Goal: Task Accomplishment & Management: Manage account settings

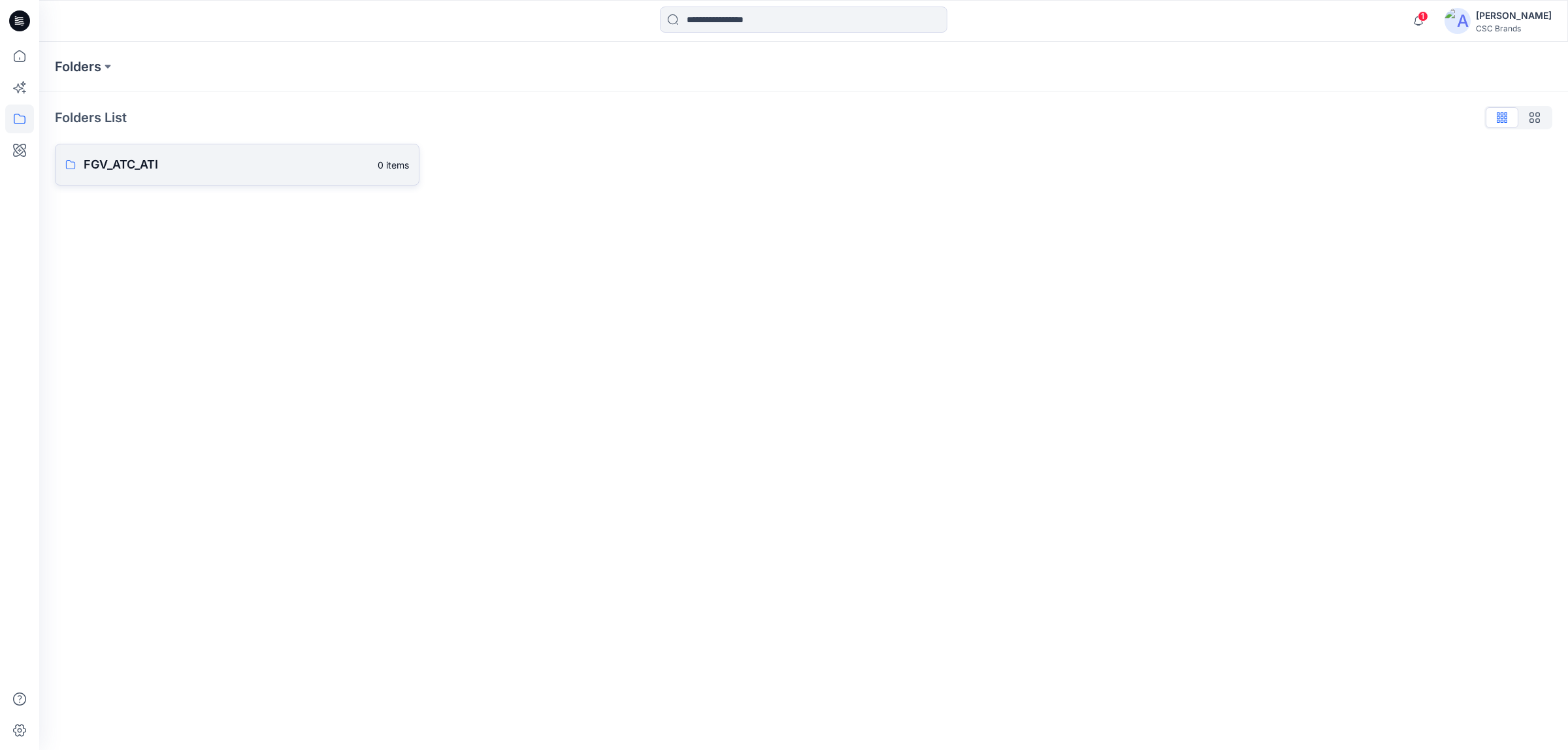
click at [211, 177] on link "FGV_ATC_ATI 0 items" at bounding box center [236, 164] width 365 height 41
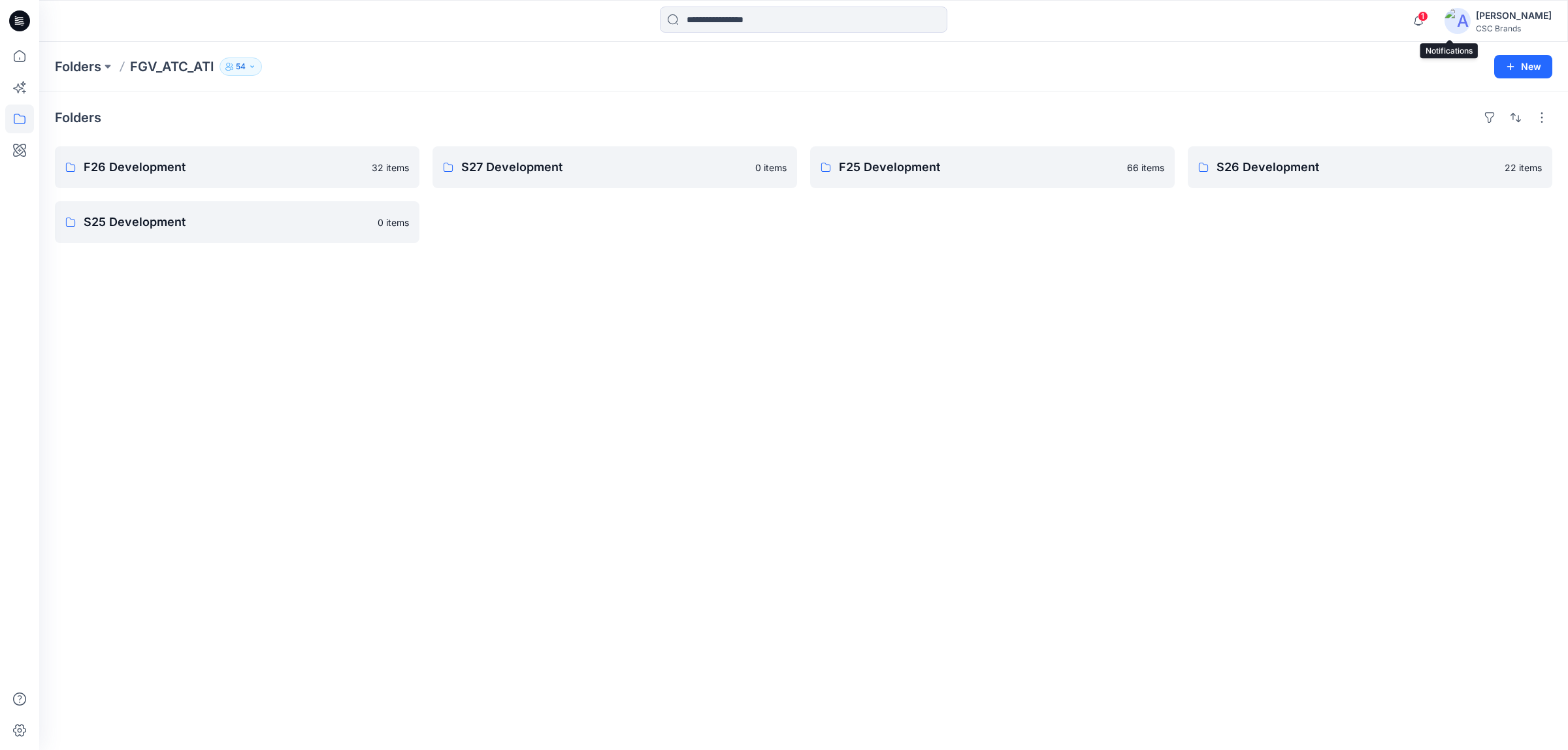
click at [959, 16] on span "1" at bounding box center [1423, 16] width 11 height 11
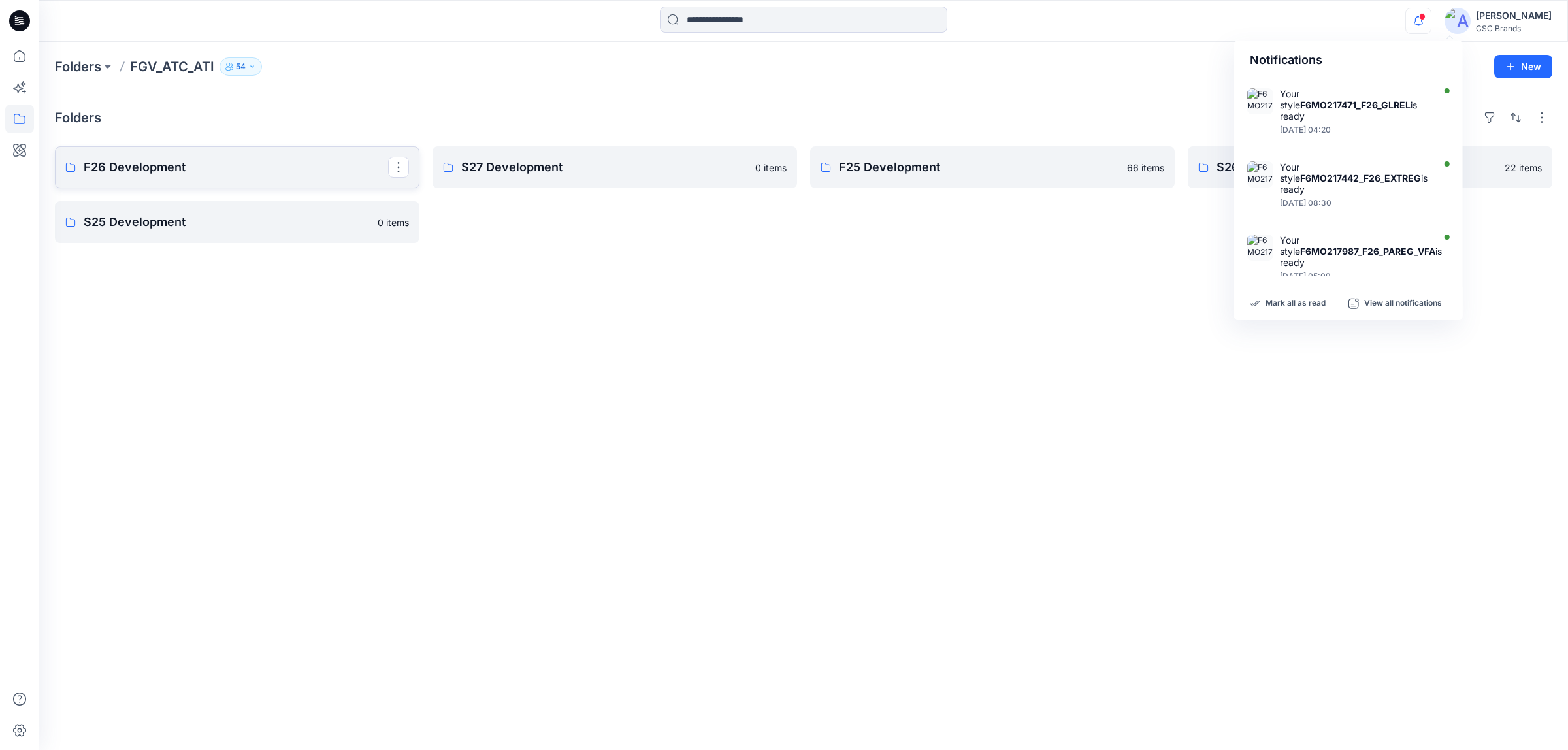
click at [187, 187] on link "F26 Development" at bounding box center [236, 167] width 365 height 41
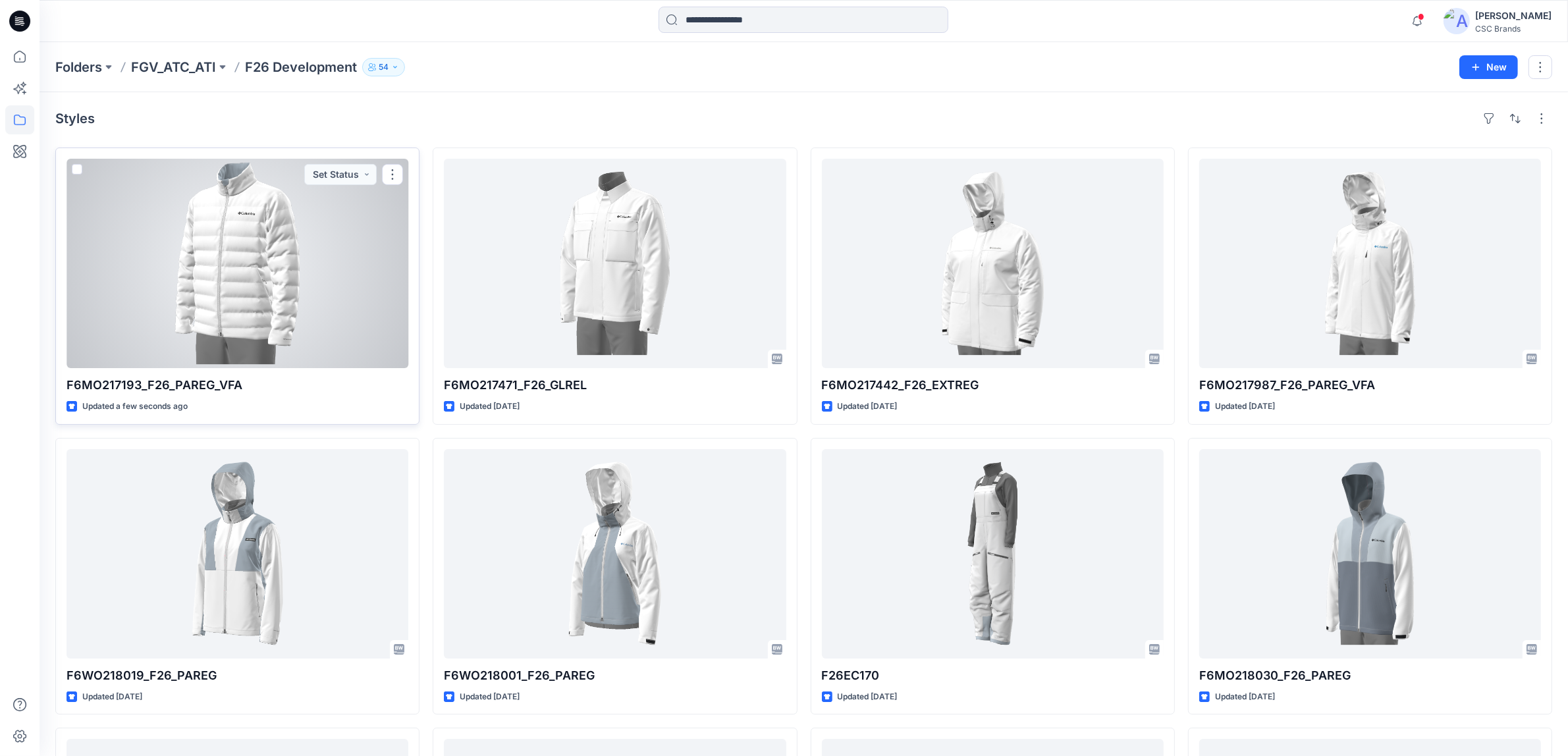
click at [303, 288] on div at bounding box center [238, 263] width 342 height 210
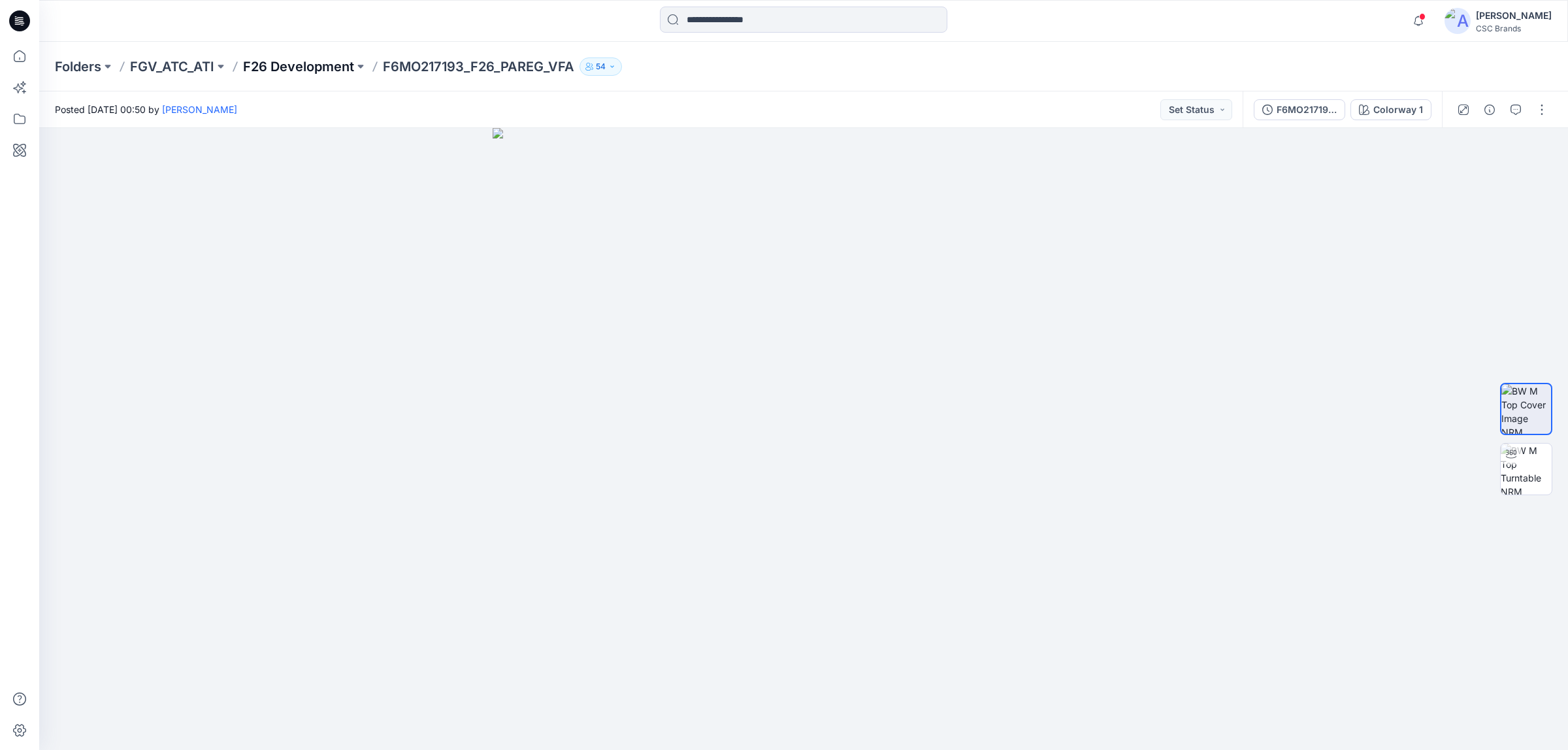
click at [309, 67] on p "F26 Development" at bounding box center [299, 67] width 111 height 18
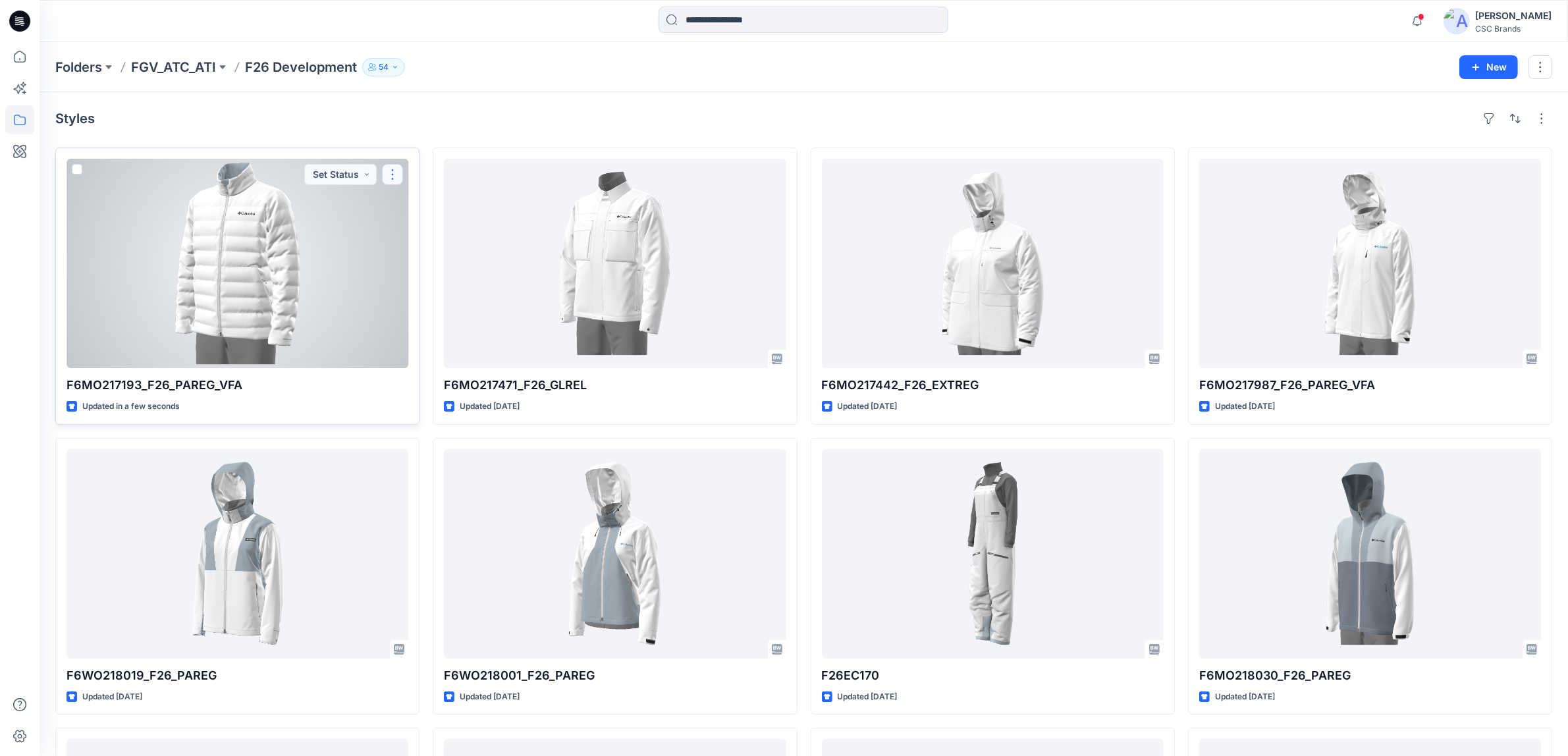
click at [393, 175] on button "button" at bounding box center [392, 174] width 21 height 21
click at [347, 213] on div at bounding box center [238, 263] width 342 height 210
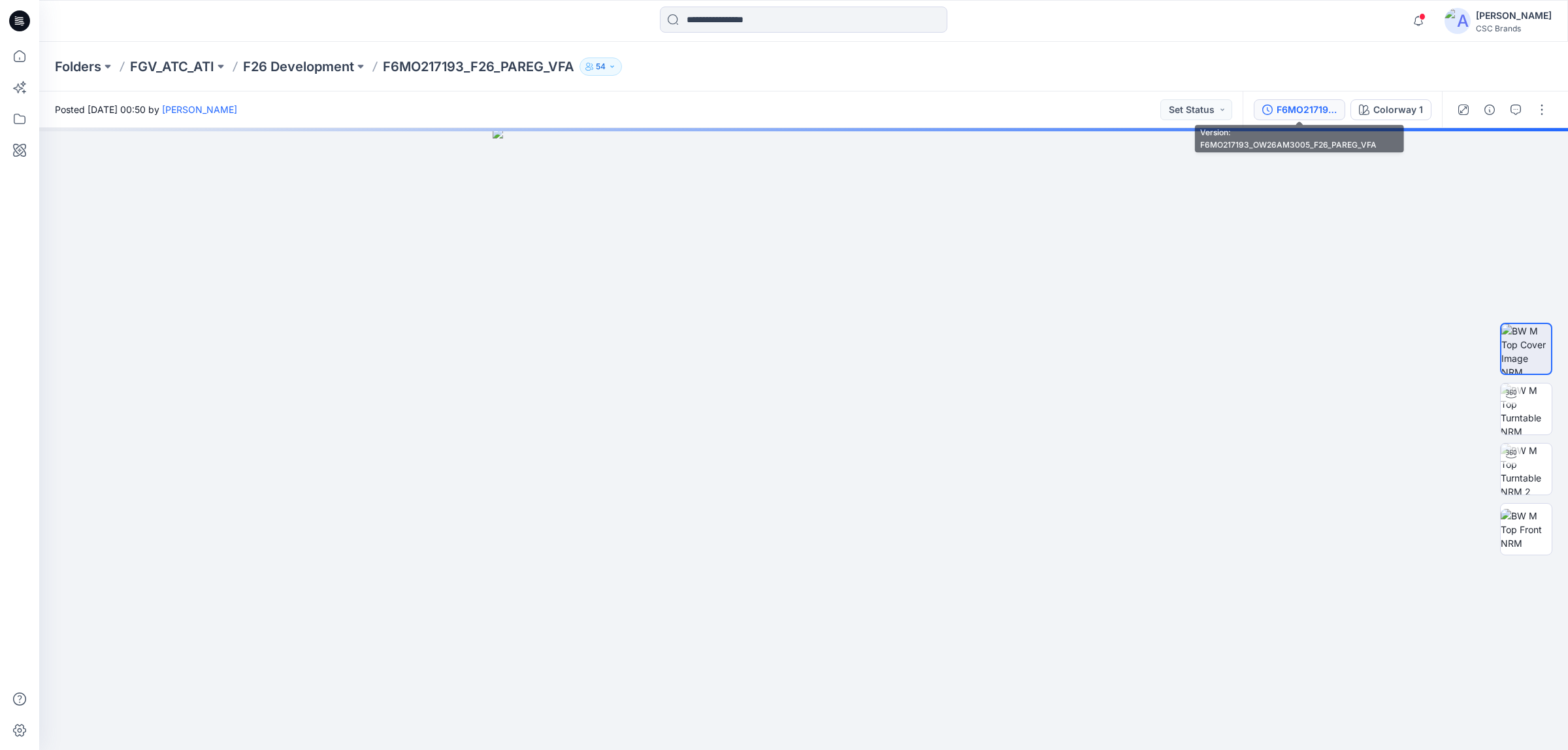
click at [959, 103] on div "F6MO217193_OW26AM3005_F26_PAREG_VFA" at bounding box center [1306, 110] width 60 height 15
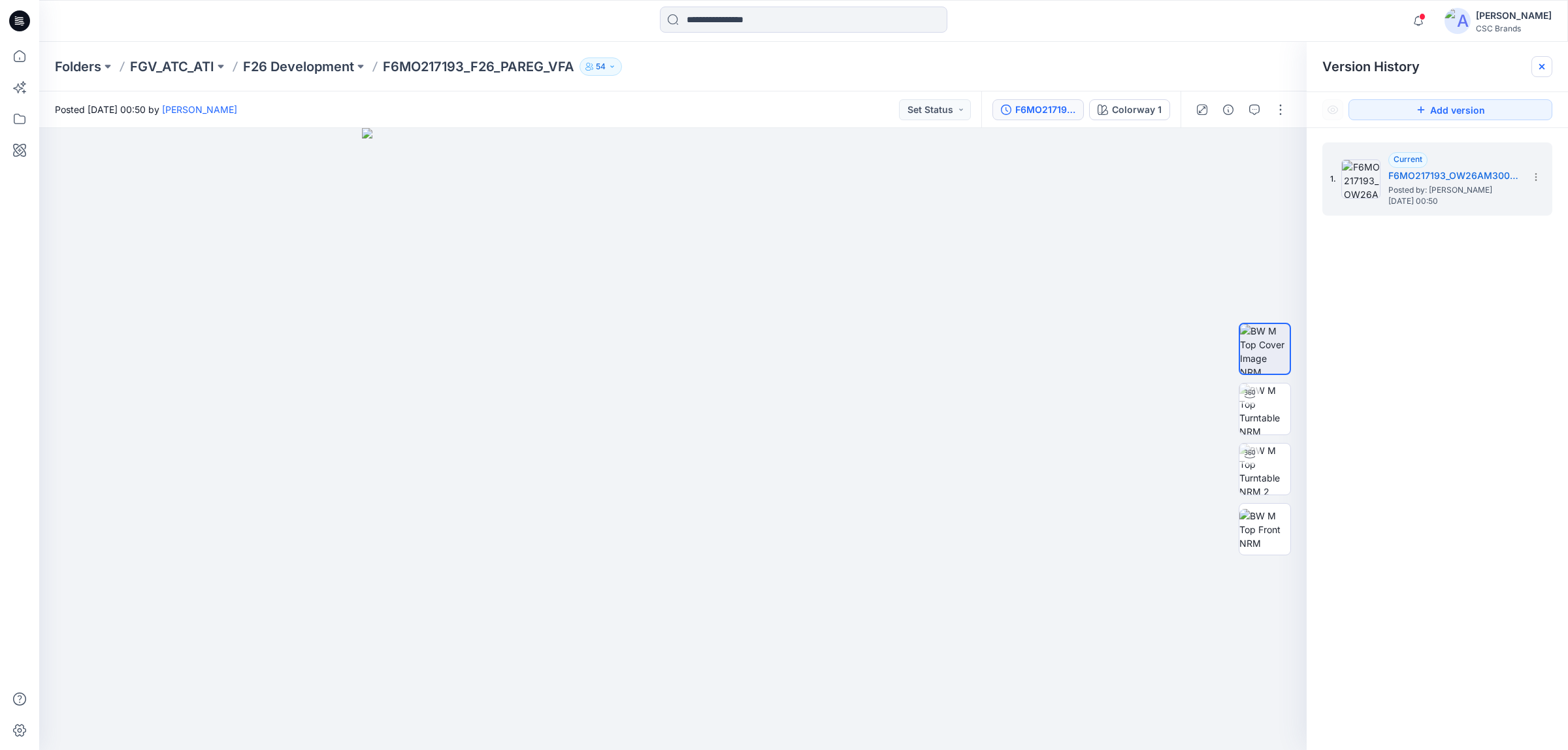
click at [959, 69] on icon at bounding box center [1542, 67] width 11 height 11
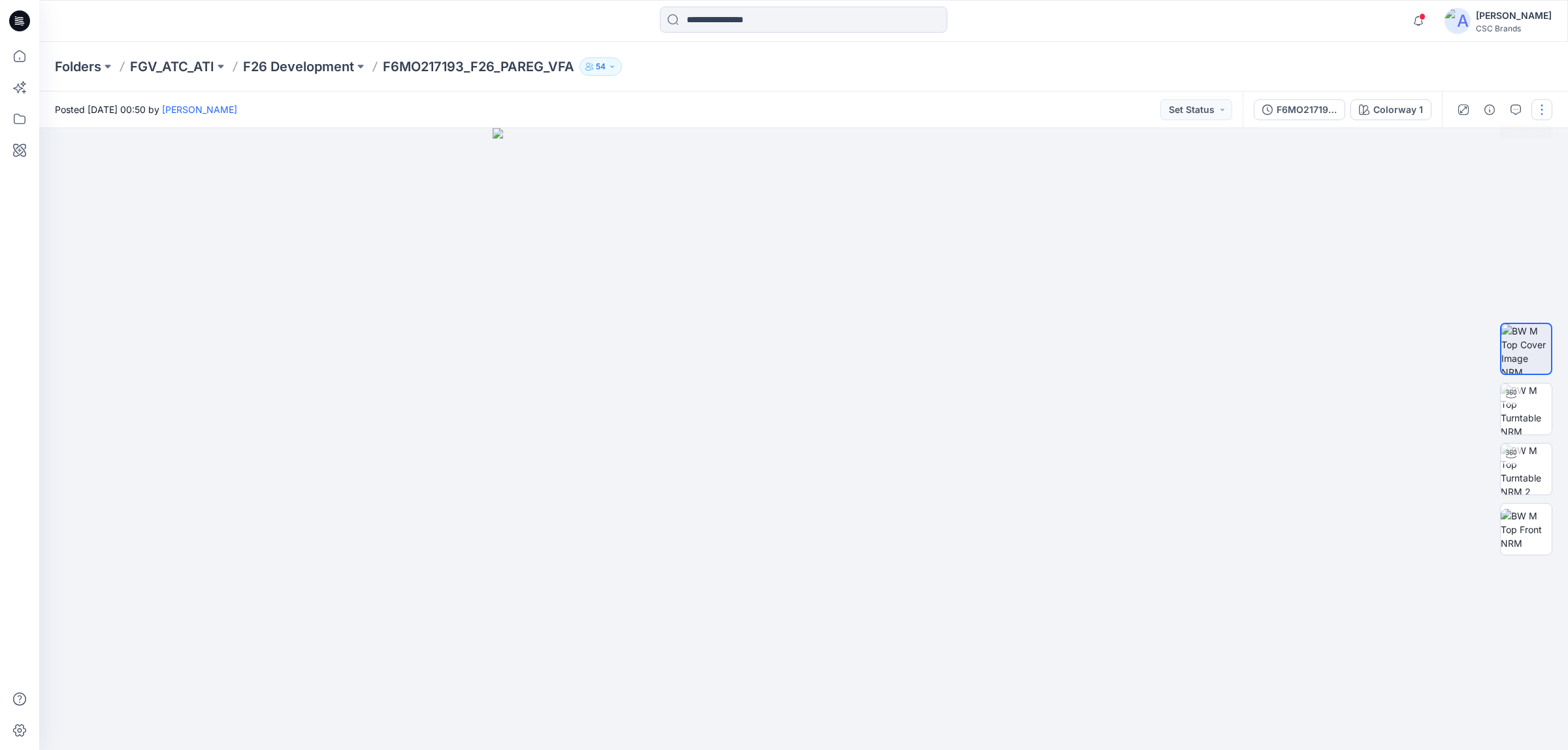
click at [959, 112] on button "button" at bounding box center [1541, 109] width 21 height 21
click at [320, 62] on p "F26 Development" at bounding box center [299, 67] width 111 height 18
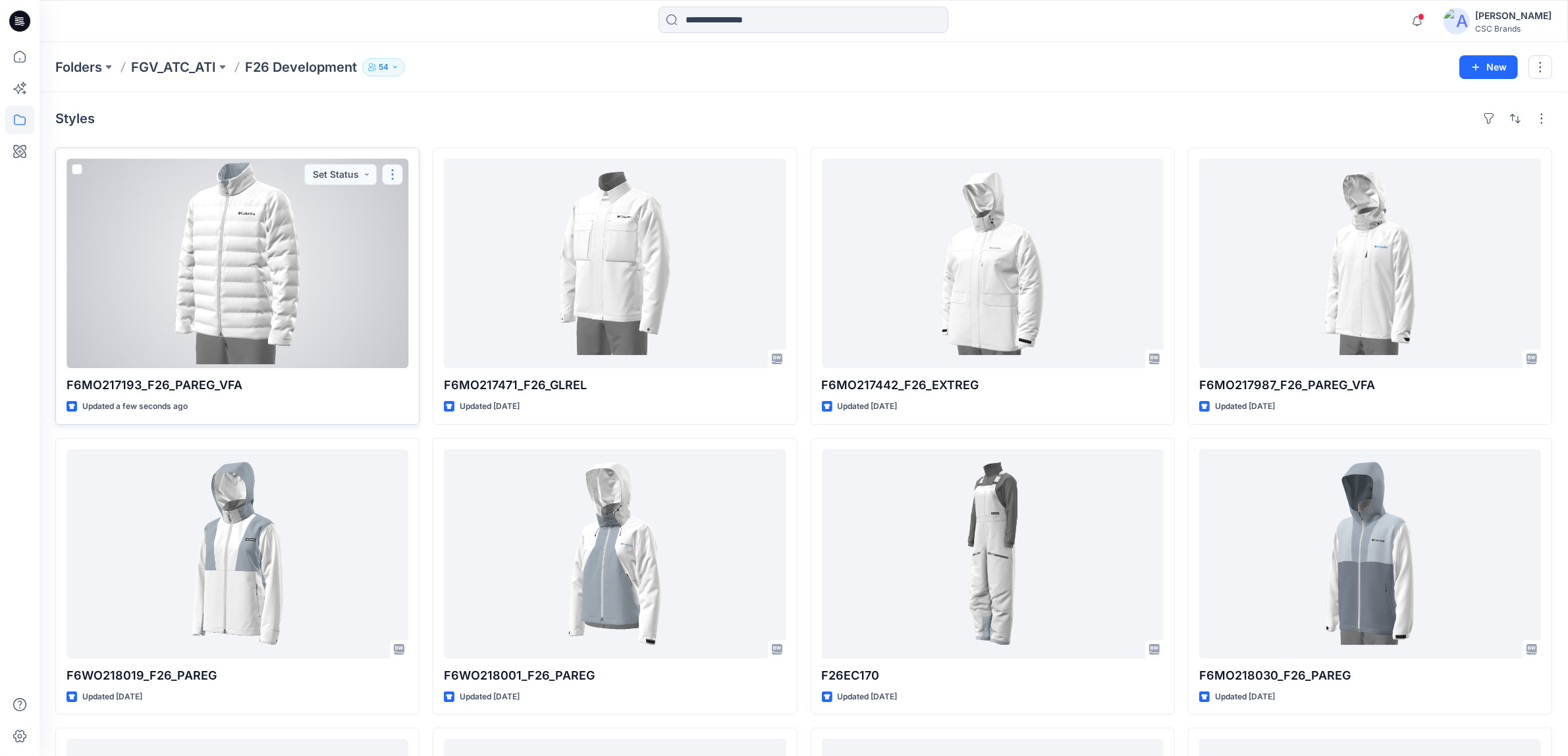
click at [399, 173] on button "button" at bounding box center [392, 174] width 21 height 21
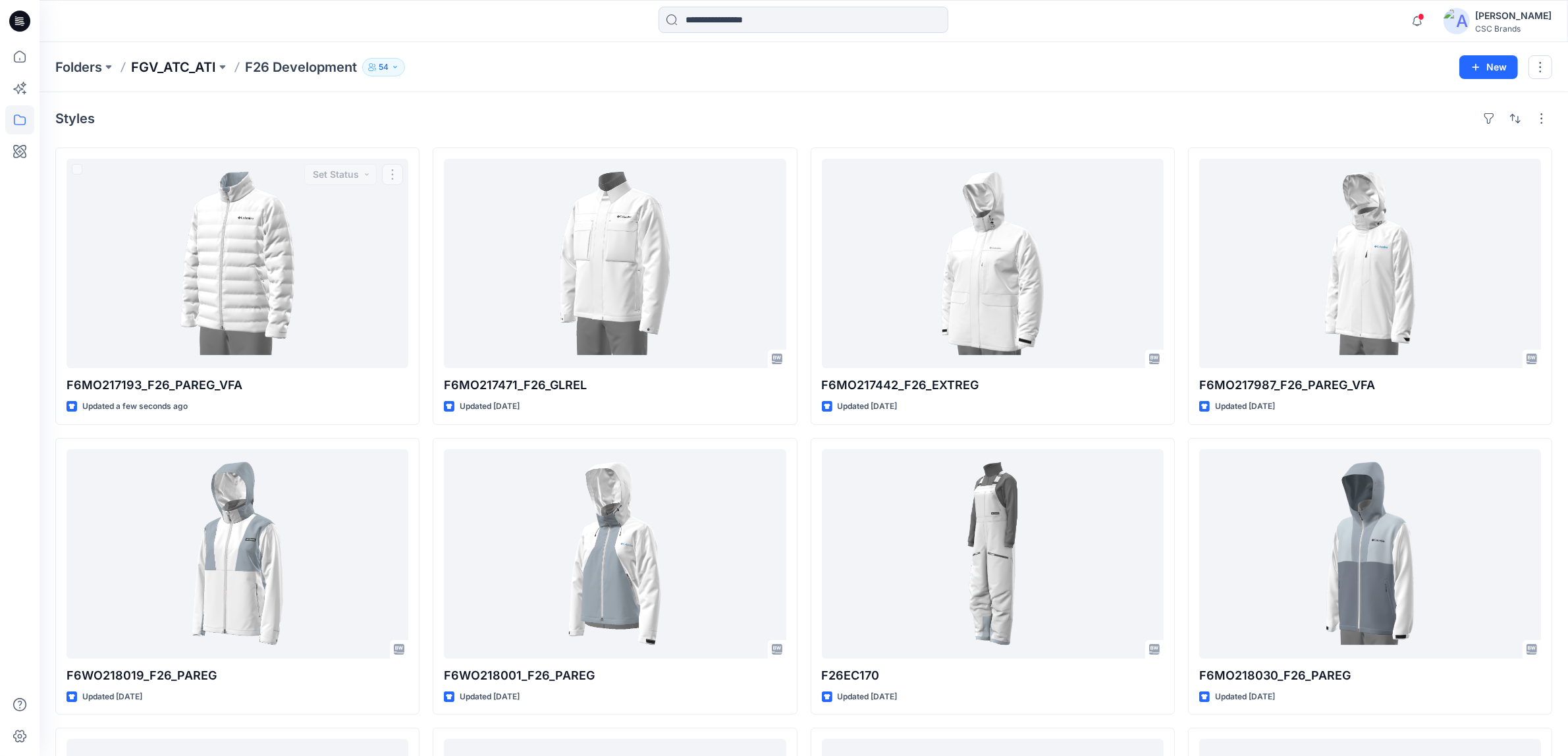
drag, startPoint x: 189, startPoint y: 219, endPoint x: 178, endPoint y: 68, distance: 151.4
click at [178, 68] on p "FGV_ATC_ATI" at bounding box center [173, 67] width 85 height 19
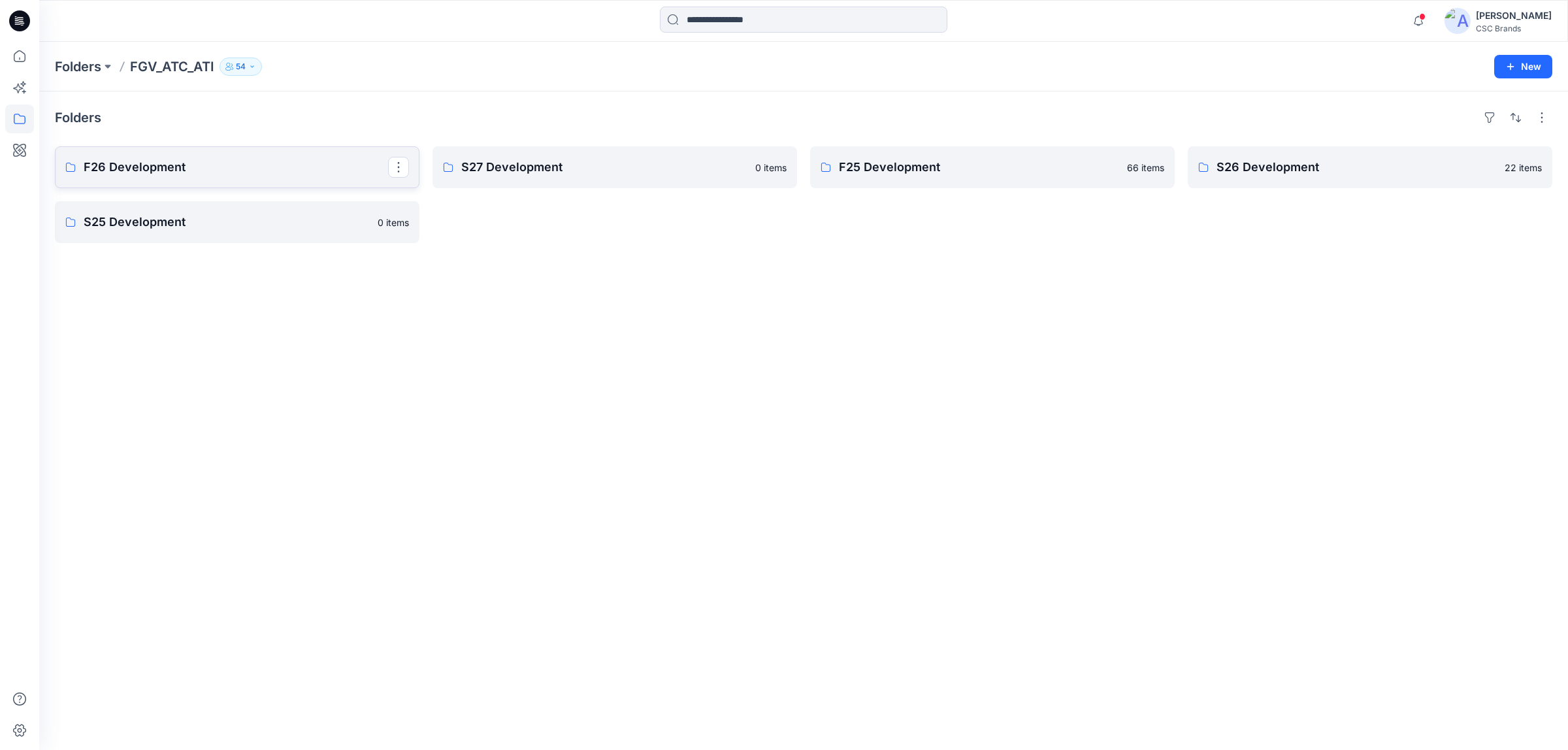
click at [227, 155] on link "F26 Development" at bounding box center [236, 167] width 365 height 41
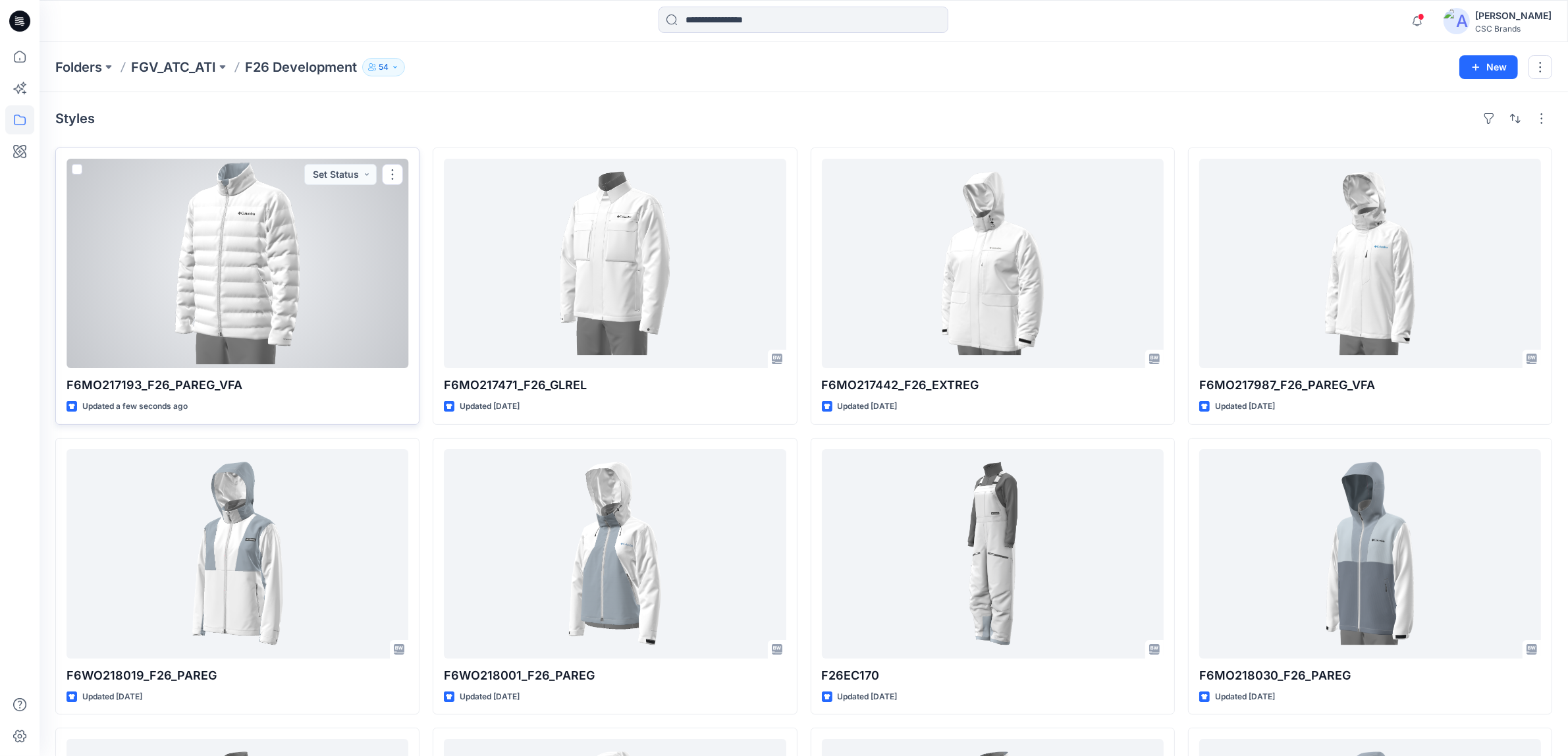
click at [200, 181] on div at bounding box center [238, 263] width 342 height 210
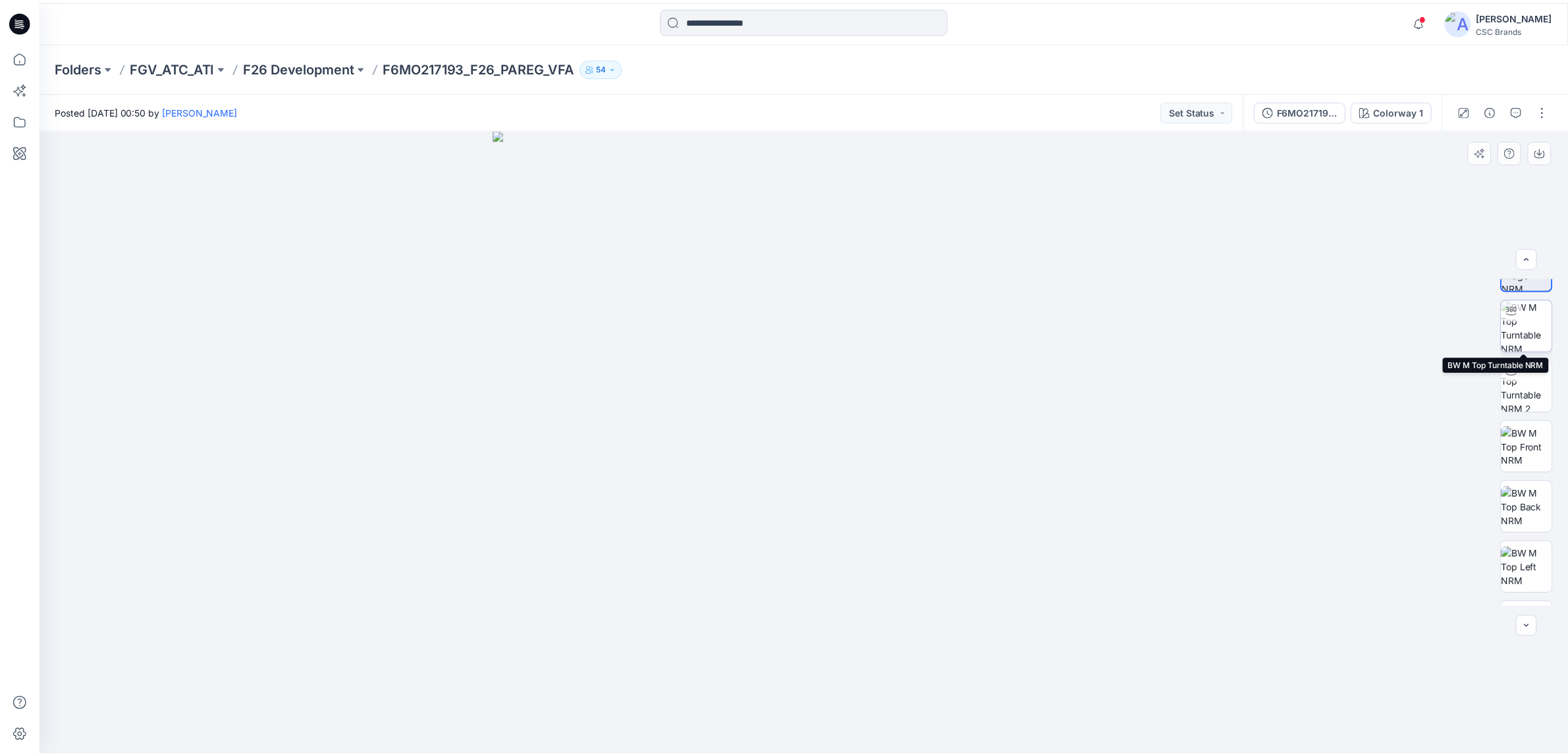
scroll to position [86, 0]
click at [967, 111] on button "button" at bounding box center [1554, 110] width 21 height 21
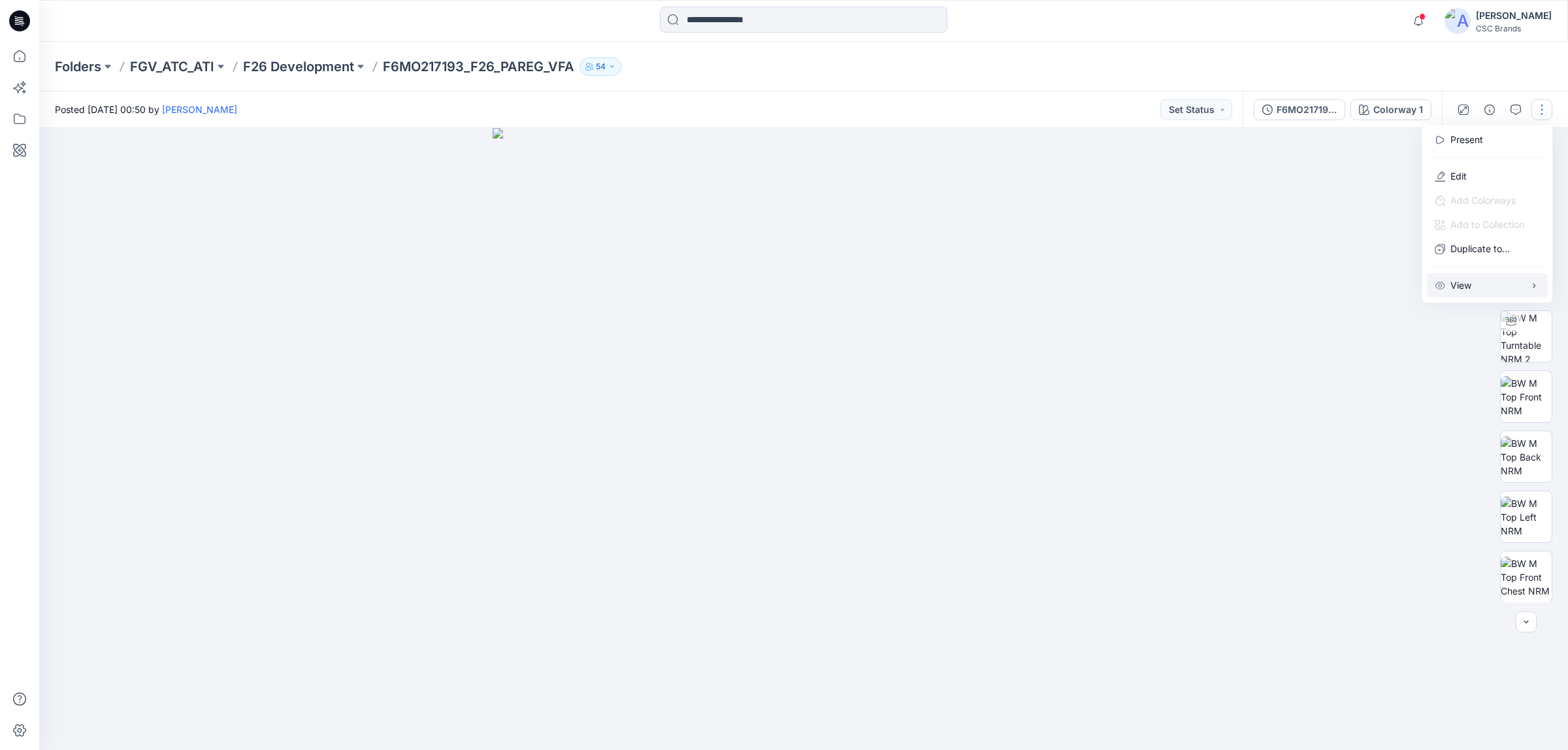
click at [959, 284] on button "View" at bounding box center [1487, 285] width 120 height 24
click at [959, 210] on div at bounding box center [803, 439] width 1528 height 623
click at [327, 67] on p "F26 Development" at bounding box center [299, 67] width 111 height 18
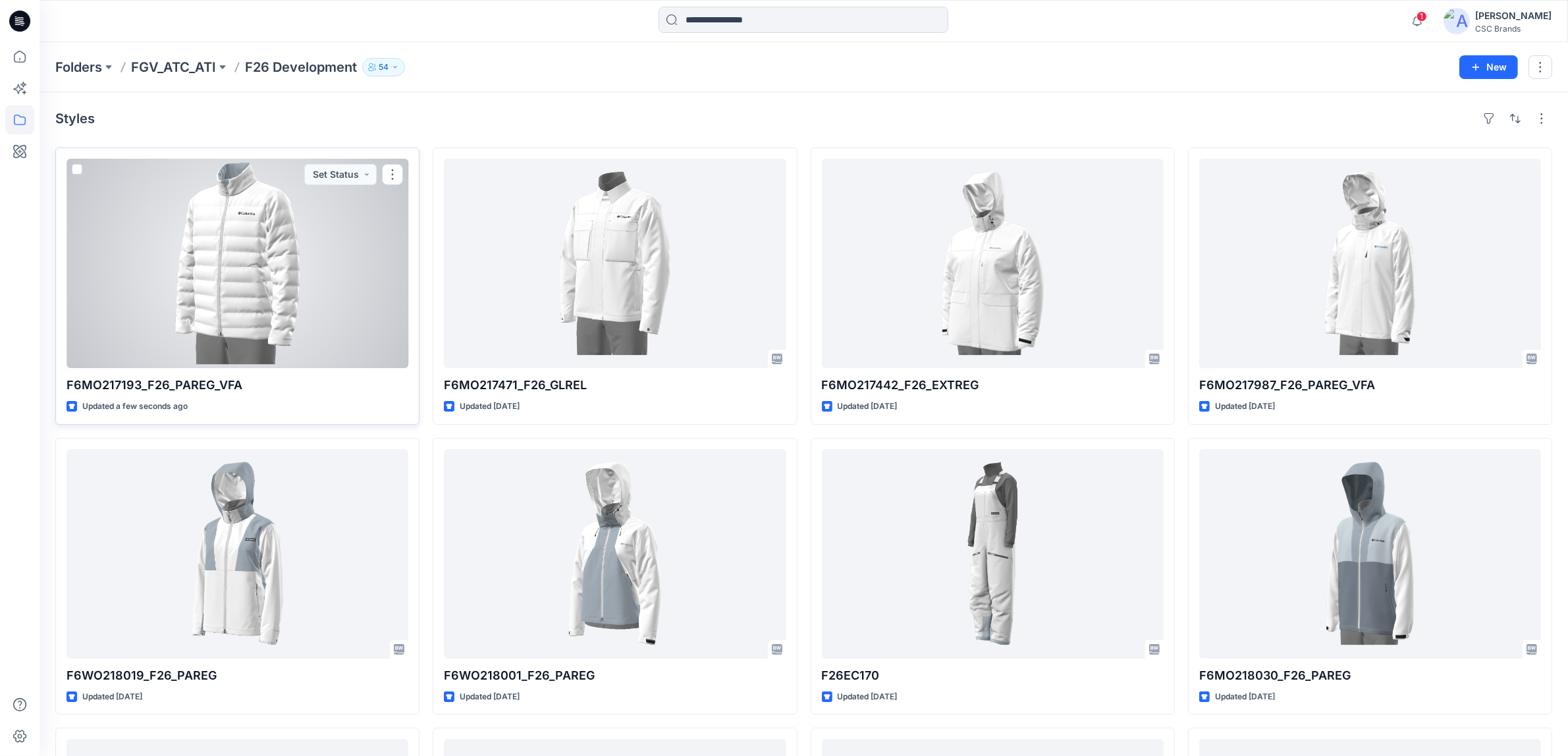
click at [74, 173] on span at bounding box center [77, 169] width 11 height 11
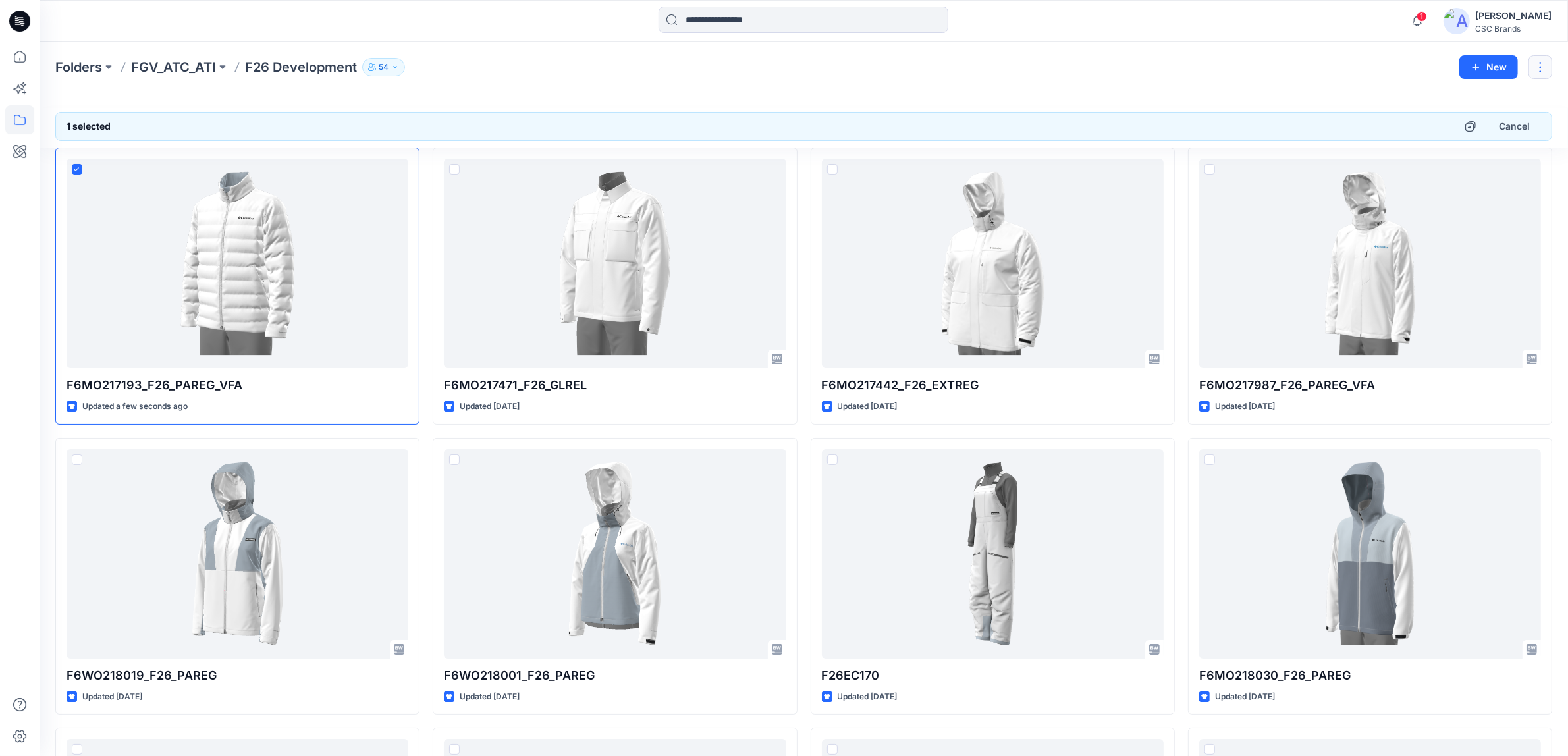
click at [967, 61] on button "button" at bounding box center [1540, 67] width 24 height 24
click at [967, 130] on p "Delete Folder" at bounding box center [1469, 129] width 76 height 14
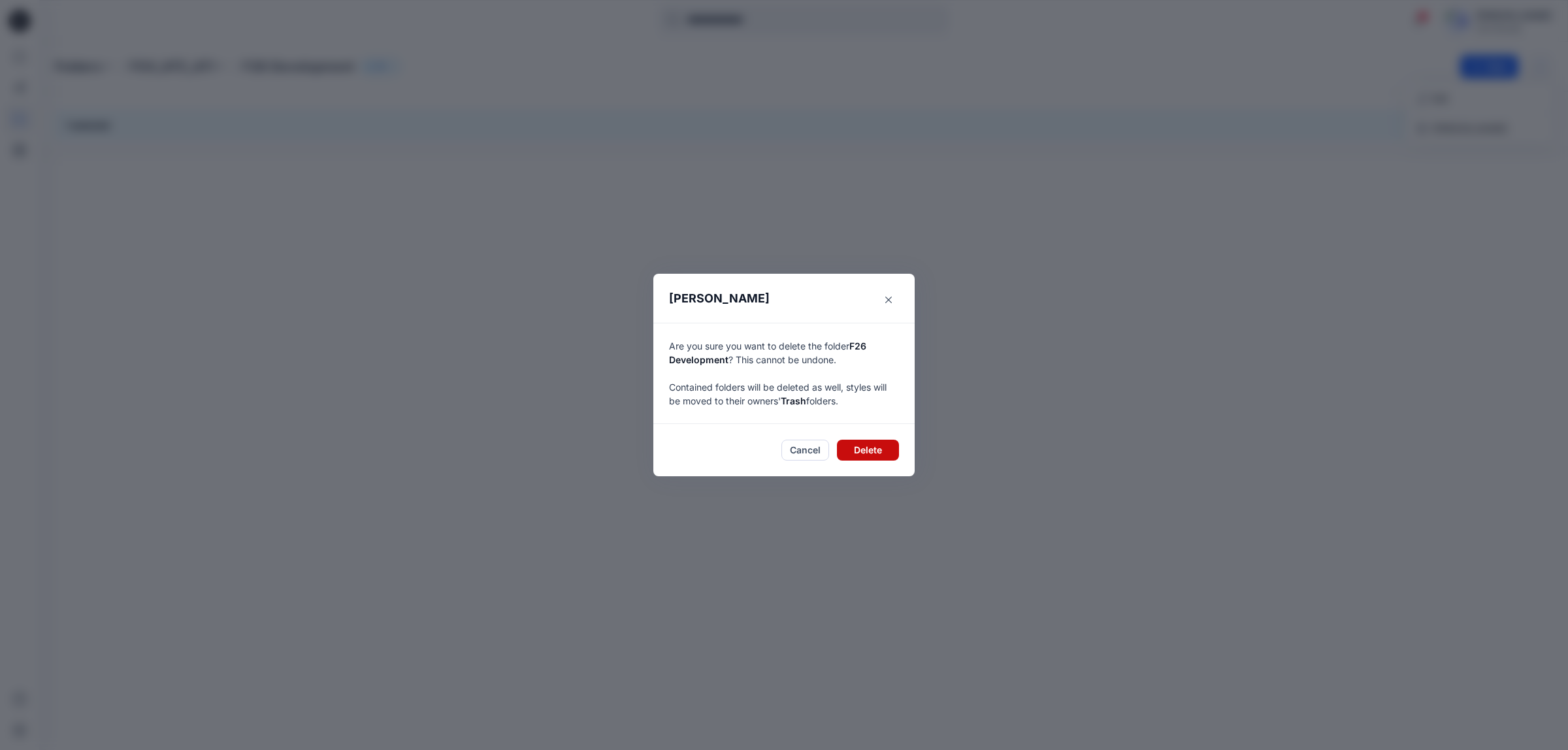
click at [870, 450] on button "Delete" at bounding box center [867, 450] width 62 height 21
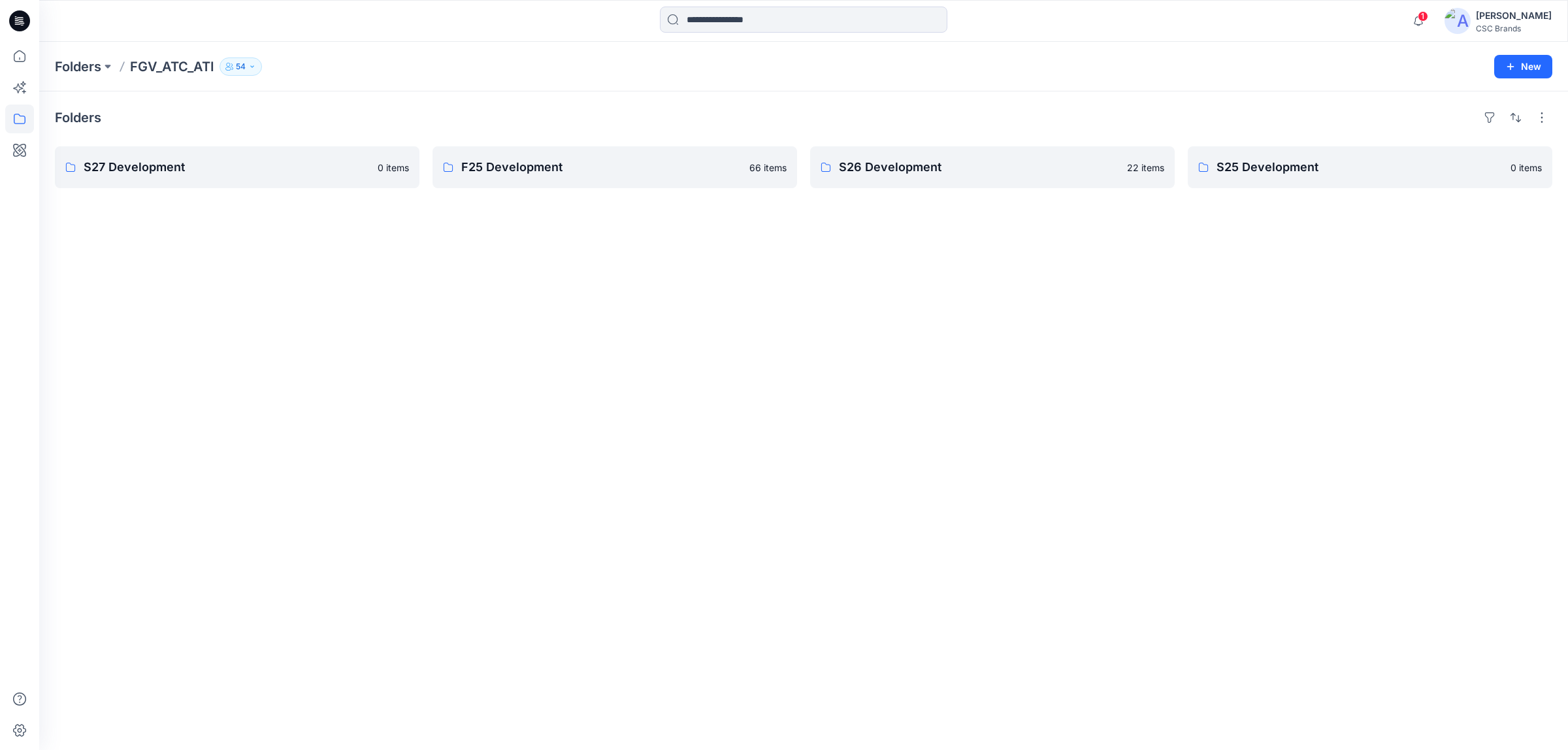
click at [147, 75] on p "FGV_ATC_ATI" at bounding box center [172, 67] width 84 height 18
click at [156, 68] on p "FGV_ATC_ATI" at bounding box center [172, 67] width 84 height 18
click at [155, 170] on p "S27 Development" at bounding box center [236, 167] width 305 height 18
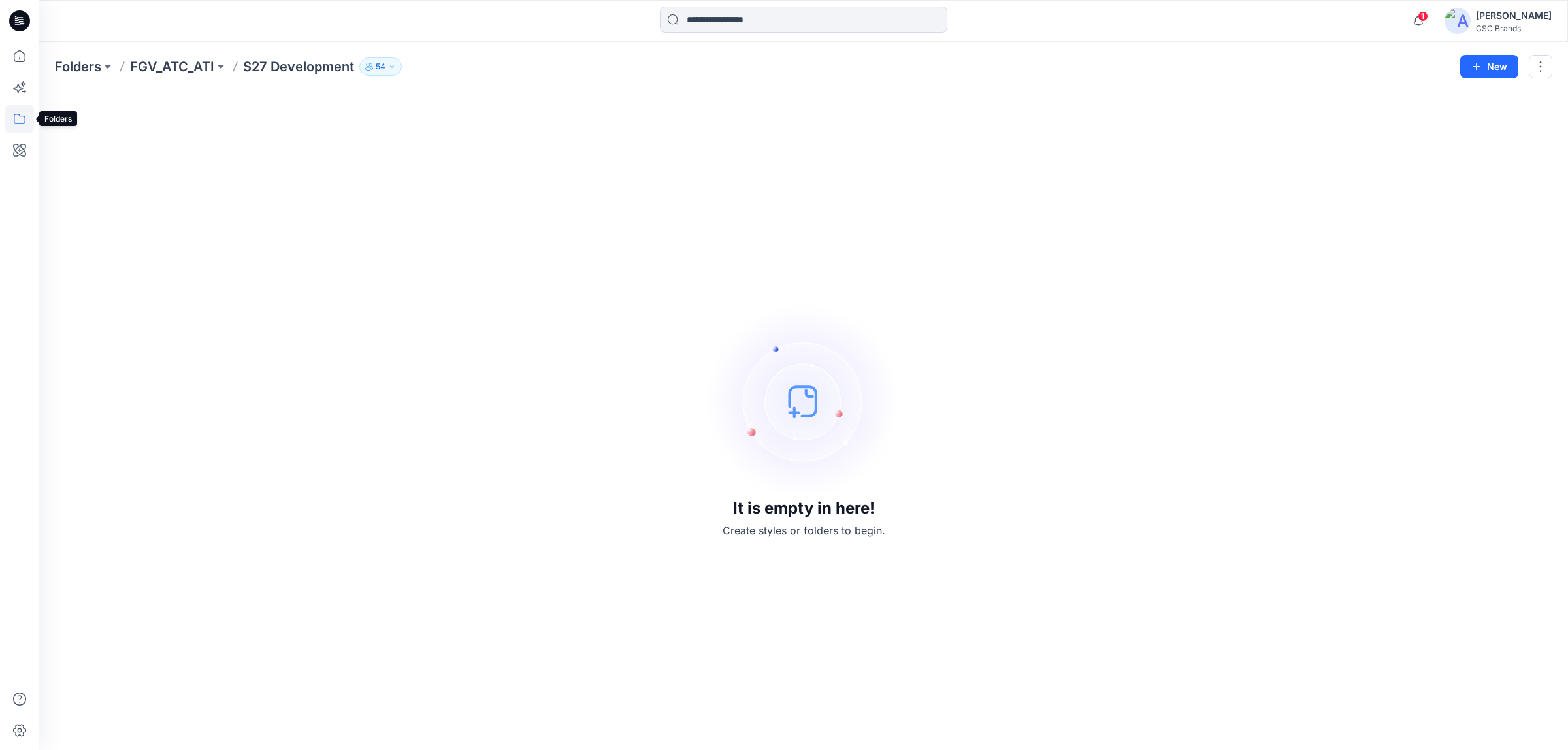
click at [18, 125] on icon at bounding box center [19, 118] width 28 height 28
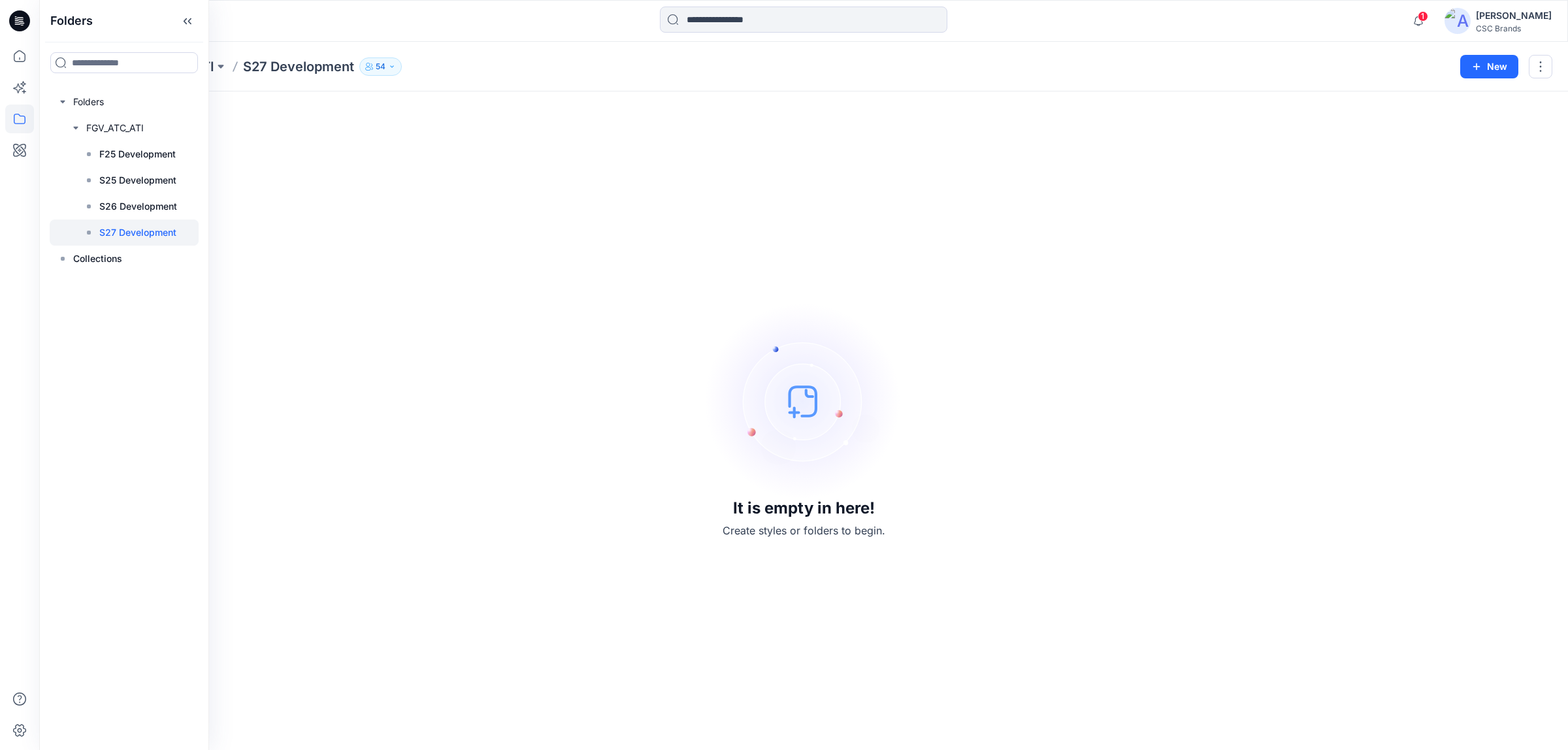
click at [269, 63] on p "S27 Development" at bounding box center [299, 67] width 111 height 18
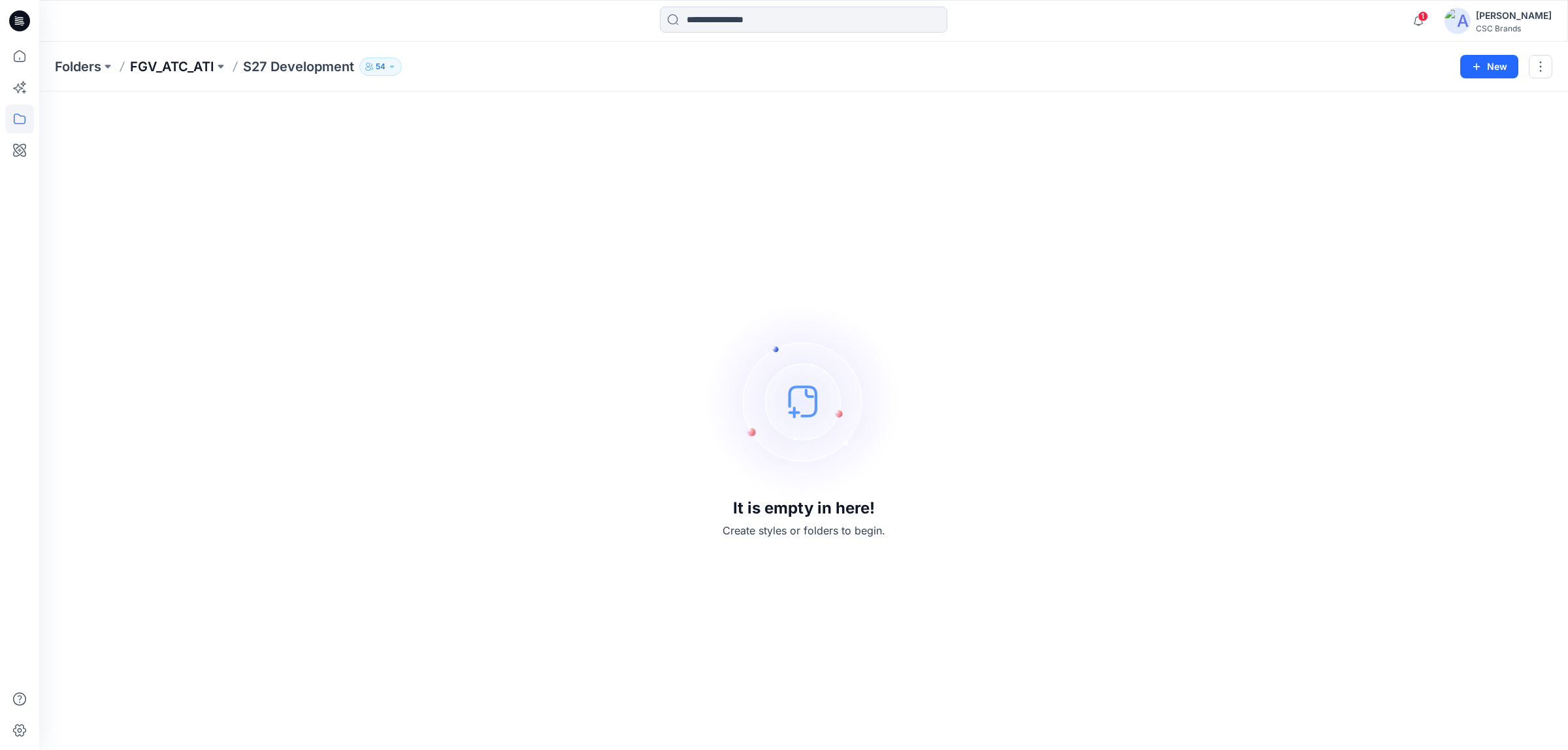
click at [180, 64] on p "FGV_ATC_ATI" at bounding box center [172, 67] width 84 height 18
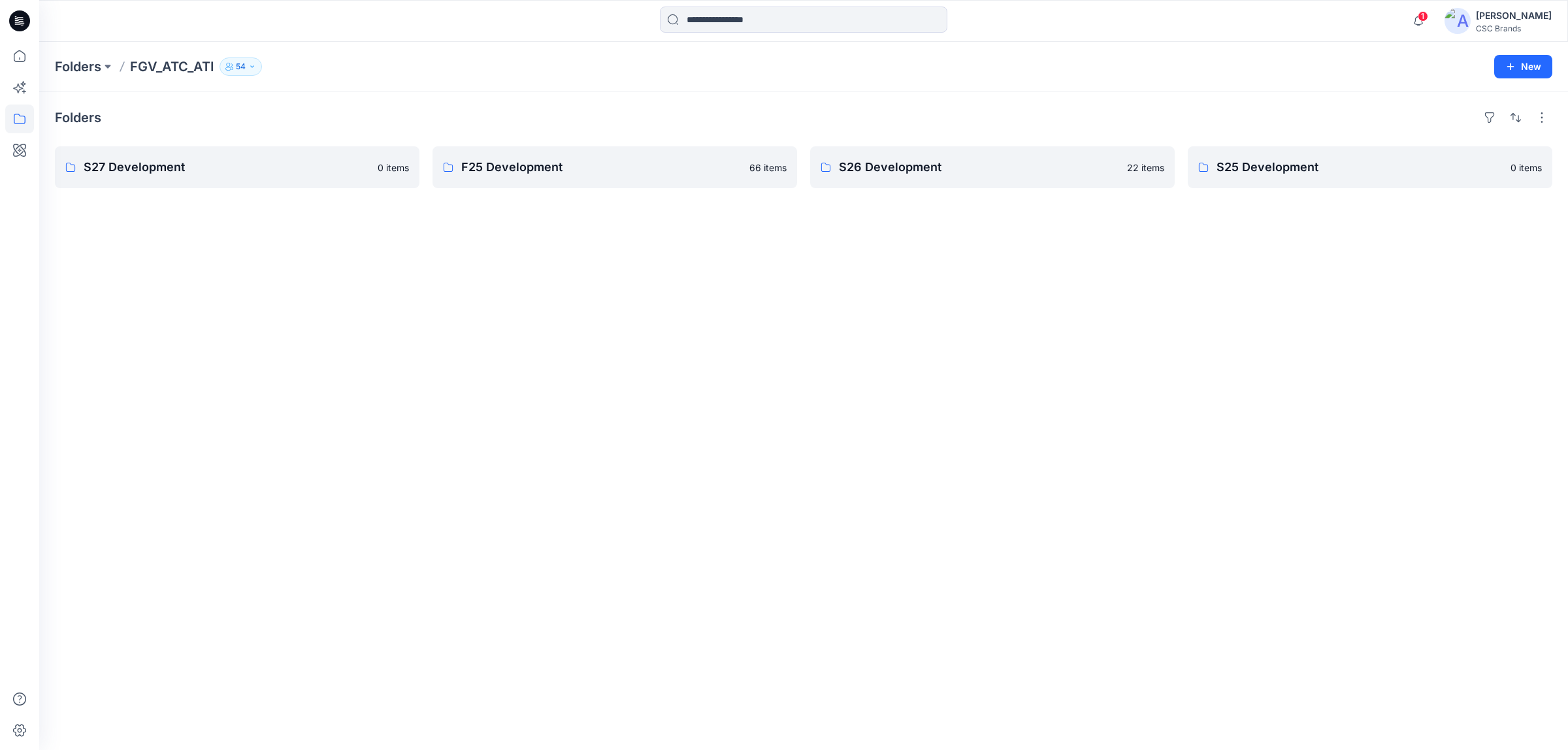
click at [959, 266] on div "Folders S27 Development 0 items F25 Development 66 items S26 Development 22 ite…" at bounding box center [803, 421] width 1528 height 659
click at [80, 72] on p "Folders" at bounding box center [78, 67] width 46 height 18
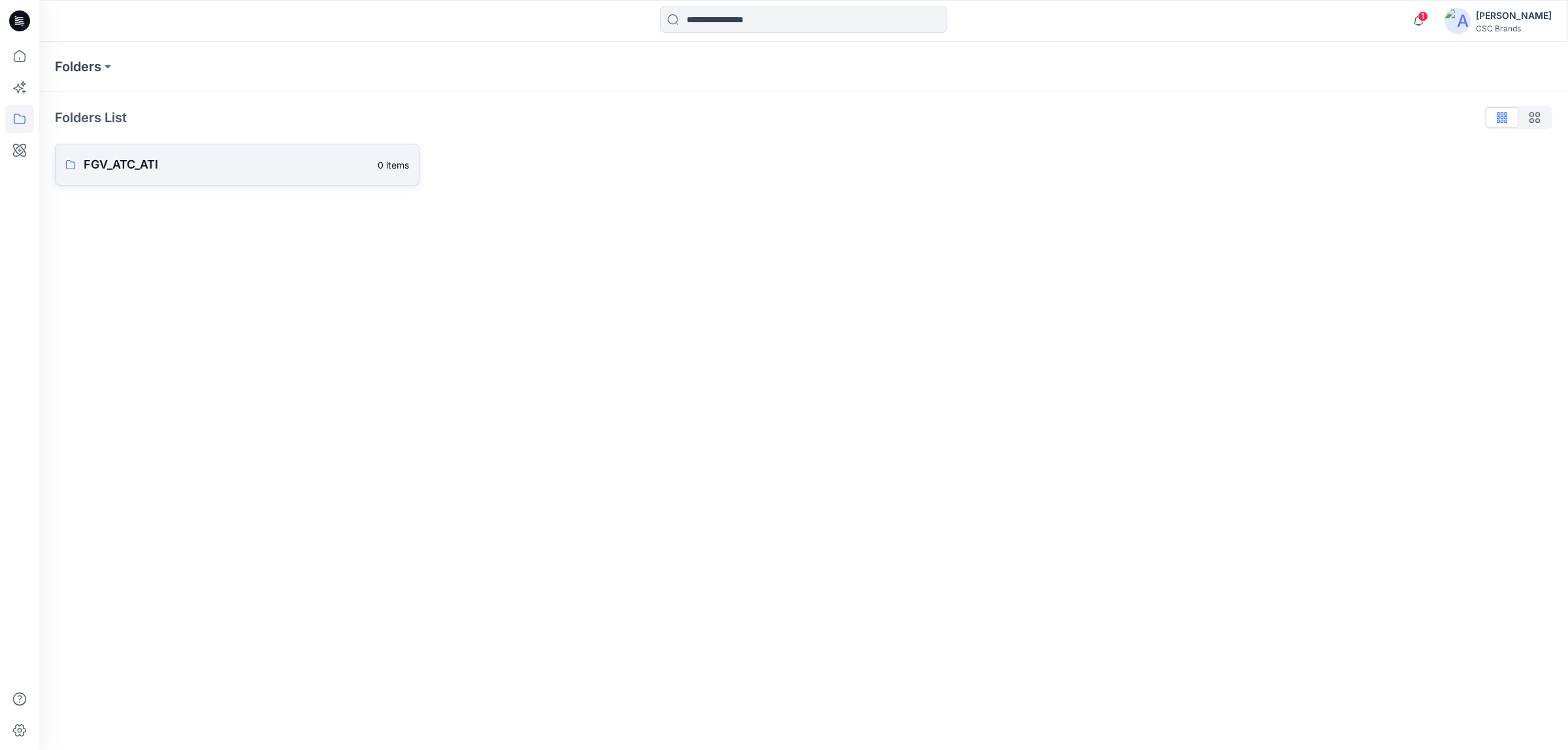
click at [163, 160] on p "FGV_ATC_ATI" at bounding box center [226, 165] width 286 height 18
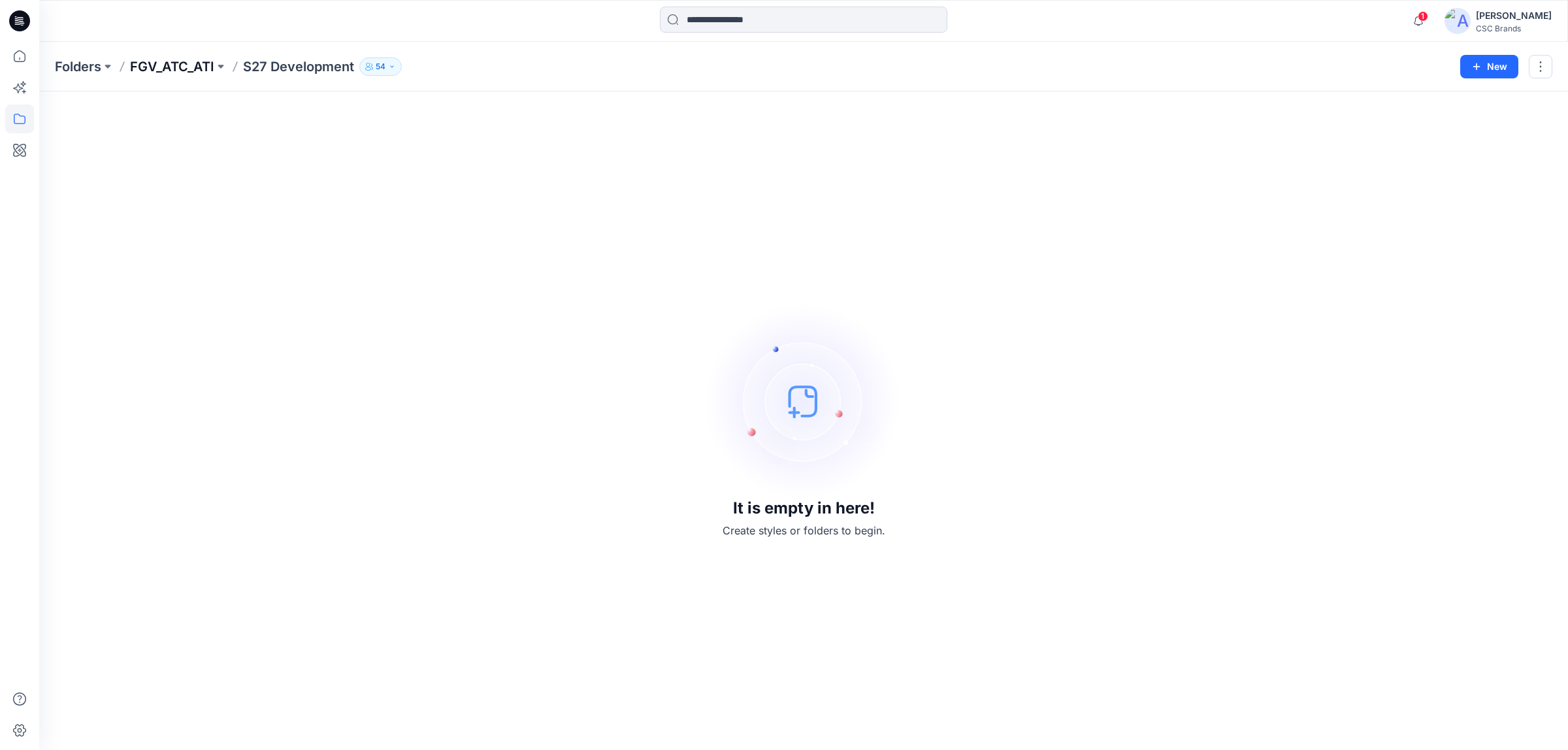
click at [190, 58] on p "FGV_ATC_ATI" at bounding box center [172, 67] width 84 height 18
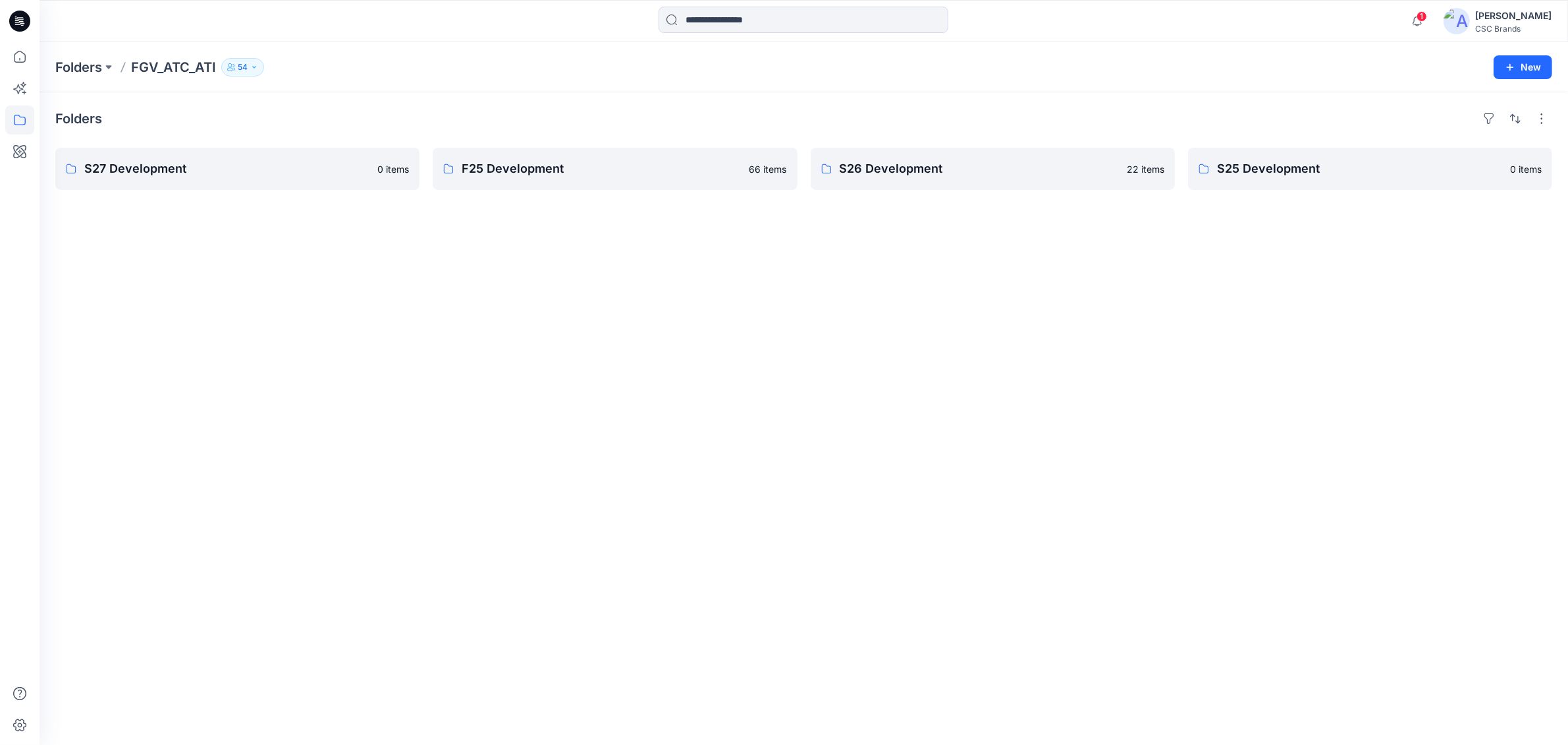
click at [967, 119] on div "Folders S27 Development 0 items F25 Development 66 items S26 Development 22 ite…" at bounding box center [803, 418] width 1529 height 653
click at [967, 124] on div at bounding box center [1528, 118] width 74 height 21
click at [967, 289] on div "Folders S27 Development 0 items F25 Development 66 items S26 Development 22 ite…" at bounding box center [810, 424] width 1541 height 664
drag, startPoint x: 568, startPoint y: 363, endPoint x: 526, endPoint y: 215, distance: 153.8
click at [562, 358] on div "Folders S27 Development 0 items F25 Development 66 items S26 Development 22 ite…" at bounding box center [810, 424] width 1541 height 664
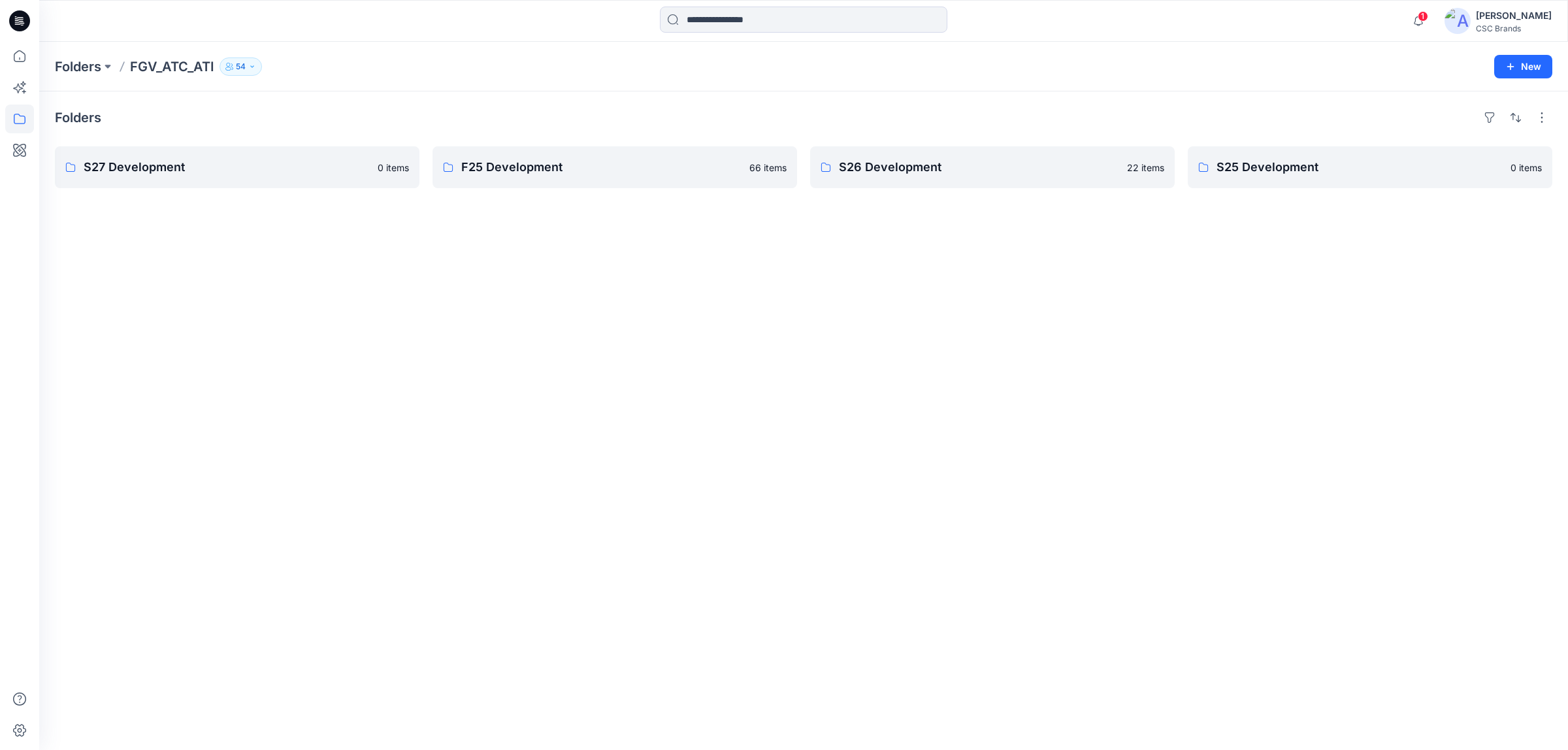
drag, startPoint x: 549, startPoint y: 216, endPoint x: 556, endPoint y: 217, distance: 7.1
click at [549, 219] on div "Folders S27 Development 0 items F25 Development 66 items S26 Development 22 ite…" at bounding box center [803, 421] width 1528 height 659
click at [959, 116] on div "Folders S27 Development 0 items F25 Development 66 items S26 Development 22 ite…" at bounding box center [797, 415] width 1516 height 647
click at [959, 121] on button "button" at bounding box center [1515, 117] width 21 height 21
drag, startPoint x: 1386, startPoint y: 247, endPoint x: 1355, endPoint y: 210, distance: 48.3
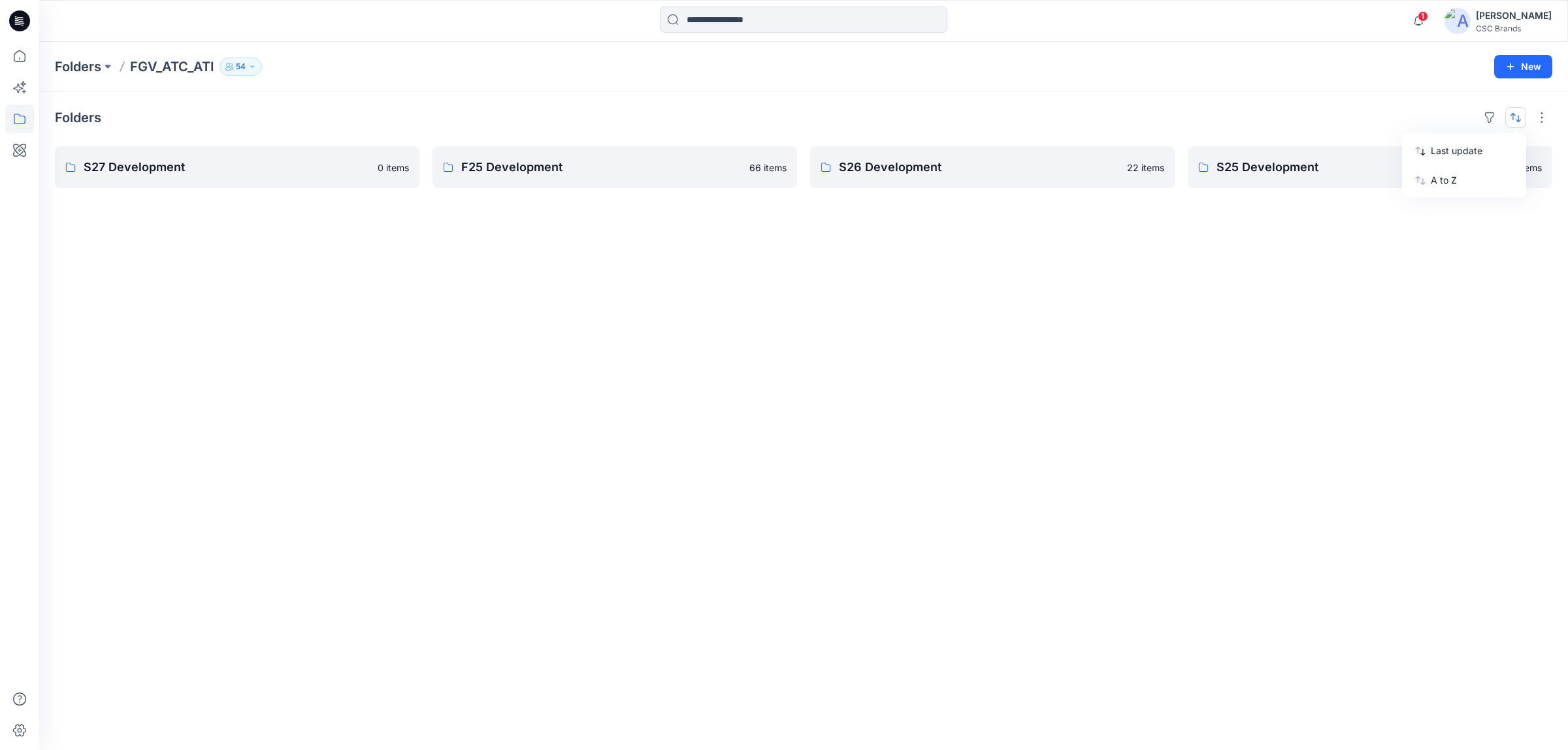
click at [959, 243] on div "Folders Last update A to Z S27 Development 0 items F25 Development 66 items S26…" at bounding box center [803, 421] width 1528 height 659
click at [161, 63] on p "FGV_ATC_ATI" at bounding box center [172, 67] width 84 height 18
click at [90, 64] on p "Folders" at bounding box center [78, 67] width 46 height 18
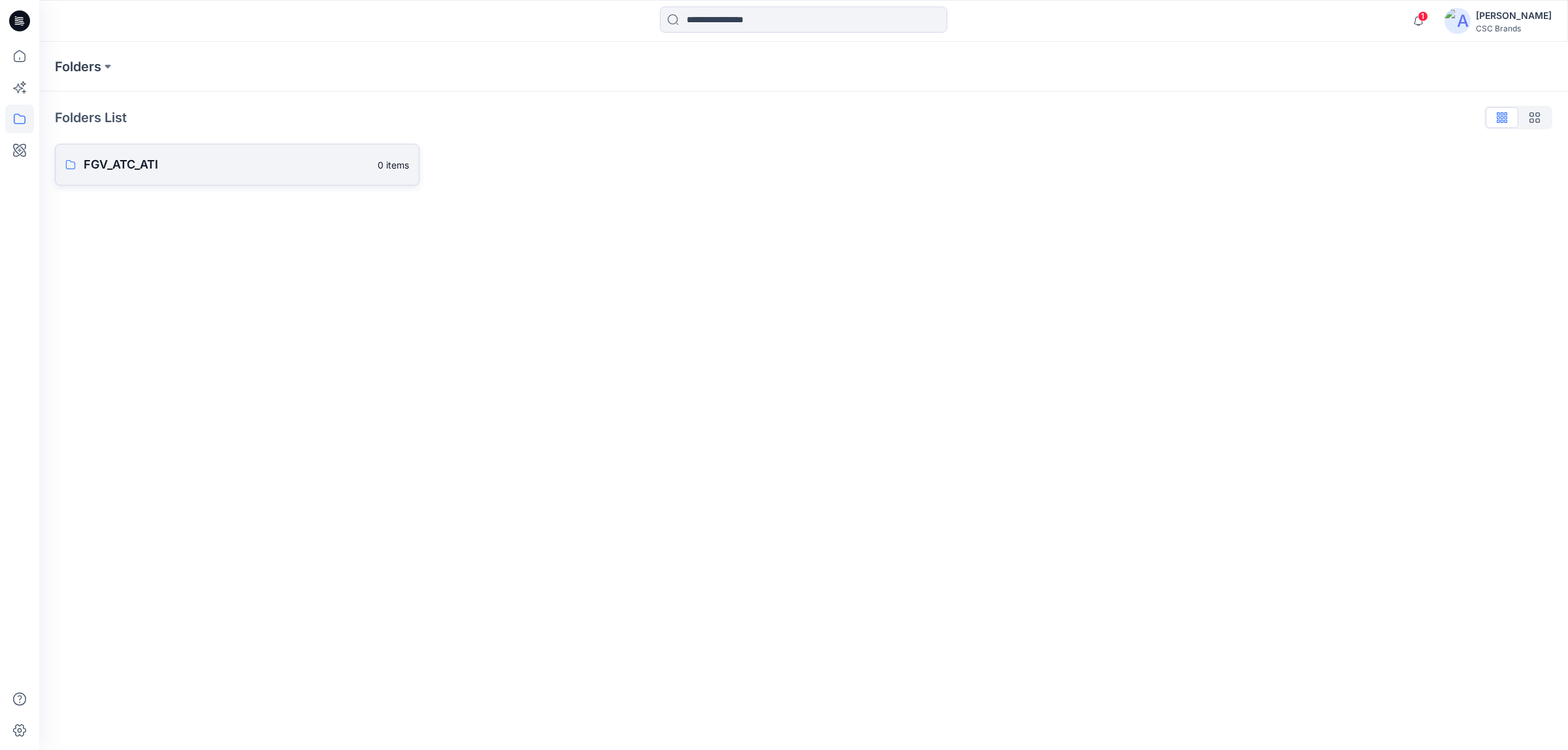
click at [160, 160] on p "FGV_ATC_ATI" at bounding box center [226, 165] width 286 height 18
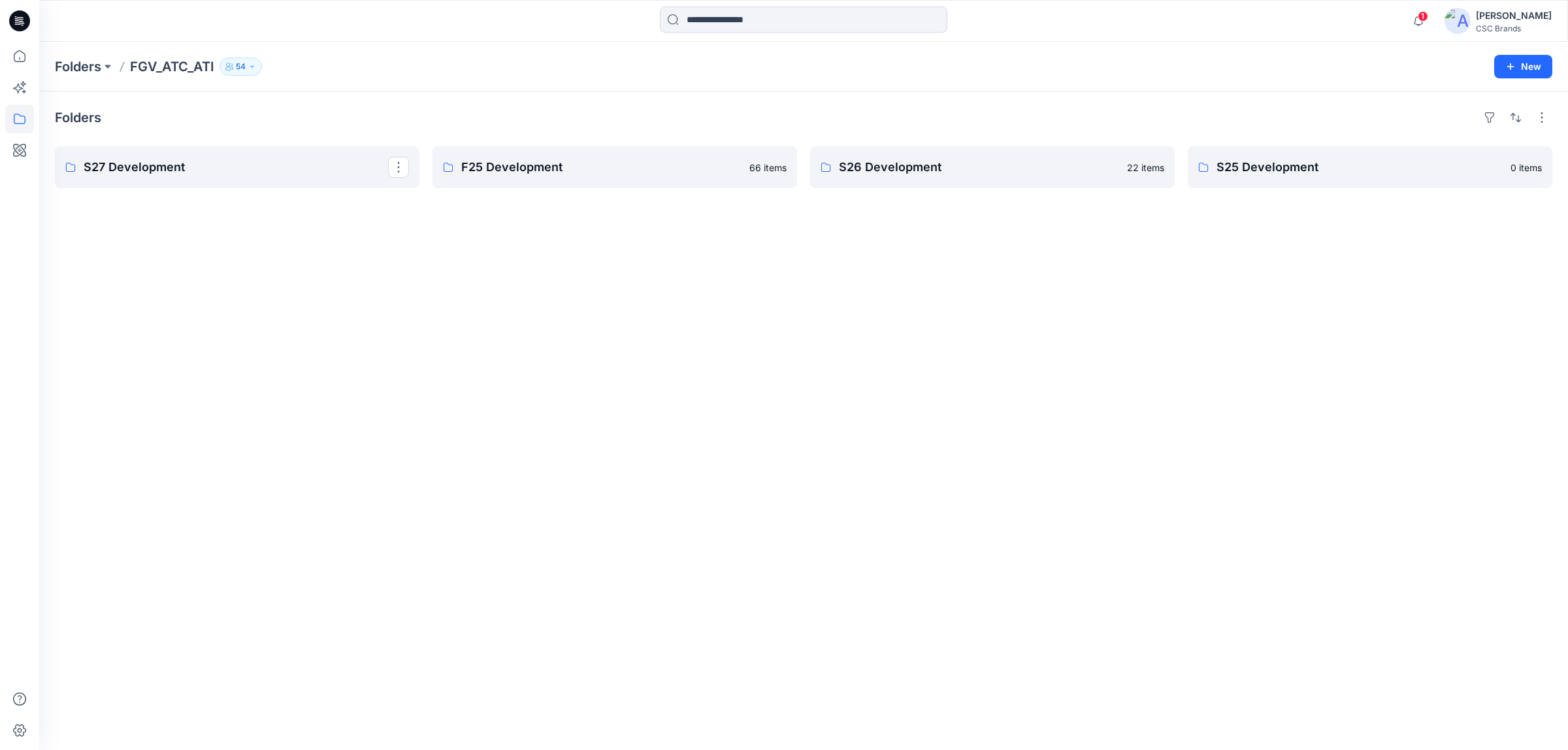
click at [160, 160] on p "S27 Development" at bounding box center [236, 167] width 305 height 18
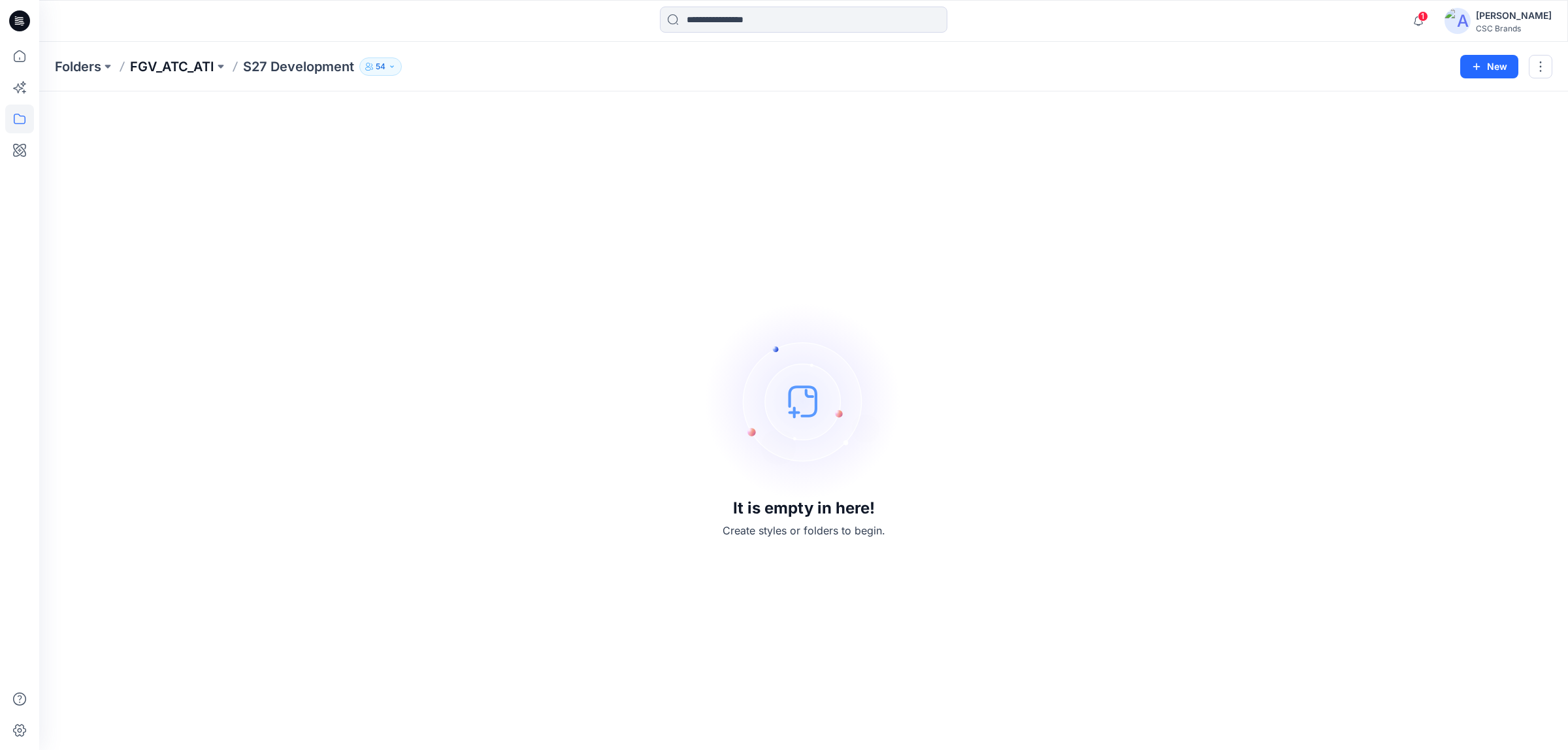
click at [191, 61] on p "FGV_ATC_ATI" at bounding box center [172, 67] width 84 height 18
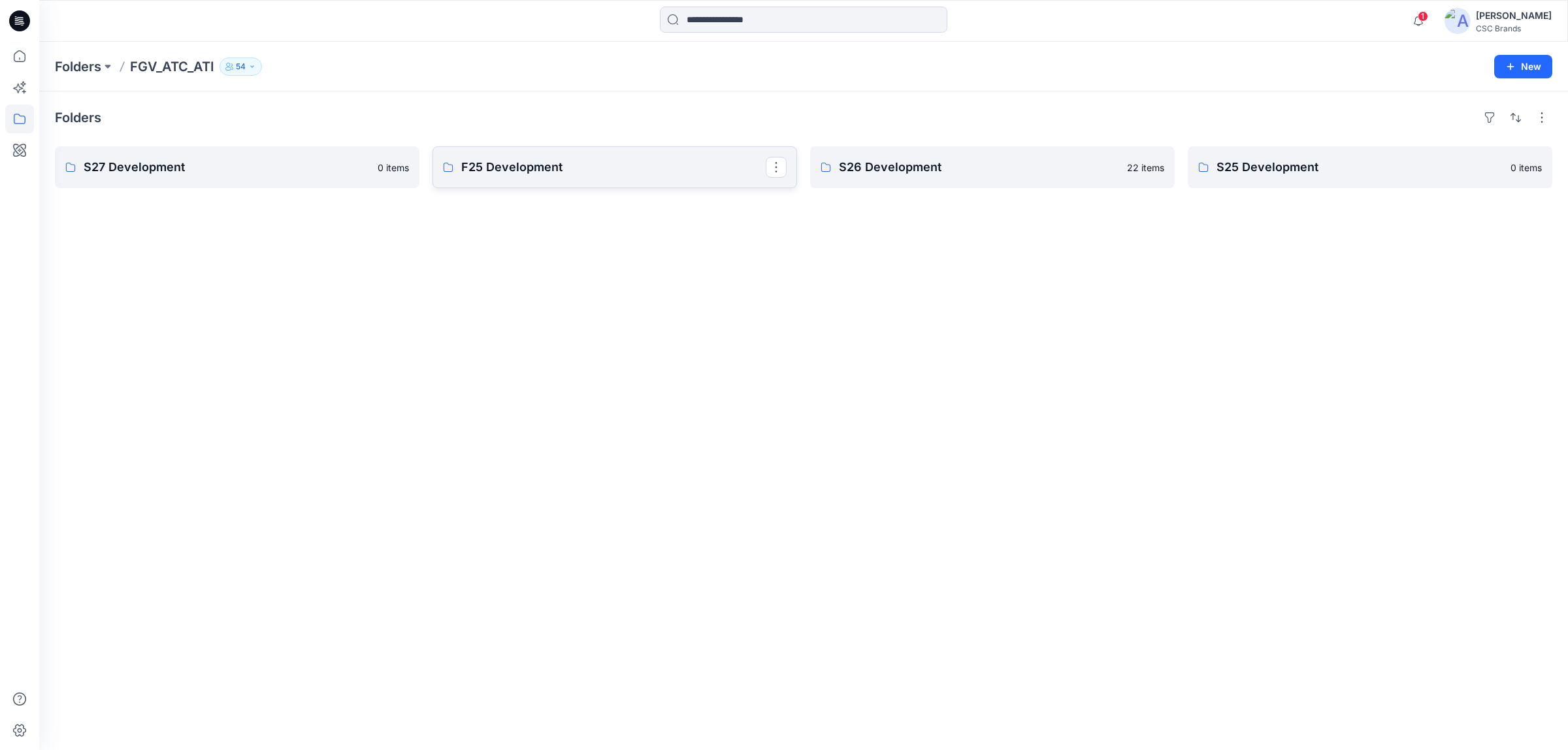
click at [515, 167] on p "F25 Development" at bounding box center [613, 167] width 305 height 18
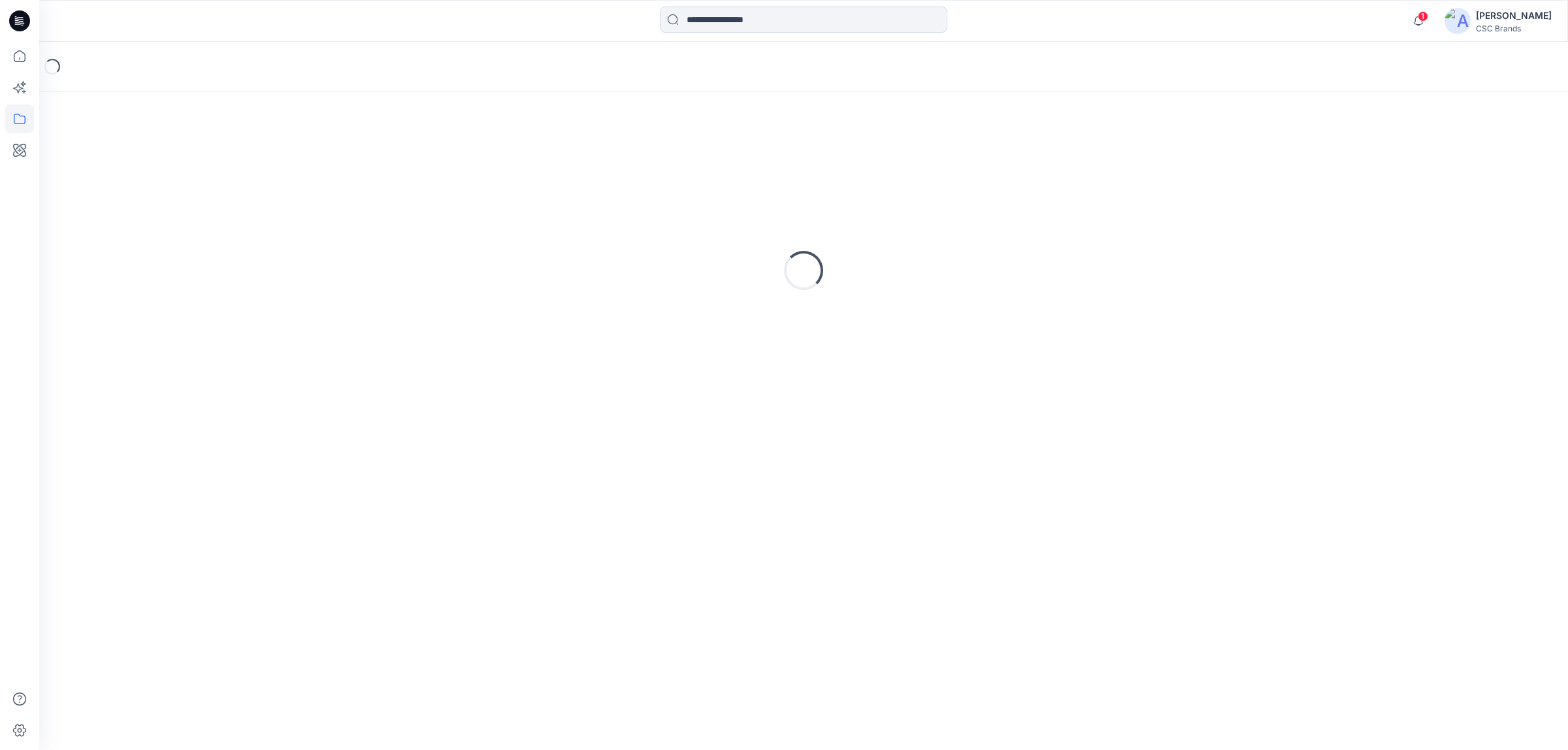
click at [515, 167] on div "Loading..." at bounding box center [803, 271] width 1497 height 327
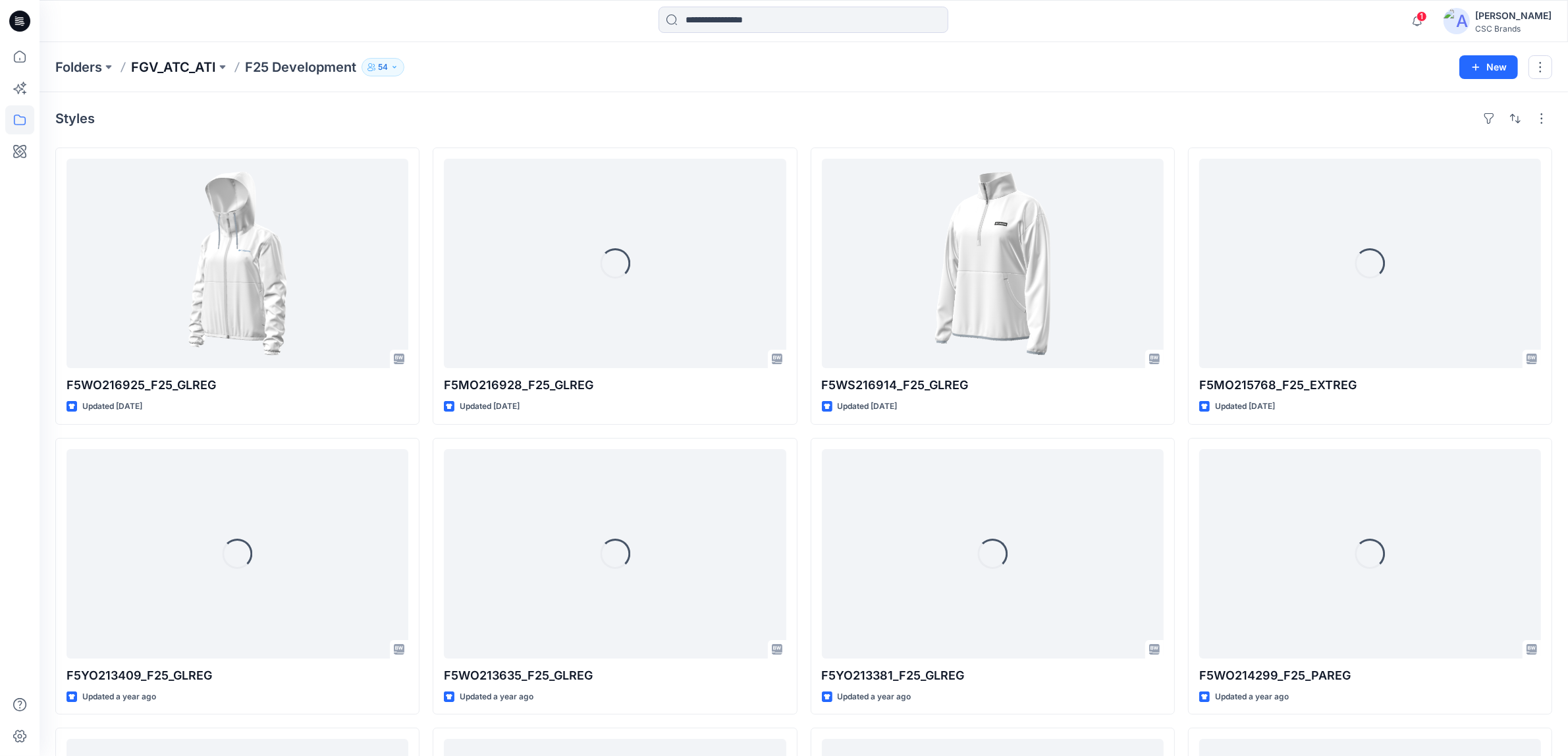
click at [185, 67] on p "FGV_ATC_ATI" at bounding box center [173, 67] width 85 height 19
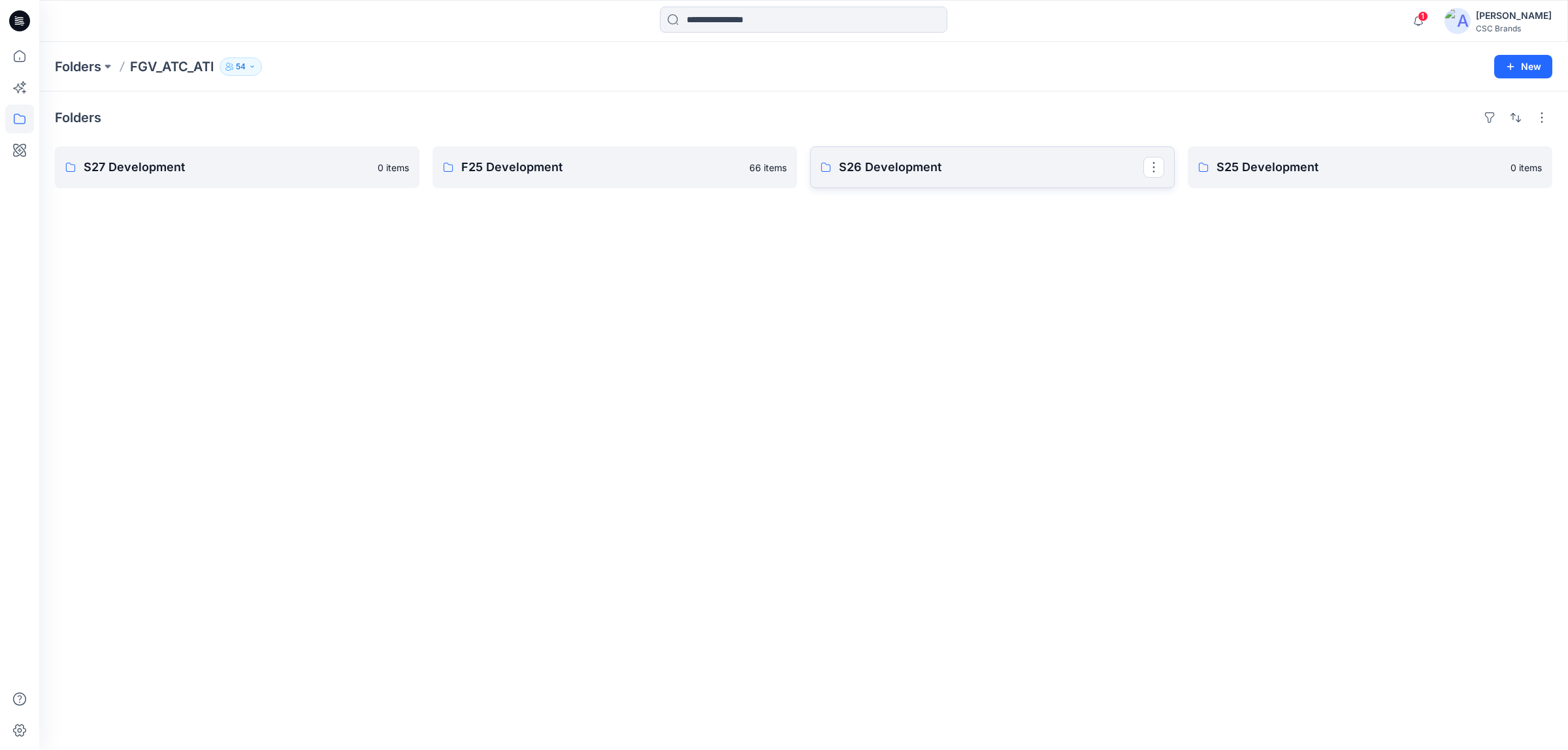
click at [959, 171] on p "S26 Development" at bounding box center [991, 167] width 305 height 18
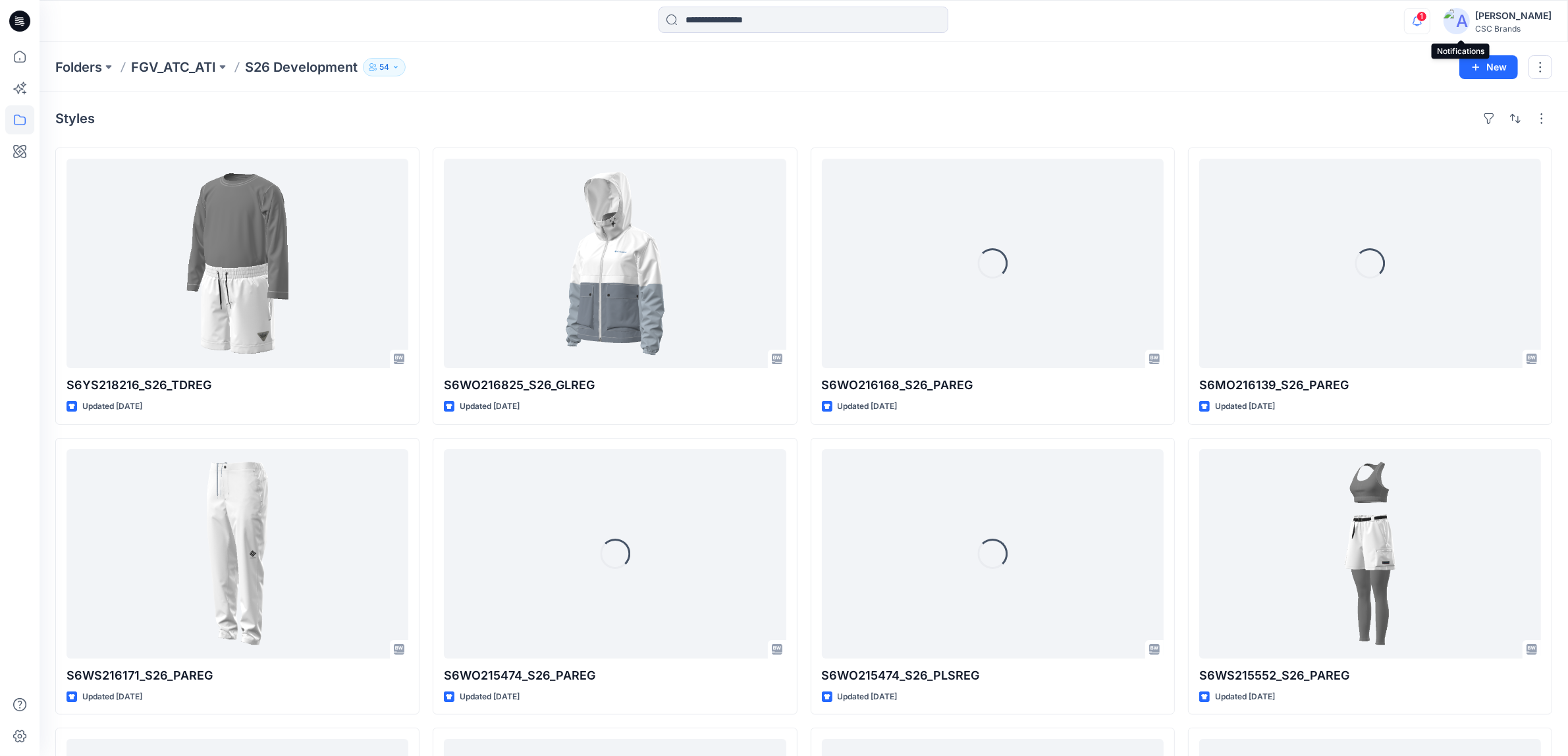
click at [967, 22] on icon "button" at bounding box center [1417, 21] width 25 height 26
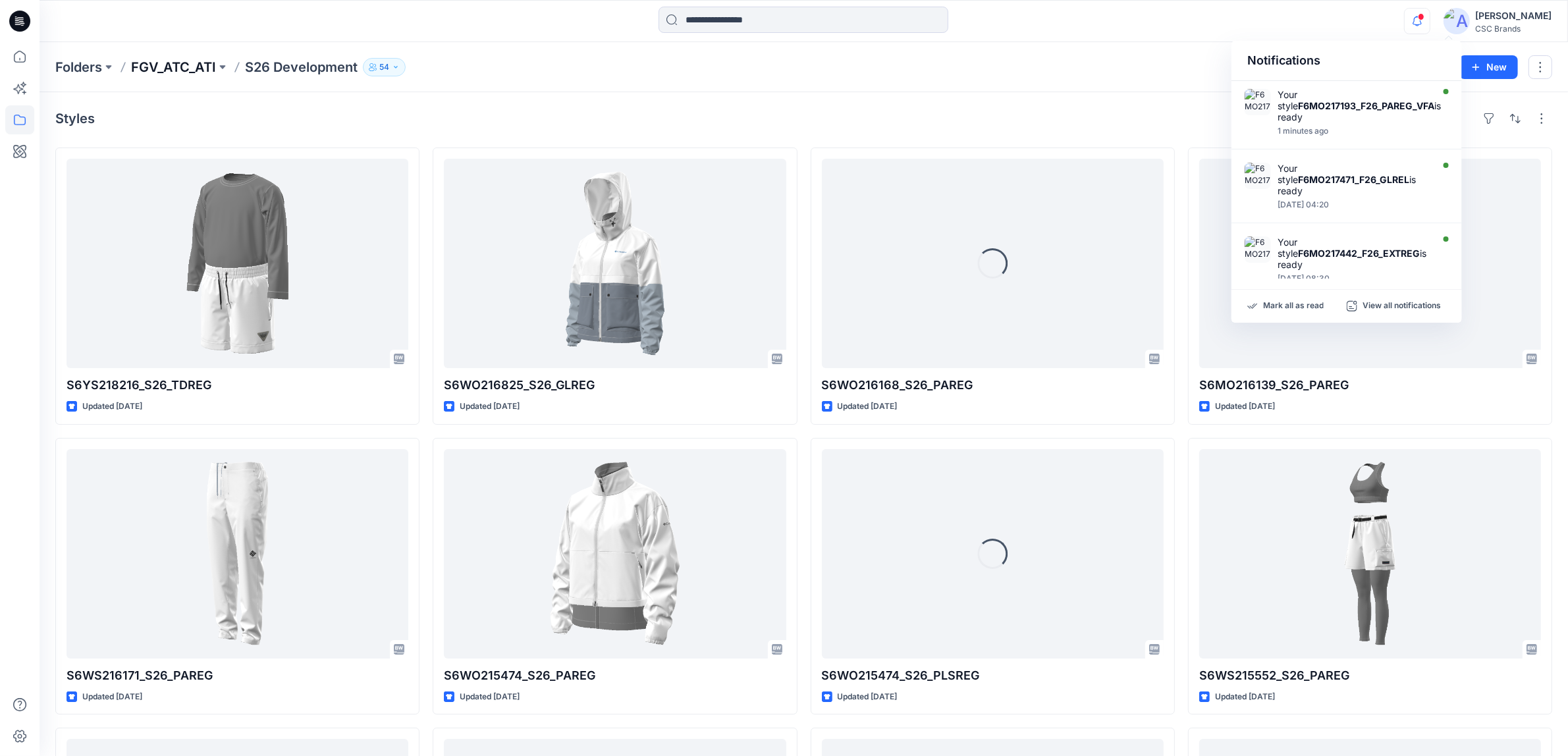
click at [176, 76] on p "FGV_ATC_ATI" at bounding box center [173, 67] width 85 height 19
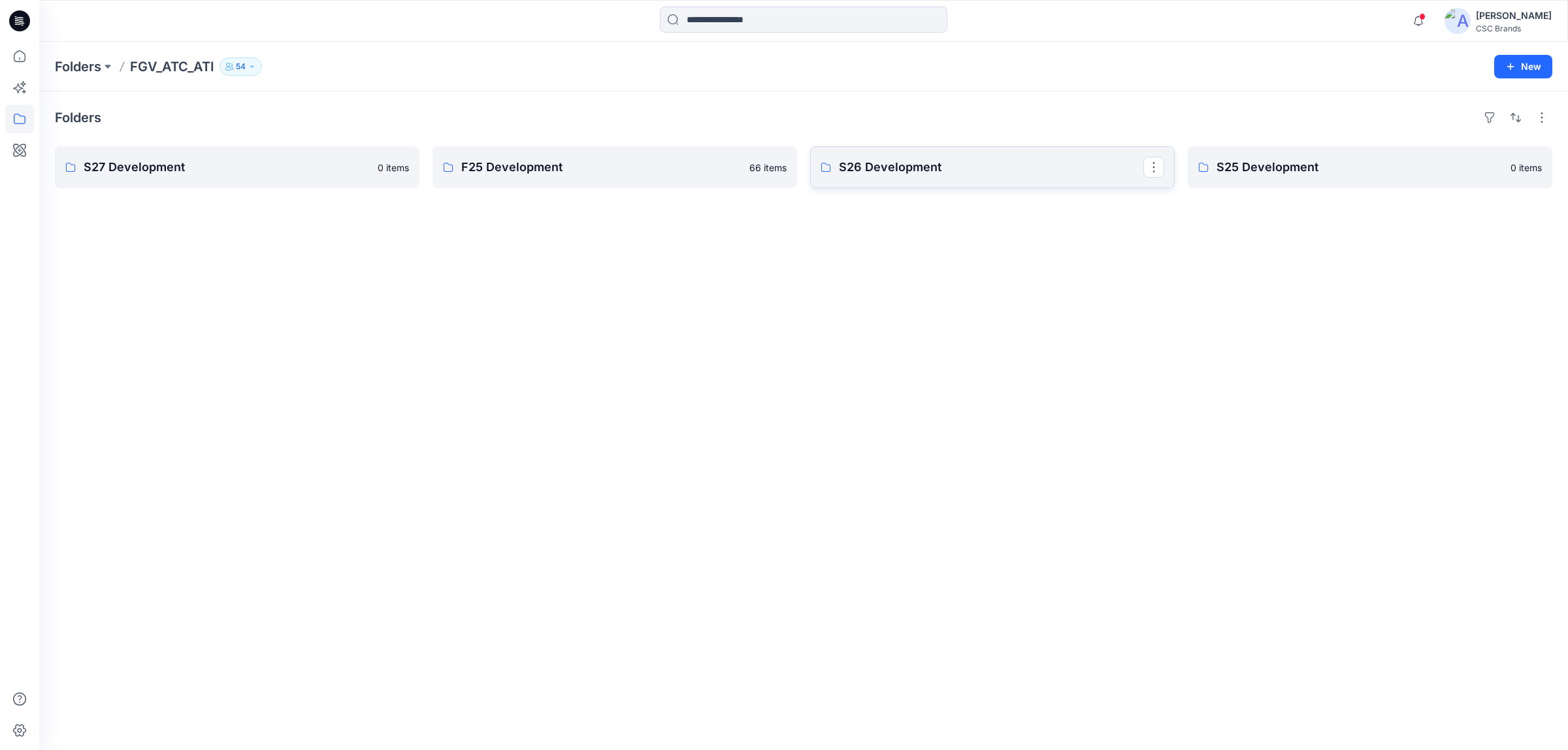
click at [959, 173] on p "S26 Development" at bounding box center [991, 167] width 305 height 18
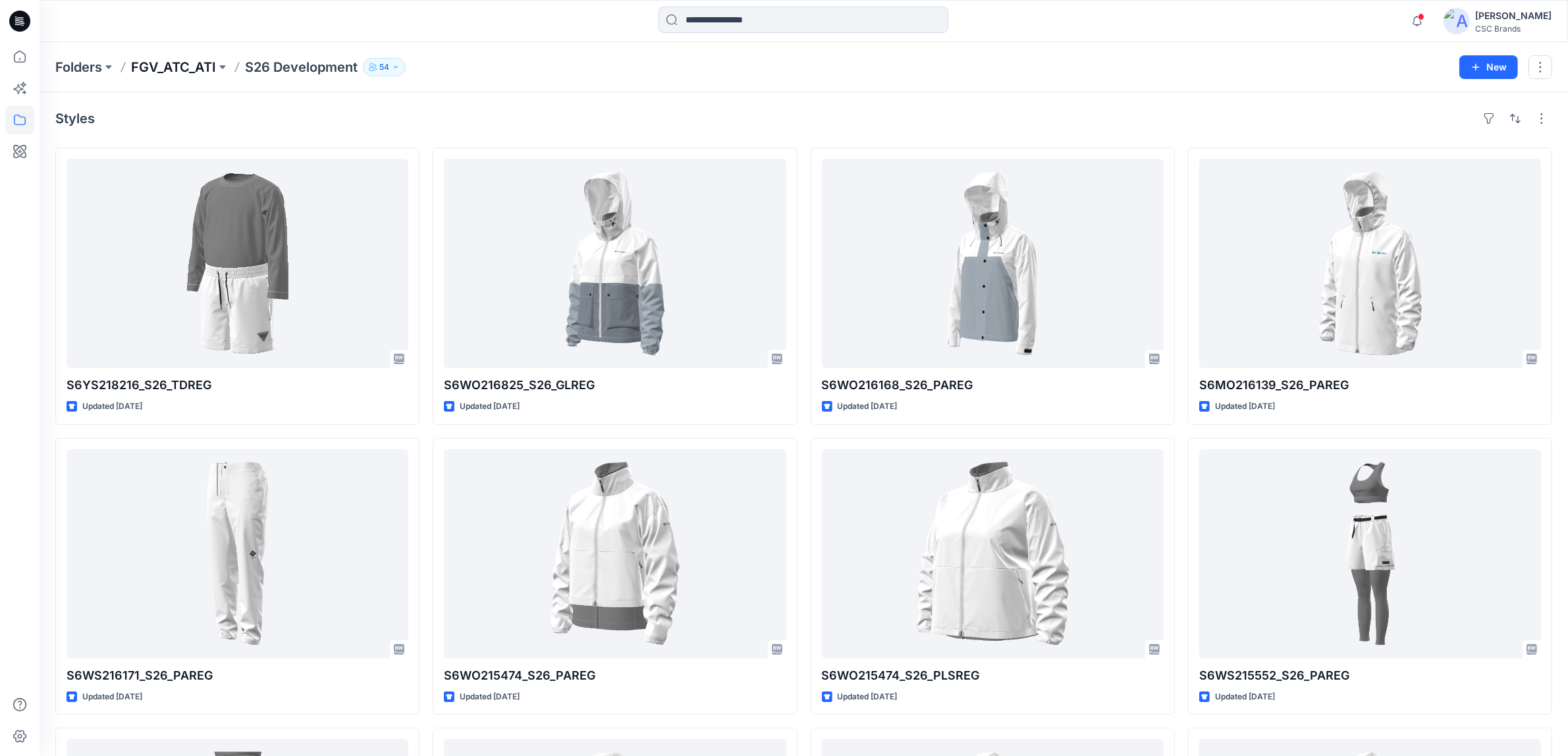
click at [190, 64] on p "FGV_ATC_ATI" at bounding box center [173, 67] width 85 height 19
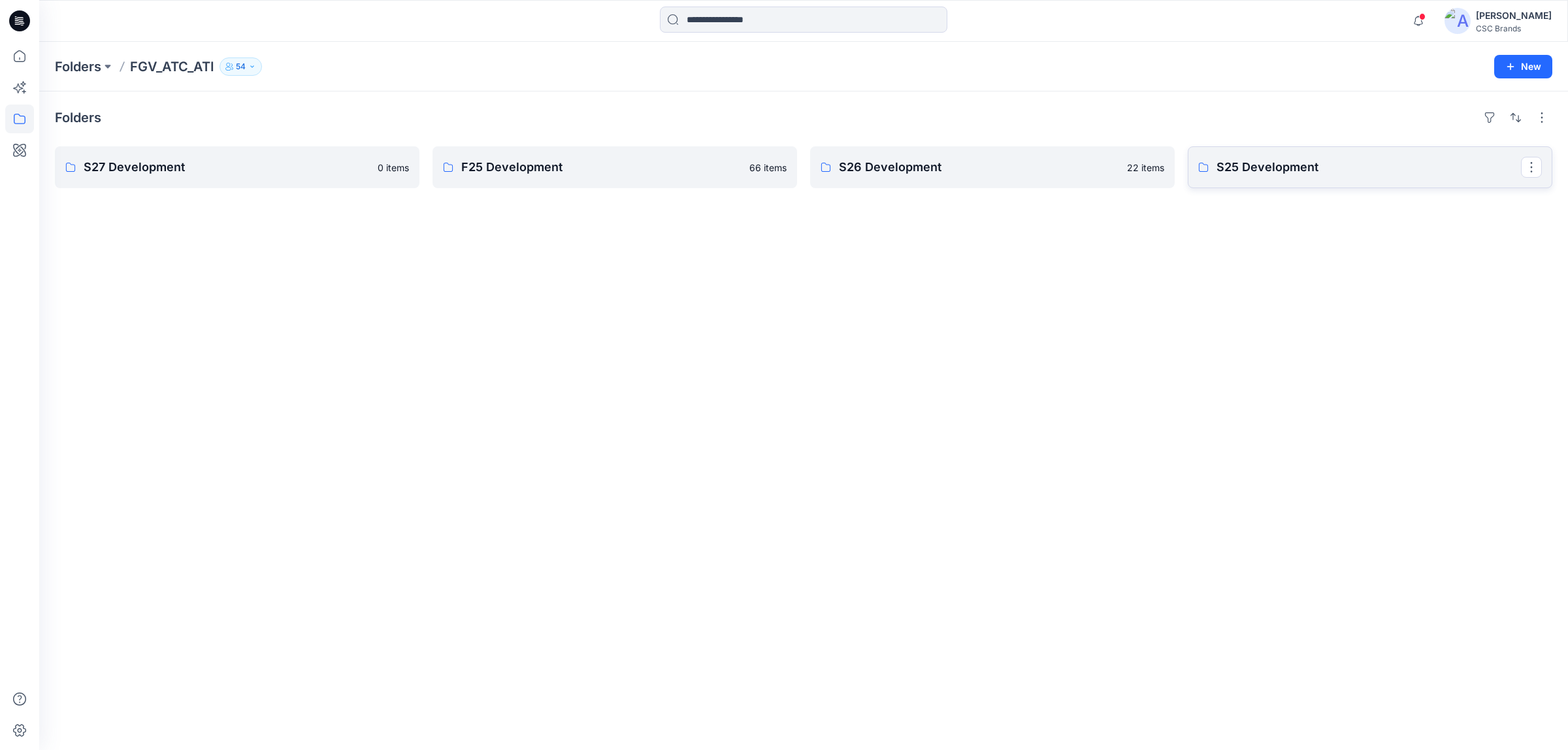
click at [959, 167] on p "S25 Development" at bounding box center [1368, 167] width 305 height 18
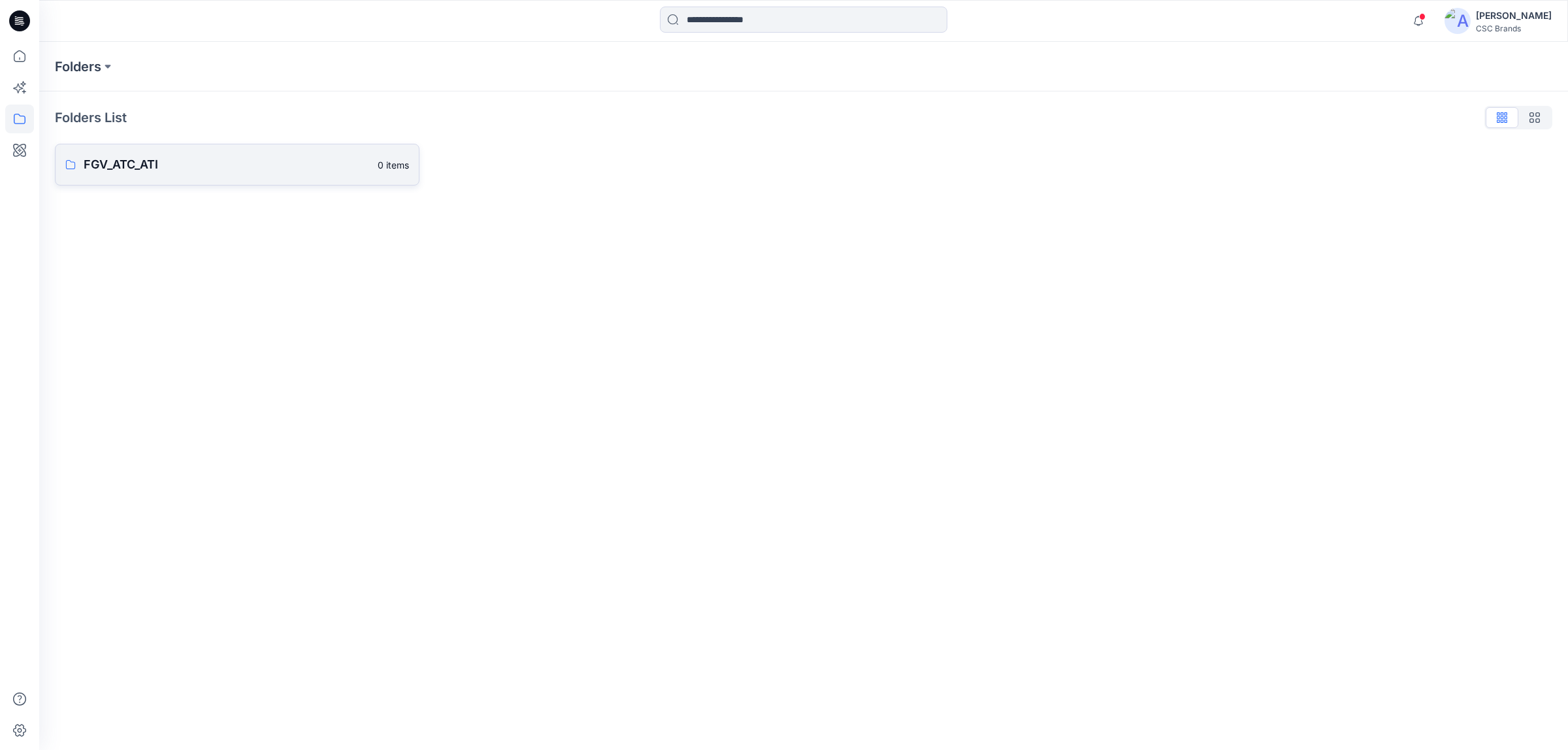
click at [240, 157] on p "FGV_ATC_ATI" at bounding box center [226, 165] width 286 height 18
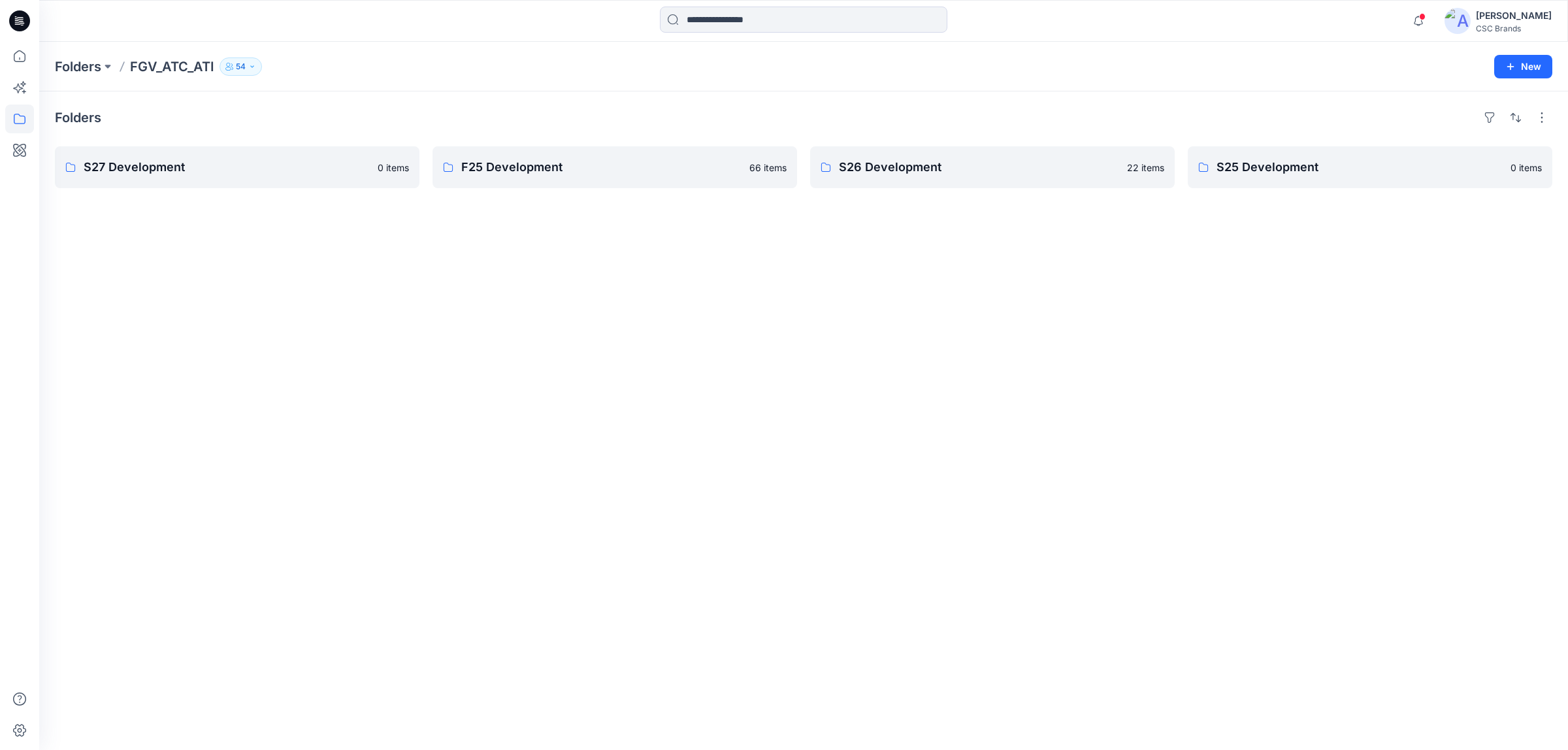
click at [794, 246] on div "Folders S27 Development 0 items F25 Development 66 items S26 Development 22 ite…" at bounding box center [803, 421] width 1528 height 659
drag, startPoint x: 1297, startPoint y: 286, endPoint x: 1300, endPoint y: 263, distance: 23.2
click at [1299, 281] on div "Folders S27 Development 0 items F25 Development 66 items S26 Development 22 ite…" at bounding box center [803, 421] width 1528 height 659
click at [1431, 18] on icon "button" at bounding box center [1418, 21] width 25 height 26
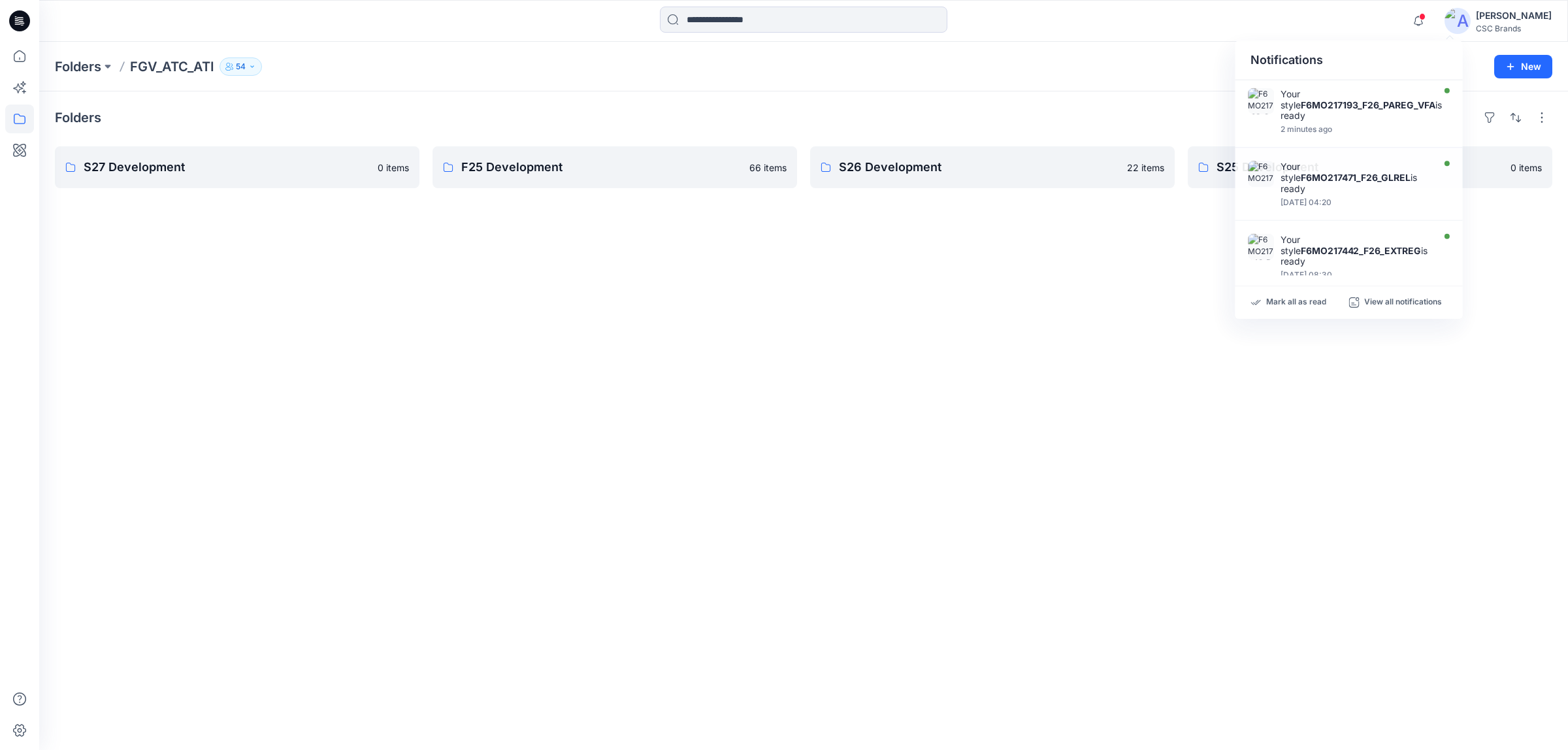
click at [1104, 256] on div "Folders S27 Development 0 items F25 Development 66 items S26 Development 22 ite…" at bounding box center [803, 421] width 1528 height 659
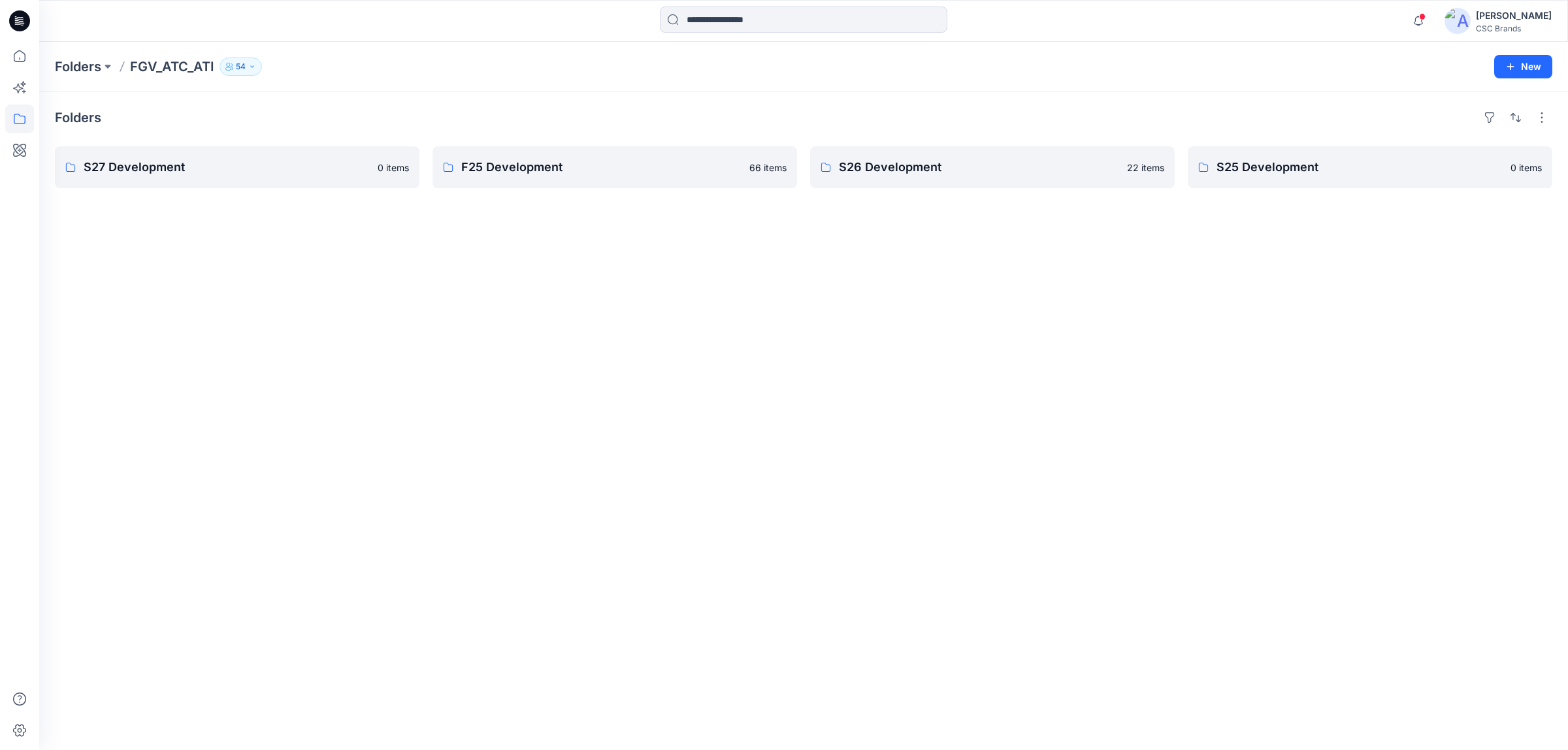
click at [888, 245] on div "Folders S27 Development 0 items F25 Development 66 items S26 Development 22 ite…" at bounding box center [803, 421] width 1528 height 659
click at [88, 66] on p "Folders" at bounding box center [78, 67] width 46 height 18
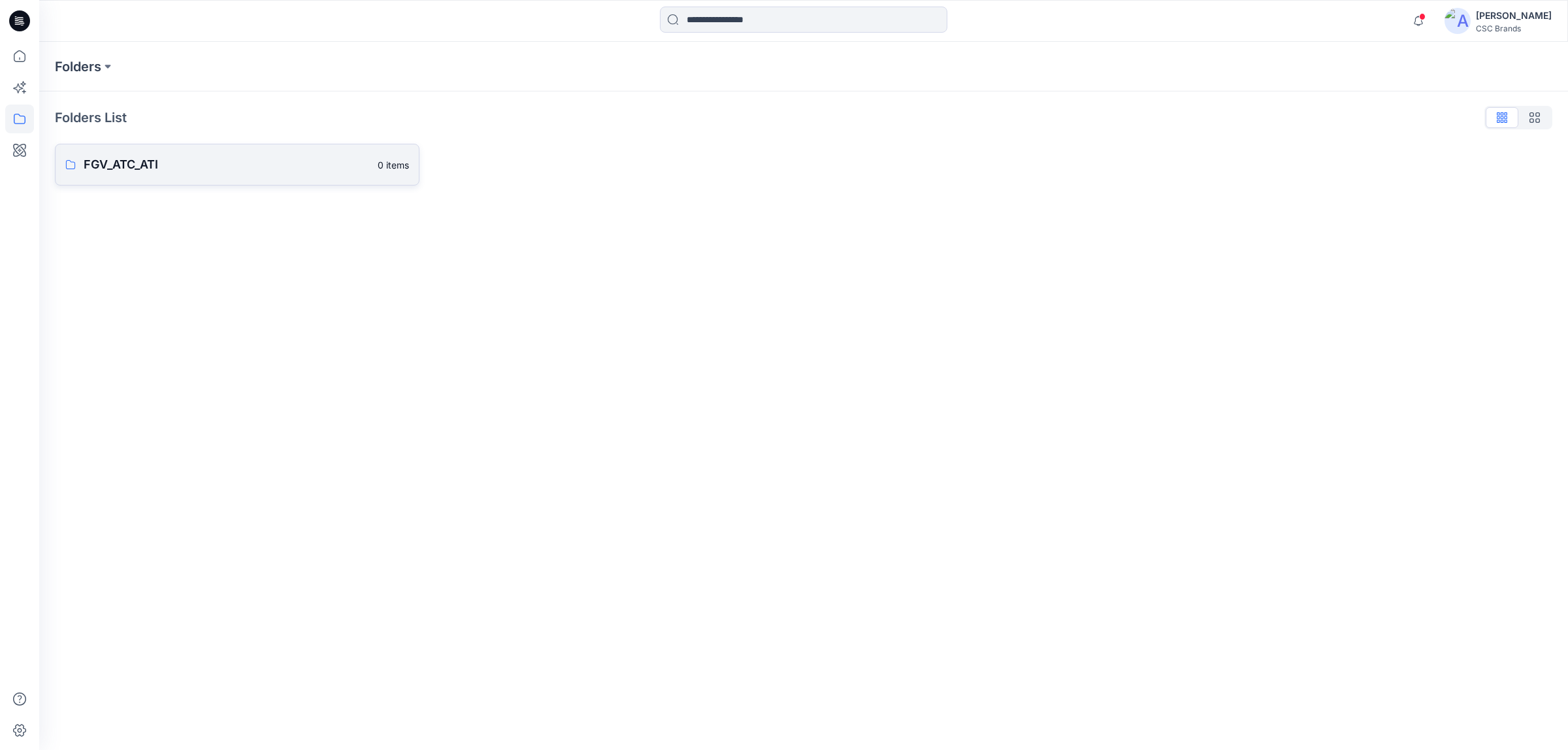
click at [173, 156] on p "FGV_ATC_ATI" at bounding box center [226, 165] width 286 height 18
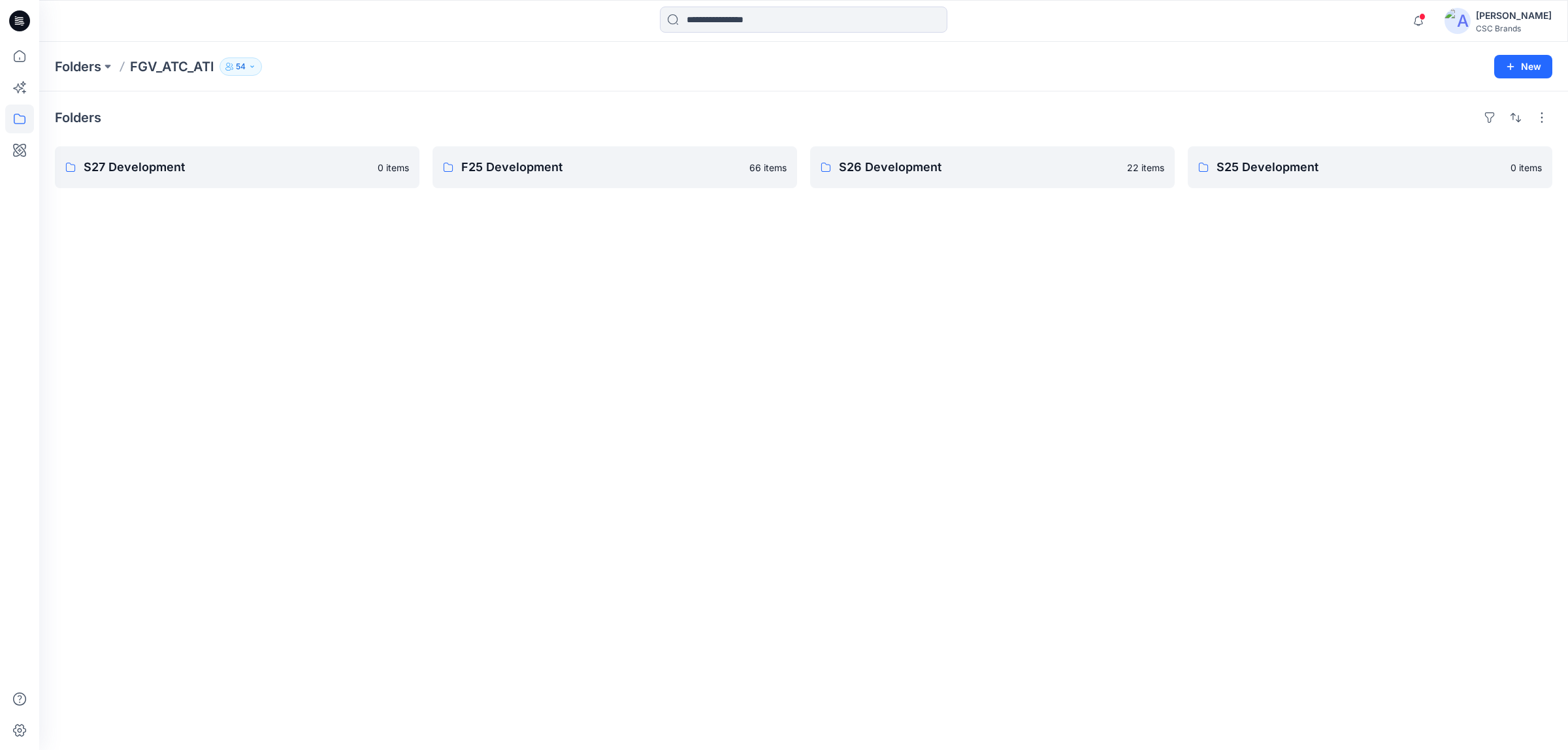
click at [371, 258] on div "Folders S27 Development 0 items F25 Development 66 items S26 Development 22 ite…" at bounding box center [803, 421] width 1528 height 659
click at [1537, 113] on button "button" at bounding box center [1541, 117] width 21 height 21
click at [1275, 240] on div "Folders Layout Grid Large Grid Folder View Compact Card Card View Card Info S27…" at bounding box center [803, 421] width 1528 height 659
click at [139, 68] on p "FGV_ATC_ATI" at bounding box center [172, 67] width 84 height 18
click at [83, 66] on p "Folders" at bounding box center [78, 67] width 46 height 18
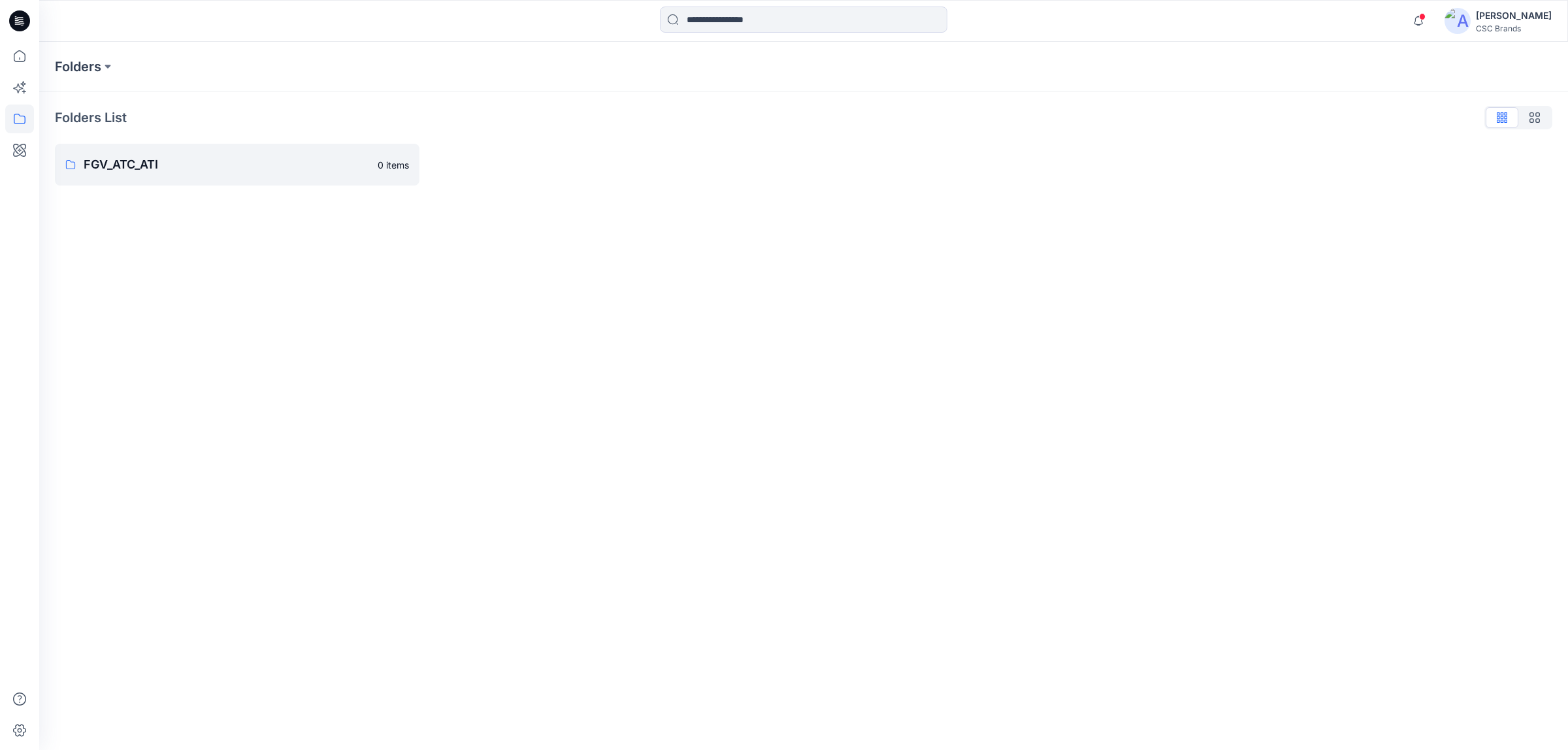
drag, startPoint x: 784, startPoint y: 195, endPoint x: 440, endPoint y: 169, distance: 345.0
click at [741, 200] on div "Folders List FGV_ATC_ATI 0 items" at bounding box center [803, 146] width 1528 height 110
click at [12, 113] on icon at bounding box center [19, 118] width 28 height 28
click at [108, 122] on p "Collections" at bounding box center [97, 128] width 49 height 15
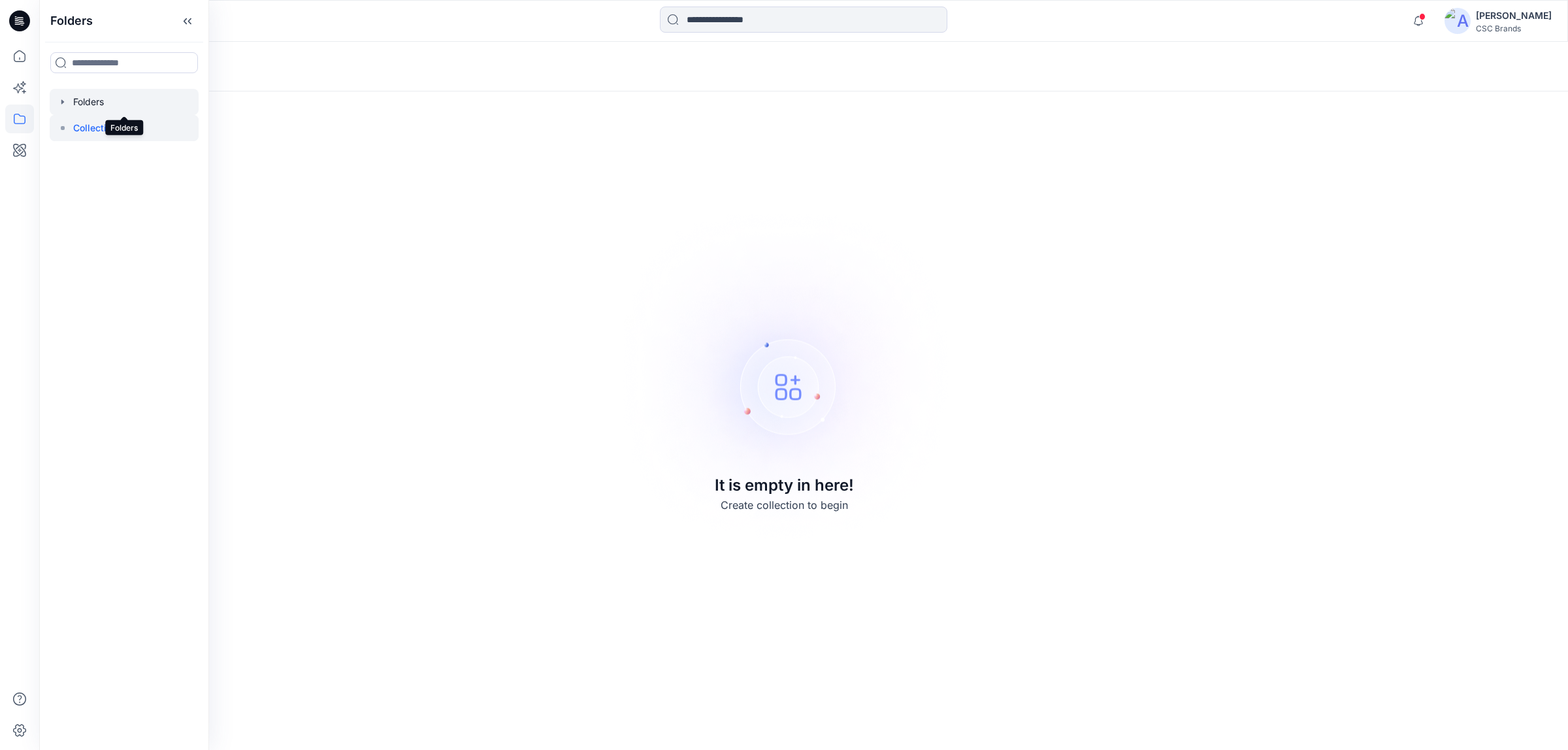
click at [106, 104] on div at bounding box center [124, 102] width 149 height 26
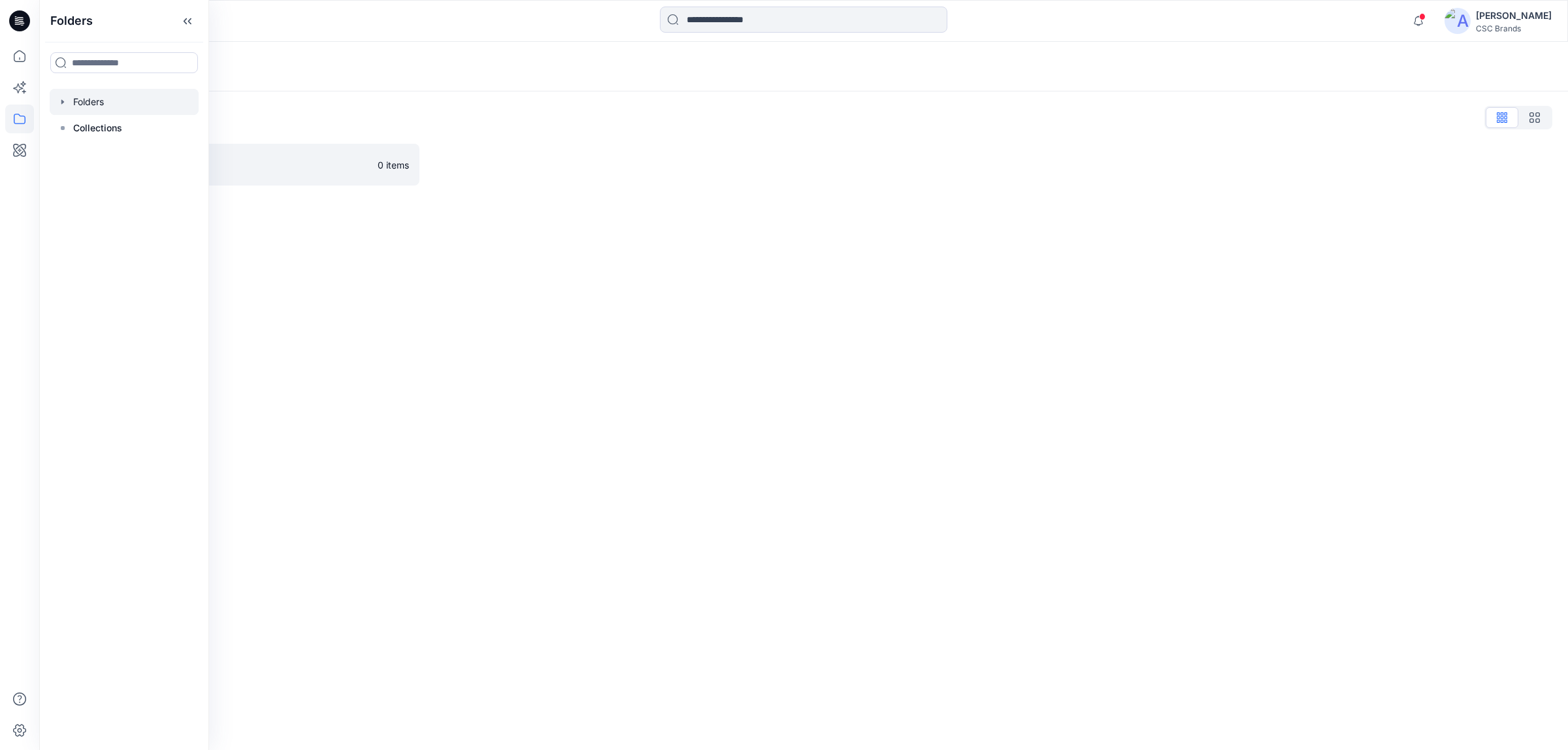
click at [503, 108] on div "Folders List" at bounding box center [803, 117] width 1497 height 21
click at [110, 154] on link "FGV_ATC_ATI 0 items" at bounding box center [236, 164] width 365 height 41
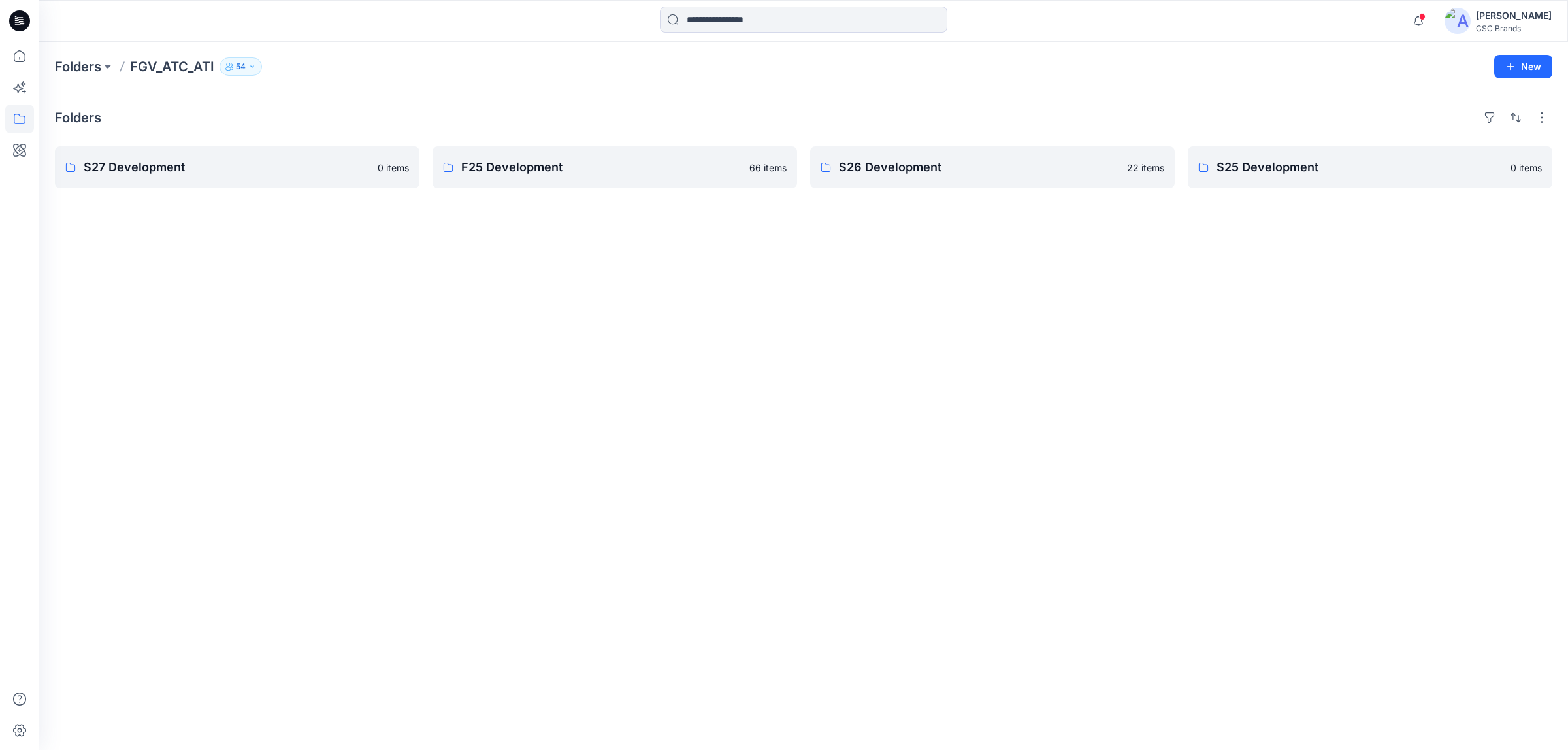
click at [1261, 252] on div "Folders S27 Development 0 items F25 Development 66 items S26 Development 22 ite…" at bounding box center [803, 421] width 1528 height 659
click at [1523, 117] on button "button" at bounding box center [1515, 117] width 21 height 21
drag, startPoint x: 1279, startPoint y: 275, endPoint x: 1471, endPoint y: 1, distance: 334.6
click at [1279, 268] on div "Folders Last update A to Z S27 Development 0 items F25 Development 66 items S26…" at bounding box center [803, 421] width 1528 height 659
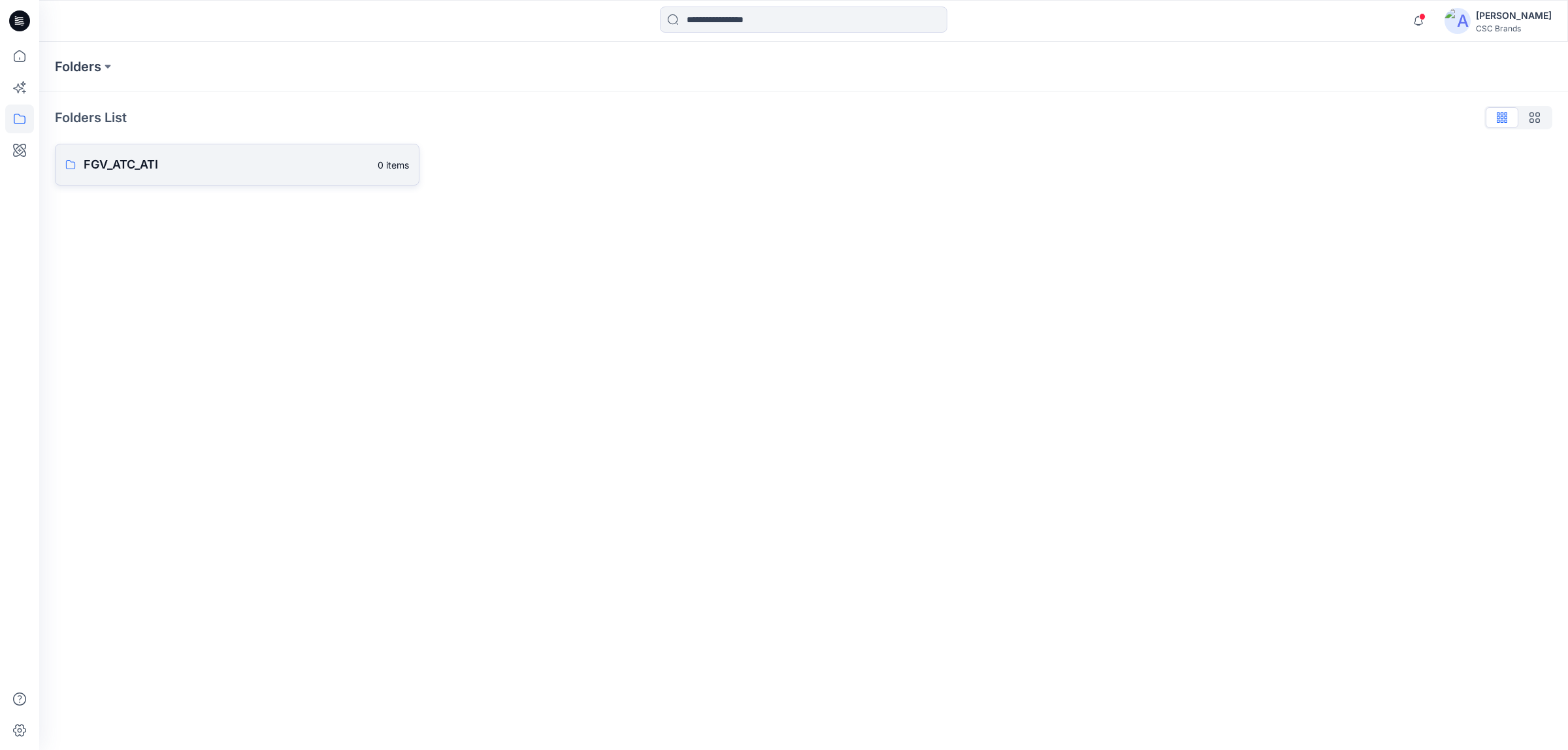
click at [201, 173] on link "FGV_ATC_ATI 0 items" at bounding box center [236, 164] width 365 height 41
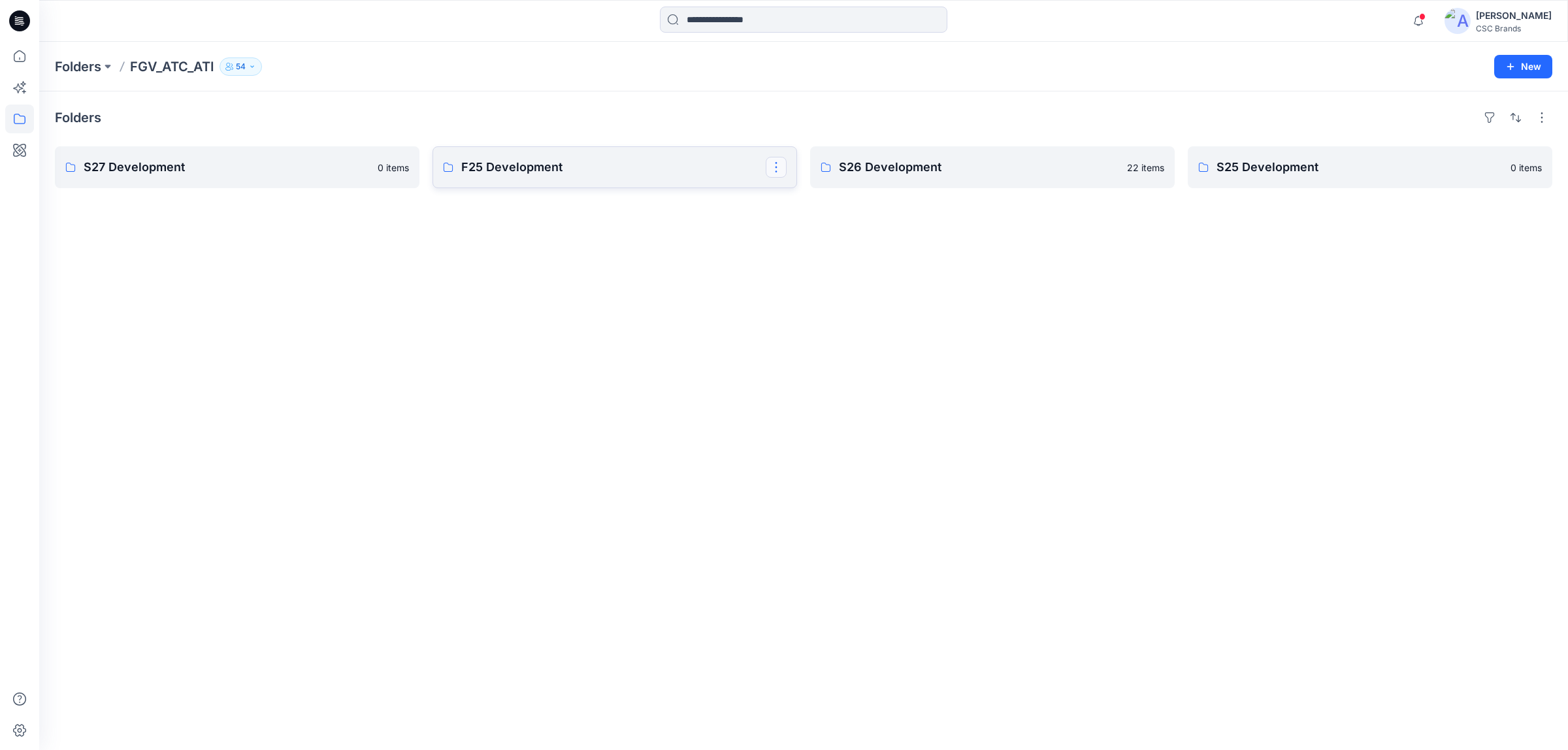
click at [774, 172] on button "button" at bounding box center [775, 167] width 21 height 21
click at [627, 239] on div "Folders S27 Development 0 items F25 Development Edit Delete Folder S26 Developm…" at bounding box center [803, 421] width 1528 height 659
click at [81, 62] on p "Folders" at bounding box center [78, 67] width 46 height 18
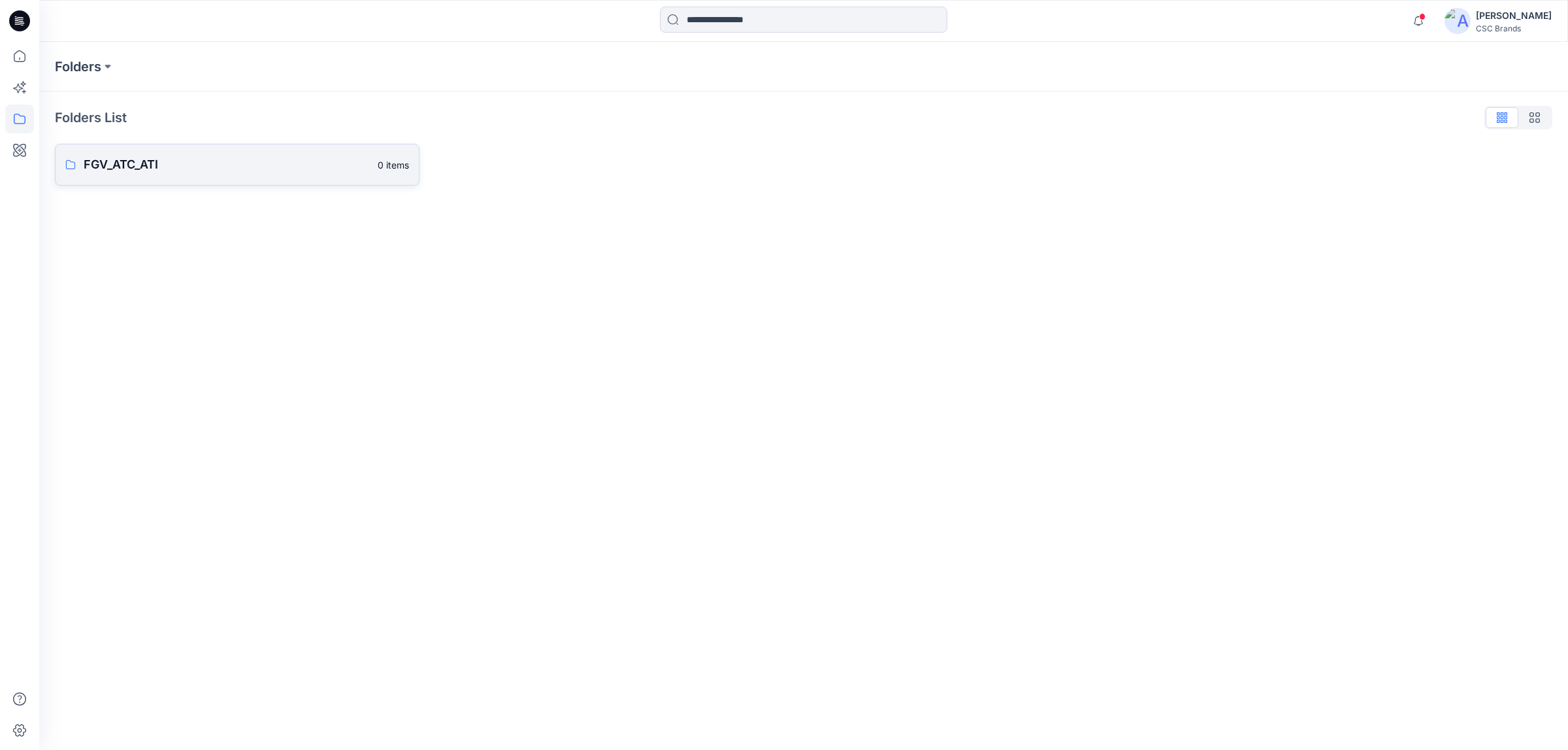
click at [248, 167] on p "FGV_ATC_ATI" at bounding box center [226, 165] width 286 height 18
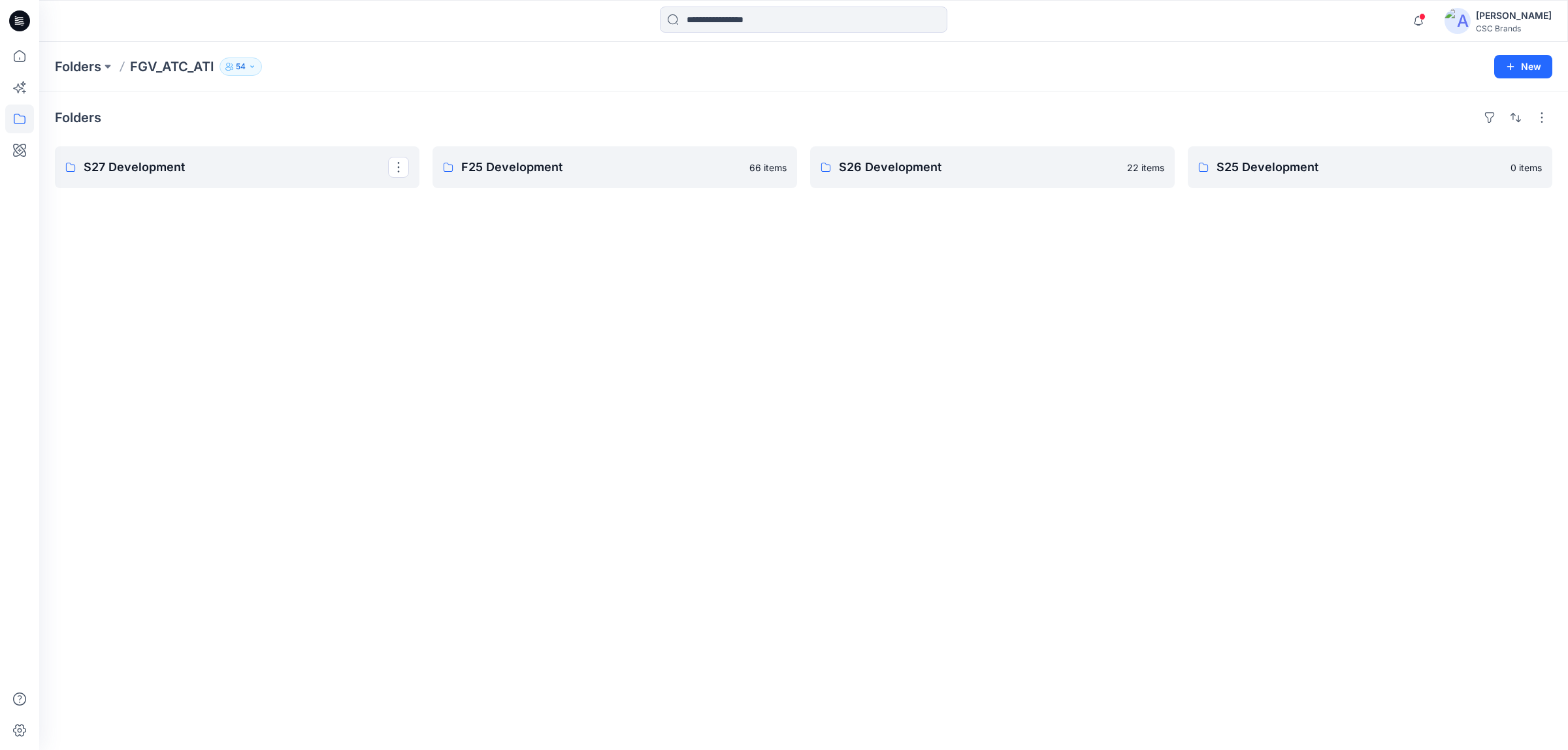
click at [248, 167] on p "S27 Development" at bounding box center [236, 167] width 305 height 18
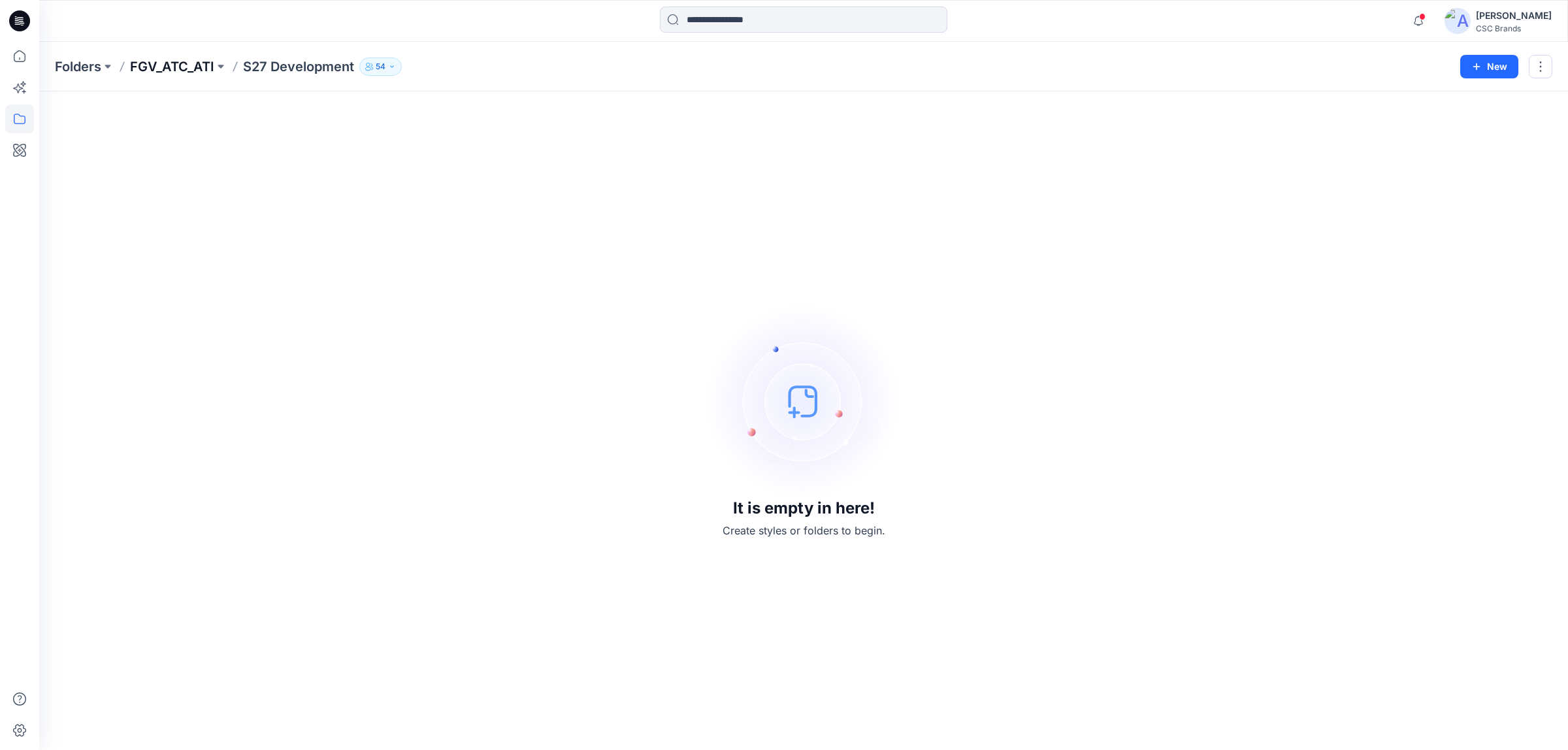
click at [172, 68] on p "FGV_ATC_ATI" at bounding box center [172, 67] width 84 height 18
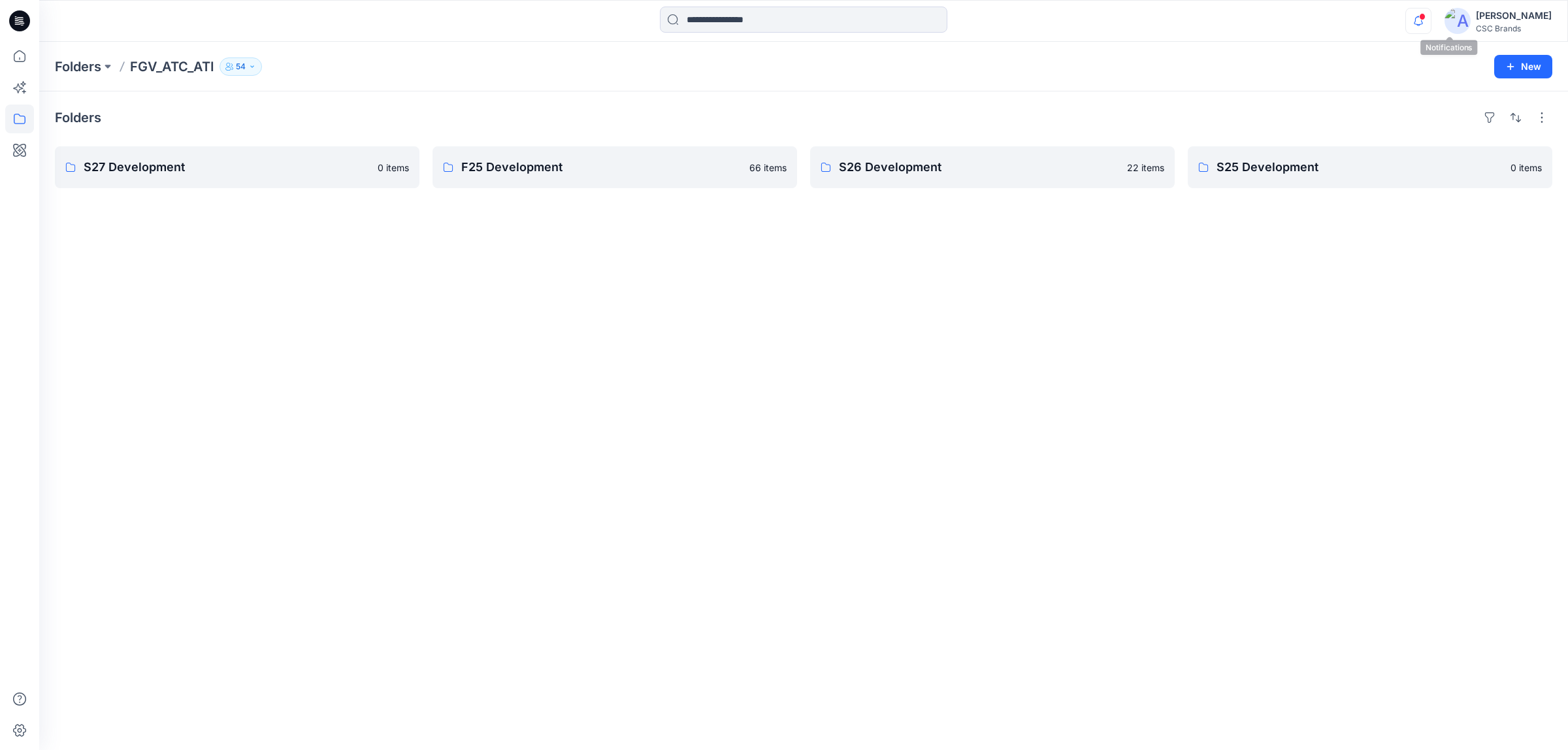
click at [1431, 13] on icon "button" at bounding box center [1418, 21] width 25 height 26
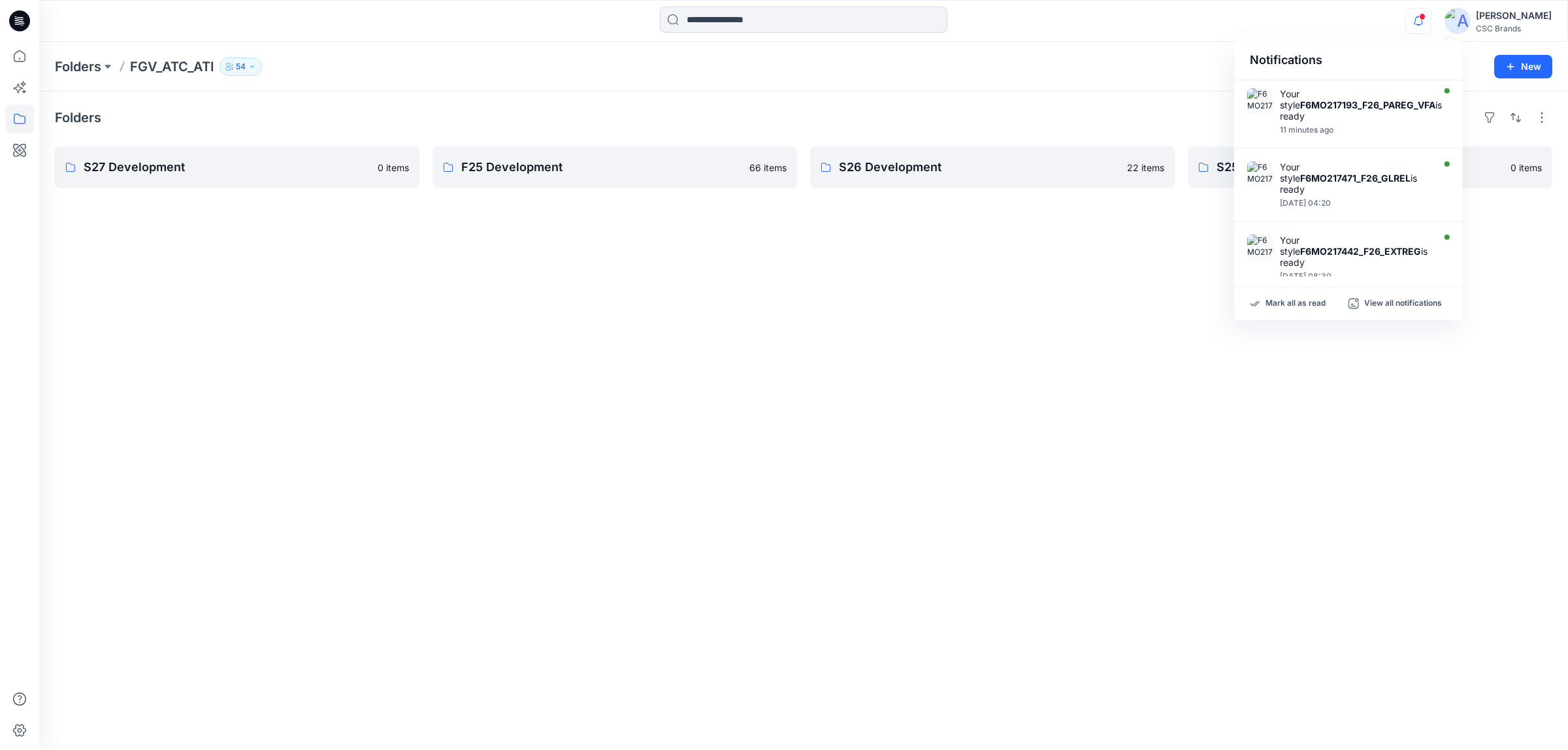
drag, startPoint x: 1160, startPoint y: 273, endPoint x: 1171, endPoint y: 236, distance: 38.6
click at [1160, 273] on div "Folders S27 Development 0 items F25 Development 66 items S26 Development 22 ite…" at bounding box center [803, 421] width 1528 height 659
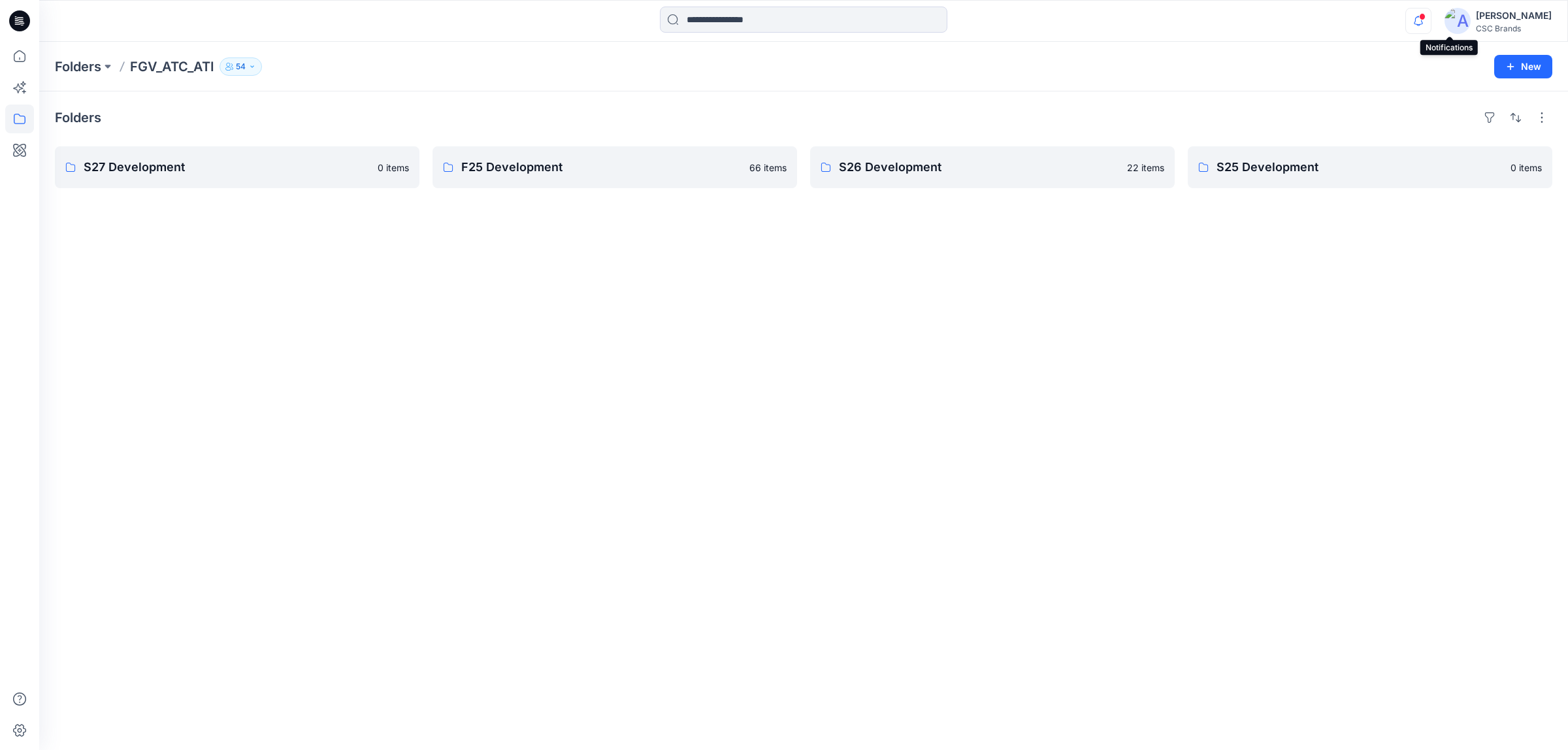
click at [1431, 27] on icon "button" at bounding box center [1418, 21] width 25 height 26
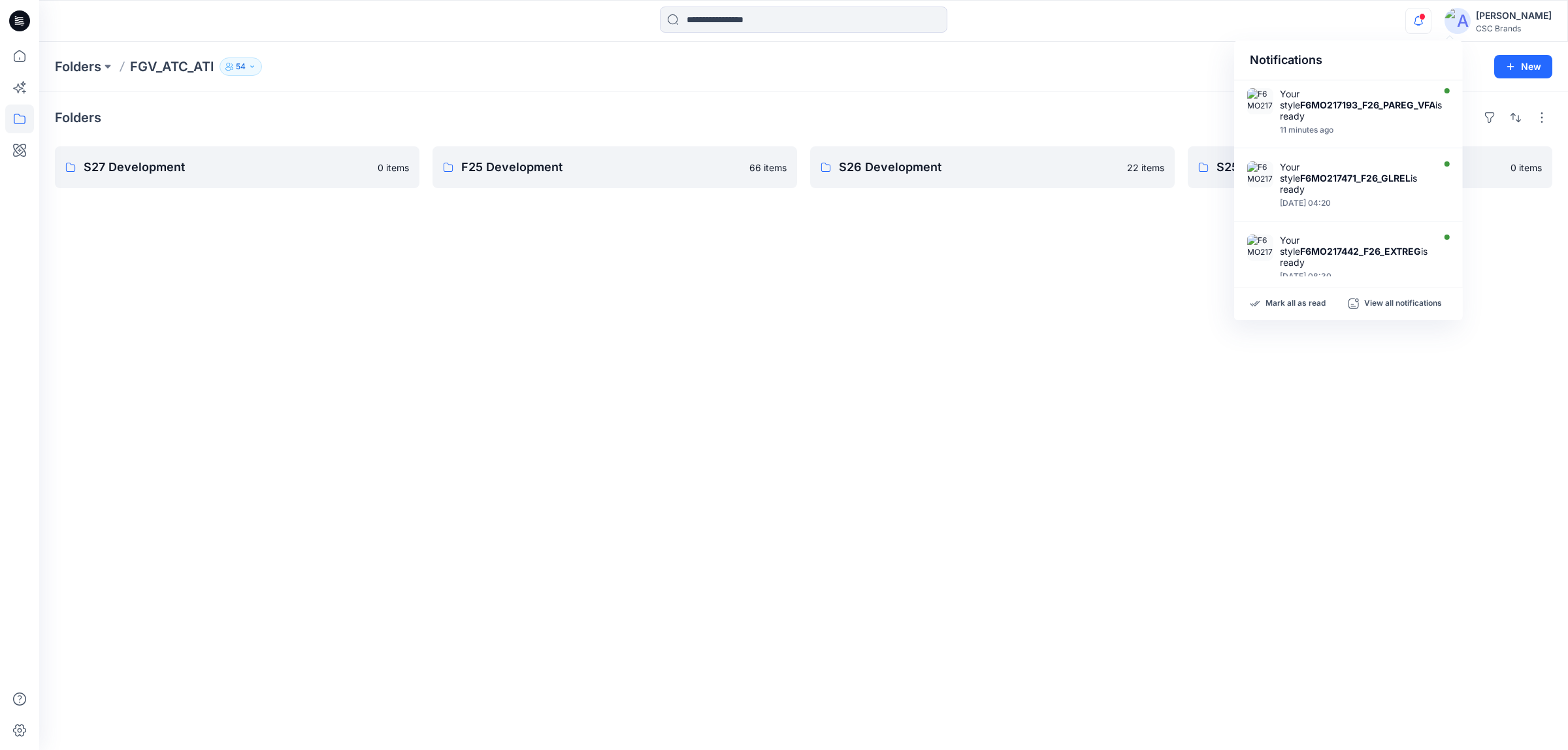
click at [952, 246] on div "Folders S27 Development 0 items F25 Development 66 items S26 Development 22 ite…" at bounding box center [803, 421] width 1528 height 659
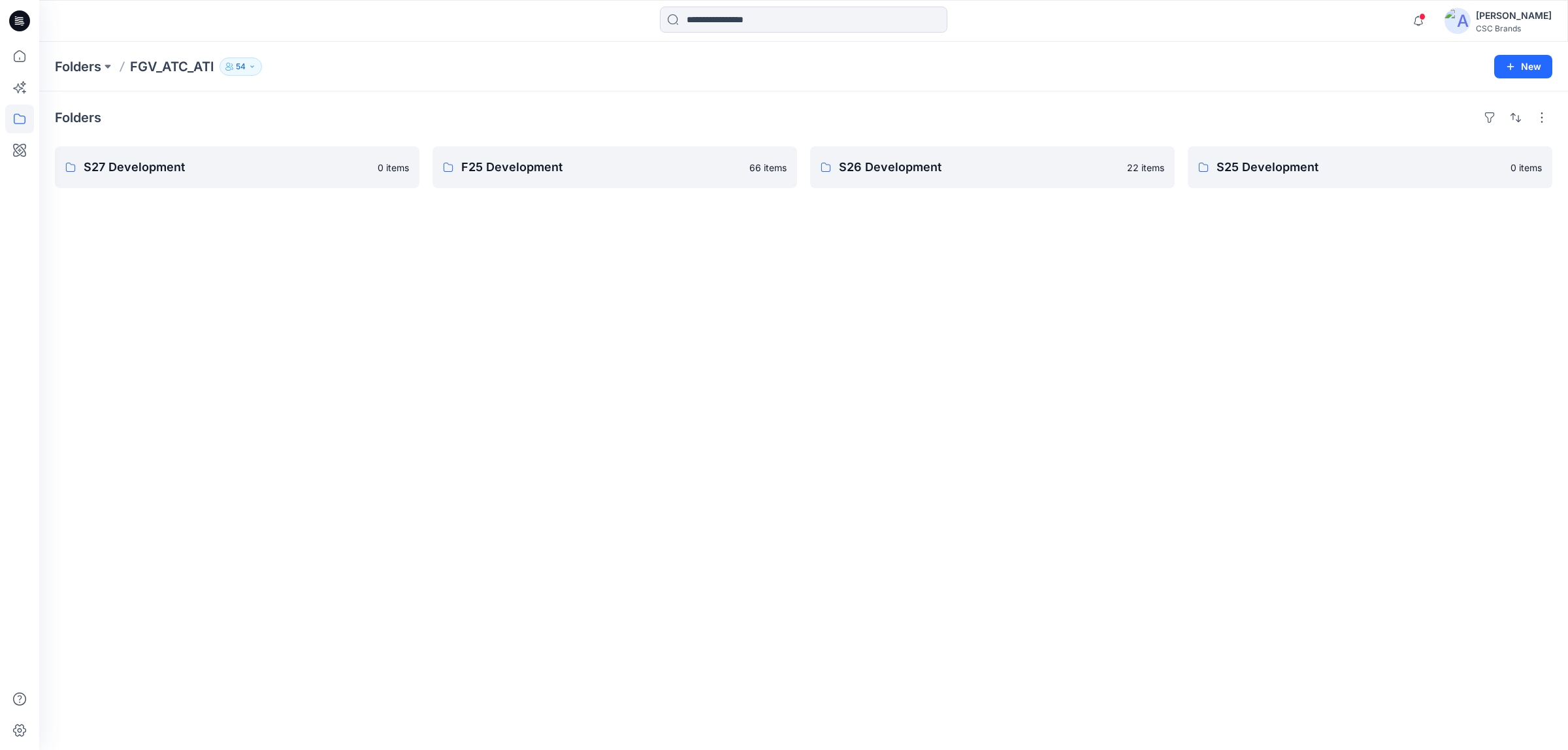
click at [959, 249] on div "Folders S27 Development 0 items F25 Development 66 items S26 Development 22 ite…" at bounding box center [803, 421] width 1528 height 659
drag, startPoint x: 1309, startPoint y: 256, endPoint x: 1311, endPoint y: 191, distance: 65.0
click at [1308, 256] on div "Folders S27 Development 0 items F25 Development 66 items S26 Development 22 ite…" at bounding box center [803, 421] width 1528 height 659
click at [1431, 21] on icon "button" at bounding box center [1418, 21] width 25 height 26
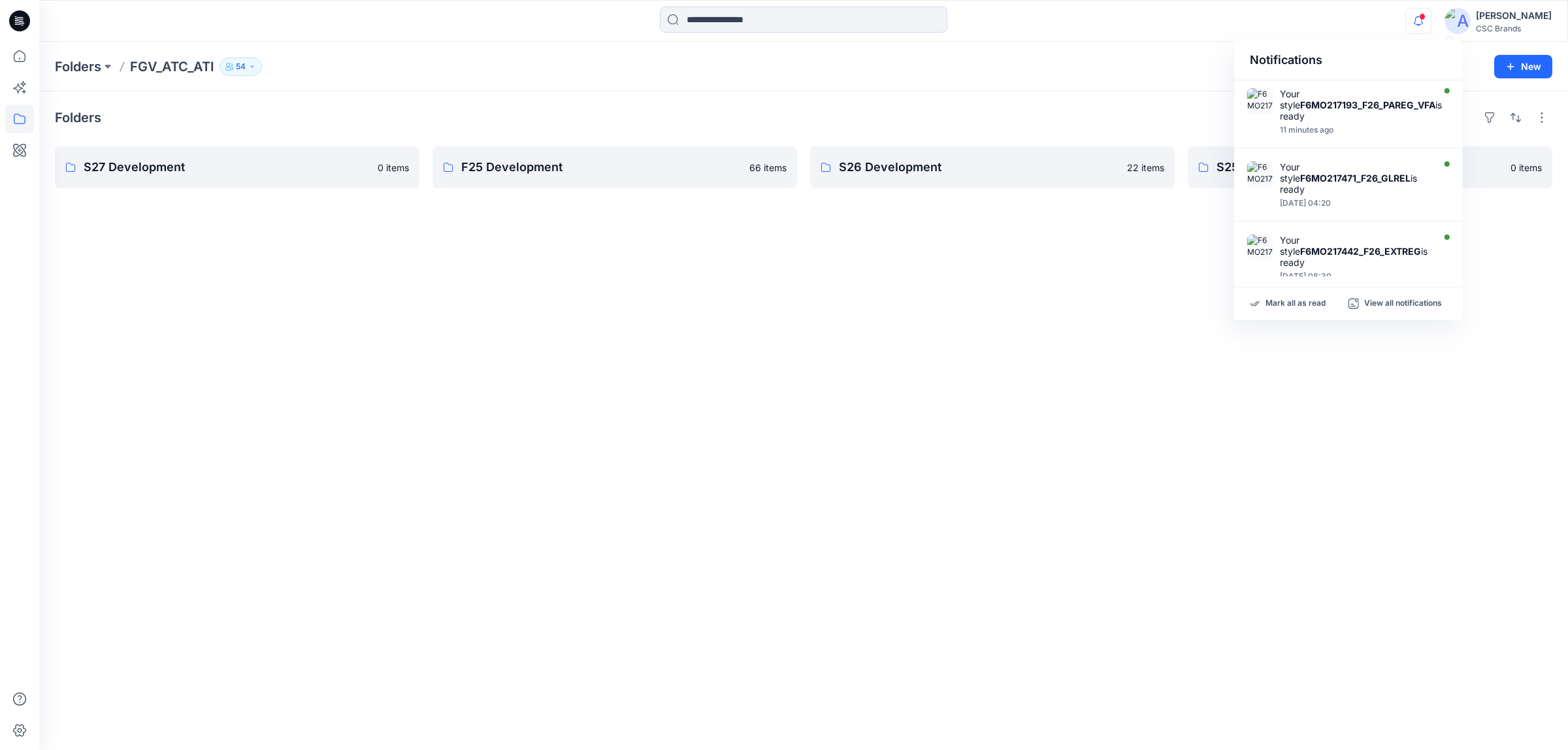
drag, startPoint x: 1048, startPoint y: 292, endPoint x: 863, endPoint y: 263, distance: 187.3
click at [1043, 292] on div "Folders S27 Development 0 items F25 Development 66 items S26 Development 22 ite…" at bounding box center [803, 421] width 1528 height 659
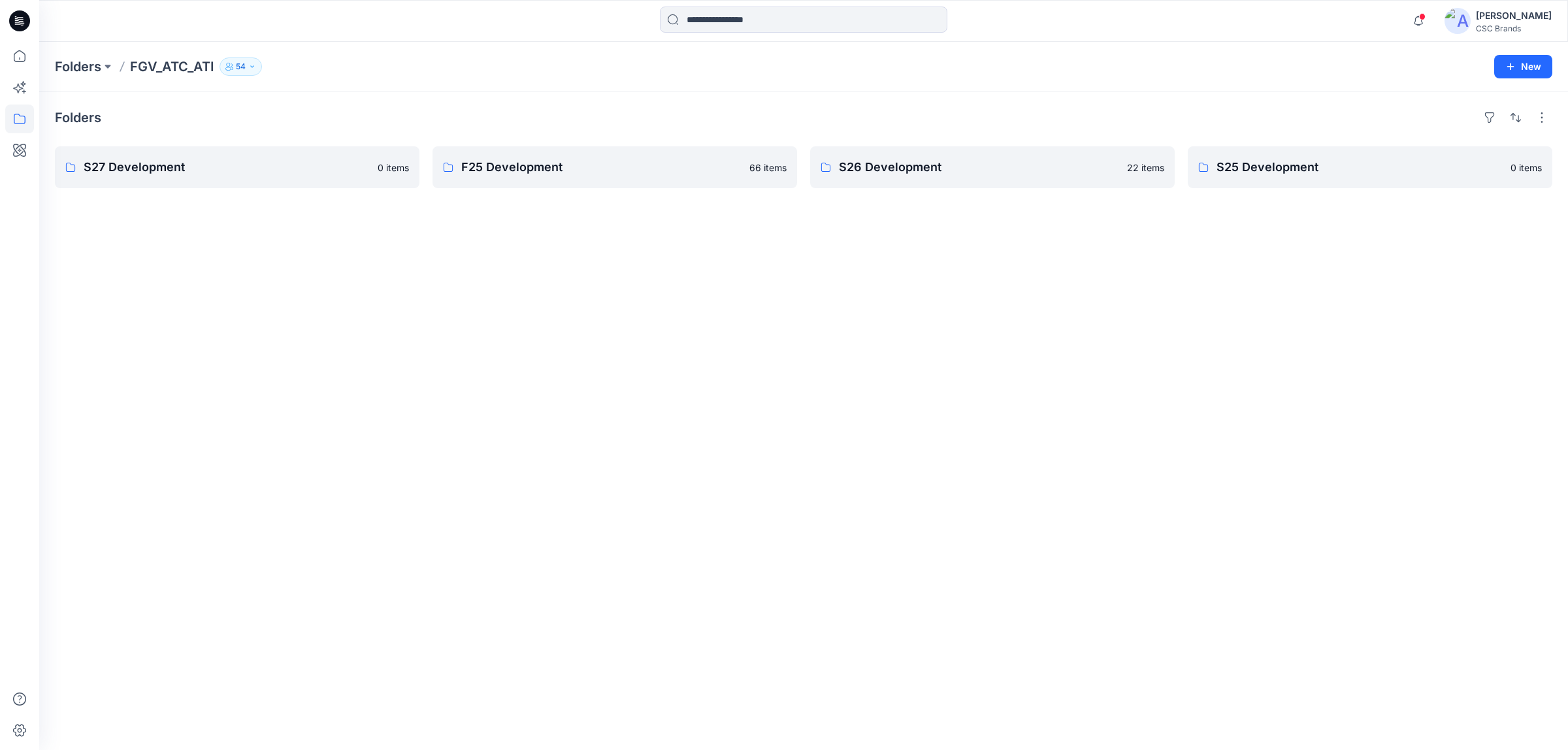
click at [1248, 305] on div "Folders S27 Development 0 items F25 Development 66 items S26 Development 22 ite…" at bounding box center [803, 421] width 1528 height 659
click at [94, 65] on p "Folders" at bounding box center [78, 67] width 46 height 18
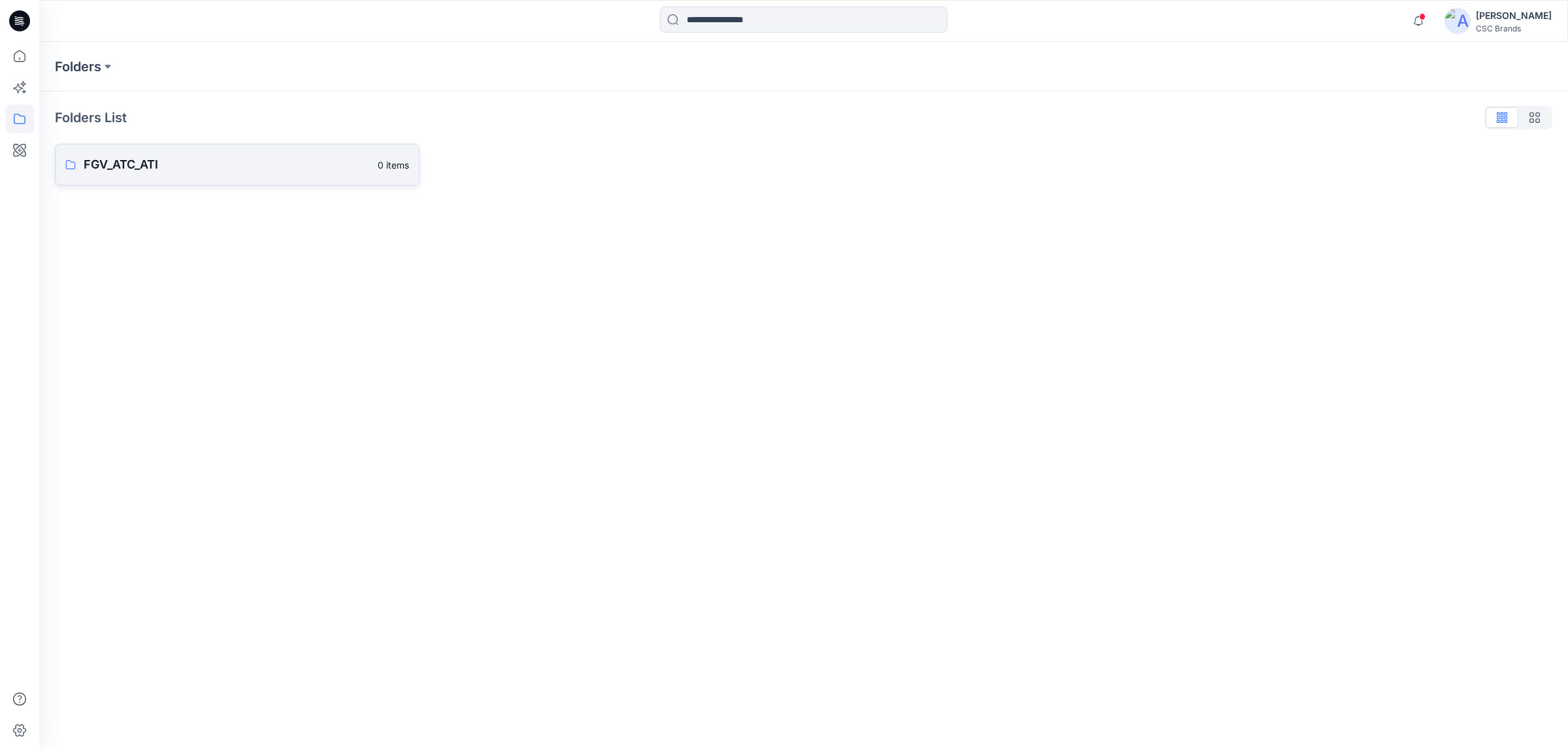
drag, startPoint x: 167, startPoint y: 141, endPoint x: 181, endPoint y: 161, distance: 24.4
click at [170, 147] on div "Folders List FGV_ATC_ATI 0 items" at bounding box center [803, 146] width 1528 height 110
click at [188, 167] on p "FGV_ATC_ATI" at bounding box center [226, 165] width 286 height 18
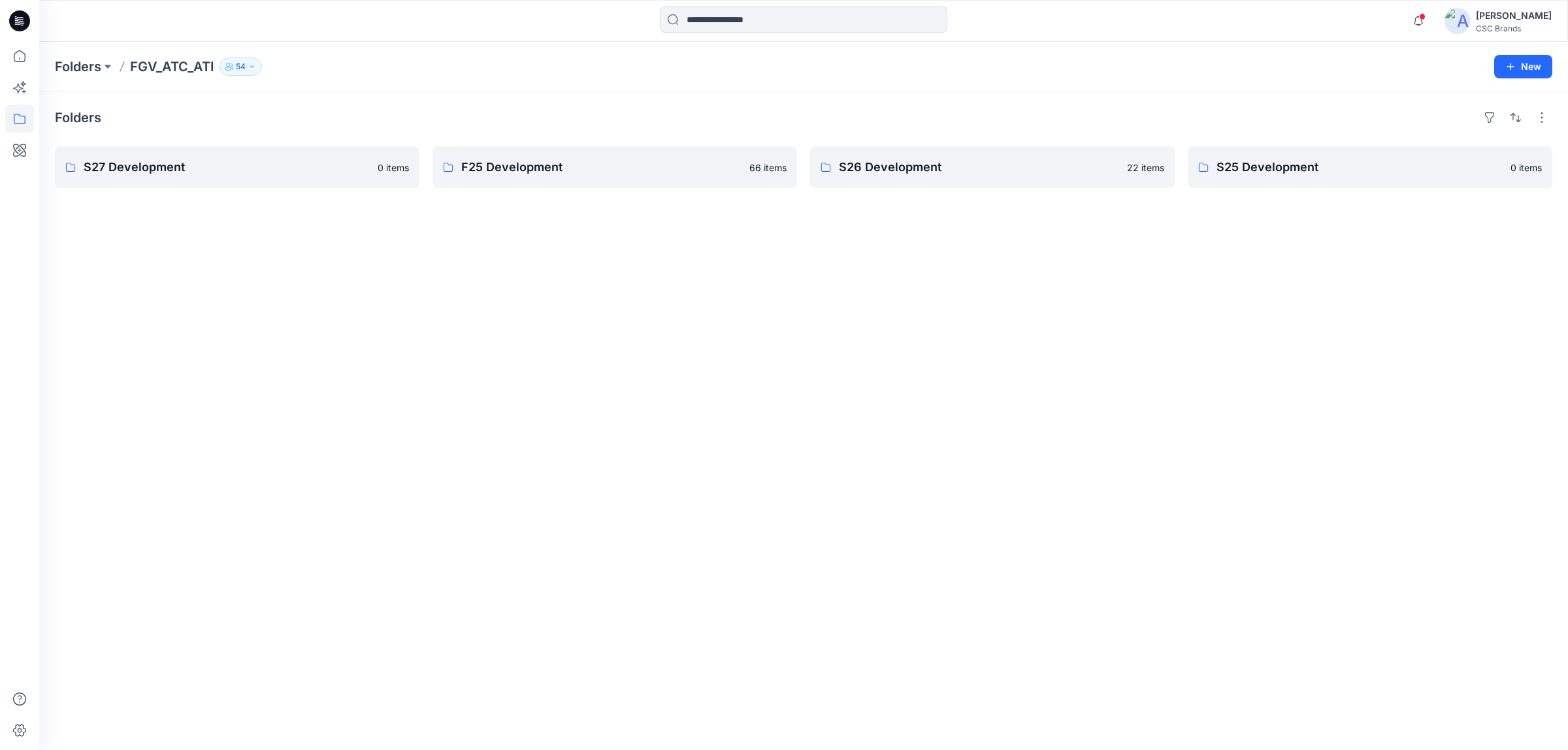
click at [465, 269] on div "Folders S27 Development 0 items F25 Development 66 items S26 Development 22 ite…" at bounding box center [803, 421] width 1528 height 659
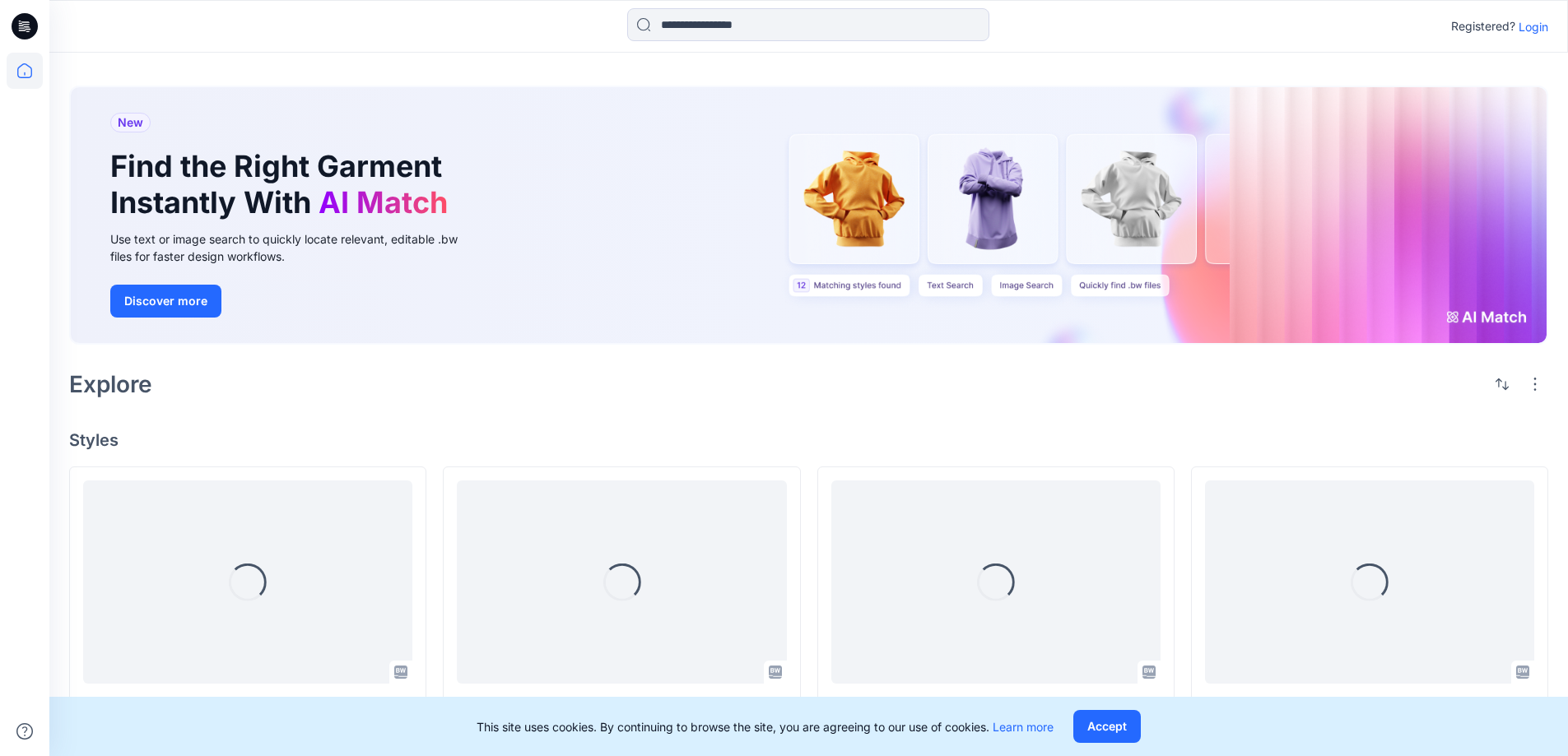
click at [1528, 29] on p "Login" at bounding box center [1533, 27] width 30 height 17
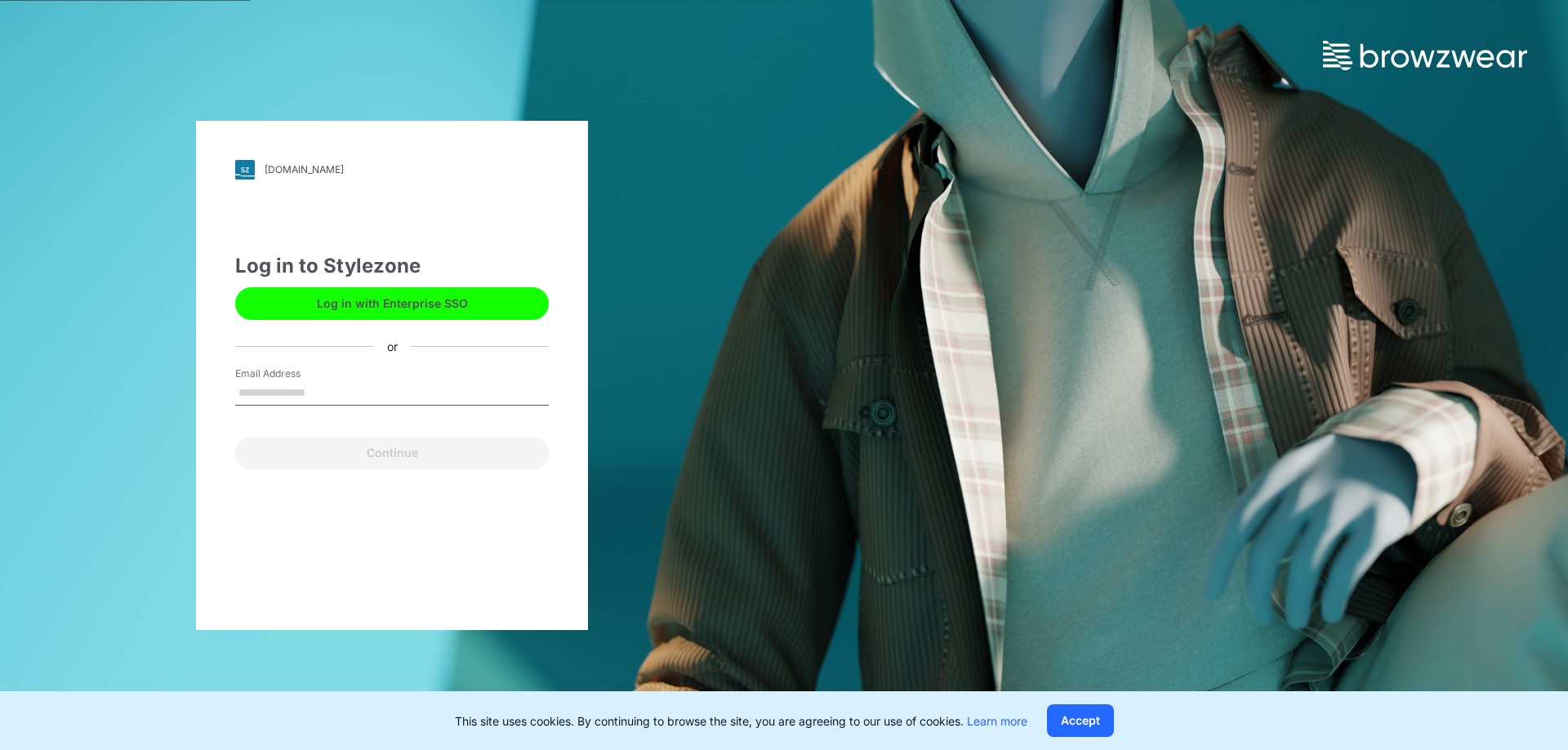
click at [298, 386] on input "Email Address" at bounding box center [392, 393] width 314 height 25
type input "**********"
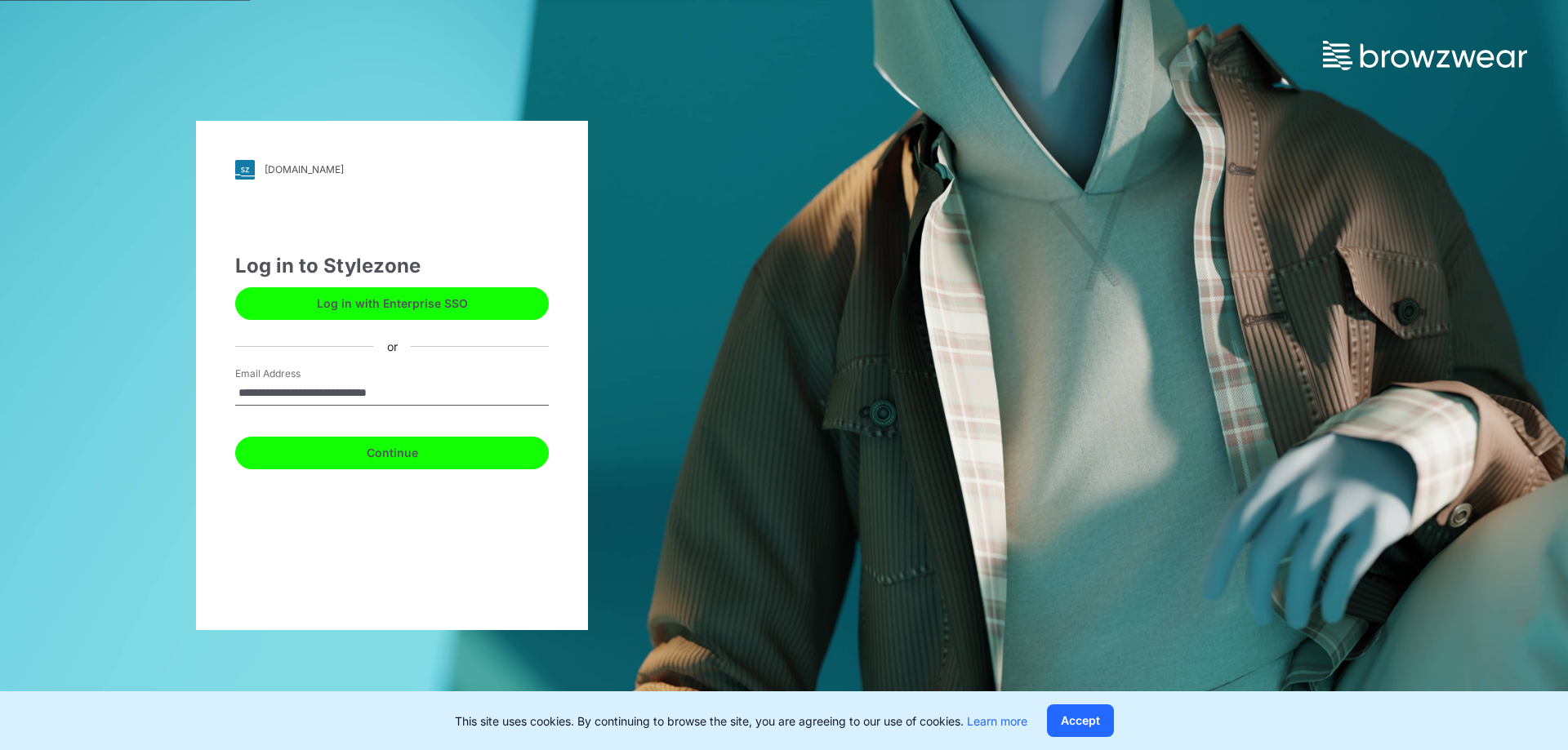
click at [324, 454] on button "Continue" at bounding box center [392, 453] width 314 height 33
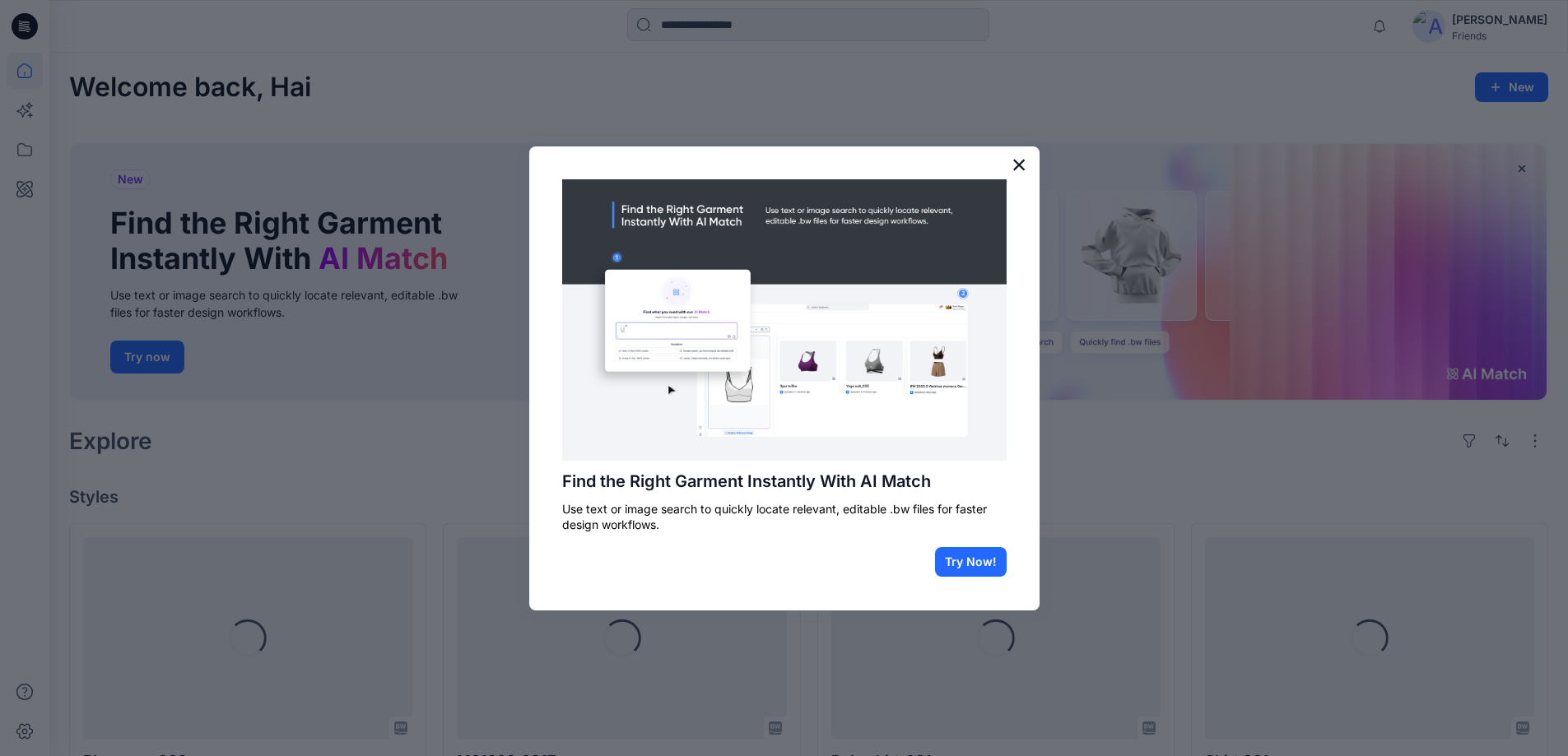
click at [1025, 165] on button "×" at bounding box center [1020, 164] width 15 height 26
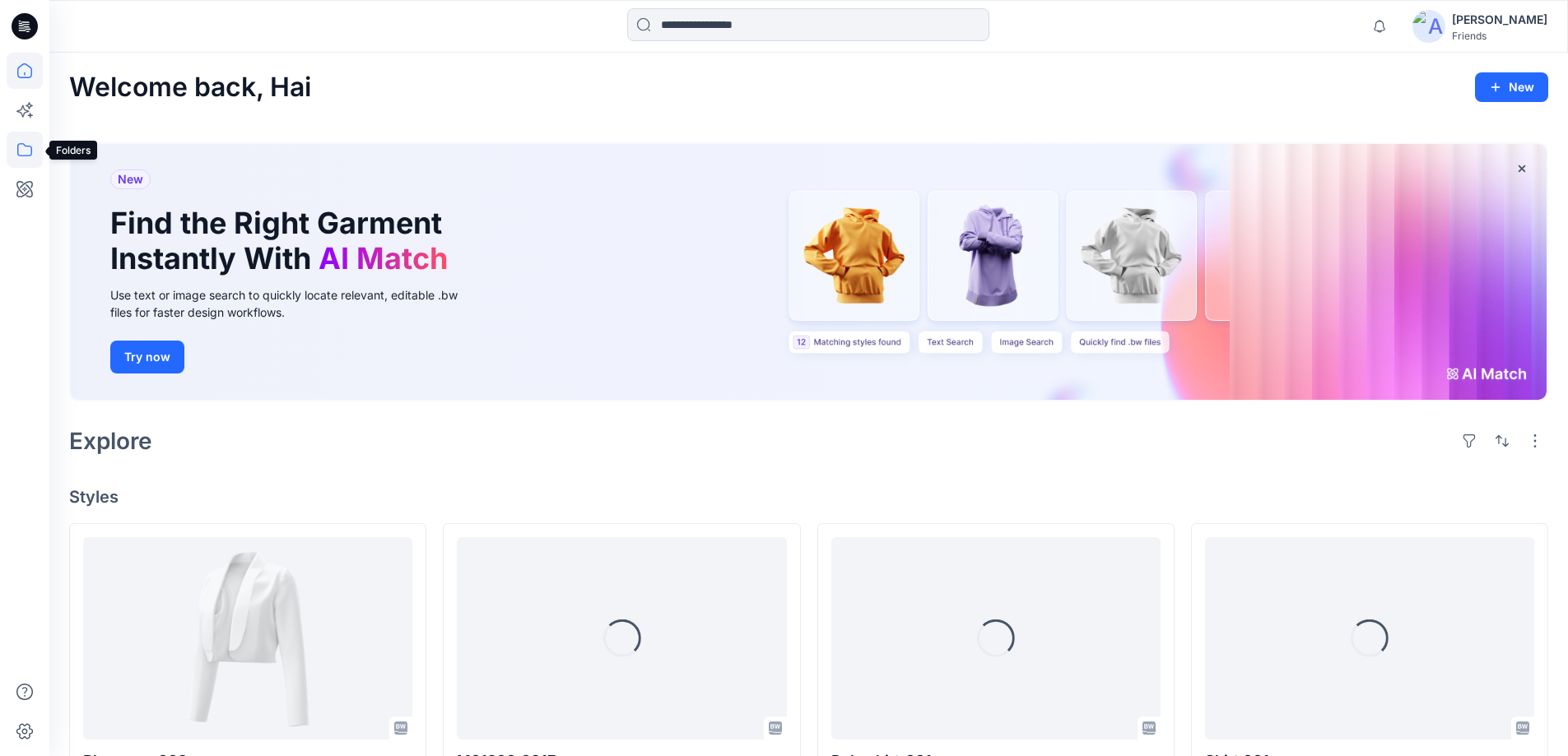
click at [24, 147] on icon at bounding box center [24, 149] width 36 height 36
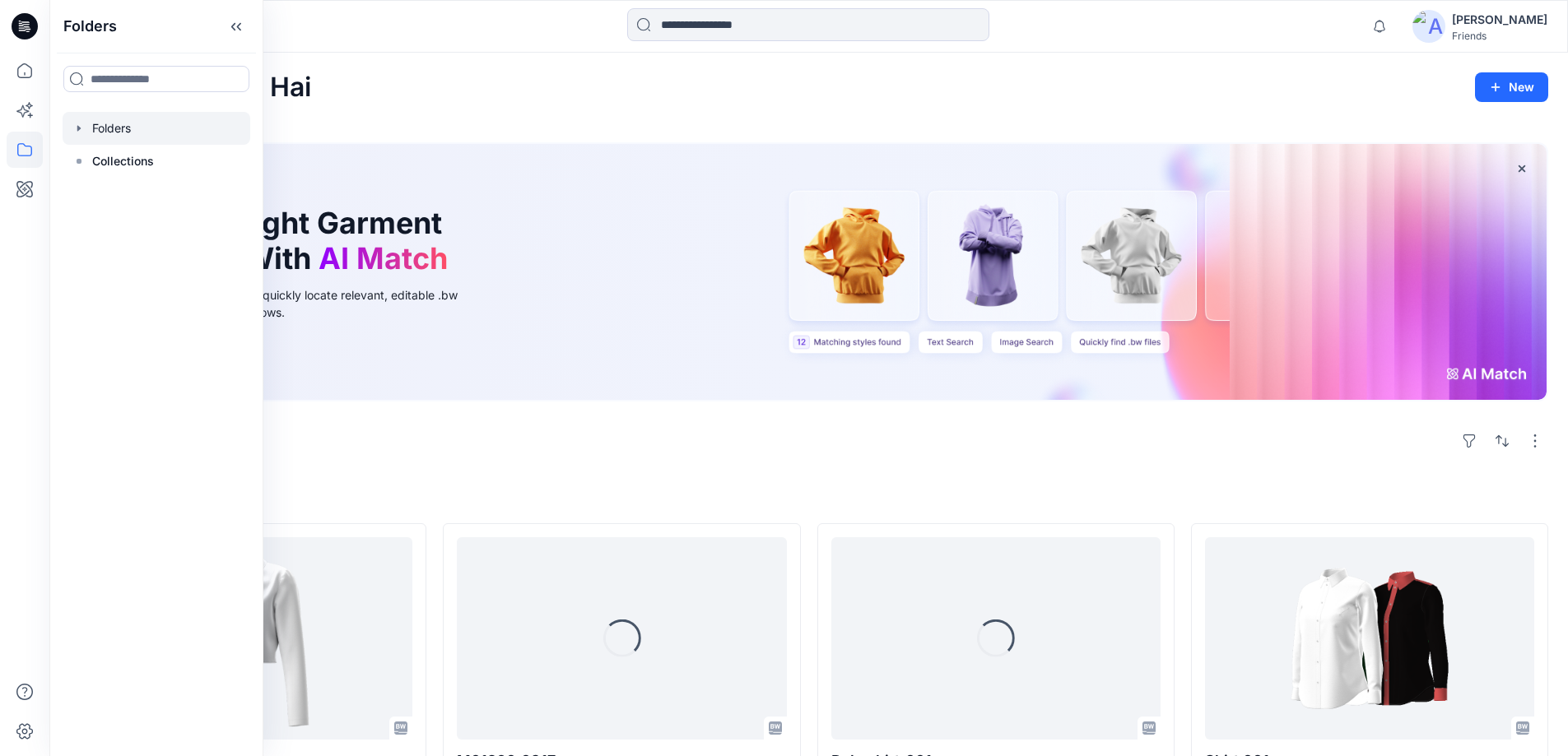
click at [135, 134] on div at bounding box center [157, 129] width 188 height 33
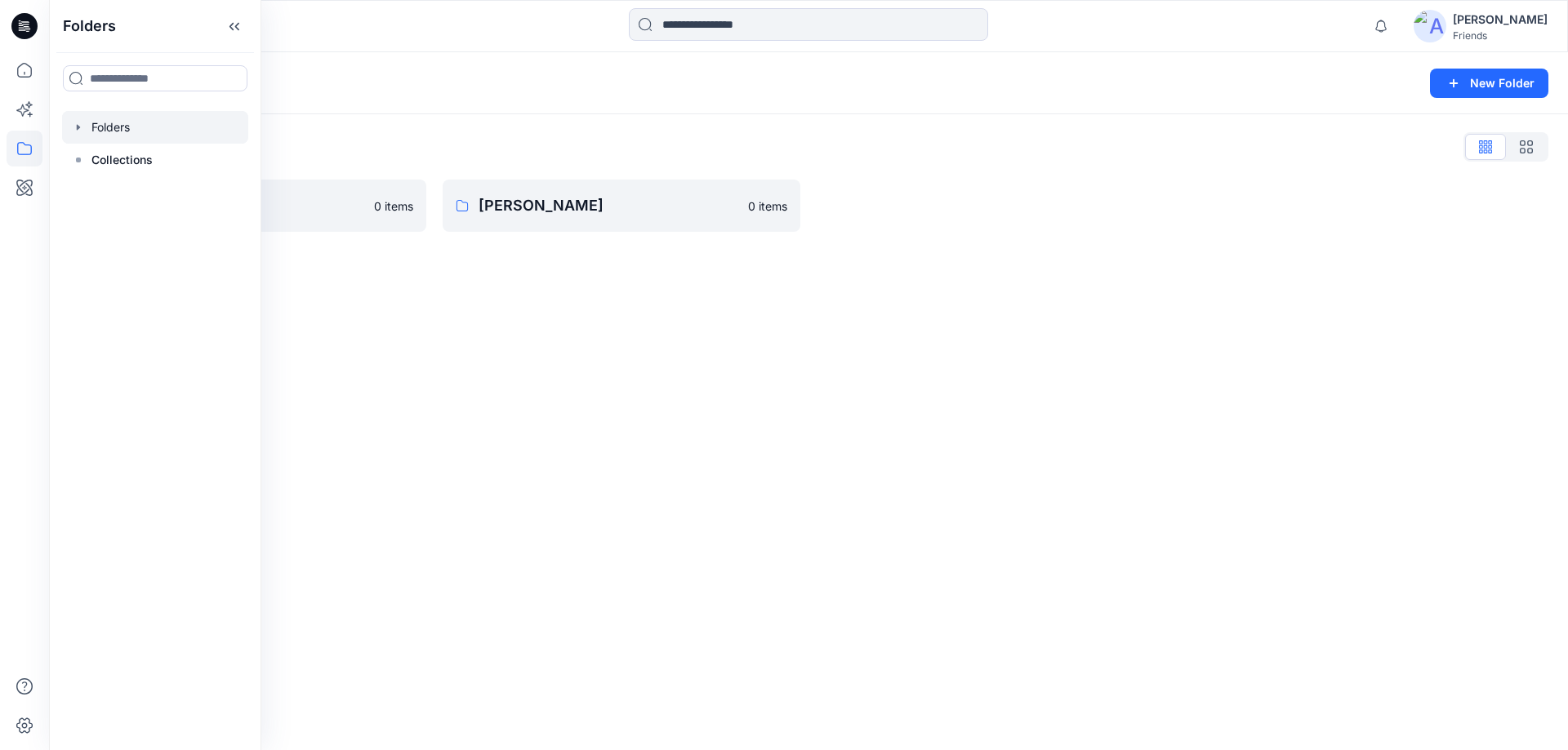
click at [495, 60] on div "Folders New Folder" at bounding box center [808, 82] width 1519 height 62
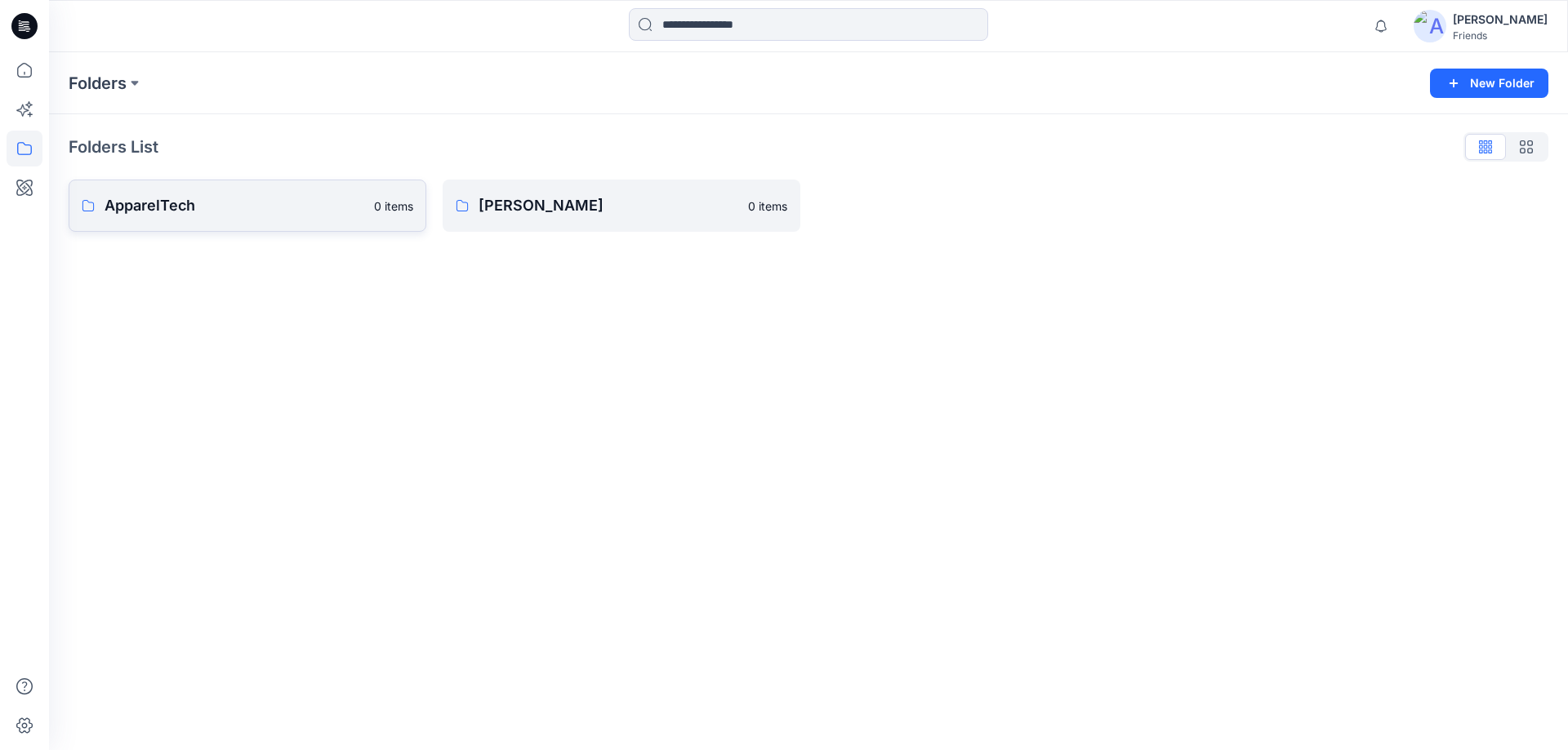
click at [303, 213] on p "ApparelTech" at bounding box center [234, 206] width 260 height 23
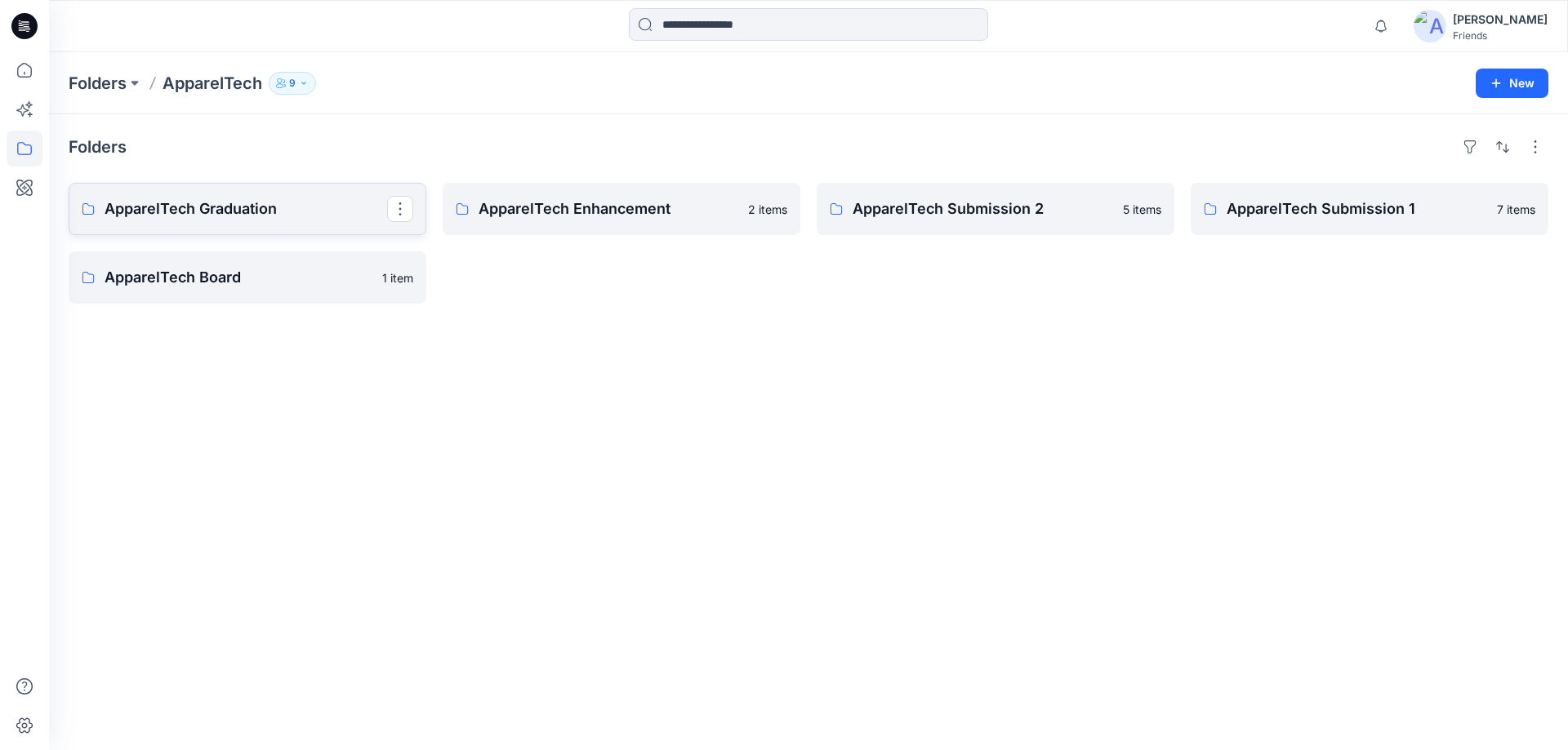
click at [307, 219] on p "ApparelTech Graduation" at bounding box center [246, 209] width 282 height 23
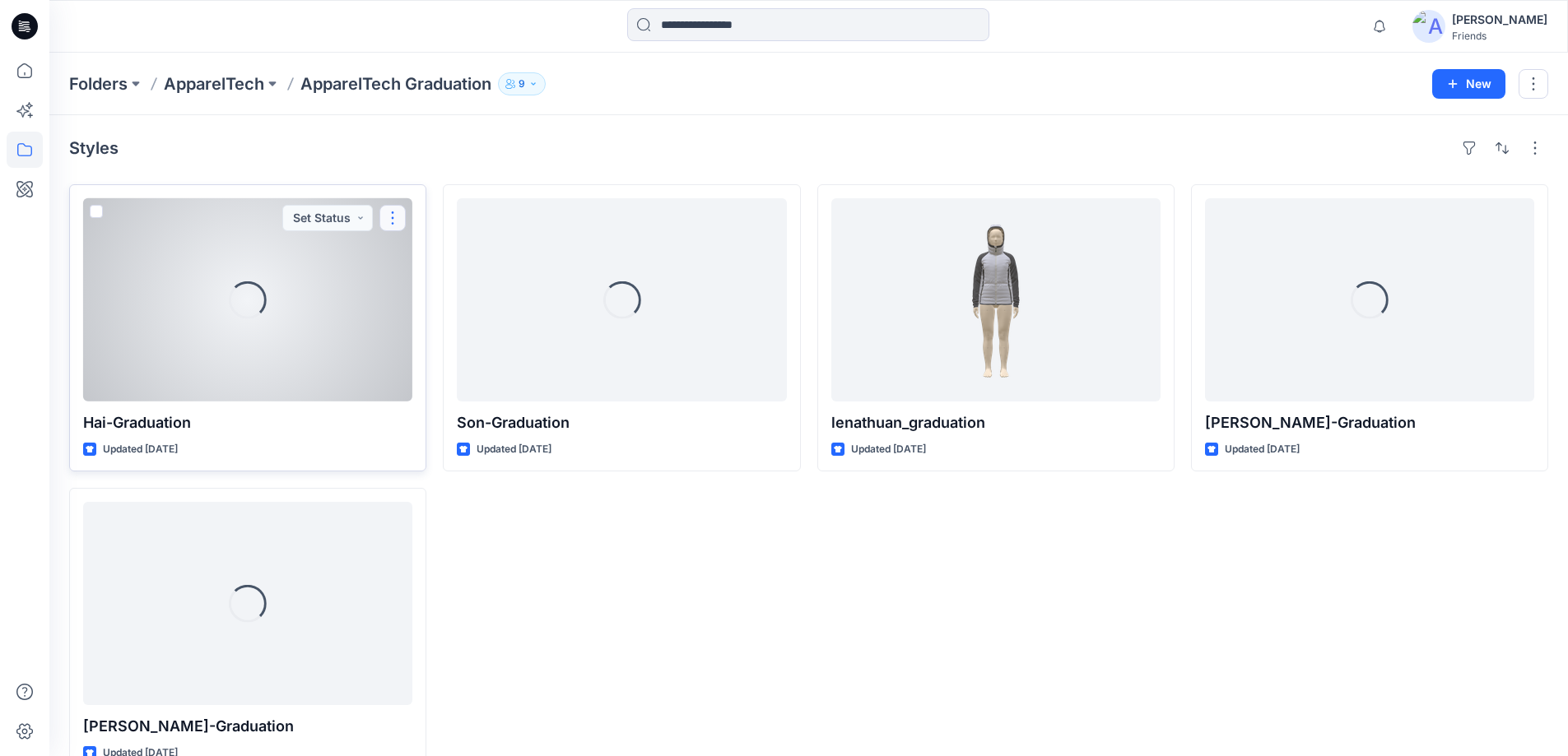
click at [401, 218] on button "button" at bounding box center [392, 218] width 26 height 26
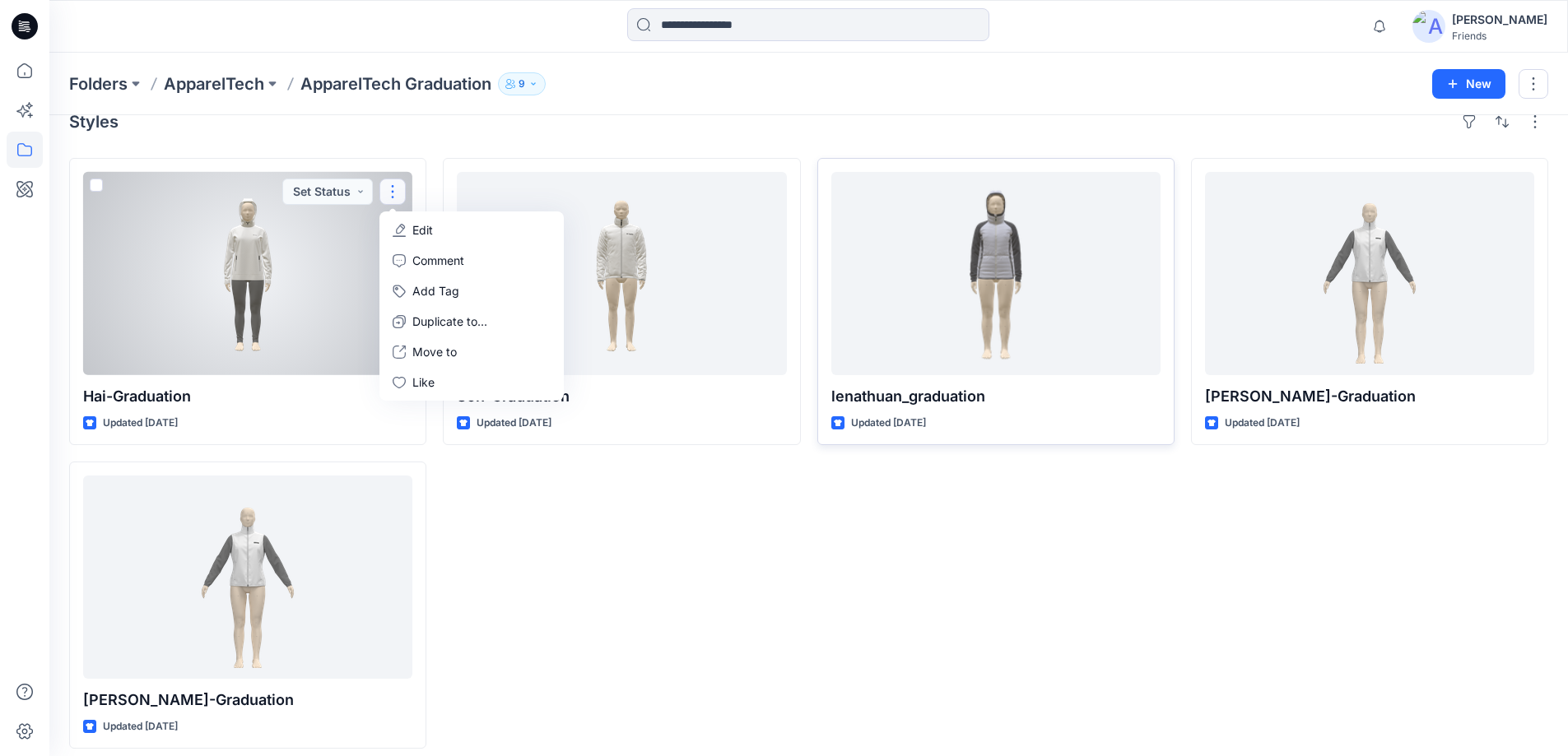
scroll to position [39, 0]
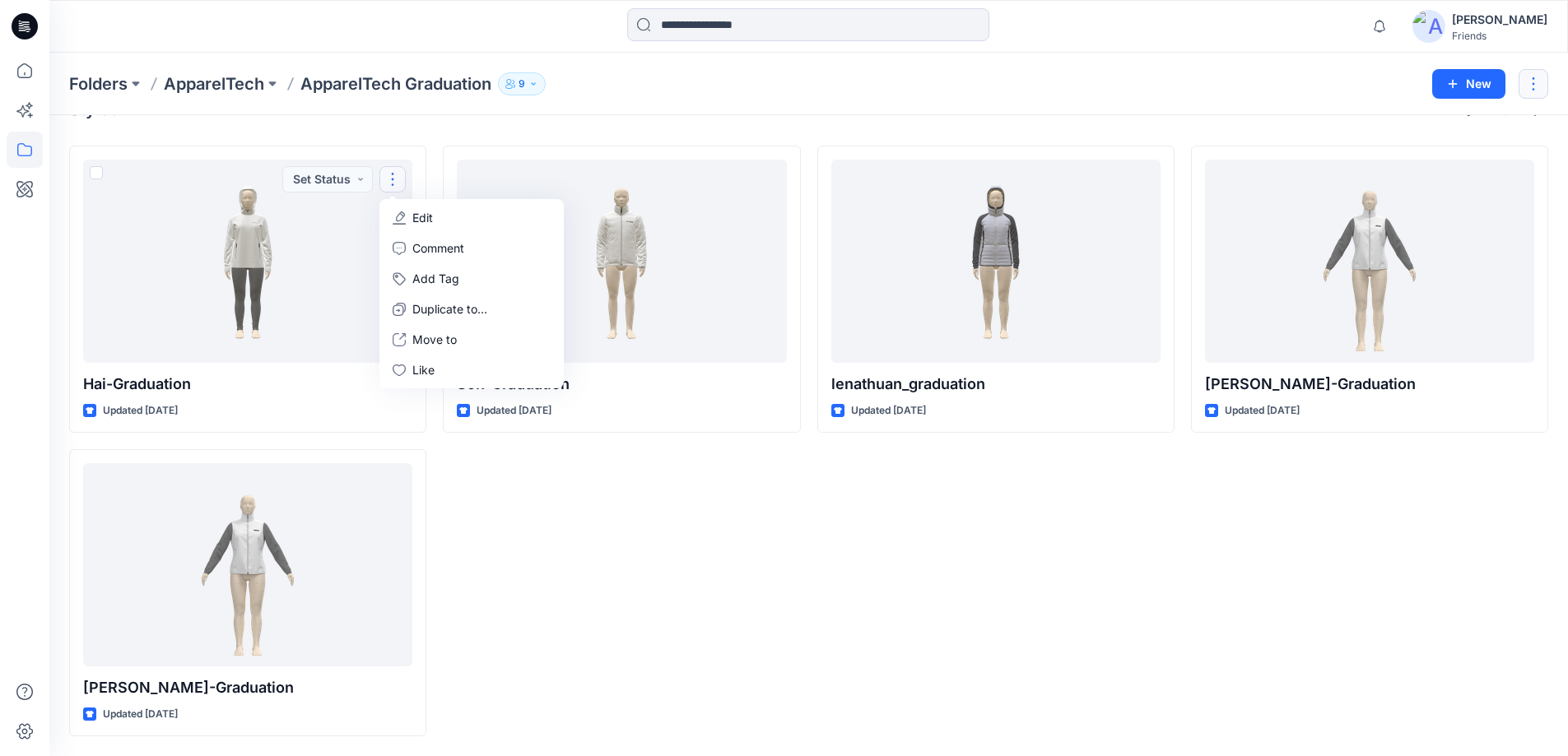
click at [1538, 93] on button "button" at bounding box center [1533, 83] width 30 height 30
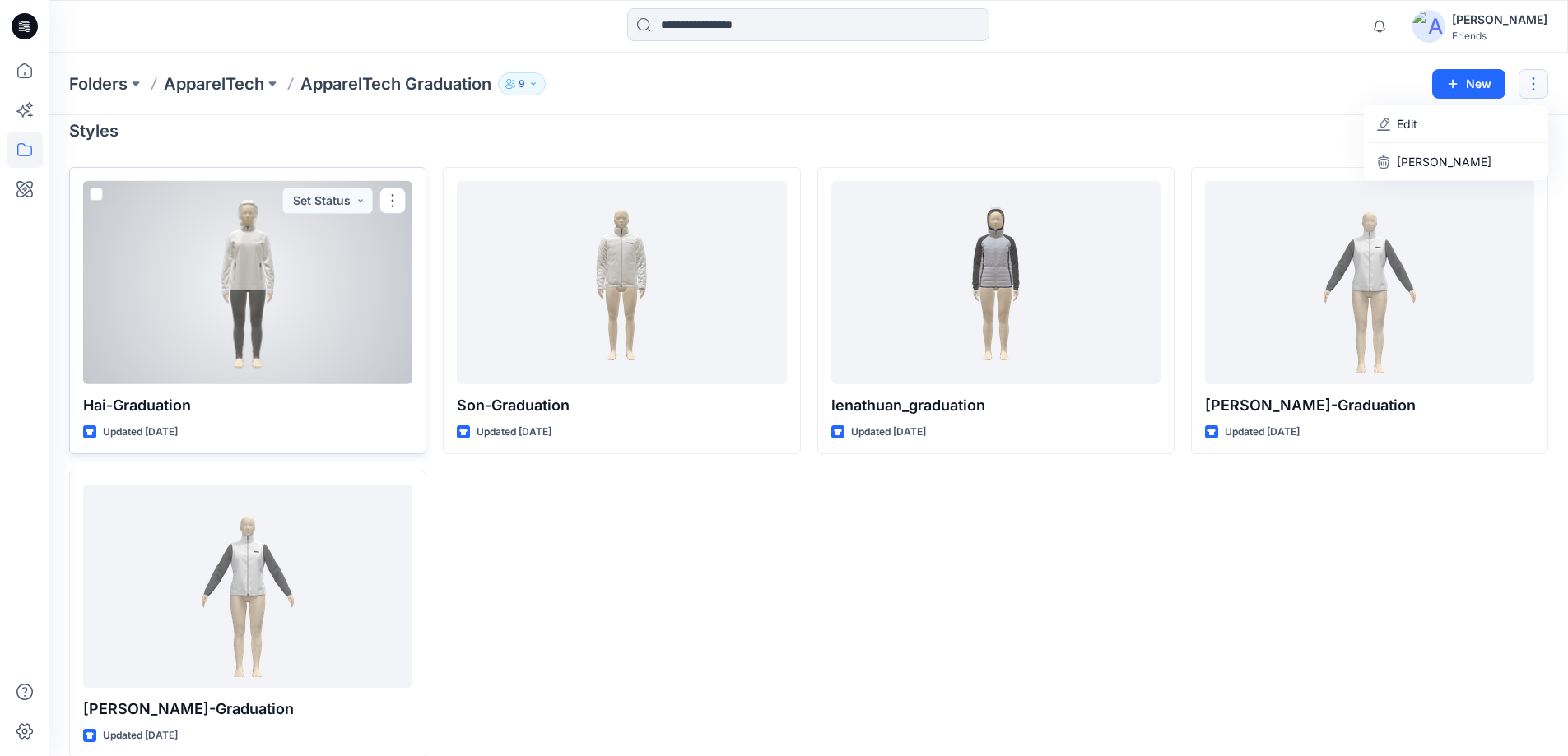
scroll to position [0, 0]
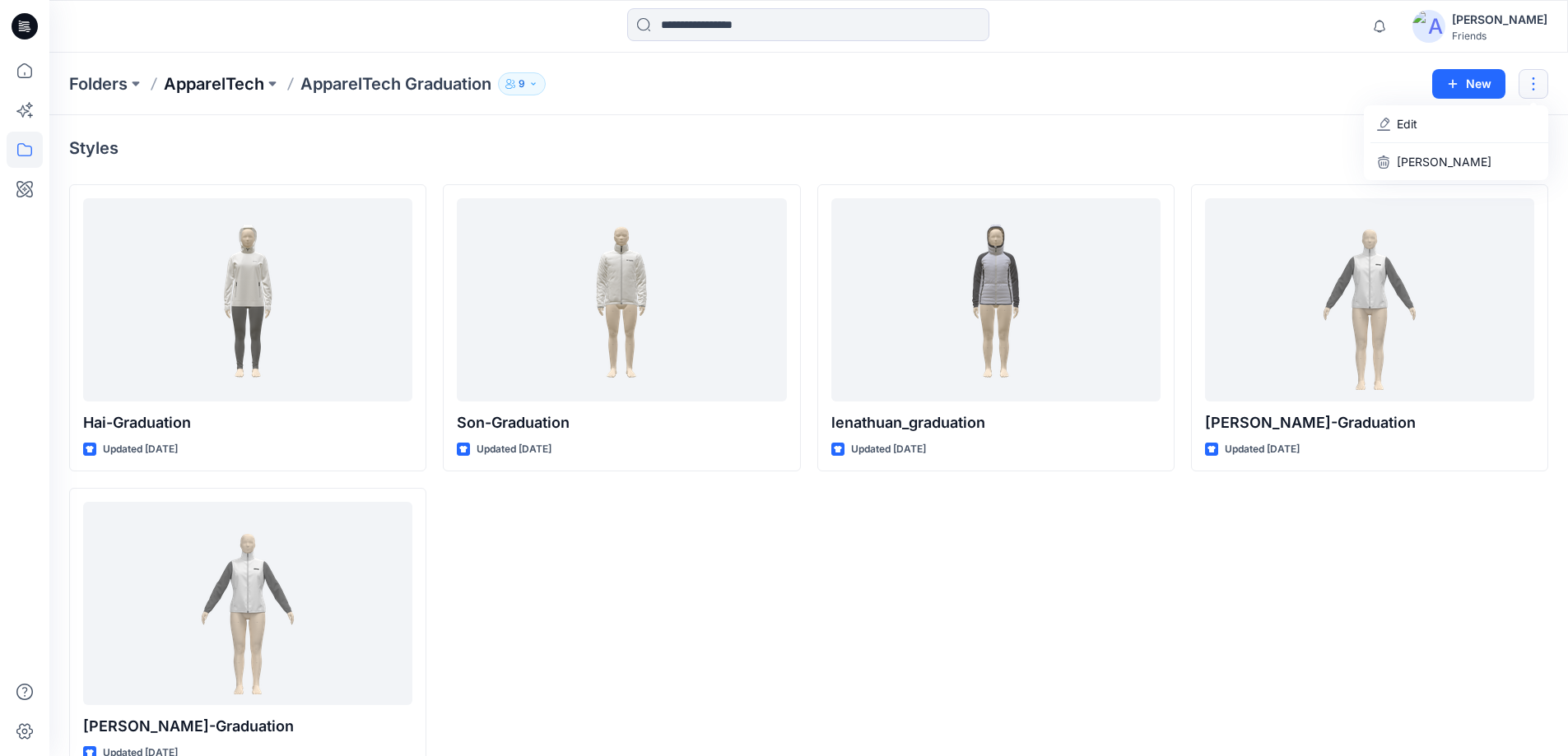
click at [236, 77] on p "ApparelTech" at bounding box center [214, 84] width 101 height 23
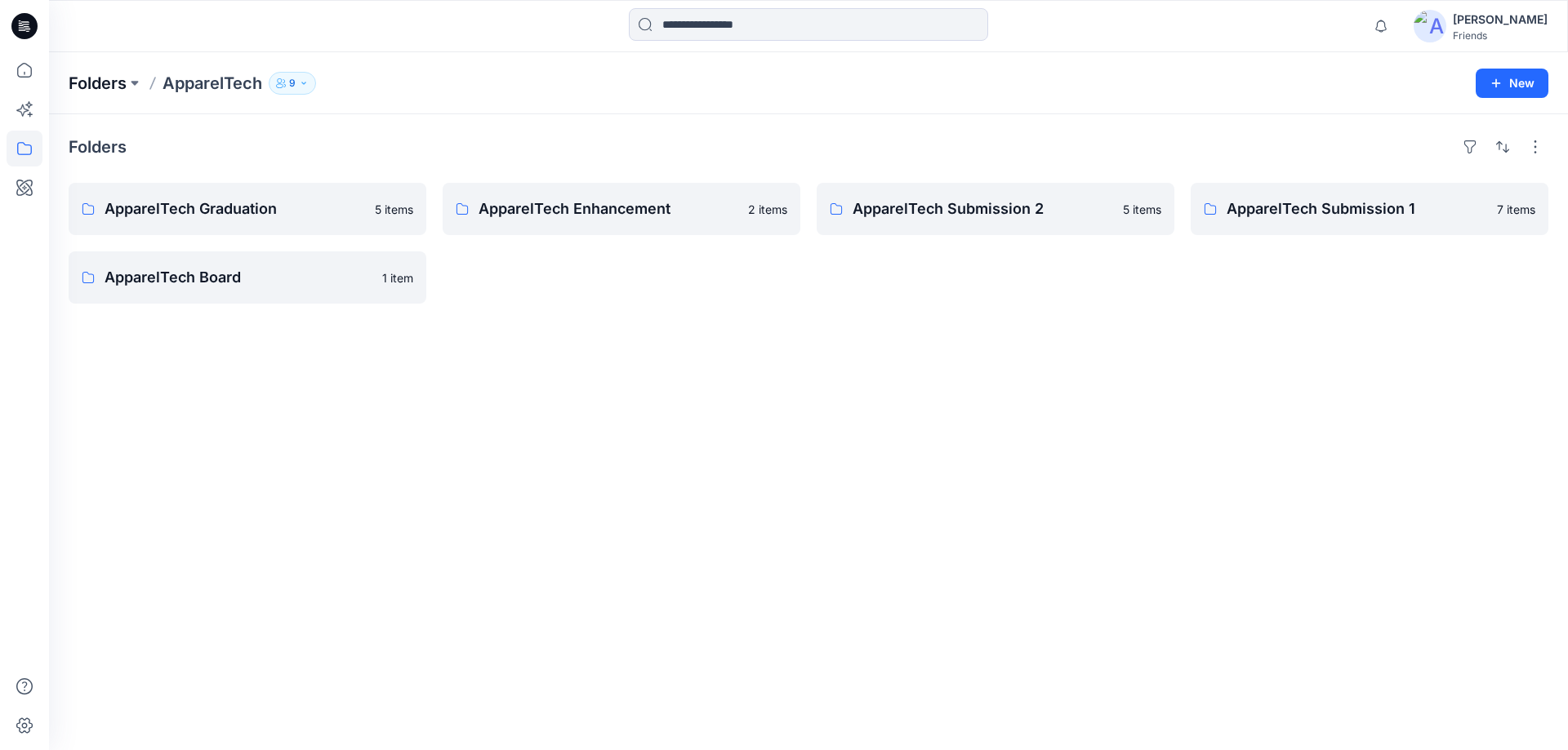
click at [111, 80] on p "Folders" at bounding box center [97, 83] width 58 height 23
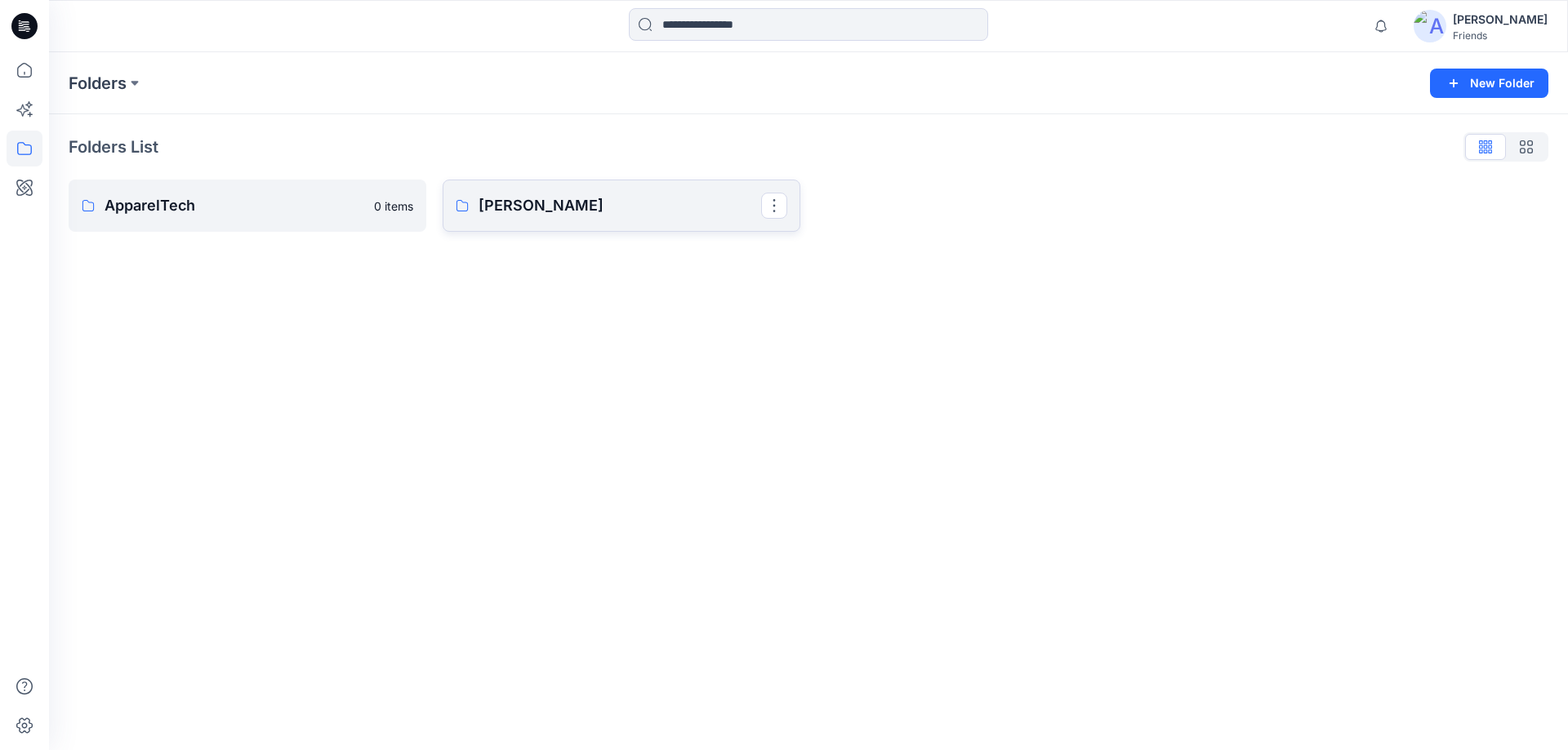
click at [610, 203] on p "[PERSON_NAME]" at bounding box center [620, 206] width 282 height 23
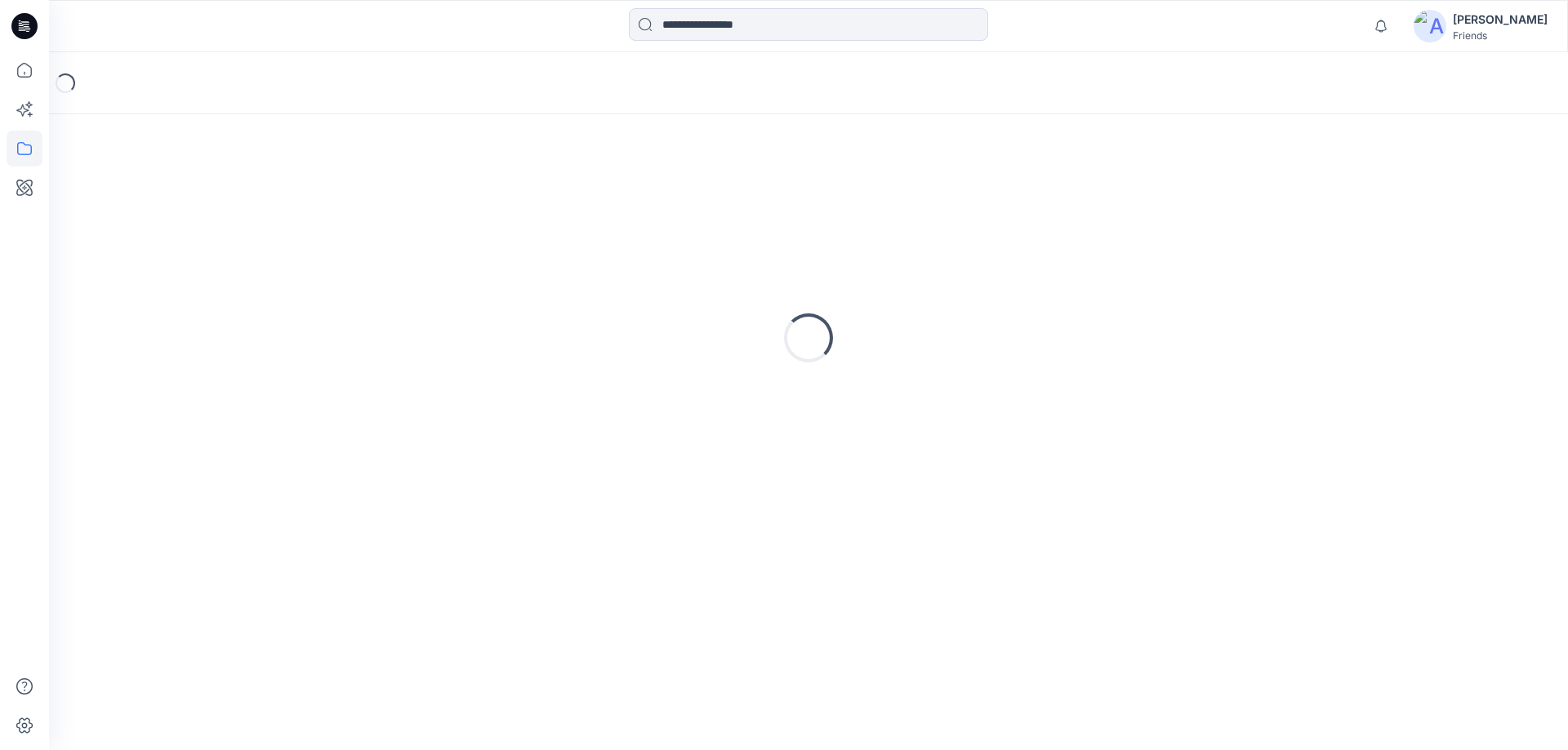
click at [610, 203] on div "Loading..." at bounding box center [808, 339] width 1480 height 409
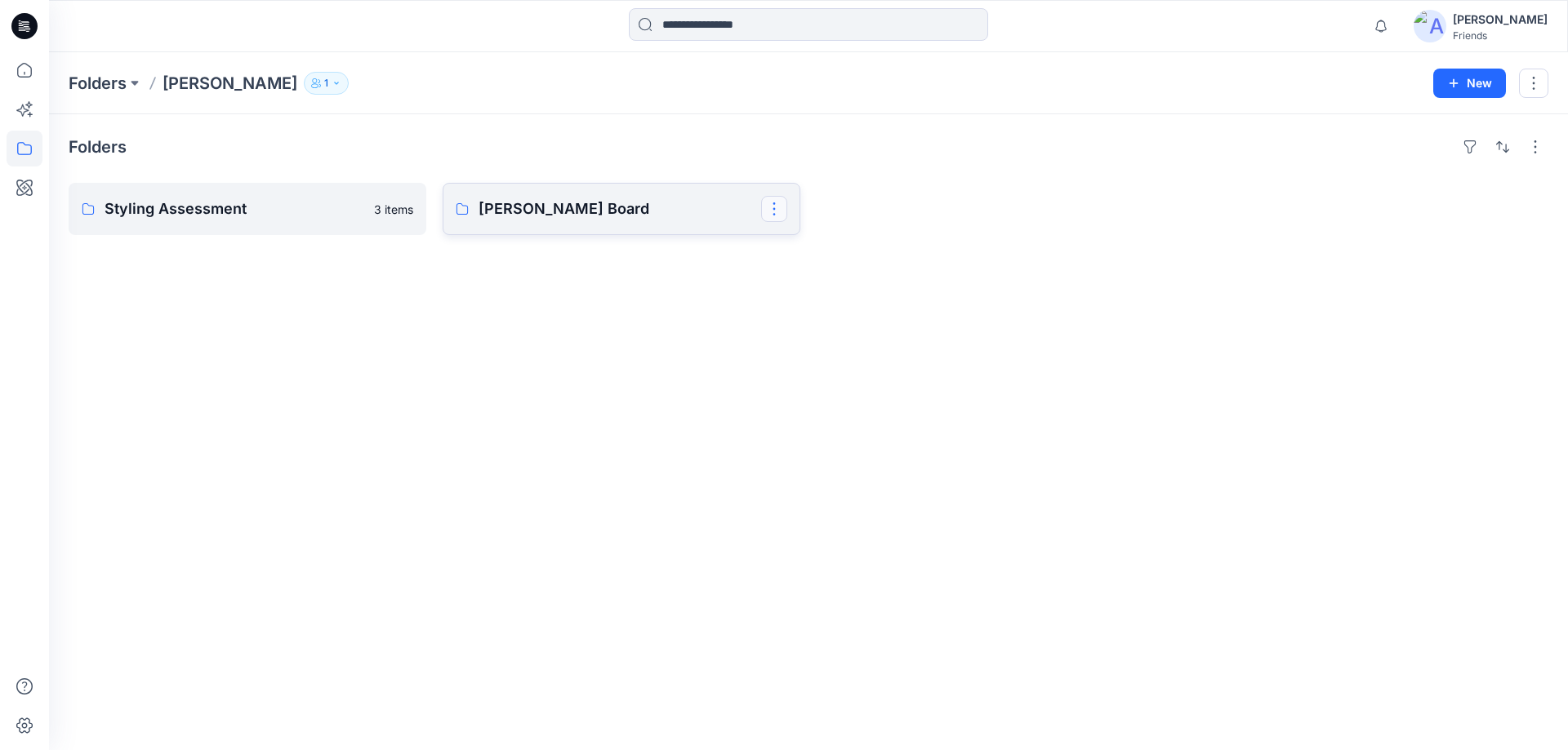
click at [775, 205] on button "button" at bounding box center [773, 208] width 26 height 26
click at [828, 311] on p "Delete Folder" at bounding box center [841, 315] width 94 height 17
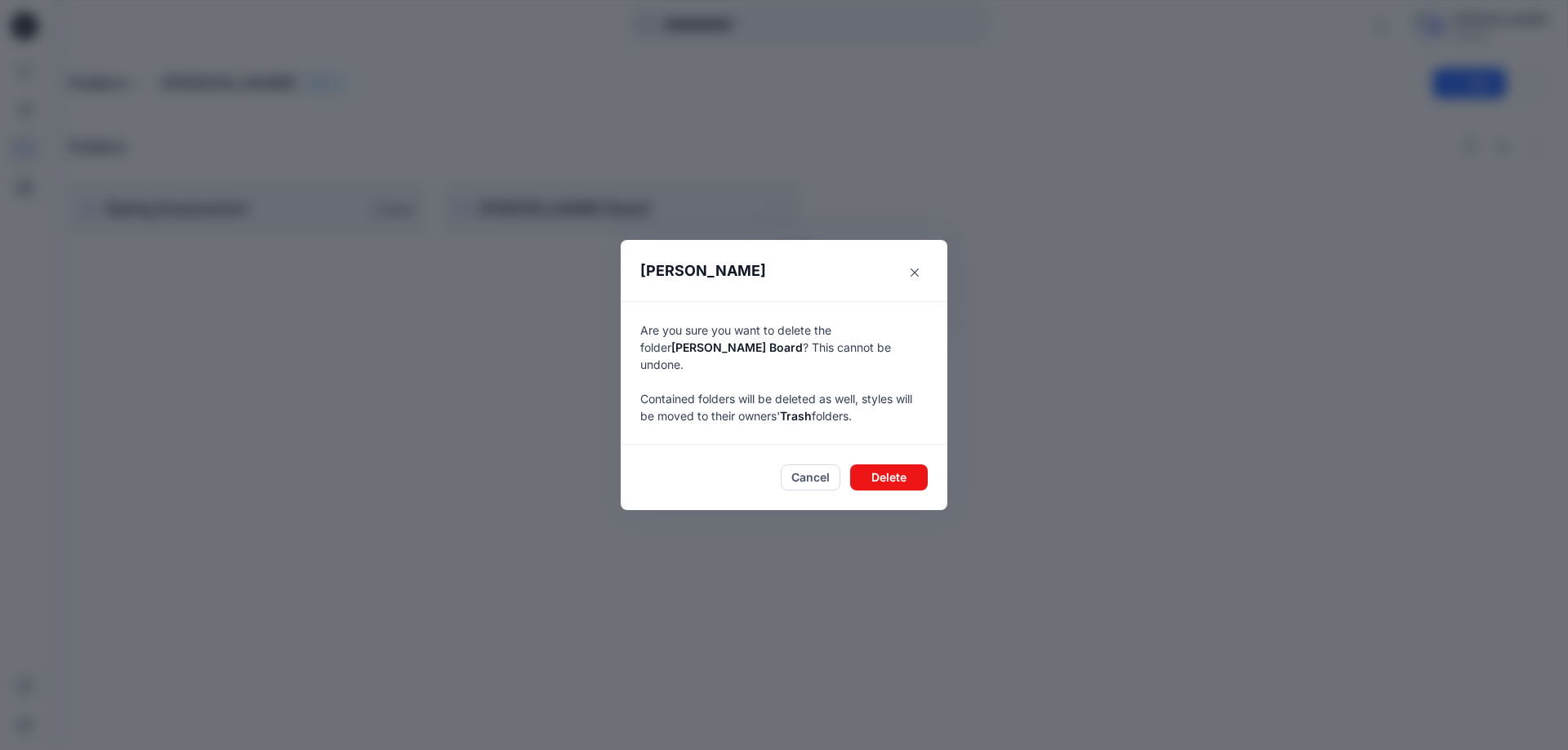
click at [820, 405] on p "Are you sure you want to delete the folder Hai Pham Board ? This cannot be undo…" at bounding box center [784, 372] width 288 height 103
click at [799, 409] on span "Trash" at bounding box center [796, 415] width 32 height 13
click at [887, 471] on button "Delete" at bounding box center [889, 477] width 78 height 26
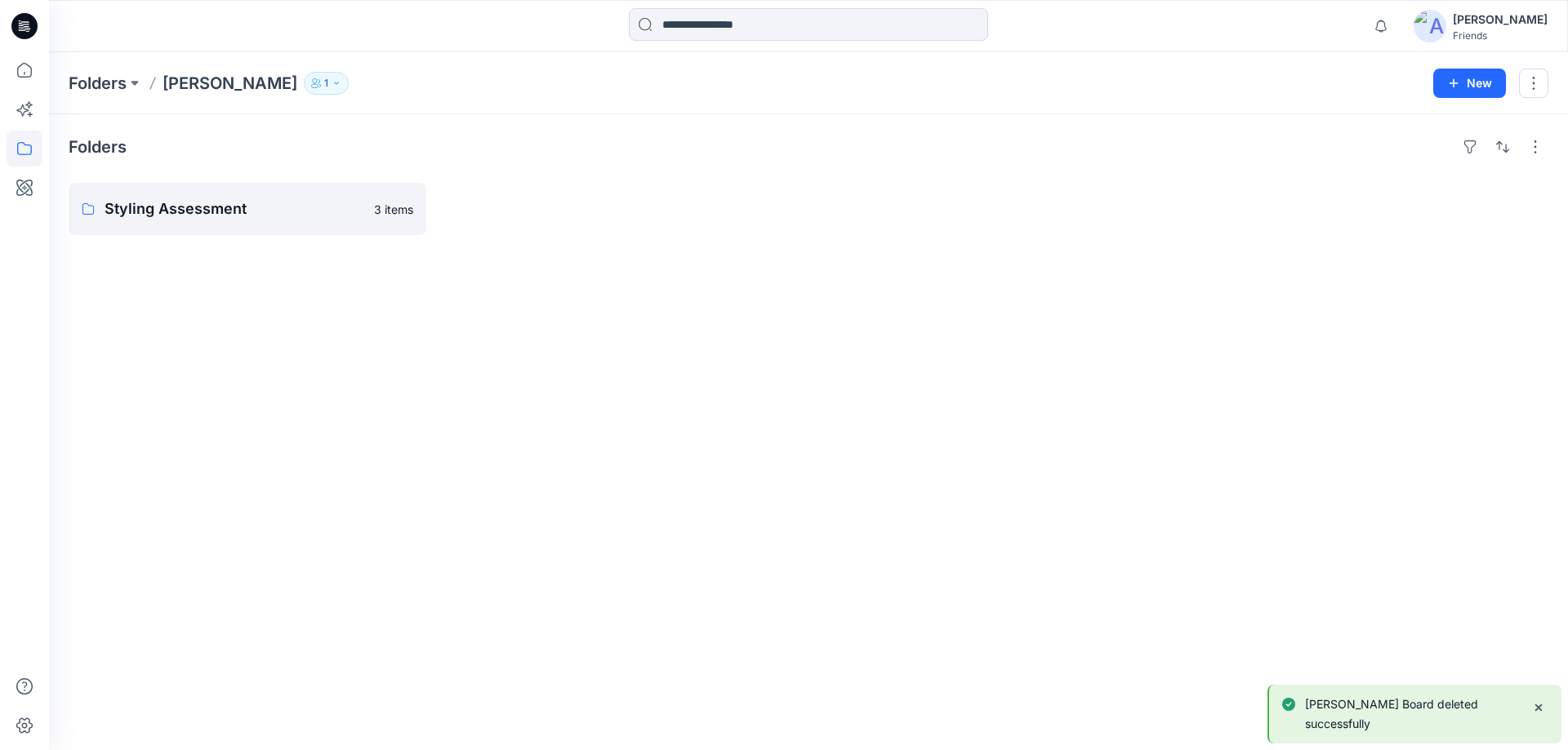
drag, startPoint x: 751, startPoint y: 415, endPoint x: 671, endPoint y: 389, distance: 84.1
click at [750, 415] on div "Folders Styling Assessment 3 items" at bounding box center [808, 432] width 1519 height 636
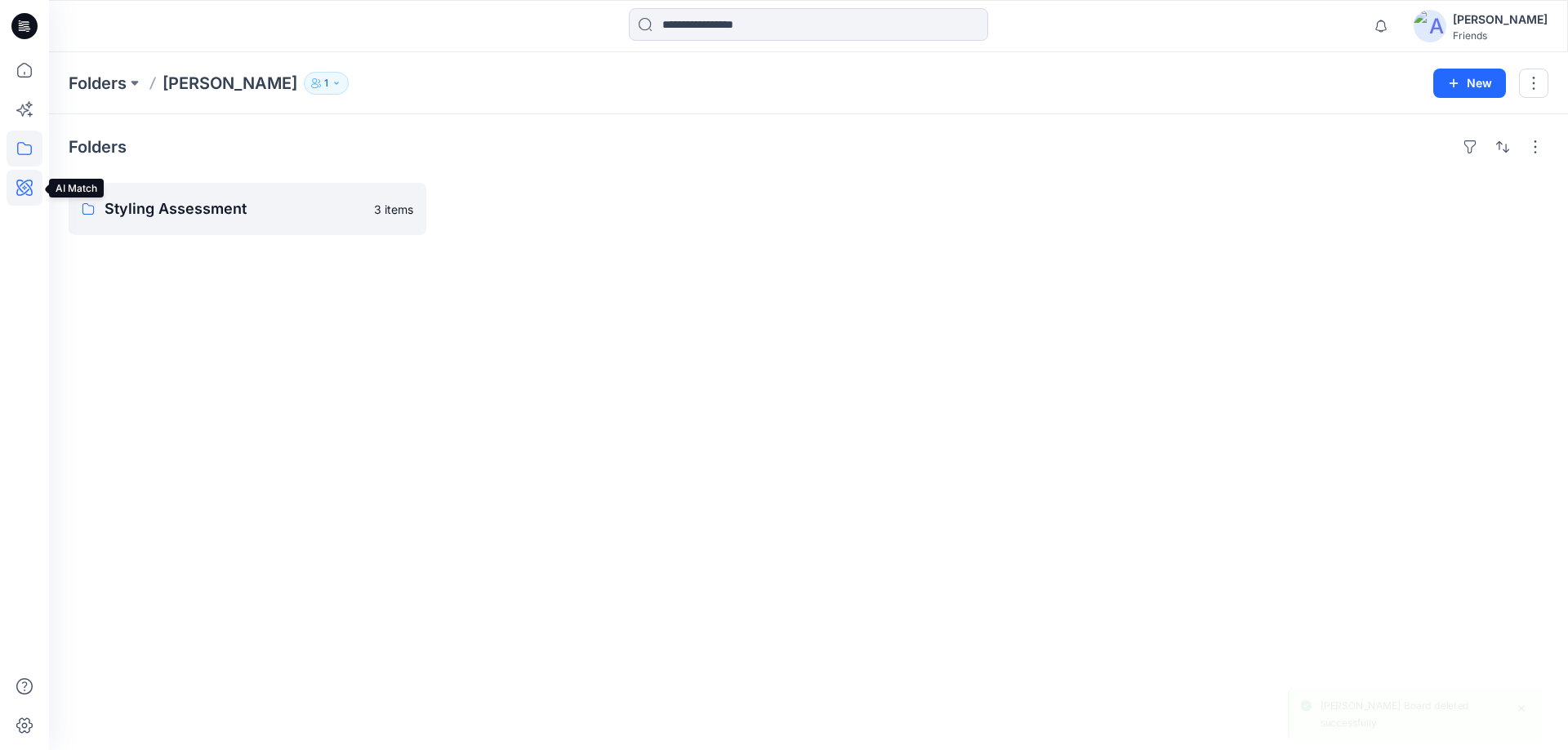
click at [24, 183] on icon at bounding box center [24, 187] width 16 height 16
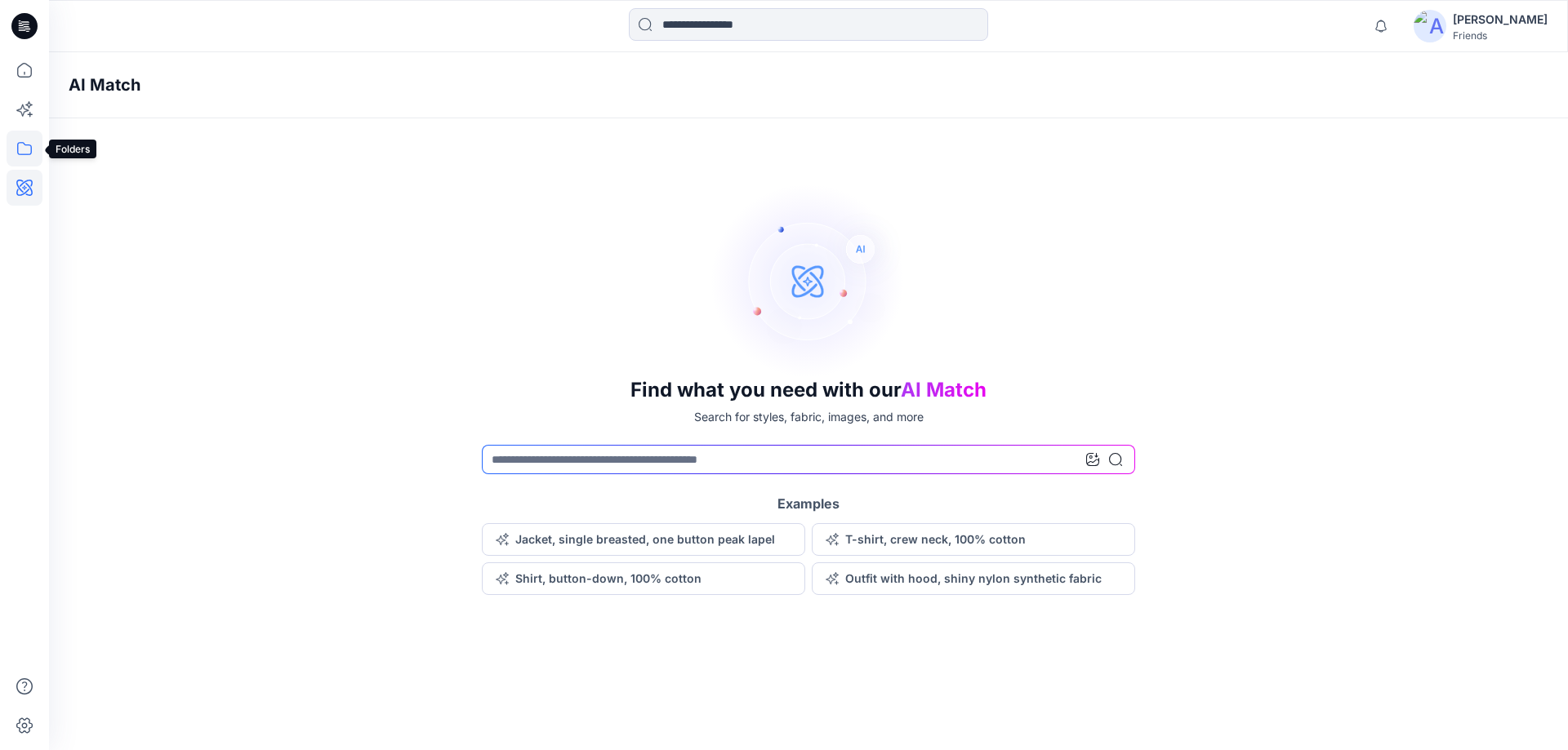
click at [25, 133] on icon at bounding box center [24, 148] width 36 height 35
click at [78, 160] on rect at bounding box center [78, 159] width 5 height 5
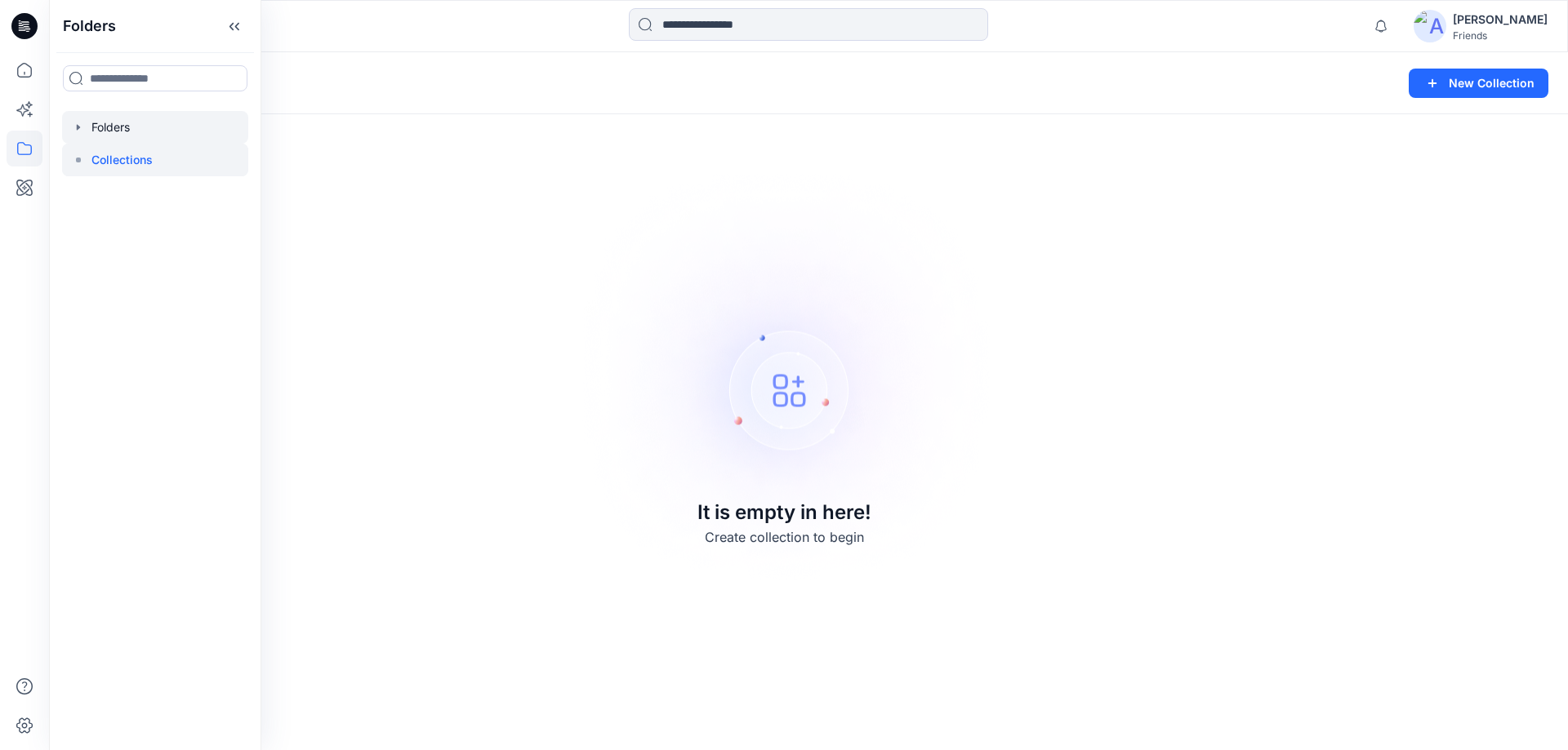
click at [77, 130] on icon "button" at bounding box center [79, 128] width 13 height 13
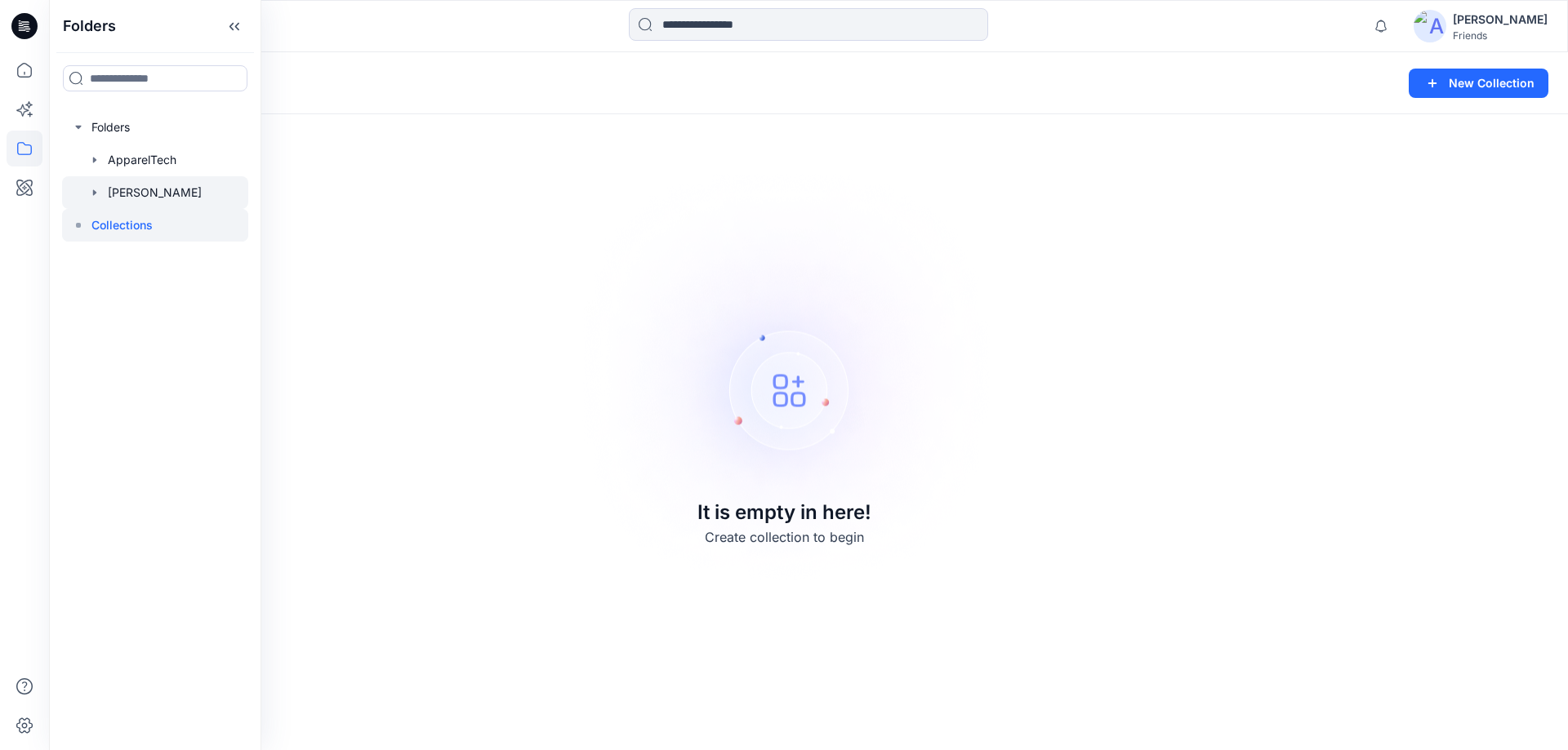
click at [102, 188] on div at bounding box center [155, 193] width 186 height 33
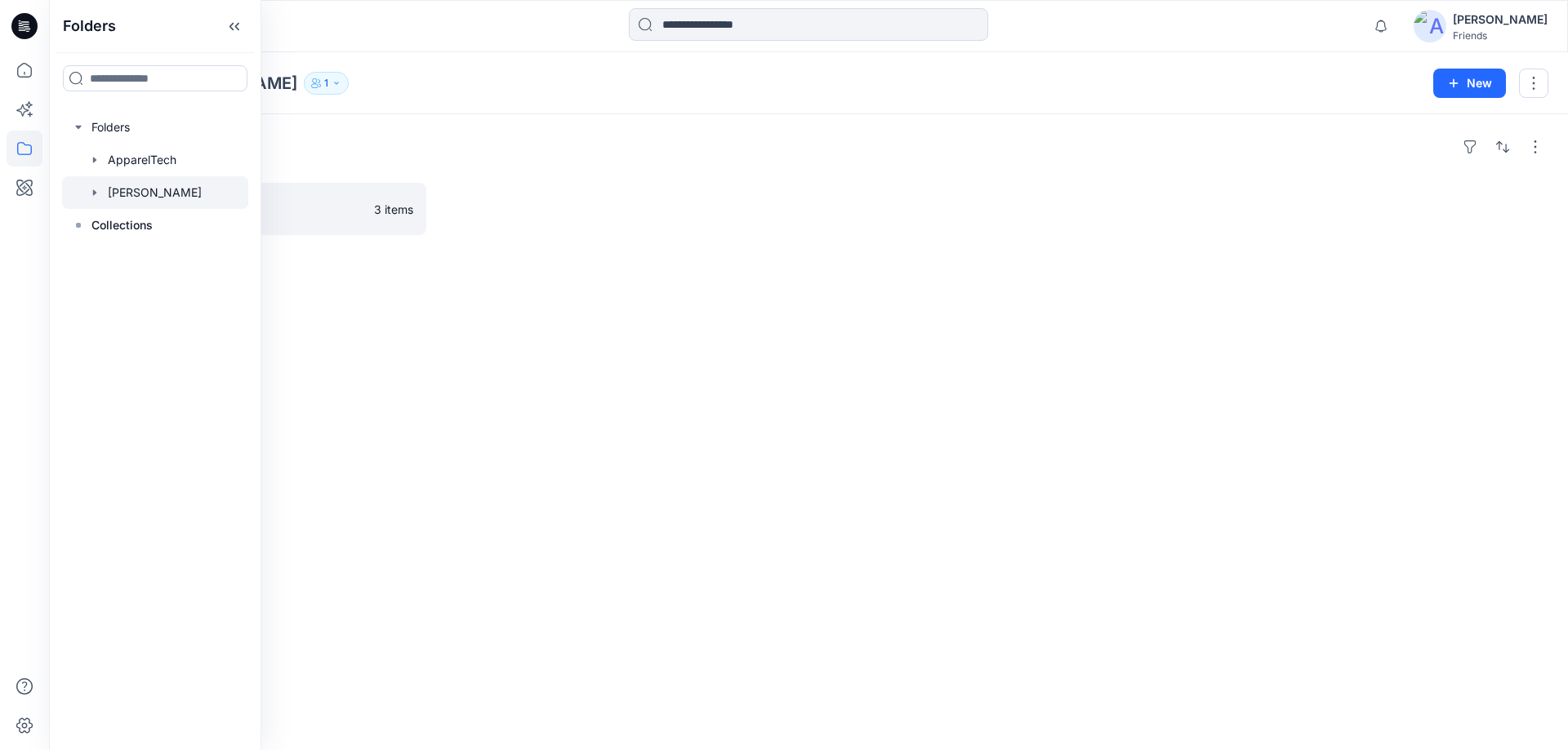
click at [458, 304] on div "Folders Styling Assessment 3 items" at bounding box center [808, 432] width 1519 height 636
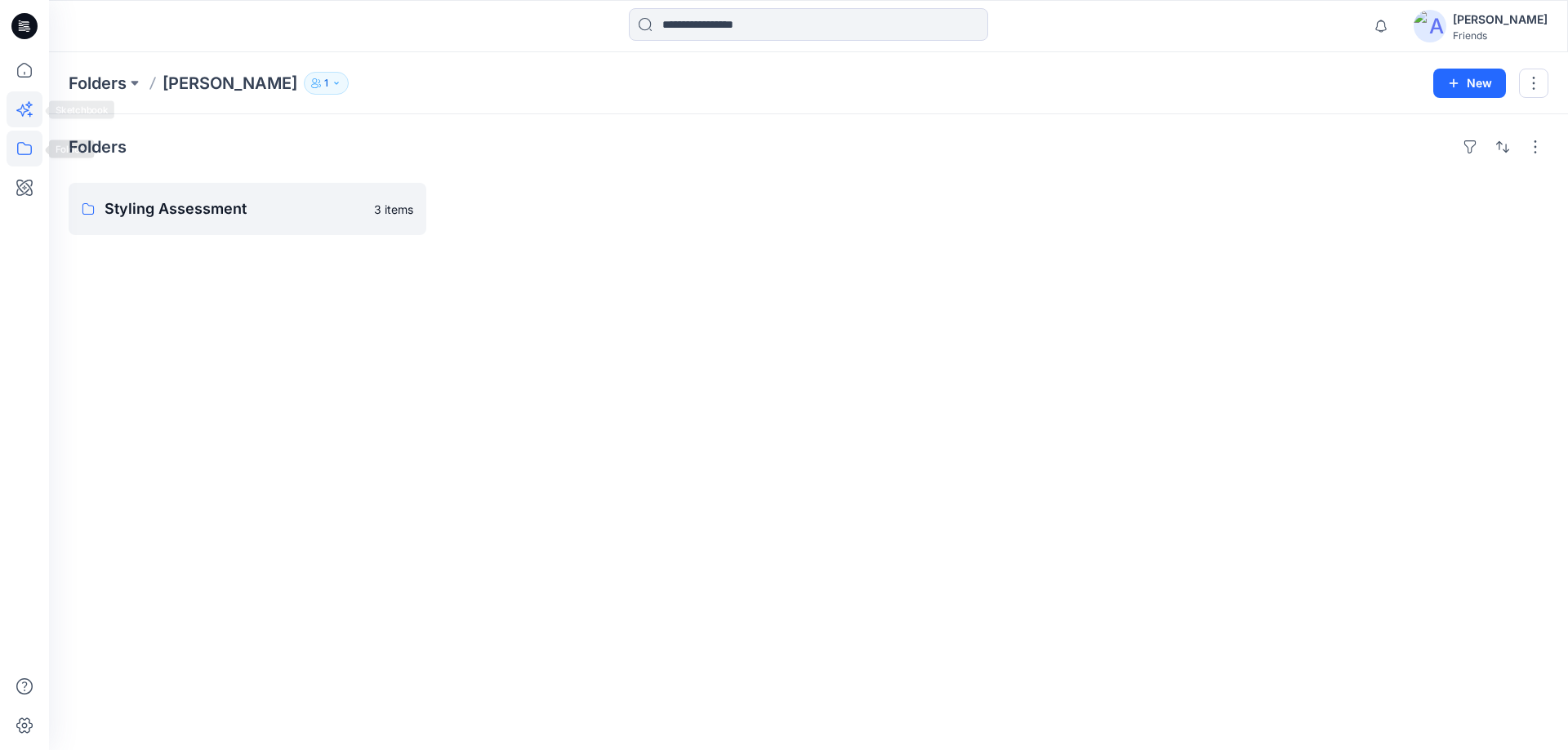
click at [19, 113] on icon at bounding box center [24, 108] width 36 height 35
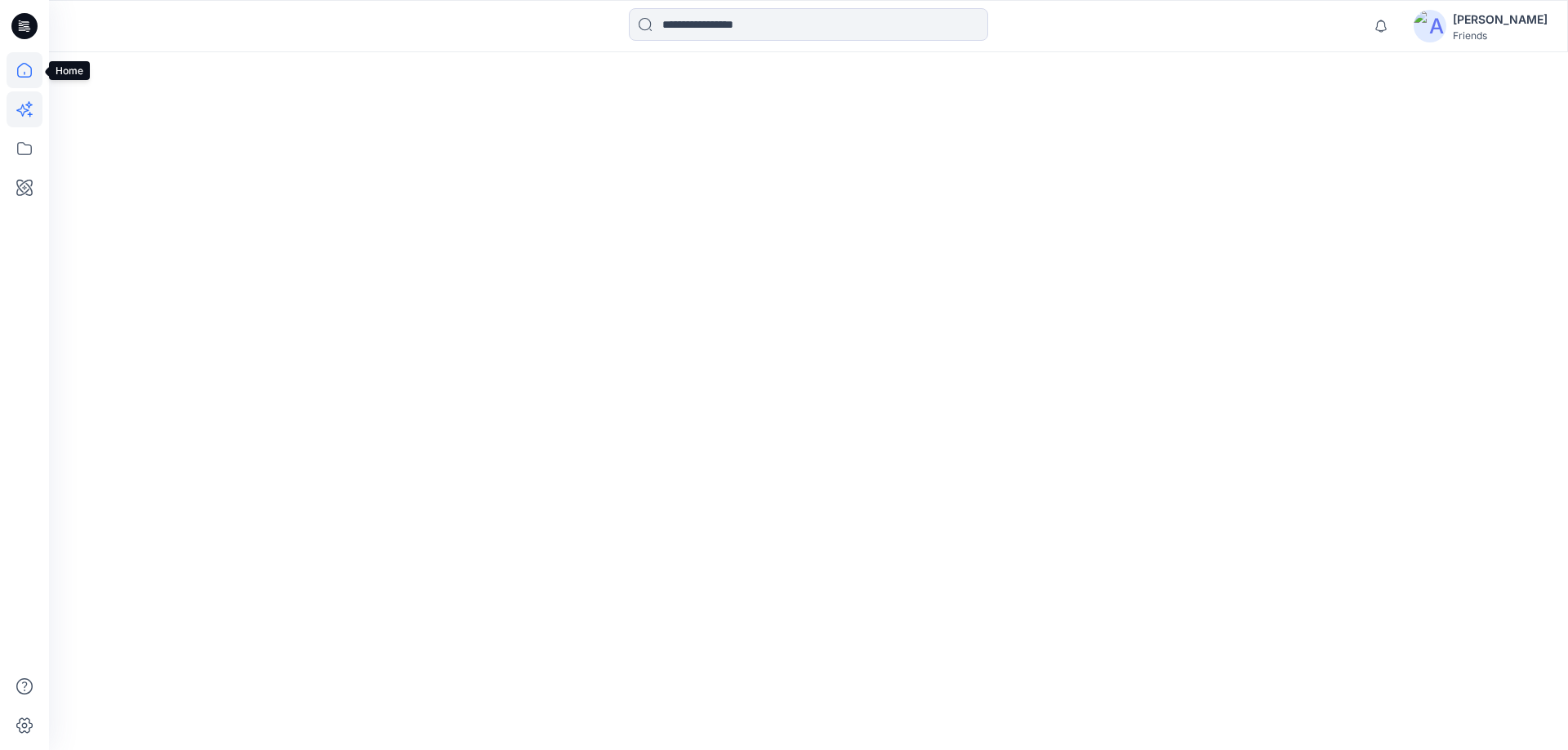
click at [21, 63] on icon at bounding box center [24, 69] width 36 height 35
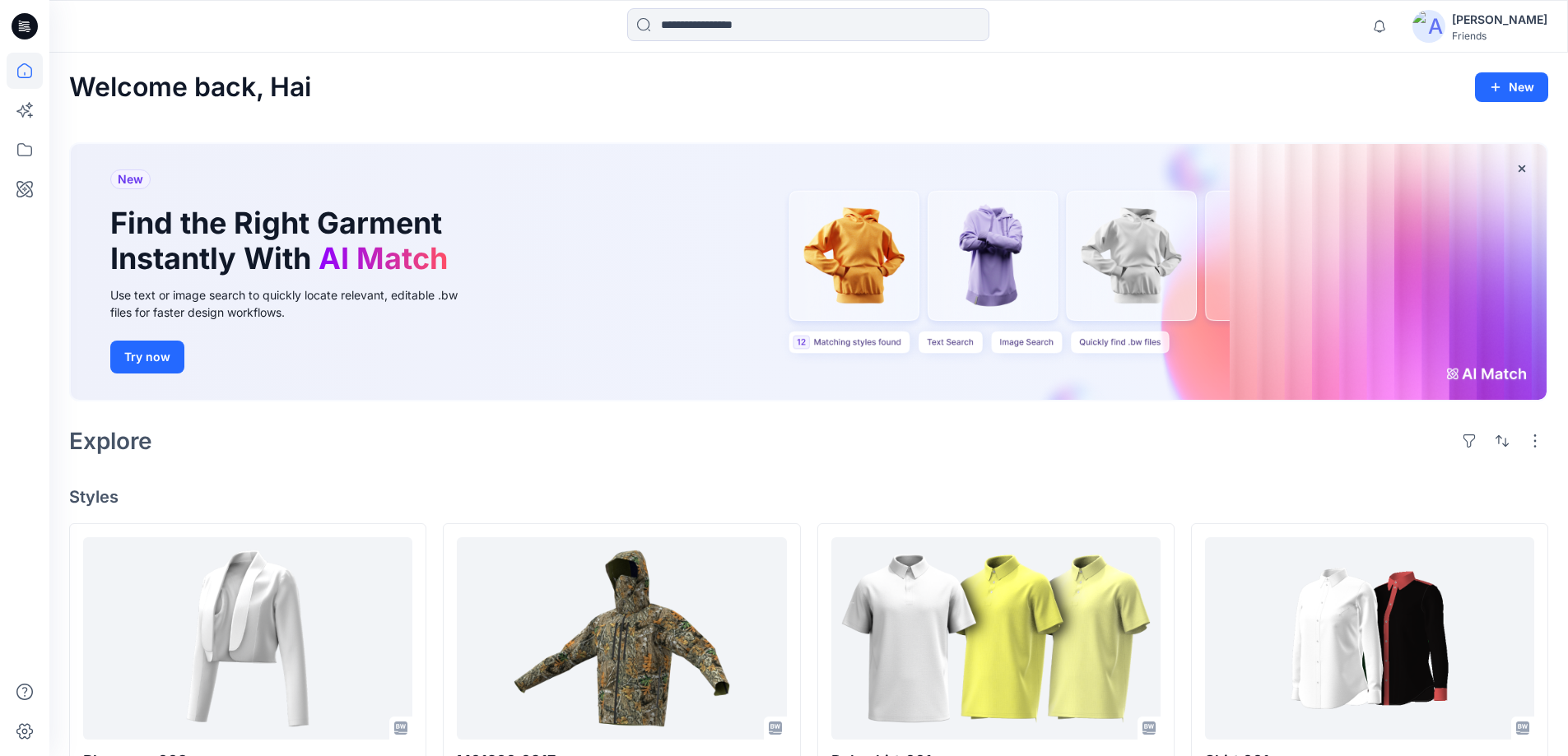
click at [19, 19] on icon at bounding box center [24, 26] width 26 height 26
click at [20, 25] on icon at bounding box center [24, 26] width 26 height 52
click at [1445, 23] on img at bounding box center [1429, 26] width 33 height 33
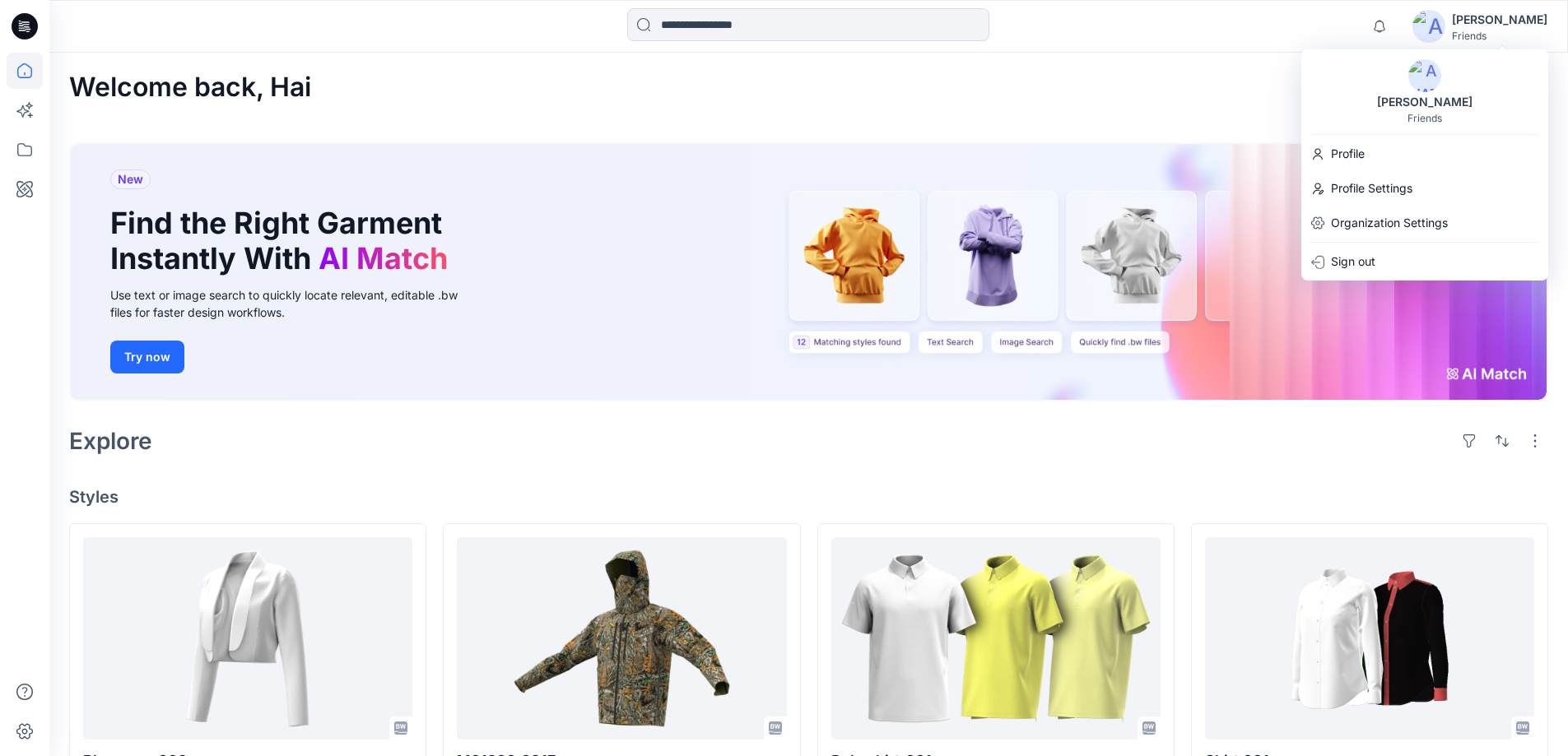
click at [12, 25] on icon at bounding box center [24, 26] width 26 height 52
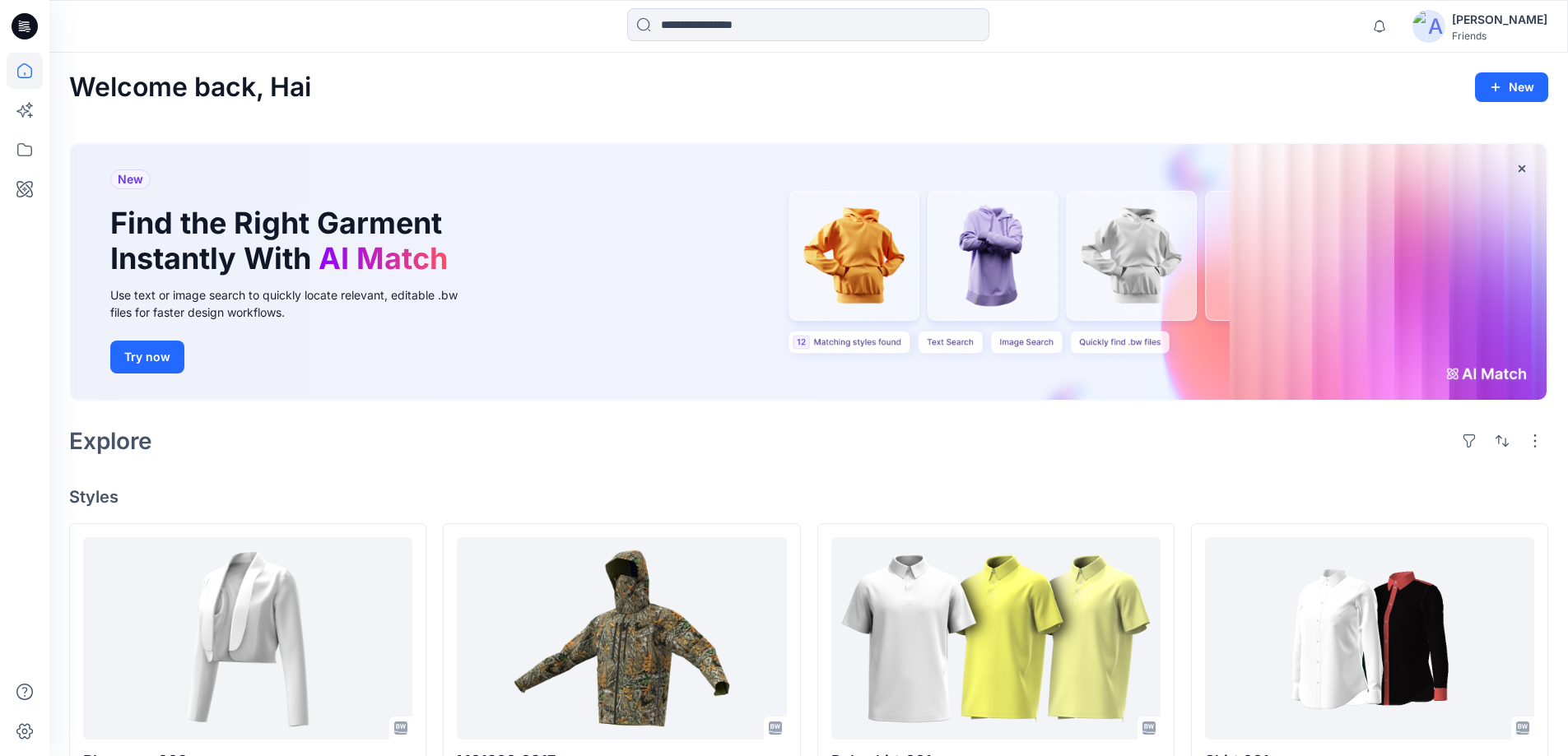
click at [21, 28] on icon at bounding box center [22, 27] width 6 height 1
click at [25, 74] on icon at bounding box center [24, 73] width 1 height 3
click at [22, 152] on icon at bounding box center [24, 149] width 36 height 36
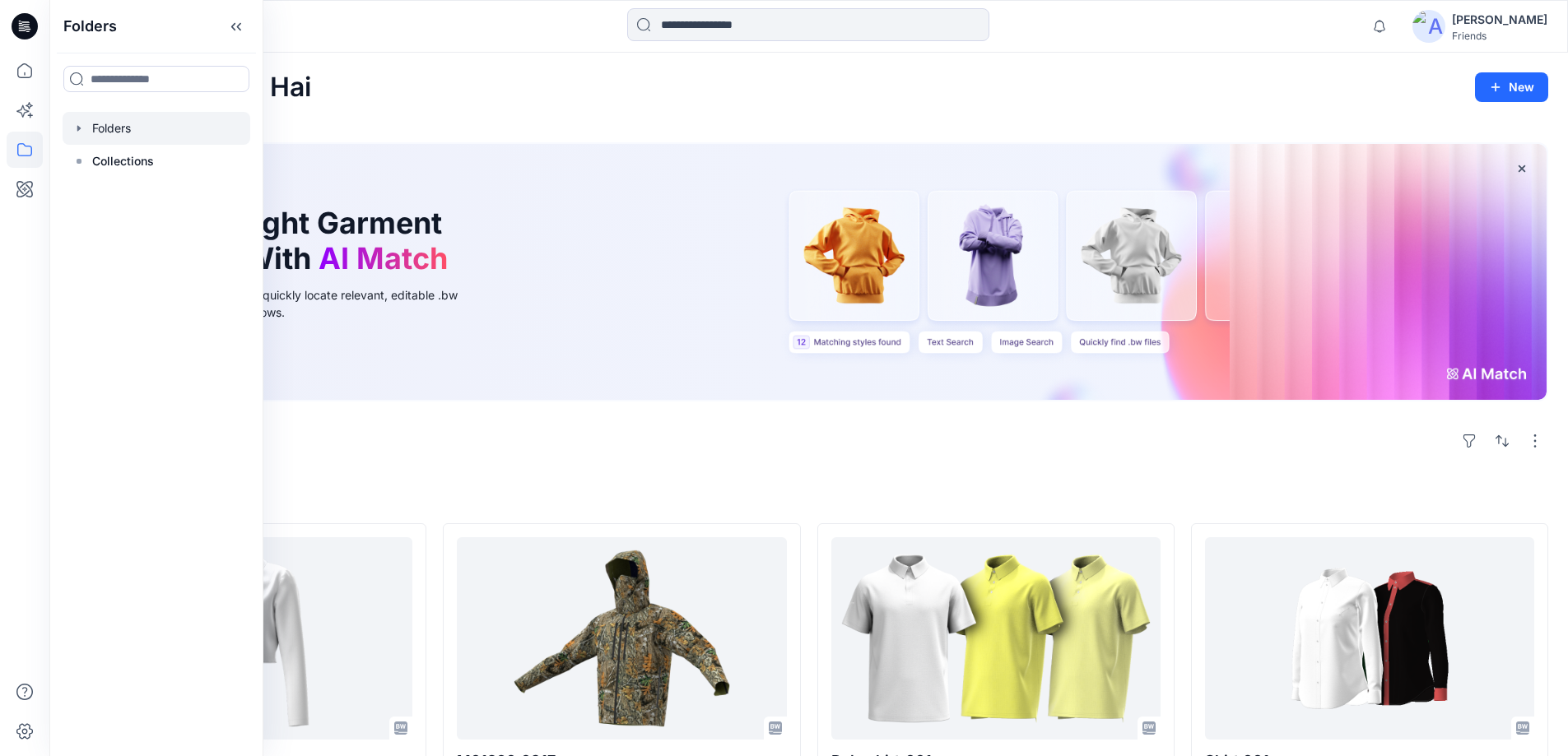
click at [78, 131] on icon "button" at bounding box center [78, 128] width 3 height 6
click at [80, 228] on rect at bounding box center [78, 226] width 5 height 5
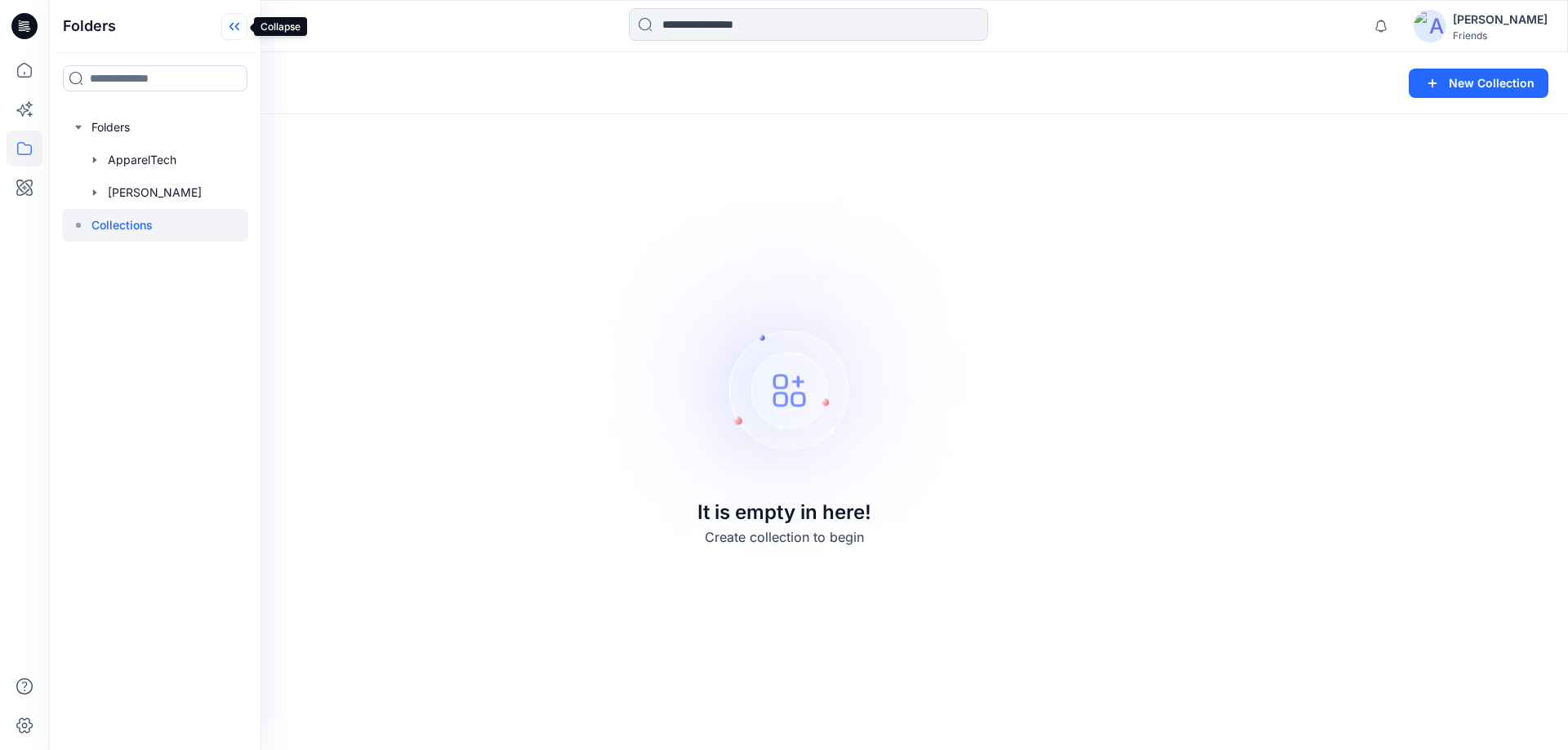
click at [239, 25] on icon at bounding box center [237, 27] width 4 height 9
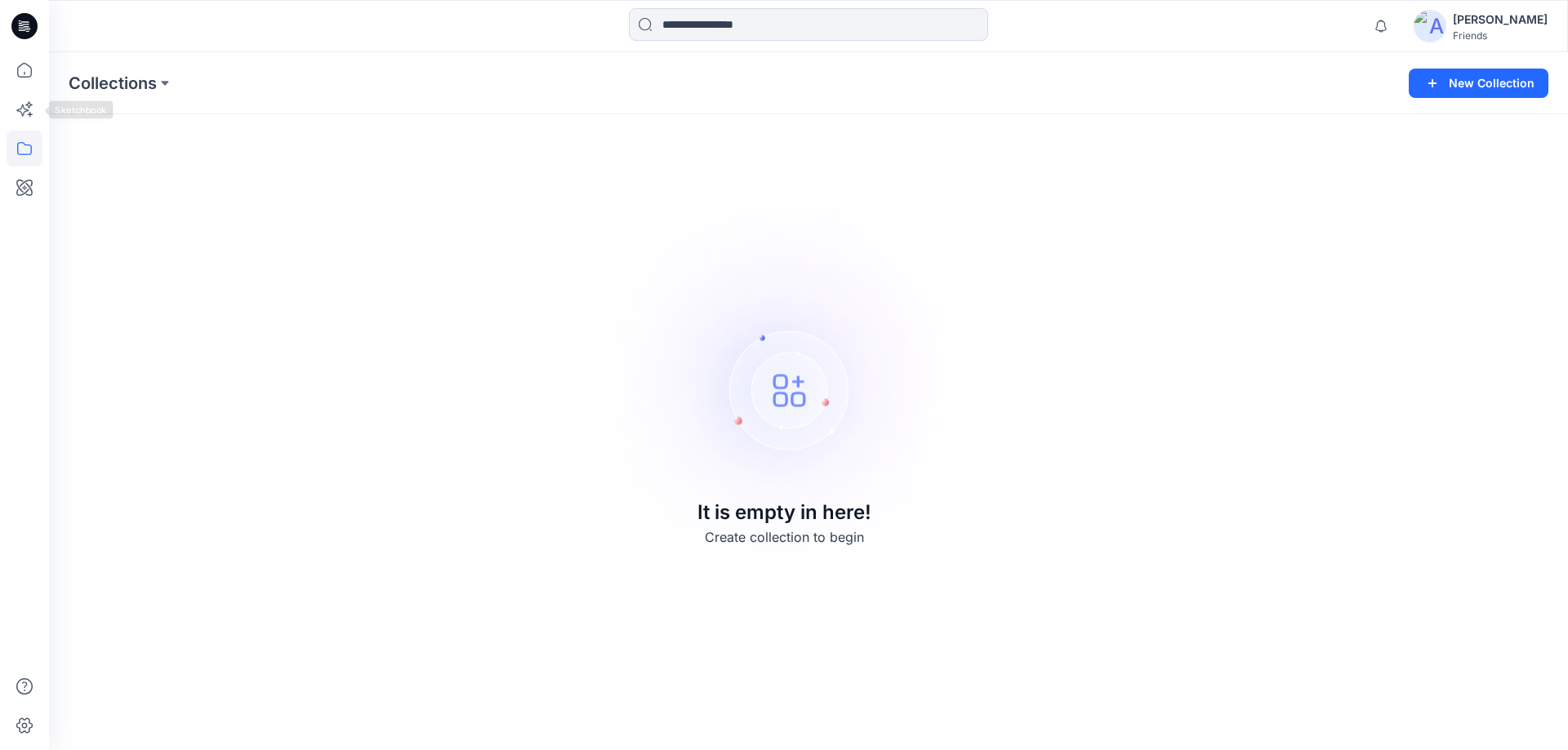
click at [17, 129] on div at bounding box center [24, 401] width 36 height 698
click at [20, 142] on icon at bounding box center [24, 148] width 36 height 35
click at [81, 134] on div at bounding box center [155, 128] width 186 height 33
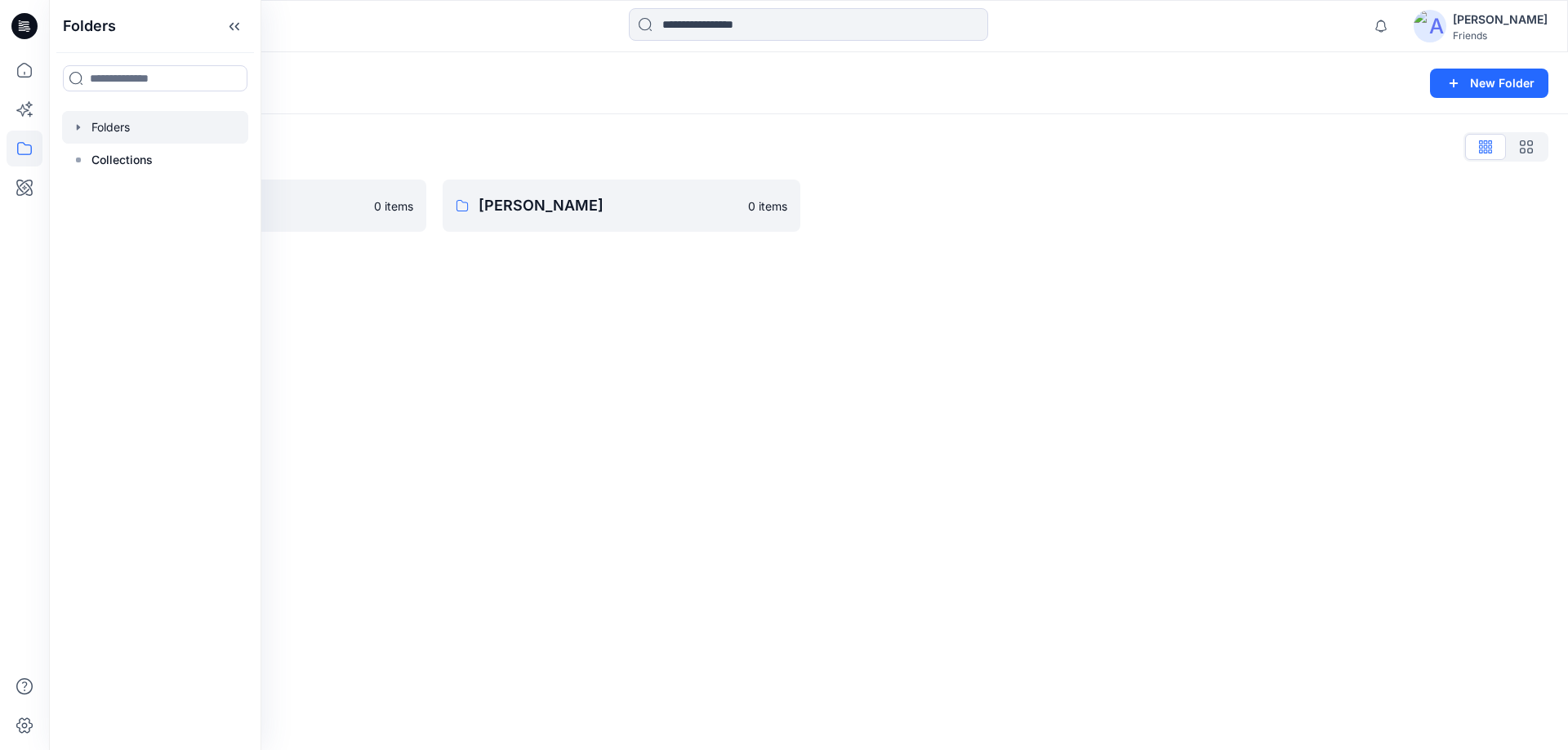
click at [411, 129] on div "Folders List ApparelTech 0 items Hai Pham 0 items" at bounding box center [808, 182] width 1519 height 137
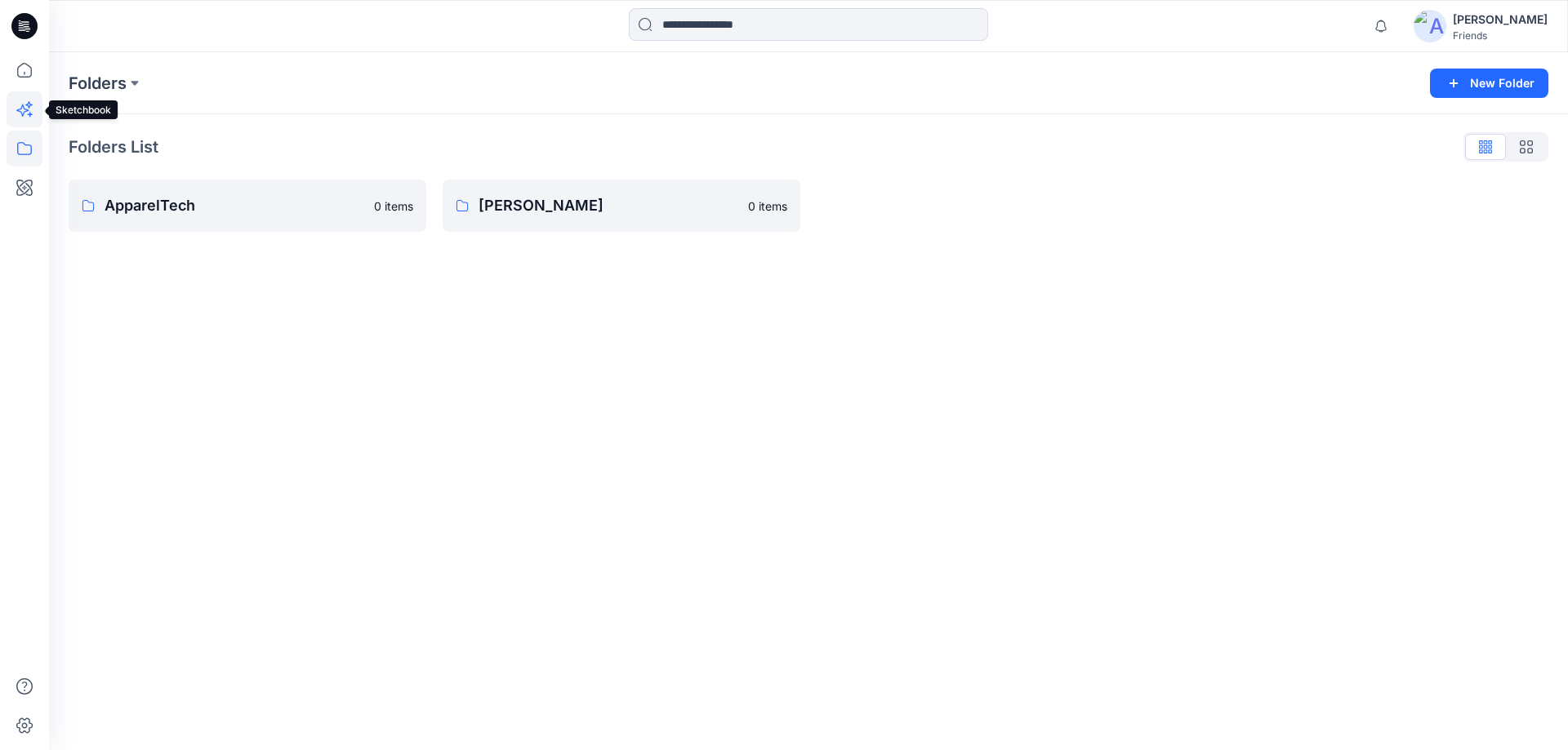
click at [20, 105] on icon at bounding box center [24, 108] width 36 height 35
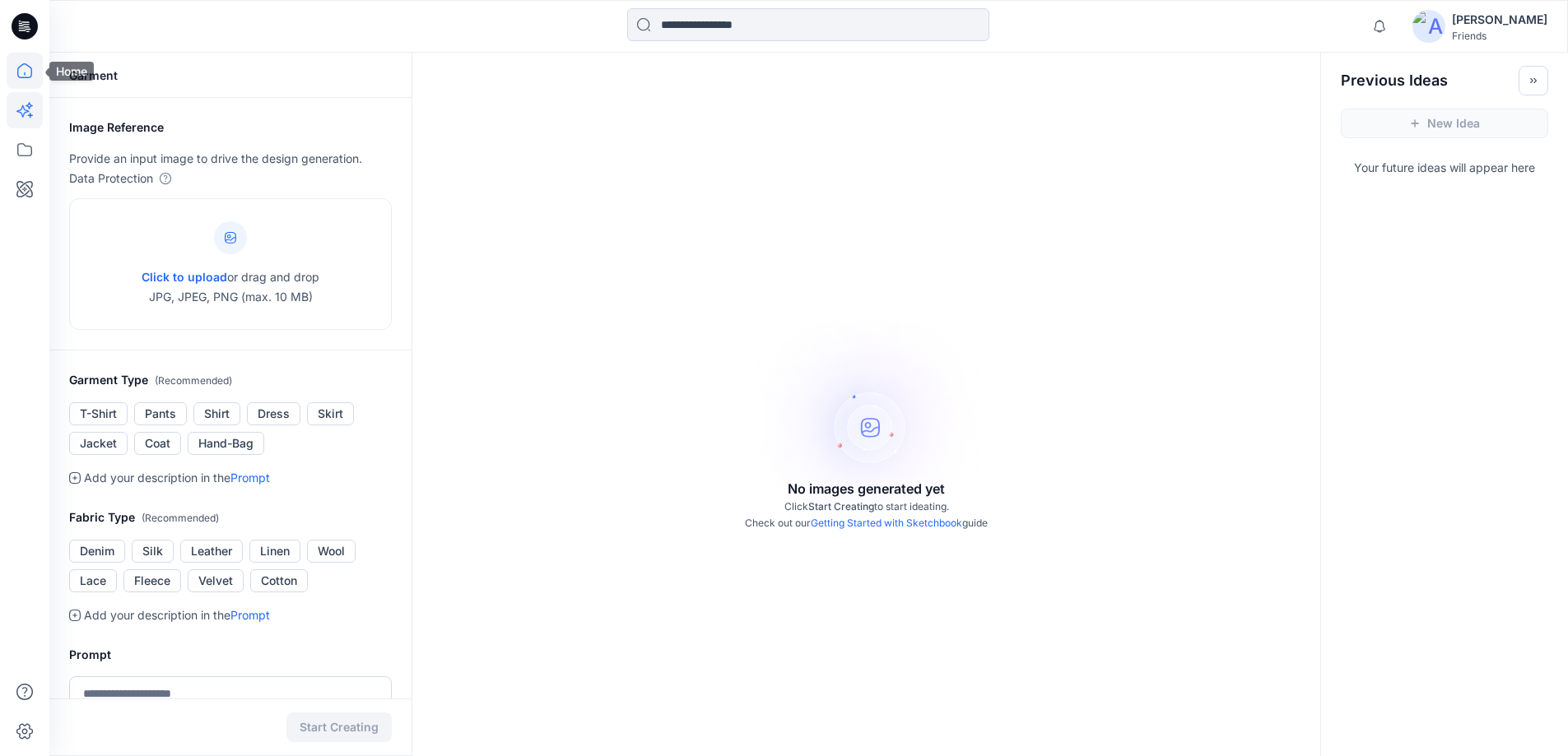
click at [21, 86] on icon at bounding box center [24, 70] width 36 height 36
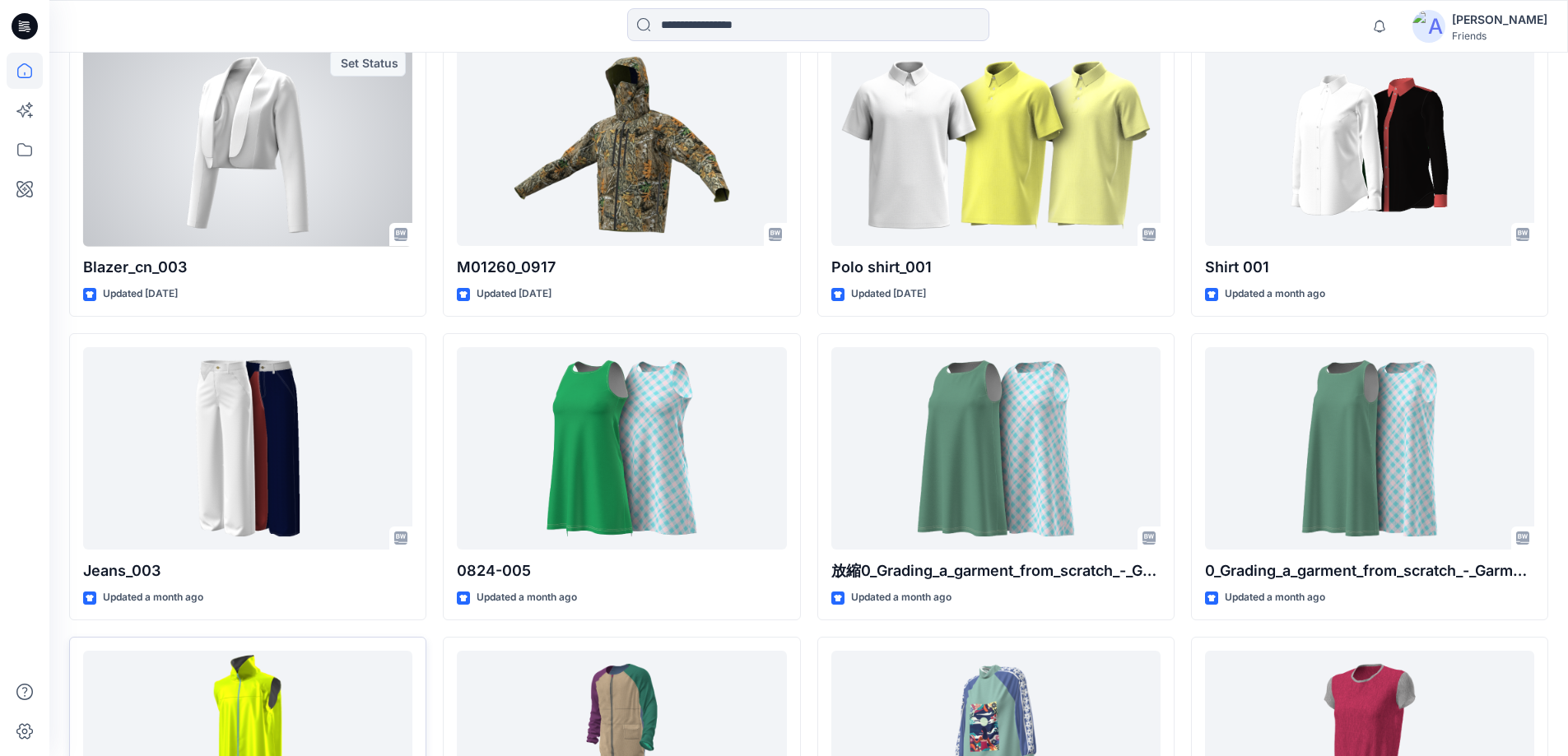
scroll to position [987, 0]
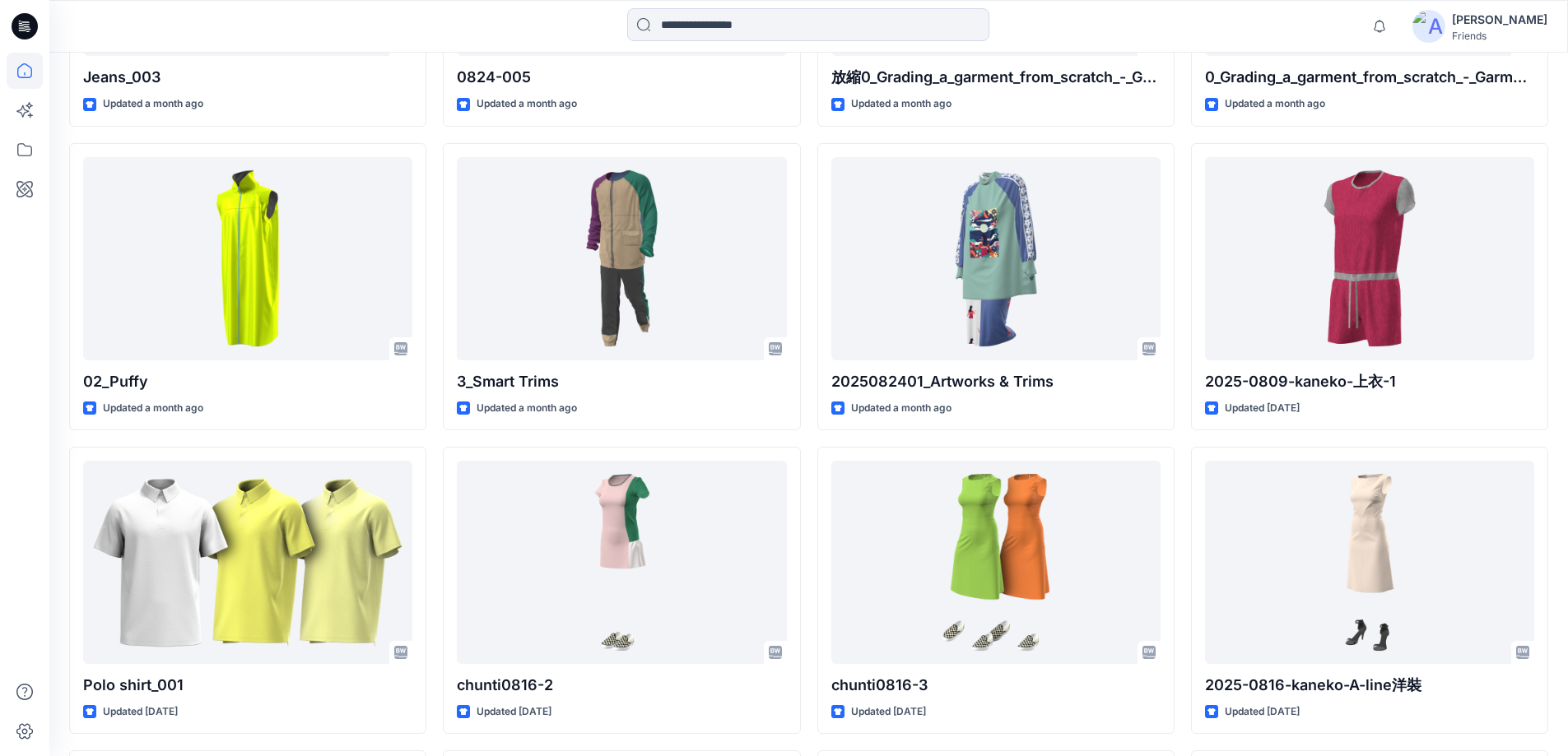
click at [26, 18] on icon at bounding box center [24, 26] width 26 height 26
click at [33, 35] on icon at bounding box center [24, 26] width 26 height 26
click at [30, 102] on icon at bounding box center [24, 109] width 36 height 36
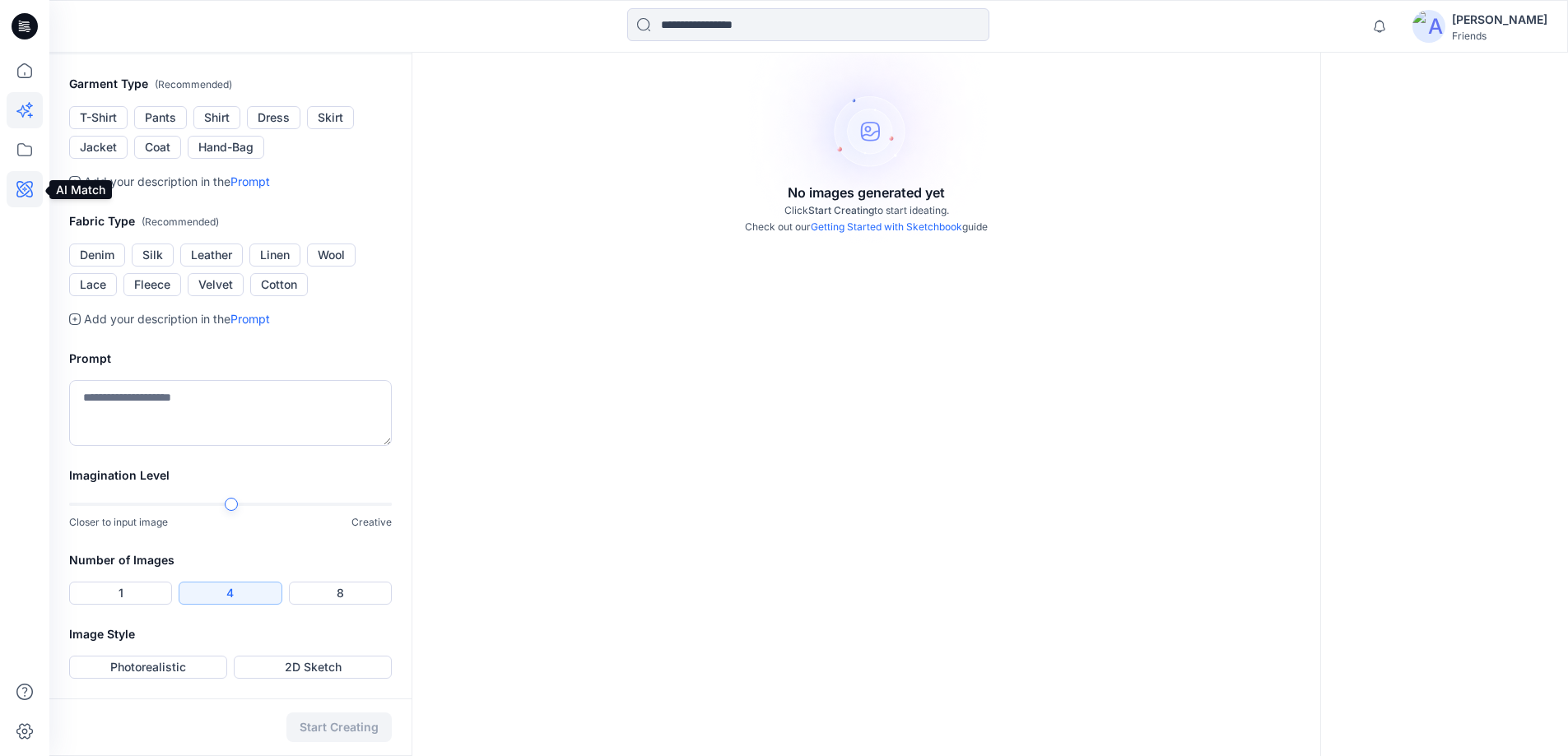
click at [37, 187] on icon at bounding box center [24, 189] width 36 height 36
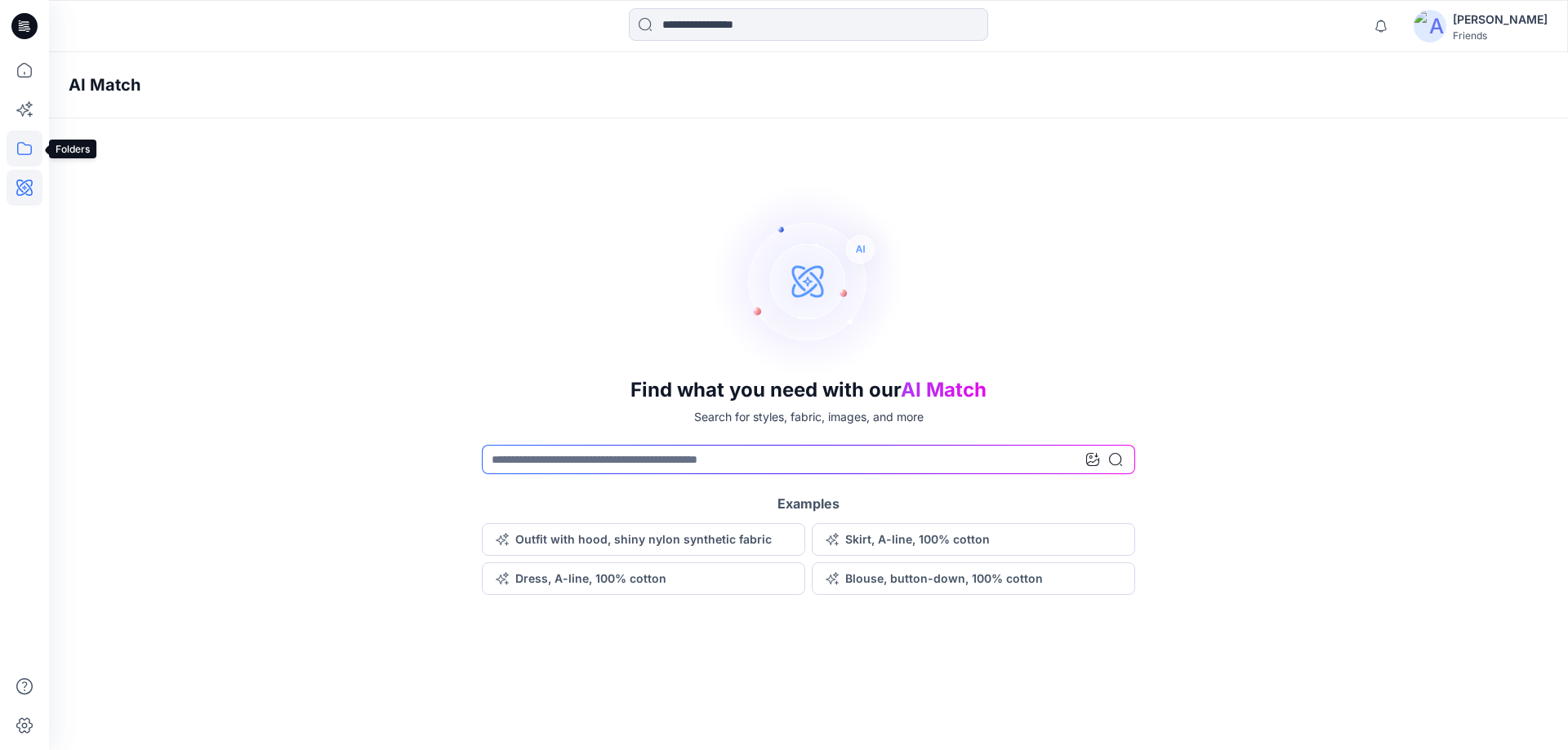
click at [20, 145] on icon at bounding box center [24, 148] width 36 height 35
click at [433, 237] on div "Find what you need with our AI Match Search for styles, fabric, images, and mor…" at bounding box center [808, 389] width 1519 height 412
click at [21, 109] on icon at bounding box center [24, 108] width 36 height 35
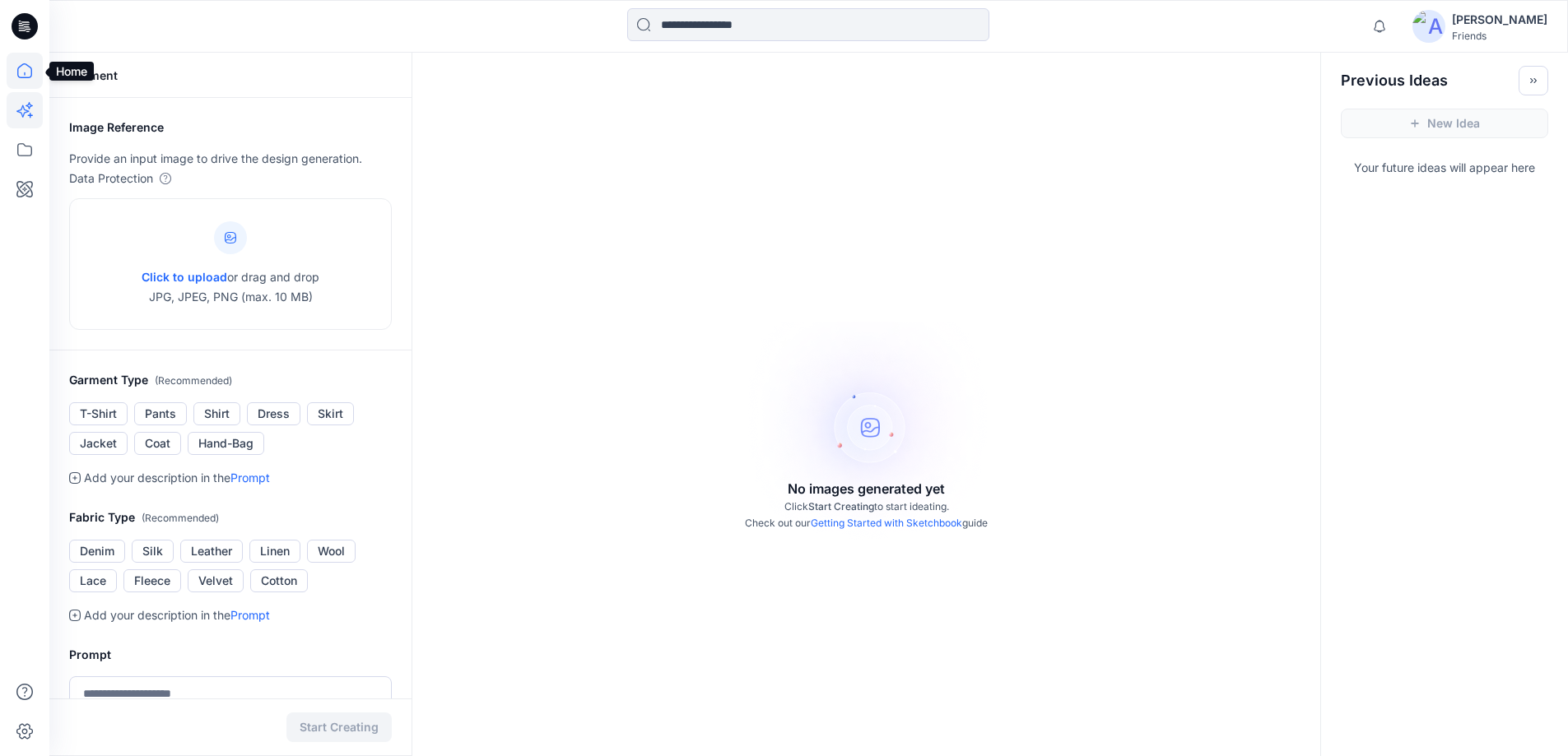
click at [30, 66] on icon at bounding box center [24, 70] width 36 height 36
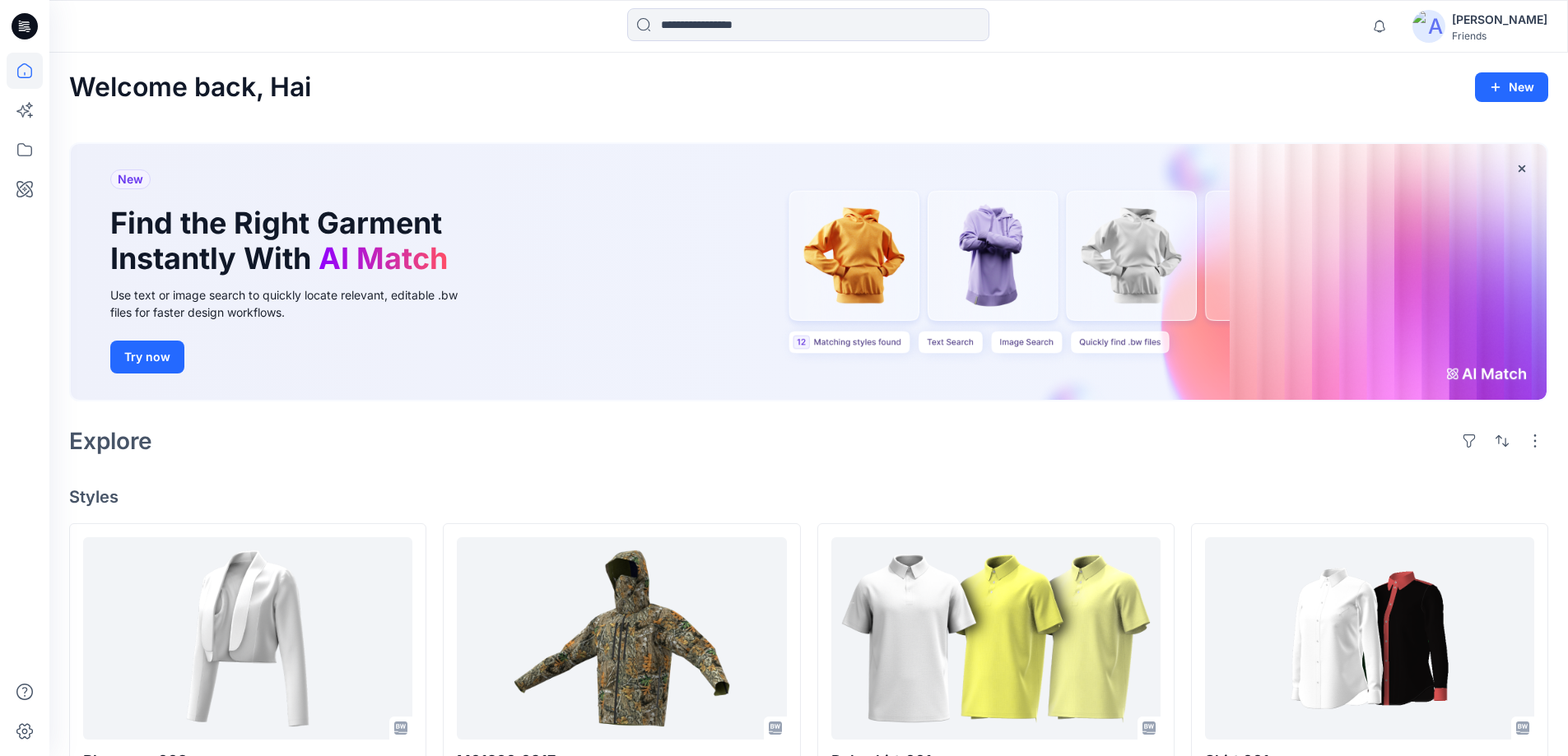
click at [28, 25] on icon at bounding box center [26, 24] width 8 height 1
click at [1445, 27] on img at bounding box center [1429, 26] width 33 height 33
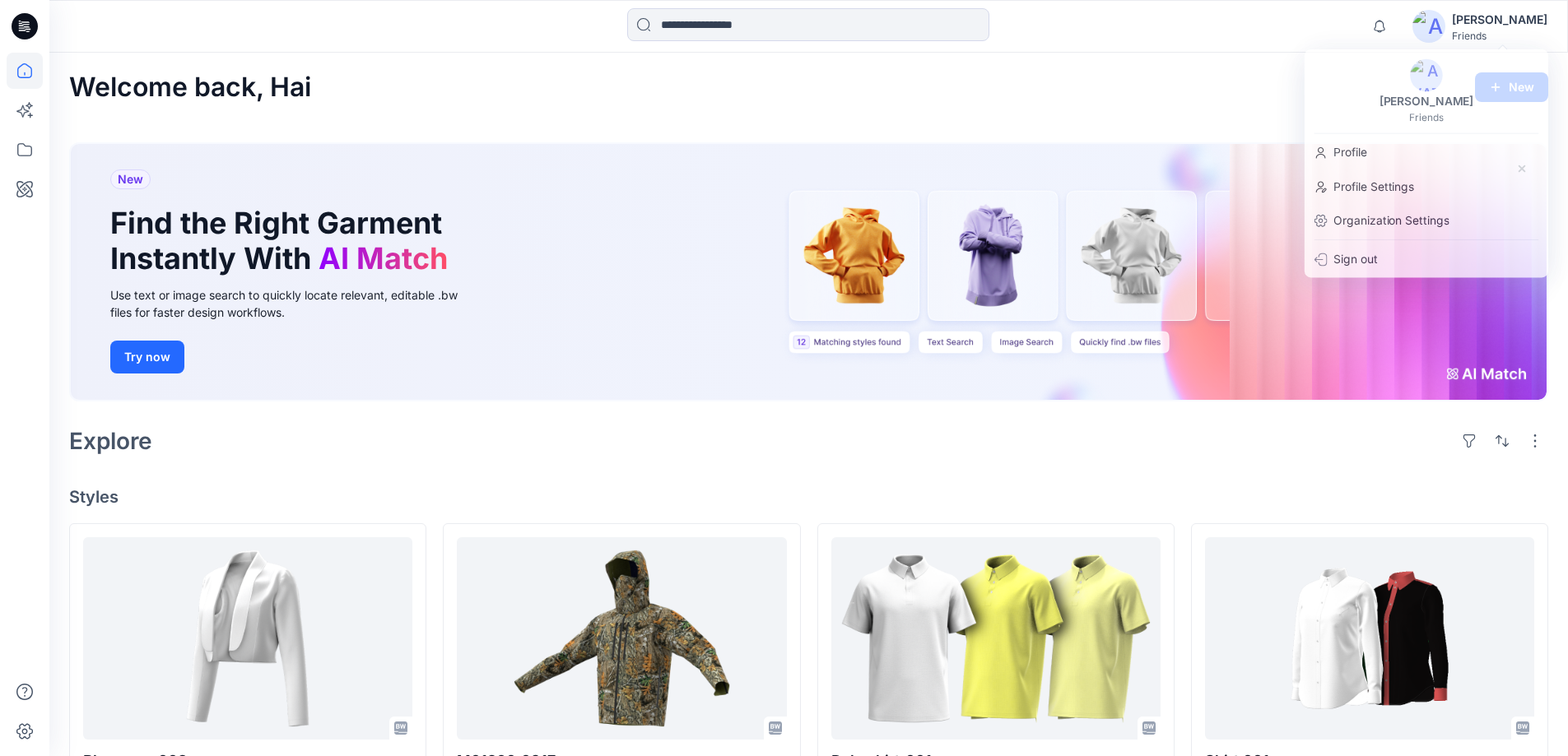
click at [1262, 97] on div "Welcome back, Hai New" at bounding box center [808, 87] width 1479 height 30
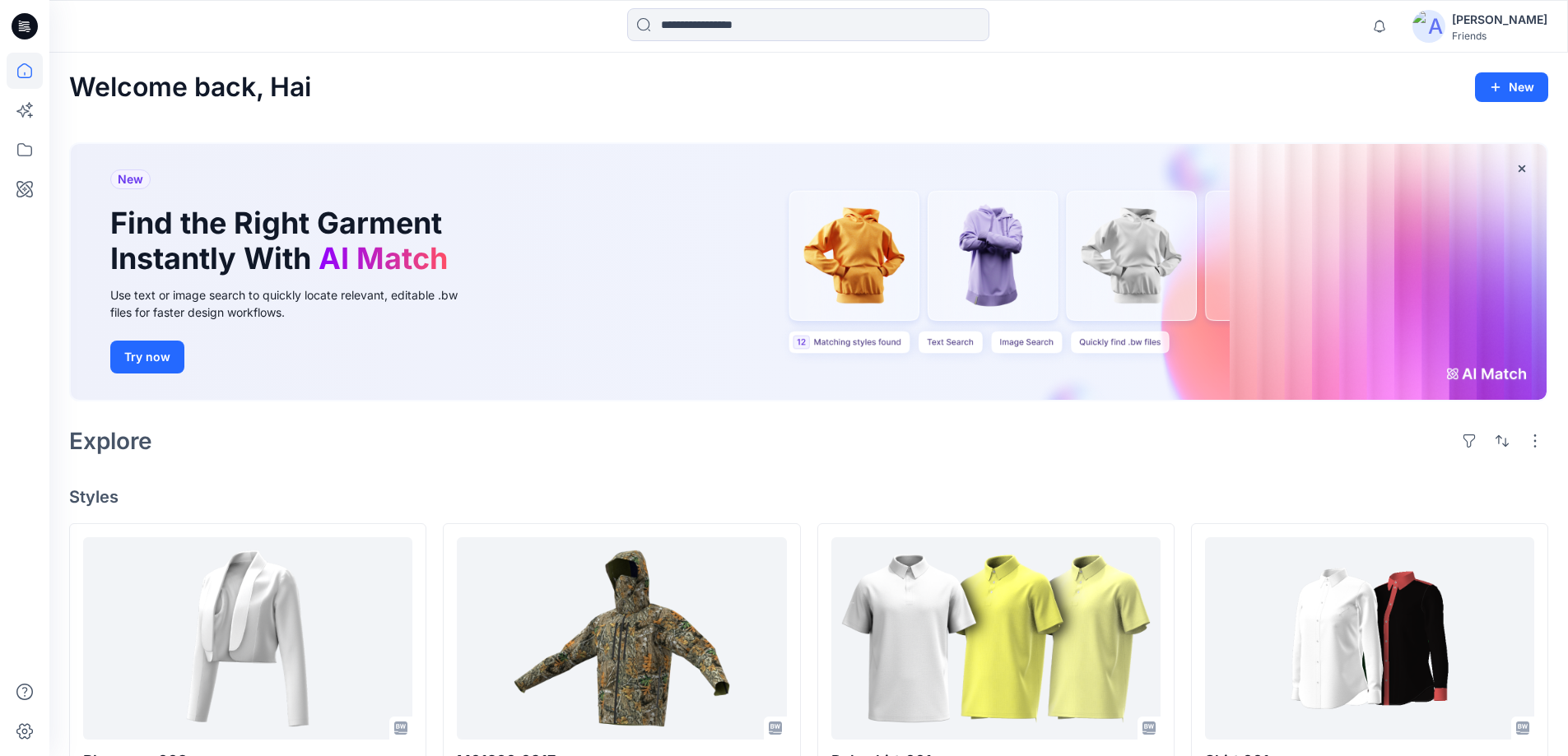
click at [1445, 35] on img at bounding box center [1429, 26] width 33 height 33
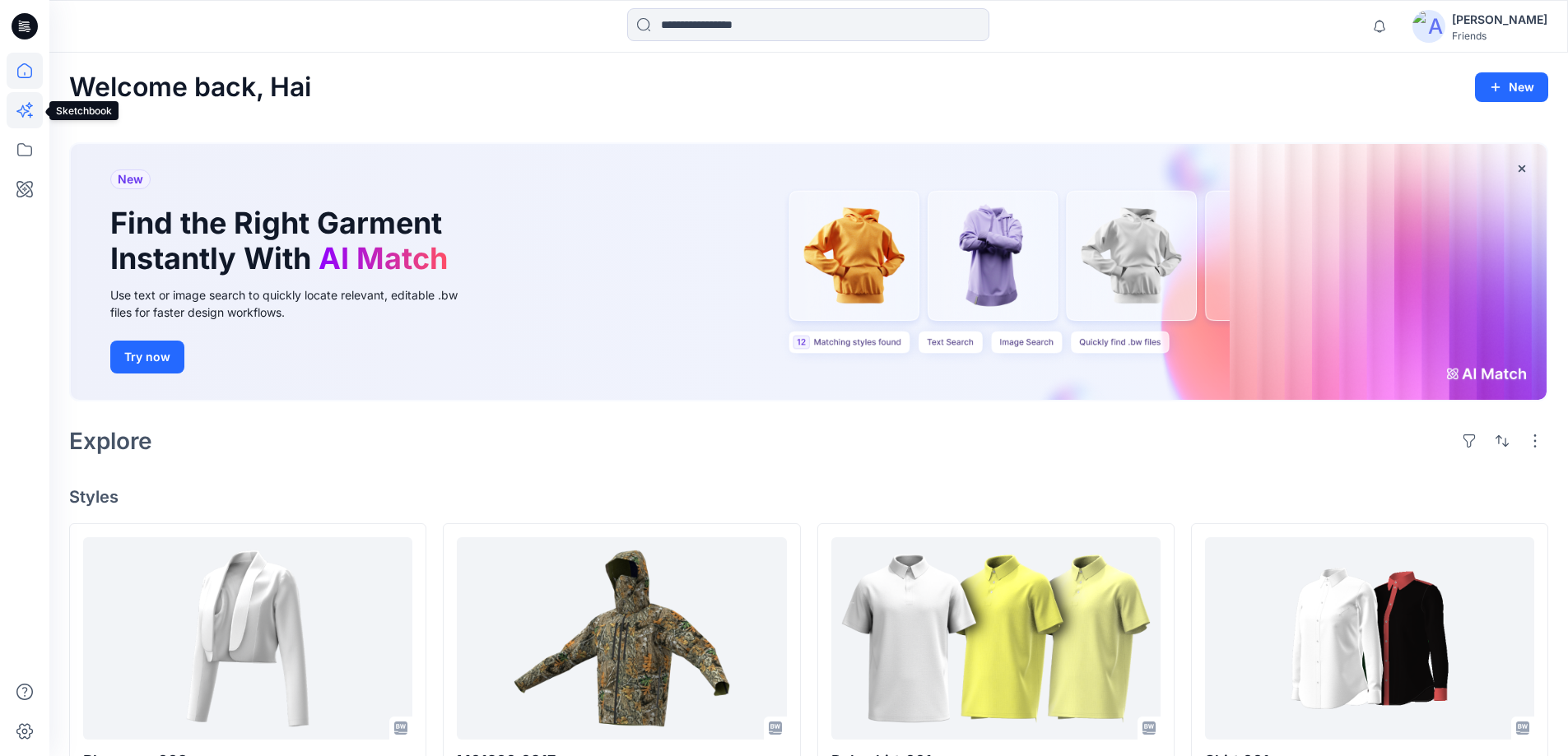
click at [19, 107] on icon at bounding box center [24, 109] width 36 height 36
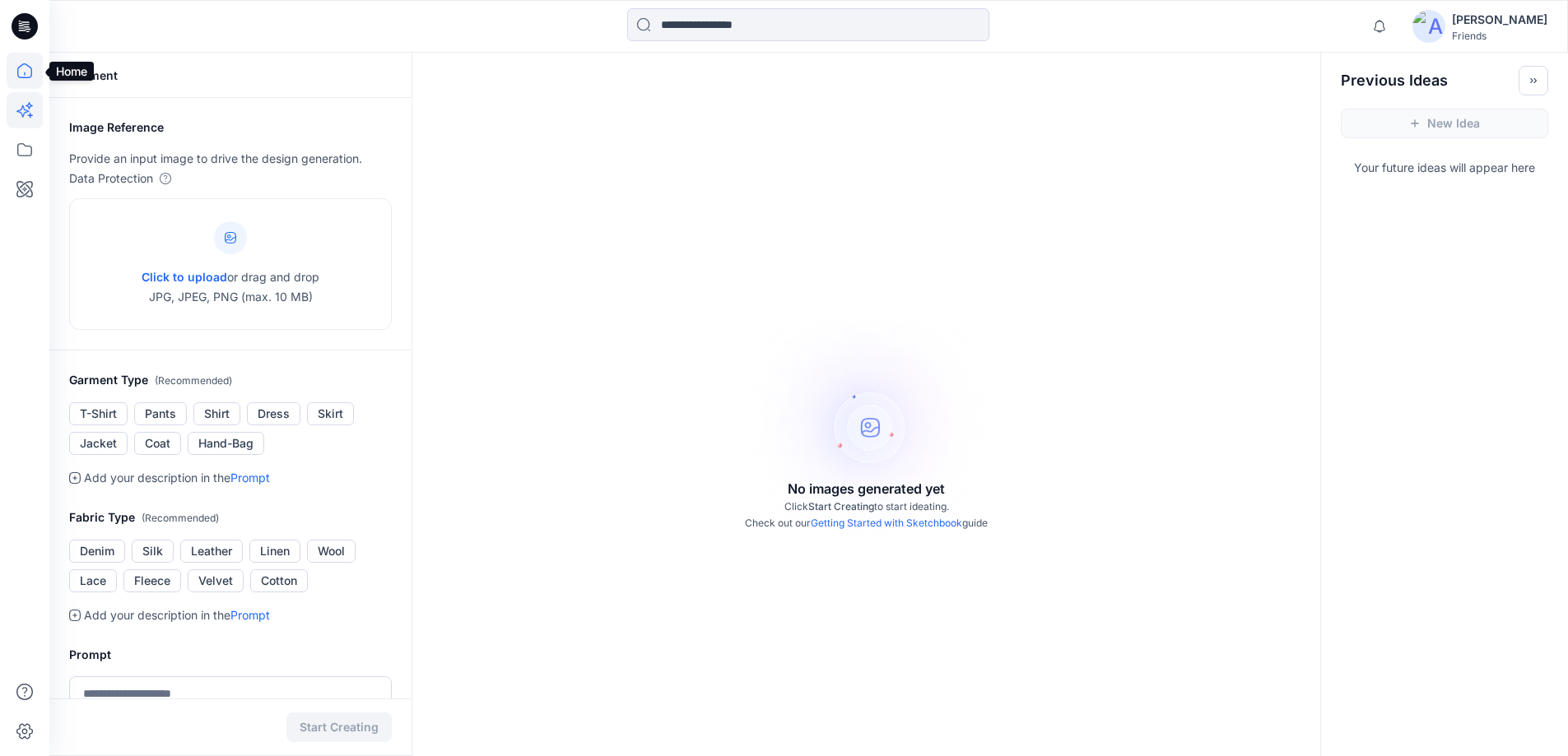
click at [23, 63] on icon at bounding box center [24, 70] width 36 height 36
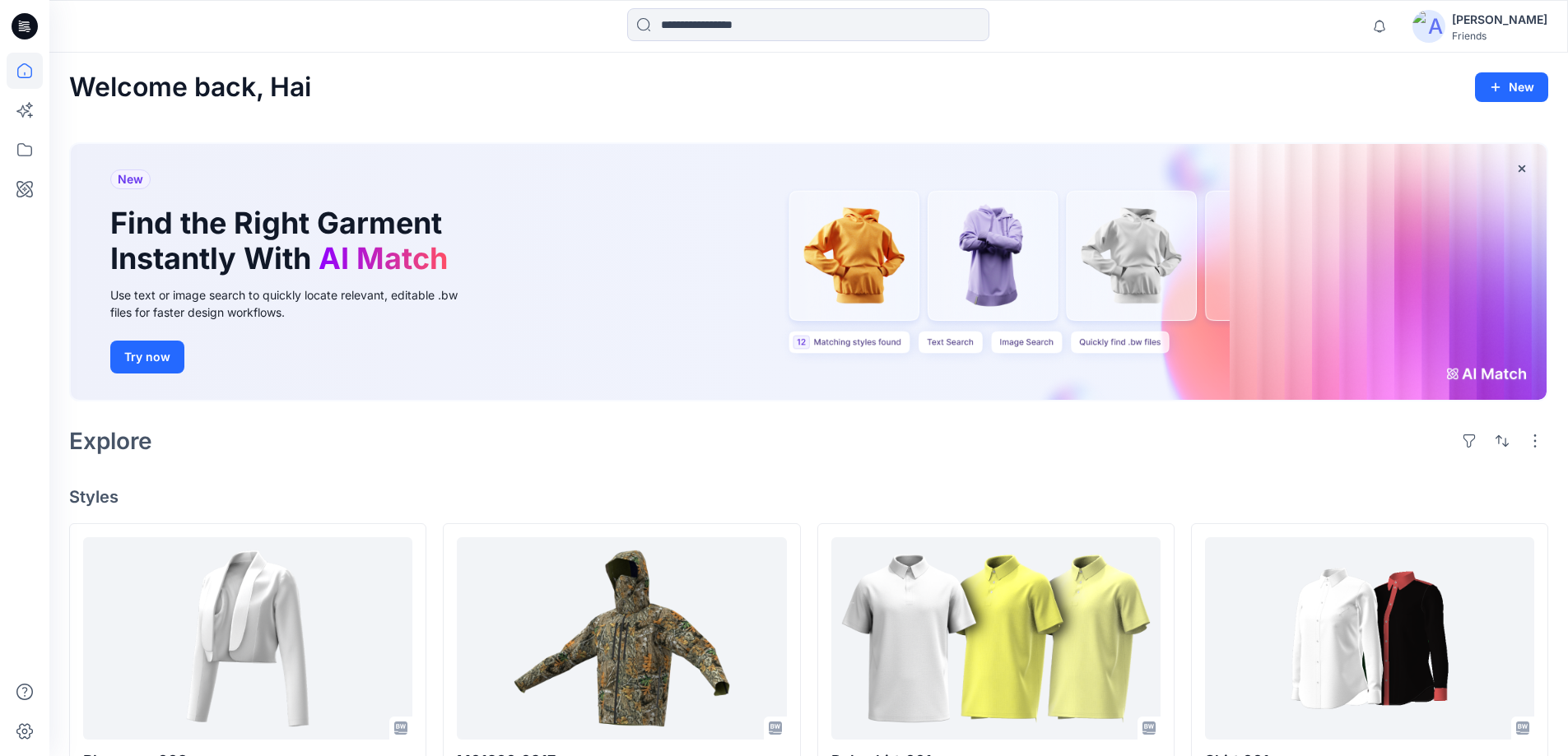
click at [27, 23] on icon at bounding box center [24, 26] width 26 height 26
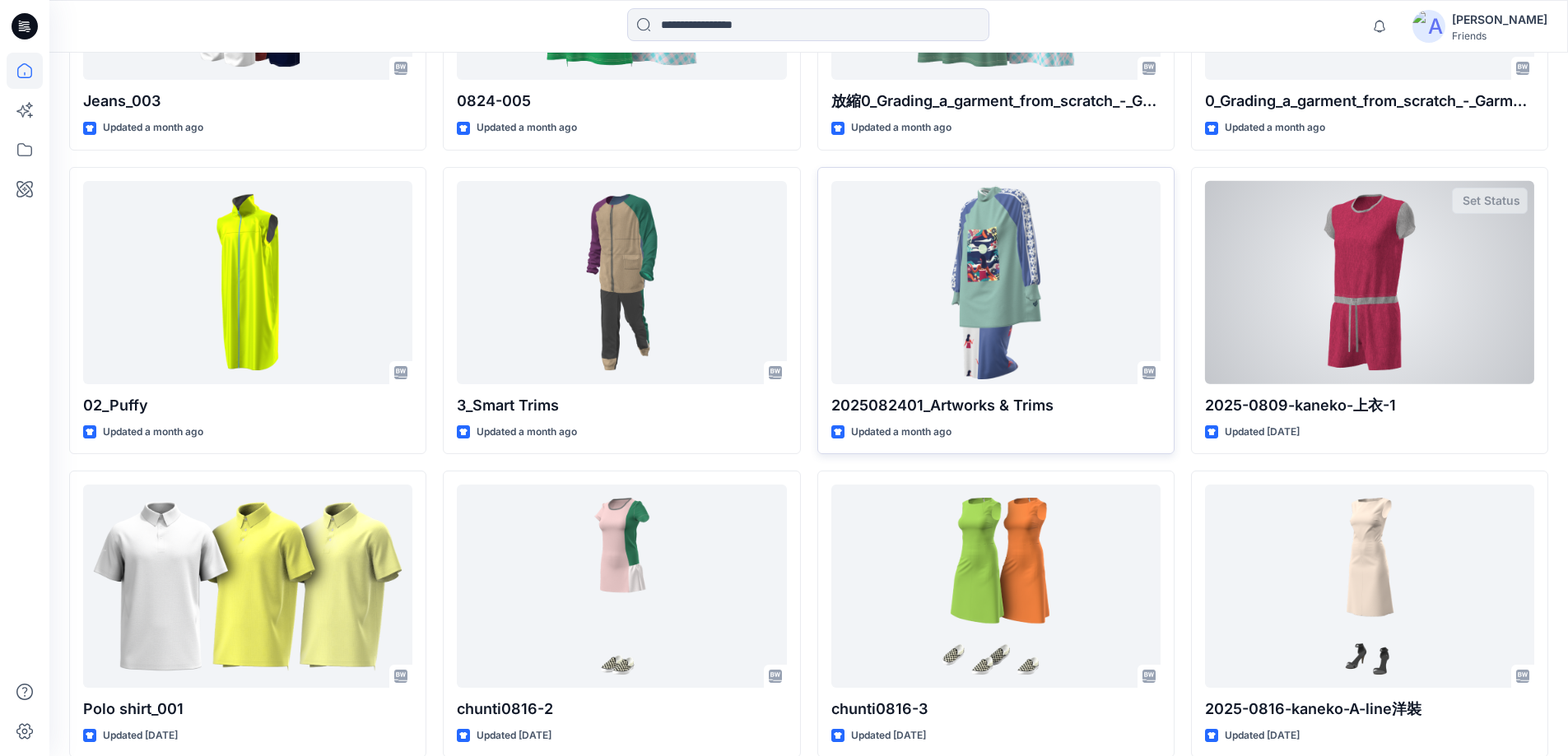
scroll to position [987, 0]
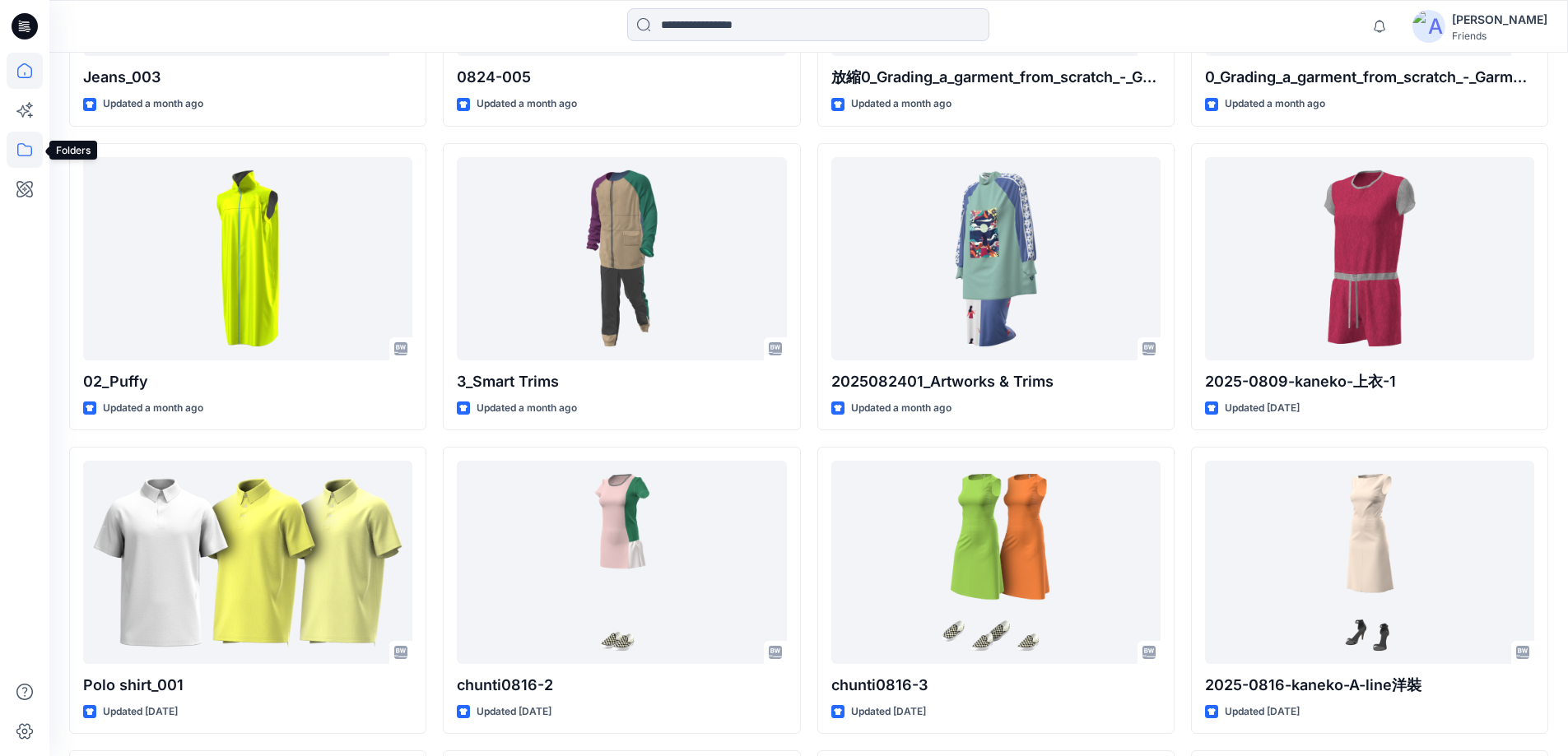
click at [14, 146] on icon at bounding box center [24, 149] width 36 height 36
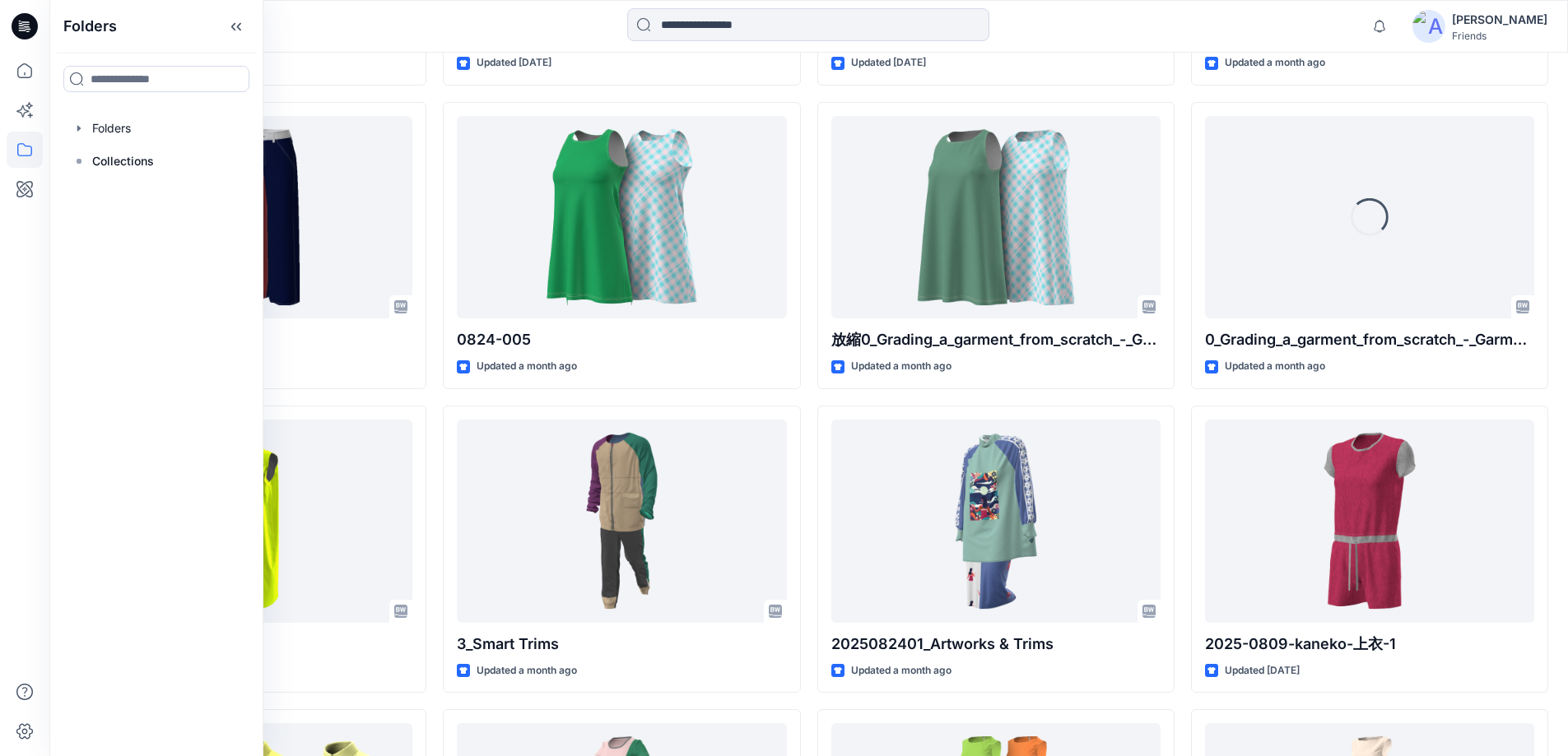
scroll to position [658, 0]
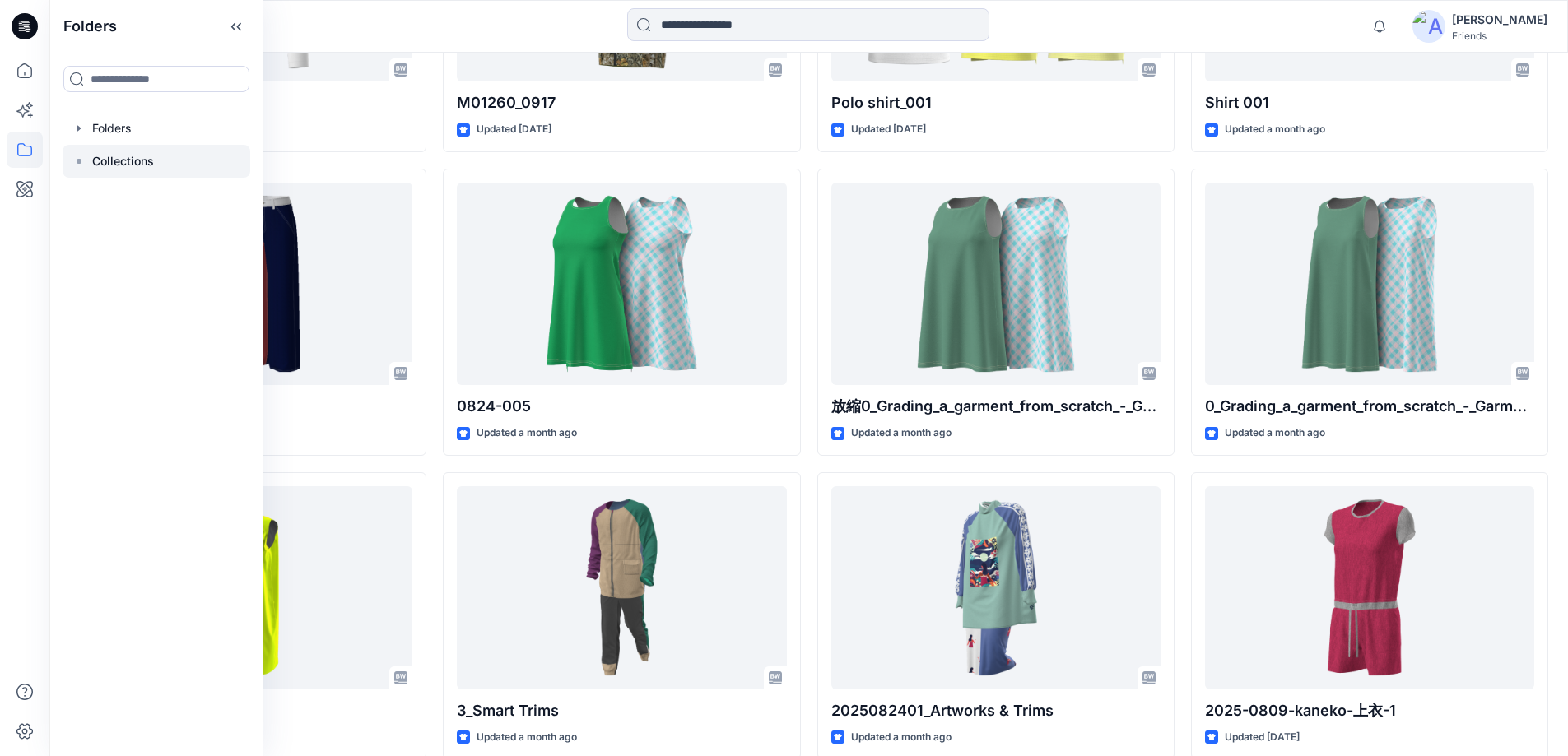
click at [83, 161] on icon at bounding box center [79, 161] width 14 height 14
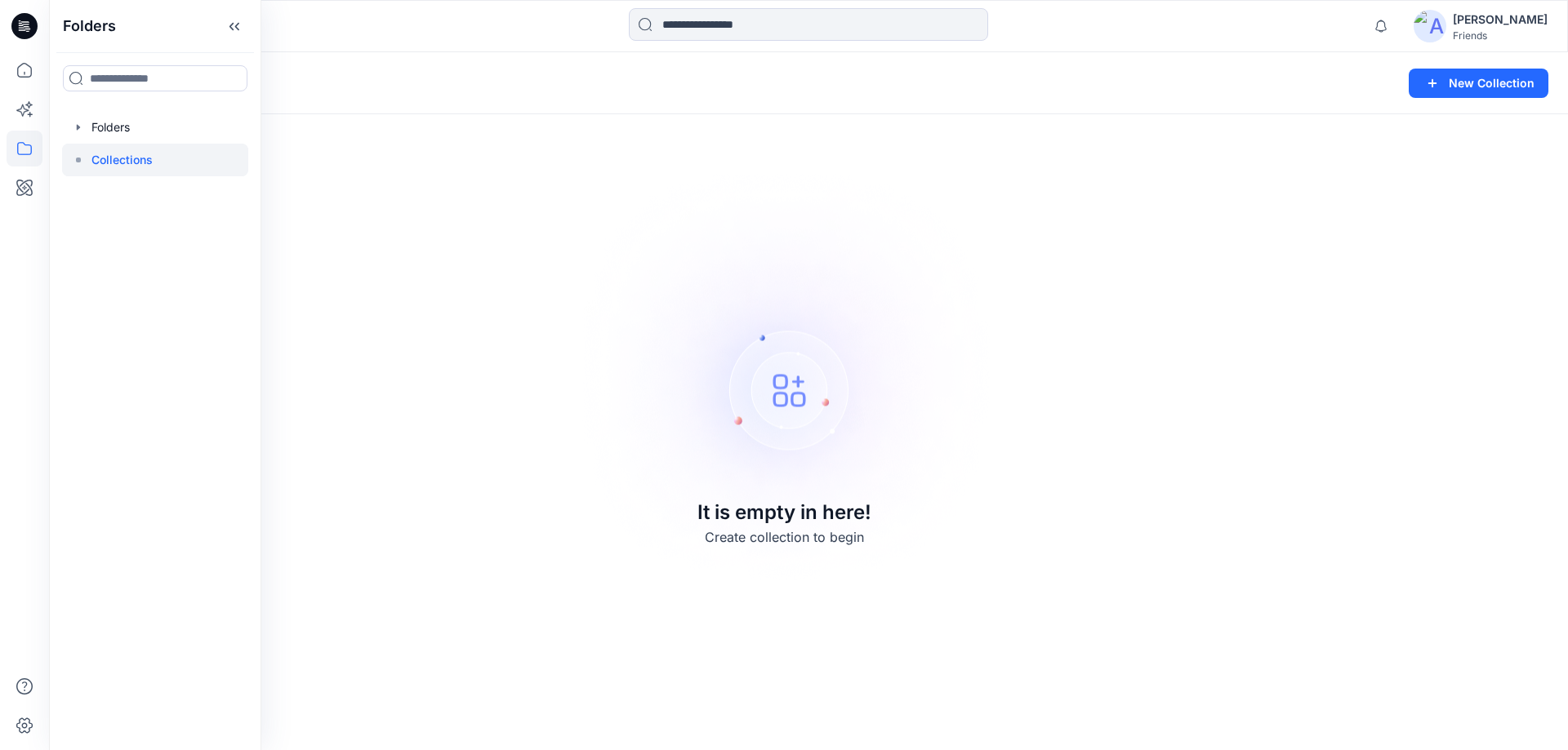
click at [117, 109] on div "Folders Folders Collections" at bounding box center [154, 375] width 212 height 750
click at [116, 126] on div at bounding box center [155, 128] width 186 height 33
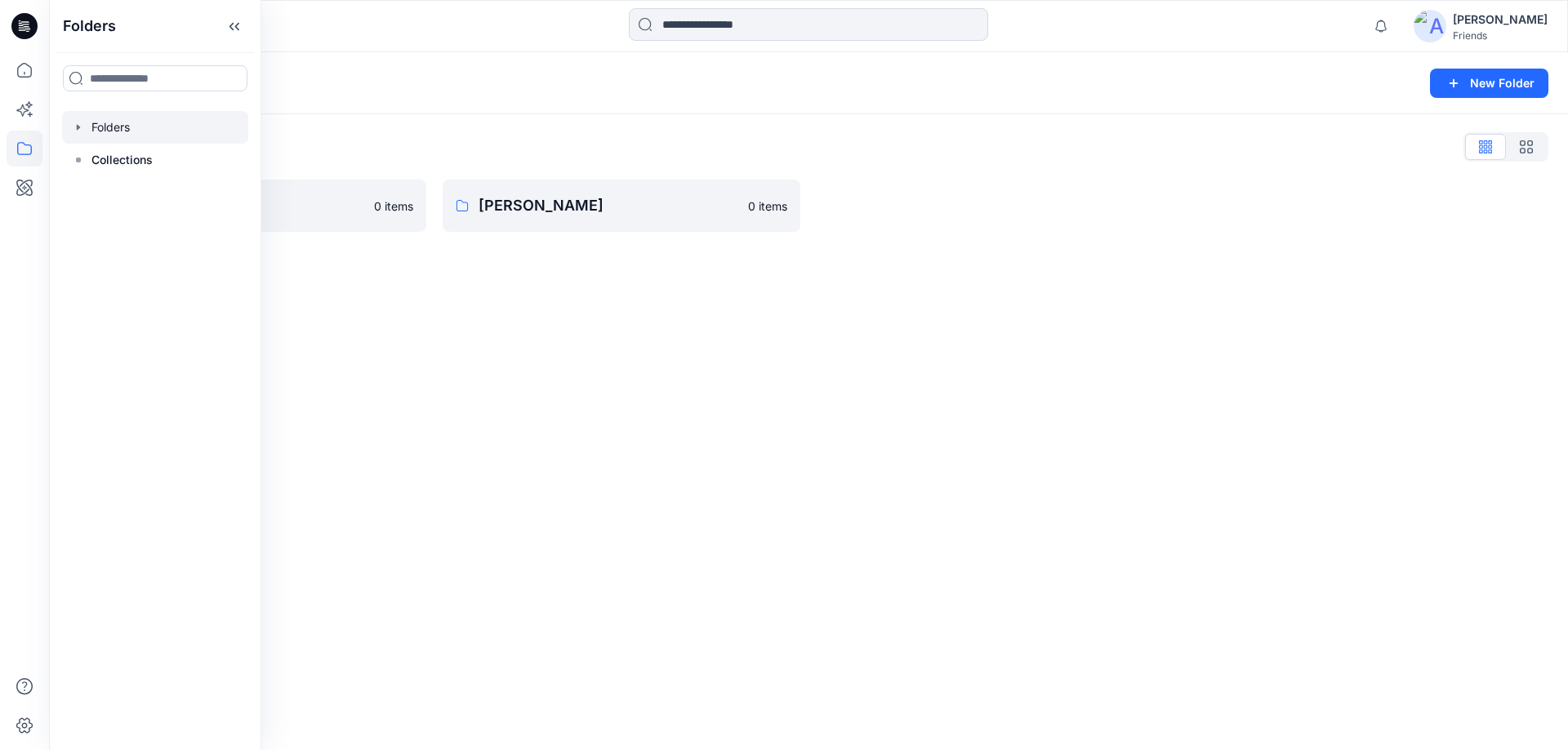
click at [83, 129] on icon "button" at bounding box center [79, 128] width 13 height 13
click at [80, 222] on icon at bounding box center [79, 225] width 13 height 13
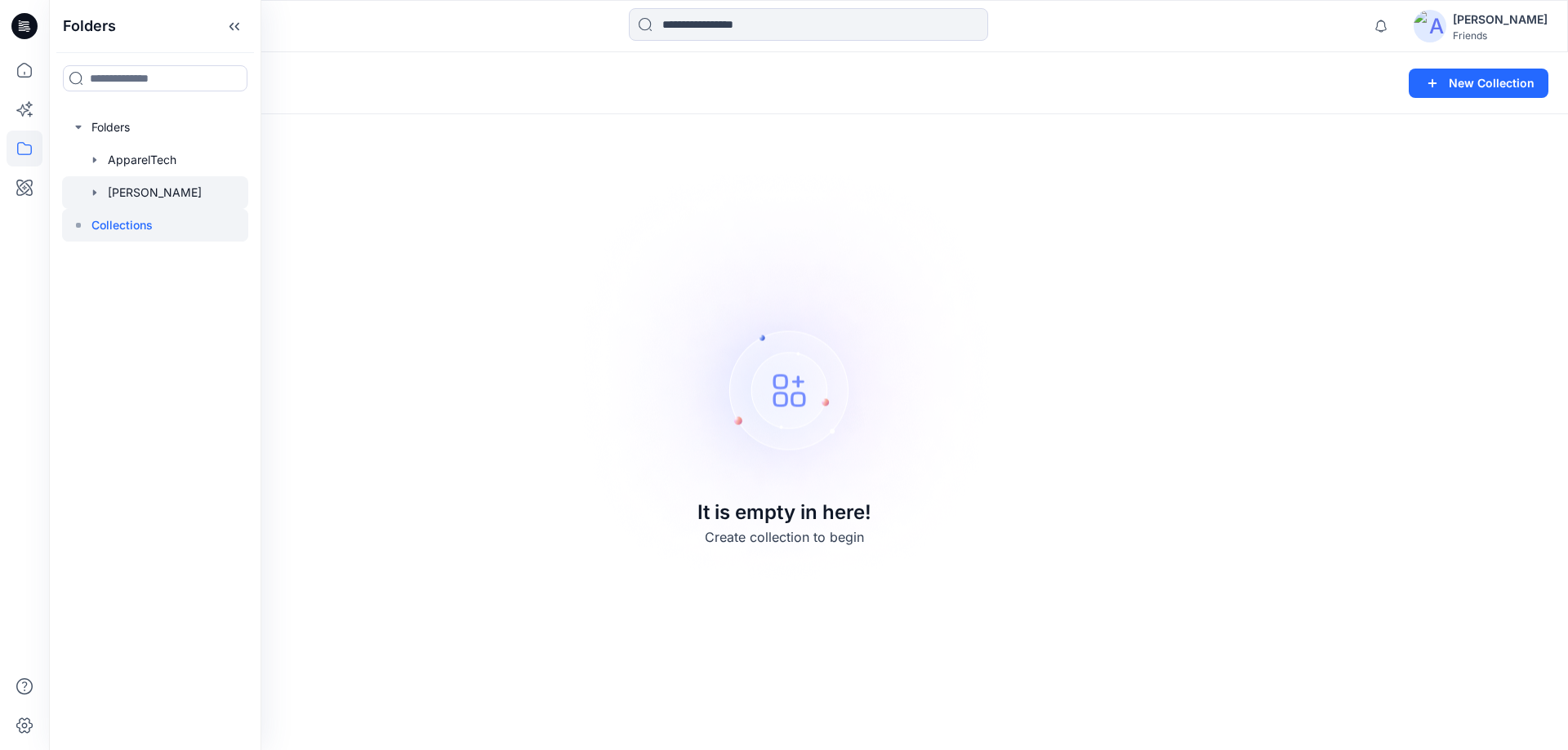
click at [83, 181] on div at bounding box center [155, 193] width 186 height 33
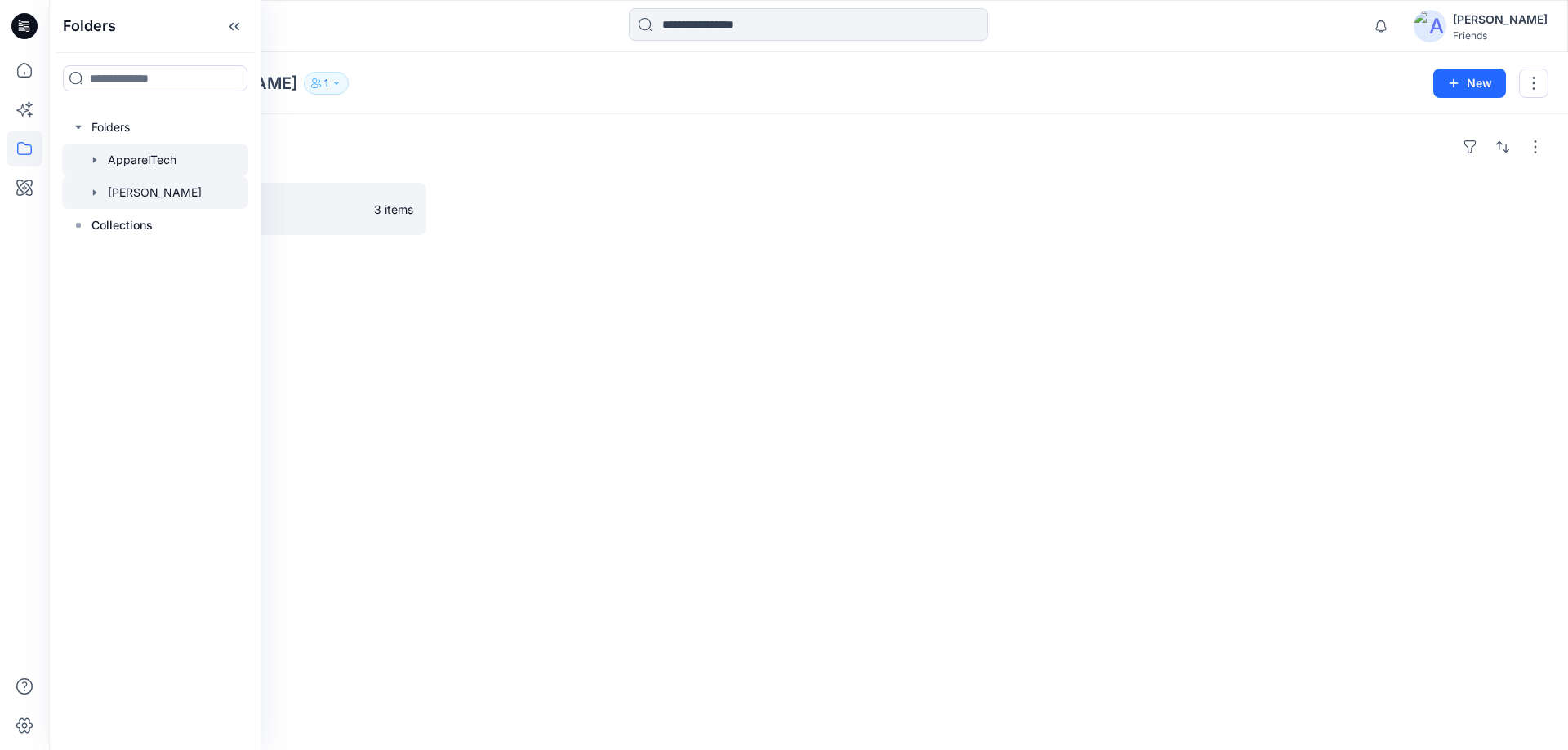
click at [88, 160] on icon "button" at bounding box center [95, 160] width 13 height 13
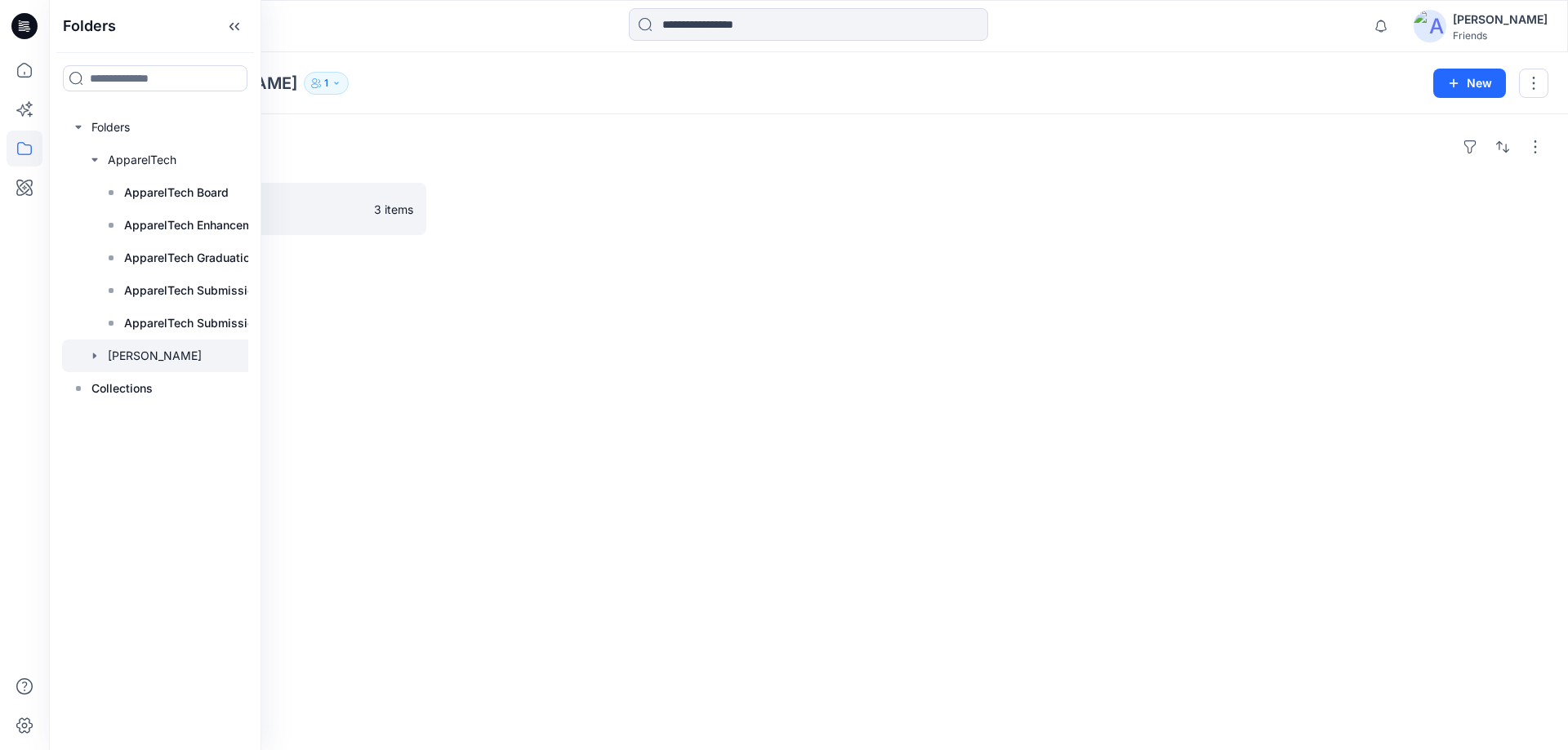
click at [457, 123] on div "Folders Styling Assessment 3 items" at bounding box center [808, 432] width 1519 height 636
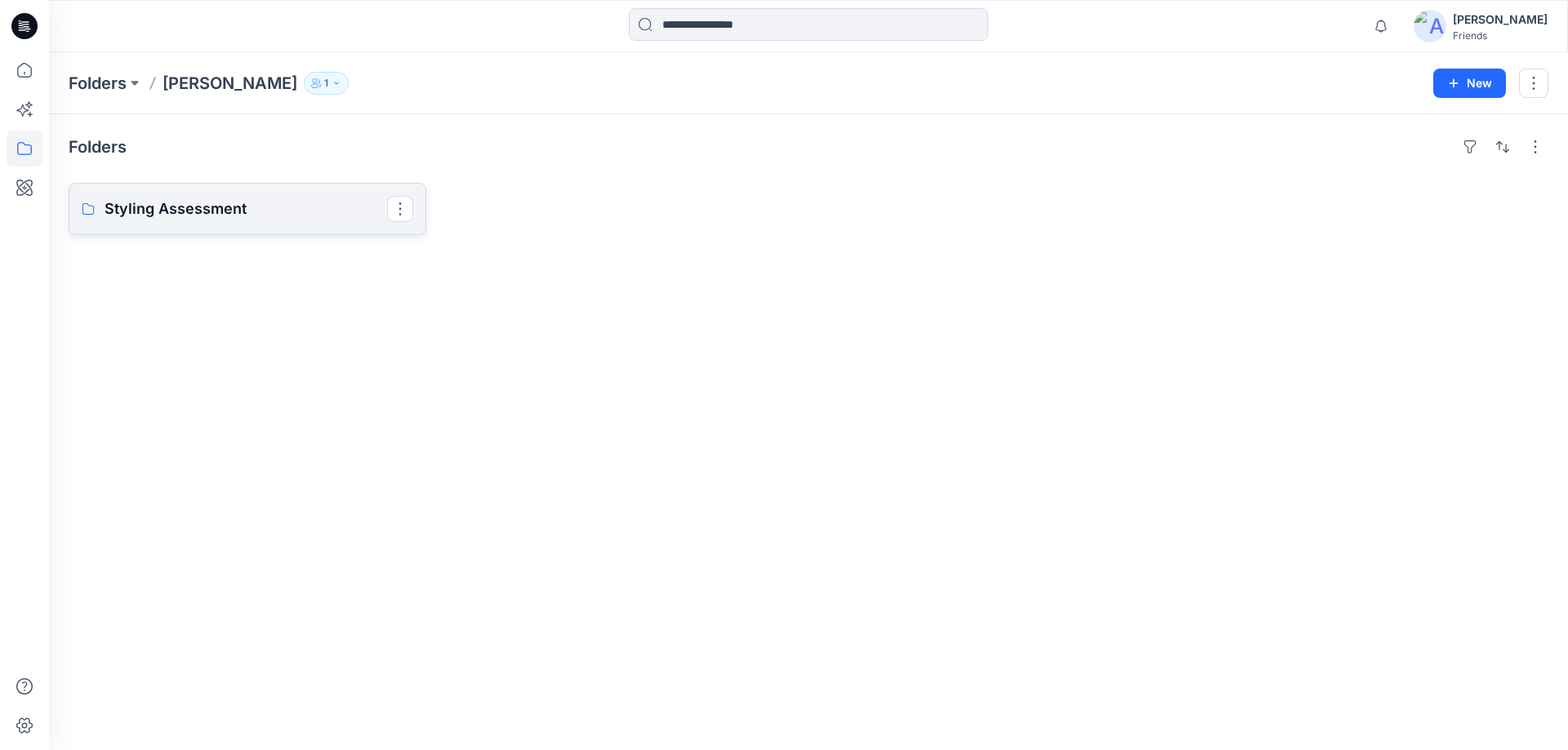
click at [227, 207] on p "Styling Assessment" at bounding box center [246, 209] width 282 height 23
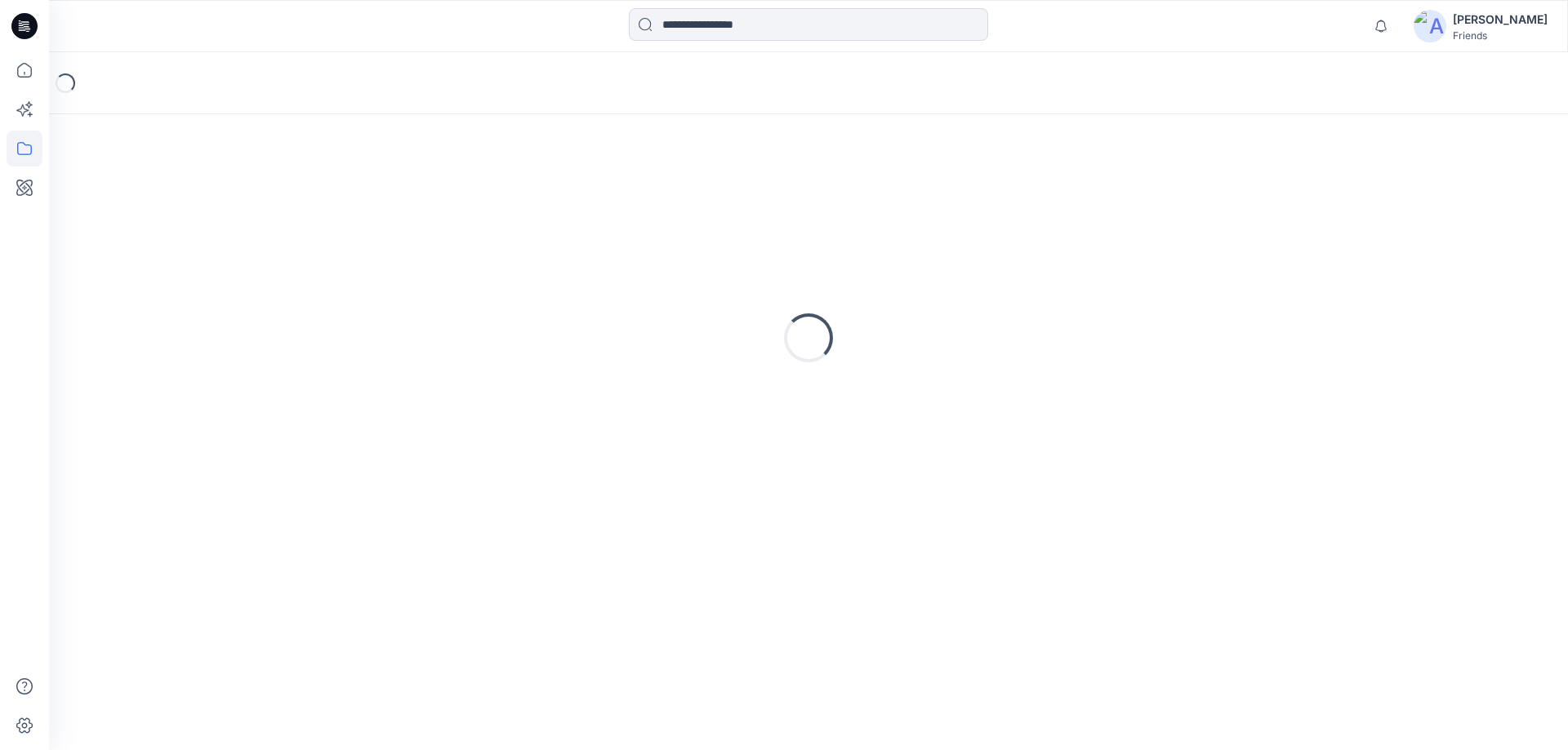
click at [227, 207] on div "Loading..." at bounding box center [808, 339] width 1480 height 409
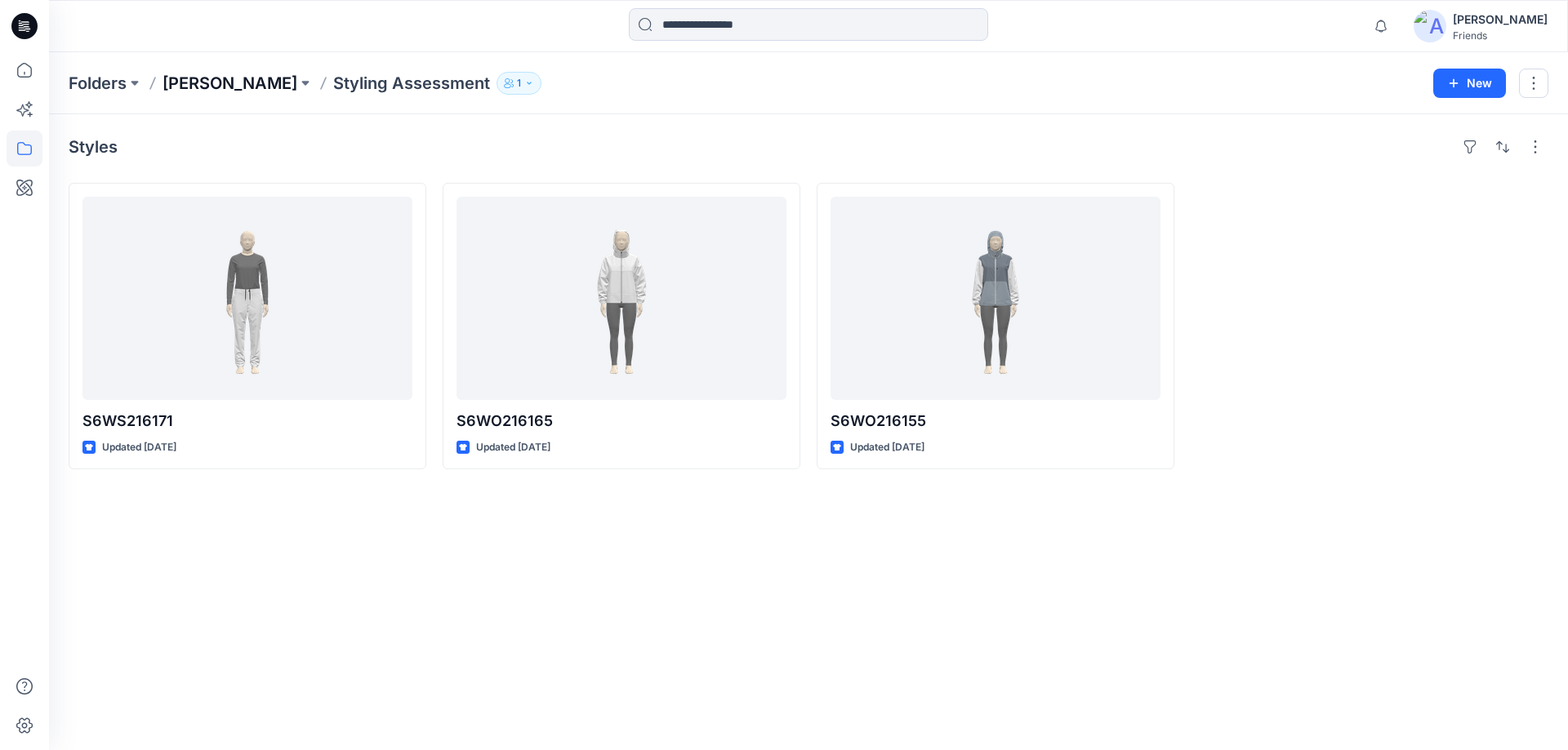
click at [195, 77] on p "Hai Pham" at bounding box center [229, 83] width 134 height 23
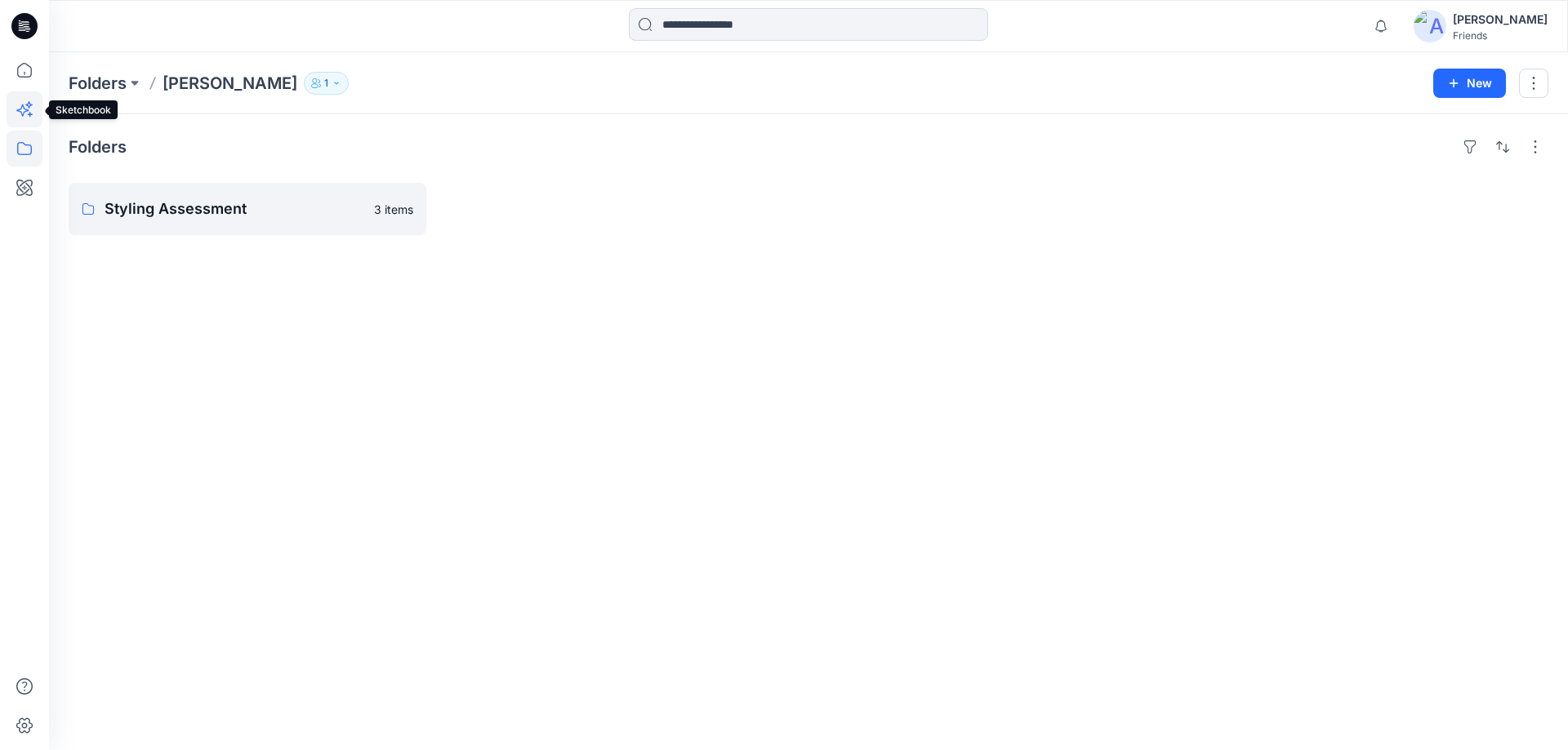
click at [32, 100] on icon at bounding box center [24, 108] width 36 height 35
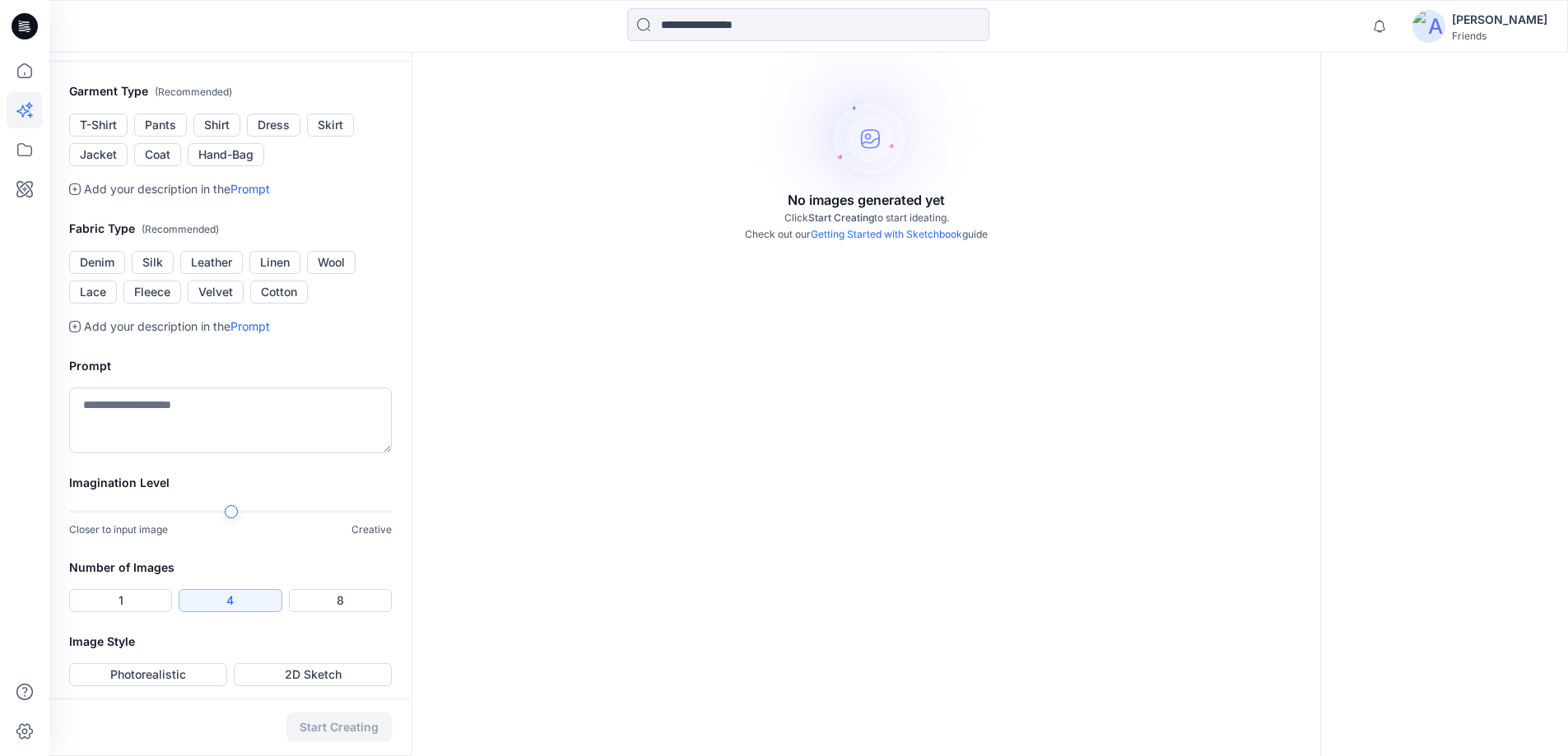
scroll to position [296, 0]
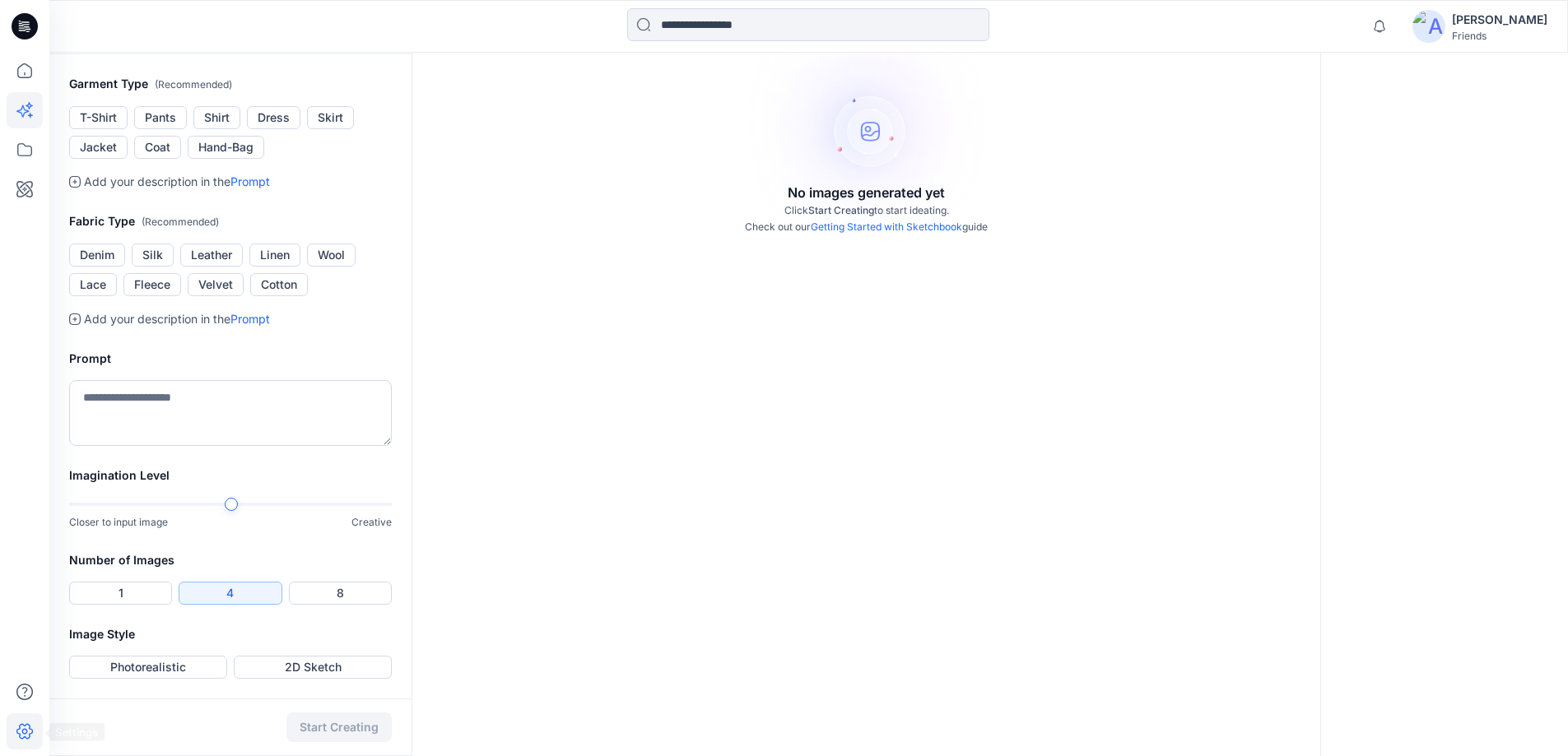
click at [19, 734] on icon at bounding box center [24, 732] width 16 height 15
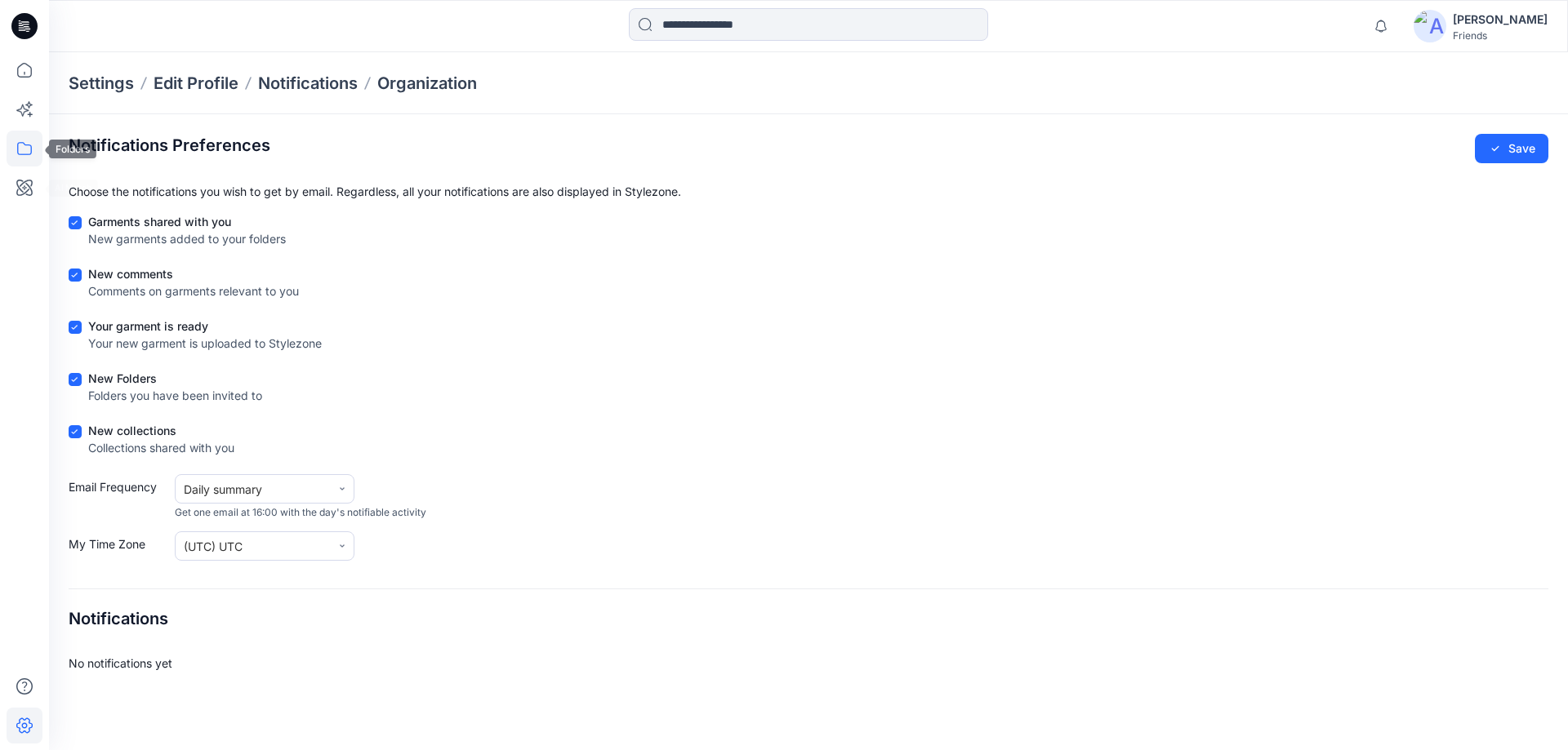
click at [26, 150] on icon at bounding box center [24, 148] width 36 height 35
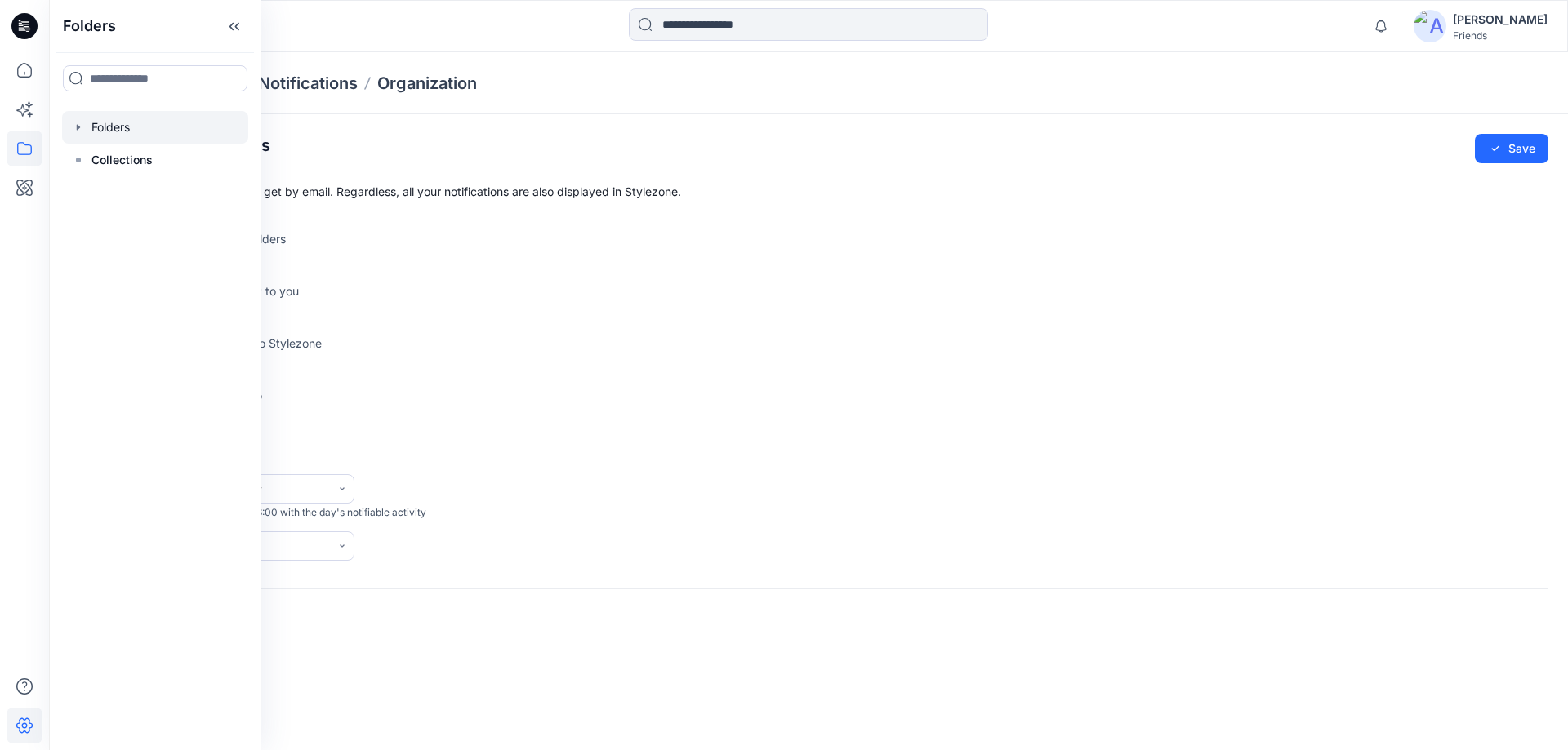
click at [80, 130] on icon "button" at bounding box center [79, 128] width 13 height 13
click at [108, 161] on div at bounding box center [155, 160] width 186 height 33
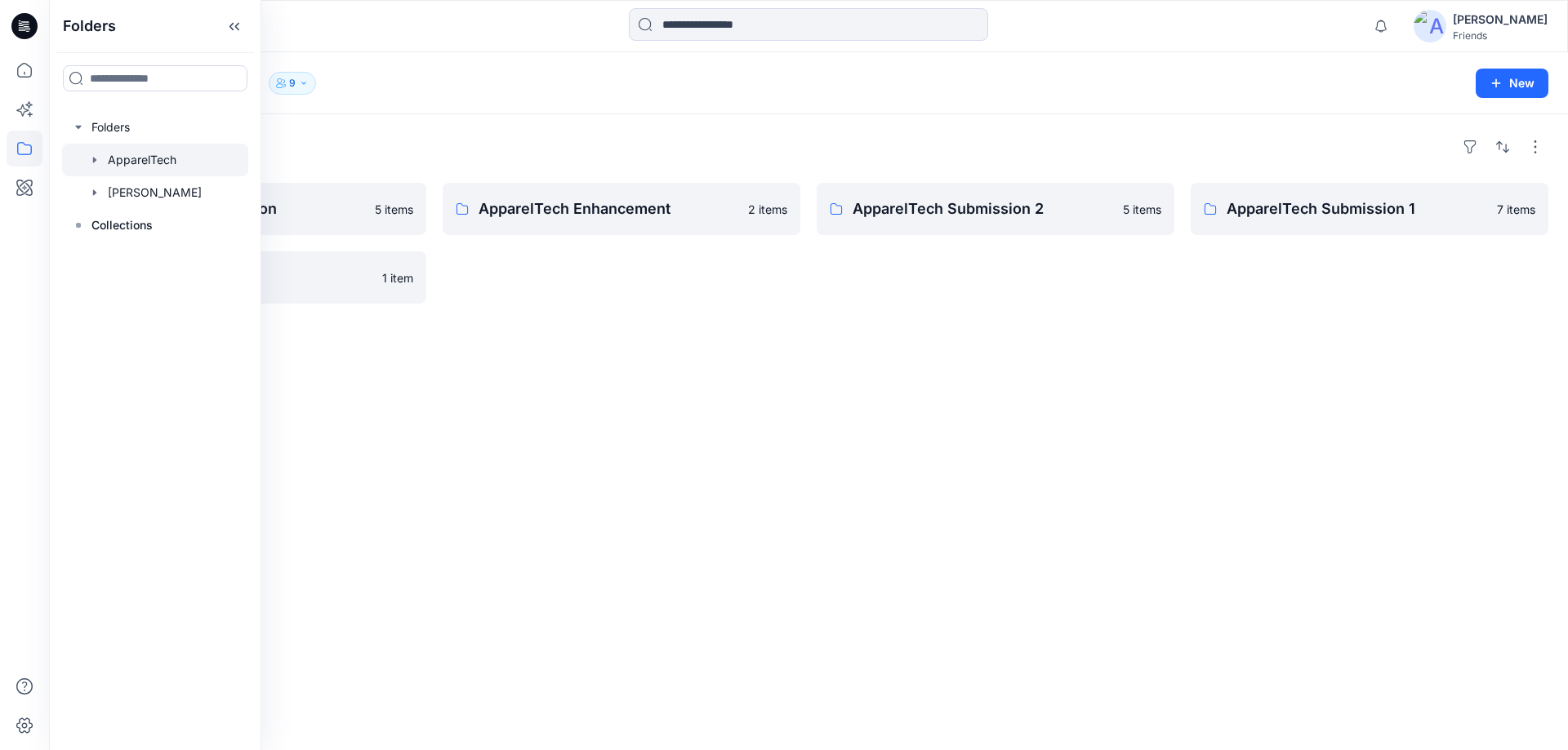
click at [538, 134] on div "Folders" at bounding box center [808, 147] width 1480 height 26
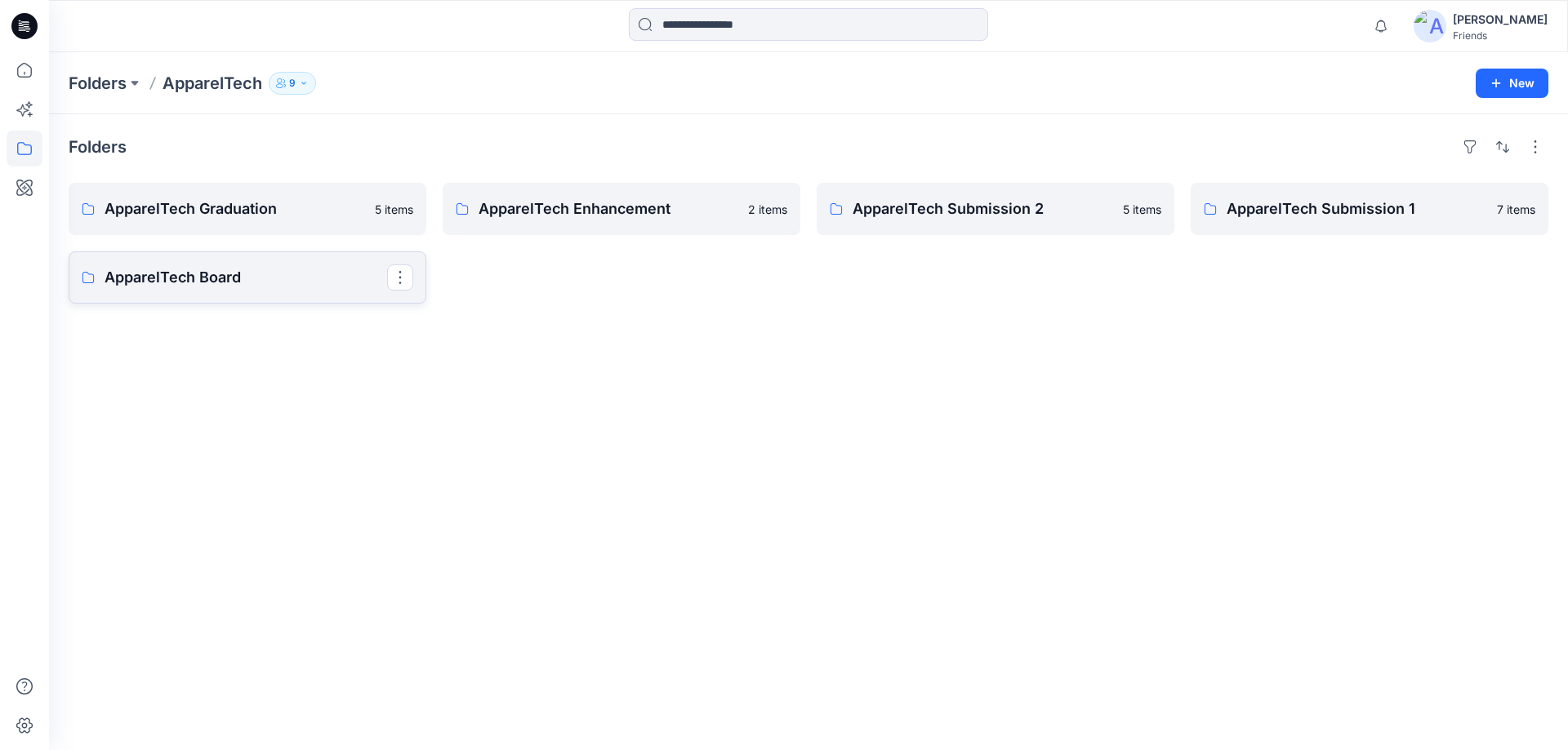
click at [407, 274] on button "button" at bounding box center [399, 277] width 26 height 26
drag, startPoint x: 951, startPoint y: 370, endPoint x: 1345, endPoint y: 244, distance: 413.7
click at [951, 370] on div "Folders ApparelTech Graduation 5 items ApparelTech Board Edit Delete Folder App…" at bounding box center [808, 432] width 1519 height 636
click at [1533, 144] on button "button" at bounding box center [1534, 147] width 26 height 26
click at [285, 273] on p "ApparelTech Board" at bounding box center [246, 277] width 282 height 23
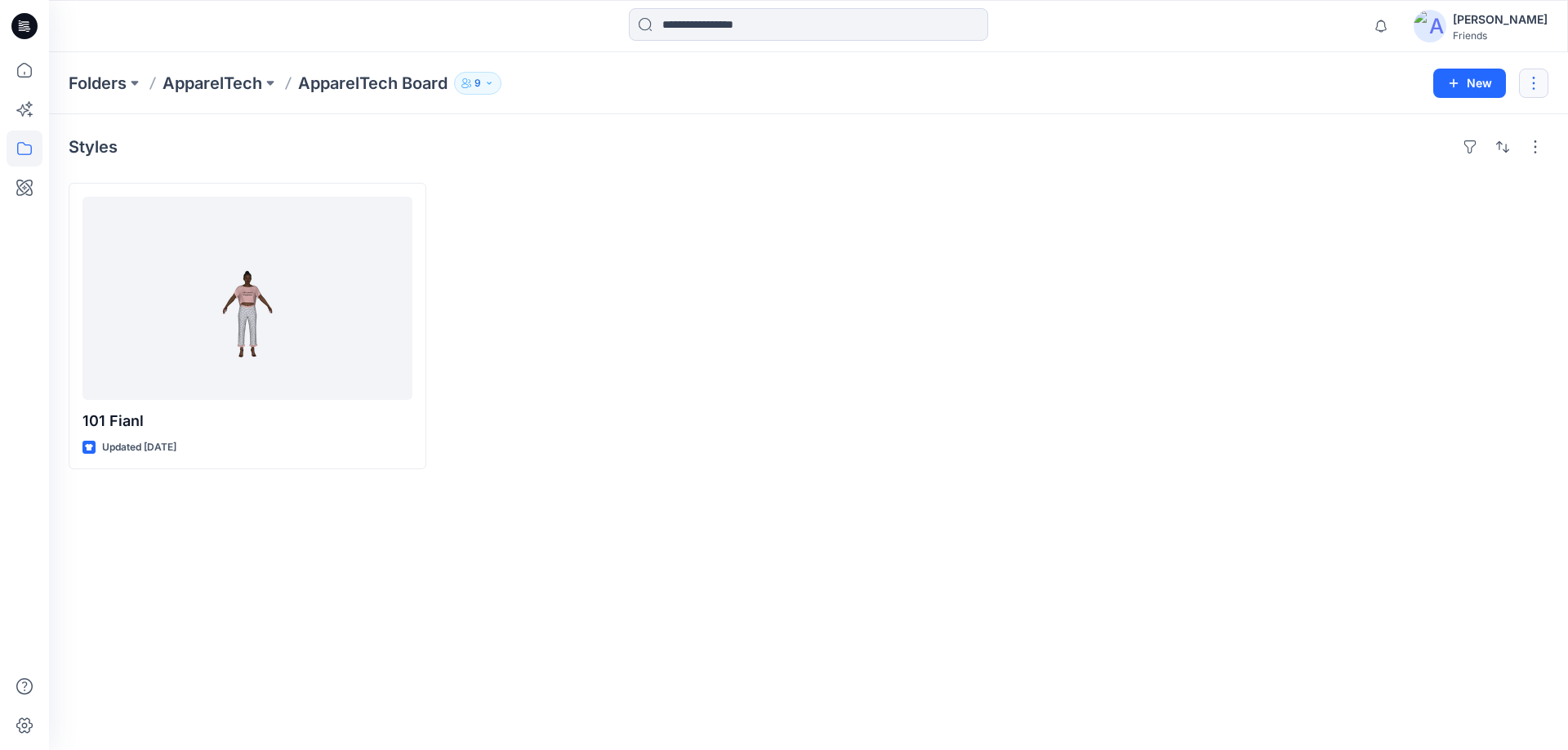
click at [1532, 85] on button "button" at bounding box center [1533, 82] width 30 height 30
click at [1447, 160] on p "Delete Folder" at bounding box center [1445, 160] width 94 height 17
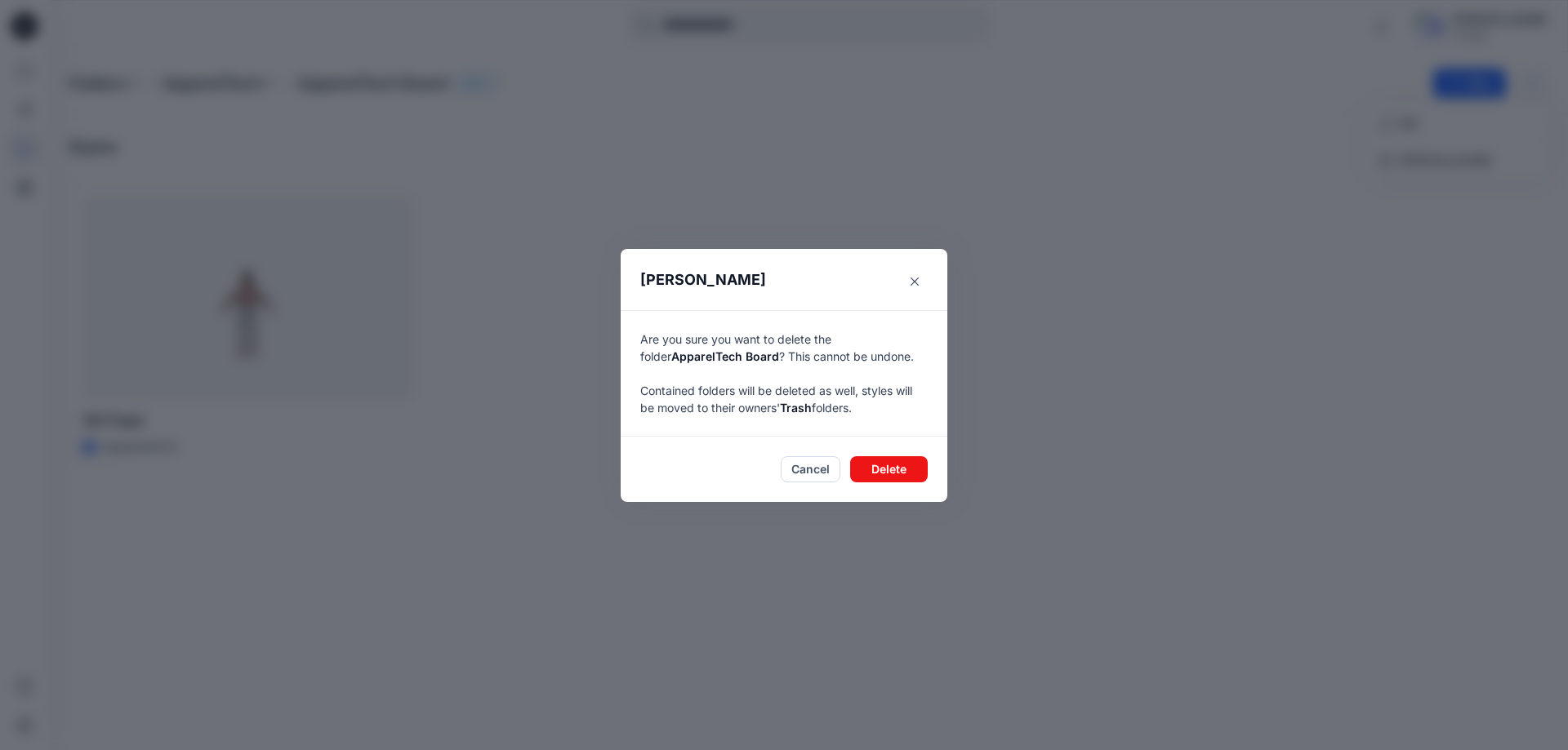
drag, startPoint x: 1296, startPoint y: 409, endPoint x: 1280, endPoint y: 409, distance: 16.0
click at [1295, 409] on div "Delete Folder Are you sure you want to delete the folder ApparelTech Board ? Th…" at bounding box center [784, 375] width 1568 height 750
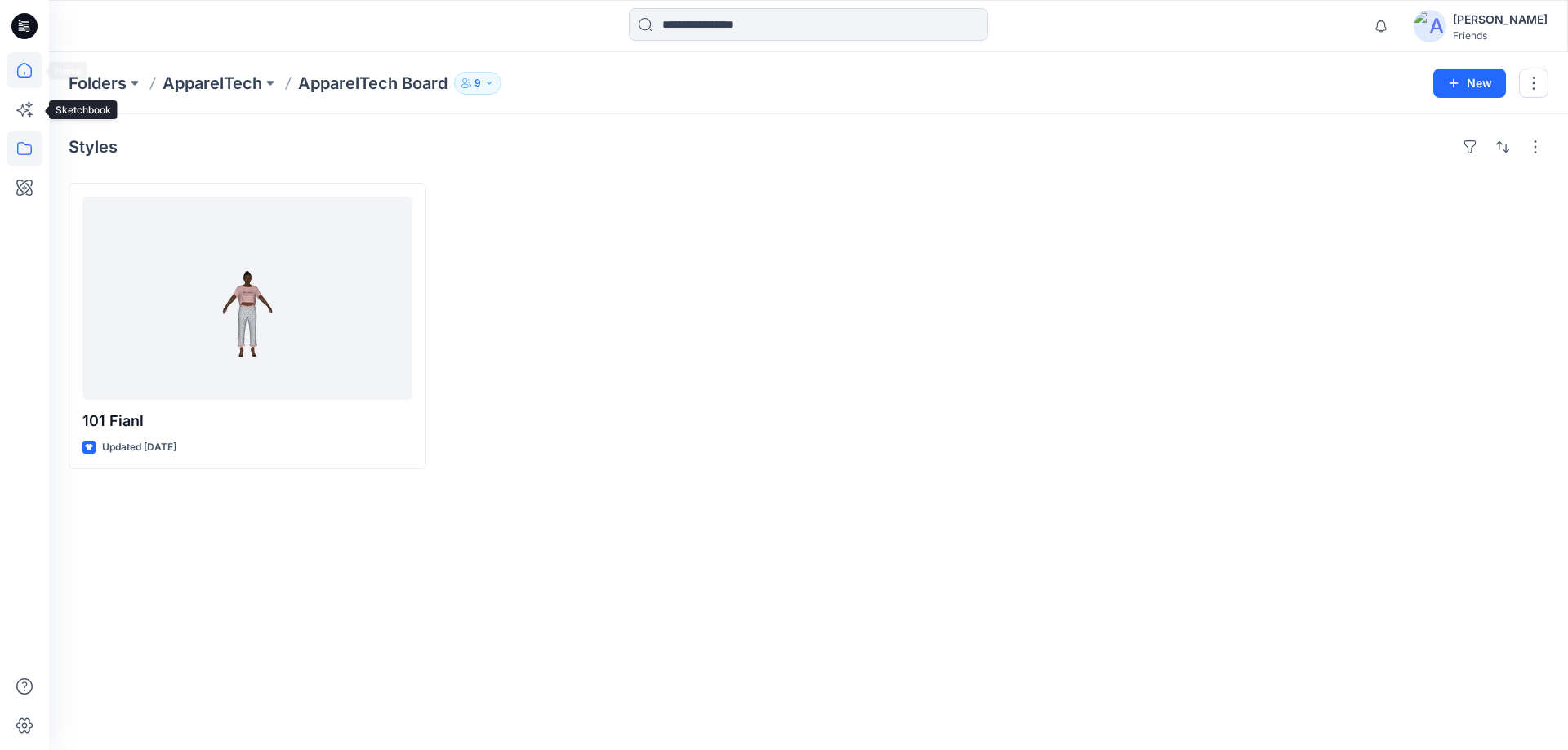
click at [18, 68] on icon at bounding box center [24, 70] width 14 height 14
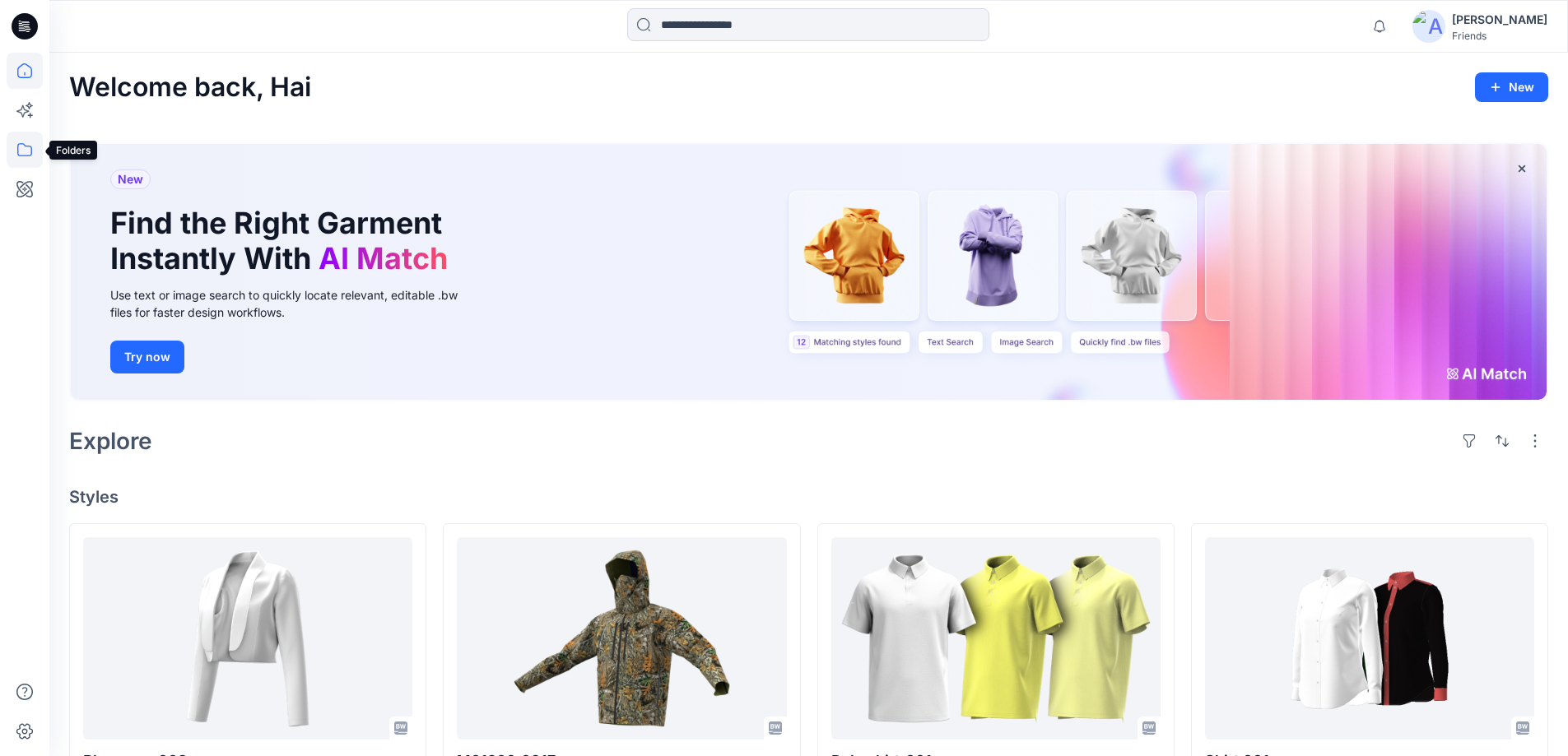
click at [32, 146] on icon at bounding box center [24, 149] width 36 height 36
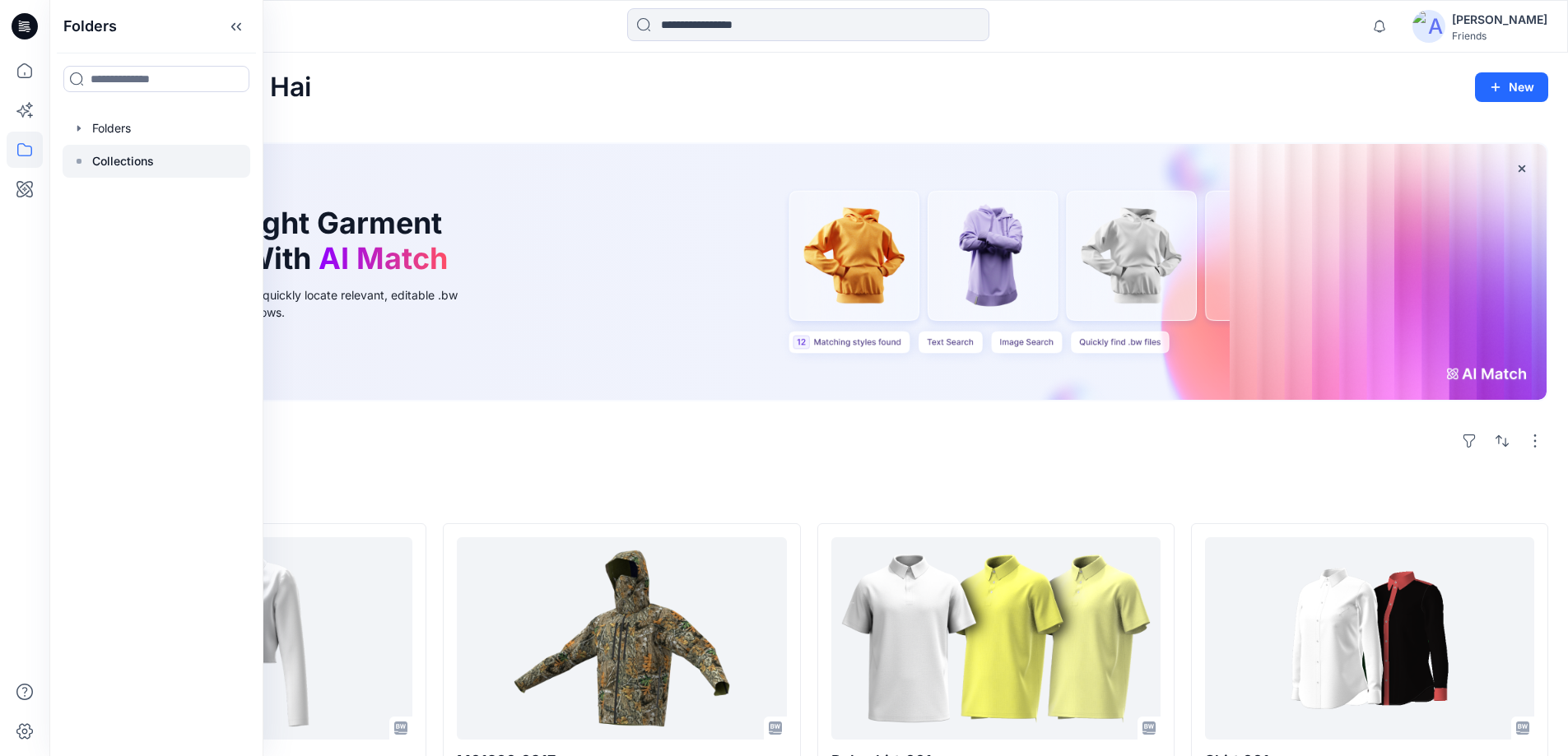
click at [81, 163] on icon at bounding box center [79, 161] width 14 height 14
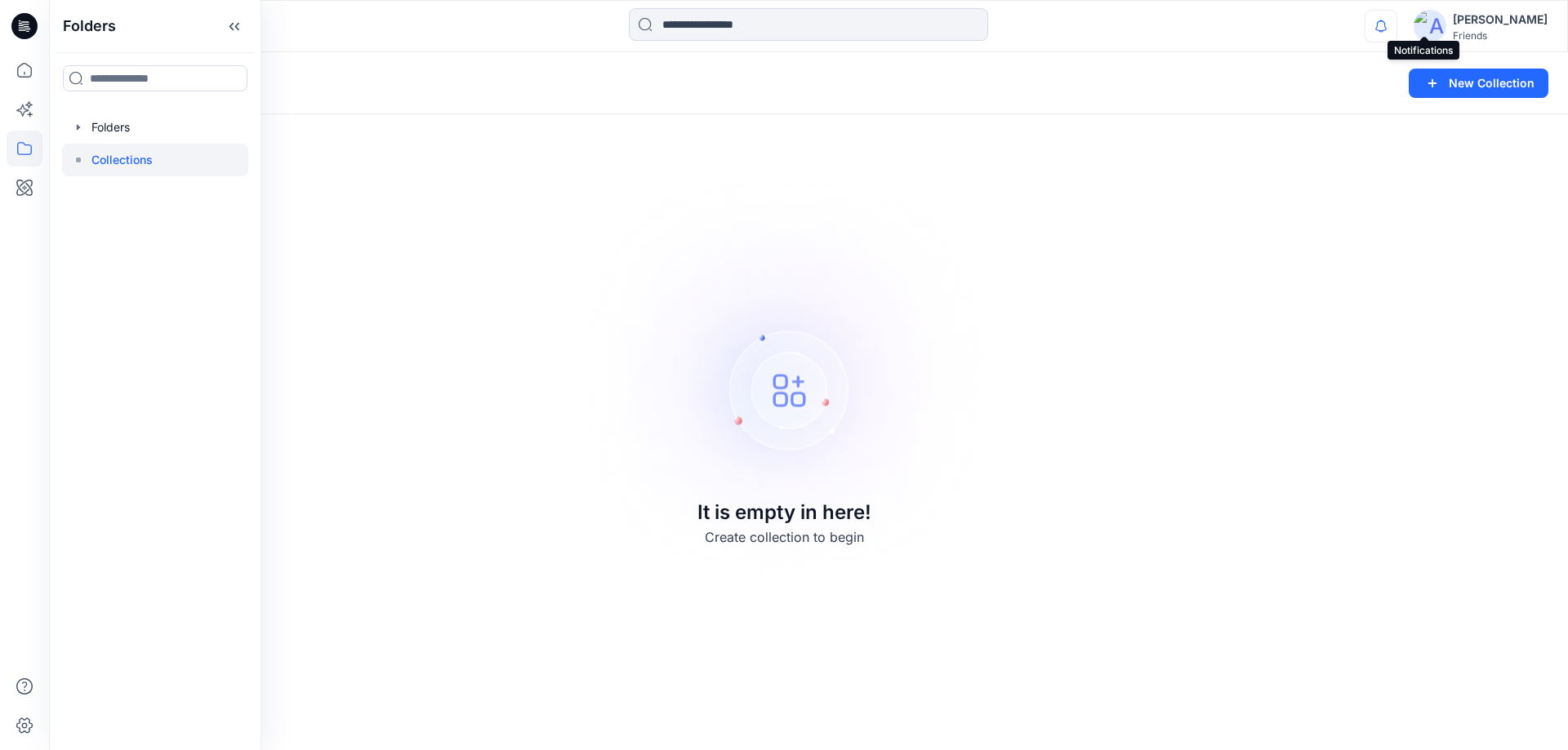
click at [1396, 28] on icon "button" at bounding box center [1381, 26] width 31 height 33
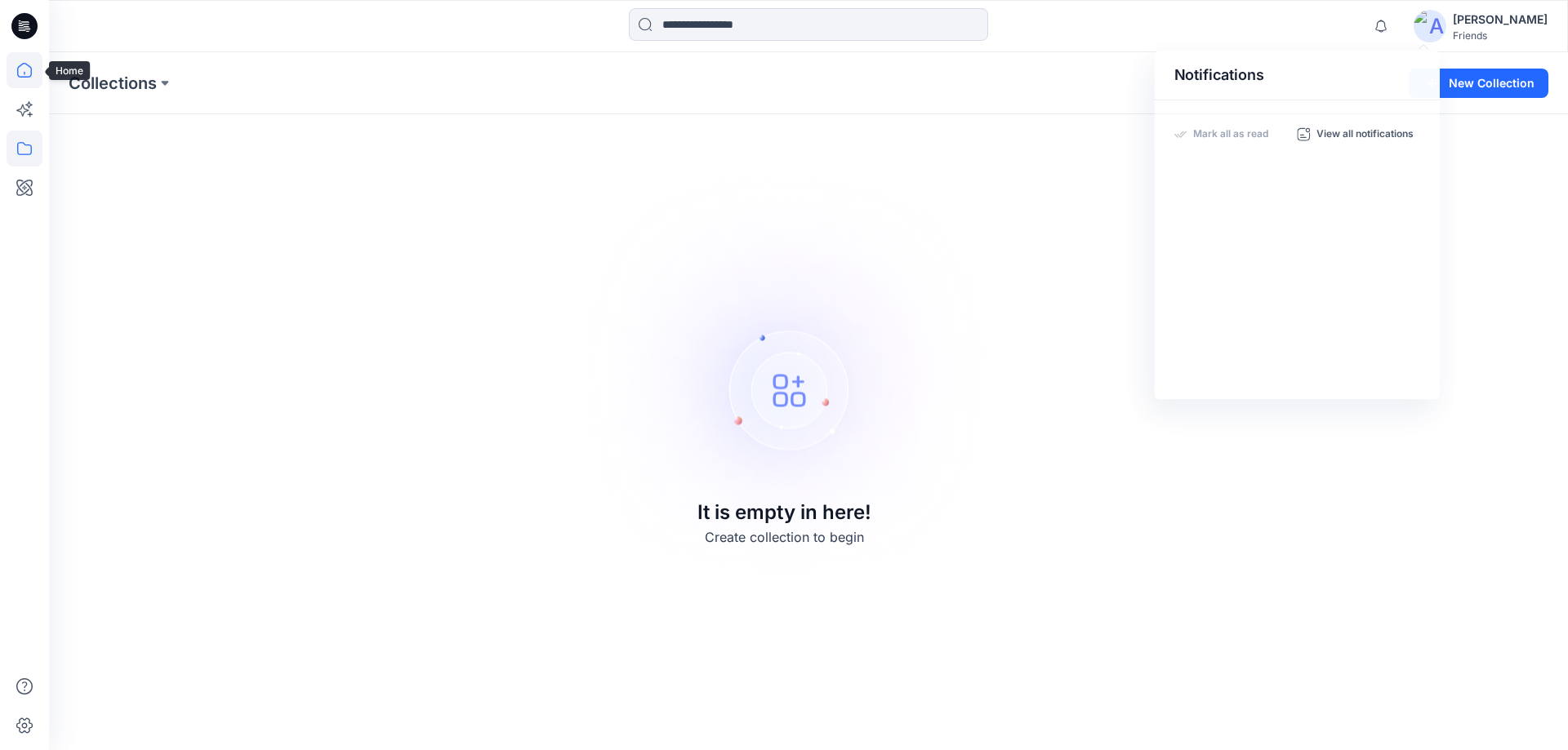
click at [26, 76] on icon at bounding box center [24, 69] width 36 height 35
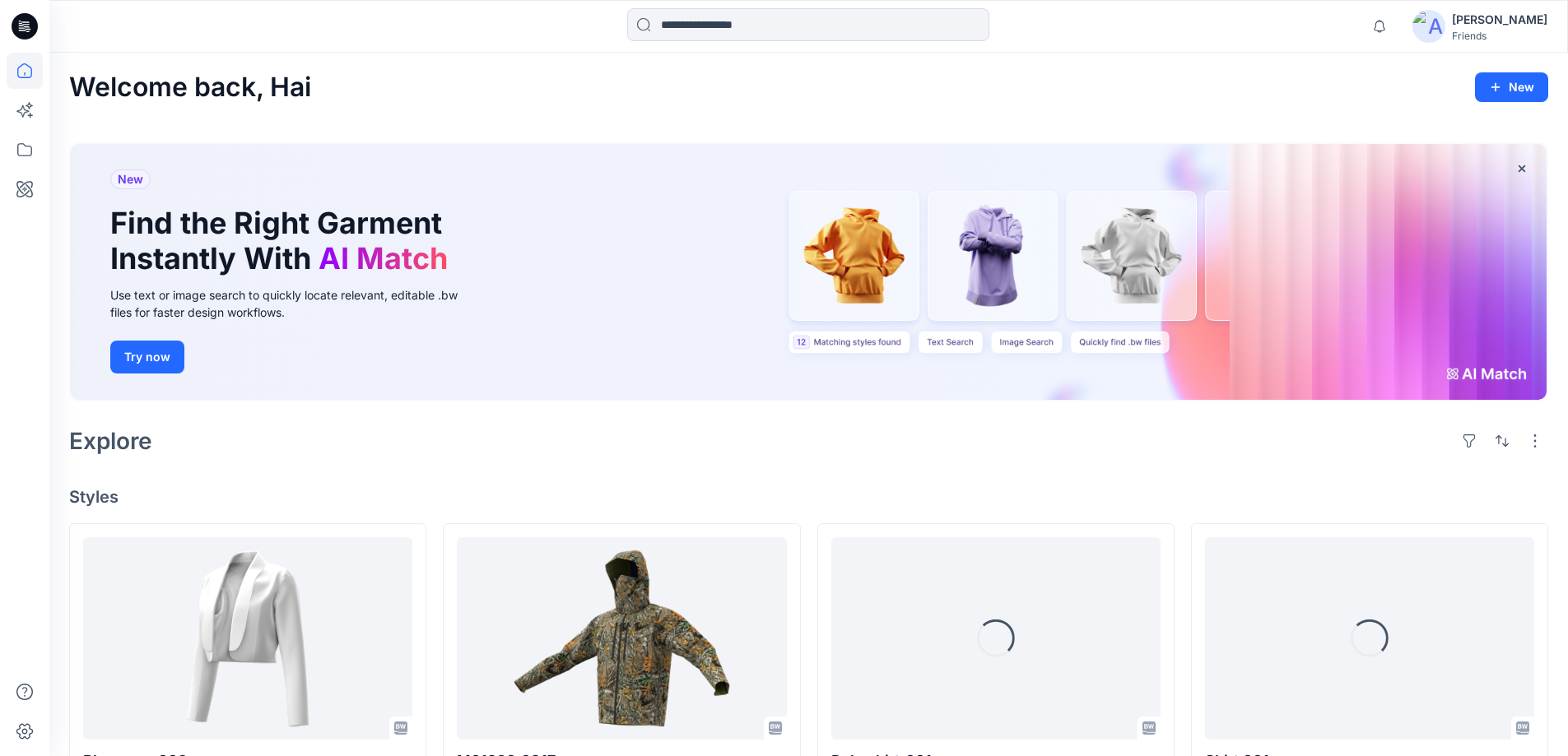
click at [1445, 25] on img at bounding box center [1429, 26] width 33 height 33
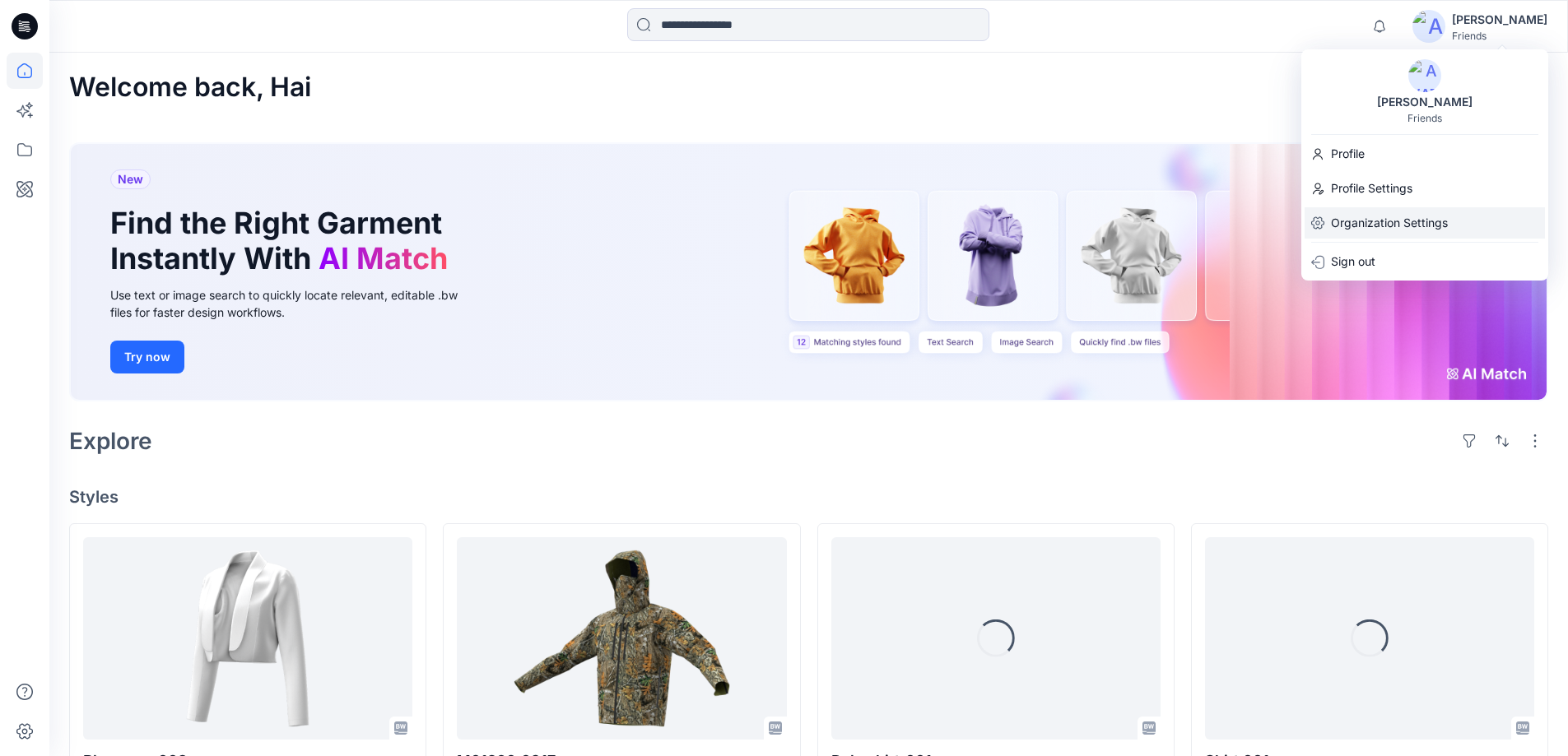
click at [1403, 222] on p "Organization Settings" at bounding box center [1389, 222] width 117 height 31
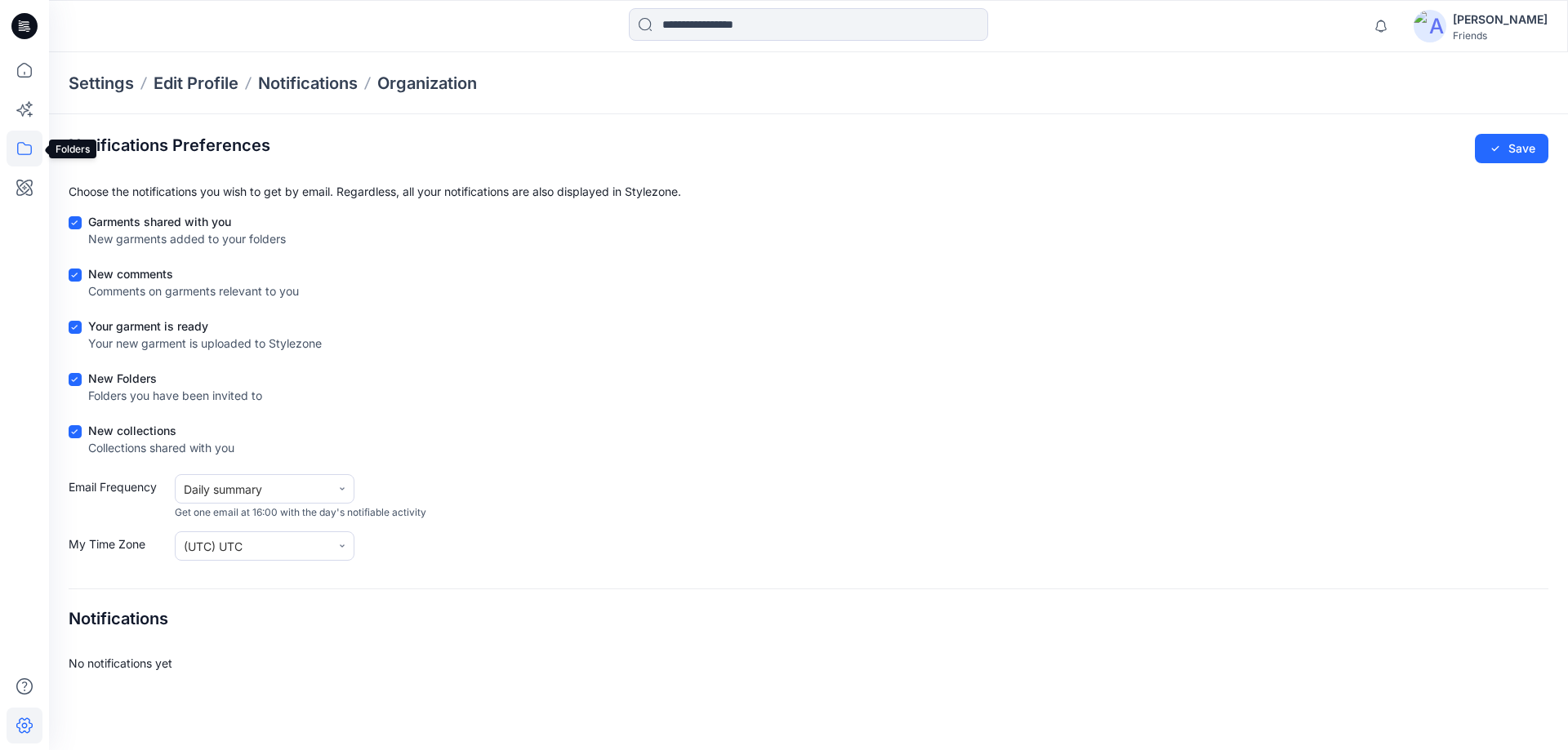
click at [22, 157] on icon at bounding box center [24, 148] width 36 height 35
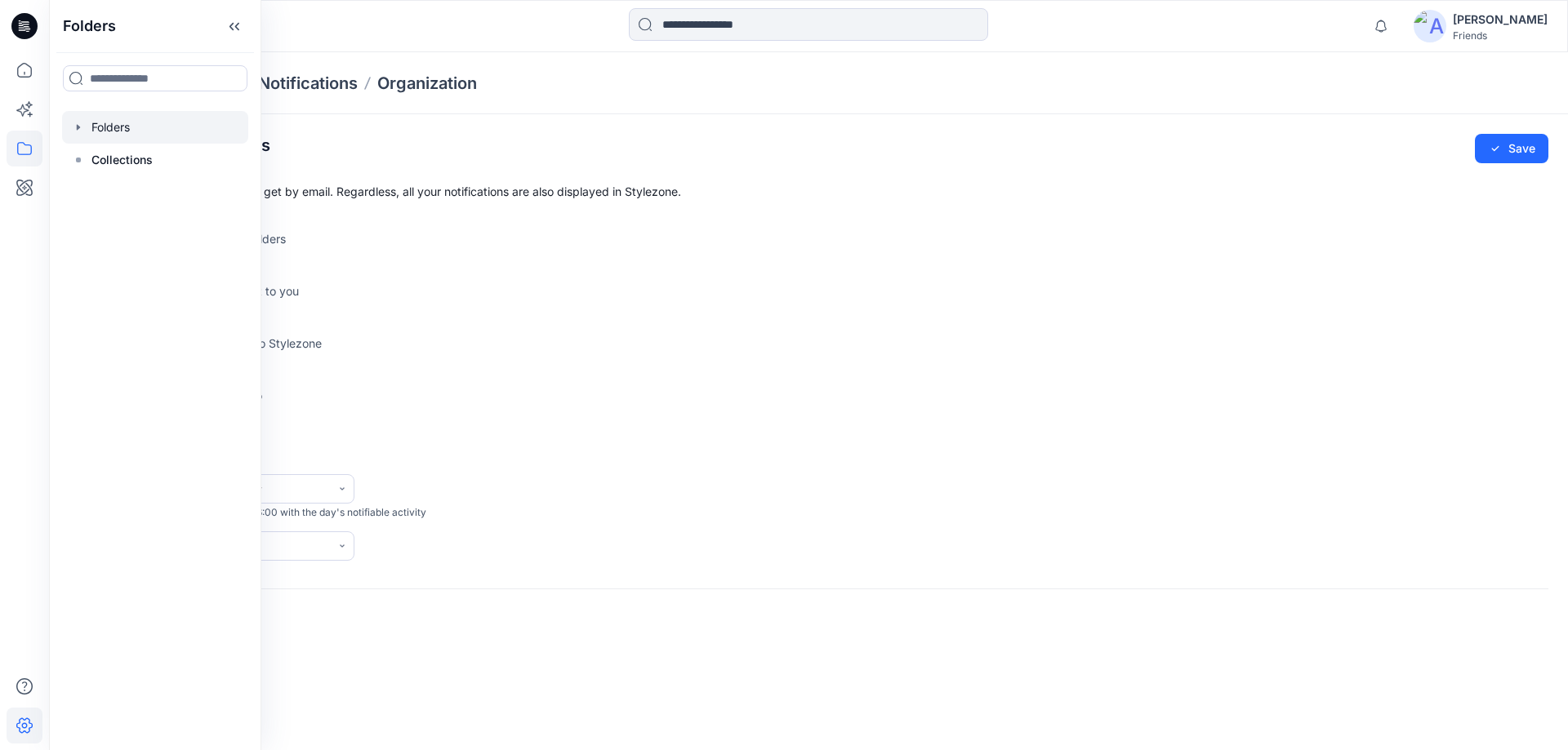
click at [73, 132] on icon "button" at bounding box center [79, 128] width 13 height 13
click at [104, 162] on div at bounding box center [155, 160] width 186 height 33
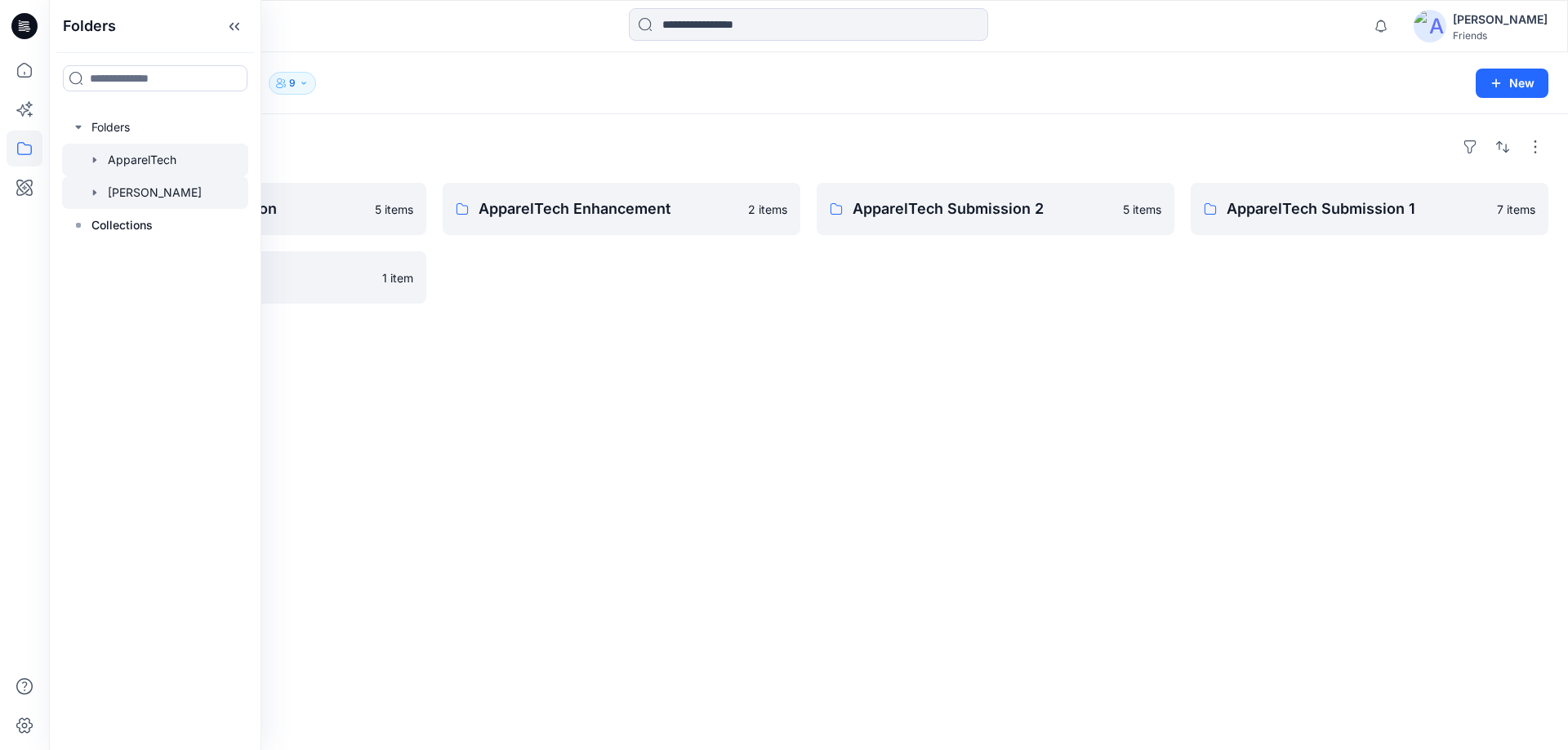
click at [114, 192] on div at bounding box center [155, 193] width 186 height 33
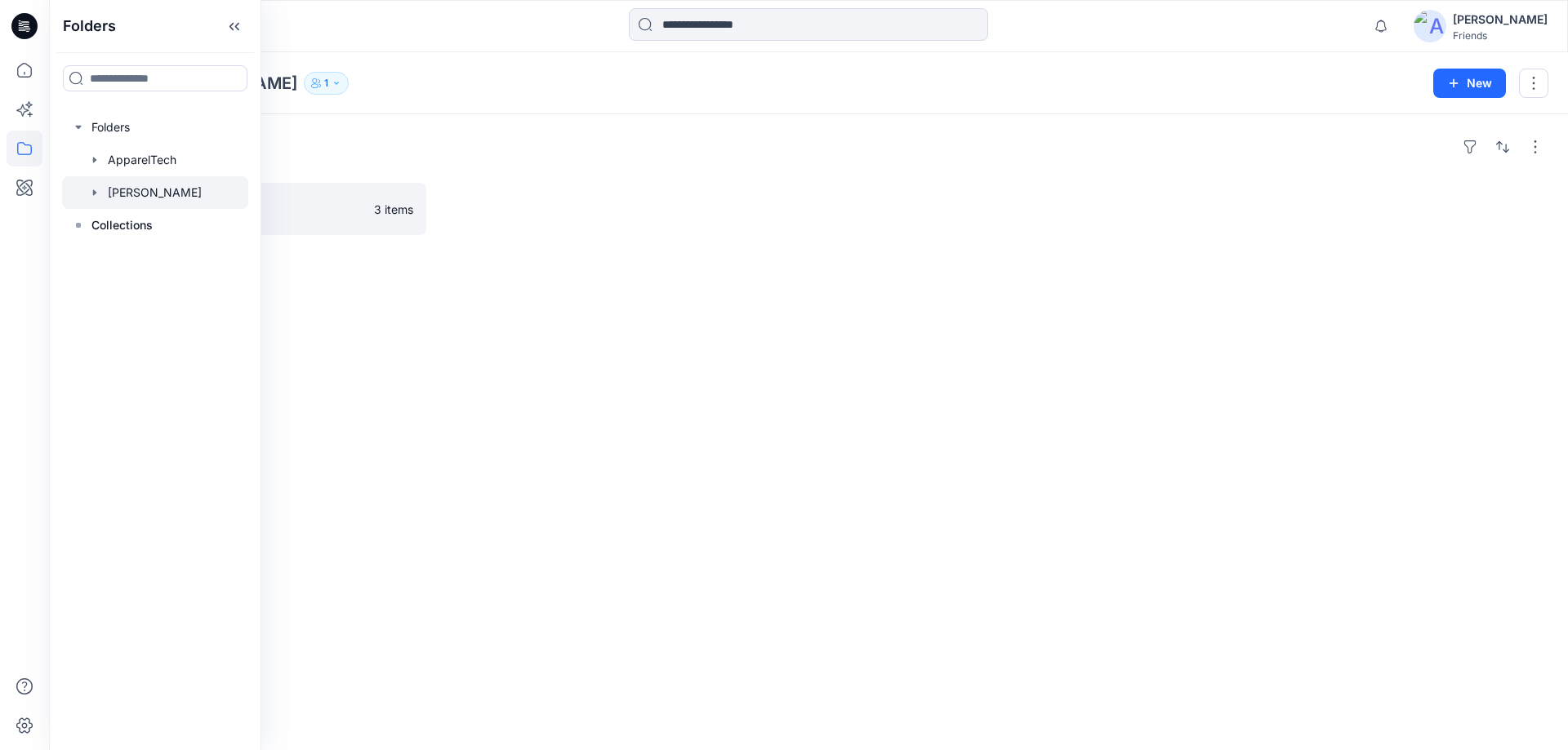
click at [380, 316] on div "Folders Styling Assessment 3 items" at bounding box center [808, 432] width 1519 height 636
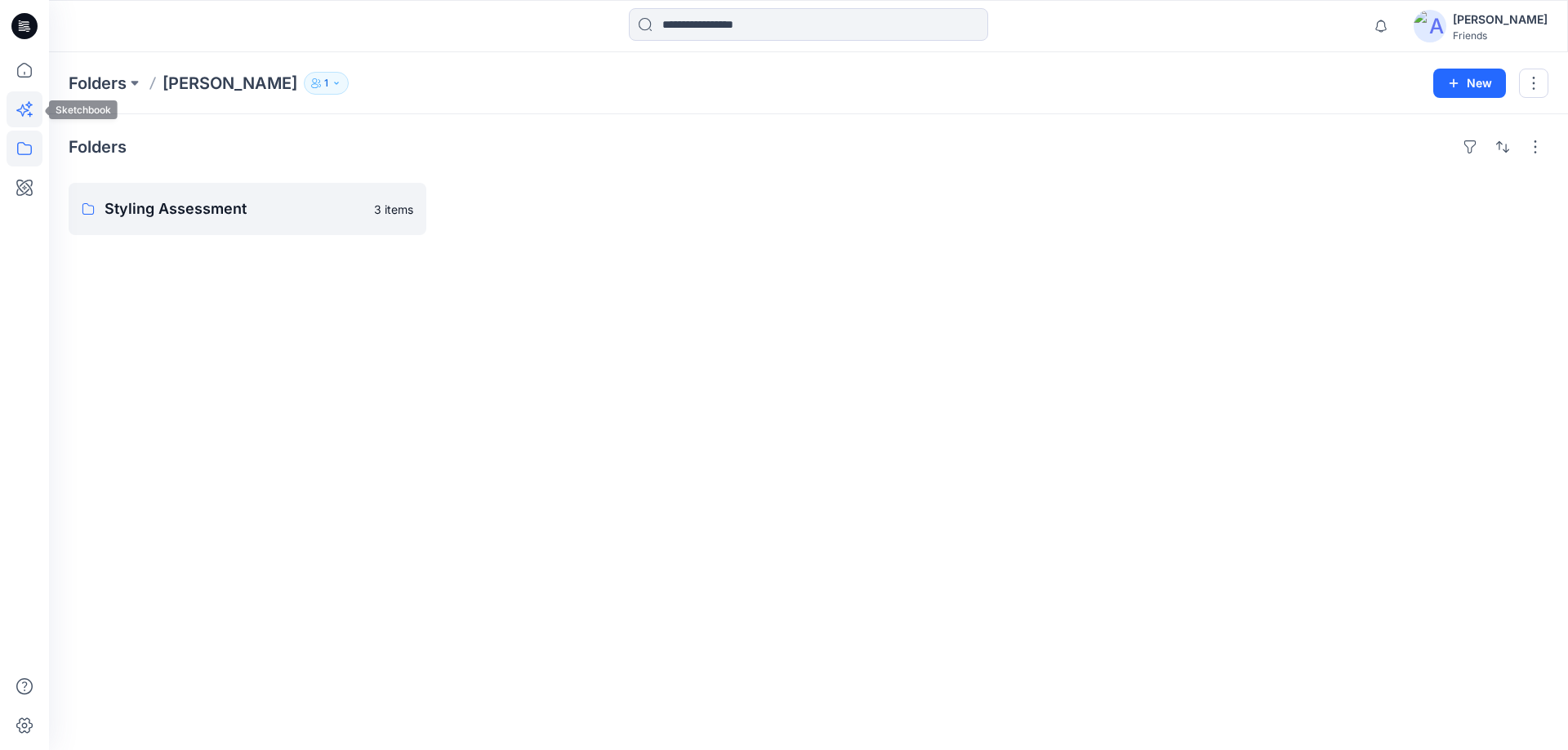
click at [13, 117] on icon at bounding box center [24, 108] width 36 height 35
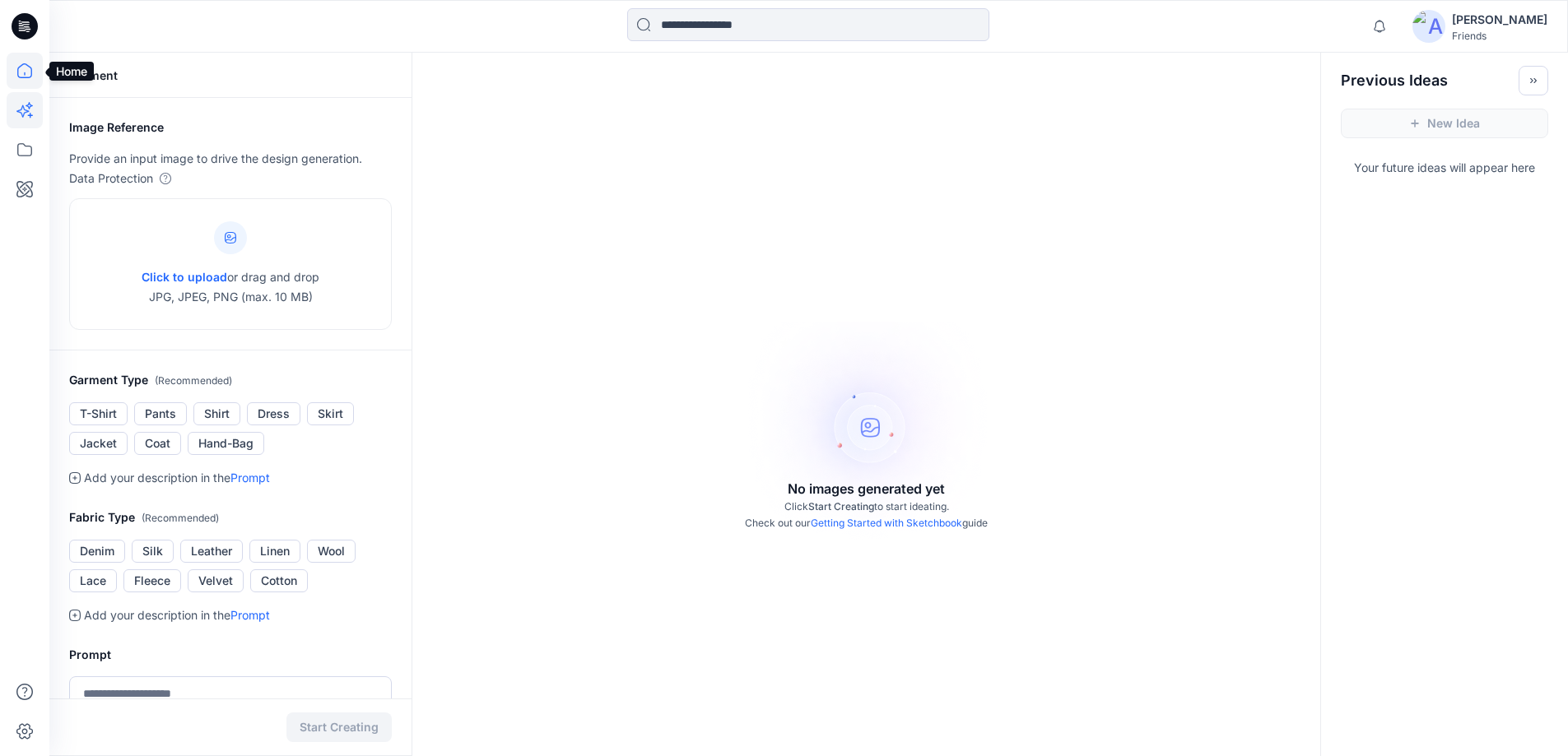
click at [22, 65] on icon at bounding box center [24, 71] width 15 height 15
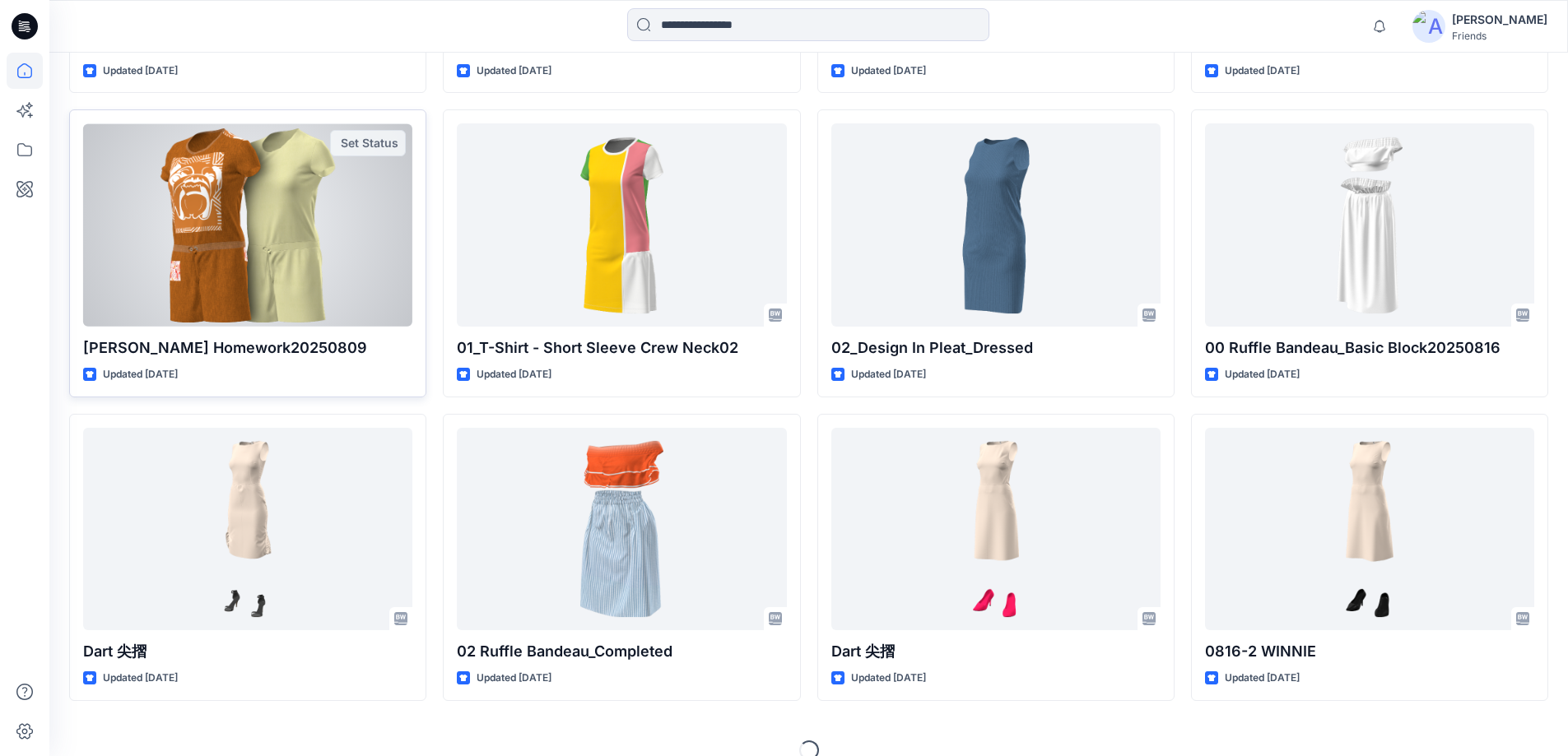
scroll to position [1645, 0]
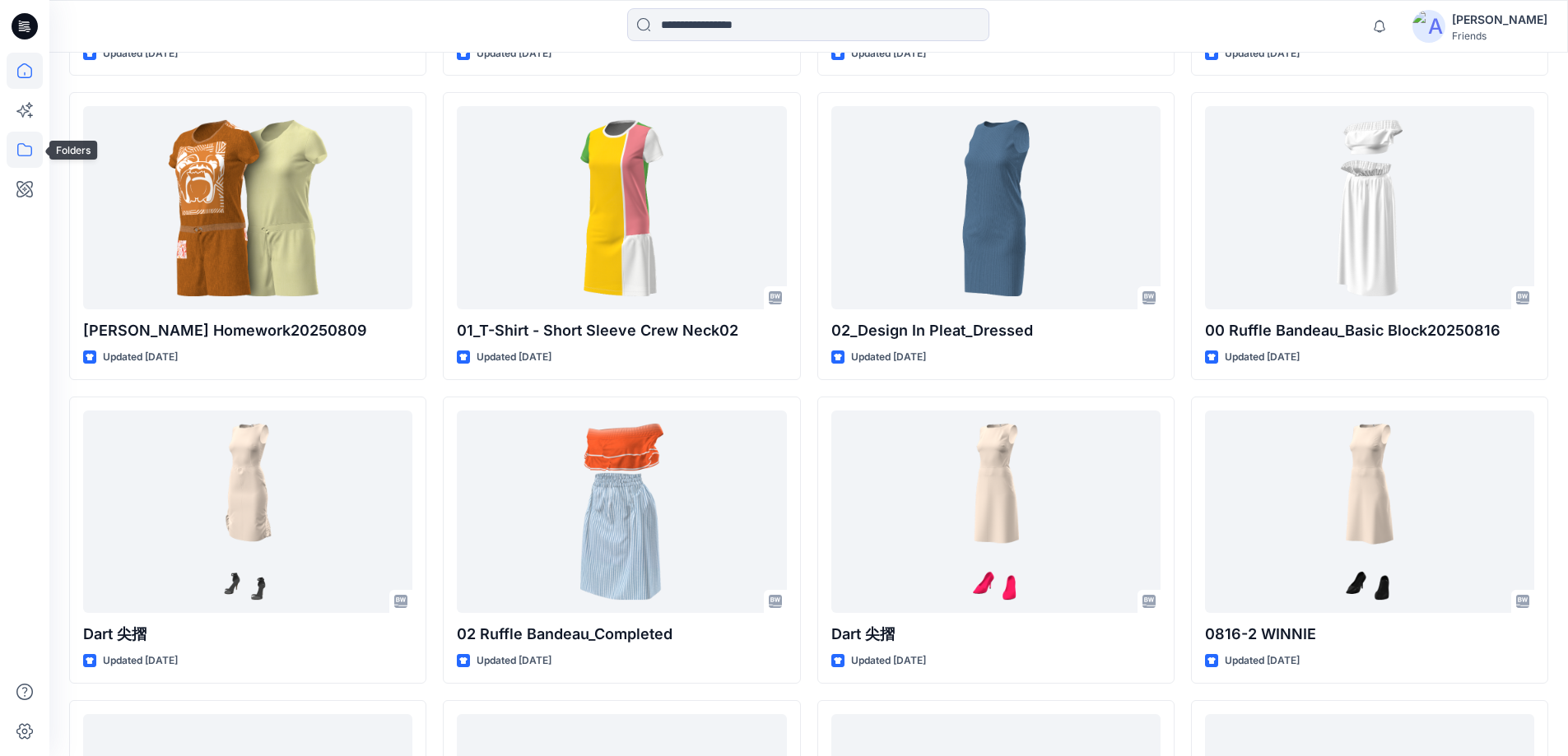
click at [22, 149] on icon at bounding box center [24, 149] width 36 height 36
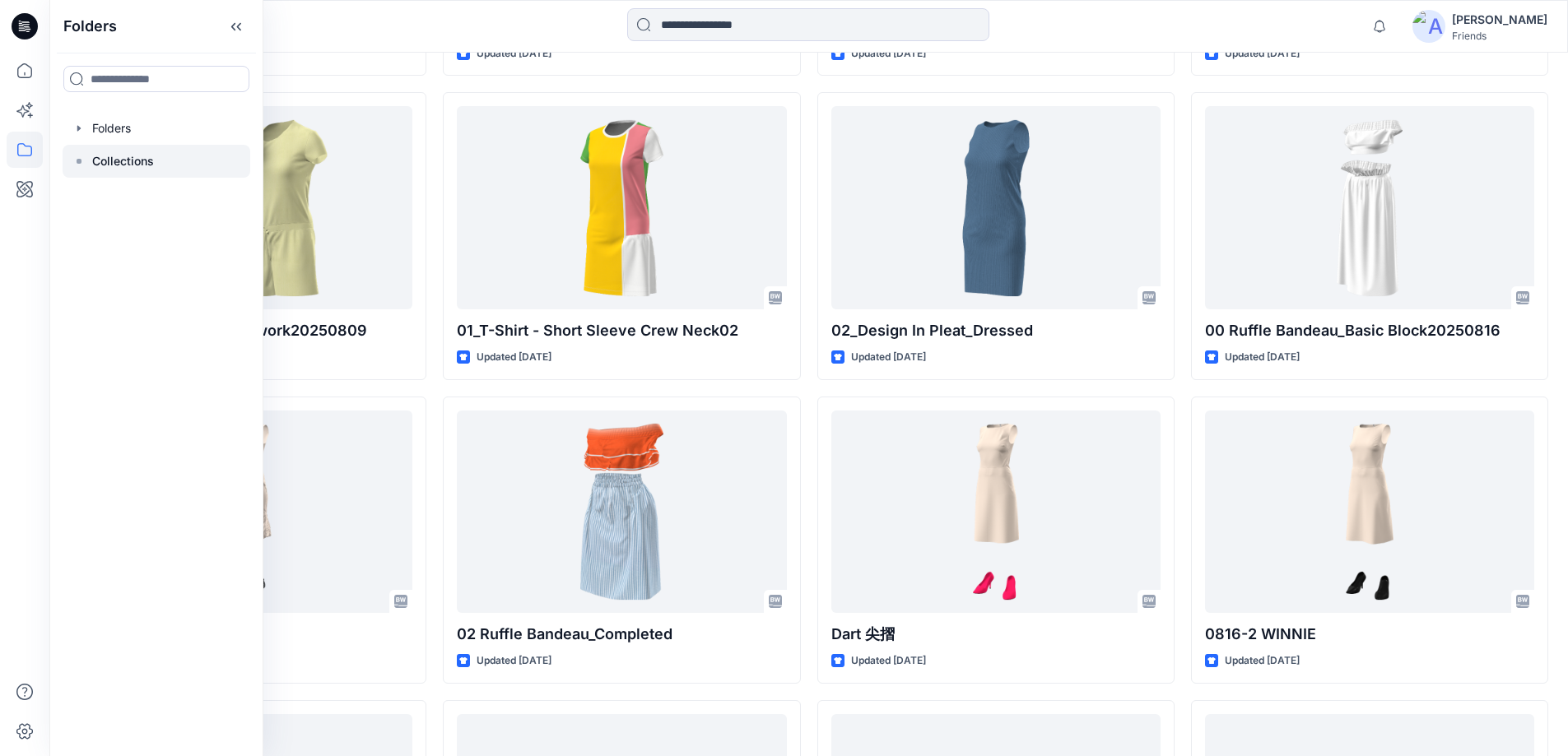
click at [99, 171] on div at bounding box center [157, 161] width 188 height 33
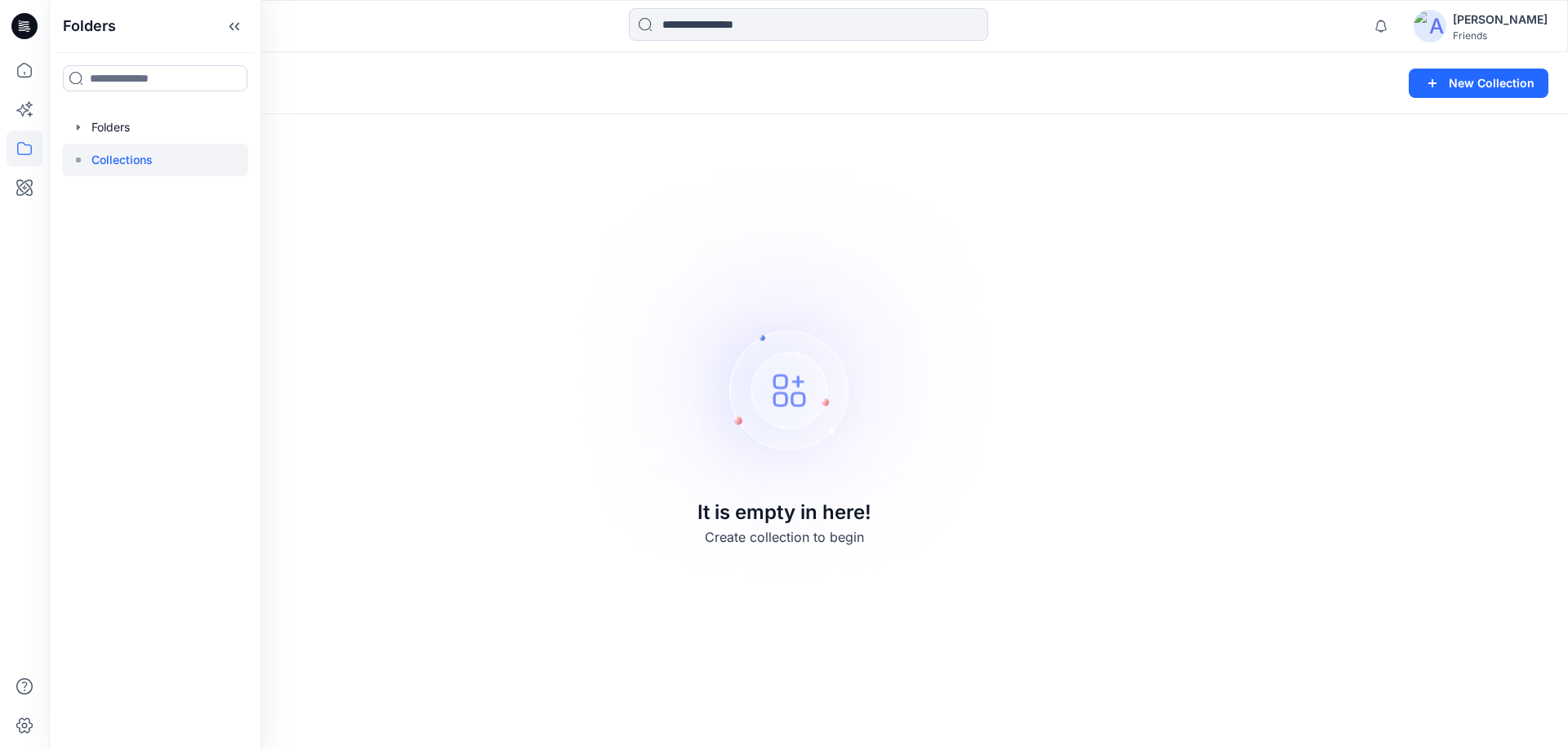
drag, startPoint x: 1141, startPoint y: 206, endPoint x: 1088, endPoint y: 200, distance: 53.3
click at [1141, 206] on div "Collections New Collection It is empty in here! Create collection to begin" at bounding box center [808, 401] width 1519 height 698
click at [17, 111] on icon at bounding box center [23, 111] width 13 height 13
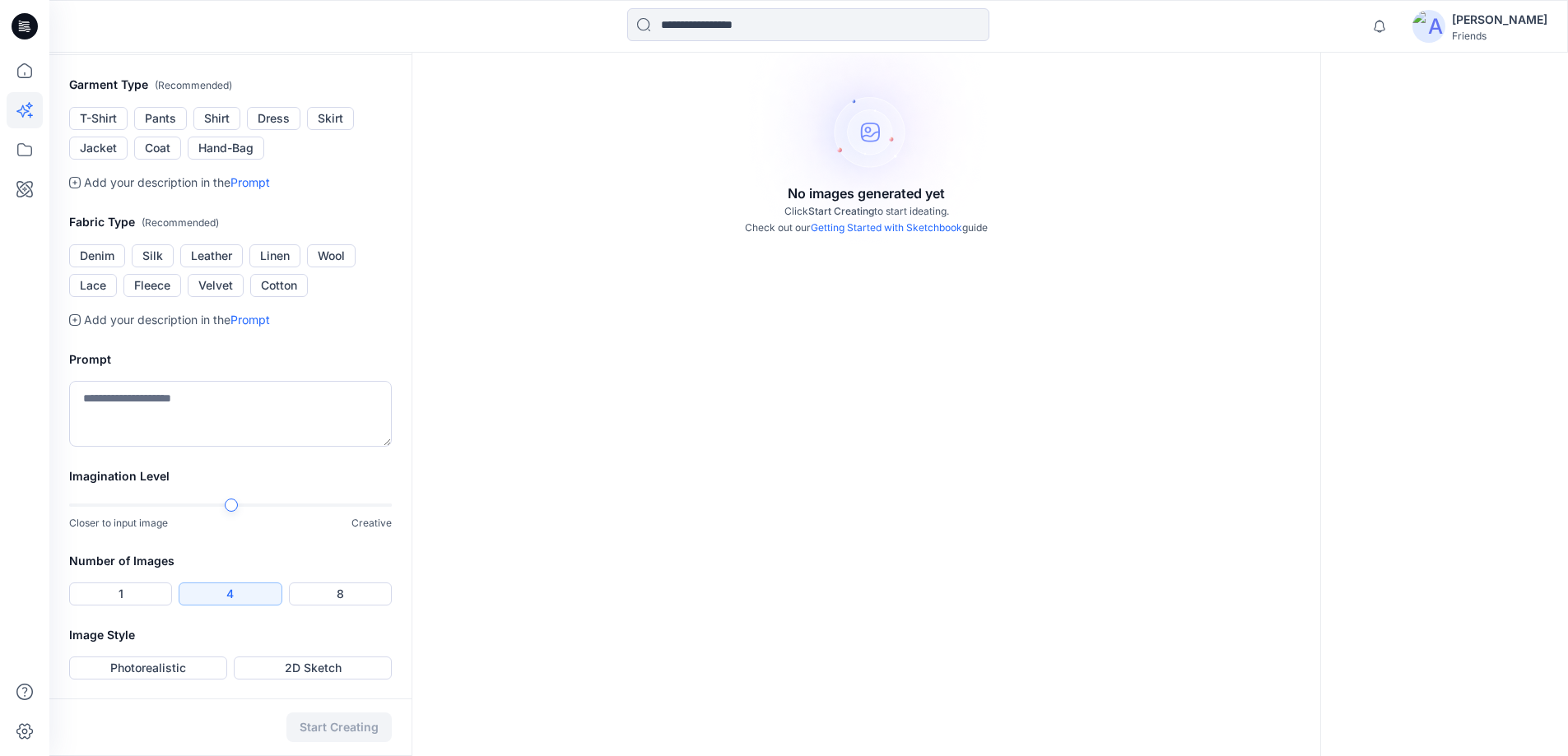
scroll to position [296, 0]
click at [23, 71] on icon at bounding box center [24, 70] width 36 height 36
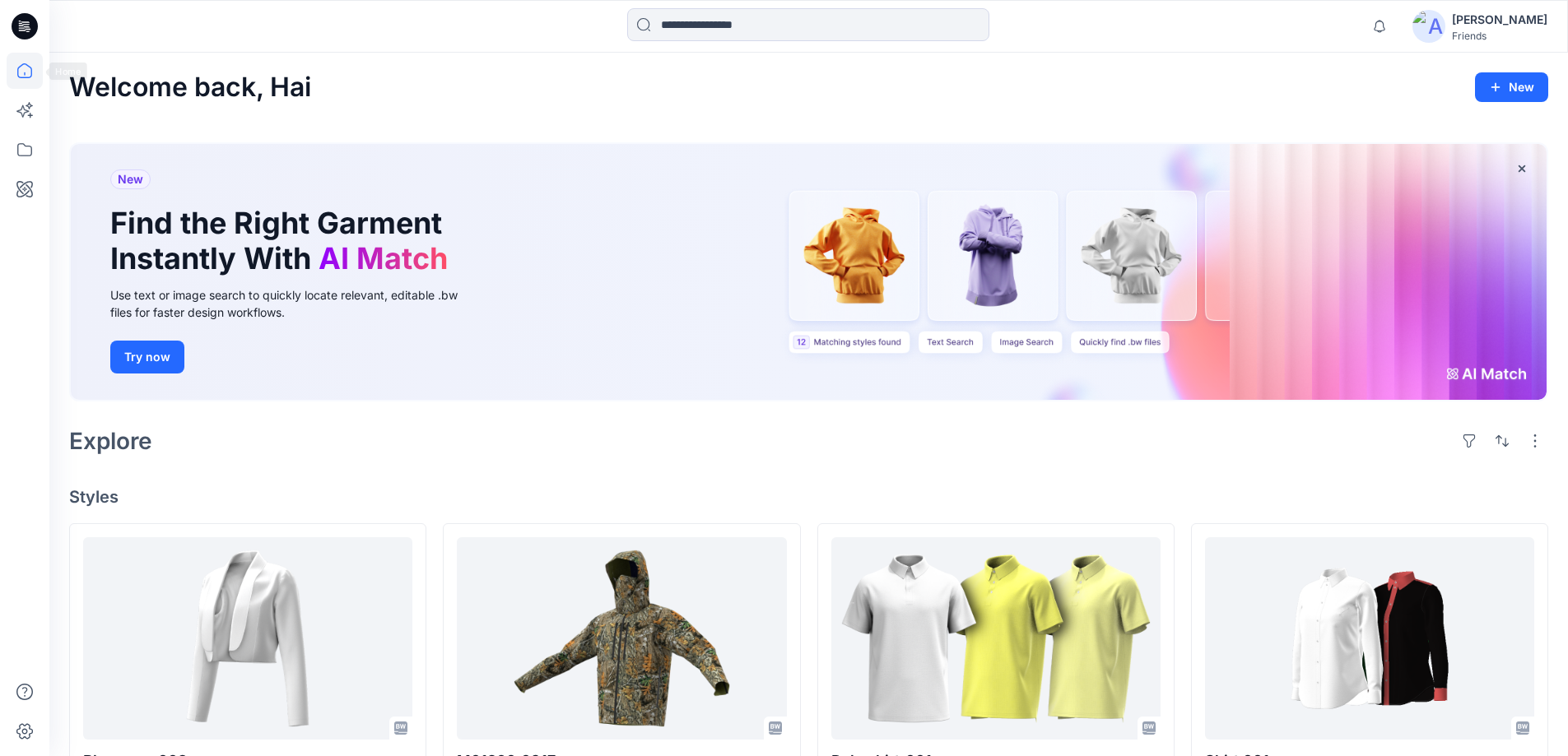
click at [20, 40] on icon at bounding box center [24, 26] width 26 height 52
click at [21, 32] on icon at bounding box center [24, 26] width 26 height 26
click at [23, 28] on icon at bounding box center [22, 27] width 6 height 1
click at [23, 27] on icon at bounding box center [24, 26] width 26 height 26
click at [25, 72] on icon at bounding box center [24, 70] width 36 height 36
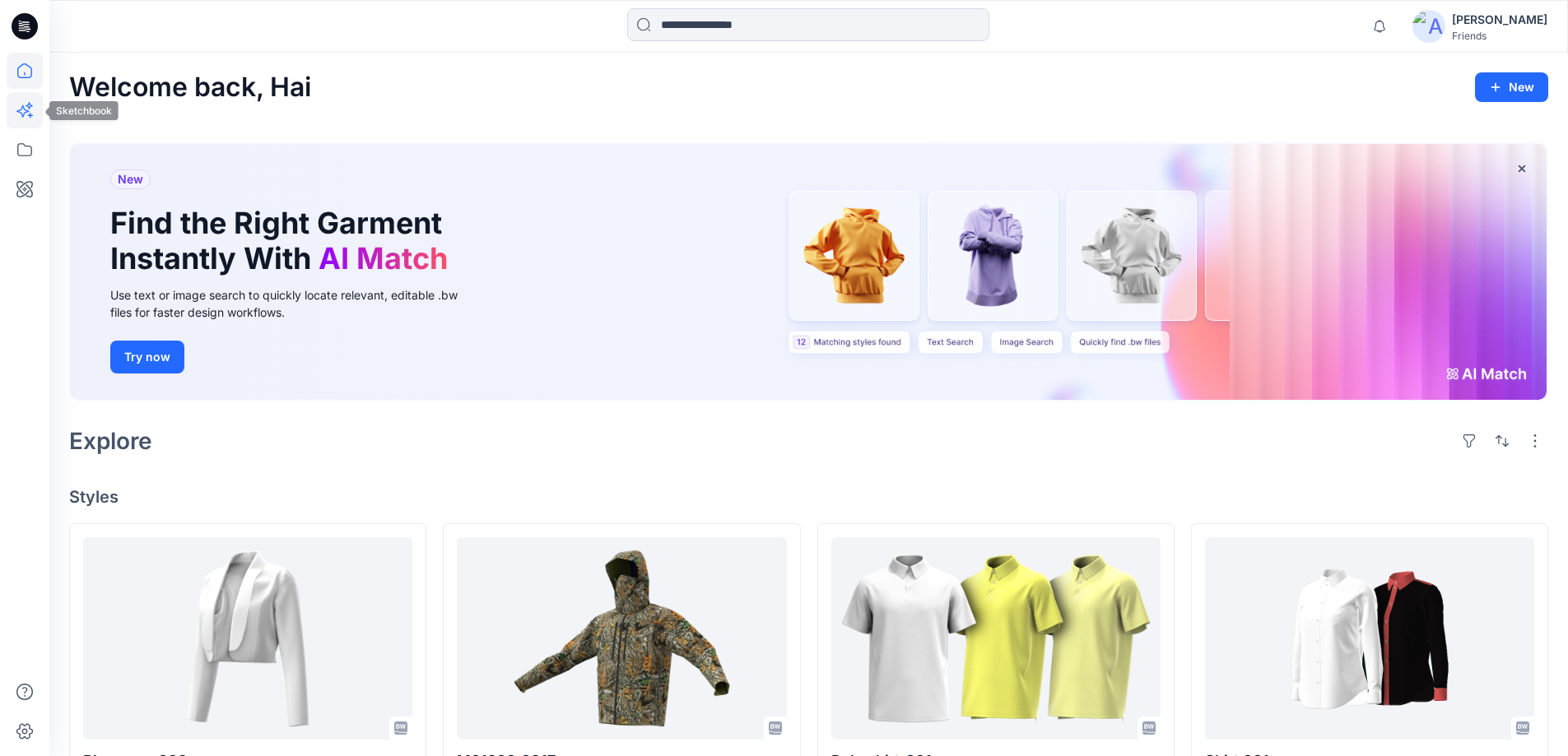
click at [30, 102] on icon at bounding box center [24, 109] width 36 height 36
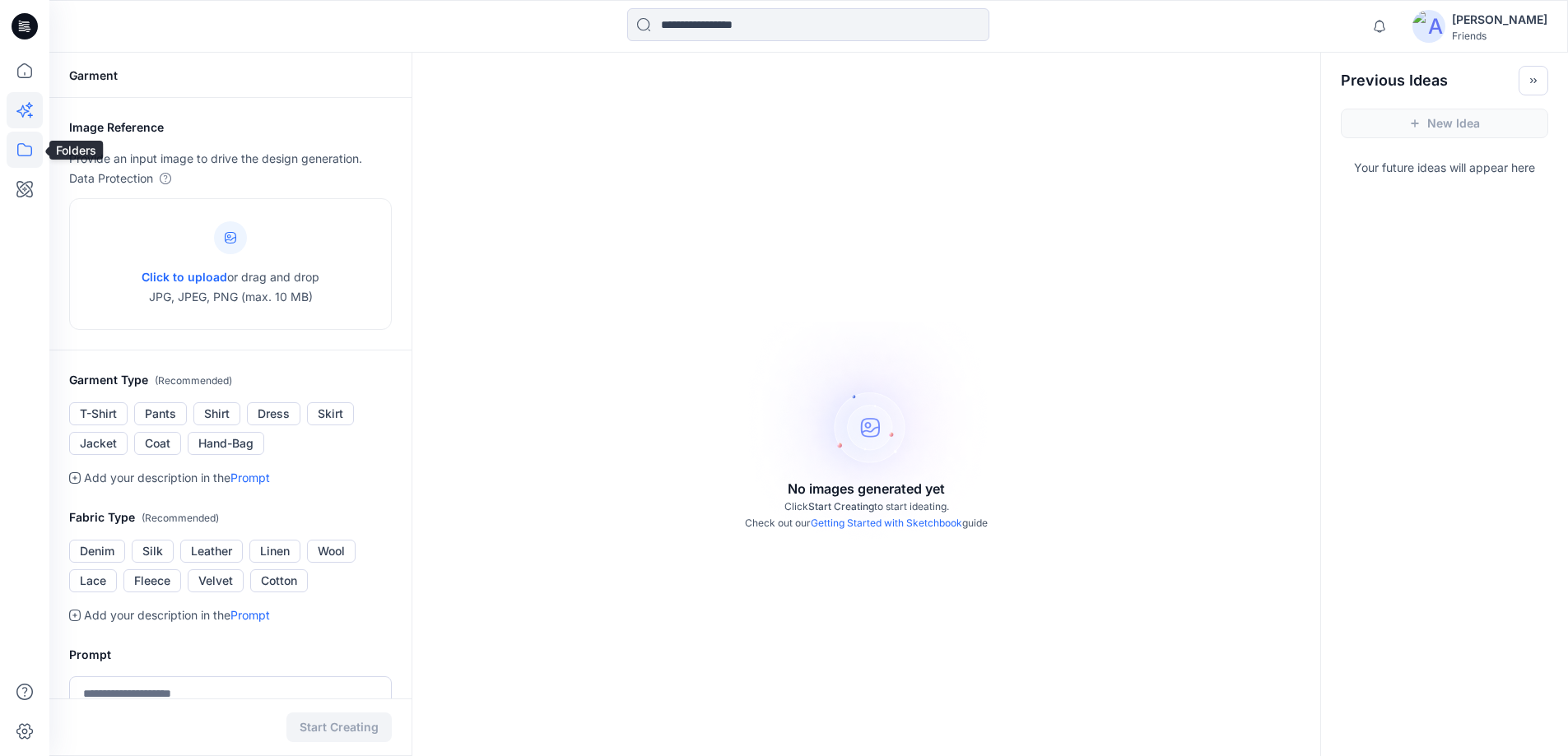
click at [34, 150] on icon at bounding box center [24, 149] width 36 height 36
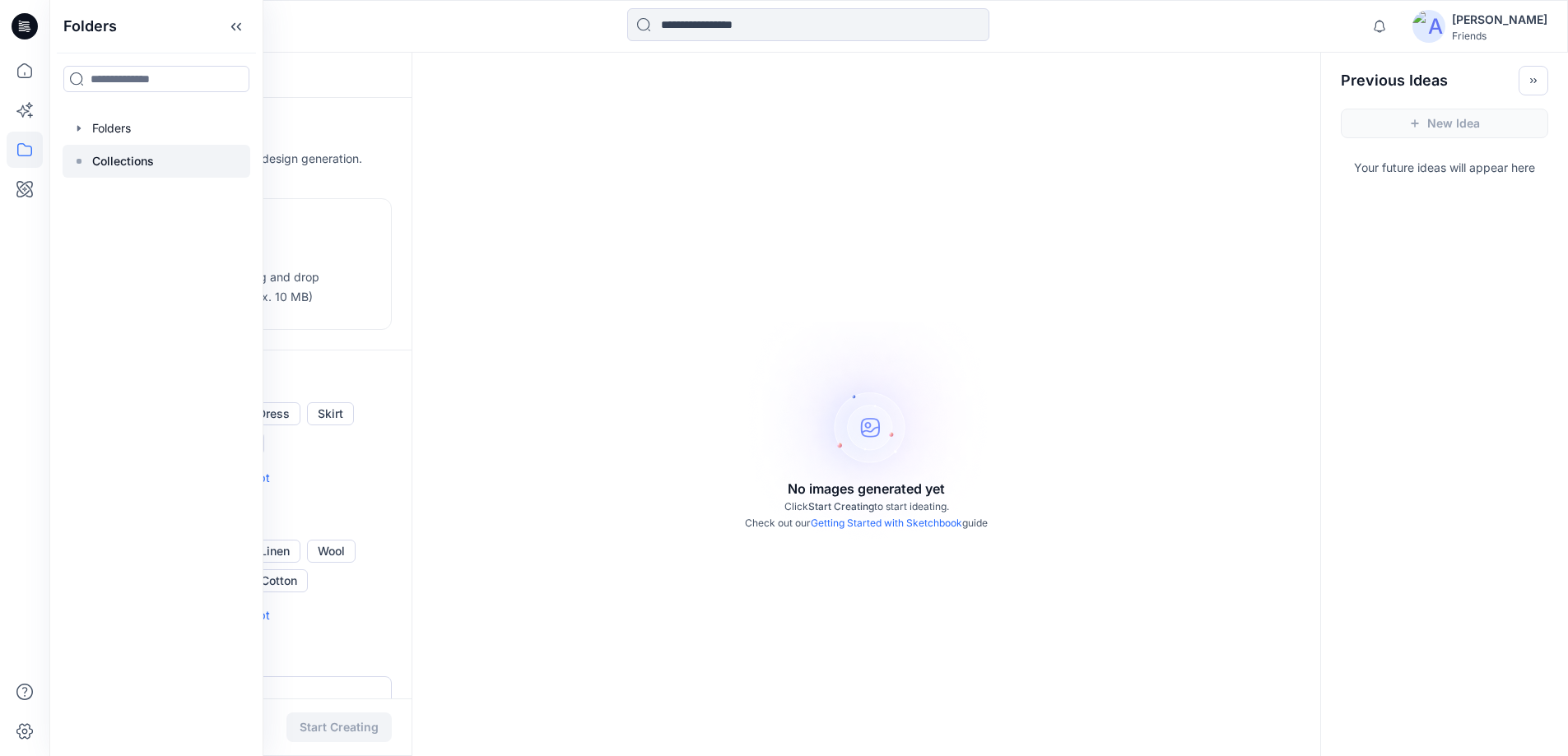
click at [77, 161] on icon at bounding box center [79, 161] width 14 height 14
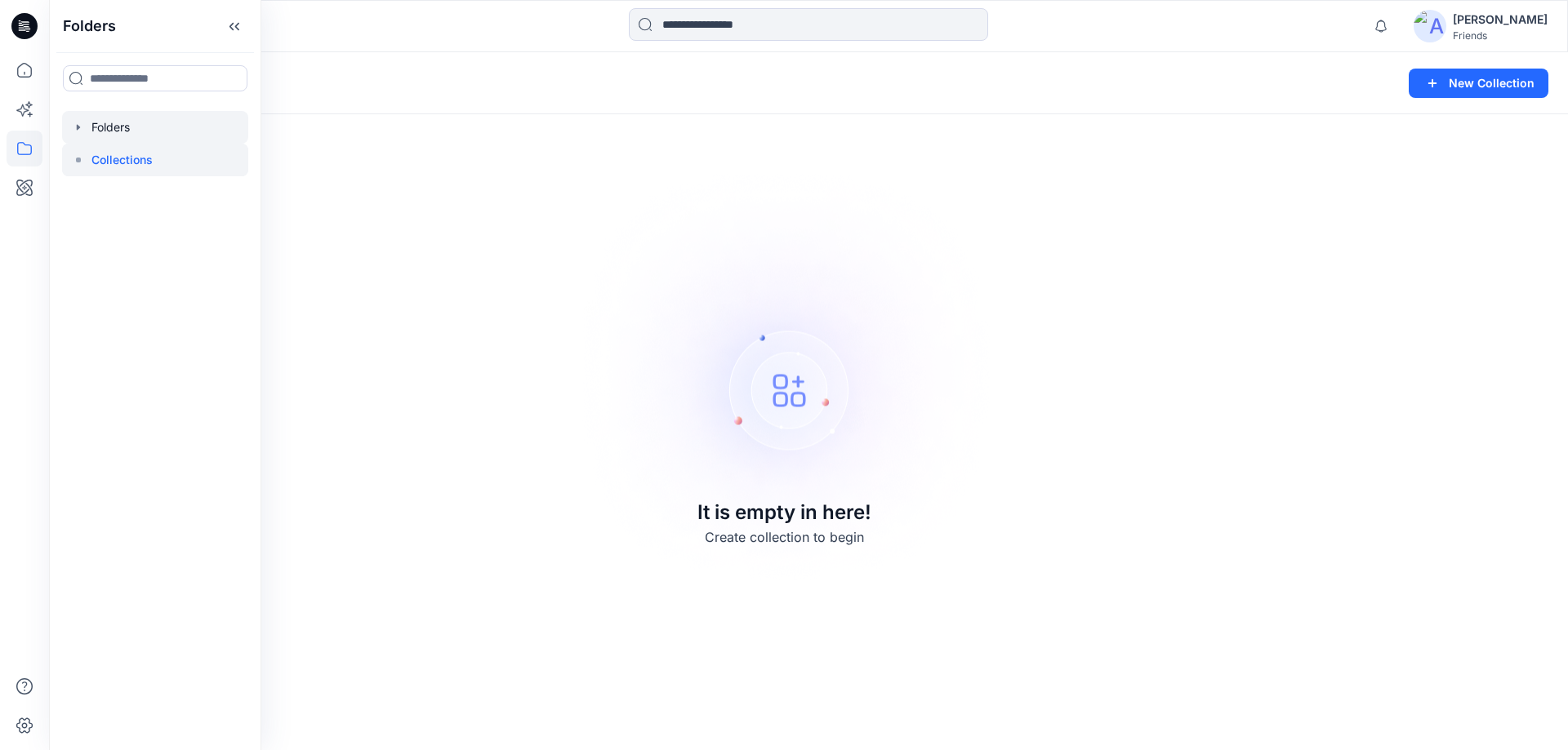
click at [87, 112] on div at bounding box center [155, 128] width 186 height 33
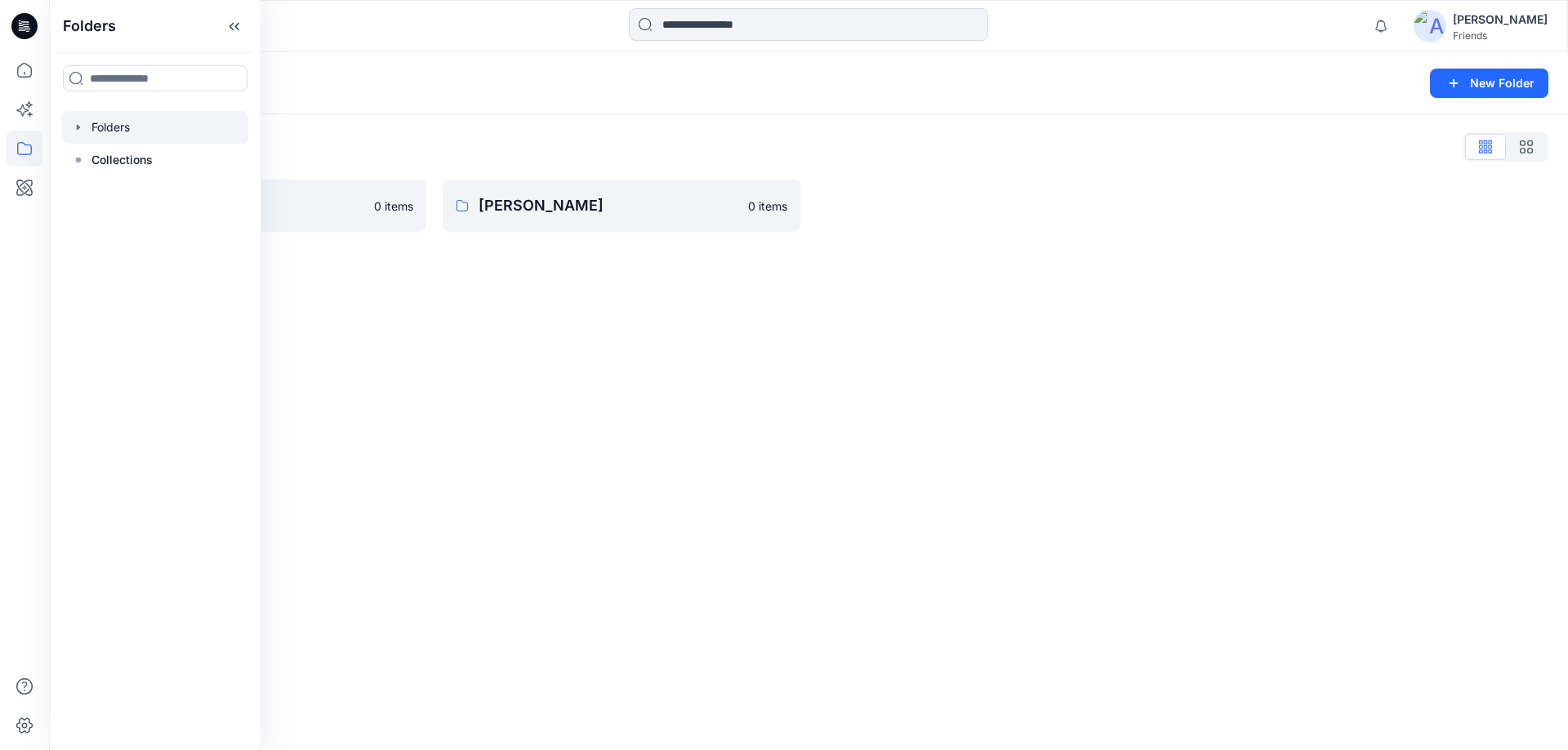
click at [395, 309] on div "Folders New Folder Folders List ApparelTech 0 items Hai Pham 0 items" at bounding box center [808, 401] width 1519 height 698
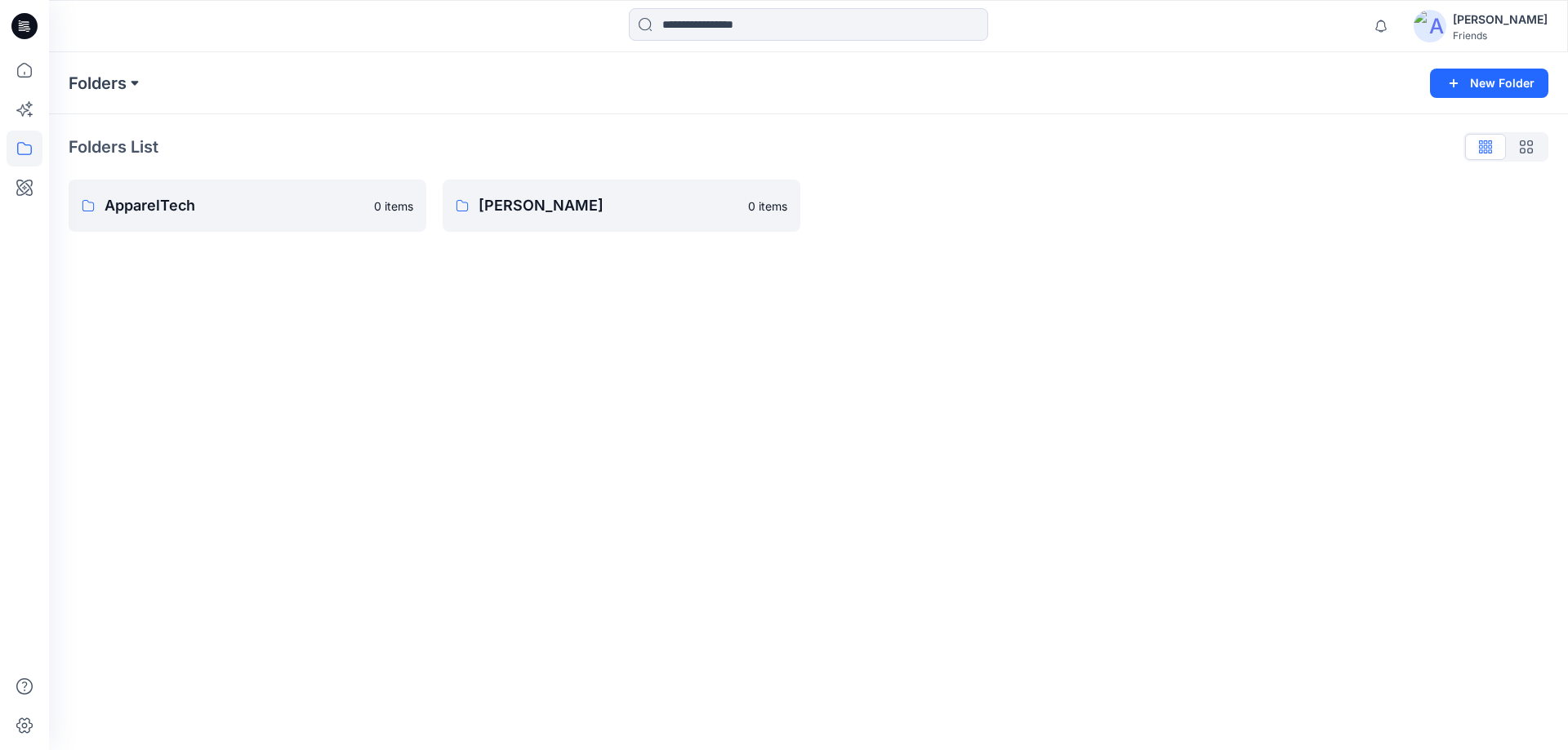
click at [131, 76] on button at bounding box center [134, 83] width 16 height 23
click at [236, 80] on div "Folders Folders ApparelTech Hai Pham" at bounding box center [744, 83] width 1352 height 23
click at [26, 19] on icon at bounding box center [24, 26] width 26 height 26
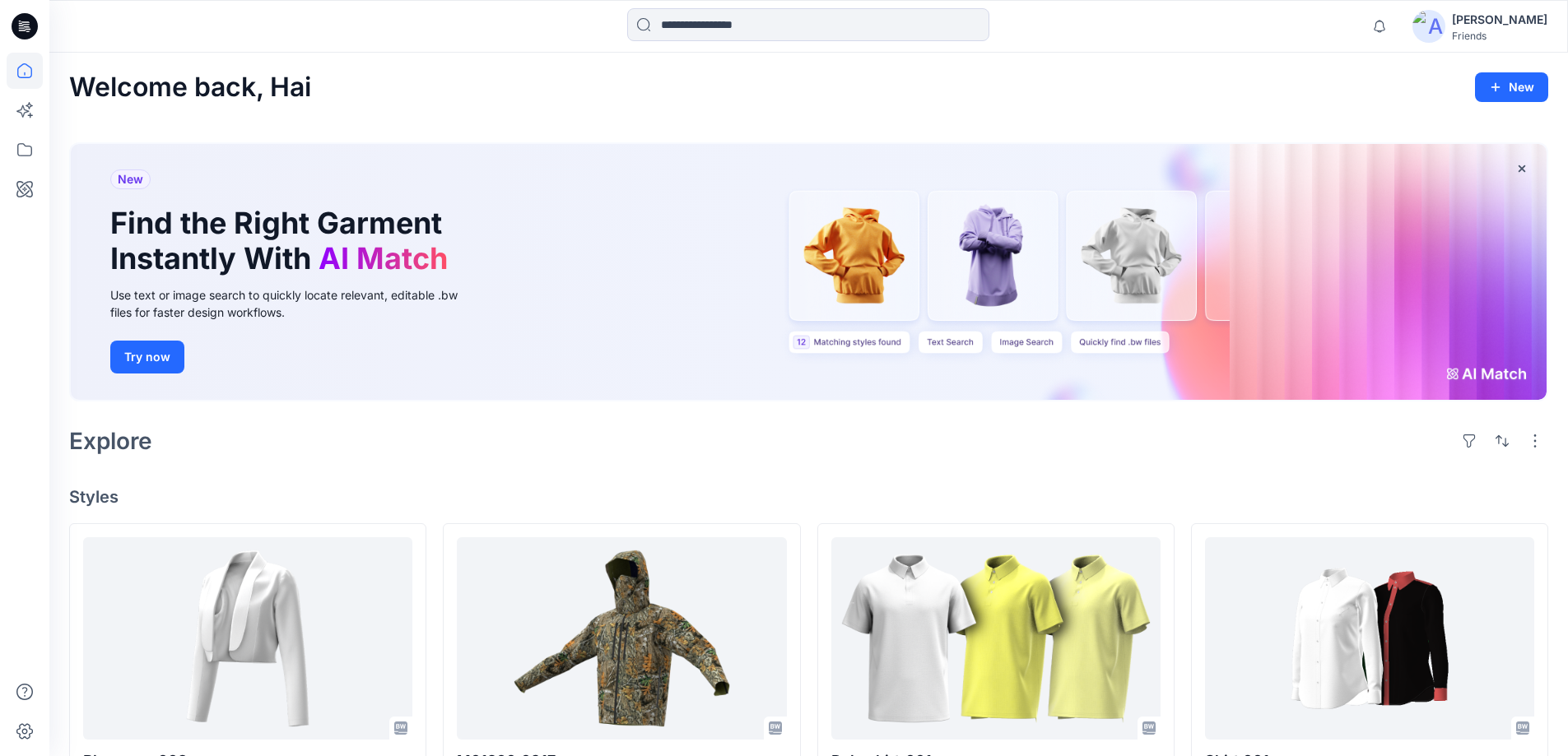
click at [1211, 92] on div "Welcome back, Hai New" at bounding box center [808, 87] width 1479 height 30
click at [34, 152] on icon at bounding box center [24, 149] width 36 height 36
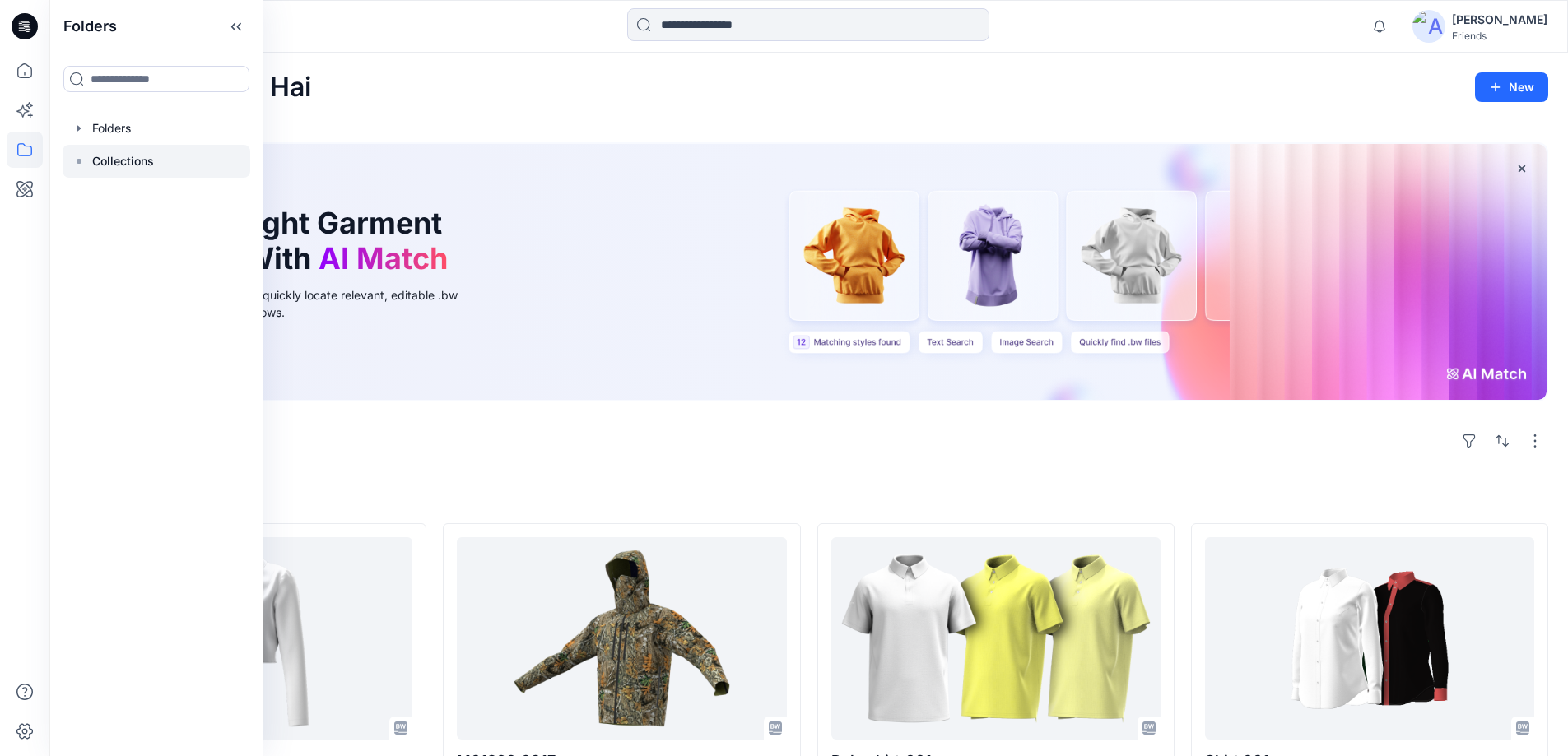
click at [76, 170] on div at bounding box center [157, 161] width 188 height 33
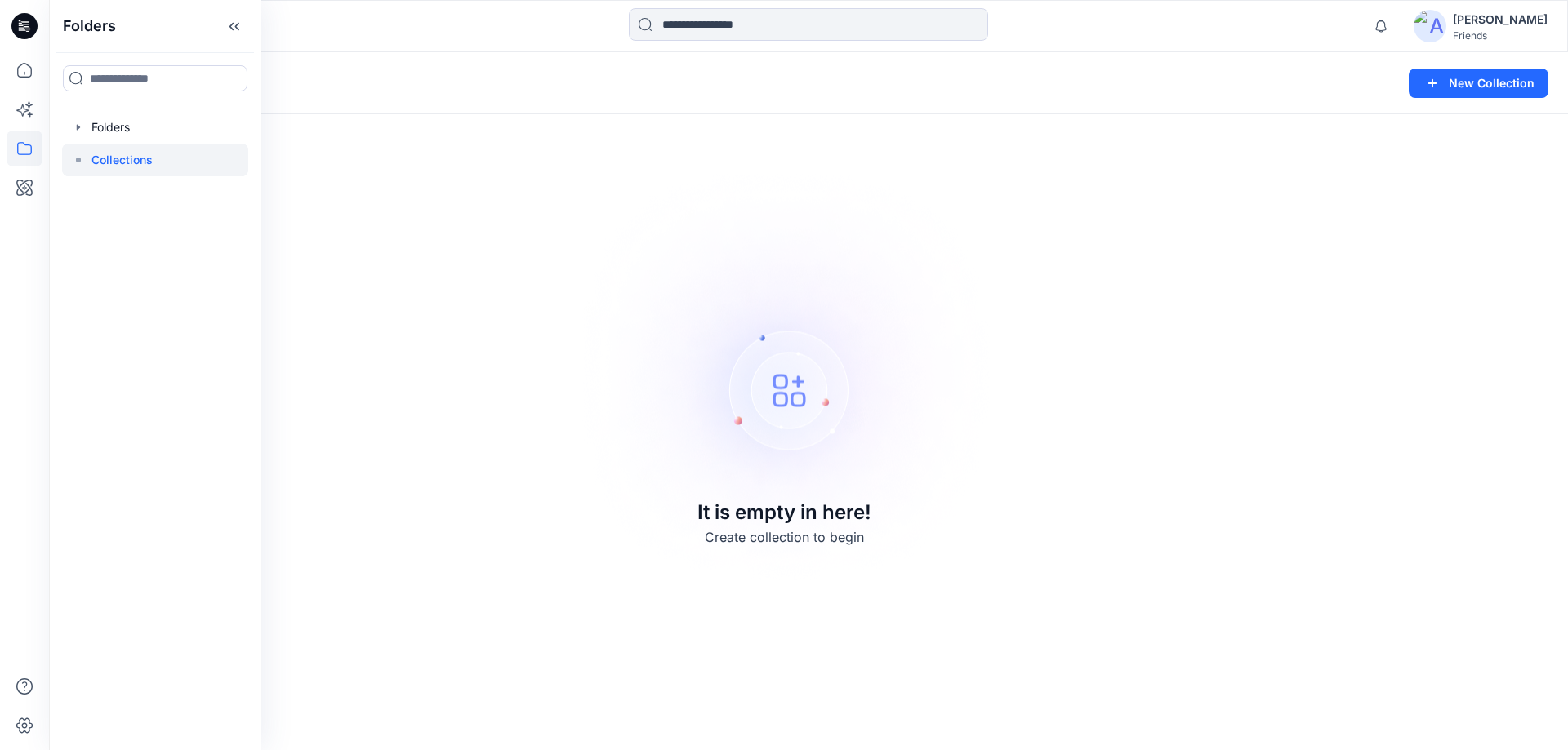
drag, startPoint x: 1263, startPoint y: 103, endPoint x: 531, endPoint y: 95, distance: 732.0
click at [1261, 103] on div "Collections New Collection" at bounding box center [808, 82] width 1519 height 62
click at [21, 106] on icon at bounding box center [23, 111] width 13 height 13
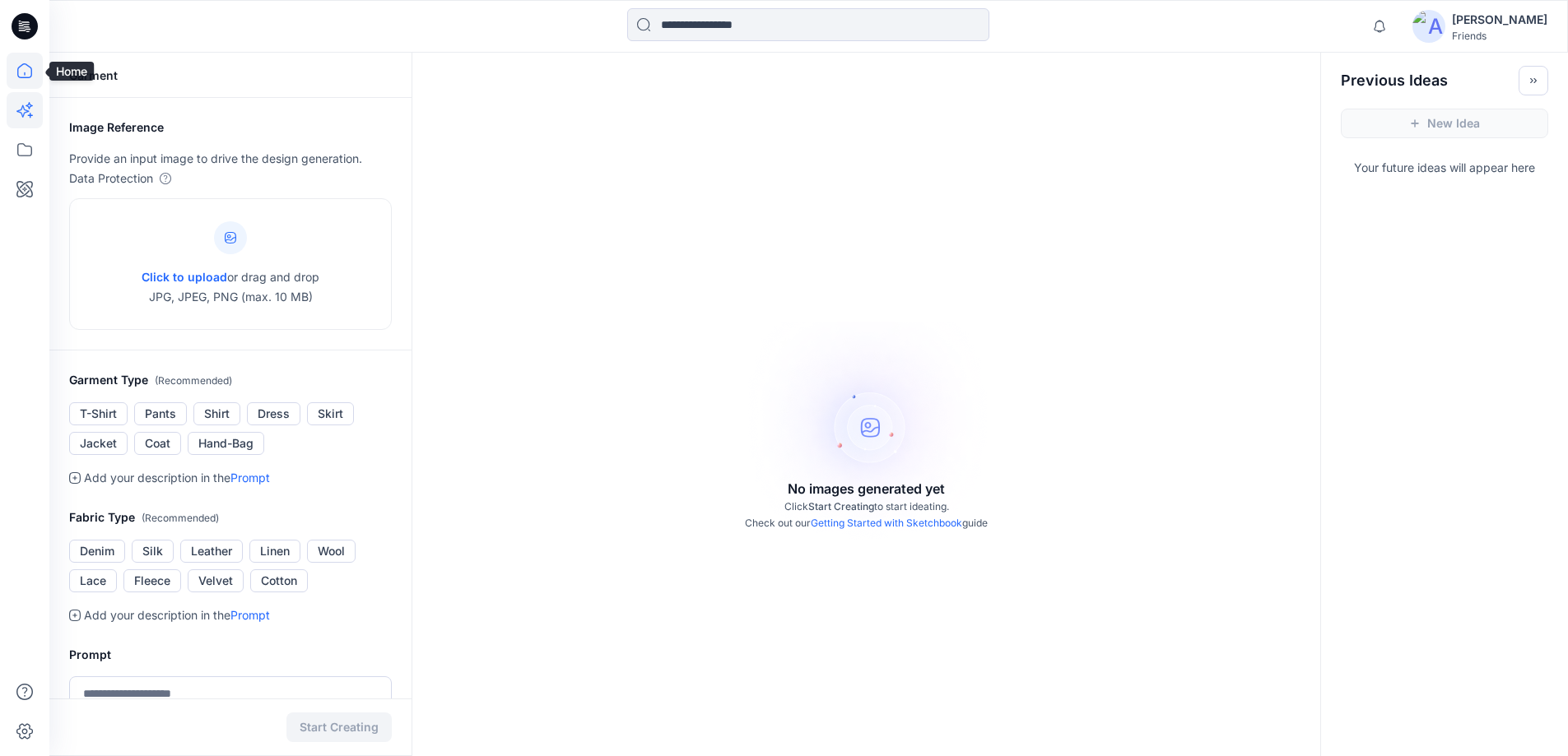
click at [16, 64] on icon at bounding box center [24, 70] width 36 height 36
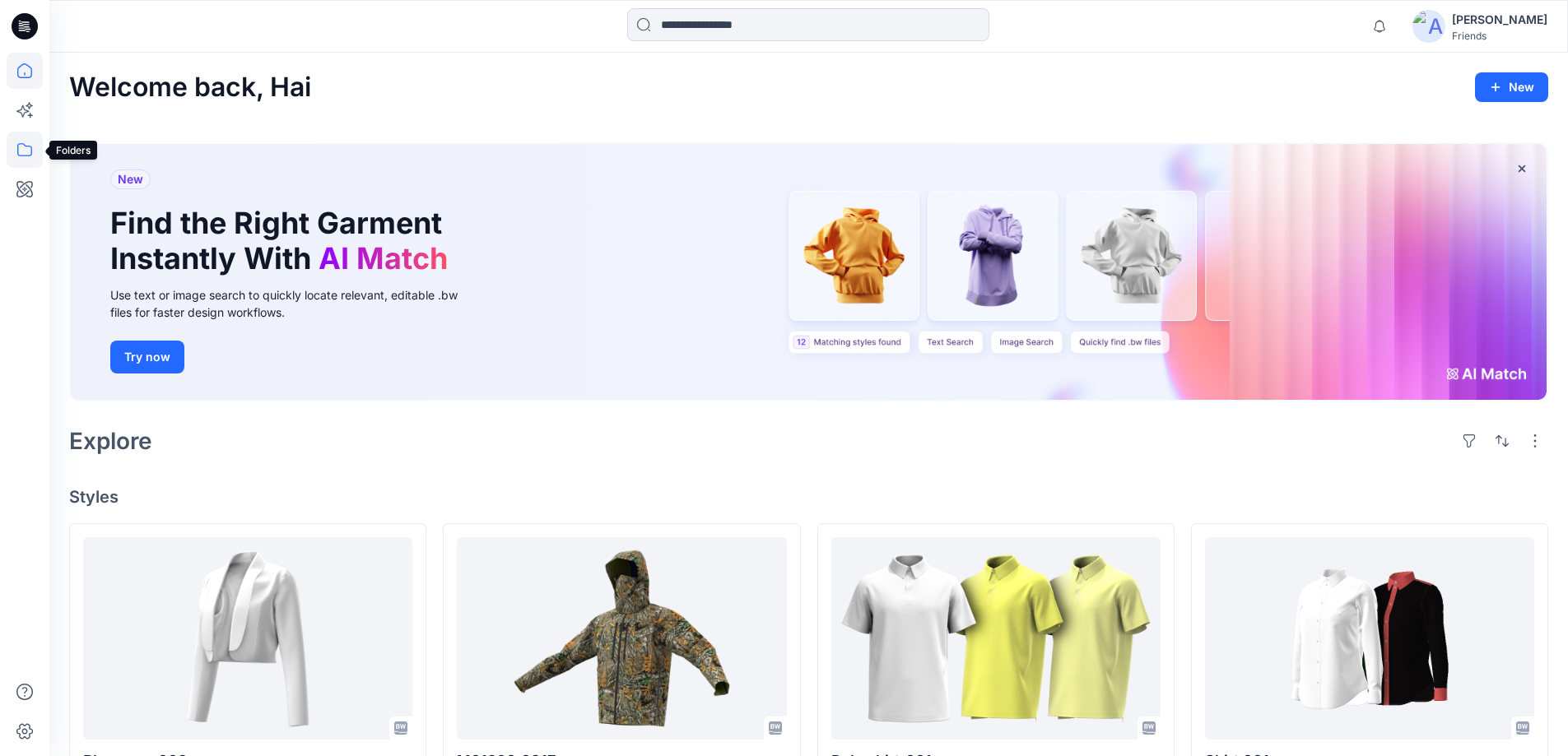
click at [29, 146] on icon at bounding box center [24, 149] width 36 height 36
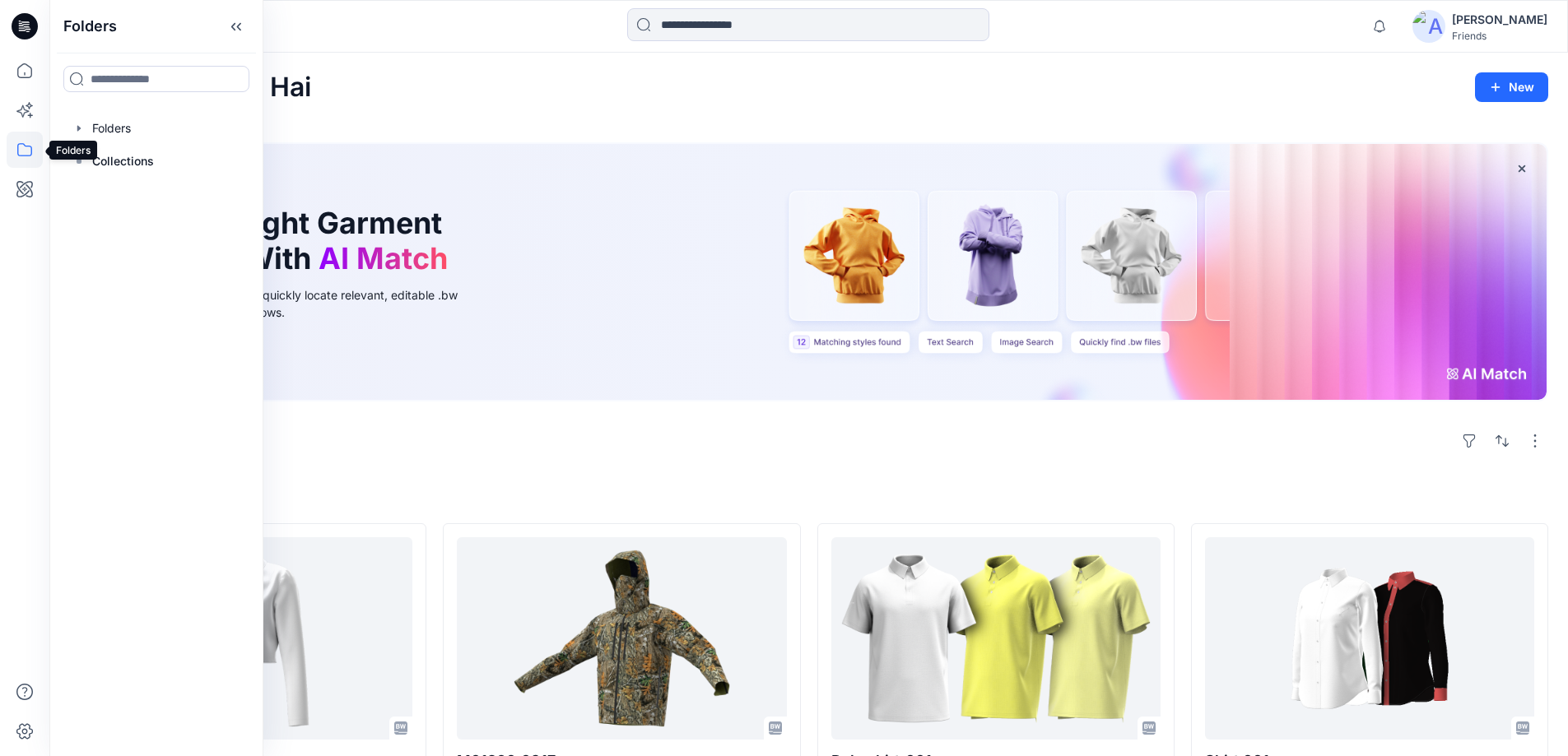
click at [19, 144] on icon at bounding box center [24, 150] width 15 height 14
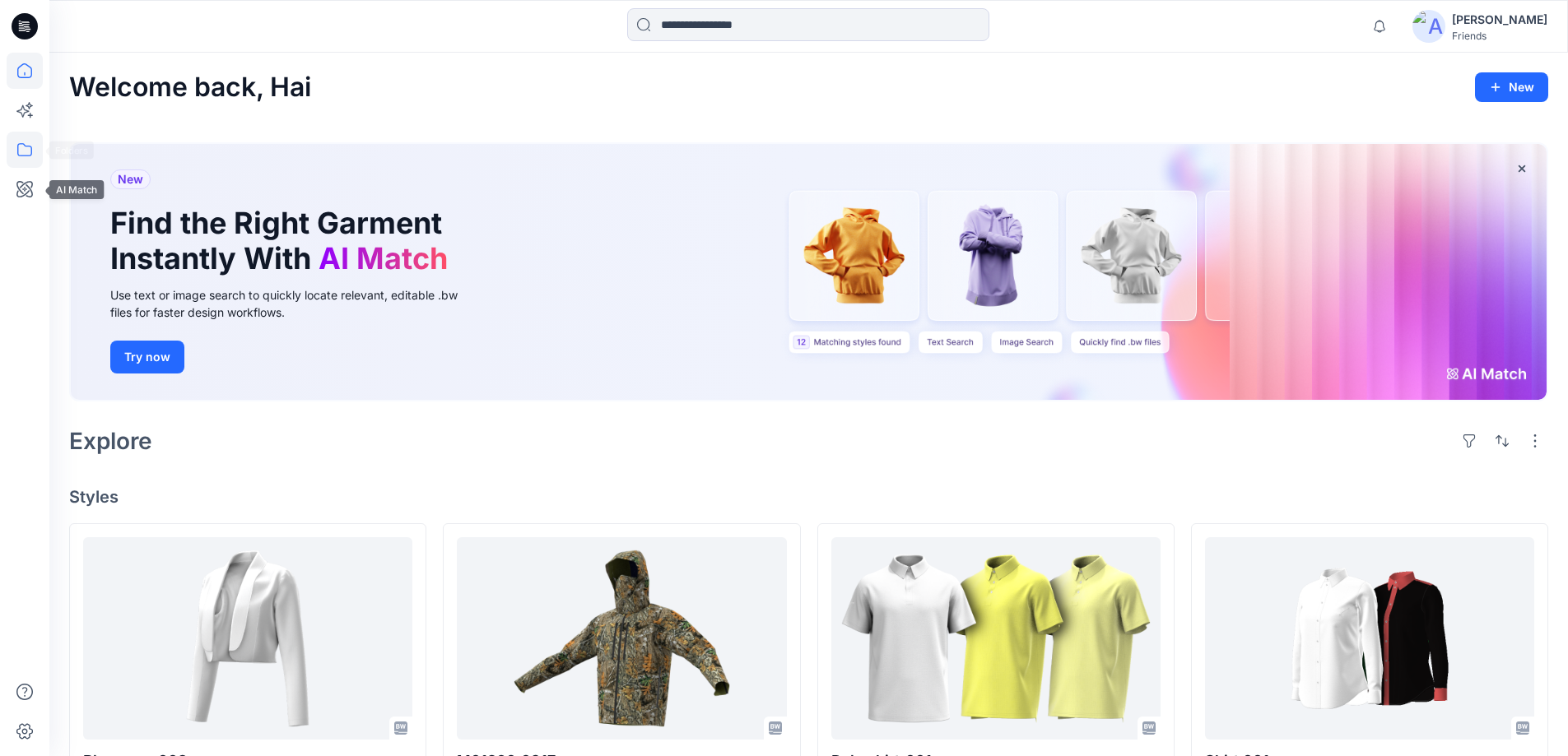
click at [17, 158] on icon at bounding box center [24, 149] width 36 height 36
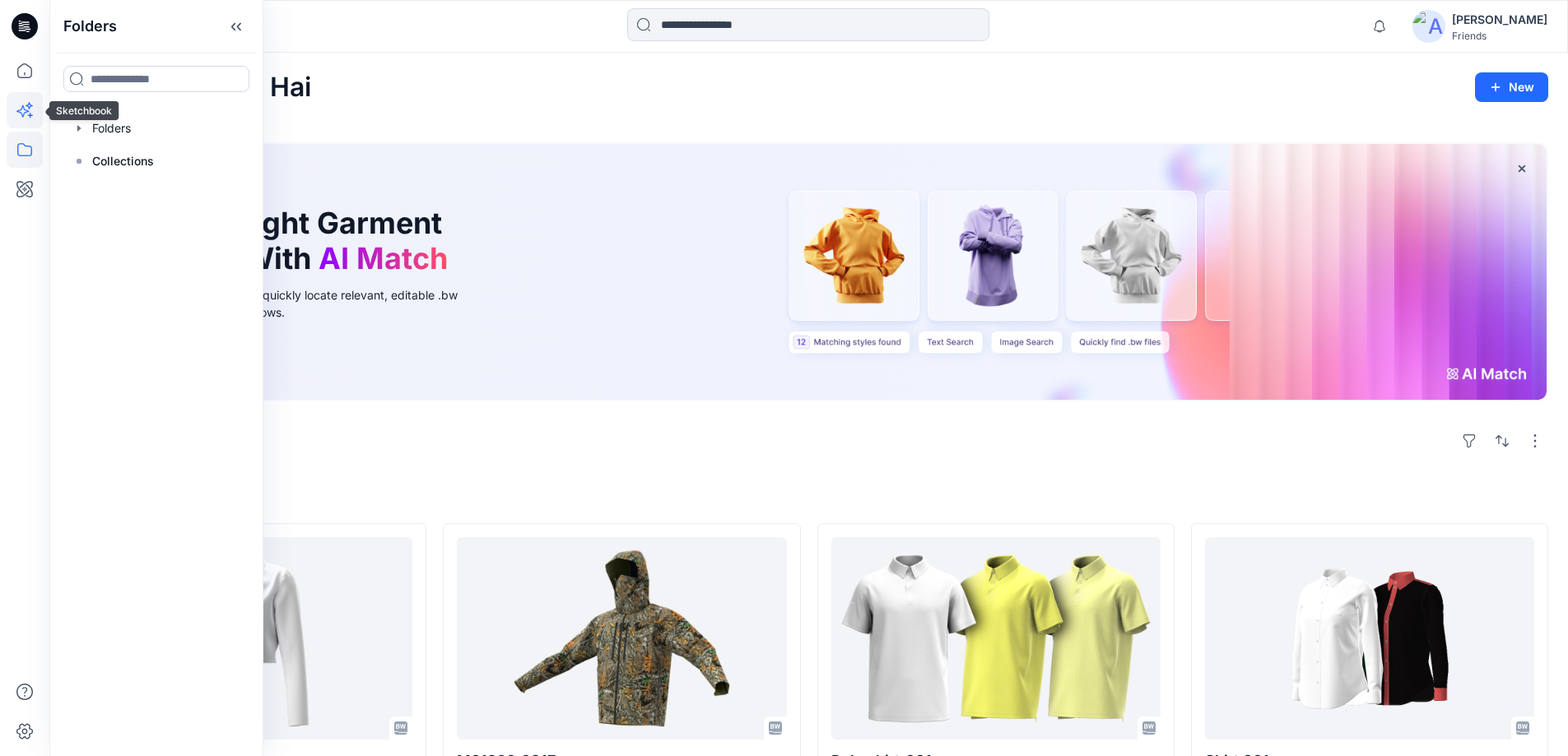
click at [25, 119] on icon at bounding box center [24, 109] width 36 height 36
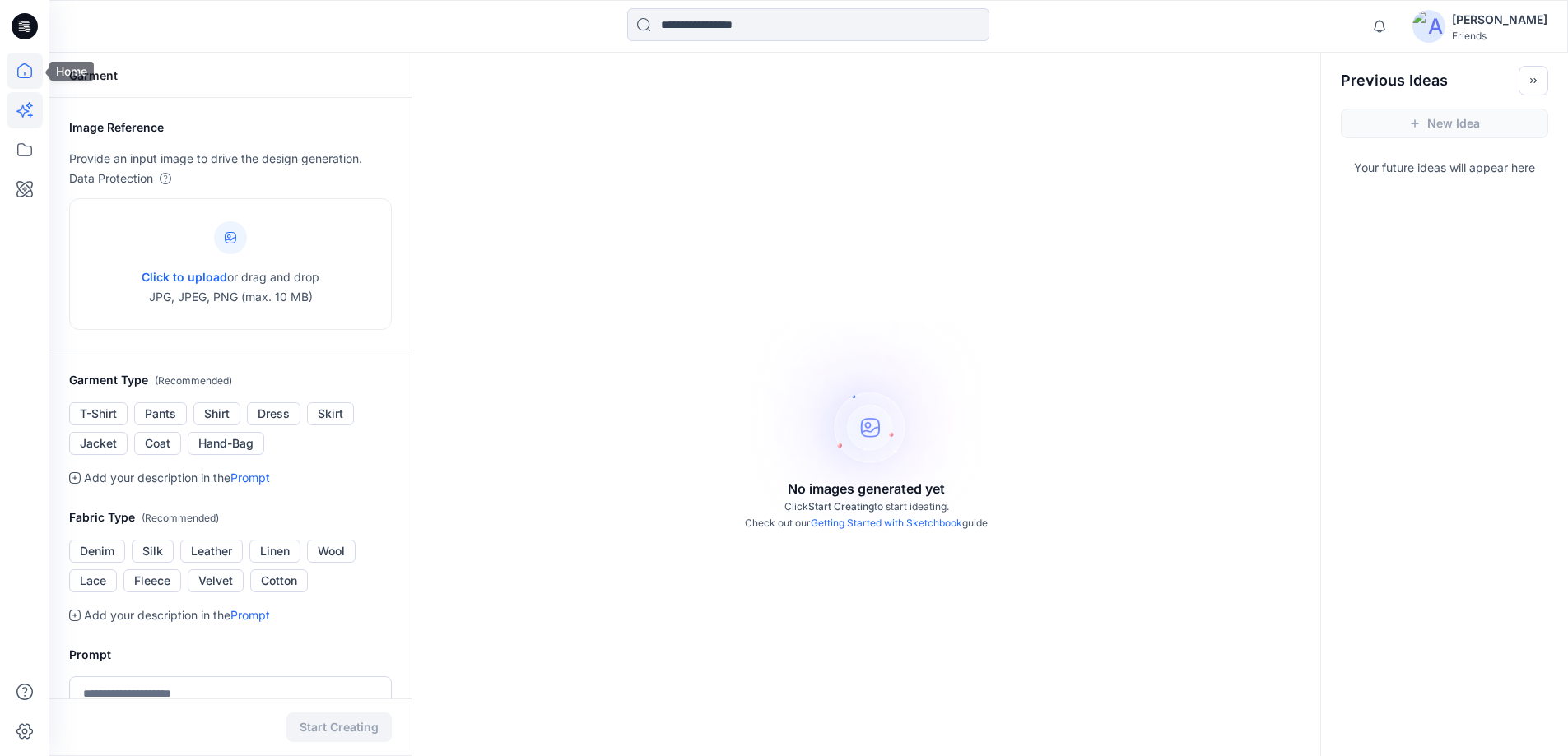
click at [20, 78] on icon at bounding box center [24, 70] width 36 height 36
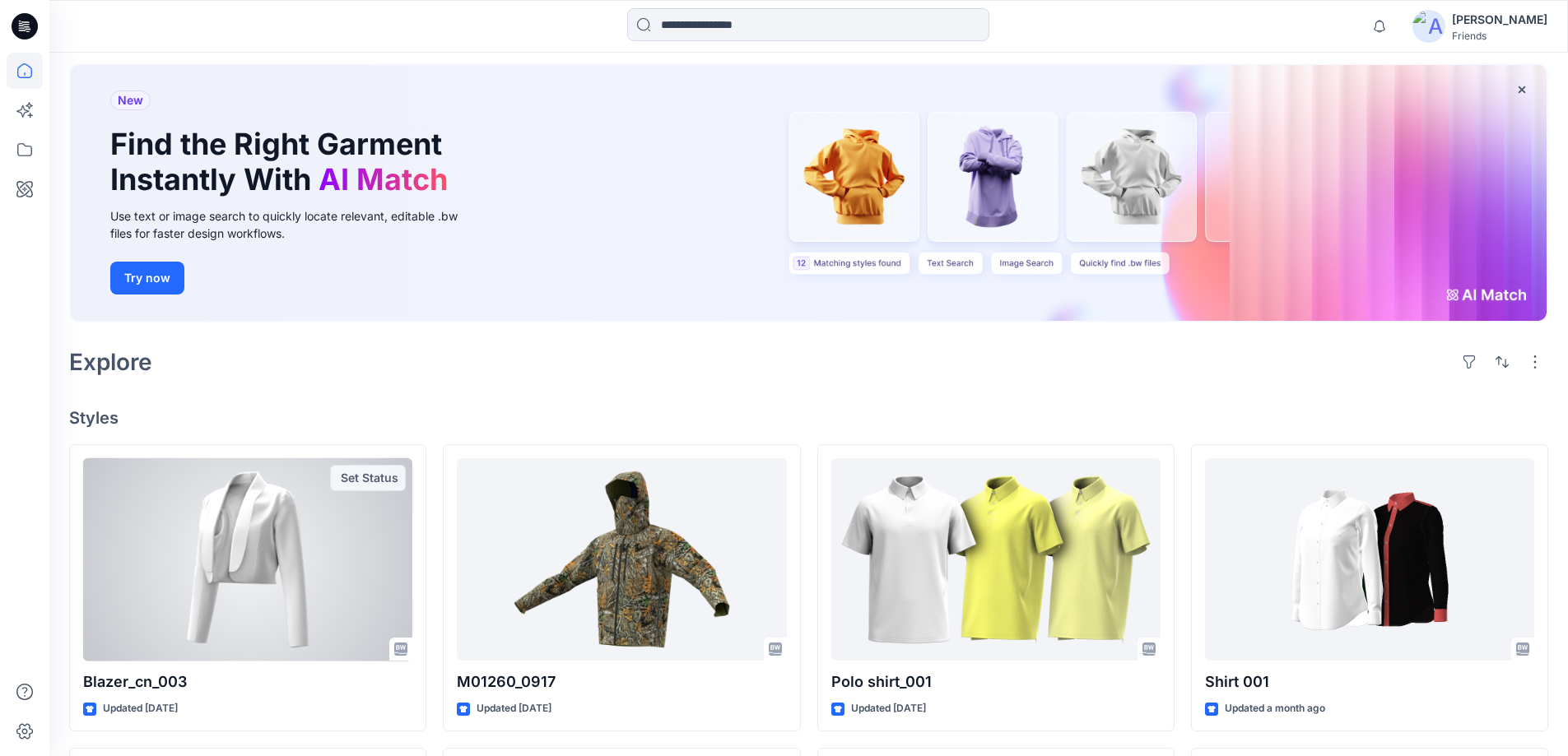
scroll to position [164, 0]
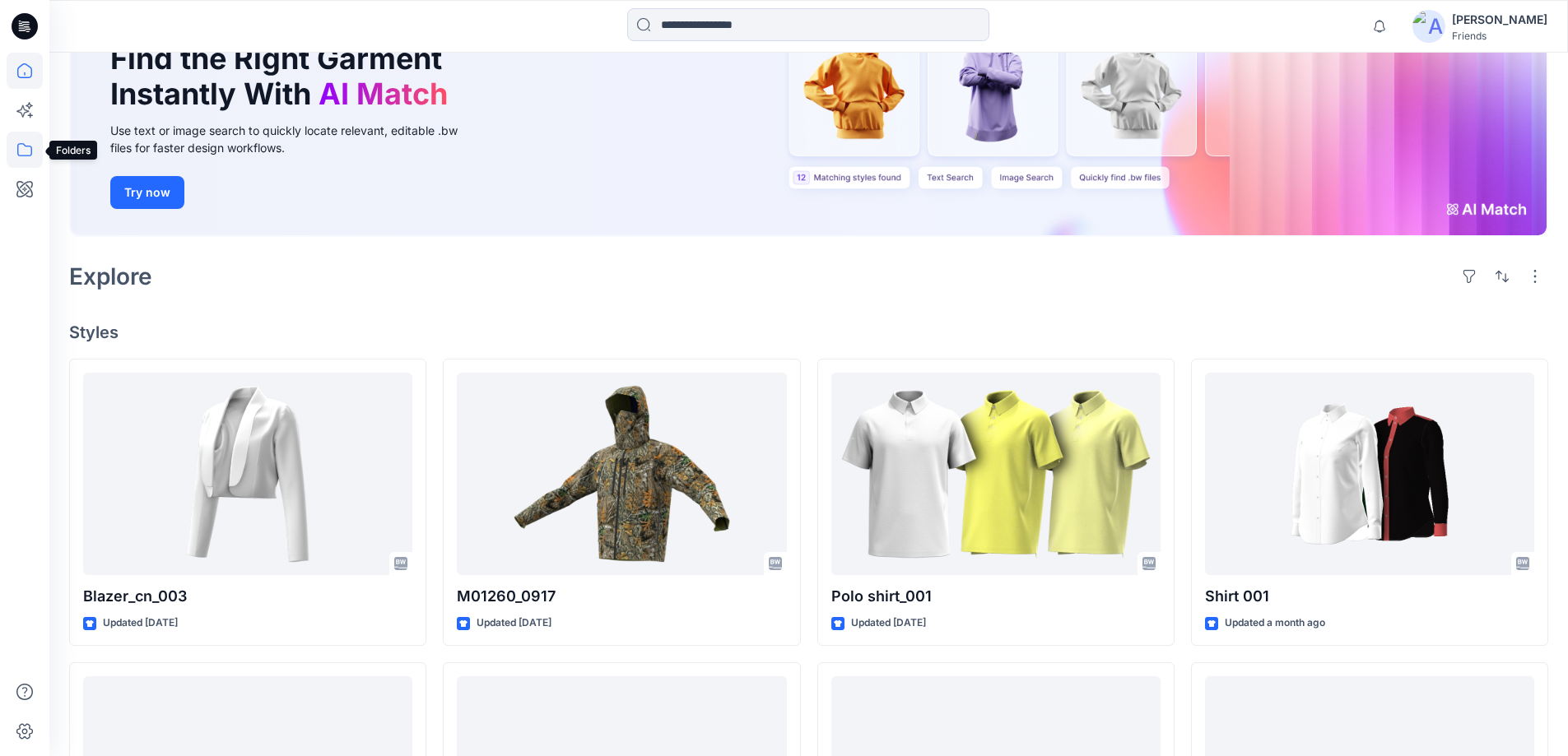
click at [19, 149] on icon at bounding box center [24, 149] width 36 height 36
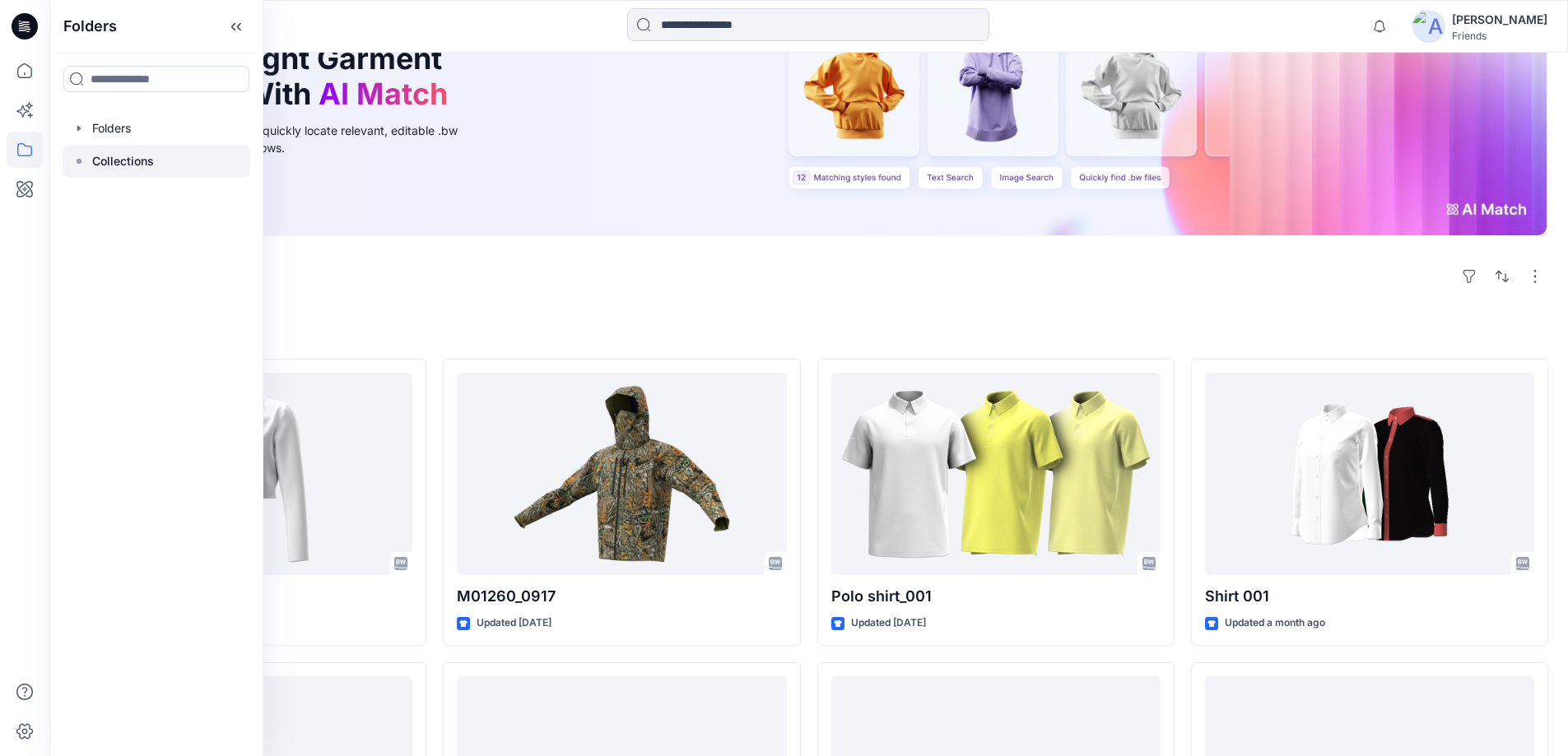
click at [163, 158] on div at bounding box center [157, 161] width 188 height 33
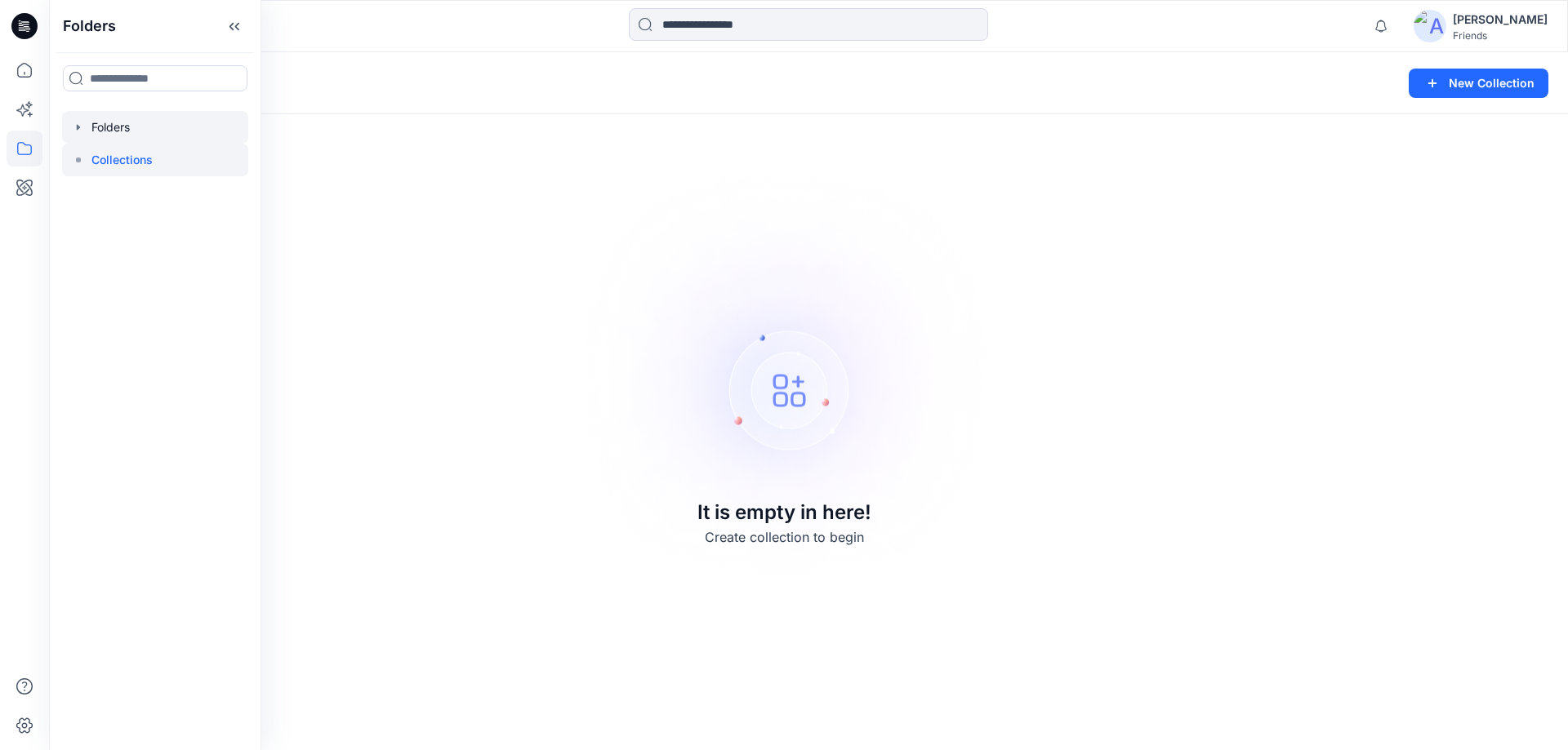
click at [135, 123] on div at bounding box center [155, 128] width 186 height 33
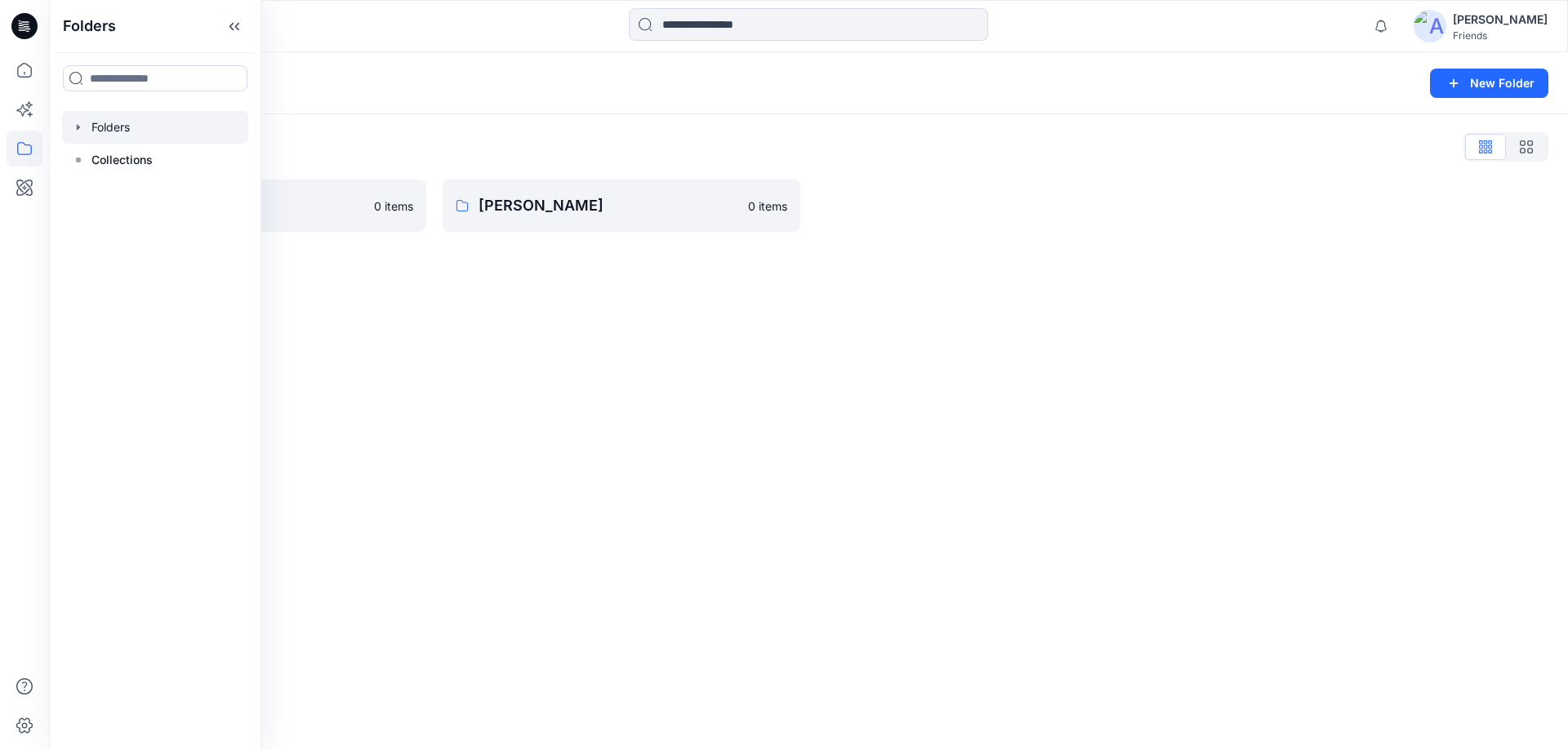
click at [463, 283] on div "Folders New Folder Folders List ApparelTech 0 items Hai Pham 0 items" at bounding box center [808, 401] width 1519 height 698
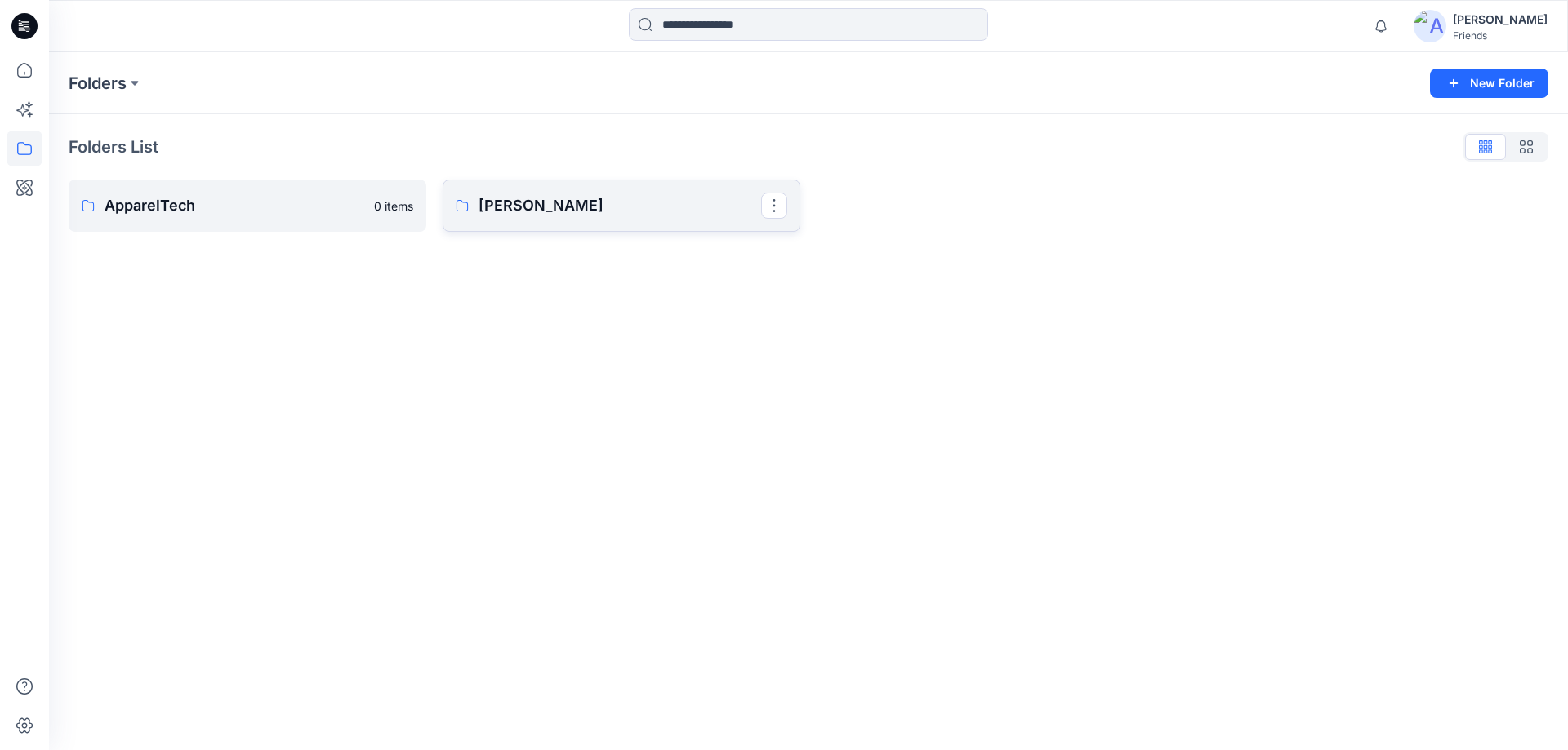
click at [526, 194] on link "Hai Pham" at bounding box center [621, 205] width 358 height 52
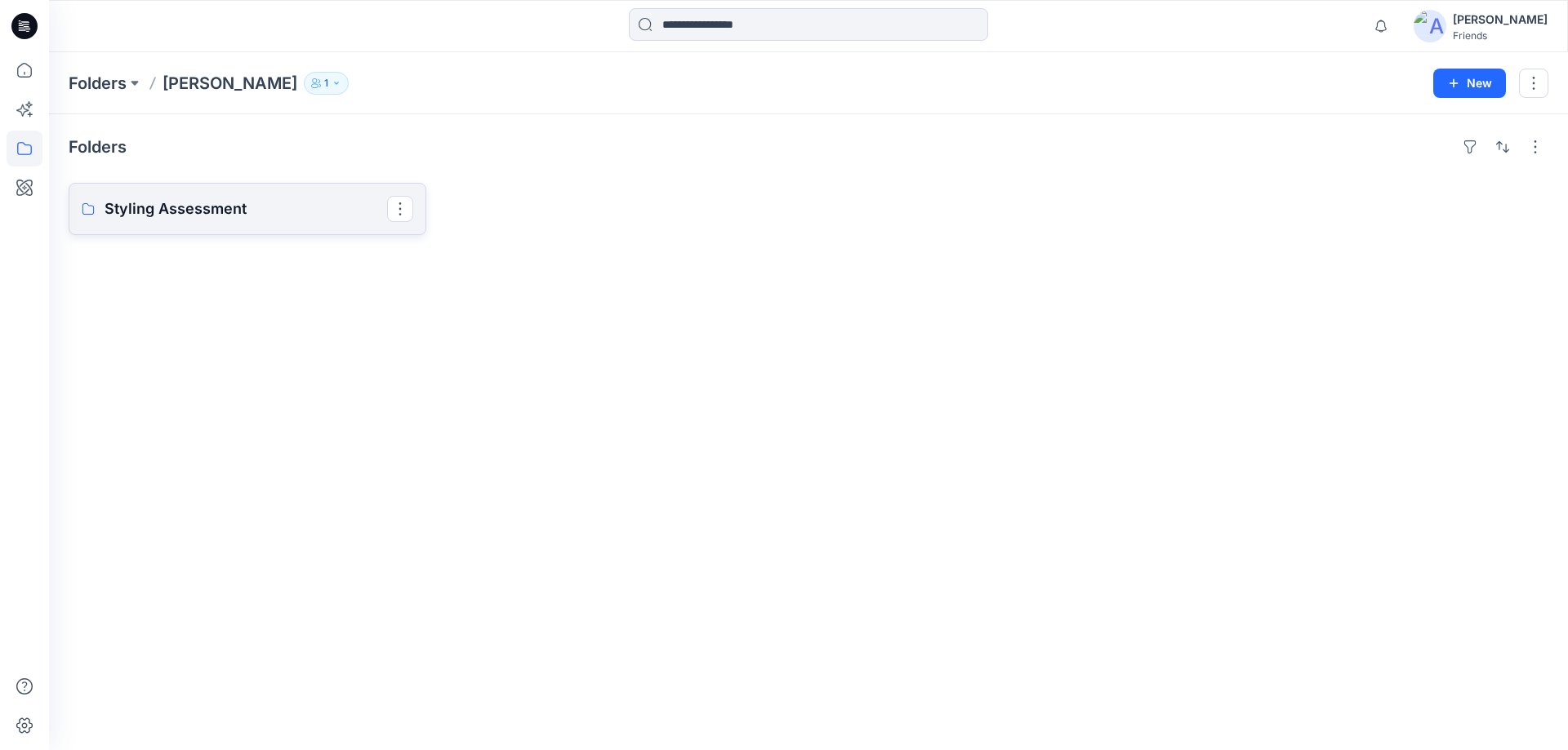
click at [259, 205] on p "Styling Assessment" at bounding box center [246, 209] width 282 height 23
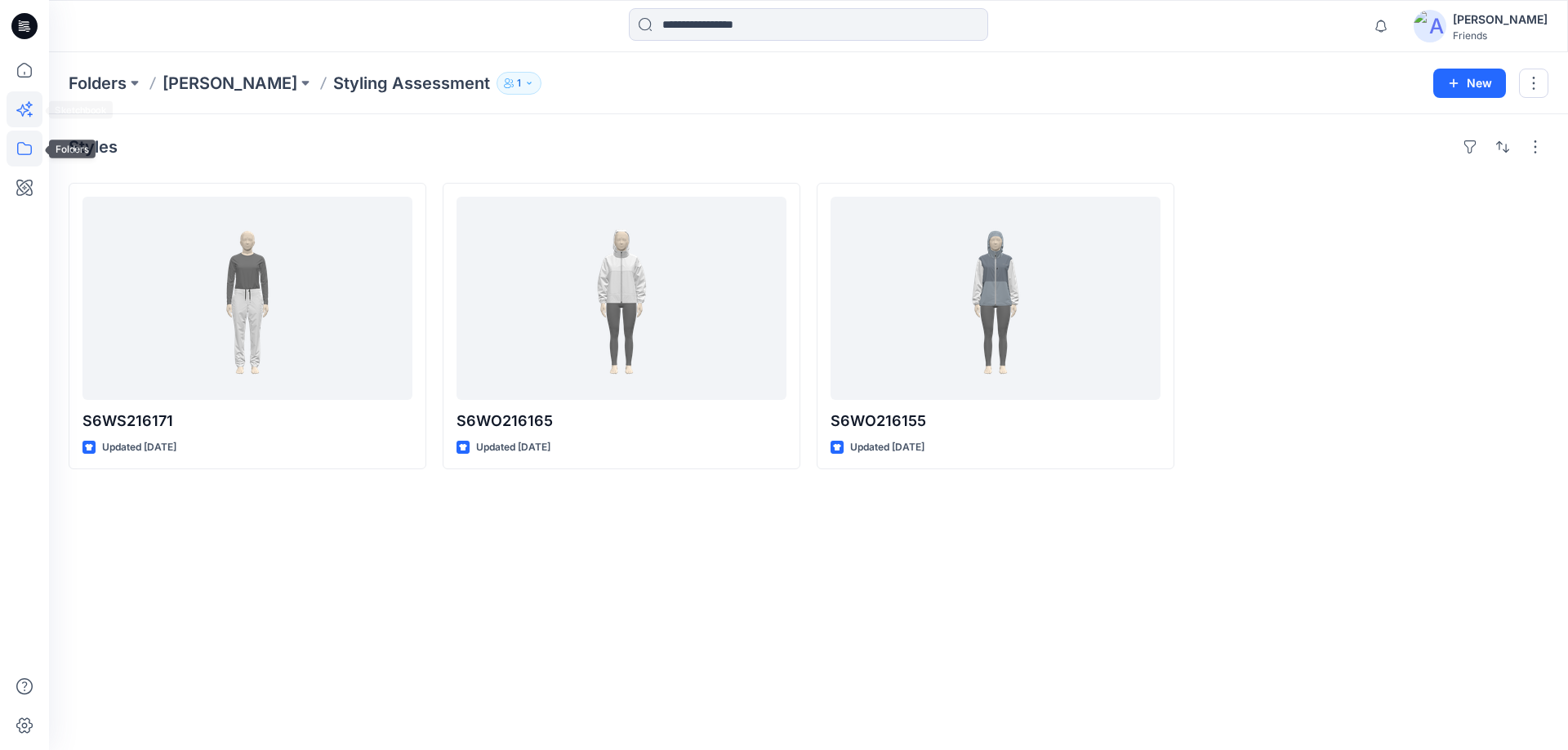
click at [19, 117] on icon at bounding box center [24, 108] width 36 height 35
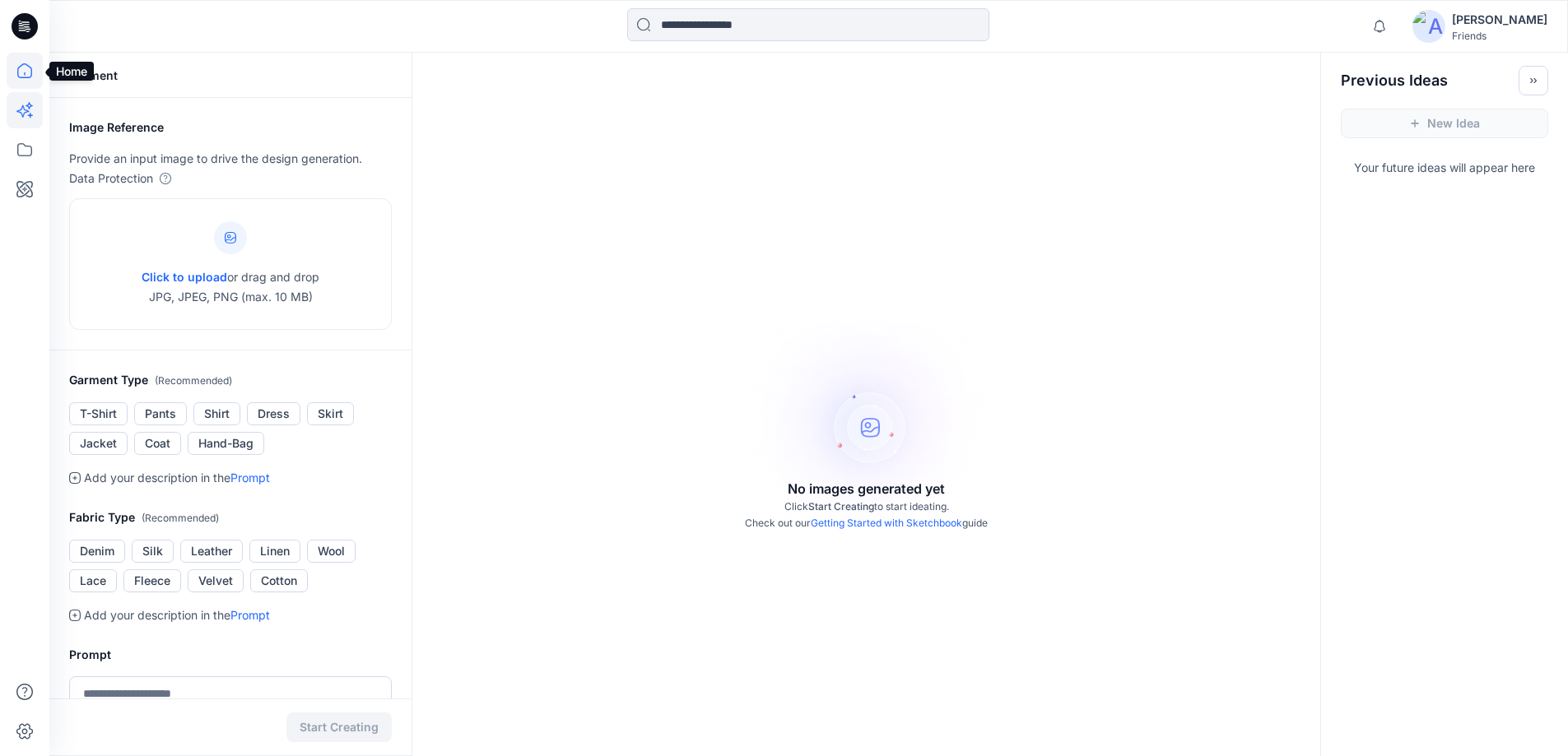
click at [19, 69] on icon at bounding box center [24, 70] width 36 height 36
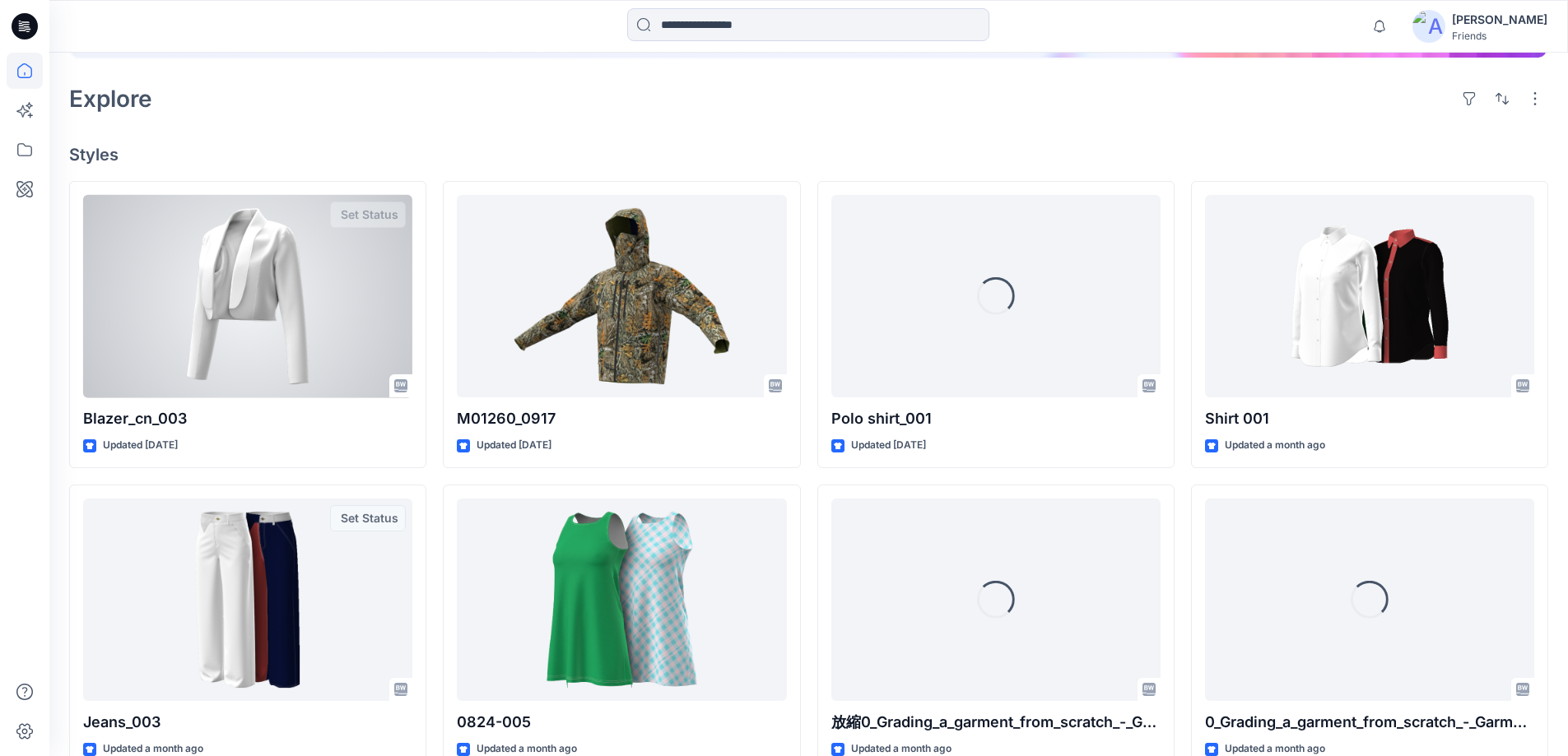
scroll to position [164, 0]
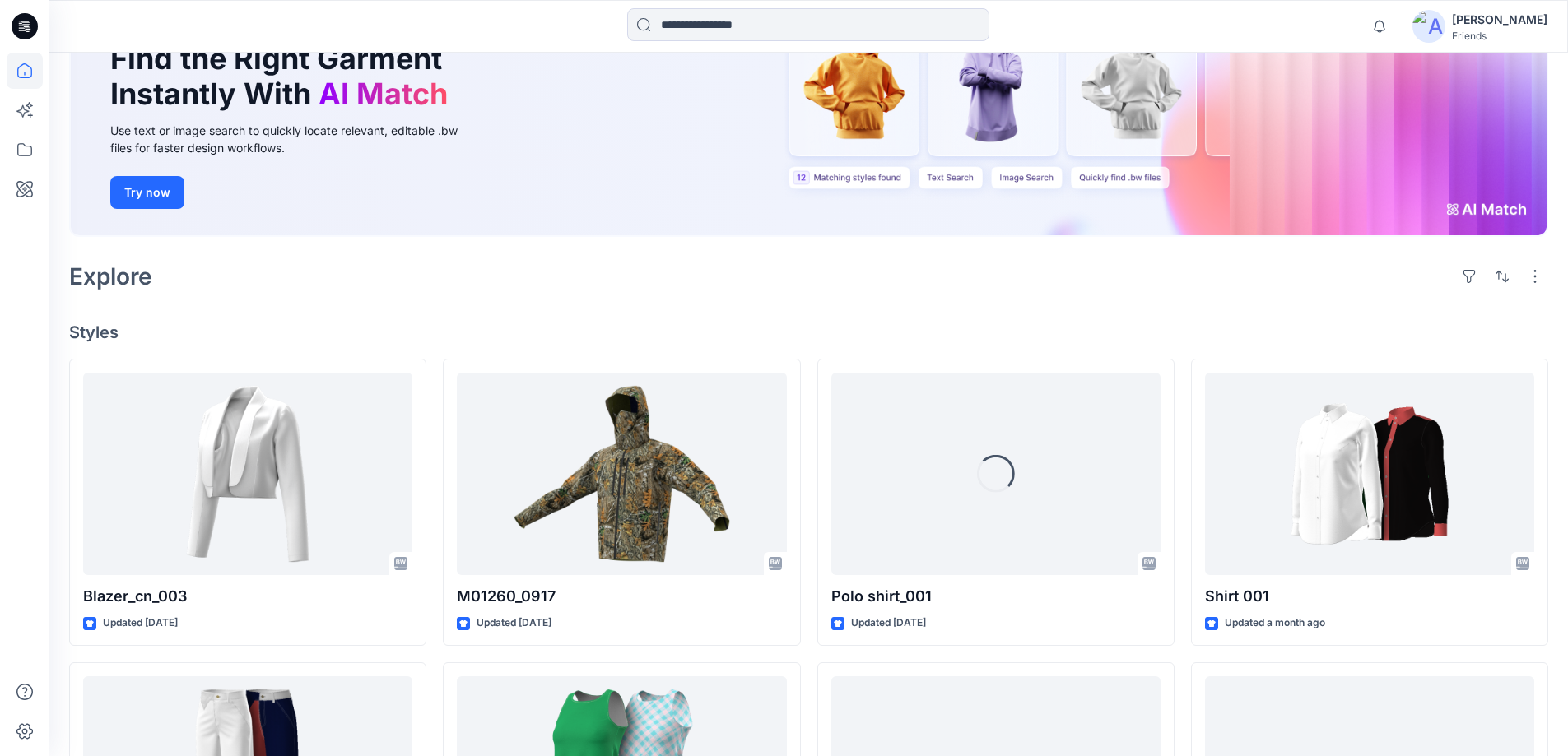
click at [17, 25] on icon at bounding box center [24, 26] width 26 height 26
click at [24, 28] on icon at bounding box center [22, 27] width 6 height 1
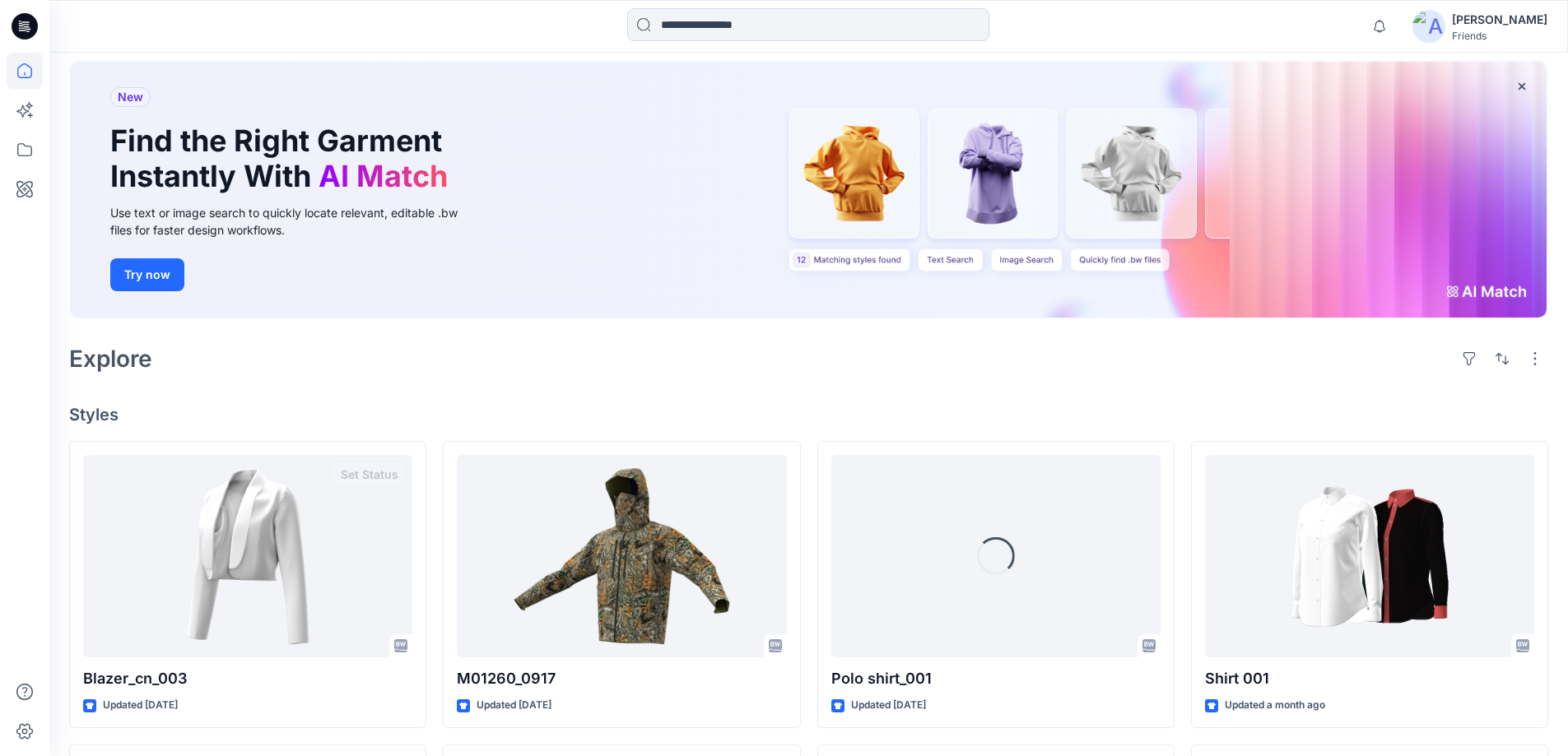
scroll to position [0, 0]
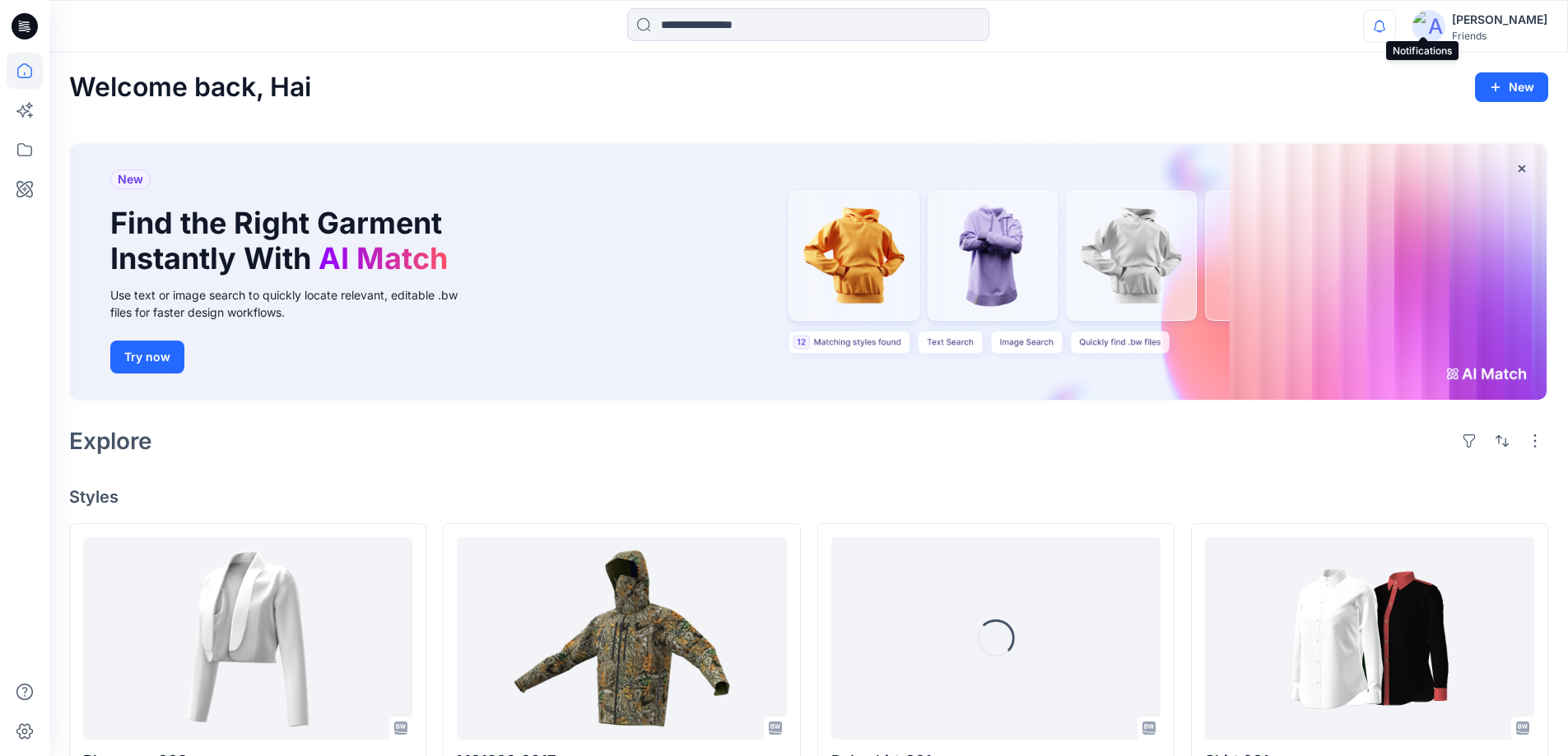
click at [1396, 25] on icon "button" at bounding box center [1379, 26] width 31 height 33
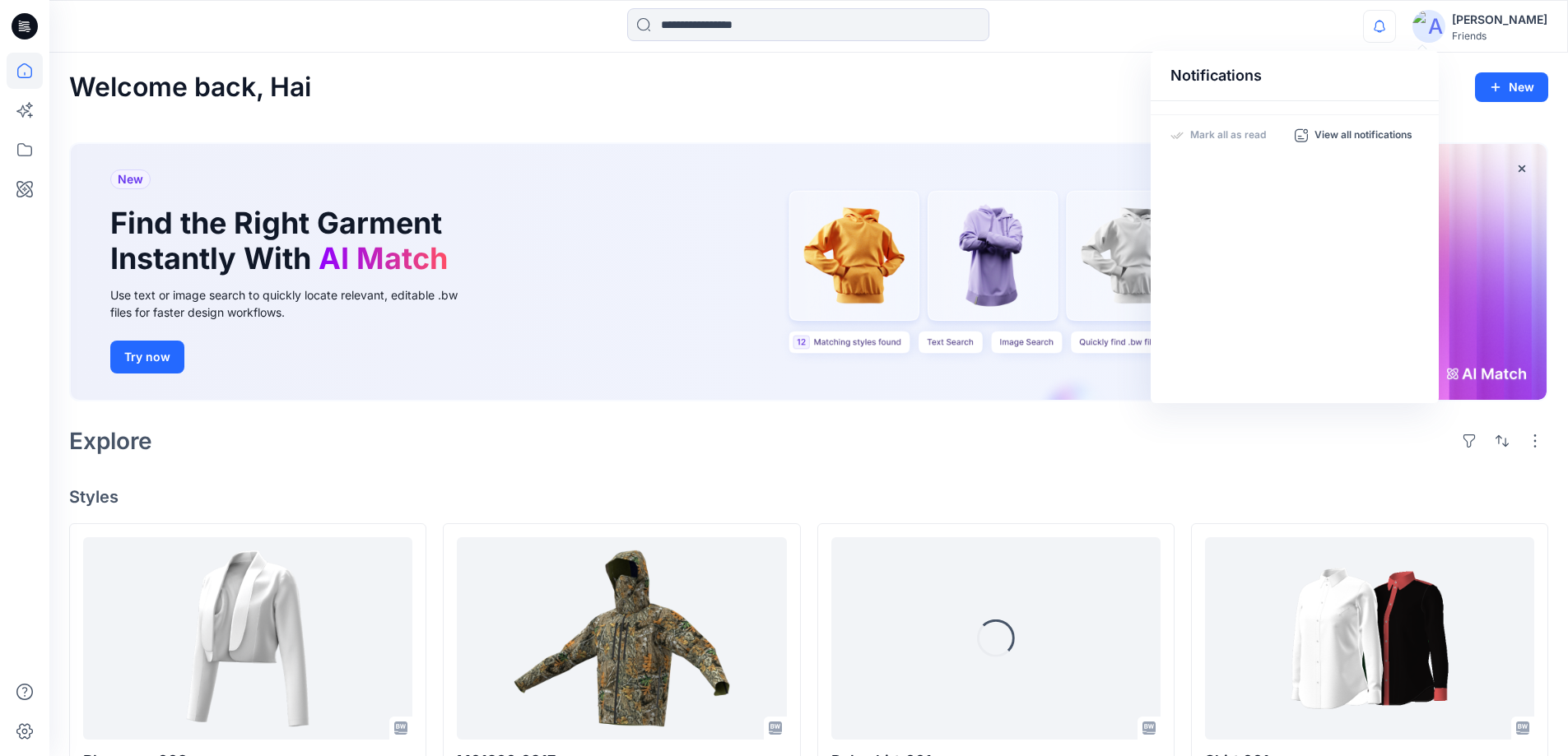
click at [19, 26] on icon at bounding box center [24, 26] width 26 height 26
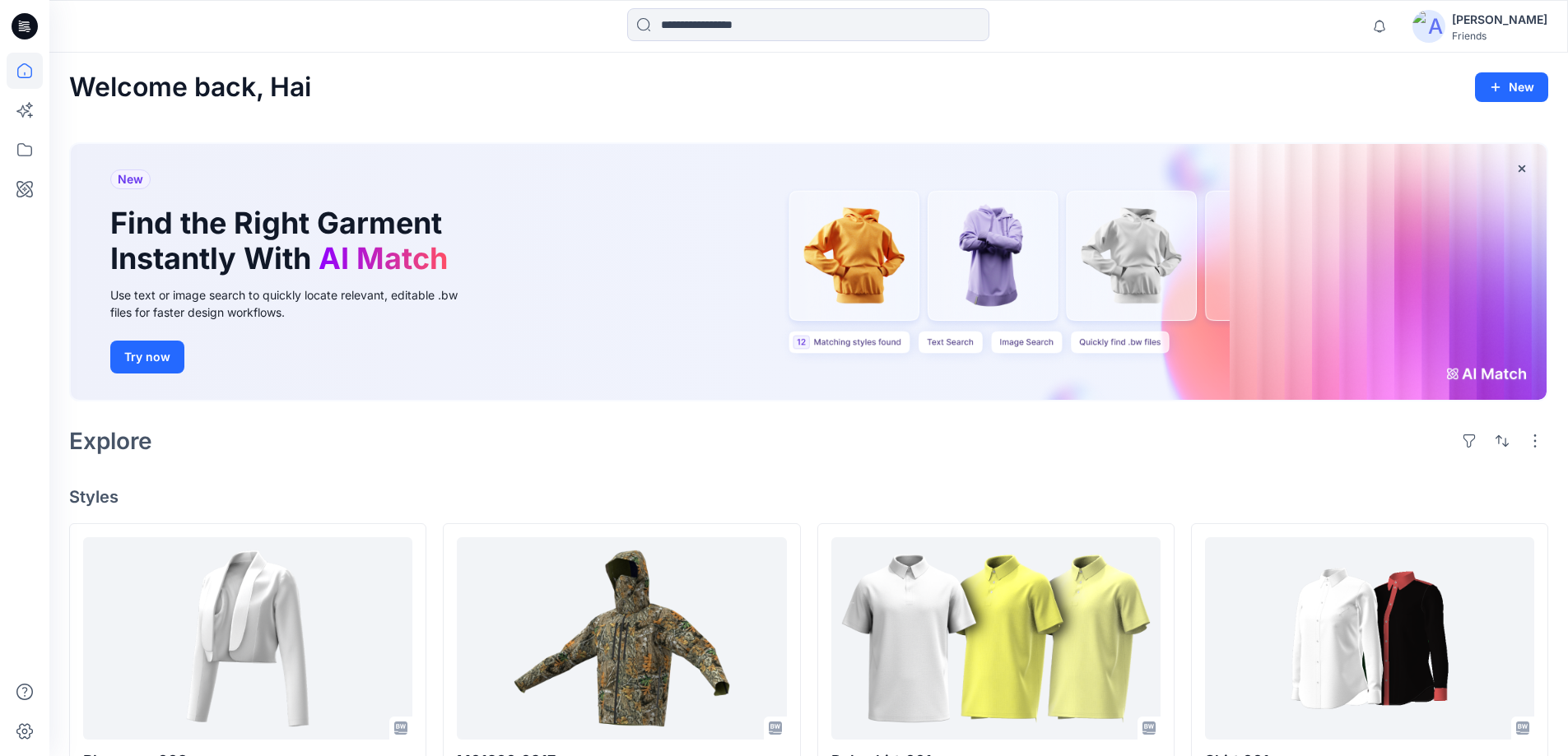
click at [1522, 17] on div "Hai Pham" at bounding box center [1499, 19] width 96 height 19
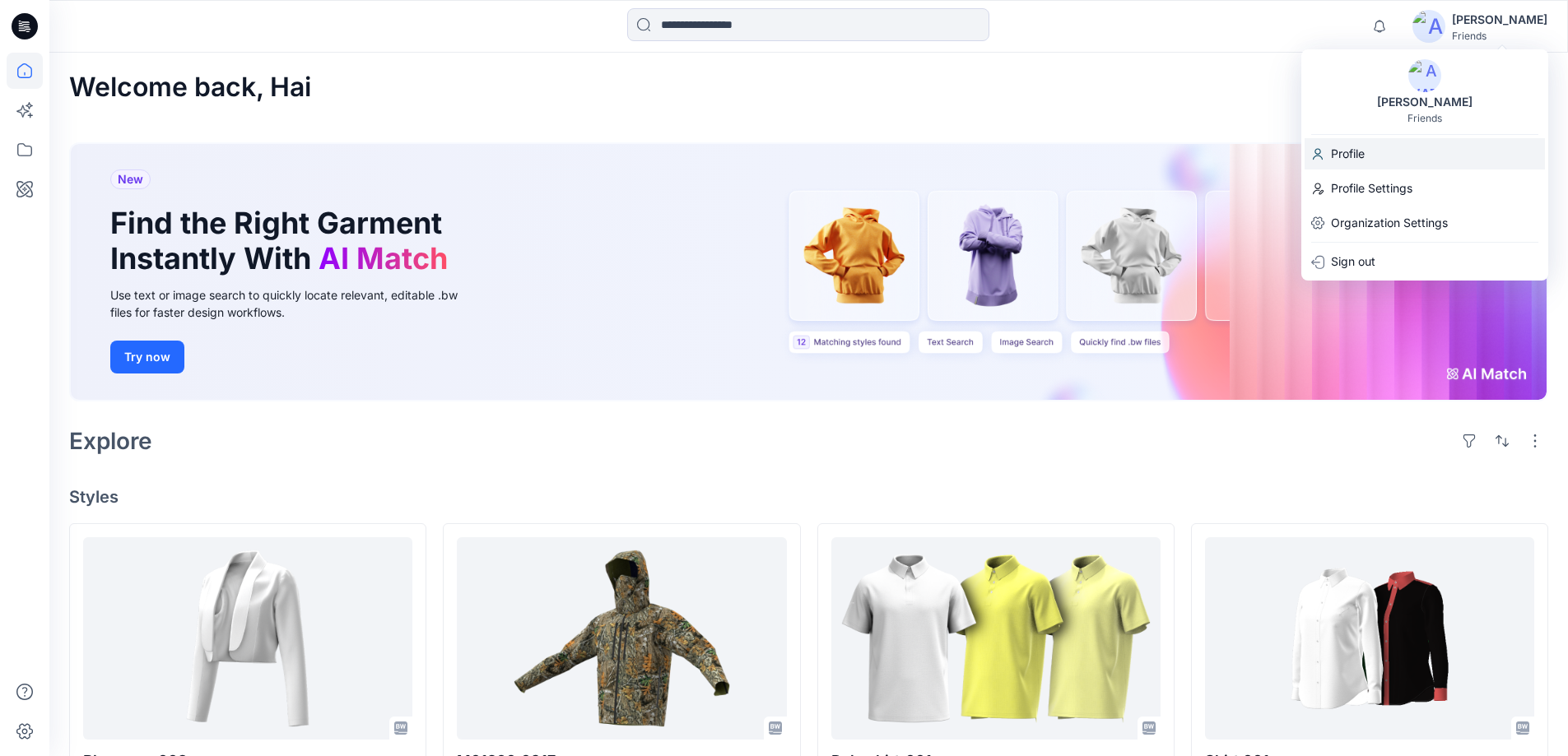
click at [1396, 158] on div "Profile" at bounding box center [1425, 154] width 241 height 31
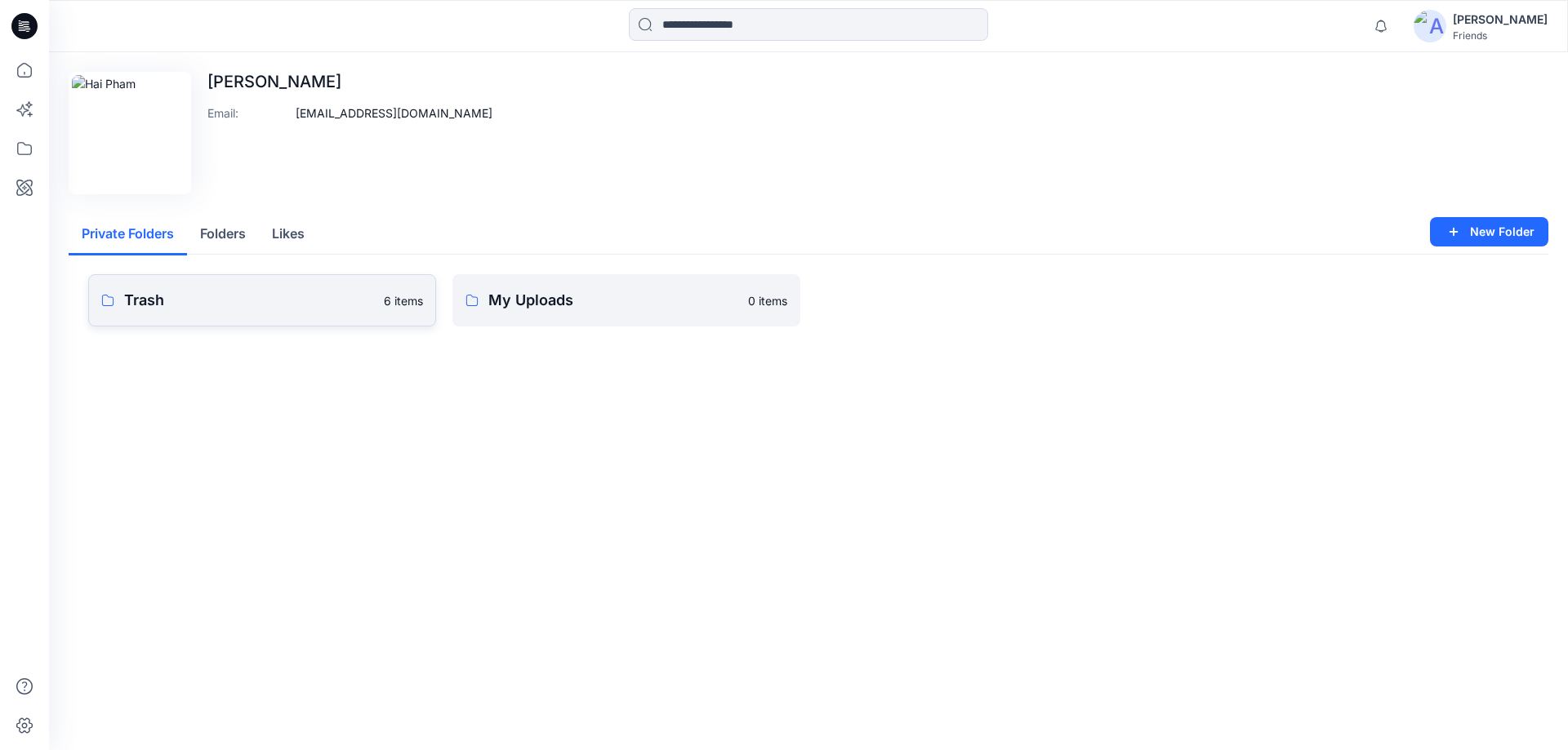
click at [220, 310] on p "Trash" at bounding box center [249, 300] width 249 height 23
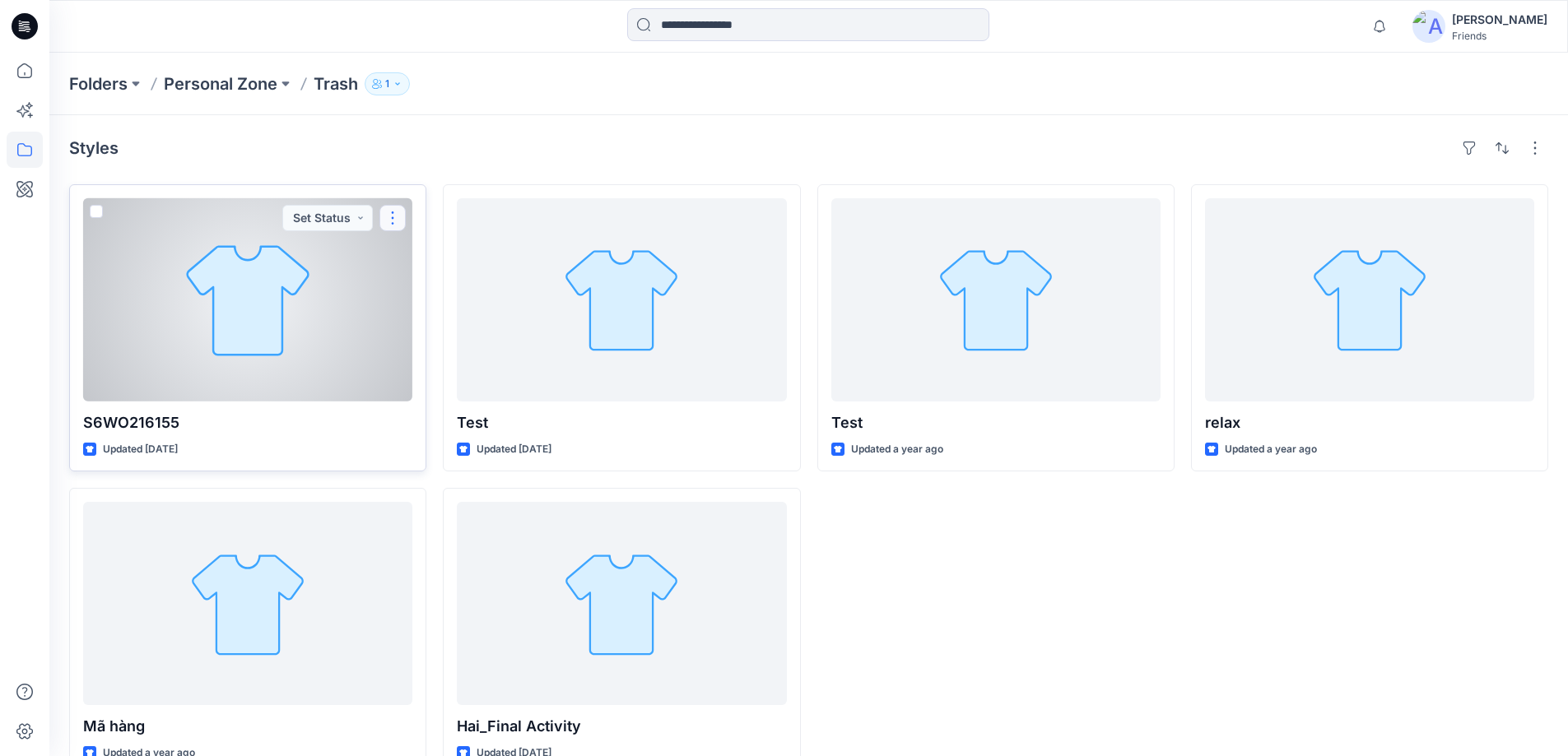
click at [392, 223] on button "button" at bounding box center [392, 218] width 26 height 26
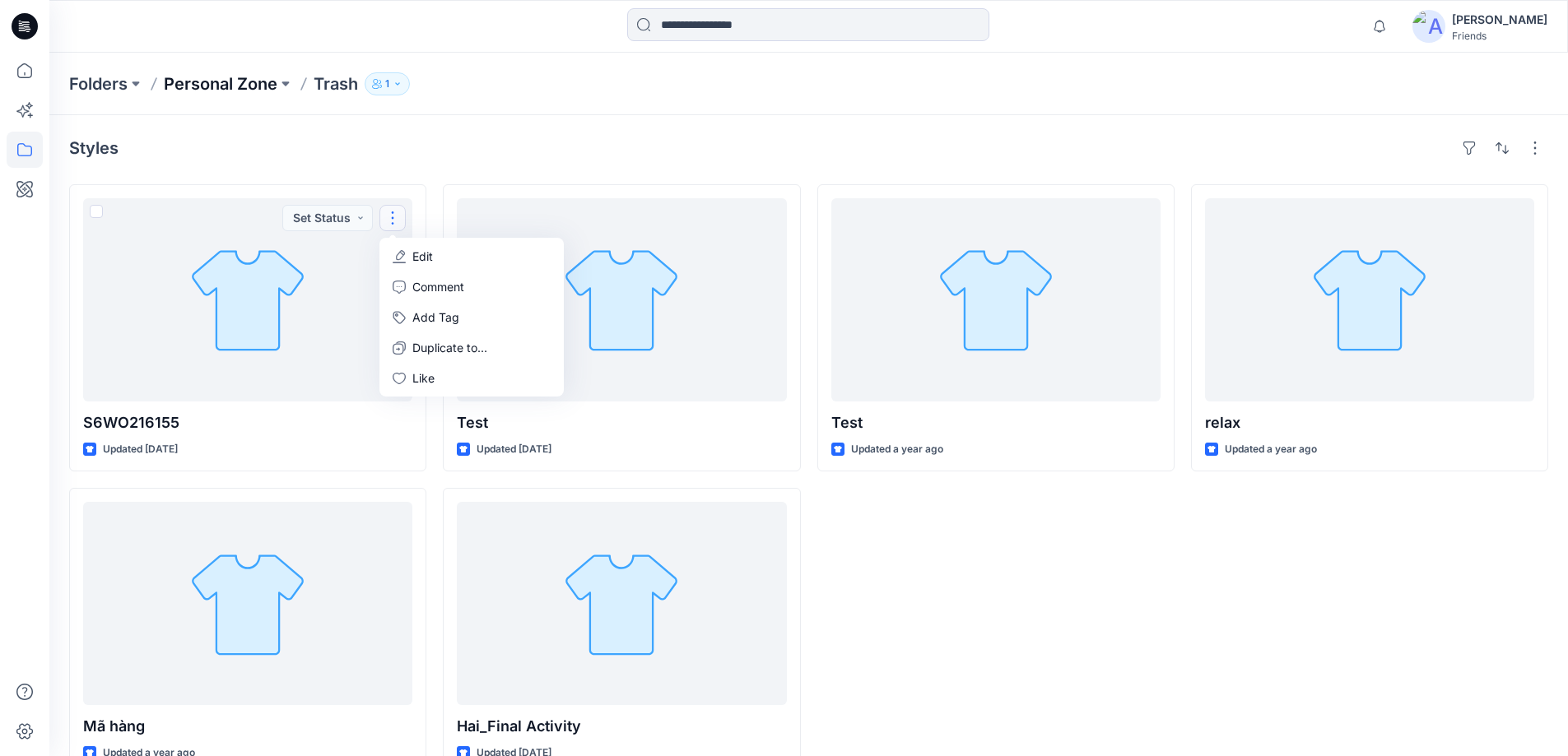
click at [254, 91] on p "Personal Zone" at bounding box center [220, 84] width 113 height 23
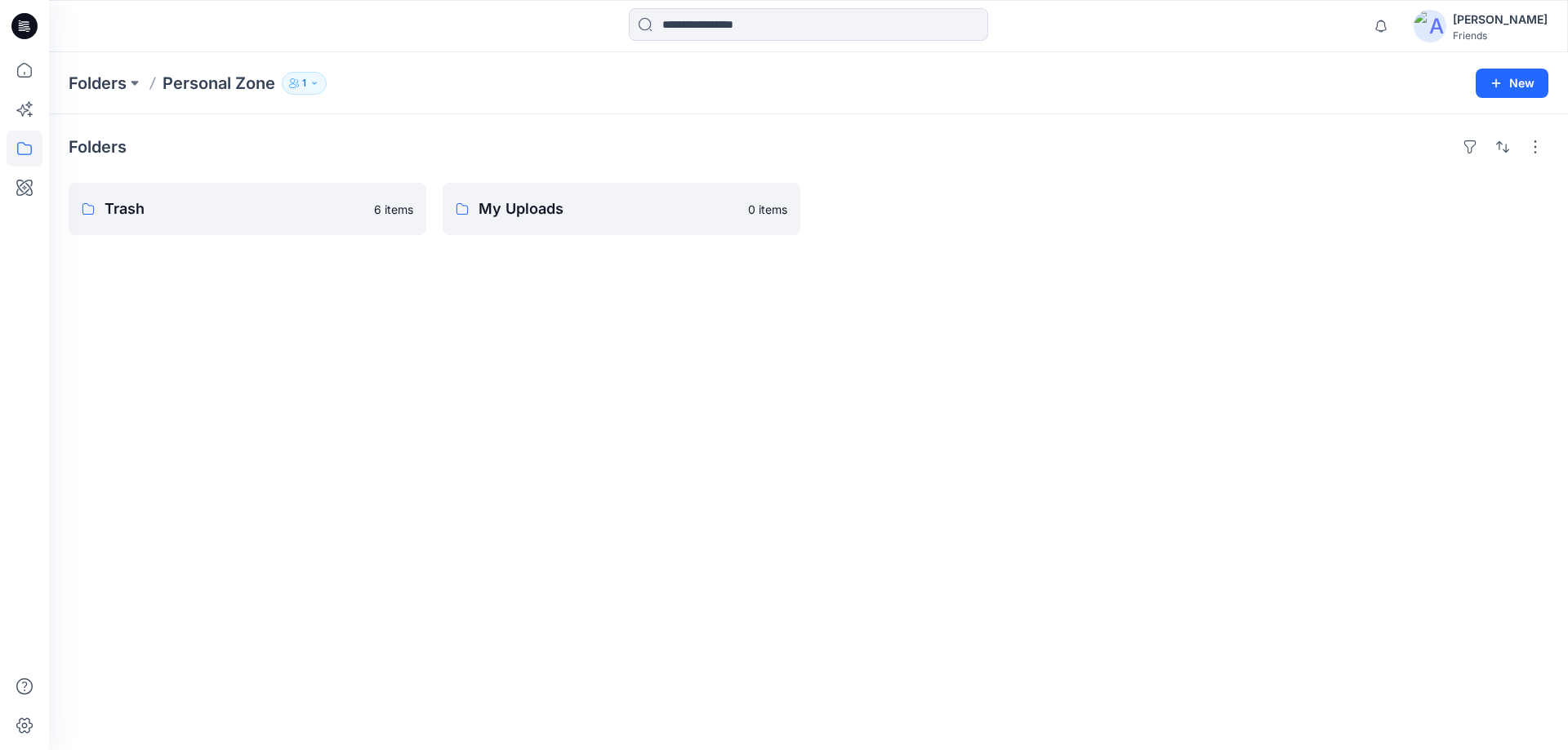
click at [298, 82] on icon "button" at bounding box center [297, 82] width 3 height 4
click at [283, 260] on div "Folders Trash 6 items My Uploads 0 items" at bounding box center [808, 432] width 1519 height 636
click at [240, 206] on p "Trash" at bounding box center [234, 209] width 260 height 23
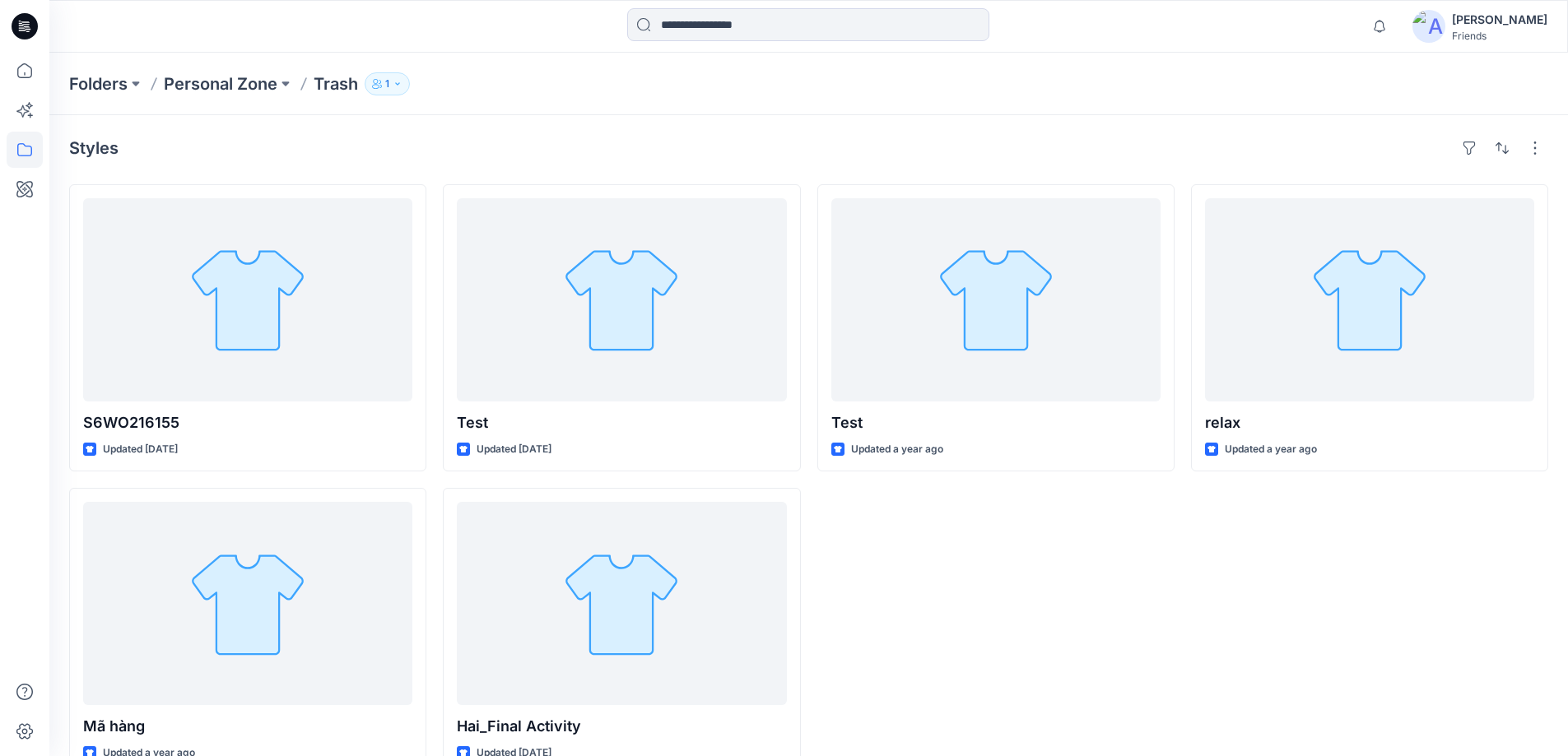
click at [396, 83] on icon "button" at bounding box center [398, 84] width 10 height 10
drag, startPoint x: 651, startPoint y: 135, endPoint x: 564, endPoint y: 178, distance: 97.0
click at [650, 139] on div "Styles" at bounding box center [808, 148] width 1479 height 26
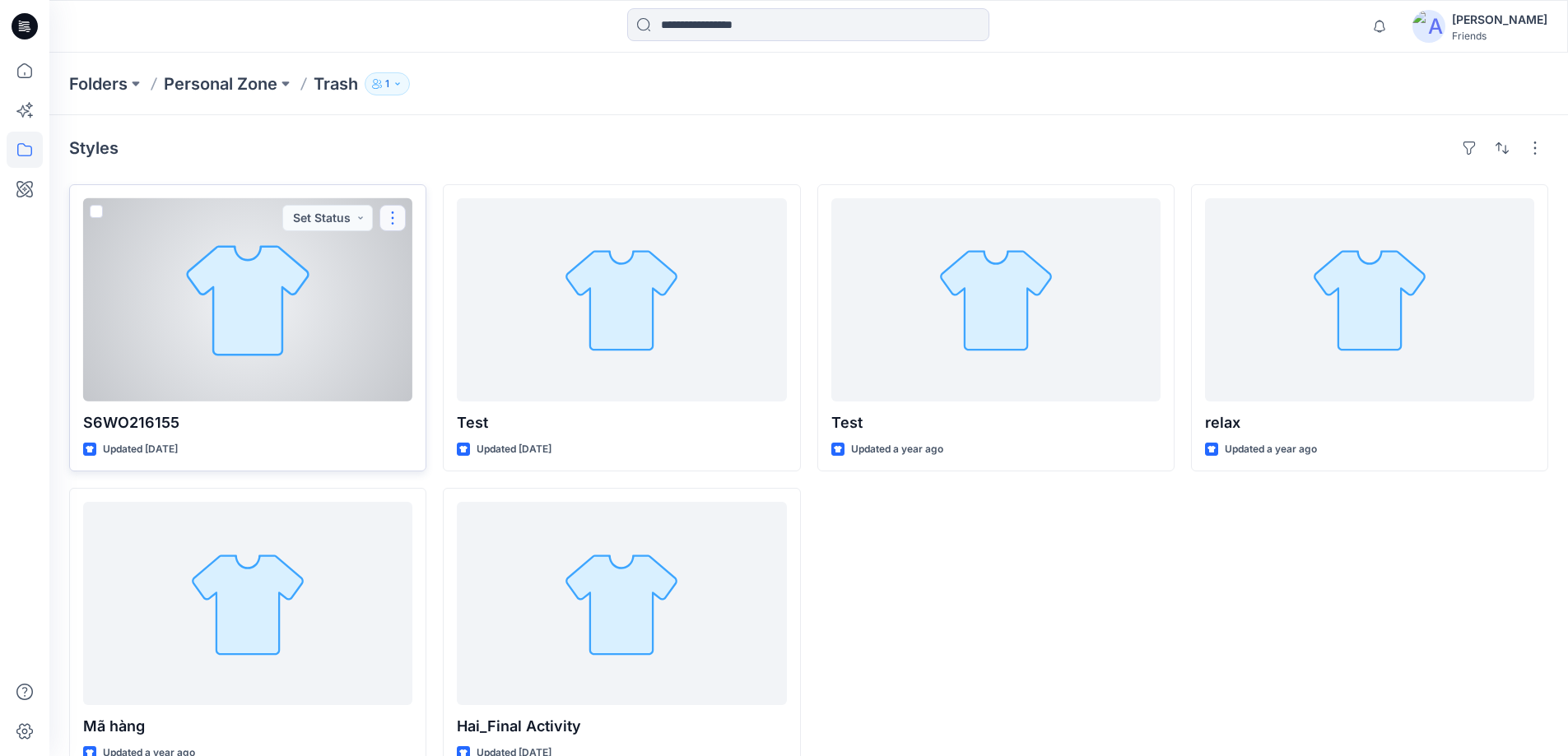
click at [400, 213] on button "button" at bounding box center [392, 218] width 26 height 26
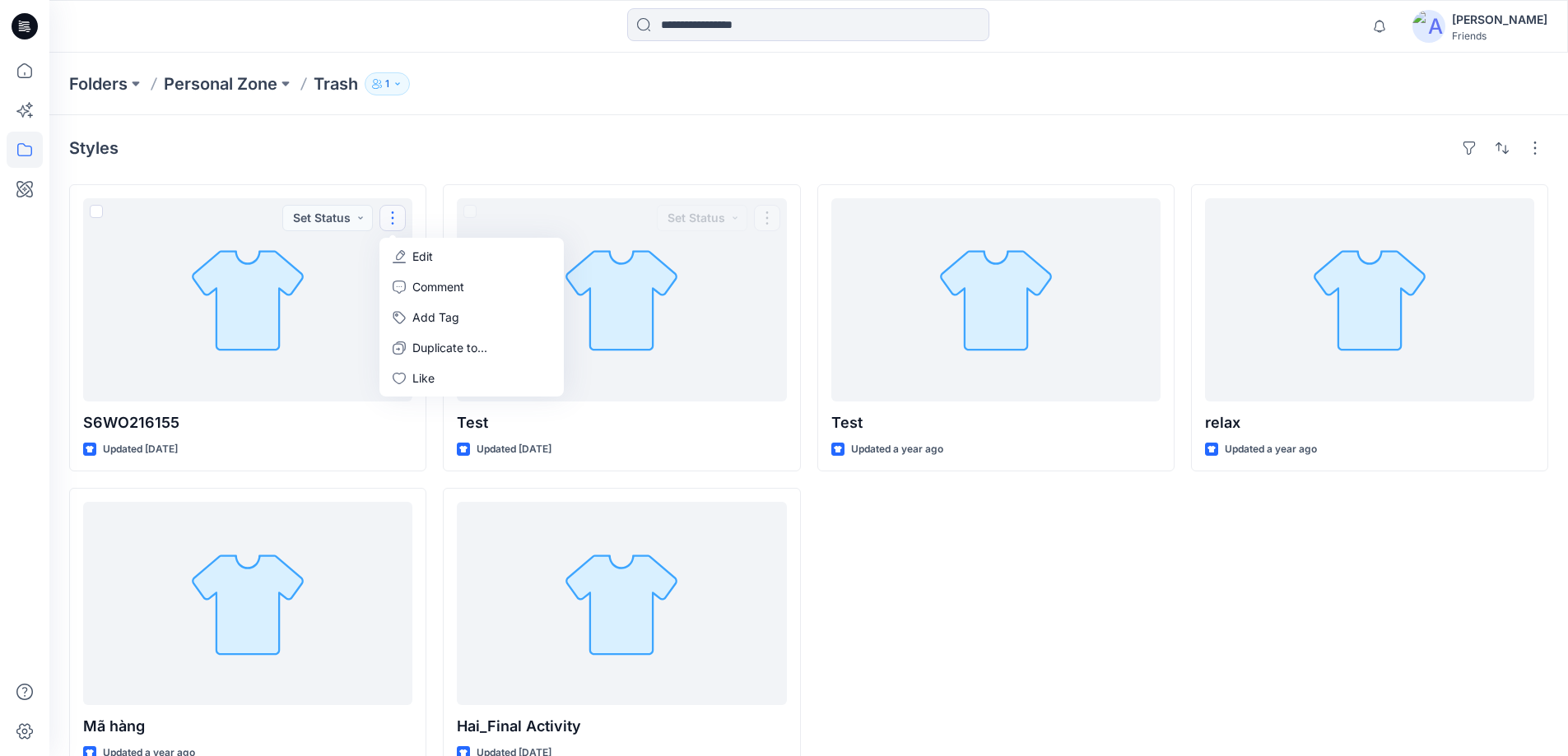
click at [558, 168] on div "Styles S6WO216155 Updated 3 months ago Set Status Edit Comment Add Tag Duplicat…" at bounding box center [809, 454] width 1519 height 680
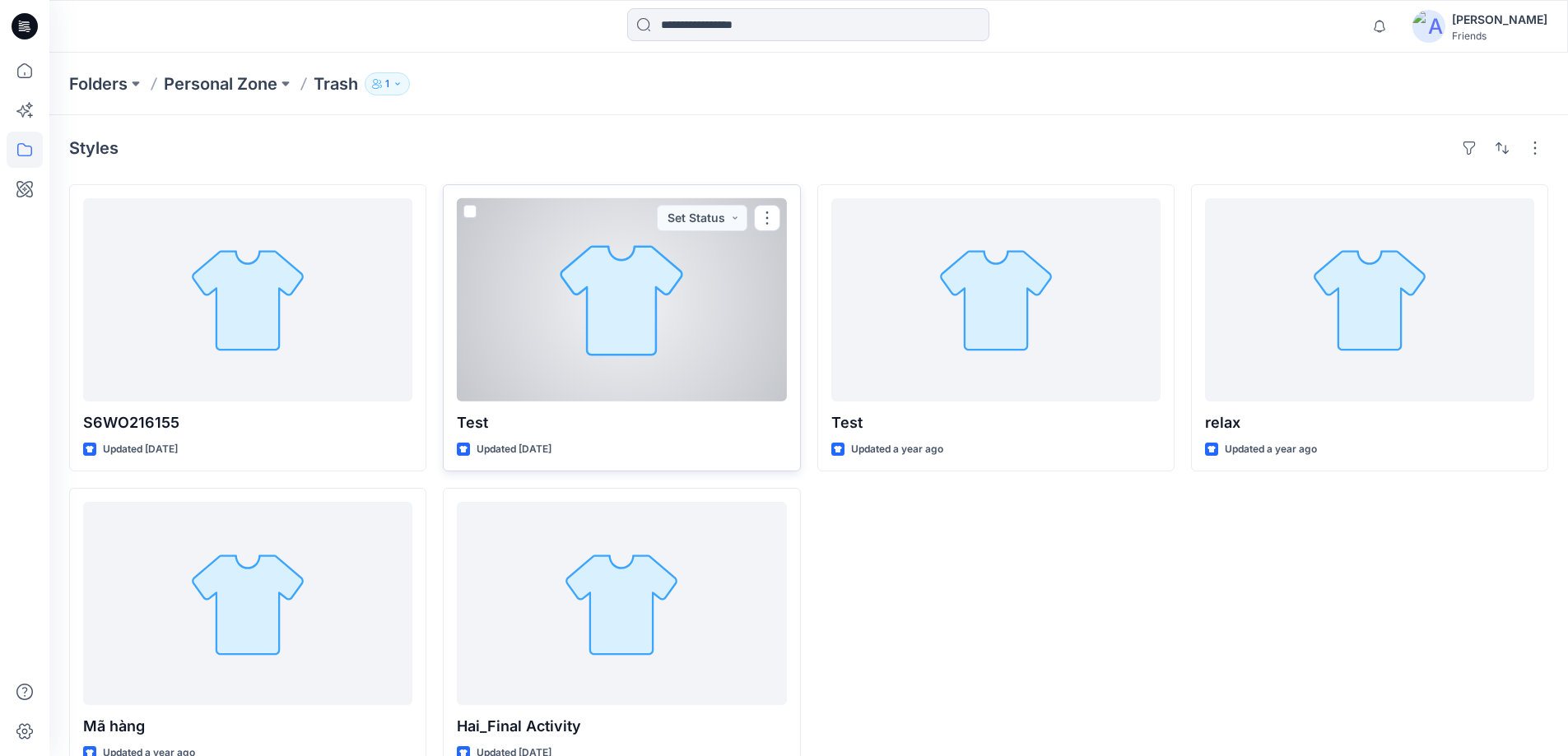
click at [781, 215] on div at bounding box center [621, 300] width 329 height 203
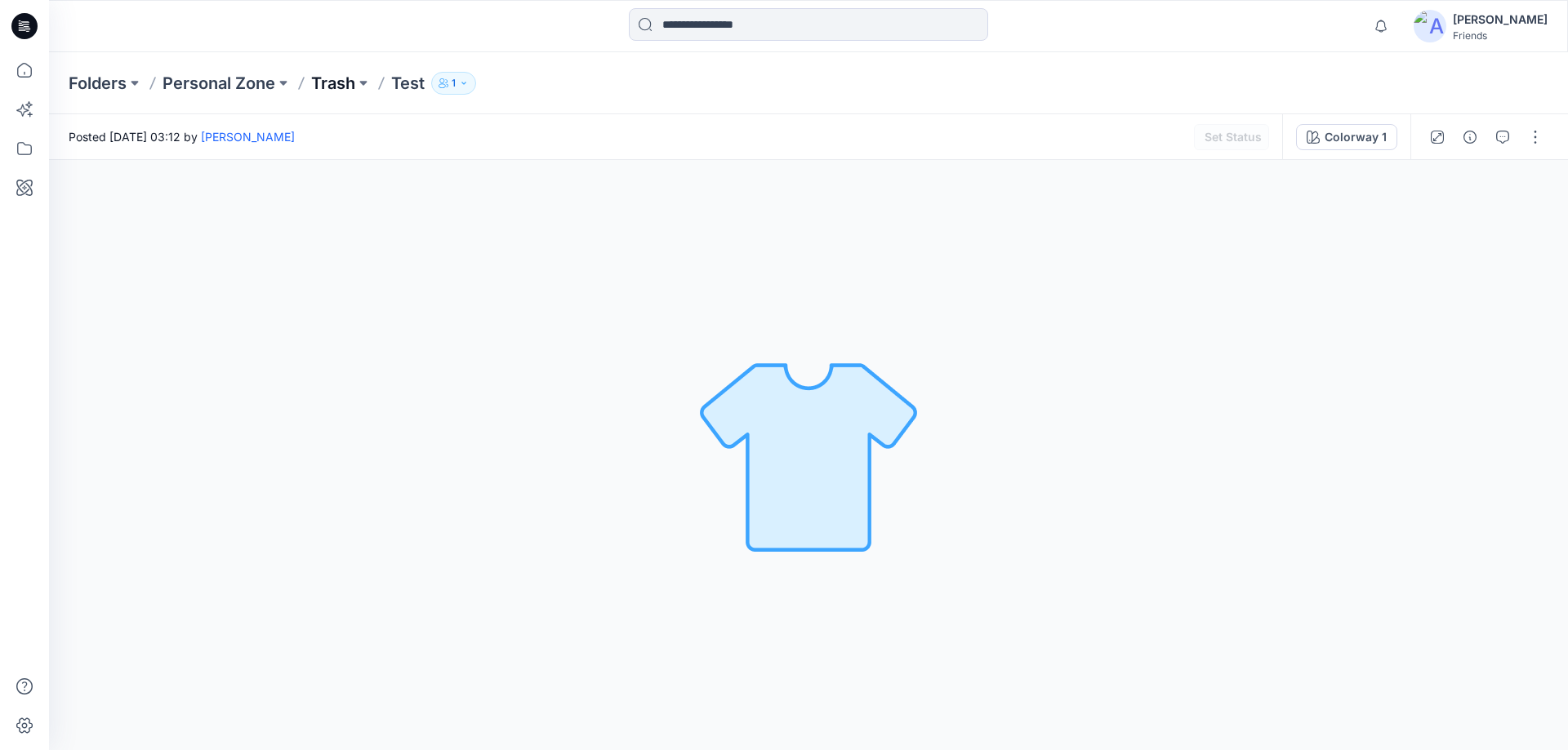
click at [326, 79] on p "Trash" at bounding box center [333, 83] width 44 height 23
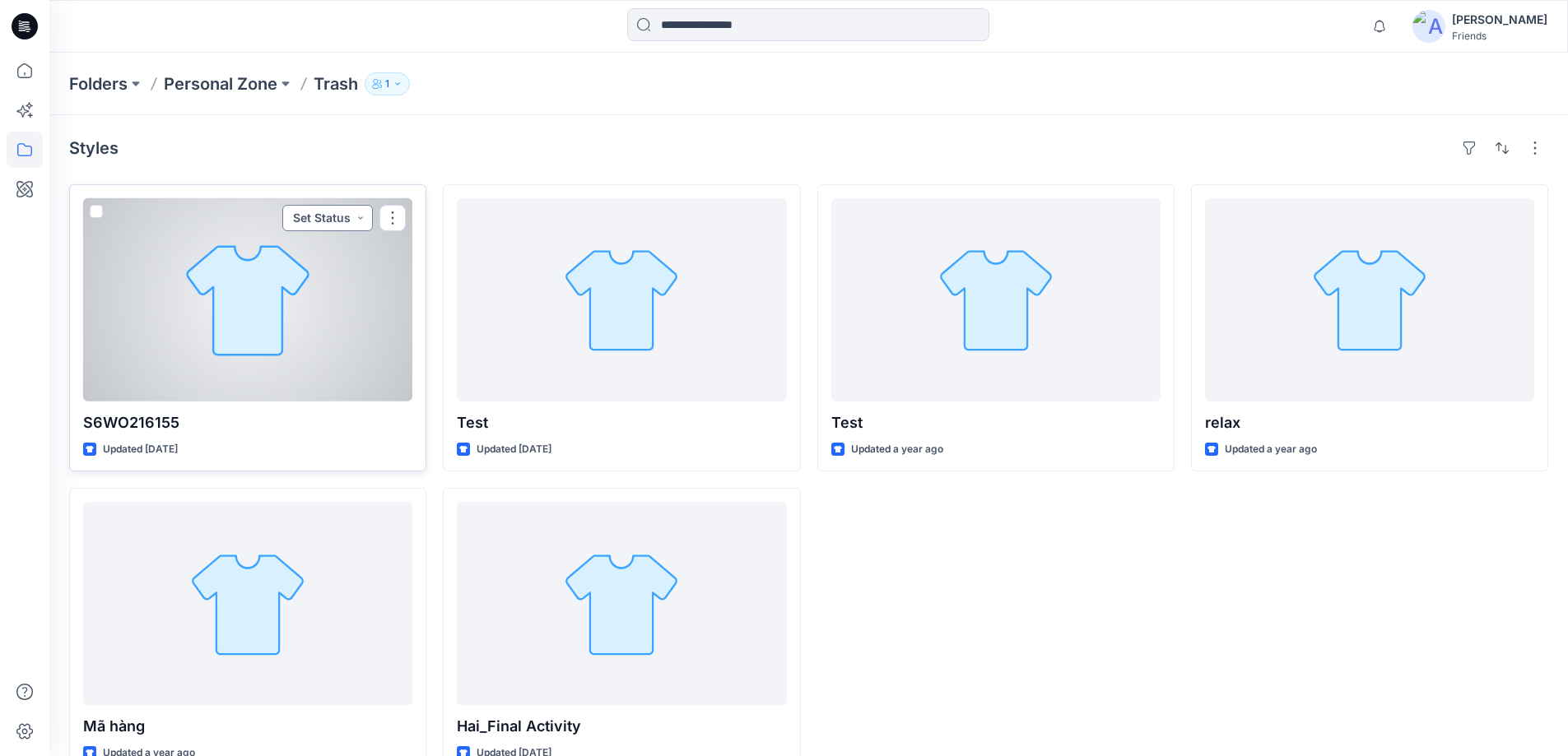
click at [364, 218] on button "Set Status" at bounding box center [328, 218] width 91 height 26
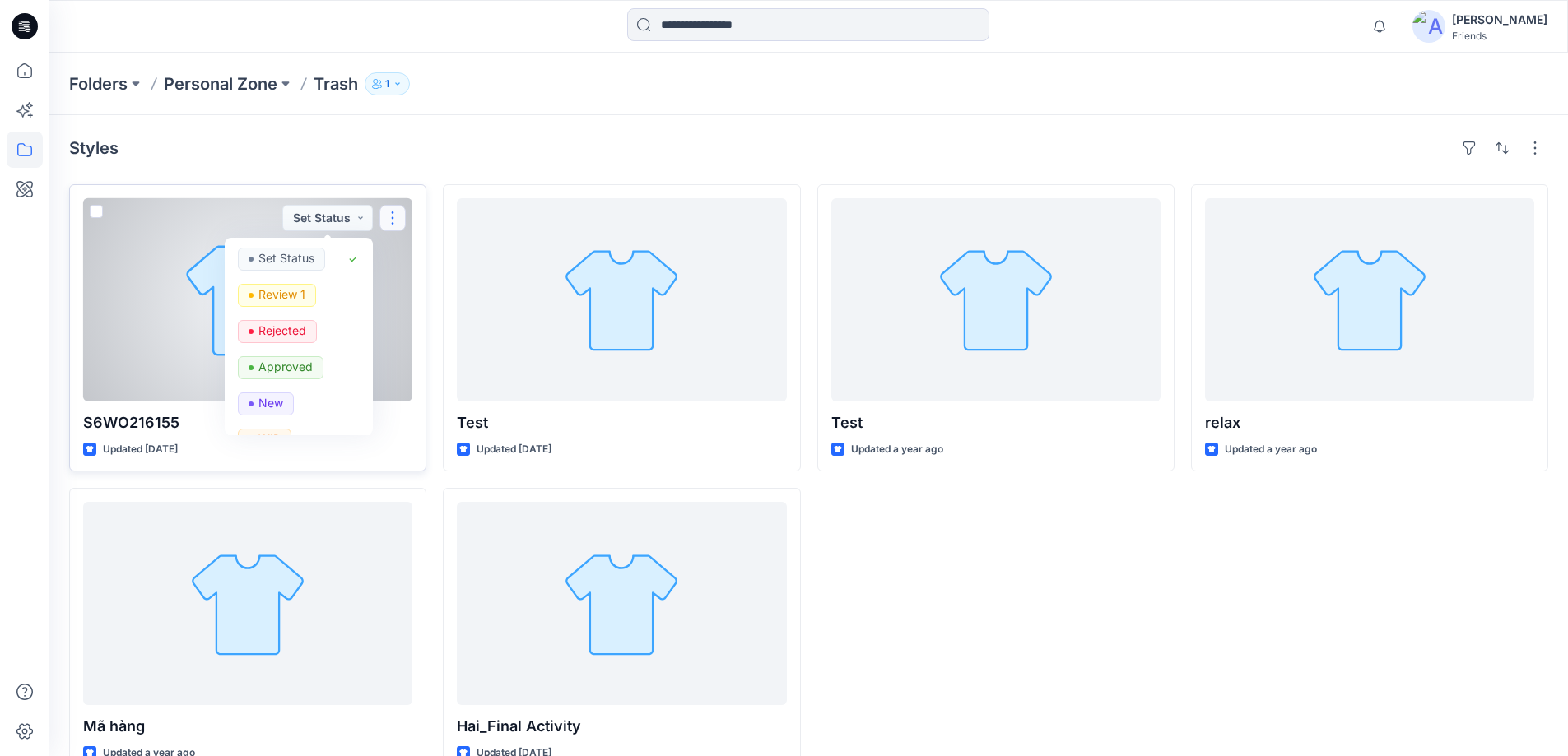
click at [384, 226] on button "button" at bounding box center [392, 218] width 26 height 26
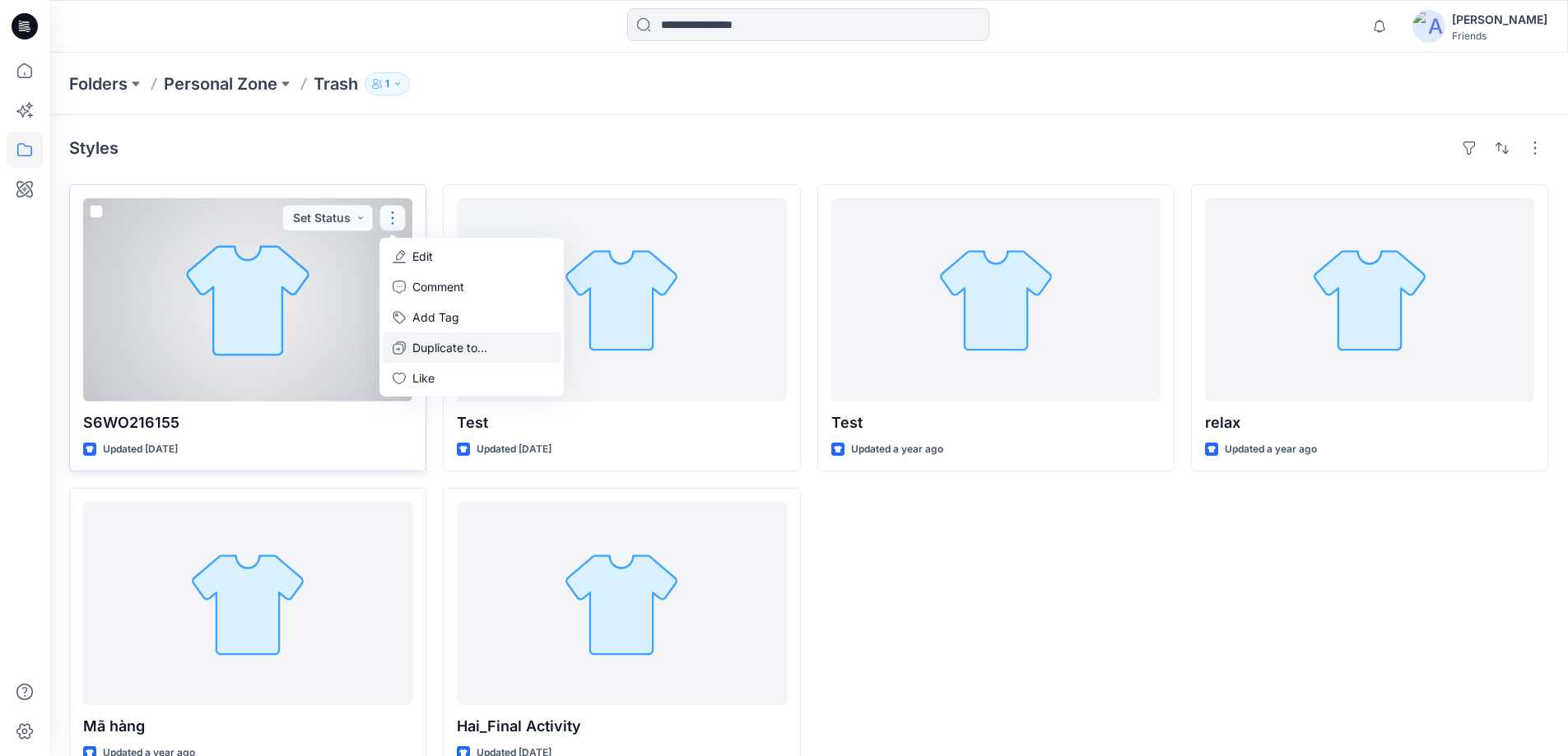
click at [473, 351] on p "Duplicate to..." at bounding box center [449, 348] width 74 height 17
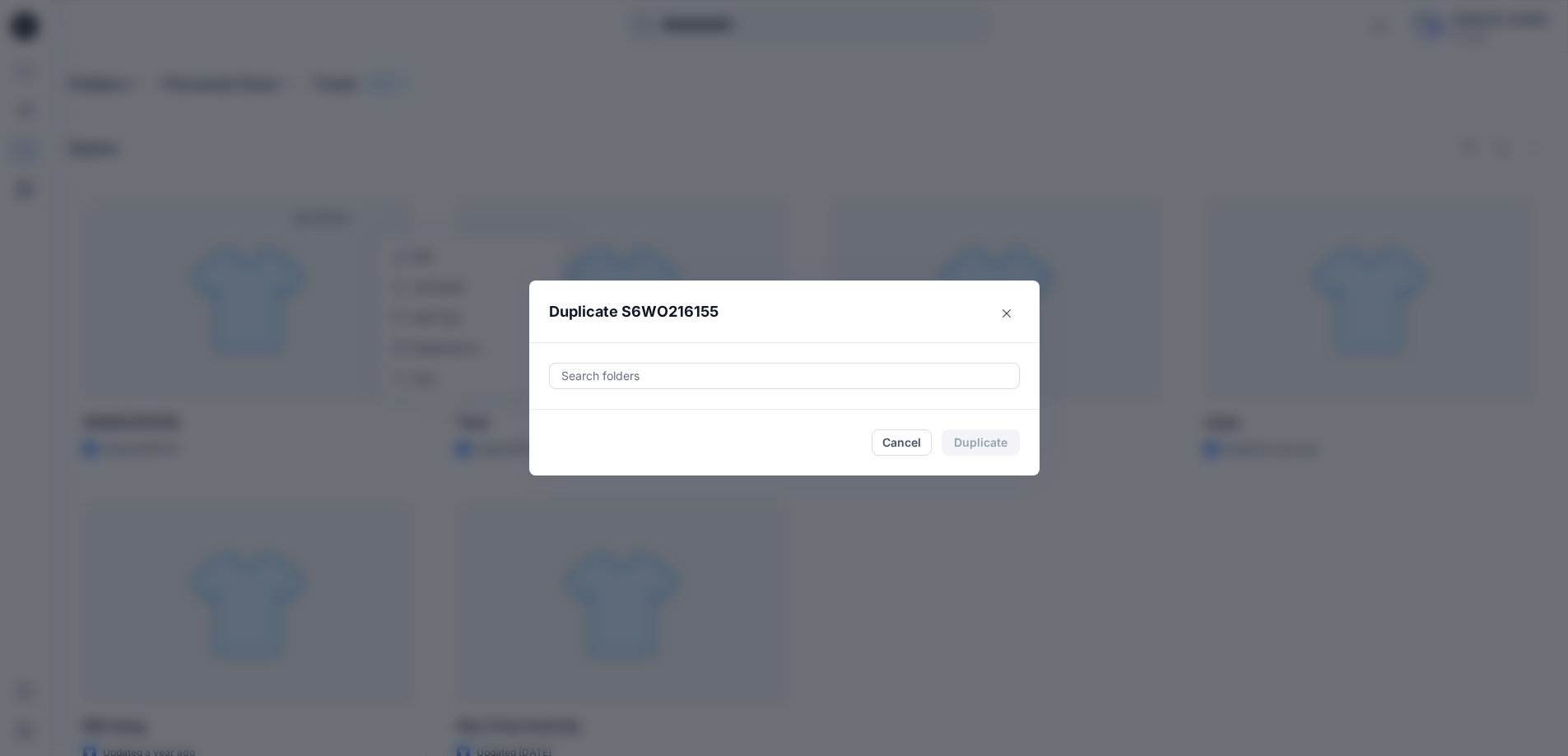
click at [732, 370] on div at bounding box center [784, 376] width 450 height 19
click at [738, 380] on div at bounding box center [784, 376] width 450 height 19
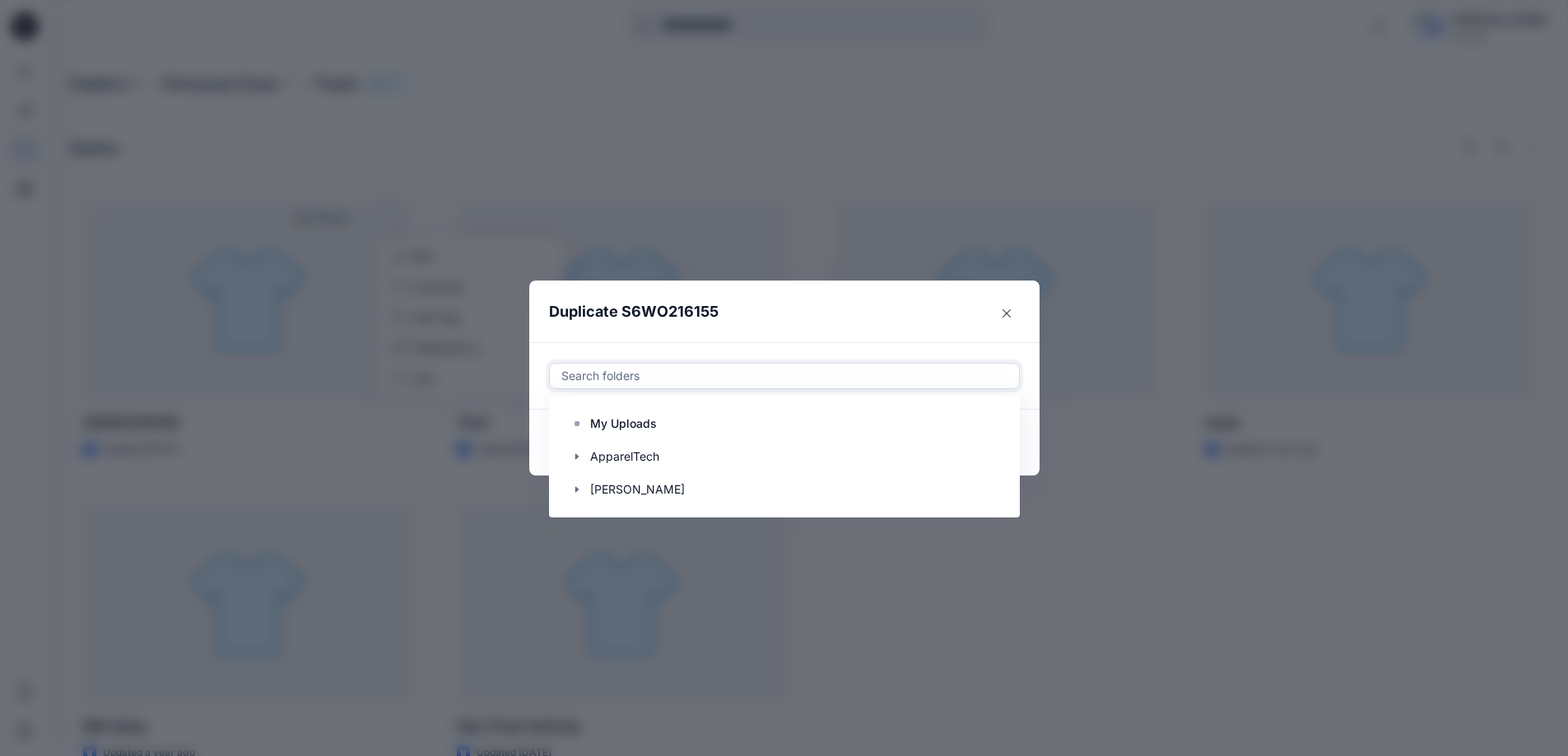
click at [720, 369] on div at bounding box center [784, 376] width 450 height 19
click at [696, 483] on div at bounding box center [784, 489] width 448 height 33
click at [1013, 318] on button "Close" at bounding box center [1006, 313] width 26 height 26
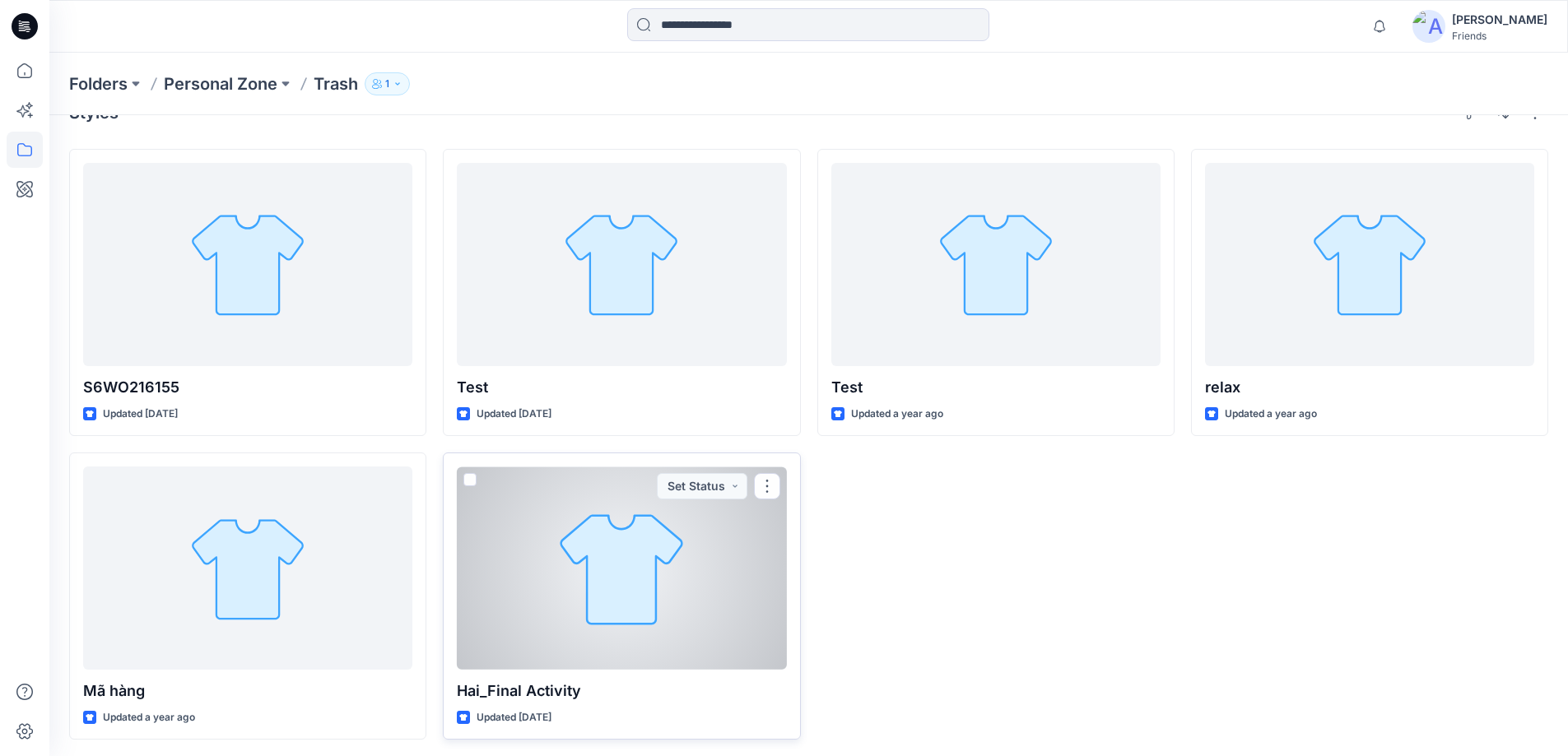
scroll to position [39, 0]
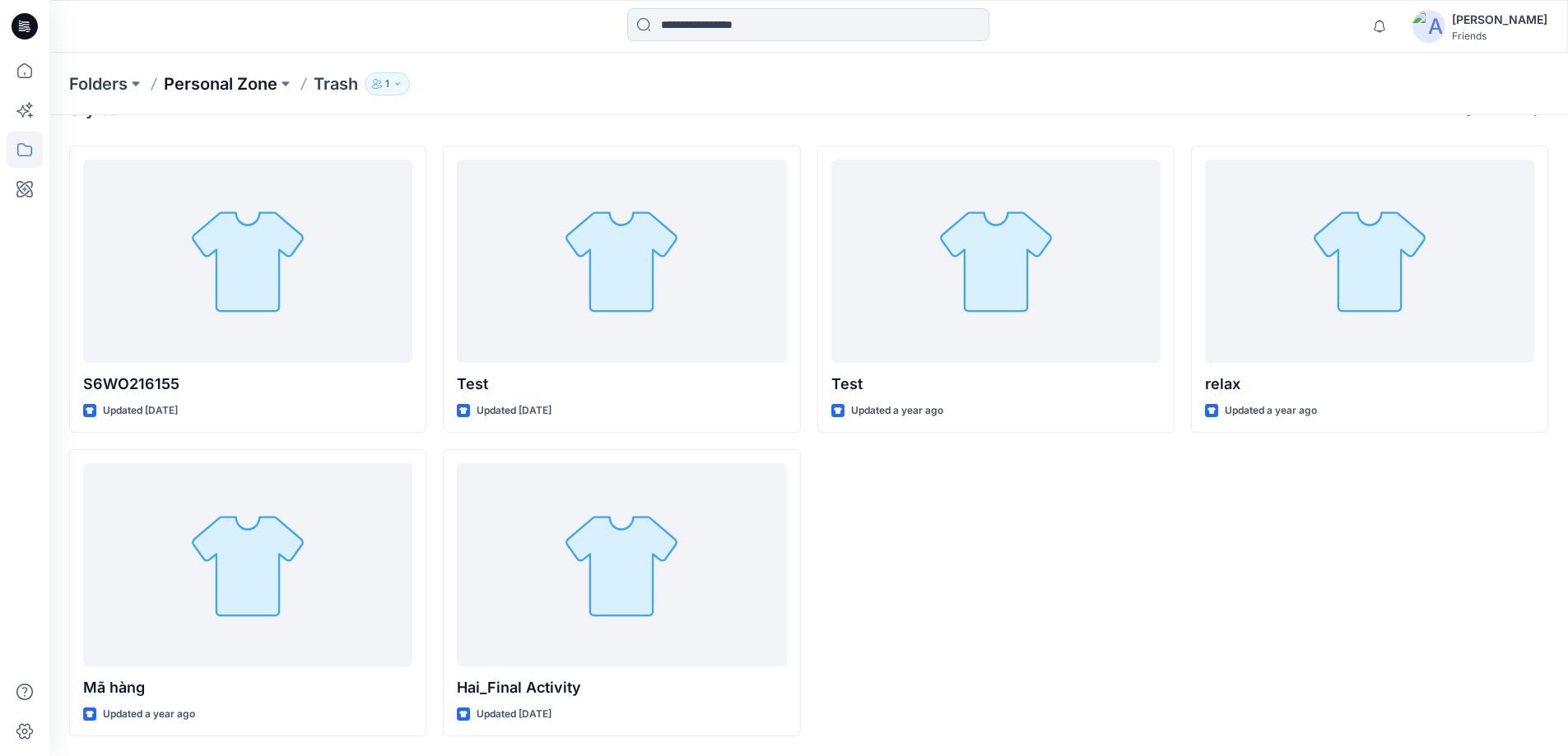
click at [257, 87] on p "Personal Zone" at bounding box center [220, 84] width 113 height 23
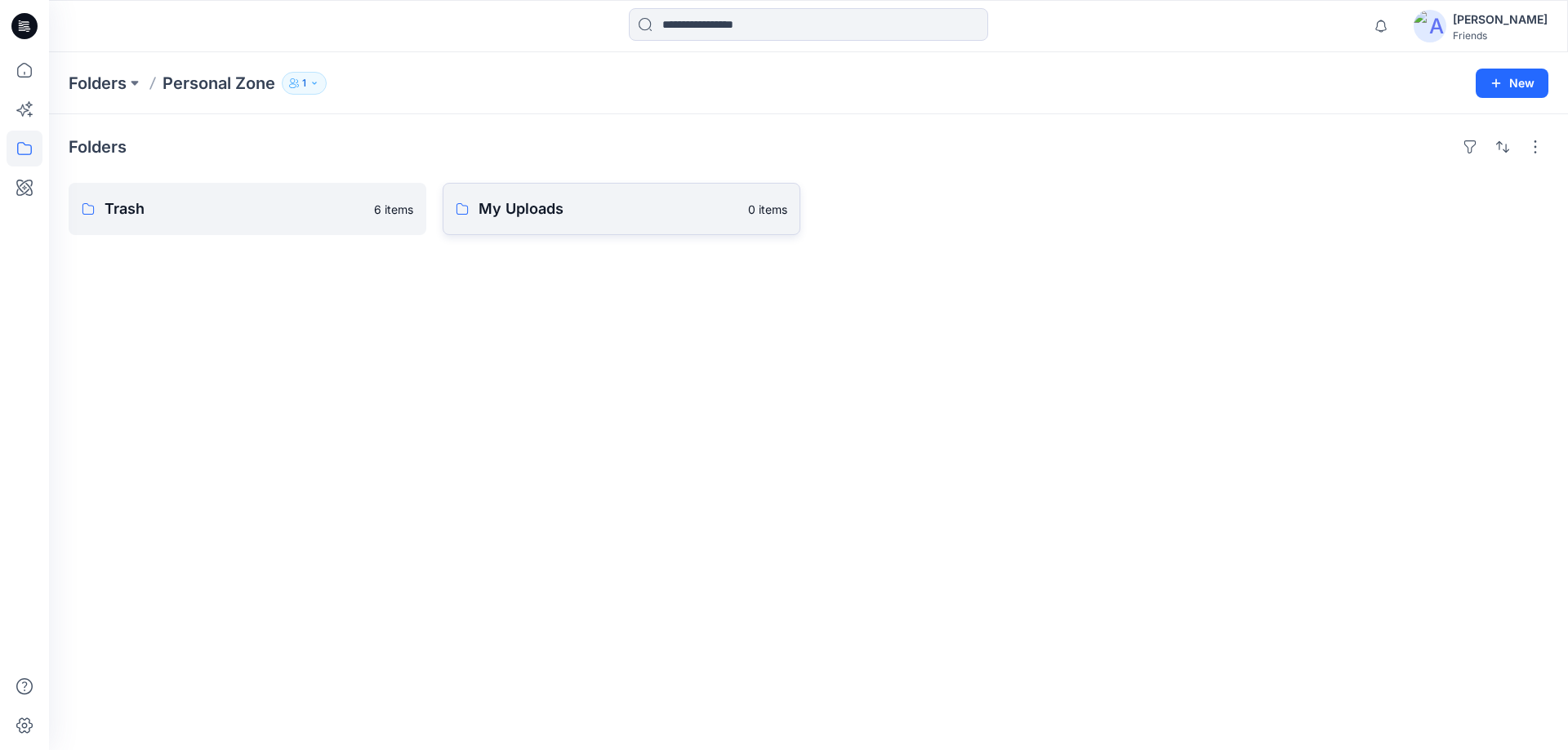
click at [594, 214] on p "My Uploads" at bounding box center [608, 209] width 260 height 23
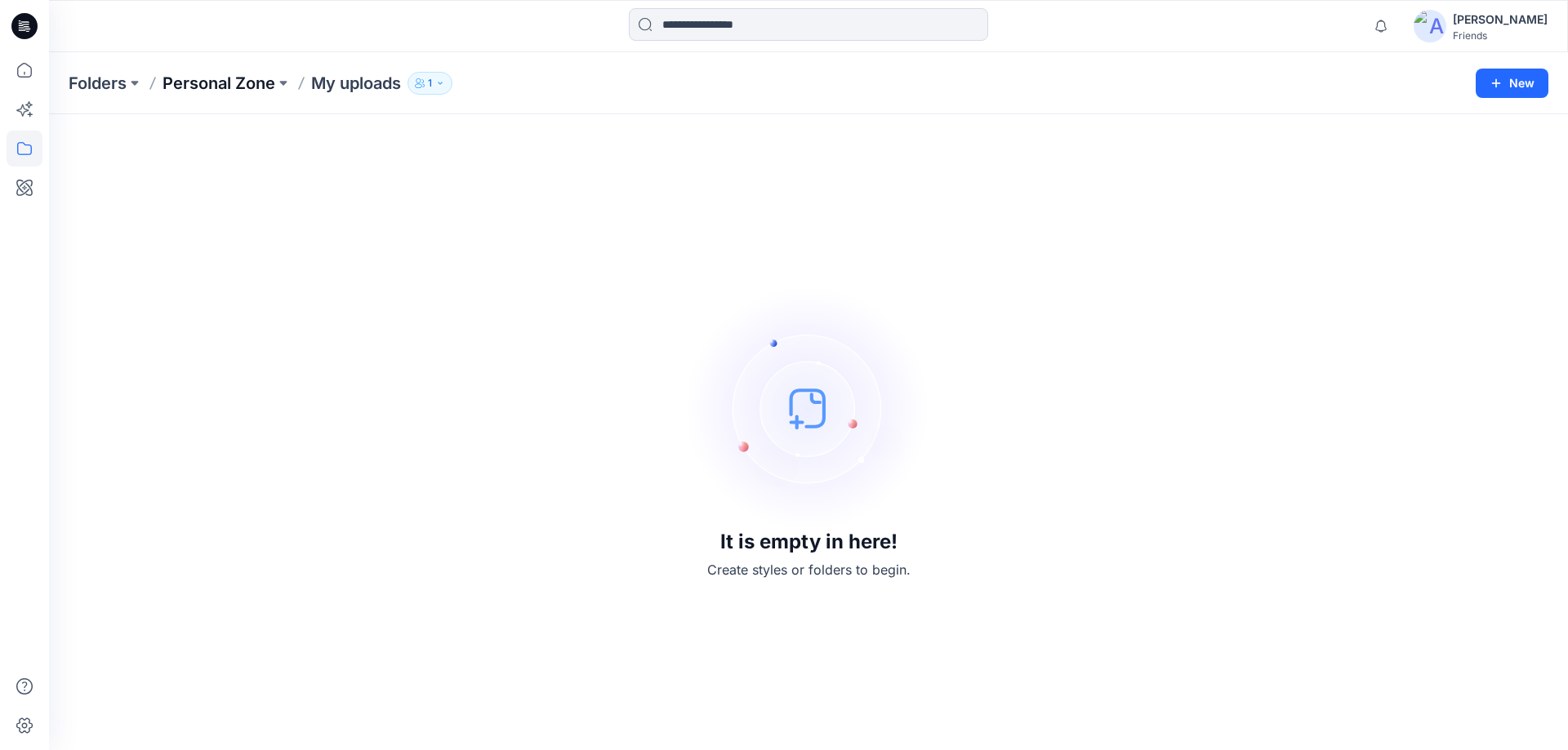
click at [246, 82] on p "Personal Zone" at bounding box center [218, 83] width 112 height 23
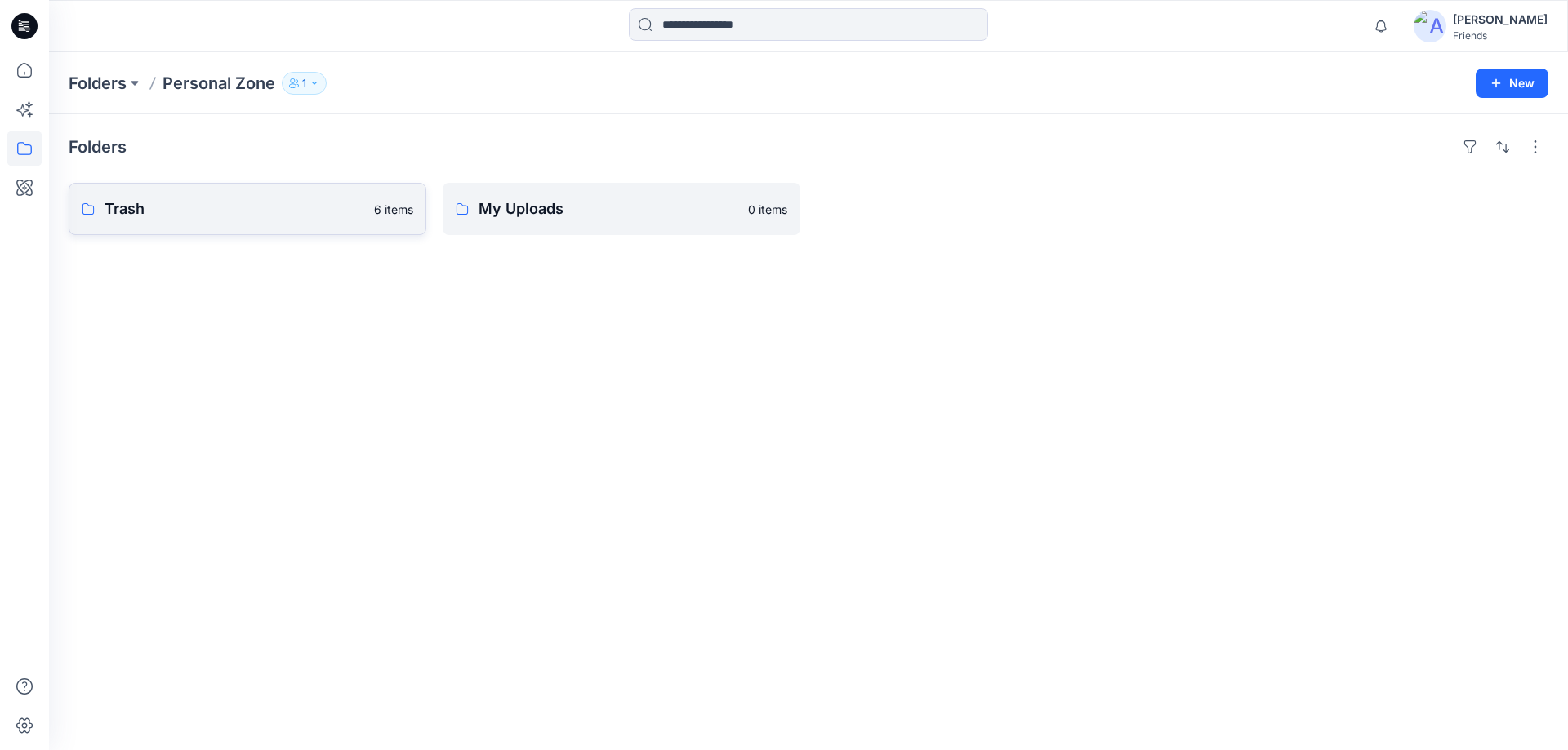
click at [321, 199] on link "Trash 6 items" at bounding box center [247, 209] width 358 height 52
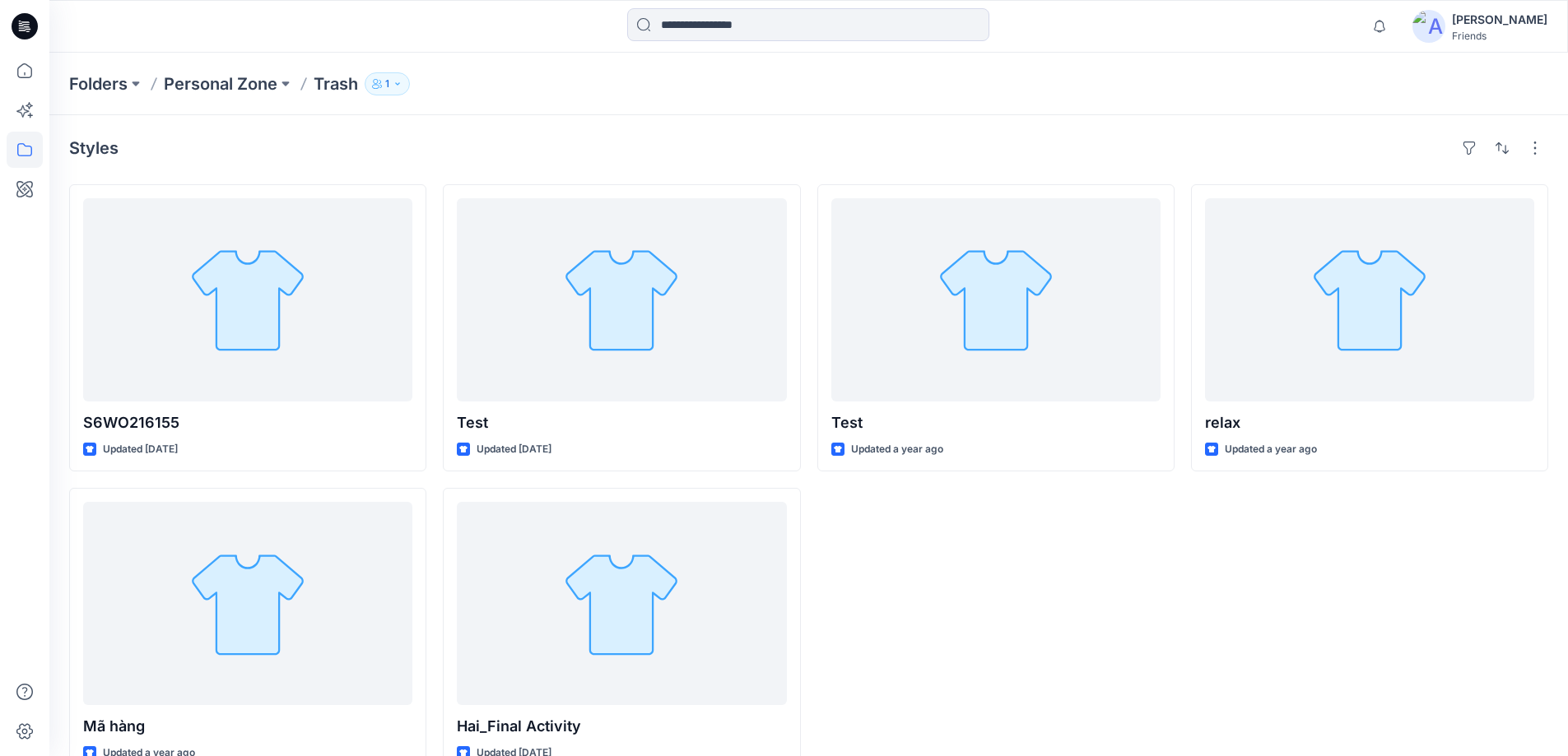
click at [376, 82] on icon "button" at bounding box center [375, 81] width 5 height 5
click at [675, 160] on div "Styles" at bounding box center [808, 148] width 1479 height 26
click at [1041, 47] on div "Notifications Mark all as read View all notifications Hai Pham Friends" at bounding box center [809, 26] width 1519 height 52
click at [248, 91] on p "Personal Zone" at bounding box center [220, 84] width 113 height 23
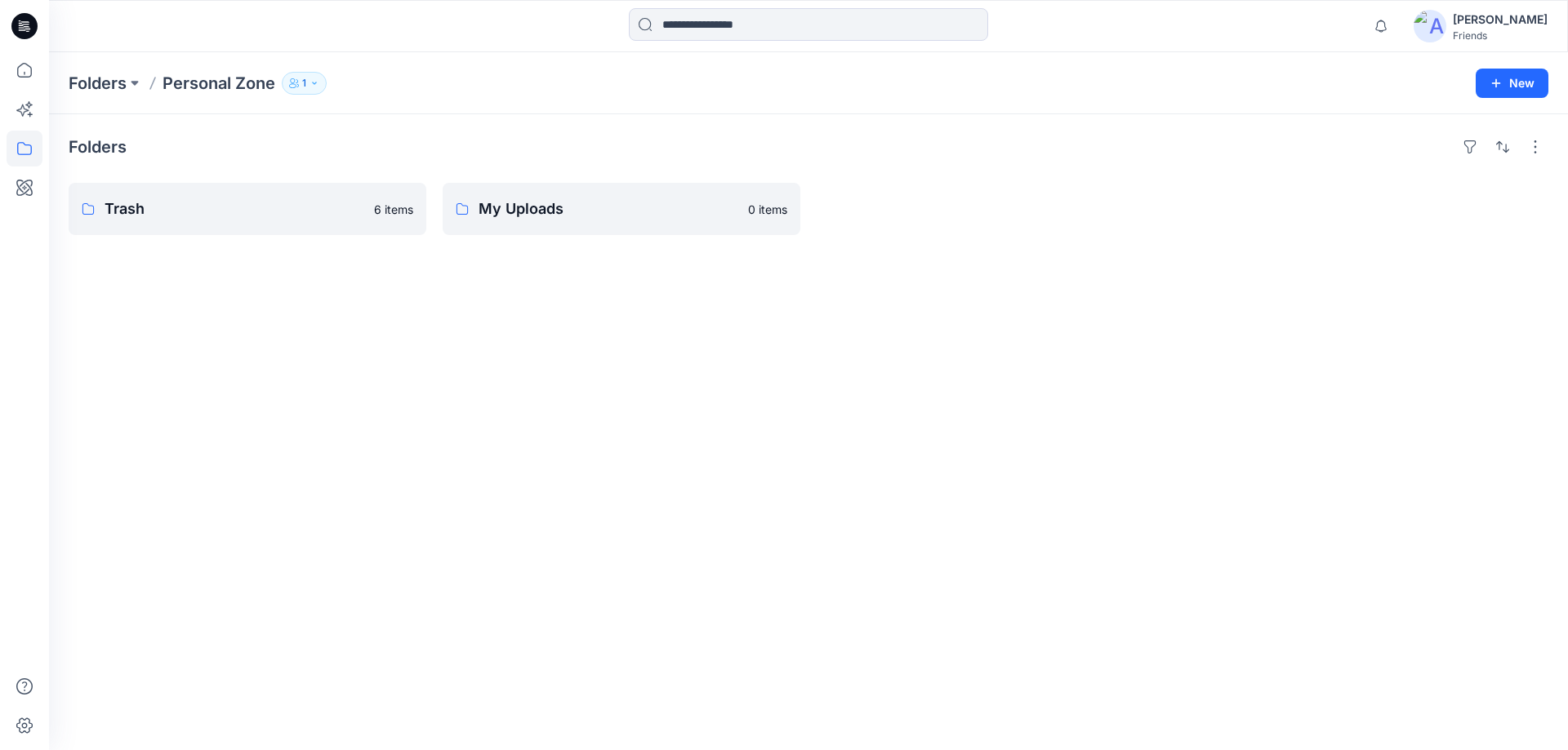
click at [1446, 19] on img at bounding box center [1430, 26] width 33 height 33
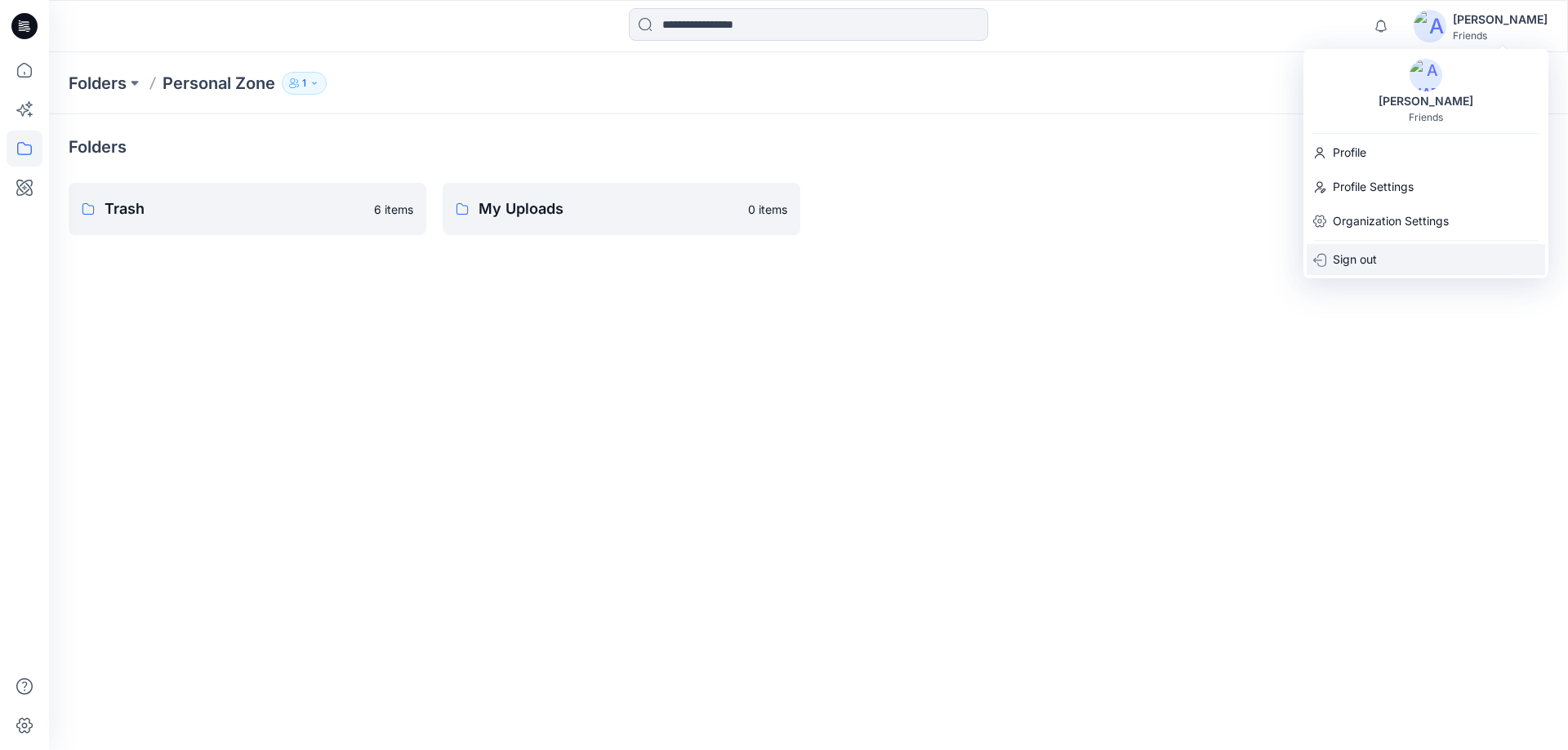
click at [1362, 254] on p "Sign out" at bounding box center [1355, 259] width 44 height 31
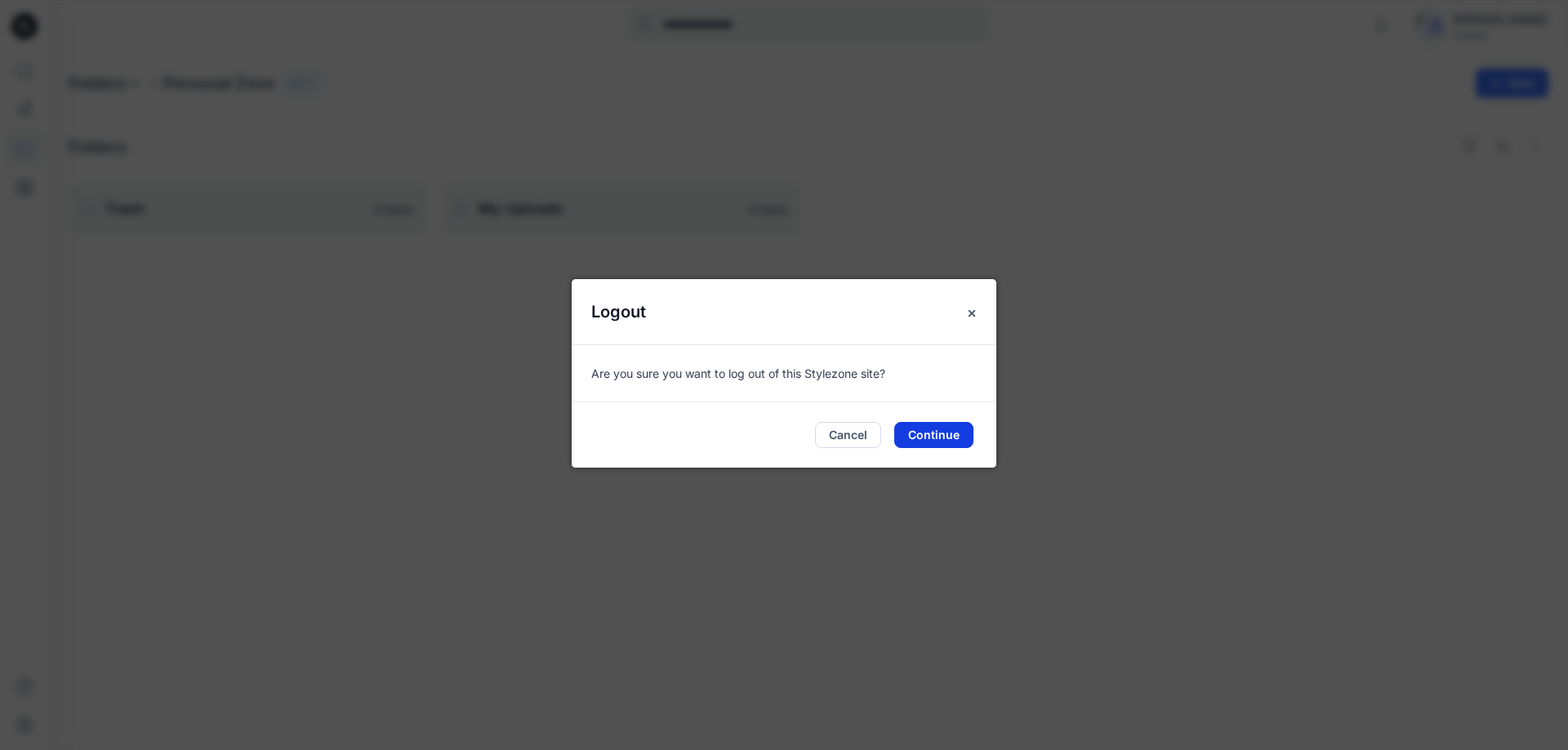
click at [959, 425] on button "Continue" at bounding box center [934, 434] width 80 height 26
click at [951, 443] on button "Continue" at bounding box center [934, 434] width 80 height 26
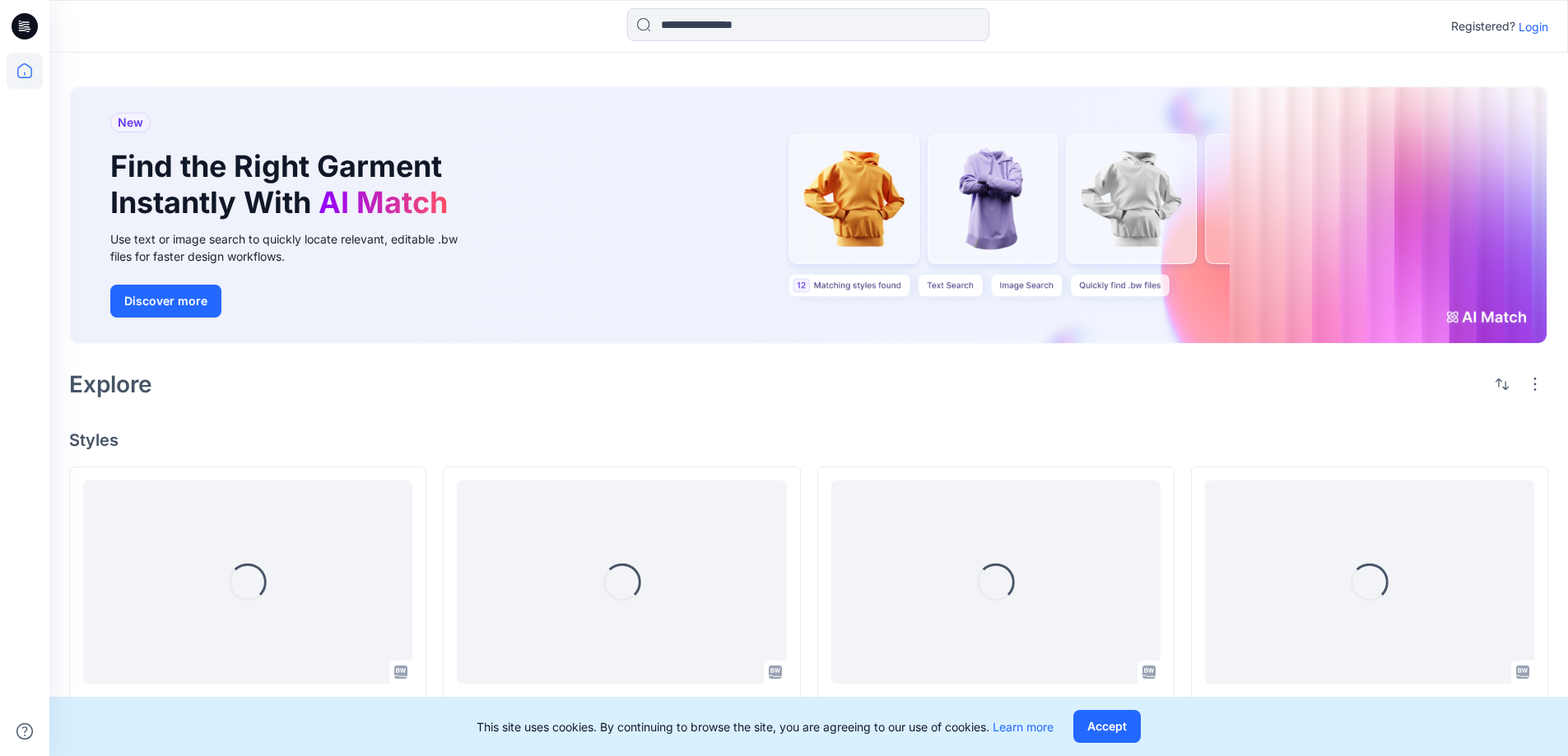
click at [1525, 30] on p "Login" at bounding box center [1533, 27] width 30 height 17
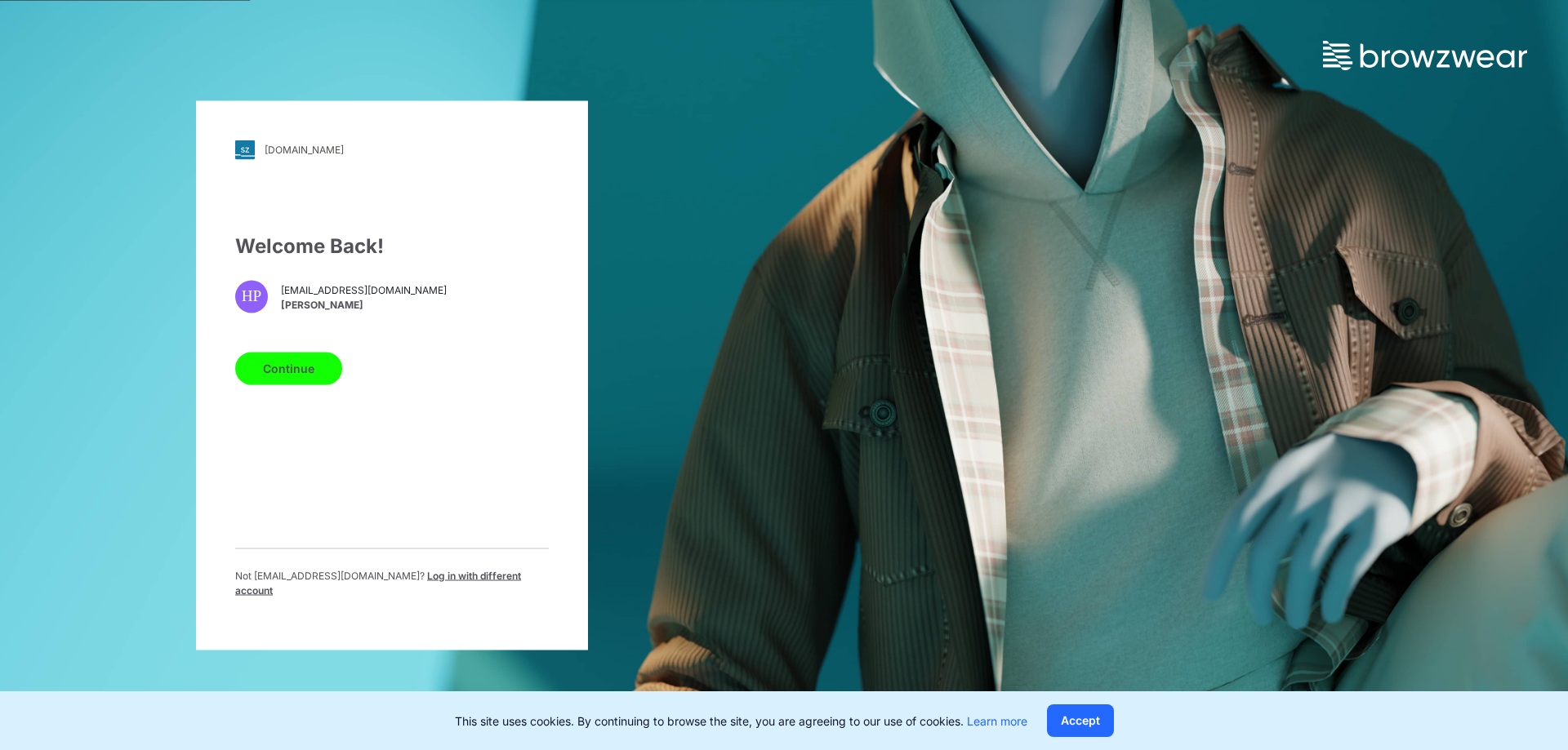
click at [386, 295] on span "[EMAIL_ADDRESS][DOMAIN_NAME]" at bounding box center [364, 290] width 166 height 14
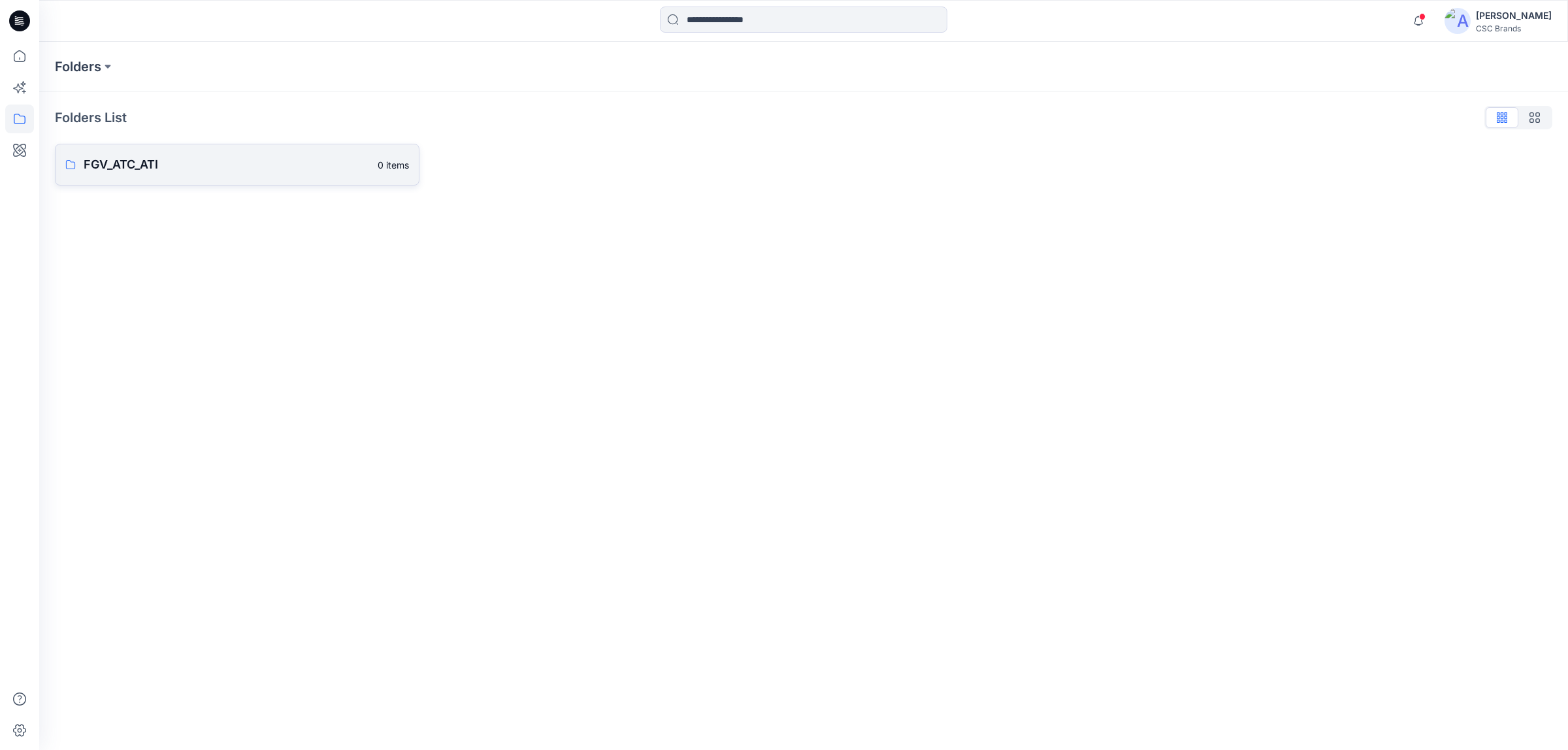
click at [220, 170] on p "FGV_ATC_ATI" at bounding box center [226, 165] width 286 height 18
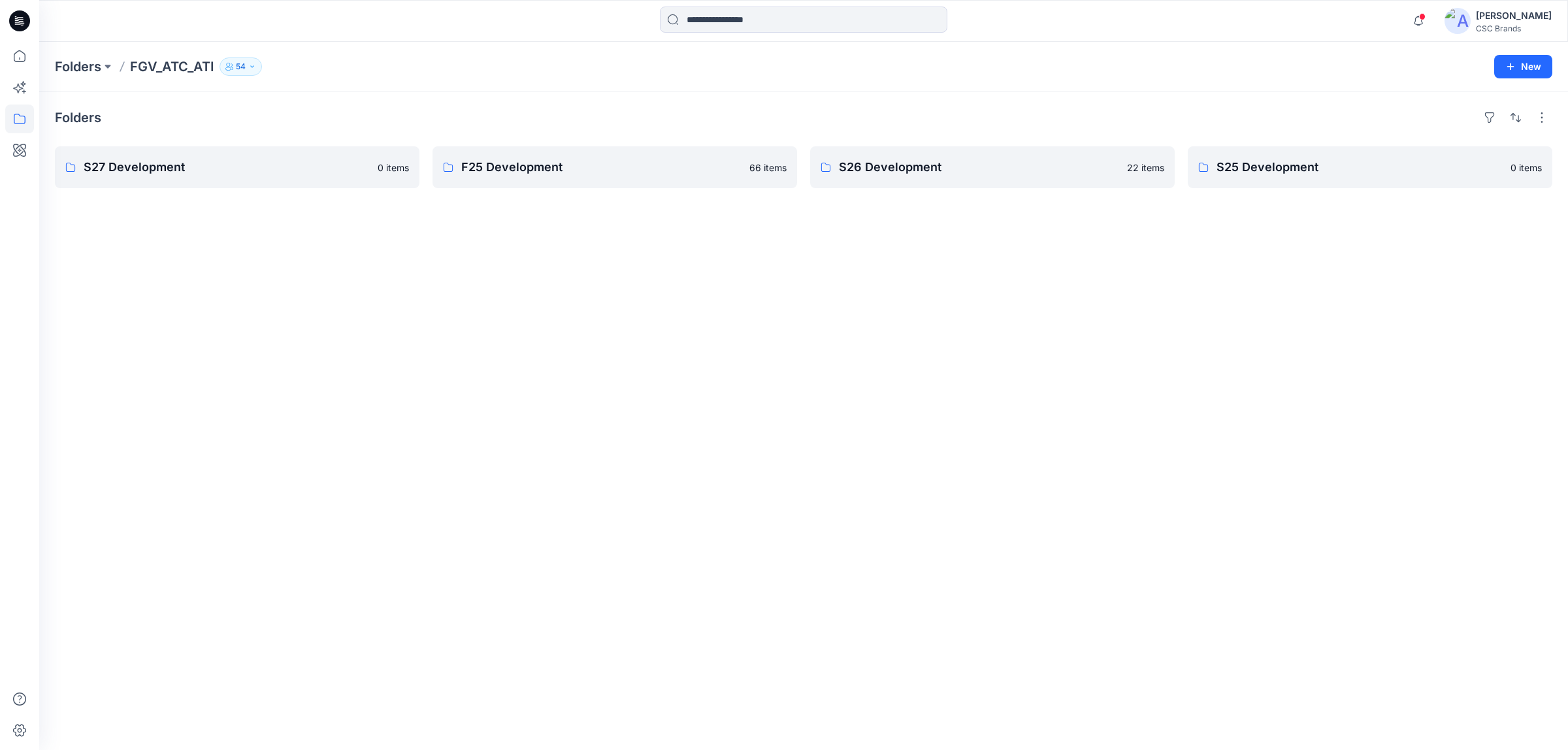
drag, startPoint x: 444, startPoint y: 243, endPoint x: 432, endPoint y: 243, distance: 12.0
click at [443, 243] on div "Folders S27 Development 0 items F25 Development 66 items S26 Development 22 ite…" at bounding box center [803, 421] width 1528 height 659
click at [1423, 17] on icon "button" at bounding box center [1418, 20] width 9 height 8
drag, startPoint x: 539, startPoint y: 314, endPoint x: 240, endPoint y: 235, distance: 309.3
click at [537, 314] on div "Folders S27 Development 0 items F25 Development 66 items S26 Development 22 ite…" at bounding box center [803, 421] width 1528 height 659
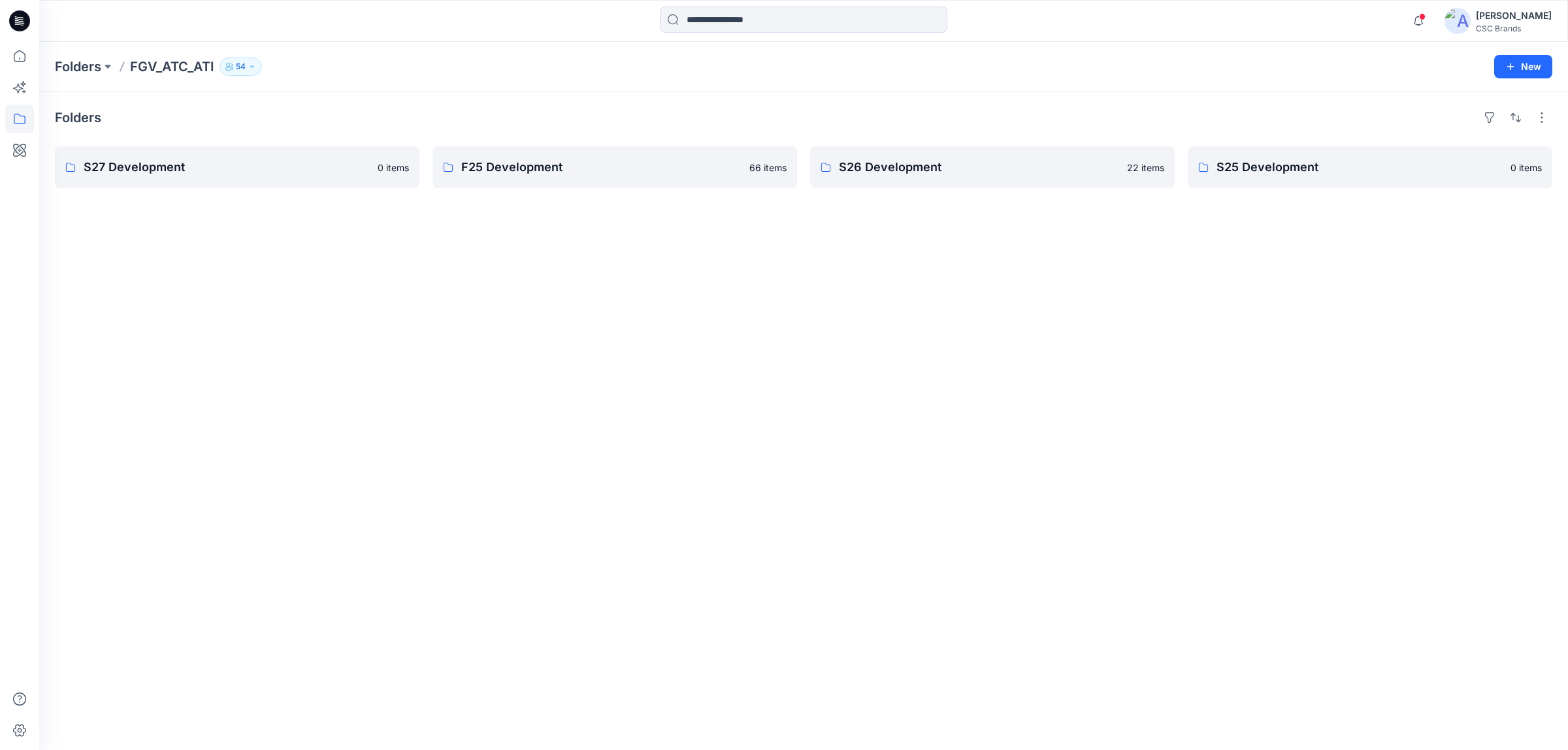
click at [1471, 20] on img at bounding box center [1457, 21] width 26 height 26
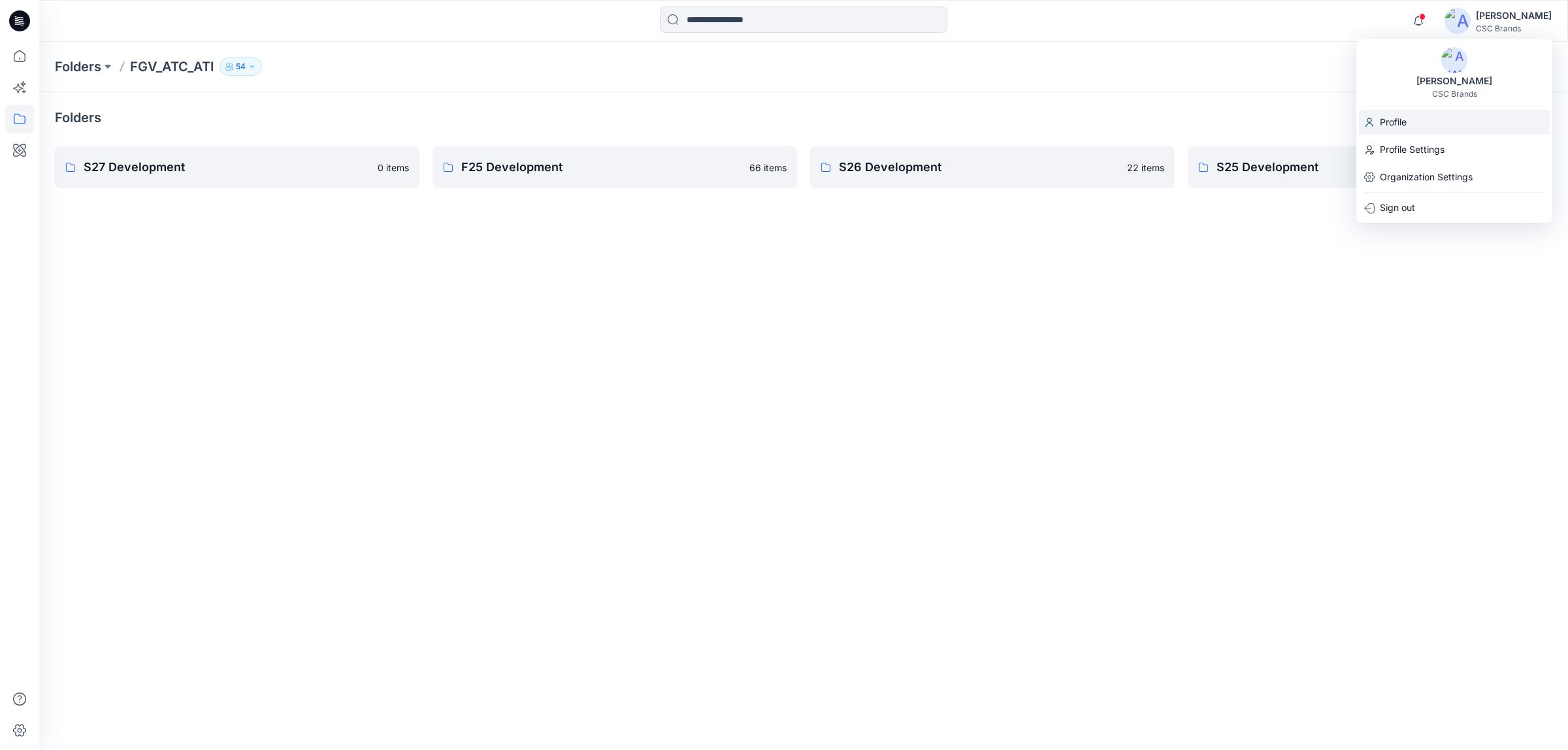
click at [1434, 115] on div "Profile" at bounding box center [1454, 122] width 191 height 25
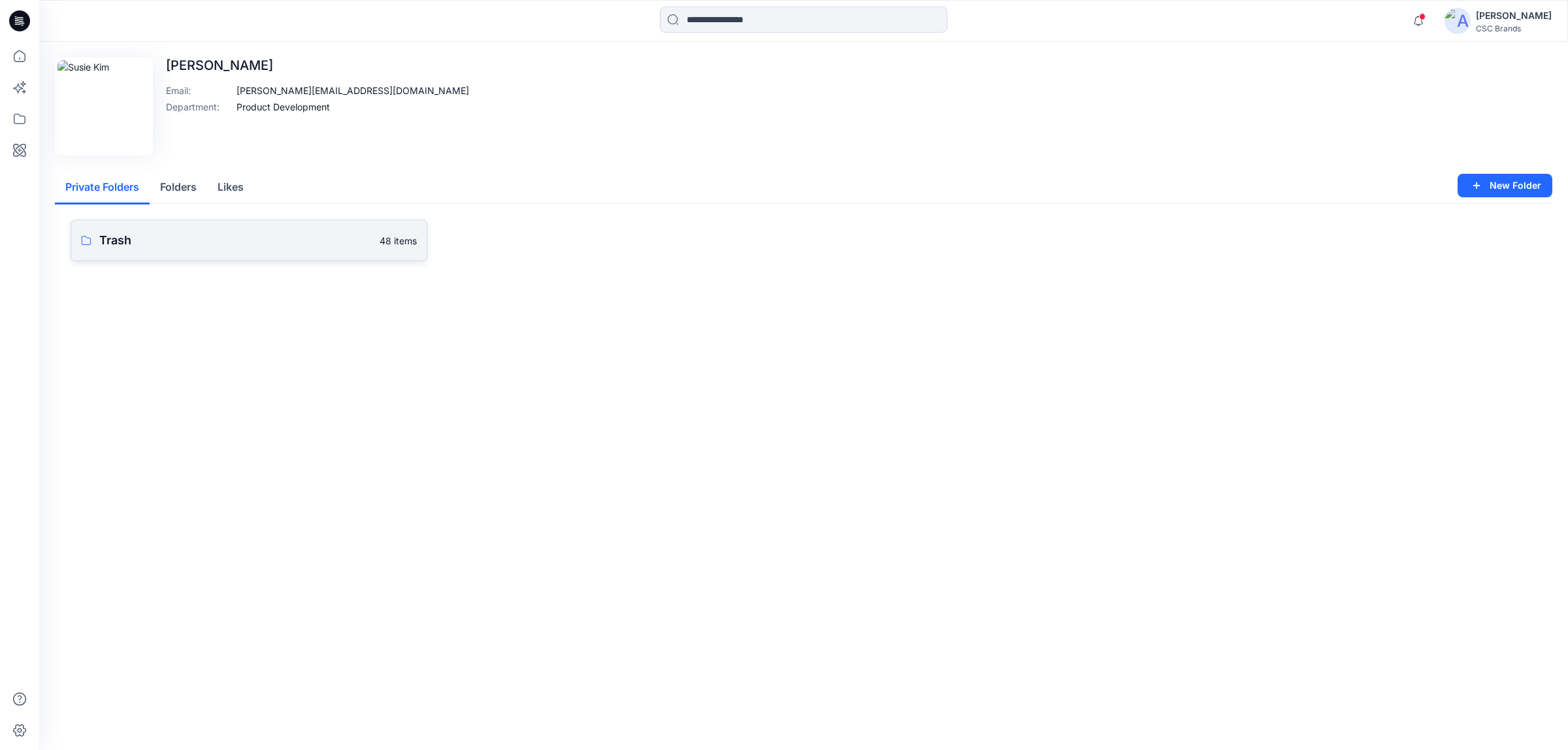
click at [200, 252] on link "Trash 48 items" at bounding box center [249, 240] width 357 height 41
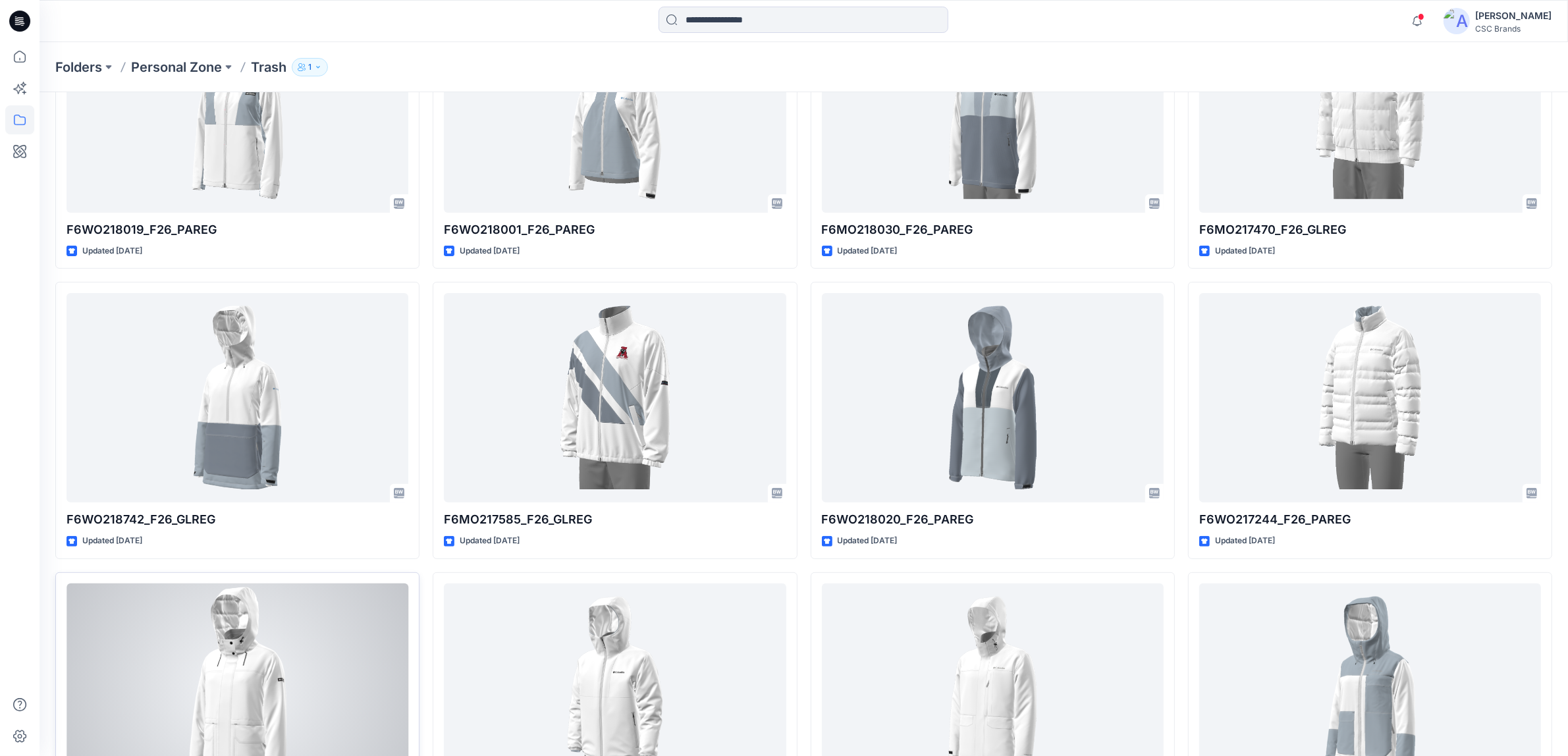
scroll to position [412, 0]
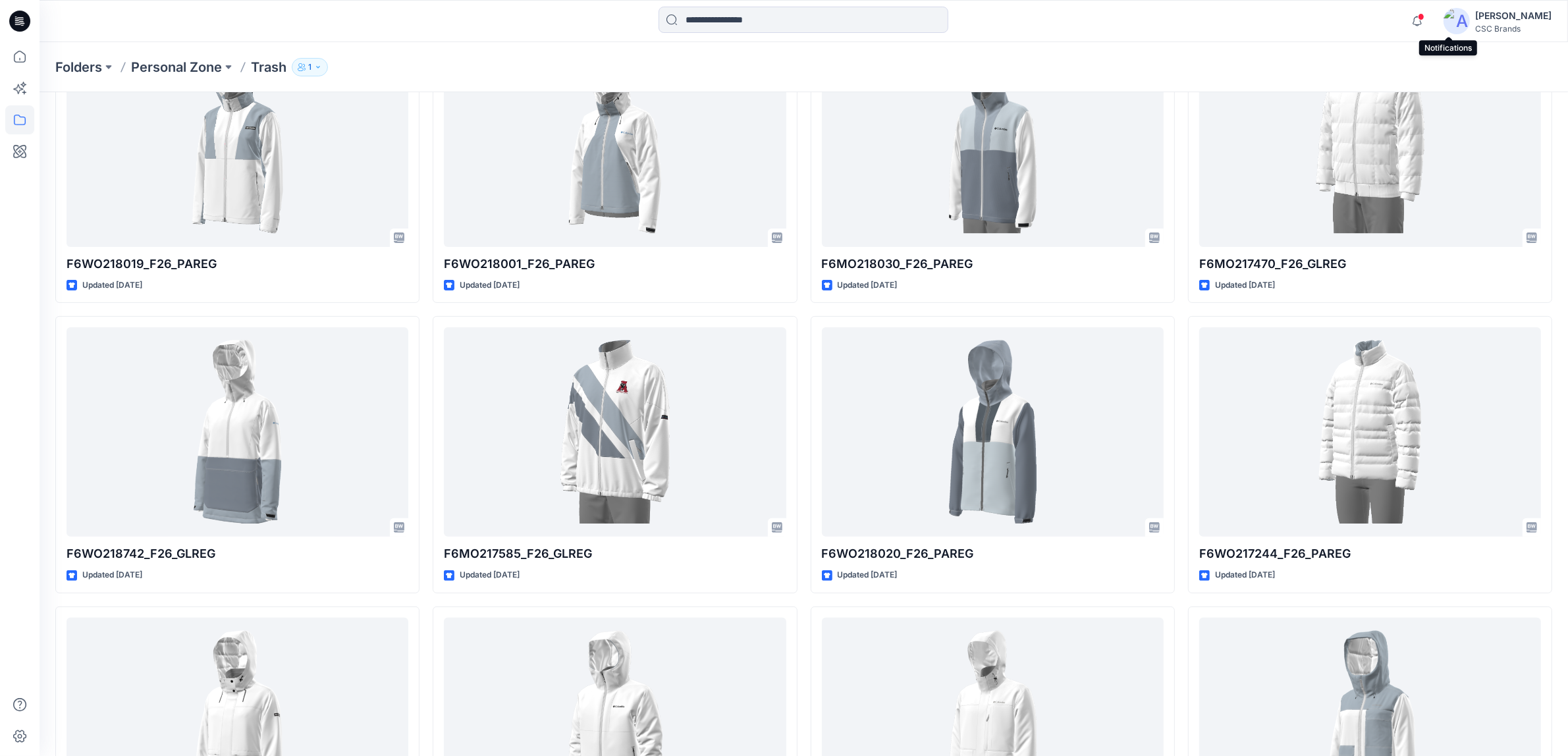
click at [1425, 18] on span at bounding box center [1421, 16] width 7 height 7
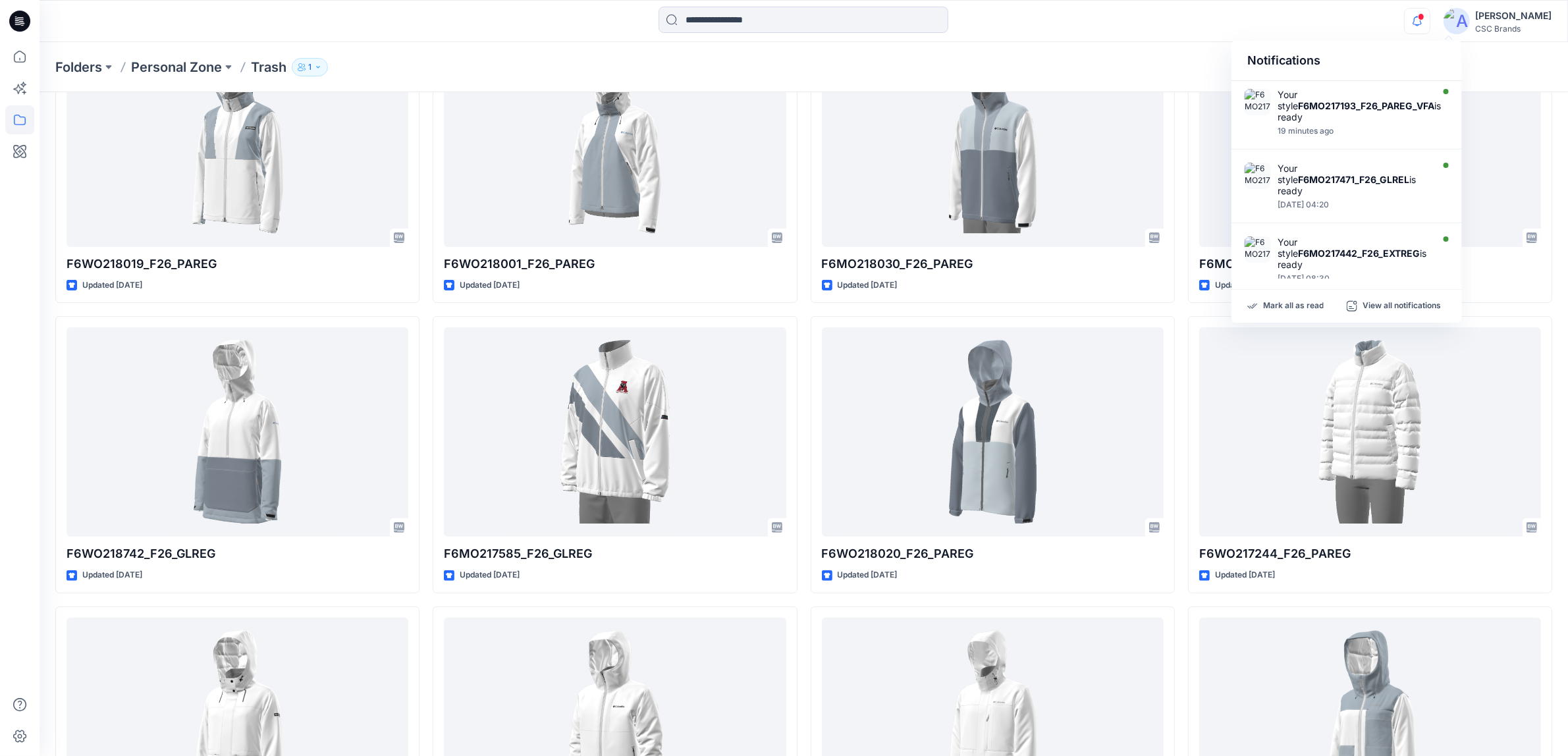
click at [1190, 60] on div "Folders Personal Zone Trash 1" at bounding box center [752, 67] width 1395 height 19
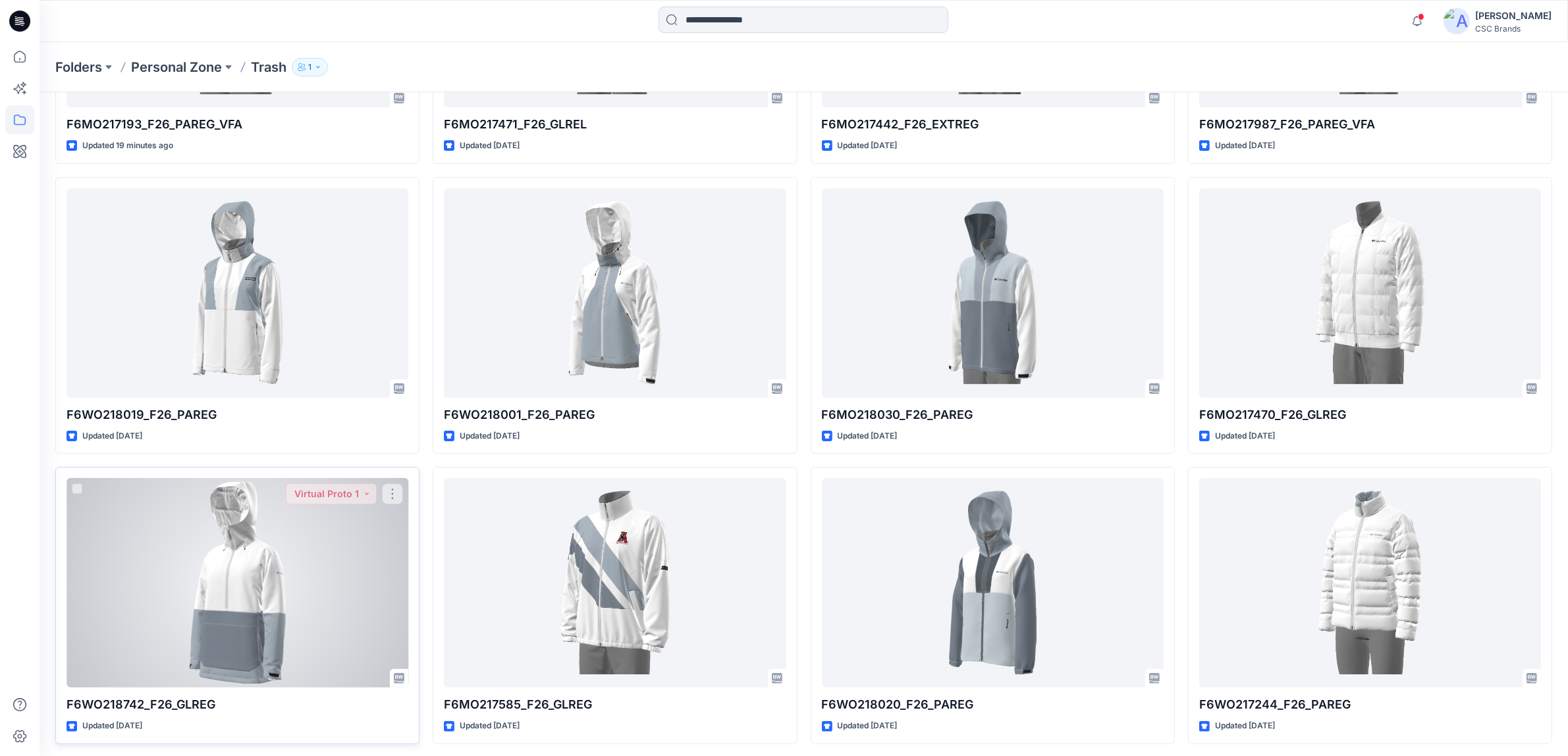
scroll to position [0, 0]
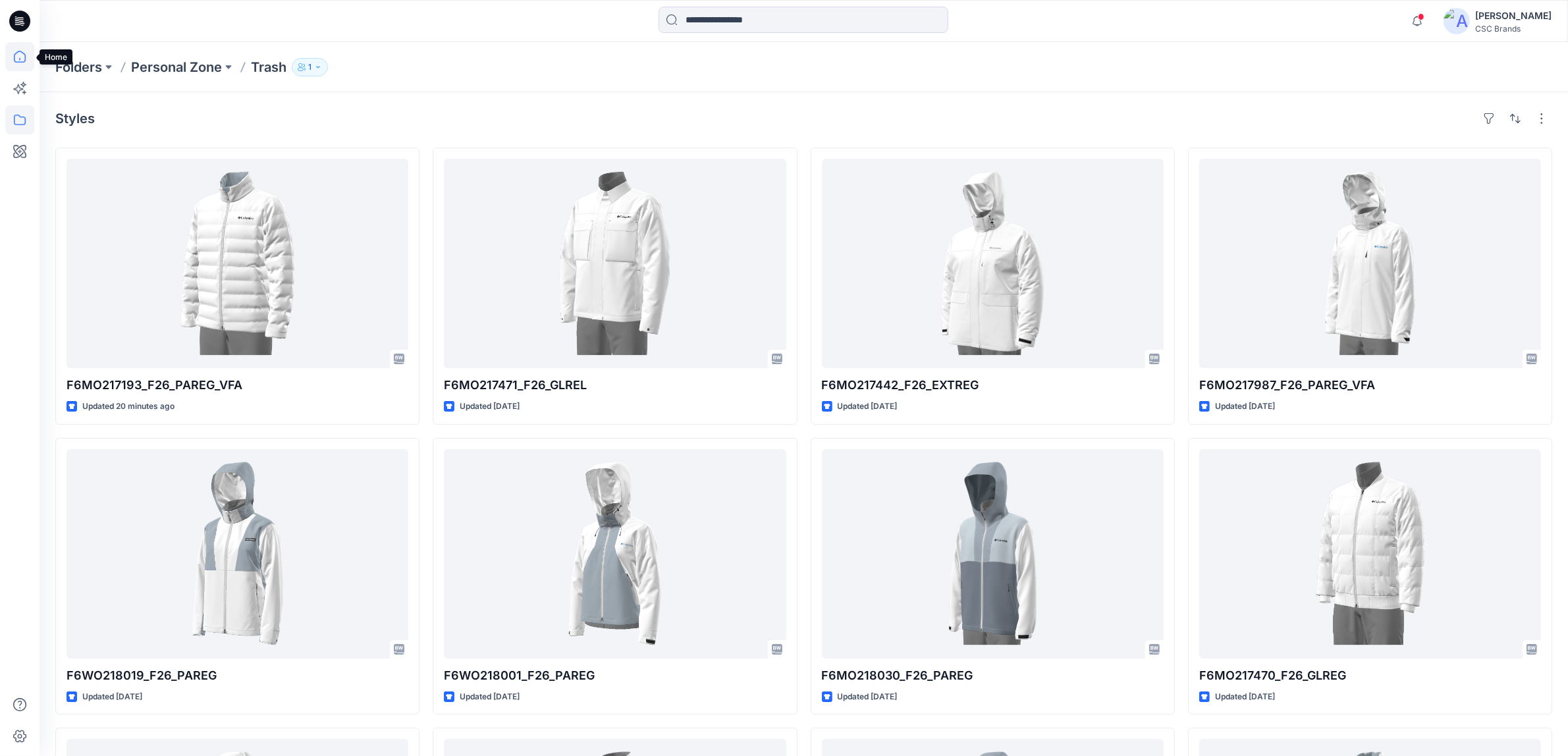
click at [19, 53] on icon at bounding box center [19, 56] width 29 height 29
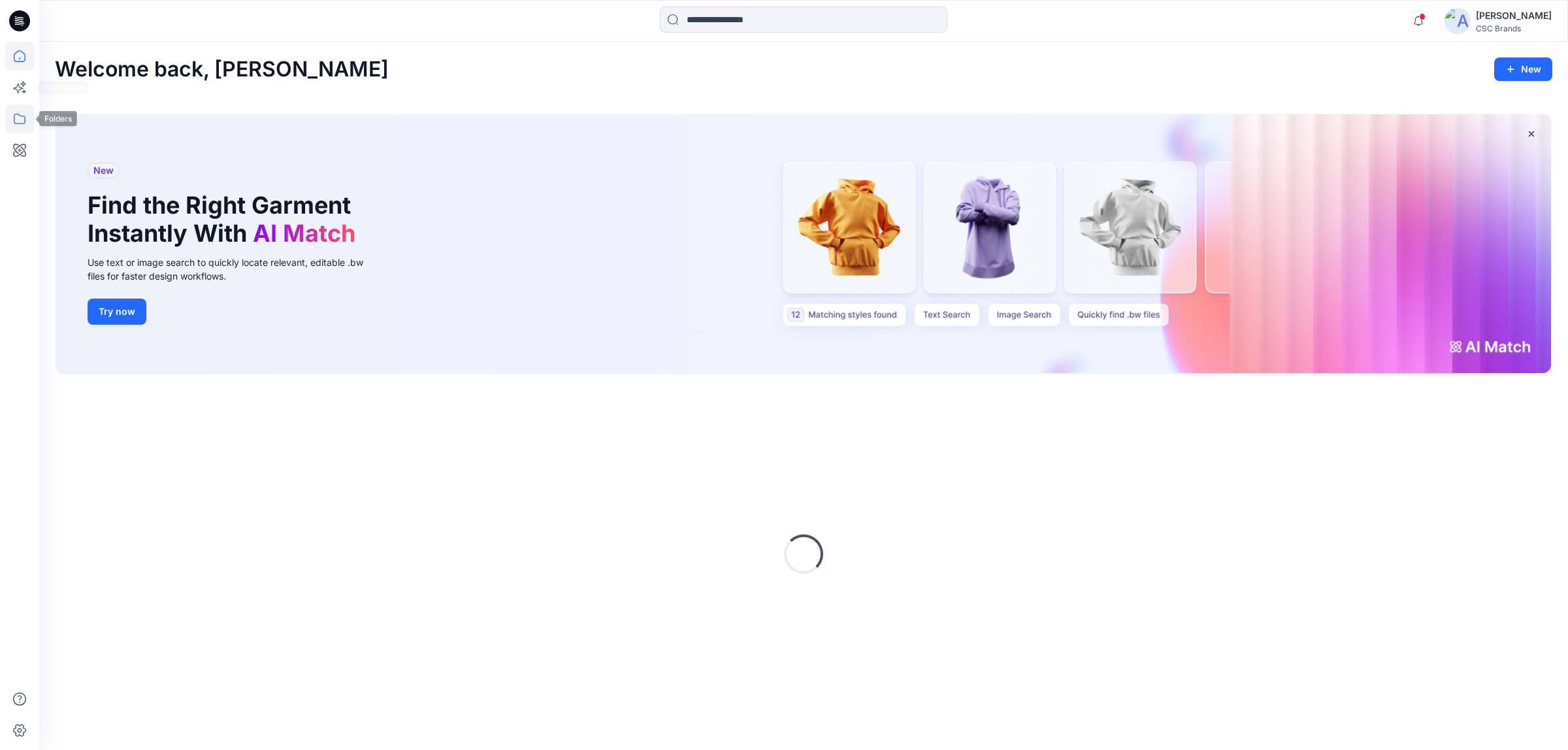
click at [20, 115] on icon at bounding box center [19, 119] width 12 height 11
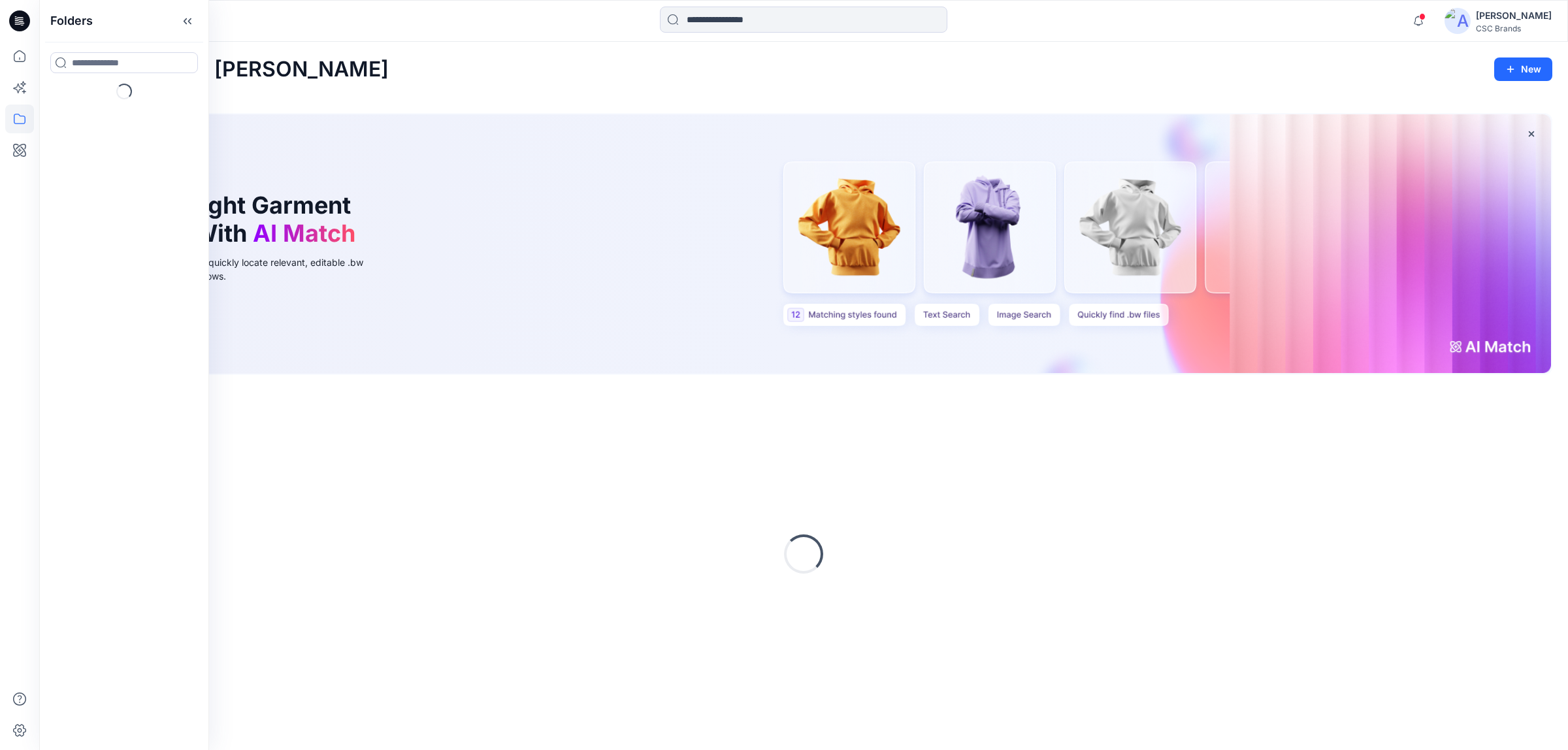
click at [358, 86] on div "Welcome back, Susie New New Find the Right Garment Instantly With AI Match Use …" at bounding box center [803, 395] width 1528 height 709
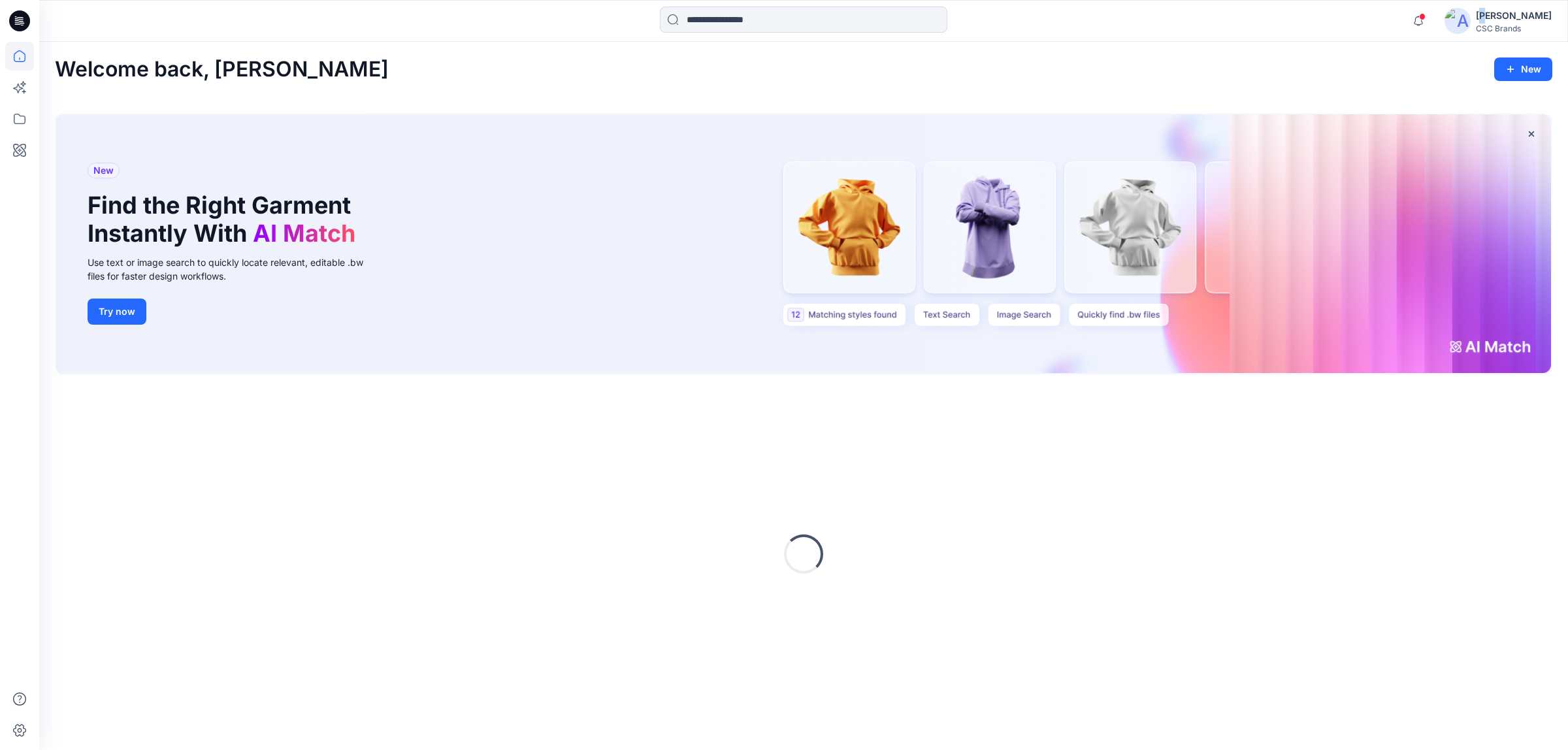
click at [1515, 18] on div "[PERSON_NAME]" at bounding box center [1514, 15] width 76 height 15
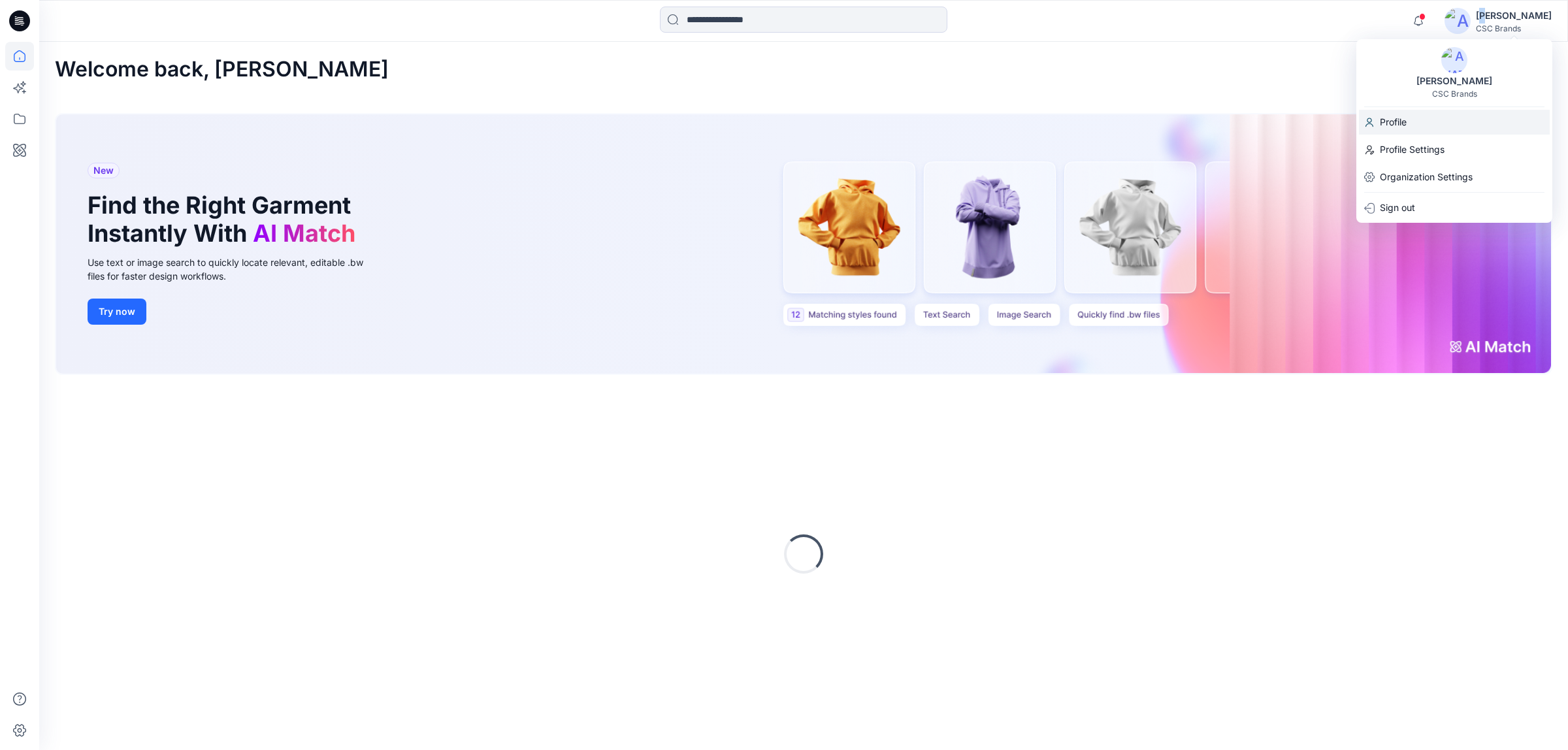
click at [1401, 119] on p "Profile" at bounding box center [1392, 122] width 27 height 25
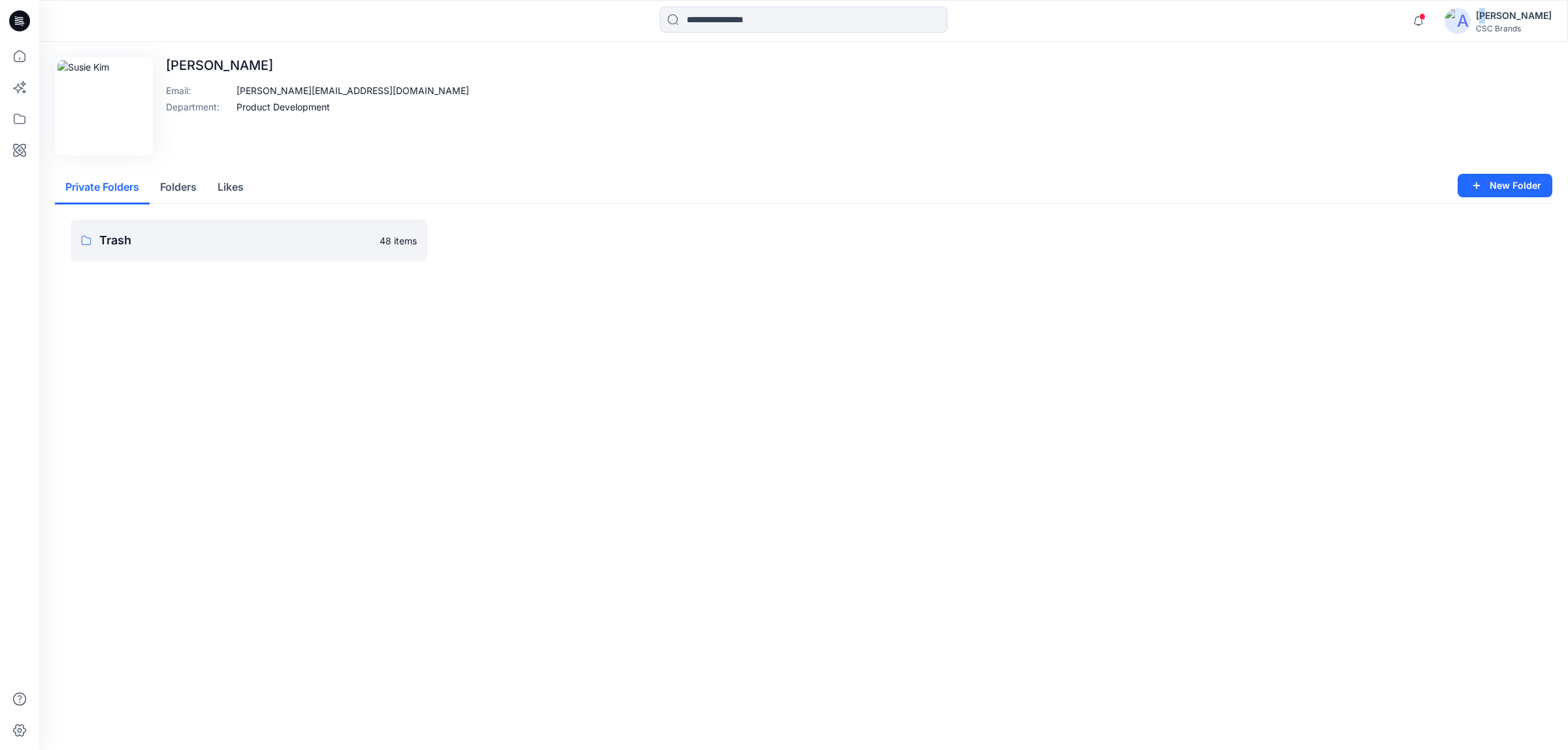
click at [183, 190] on button "Folders" at bounding box center [178, 187] width 58 height 33
click at [216, 236] on p "FGV_ATC_ATI" at bounding box center [238, 240] width 279 height 18
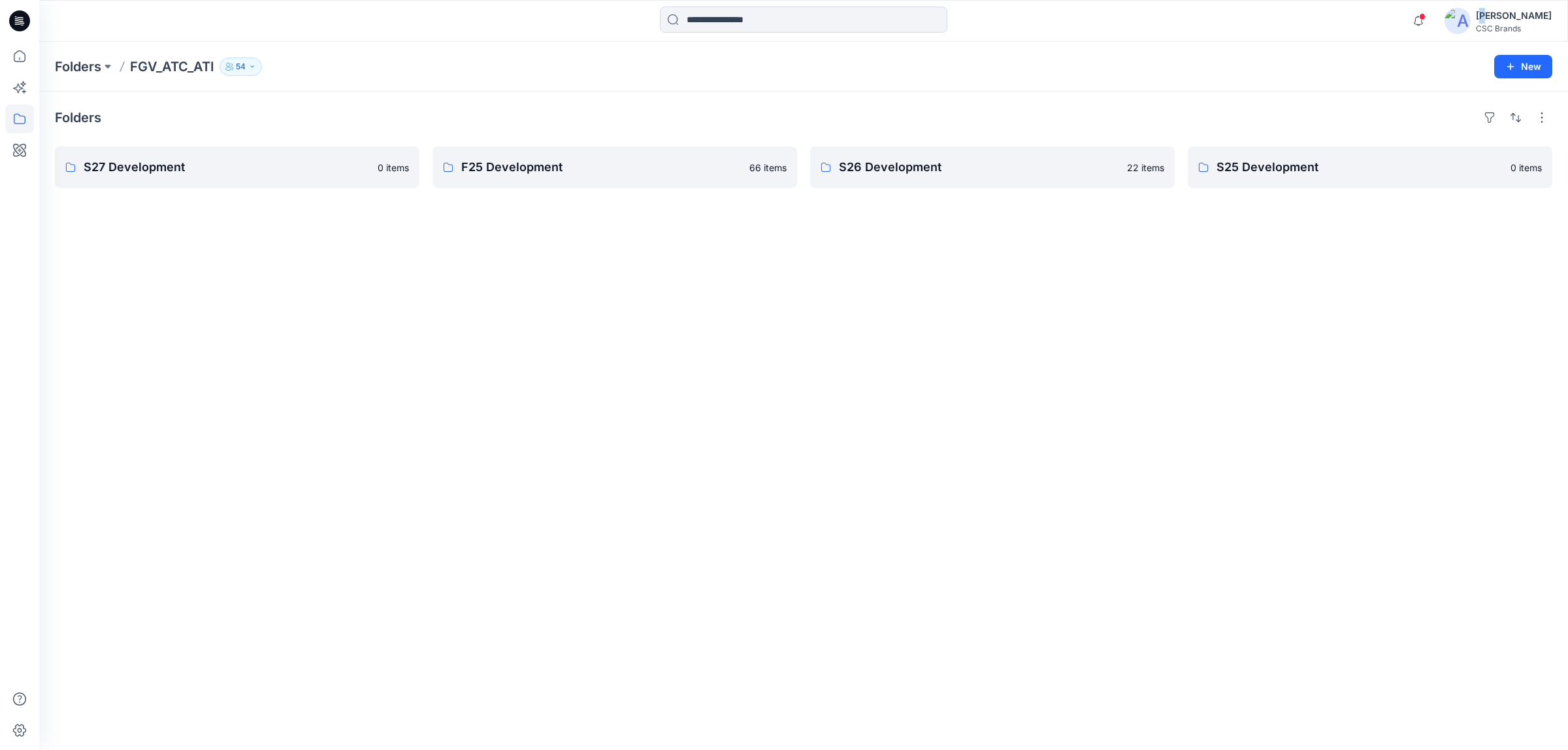
click at [213, 236] on div "Folders S27 Development 0 items F25 Development 66 items S26 Development 22 ite…" at bounding box center [803, 421] width 1528 height 659
click at [90, 68] on p "Folders" at bounding box center [78, 67] width 46 height 18
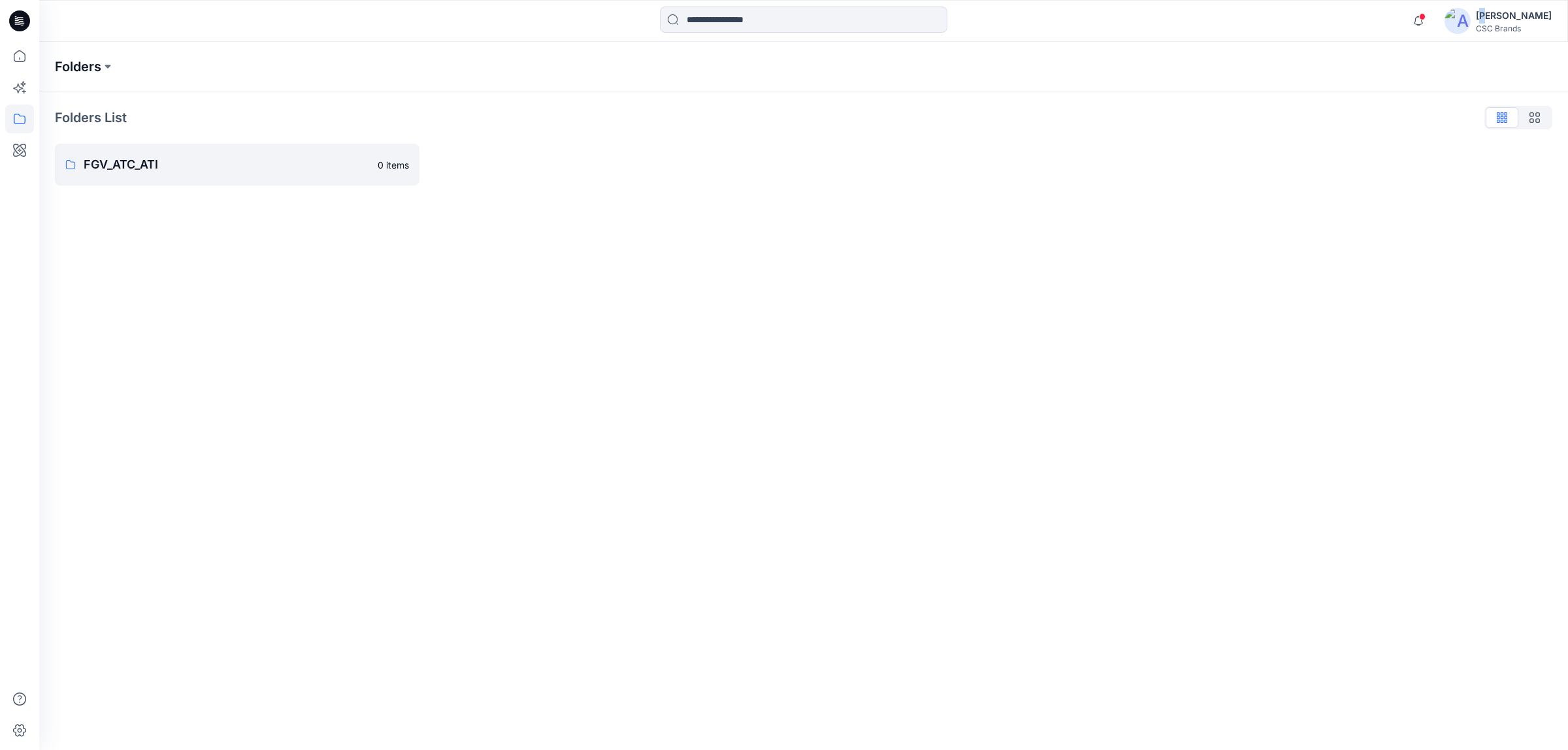
click at [77, 66] on p "Folders" at bounding box center [78, 67] width 46 height 18
click at [119, 164] on p "FGV_ATC_ATI" at bounding box center [226, 165] width 286 height 18
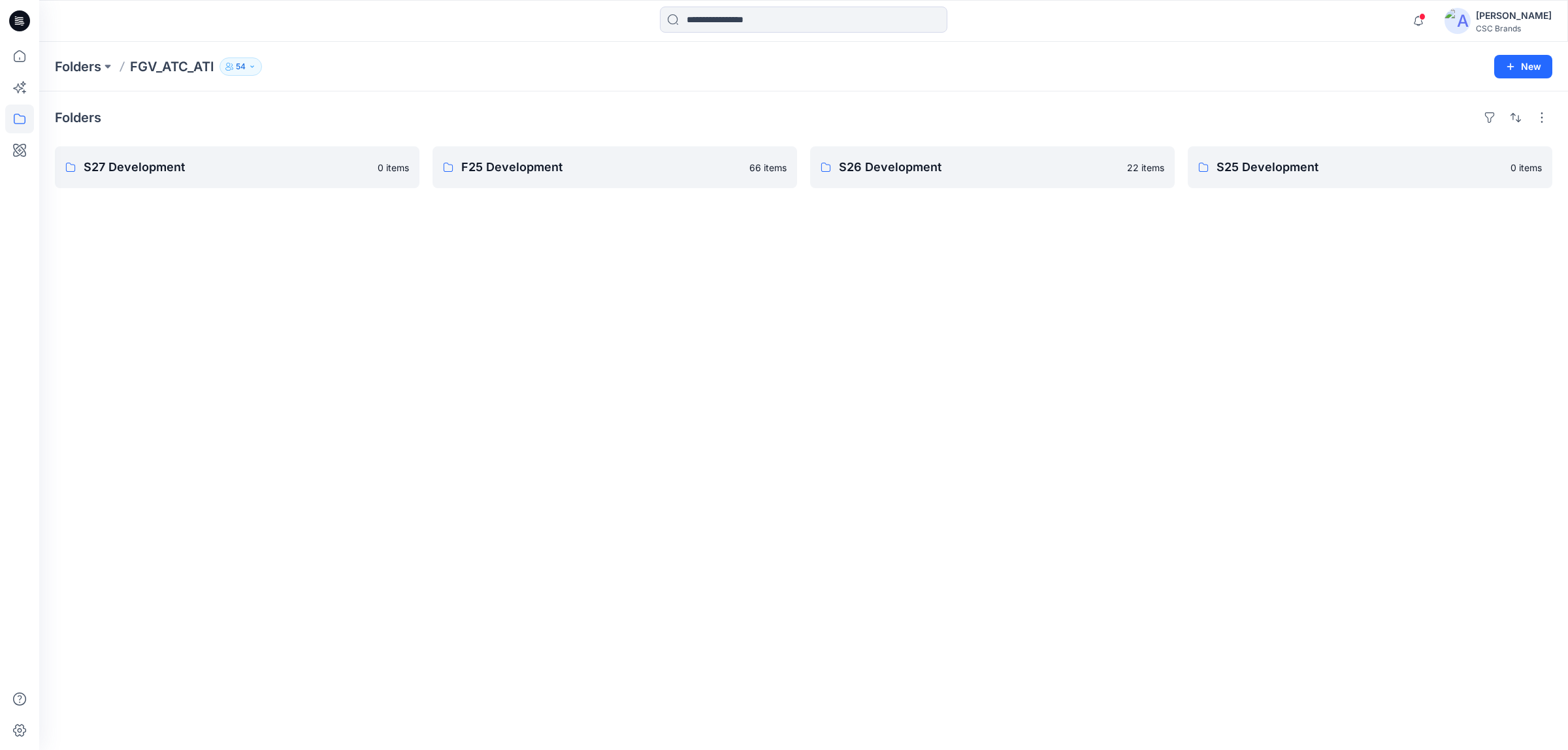
click at [266, 226] on div "Folders S27 Development 0 items F25 Development 66 items S26 Development 22 ite…" at bounding box center [803, 421] width 1528 height 659
drag, startPoint x: 243, startPoint y: 248, endPoint x: 220, endPoint y: 262, distance: 26.9
click at [220, 262] on div "Folders S27 Development 0 items F25 Development 66 items S26 Development 22 ite…" at bounding box center [803, 421] width 1528 height 659
click at [169, 65] on p "FGV_ATC_ATI" at bounding box center [172, 67] width 84 height 18
click at [79, 61] on p "Folders" at bounding box center [78, 67] width 46 height 18
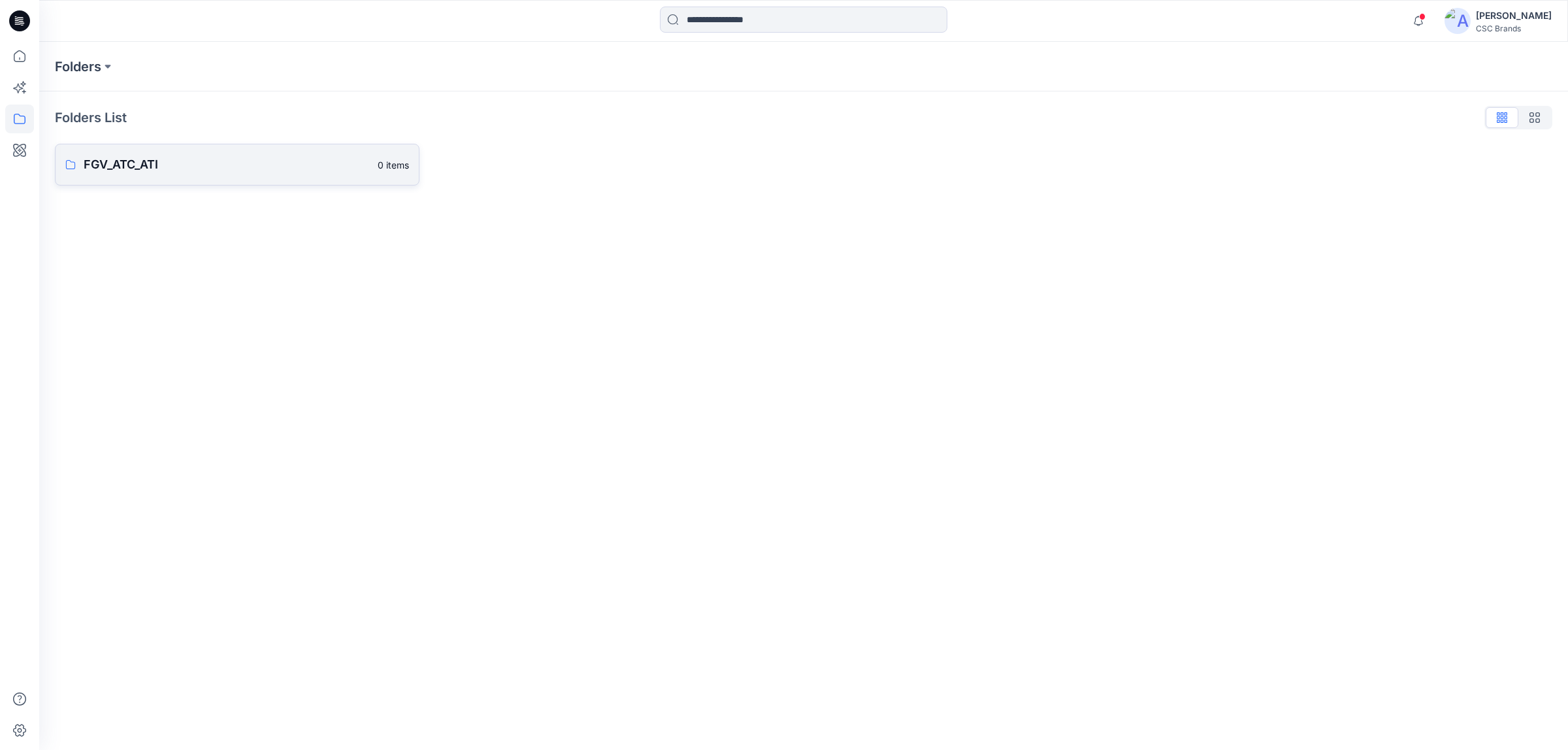
click at [201, 157] on p "FGV_ATC_ATI" at bounding box center [226, 165] width 286 height 18
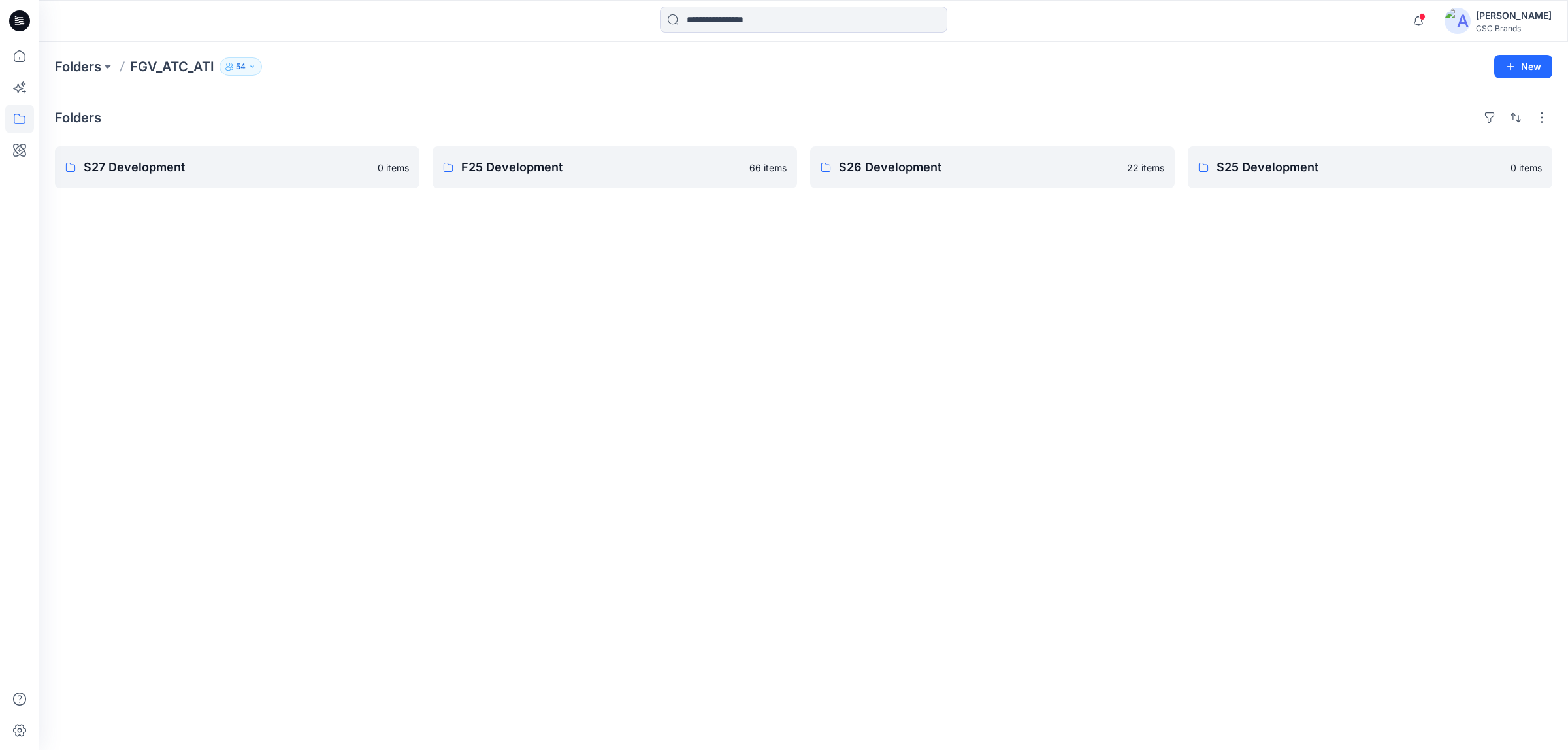
click at [579, 284] on div "Folders S27 Development 0 items F25 Development 66 items S26 Development 22 ite…" at bounding box center [803, 421] width 1528 height 659
click at [16, 125] on icon at bounding box center [19, 118] width 28 height 28
click at [99, 133] on div at bounding box center [124, 128] width 149 height 26
click at [419, 256] on div "Folders S27 Development 0 items F25 Development 66 items S26 Development 22 ite…" at bounding box center [803, 421] width 1528 height 659
click at [1520, 21] on div "[PERSON_NAME]" at bounding box center [1514, 15] width 76 height 15
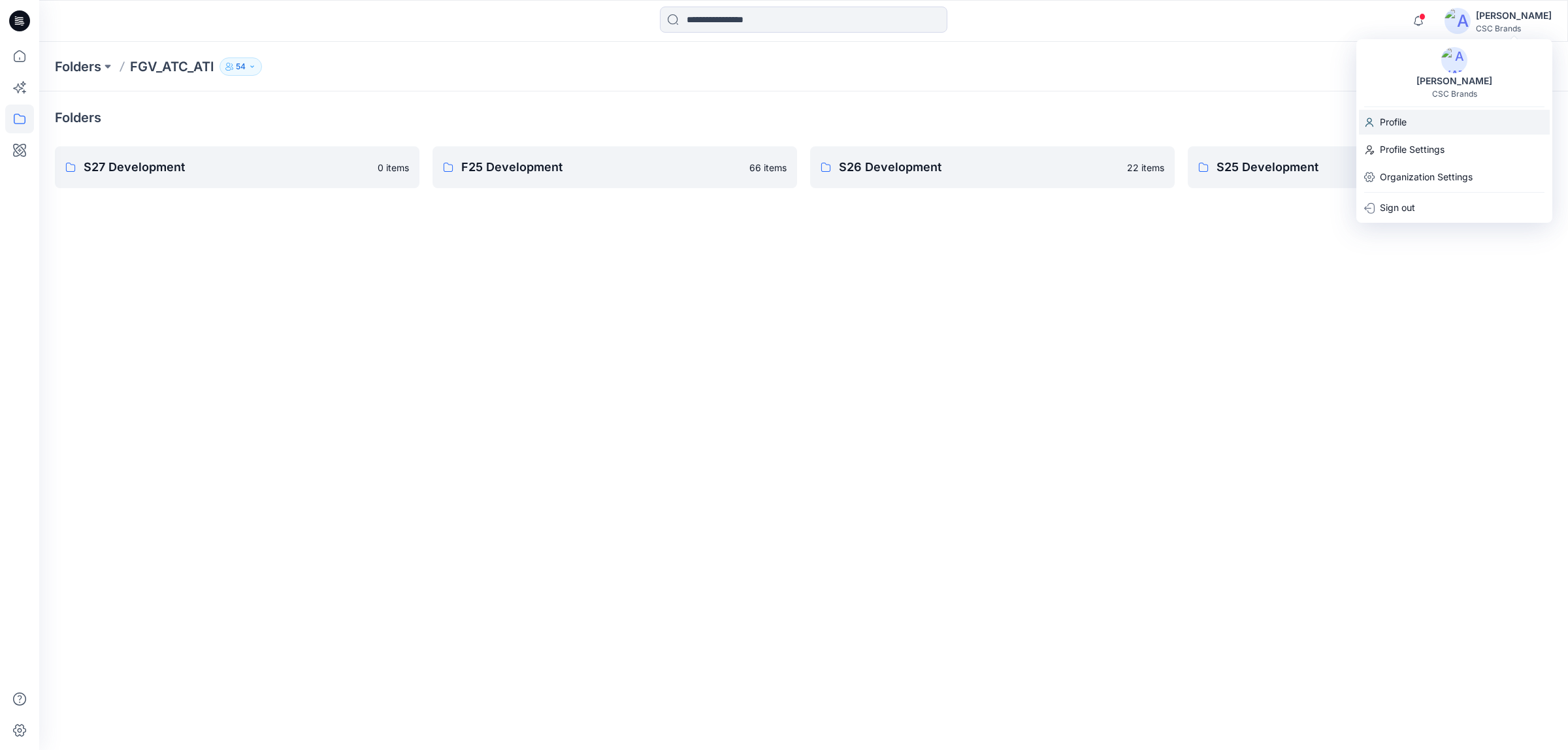
click at [1415, 116] on div "Profile" at bounding box center [1454, 122] width 191 height 25
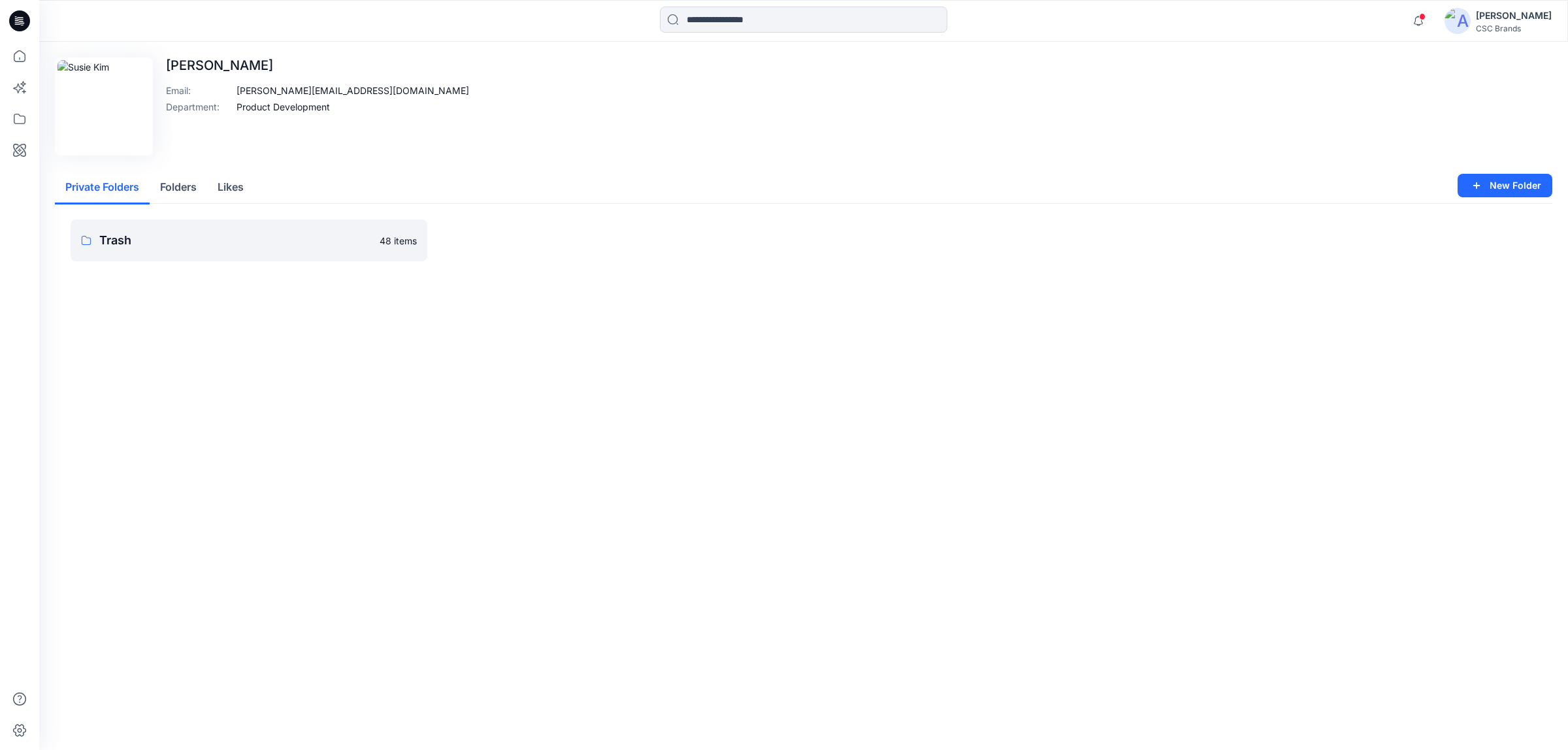
click at [177, 191] on button "Folders" at bounding box center [178, 187] width 58 height 33
click at [237, 190] on button "Likes" at bounding box center [230, 187] width 47 height 33
click at [177, 187] on button "Folders" at bounding box center [178, 187] width 58 height 33
click at [108, 190] on button "Private Folders" at bounding box center [101, 187] width 94 height 33
click at [164, 229] on link "Trash 48 items" at bounding box center [249, 240] width 357 height 41
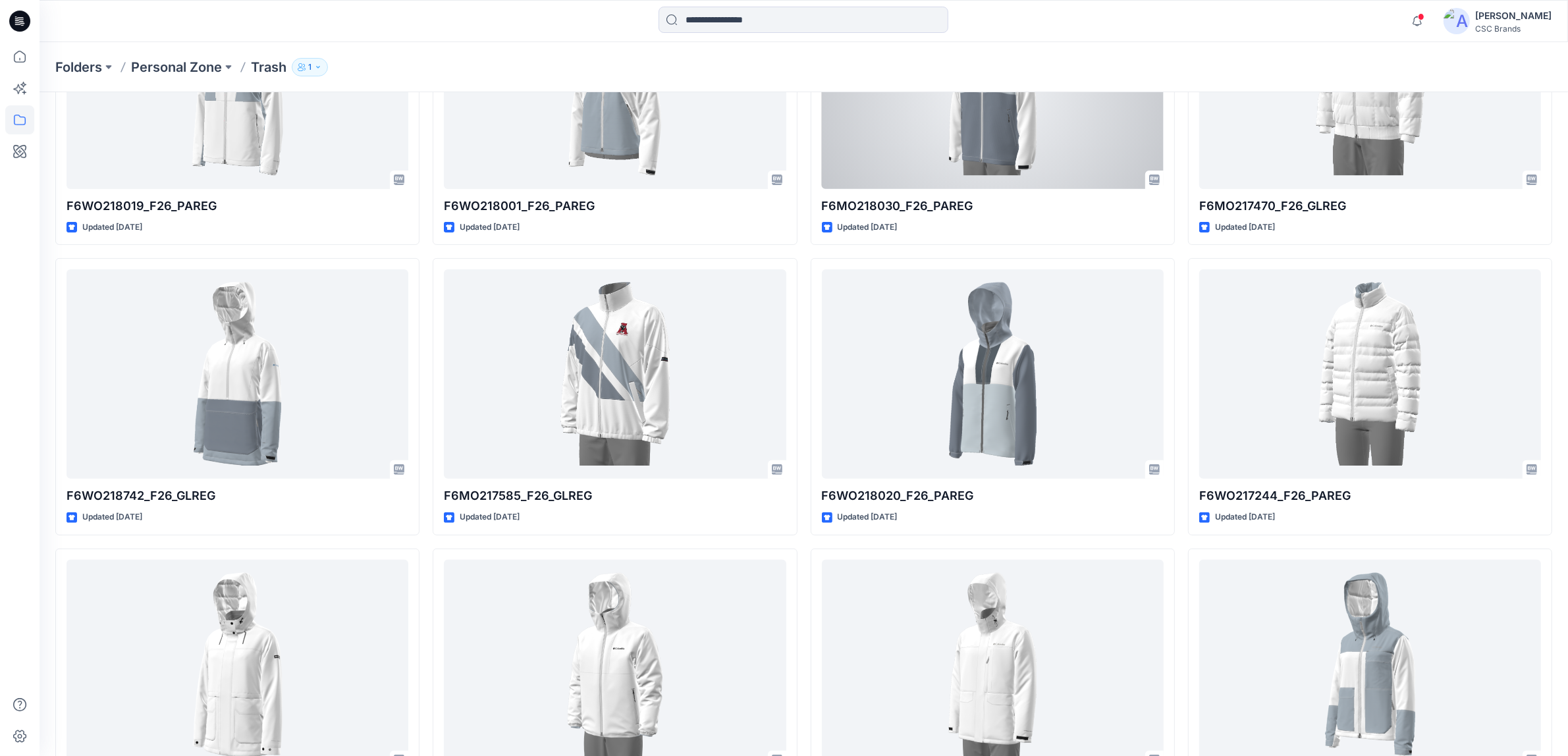
scroll to position [576, 0]
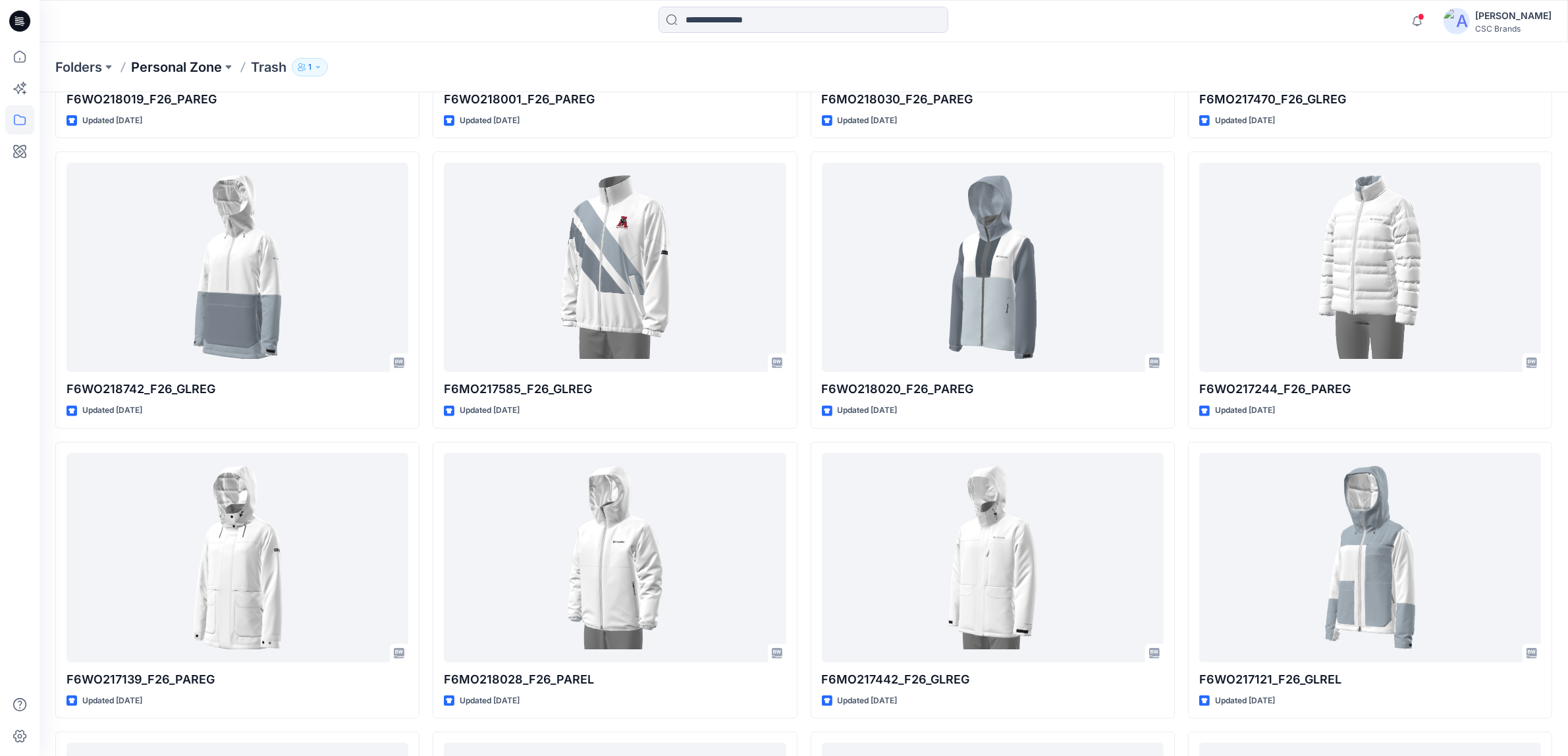
click at [188, 63] on p "Personal Zone" at bounding box center [176, 67] width 91 height 19
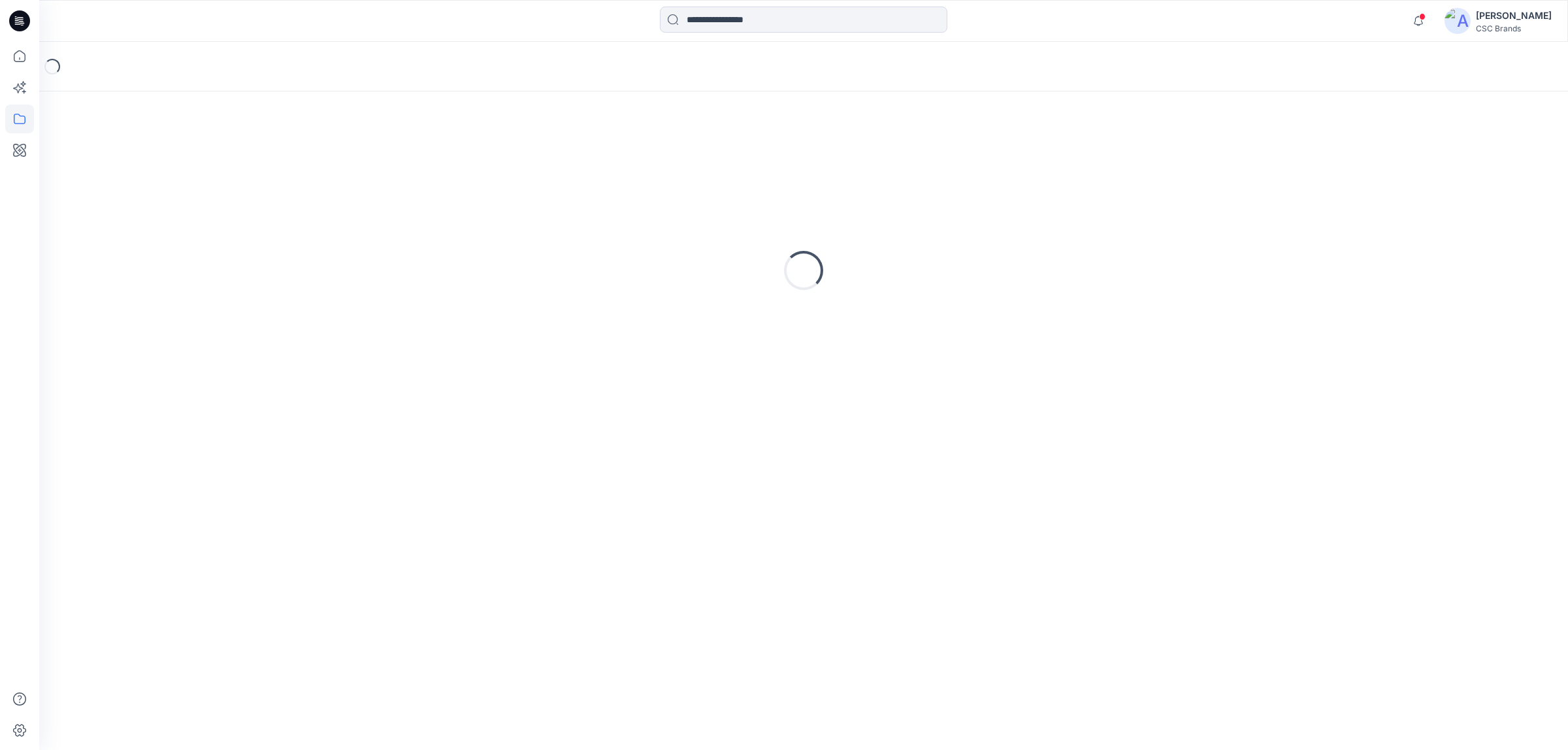
click at [1259, 357] on div "Loading..." at bounding box center [803, 271] width 1497 height 327
click at [20, 46] on icon at bounding box center [19, 55] width 28 height 28
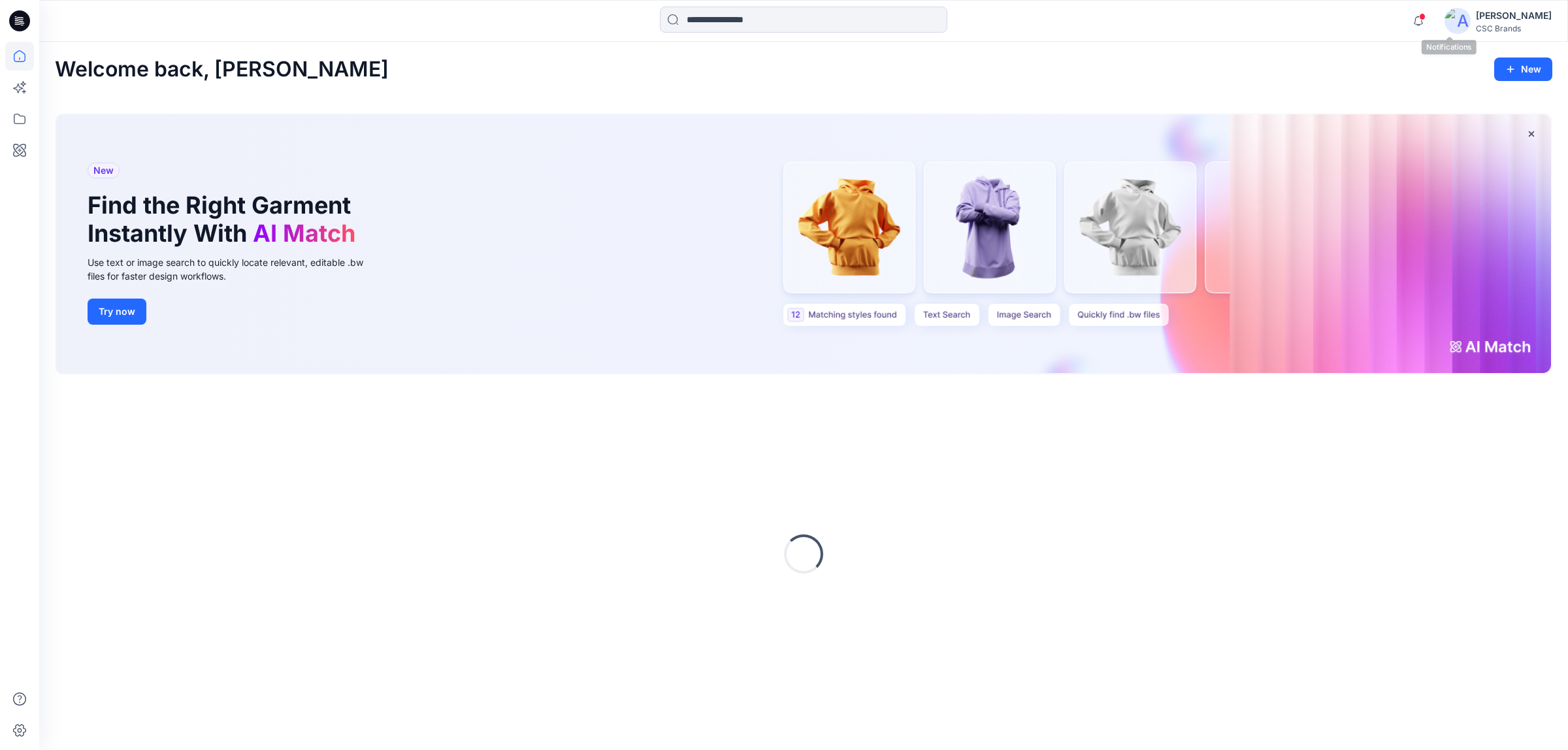
click at [1503, 26] on div "Susie Kim CSC Brands" at bounding box center [1498, 21] width 107 height 26
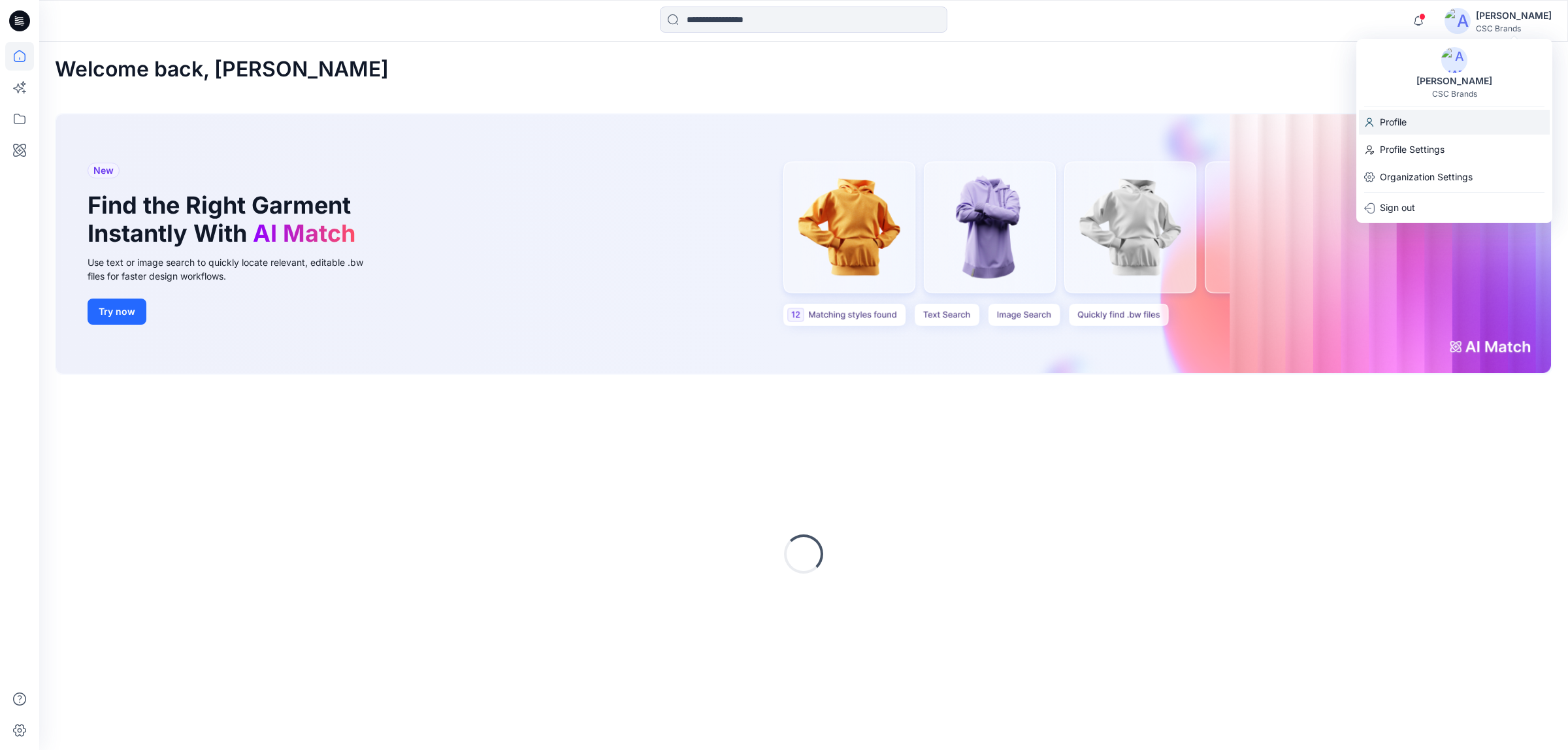
click at [1419, 118] on div "Profile" at bounding box center [1454, 122] width 191 height 25
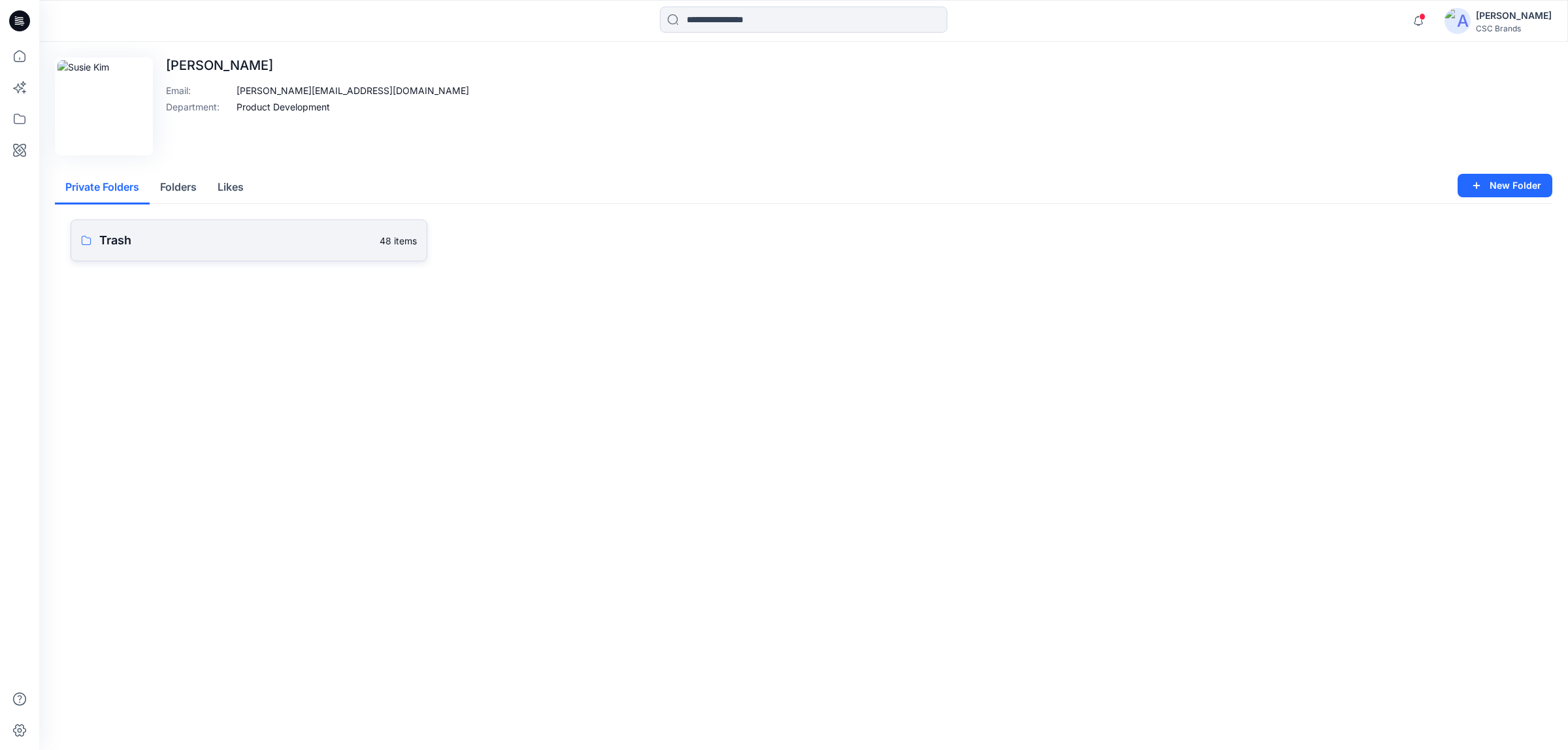
click at [248, 243] on p "Trash" at bounding box center [235, 240] width 272 height 18
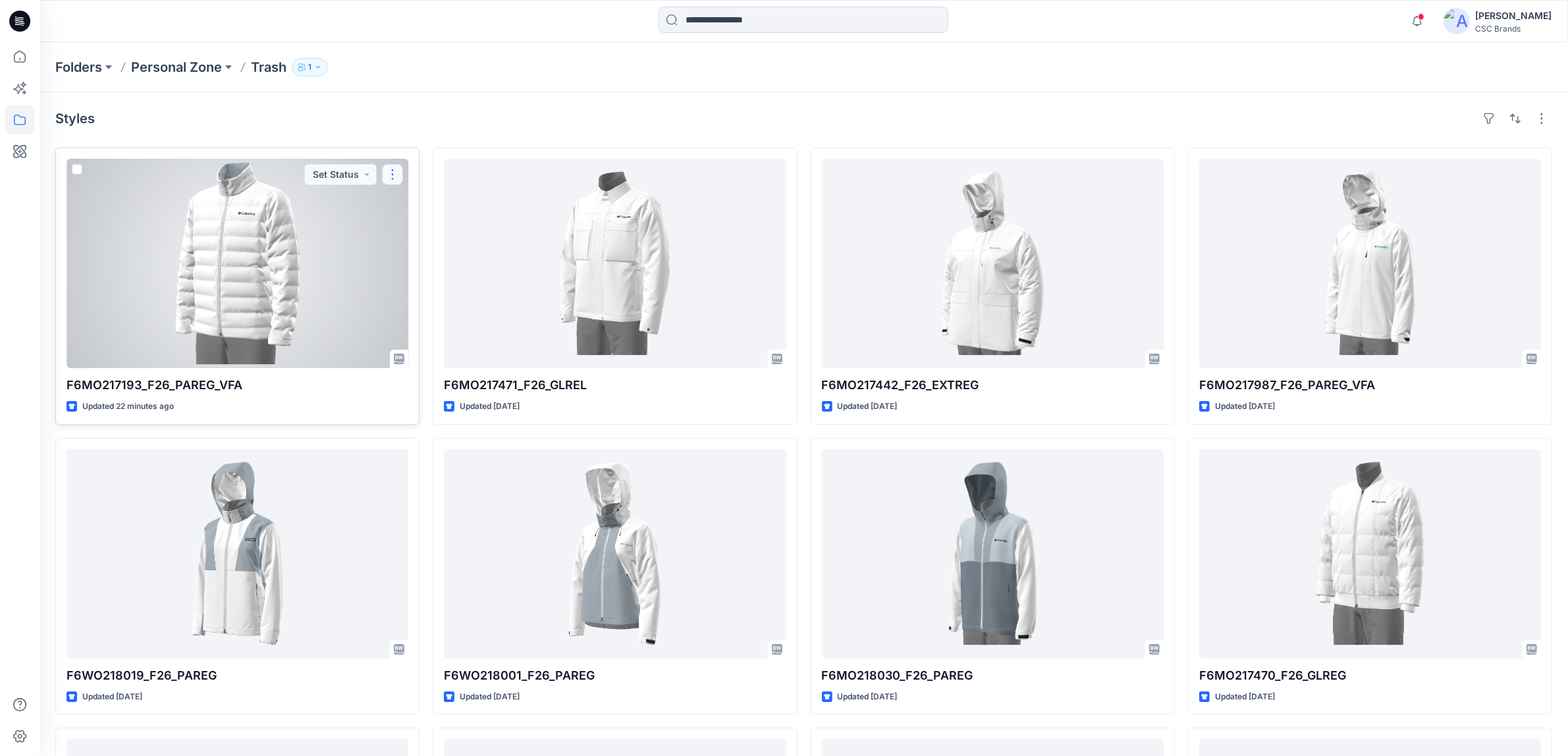
click at [389, 178] on button "button" at bounding box center [392, 174] width 21 height 21
click at [420, 209] on p "Edit" at bounding box center [416, 205] width 16 height 14
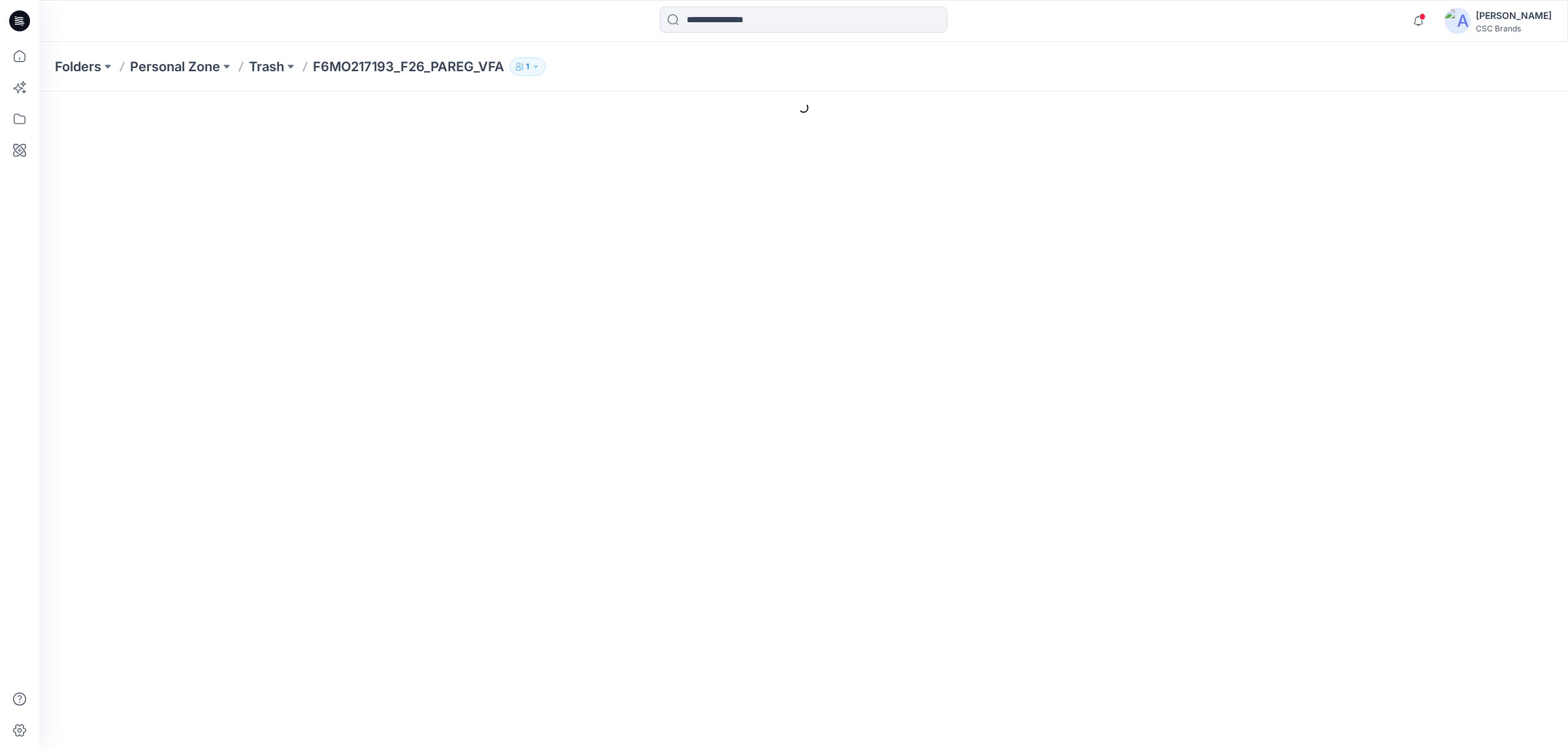
click at [529, 68] on p "1" at bounding box center [527, 66] width 3 height 15
click at [1156, 72] on div "Folders Personal Zone Trash F6MO217193_F26_PAREG_VFA 1 Folder Access Personal Z…" at bounding box center [752, 67] width 1395 height 18
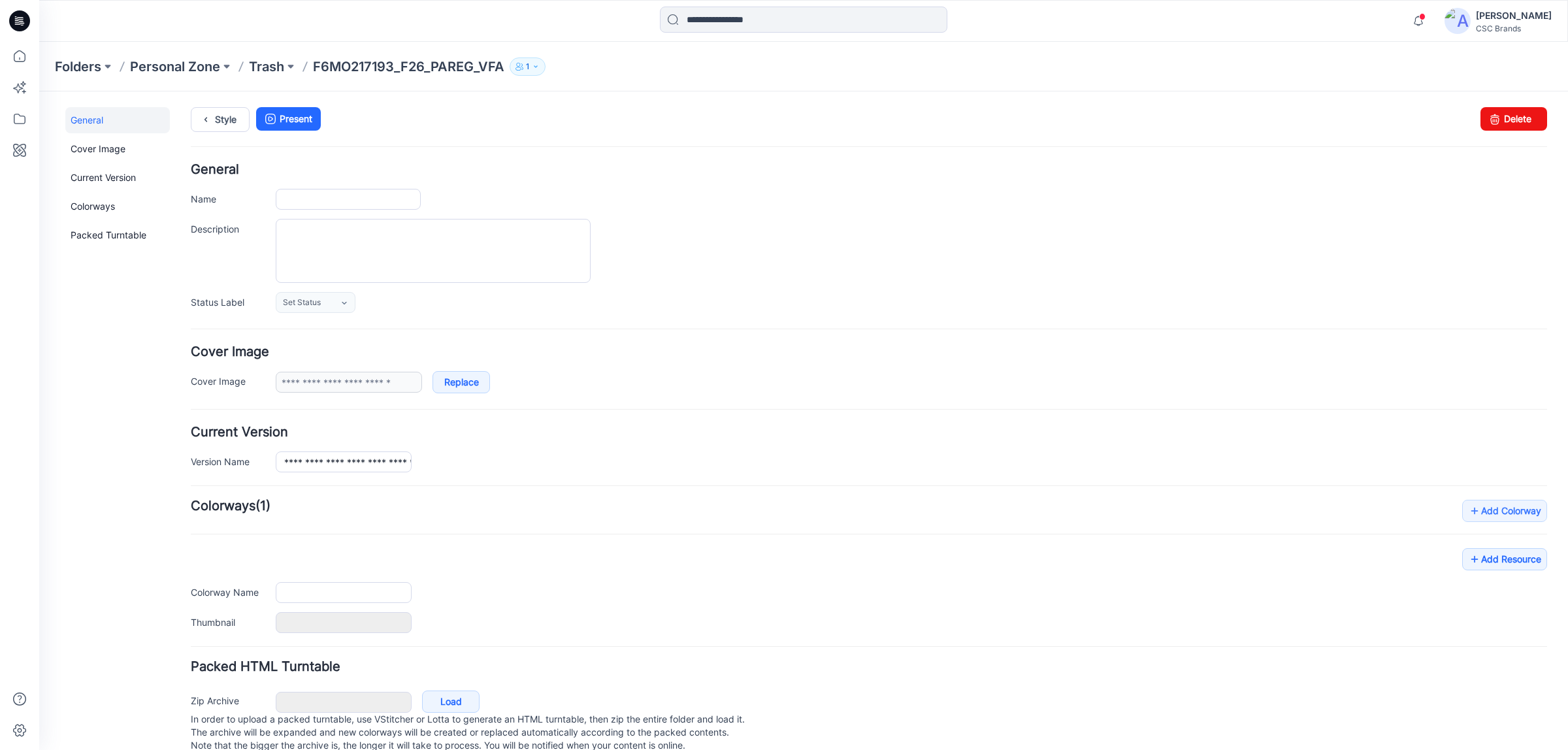
type input "**********"
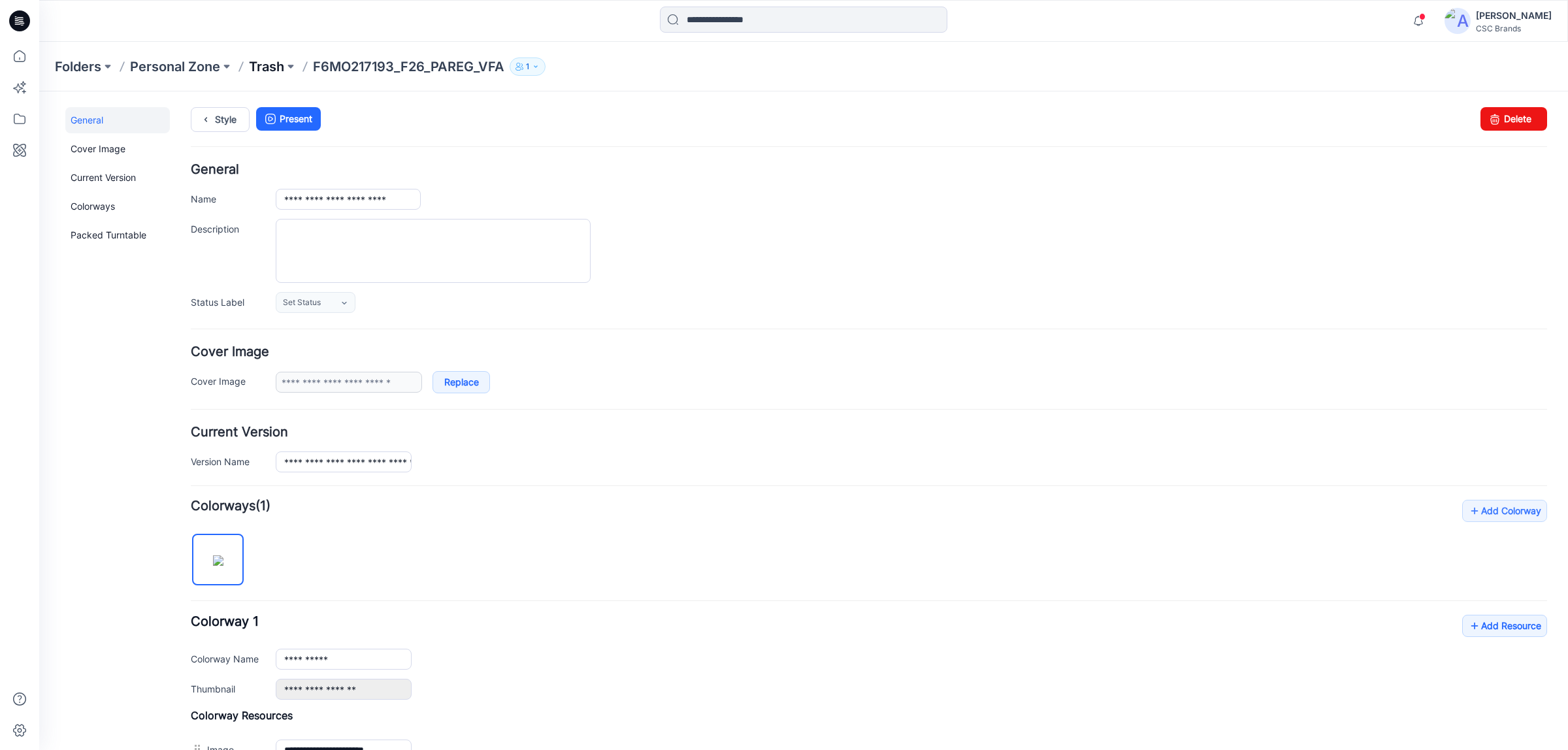
click at [269, 65] on p "Trash" at bounding box center [266, 67] width 35 height 18
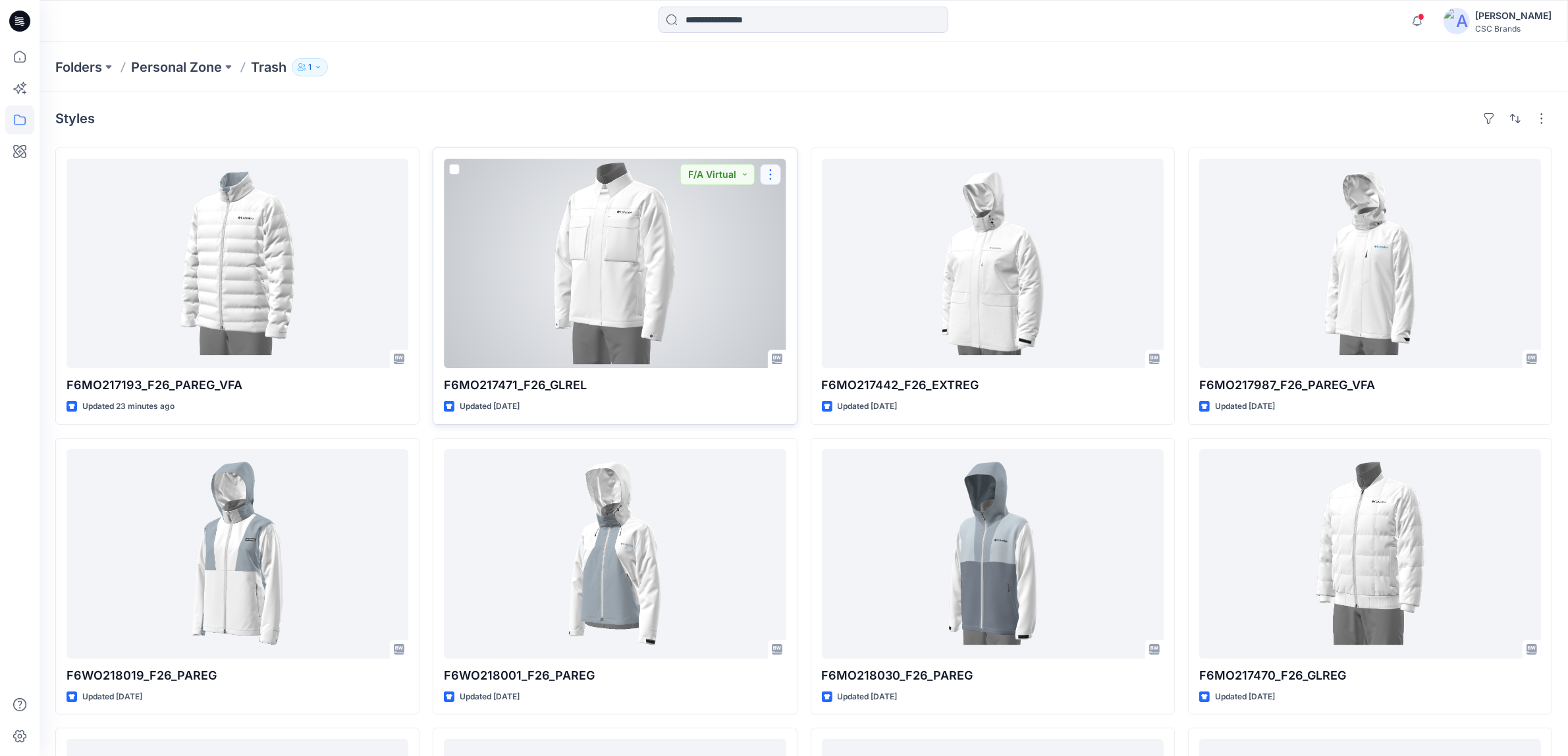
click at [772, 172] on button "button" at bounding box center [770, 174] width 21 height 21
click at [808, 210] on button "Edit" at bounding box center [834, 204] width 142 height 24
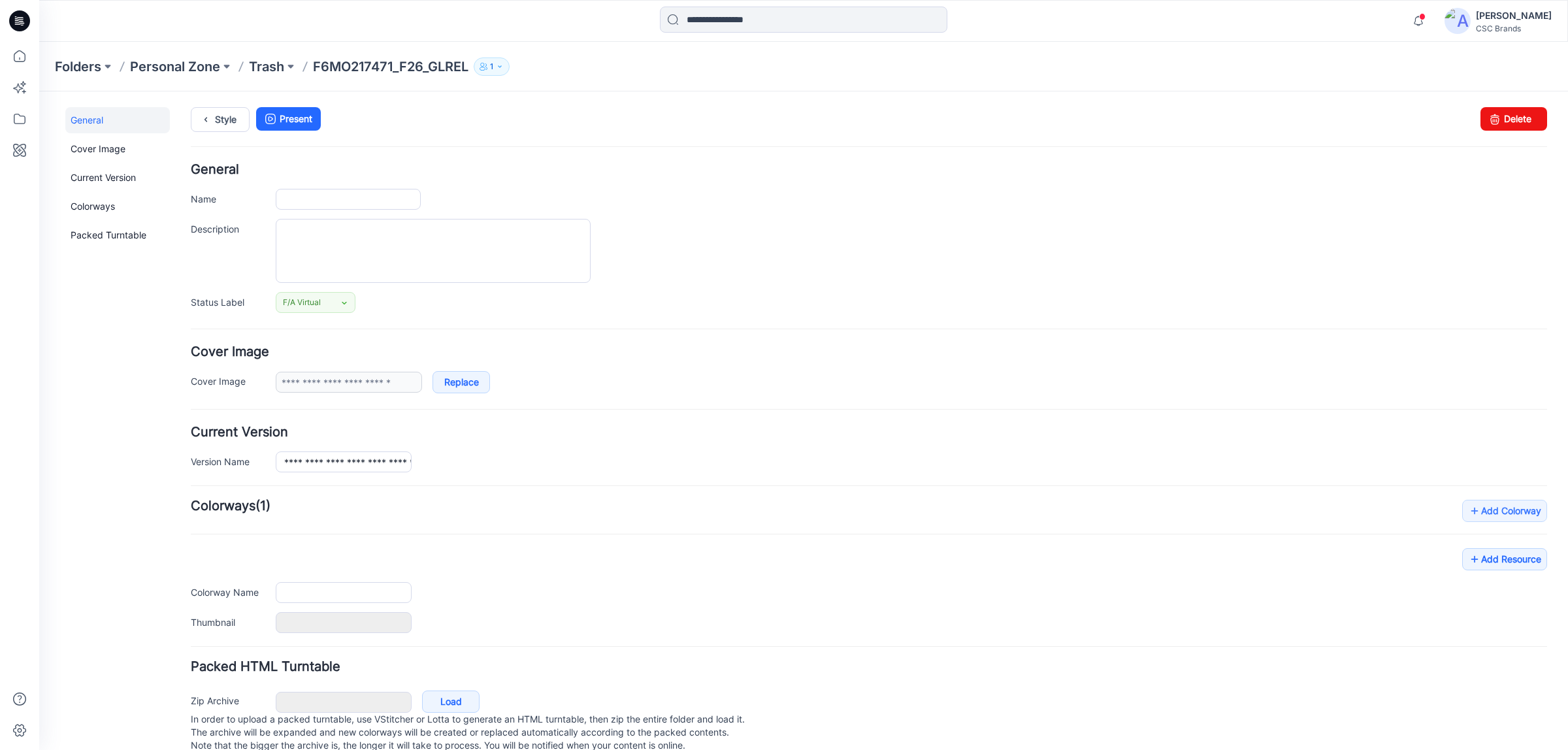
type input "**********"
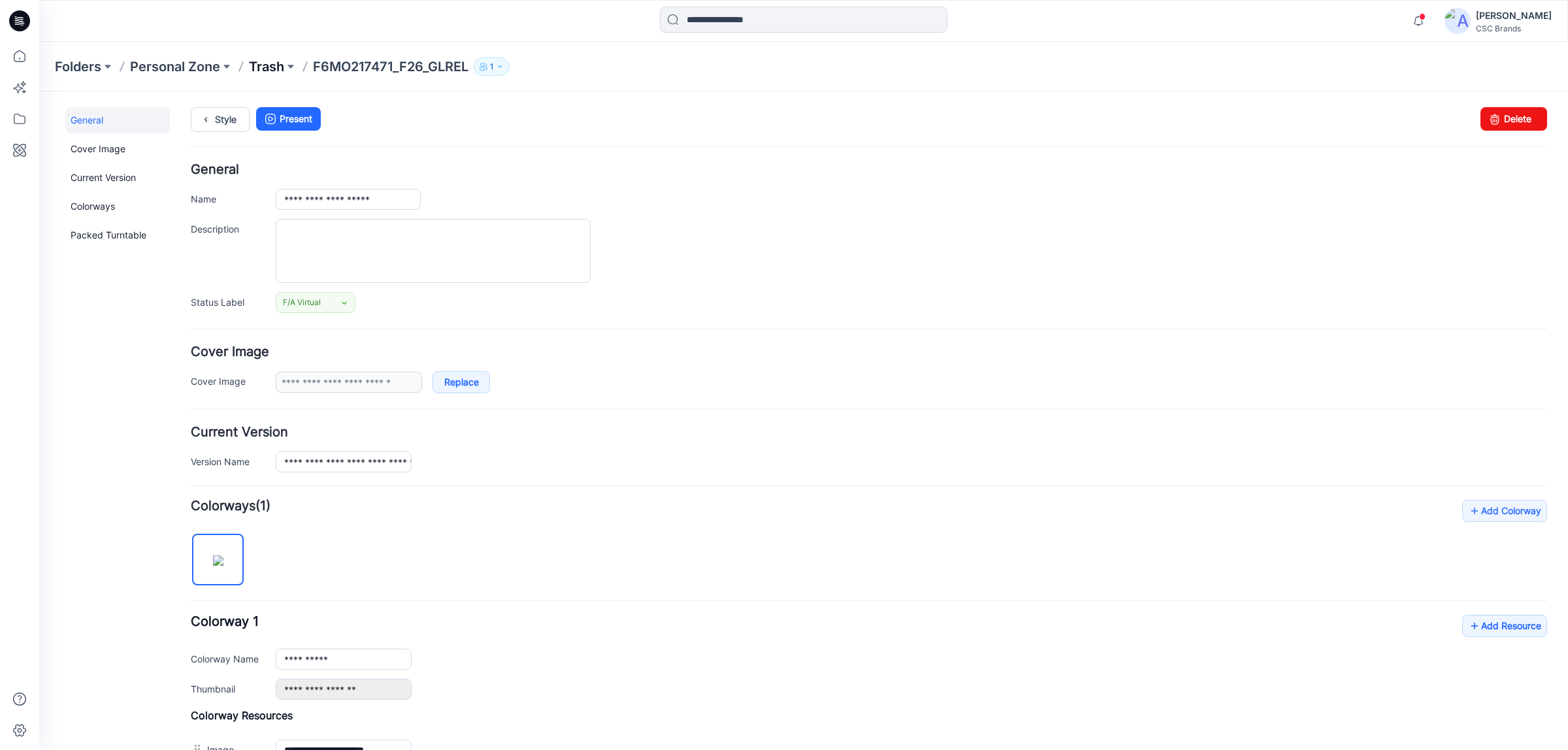
click at [260, 72] on p "Trash" at bounding box center [266, 67] width 35 height 18
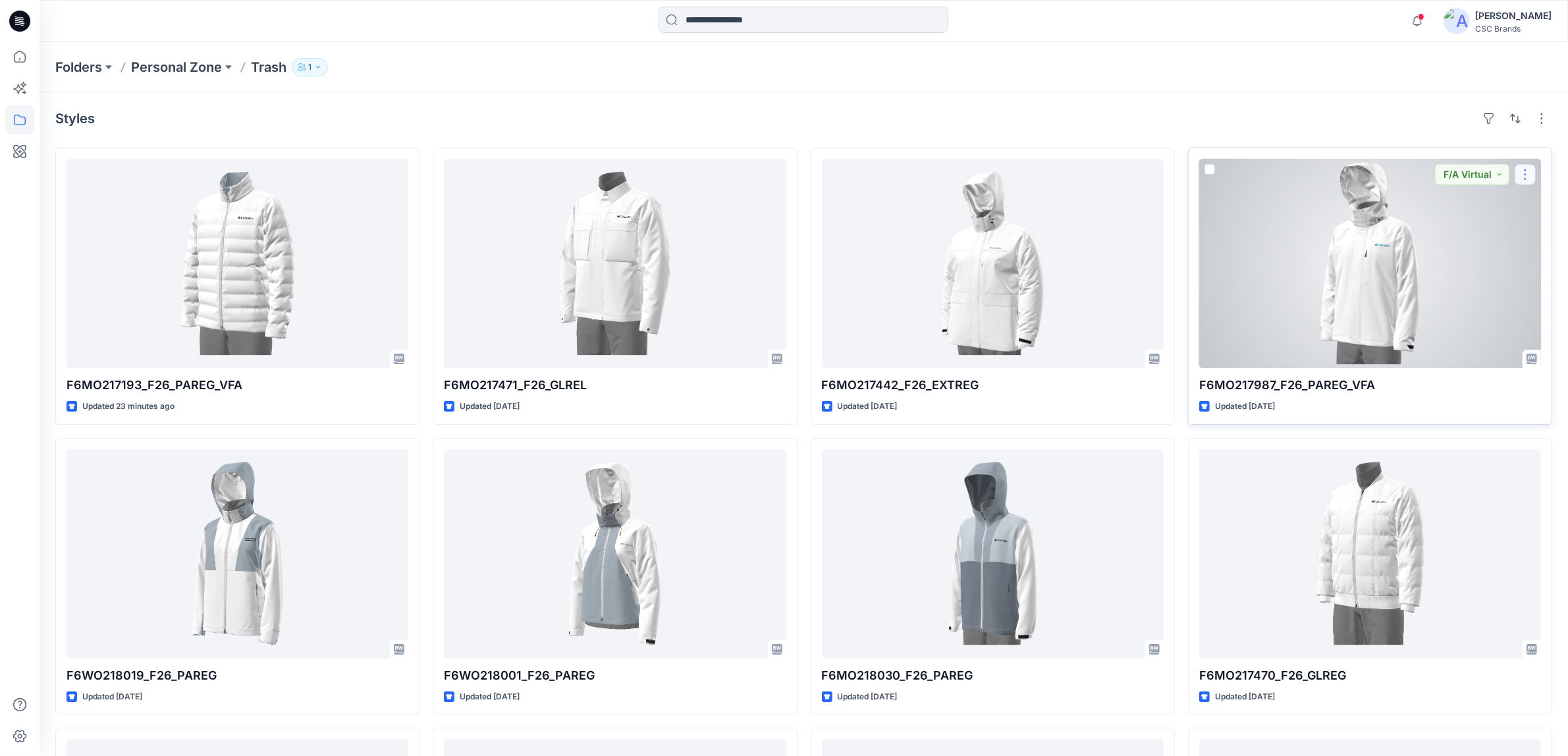
click at [1525, 181] on button "button" at bounding box center [1525, 174] width 21 height 21
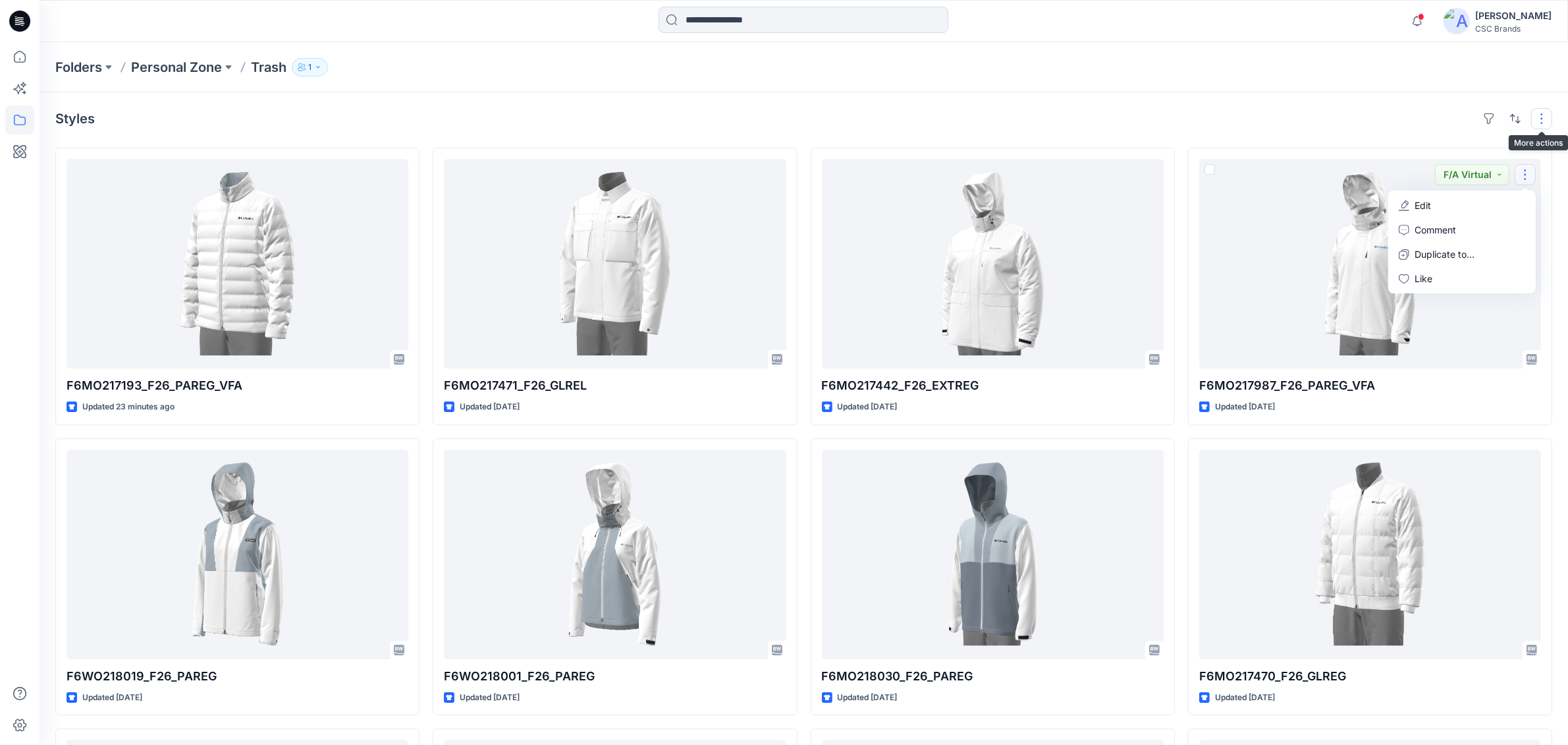
click at [1546, 116] on button "button" at bounding box center [1542, 118] width 21 height 21
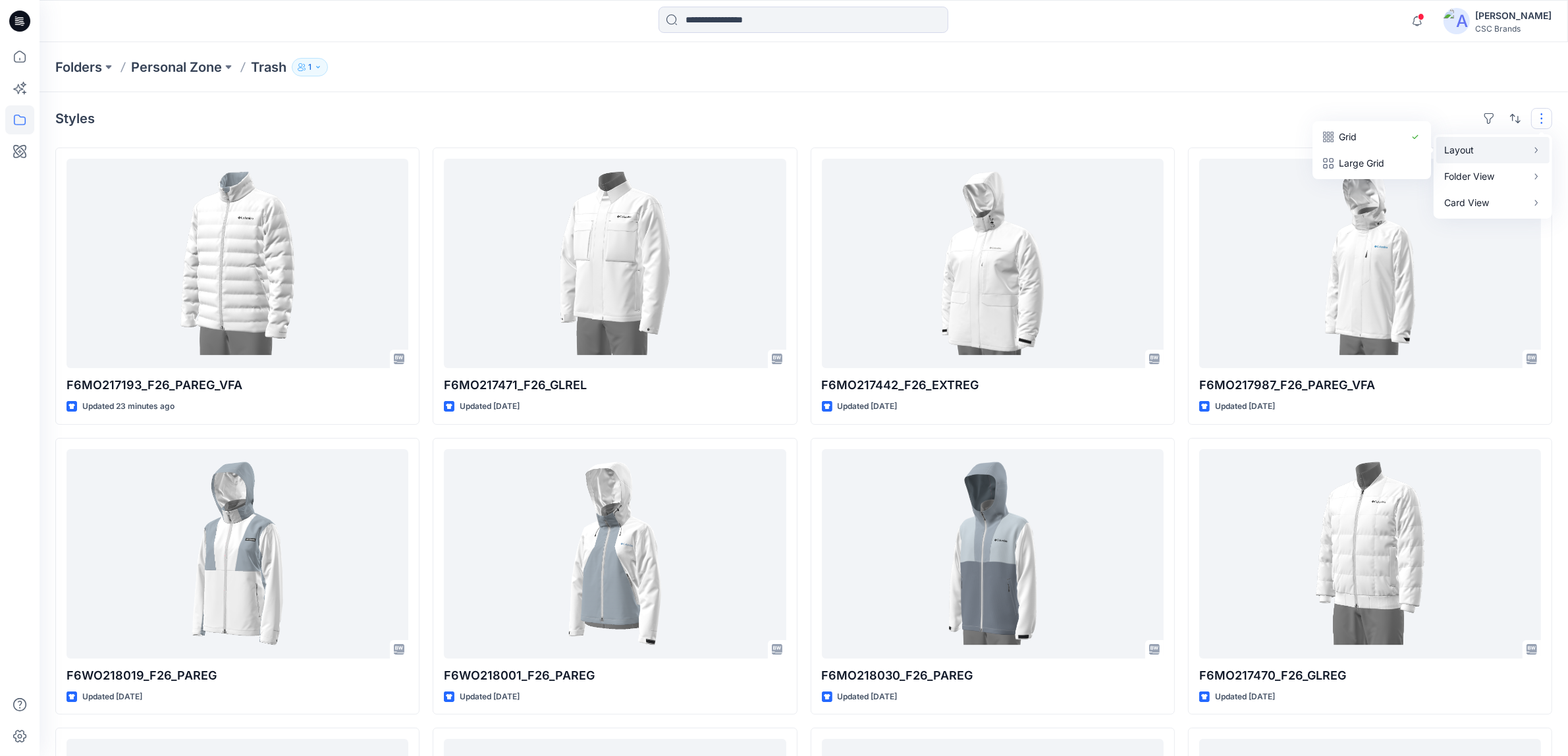
click at [1504, 153] on p "Layout" at bounding box center [1485, 150] width 83 height 15
click at [1094, 109] on div "Styles Layout Grid Large Grid Folder View Compact Card Card View Card Info" at bounding box center [803, 118] width 1497 height 21
click at [148, 74] on p "Personal Zone" at bounding box center [176, 67] width 91 height 19
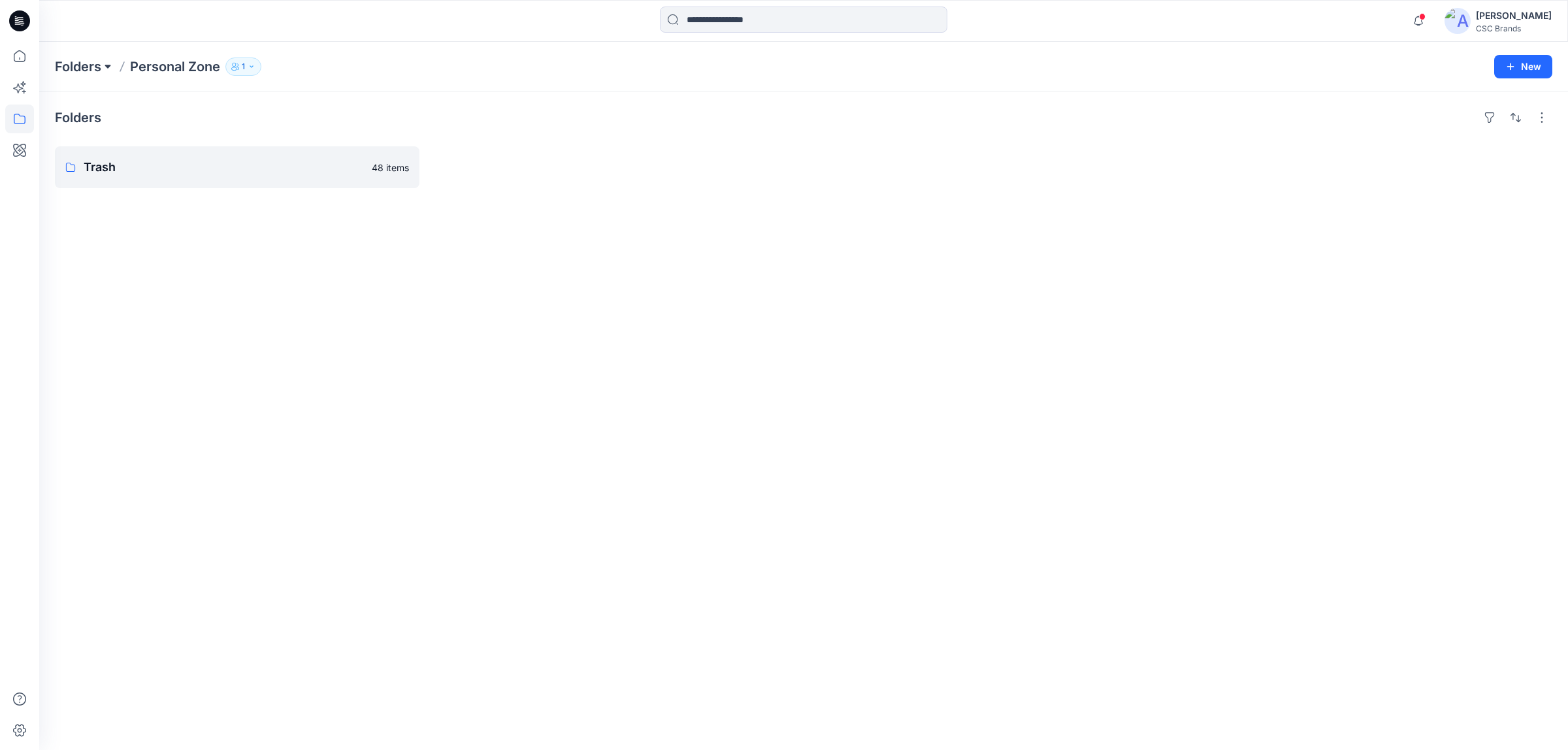
click at [102, 63] on button at bounding box center [107, 67] width 13 height 18
click at [83, 65] on p "Folders" at bounding box center [78, 67] width 46 height 18
click at [279, 170] on p "FGV_ATC_ATI" at bounding box center [226, 165] width 286 height 18
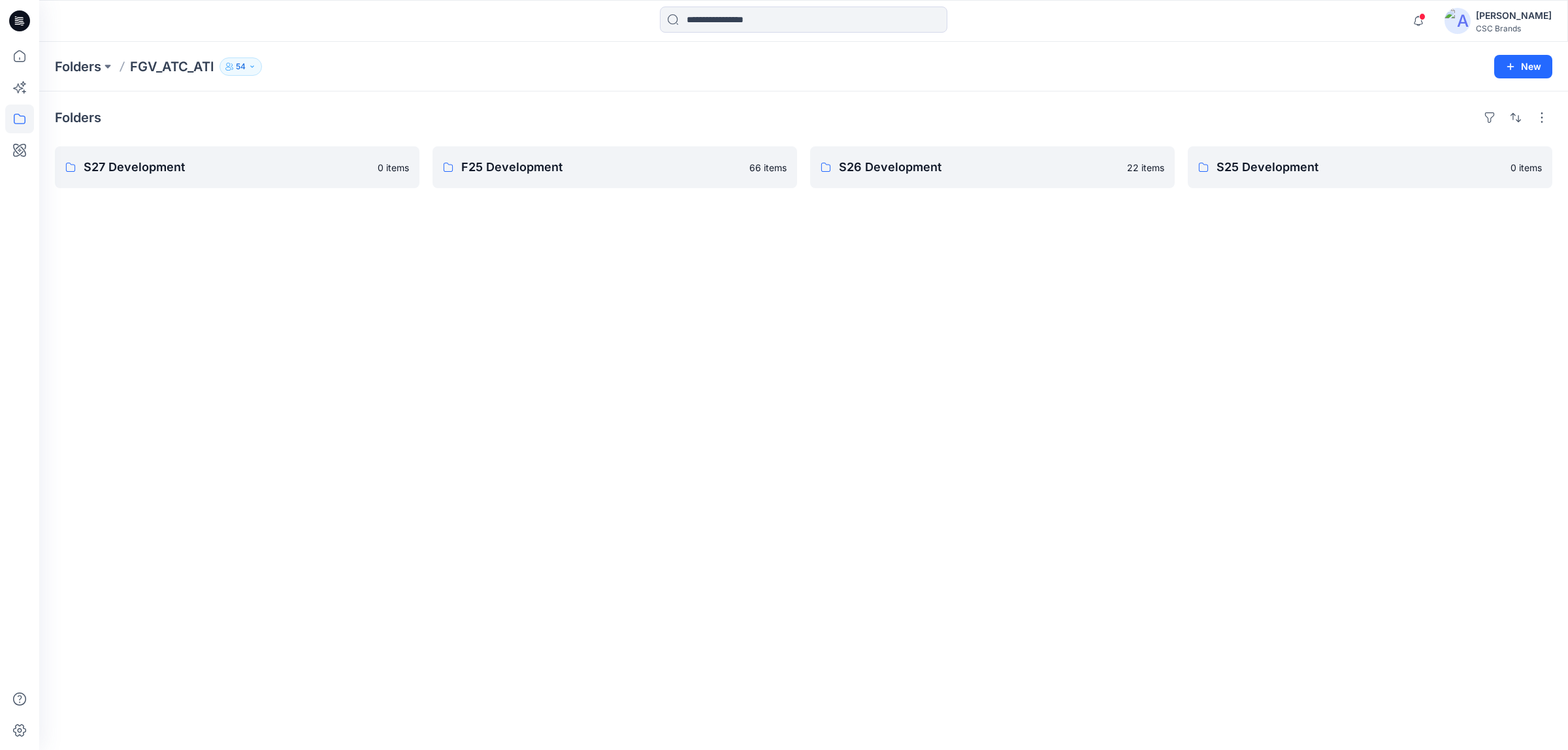
click at [979, 284] on div "Folders S27 Development 0 items F25 Development 66 items S26 Development 22 ite…" at bounding box center [803, 421] width 1528 height 659
click at [1526, 72] on button "New" at bounding box center [1523, 66] width 58 height 24
click at [1502, 122] on p "New Folder" at bounding box center [1484, 124] width 48 height 14
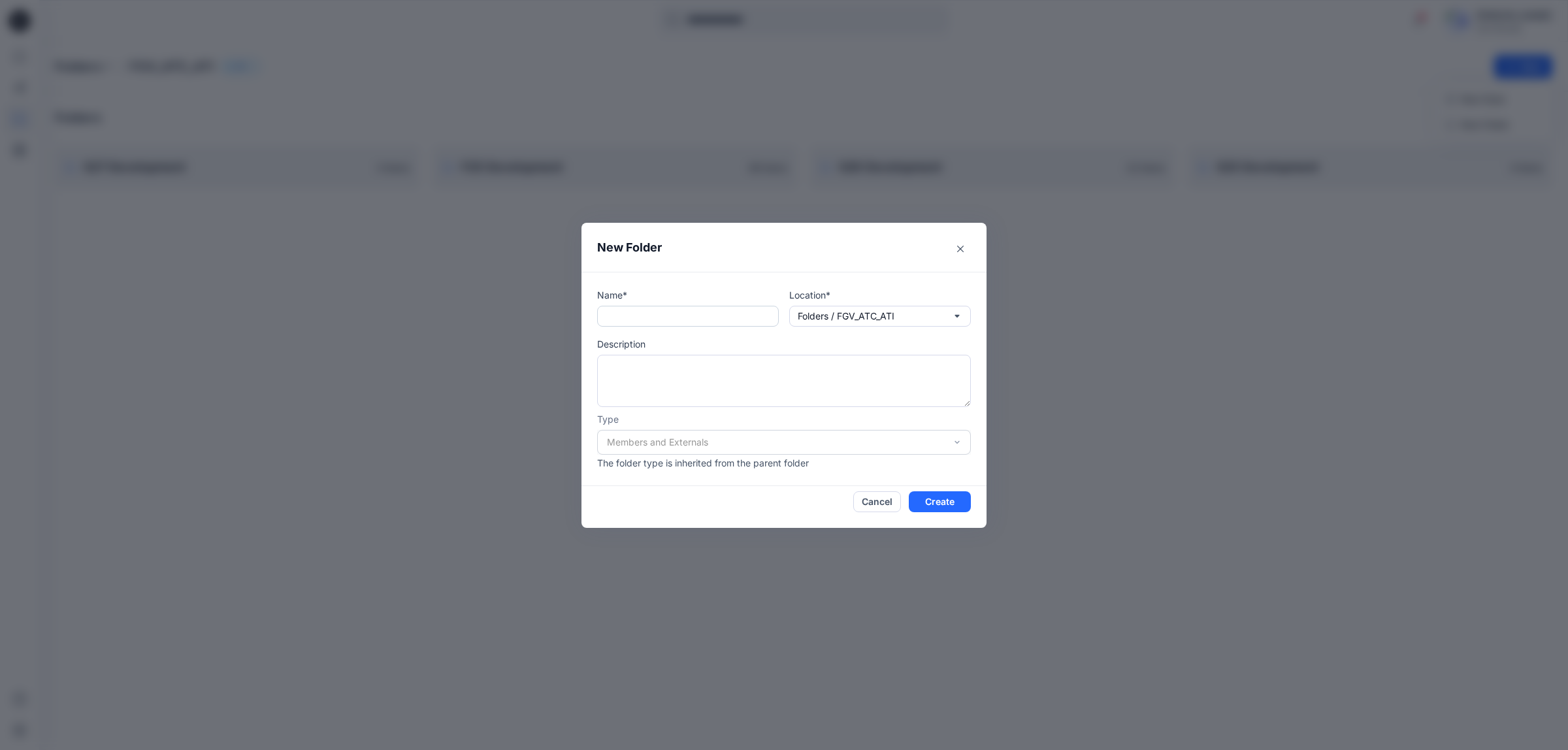
click at [703, 322] on input "text" at bounding box center [688, 316] width 182 height 21
click at [963, 246] on icon "Close" at bounding box center [960, 249] width 7 height 7
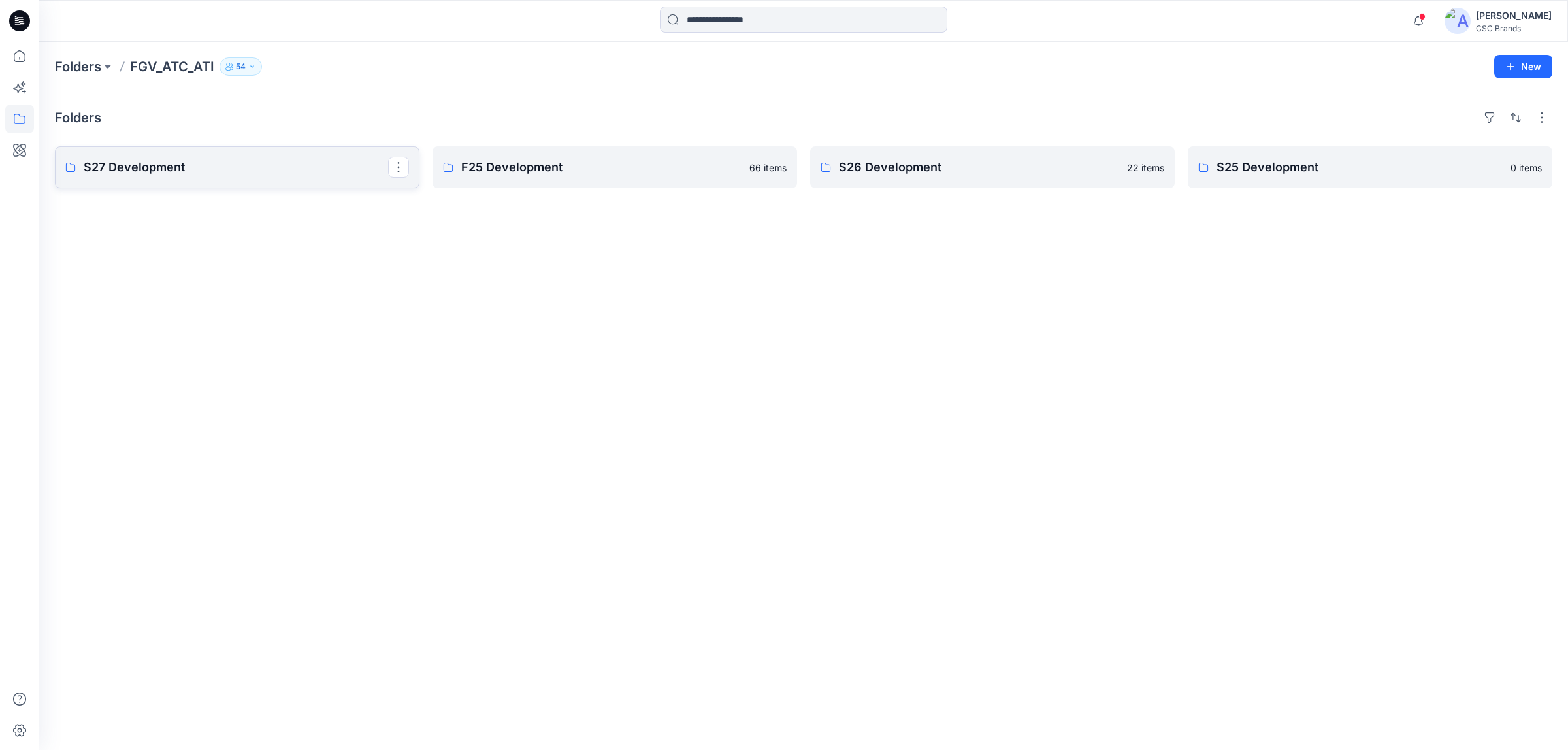
click at [206, 173] on p "S27 Development" at bounding box center [236, 167] width 305 height 18
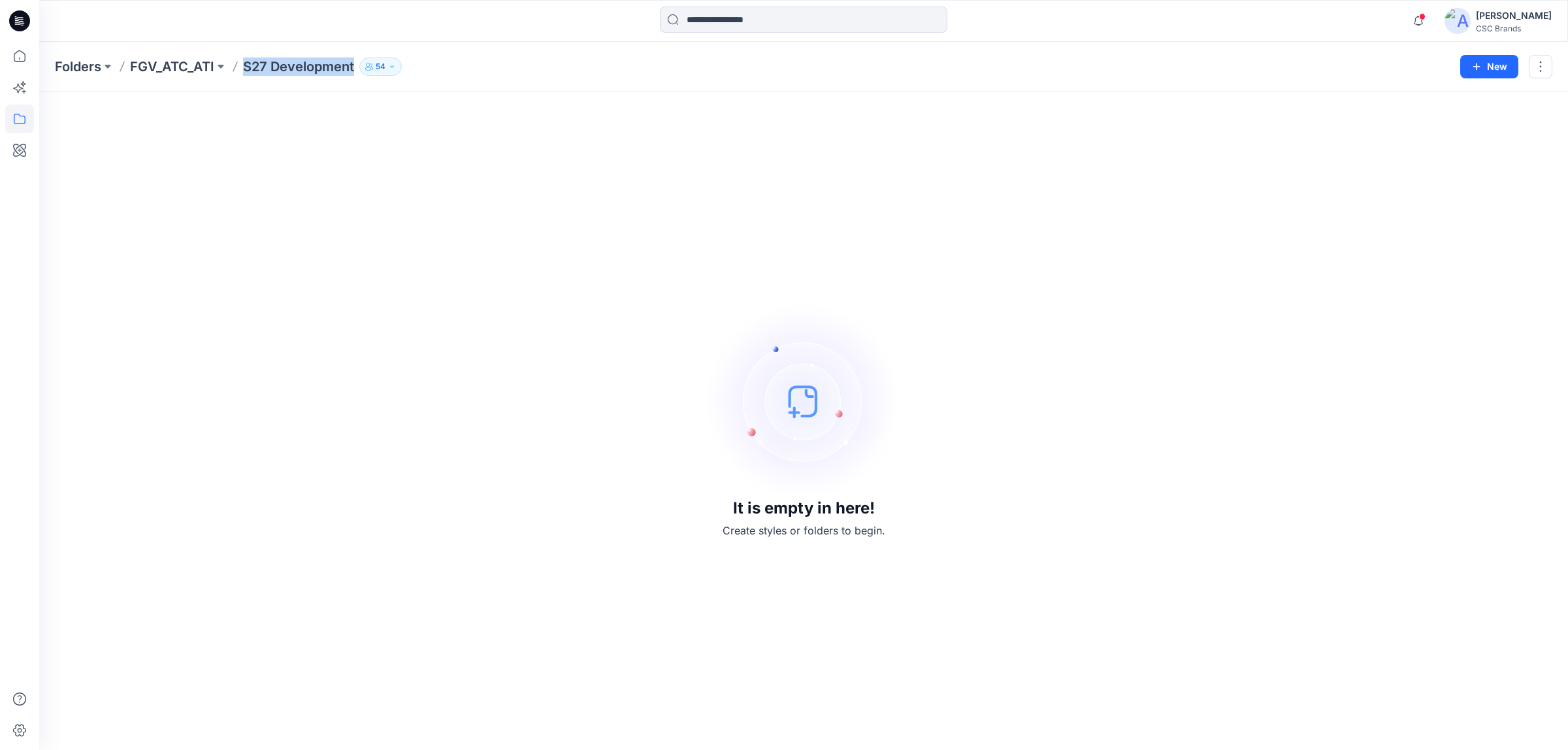
drag, startPoint x: 243, startPoint y: 64, endPoint x: 353, endPoint y: 81, distance: 111.3
click at [353, 81] on div "Folders FGV_ATC_ATI S27 Development 54 New" at bounding box center [803, 66] width 1528 height 50
copy p "S27 Development"
click at [175, 66] on p "FGV_ATC_ATI" at bounding box center [172, 67] width 84 height 18
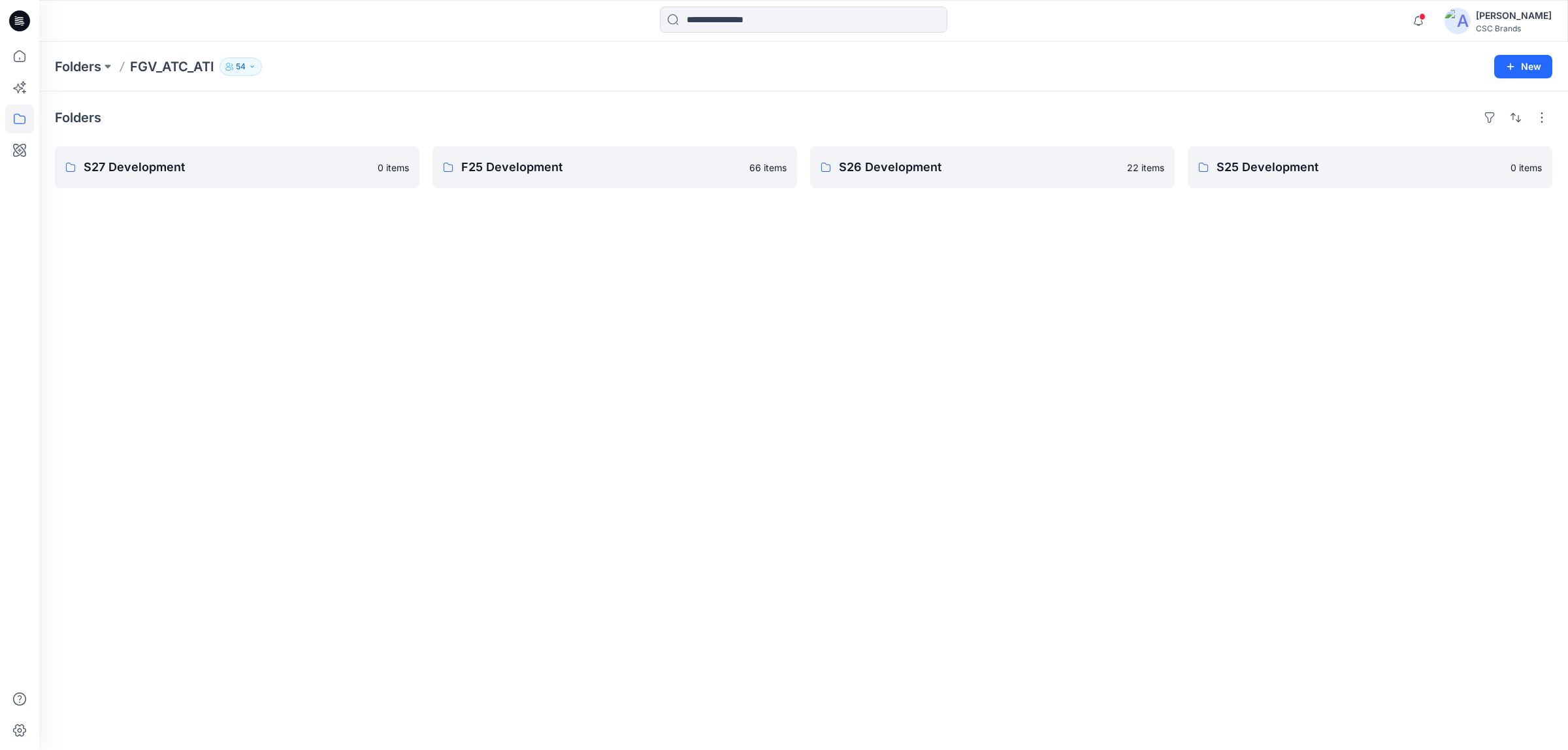
click at [524, 288] on div "Folders S27 Development 0 items F25 Development 66 items S26 Development 22 ite…" at bounding box center [803, 421] width 1528 height 659
click at [1494, 68] on button "New" at bounding box center [1523, 66] width 58 height 24
click at [1494, 121] on p "New Folder" at bounding box center [1484, 124] width 48 height 14
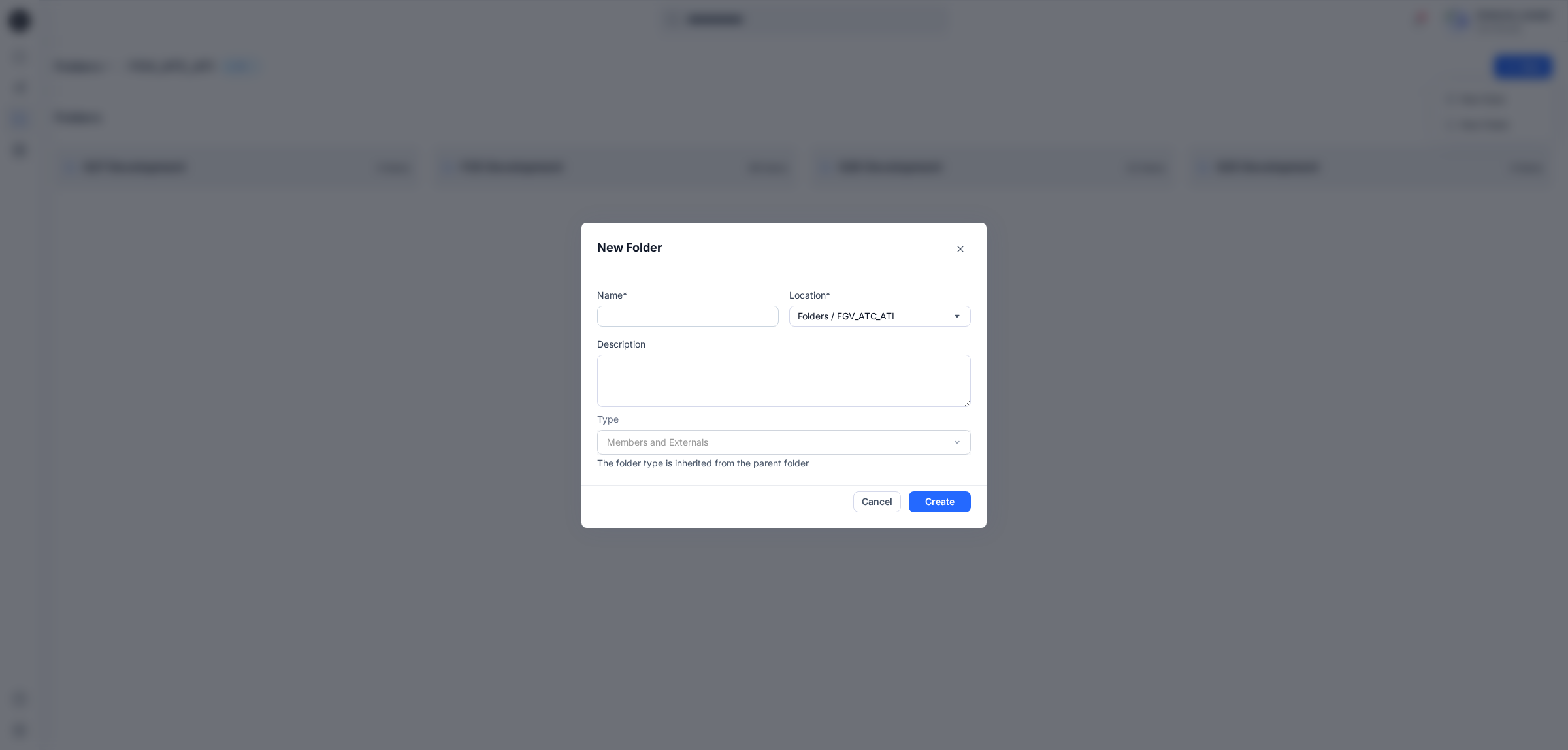
click at [651, 323] on input "text" at bounding box center [688, 316] width 182 height 21
paste input "**********"
type input "**********"
click at [923, 438] on div "Members and Externals" at bounding box center [784, 442] width 374 height 25
click at [955, 445] on div "Members and Externals" at bounding box center [784, 442] width 374 height 25
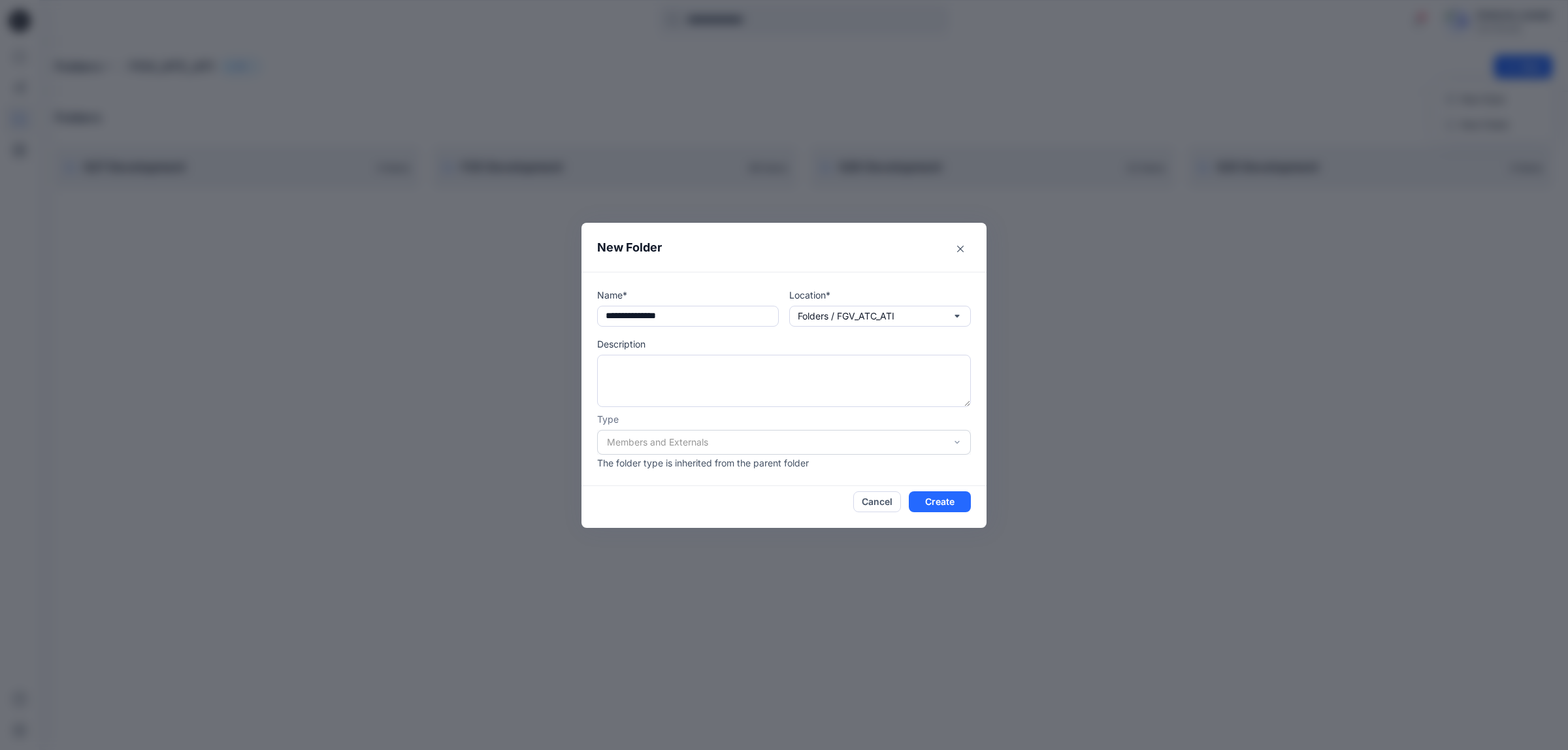
click at [949, 444] on div "Members and Externals" at bounding box center [784, 442] width 374 height 25
click at [914, 321] on button "Folders / FGV_ATC_ATI" at bounding box center [880, 316] width 182 height 21
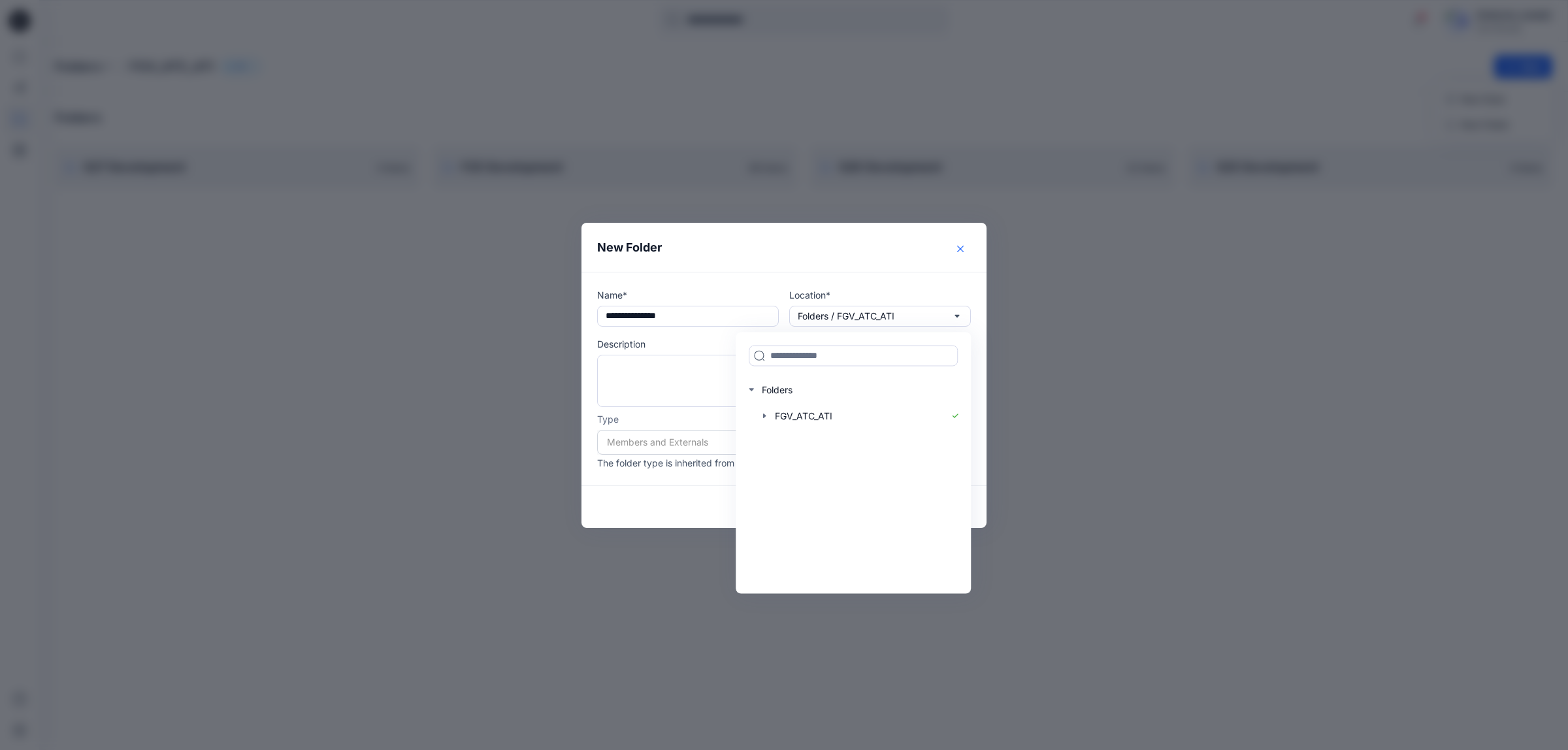
click at [956, 239] on button "Close" at bounding box center [959, 249] width 21 height 21
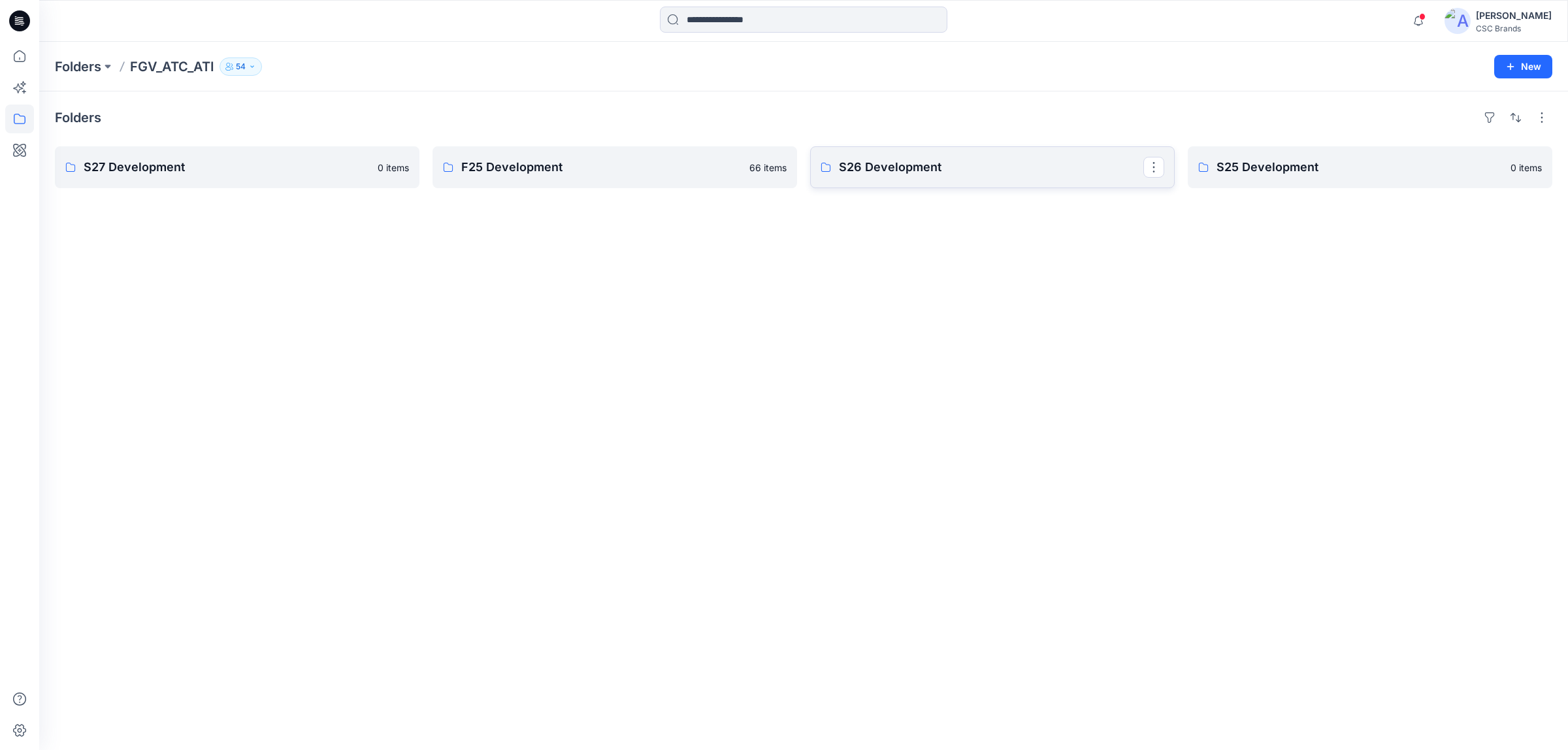
click at [893, 158] on p "S26 Development" at bounding box center [991, 167] width 305 height 18
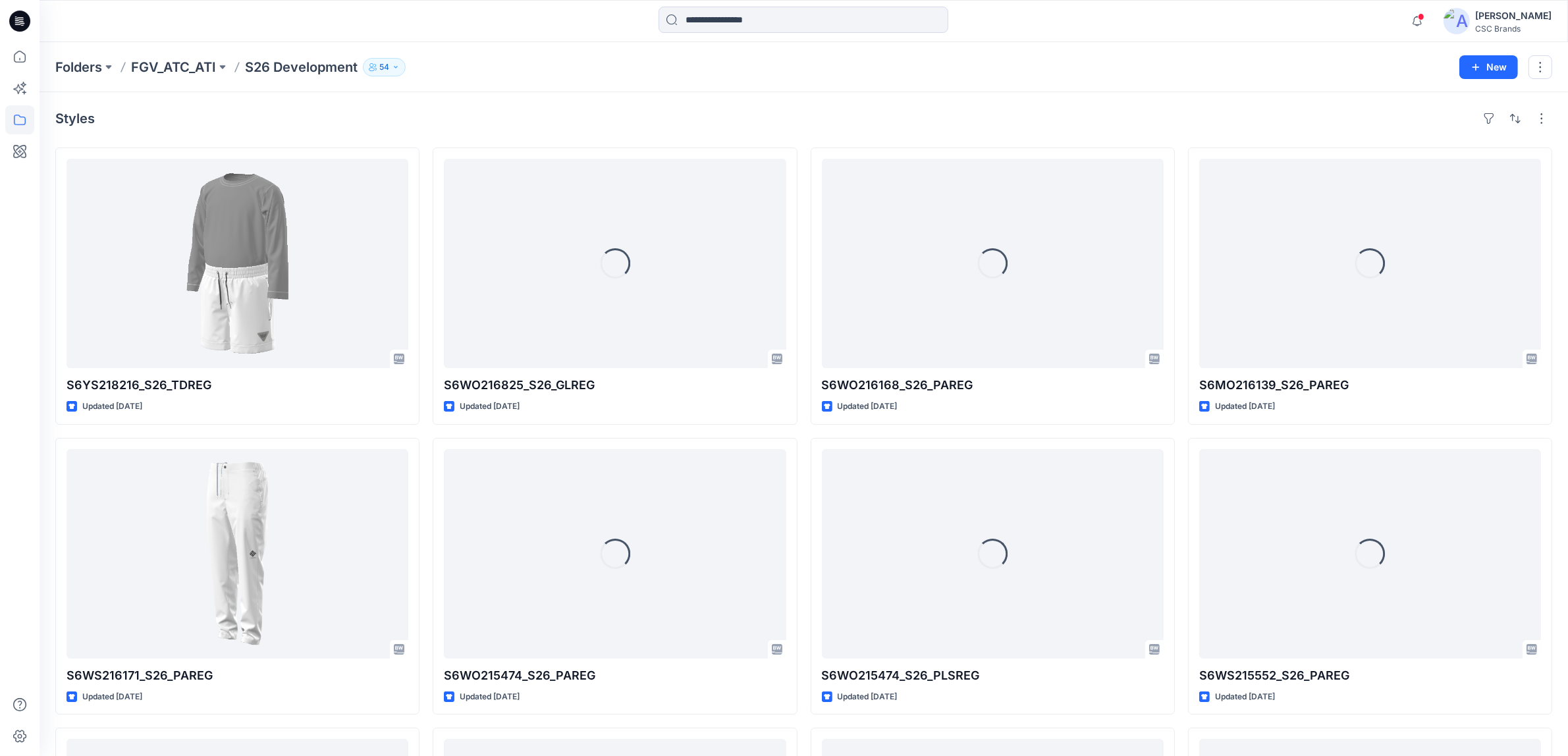
click at [392, 67] on button "54" at bounding box center [384, 67] width 43 height 19
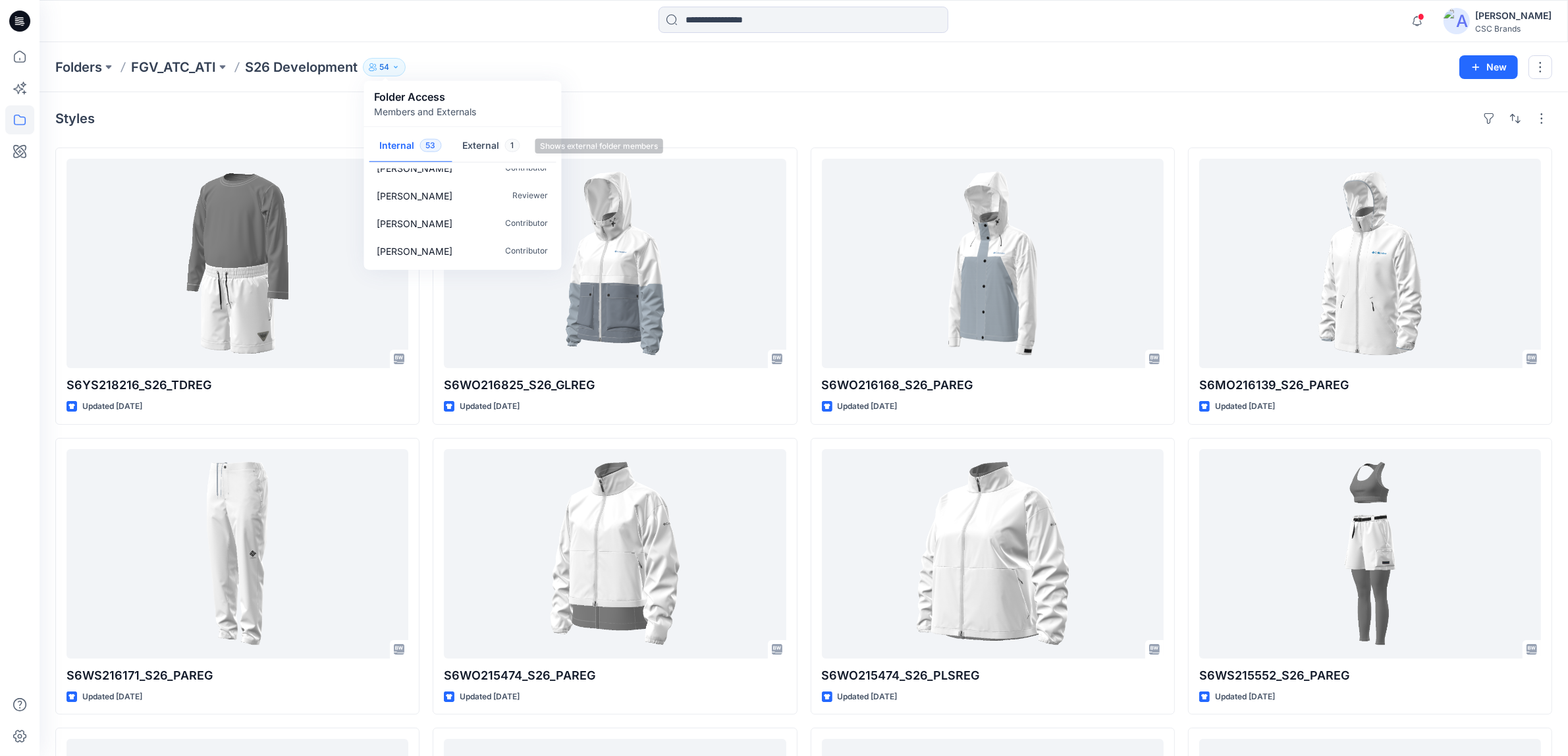
scroll to position [1037, 0]
click at [464, 140] on button "External 1" at bounding box center [491, 146] width 78 height 33
click at [400, 142] on button "Internal 53" at bounding box center [410, 146] width 83 height 33
click at [315, 63] on p "S26 Development" at bounding box center [302, 67] width 113 height 19
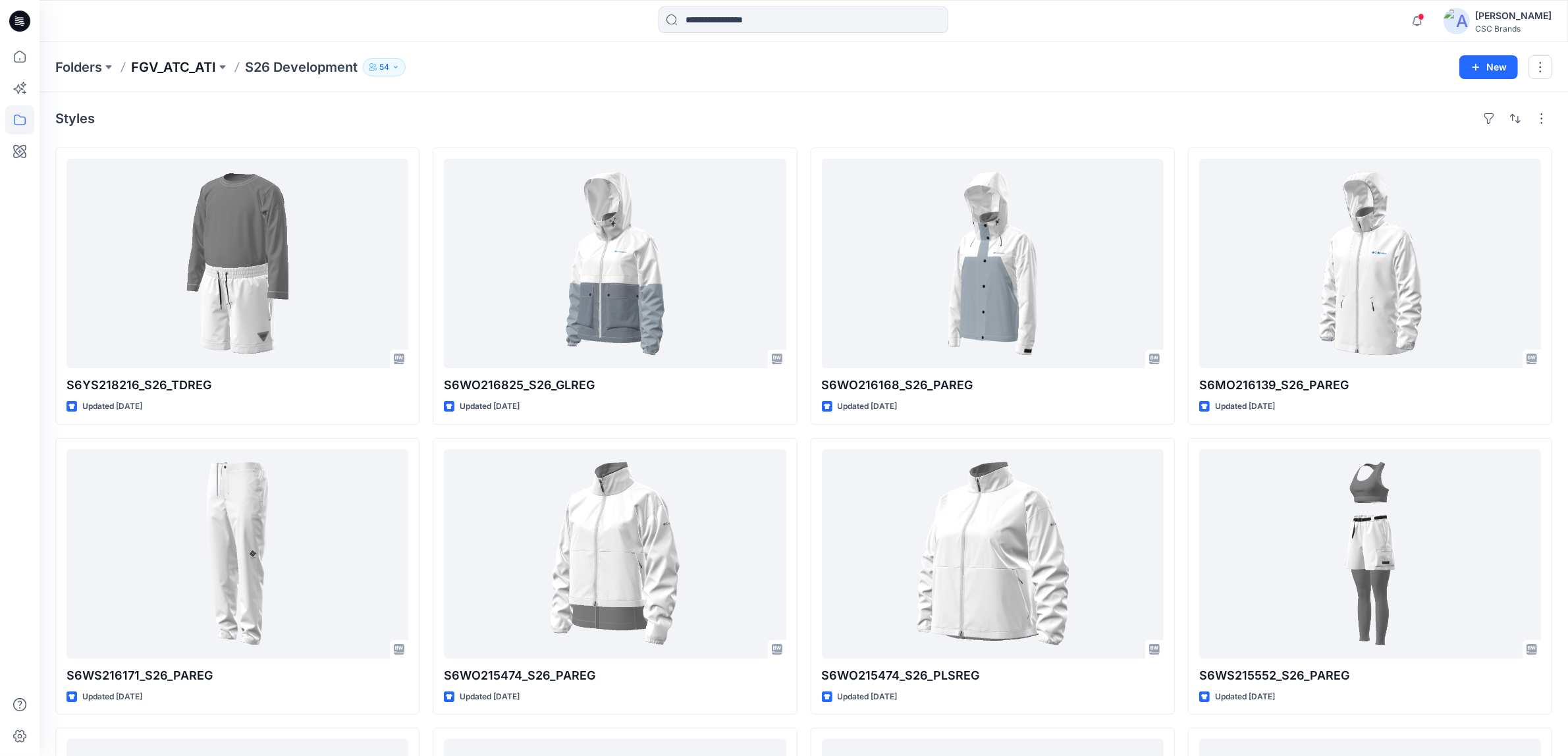
click at [211, 67] on p "FGV_ATC_ATI" at bounding box center [173, 67] width 85 height 19
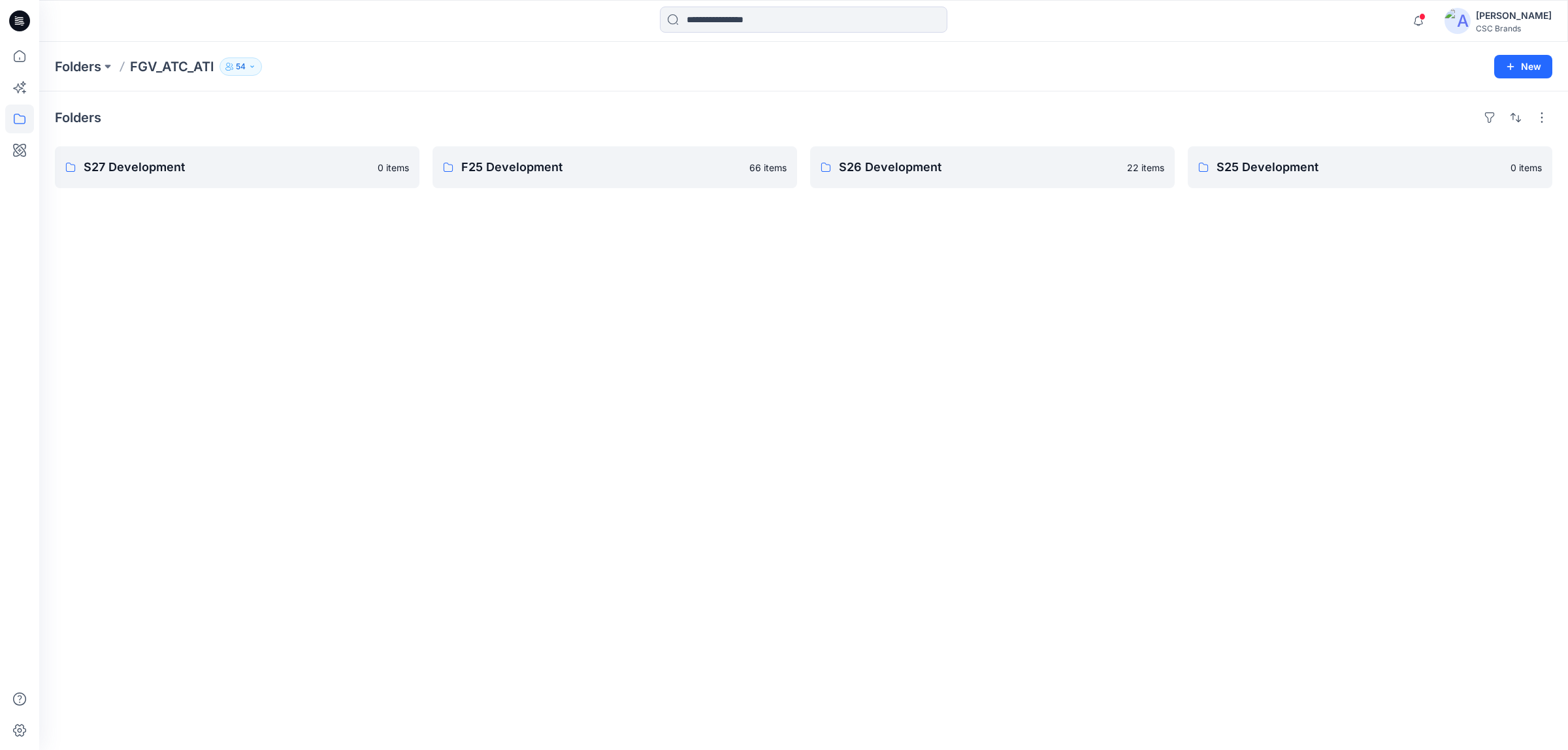
click at [1079, 485] on div "Folders S27 Development 0 items F25 Development 66 items S26 Development 22 ite…" at bounding box center [803, 421] width 1528 height 659
click at [234, 70] on button "54" at bounding box center [240, 67] width 42 height 18
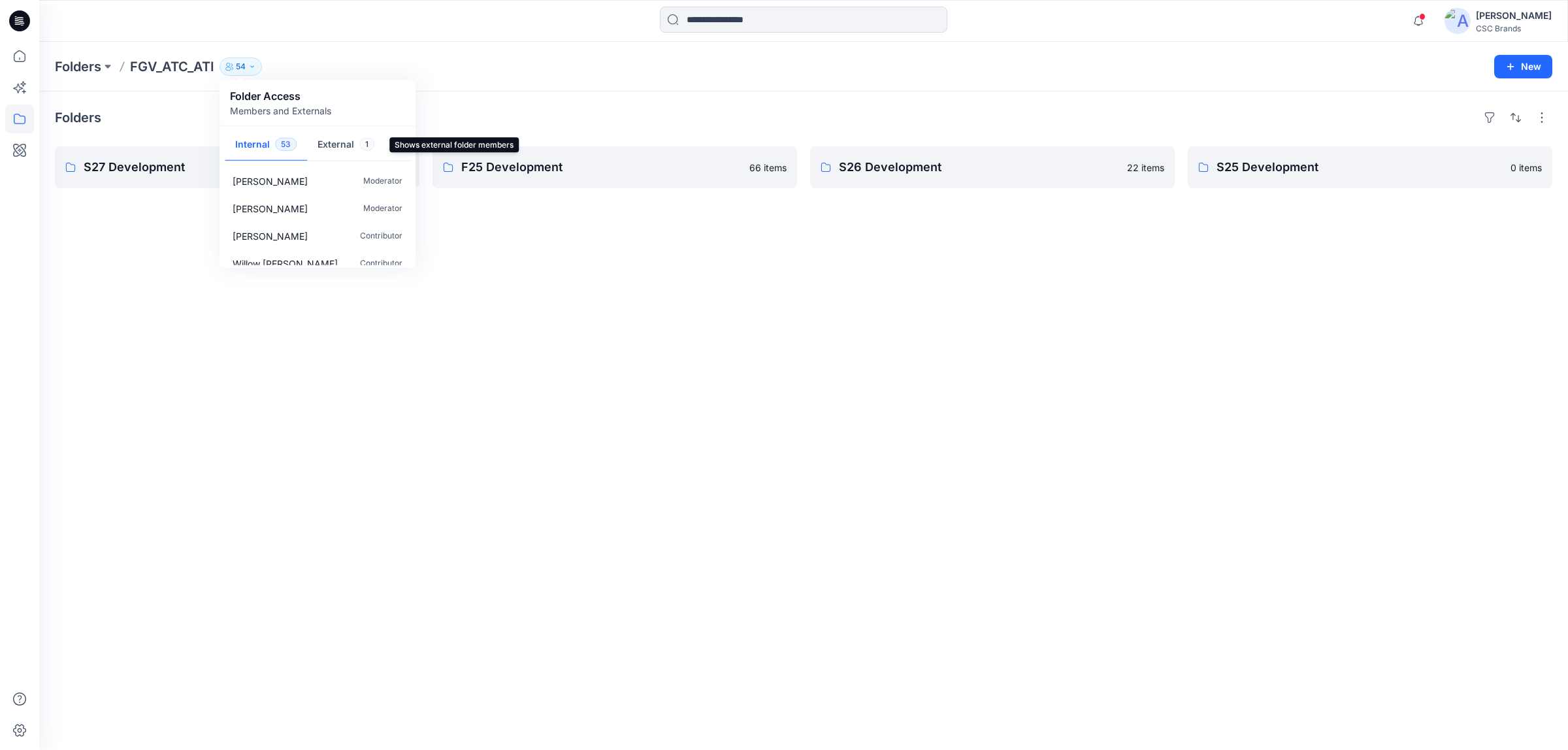
click at [320, 139] on button "External 1" at bounding box center [345, 145] width 78 height 33
click at [252, 143] on button "Internal 53" at bounding box center [266, 145] width 82 height 33
click at [331, 140] on button "External 1" at bounding box center [345, 145] width 78 height 33
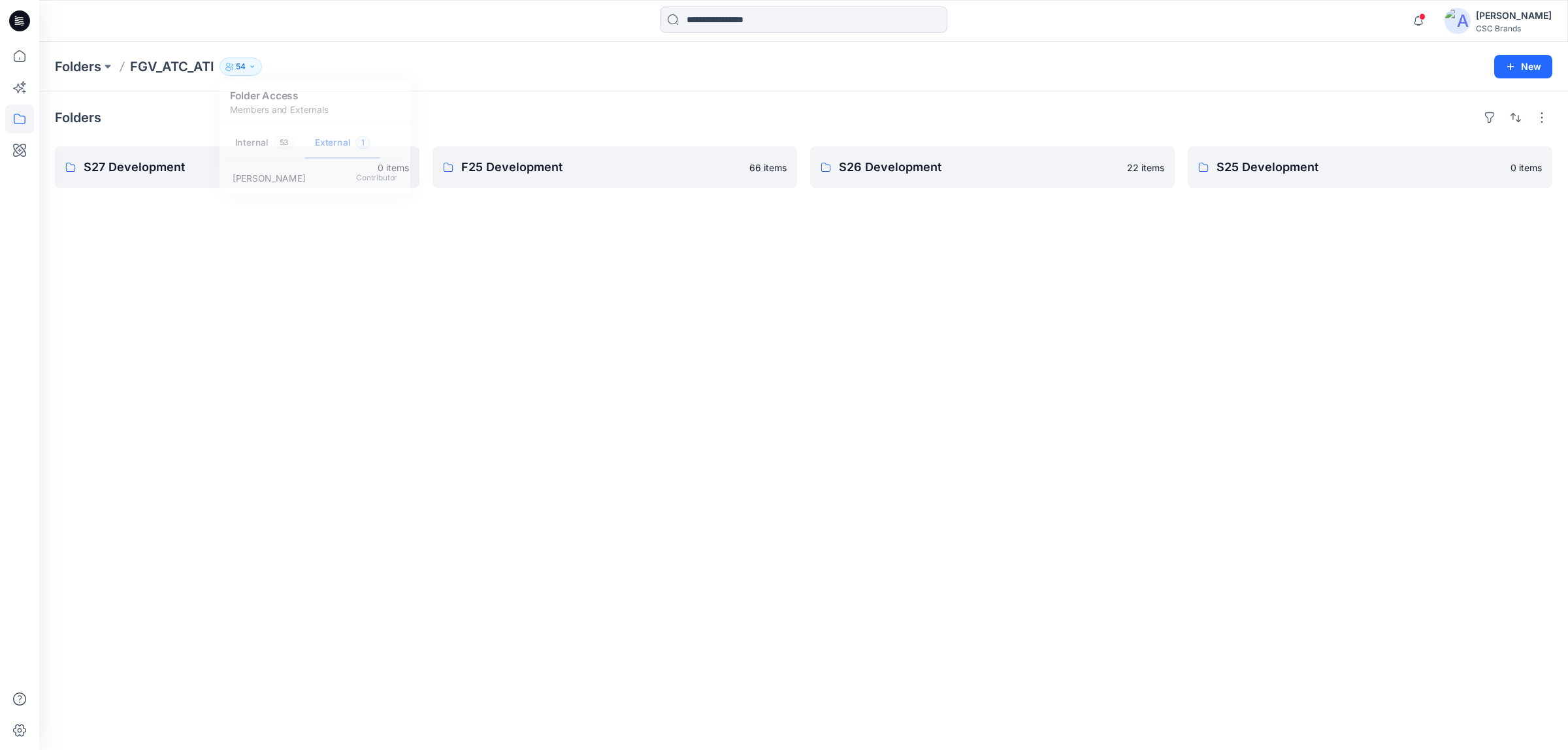
click at [161, 214] on div "Folders S27 Development 0 items F25 Development 66 items S26 Development 22 ite…" at bounding box center [803, 421] width 1528 height 659
click at [416, 320] on div "Folders S27 Development 0 items F25 Development 66 items S26 Development 22 ite…" at bounding box center [803, 421] width 1528 height 659
click at [606, 177] on p "F25 Development" at bounding box center [613, 167] width 305 height 18
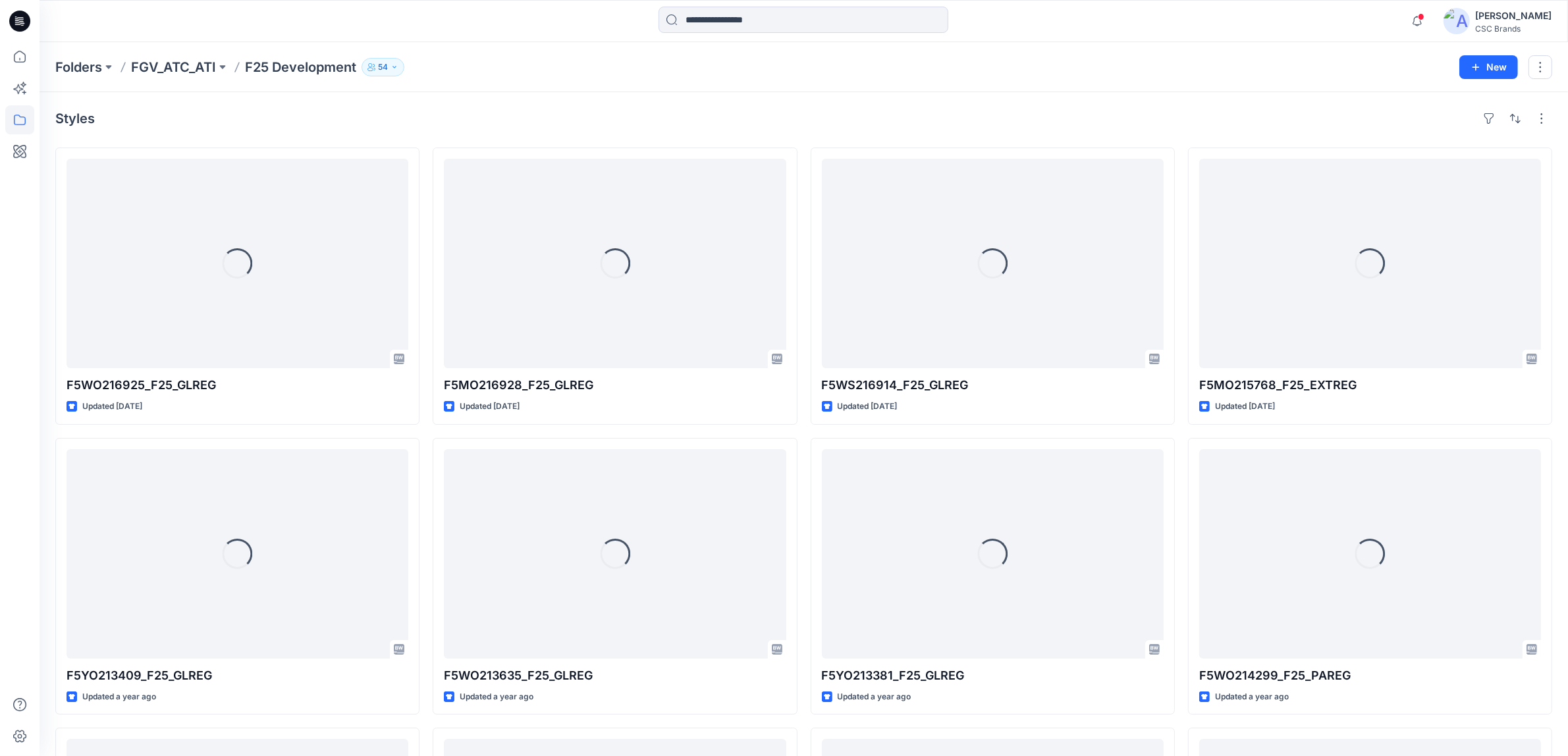
click at [390, 68] on button "54" at bounding box center [382, 67] width 43 height 19
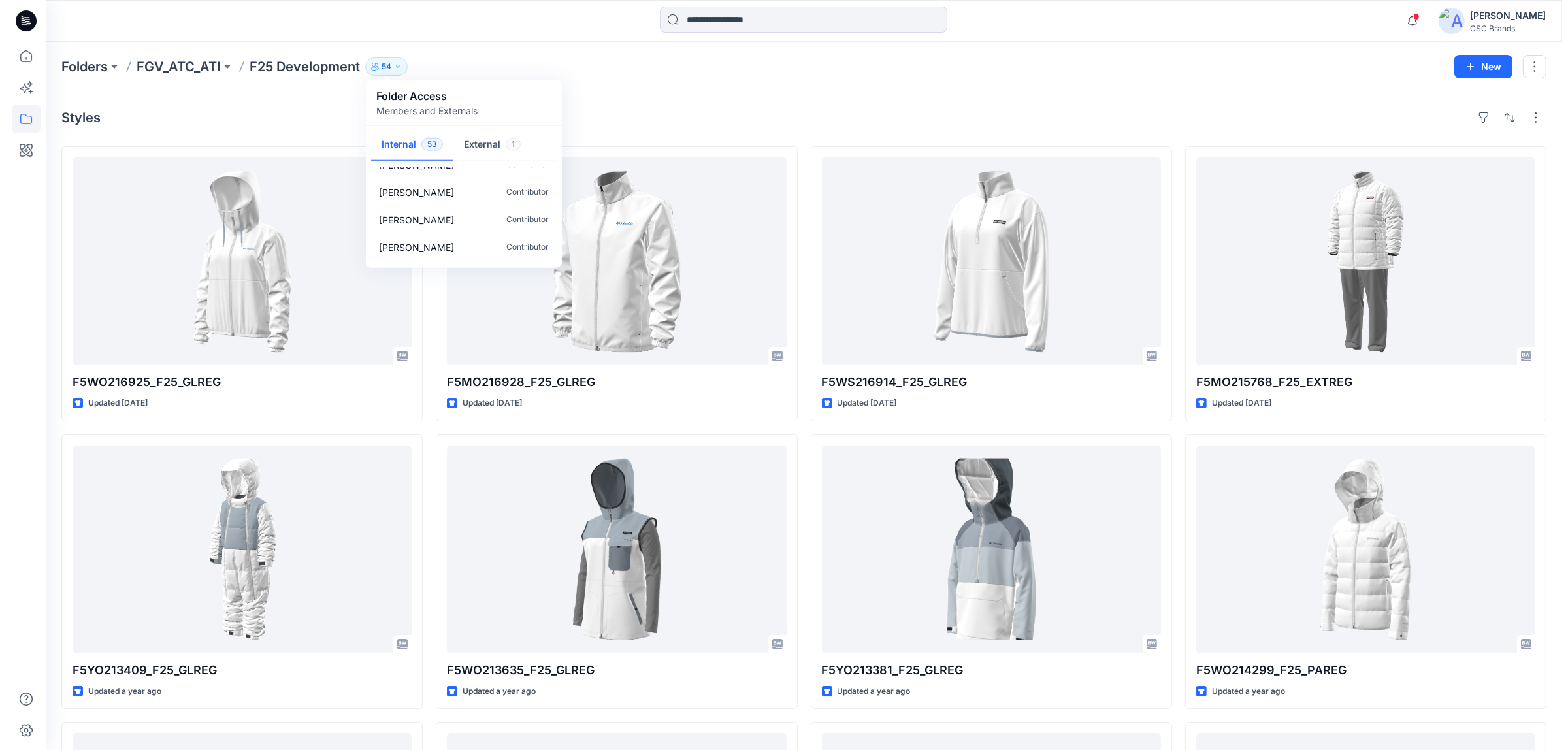
scroll to position [572, 0]
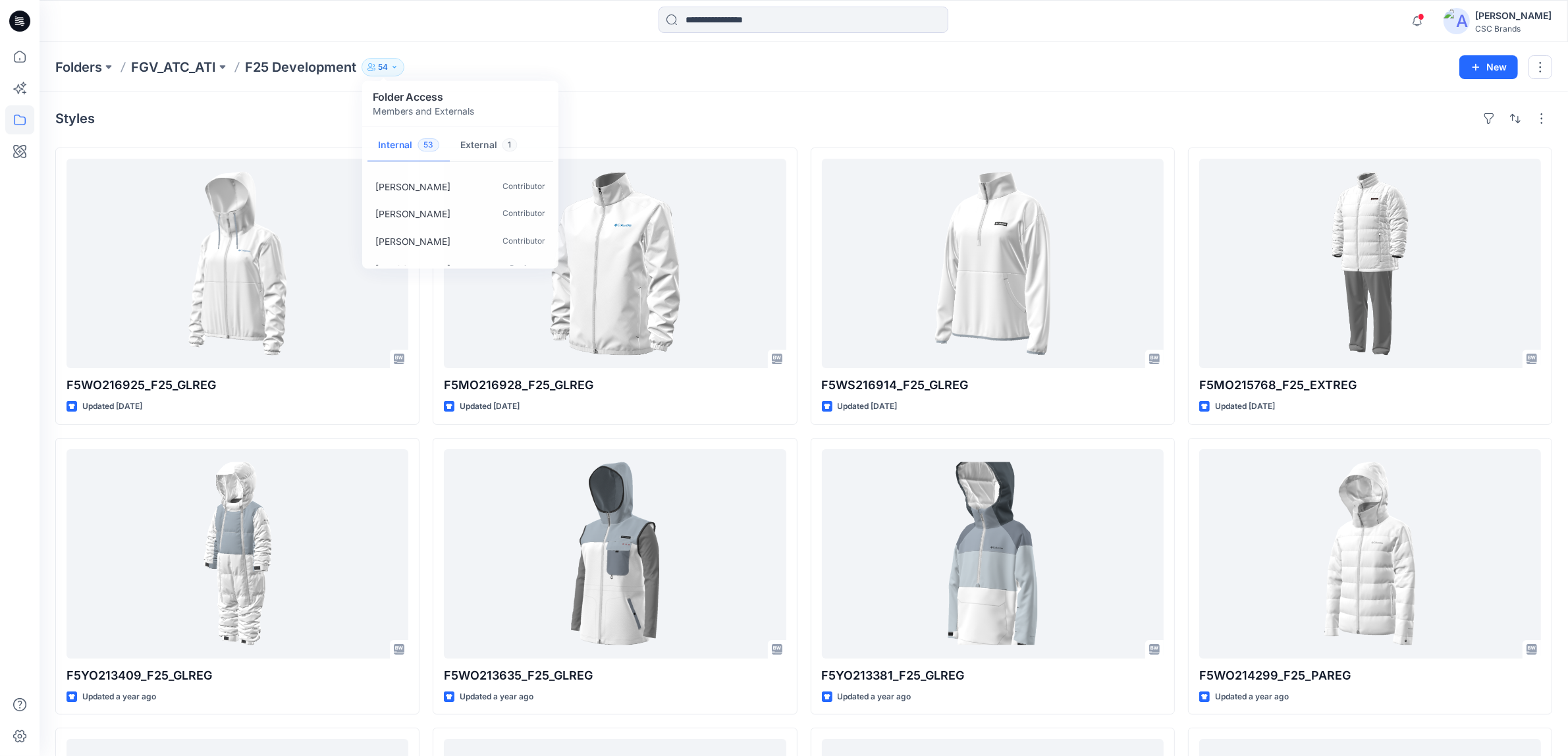
click at [623, 73] on div "Folders FGV_ATC_ATI F25 Development 54 Folder Access Members and Externals Inte…" at bounding box center [752, 67] width 1395 height 19
click at [195, 67] on p "FGV_ATC_ATI" at bounding box center [173, 67] width 85 height 19
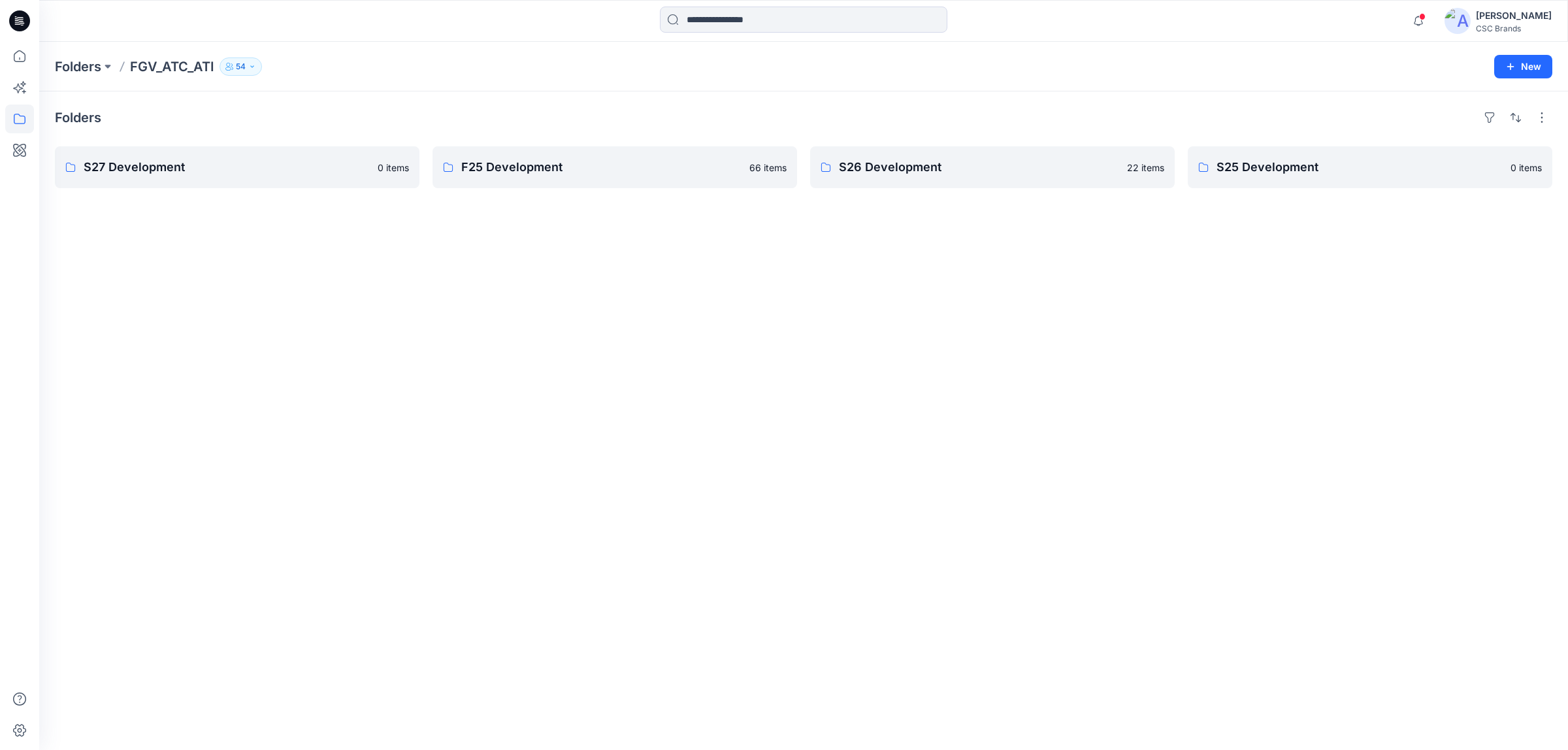
click at [656, 286] on div "Folders S27 Development 0 items F25 Development 66 items S26 Development 22 ite…" at bounding box center [803, 421] width 1528 height 659
click at [1510, 69] on icon "button" at bounding box center [1510, 67] width 11 height 11
click at [1481, 125] on p "New Folder" at bounding box center [1484, 124] width 48 height 14
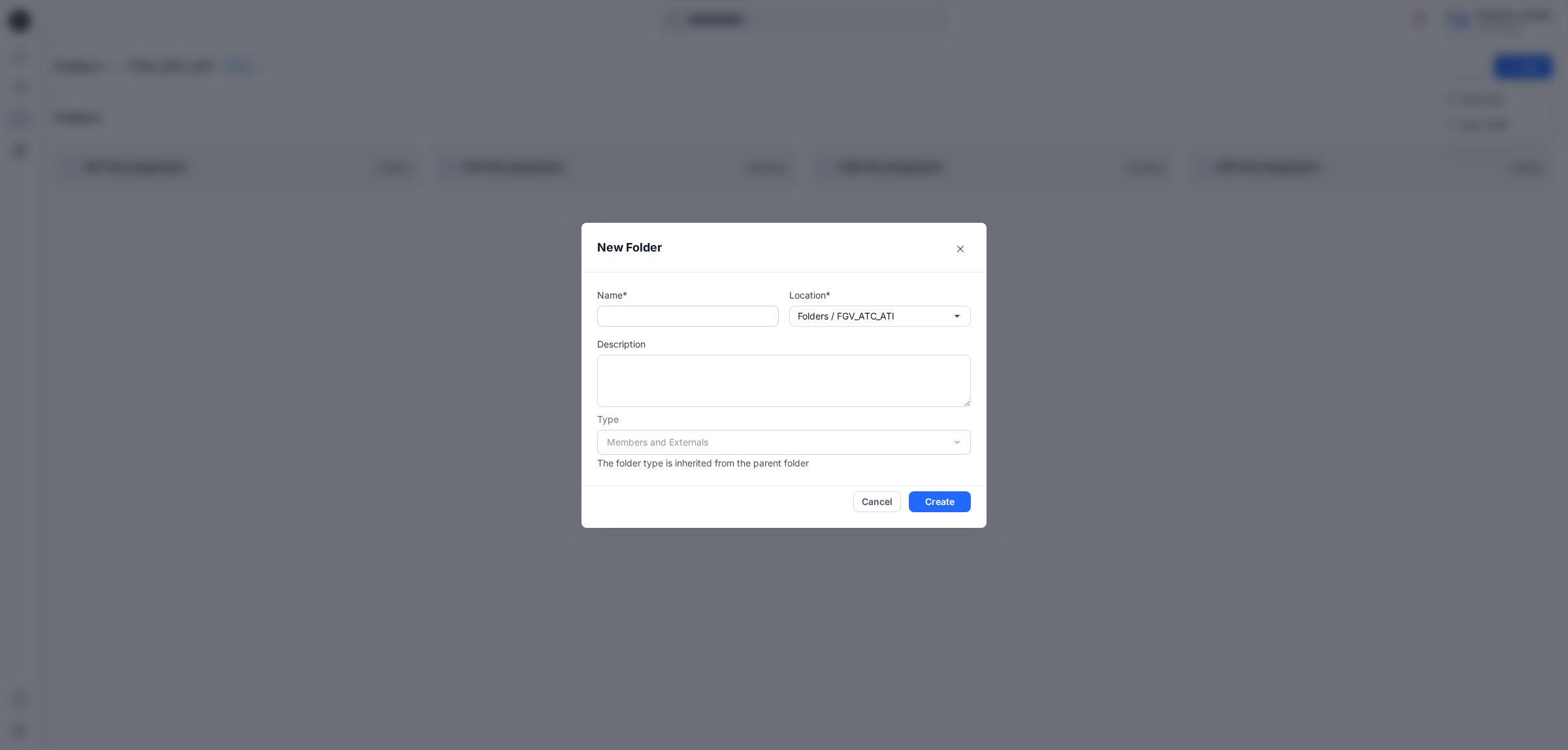
click at [686, 319] on input "text" at bounding box center [688, 316] width 182 height 21
paste input "**********"
type input "**********"
click at [960, 255] on button "Close" at bounding box center [959, 249] width 21 height 21
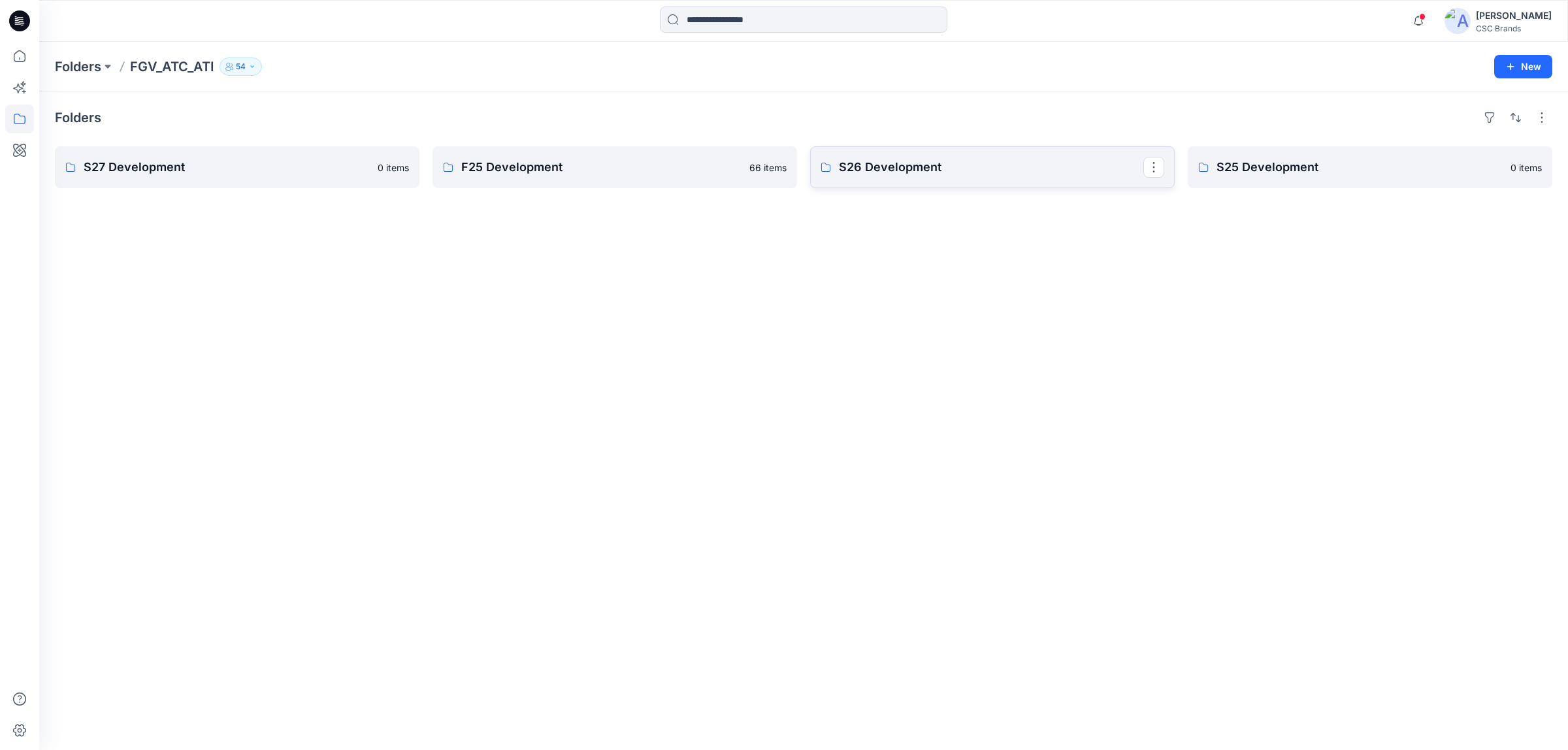
click at [900, 165] on p "S26 Development" at bounding box center [991, 167] width 305 height 18
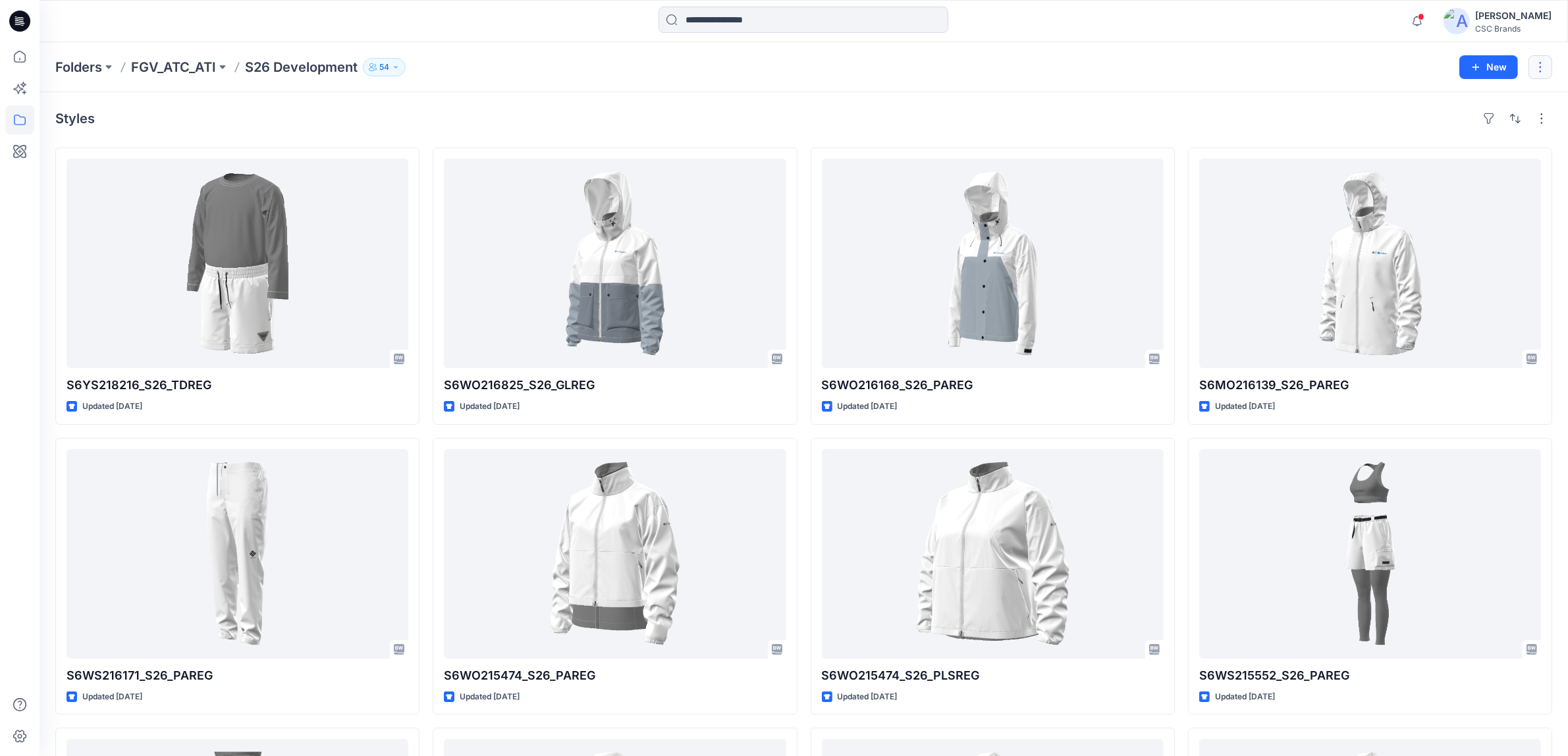
click at [1538, 68] on button "button" at bounding box center [1540, 67] width 24 height 24
click at [178, 71] on p "FGV_ATC_ATI" at bounding box center [173, 67] width 85 height 19
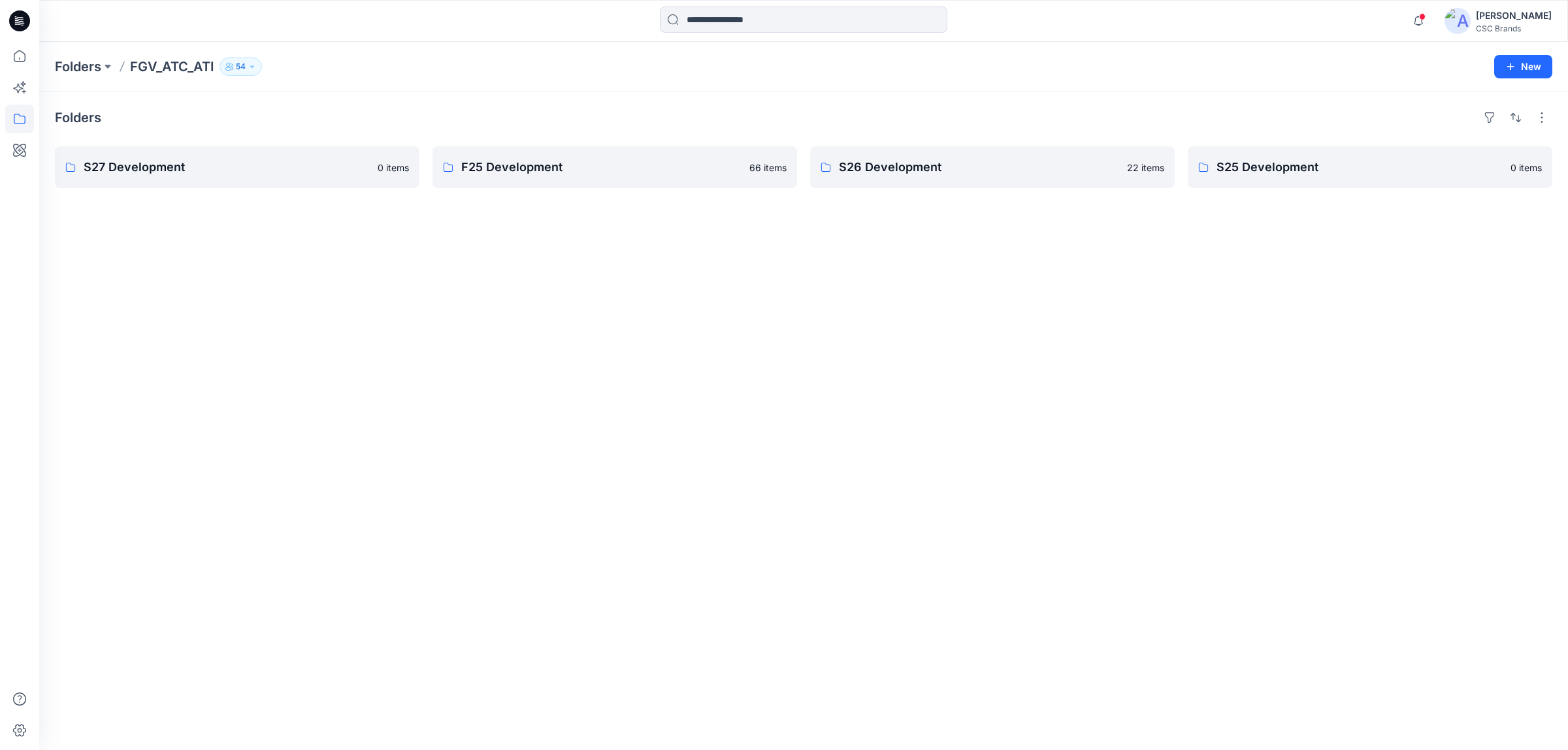
click at [309, 279] on div "Folders S27 Development 0 items F25 Development 66 items S26 Development 22 ite…" at bounding box center [803, 421] width 1528 height 659
click at [1509, 69] on icon "button" at bounding box center [1510, 67] width 11 height 11
click at [1486, 121] on p "New Folder" at bounding box center [1484, 124] width 48 height 14
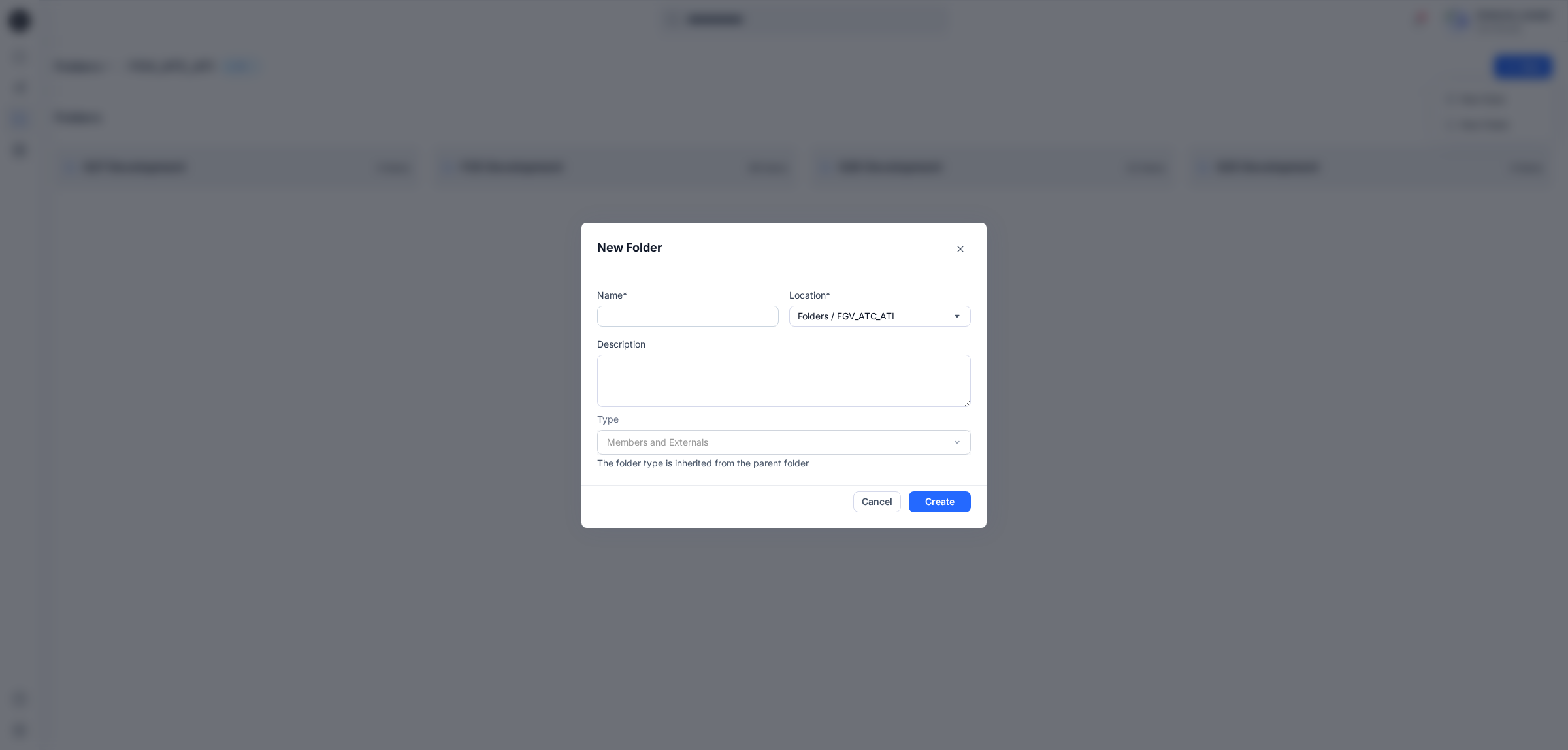
click at [685, 321] on input "text" at bounding box center [688, 316] width 182 height 21
paste input "**********"
drag, startPoint x: 622, startPoint y: 311, endPoint x: 595, endPoint y: 312, distance: 27.0
click at [595, 312] on div "**********" at bounding box center [784, 378] width 405 height 214
type input "**********"
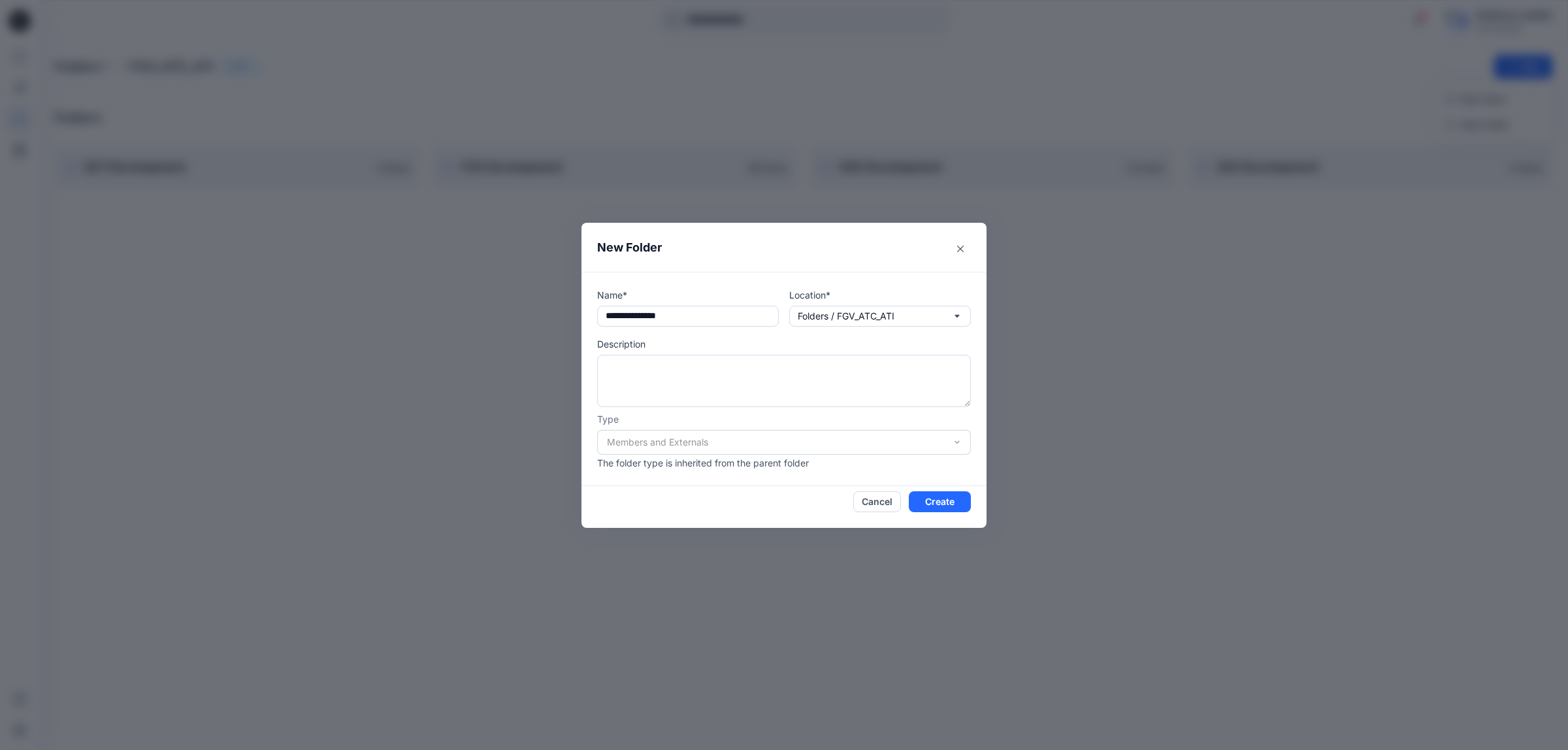
click at [919, 448] on div "Members and Externals" at bounding box center [784, 442] width 374 height 25
click at [952, 442] on div "Members and Externals" at bounding box center [784, 442] width 374 height 25
click at [929, 507] on button "Create" at bounding box center [939, 501] width 62 height 21
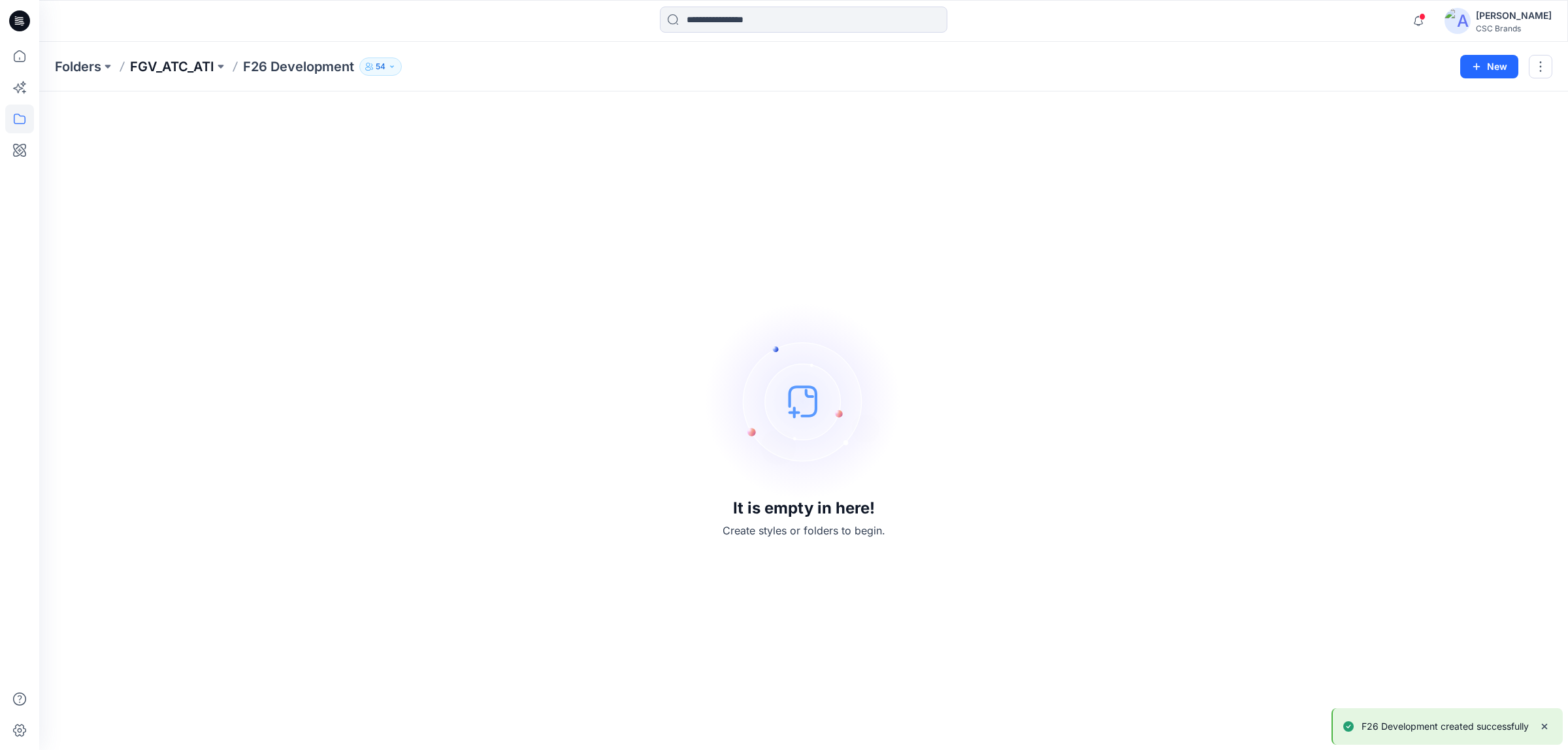
click at [187, 72] on p "FGV_ATC_ATI" at bounding box center [172, 67] width 84 height 18
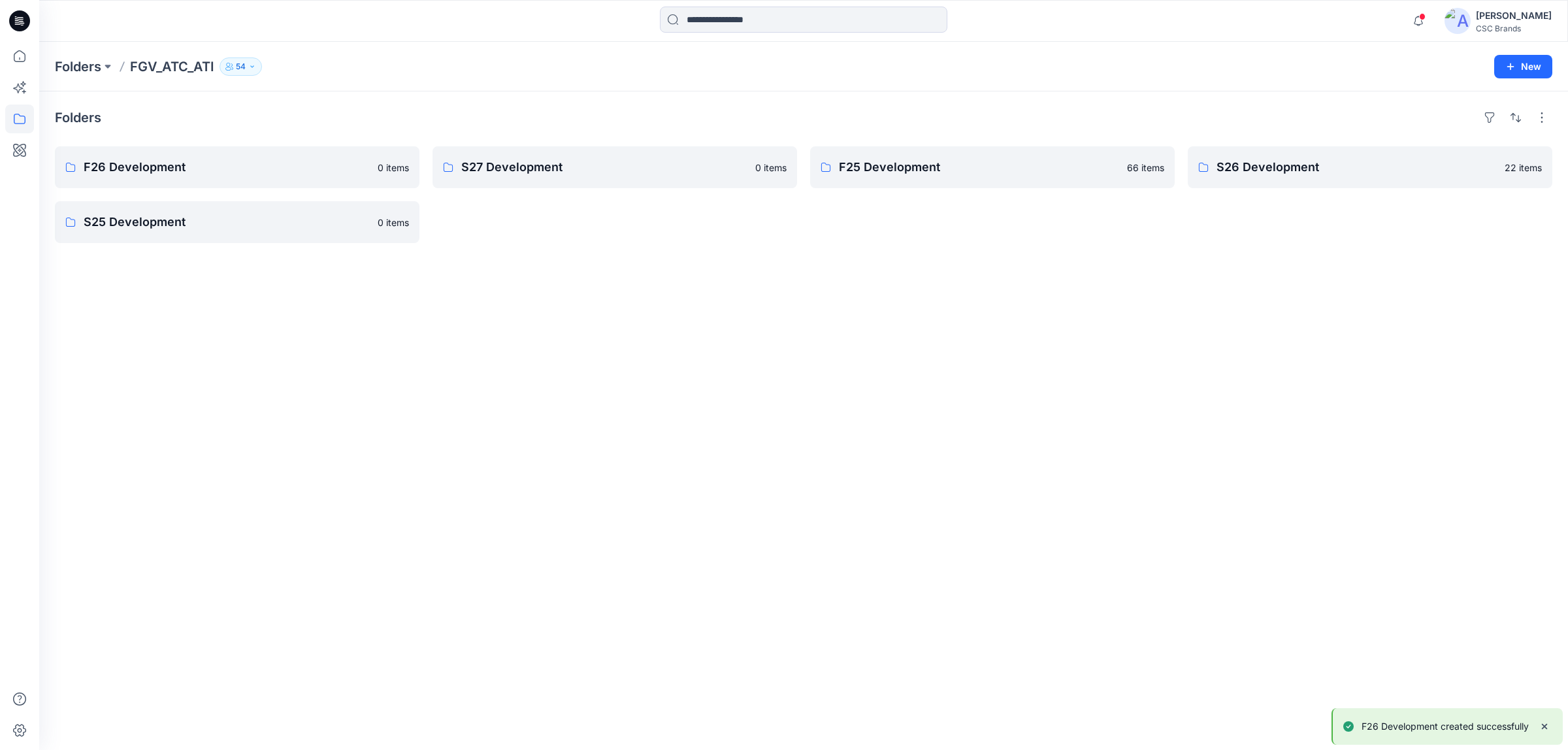
click at [495, 325] on div "Folders F26 Development 0 items S25 Development 0 items S27 Development 0 items…" at bounding box center [803, 421] width 1528 height 659
click at [286, 174] on p "F26 Development" at bounding box center [236, 167] width 305 height 18
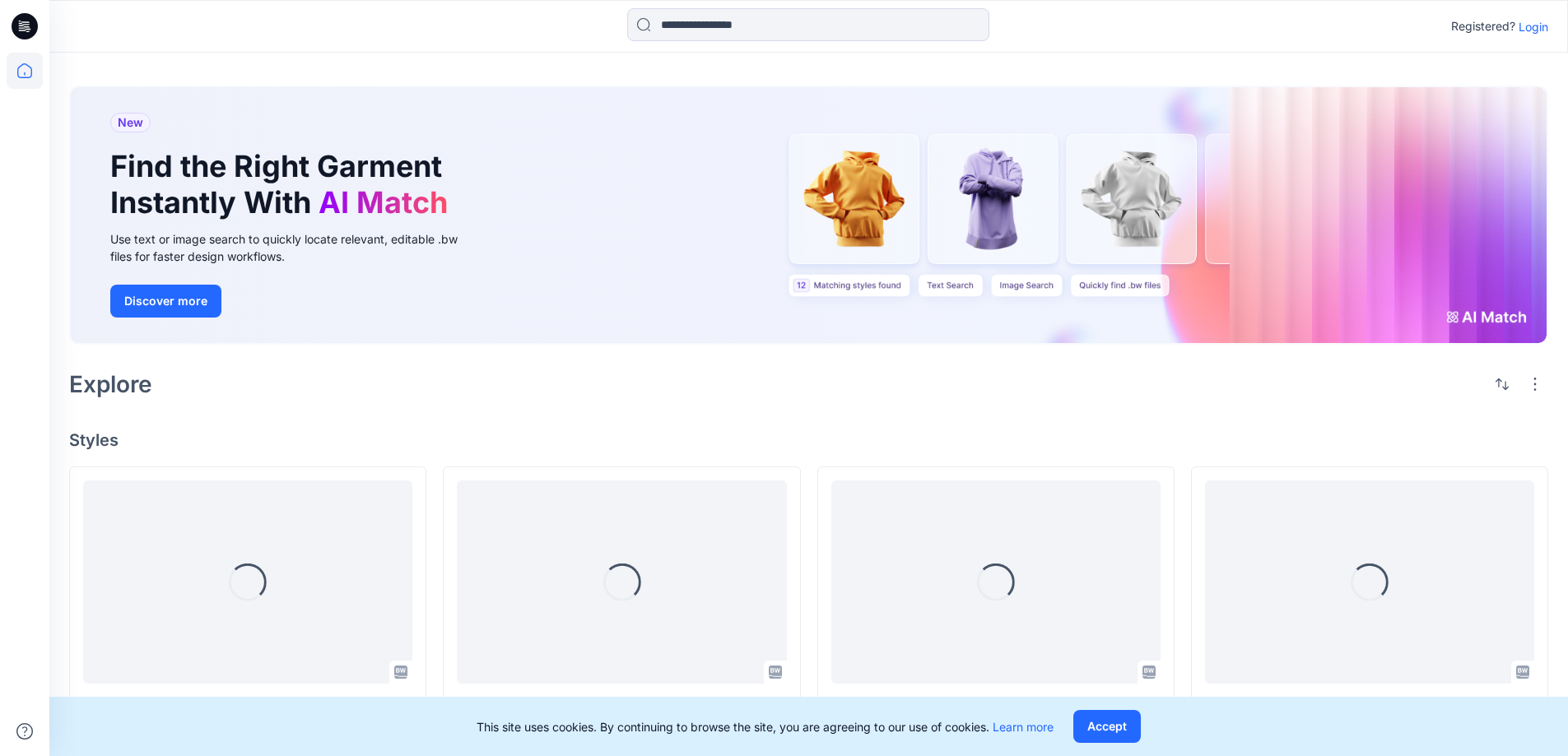
click at [1532, 26] on p "Login" at bounding box center [1533, 27] width 30 height 17
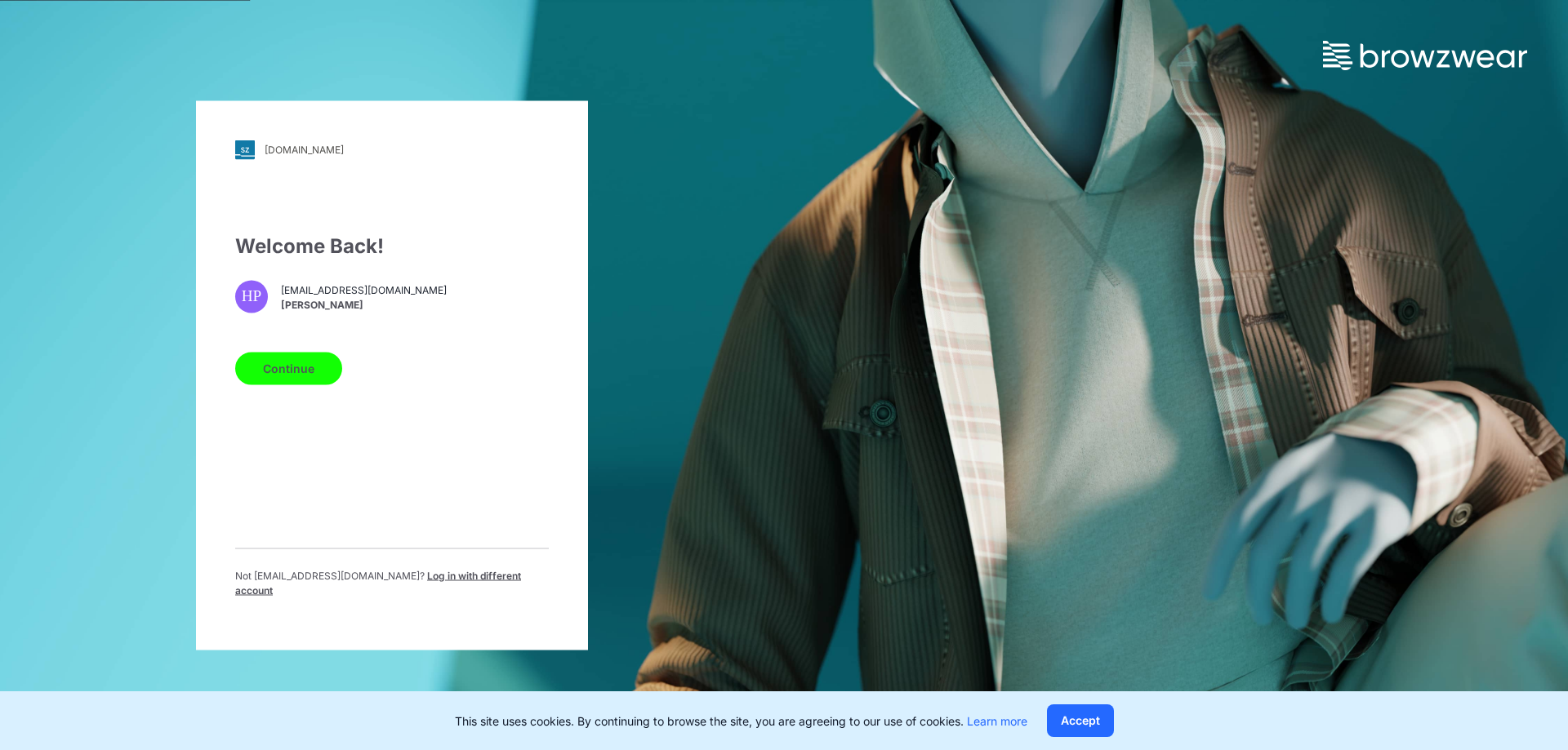
click at [313, 360] on button "Continue" at bounding box center [288, 368] width 107 height 33
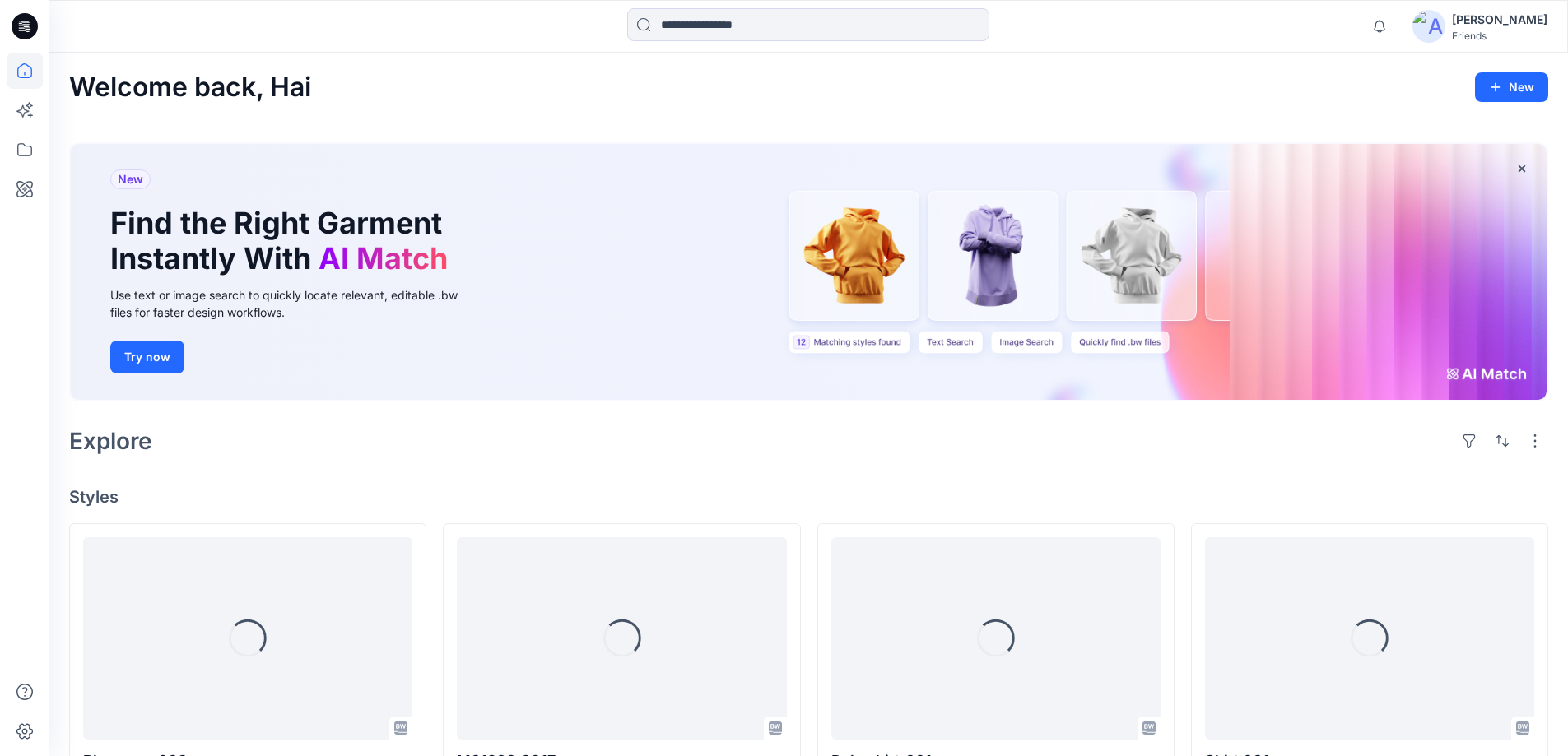
click at [1445, 29] on img at bounding box center [1429, 26] width 33 height 33
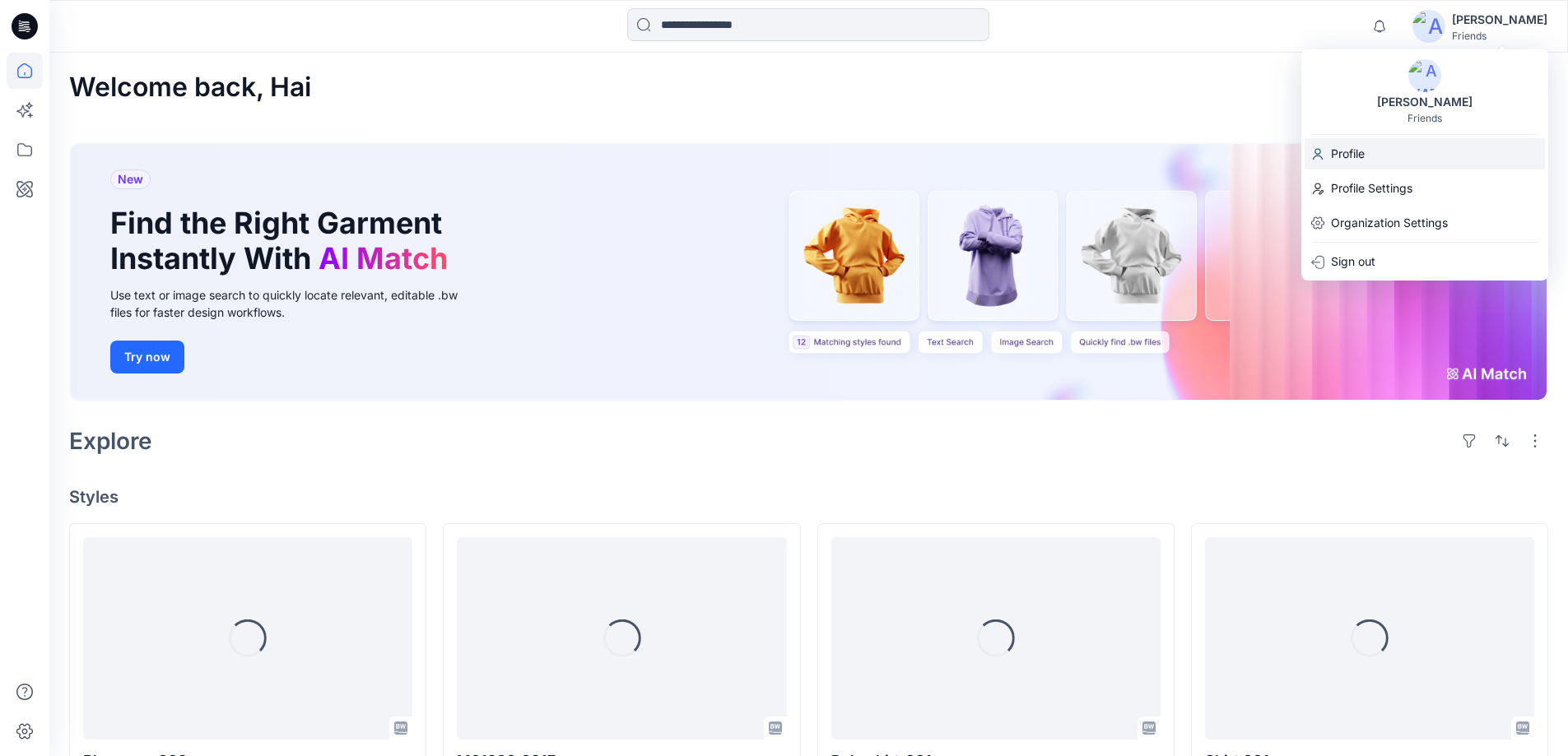
click at [1406, 143] on div "Profile" at bounding box center [1425, 154] width 241 height 31
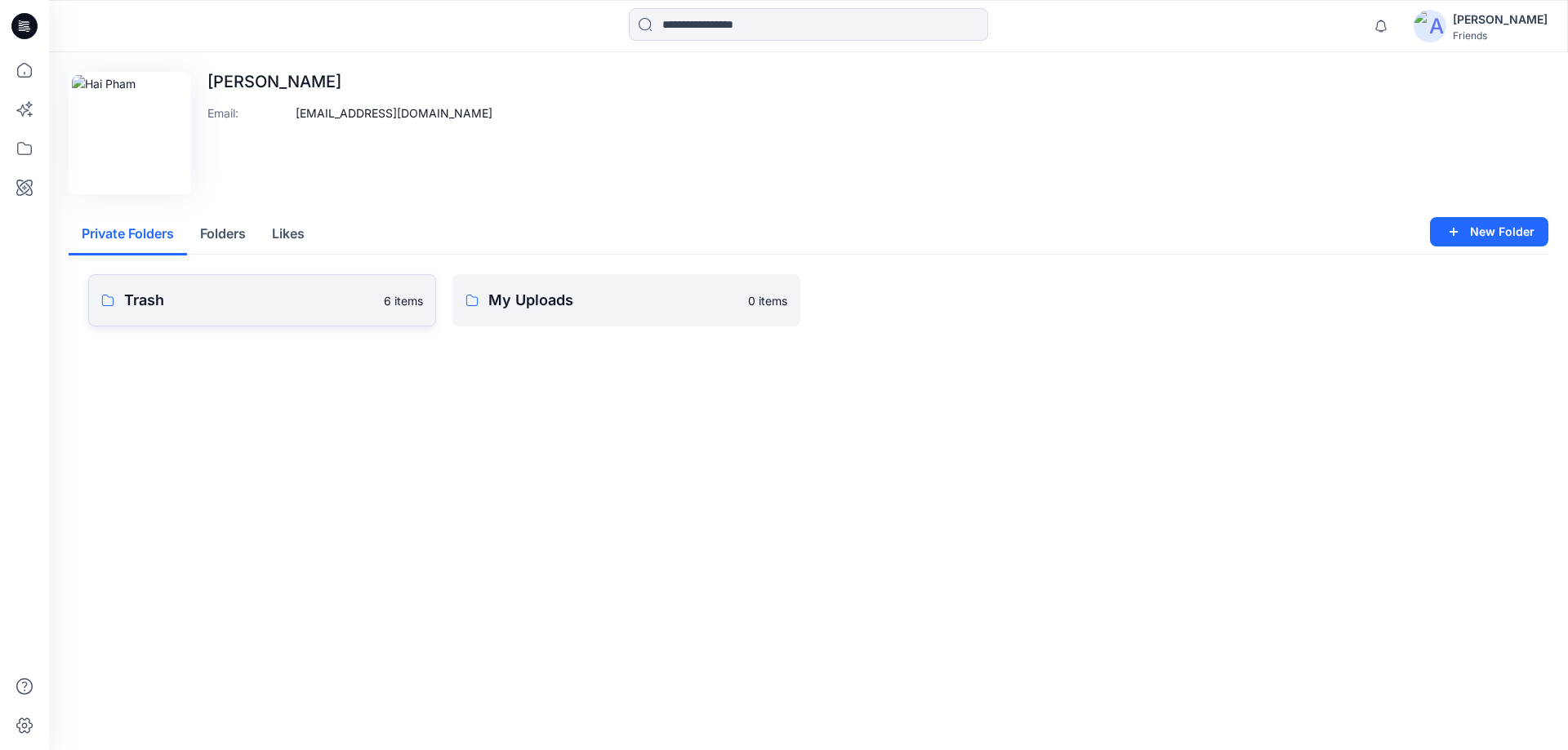
click at [268, 301] on p "Trash" at bounding box center [249, 300] width 249 height 23
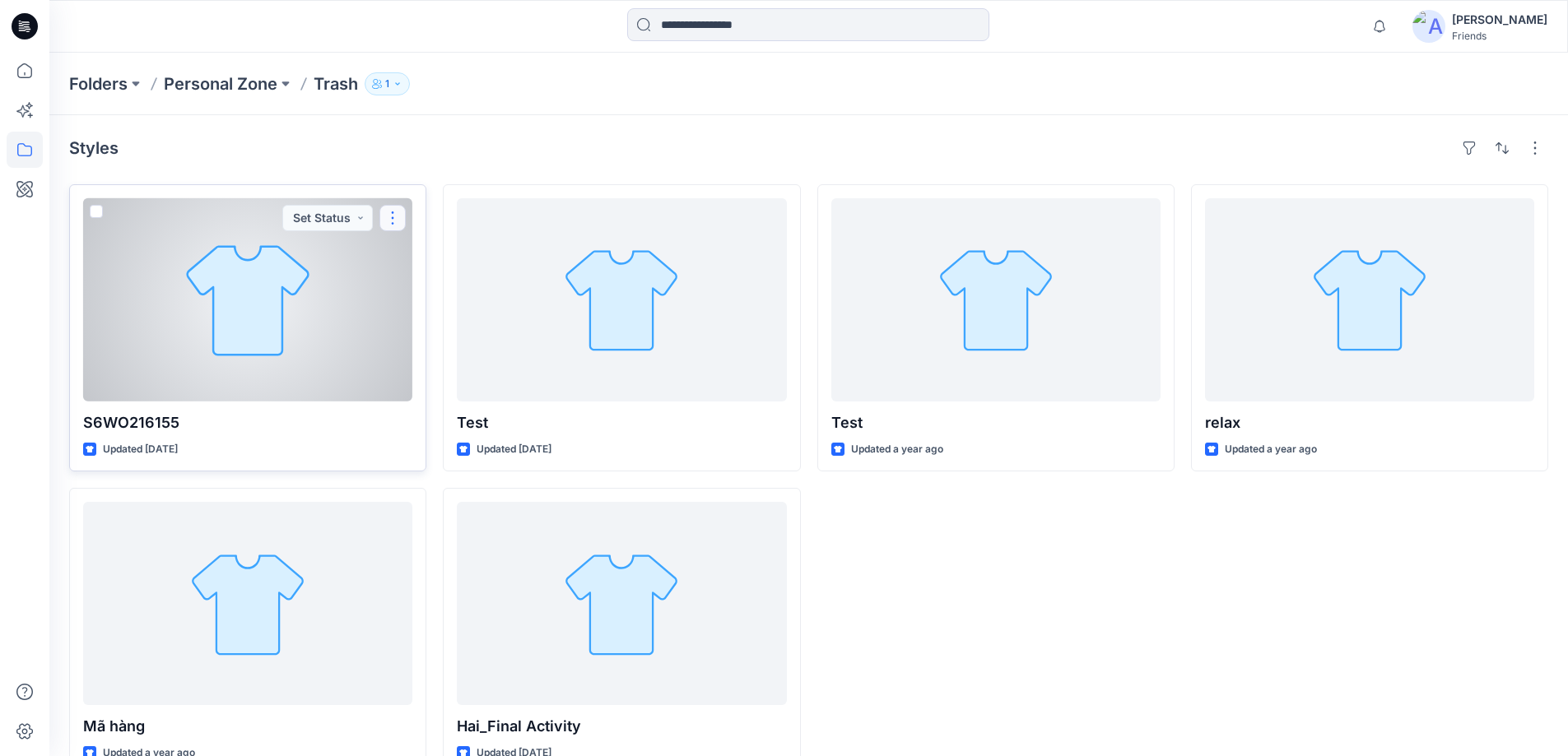
click at [398, 218] on button "button" at bounding box center [392, 218] width 26 height 26
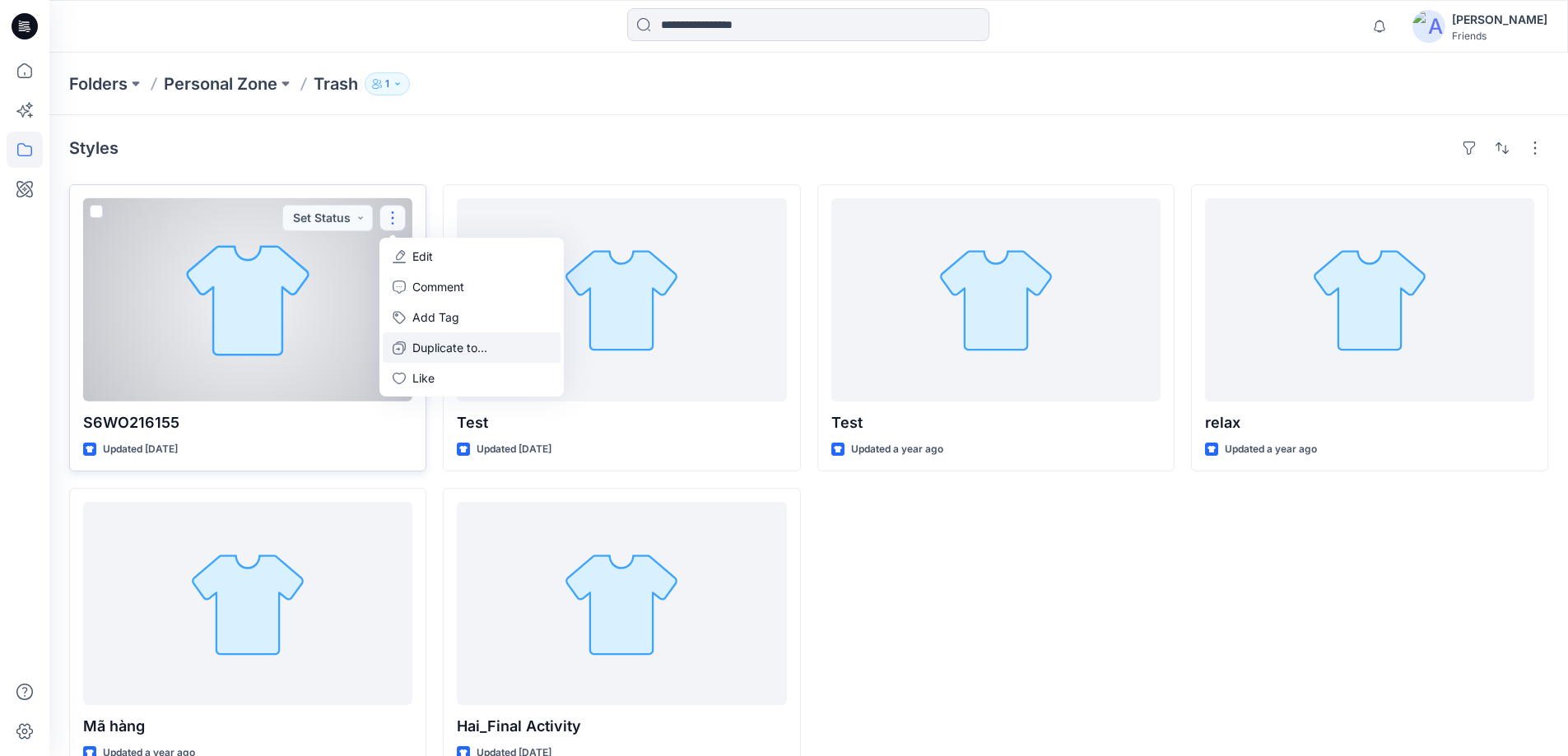
click at [465, 350] on p "Duplicate to..." at bounding box center [449, 348] width 74 height 17
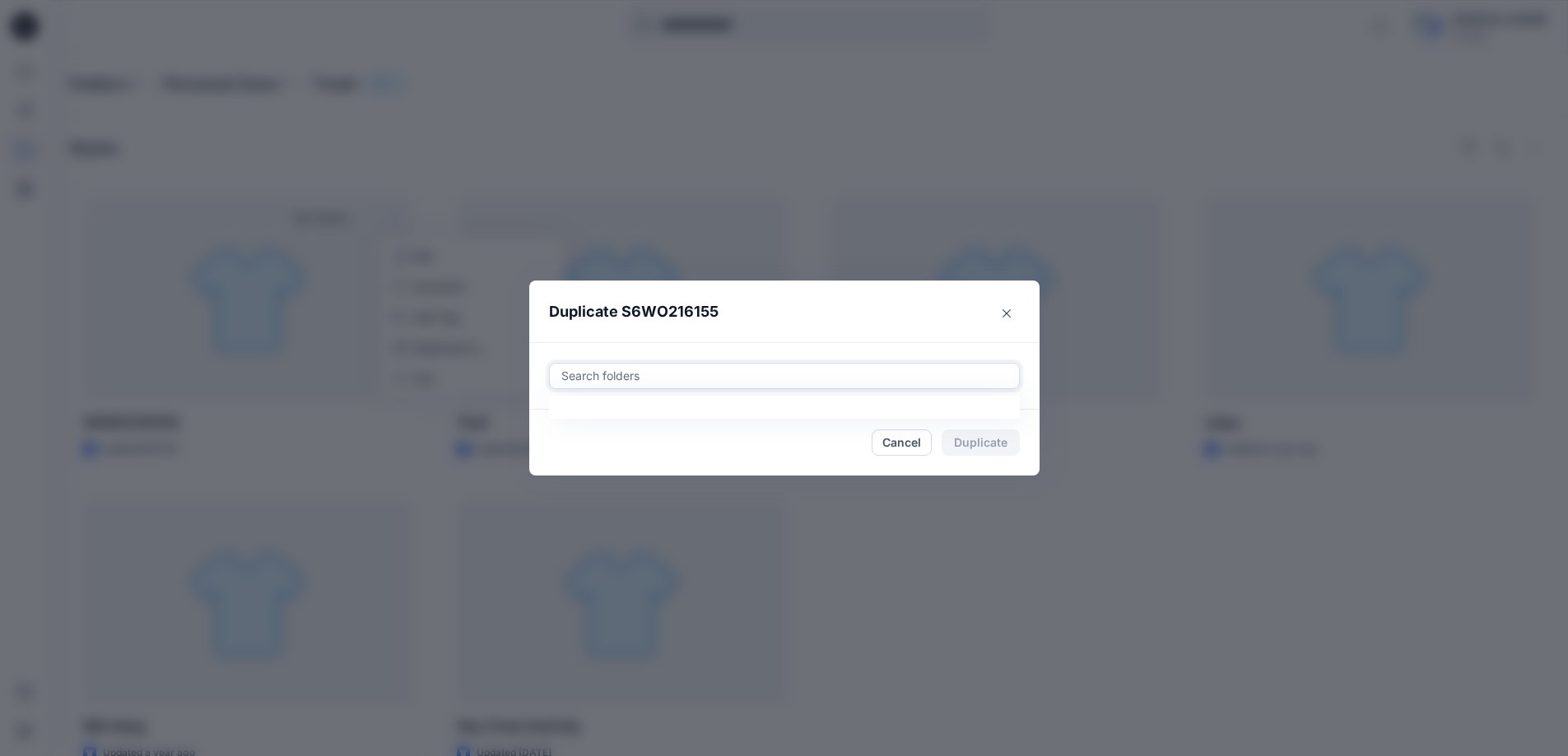
click at [683, 374] on div at bounding box center [784, 376] width 450 height 19
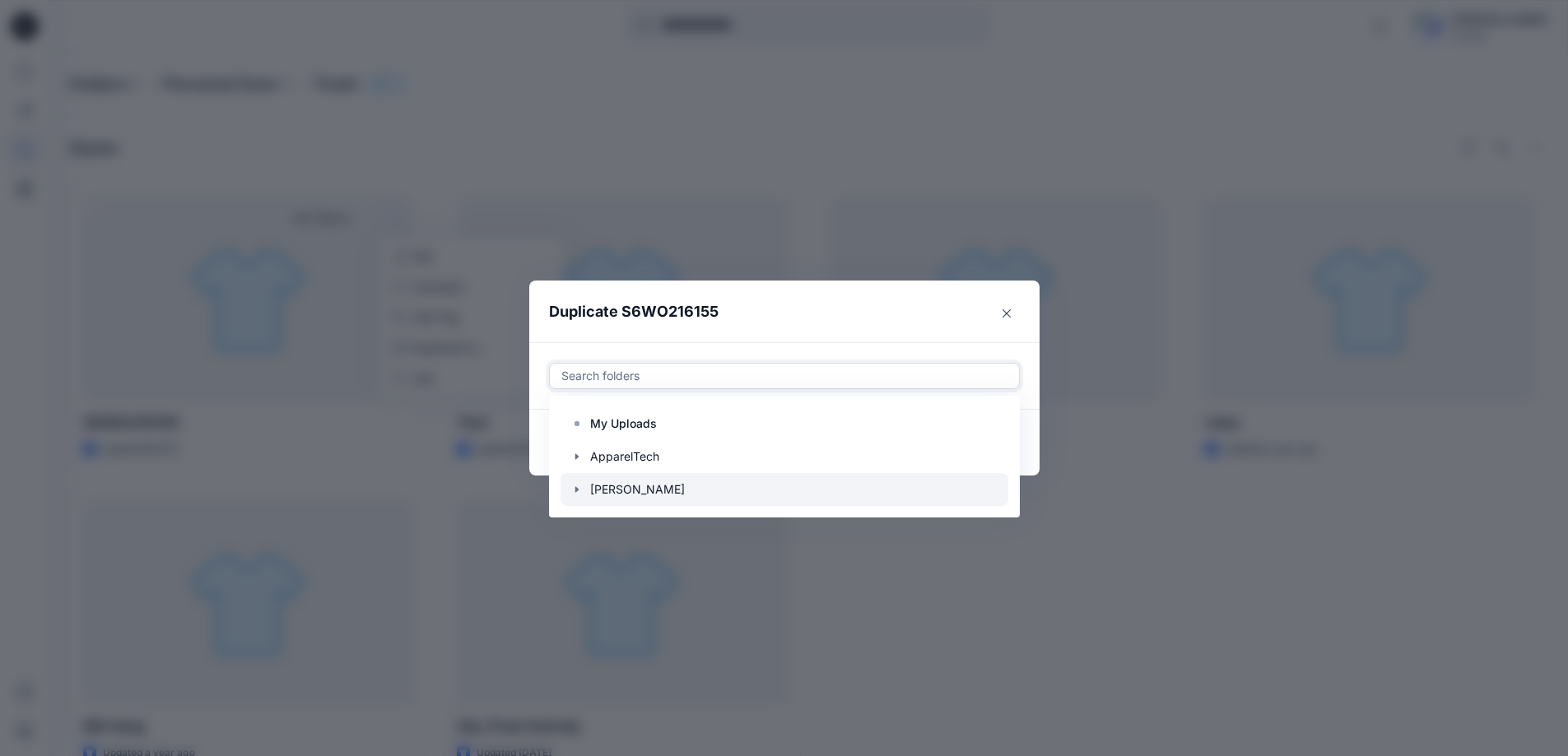
click at [583, 486] on icon "button" at bounding box center [577, 490] width 14 height 14
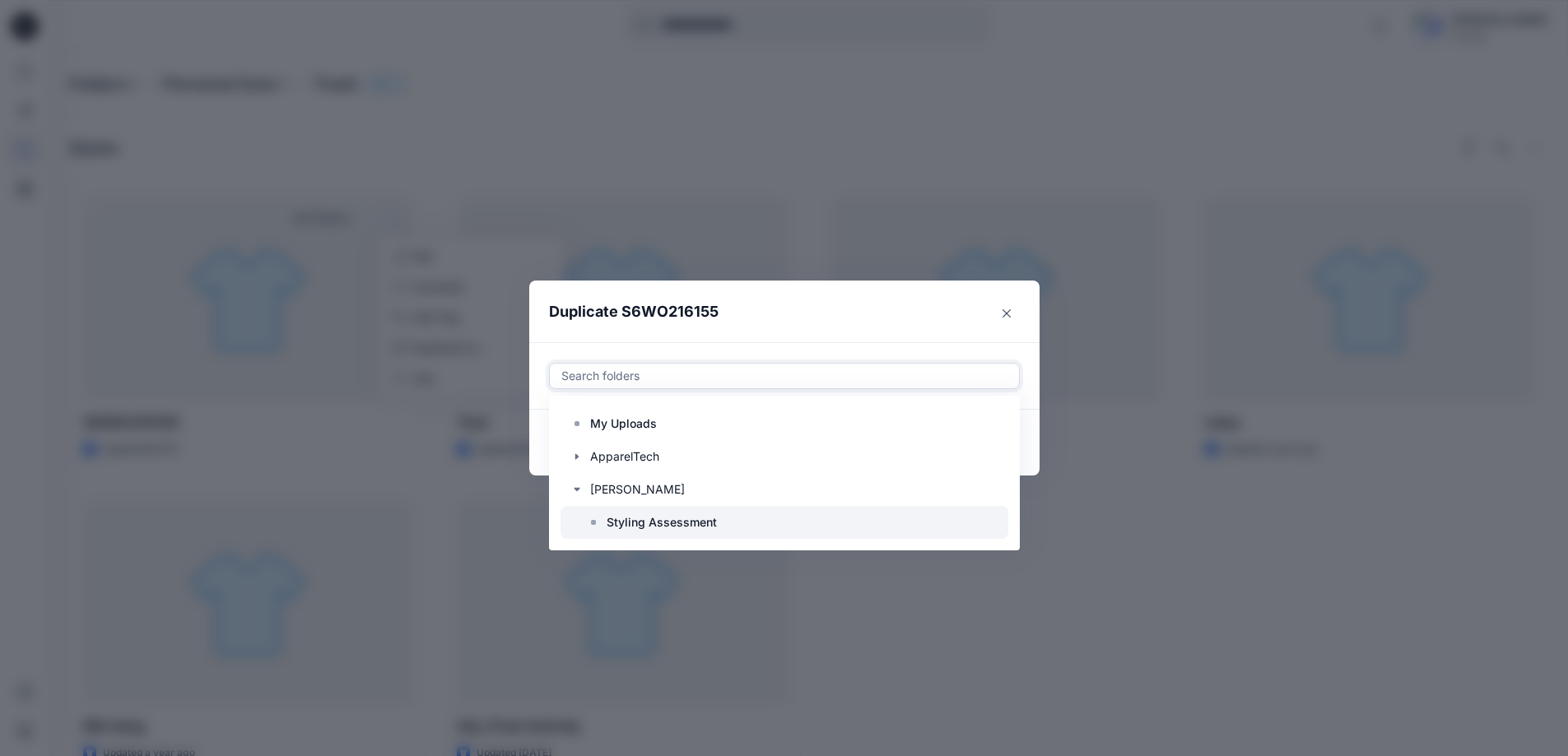
click at [649, 523] on p "Styling Assessment" at bounding box center [662, 522] width 110 height 19
click at [820, 306] on header "Duplicate S6WO216155" at bounding box center [768, 311] width 478 height 63
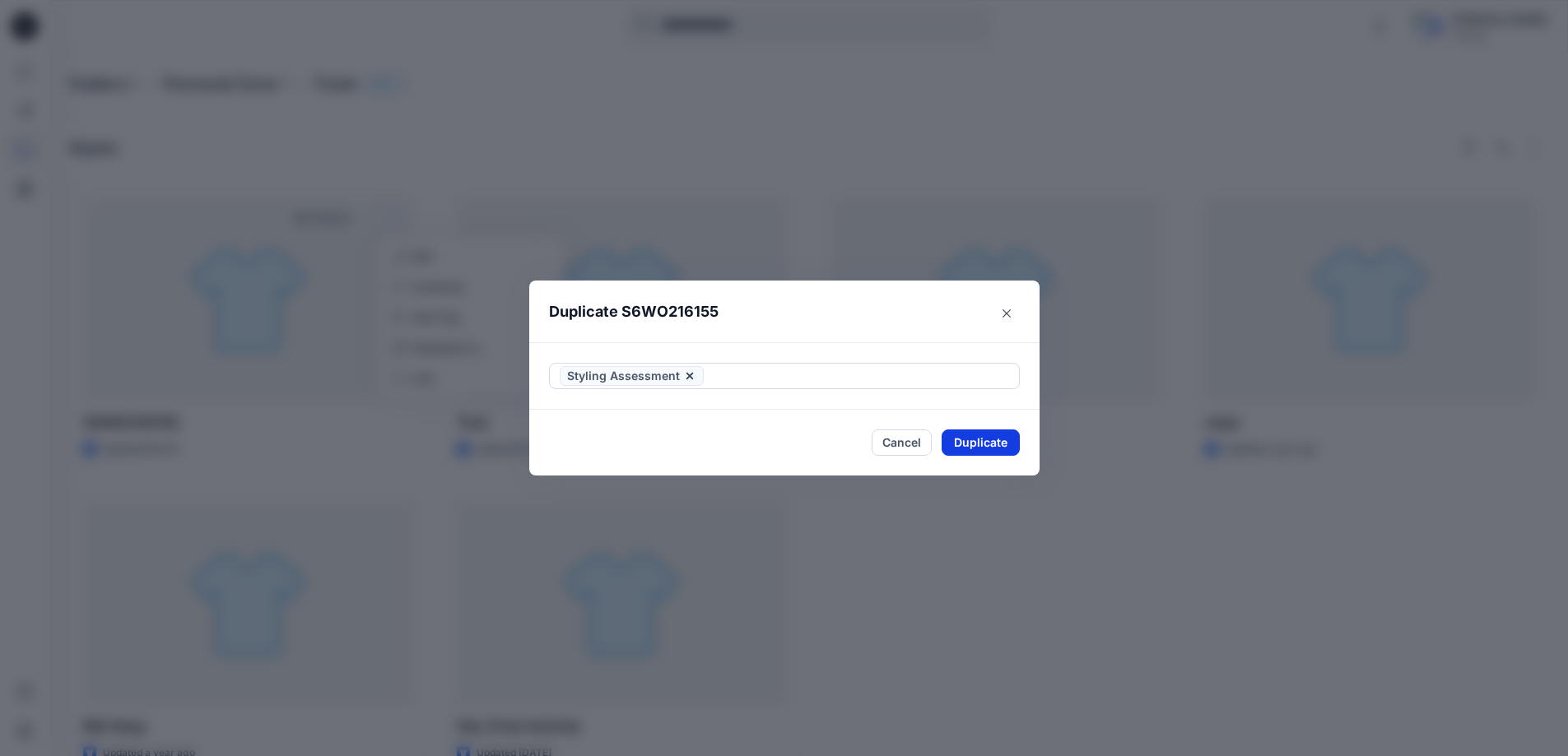
click at [965, 447] on button "Duplicate" at bounding box center [981, 442] width 78 height 26
click at [863, 542] on div "Duplicate S6WO216155 Your styles were duplicated successfully Close" at bounding box center [784, 378] width 1568 height 756
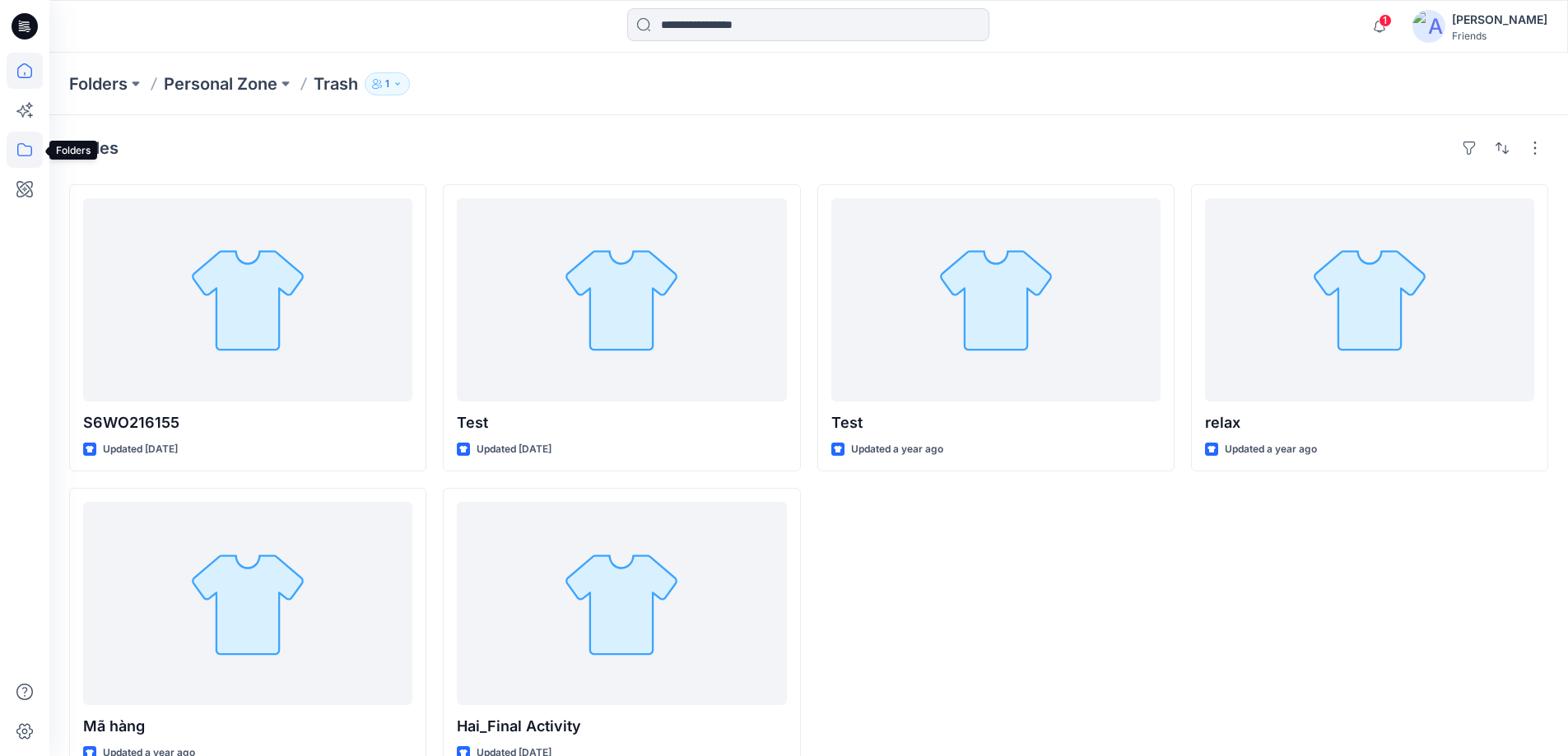
drag, startPoint x: 19, startPoint y: 146, endPoint x: 22, endPoint y: 72, distance: 74.1
click at [22, 72] on icon at bounding box center [24, 70] width 36 height 36
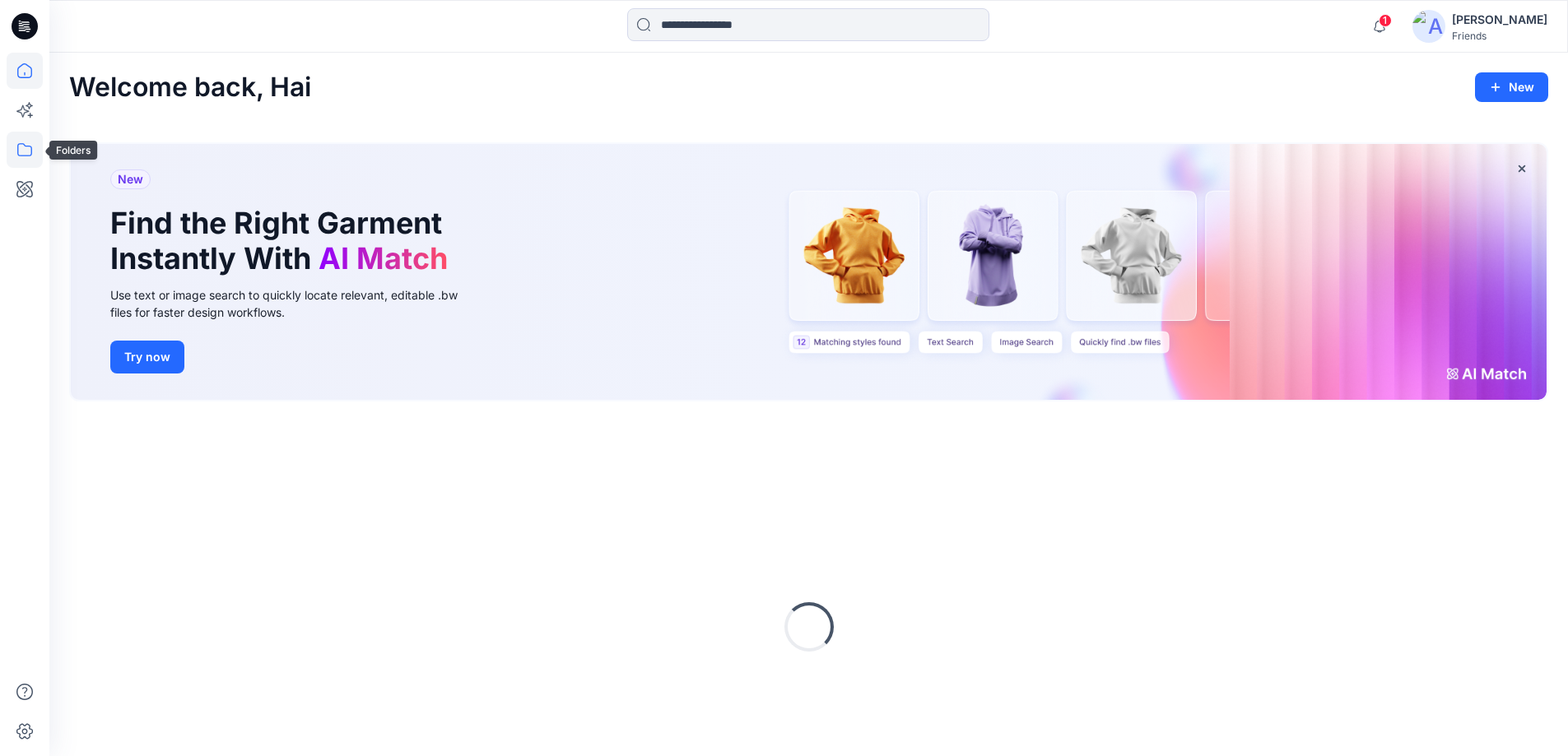
click at [22, 152] on icon at bounding box center [24, 149] width 36 height 36
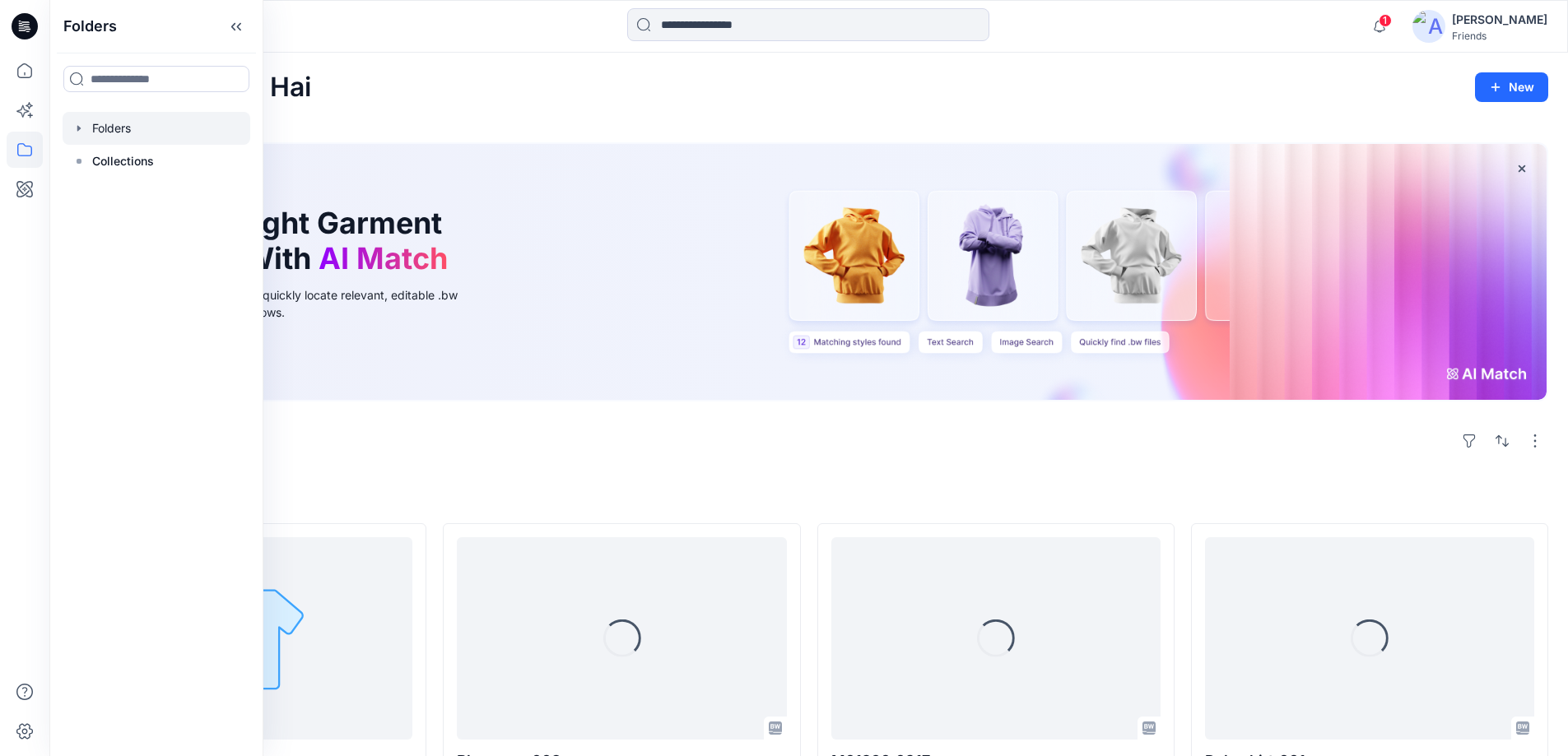
click at [74, 130] on div "Folders" at bounding box center [157, 129] width 188 height 33
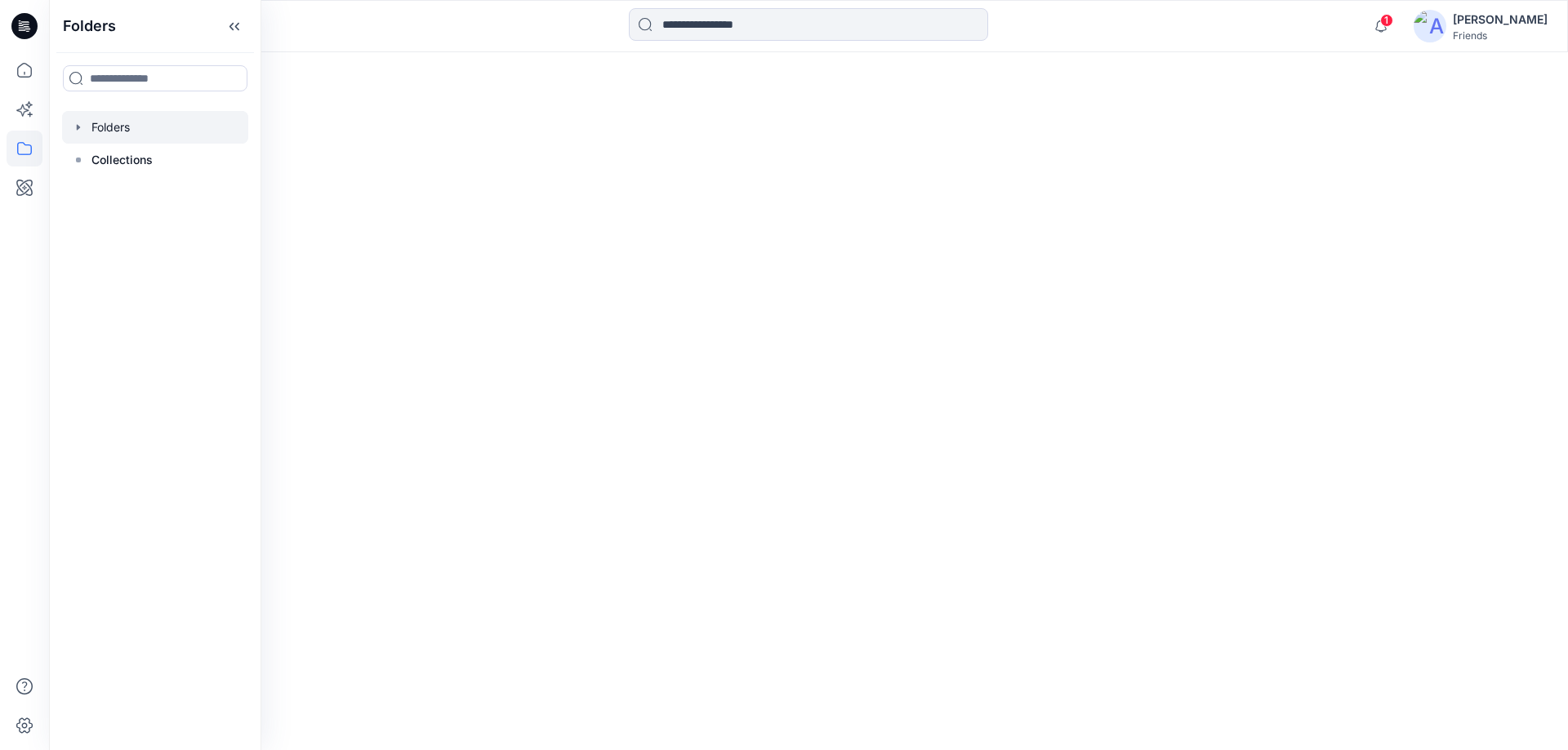
click at [83, 132] on icon "button" at bounding box center [79, 128] width 13 height 13
click at [117, 186] on div at bounding box center [155, 193] width 186 height 33
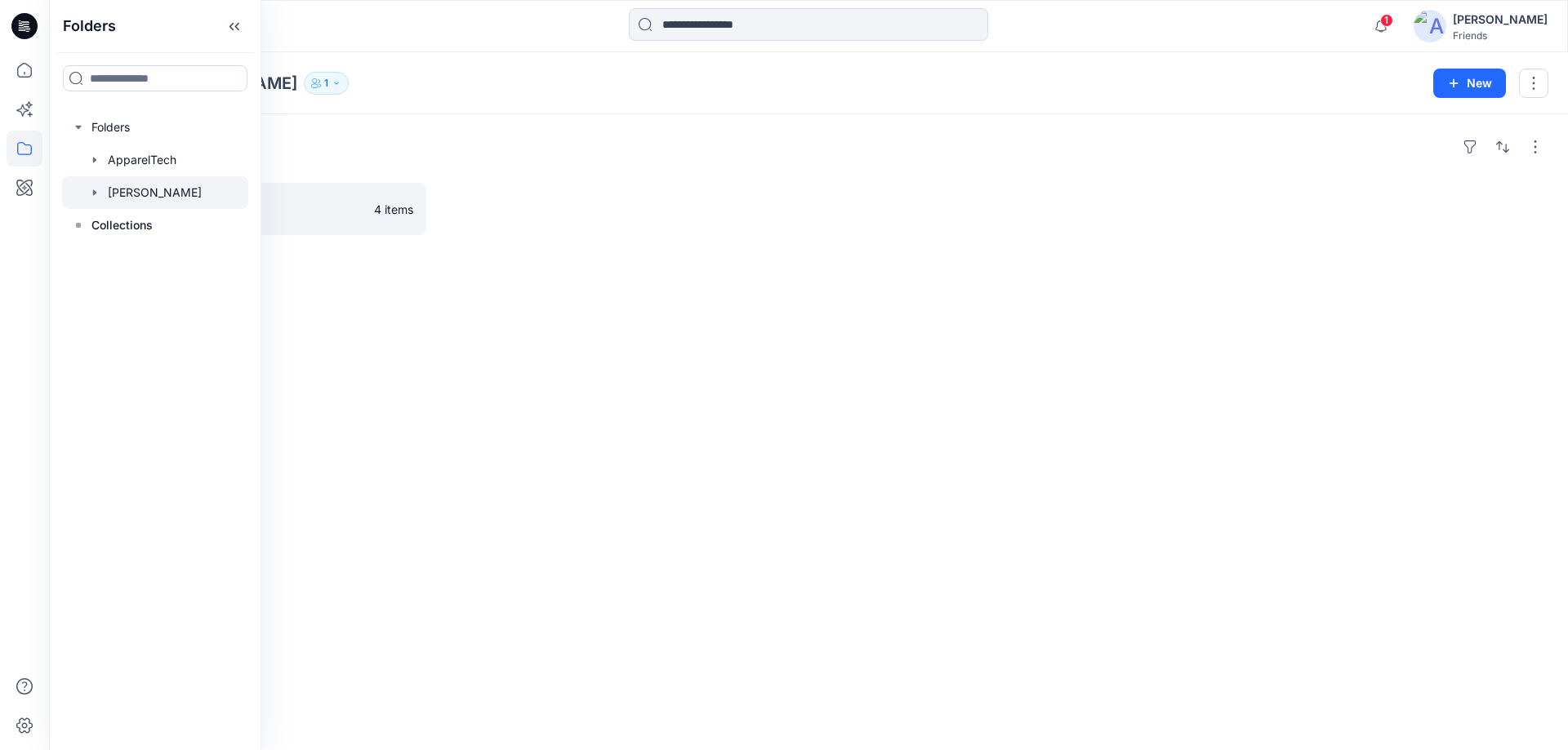
drag, startPoint x: 496, startPoint y: 282, endPoint x: 355, endPoint y: 243, distance: 146.3
click at [496, 282] on div "Folders Styling Assessment 4 items" at bounding box center [808, 432] width 1519 height 636
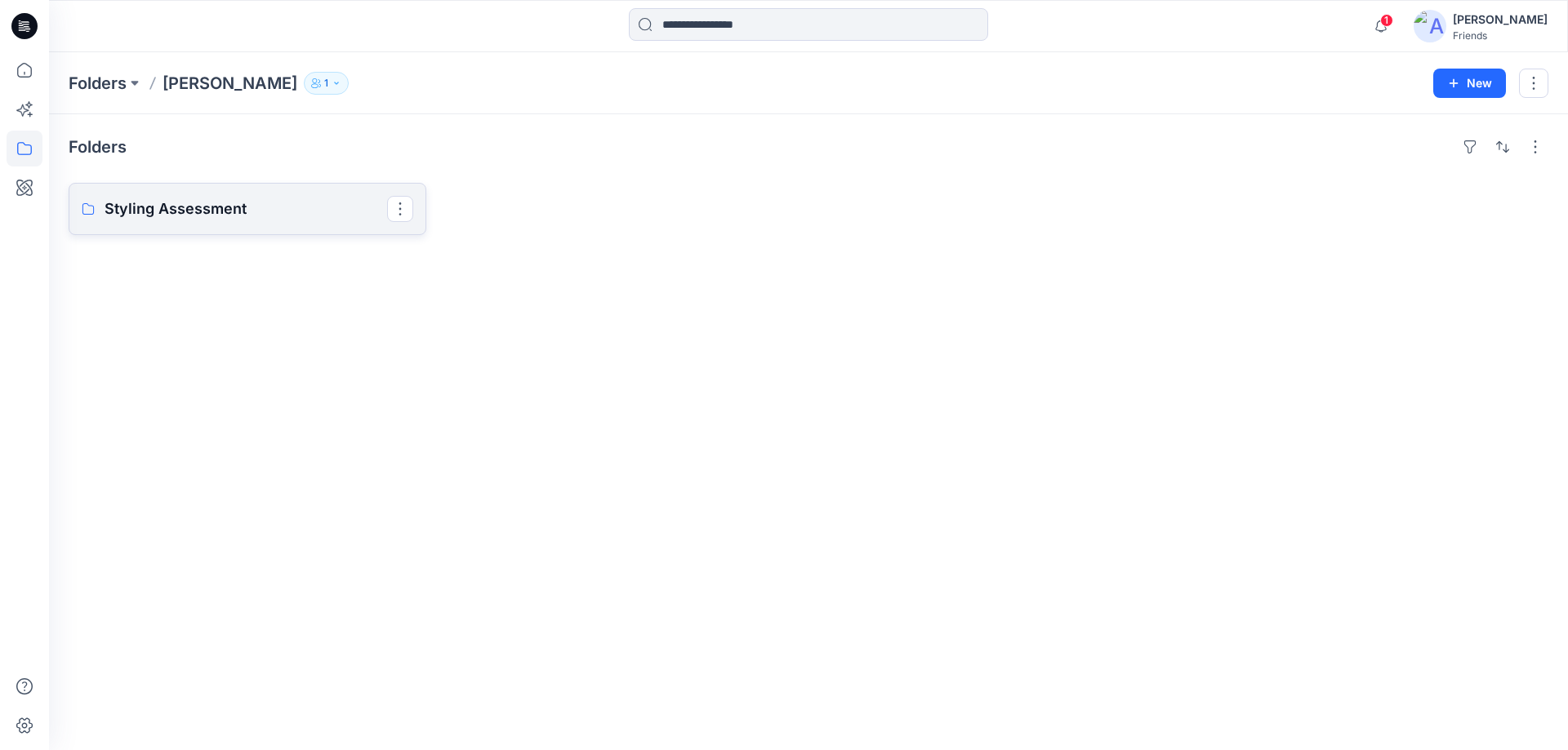
click at [266, 205] on p "Styling Assessment" at bounding box center [246, 209] width 282 height 23
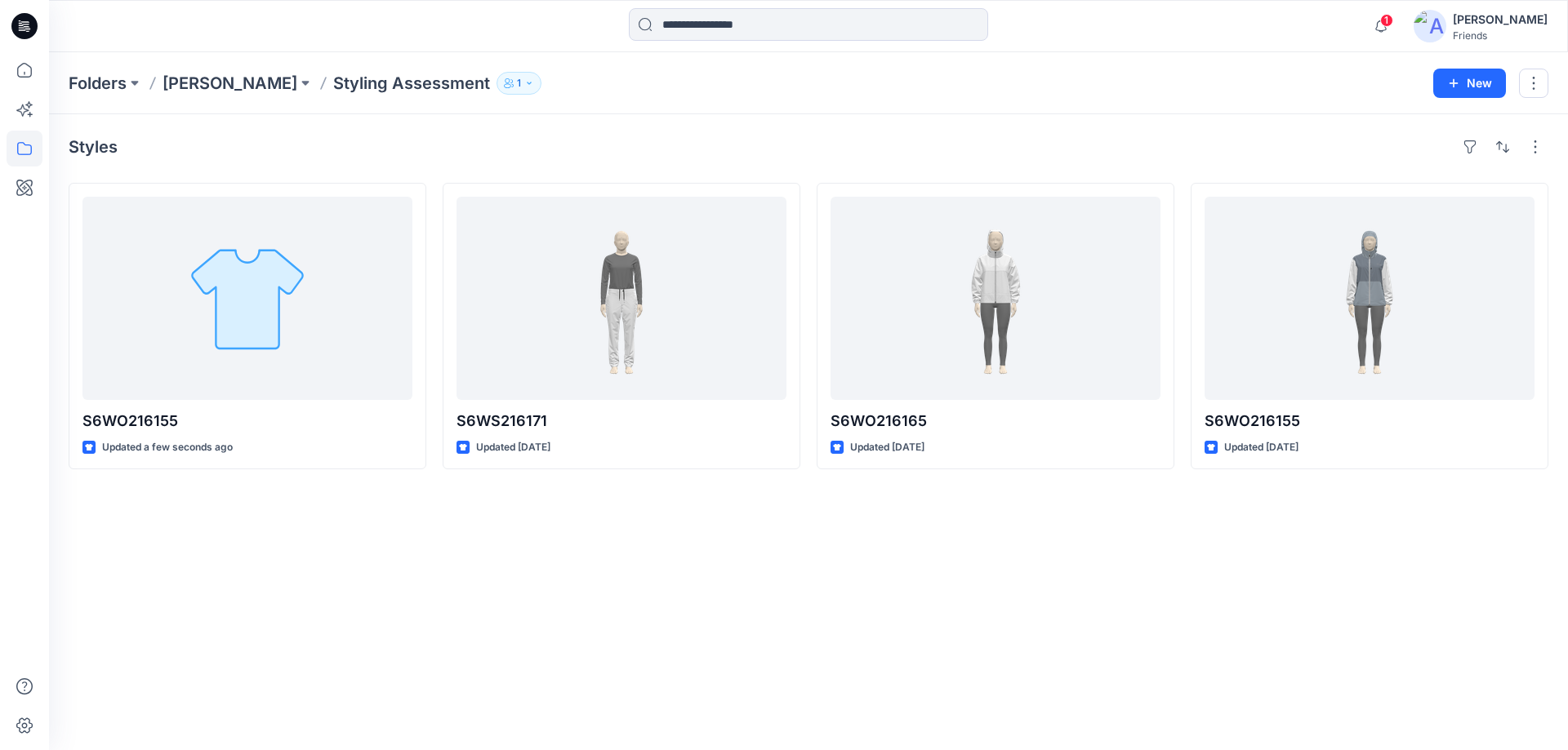
click at [496, 83] on button "1" at bounding box center [518, 83] width 45 height 23
click at [347, 90] on p "Styling Assessment" at bounding box center [411, 83] width 156 height 23
click at [222, 84] on p "[PERSON_NAME]" at bounding box center [229, 83] width 134 height 23
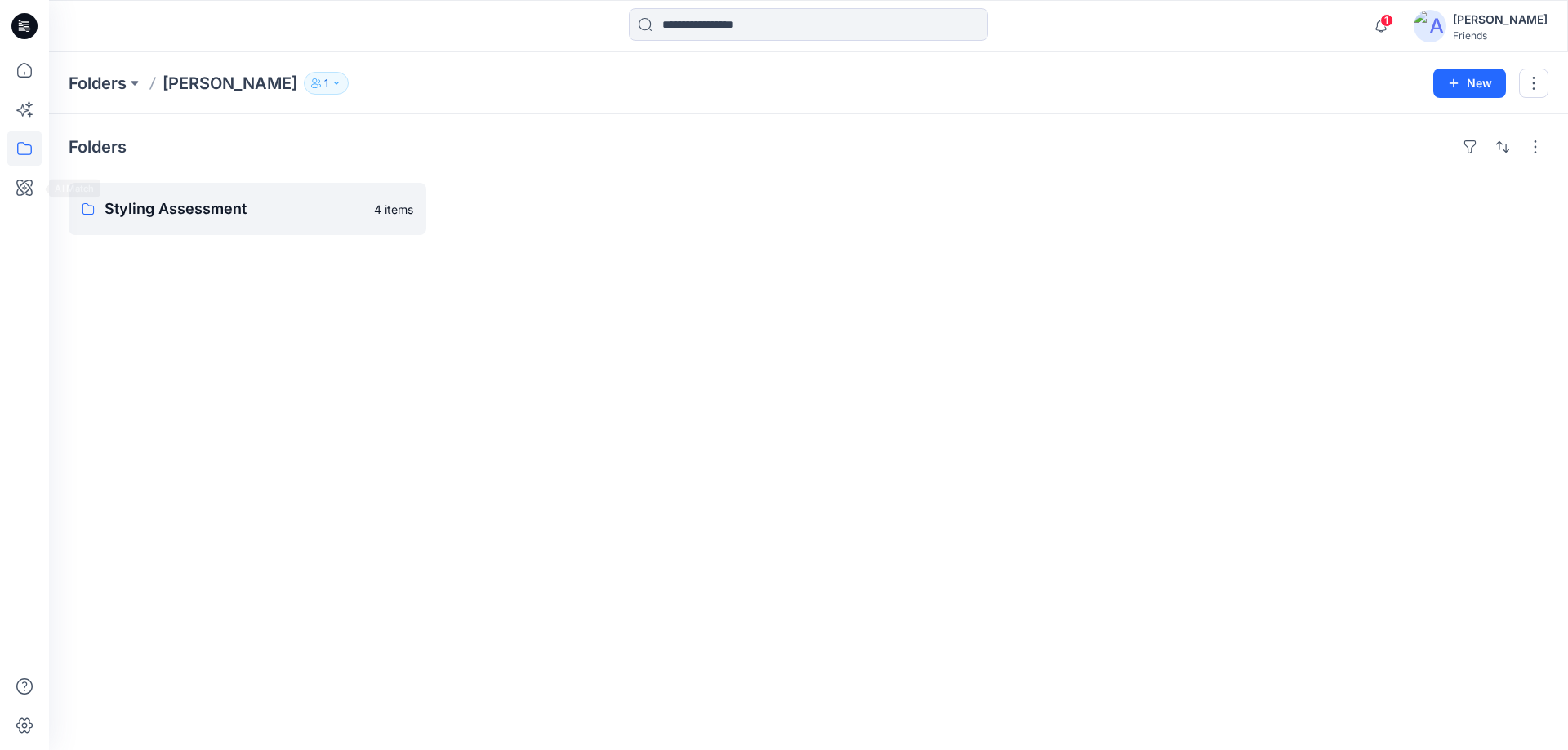
click at [25, 155] on icon at bounding box center [24, 148] width 36 height 35
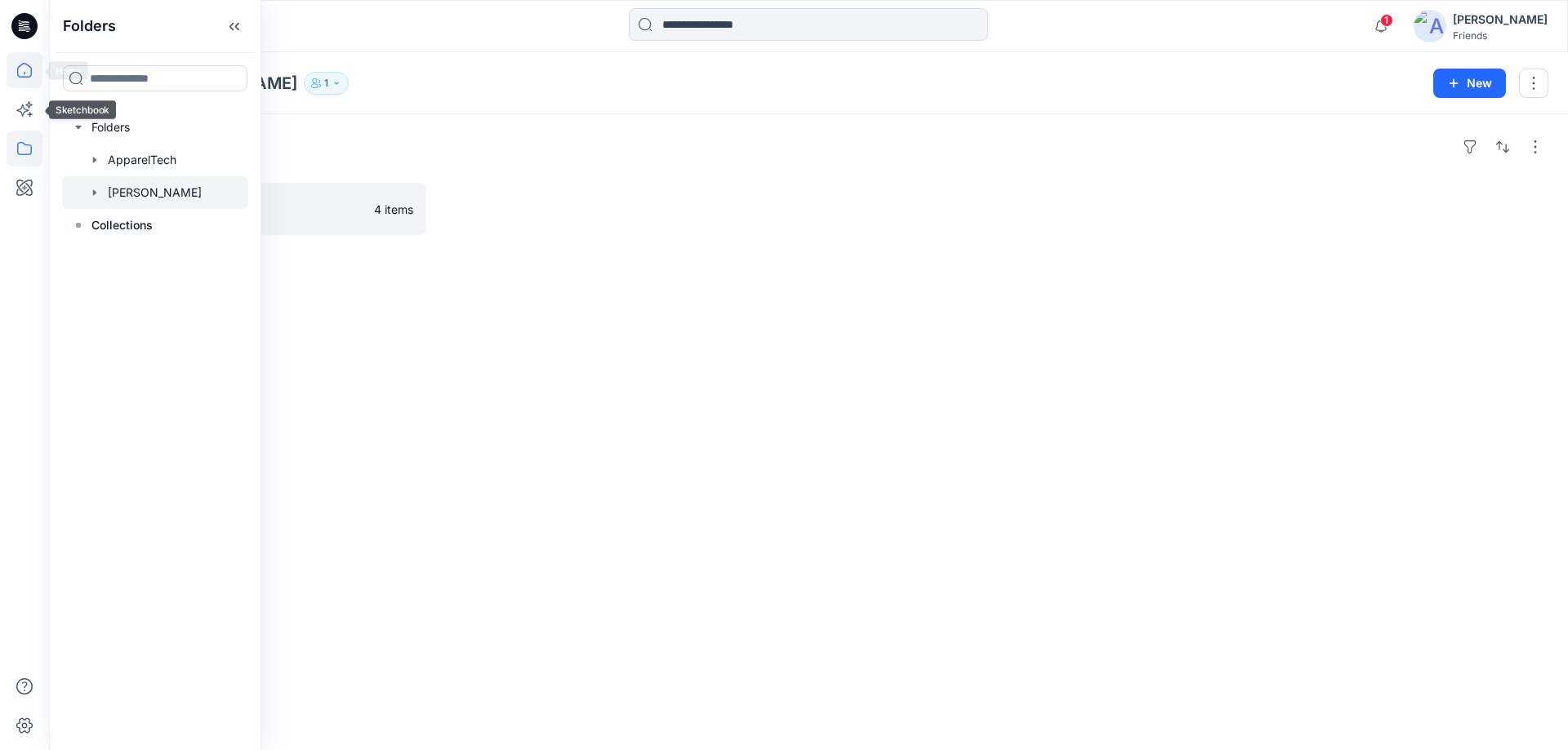
click at [18, 81] on icon at bounding box center [24, 69] width 36 height 35
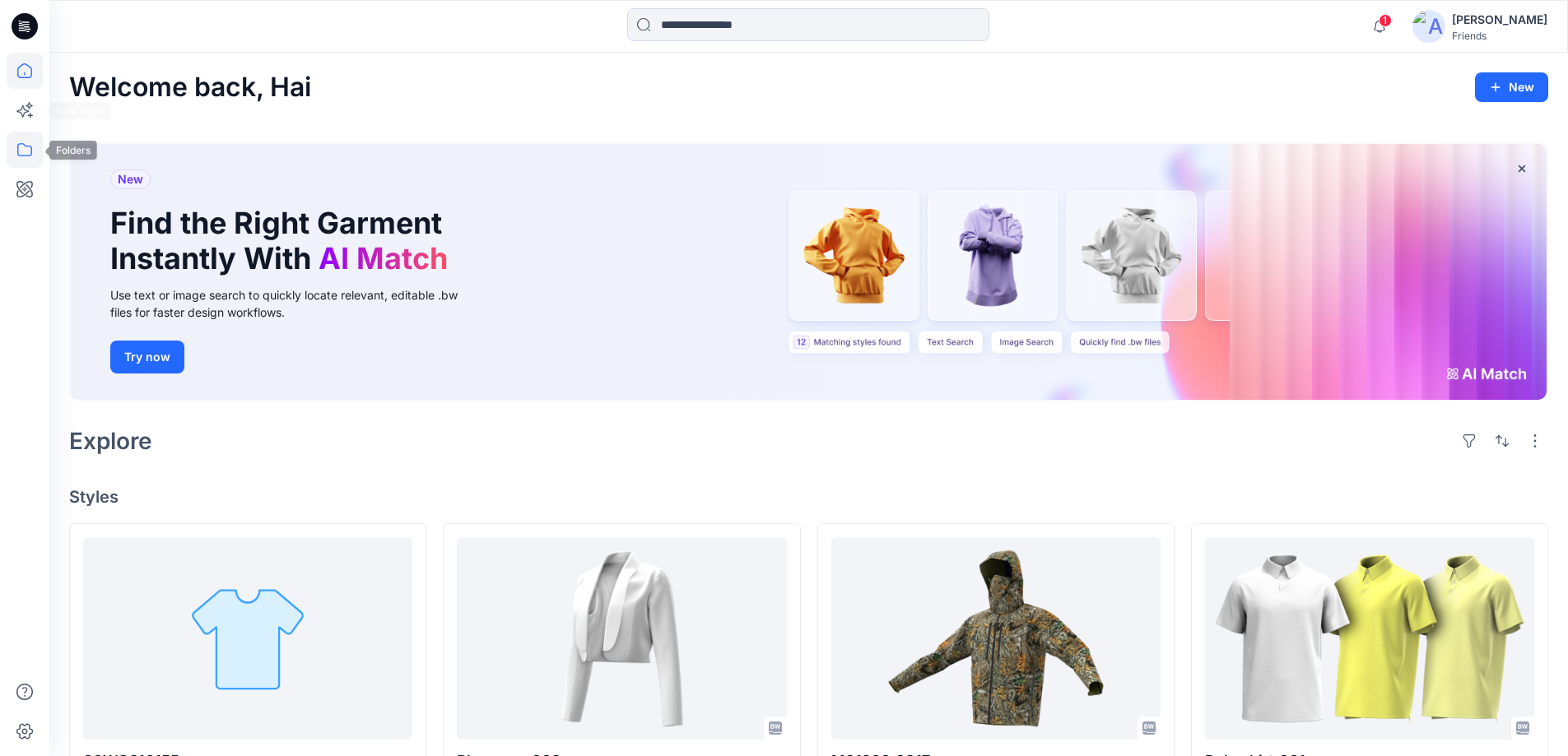
click at [22, 147] on icon at bounding box center [24, 149] width 36 height 36
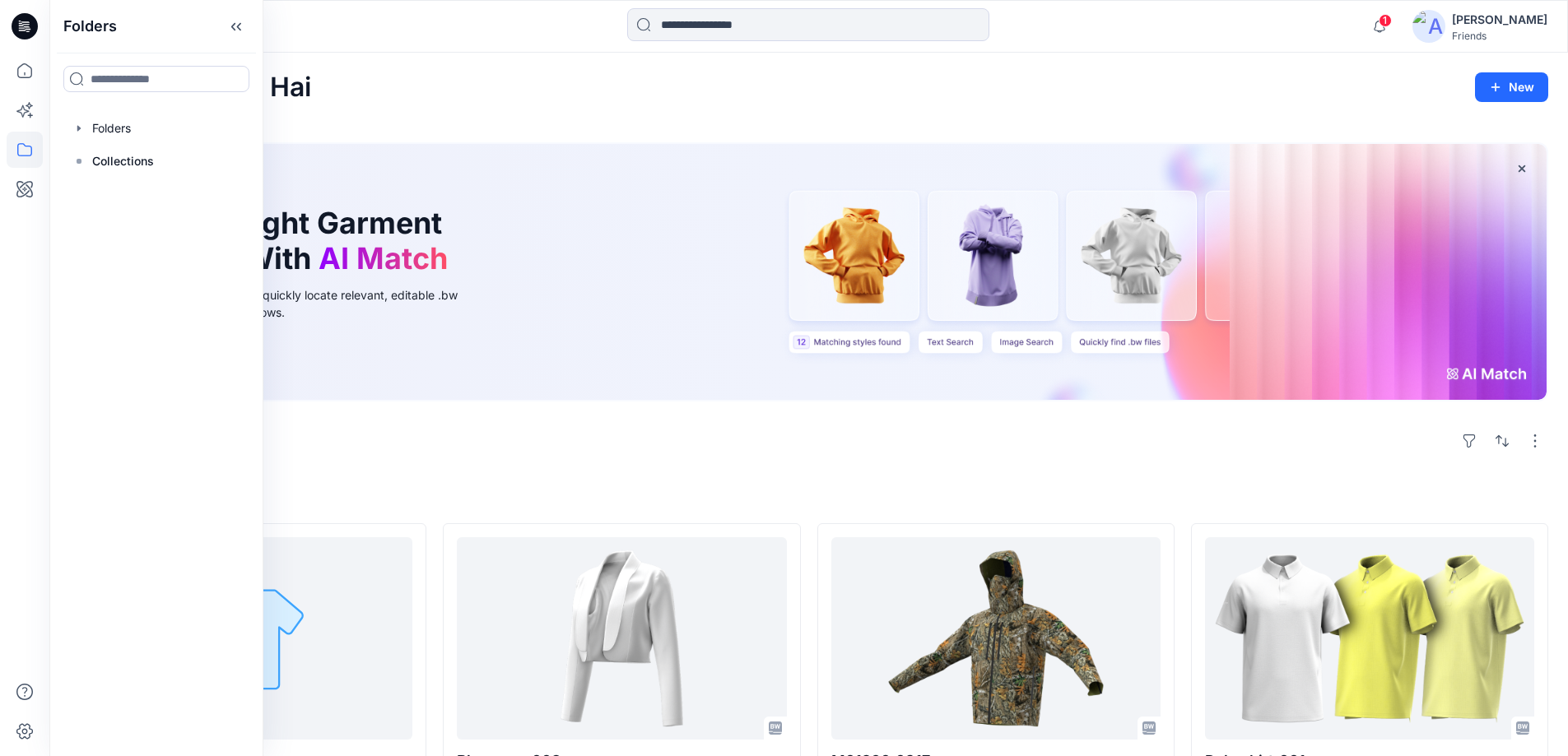
click at [343, 97] on div "Welcome back, Hai New" at bounding box center [808, 87] width 1479 height 30
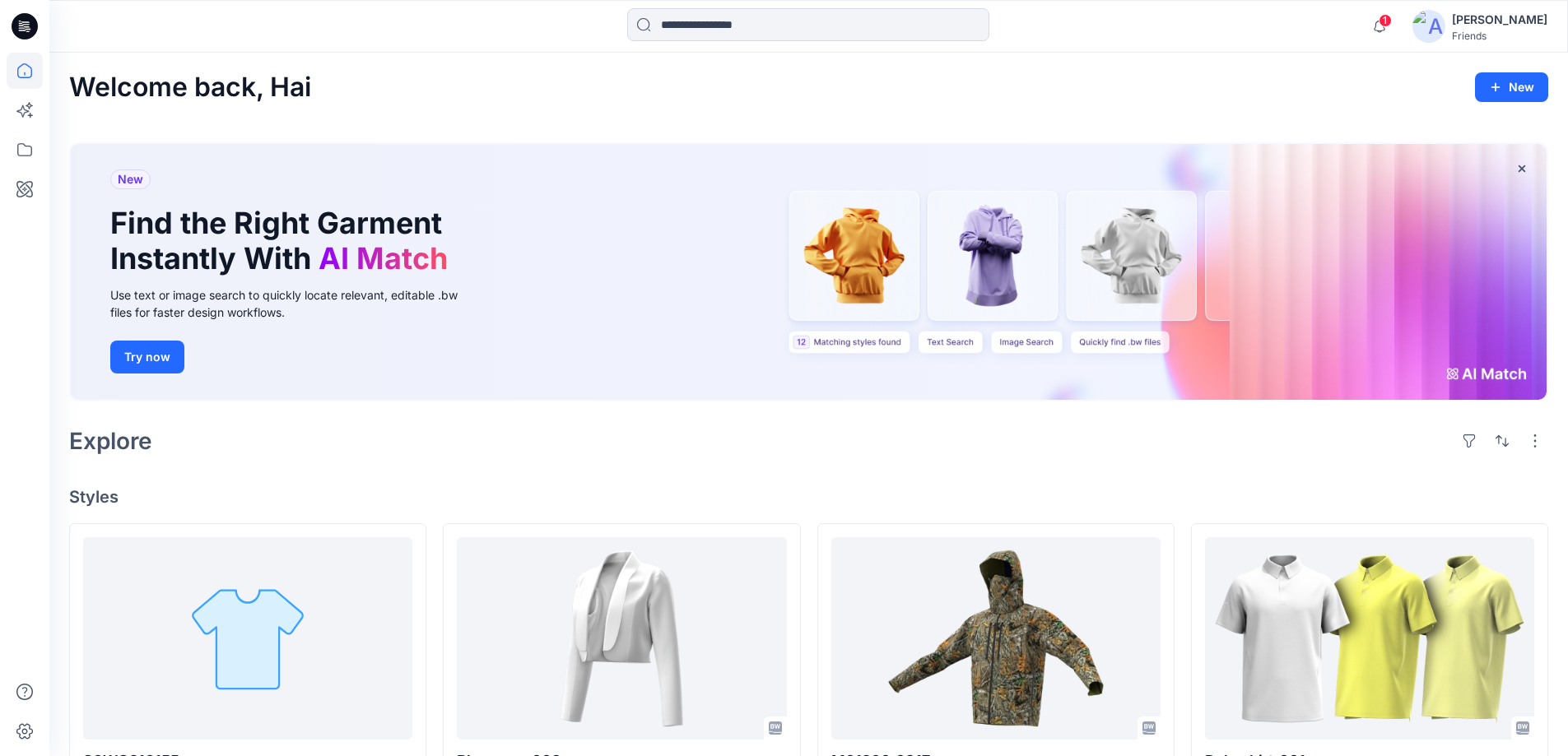
click at [281, 93] on h2 "Welcome back, Hai" at bounding box center [190, 87] width 242 height 30
click at [19, 35] on icon at bounding box center [24, 26] width 26 height 26
click at [25, 152] on icon at bounding box center [24, 149] width 36 height 36
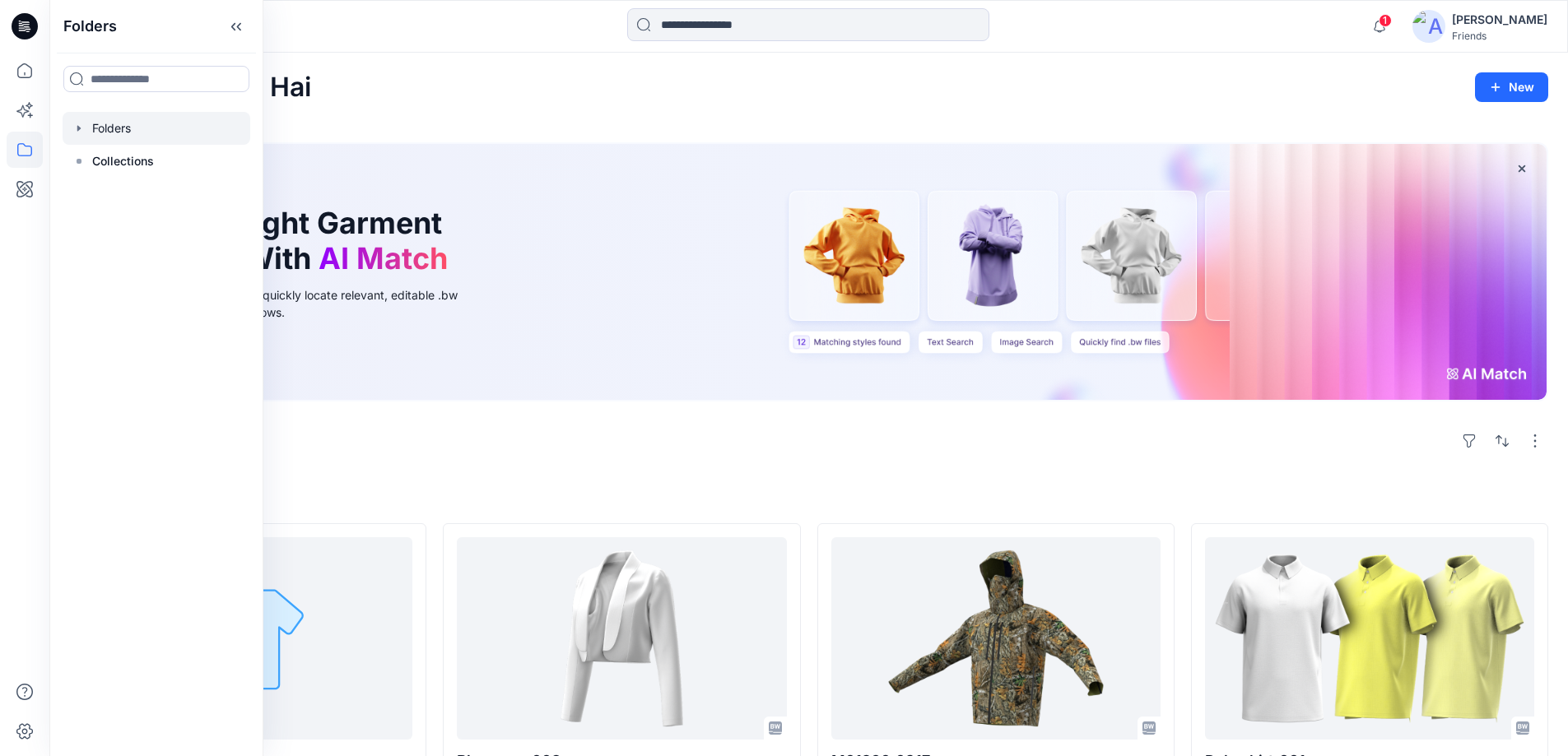
click at [94, 131] on div at bounding box center [157, 129] width 188 height 33
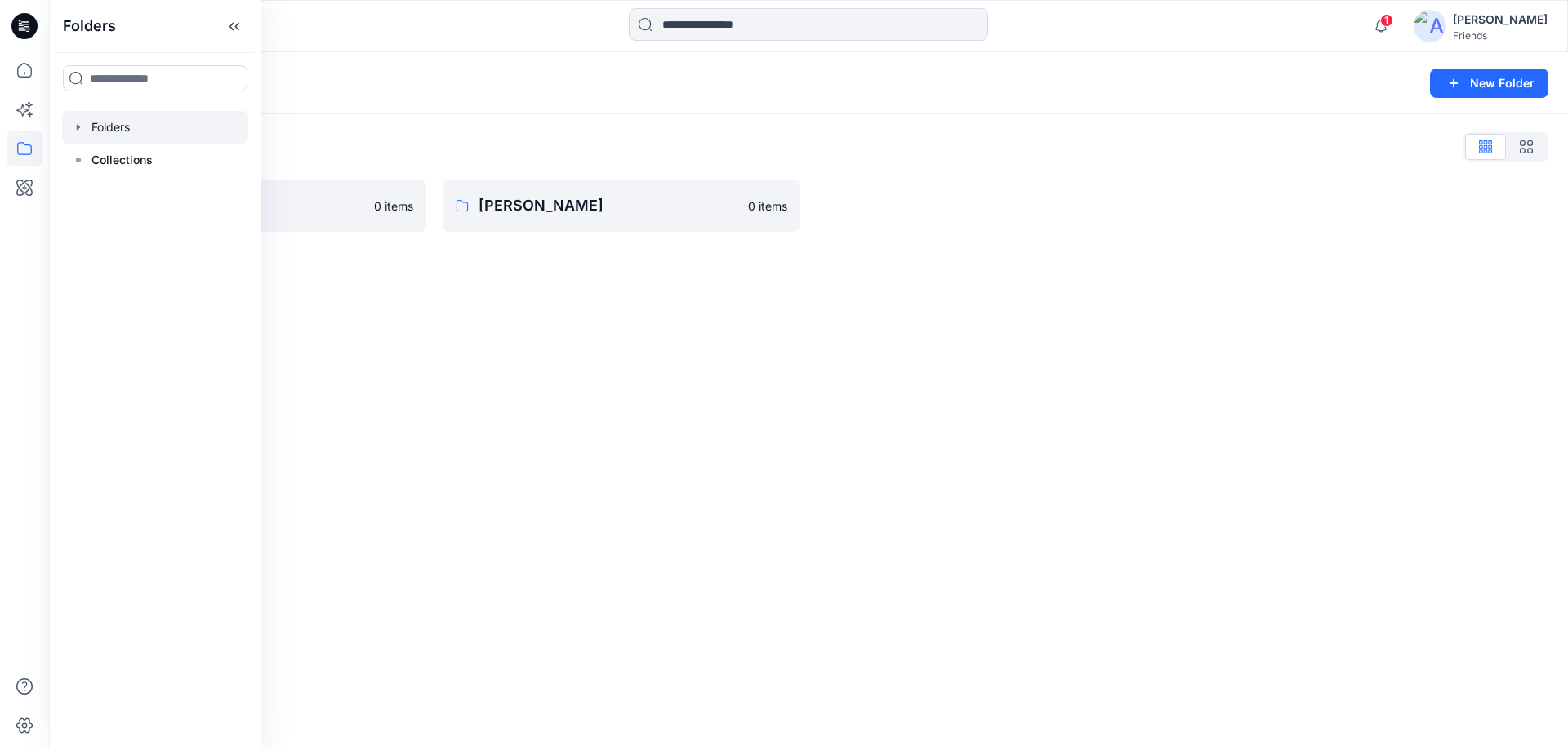
click at [440, 316] on div "Folders New Folder Folders List ApparelTech 0 items [PERSON_NAME] 0 items" at bounding box center [808, 401] width 1519 height 698
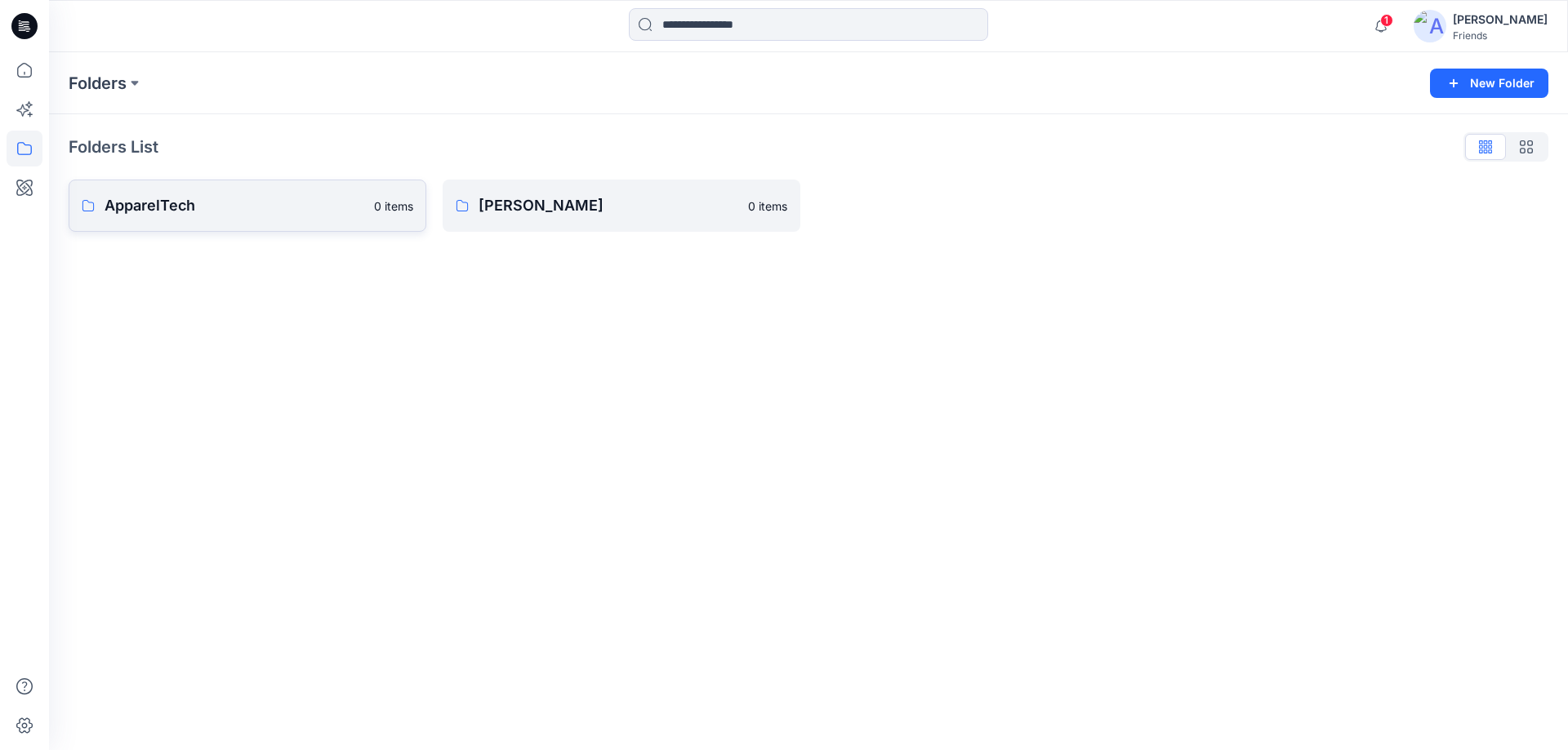
click at [206, 220] on link "ApparelTech 0 items" at bounding box center [247, 205] width 358 height 52
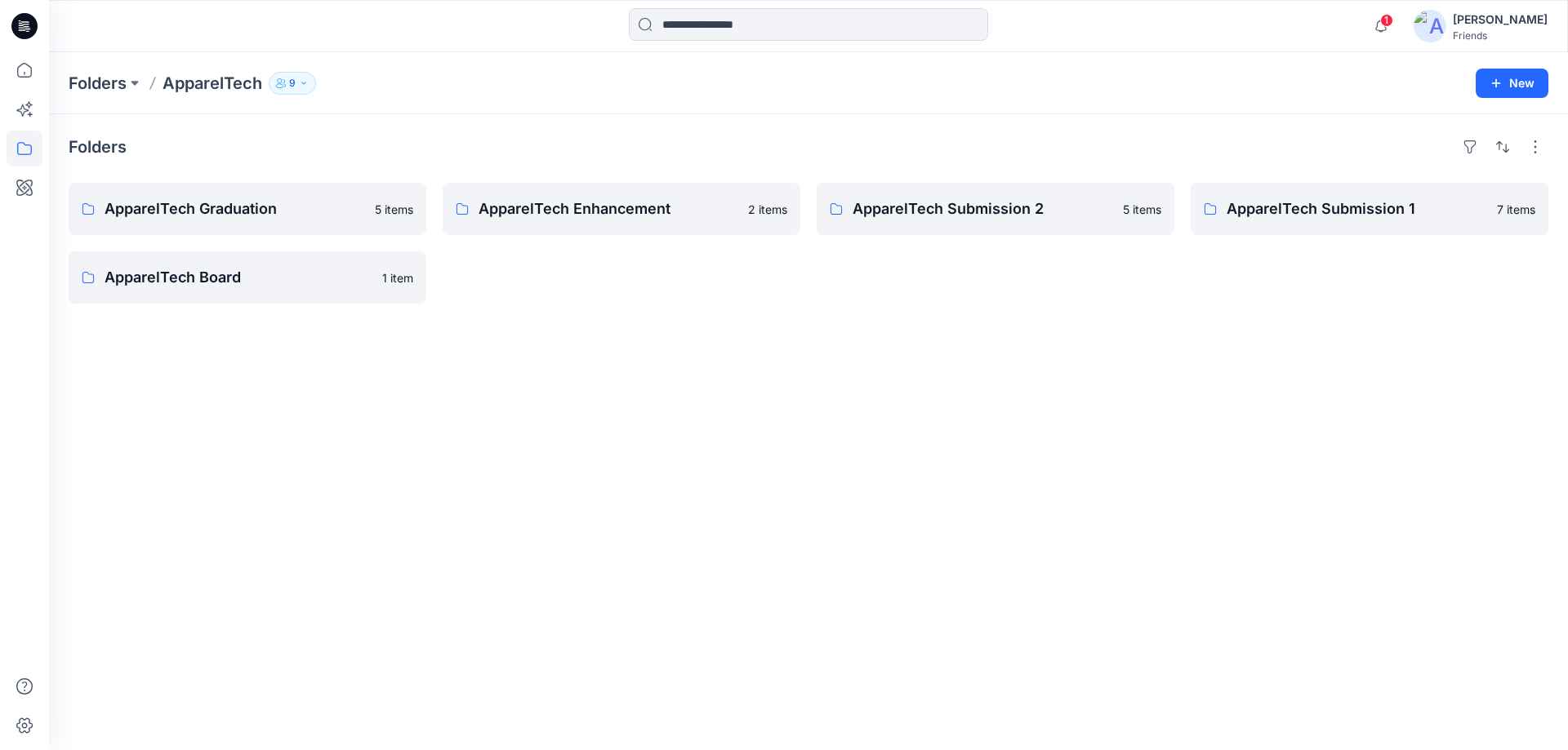
click at [288, 85] on button "9" at bounding box center [292, 83] width 47 height 23
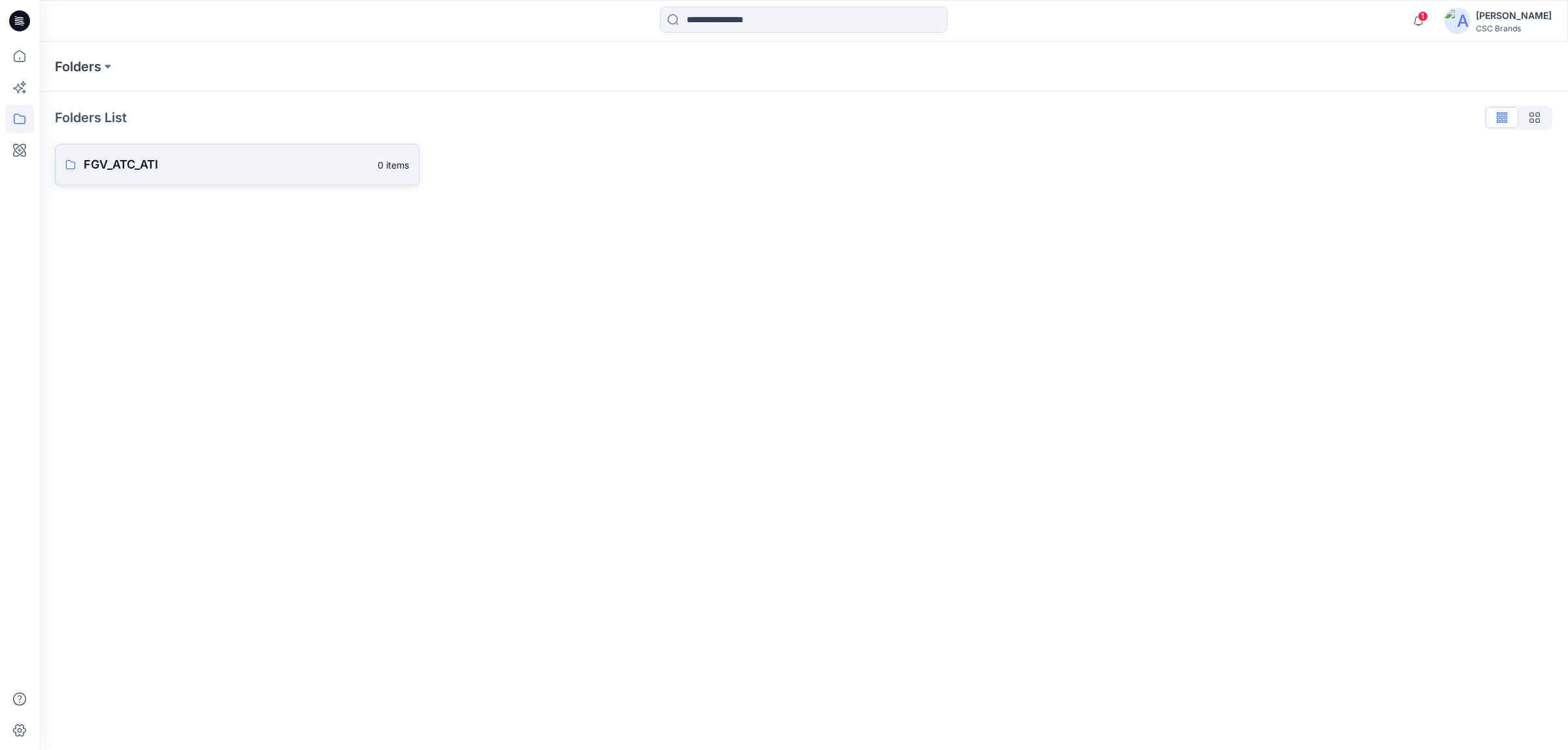
click at [224, 164] on p "FGV_ATC_ATI" at bounding box center [226, 165] width 286 height 18
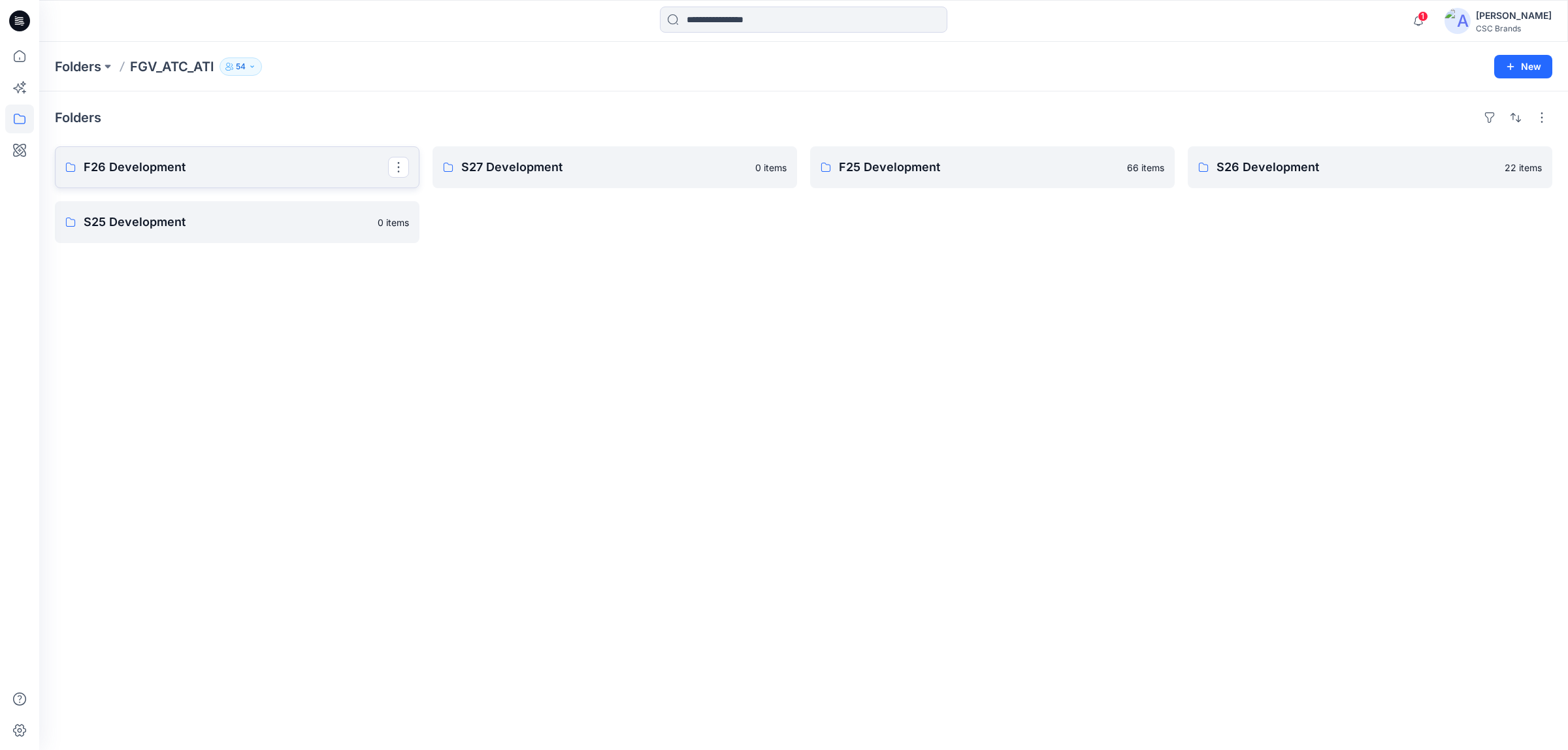
click at [236, 182] on link "F26 Development" at bounding box center [236, 167] width 365 height 41
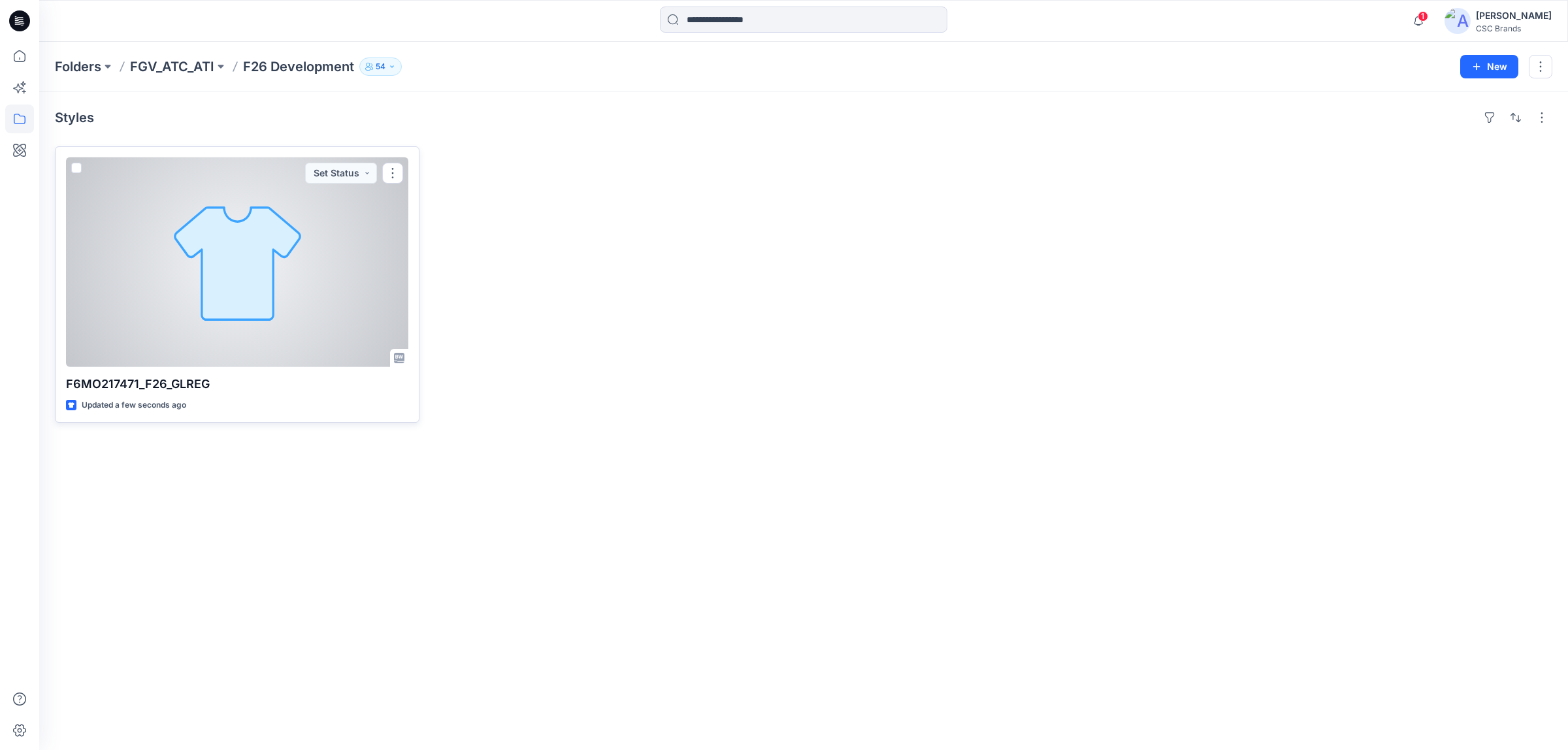
click at [363, 256] on div at bounding box center [237, 262] width 342 height 210
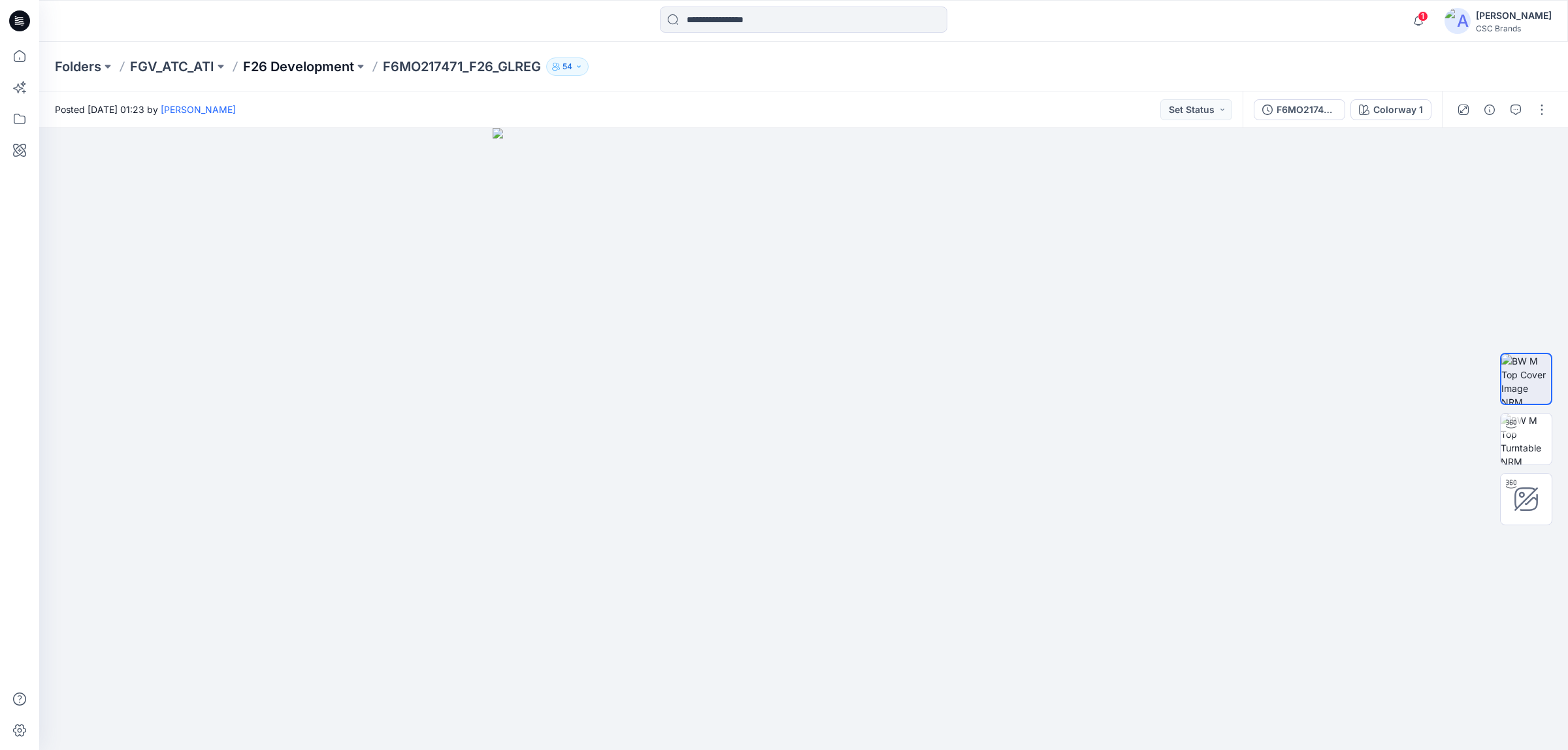
click at [341, 64] on p "F26 Development" at bounding box center [299, 67] width 111 height 18
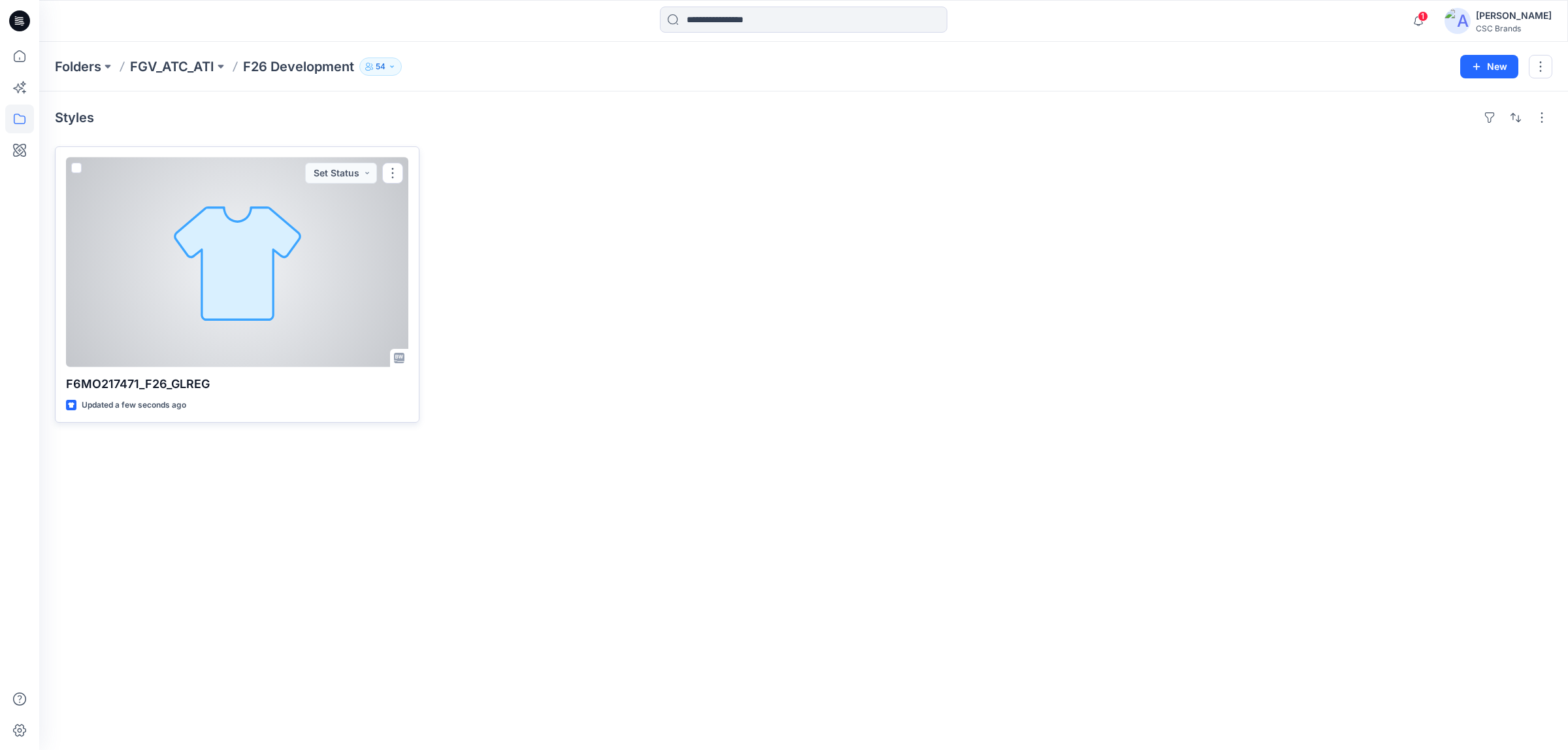
click at [344, 273] on div at bounding box center [237, 262] width 342 height 210
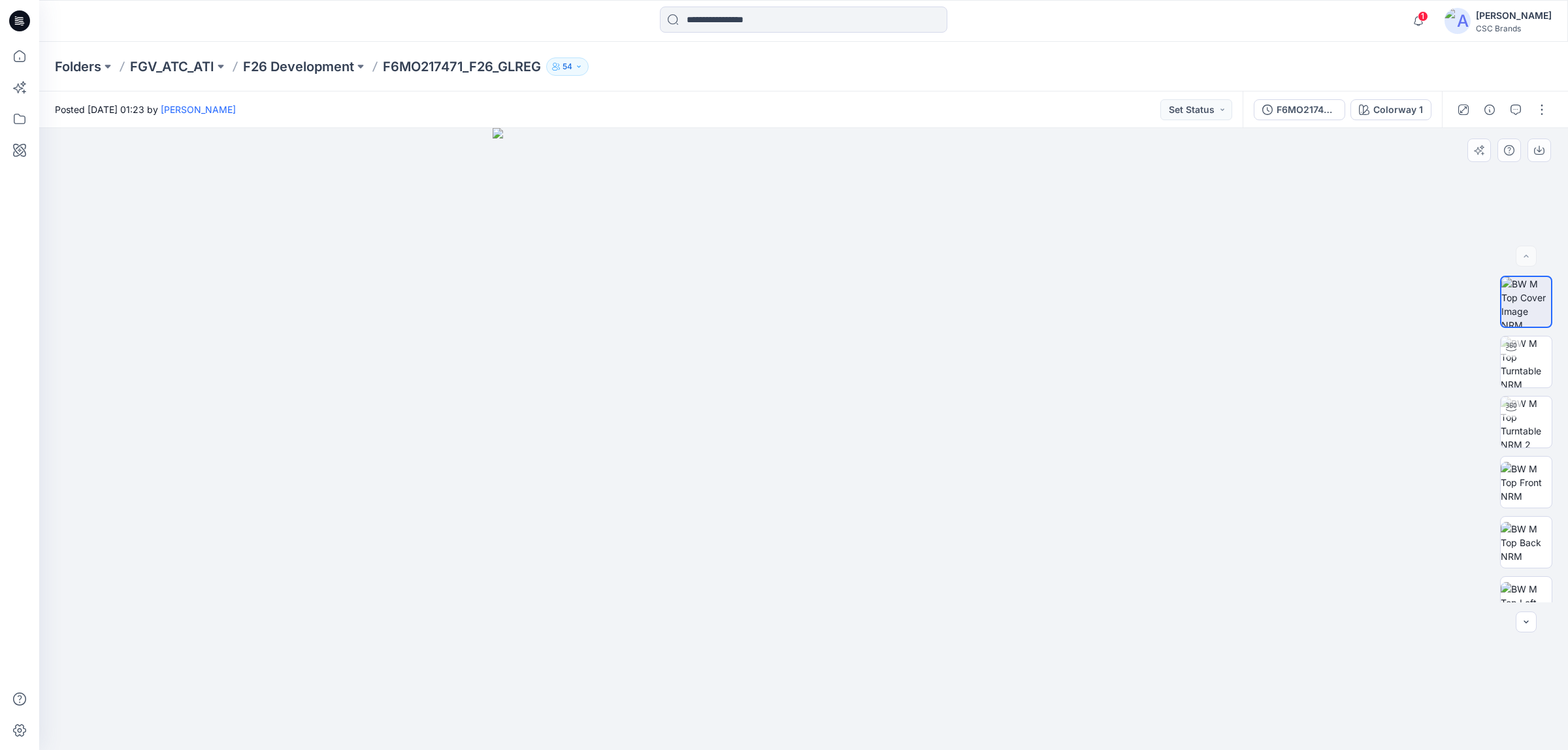
drag, startPoint x: 524, startPoint y: 643, endPoint x: 520, endPoint y: 636, distance: 8.1
click at [524, 643] on img at bounding box center [804, 439] width 622 height 623
click at [307, 71] on p "F26 Development" at bounding box center [299, 67] width 111 height 18
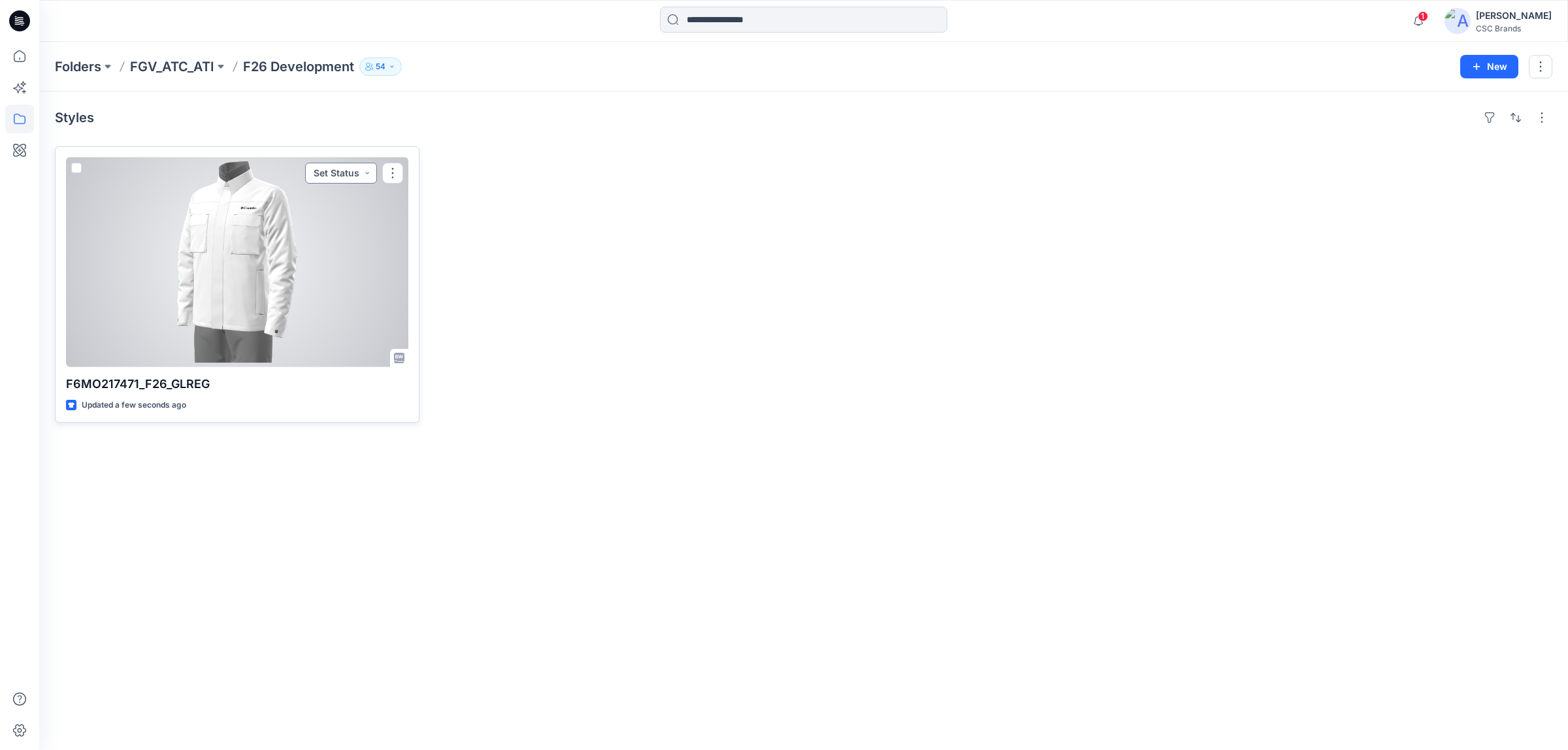
click at [357, 175] on button "Set Status" at bounding box center [341, 173] width 72 height 21
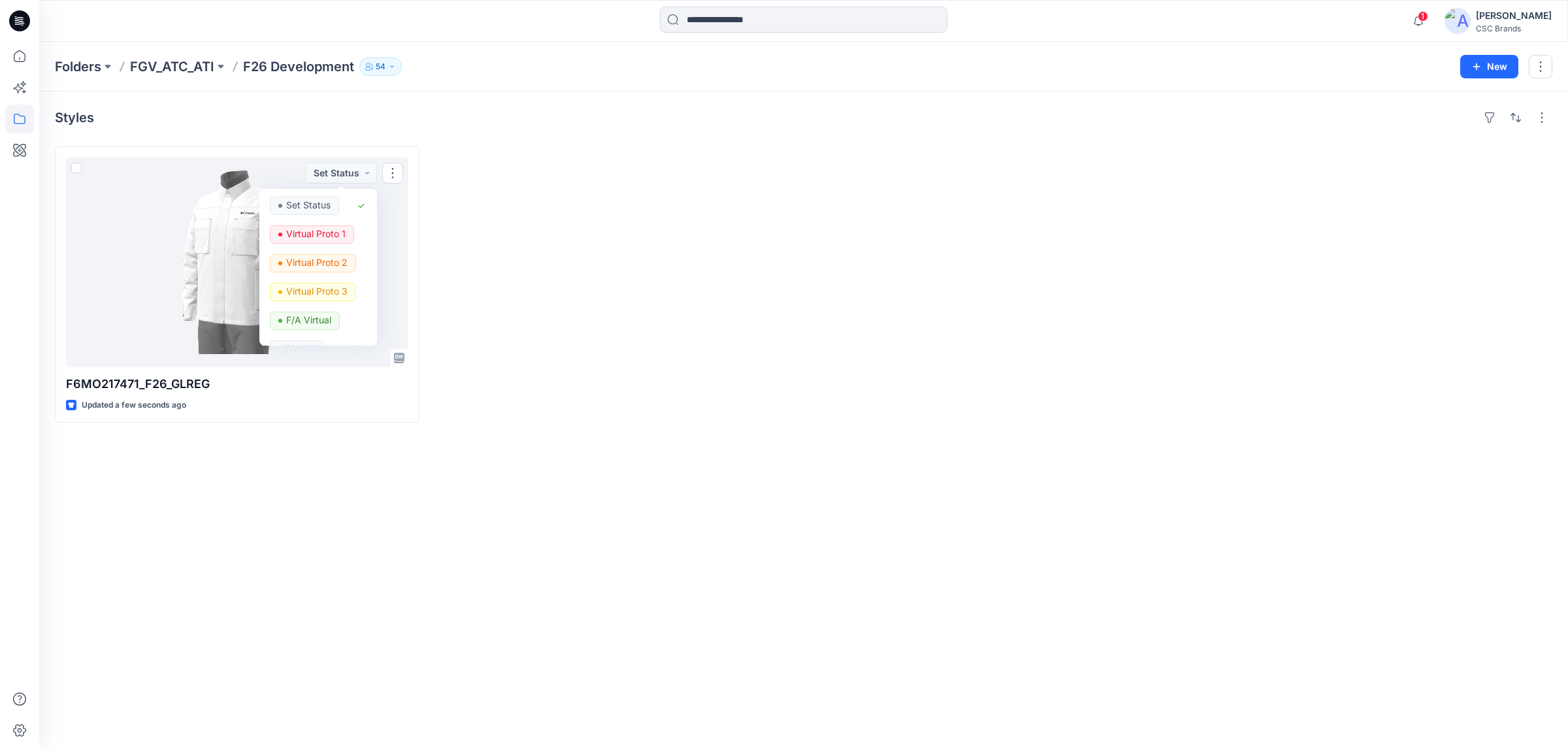
click at [567, 194] on div at bounding box center [614, 285] width 365 height 276
click at [583, 235] on div at bounding box center [614, 285] width 365 height 276
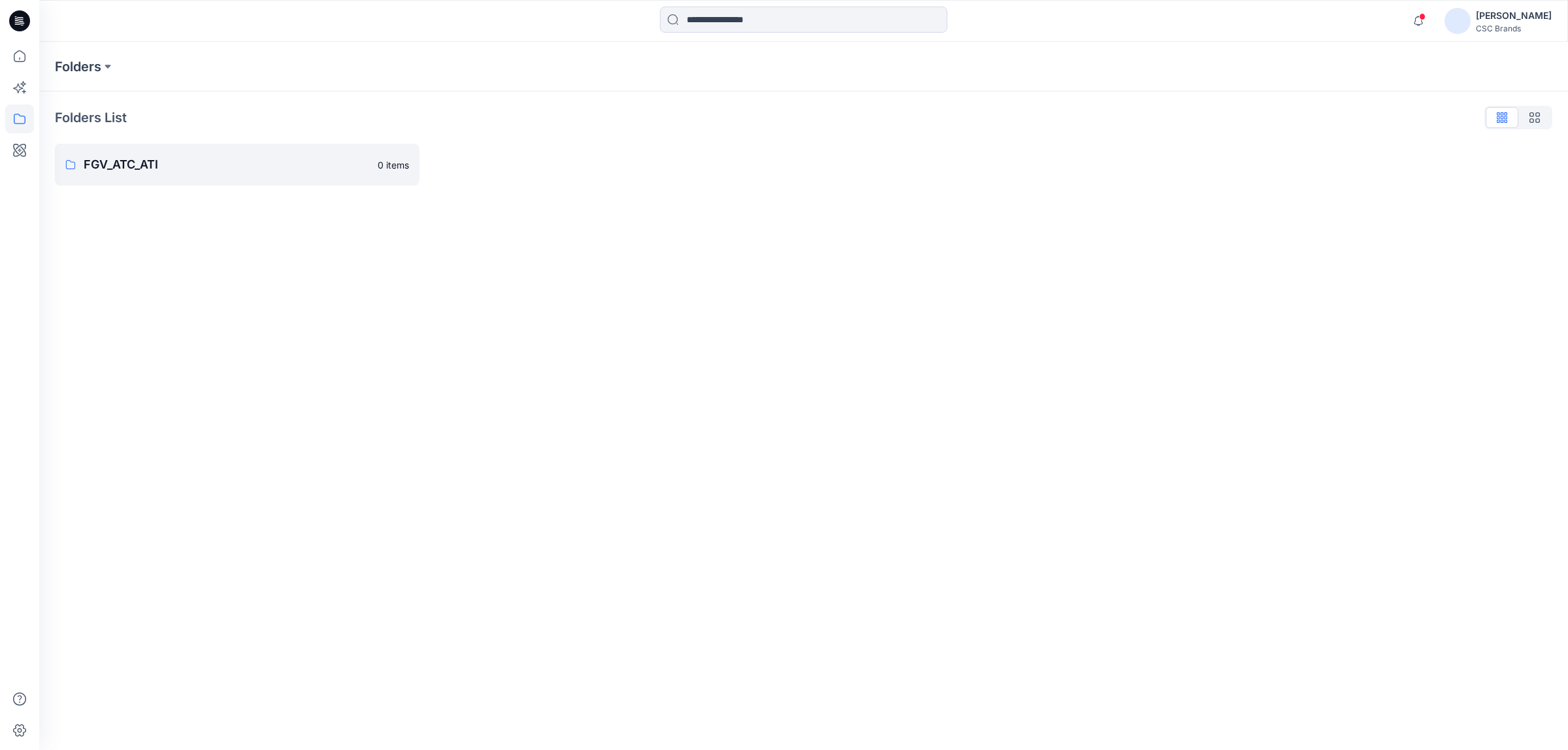
click at [1524, 15] on div "[PERSON_NAME]" at bounding box center [1514, 15] width 76 height 15
click at [1421, 128] on div "Profile" at bounding box center [1454, 122] width 191 height 25
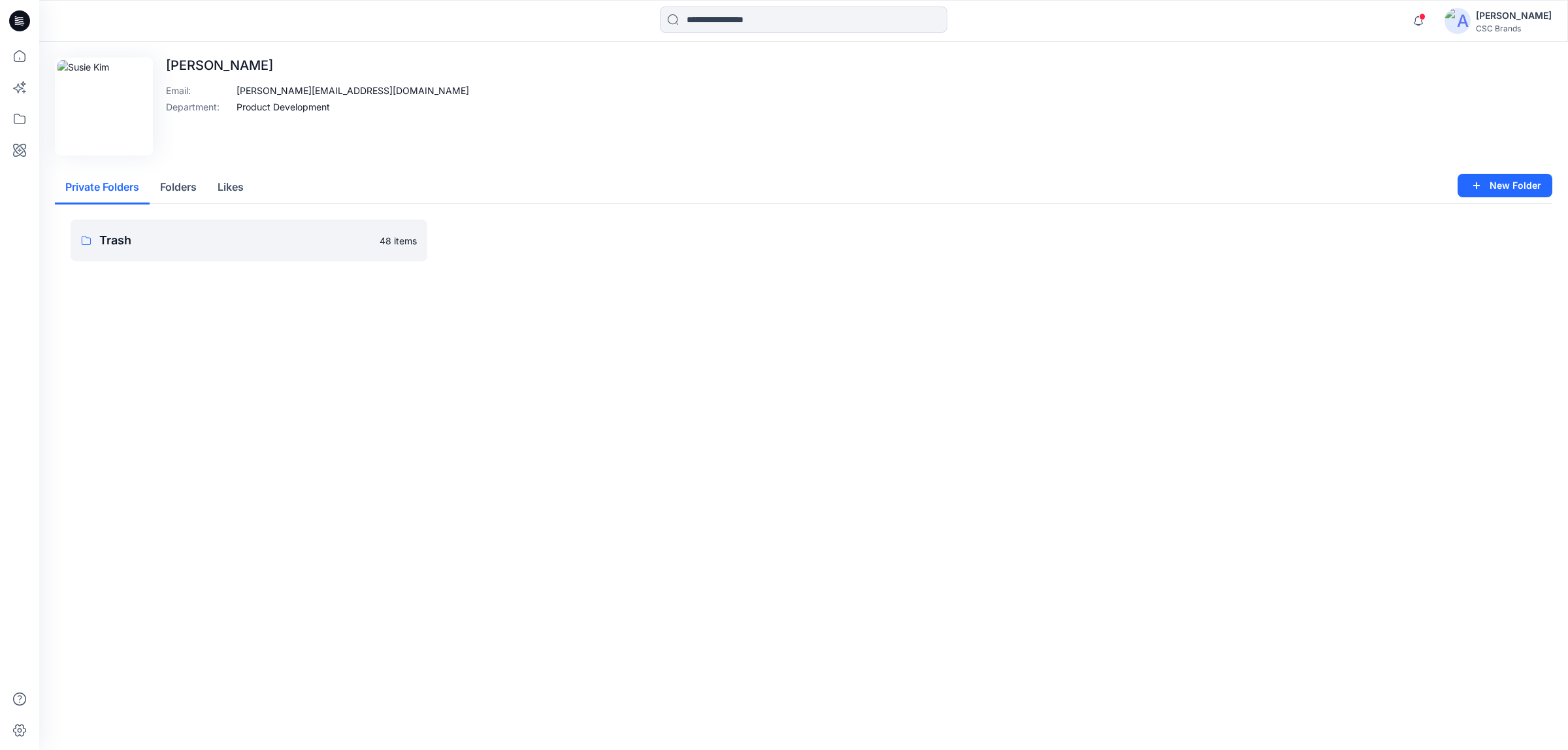
click at [183, 190] on button "Folders" at bounding box center [178, 187] width 58 height 33
click at [195, 236] on p "FGV_ATC_ATI" at bounding box center [238, 240] width 279 height 18
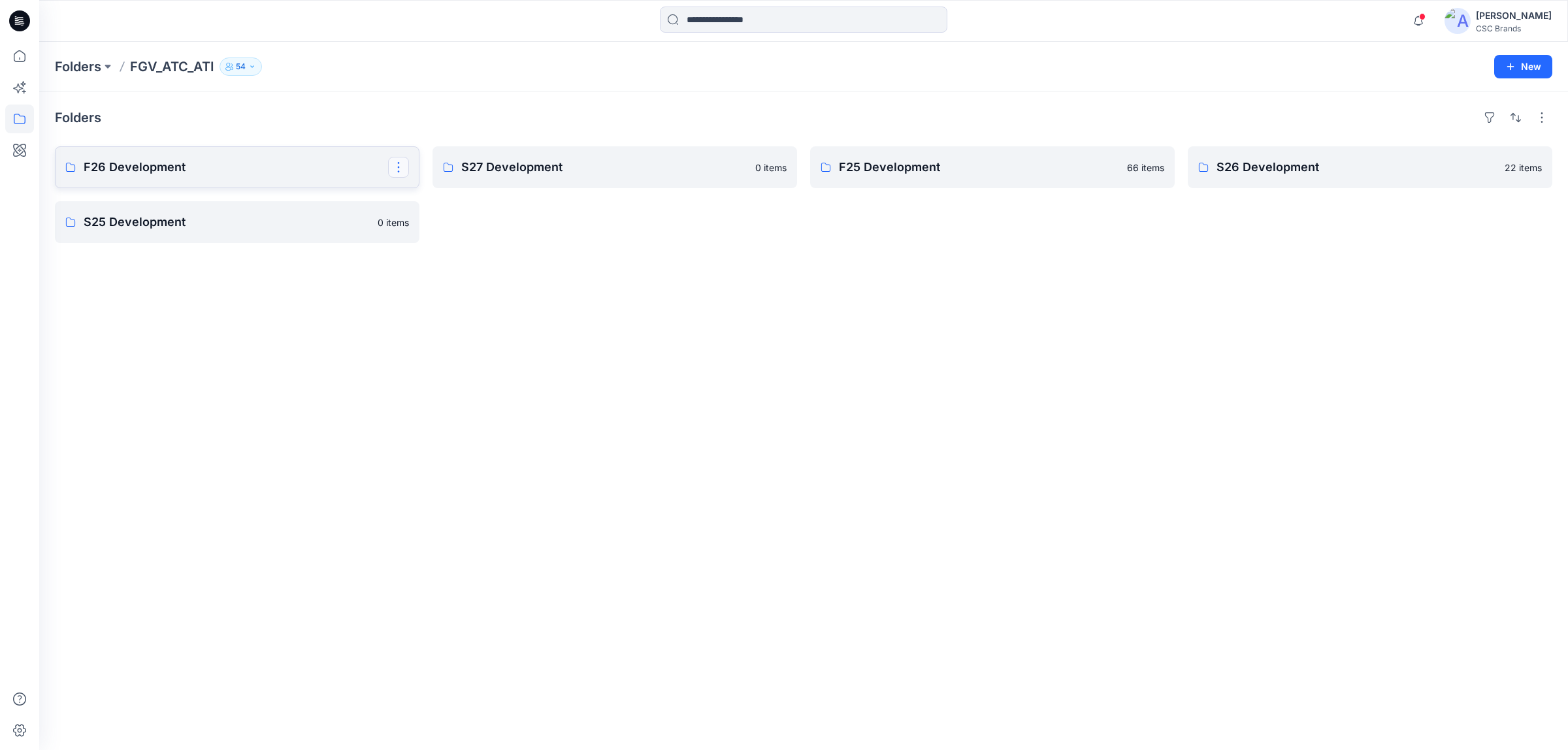
click at [398, 167] on button "button" at bounding box center [398, 167] width 21 height 21
click at [97, 62] on p "Folders" at bounding box center [78, 67] width 46 height 18
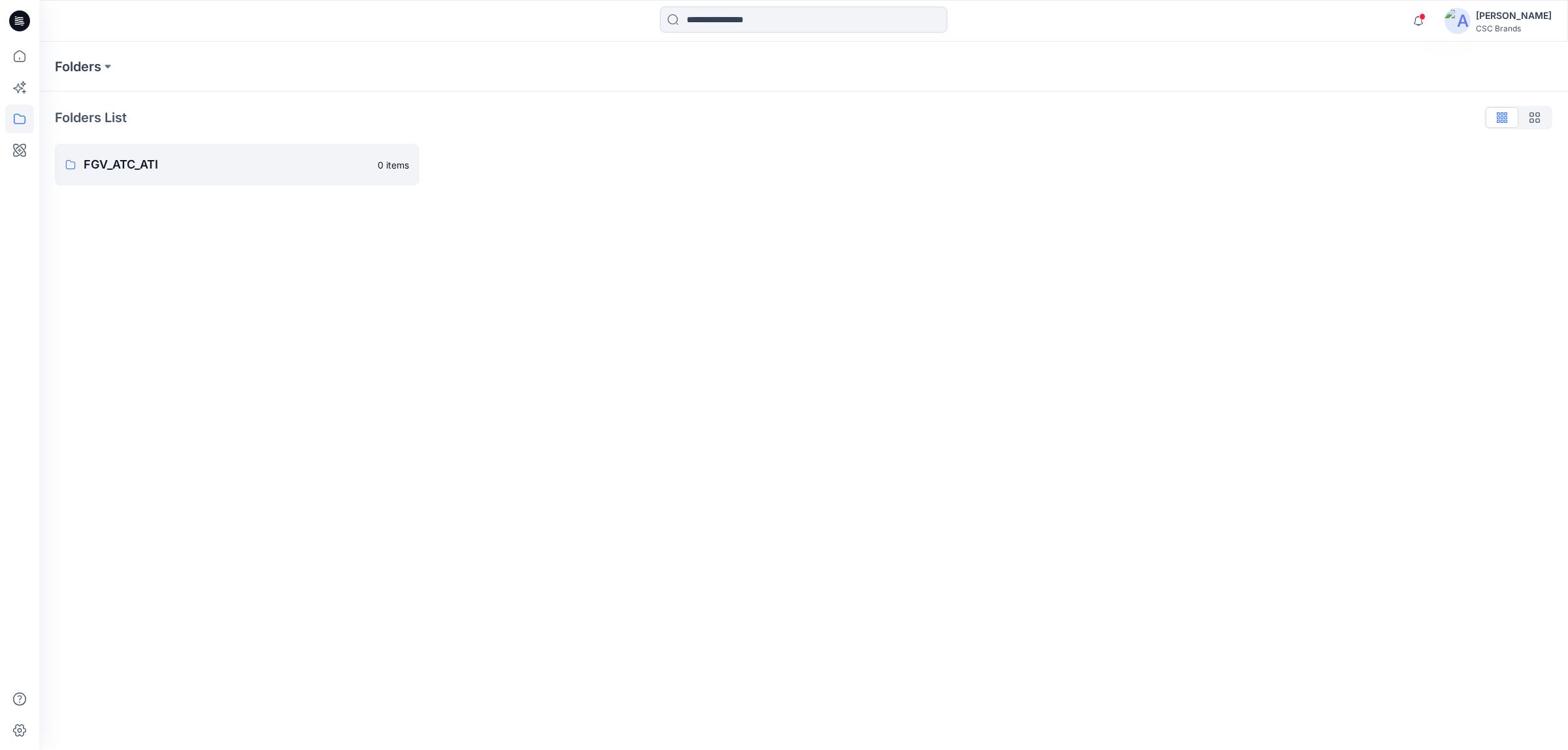
click at [1471, 21] on img at bounding box center [1457, 21] width 26 height 26
click at [1397, 118] on p "Profile" at bounding box center [1392, 122] width 27 height 25
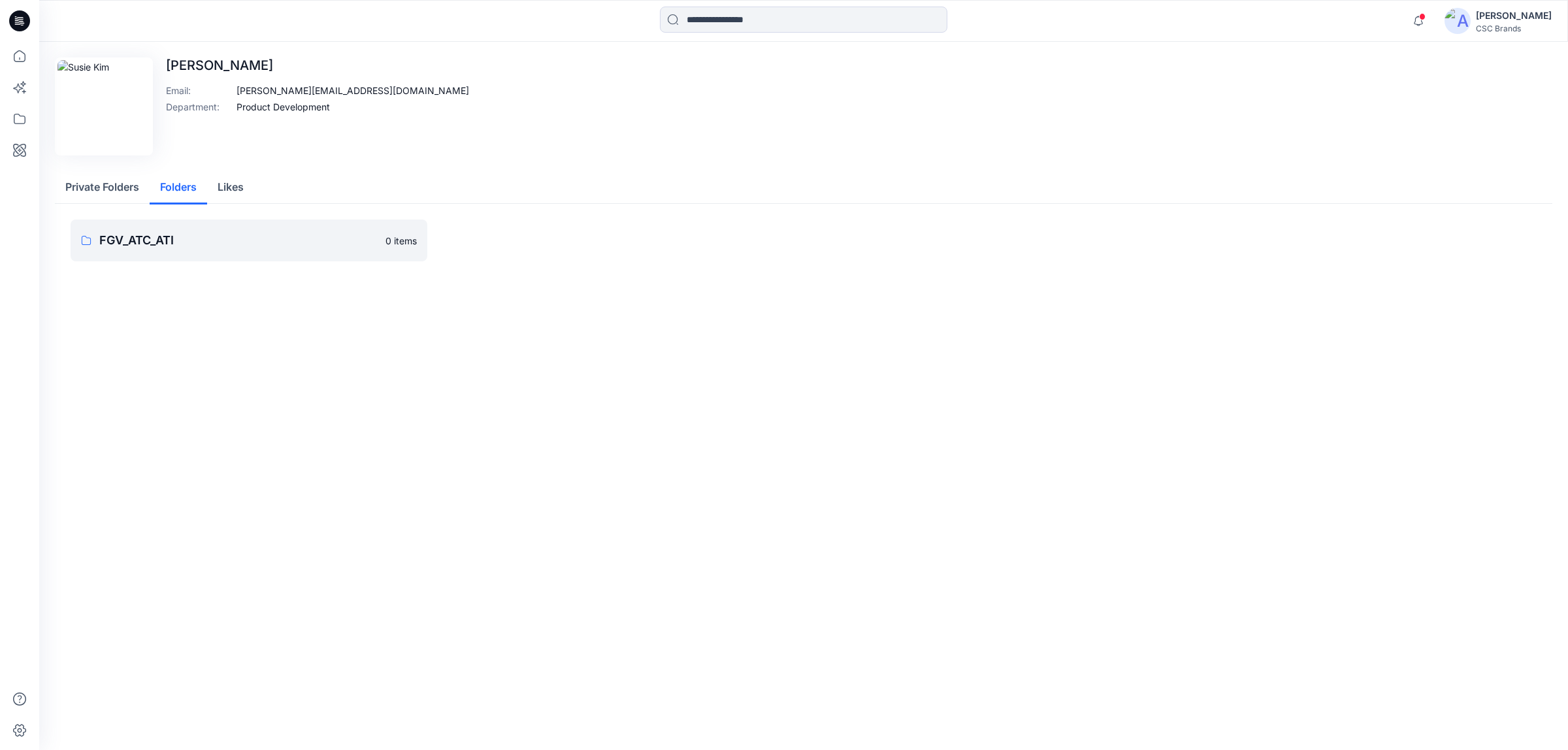
click at [172, 190] on button "Folders" at bounding box center [178, 187] width 58 height 33
click at [114, 193] on button "Private Folders" at bounding box center [101, 187] width 94 height 33
click at [154, 235] on p "Trash" at bounding box center [235, 240] width 272 height 18
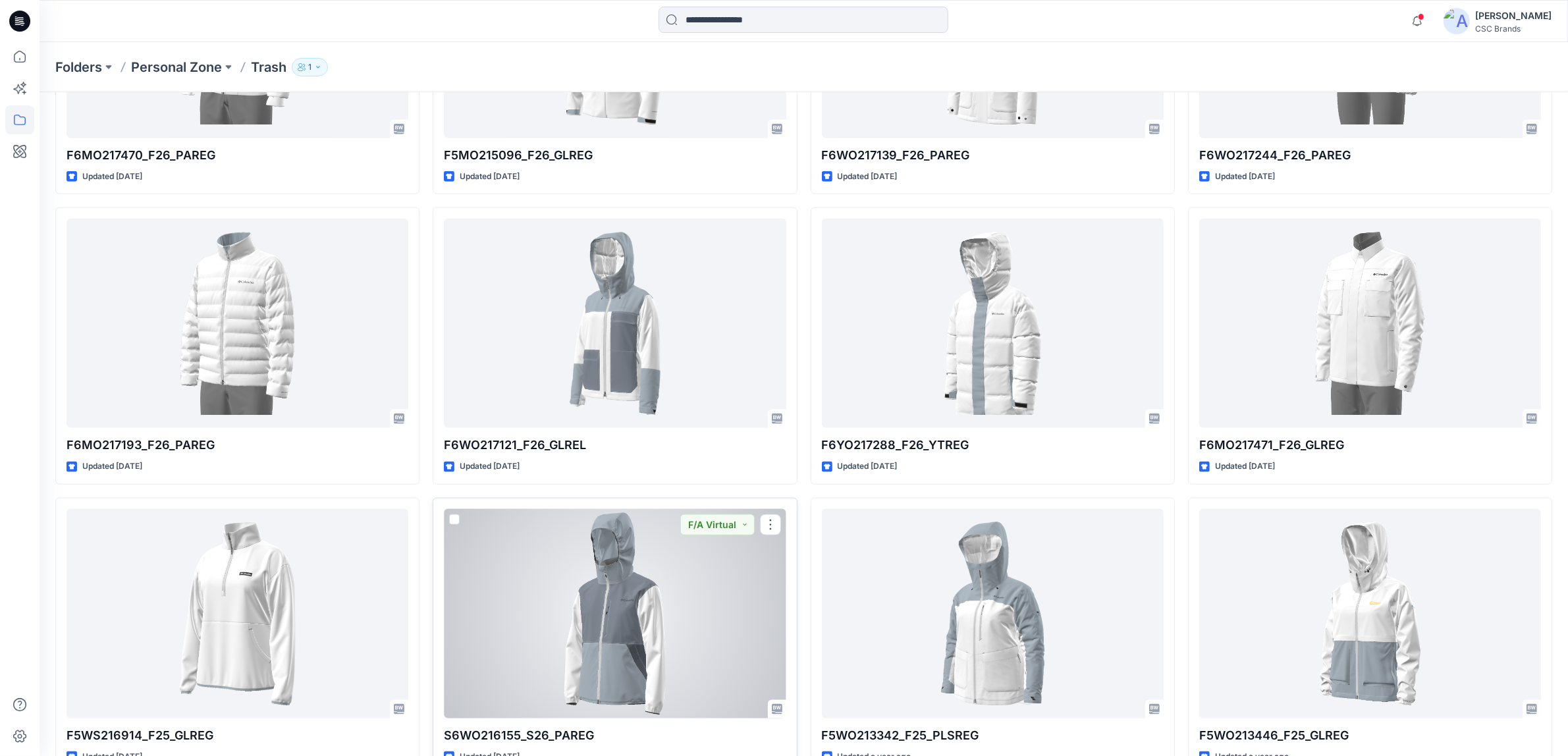
scroll to position [2054, 0]
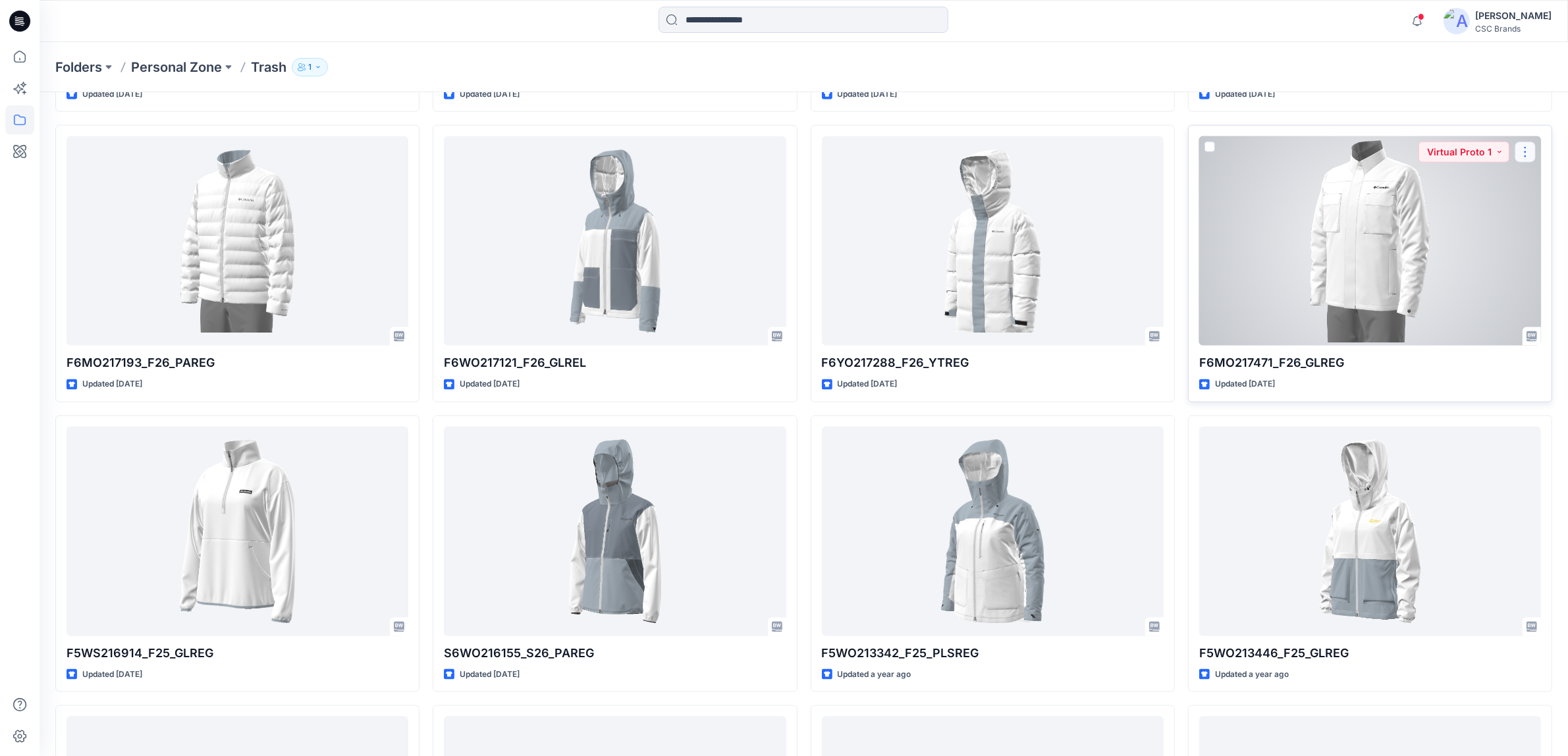
click at [1529, 152] on button "button" at bounding box center [1525, 152] width 21 height 21
click at [1214, 150] on span at bounding box center [1210, 147] width 11 height 11
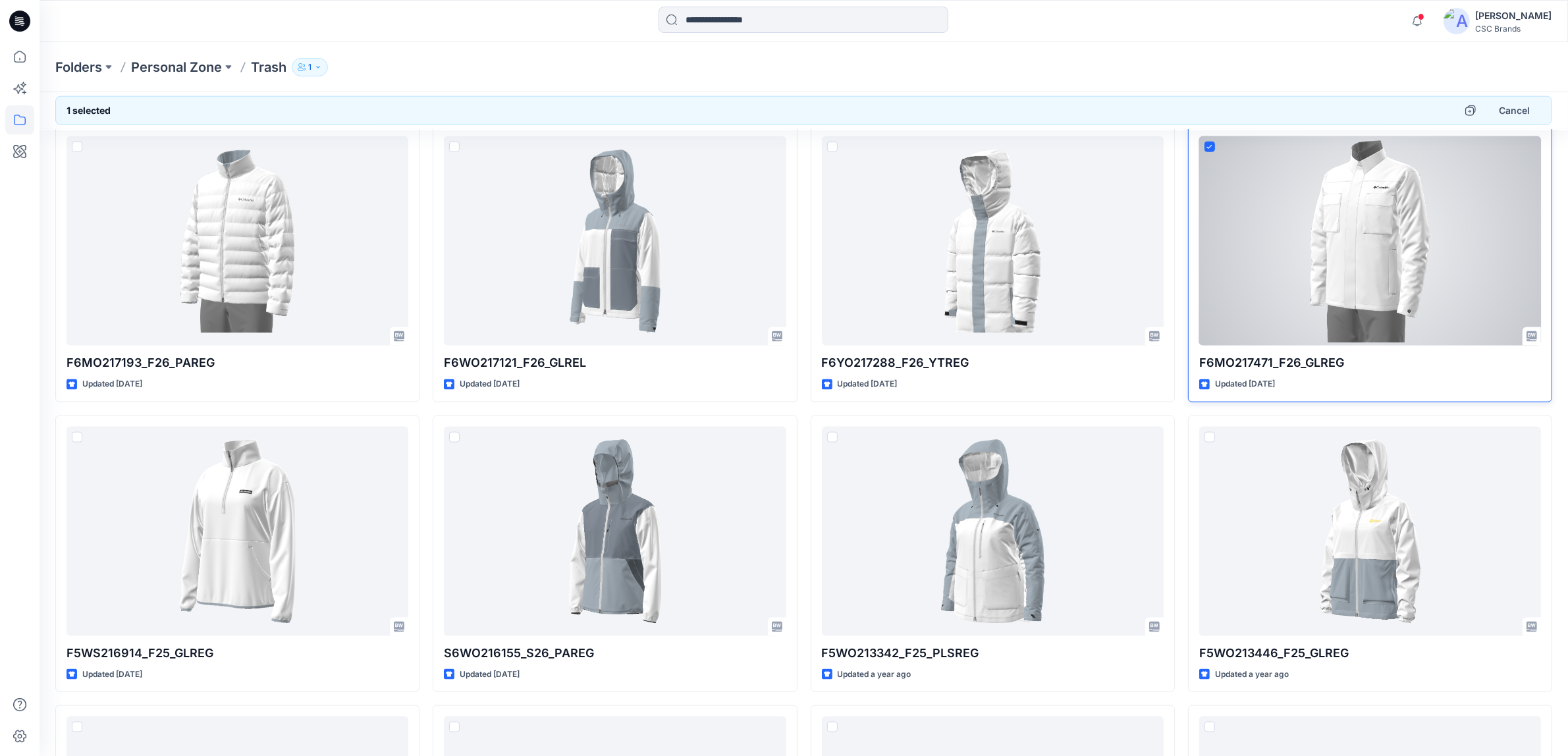
click at [1210, 148] on icon at bounding box center [1210, 146] width 5 height 4
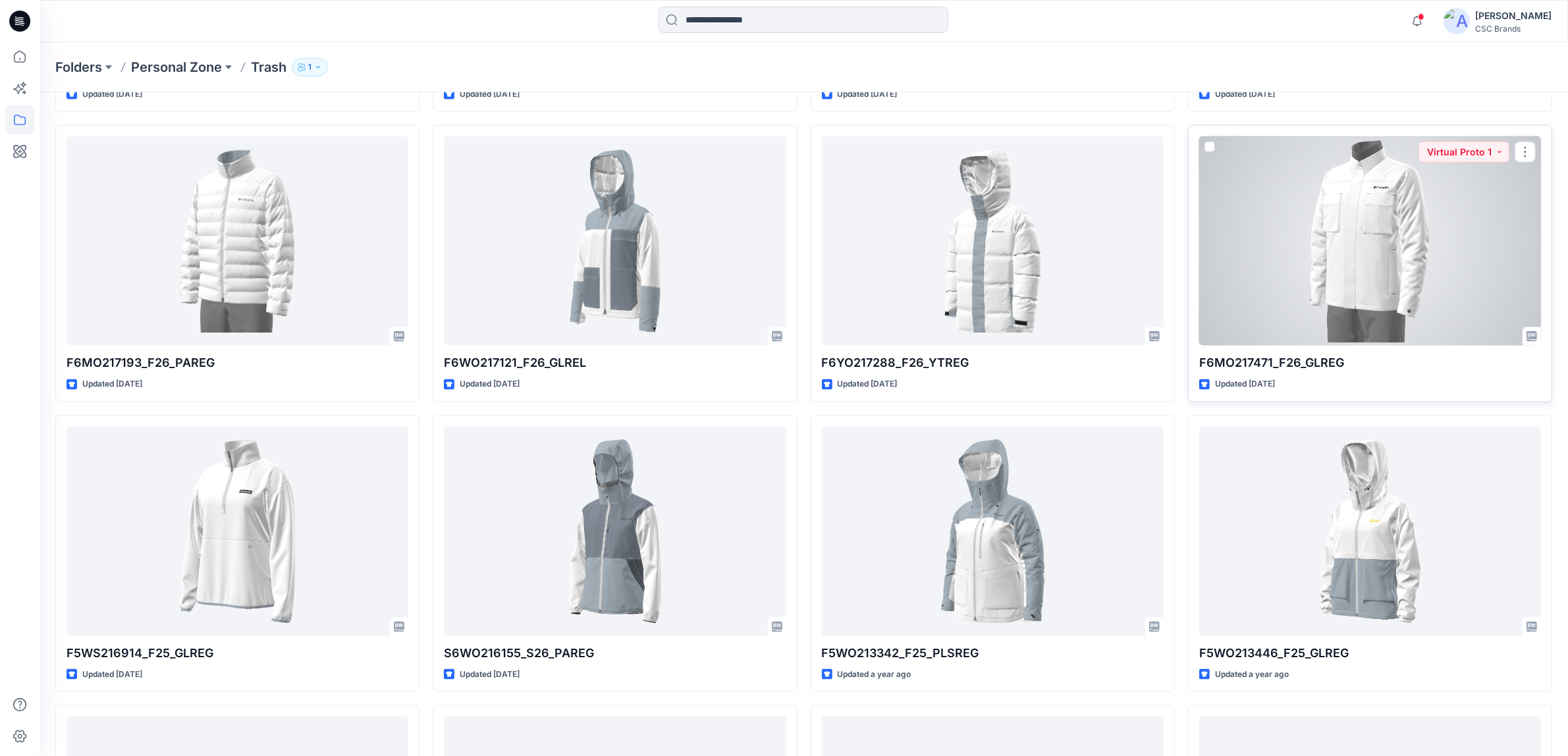
drag, startPoint x: 1320, startPoint y: 213, endPoint x: 1529, endPoint y: 186, distance: 210.7
click at [1529, 186] on div at bounding box center [1371, 241] width 342 height 210
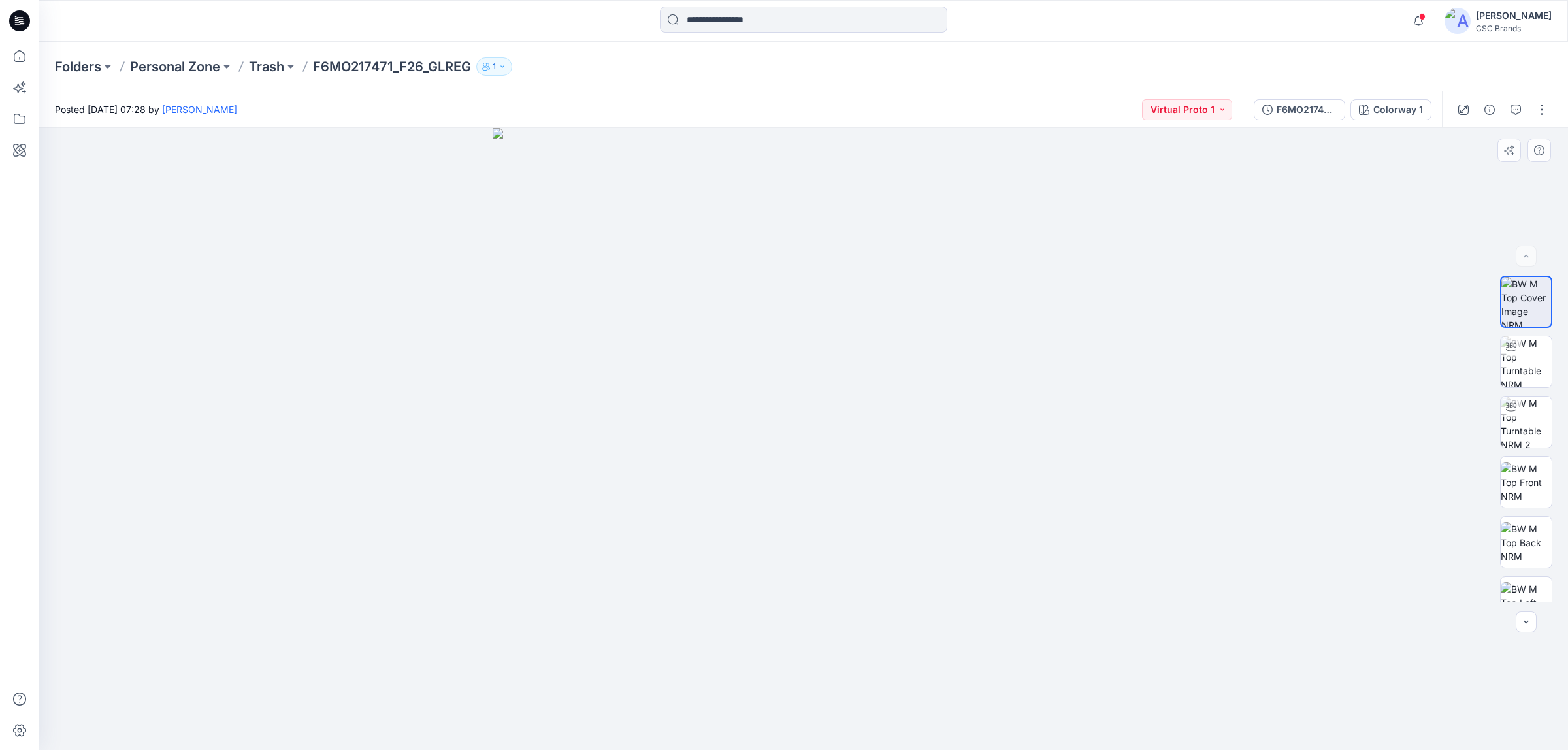
drag, startPoint x: 201, startPoint y: 0, endPoint x: 285, endPoint y: 230, distance: 244.9
click at [286, 230] on div at bounding box center [803, 439] width 1528 height 623
click at [1546, 112] on button "button" at bounding box center [1541, 109] width 21 height 21
click at [278, 63] on p "Trash" at bounding box center [266, 67] width 35 height 18
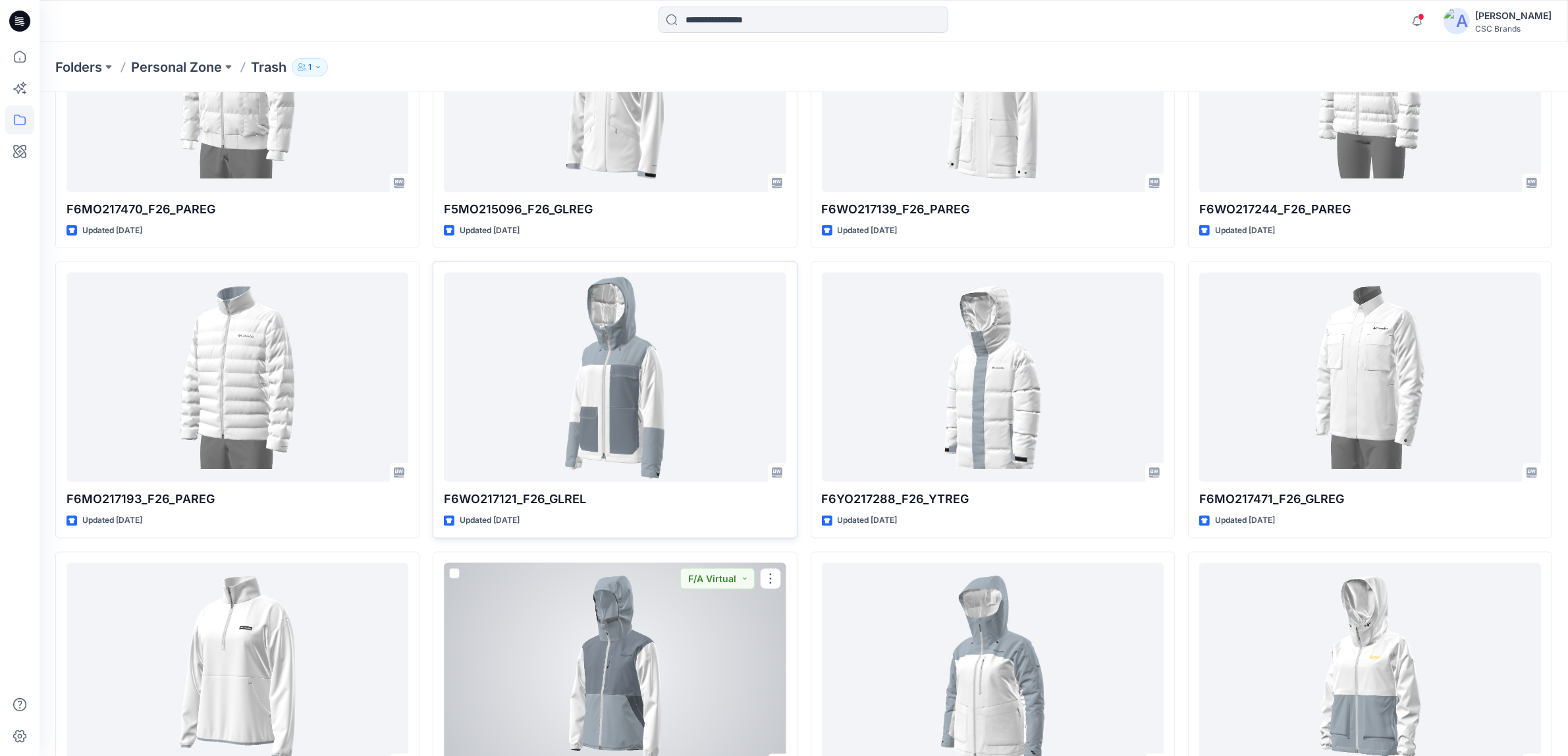
scroll to position [1893, 0]
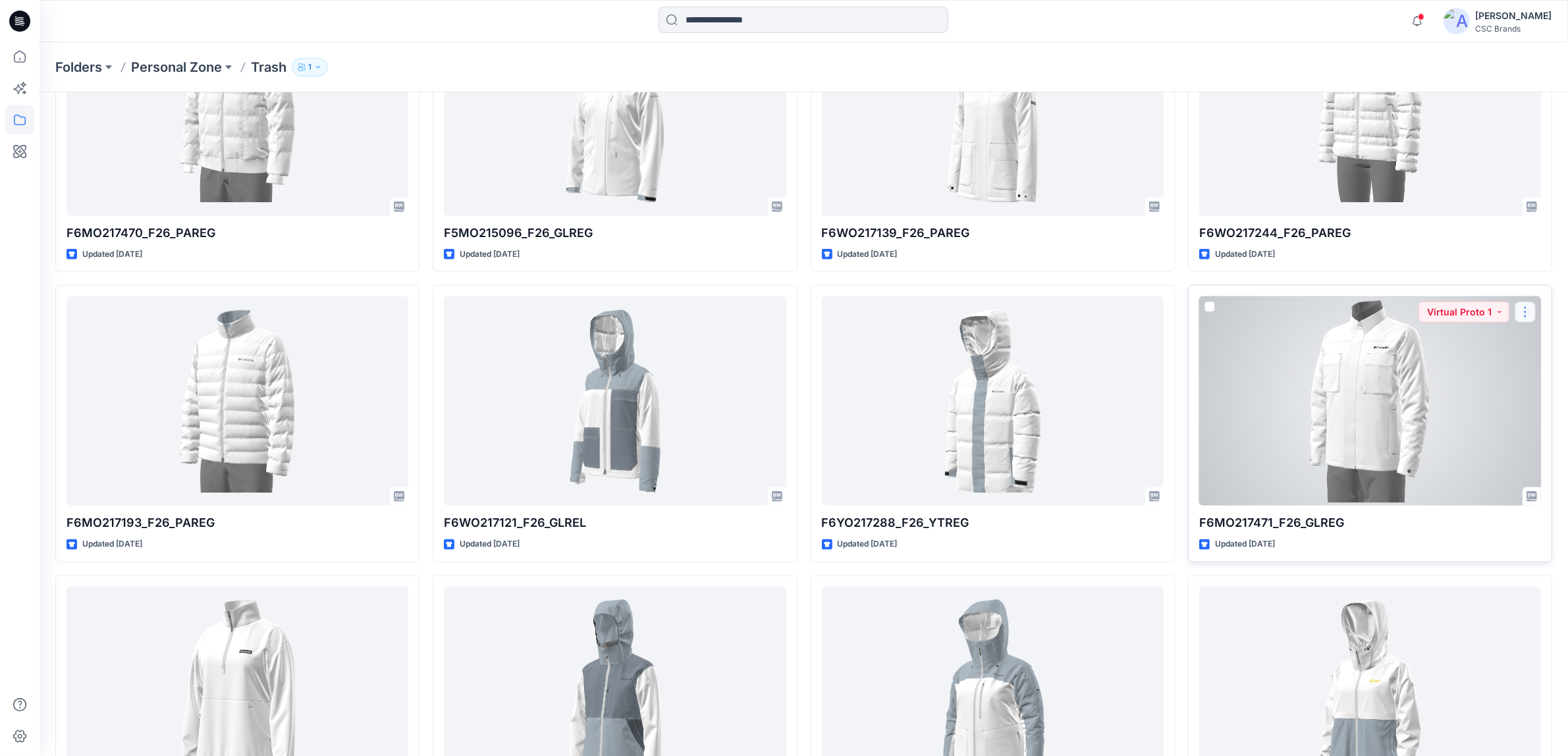
click at [1532, 308] on button "button" at bounding box center [1525, 312] width 21 height 21
click at [1456, 390] on p "Duplicate to..." at bounding box center [1444, 392] width 60 height 14
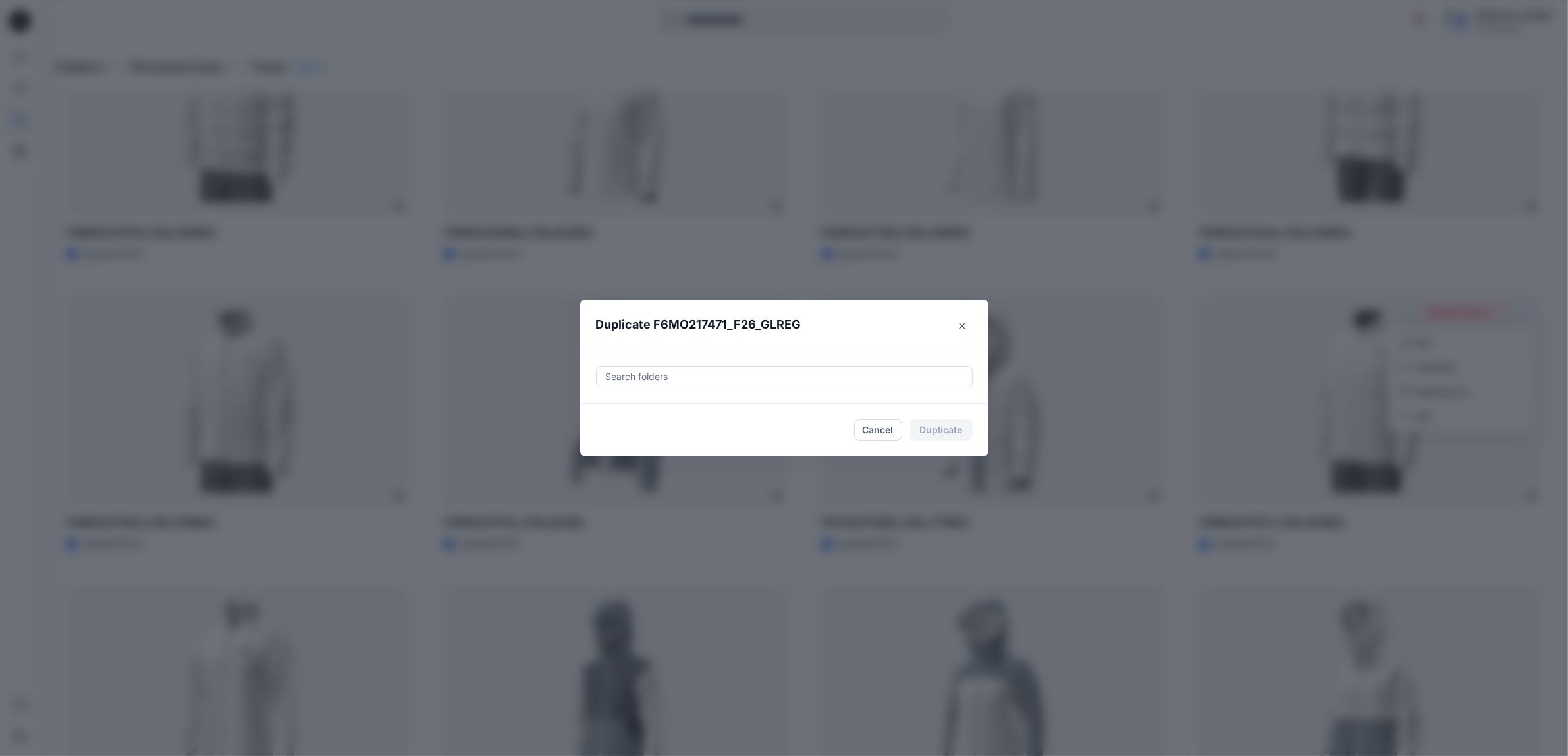
click at [748, 380] on div at bounding box center [784, 377] width 360 height 15
click at [704, 419] on div at bounding box center [784, 415] width 358 height 26
click at [619, 415] on icon "button" at bounding box center [618, 415] width 2 height 5
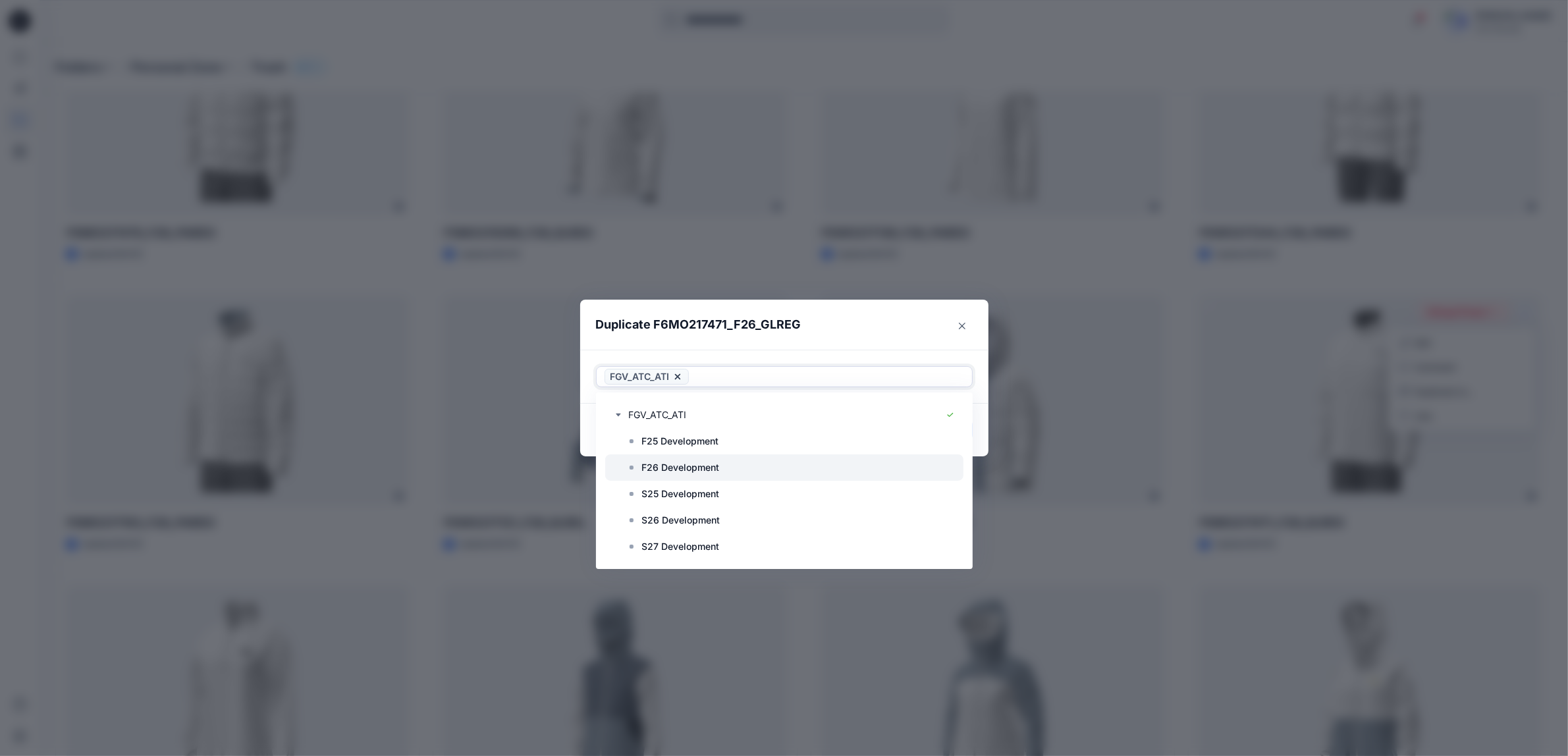
click at [686, 473] on p "F26 Development" at bounding box center [681, 467] width 77 height 15
click at [787, 377] on icon at bounding box center [784, 376] width 5 height 5
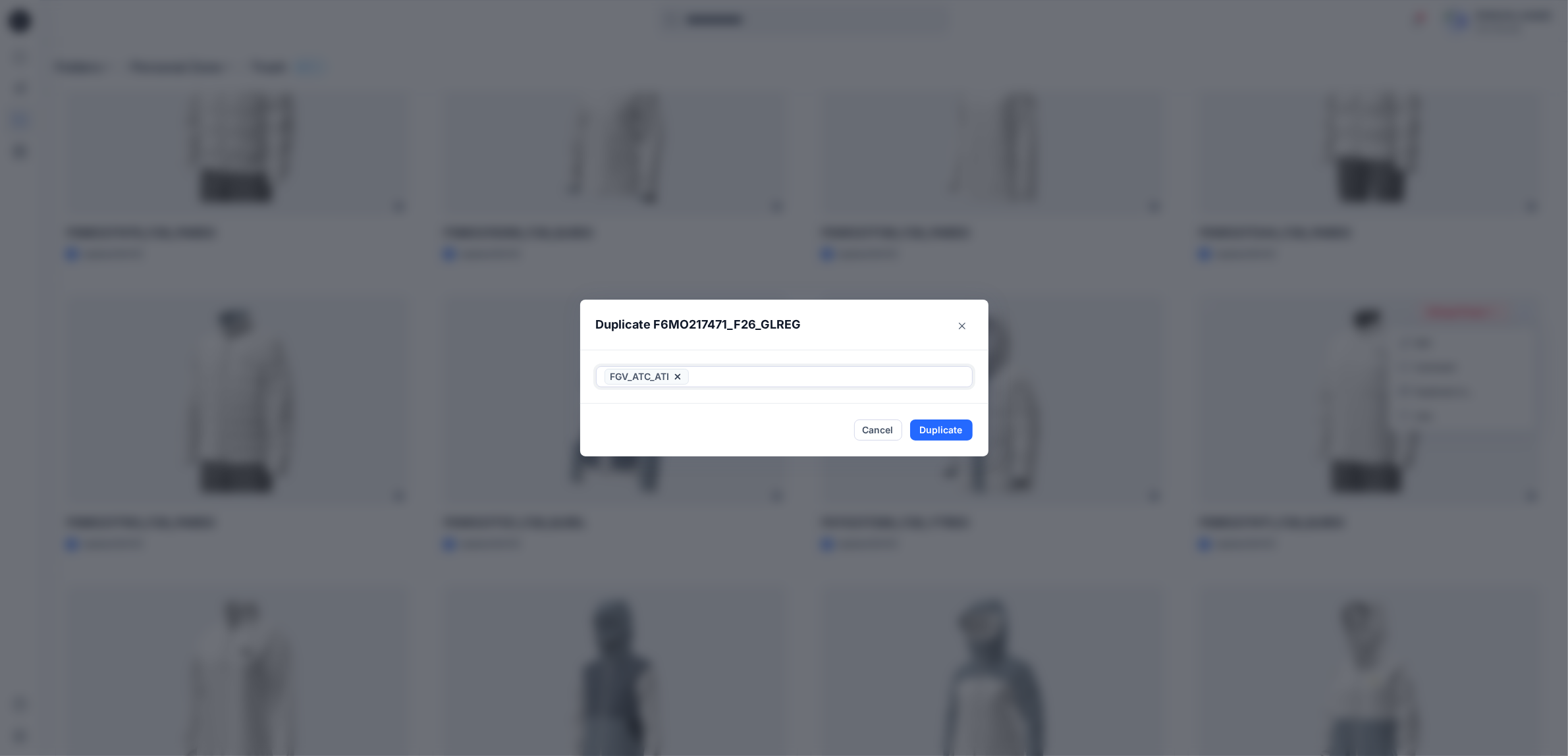
click at [683, 378] on icon at bounding box center [678, 377] width 11 height 11
click at [621, 416] on icon "button" at bounding box center [618, 415] width 11 height 11
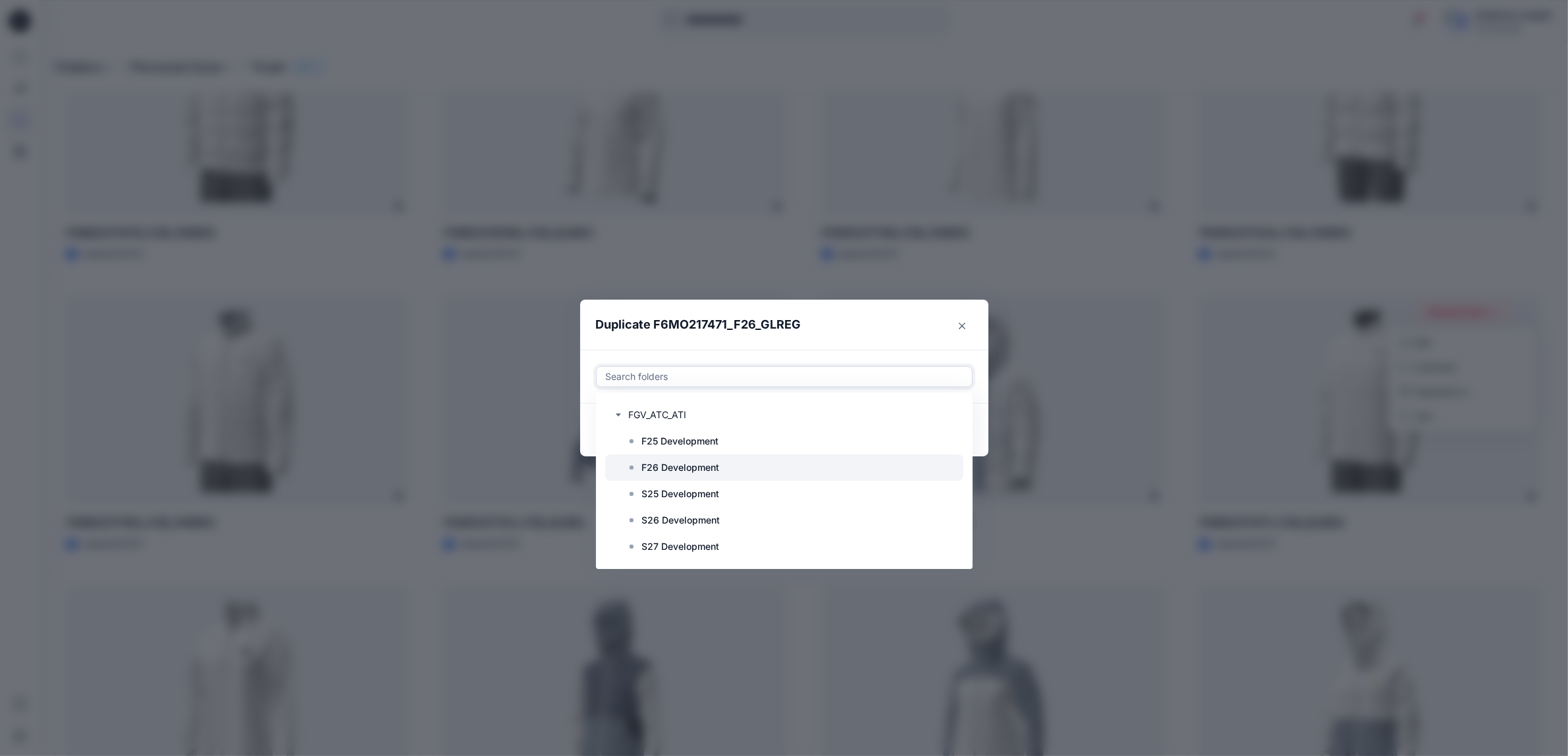
click at [662, 467] on p "F26 Development" at bounding box center [681, 467] width 77 height 15
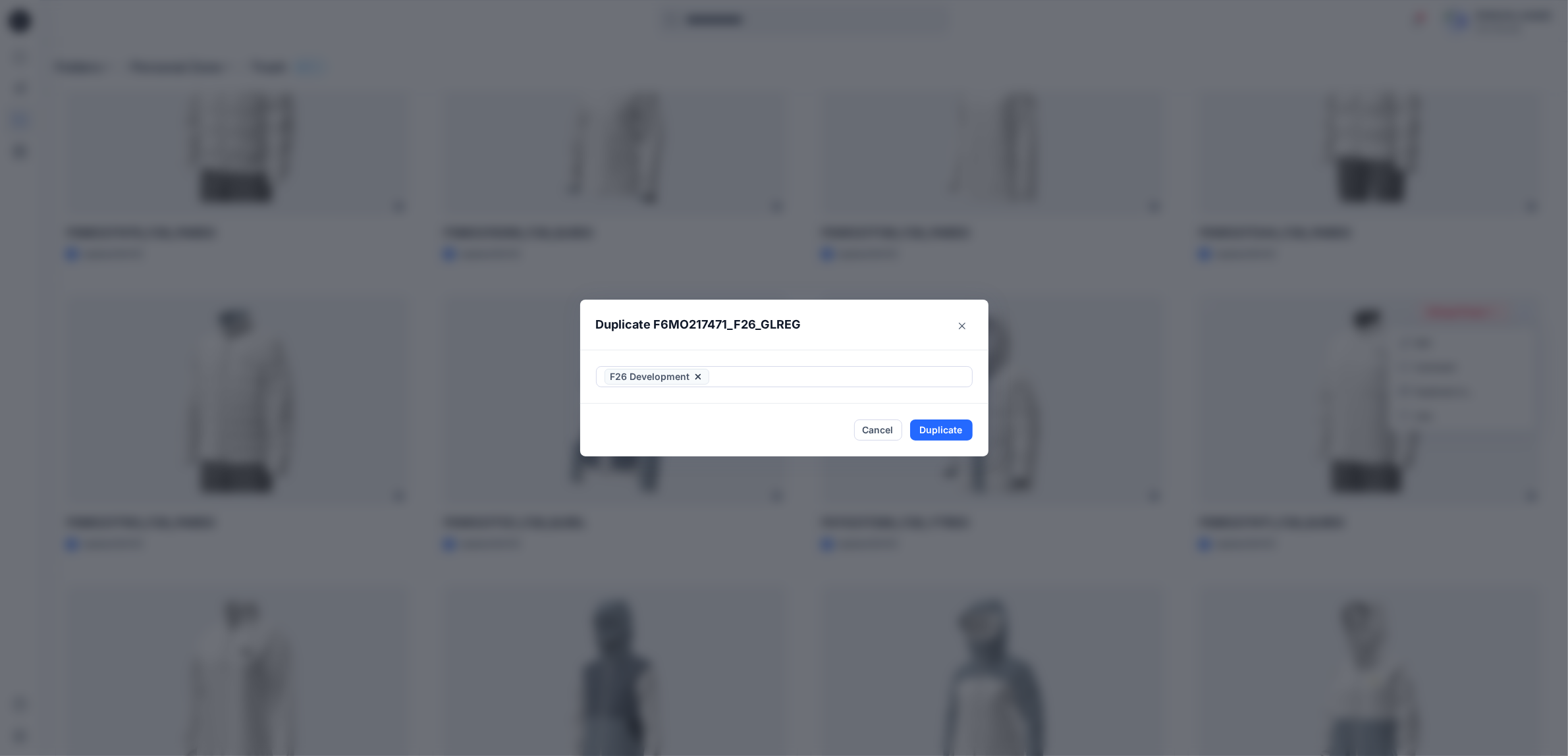
click at [875, 334] on header "Duplicate F6MO217471_F26_GLREG" at bounding box center [772, 324] width 382 height 50
click at [940, 430] on button "Duplicate" at bounding box center [941, 429] width 63 height 21
click at [966, 323] on icon "Close" at bounding box center [962, 326] width 7 height 7
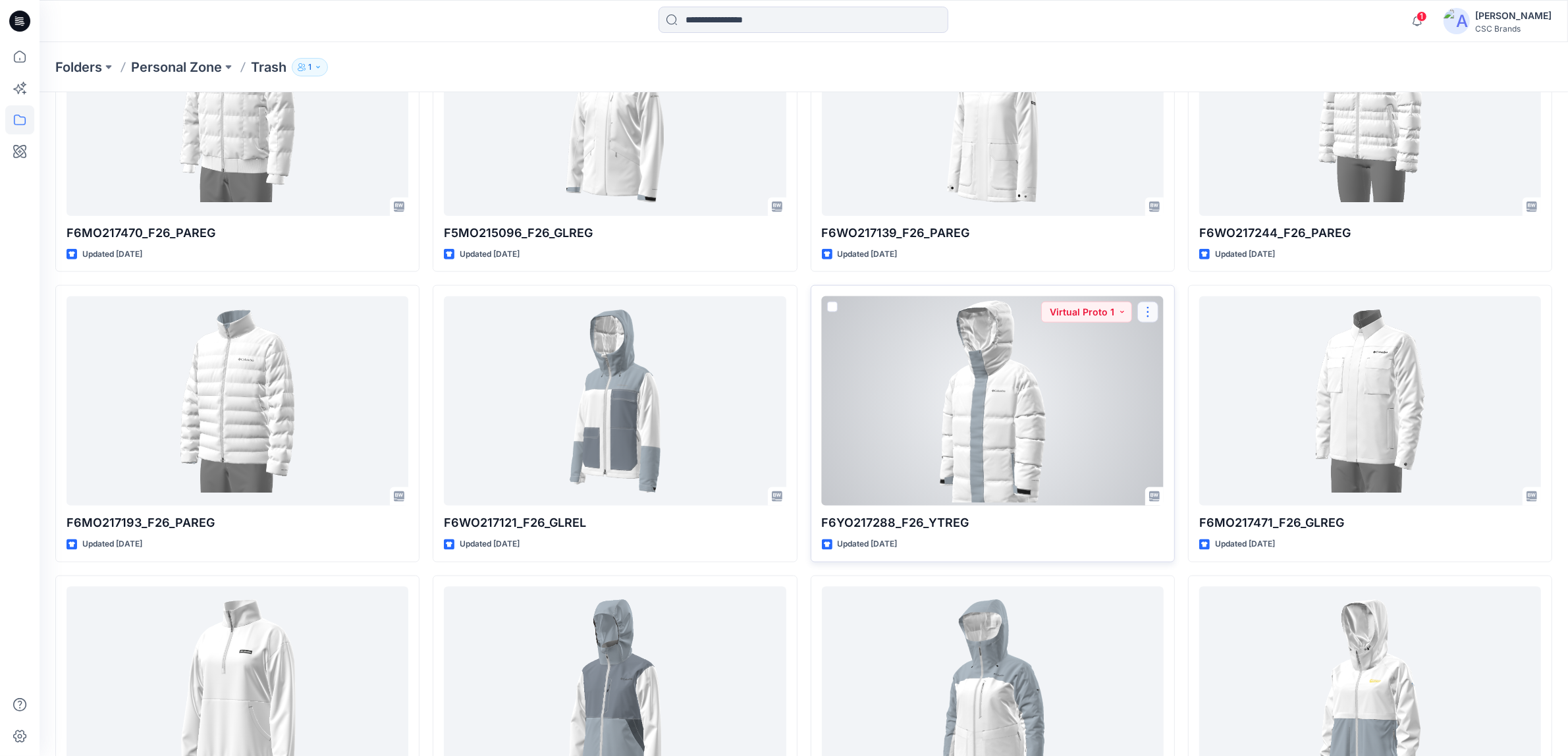
click at [1154, 312] on button "button" at bounding box center [1148, 312] width 21 height 21
click at [1187, 393] on p "Duplicate to..." at bounding box center [1193, 392] width 60 height 14
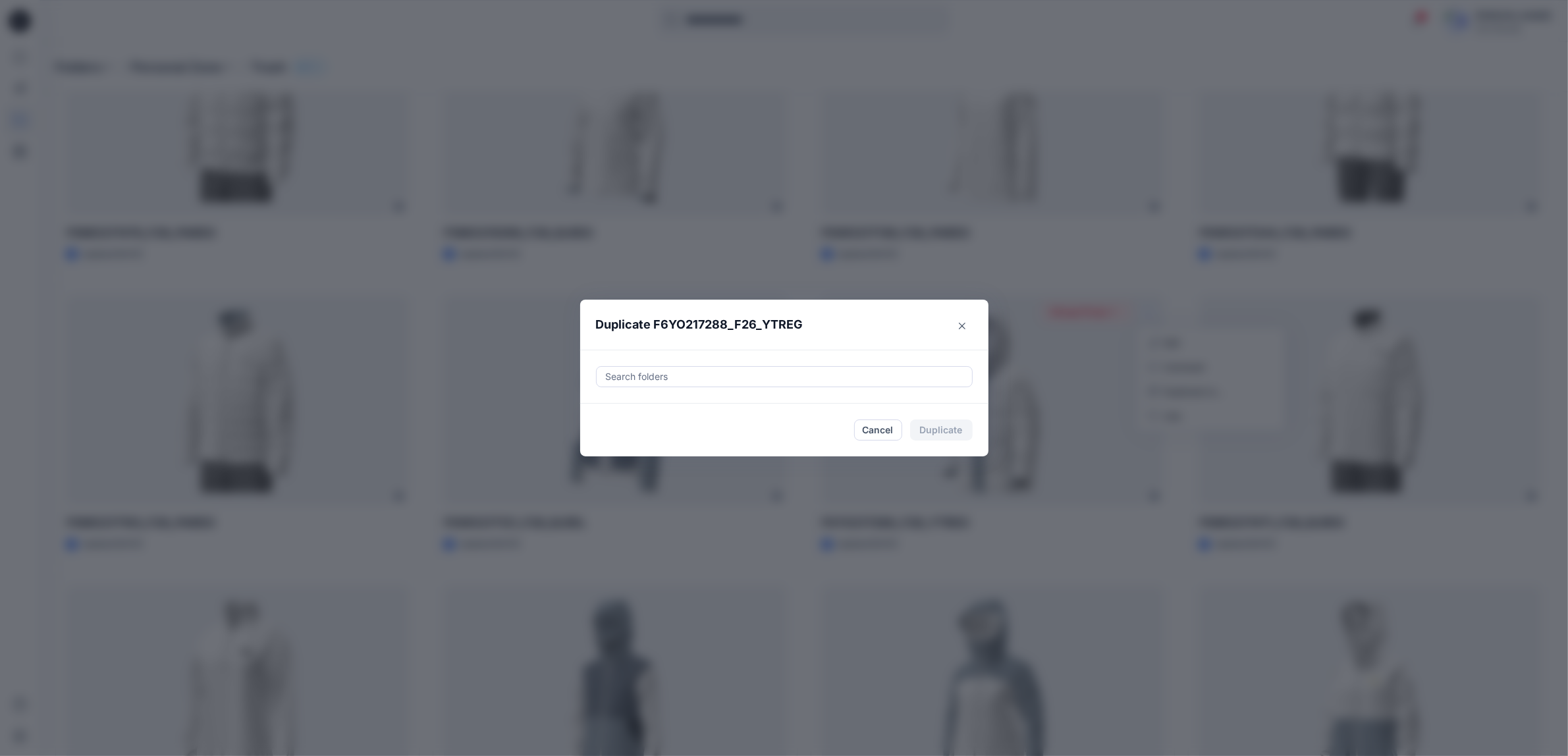
click at [661, 382] on div at bounding box center [784, 377] width 360 height 15
click at [666, 416] on div at bounding box center [784, 415] width 358 height 26
click at [683, 375] on icon at bounding box center [678, 377] width 11 height 11
click at [642, 376] on div at bounding box center [784, 377] width 360 height 15
click at [619, 416] on icon "button" at bounding box center [618, 415] width 2 height 5
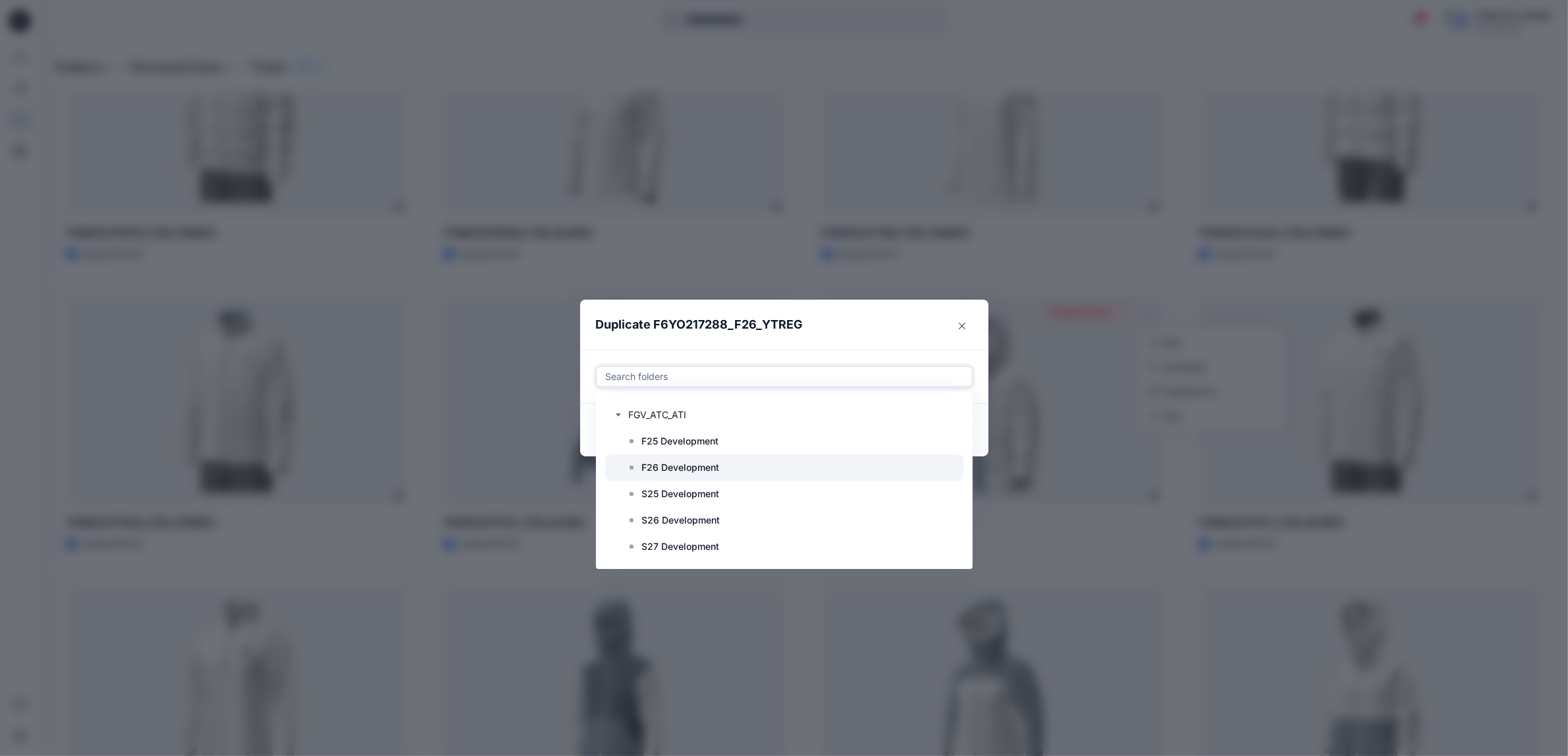
click at [664, 467] on p "F26 Development" at bounding box center [681, 467] width 77 height 15
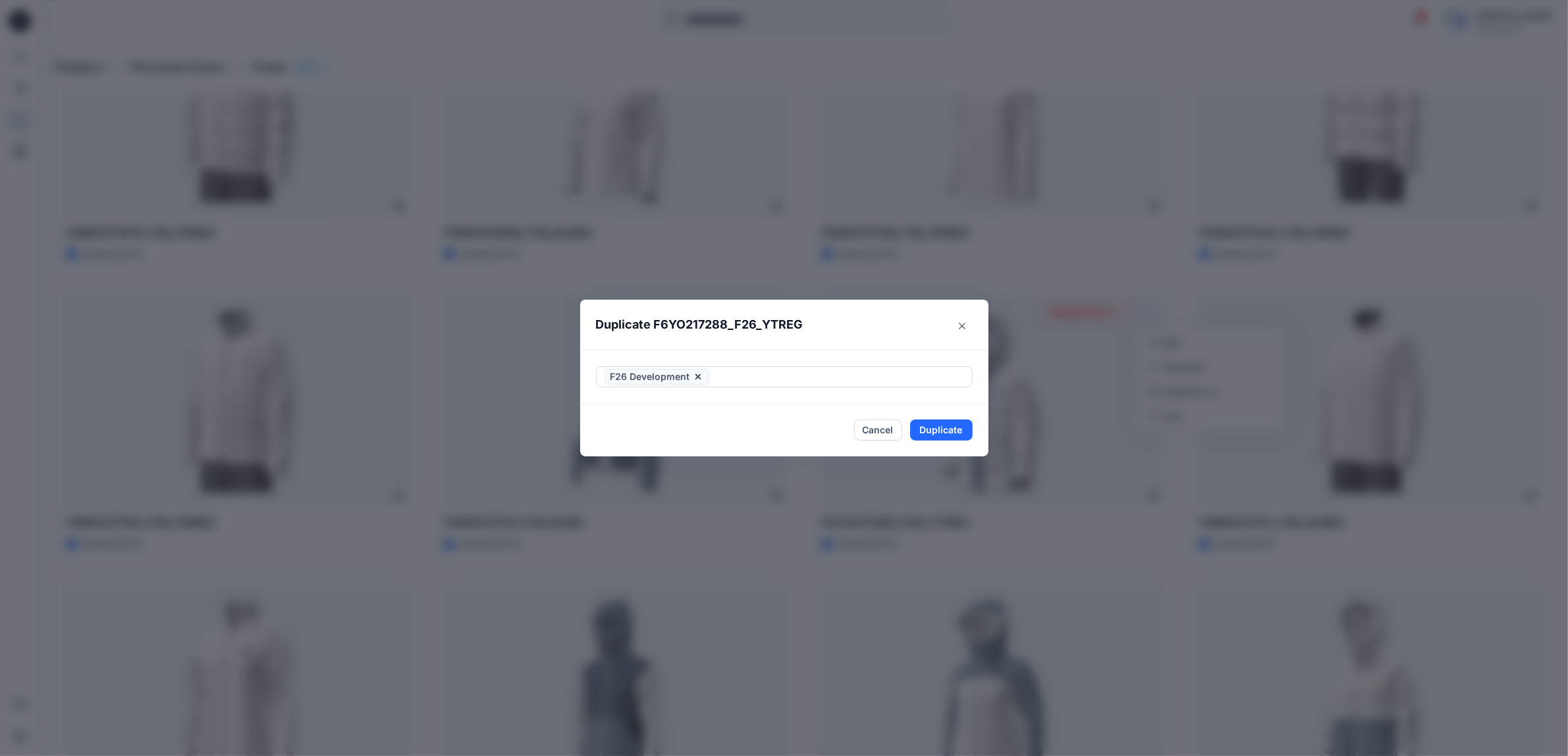
drag, startPoint x: 892, startPoint y: 327, endPoint x: 894, endPoint y: 338, distance: 11.2
click at [891, 327] on header "Duplicate F6YO217288_F26_YTREG" at bounding box center [772, 324] width 382 height 50
click at [932, 430] on button "Duplicate" at bounding box center [941, 429] width 63 height 21
click at [969, 330] on button "Close" at bounding box center [962, 326] width 21 height 21
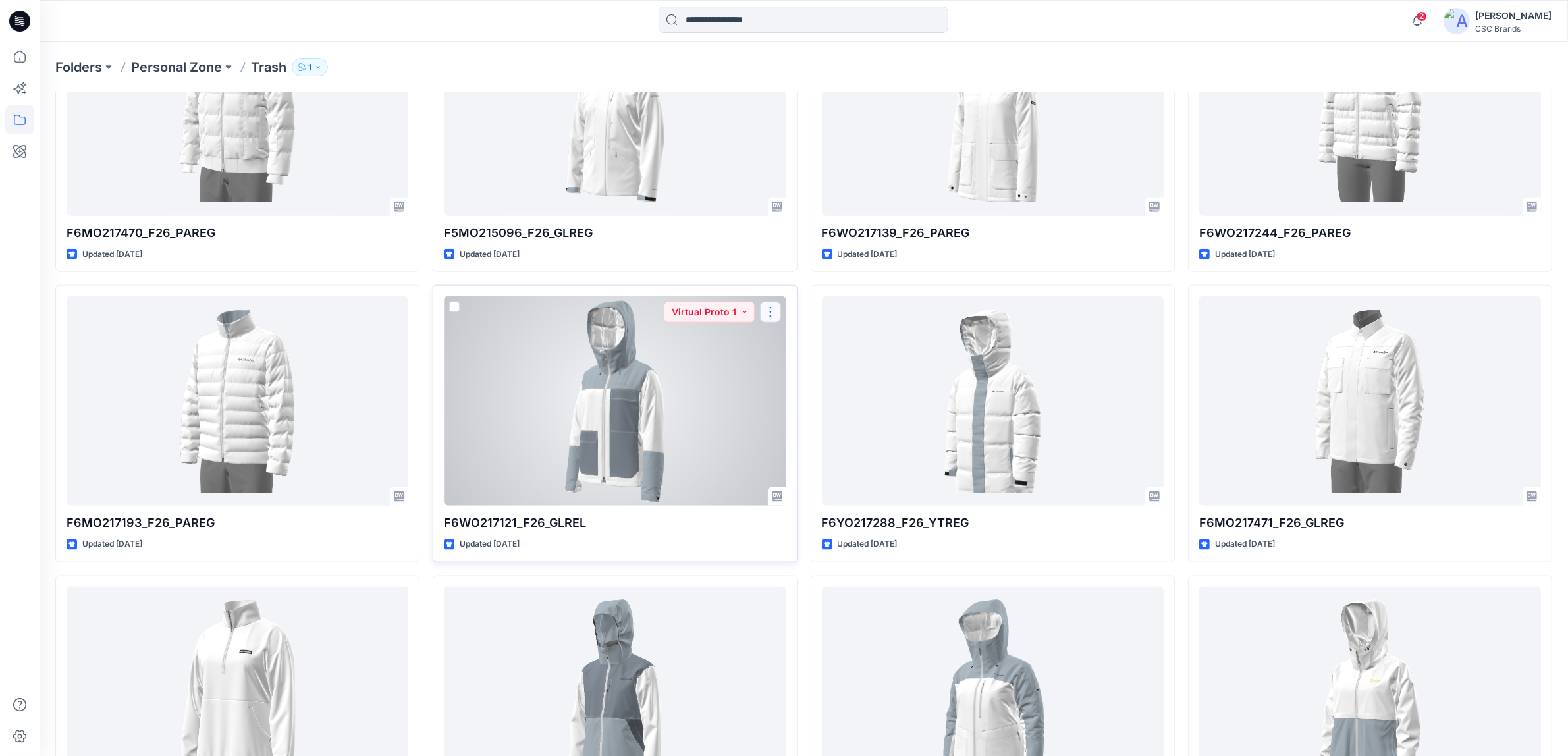
click at [767, 314] on button "button" at bounding box center [770, 312] width 21 height 21
click at [791, 390] on p "Duplicate to..." at bounding box center [816, 392] width 60 height 14
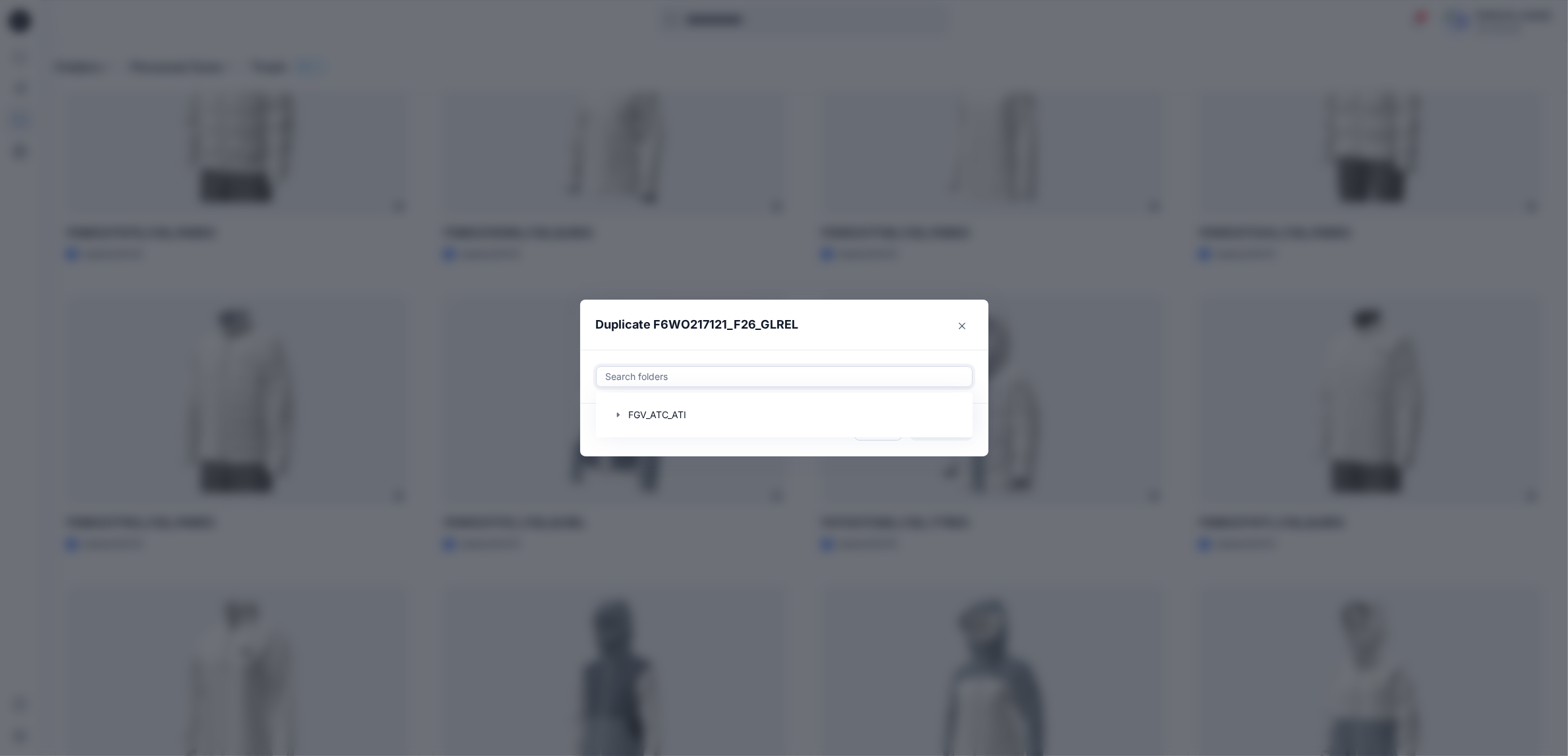
click at [720, 371] on div at bounding box center [784, 377] width 360 height 15
click at [619, 413] on icon "button" at bounding box center [618, 415] width 2 height 5
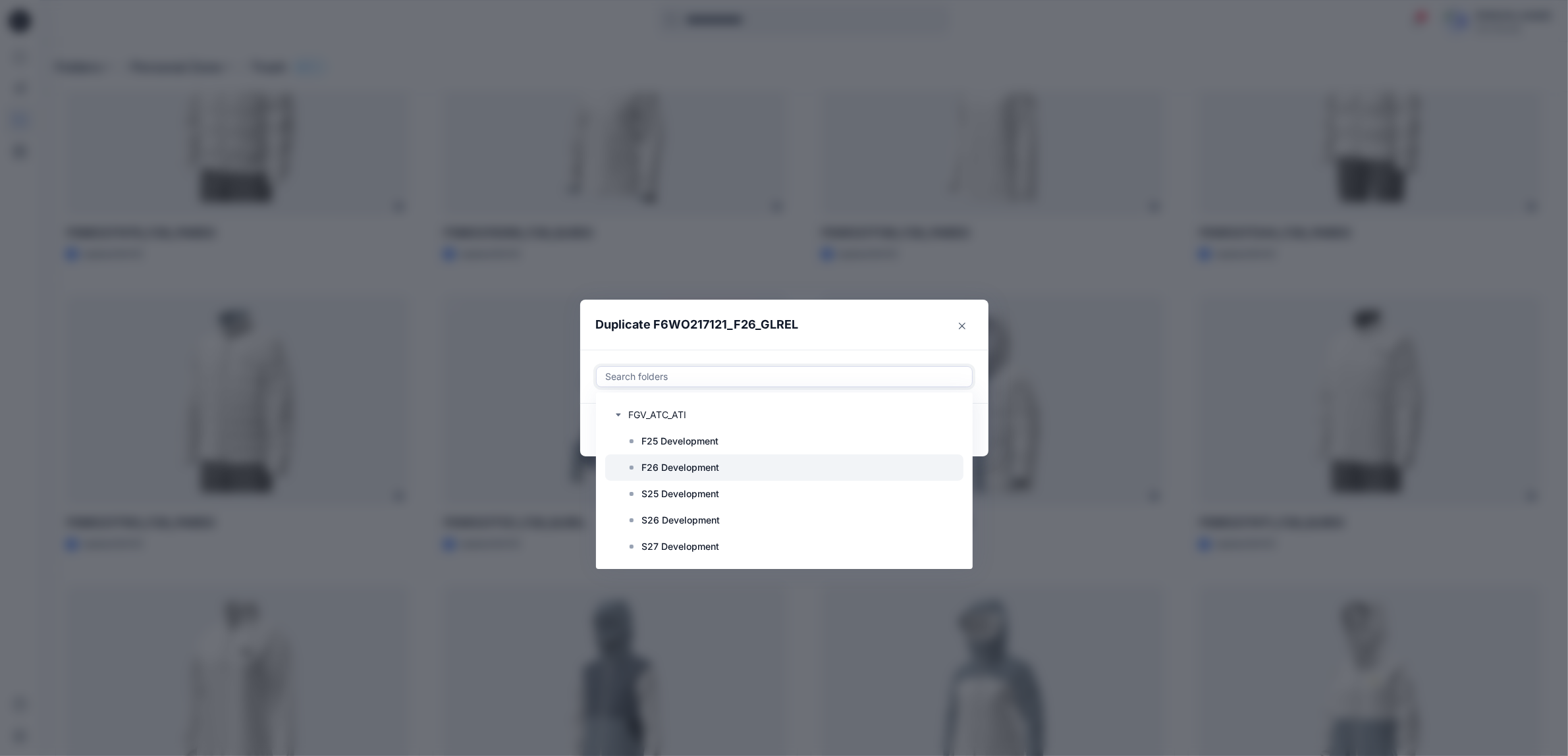
click at [676, 461] on p "F26 Development" at bounding box center [681, 467] width 77 height 15
click at [827, 328] on header "Duplicate F6WO217121_F26_GLREL" at bounding box center [772, 324] width 382 height 50
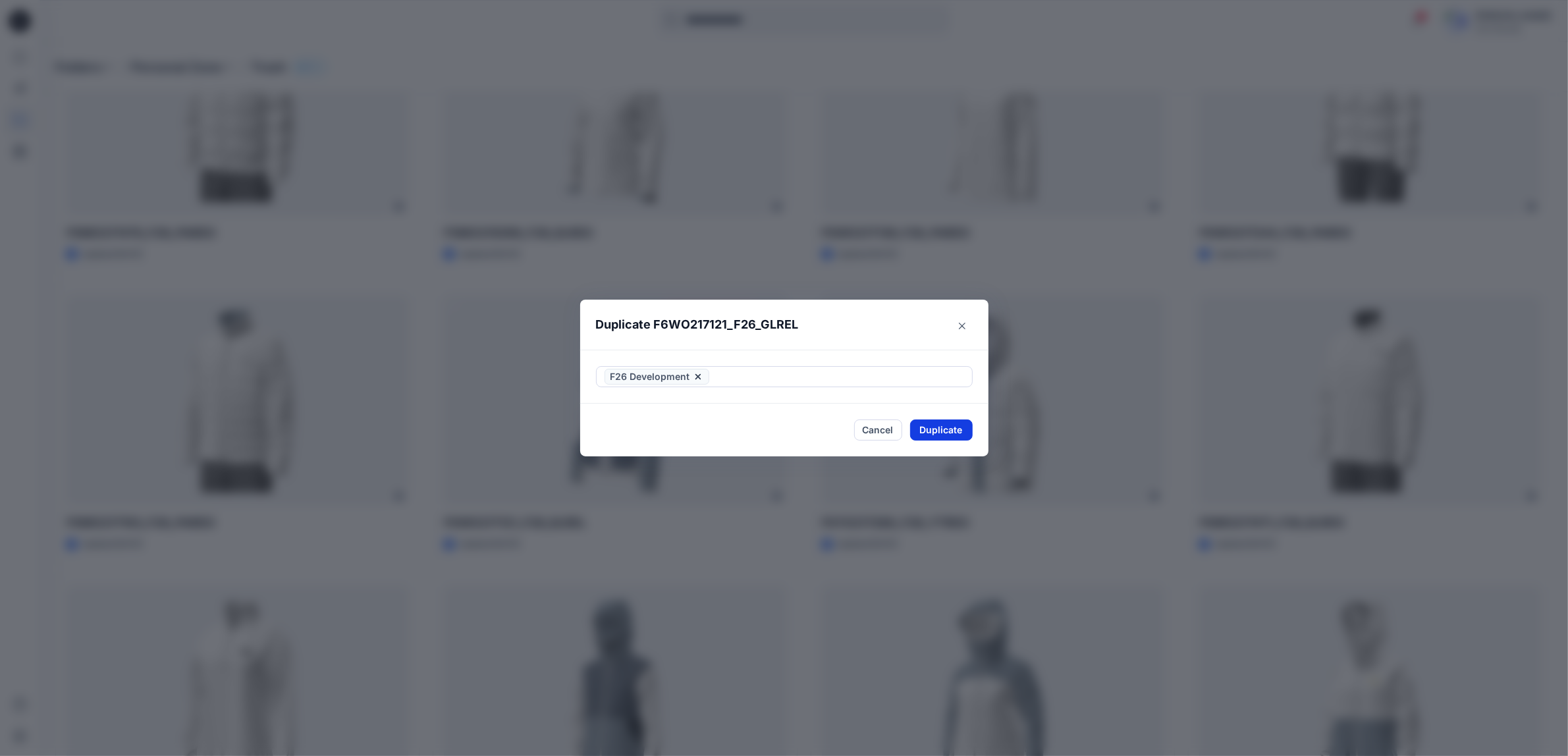
click at [929, 433] on button "Duplicate" at bounding box center [941, 429] width 63 height 21
click at [966, 324] on icon "Close" at bounding box center [962, 326] width 7 height 7
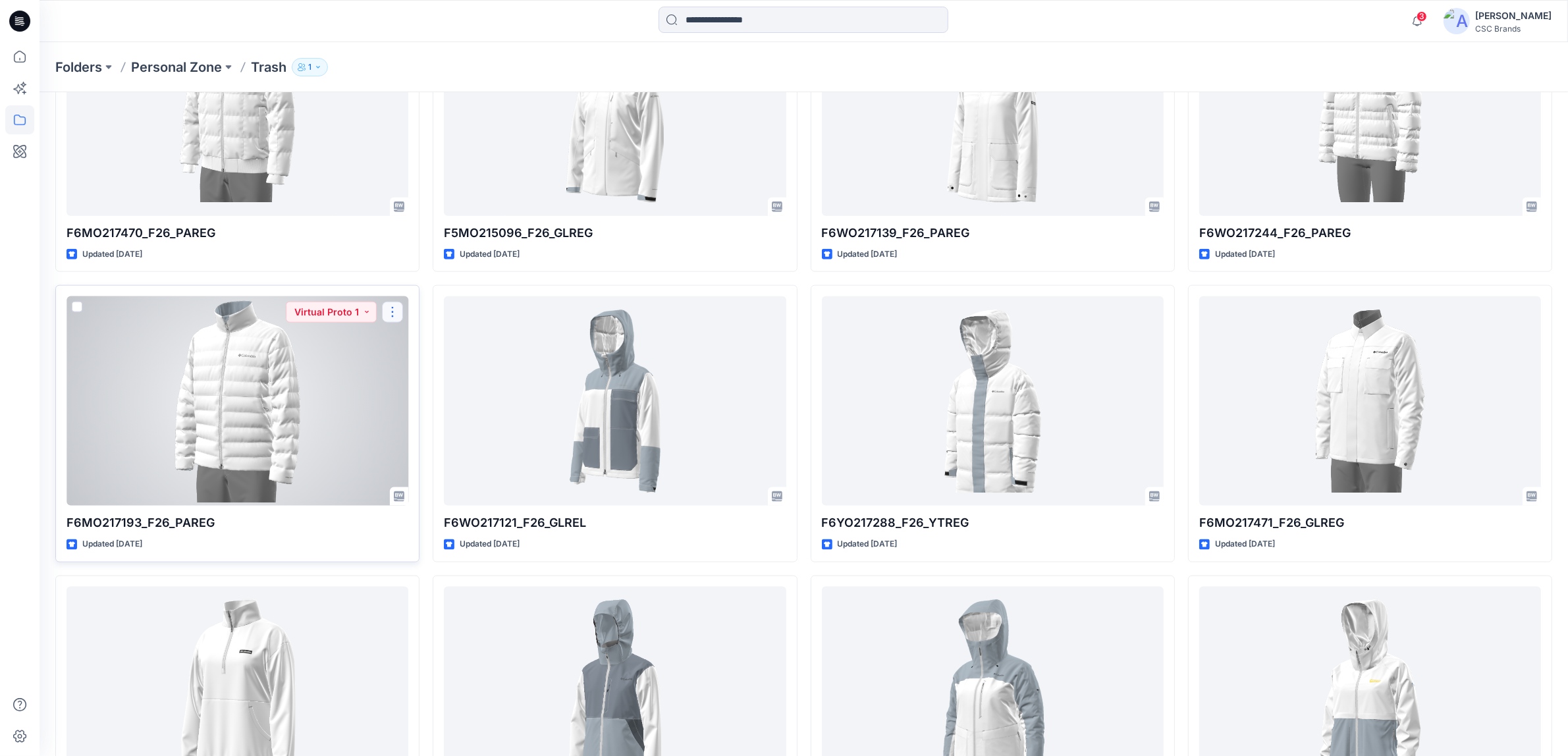
click at [394, 317] on button "button" at bounding box center [392, 312] width 21 height 21
click at [433, 389] on p "Duplicate to..." at bounding box center [438, 392] width 60 height 14
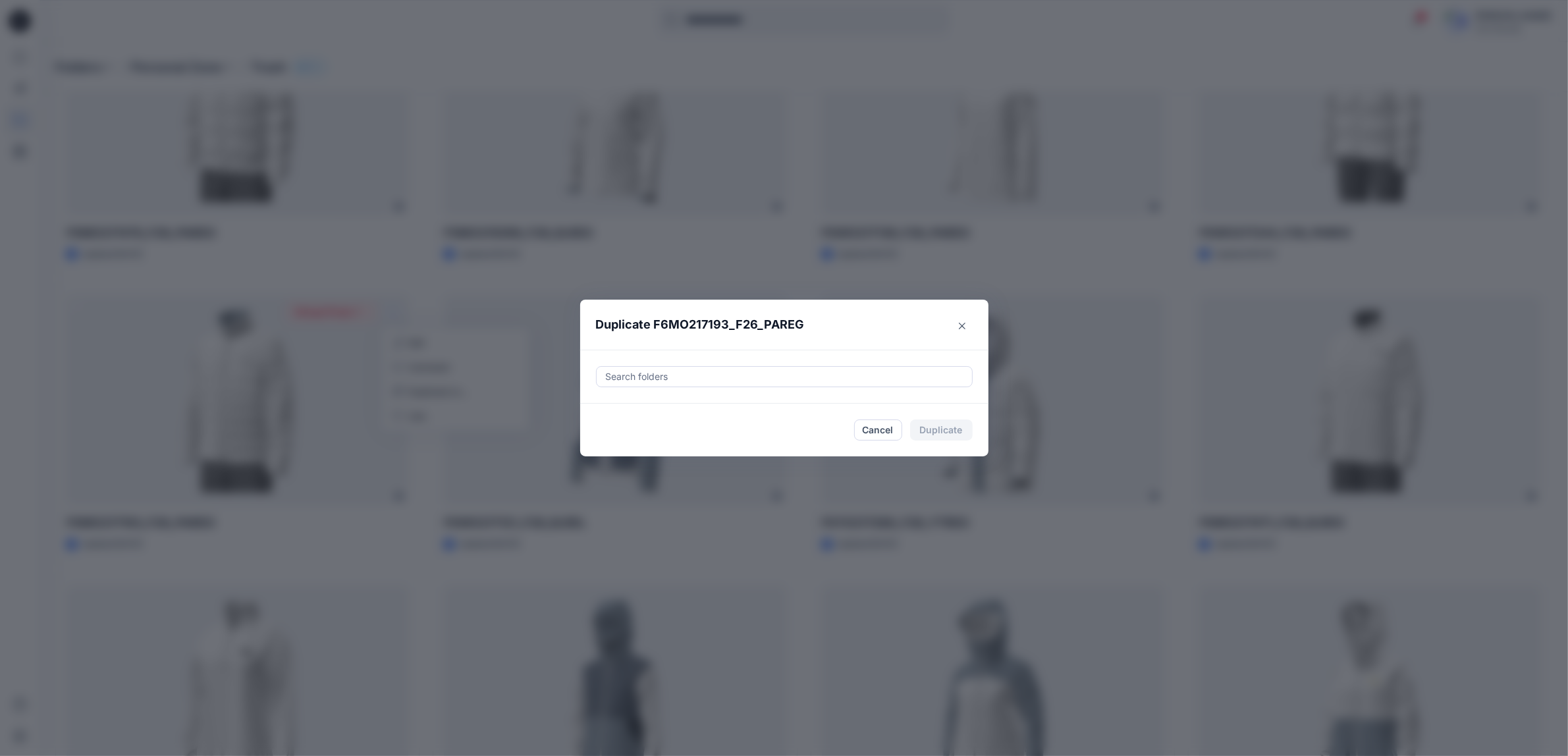
click at [642, 372] on div at bounding box center [784, 377] width 360 height 15
click at [620, 413] on icon "button" at bounding box center [618, 415] width 11 height 11
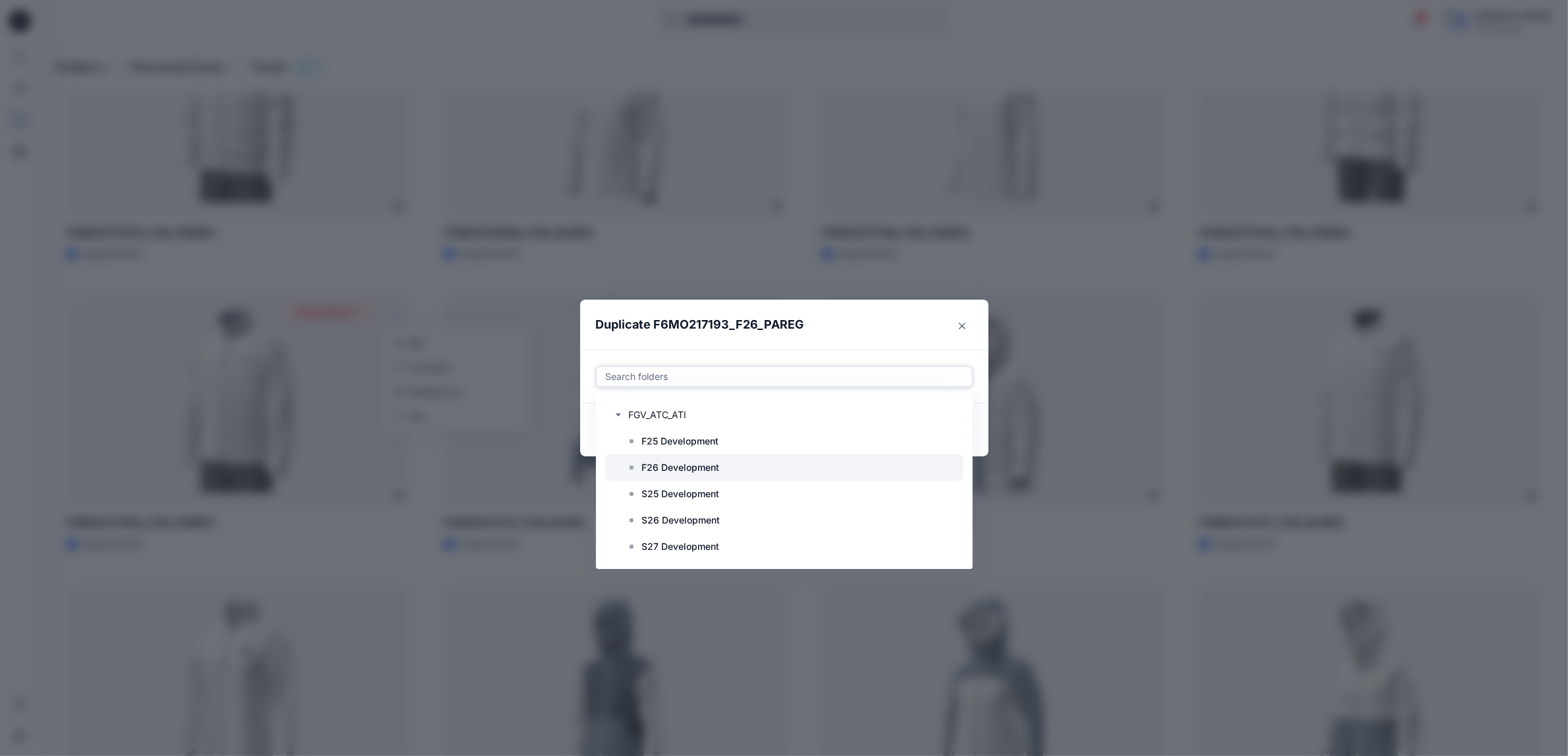
click at [651, 470] on p "F26 Development" at bounding box center [681, 467] width 77 height 15
click at [904, 326] on header "Duplicate F6MO217193_F26_PAREG" at bounding box center [772, 324] width 382 height 50
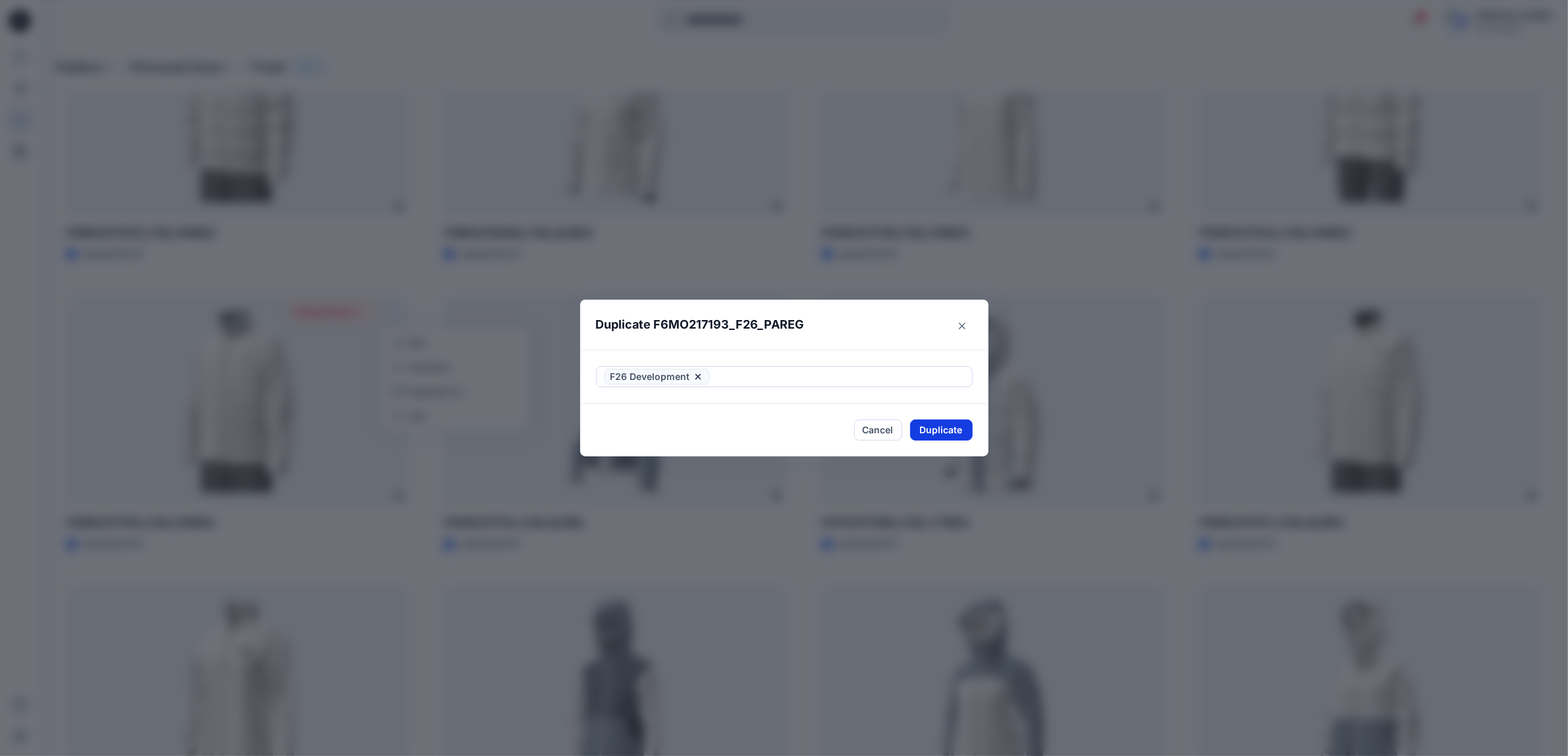
click at [955, 436] on button "Duplicate" at bounding box center [941, 429] width 63 height 21
click at [968, 433] on button "Close" at bounding box center [951, 429] width 43 height 21
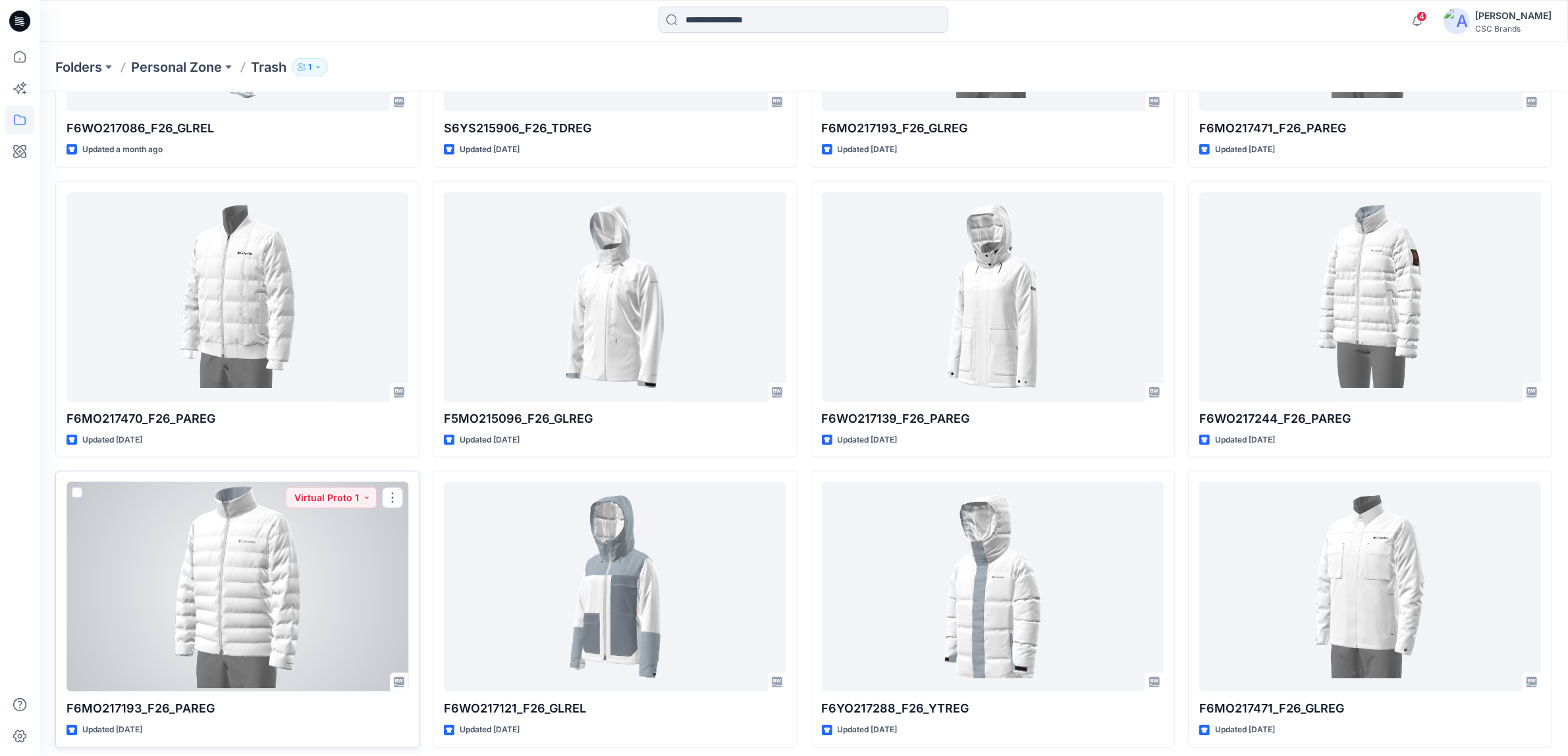
scroll to position [1647, 0]
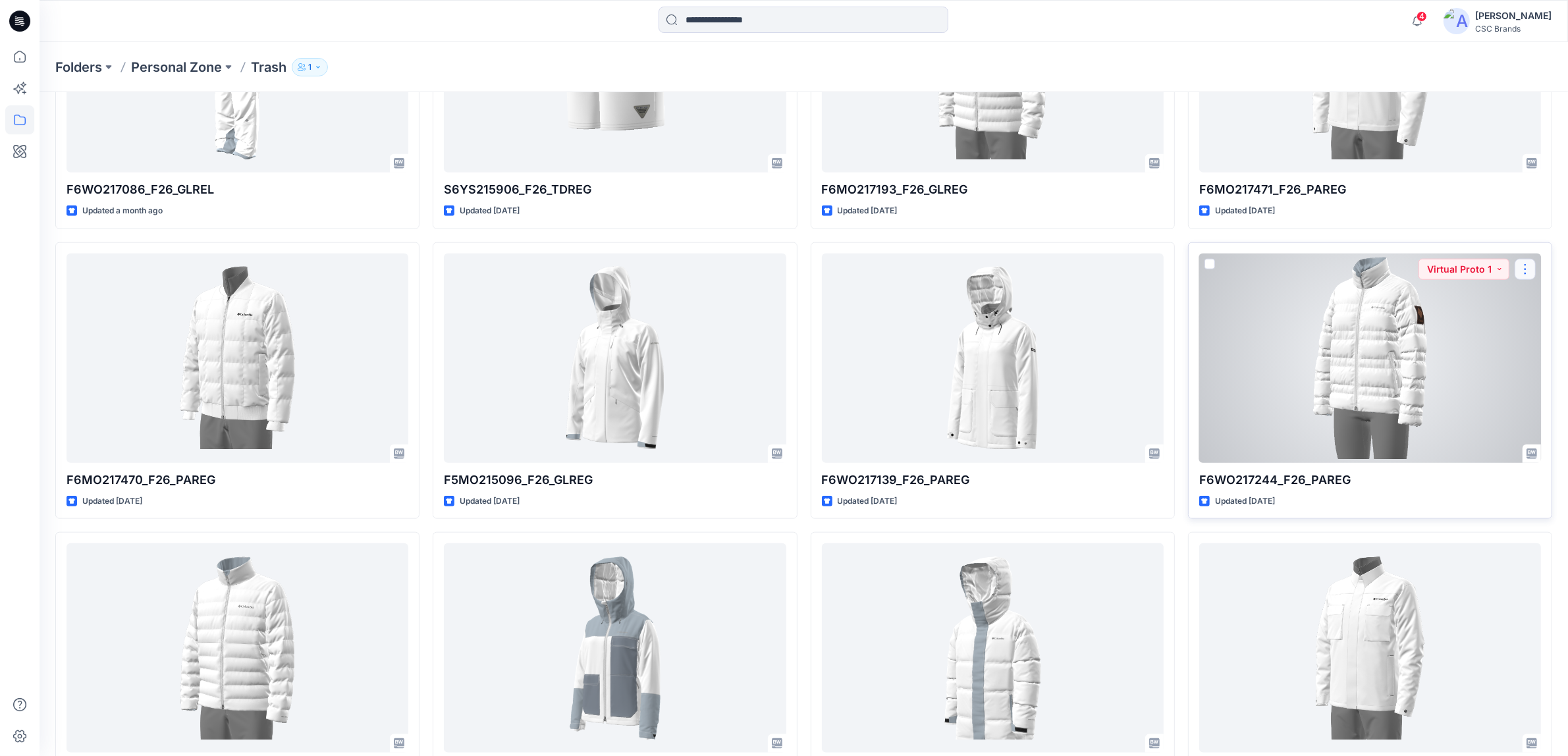
click at [1527, 272] on button "button" at bounding box center [1525, 269] width 21 height 21
click at [1474, 350] on p "Duplicate to..." at bounding box center [1444, 349] width 60 height 14
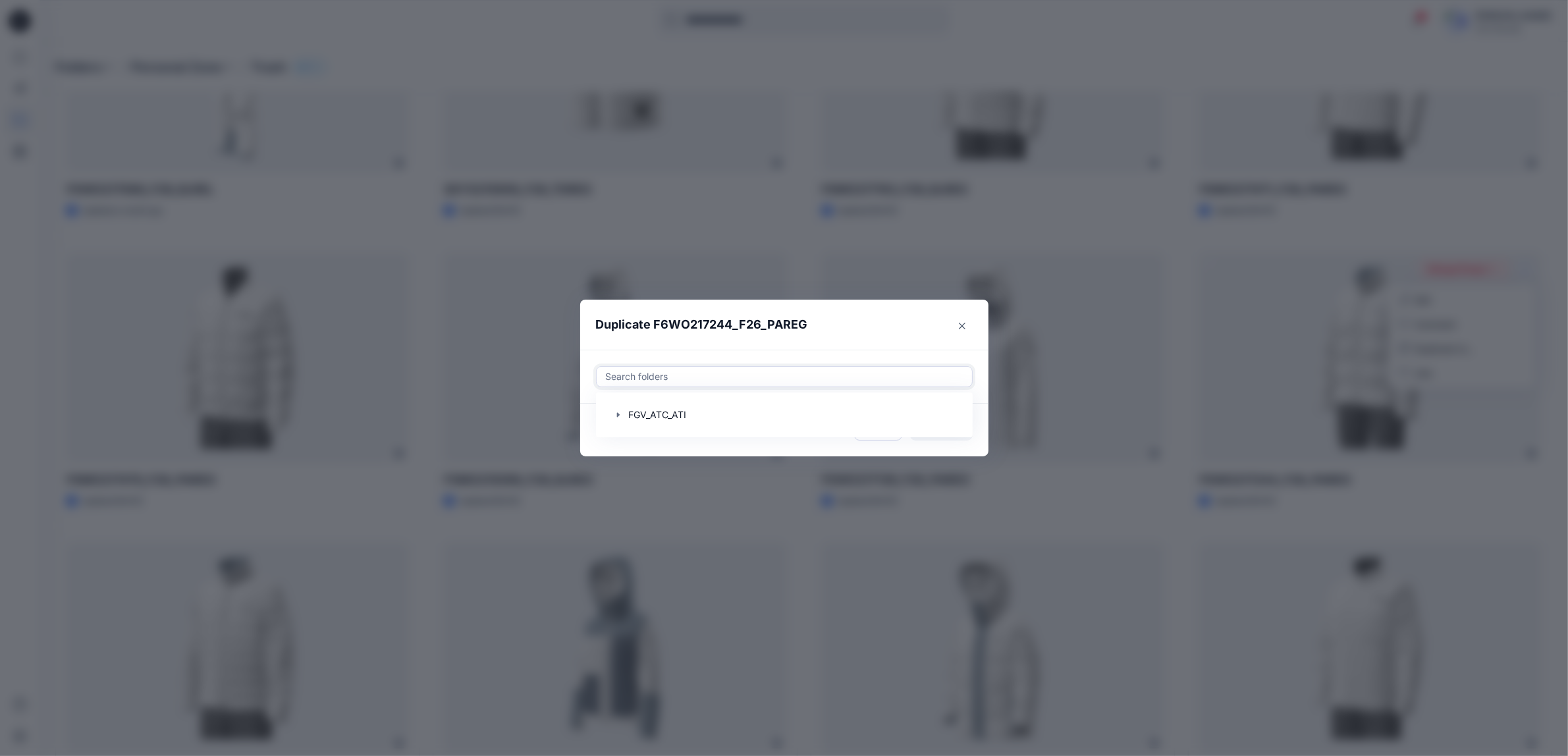
click at [683, 373] on div at bounding box center [784, 377] width 360 height 15
click at [624, 413] on icon "button" at bounding box center [618, 415] width 11 height 11
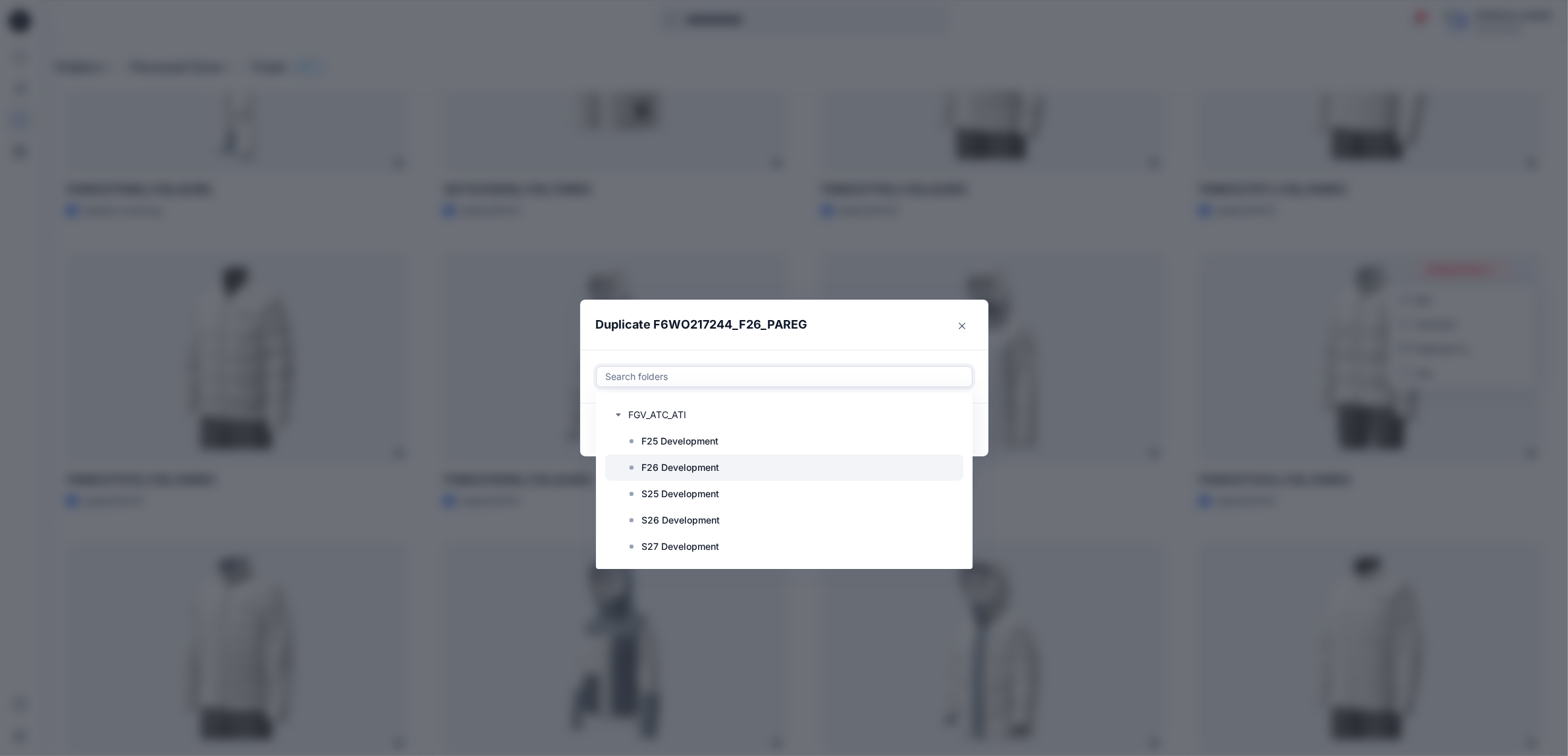
click at [652, 465] on p "F26 Development" at bounding box center [681, 467] width 77 height 15
click at [838, 321] on header "Duplicate F6WO217244_F26_PAREG" at bounding box center [772, 324] width 382 height 50
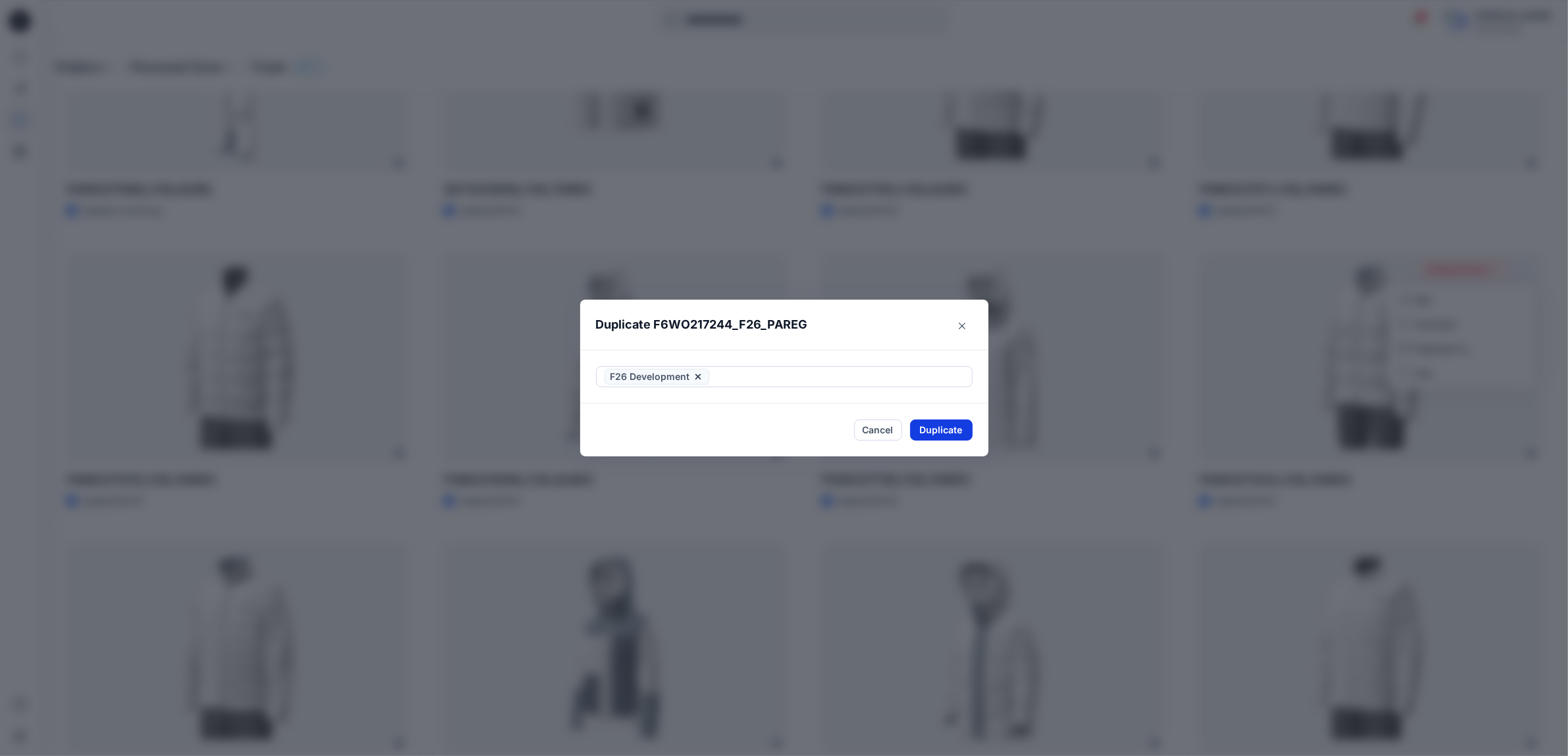
click at [949, 422] on button "Duplicate" at bounding box center [941, 429] width 63 height 21
click at [964, 433] on button "Close" at bounding box center [951, 429] width 43 height 21
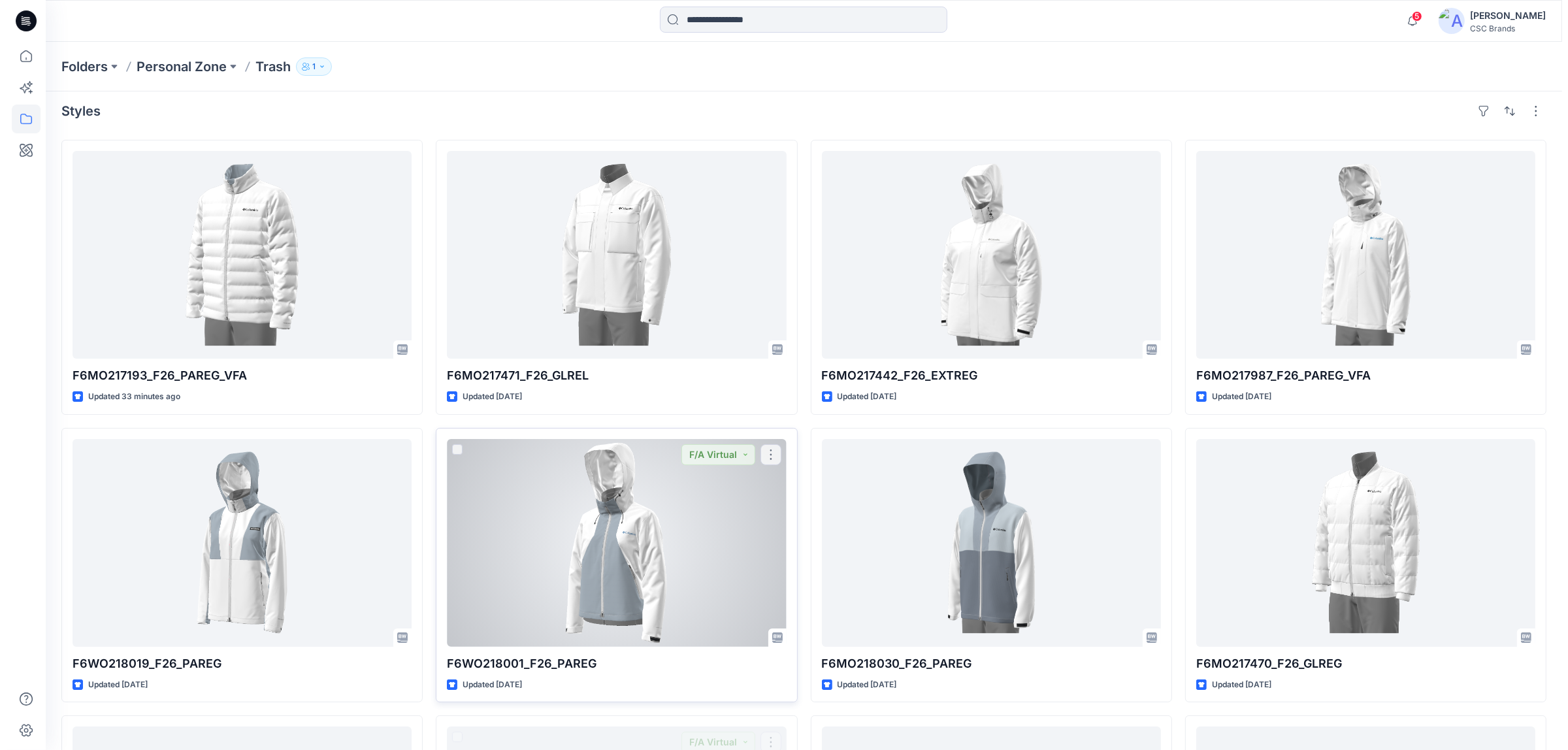
scroll to position [0, 0]
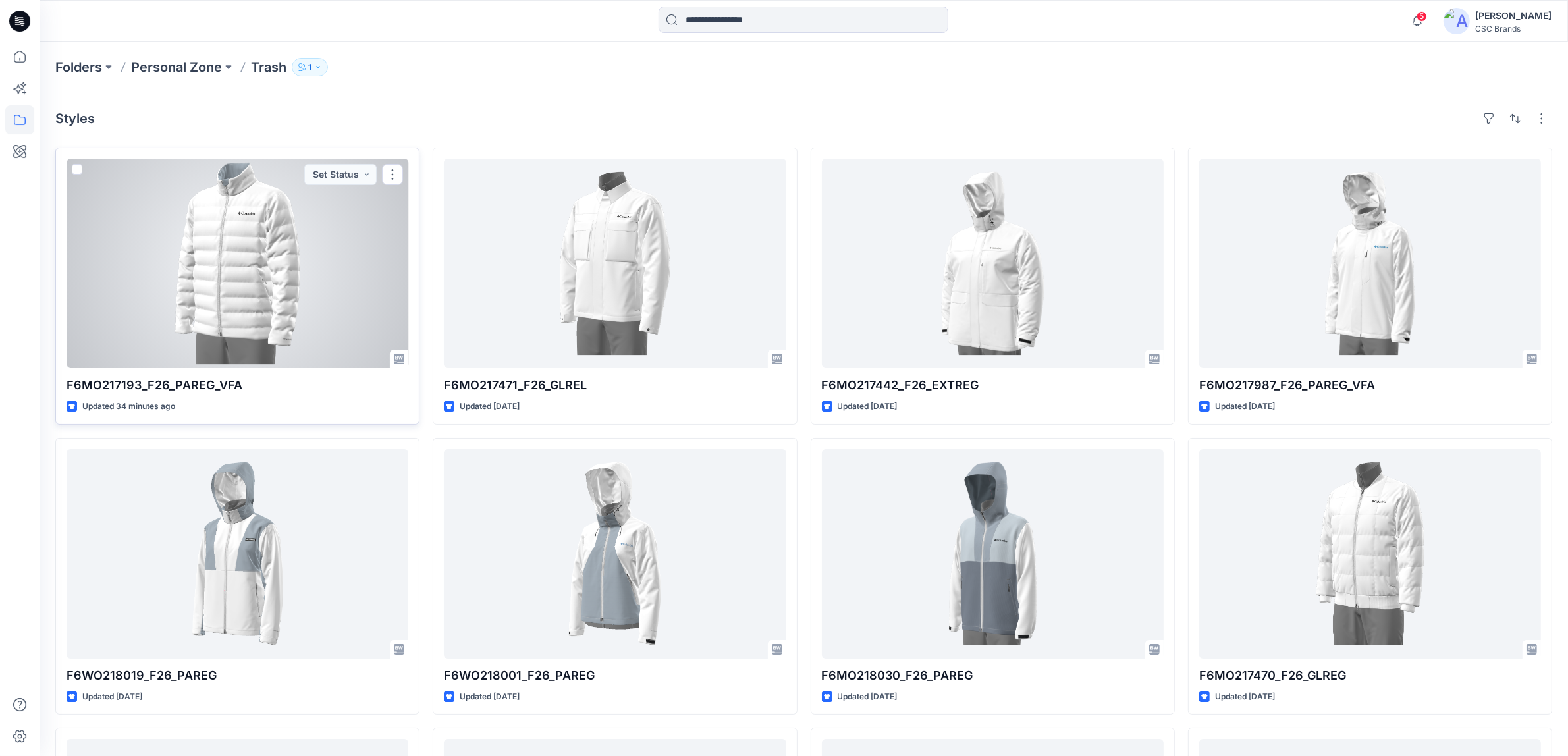
click at [330, 279] on div at bounding box center [238, 263] width 342 height 210
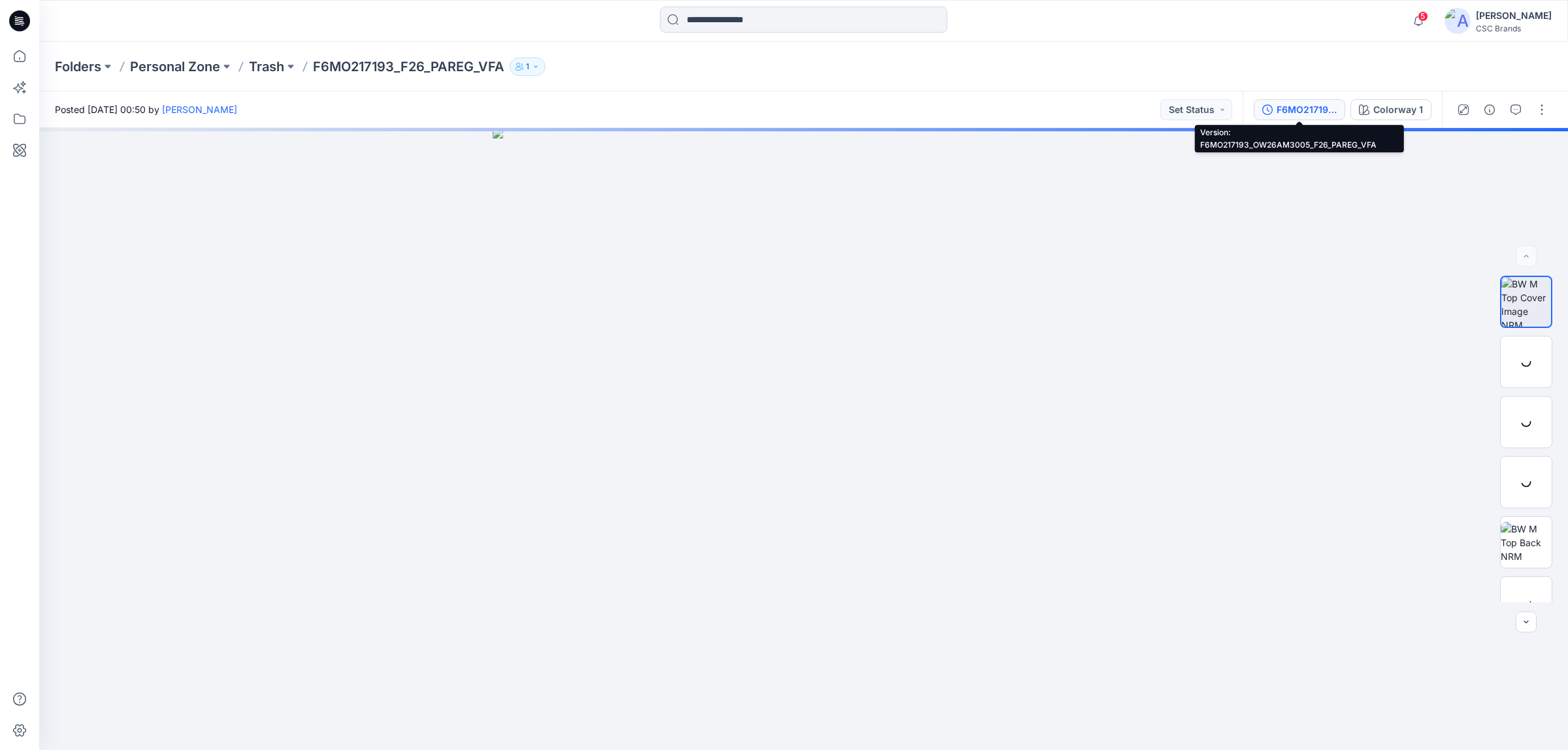
click at [1290, 108] on div "F6MO217193_OW26AM3005_F26_PAREG_VFA" at bounding box center [1306, 110] width 60 height 15
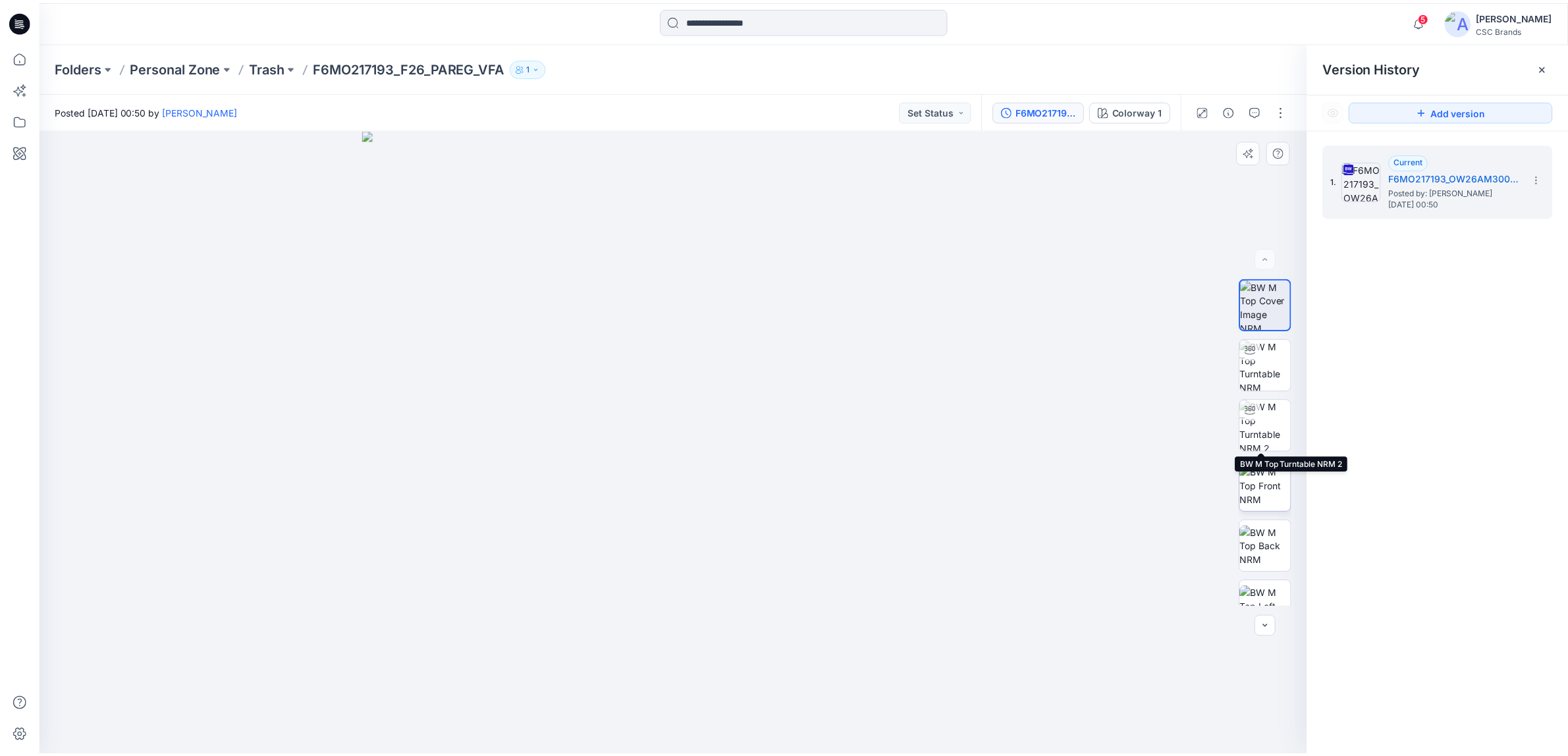
scroll to position [147, 0]
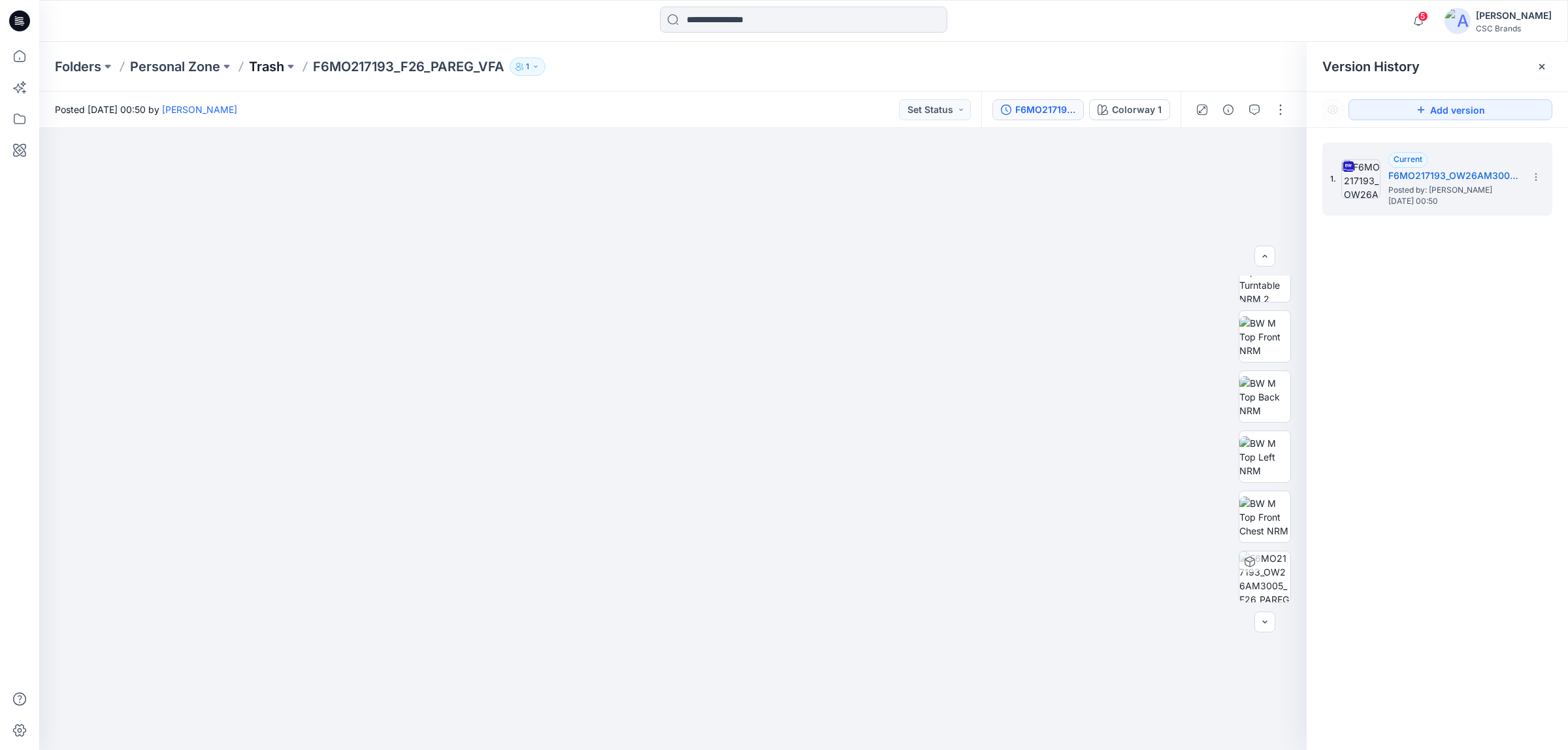
click at [262, 65] on p "Trash" at bounding box center [266, 67] width 35 height 18
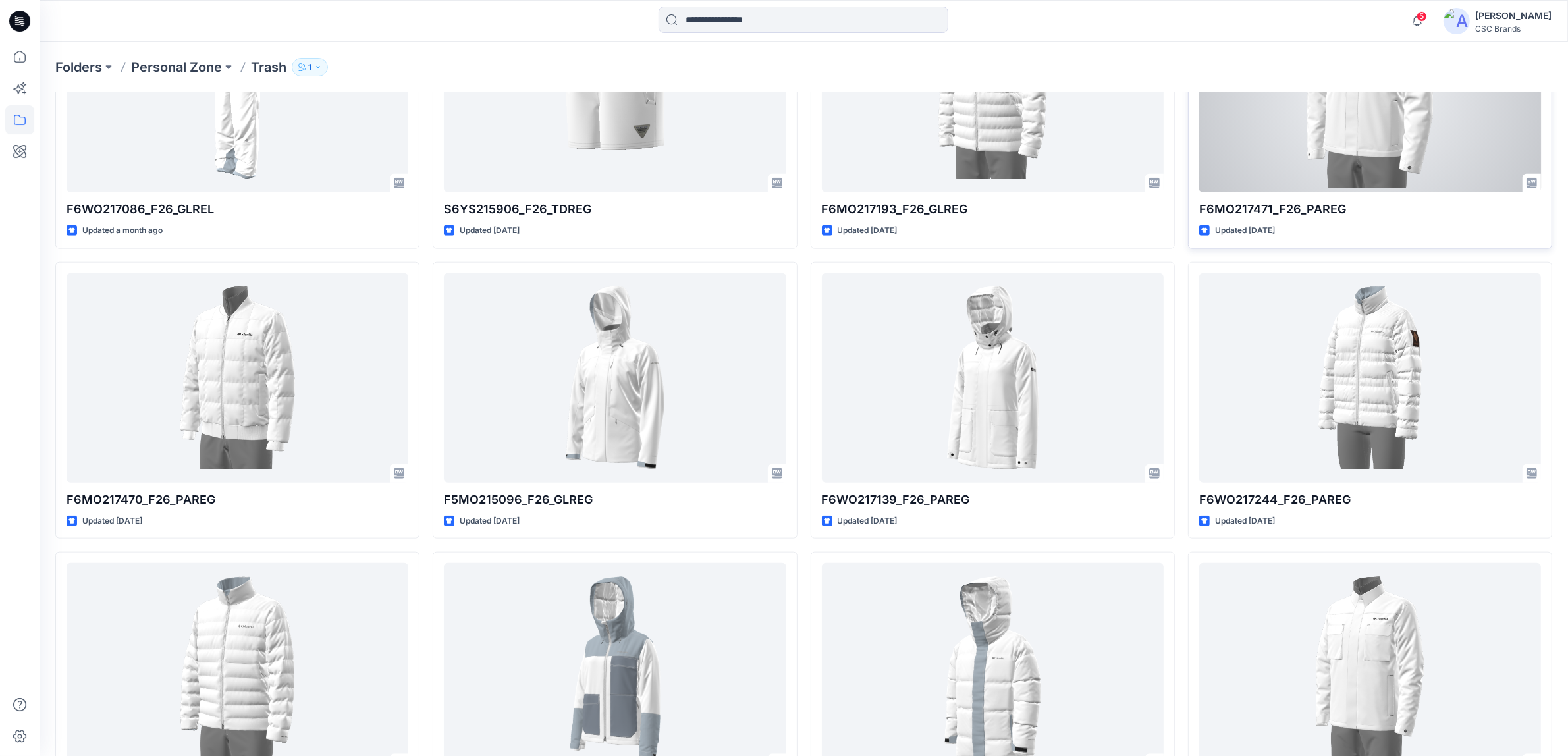
scroll to position [1647, 0]
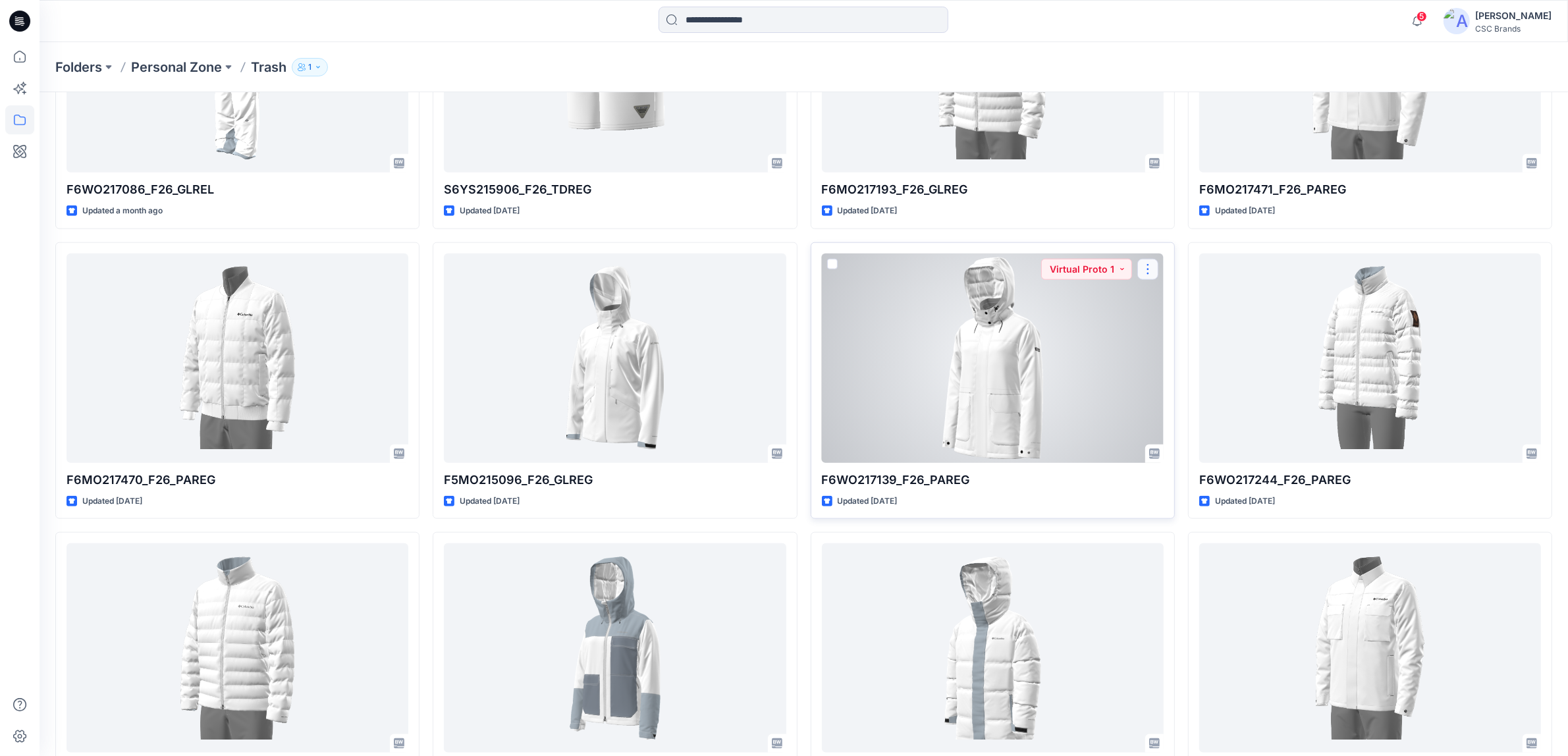
click at [1146, 274] on button "button" at bounding box center [1148, 269] width 21 height 21
click at [1184, 343] on p "Duplicate to..." at bounding box center [1193, 349] width 60 height 14
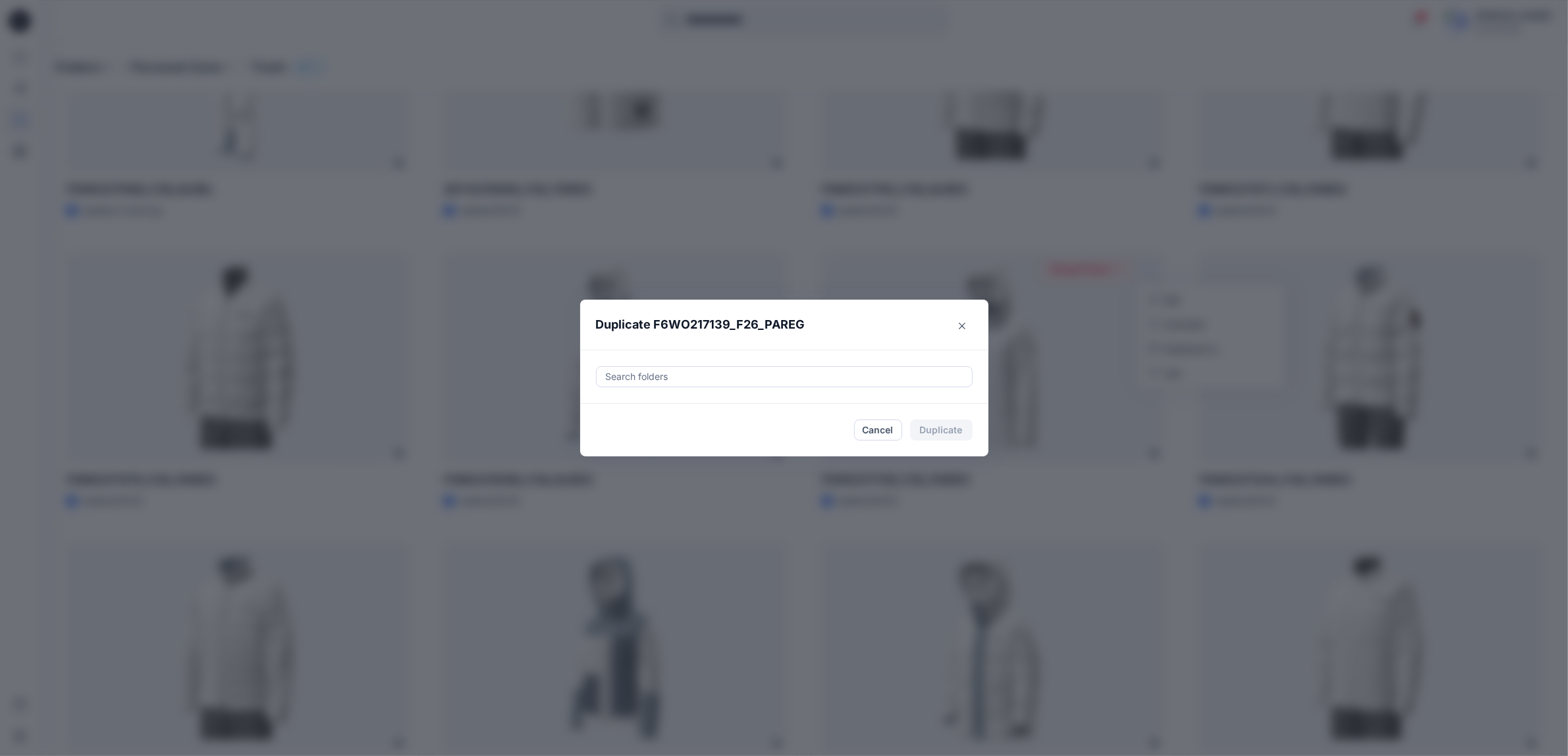
click at [733, 376] on div at bounding box center [784, 377] width 360 height 15
click at [669, 413] on div at bounding box center [784, 415] width 358 height 26
click at [683, 376] on icon at bounding box center [678, 377] width 11 height 11
click at [660, 377] on div at bounding box center [784, 377] width 360 height 15
click at [619, 417] on icon "button" at bounding box center [618, 415] width 11 height 11
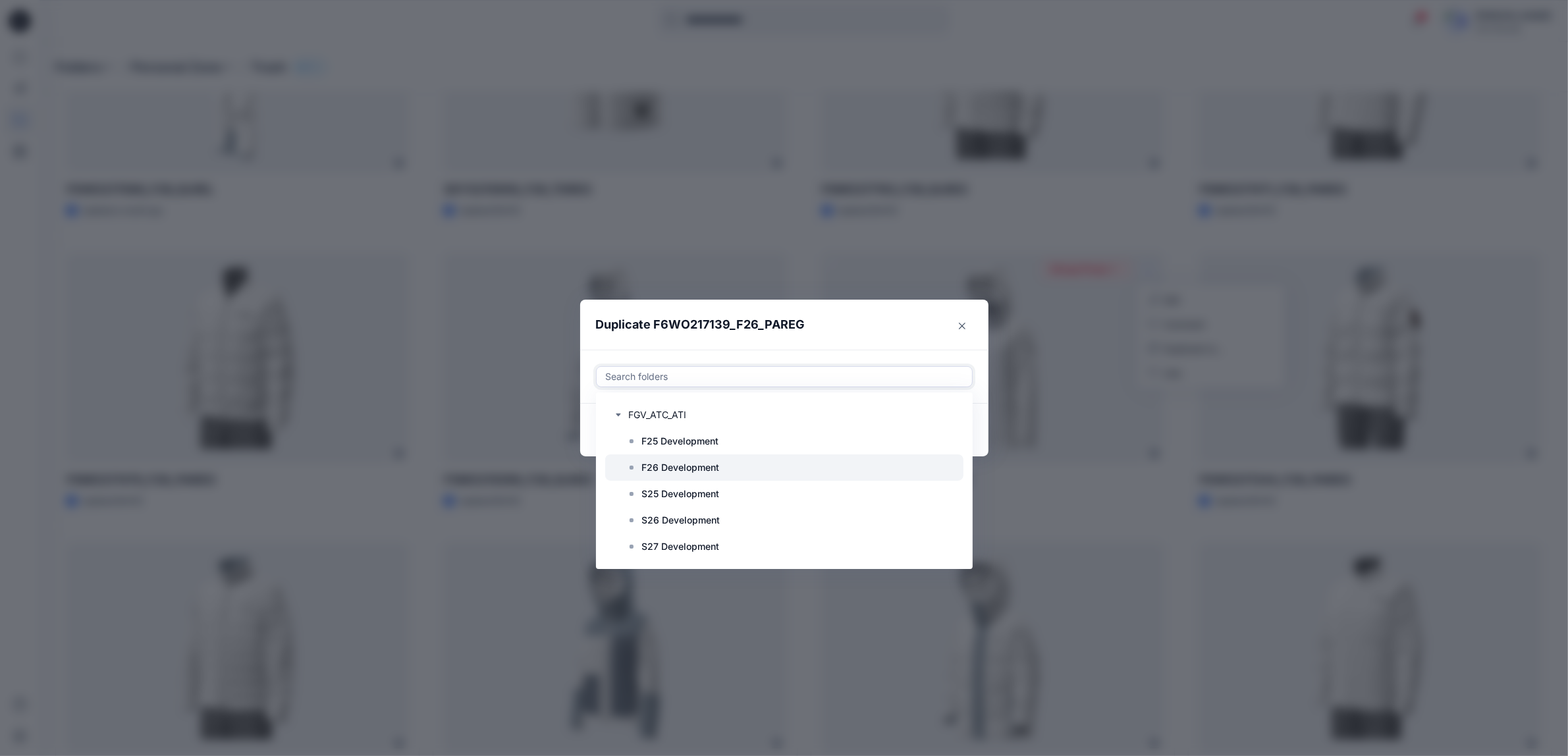
click at [666, 471] on p "F26 Development" at bounding box center [681, 467] width 77 height 15
click at [772, 350] on div "option FGV_ATC_ATI, deselected. Use Up and Down to choose options, press Enter …" at bounding box center [785, 377] width 409 height 54
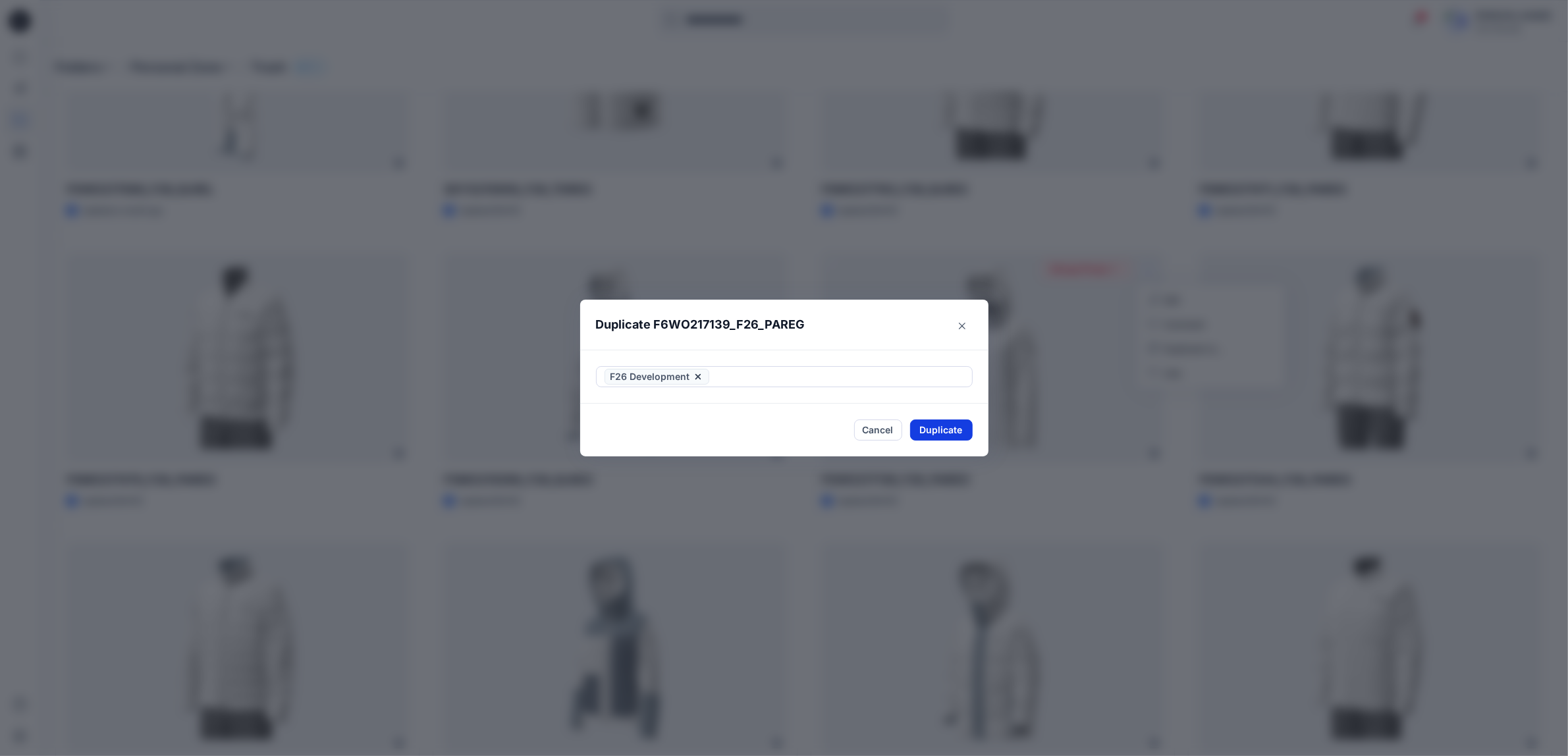
click at [936, 429] on button "Duplicate" at bounding box center [941, 429] width 63 height 21
click at [965, 325] on icon "Close" at bounding box center [962, 326] width 7 height 7
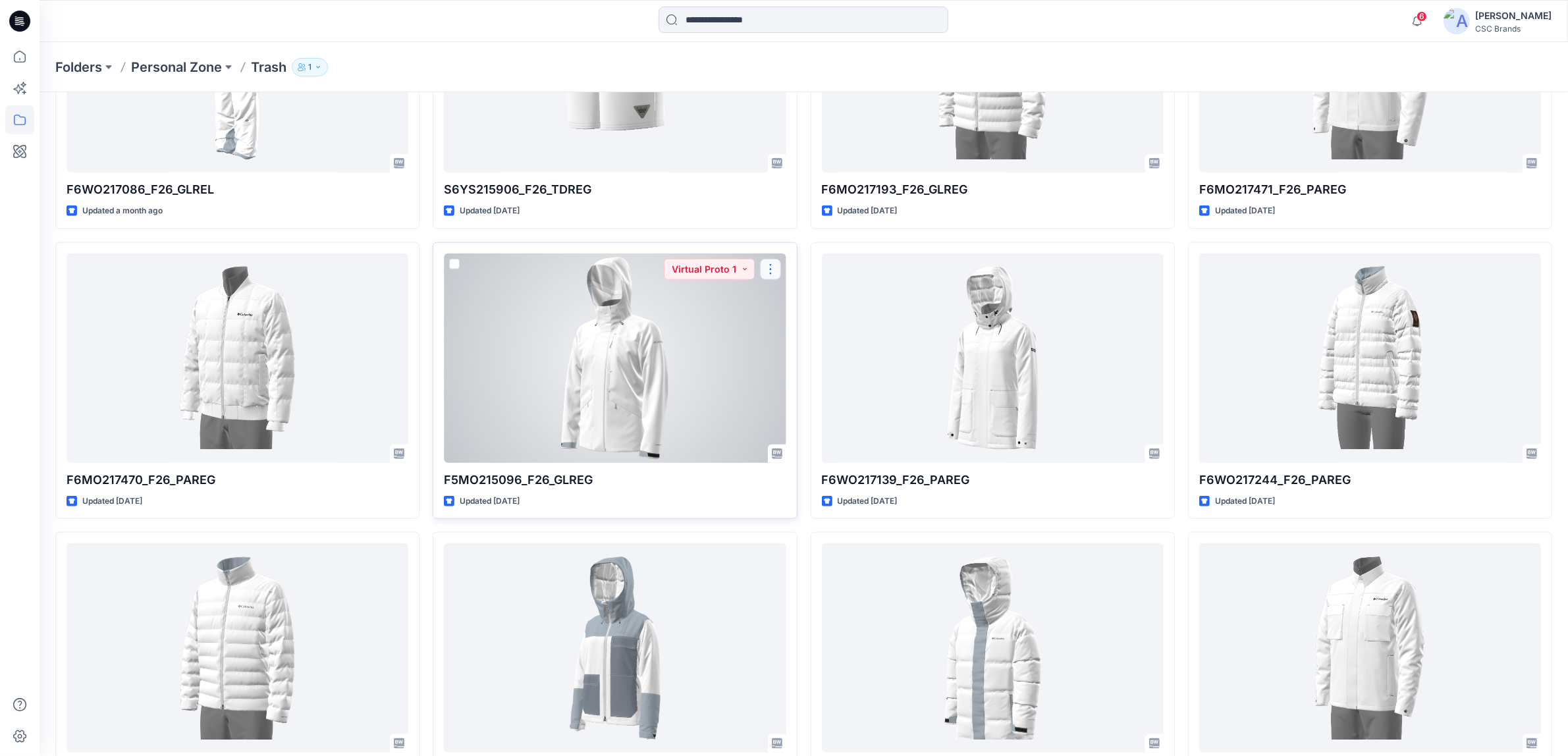
click at [769, 270] on button "button" at bounding box center [770, 269] width 21 height 21
click at [794, 346] on p "Duplicate to..." at bounding box center [816, 349] width 60 height 14
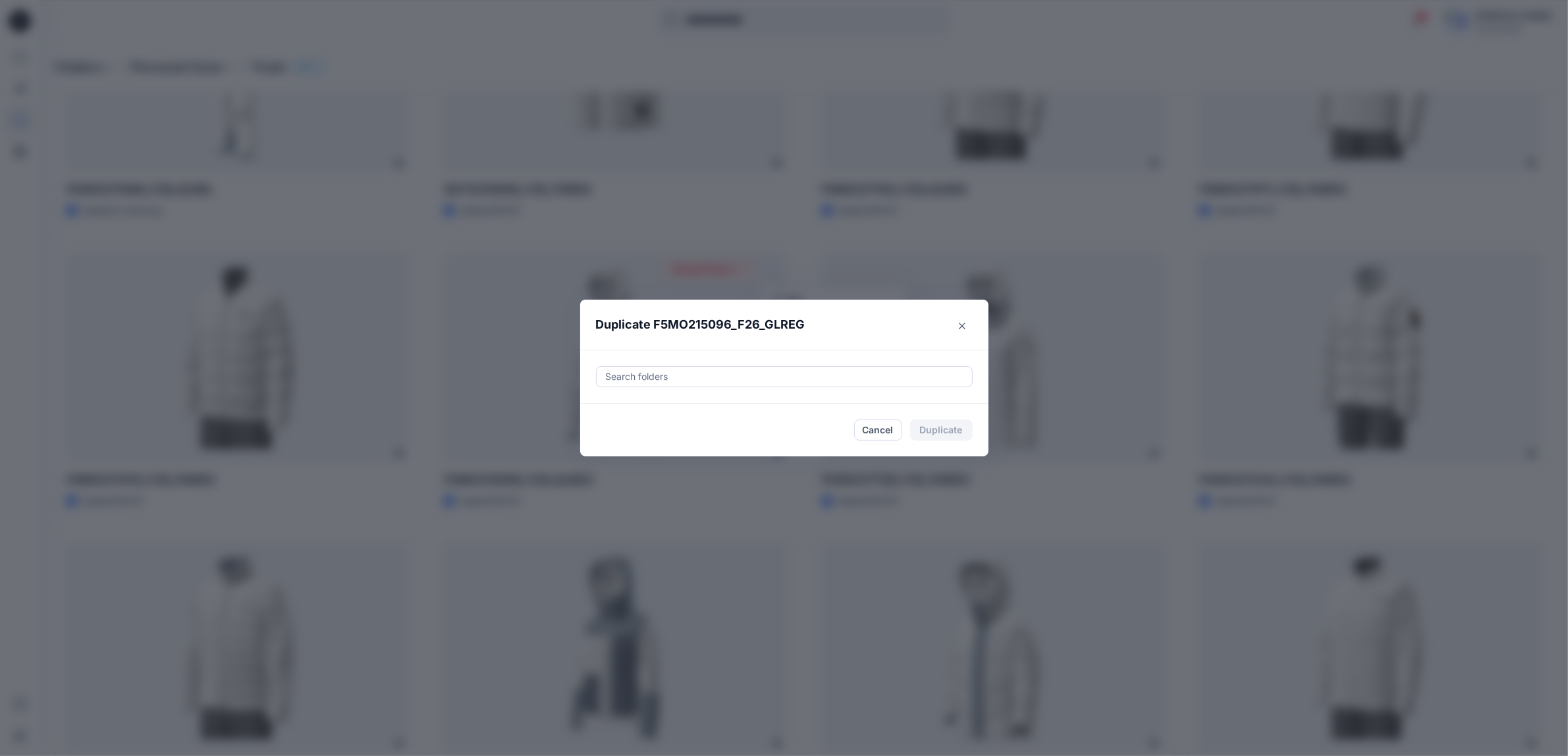
click at [722, 381] on div at bounding box center [784, 377] width 360 height 15
click at [621, 417] on icon "button" at bounding box center [618, 415] width 11 height 11
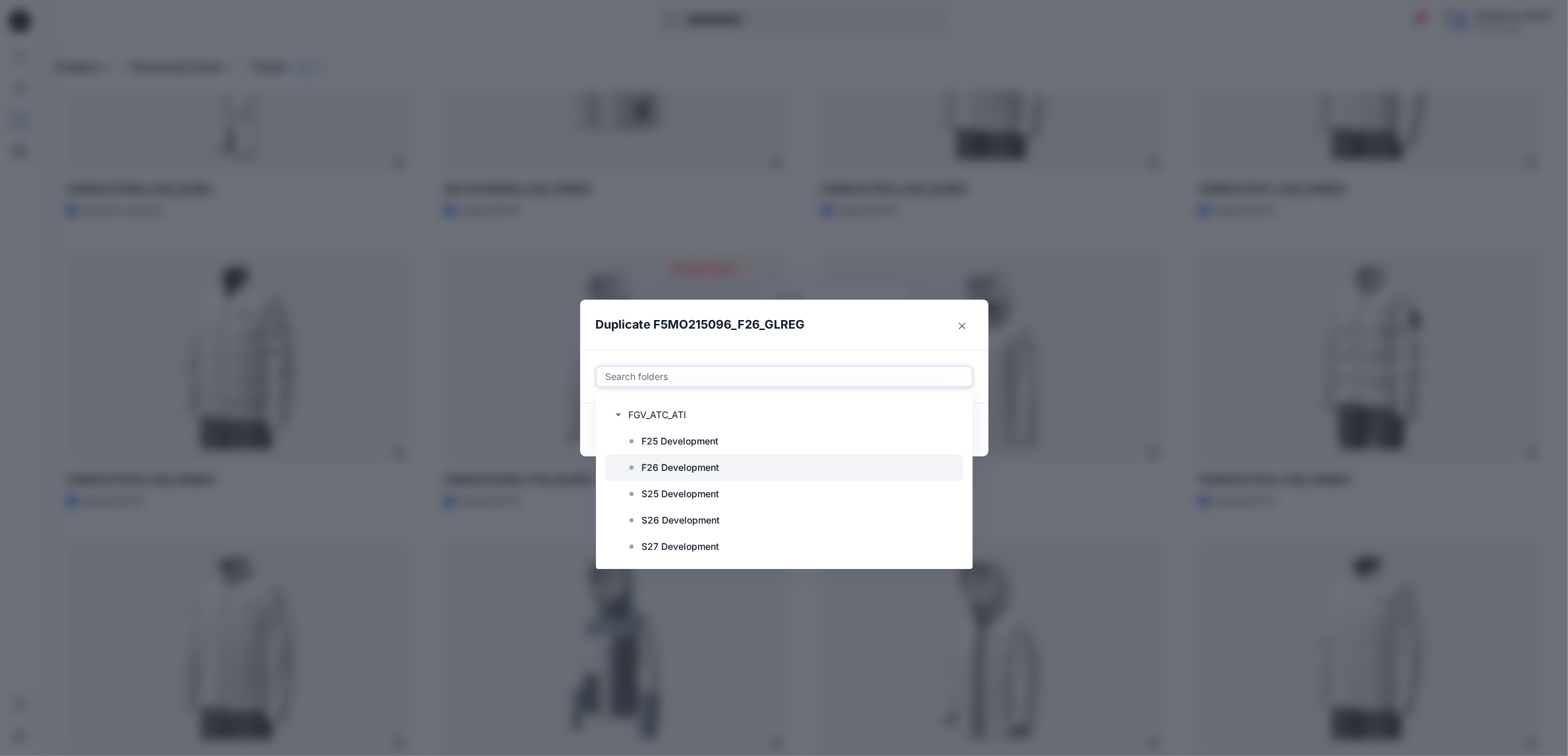
click at [677, 471] on p "F26 Development" at bounding box center [681, 467] width 77 height 15
click at [840, 334] on header "Duplicate F5MO215096_F26_GLREG" at bounding box center [772, 324] width 382 height 50
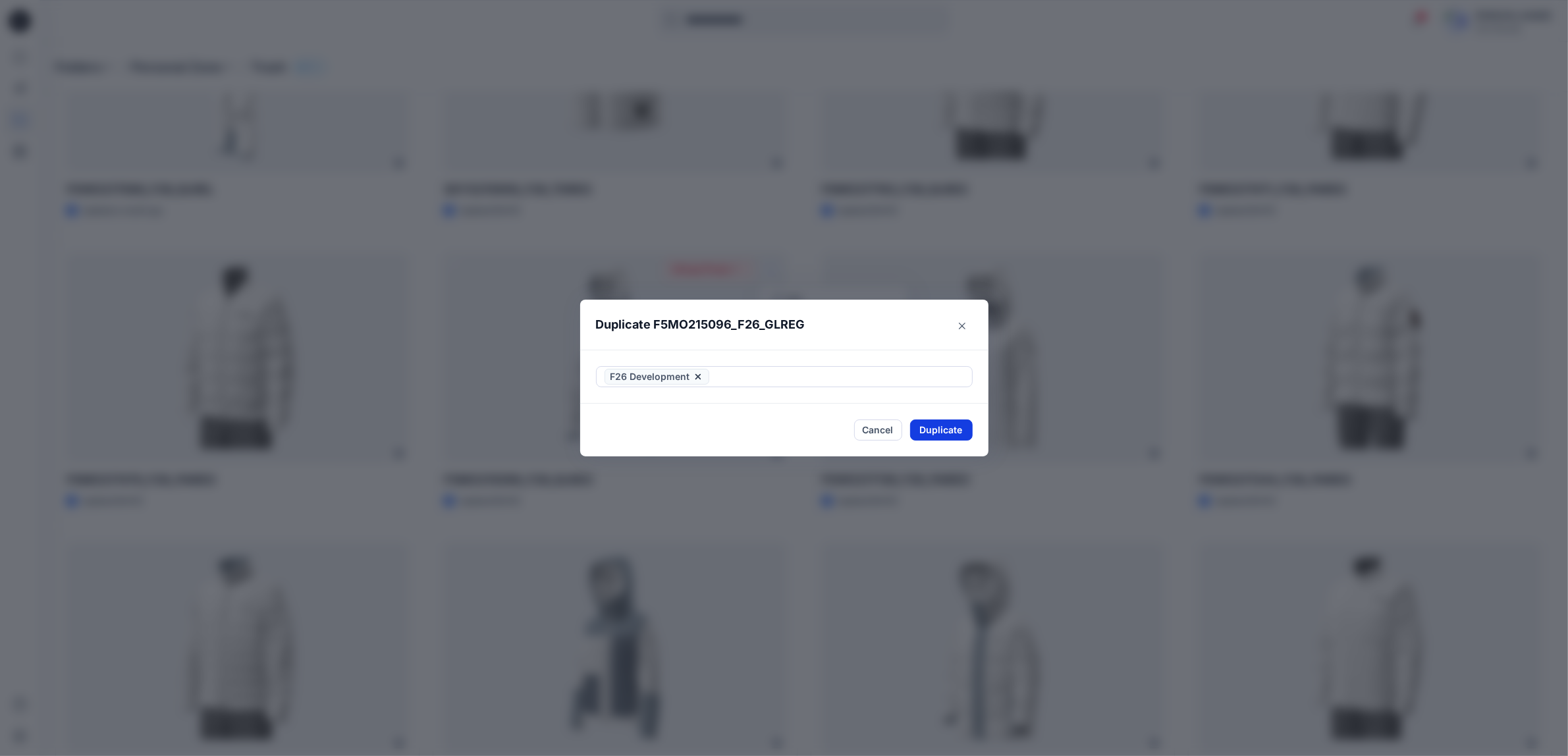
click at [933, 433] on button "Duplicate" at bounding box center [941, 429] width 63 height 21
click at [957, 433] on button "Close" at bounding box center [951, 429] width 43 height 21
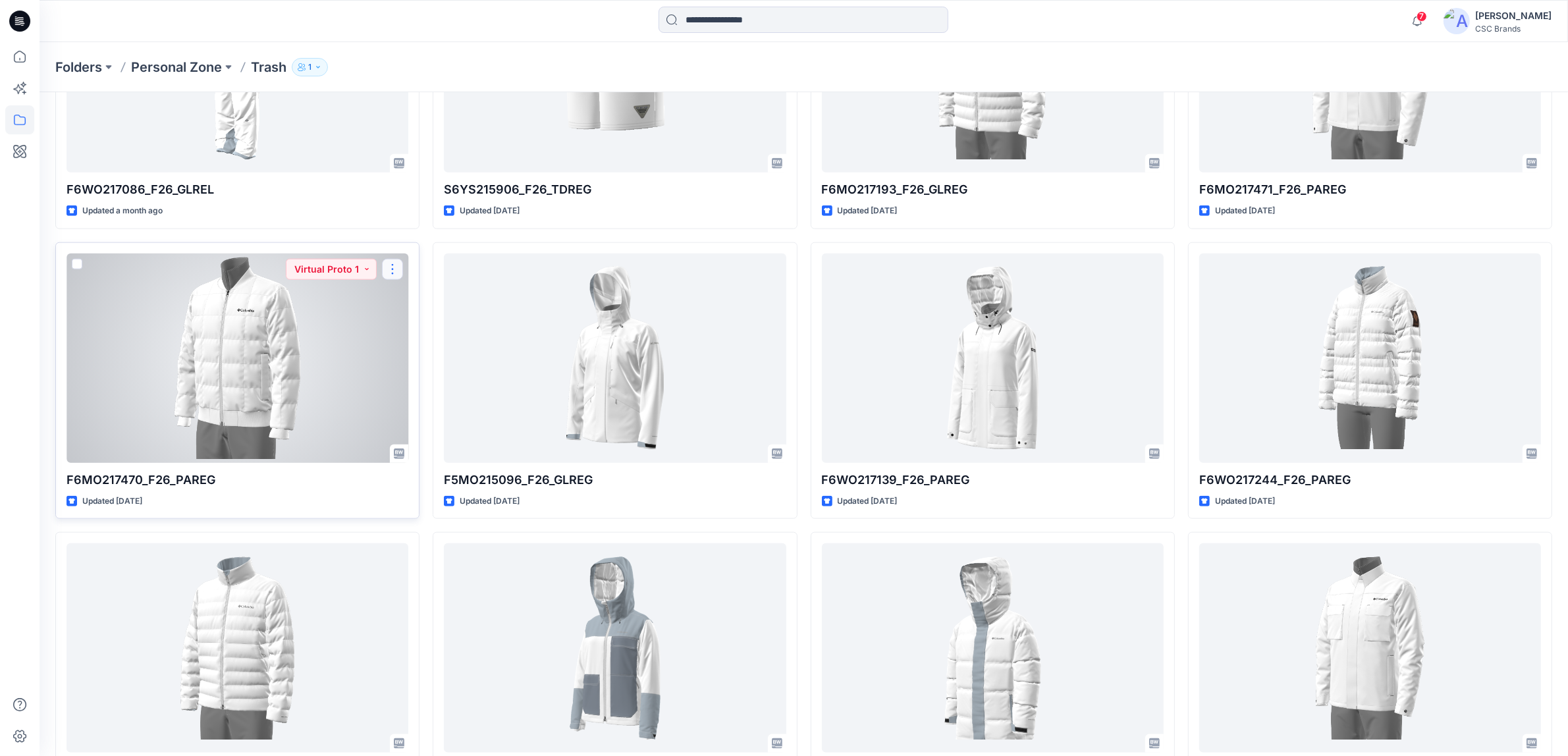
click at [391, 270] on button "button" at bounding box center [392, 269] width 21 height 21
click at [423, 347] on p "Duplicate to..." at bounding box center [438, 349] width 60 height 14
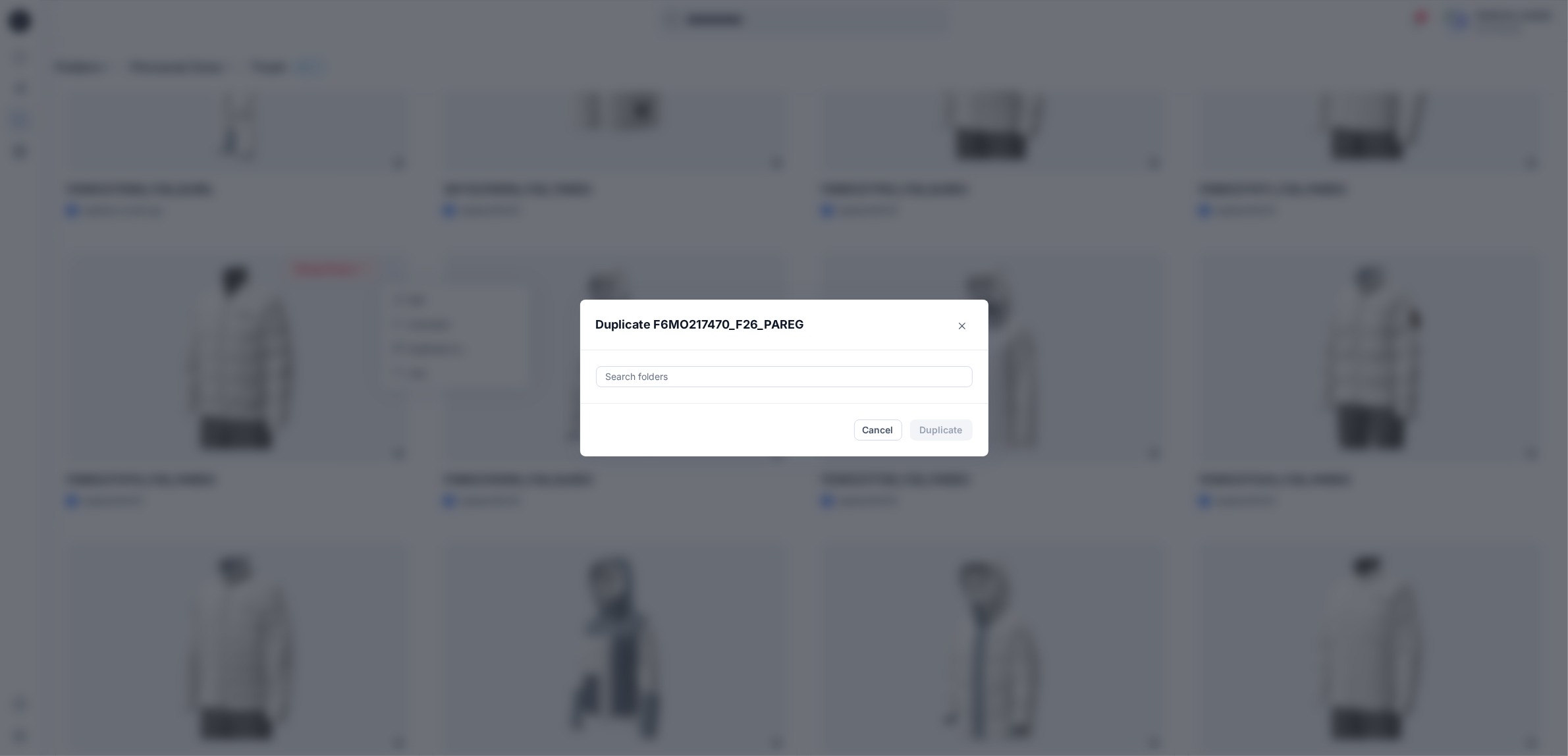
click at [676, 373] on div at bounding box center [784, 377] width 360 height 15
click at [624, 413] on icon "button" at bounding box center [618, 415] width 11 height 11
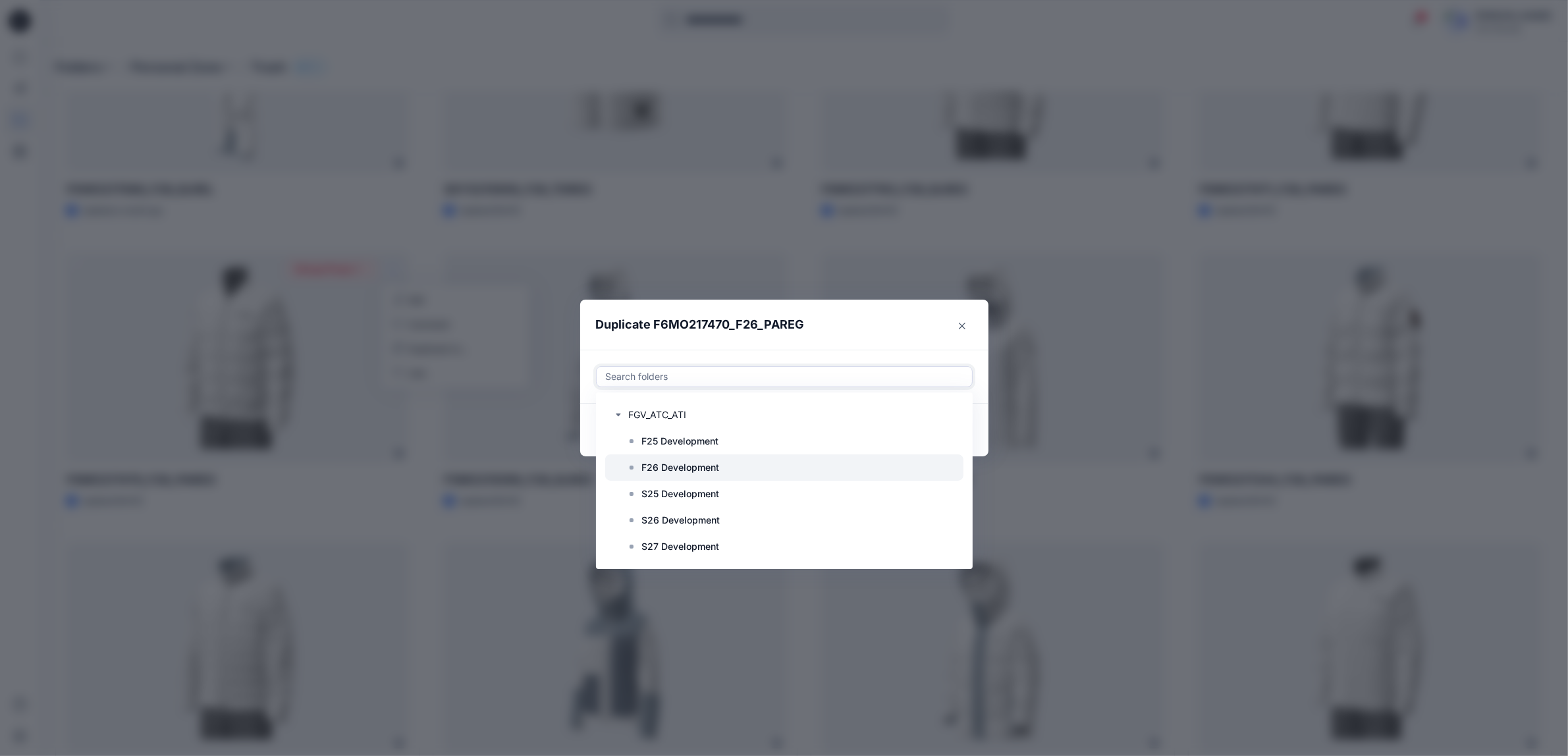
click at [669, 467] on p "F26 Development" at bounding box center [681, 467] width 77 height 15
click at [840, 320] on header "Duplicate F6MO217470_F26_PAREG" at bounding box center [772, 324] width 382 height 50
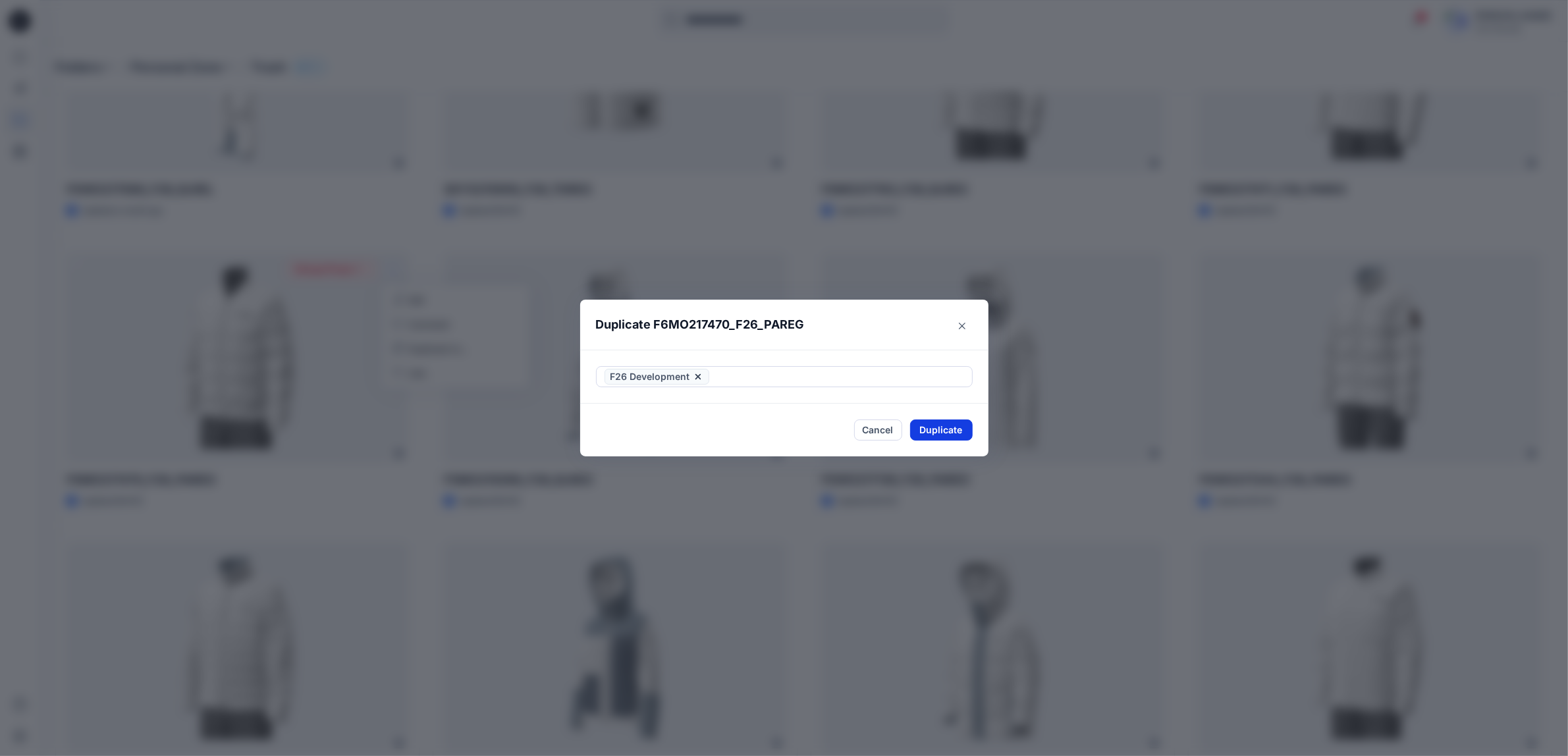
click at [933, 432] on button "Duplicate" at bounding box center [941, 429] width 63 height 21
click at [940, 433] on button "Close" at bounding box center [951, 429] width 43 height 21
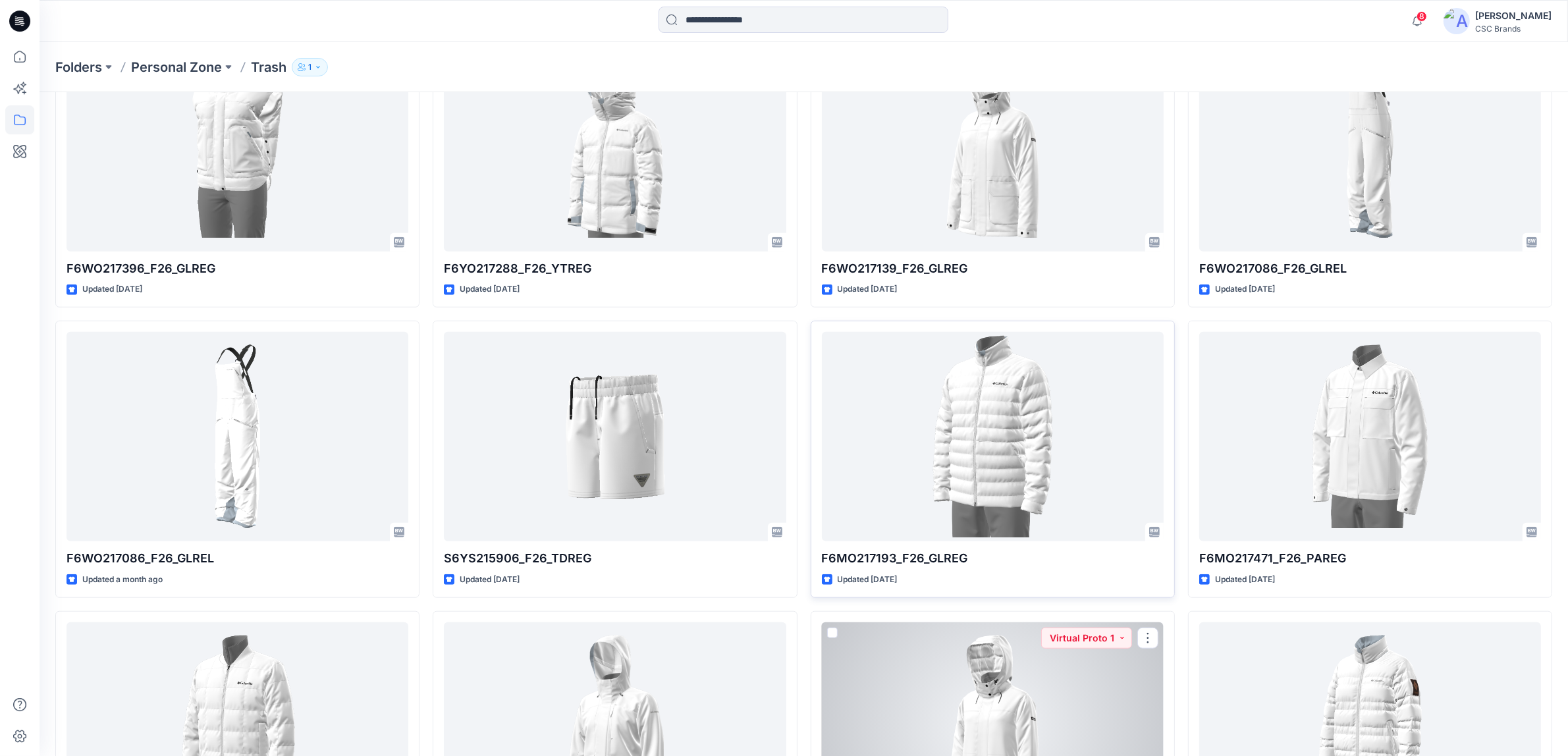
scroll to position [1235, 0]
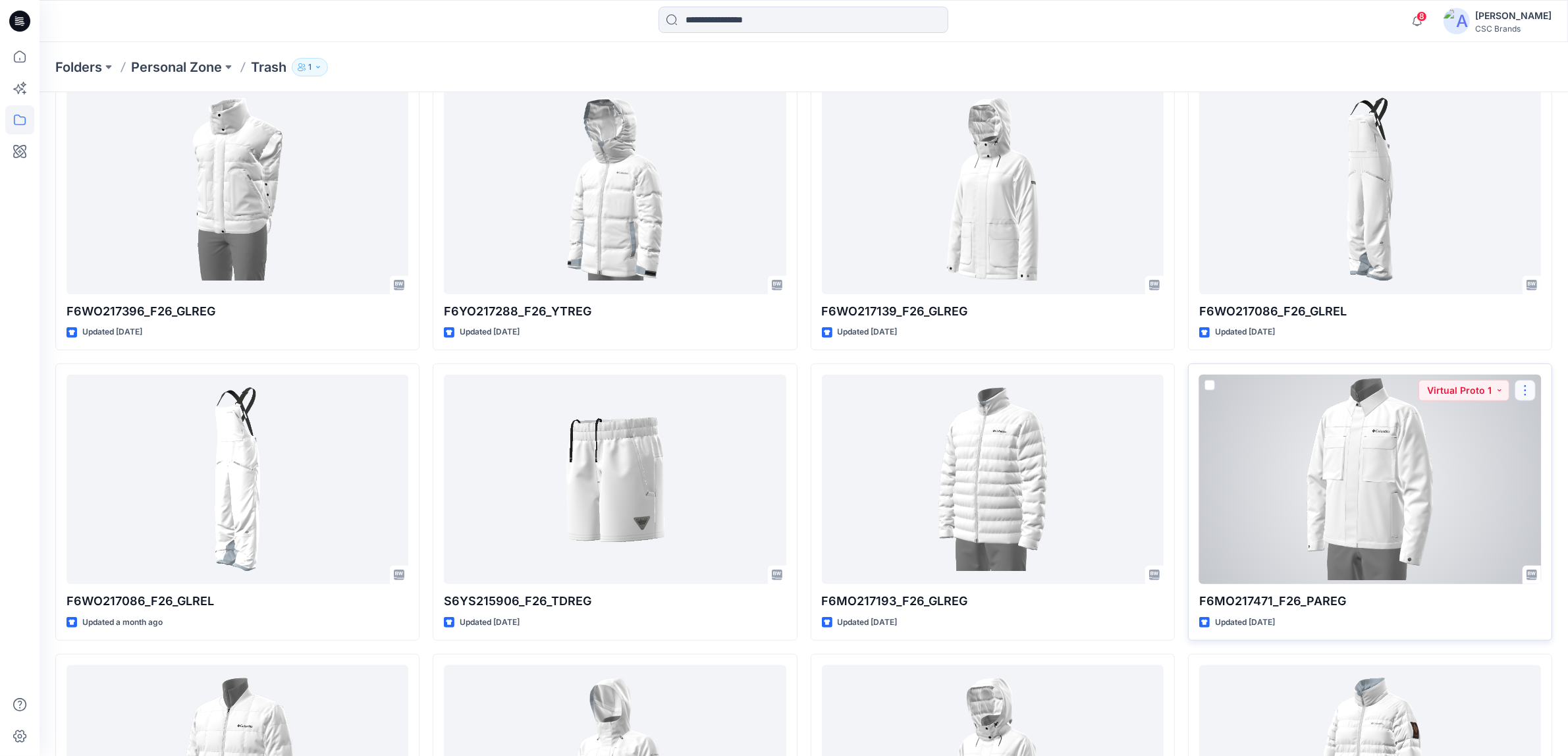
click at [1533, 395] on button "button" at bounding box center [1525, 390] width 21 height 21
click at [1466, 470] on p "Duplicate to..." at bounding box center [1444, 470] width 60 height 14
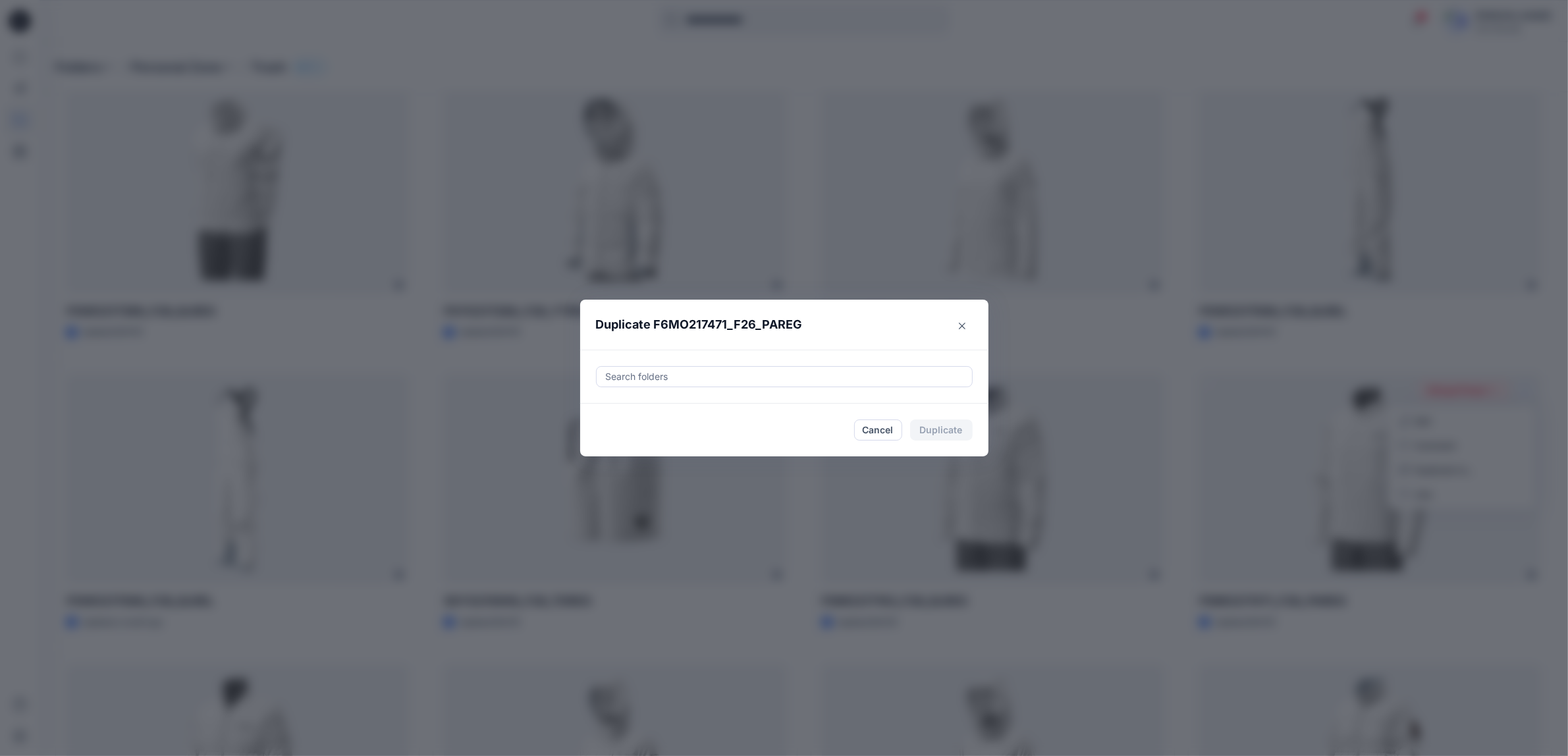
click at [745, 387] on div "Search folders" at bounding box center [784, 376] width 377 height 21
click at [624, 416] on icon "button" at bounding box center [618, 415] width 11 height 11
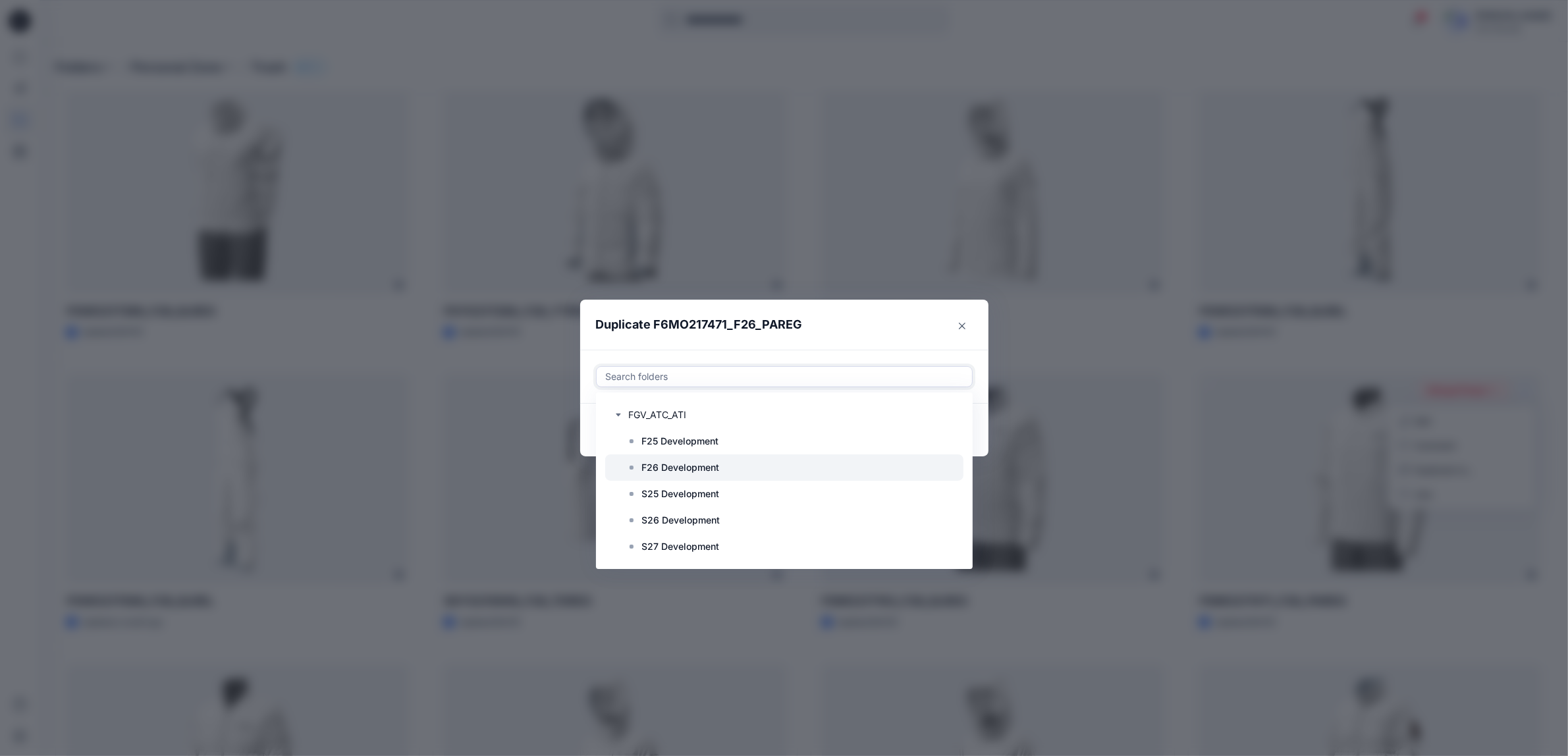
click at [676, 471] on p "F26 Development" at bounding box center [681, 467] width 77 height 15
click at [746, 344] on header "Duplicate F6MO217471_F26_PAREG" at bounding box center [772, 324] width 382 height 50
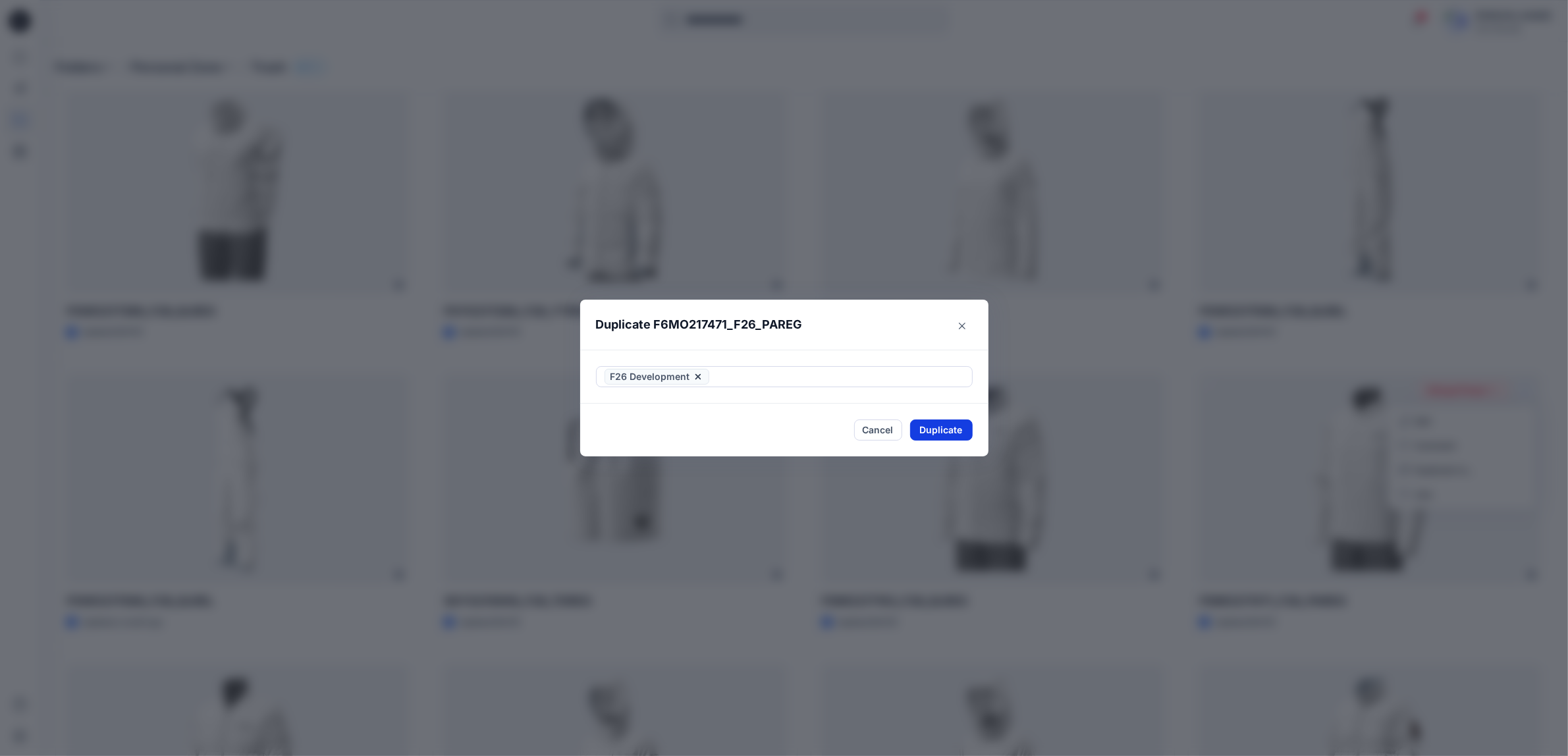
click at [937, 428] on button "Duplicate" at bounding box center [941, 429] width 63 height 21
click at [942, 428] on button "Close" at bounding box center [951, 429] width 43 height 21
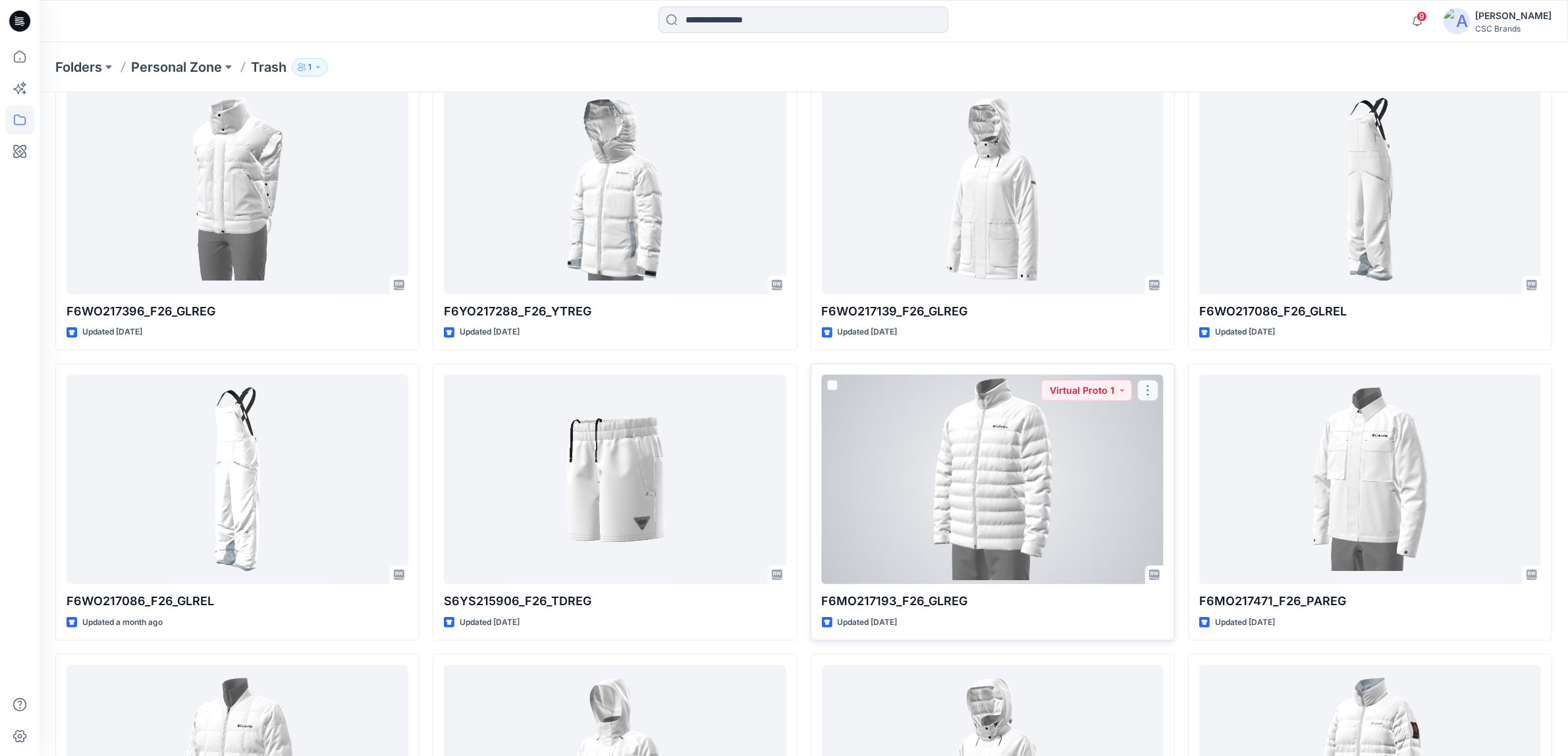
click at [1149, 396] on button "button" at bounding box center [1148, 390] width 21 height 21
click at [1178, 468] on p "Duplicate to..." at bounding box center [1193, 470] width 60 height 14
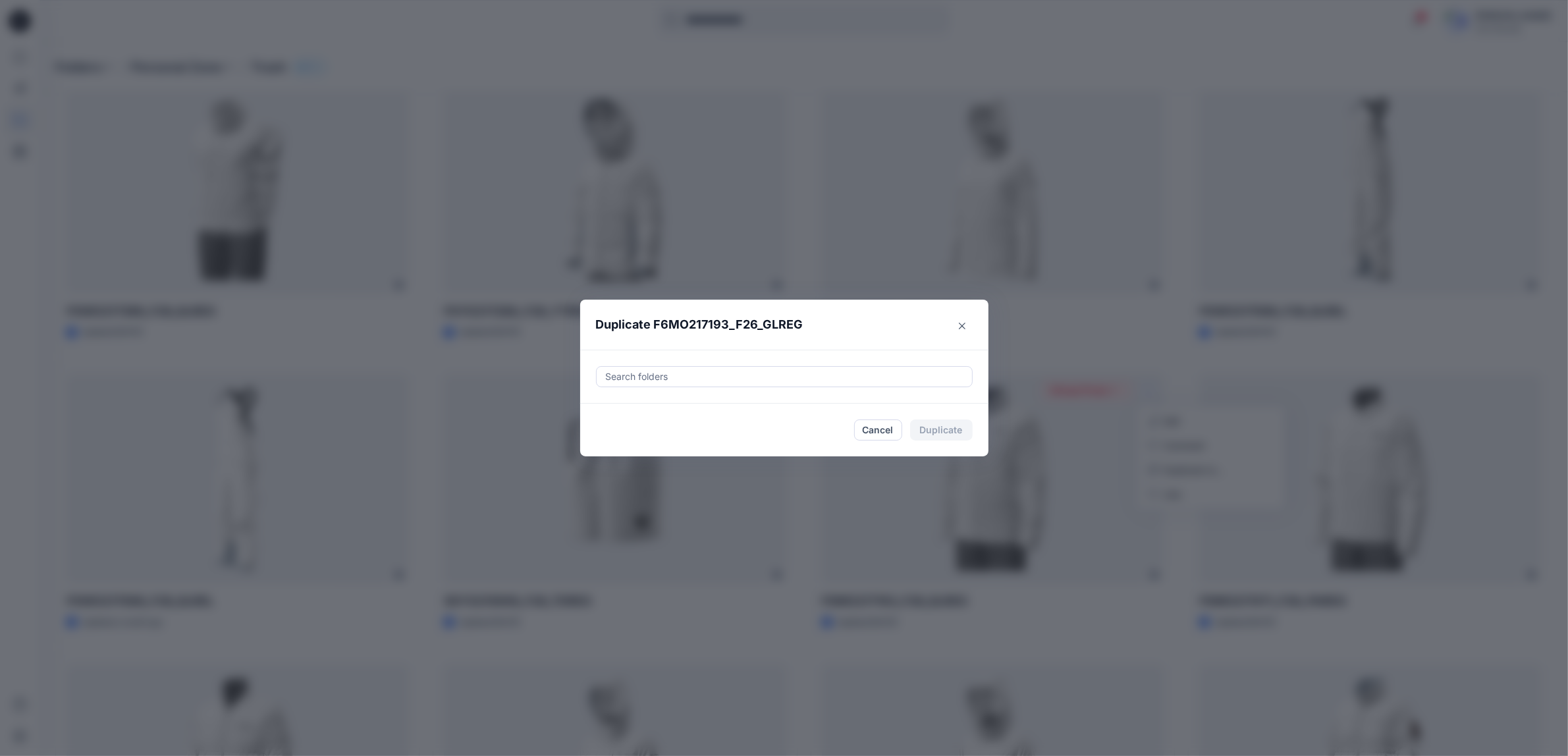
click at [666, 379] on div at bounding box center [784, 377] width 360 height 15
click at [619, 416] on icon "button" at bounding box center [618, 415] width 2 height 5
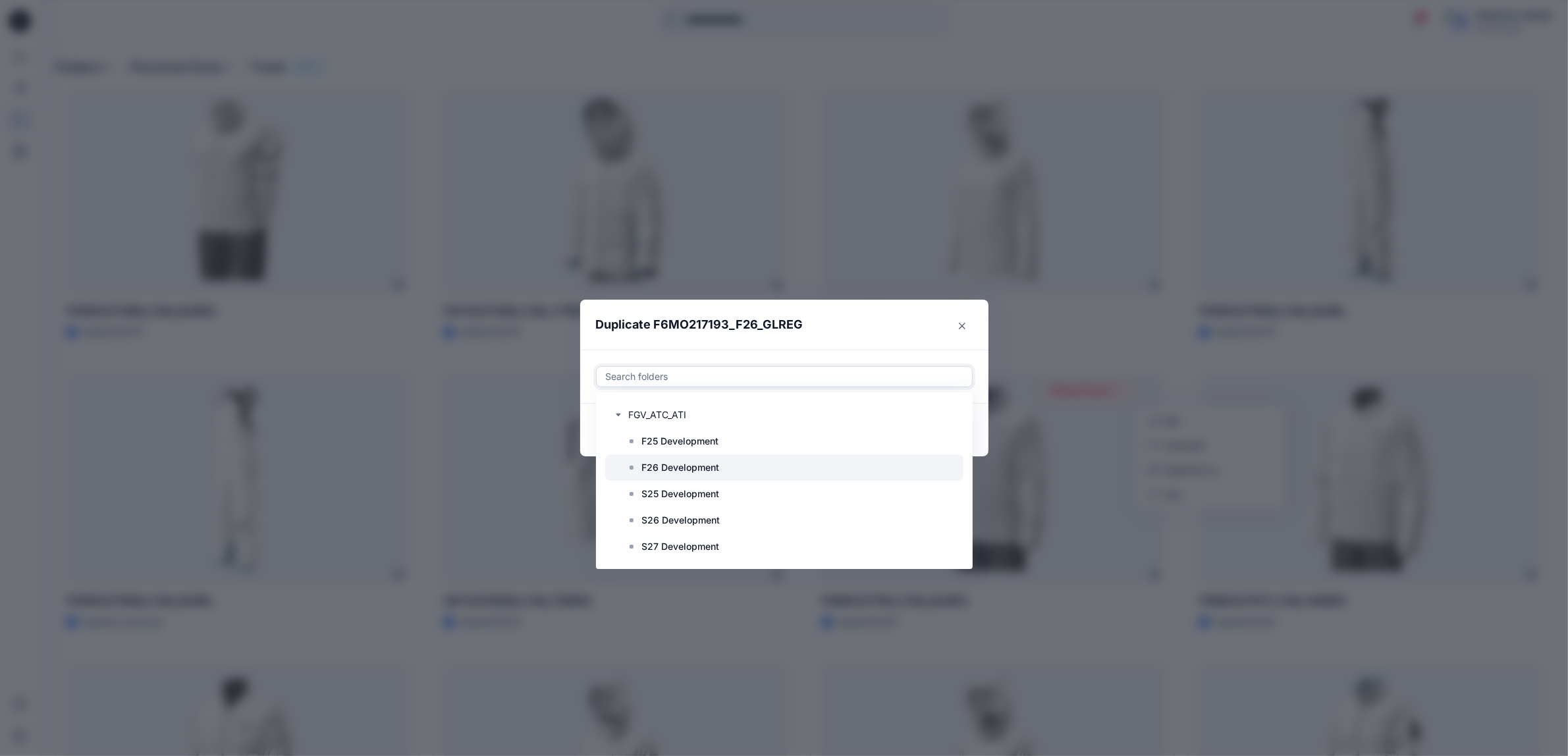
click at [659, 469] on p "F26 Development" at bounding box center [681, 467] width 77 height 15
click at [844, 334] on header "Duplicate F6MO217193_F26_GLREG" at bounding box center [772, 324] width 382 height 50
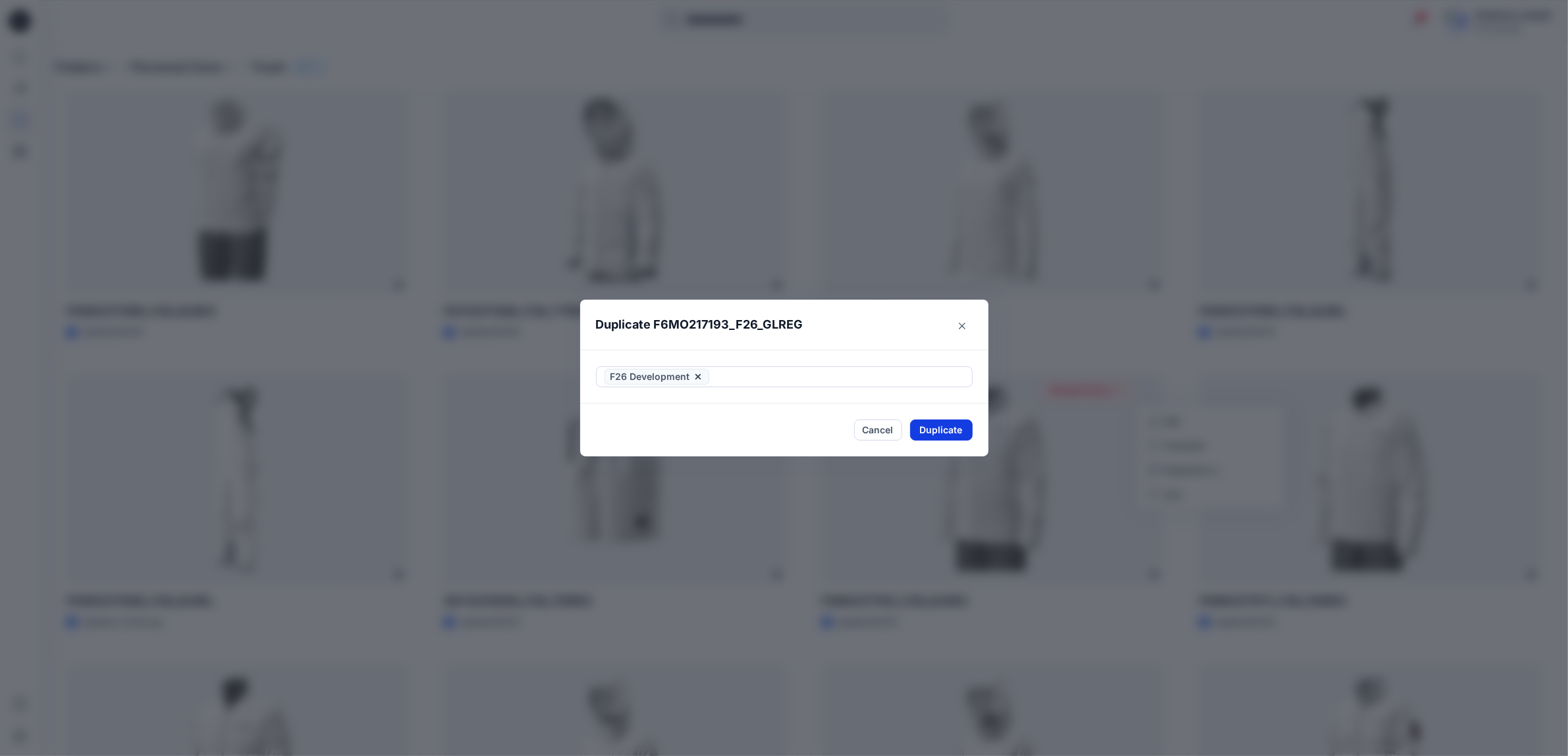
click at [930, 429] on button "Duplicate" at bounding box center [941, 429] width 63 height 21
click at [956, 426] on button "Close" at bounding box center [951, 429] width 43 height 21
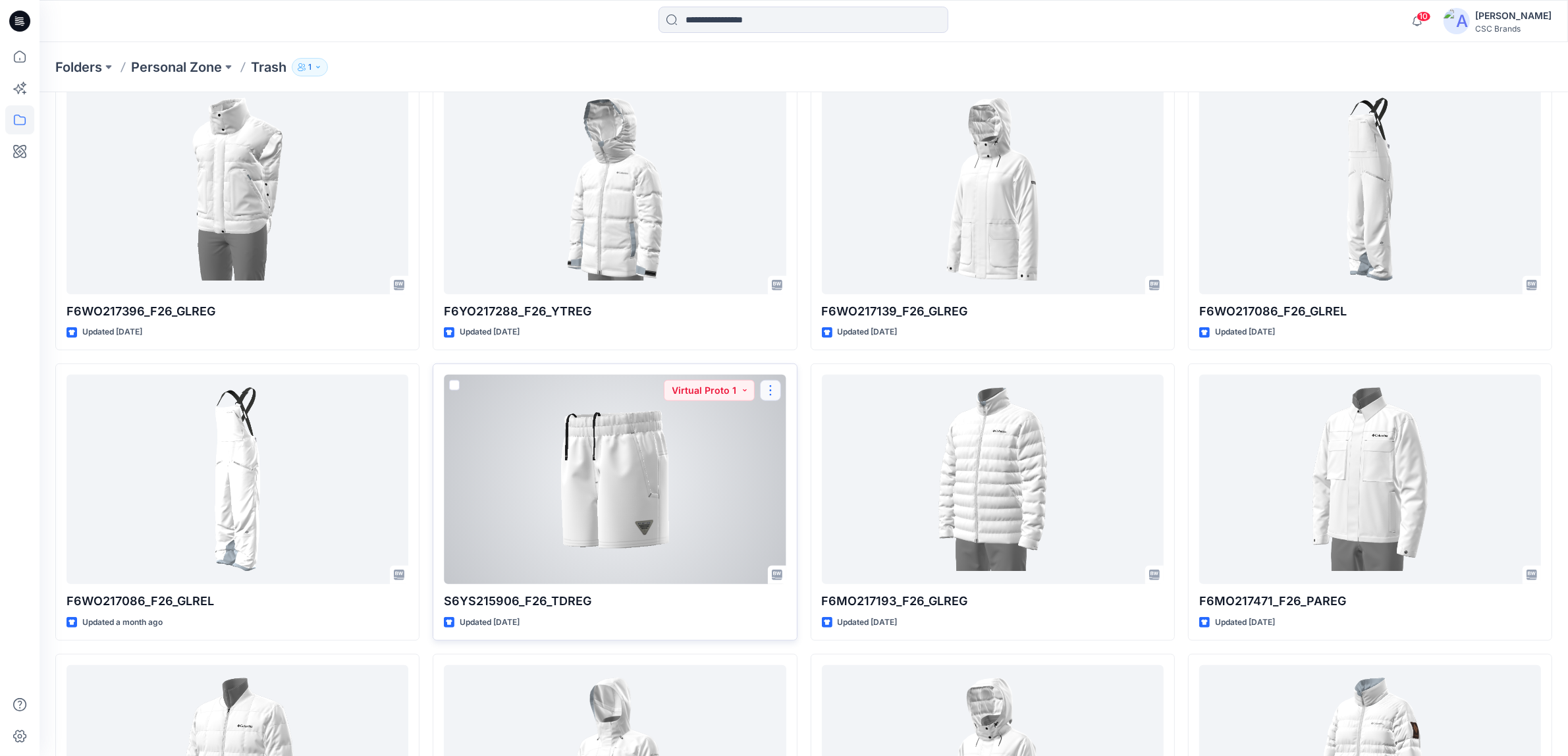
click at [768, 394] on button "button" at bounding box center [770, 390] width 21 height 21
click at [794, 468] on p "Duplicate to..." at bounding box center [816, 470] width 60 height 14
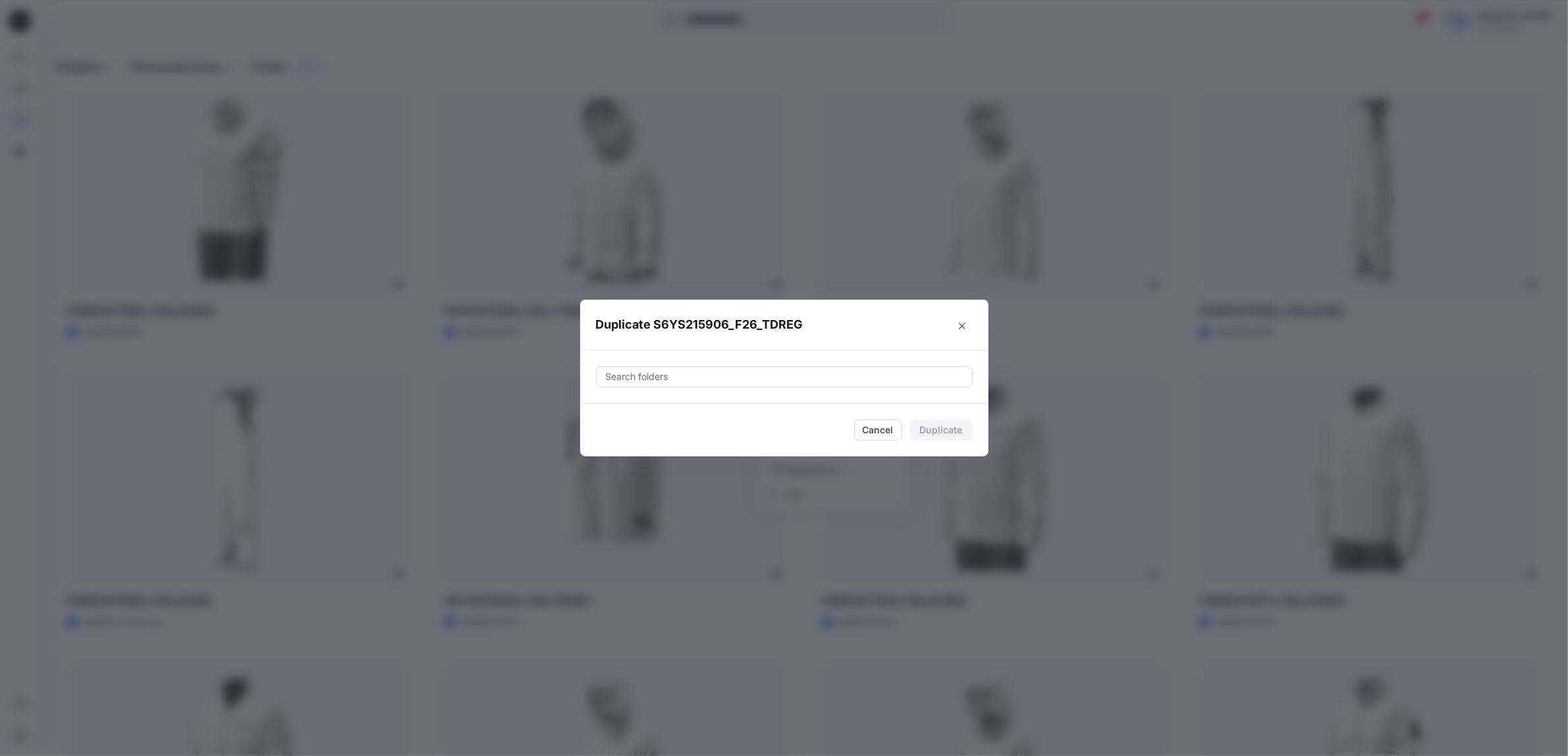
click at [673, 375] on div at bounding box center [784, 377] width 360 height 15
click at [624, 413] on icon "button" at bounding box center [618, 415] width 11 height 11
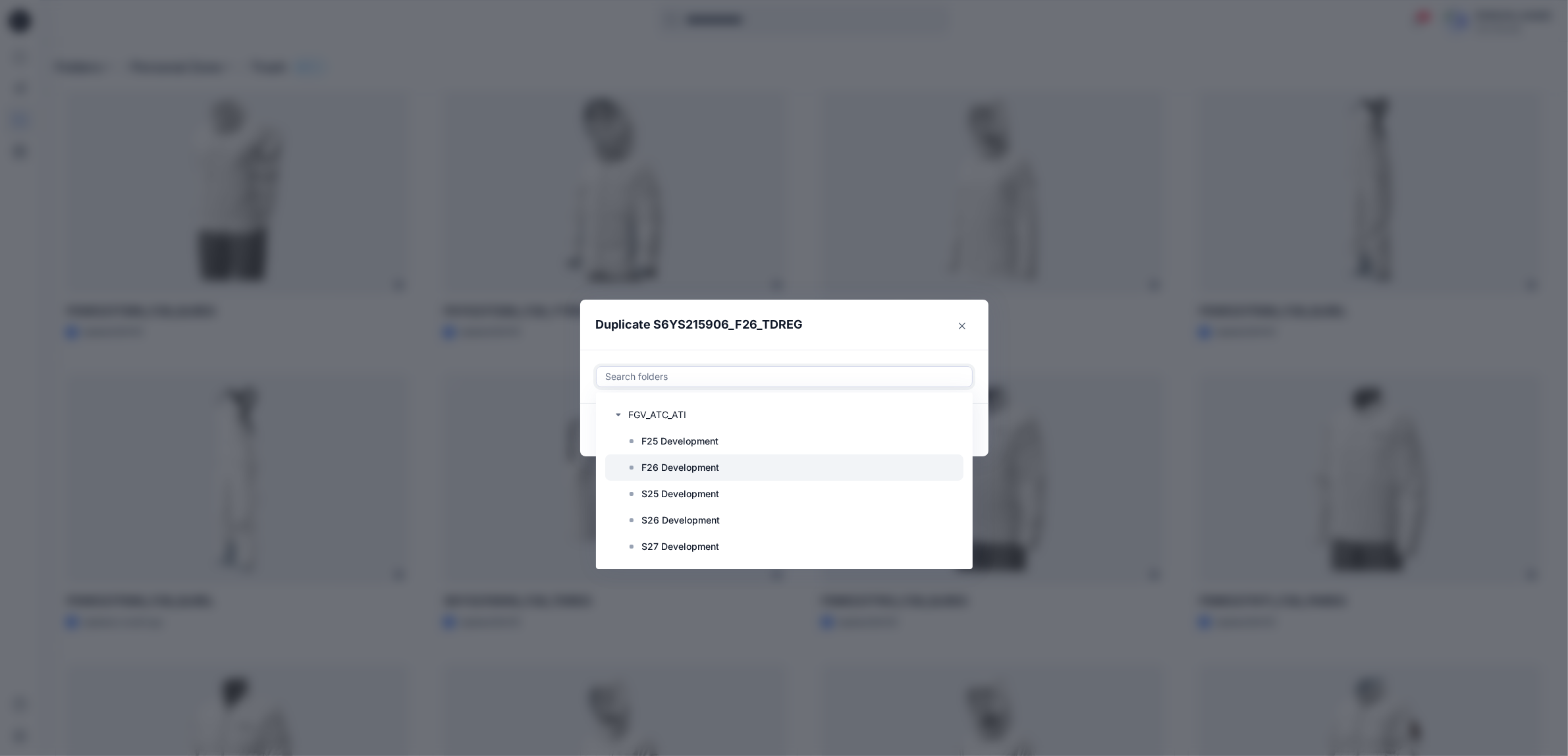
click at [637, 467] on icon at bounding box center [632, 467] width 11 height 11
click at [810, 341] on header "Duplicate S6YS215906_F26_TDREG" at bounding box center [772, 324] width 382 height 50
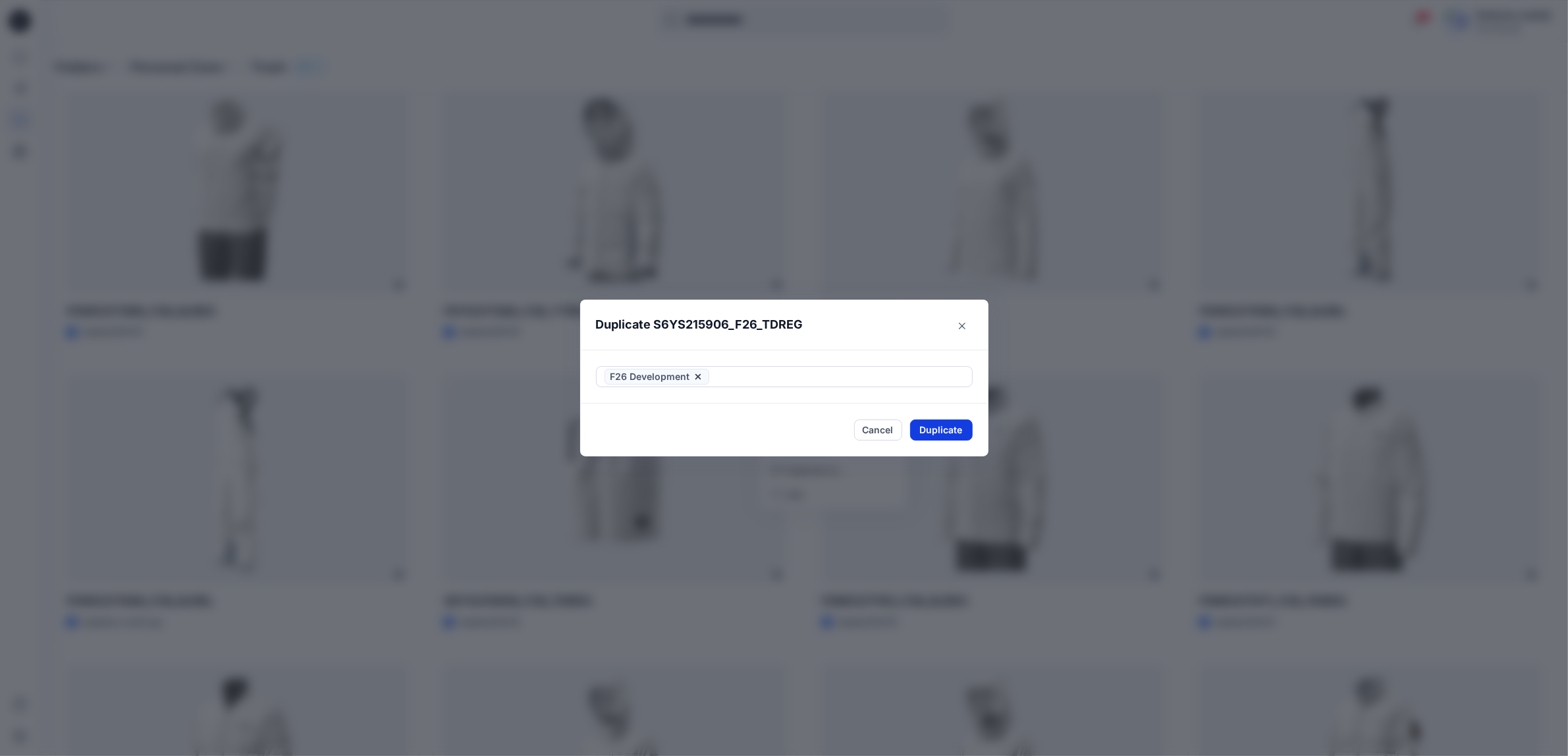
click at [935, 436] on button "Duplicate" at bounding box center [941, 429] width 63 height 21
click at [946, 429] on button "Close" at bounding box center [951, 429] width 43 height 21
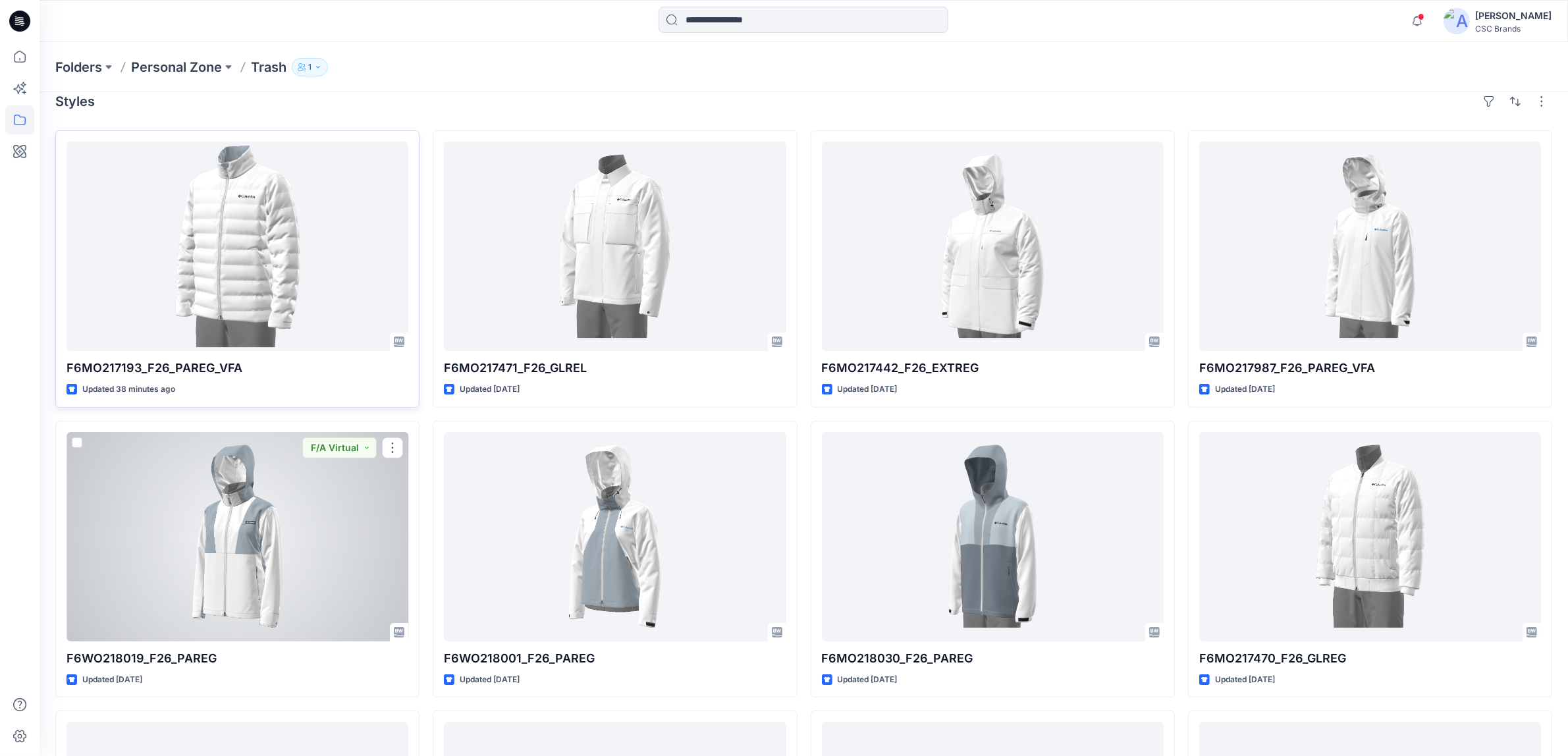
scroll to position [0, 0]
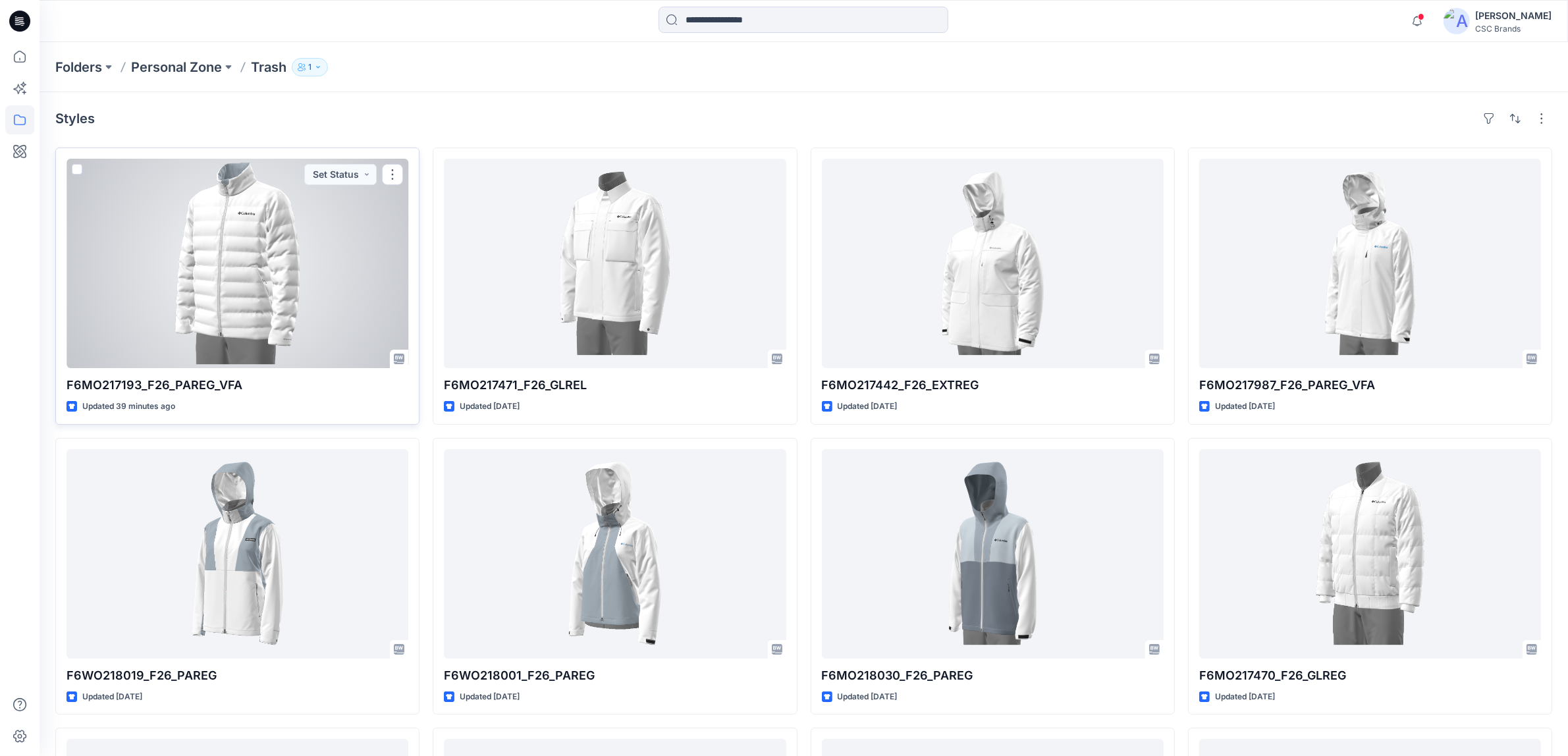
click at [74, 166] on span at bounding box center [77, 169] width 11 height 11
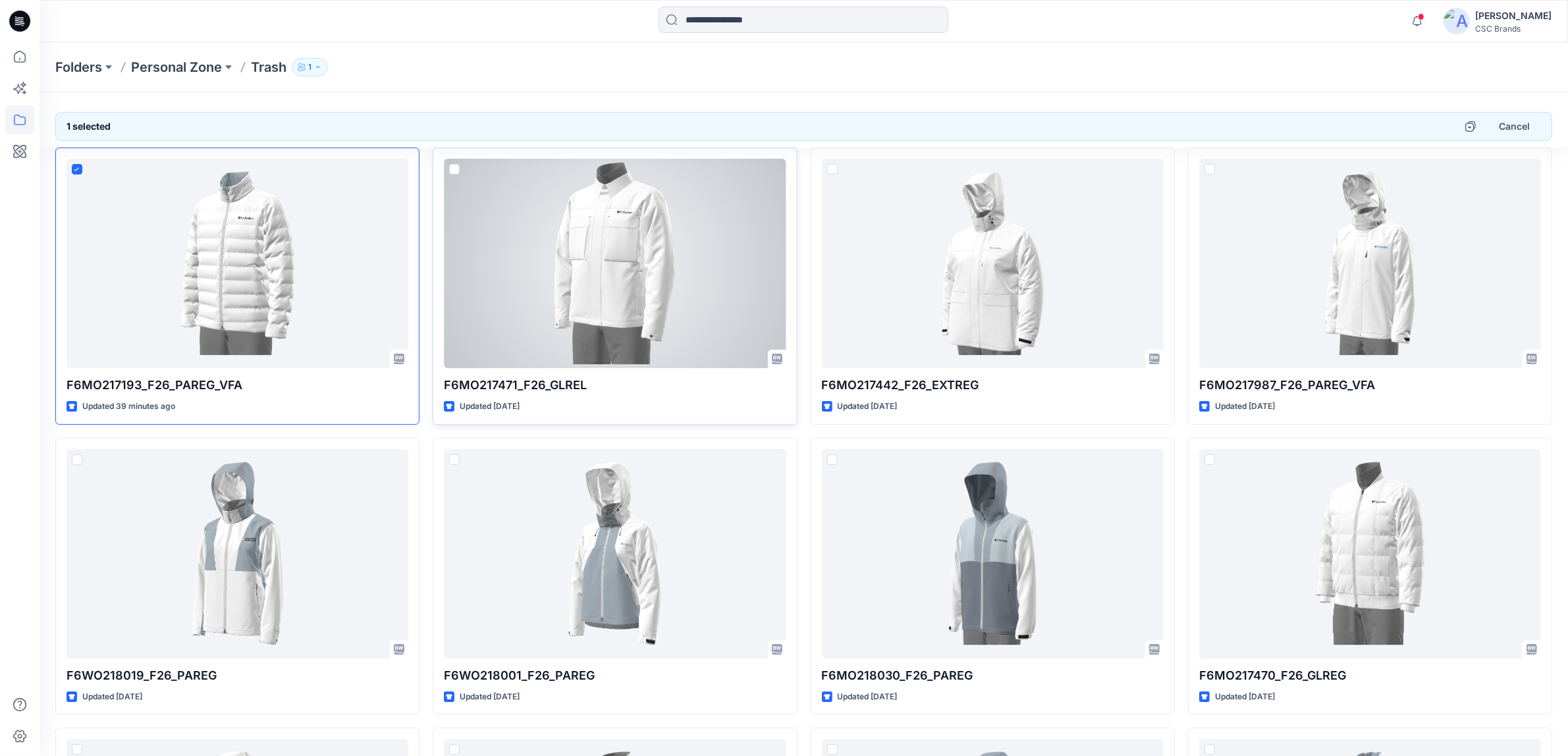
click at [451, 172] on span at bounding box center [454, 169] width 11 height 11
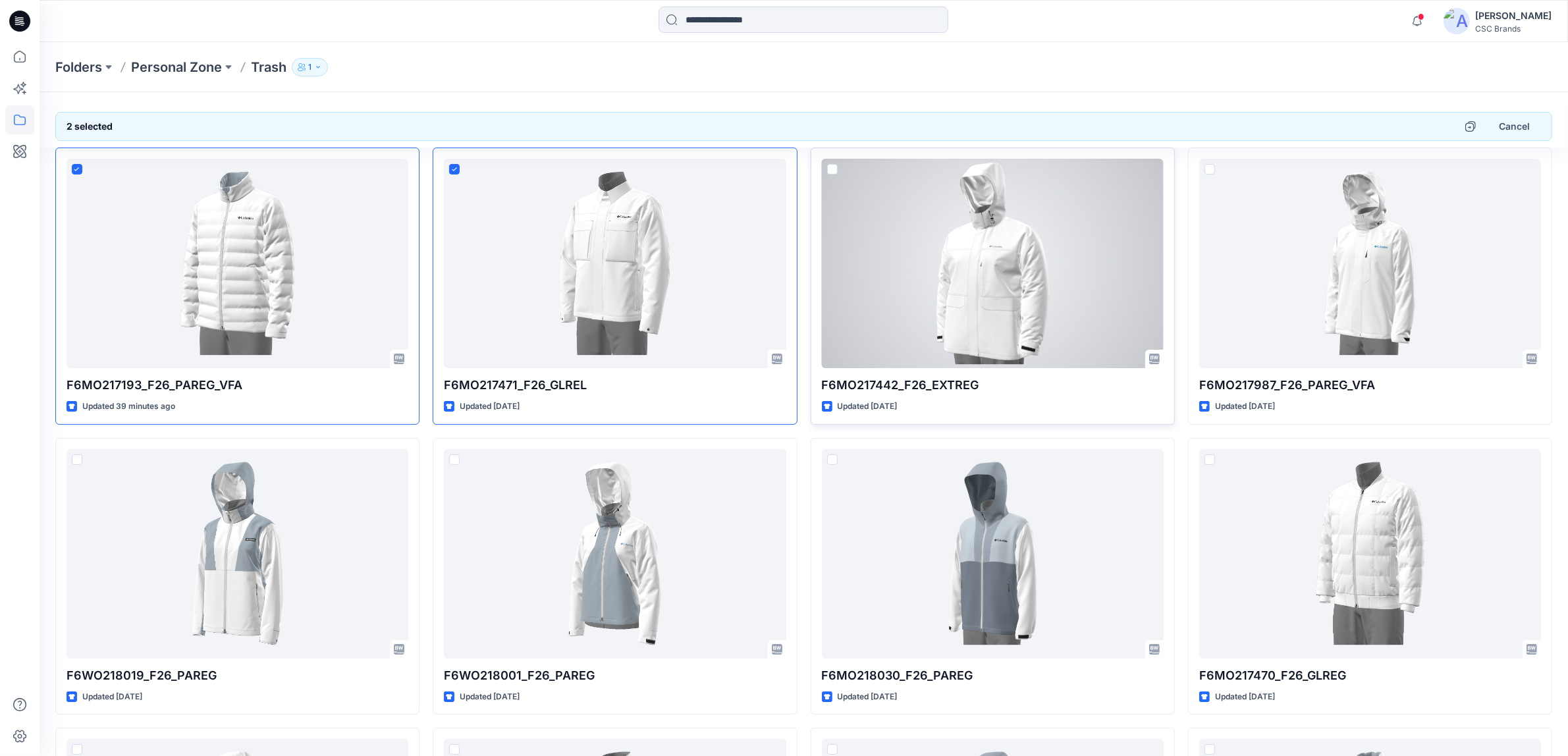
click at [834, 165] on span at bounding box center [833, 169] width 11 height 11
click at [831, 173] on span at bounding box center [833, 169] width 11 height 11
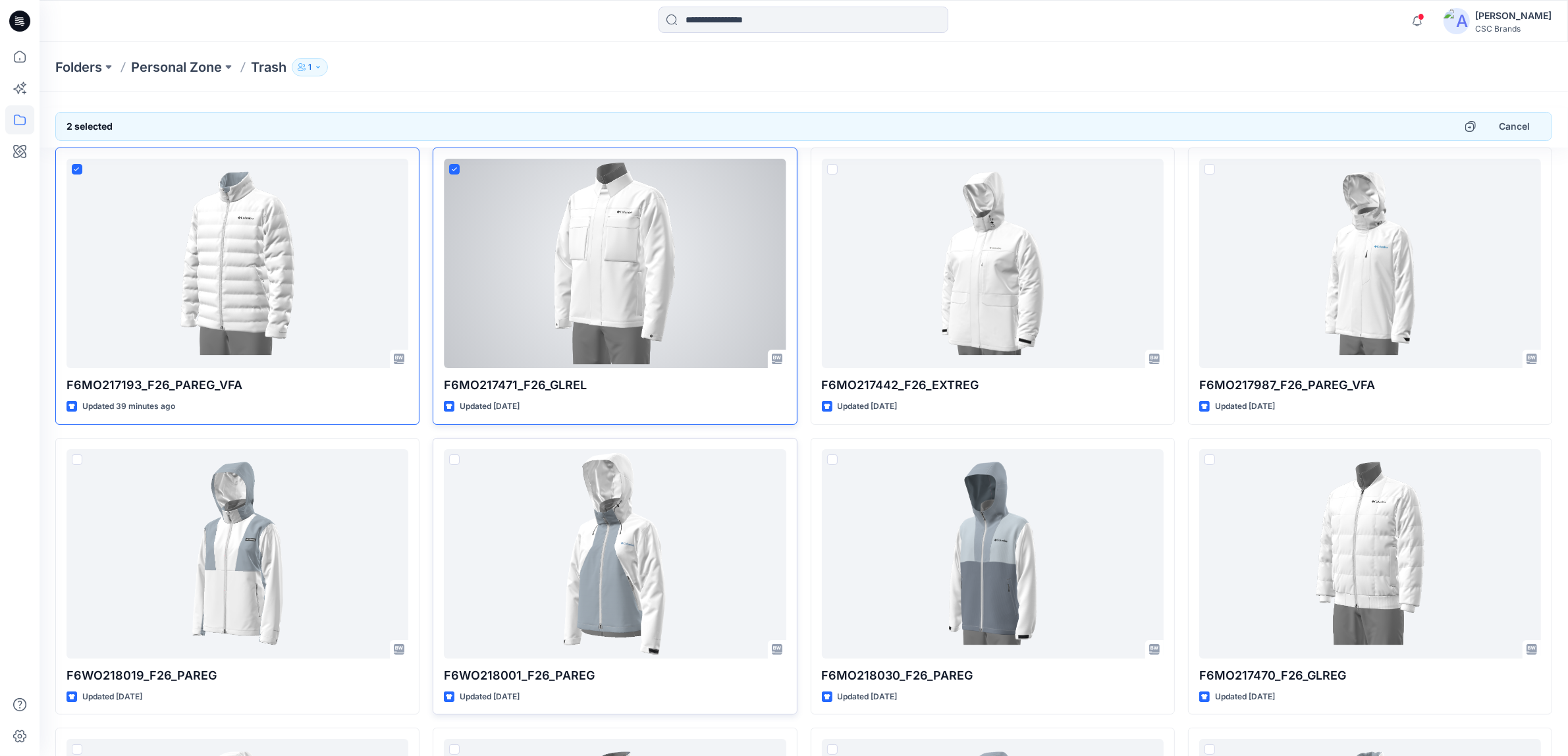
click at [455, 173] on span at bounding box center [454, 169] width 11 height 11
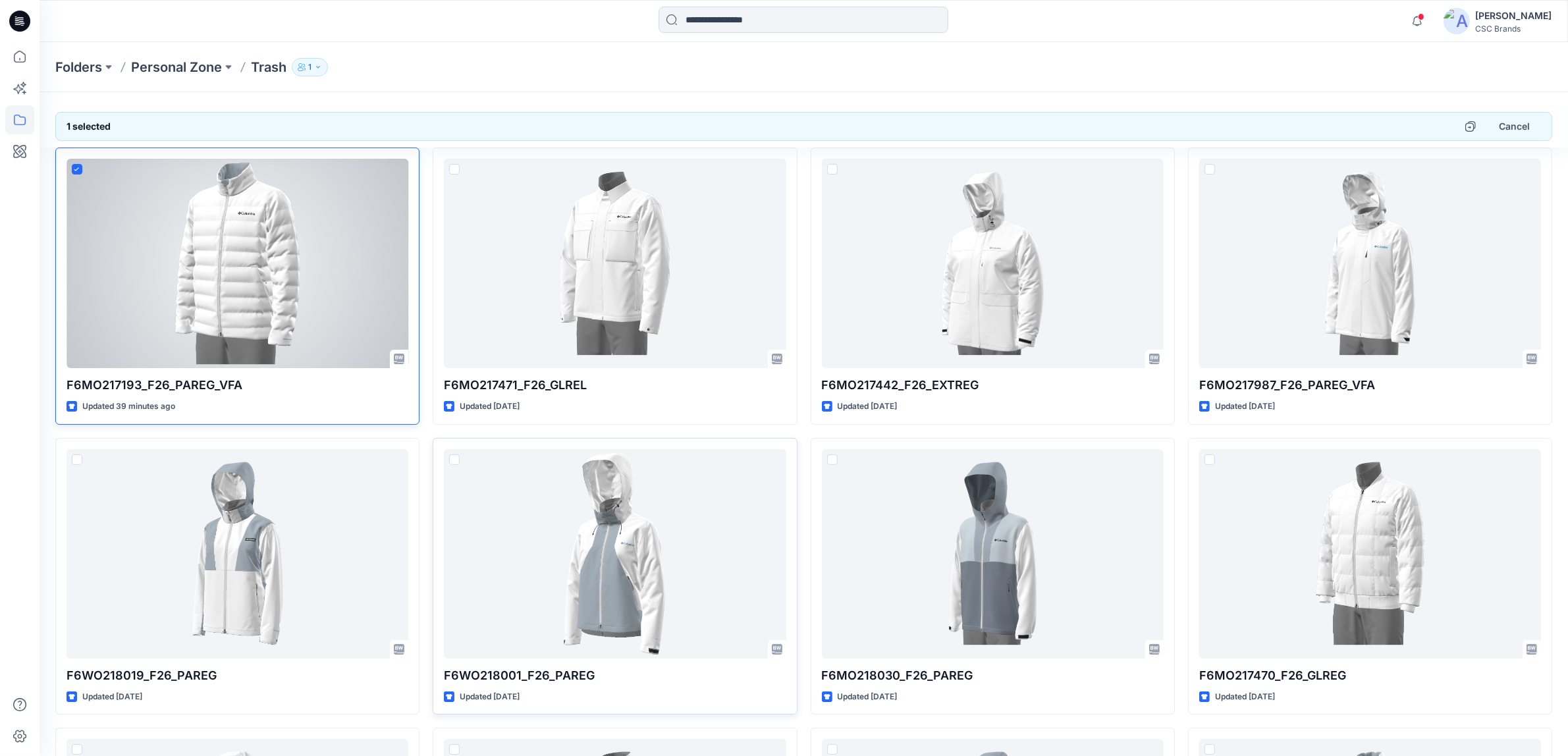
click at [74, 170] on icon at bounding box center [77, 169] width 6 height 5
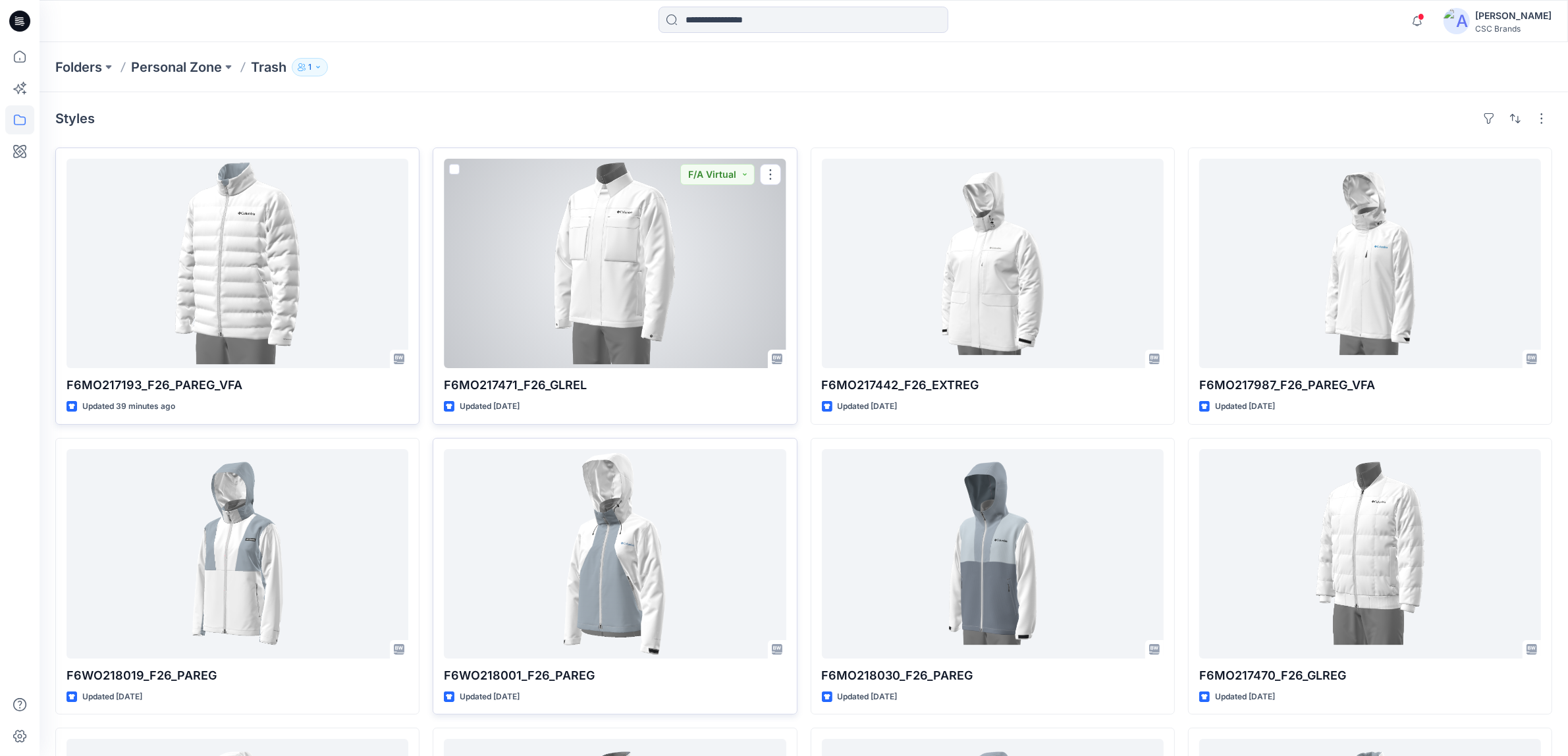
click at [456, 175] on div at bounding box center [454, 172] width 11 height 15
click at [454, 170] on span at bounding box center [454, 169] width 11 height 11
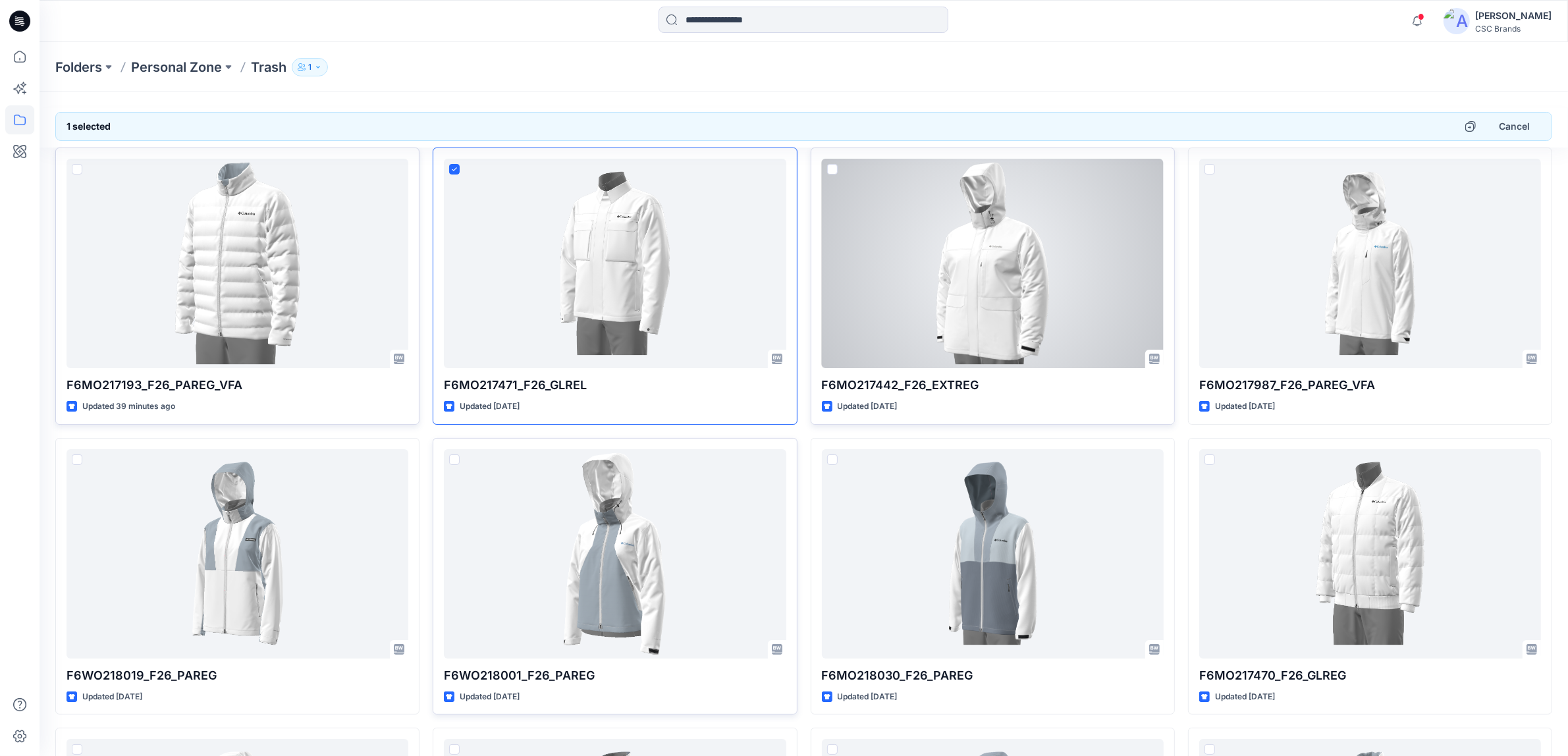
click at [834, 170] on span at bounding box center [833, 169] width 11 height 11
click at [834, 169] on span at bounding box center [833, 169] width 11 height 11
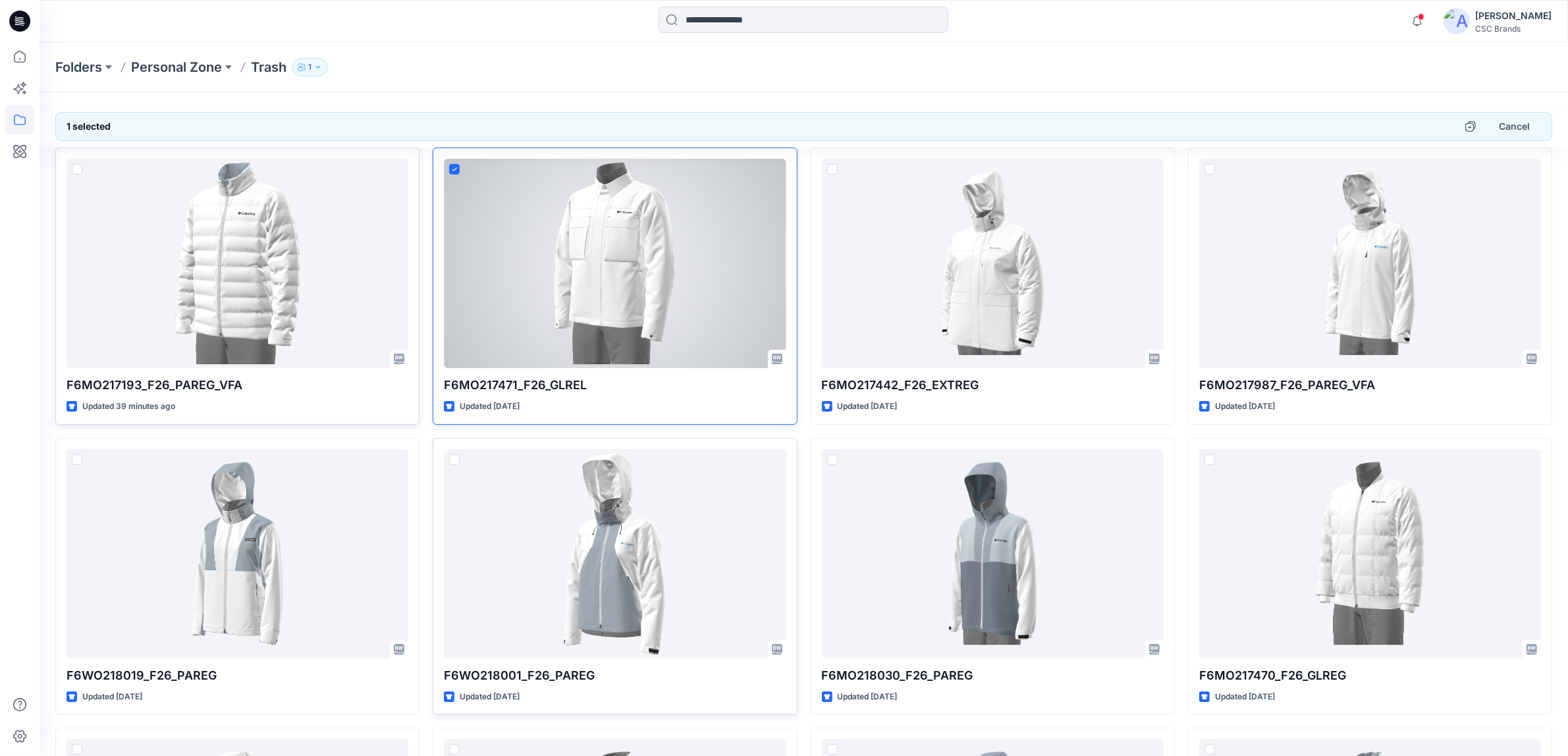
click at [457, 170] on icon at bounding box center [455, 169] width 6 height 5
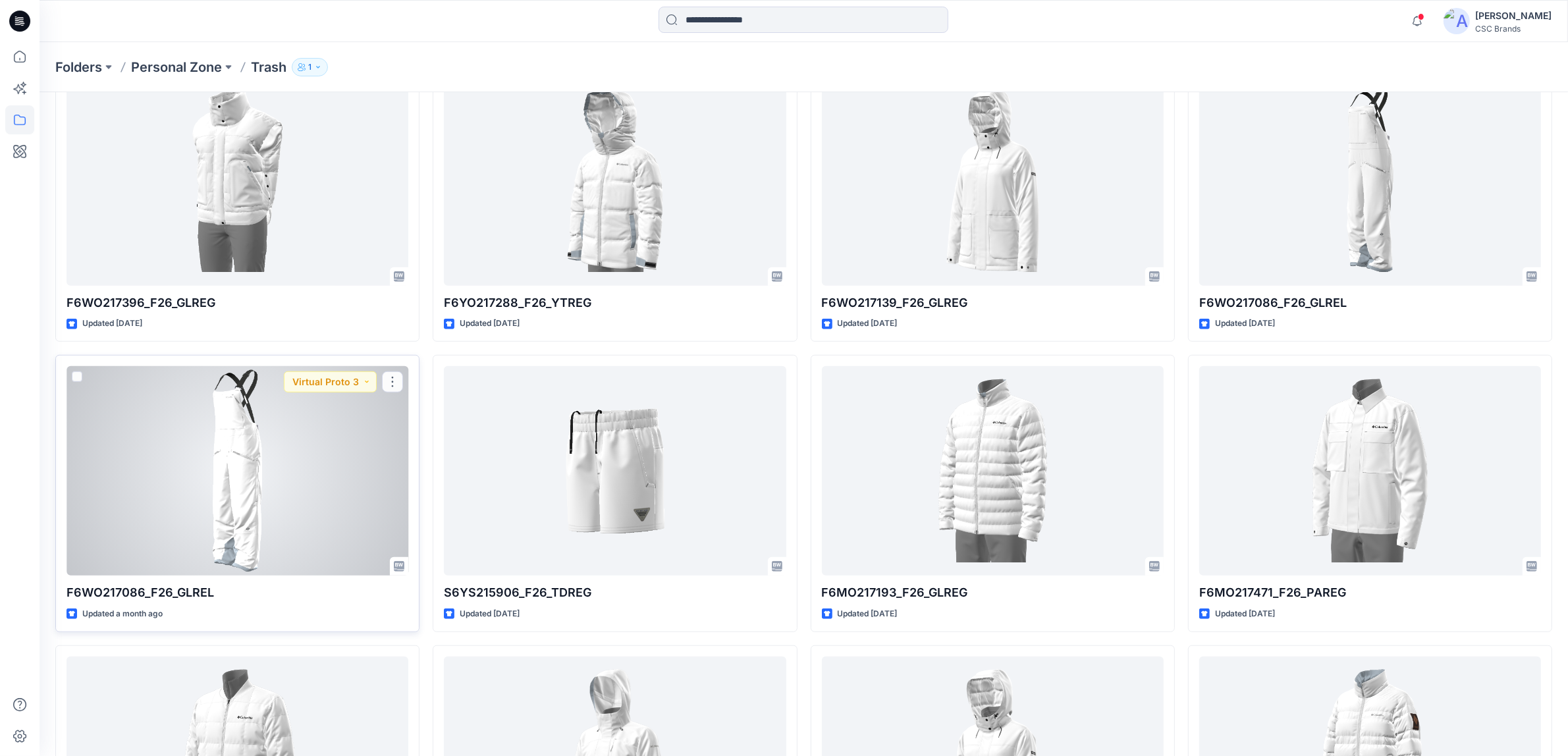
scroll to position [1235, 0]
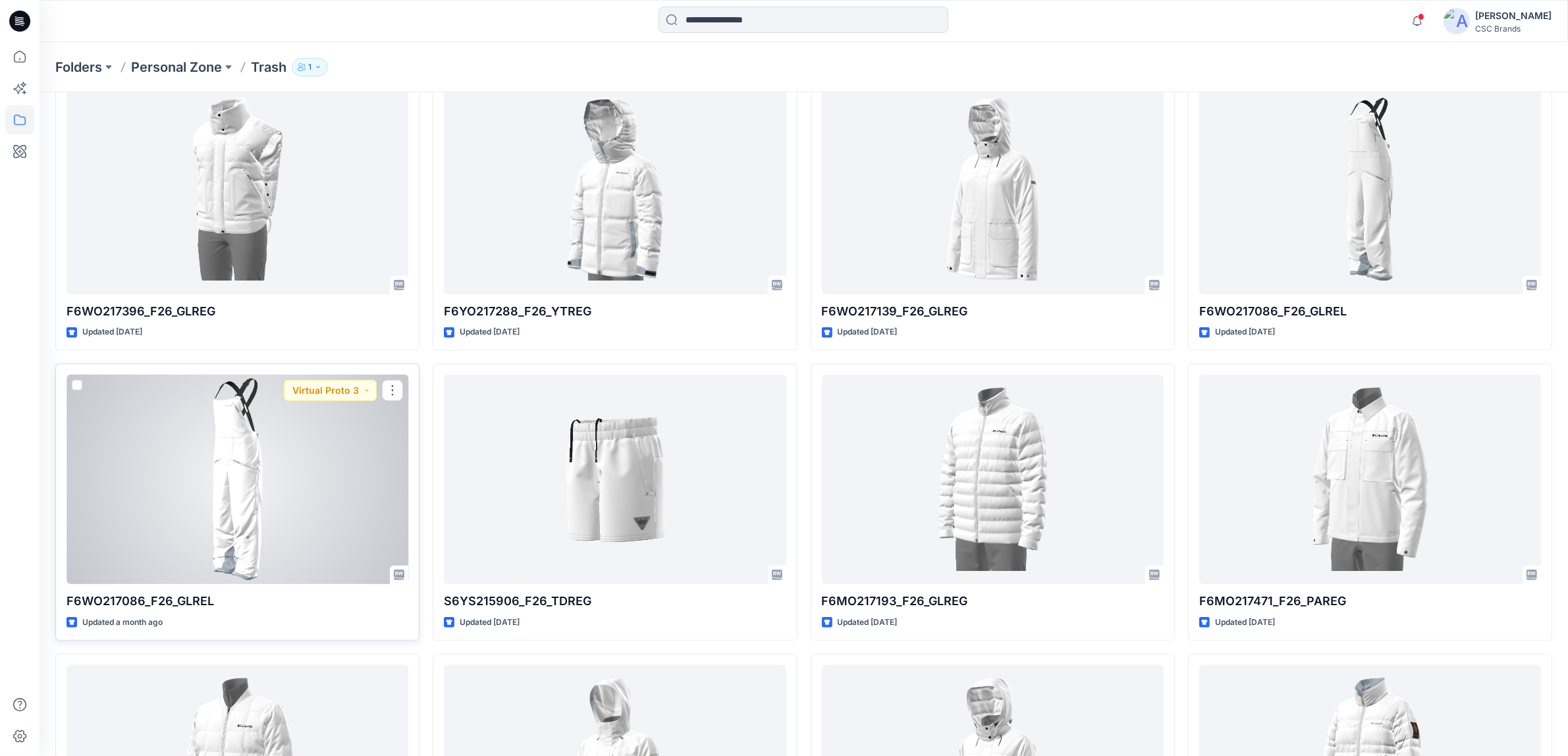
click at [77, 385] on span at bounding box center [77, 385] width 11 height 11
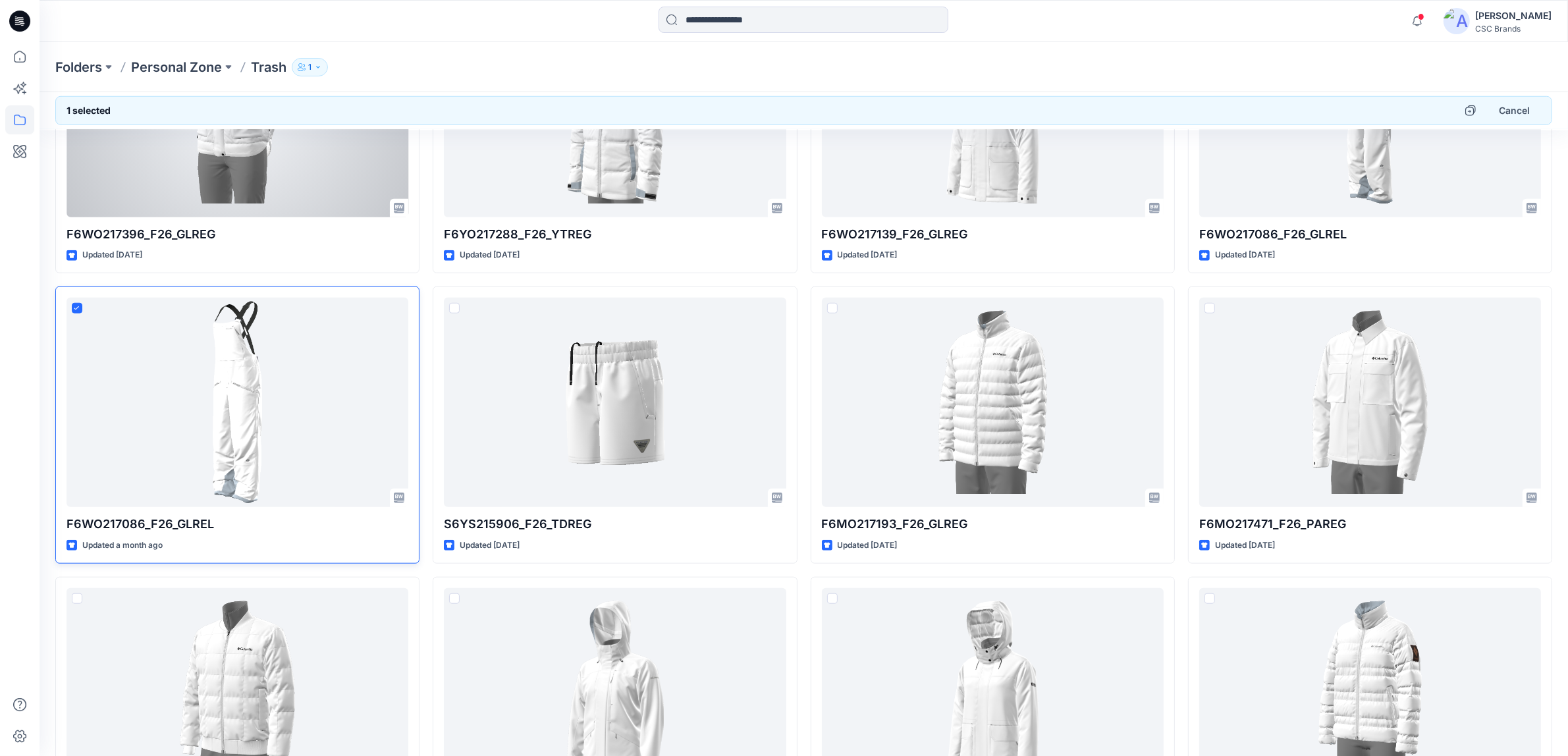
scroll to position [1317, 0]
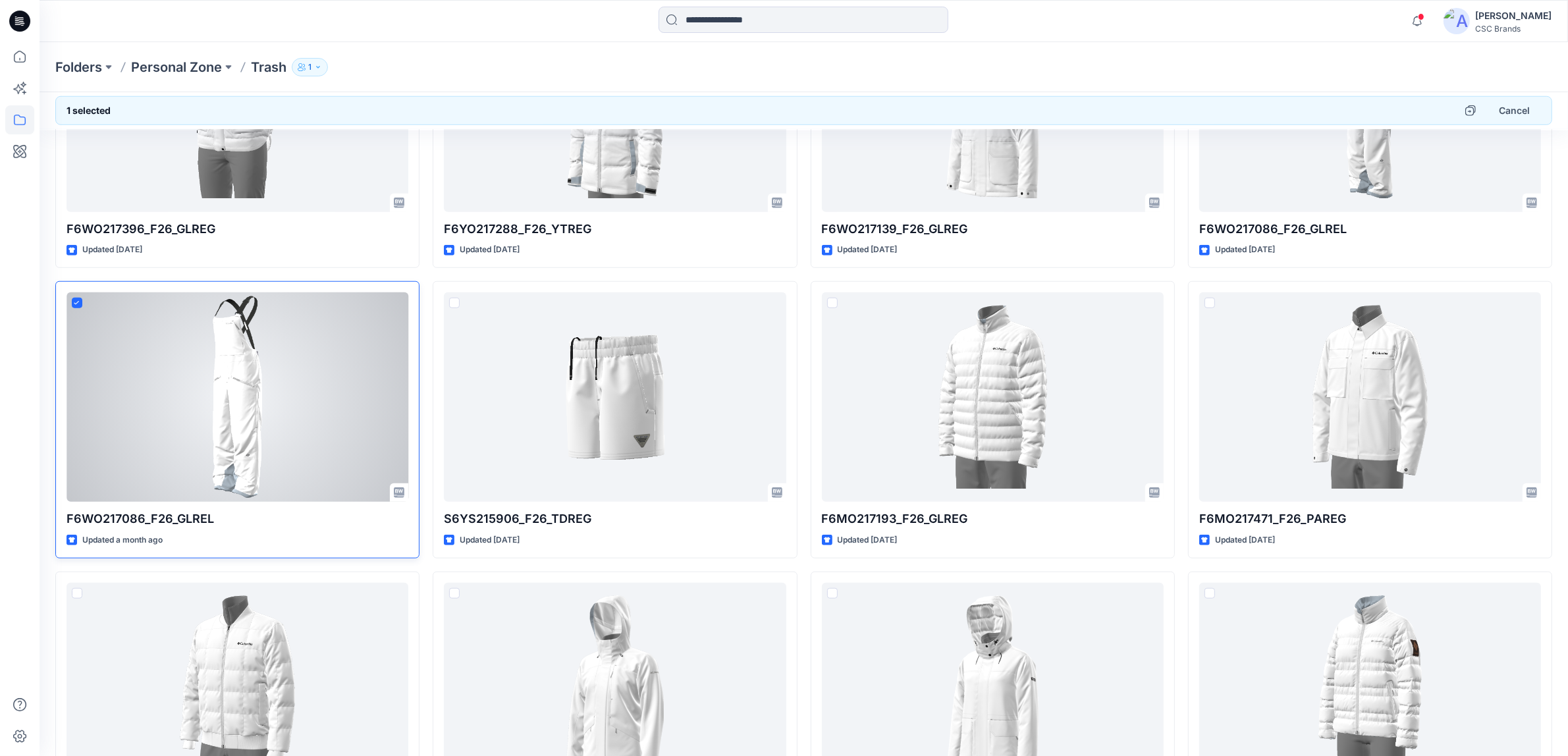
click at [80, 299] on span at bounding box center [77, 303] width 11 height 11
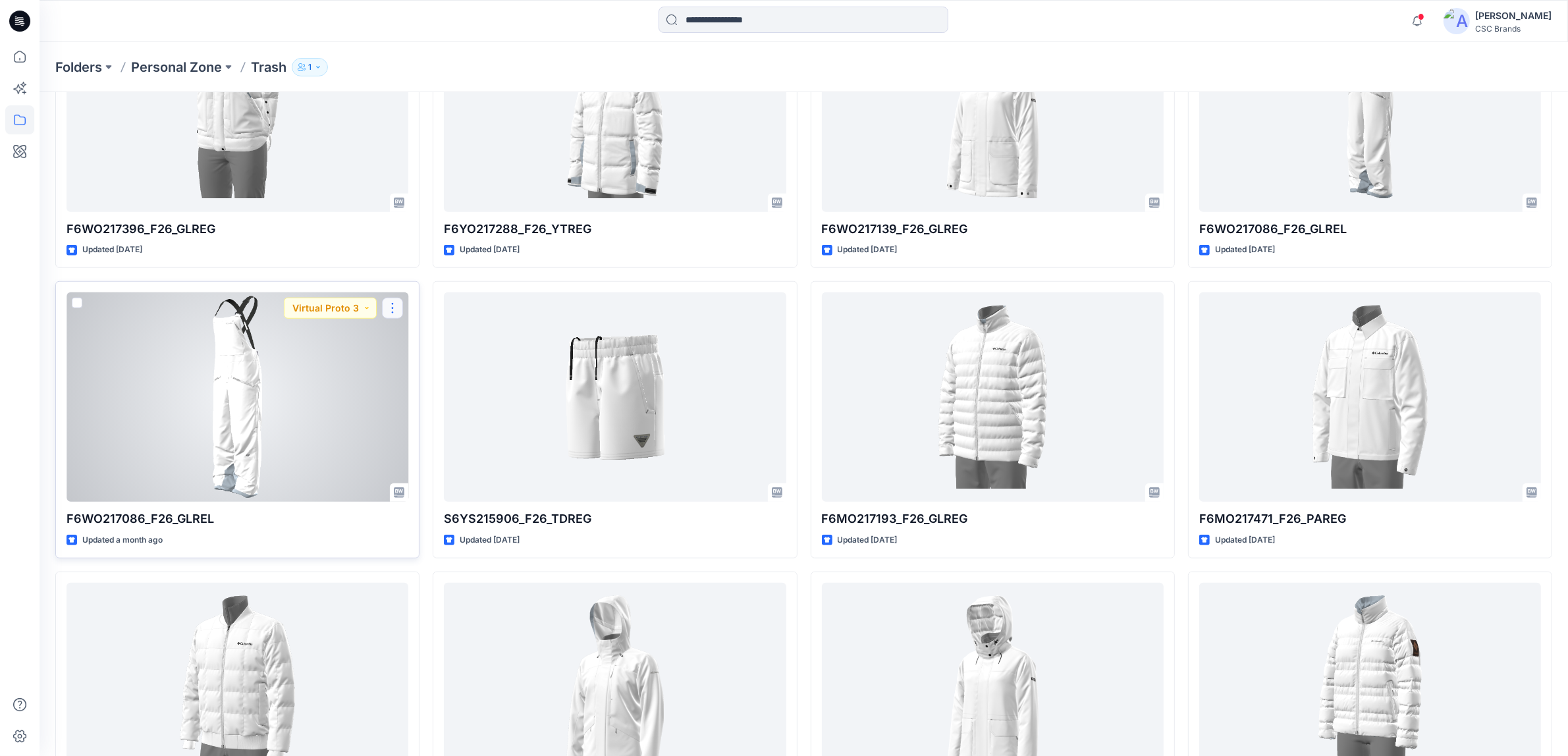
click at [391, 311] on button "button" at bounding box center [392, 308] width 21 height 21
click at [443, 386] on p "Duplicate to..." at bounding box center [438, 388] width 60 height 14
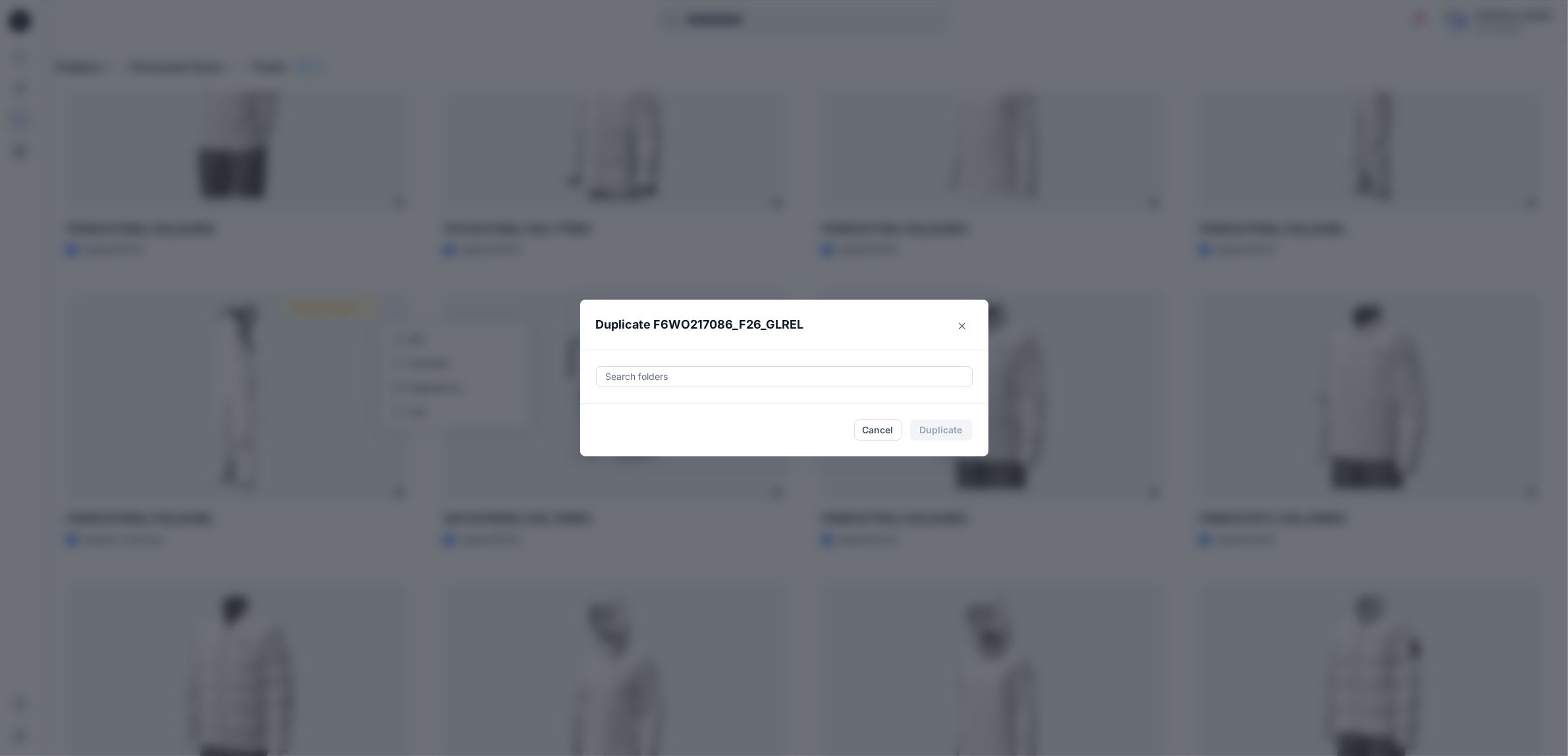
click at [680, 388] on div "Search folders" at bounding box center [785, 377] width 409 height 54
click at [673, 378] on div at bounding box center [784, 377] width 360 height 15
click at [624, 412] on icon "button" at bounding box center [618, 415] width 11 height 11
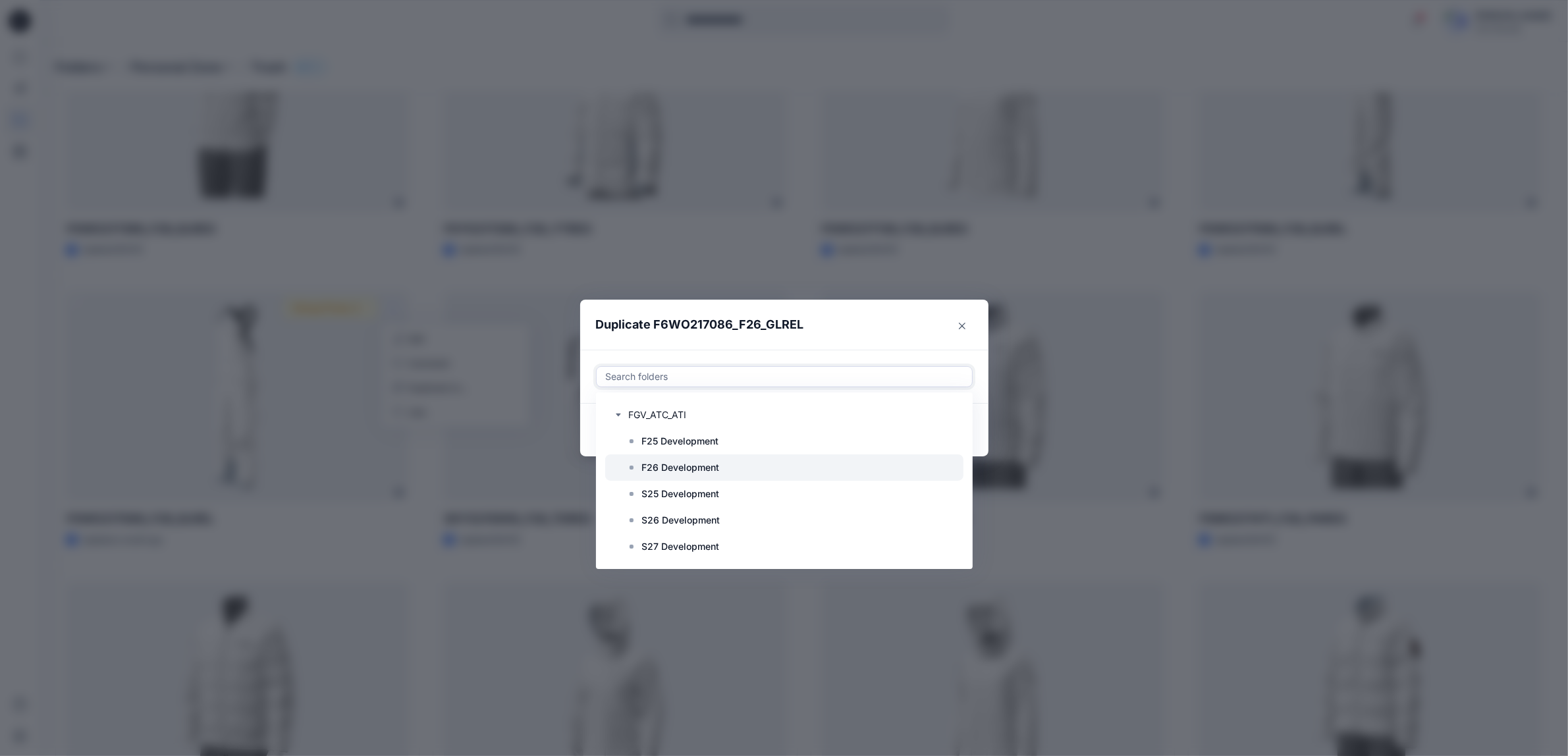
click at [669, 466] on p "F26 Development" at bounding box center [681, 467] width 77 height 15
click at [763, 343] on header "Duplicate F6WO217086_F26_GLREL" at bounding box center [772, 324] width 382 height 50
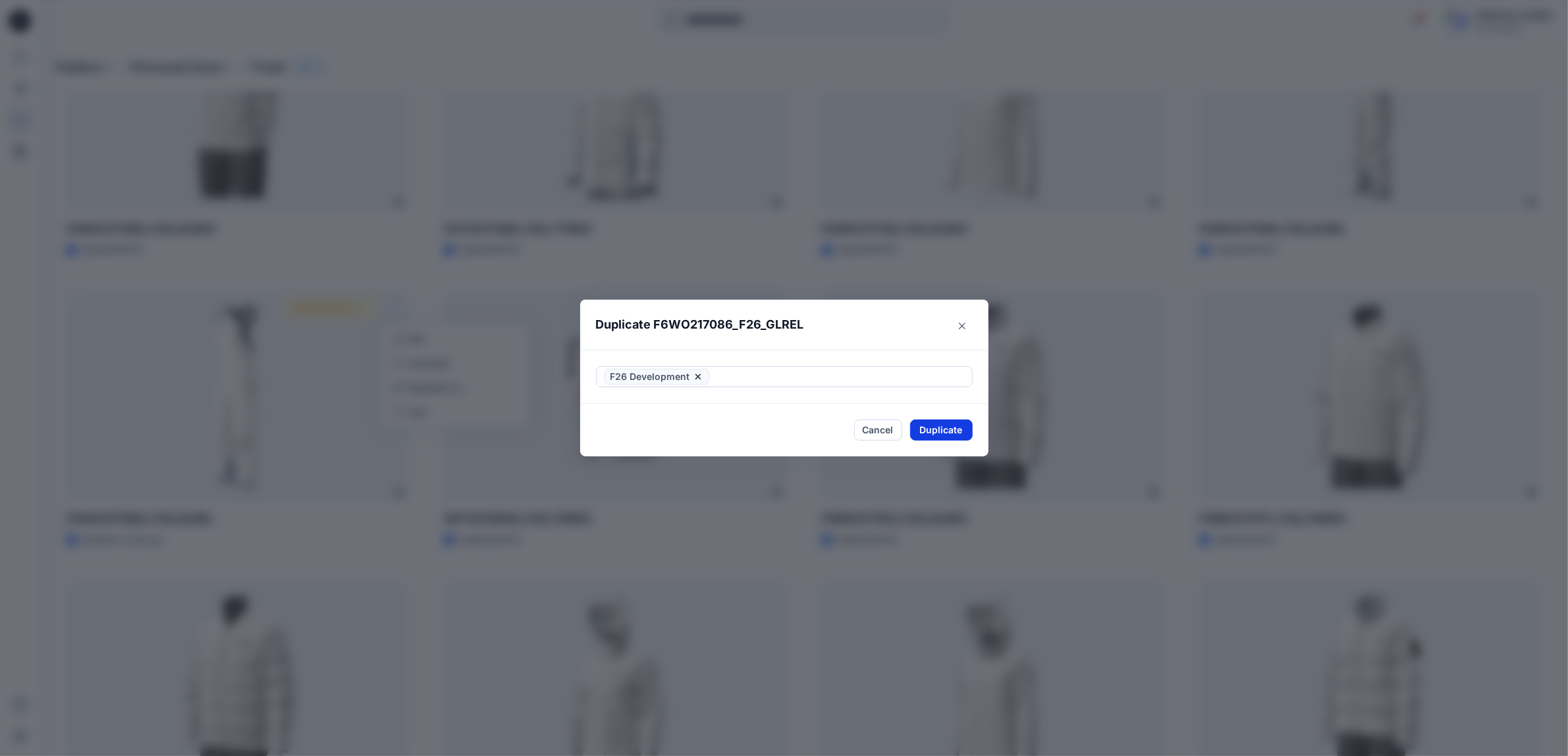
click at [937, 429] on button "Duplicate" at bounding box center [941, 429] width 63 height 21
click at [950, 436] on button "Close" at bounding box center [951, 429] width 43 height 21
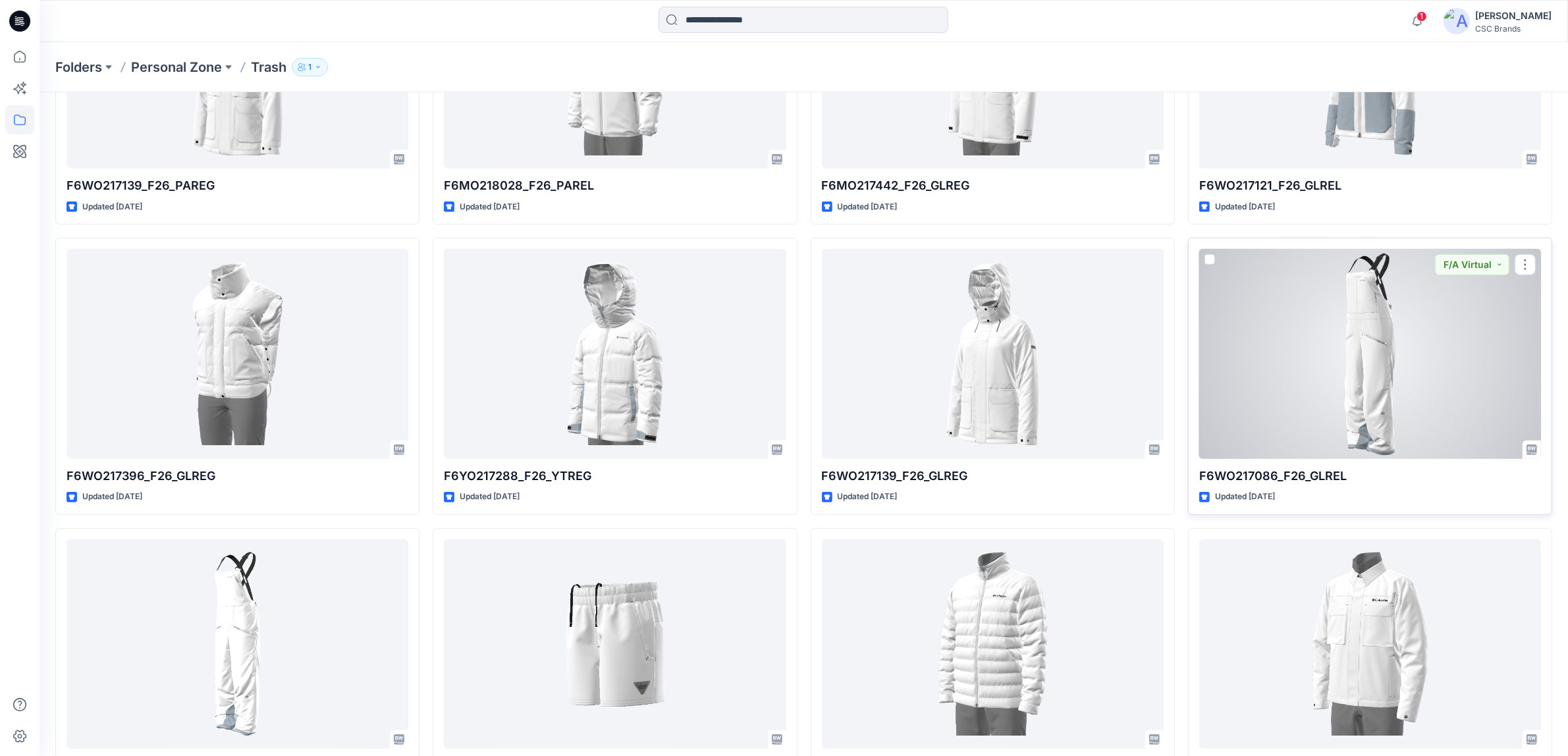
scroll to position [988, 0]
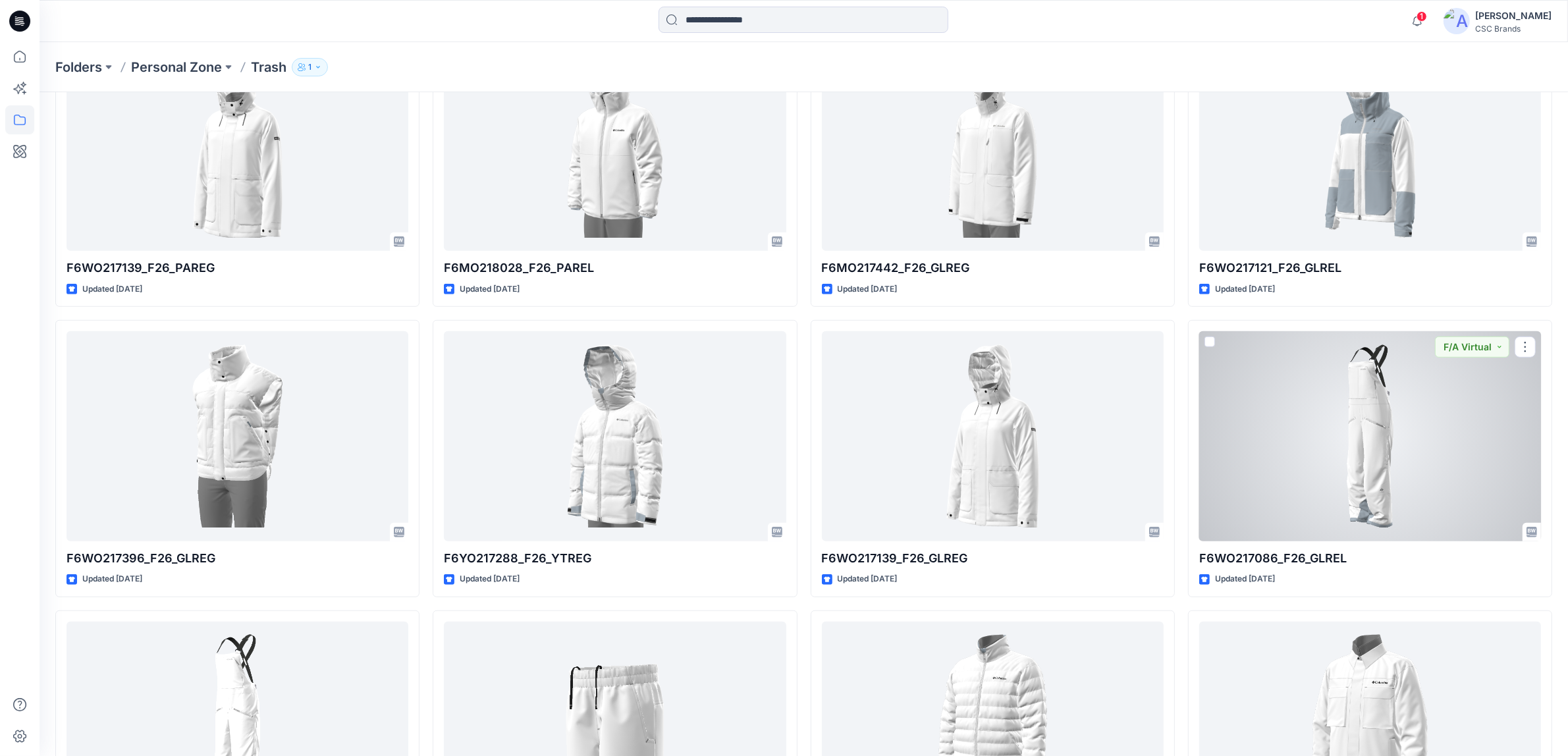
drag, startPoint x: 1210, startPoint y: 341, endPoint x: 1177, endPoint y: 341, distance: 33.0
click at [1210, 341] on span at bounding box center [1210, 342] width 11 height 11
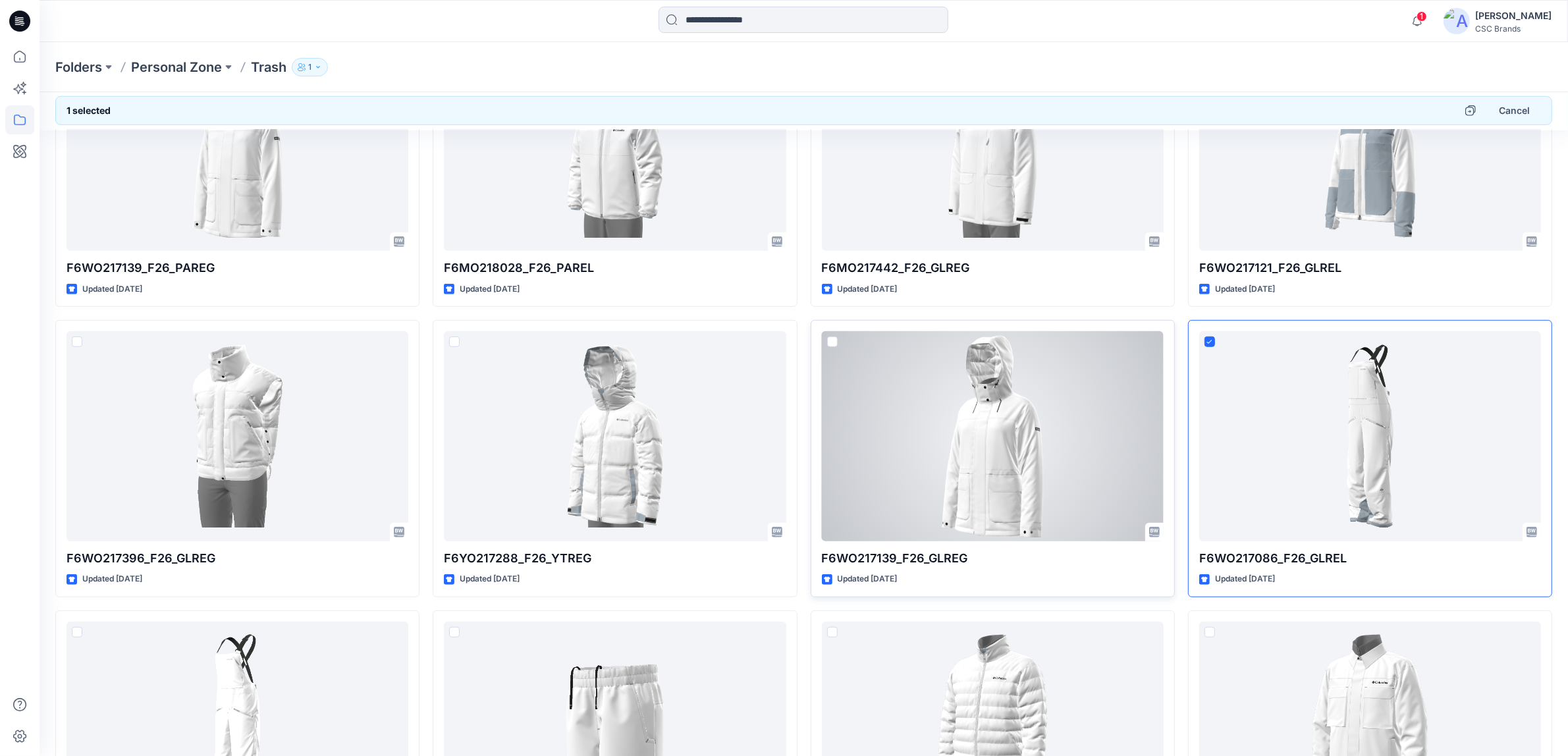
click at [831, 346] on span at bounding box center [833, 342] width 11 height 11
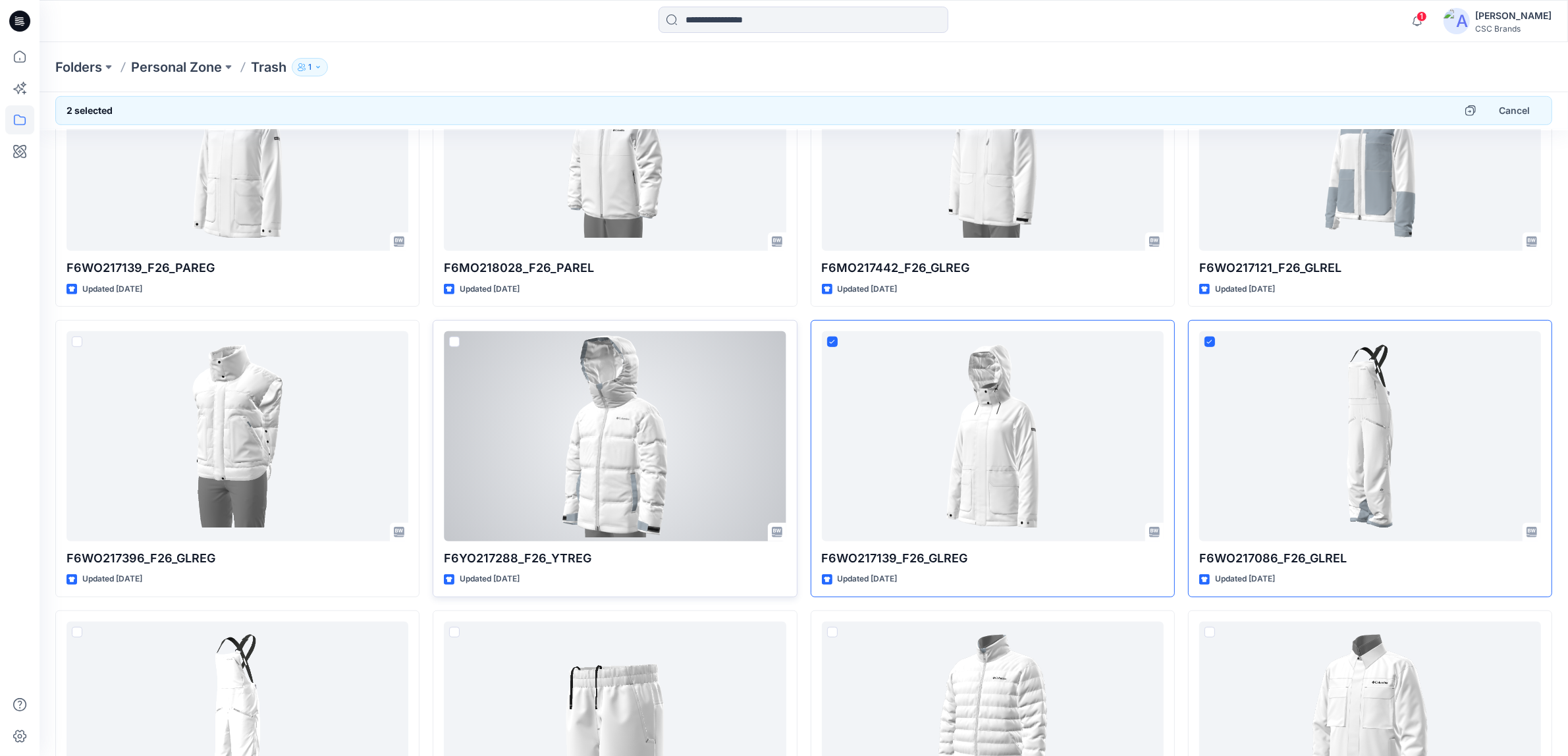
click at [454, 344] on span at bounding box center [454, 342] width 11 height 11
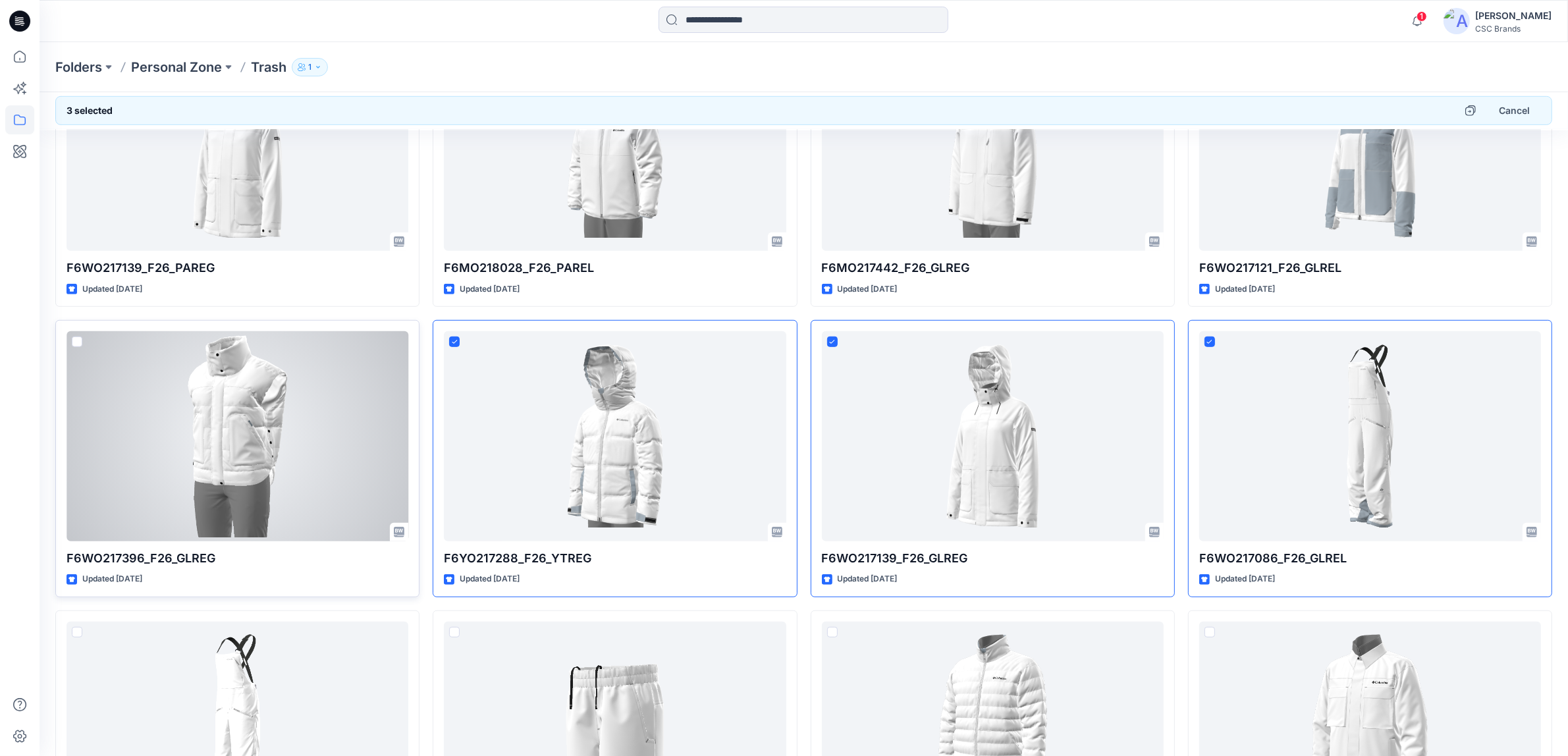
click at [74, 344] on span at bounding box center [77, 342] width 11 height 11
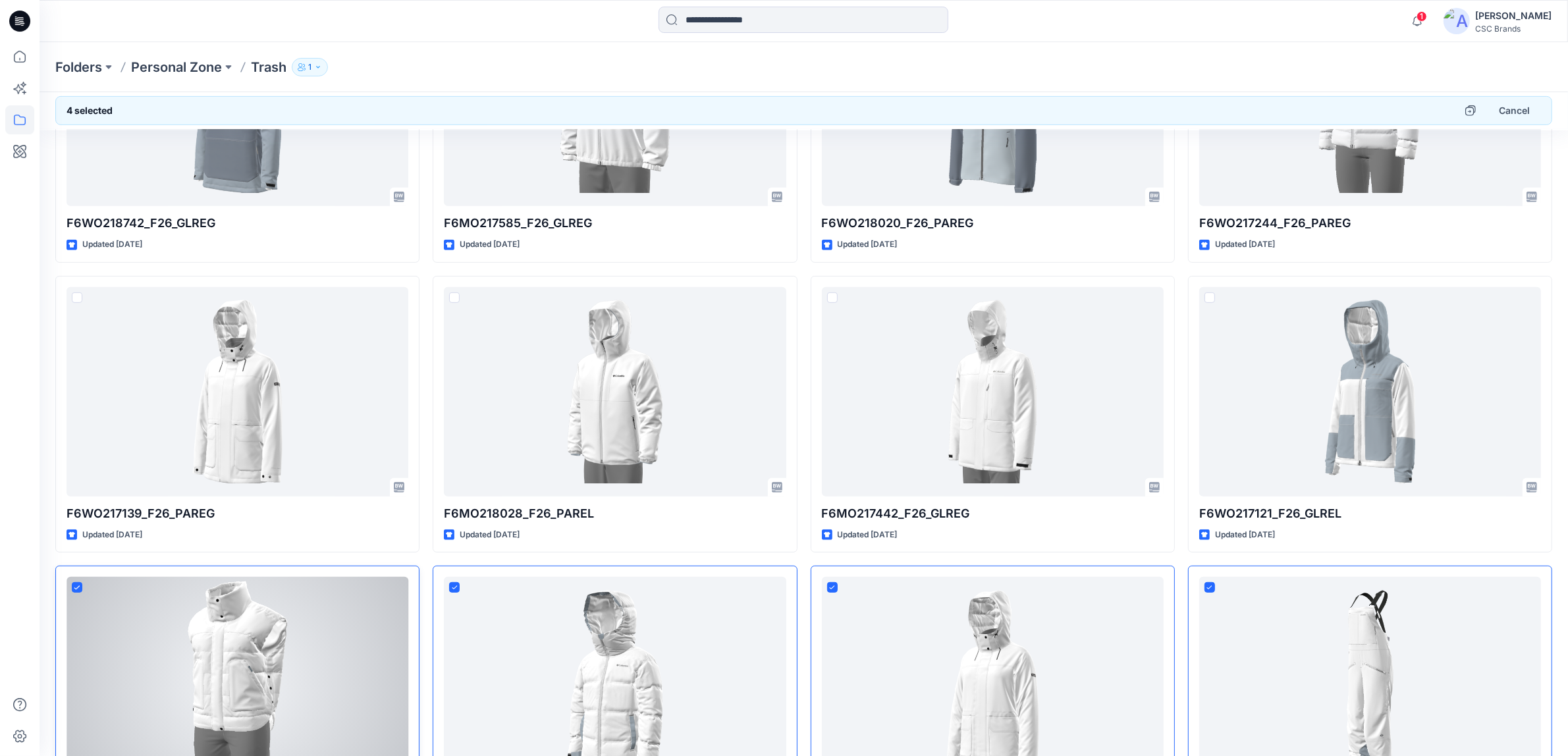
scroll to position [741, 0]
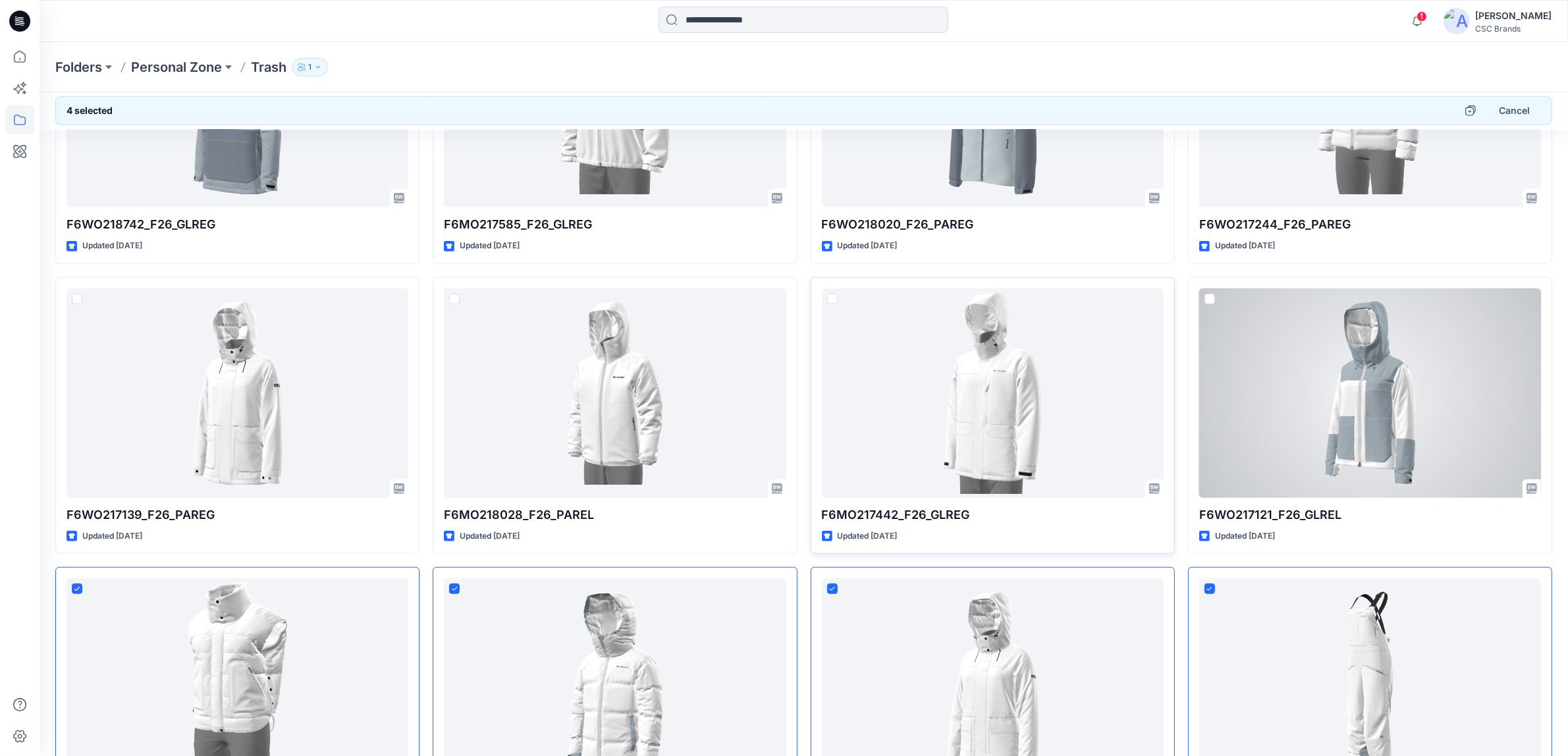
drag, startPoint x: 1207, startPoint y: 299, endPoint x: 1161, endPoint y: 303, distance: 46.2
click at [1206, 299] on span at bounding box center [1210, 299] width 11 height 11
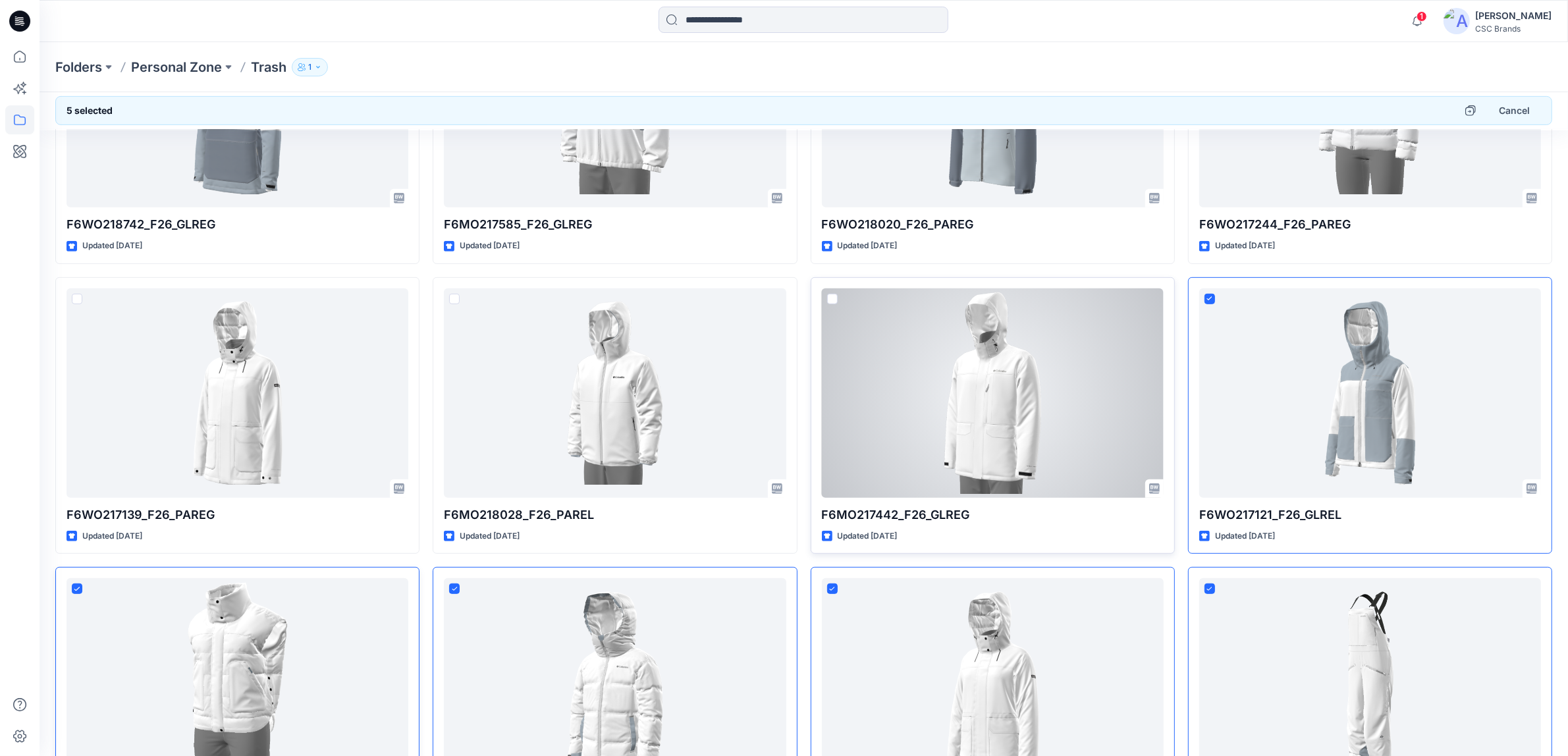
click at [832, 303] on span at bounding box center [833, 299] width 11 height 11
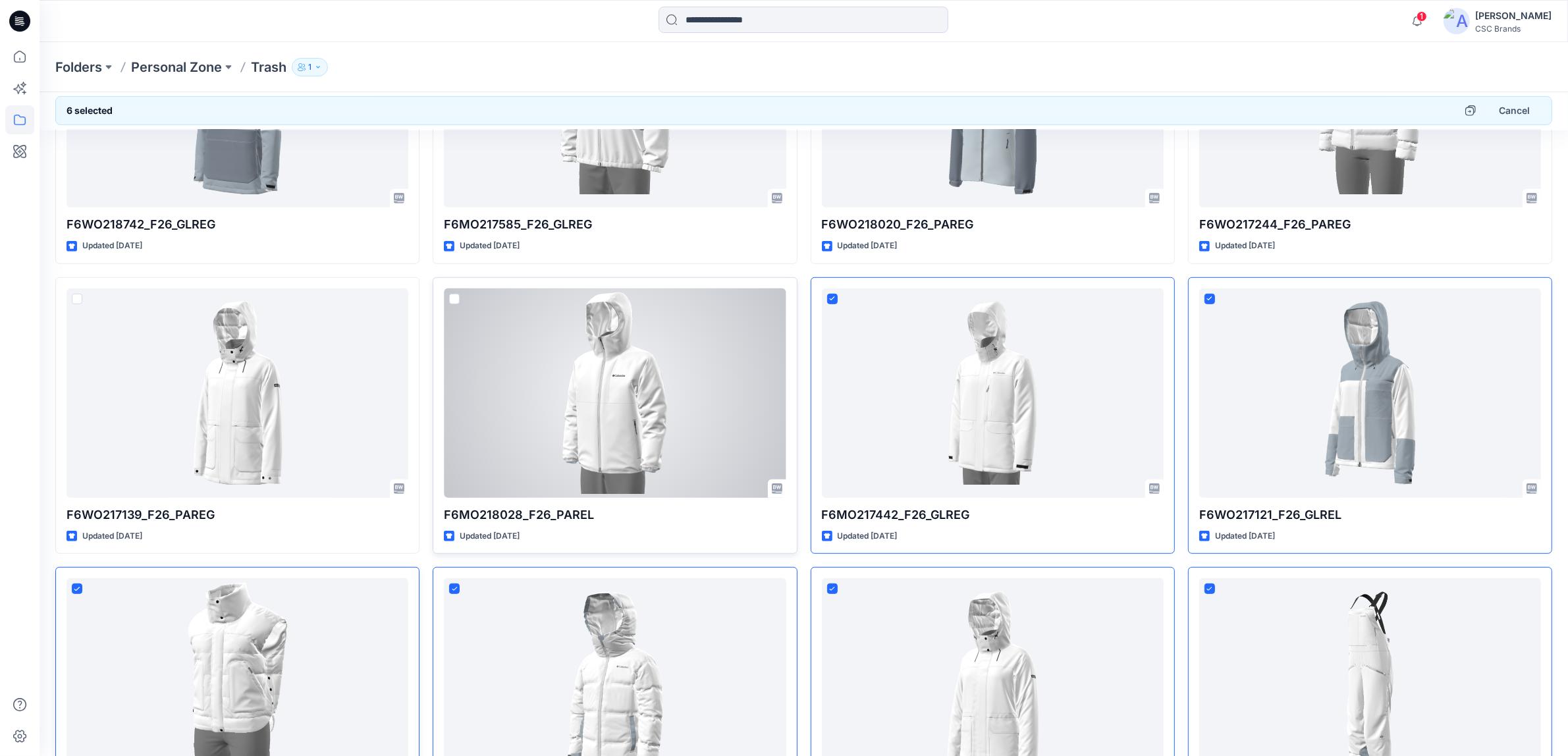
click at [452, 299] on span at bounding box center [454, 299] width 11 height 11
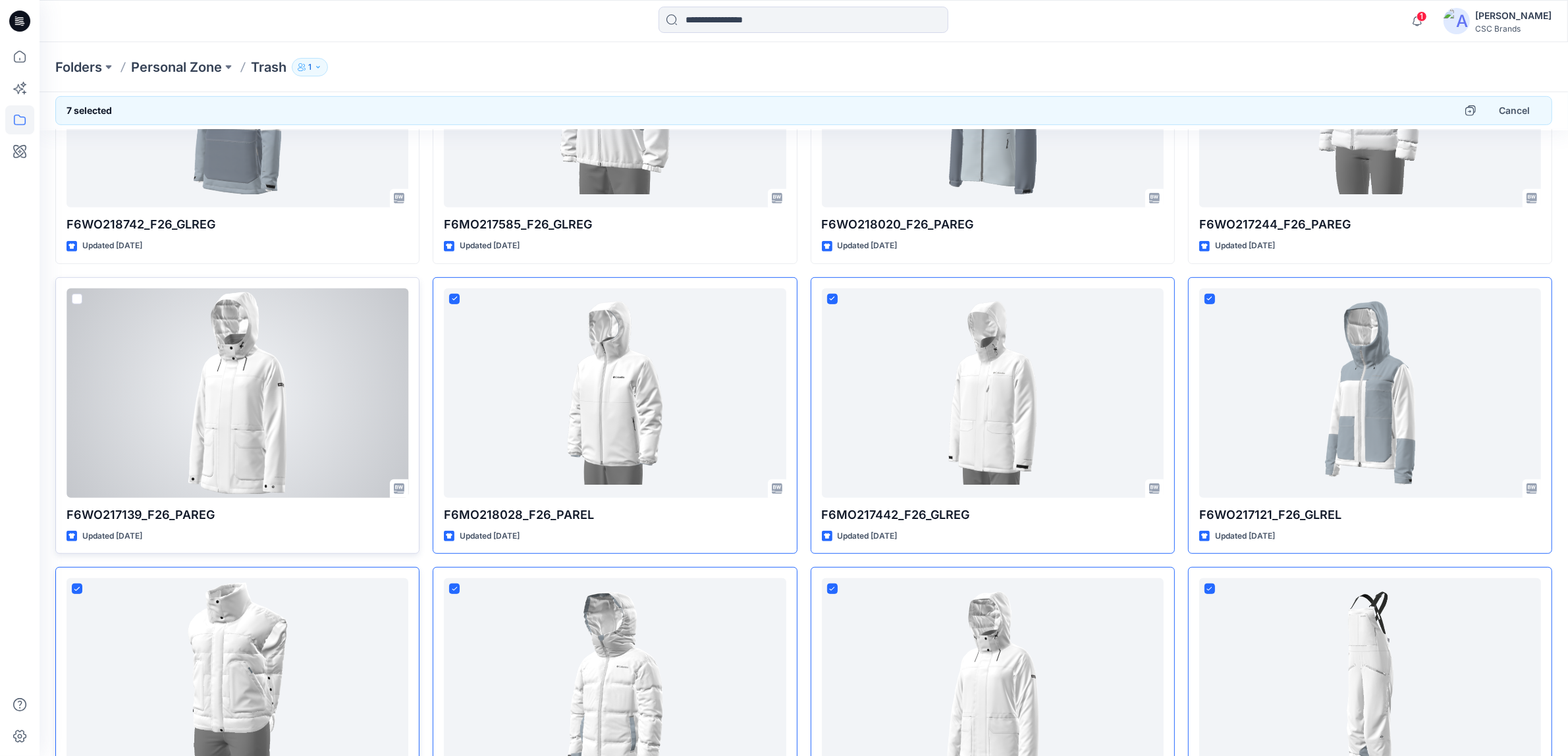
click at [79, 298] on span at bounding box center [77, 299] width 11 height 11
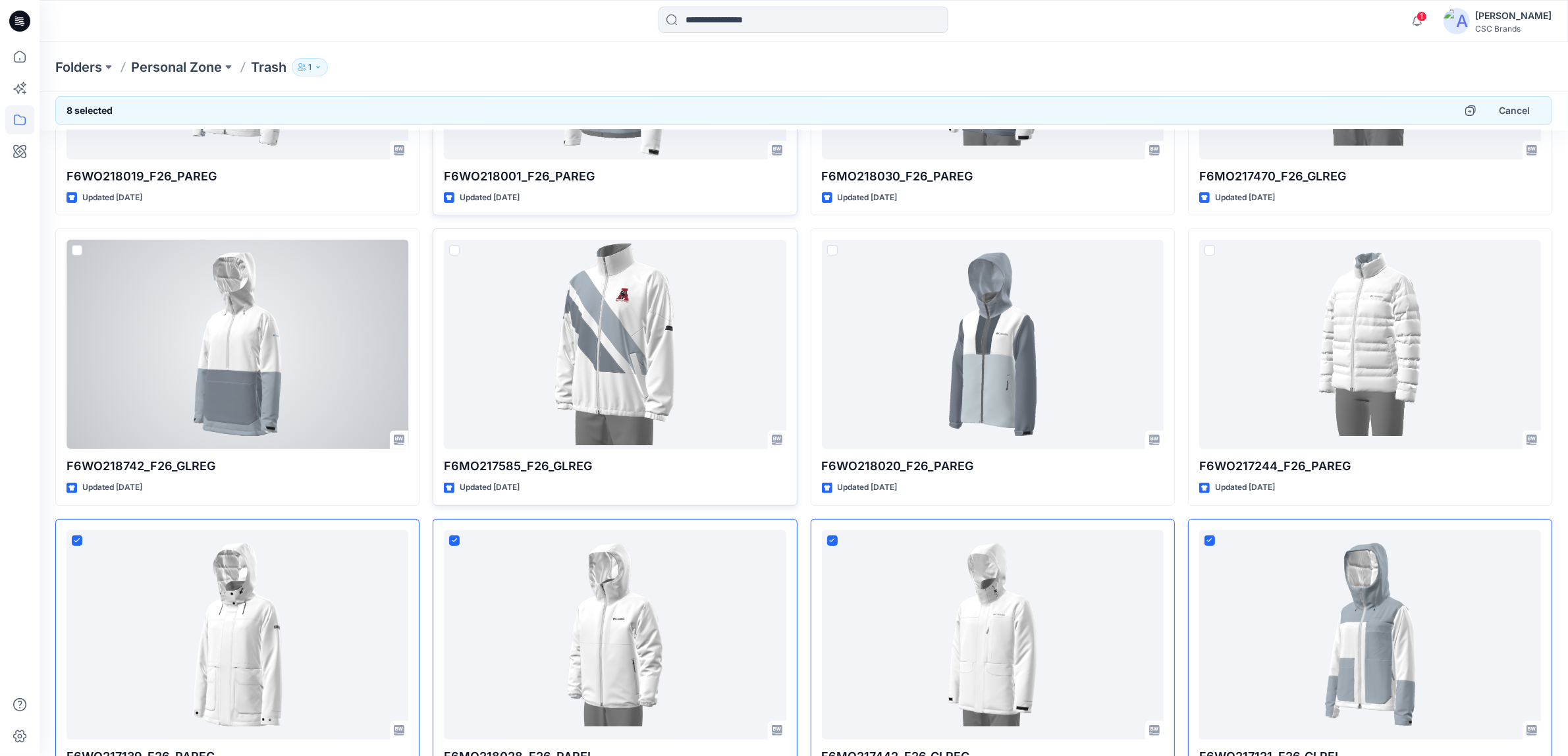
scroll to position [494, 0]
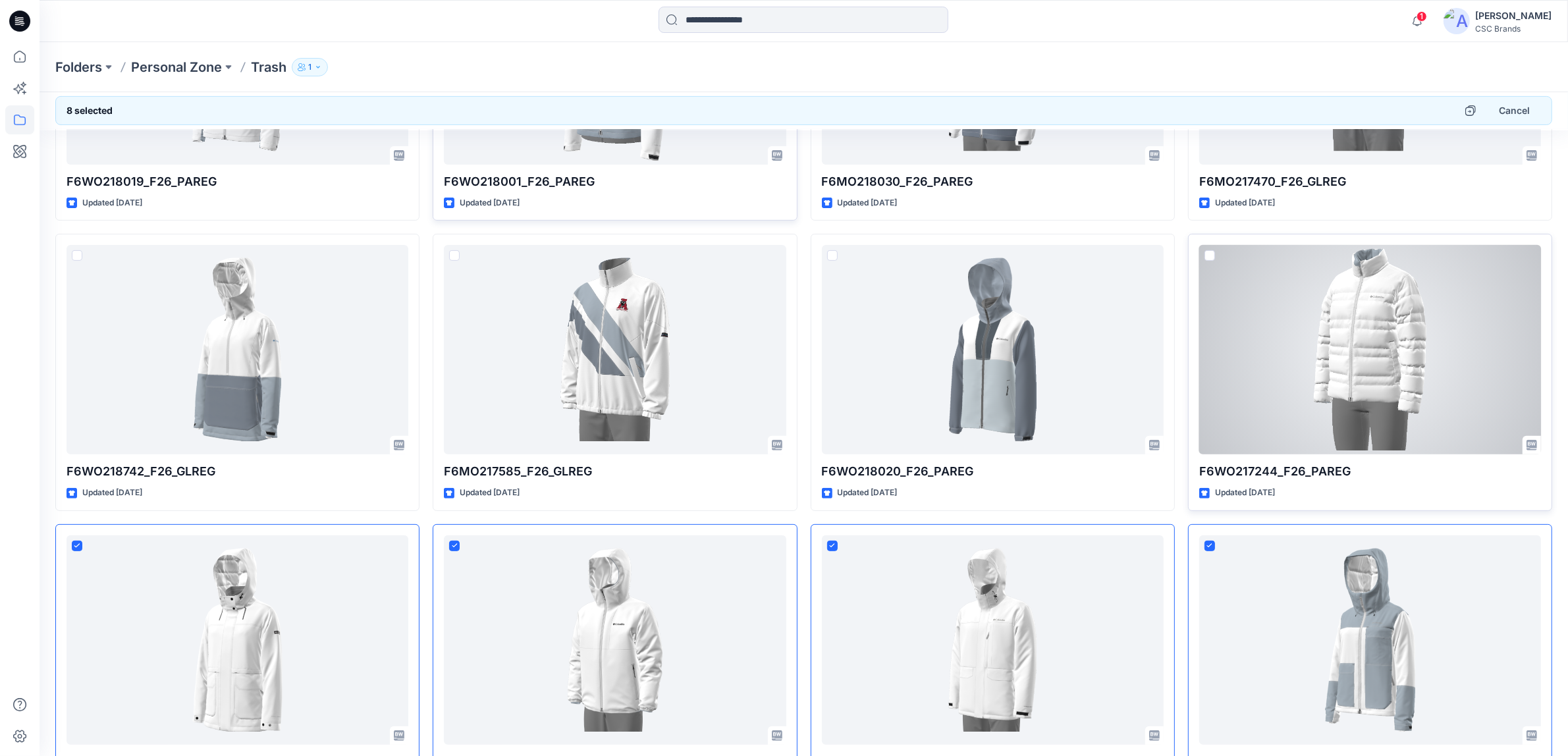
click at [1210, 255] on span at bounding box center [1210, 255] width 11 height 11
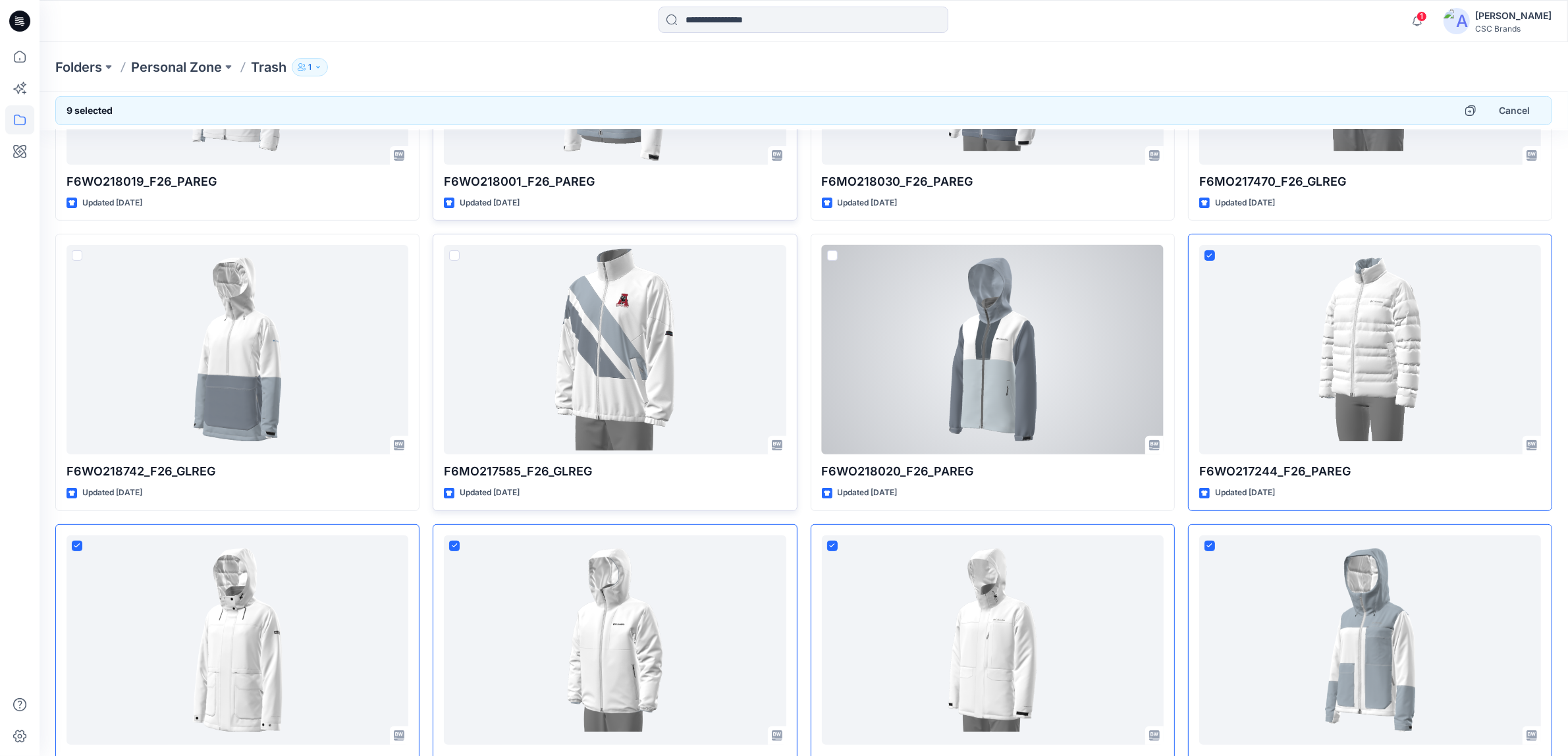
click at [828, 258] on span at bounding box center [833, 255] width 11 height 11
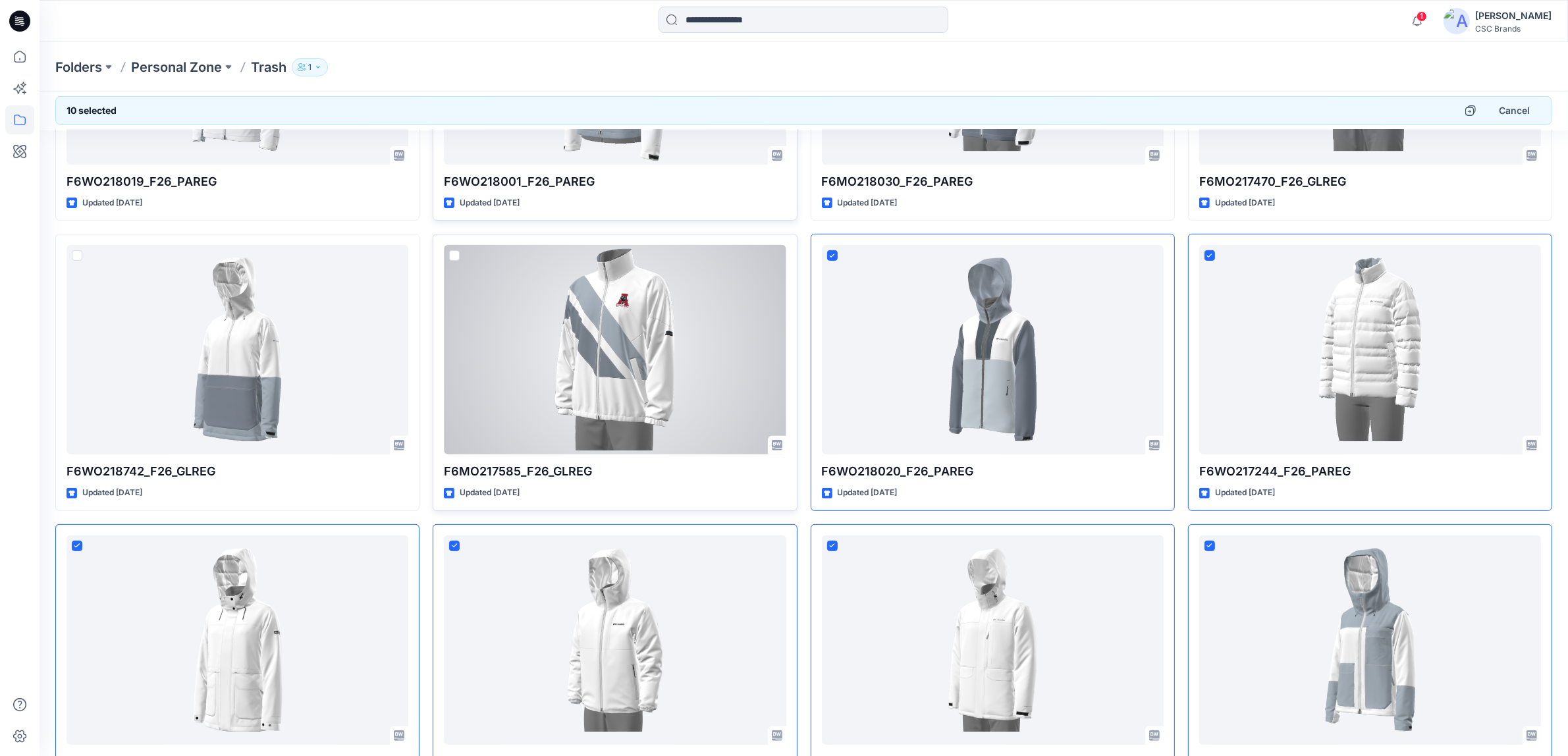
drag, startPoint x: 456, startPoint y: 258, endPoint x: 449, endPoint y: 258, distance: 7.0
click at [455, 258] on span at bounding box center [454, 255] width 11 height 11
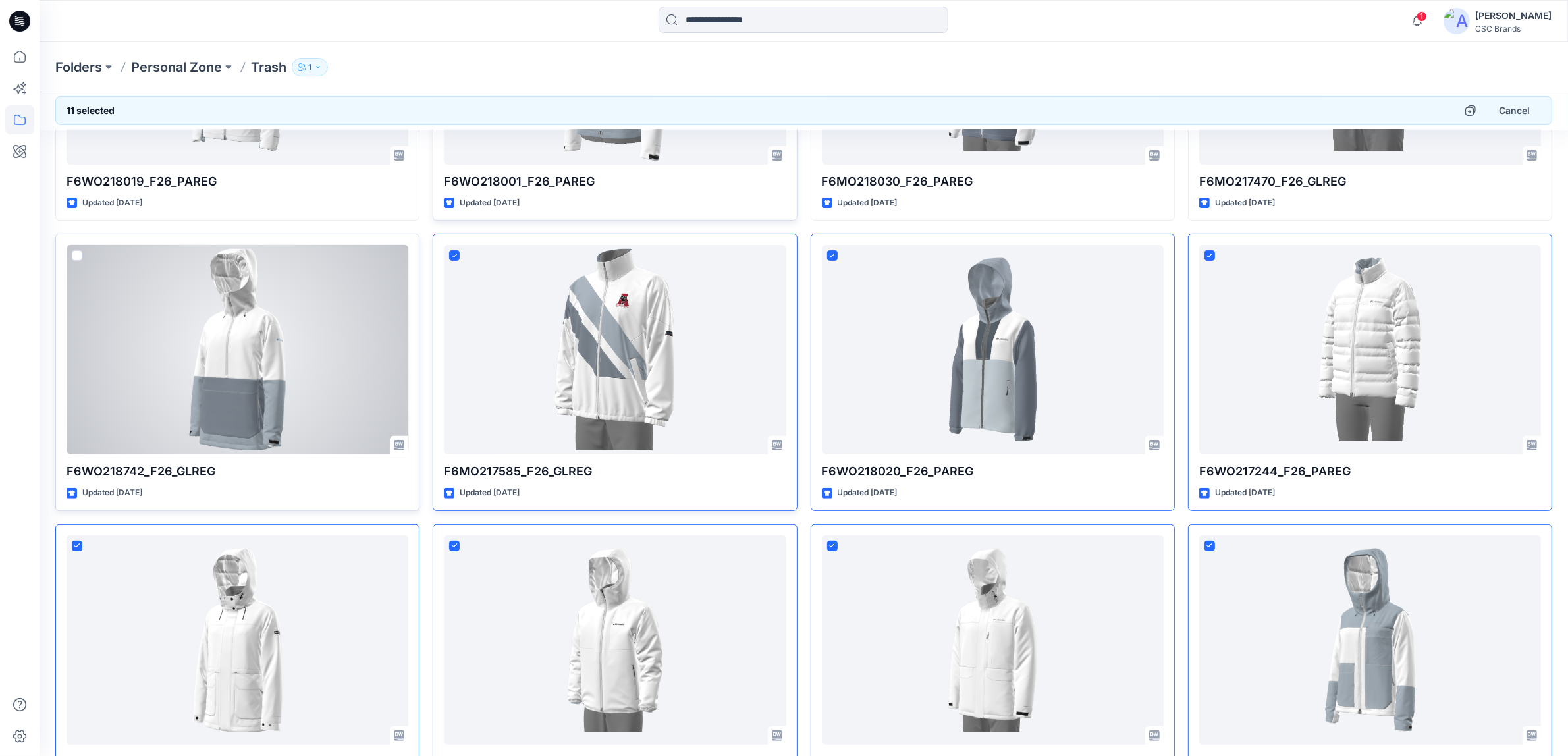
click at [73, 257] on span at bounding box center [77, 255] width 11 height 11
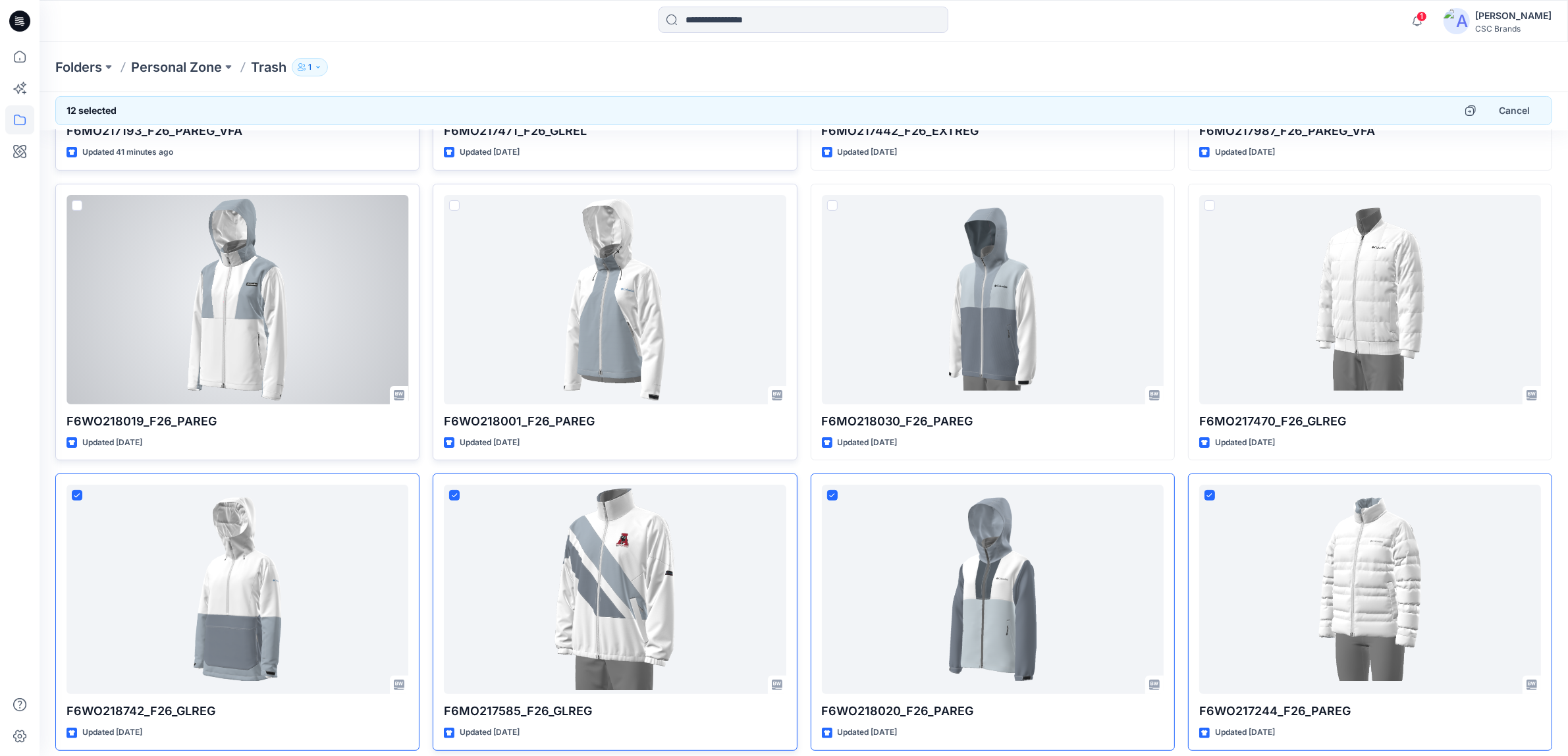
scroll to position [247, 0]
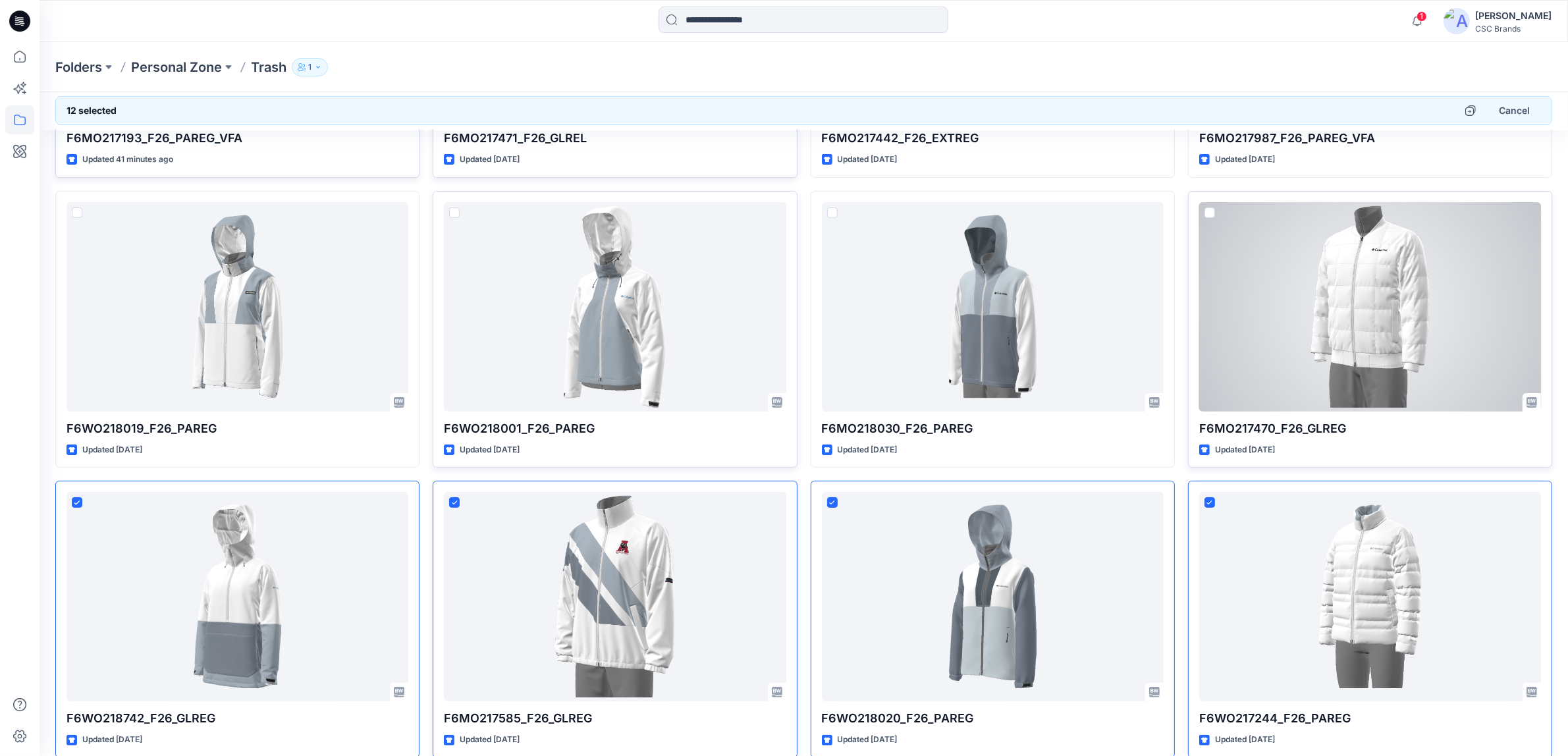
click at [1213, 211] on span at bounding box center [1210, 213] width 11 height 11
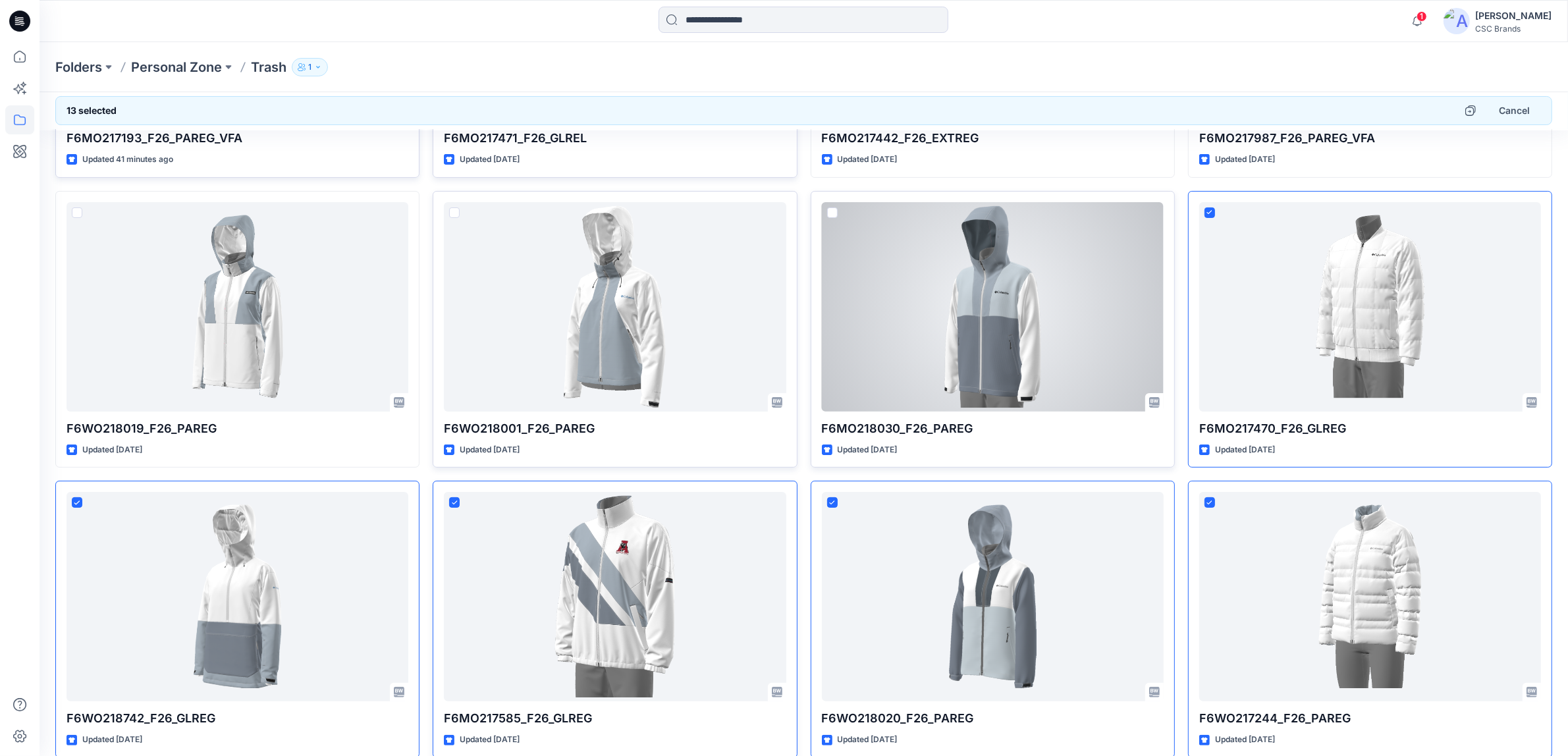
click at [830, 217] on span at bounding box center [833, 213] width 11 height 11
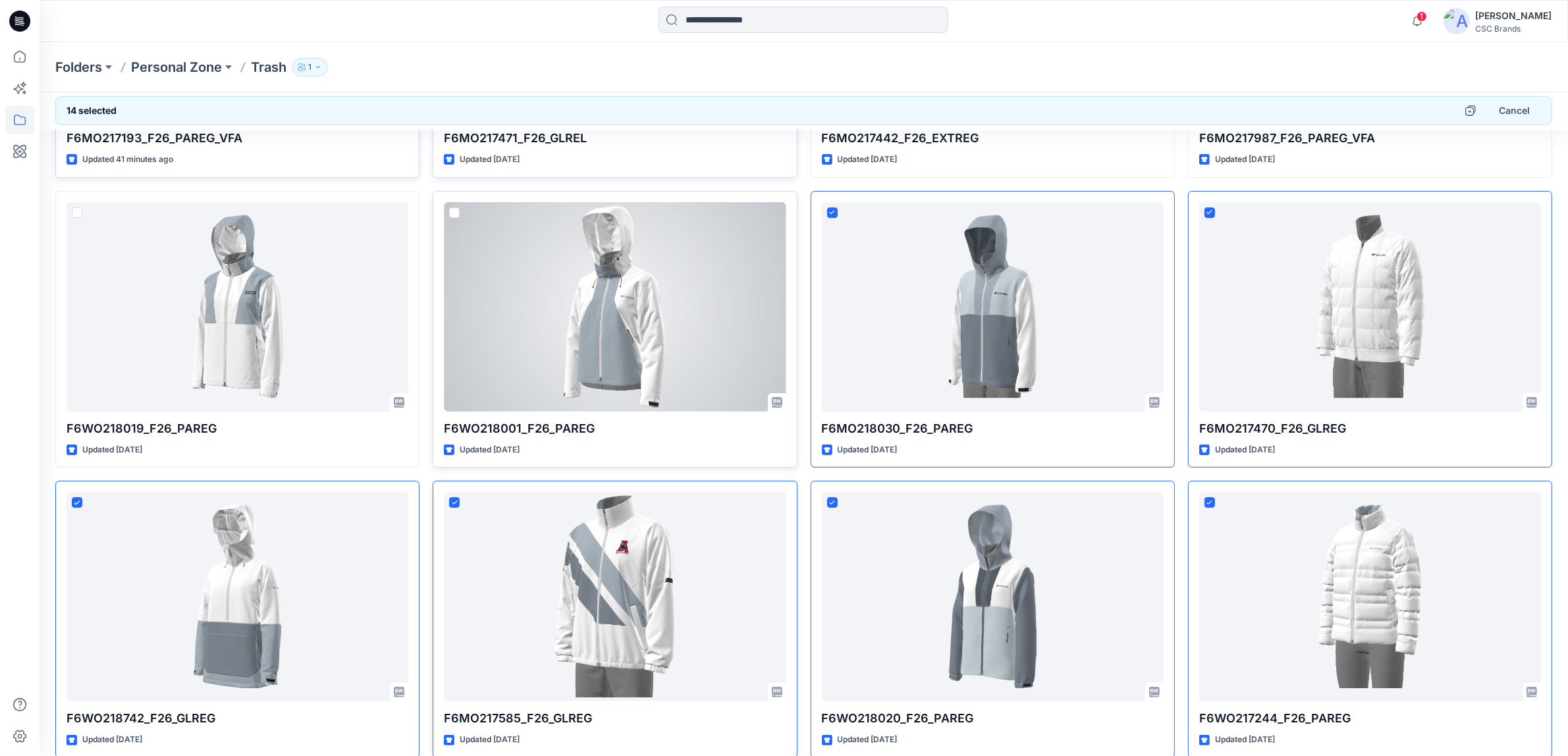
click at [453, 215] on span at bounding box center [454, 213] width 11 height 11
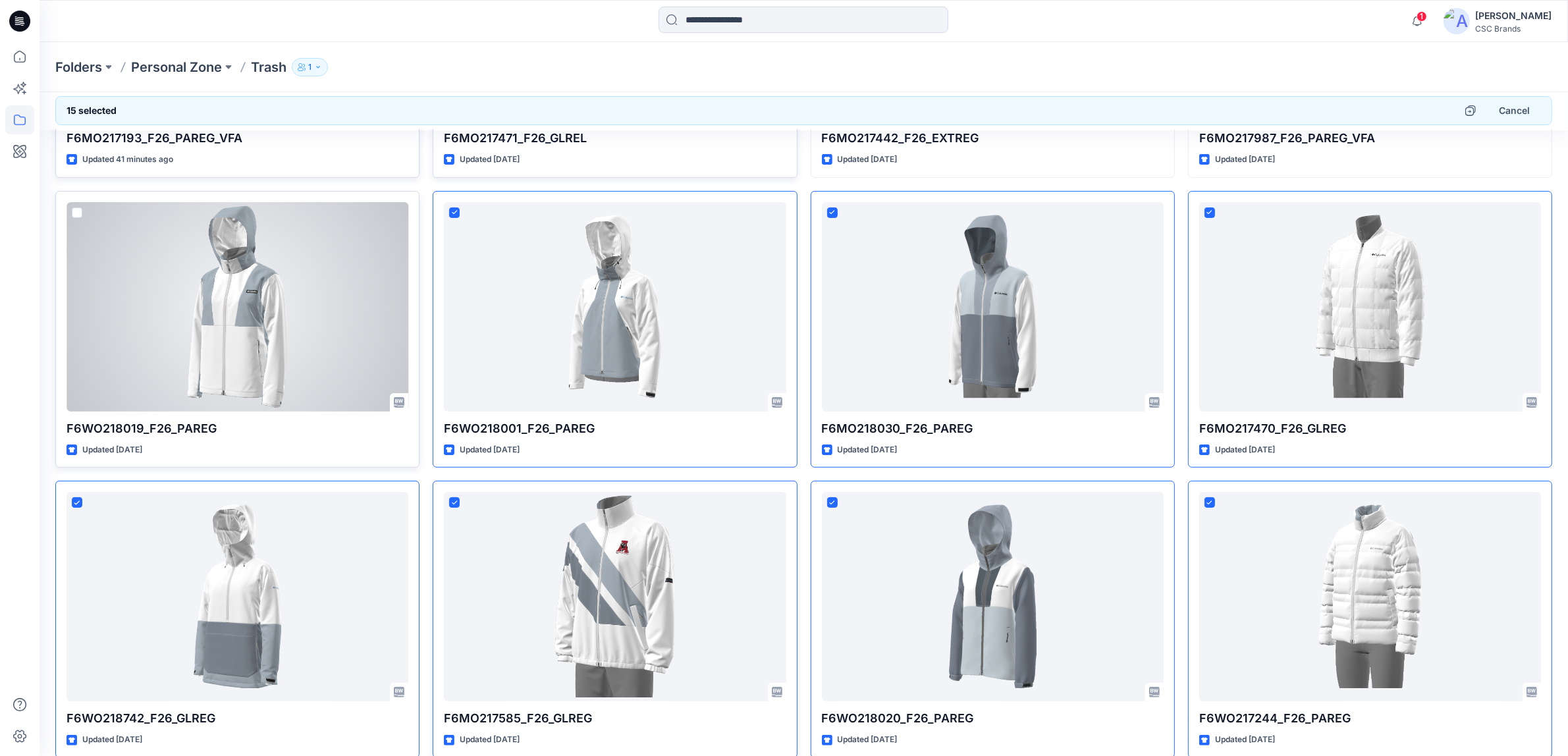
click at [76, 215] on span at bounding box center [77, 213] width 11 height 11
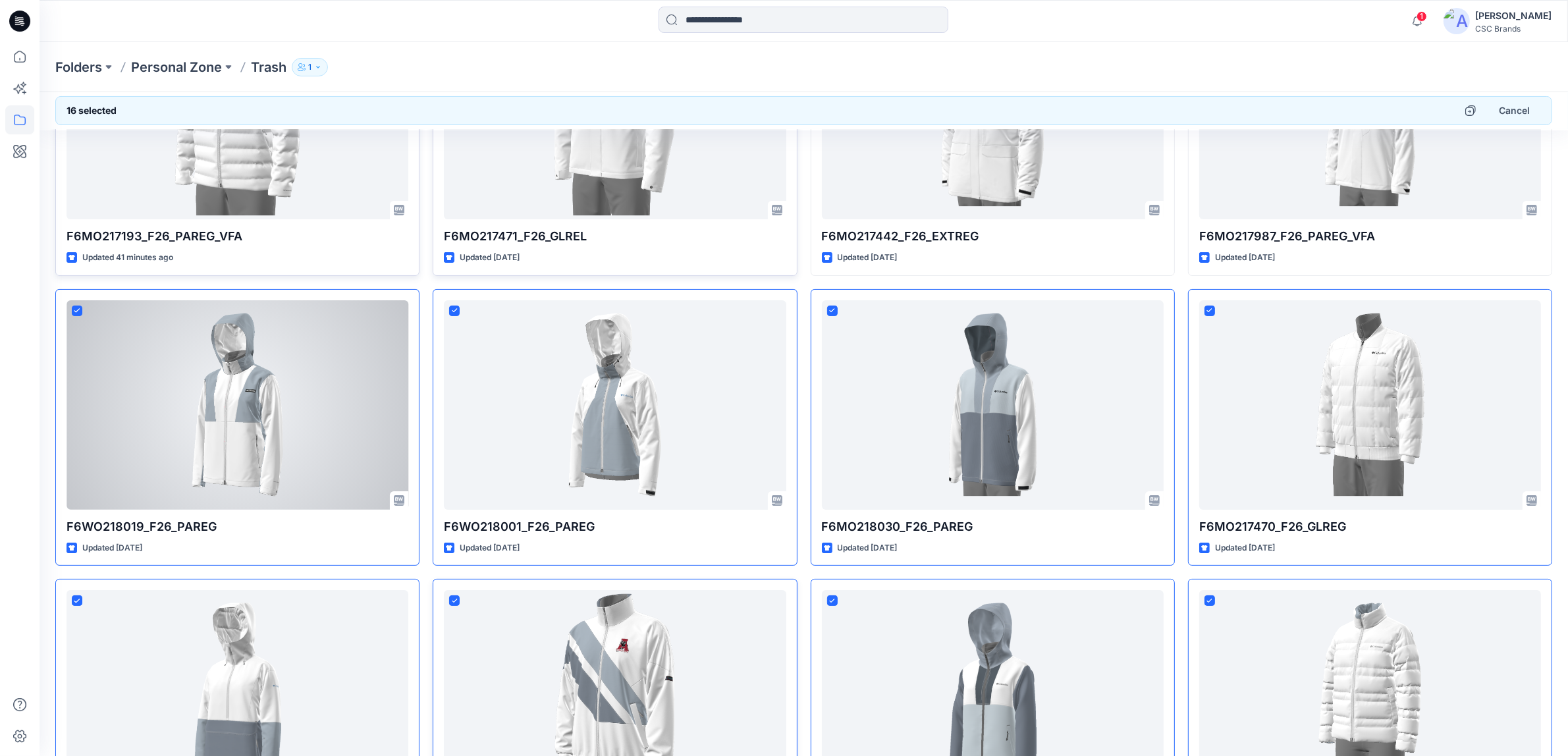
scroll to position [0, 0]
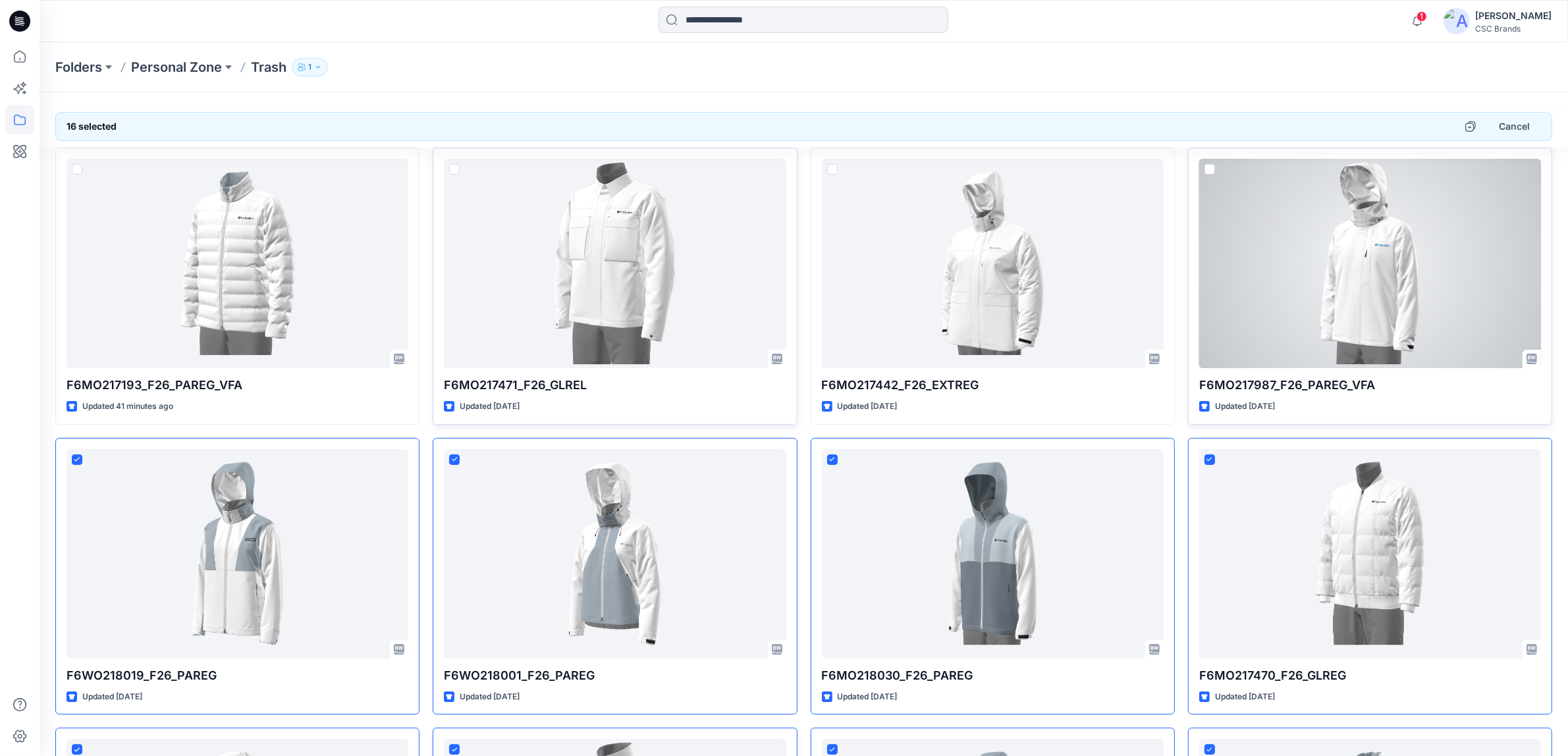
click at [1210, 171] on span at bounding box center [1210, 169] width 11 height 11
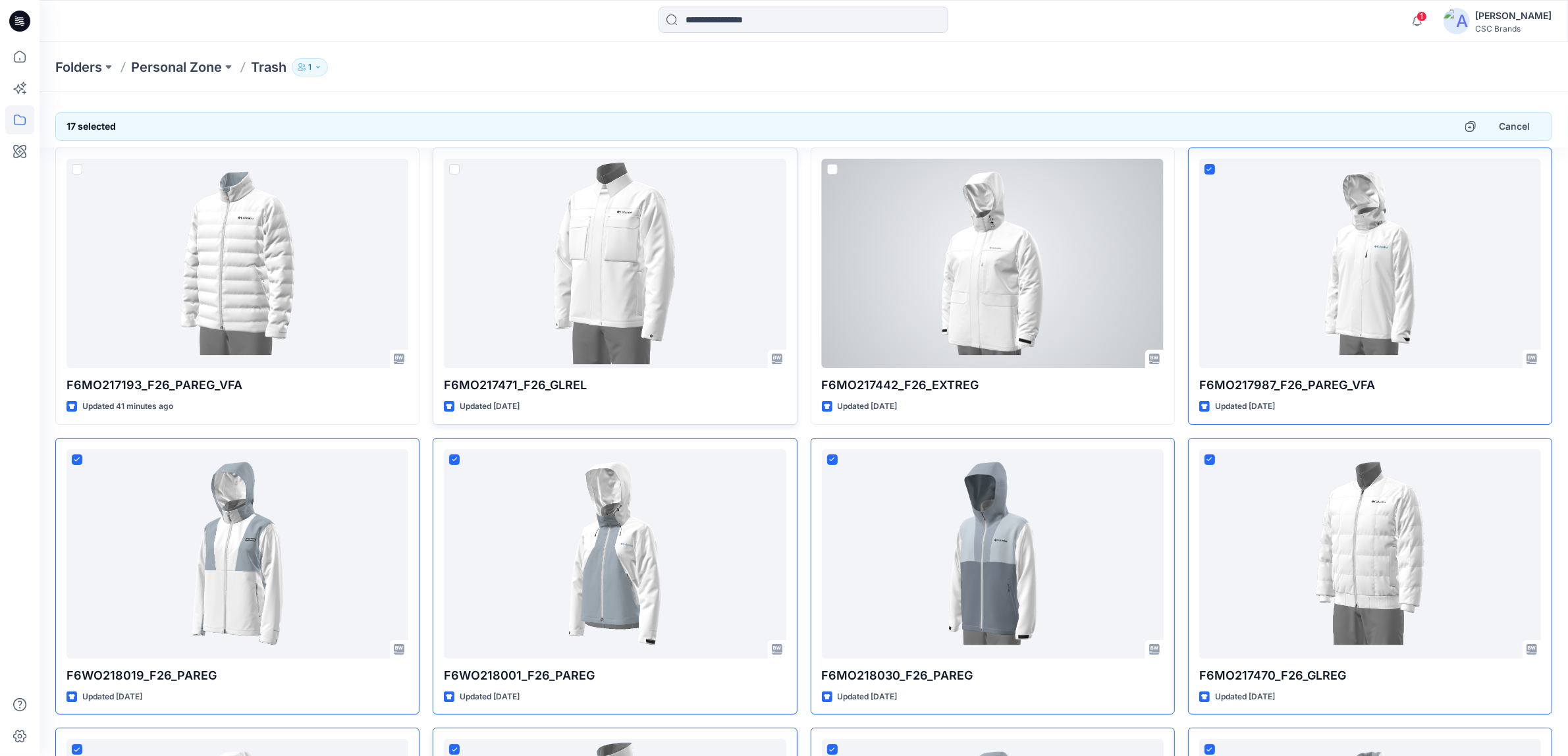
drag, startPoint x: 831, startPoint y: 170, endPoint x: 778, endPoint y: 172, distance: 53.0
click at [830, 170] on span at bounding box center [833, 169] width 11 height 11
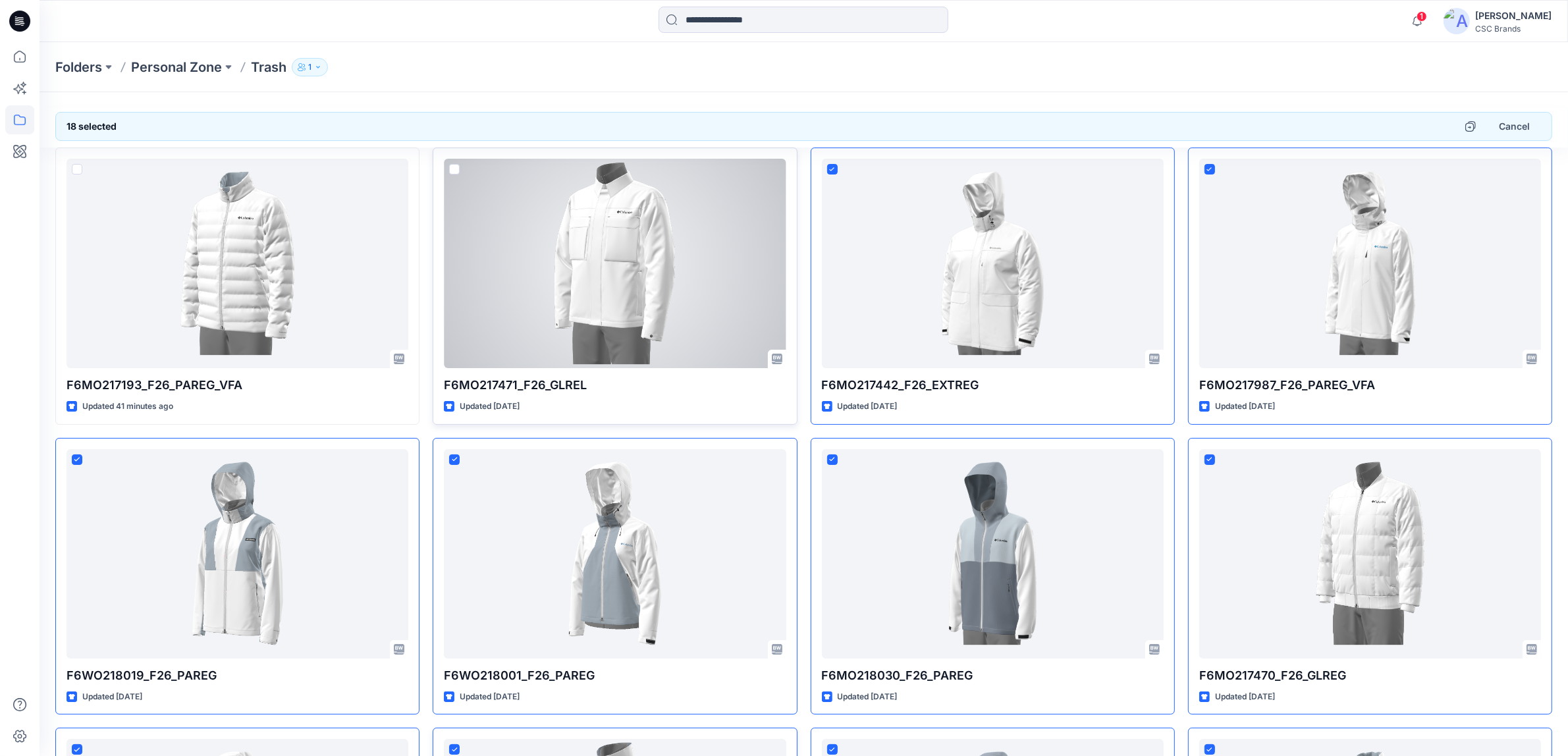
click at [449, 168] on div "F6MO217471_F26_GLREL Updated 3 days ago" at bounding box center [615, 286] width 365 height 277
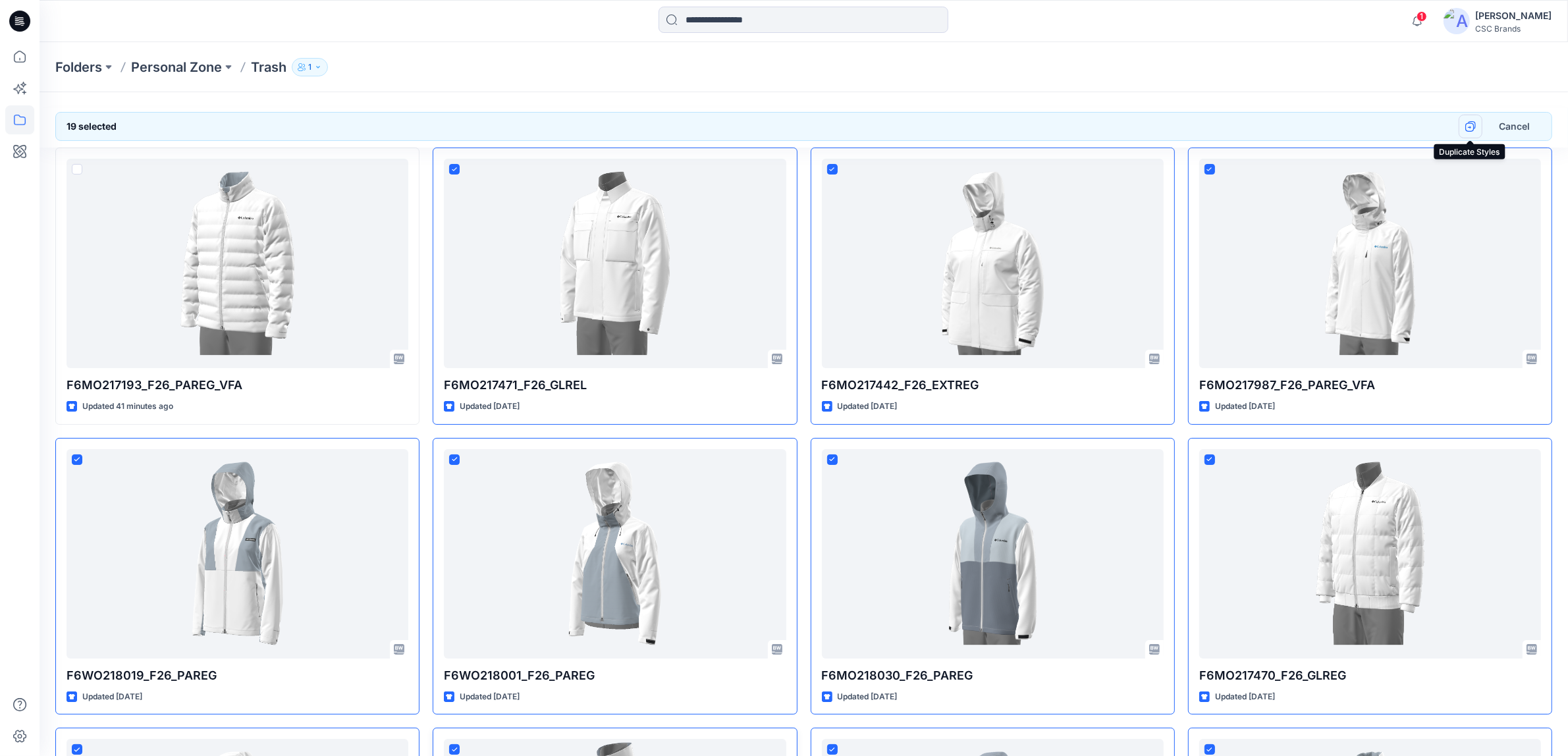
click at [1470, 126] on icon "button" at bounding box center [1471, 127] width 11 height 11
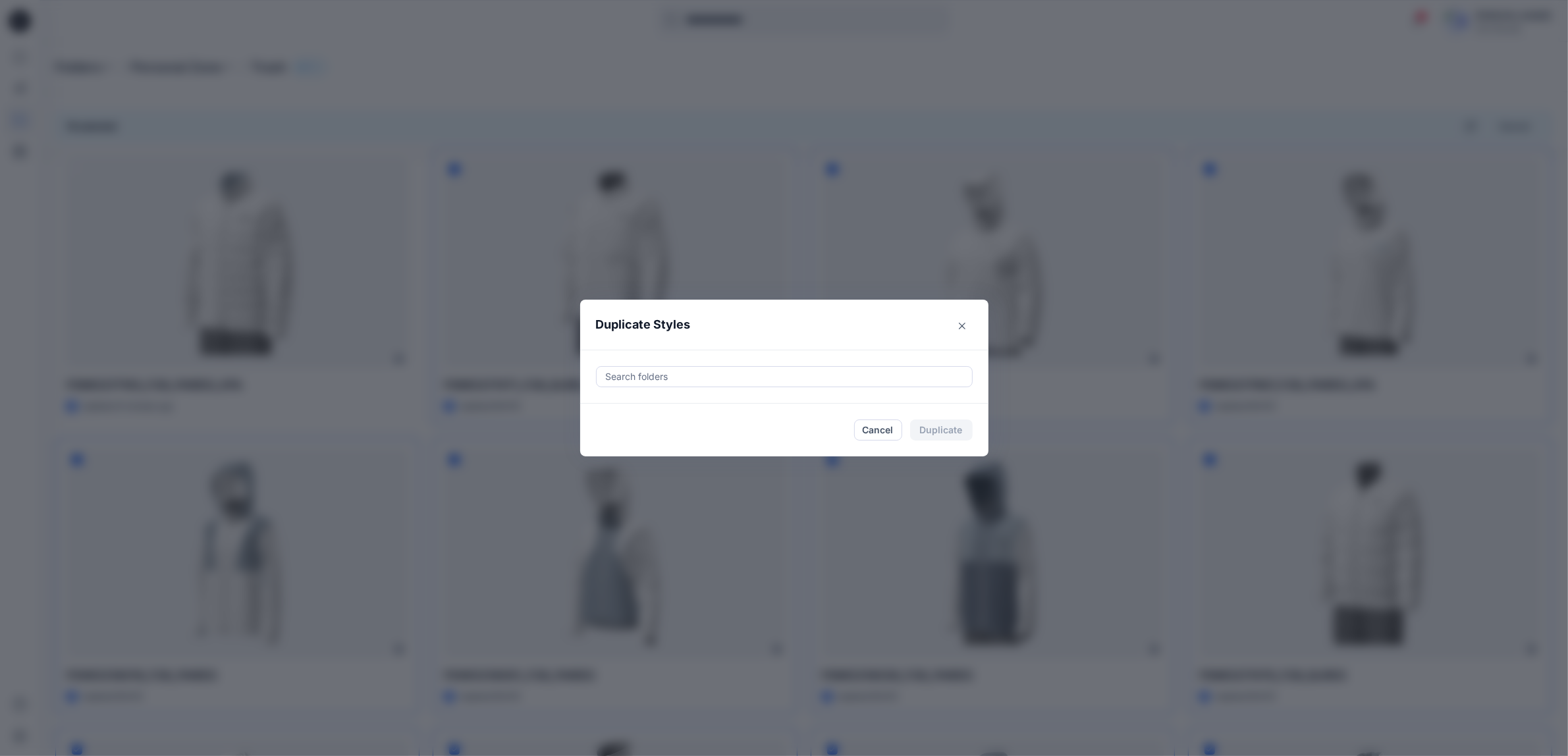
click at [659, 375] on div at bounding box center [784, 377] width 360 height 15
click at [618, 415] on icon "button" at bounding box center [618, 415] width 11 height 11
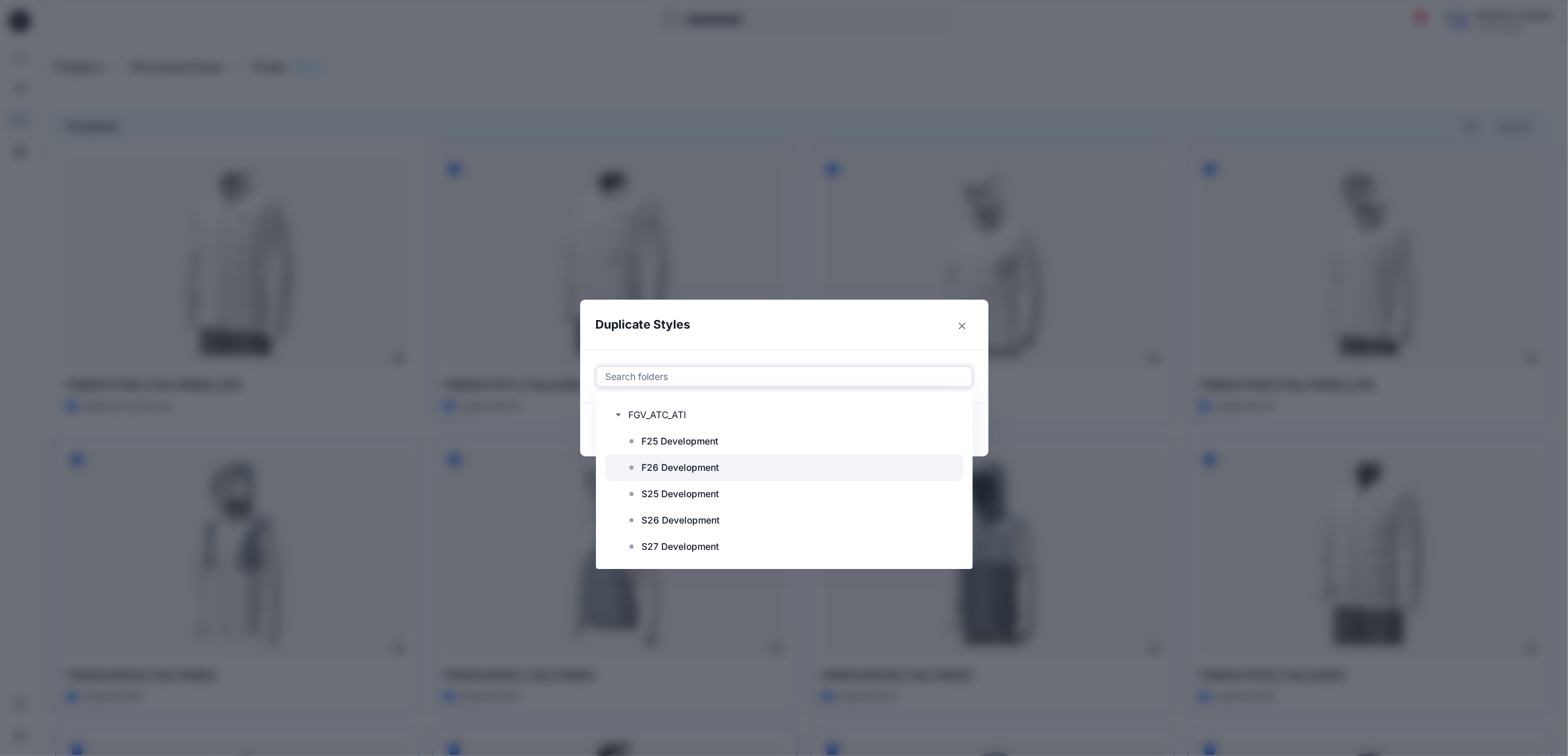
click at [676, 470] on p "F26 Development" at bounding box center [681, 467] width 77 height 15
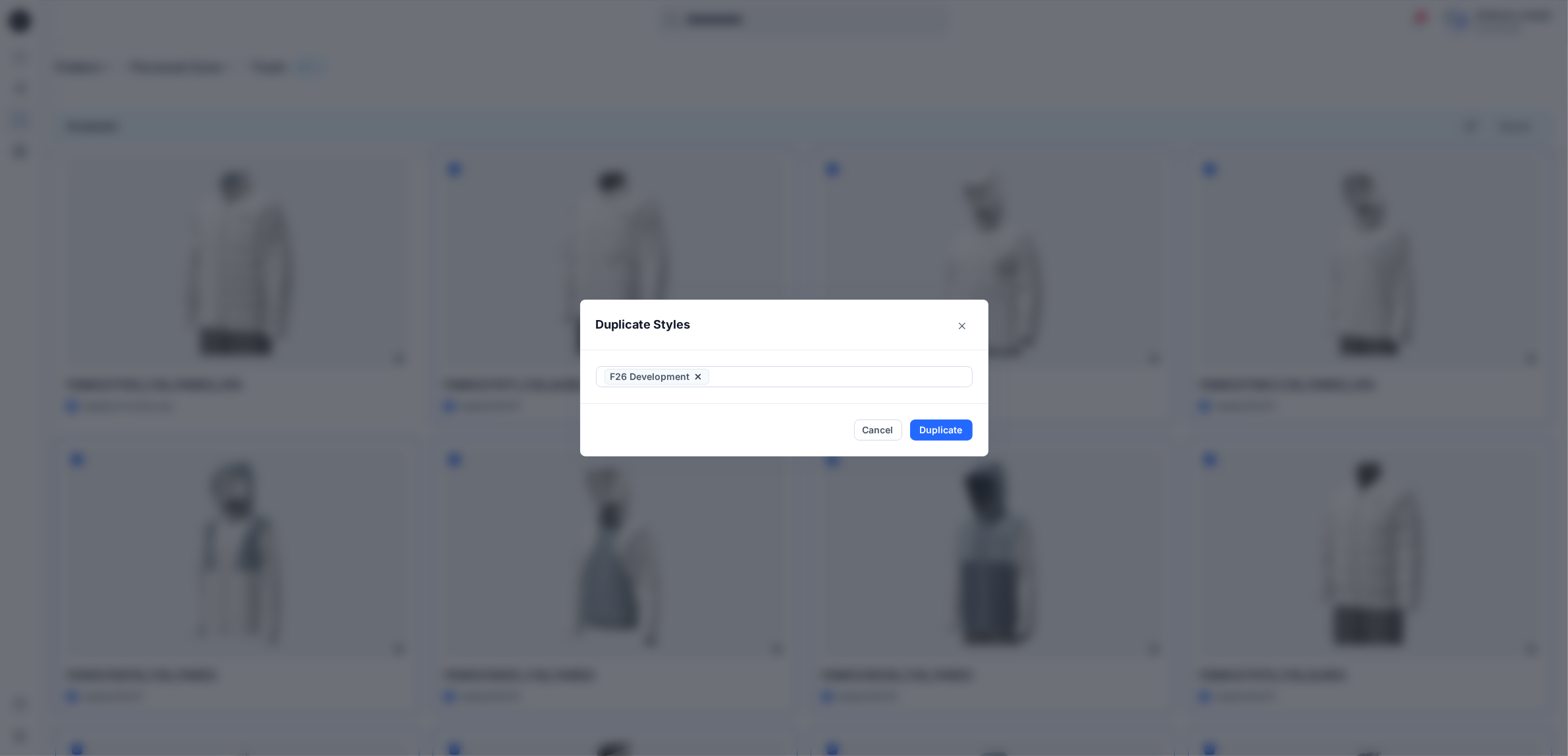
click at [793, 334] on header "Duplicate Styles" at bounding box center [772, 324] width 382 height 50
click at [940, 432] on button "Duplicate" at bounding box center [941, 429] width 63 height 21
click at [957, 433] on button "Close" at bounding box center [951, 429] width 43 height 21
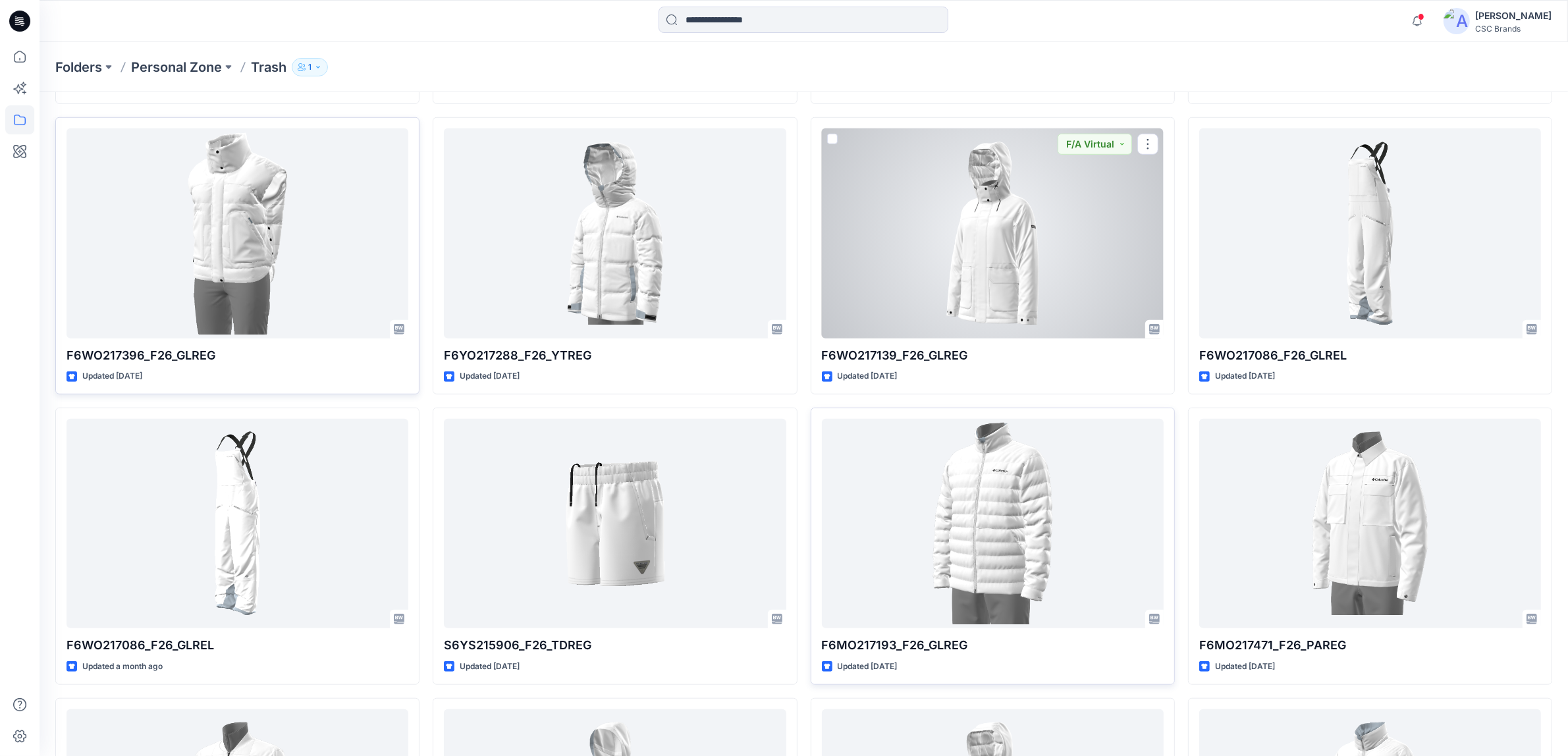
scroll to position [1235, 0]
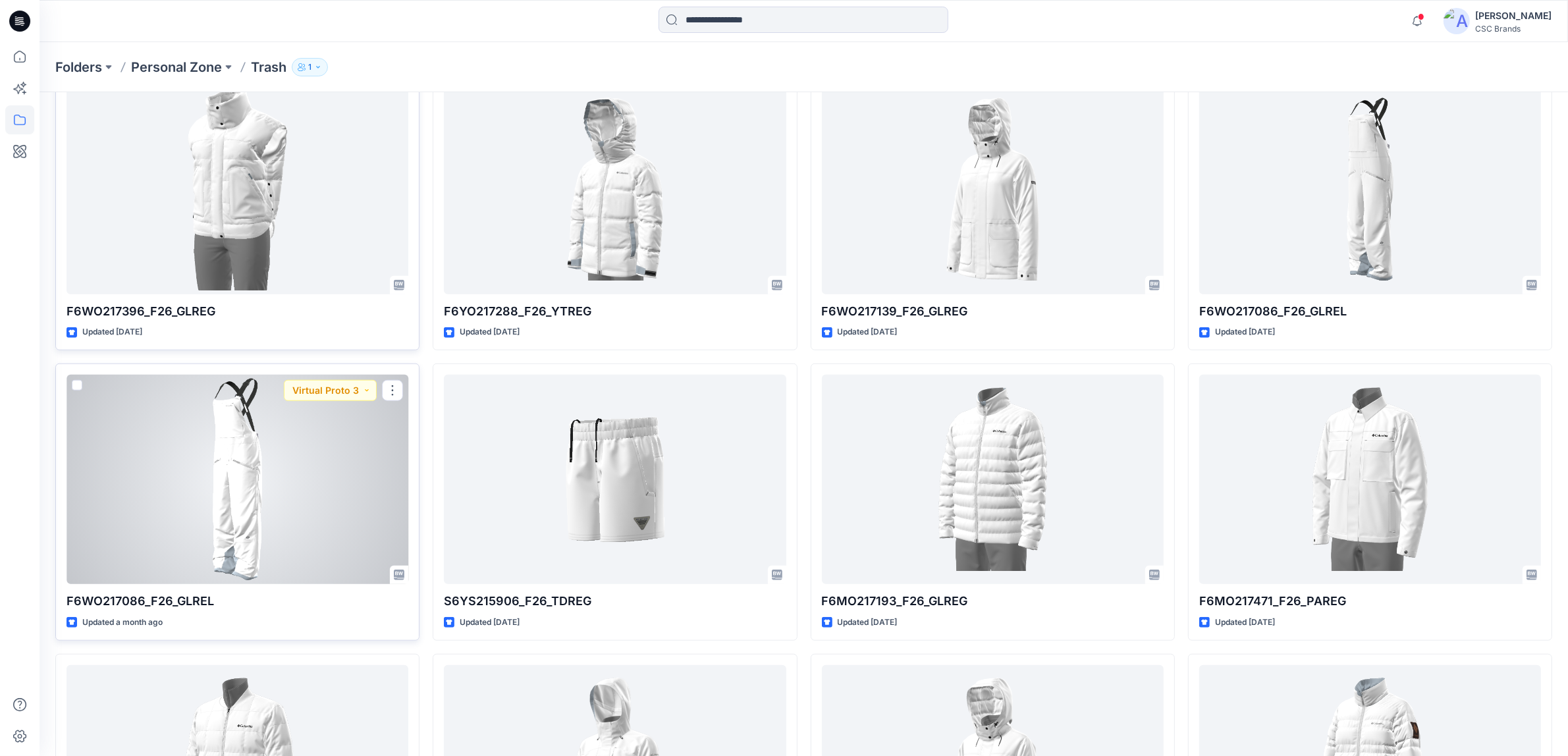
click at [303, 464] on div at bounding box center [238, 479] width 342 height 210
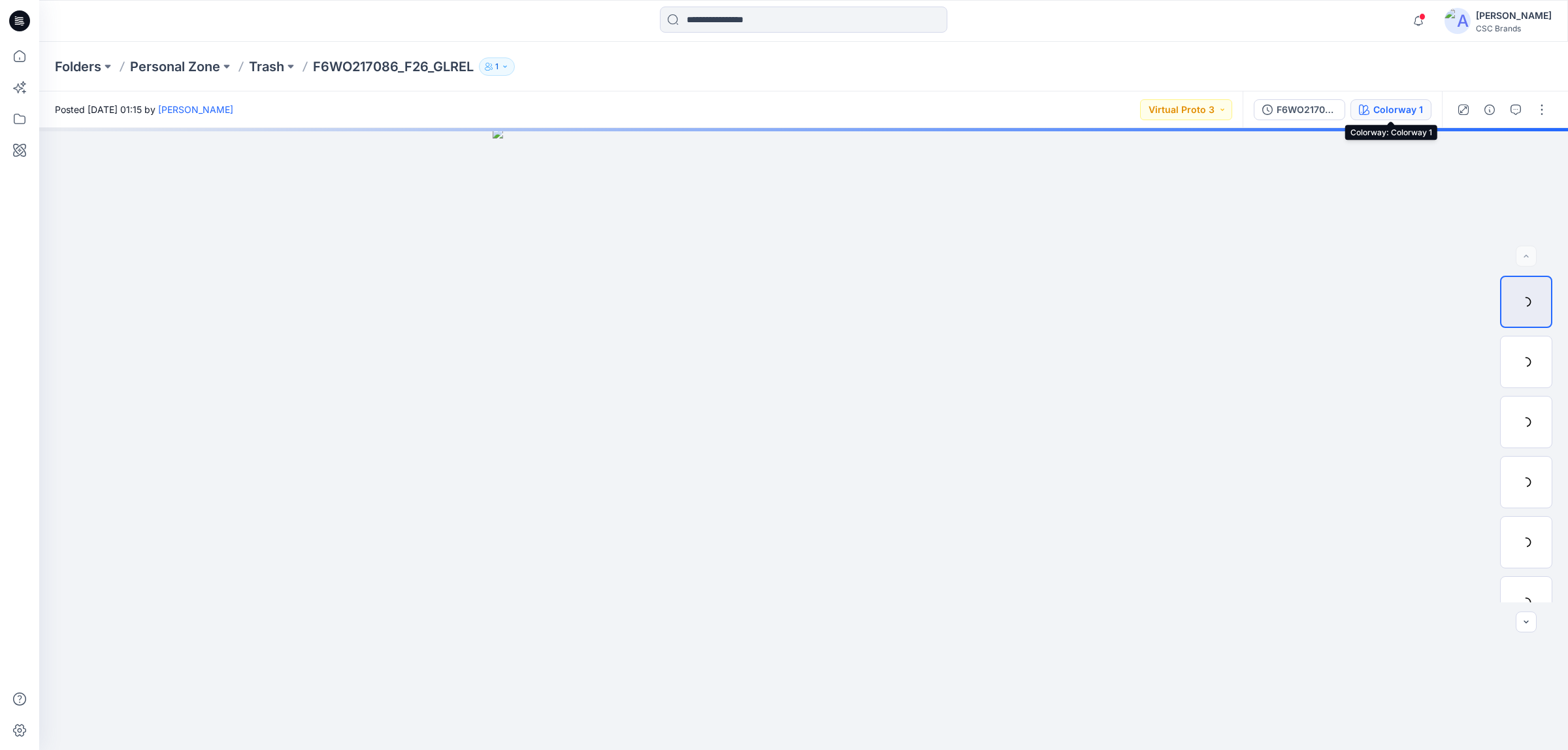
click at [1389, 112] on div "Colorway 1" at bounding box center [1398, 110] width 50 height 15
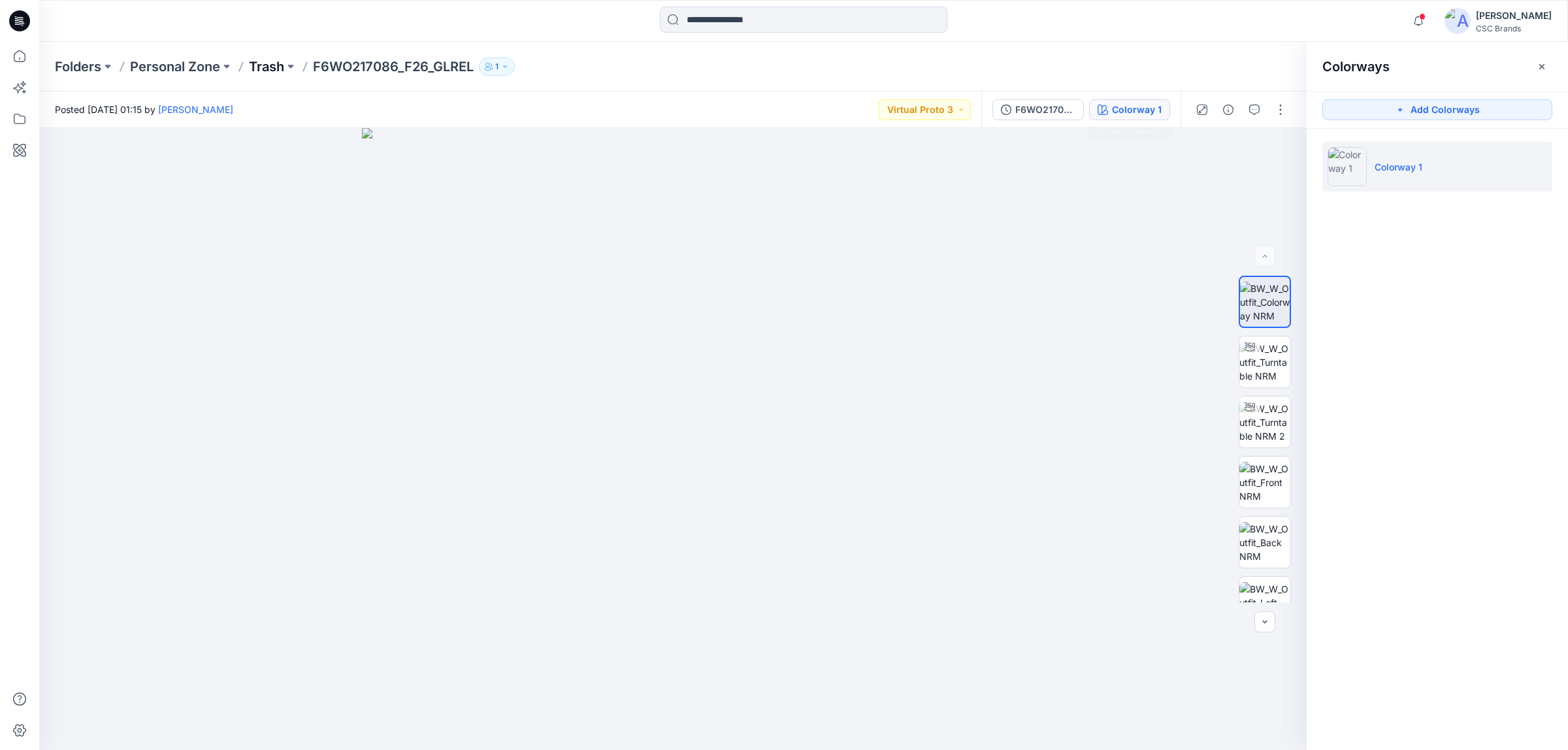
click at [263, 64] on p "Trash" at bounding box center [266, 67] width 35 height 18
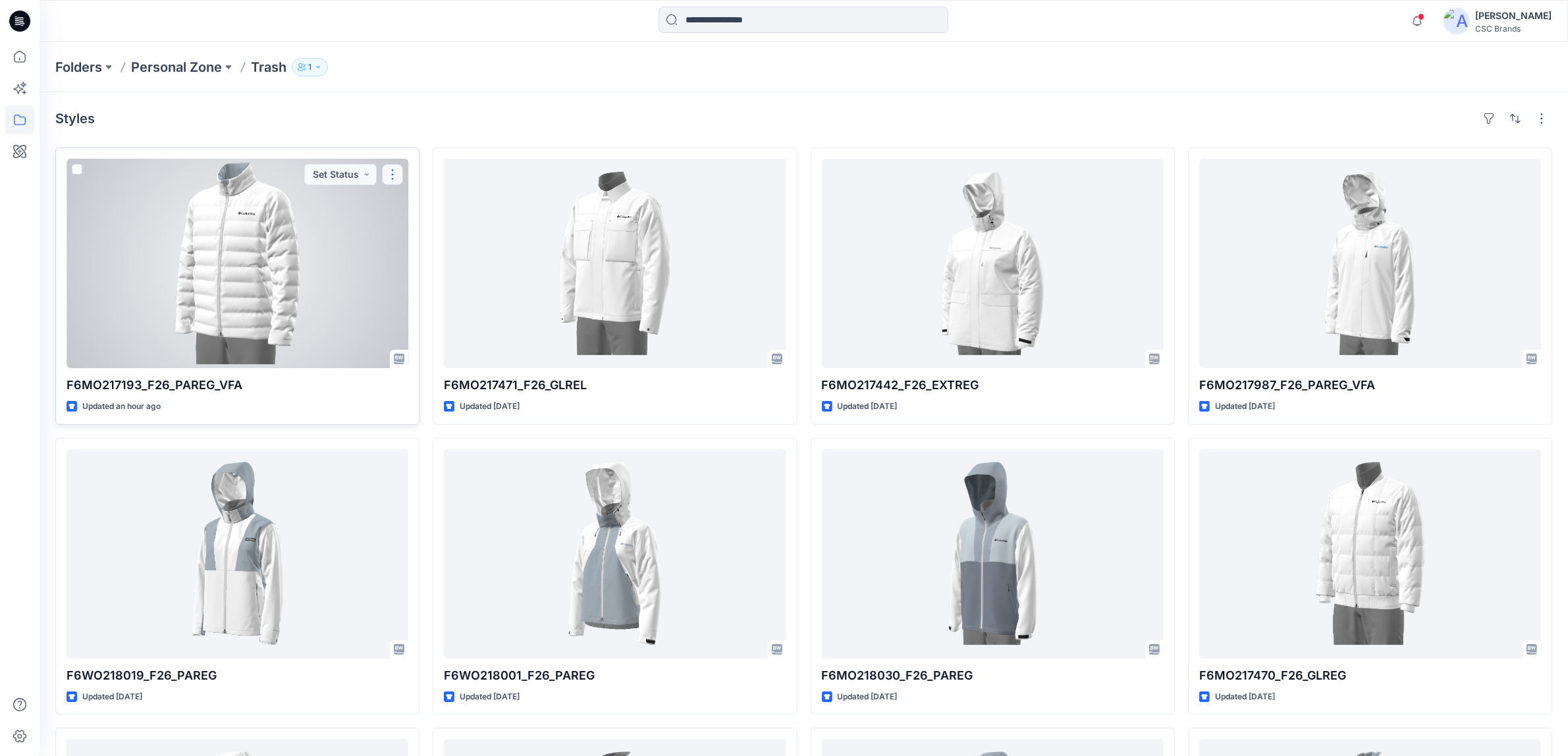
click at [389, 176] on button "button" at bounding box center [392, 174] width 21 height 21
click at [413, 204] on p "Edit" at bounding box center [416, 205] width 16 height 14
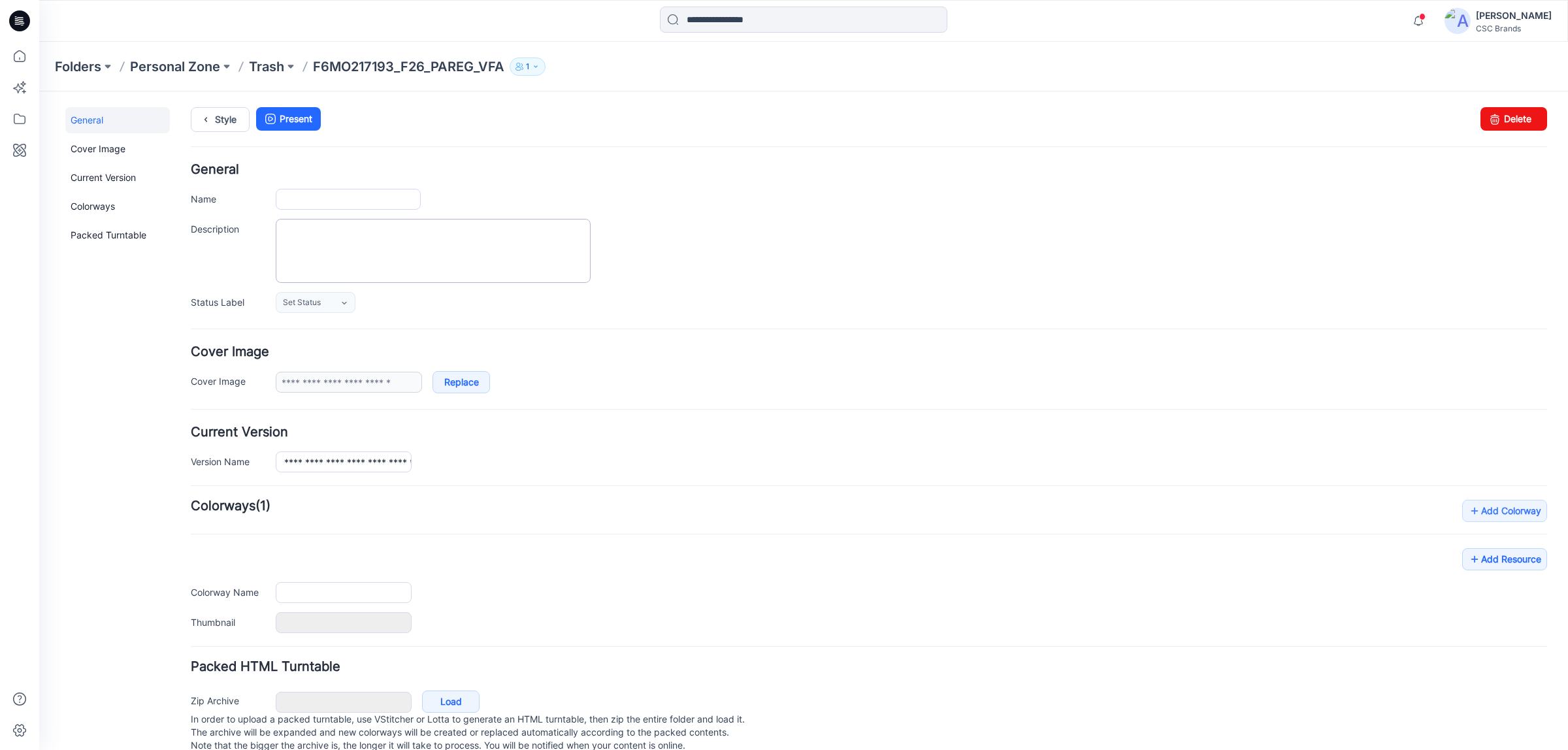
type input "**********"
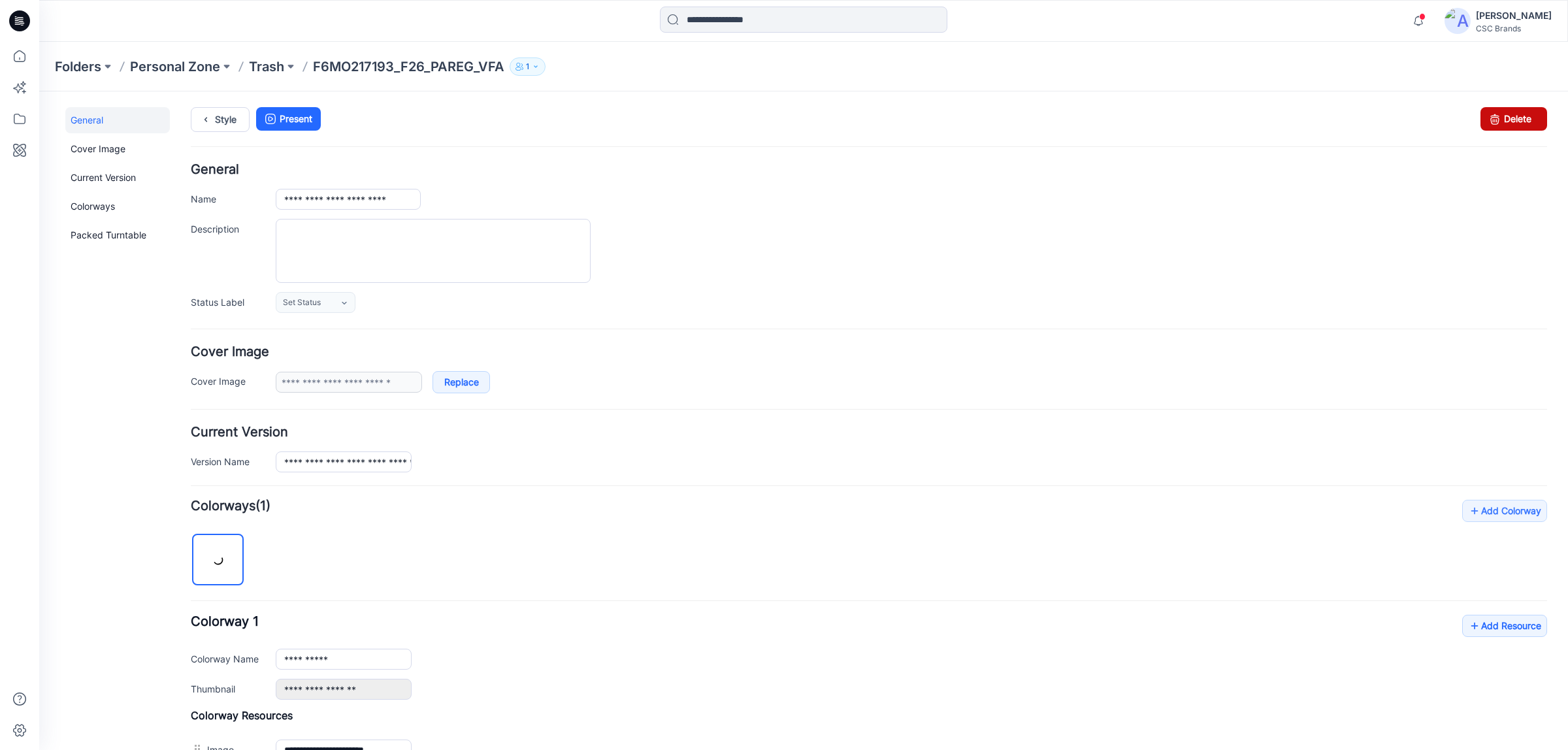
drag, startPoint x: 888, startPoint y: 169, endPoint x: 1514, endPoint y: 114, distance: 628.4
click at [1514, 114] on link "Delete" at bounding box center [1513, 119] width 67 height 24
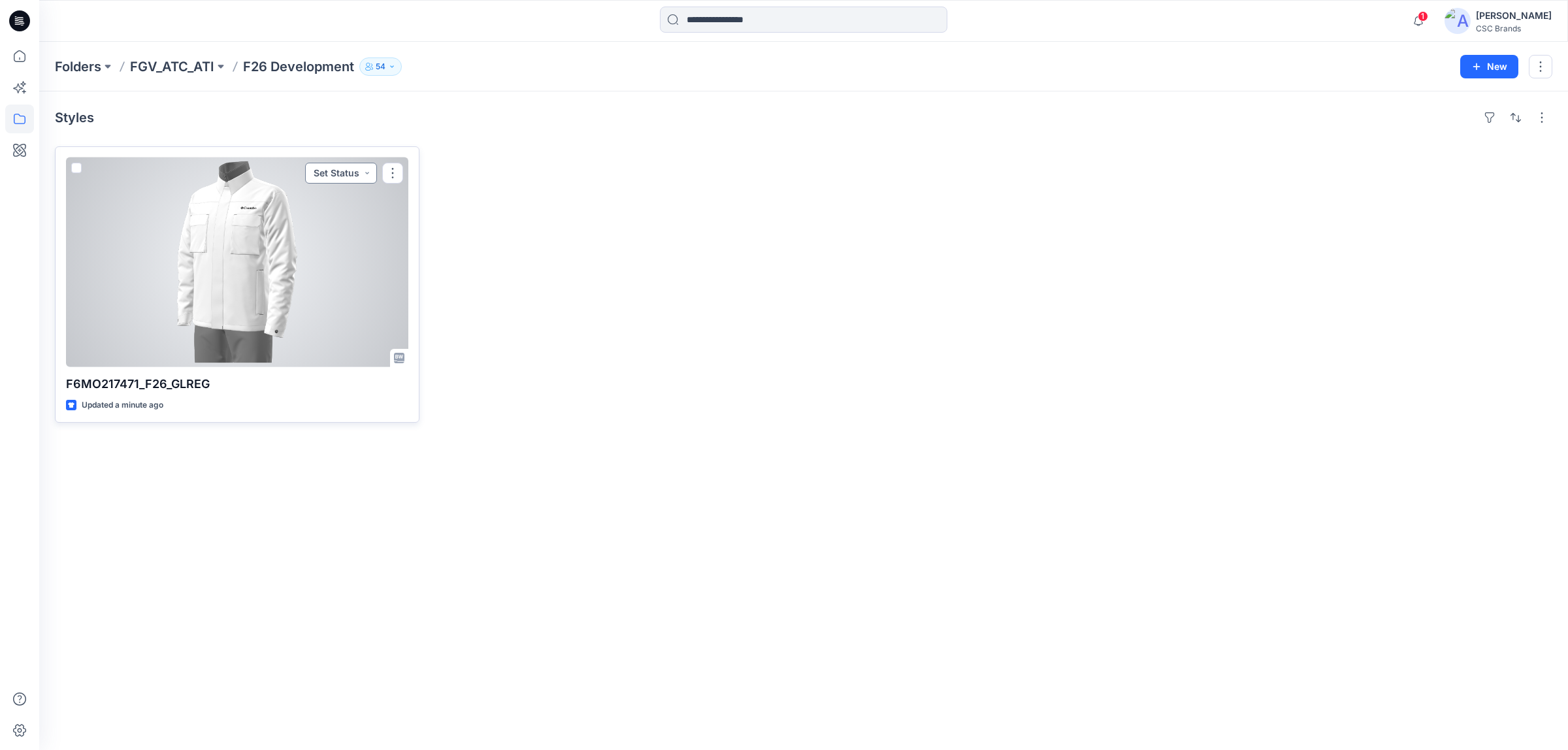
click at [358, 169] on button "Set Status" at bounding box center [341, 173] width 72 height 21
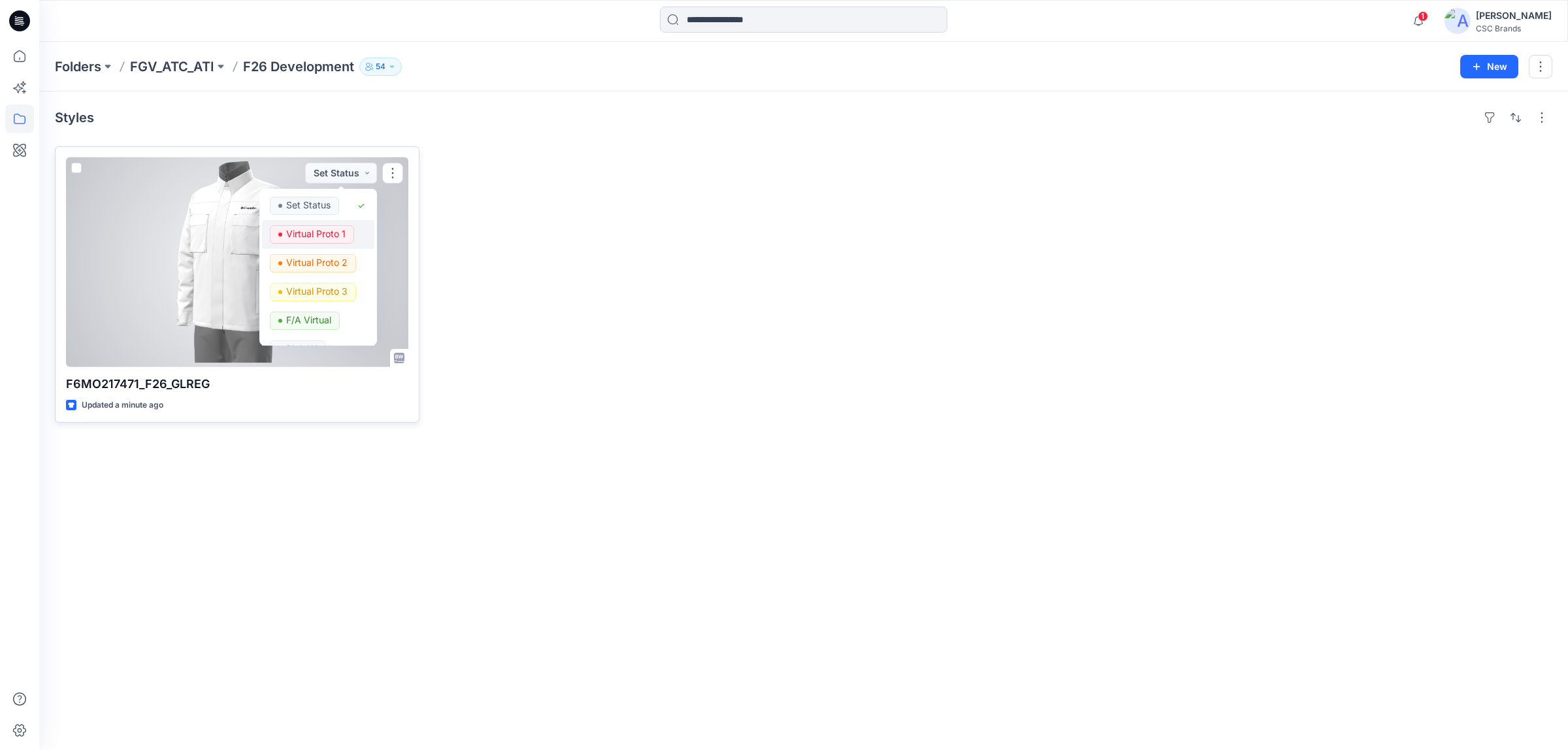
click at [346, 226] on span "Virtual Proto 1" at bounding box center [312, 235] width 84 height 18
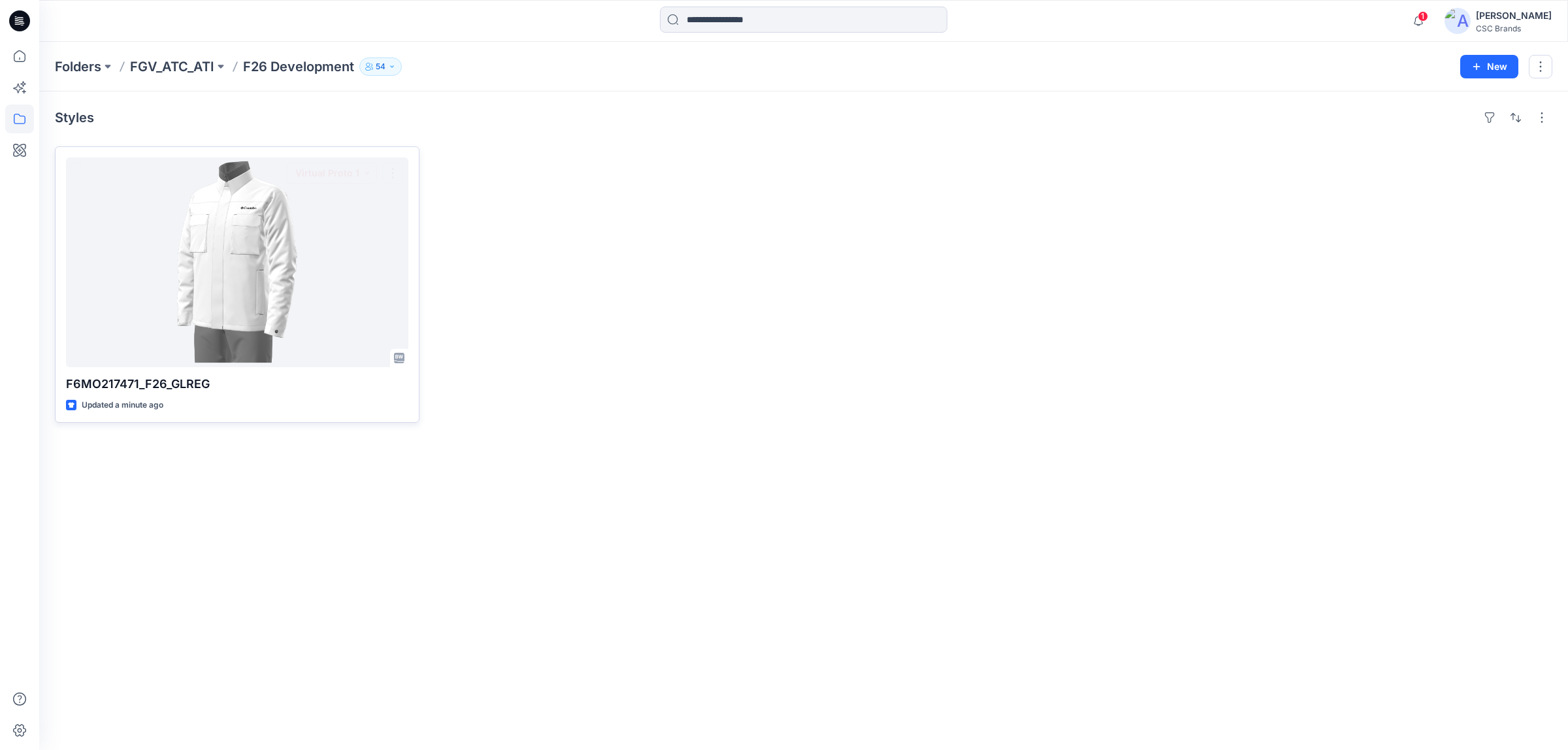
click at [513, 229] on div at bounding box center [614, 285] width 365 height 276
click at [664, 273] on div at bounding box center [614, 285] width 365 height 276
click at [733, 404] on div at bounding box center [614, 285] width 365 height 276
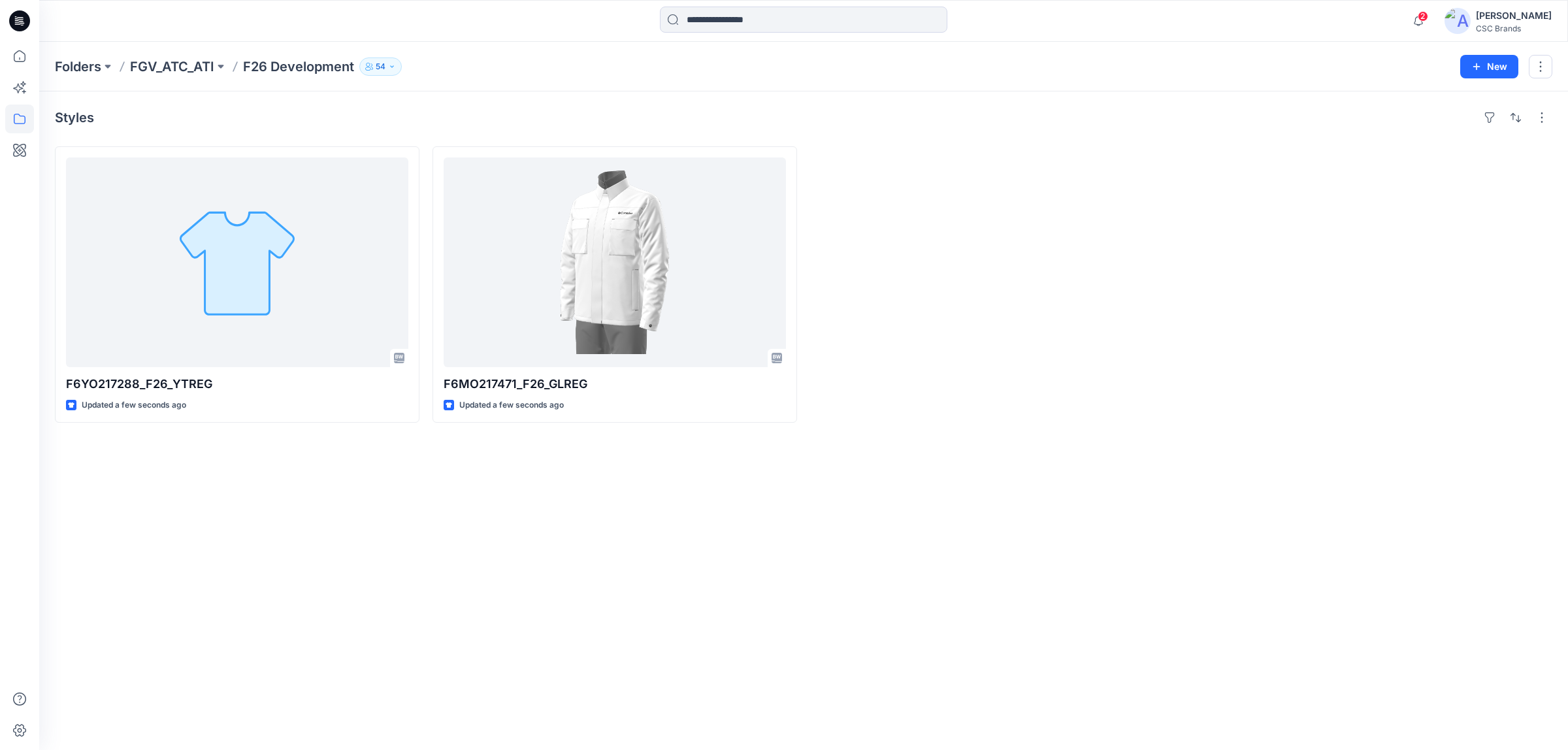
click at [916, 478] on div "Styles F6YO217288_F26_YTREG Updated a few seconds ago F6MO217471_F26_GLREG Upda…" at bounding box center [803, 421] width 1528 height 659
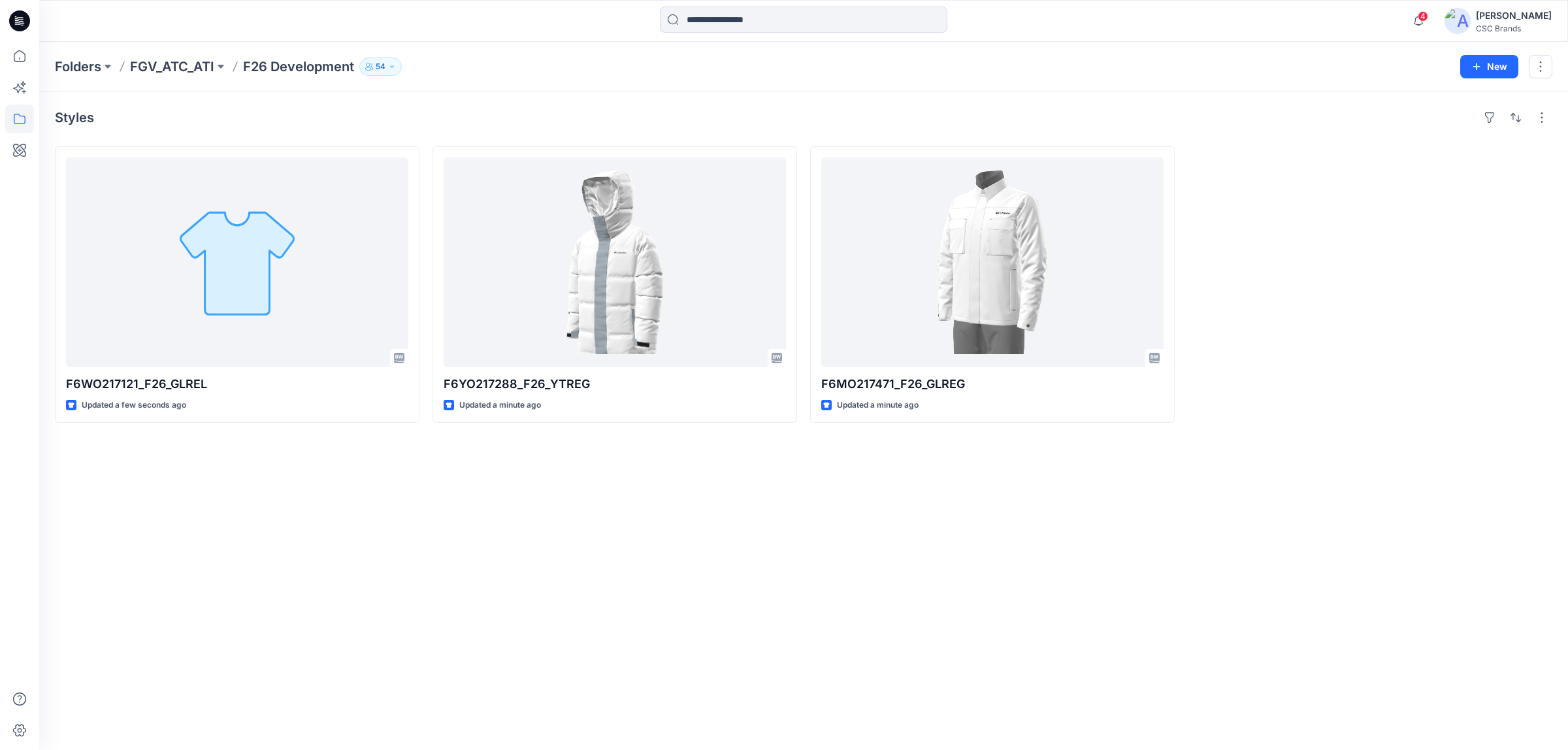
click at [484, 518] on div "Styles F6WO217121_F26_GLREL Updated a few seconds ago F6YO217288_F26_YTREG Upda…" at bounding box center [803, 421] width 1528 height 659
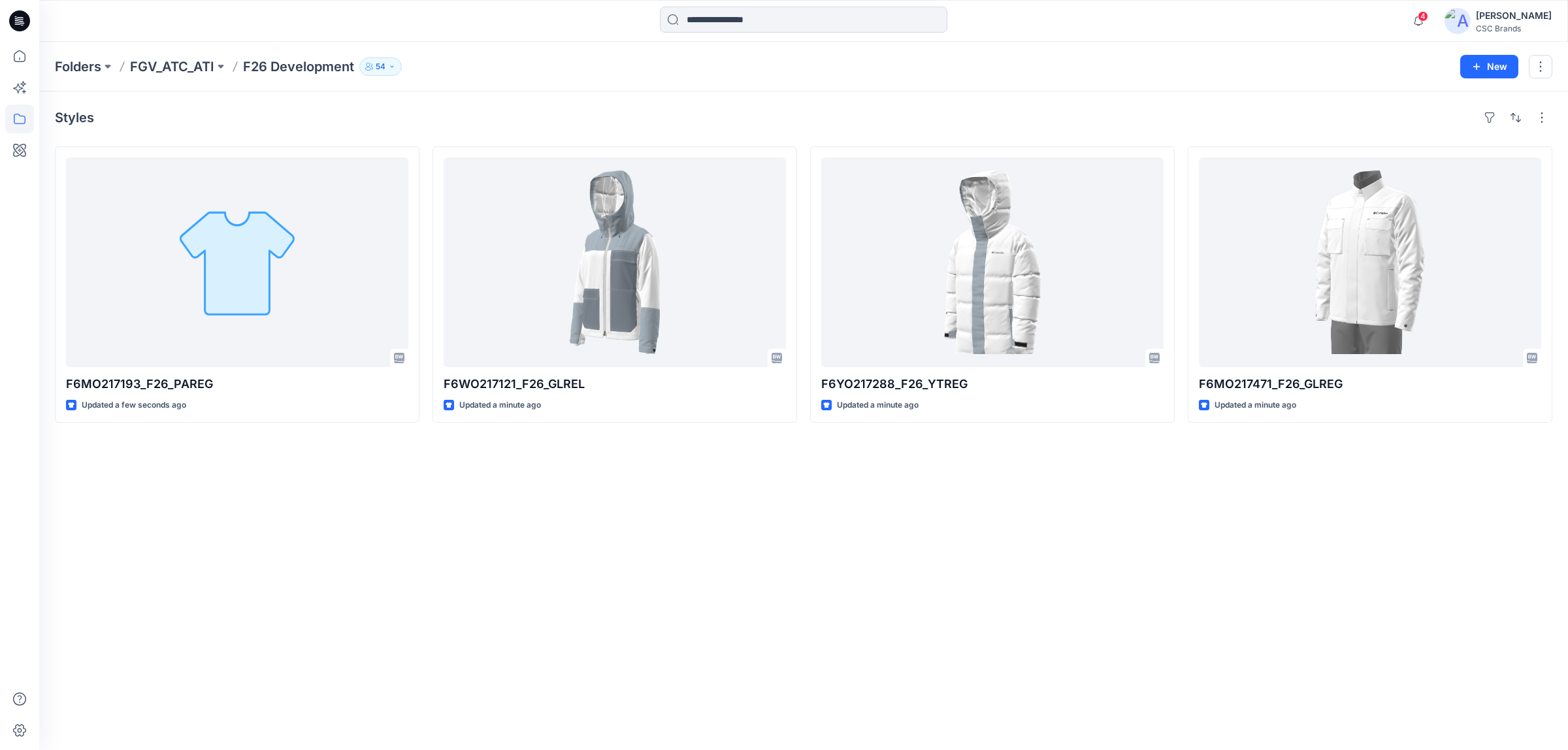
click at [773, 518] on div "Styles F6MO217193_F26_PAREG Updated a few seconds ago F6WO217121_F26_GLREL Upda…" at bounding box center [803, 421] width 1528 height 659
click at [932, 507] on div "Styles F6MO217193_F26_PAREG Updated a few seconds ago F6WO217121_F26_GLREL Upda…" at bounding box center [803, 421] width 1528 height 659
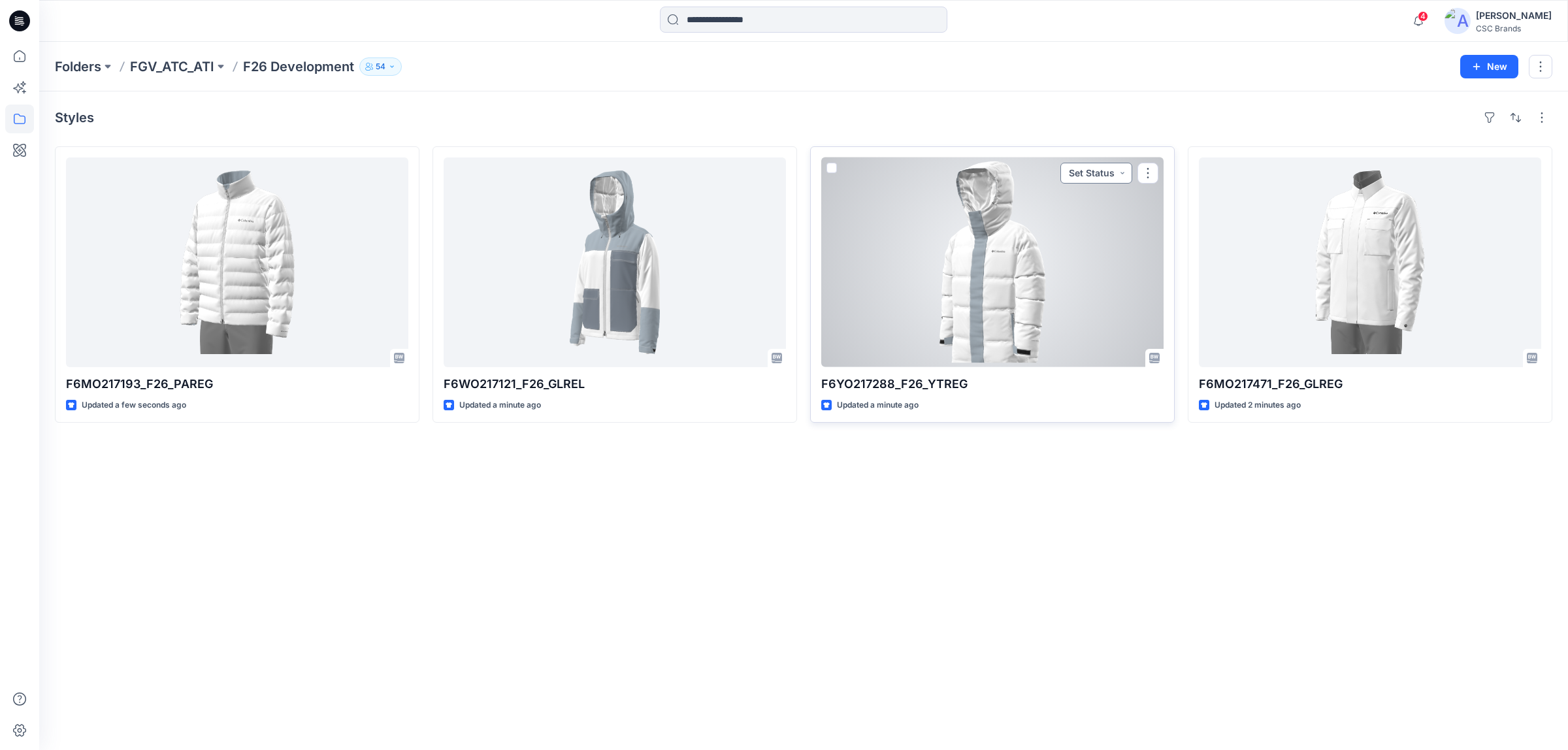
click at [1102, 174] on button "Set Status" at bounding box center [1096, 173] width 72 height 21
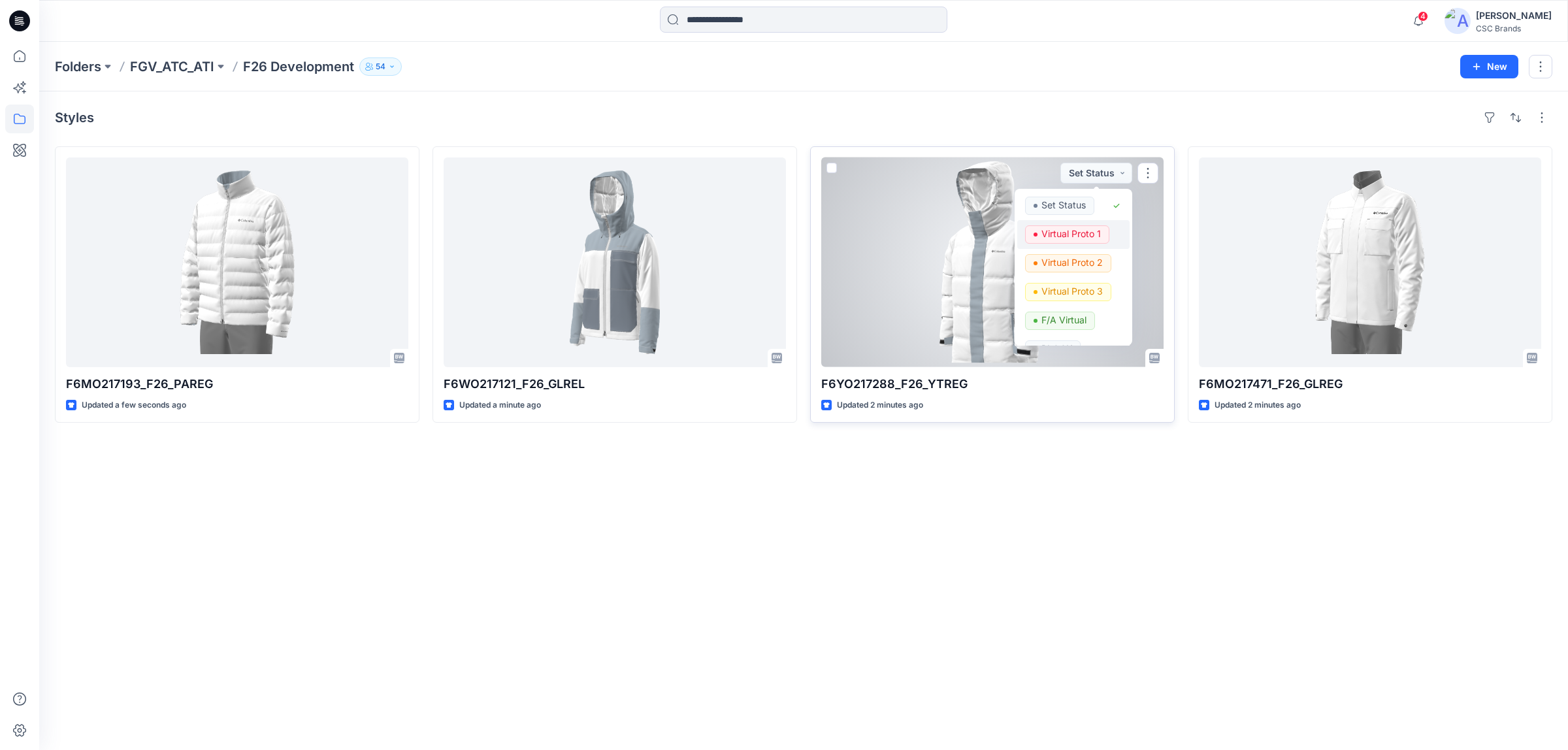
click at [1081, 232] on p "Virtual Proto 1" at bounding box center [1071, 234] width 59 height 17
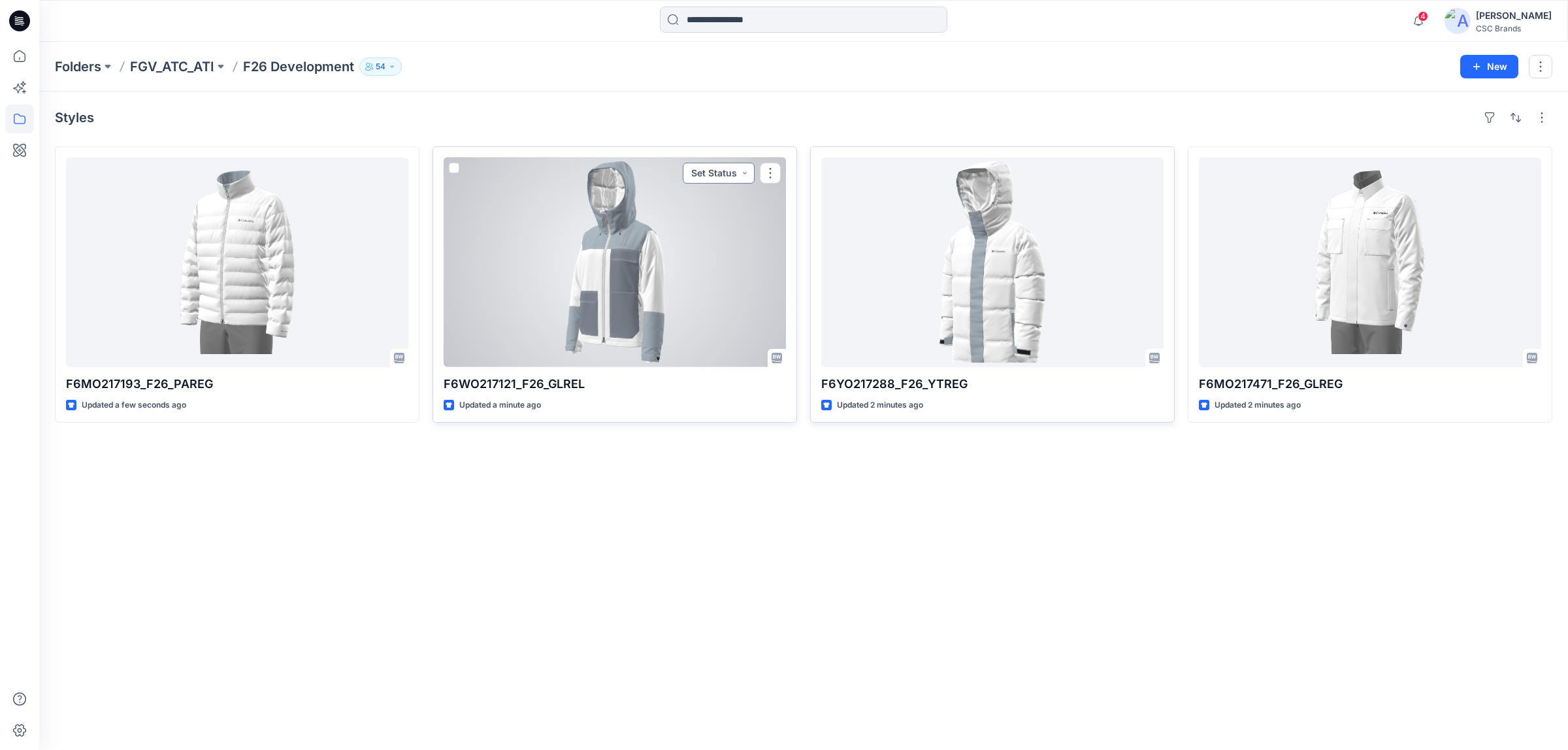
click at [725, 170] on button "Set Status" at bounding box center [718, 173] width 72 height 21
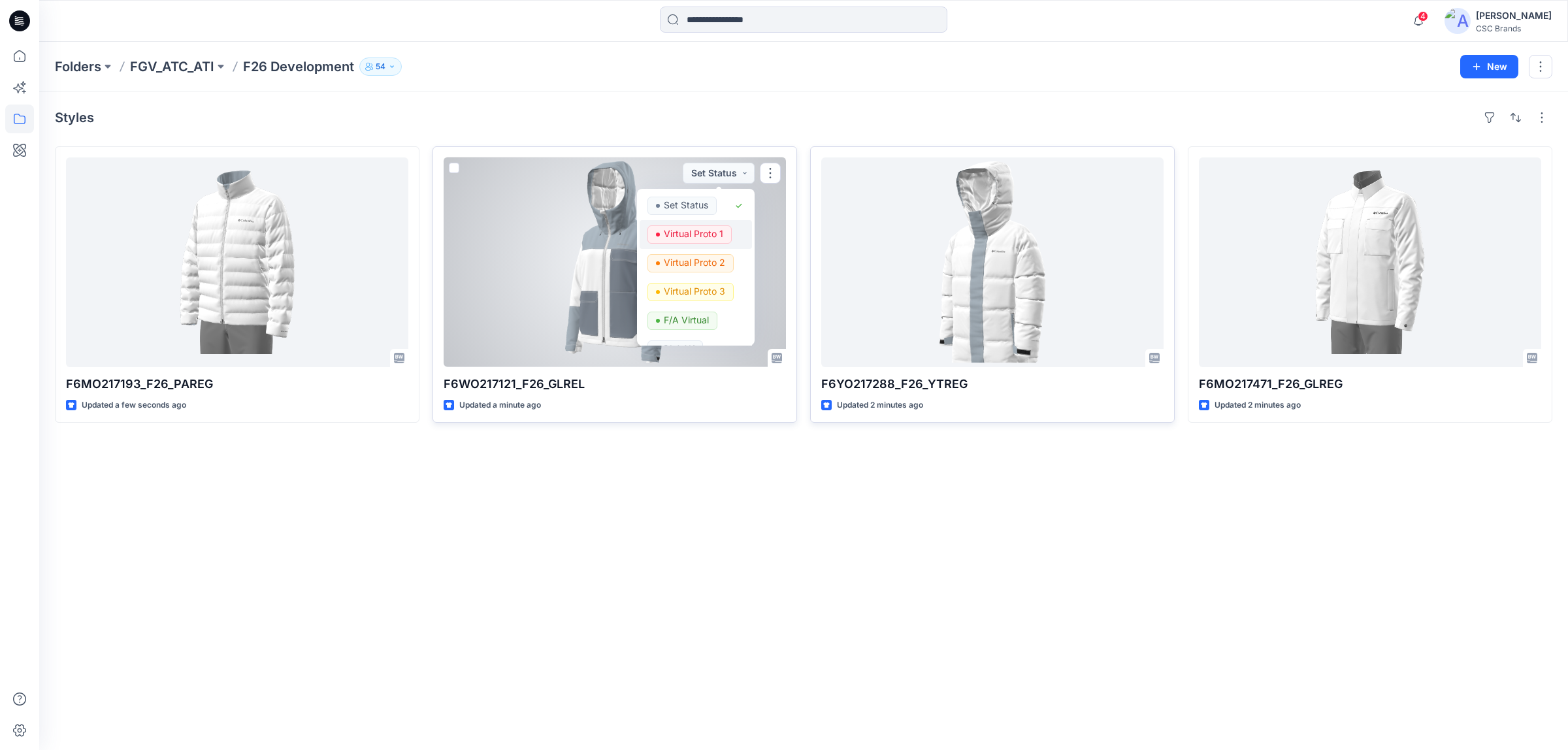
click at [716, 237] on p "Virtual Proto 1" at bounding box center [693, 234] width 59 height 17
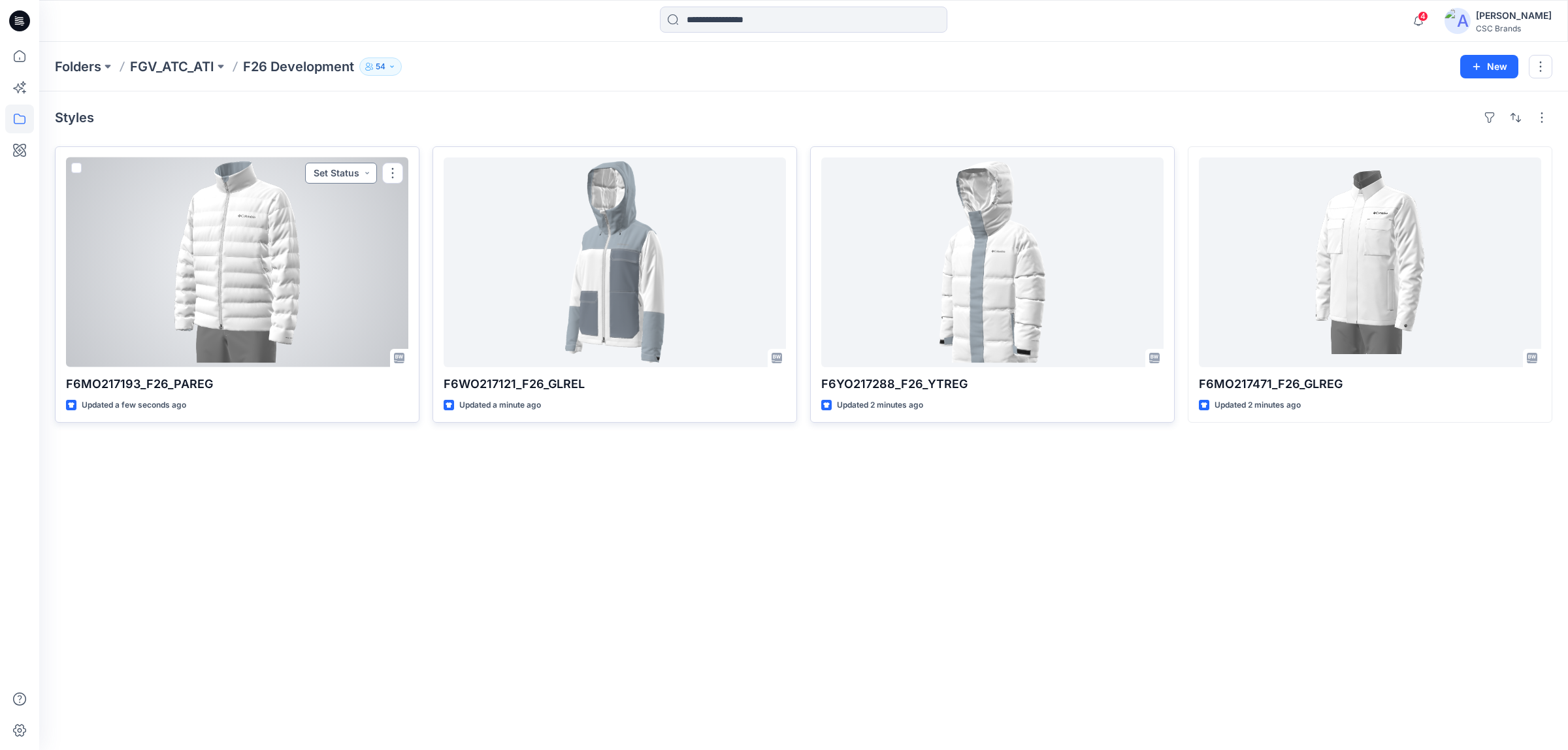
click at [338, 172] on button "Set Status" at bounding box center [341, 173] width 72 height 21
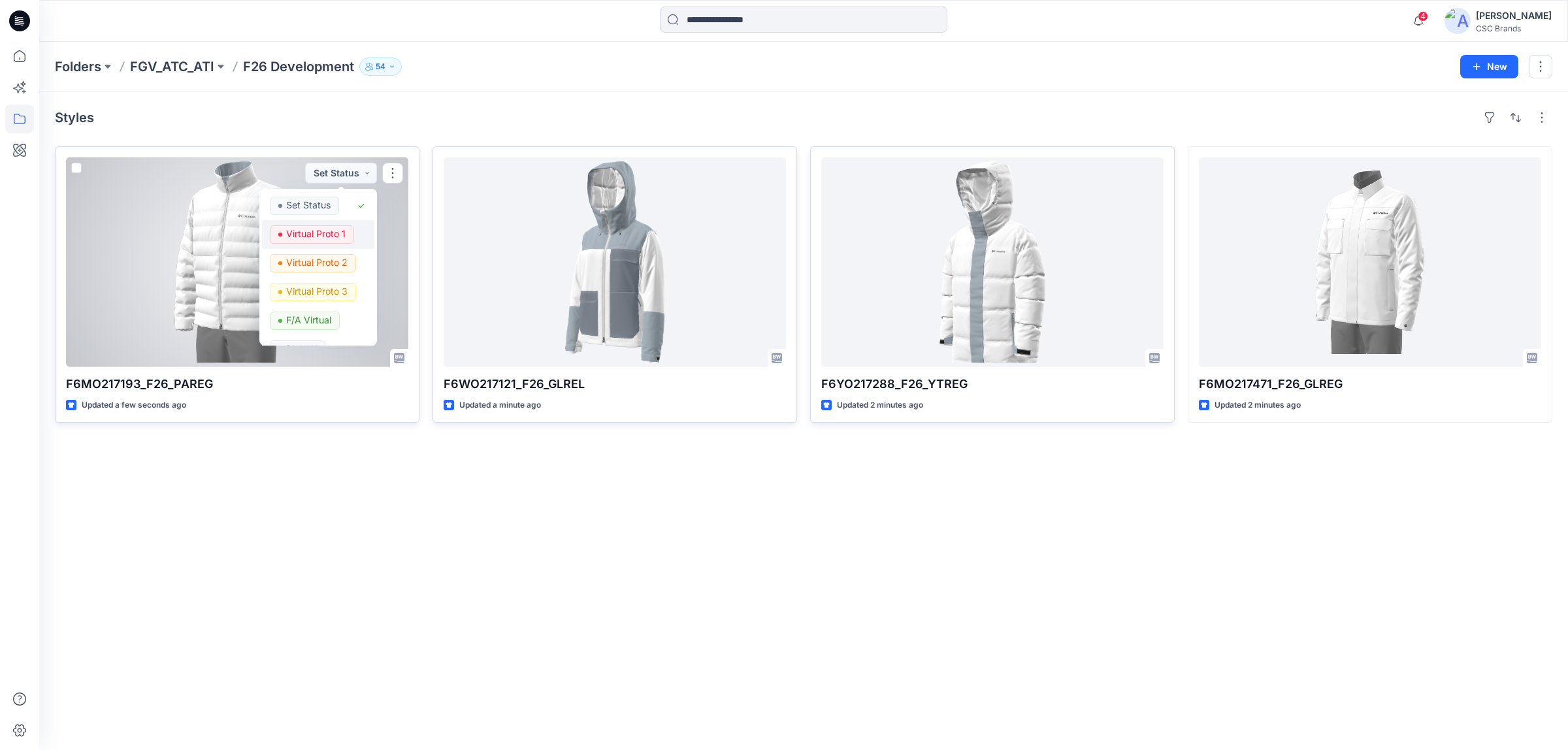
click at [338, 230] on p "Virtual Proto 1" at bounding box center [315, 234] width 59 height 17
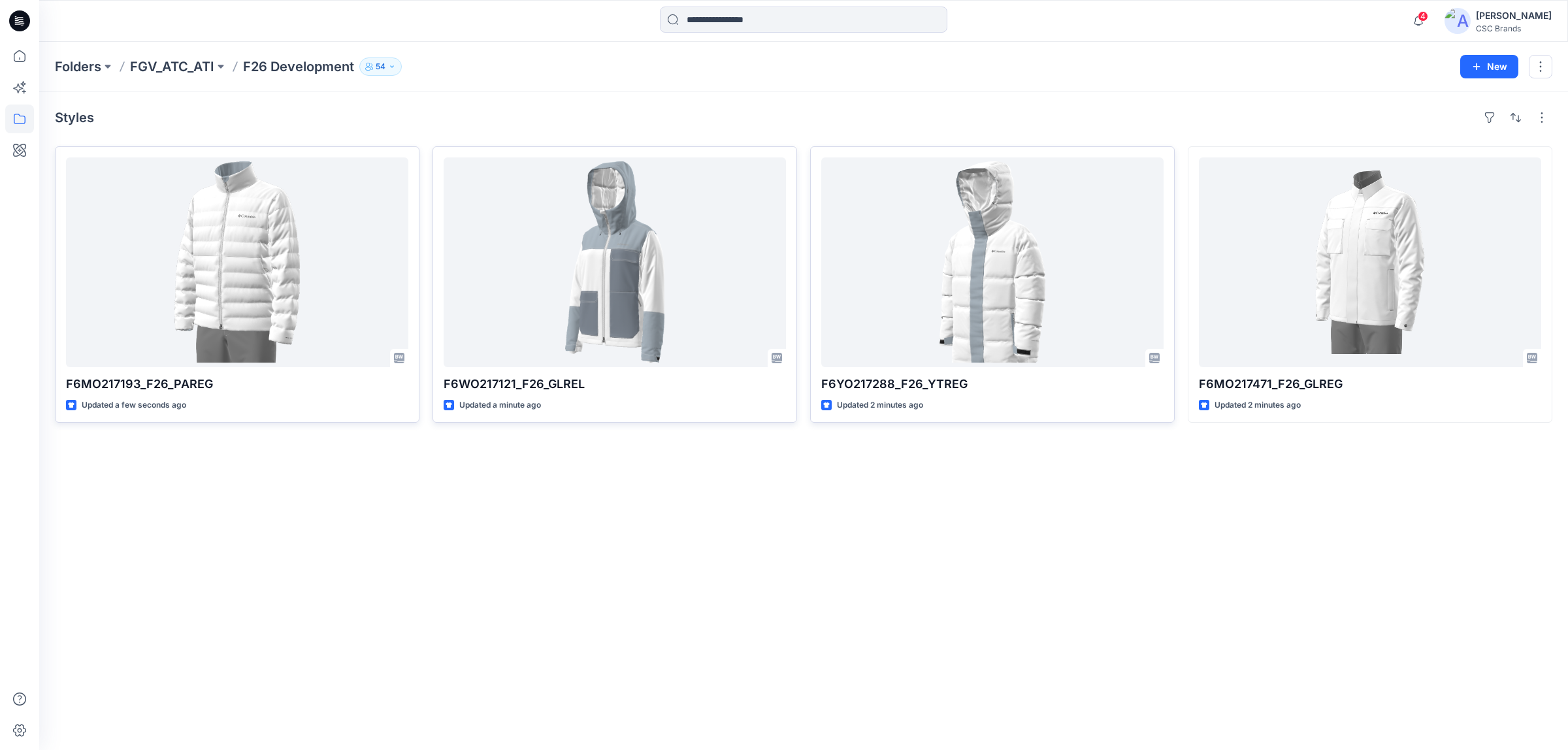
click at [530, 468] on div "Styles F6MO217193_F26_PAREG Updated a few seconds ago F6WO217121_F26_GLREL Upda…" at bounding box center [803, 421] width 1528 height 659
click at [864, 527] on div "Styles F6MO217193_F26_PAREG Updated a few seconds ago F6WO217121_F26_GLREL Upda…" at bounding box center [803, 421] width 1528 height 659
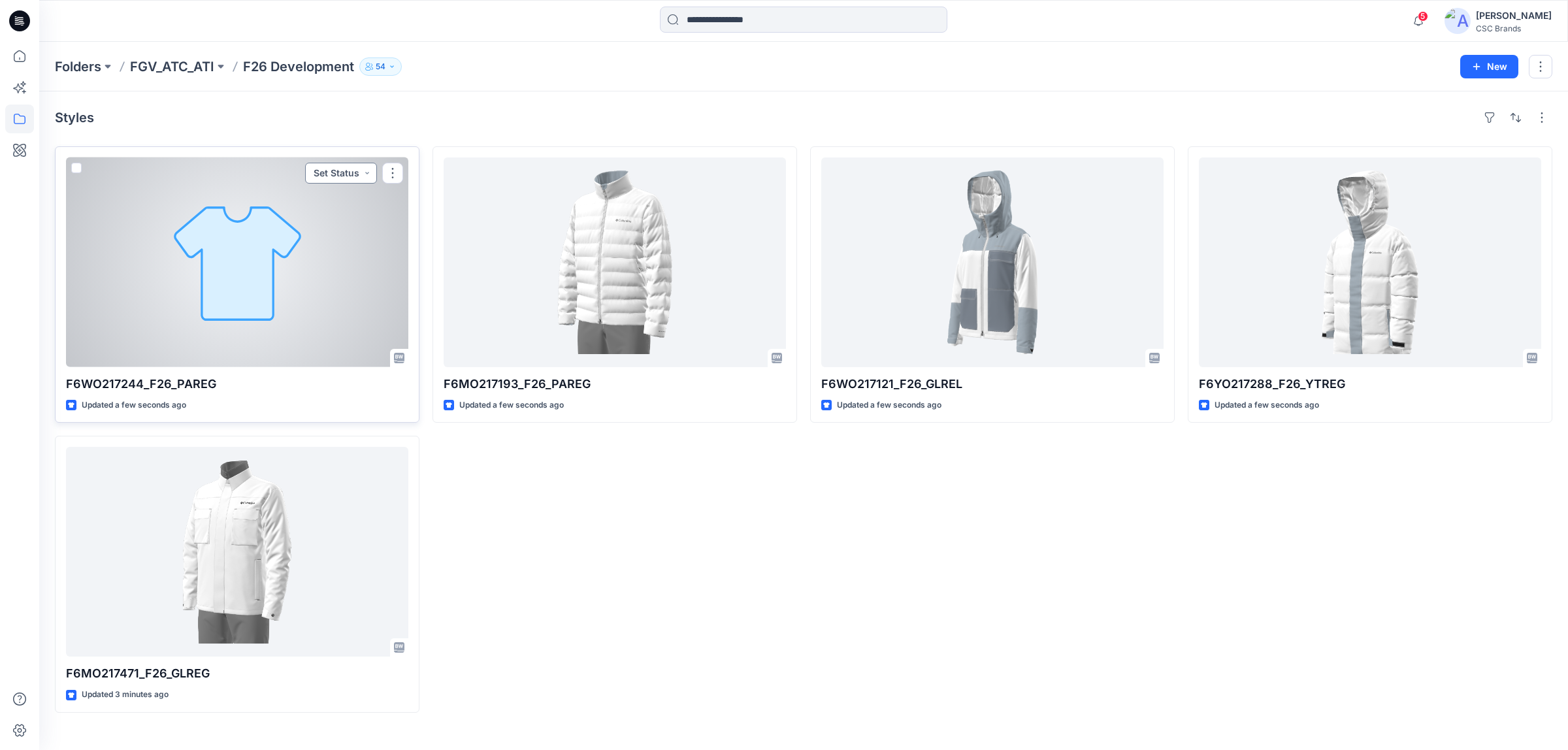
click at [334, 180] on button "Set Status" at bounding box center [341, 173] width 72 height 21
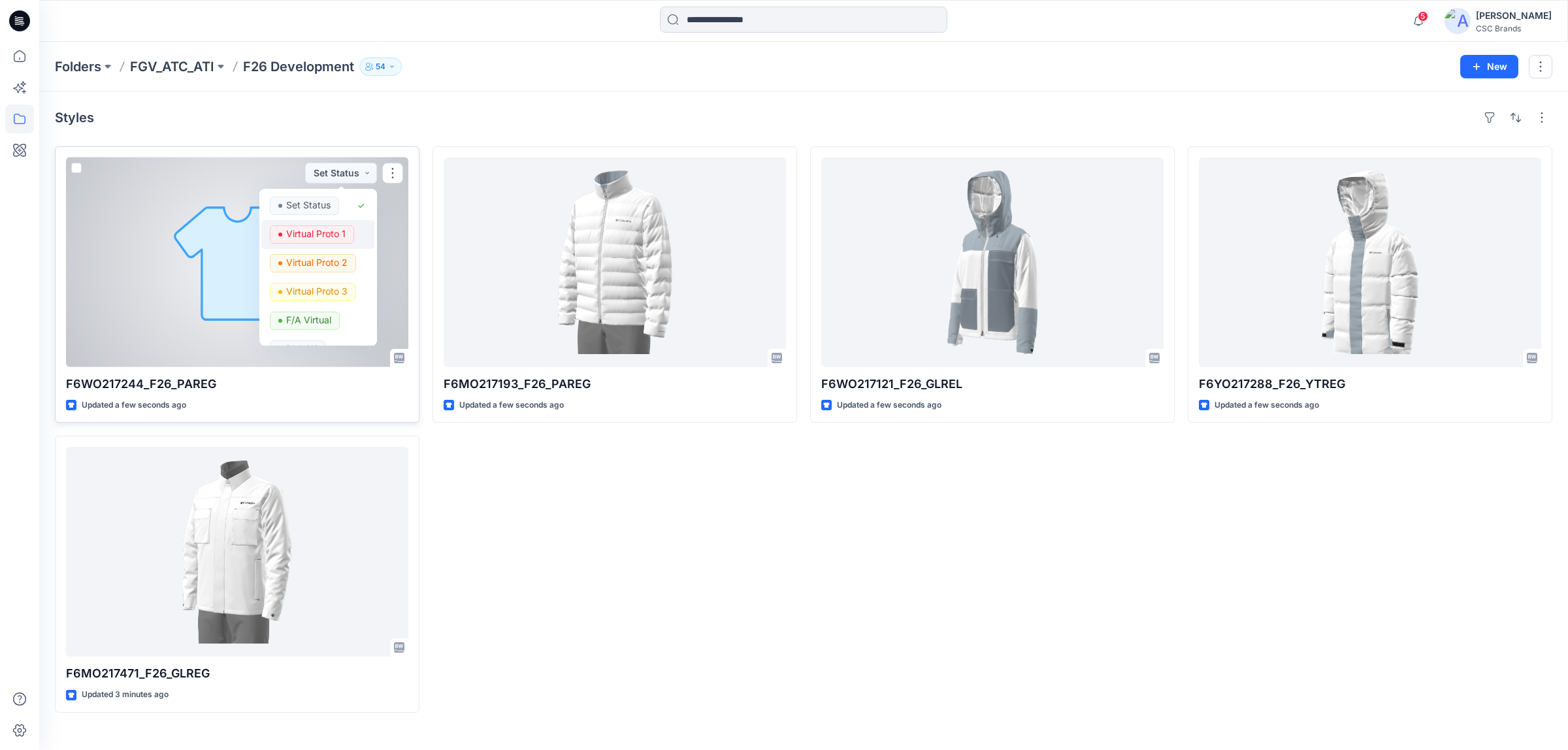
click at [335, 234] on p "Virtual Proto 1" at bounding box center [315, 234] width 59 height 17
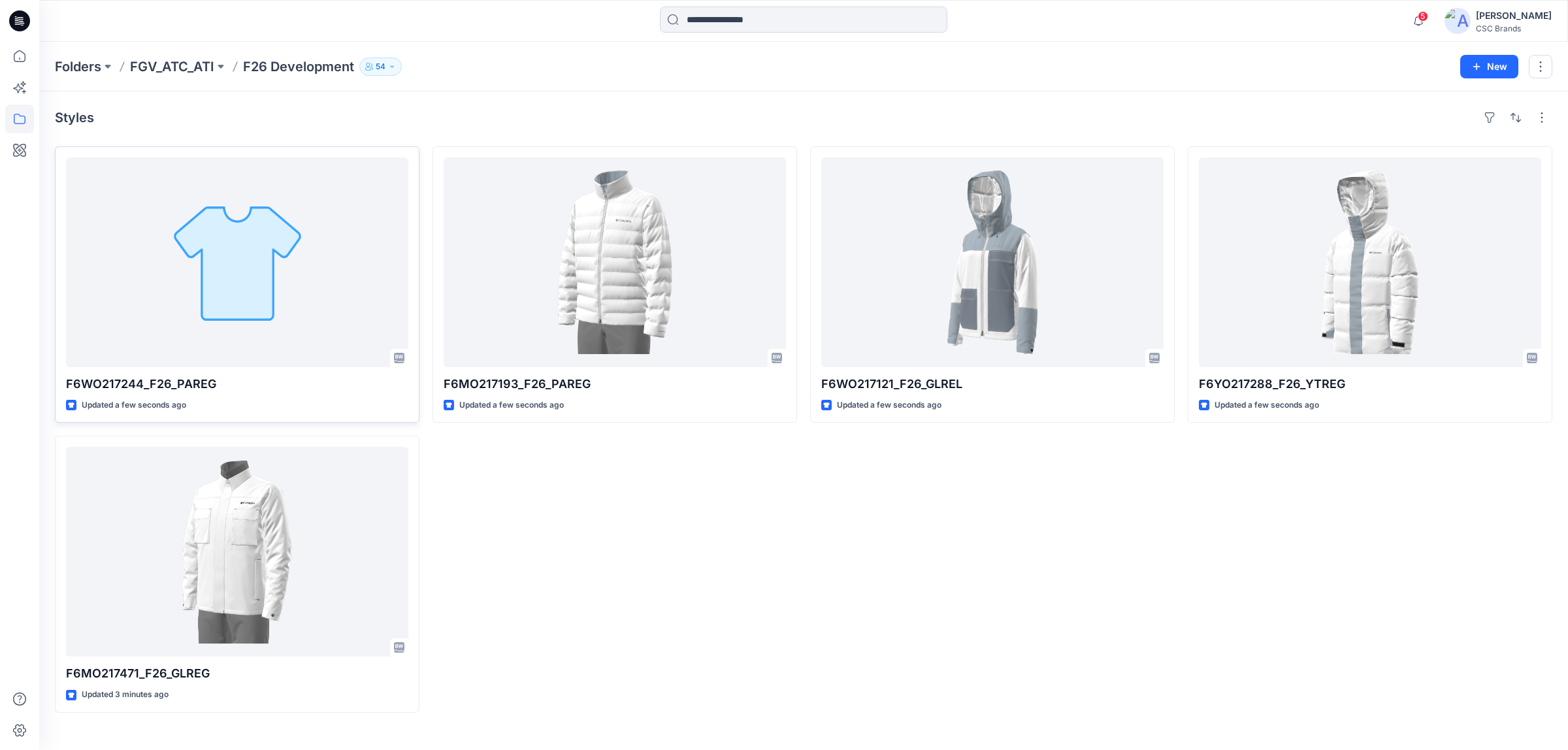
drag, startPoint x: 648, startPoint y: 546, endPoint x: 433, endPoint y: 405, distance: 257.1
click at [647, 546] on div "F6MO217193_F26_PAREG Updated a few seconds ago" at bounding box center [614, 430] width 365 height 567
click at [616, 524] on div "F6MO217193_F26_PAREG Updated a few seconds ago" at bounding box center [614, 430] width 365 height 567
click at [504, 495] on div "F6MO217193_F26_PAREG Updated a minute ago" at bounding box center [614, 430] width 365 height 567
click at [612, 530] on div "F6MO217193_F26_PAREG Updated 2 minutes ago Virtual Proto 1" at bounding box center [614, 430] width 365 height 567
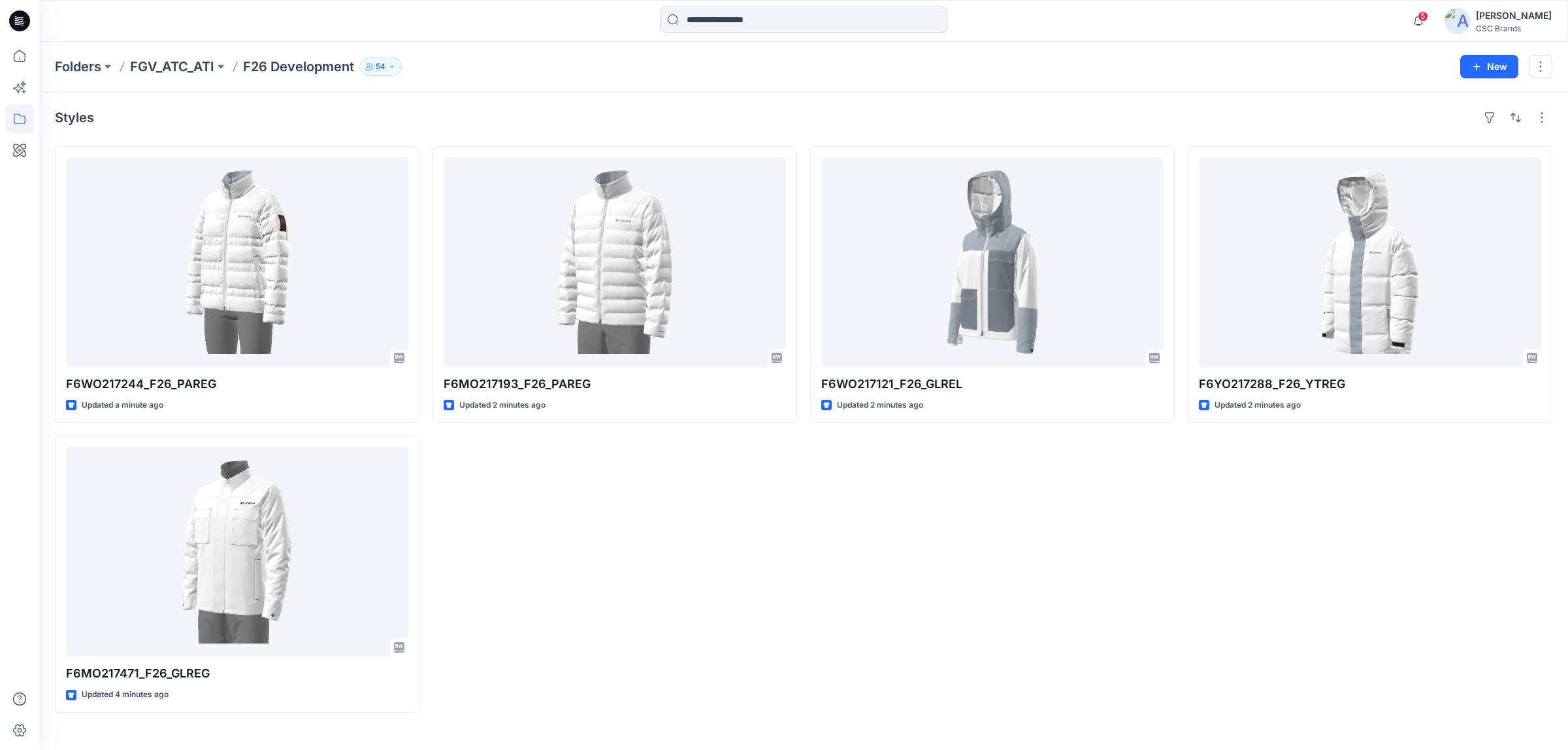
drag, startPoint x: 698, startPoint y: 573, endPoint x: 712, endPoint y: 579, distance: 15.2
click at [698, 573] on div "F6MO217193_F26_PAREG Updated 2 minutes ago" at bounding box center [614, 430] width 365 height 567
click at [750, 562] on div "F6MO217193_F26_PAREG Updated 2 minutes ago" at bounding box center [614, 430] width 365 height 567
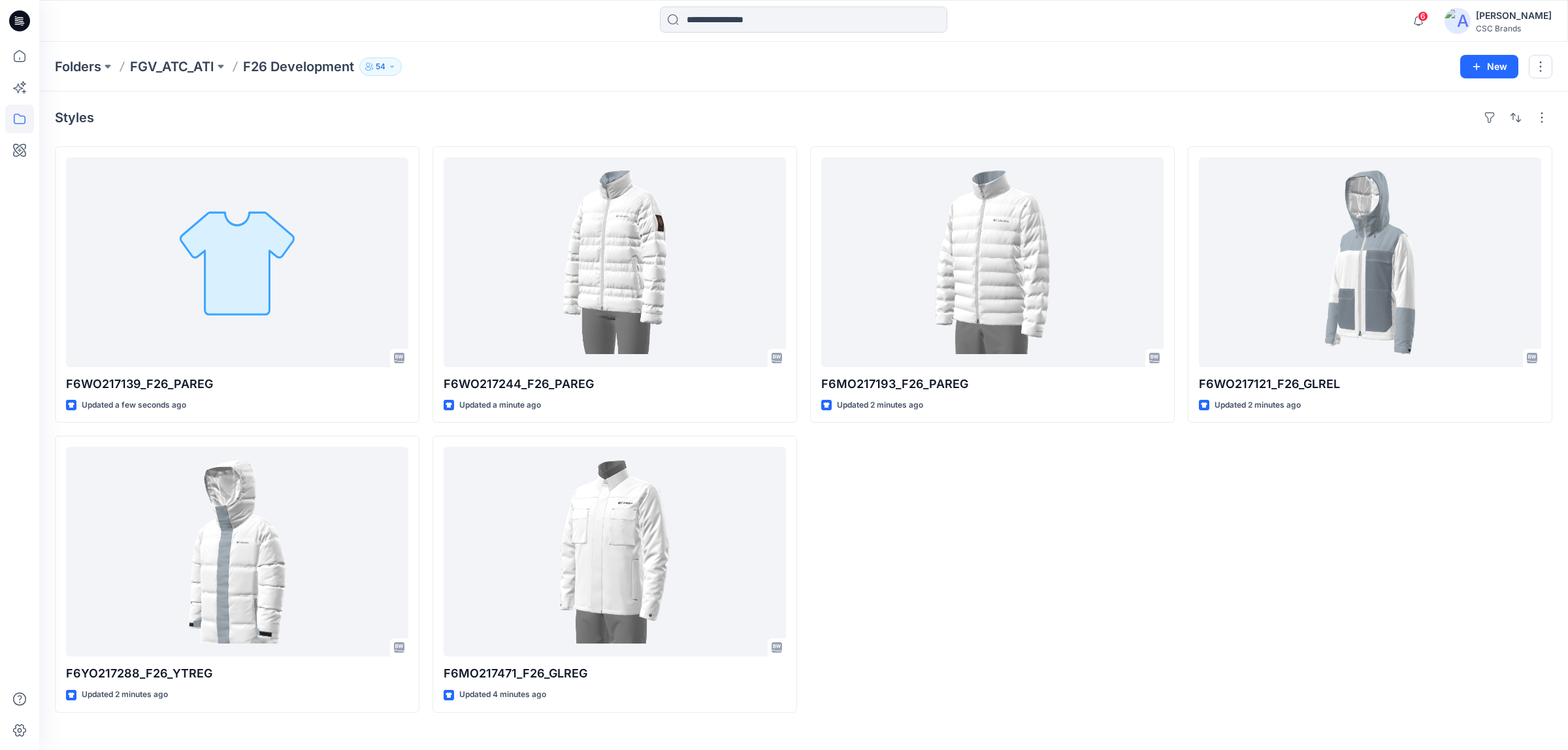
click at [1104, 500] on div "F6MO217193_F26_PAREG Updated 2 minutes ago" at bounding box center [992, 430] width 365 height 567
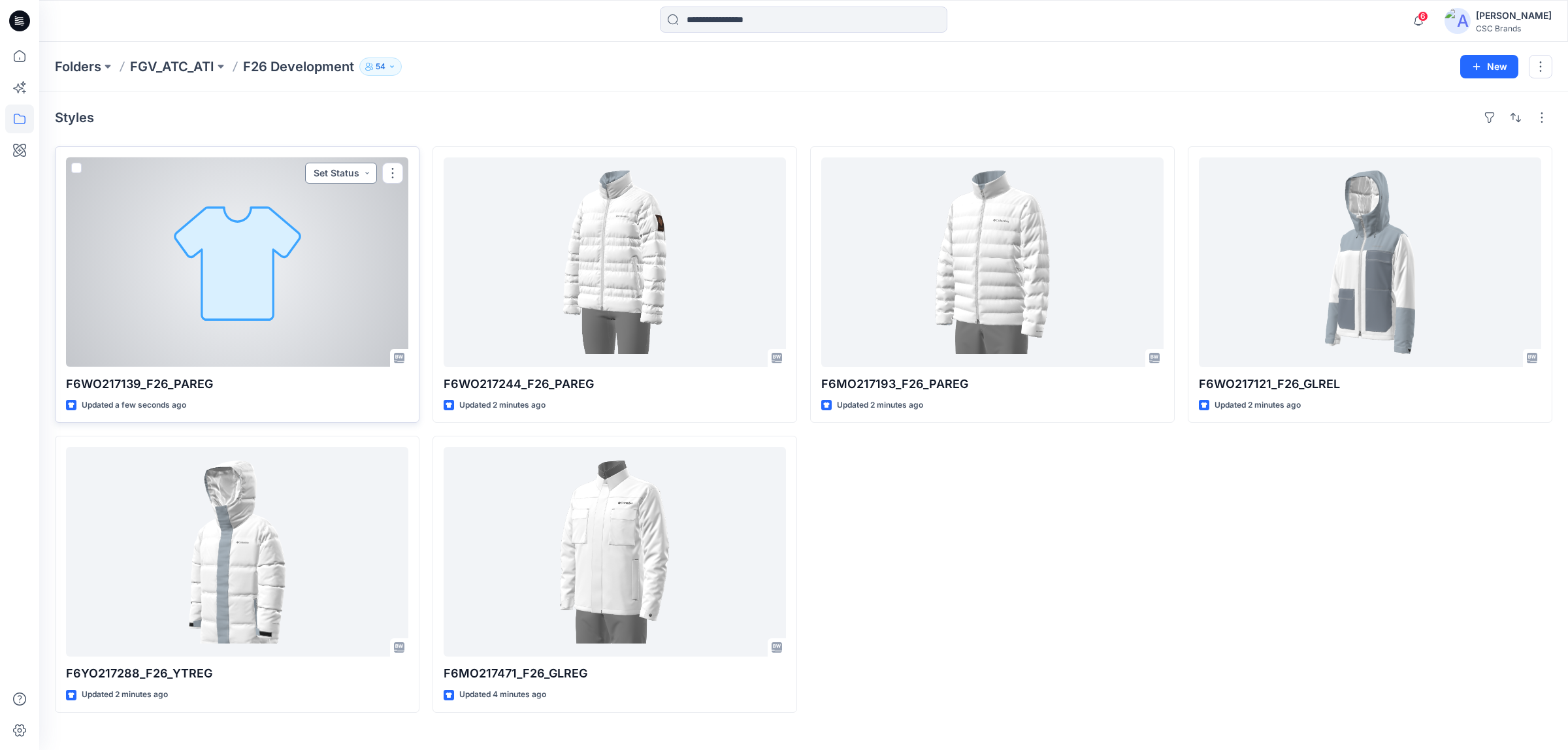
click at [347, 169] on button "Set Status" at bounding box center [341, 173] width 72 height 21
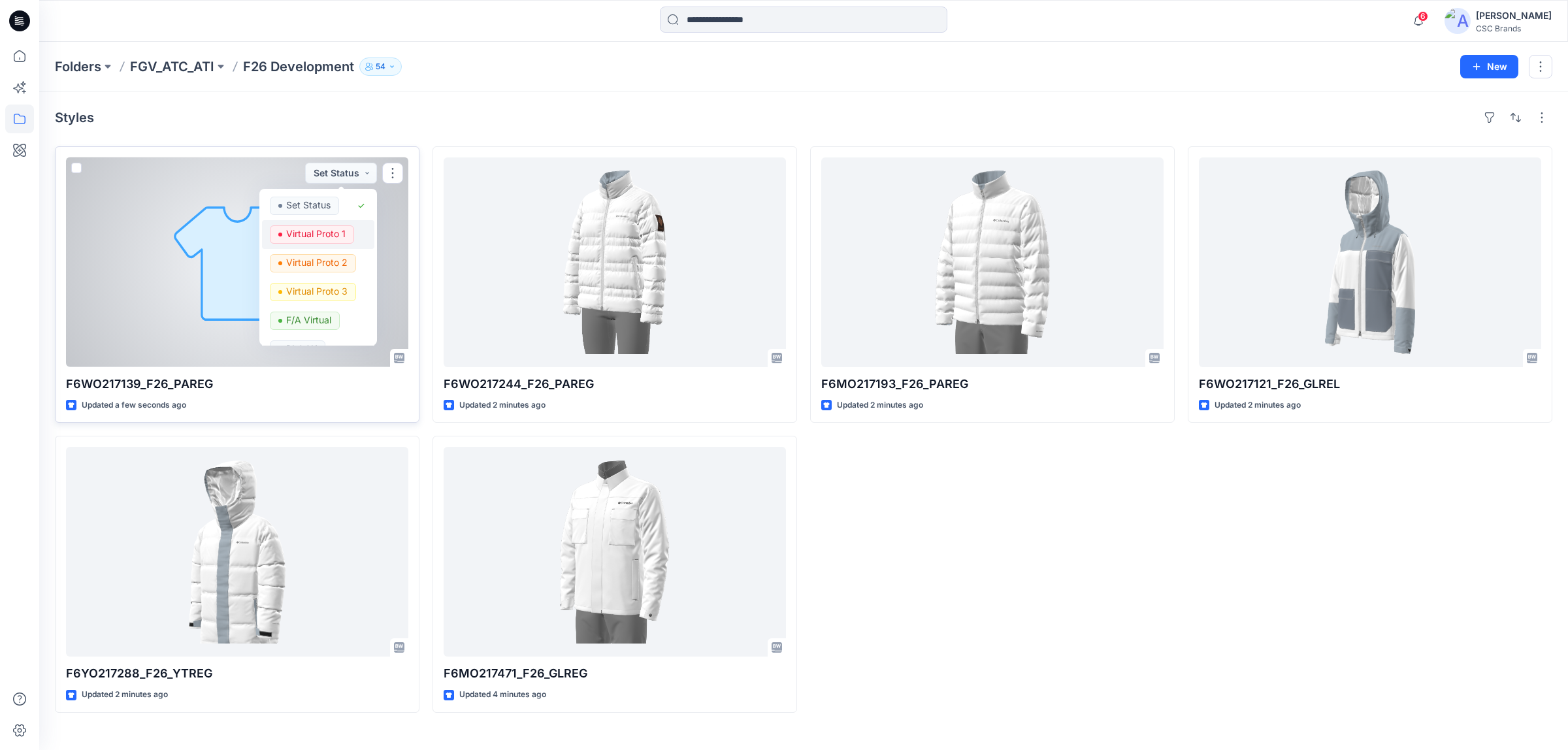
click at [328, 233] on p "Virtual Proto 1" at bounding box center [315, 234] width 59 height 17
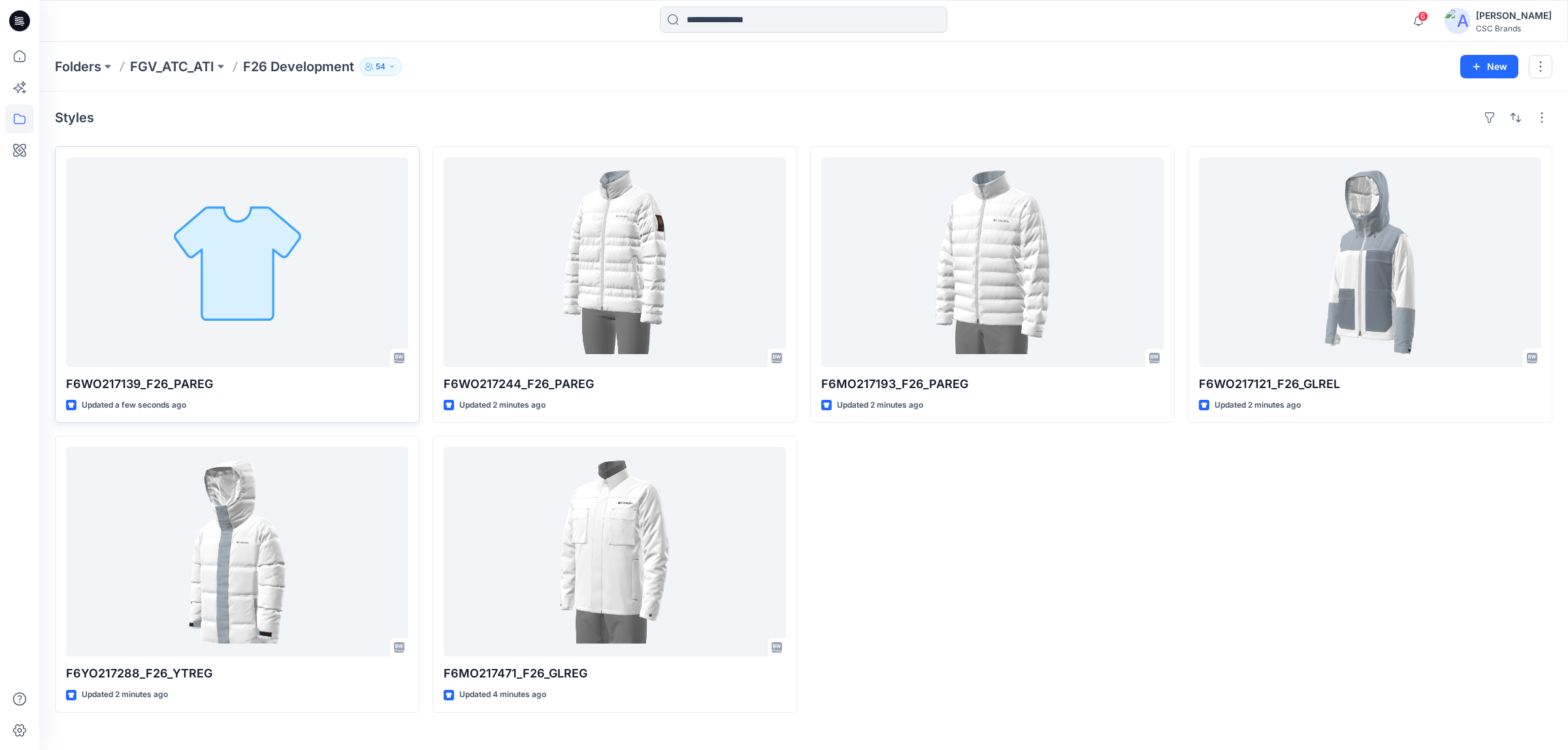
click at [919, 542] on div "F6MO217193_F26_PAREG Updated 2 minutes ago" at bounding box center [992, 430] width 365 height 567
click at [913, 585] on div "F6MO217193_F26_PAREG Updated 3 minutes ago" at bounding box center [992, 430] width 365 height 567
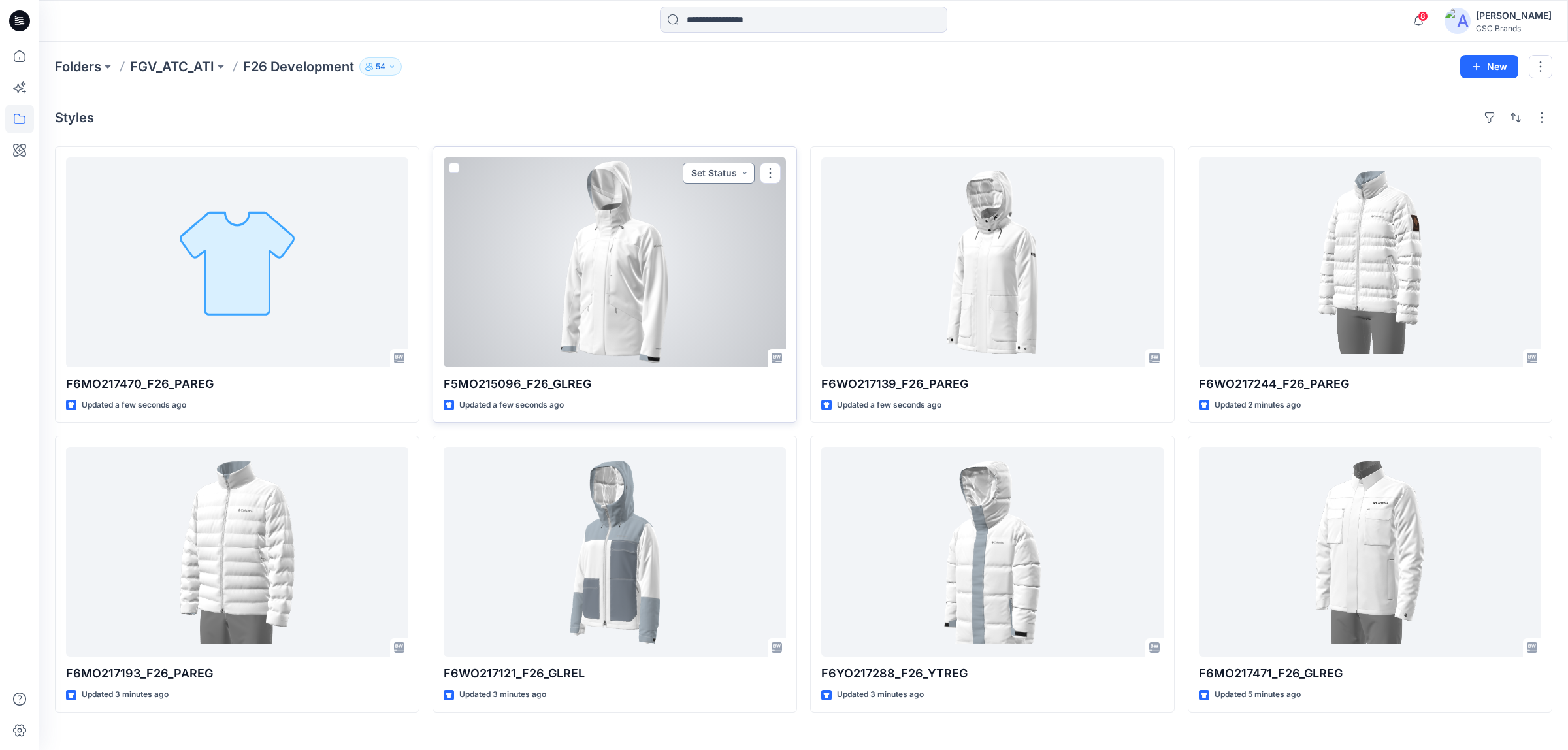
click at [703, 177] on button "Set Status" at bounding box center [718, 173] width 72 height 21
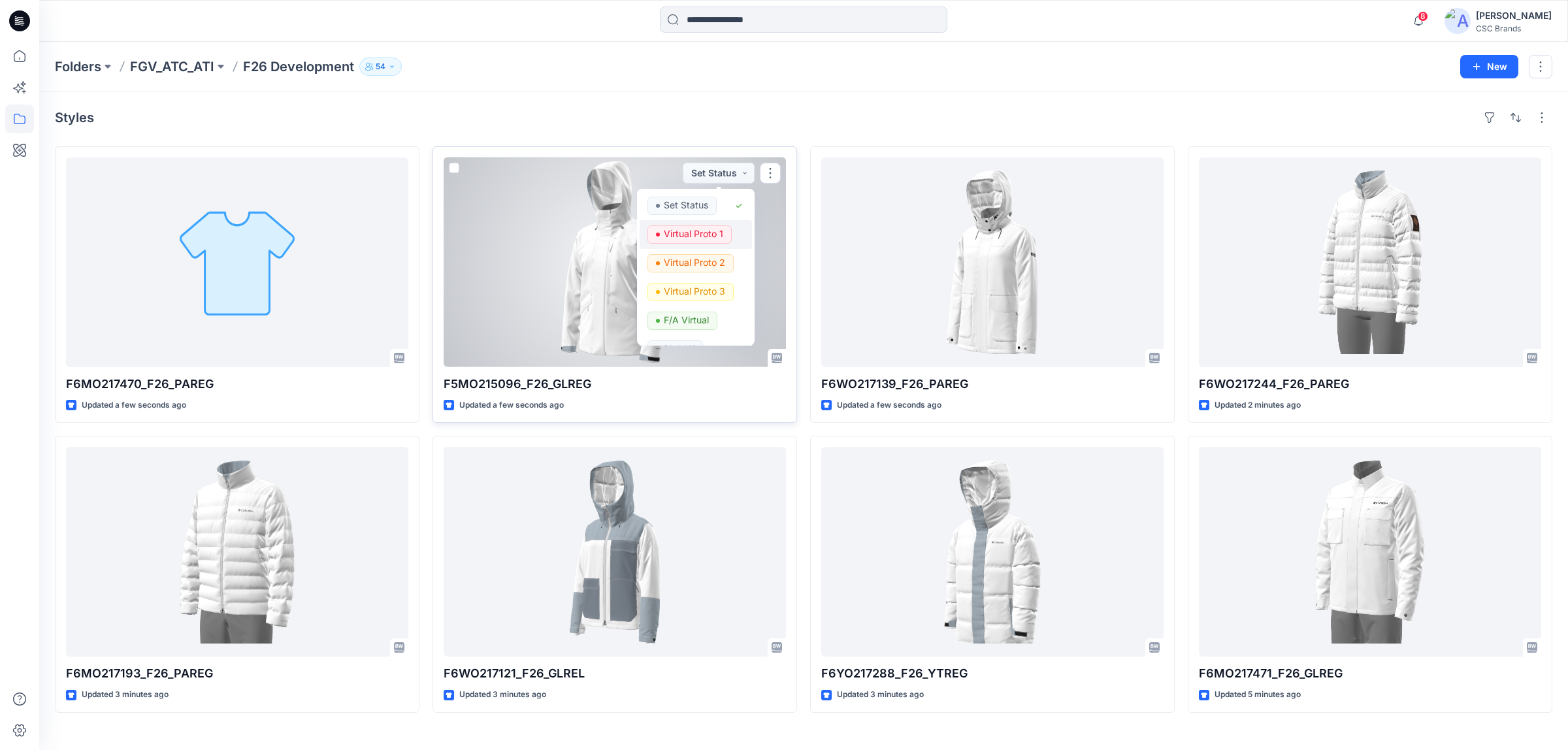
drag, startPoint x: 713, startPoint y: 230, endPoint x: 596, endPoint y: 213, distance: 118.2
click at [709, 230] on p "Virtual Proto 1" at bounding box center [693, 234] width 59 height 17
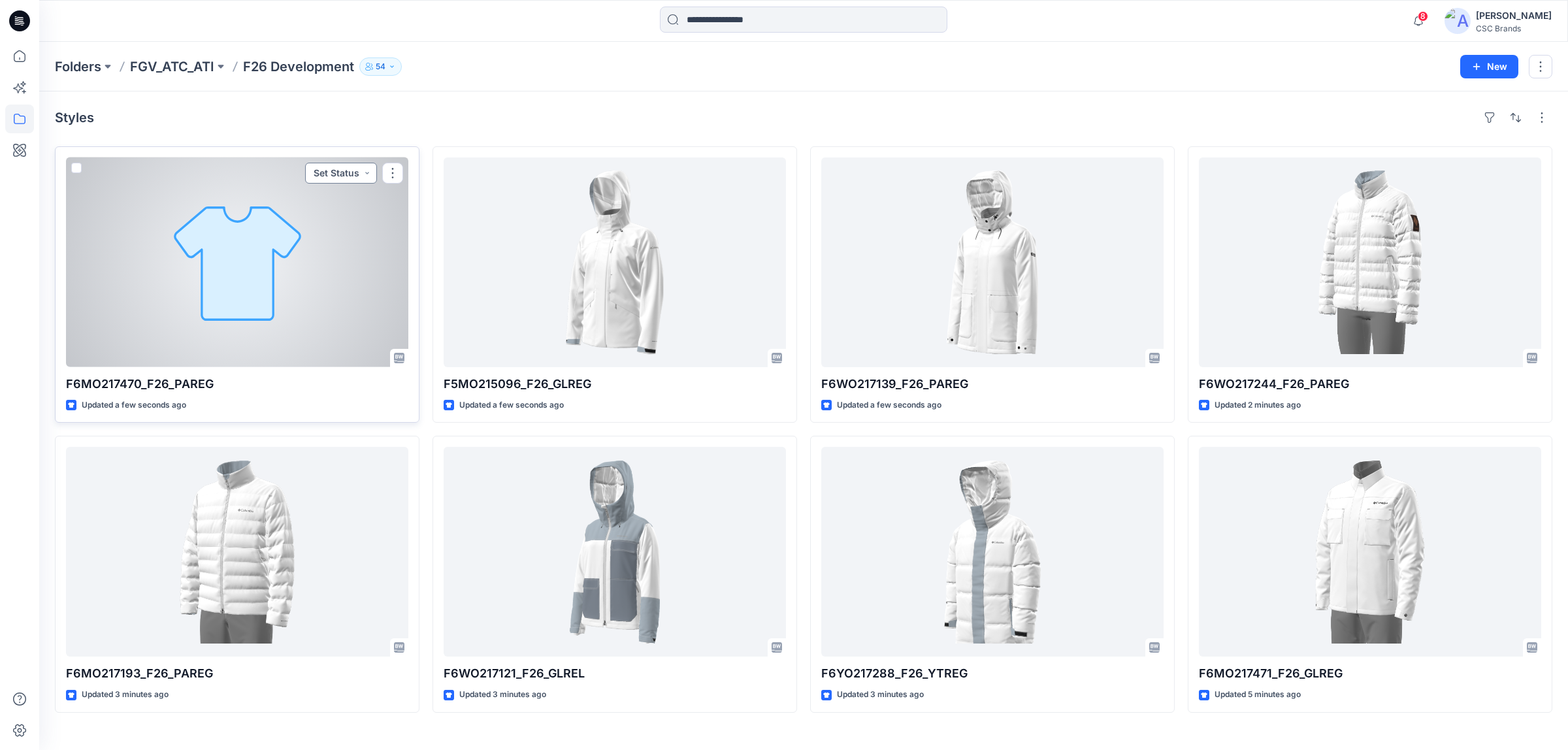
click at [338, 175] on button "Set Status" at bounding box center [341, 173] width 72 height 21
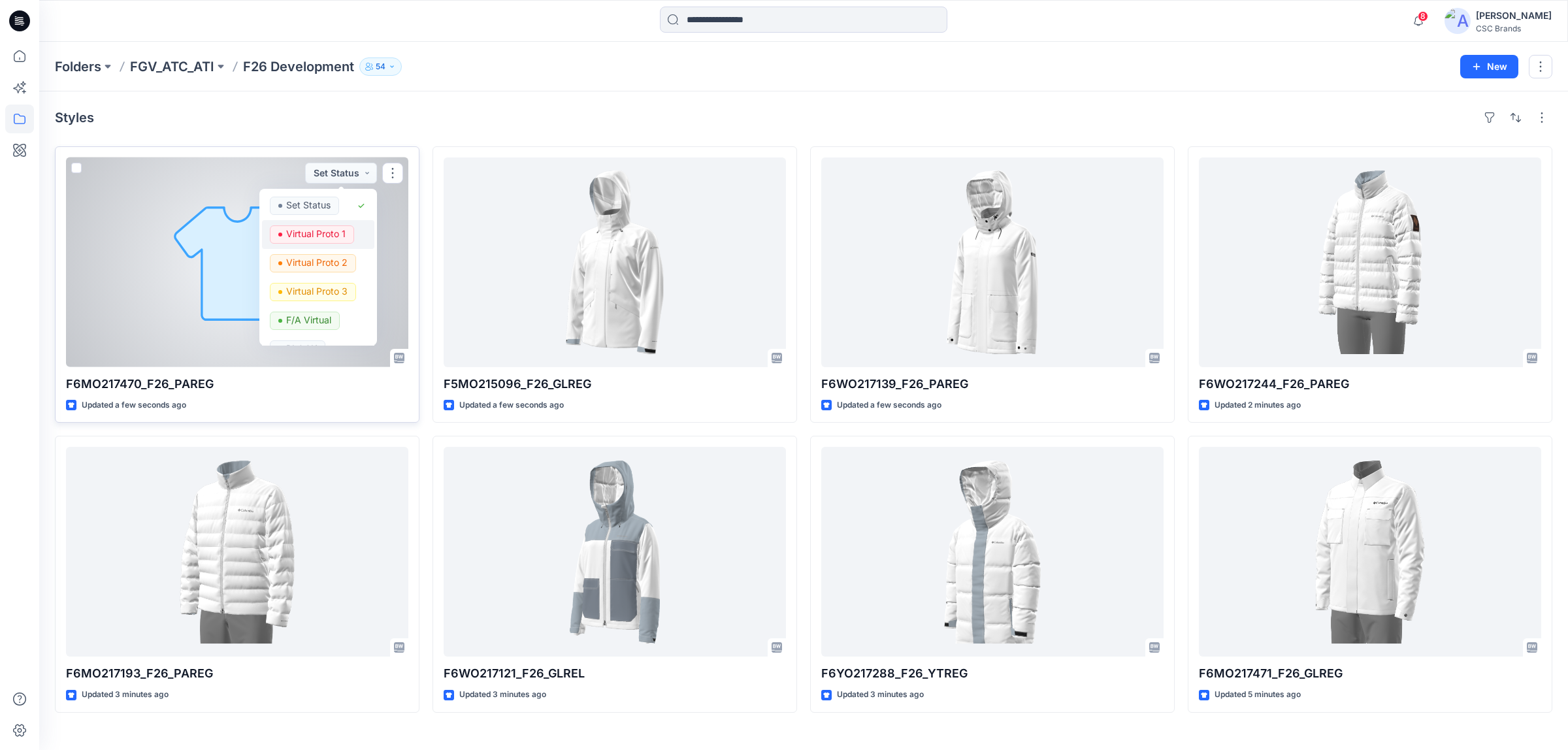
drag, startPoint x: 340, startPoint y: 230, endPoint x: 331, endPoint y: 243, distance: 15.8
click at [340, 230] on p "Virtual Proto 1" at bounding box center [315, 234] width 59 height 17
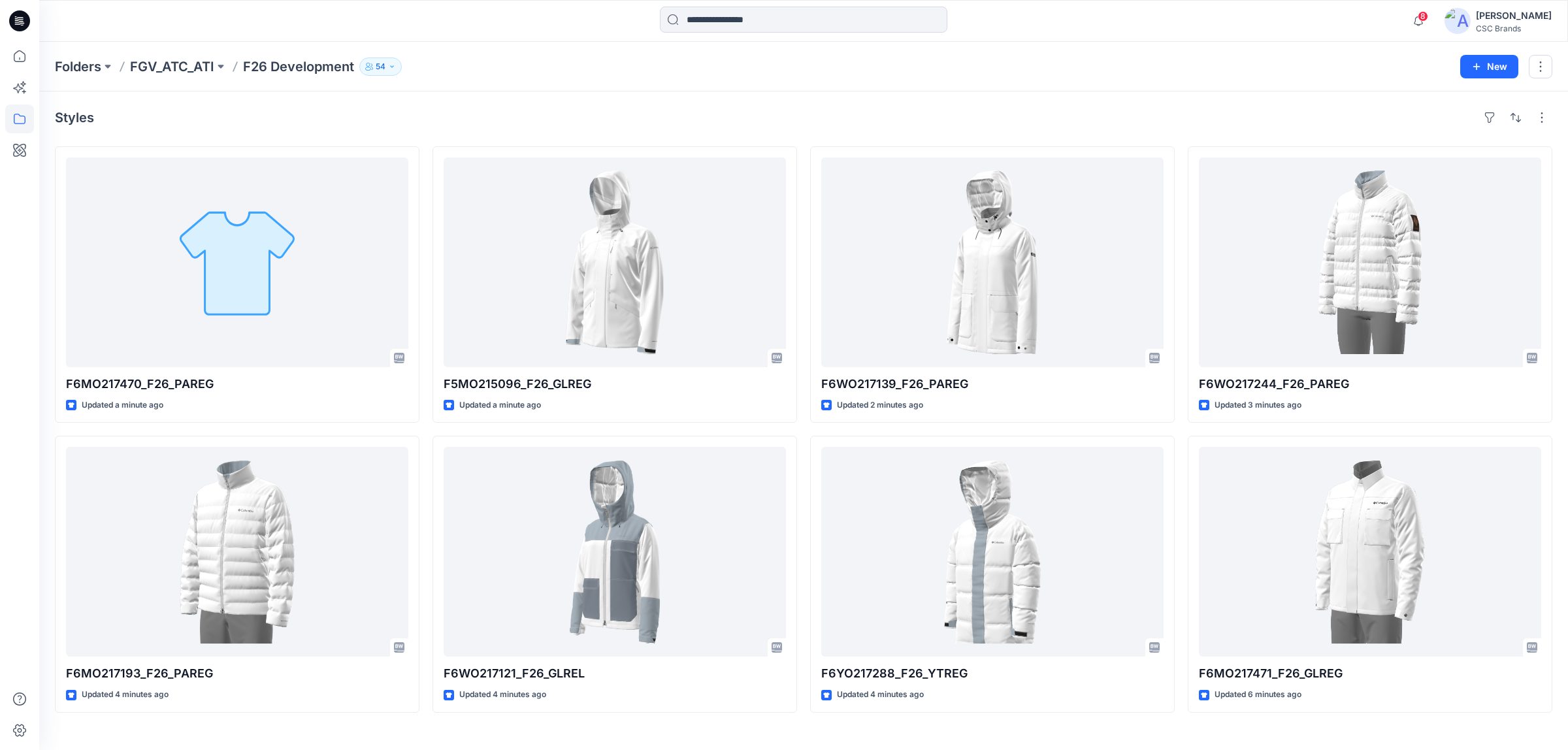
click at [1112, 88] on div "Folders FGV_ATC_ATI F26 Development 54 New" at bounding box center [803, 66] width 1528 height 50
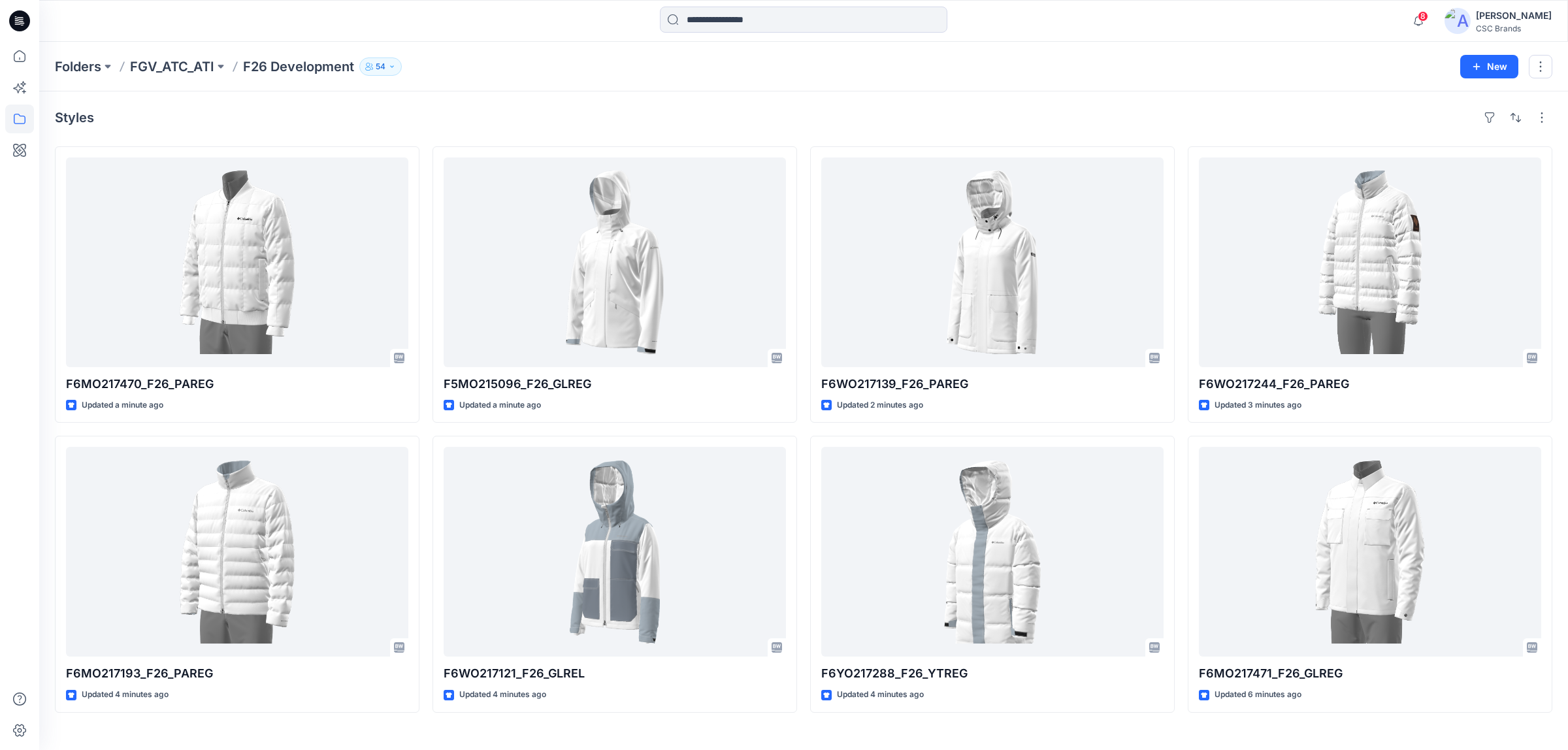
click at [781, 101] on div "Styles F6MO217470_F26_PAREG Updated a minute ago F6MO217193_F26_PAREG Updated 4…" at bounding box center [803, 421] width 1528 height 659
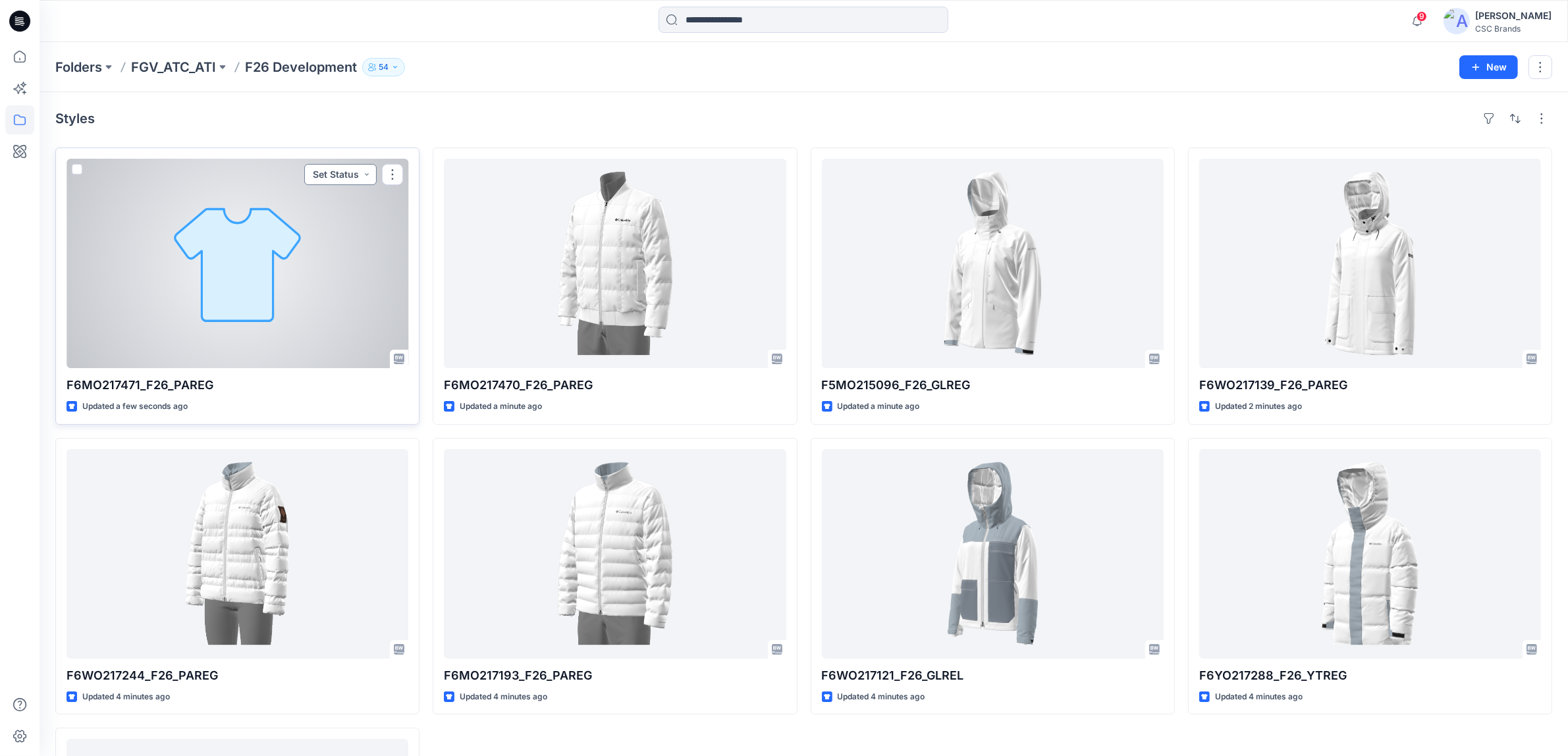
click at [340, 179] on button "Set Status" at bounding box center [341, 174] width 73 height 21
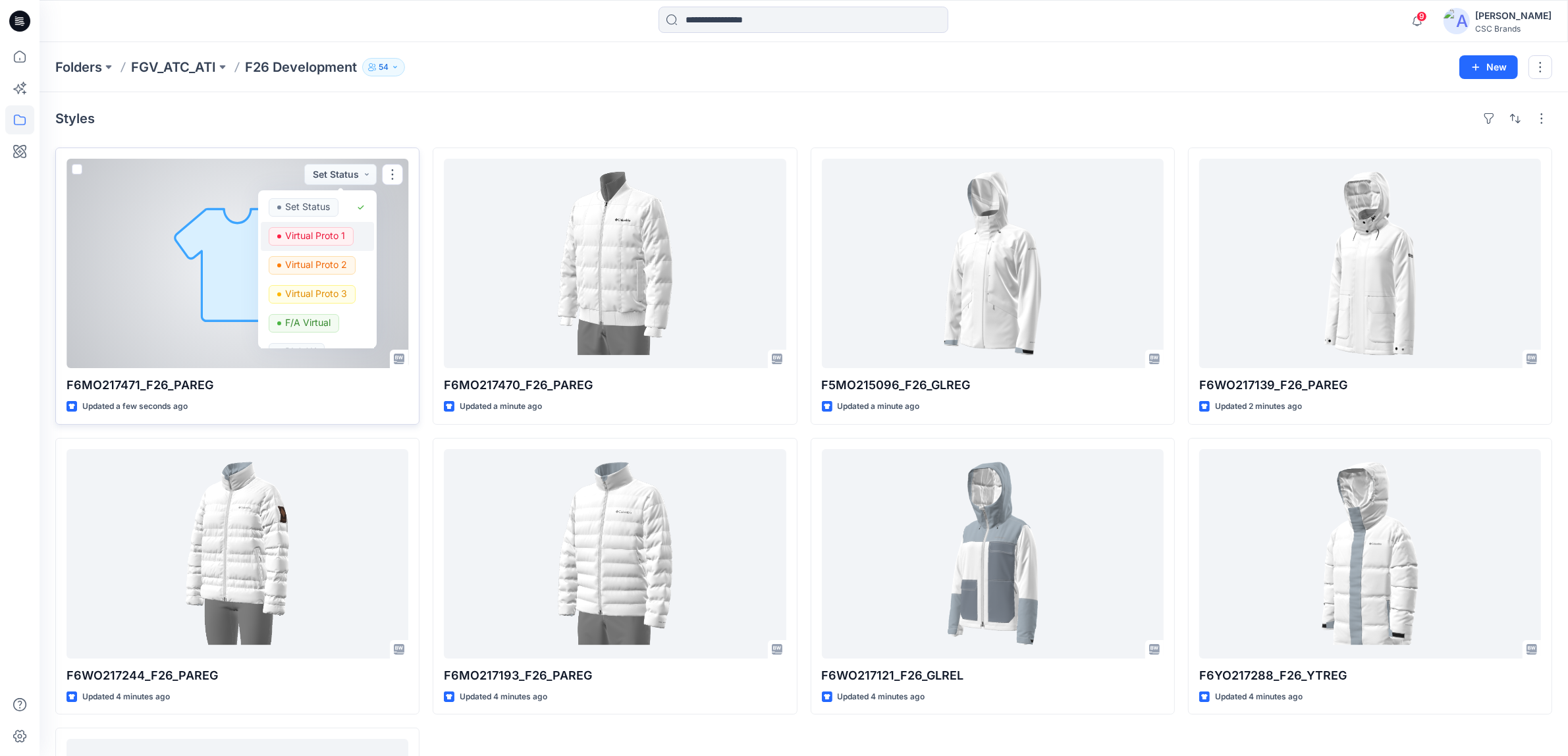
click at [337, 245] on button "Virtual Proto 1" at bounding box center [317, 236] width 113 height 29
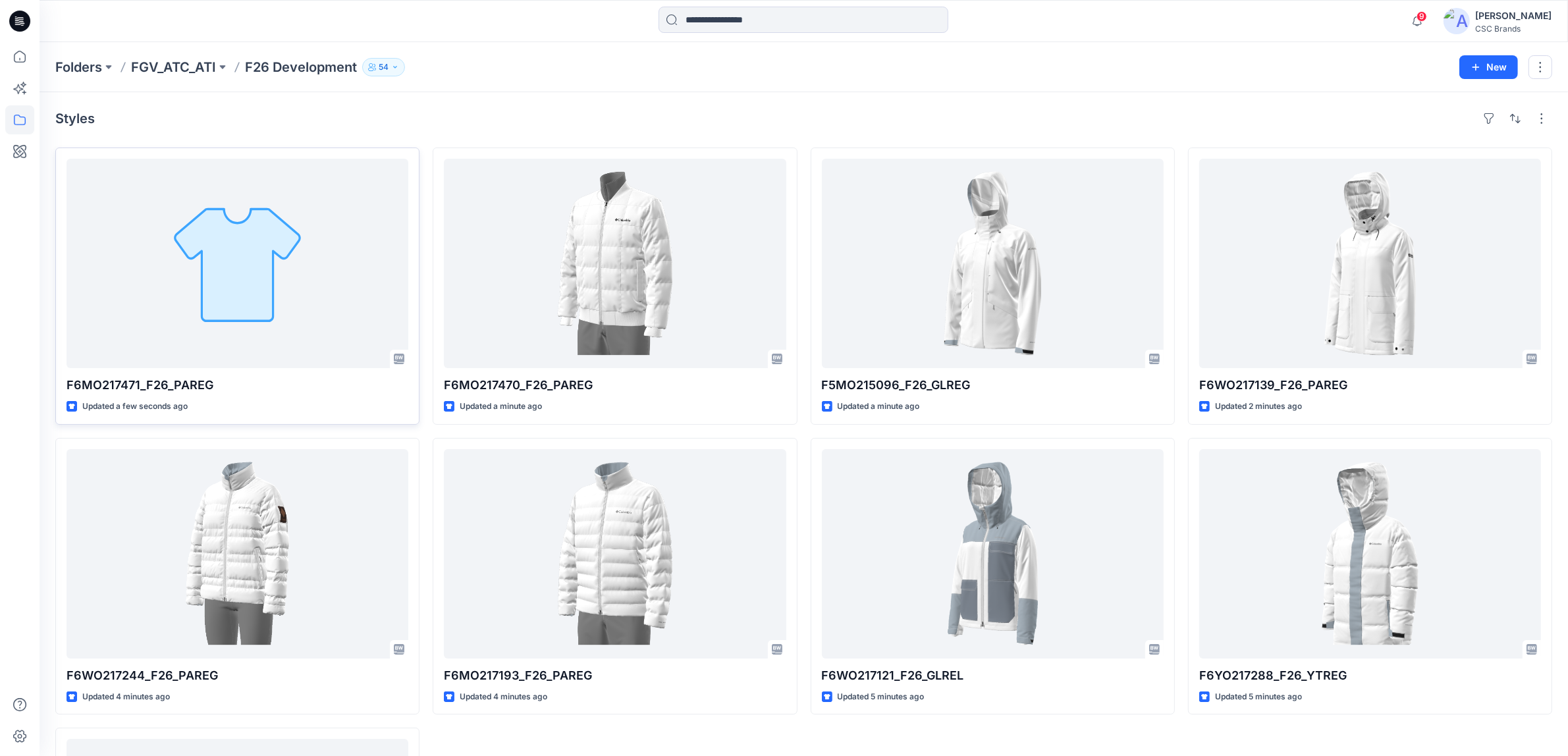
click at [682, 126] on div "Styles" at bounding box center [803, 118] width 1497 height 21
click at [893, 111] on div "Styles" at bounding box center [803, 118] width 1497 height 21
click at [929, 96] on div "Styles F6MO217471_F26_PAREG Updated a few seconds ago F6WO217244_F26_PAREG Upda…" at bounding box center [803, 556] width 1529 height 929
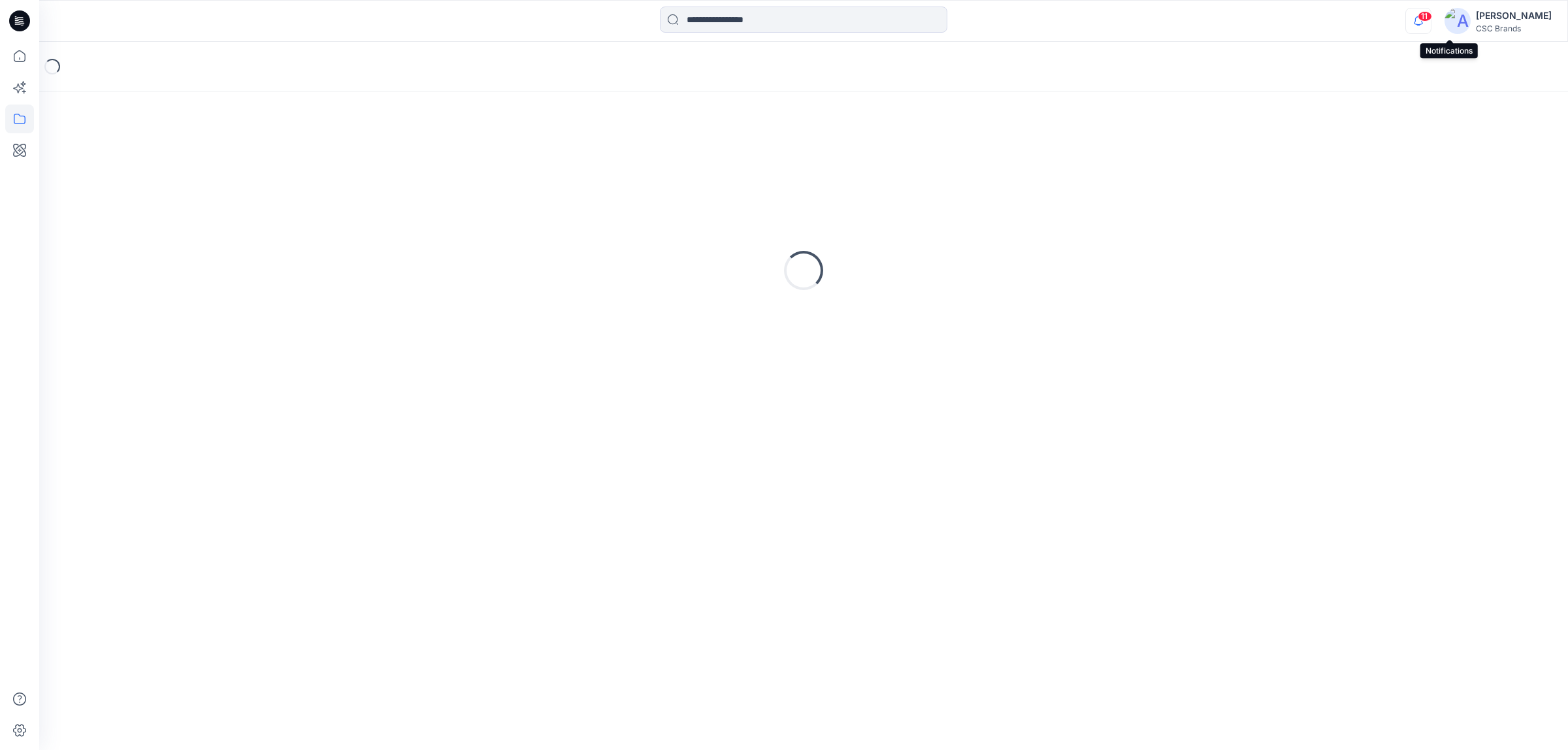
click at [1431, 24] on icon "button" at bounding box center [1418, 21] width 25 height 26
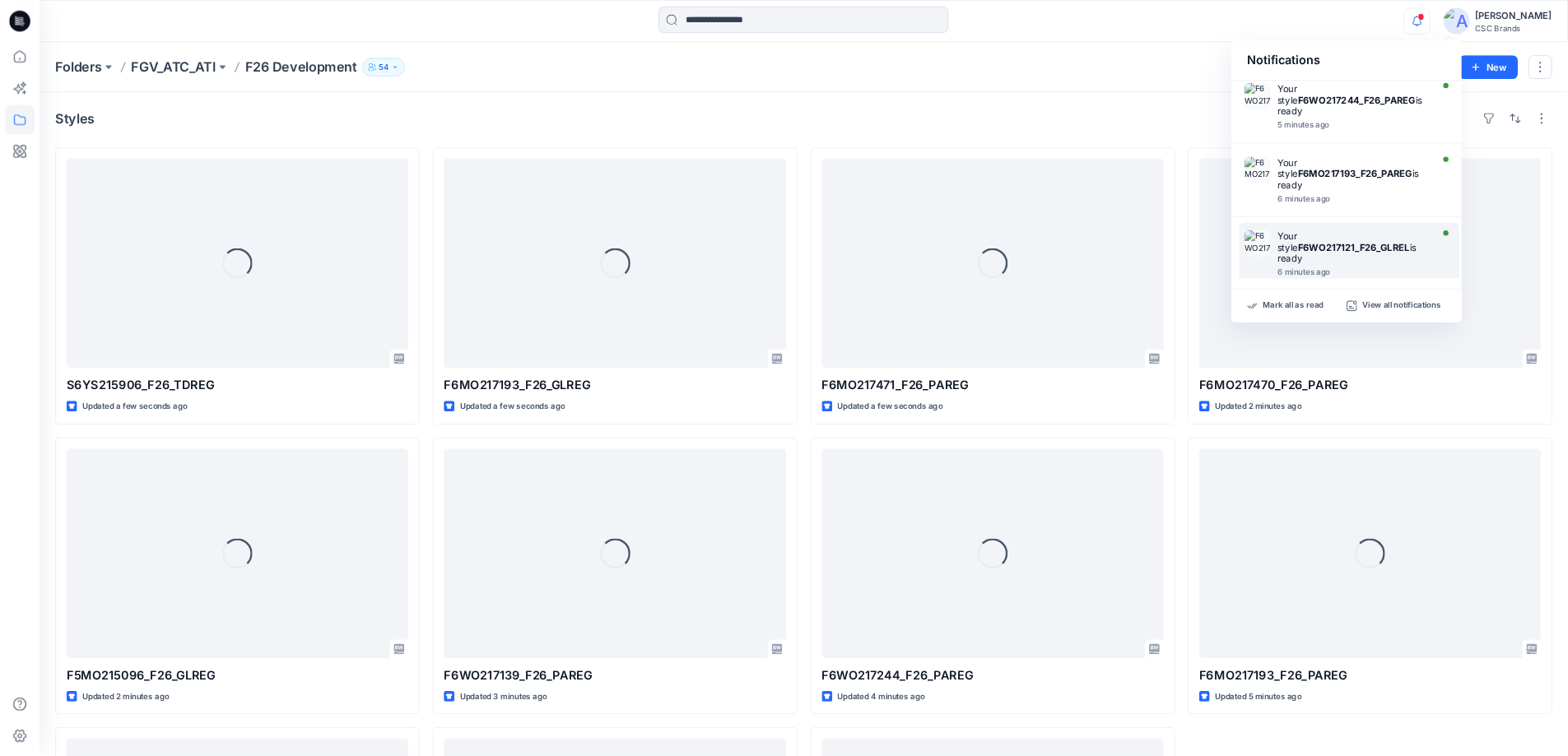
scroll to position [673, 0]
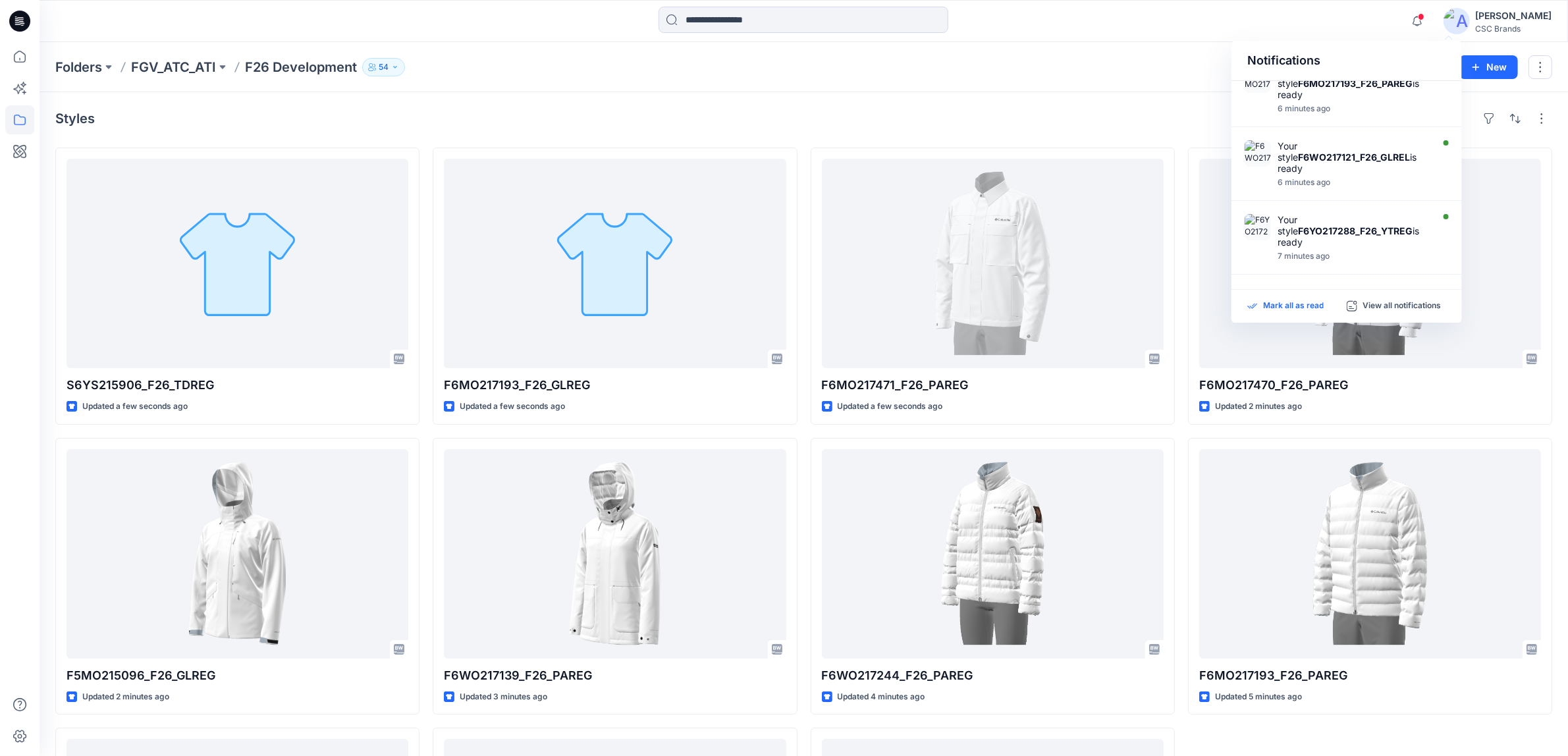
click at [1295, 306] on p "Mark all as read" at bounding box center [1293, 306] width 60 height 12
click at [1181, 23] on div at bounding box center [803, 21] width 764 height 29
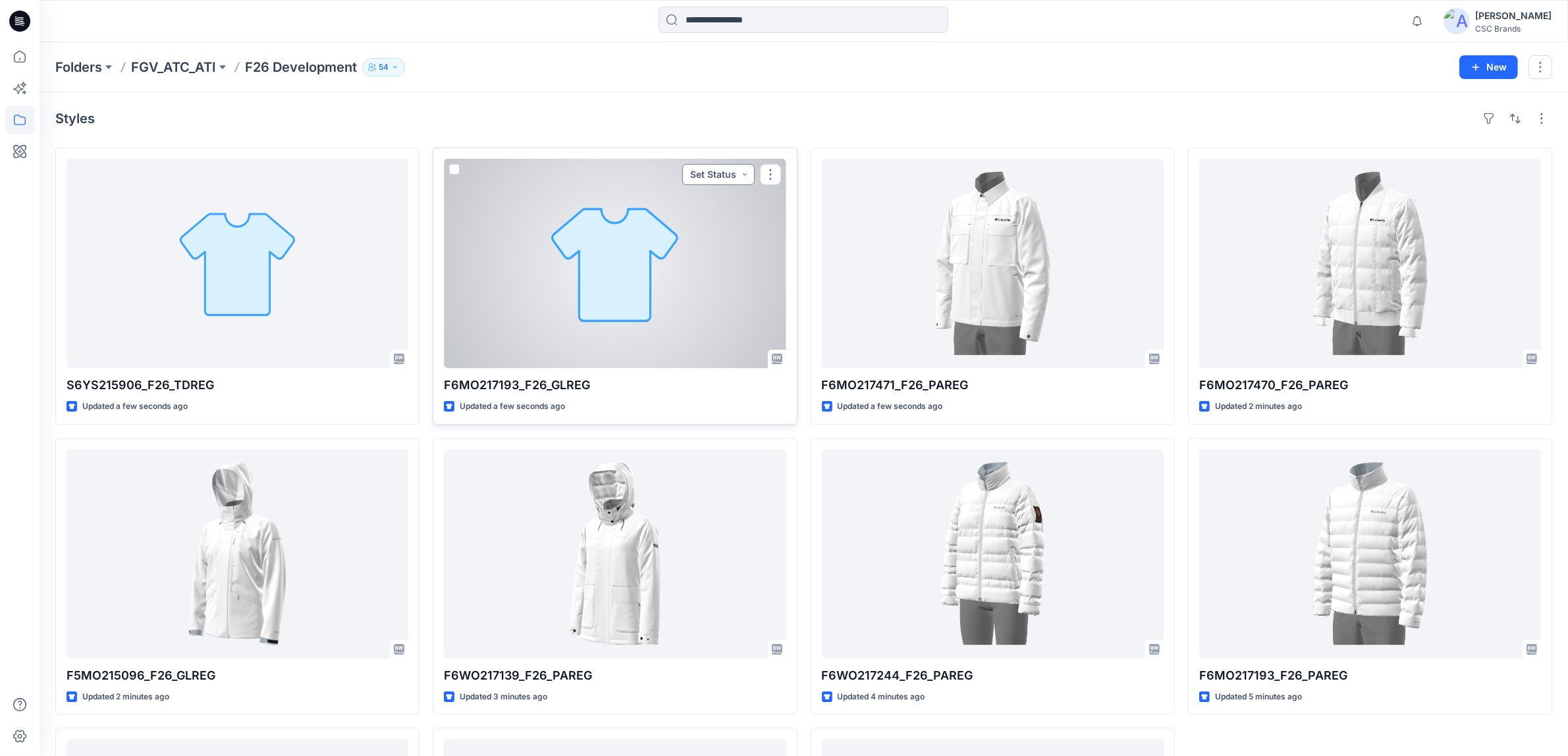
click at [732, 181] on button "Set Status" at bounding box center [719, 174] width 73 height 21
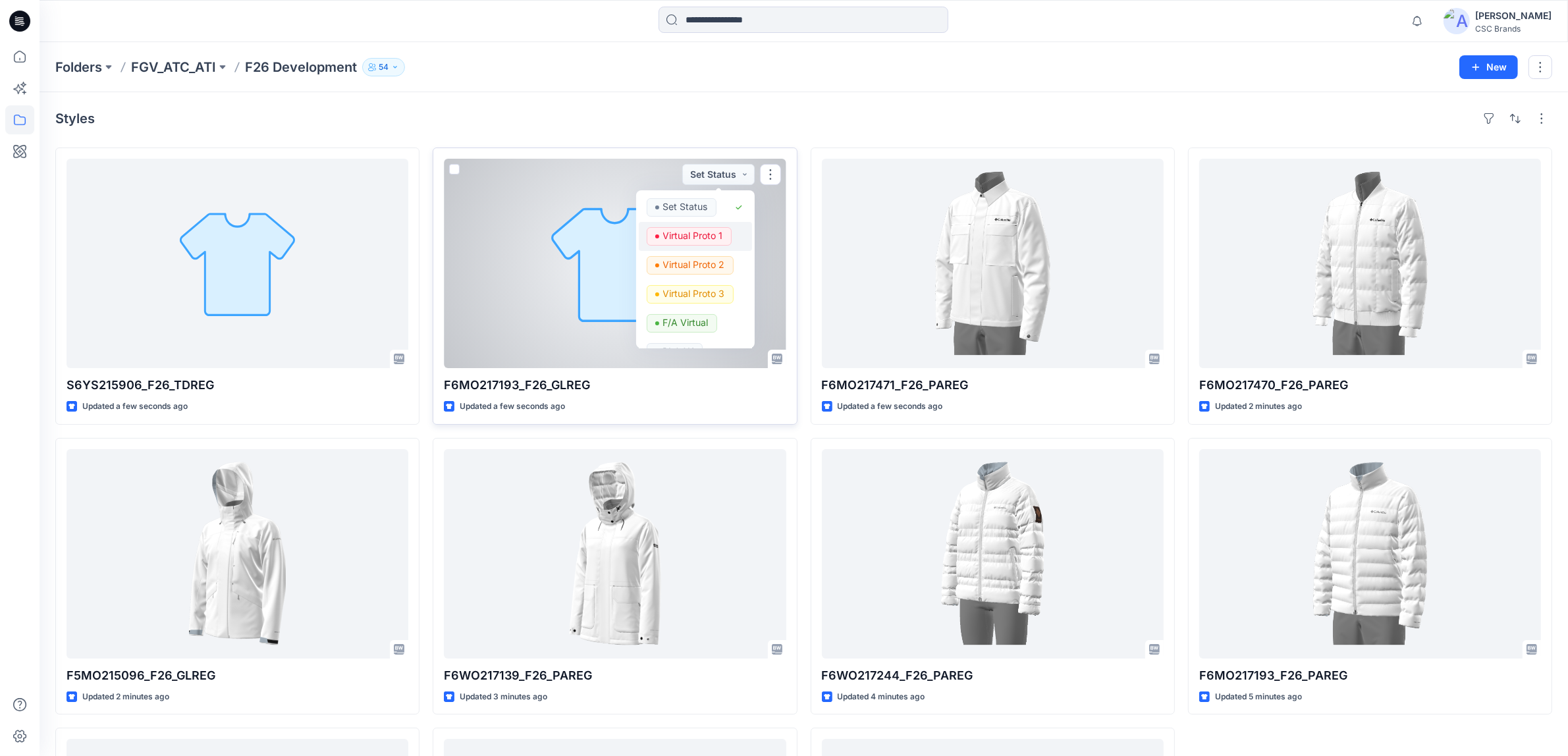
click at [692, 238] on p "Virtual Proto 1" at bounding box center [693, 236] width 60 height 17
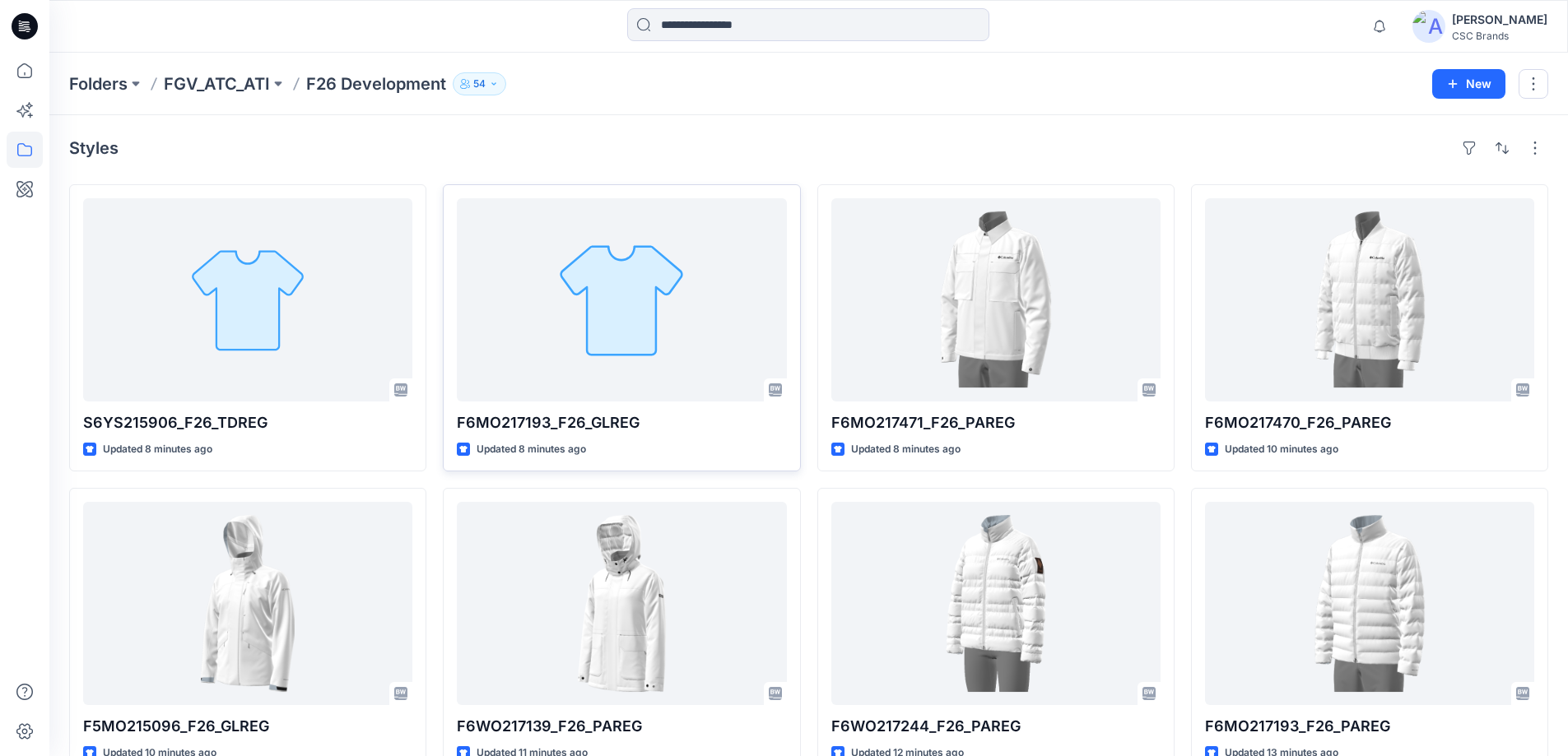
scroll to position [660, 0]
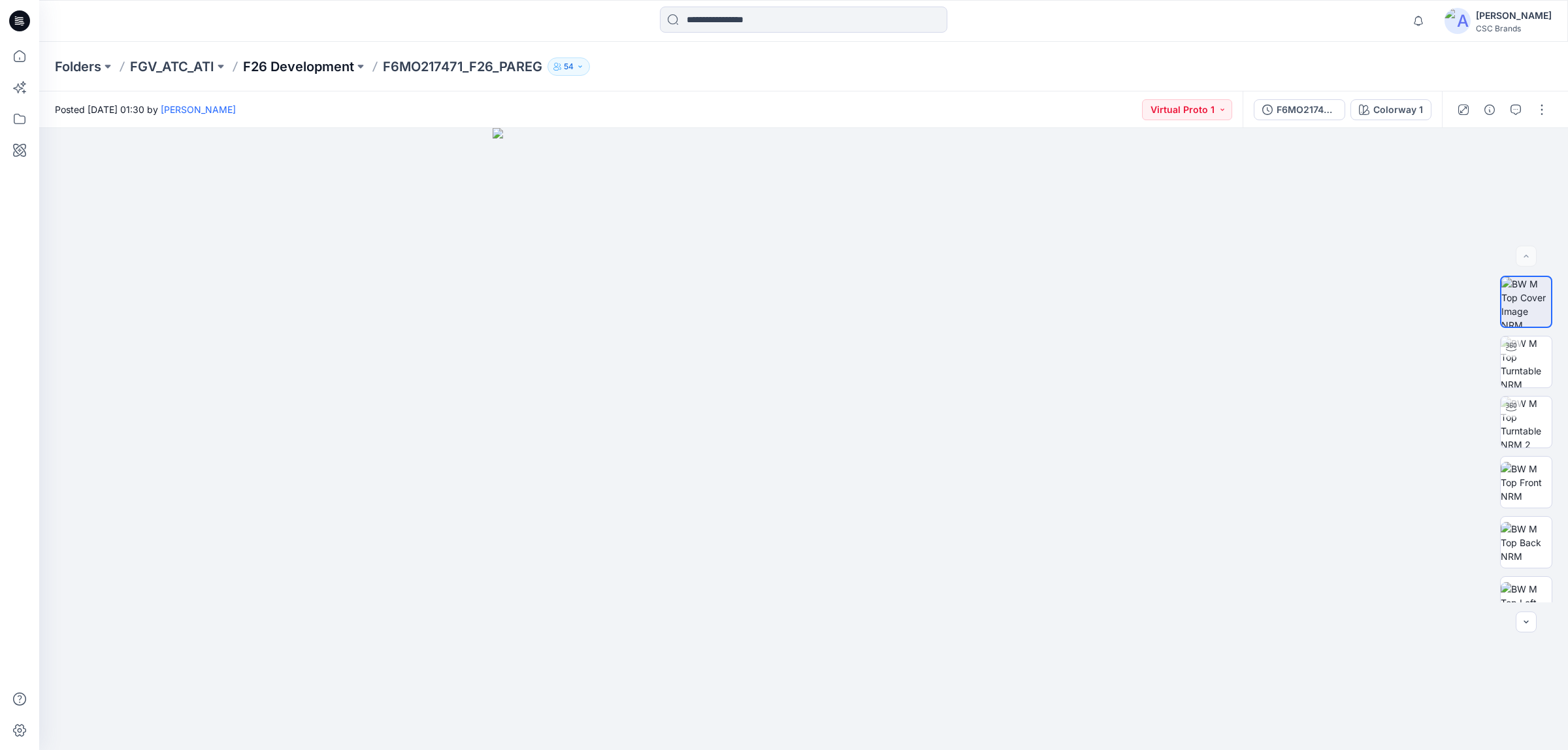
click at [311, 66] on p "F26 Development" at bounding box center [299, 67] width 111 height 18
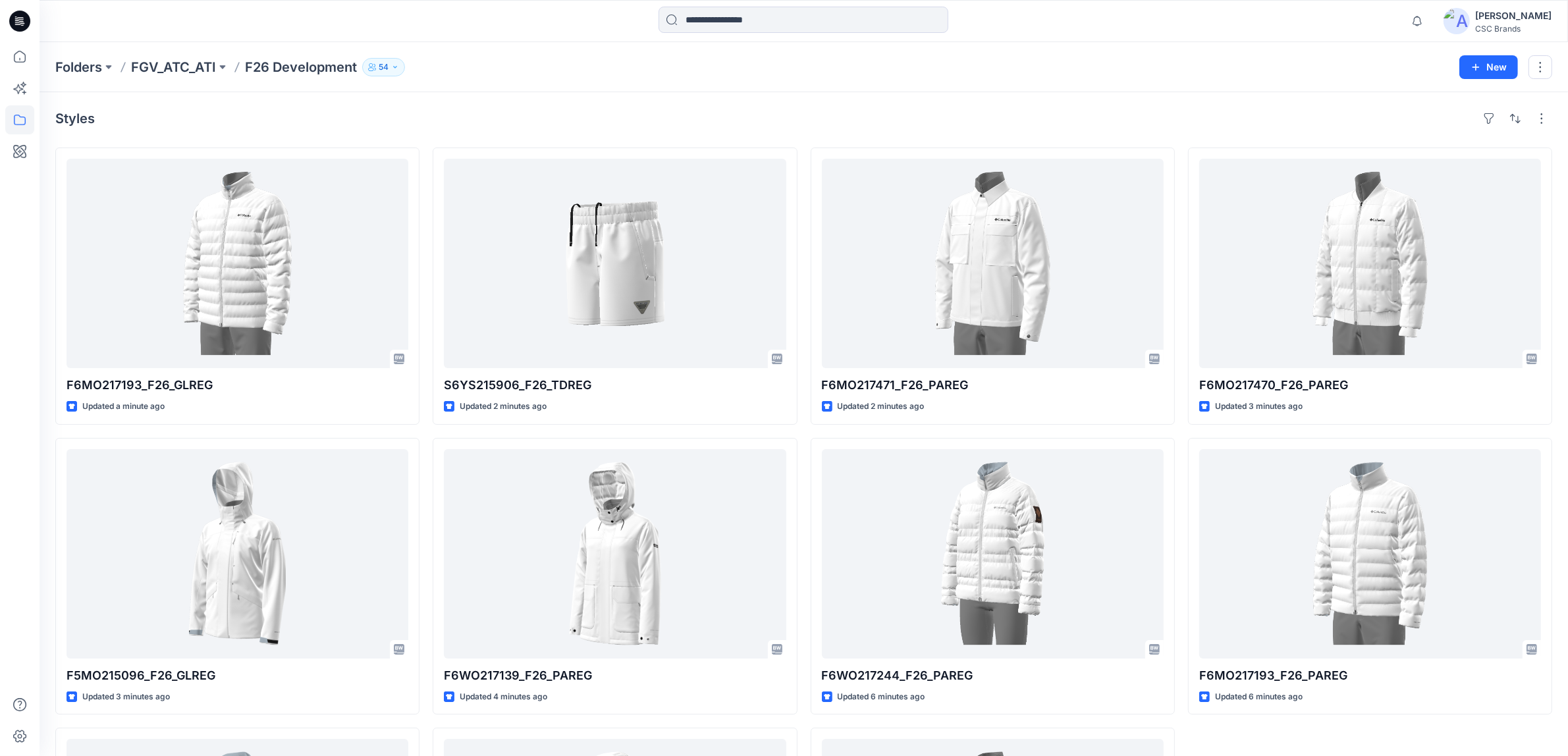
click at [1049, 104] on div "Styles F6MO217193_F26_GLREG Updated a minute ago F5MO215096_F26_GLREG Updated 3…" at bounding box center [803, 556] width 1529 height 929
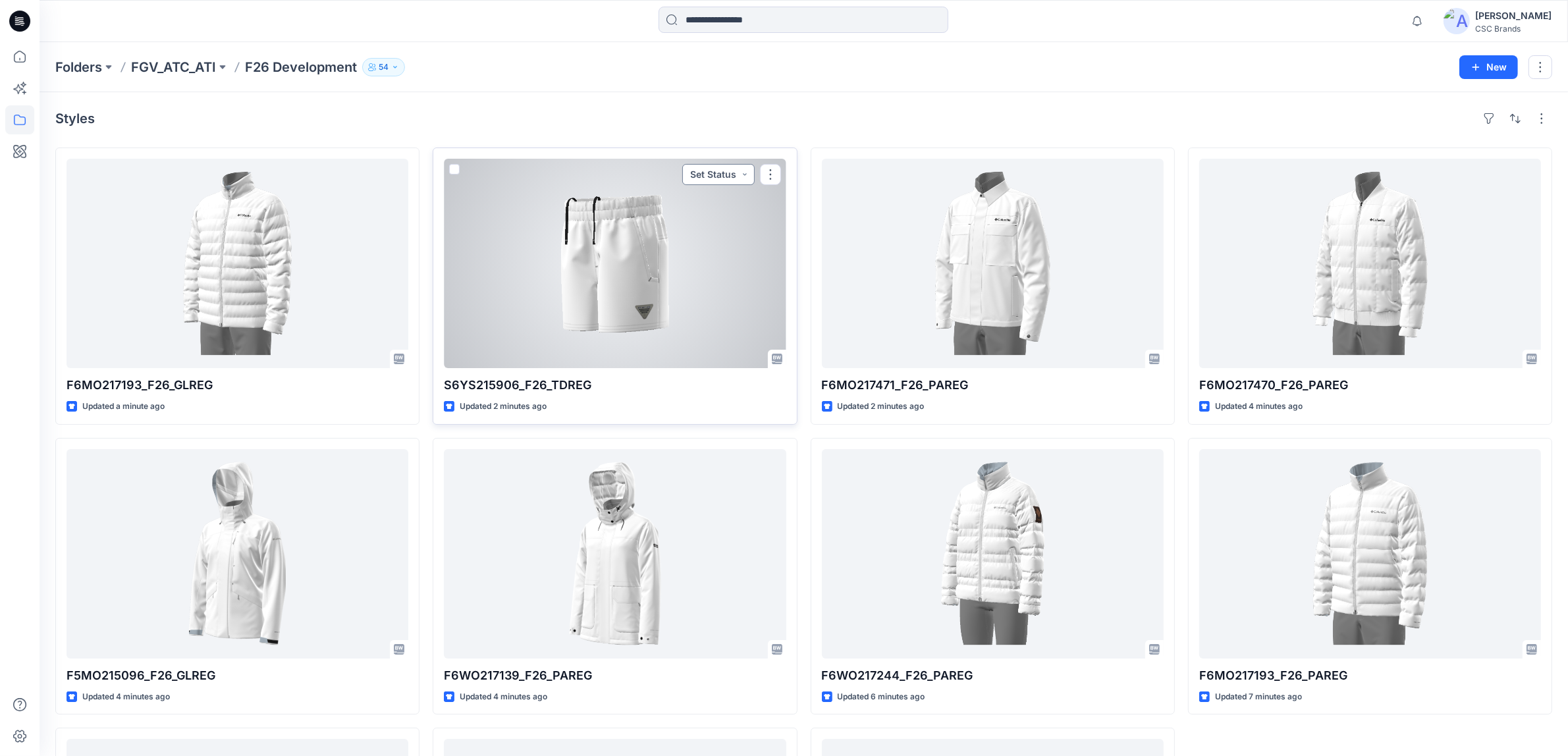
click at [730, 171] on button "Set Status" at bounding box center [719, 174] width 73 height 21
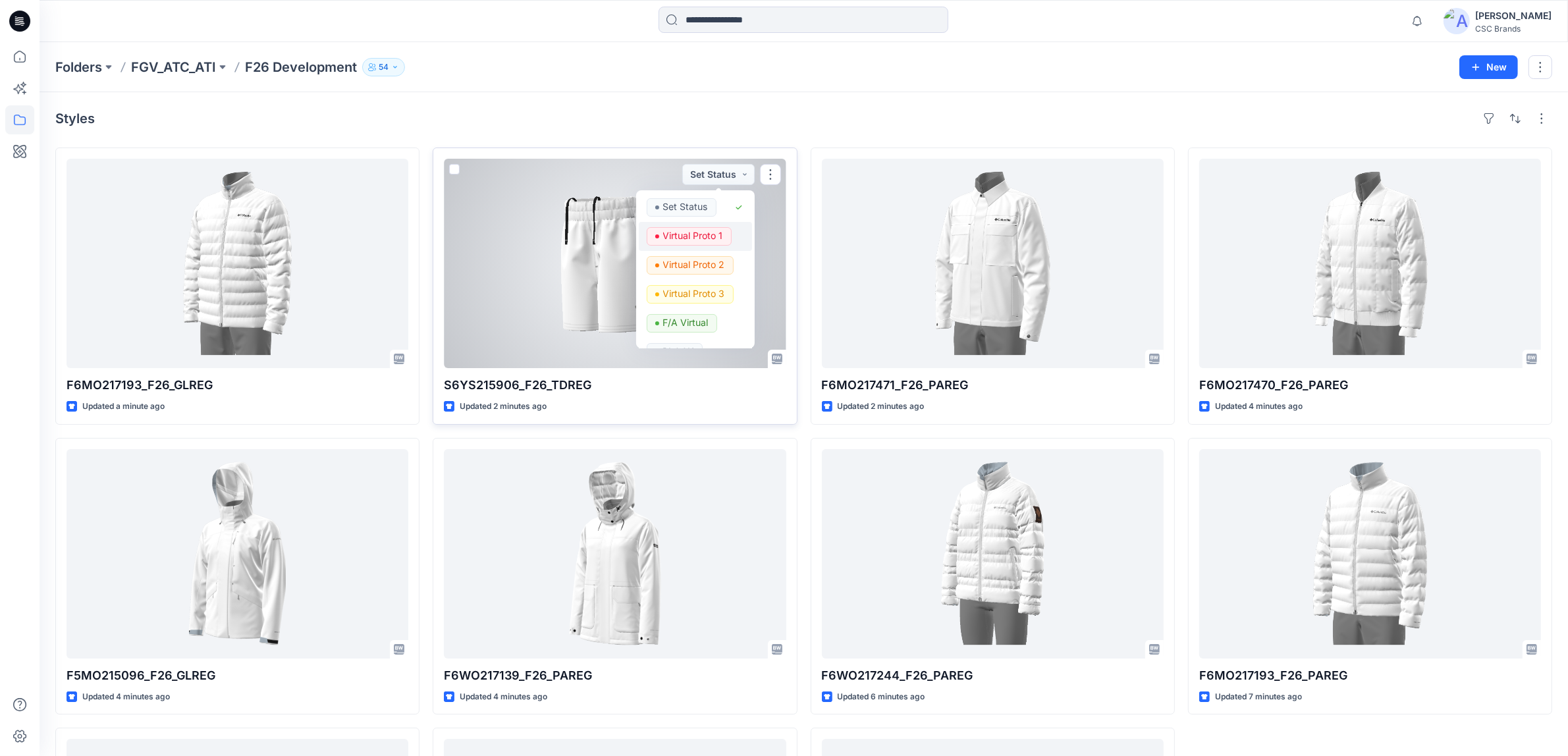
click at [711, 232] on p "Virtual Proto 1" at bounding box center [693, 236] width 60 height 17
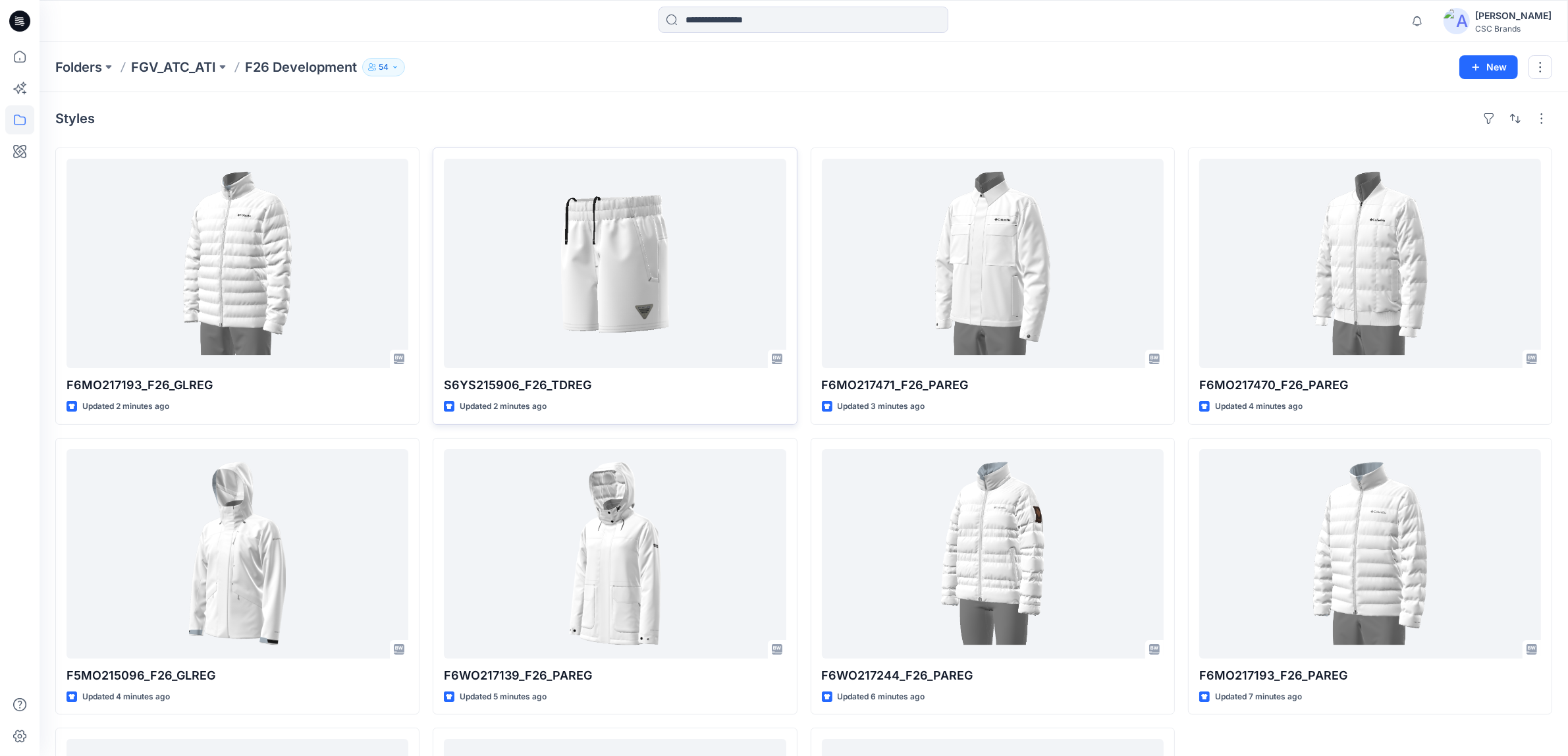
click at [1108, 124] on div "Styles" at bounding box center [803, 118] width 1497 height 21
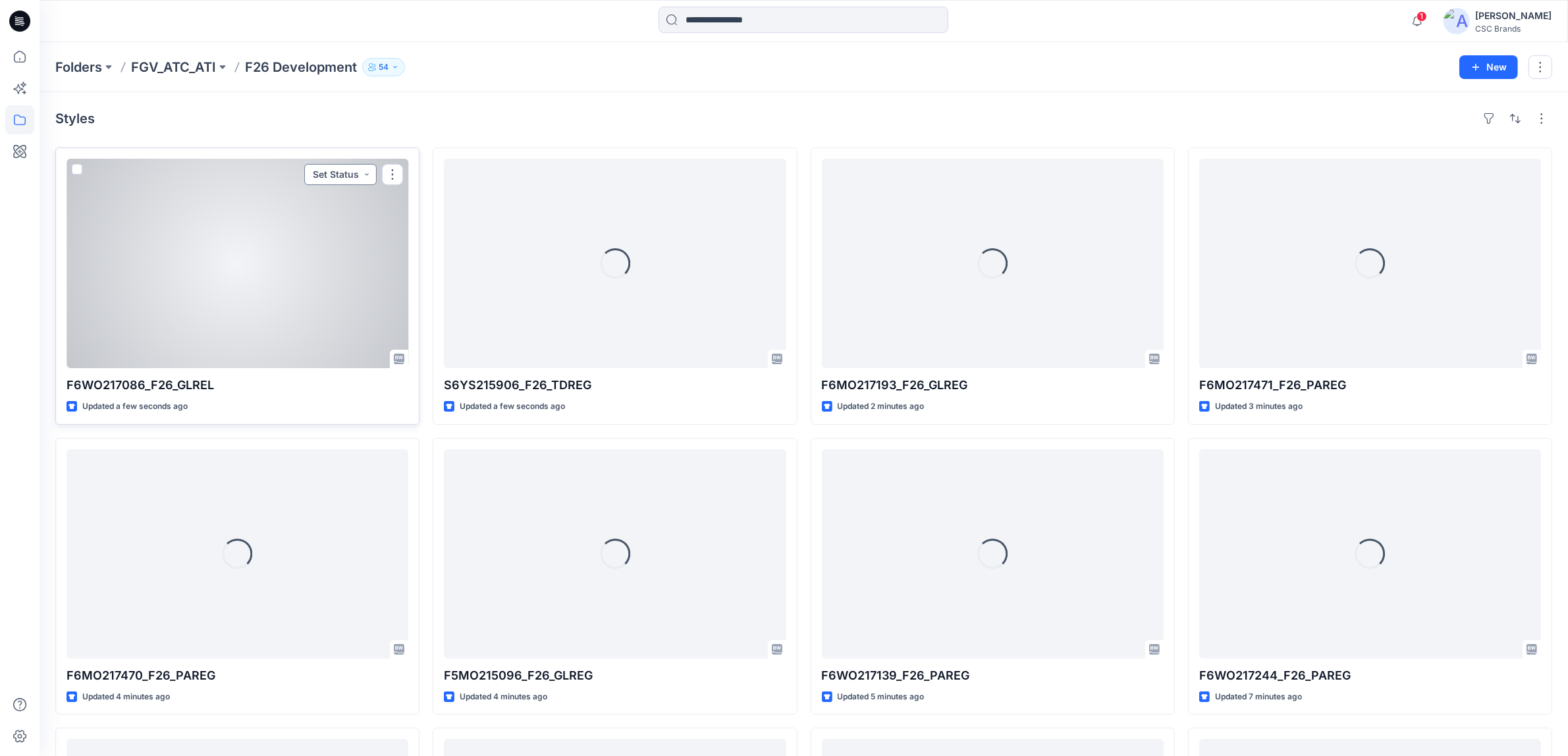
click at [343, 170] on button "Set Status" at bounding box center [341, 174] width 73 height 21
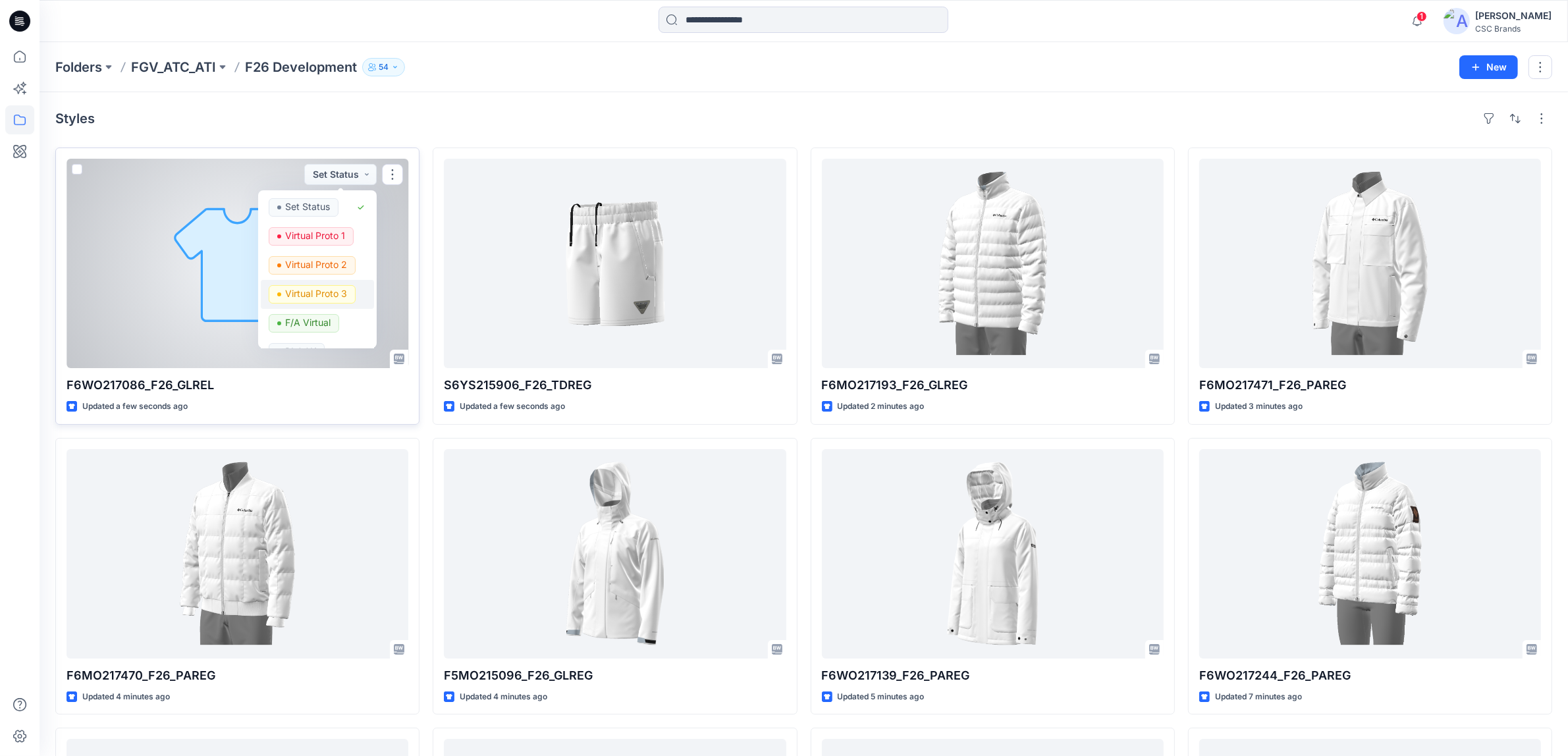
click at [334, 291] on p "Virtual Proto 3" at bounding box center [317, 294] width 62 height 17
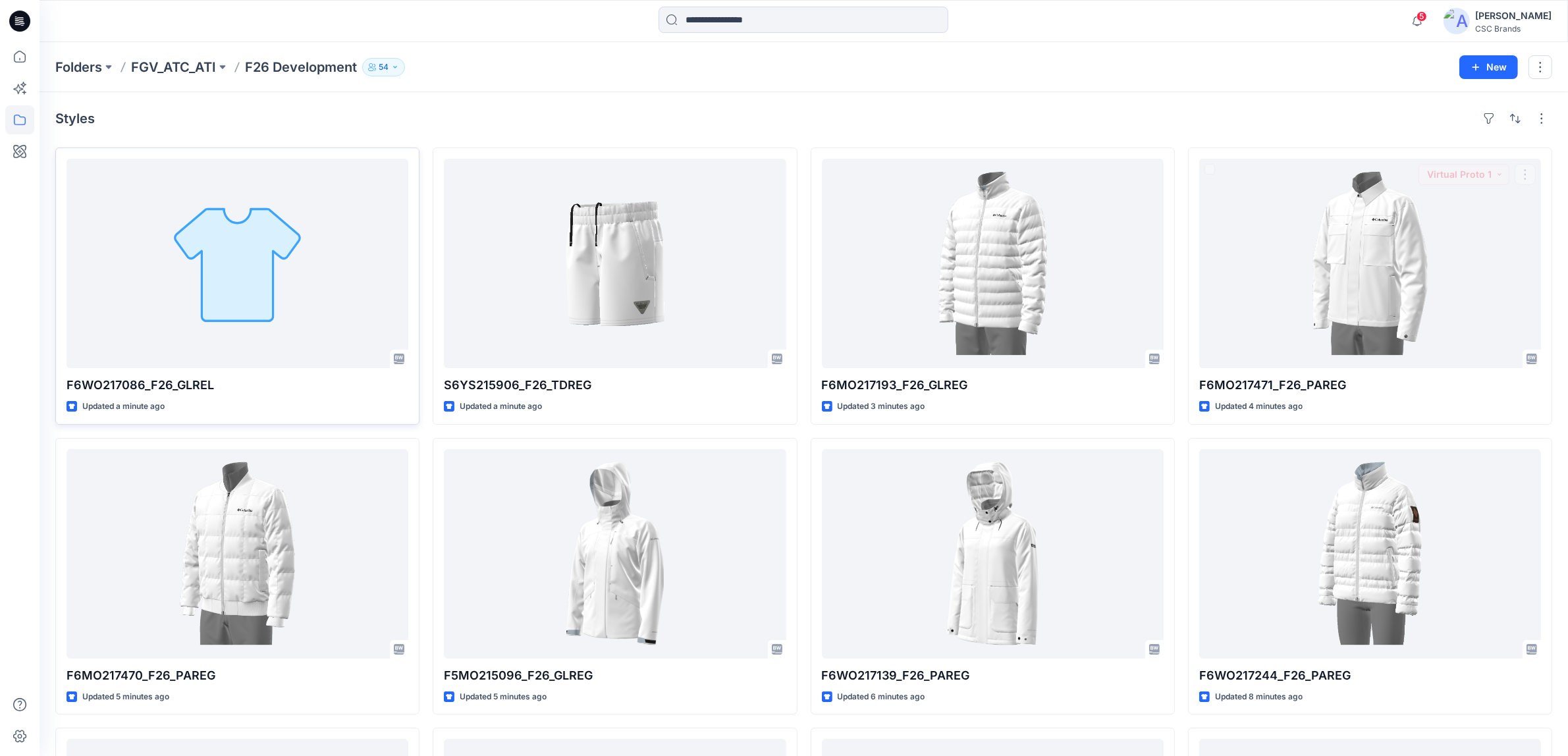
click at [1157, 114] on div "Styles" at bounding box center [803, 118] width 1497 height 21
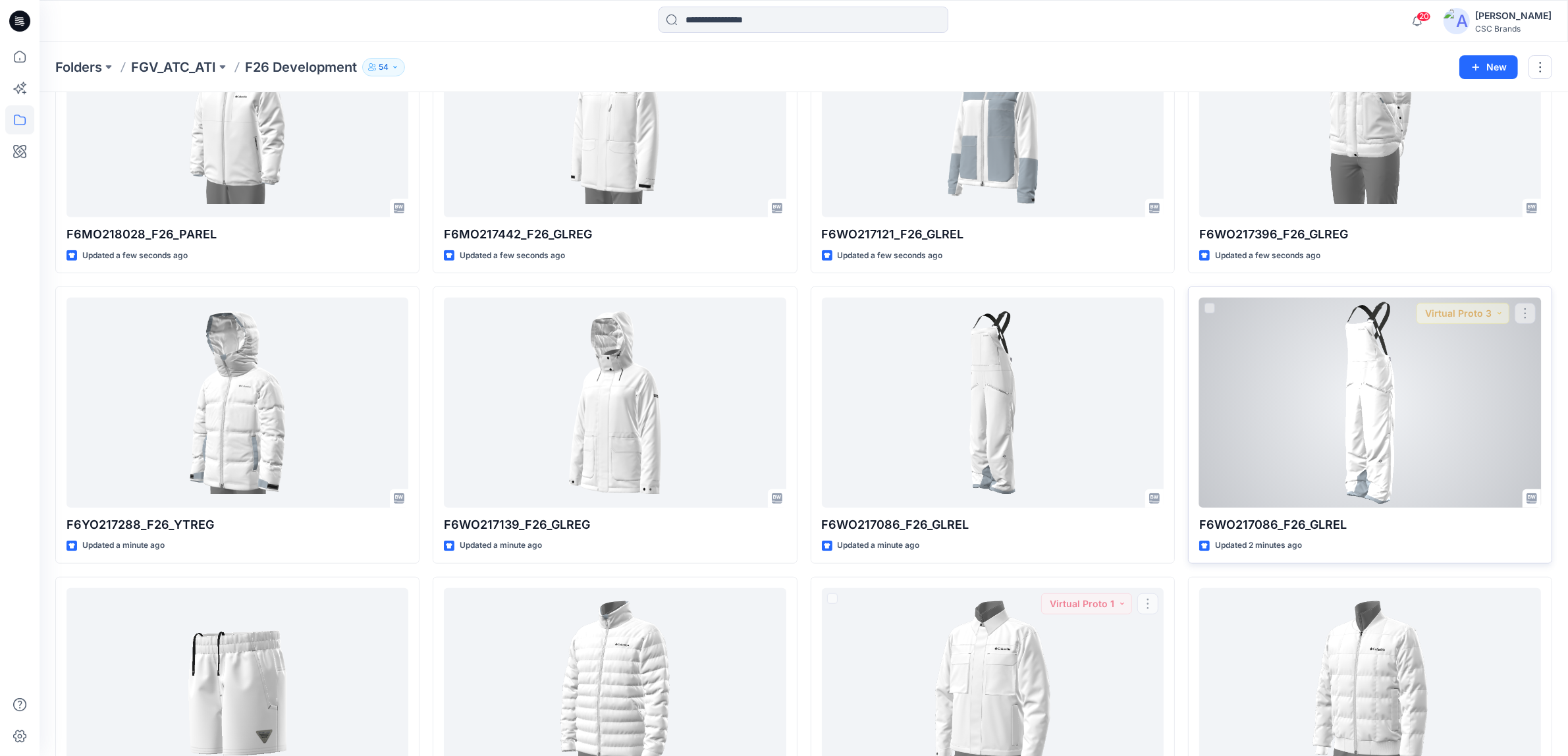
scroll to position [1018, 0]
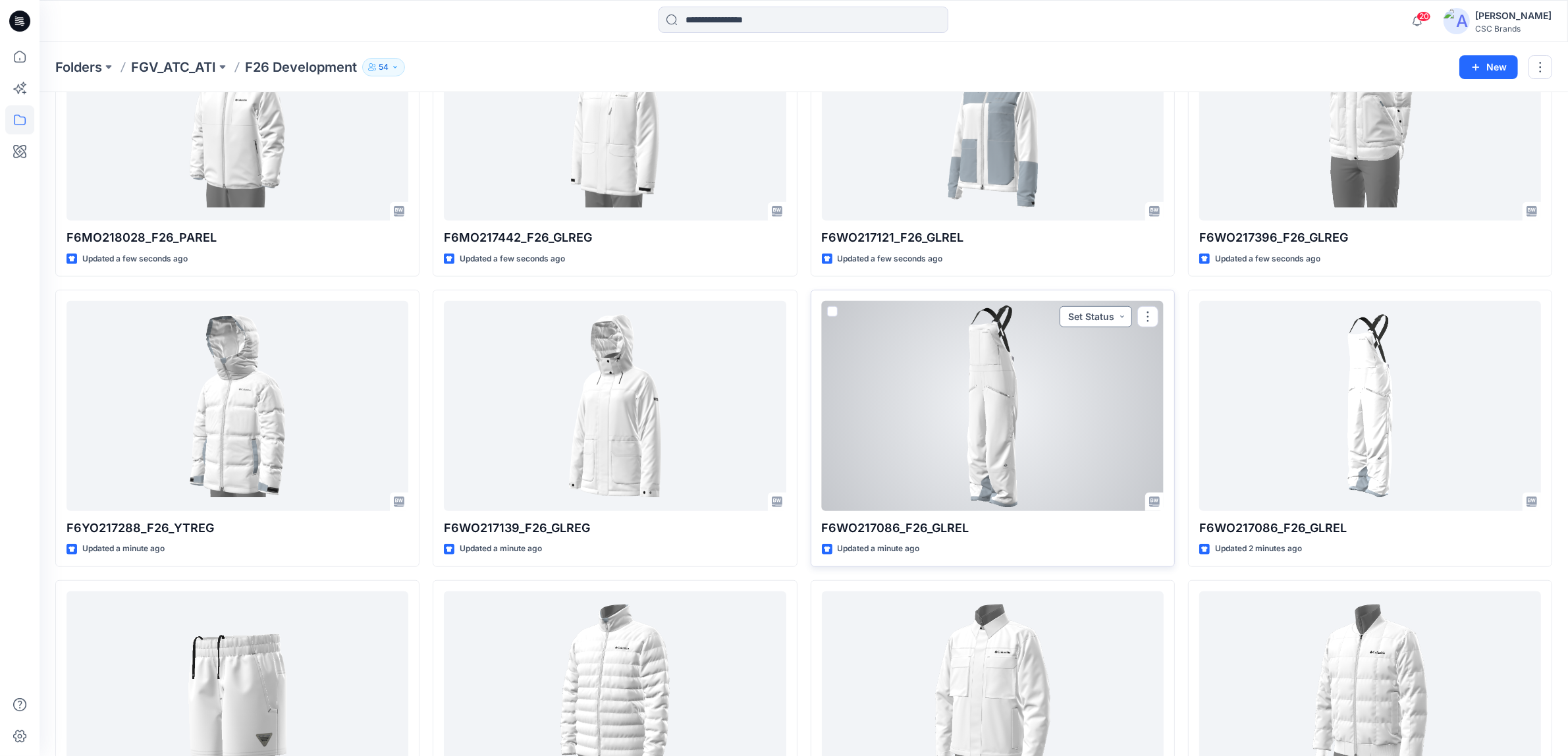
click at [1094, 316] on button "Set Status" at bounding box center [1096, 316] width 73 height 21
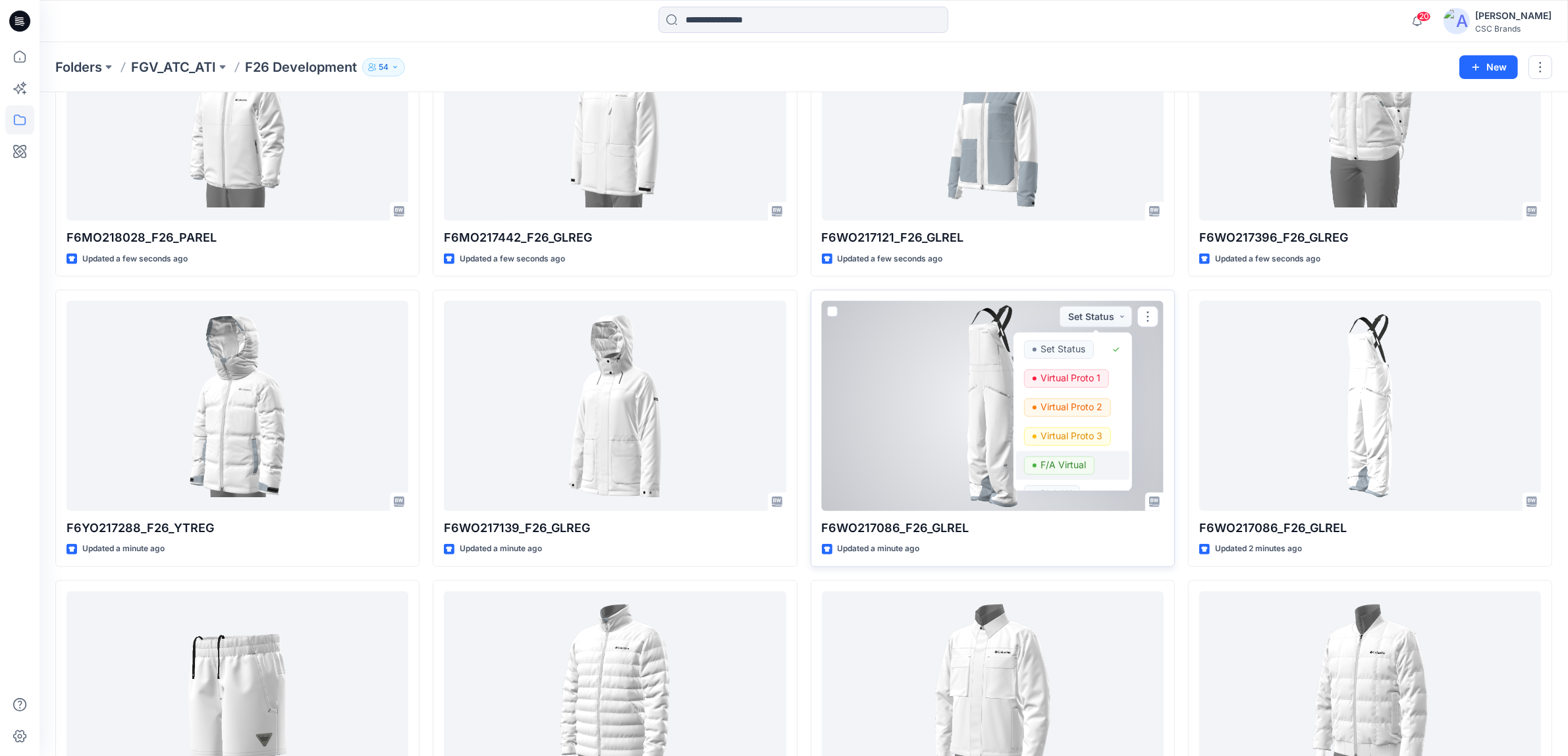
click at [1063, 463] on p "F/A Virtual" at bounding box center [1063, 465] width 46 height 17
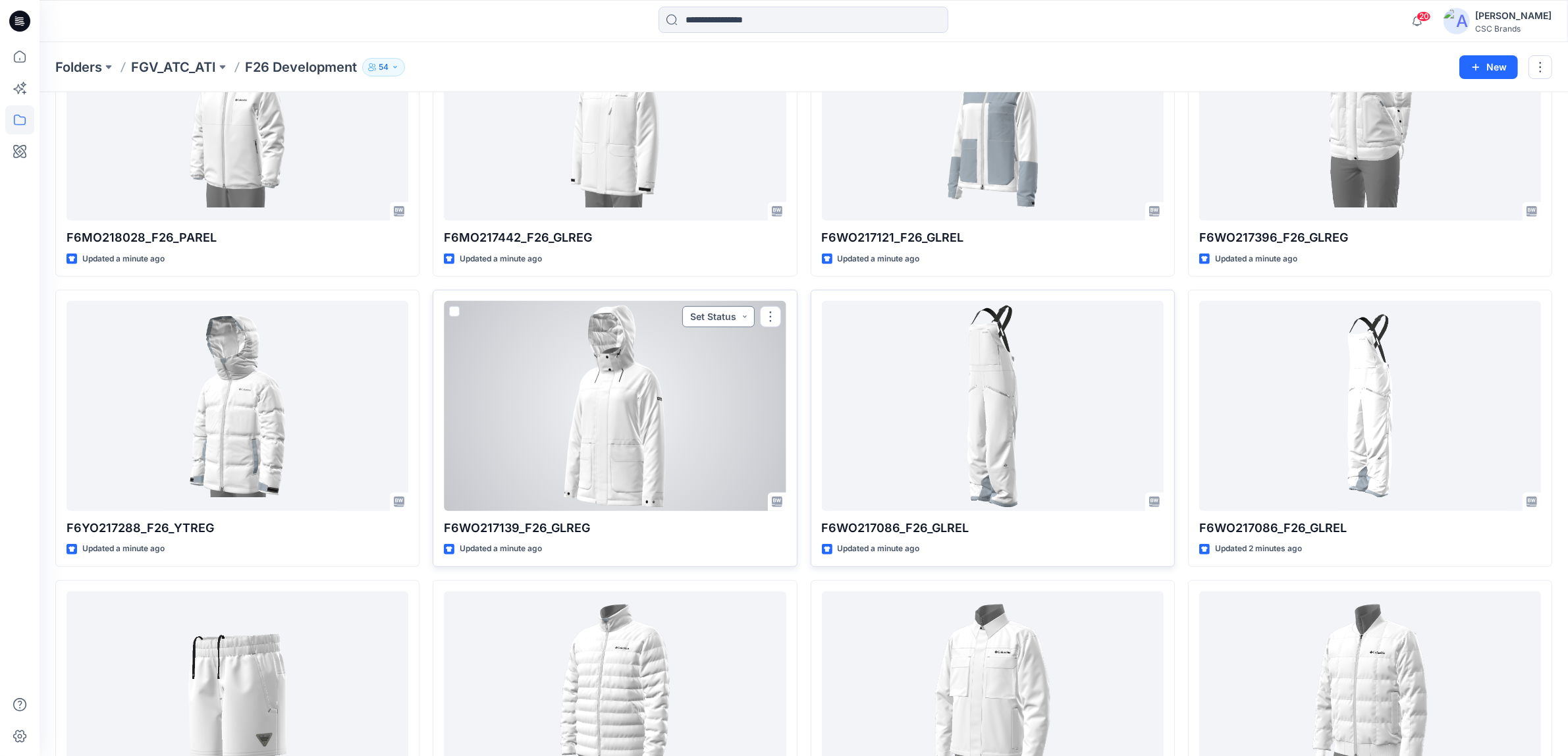
click at [717, 321] on button "Set Status" at bounding box center [719, 316] width 73 height 21
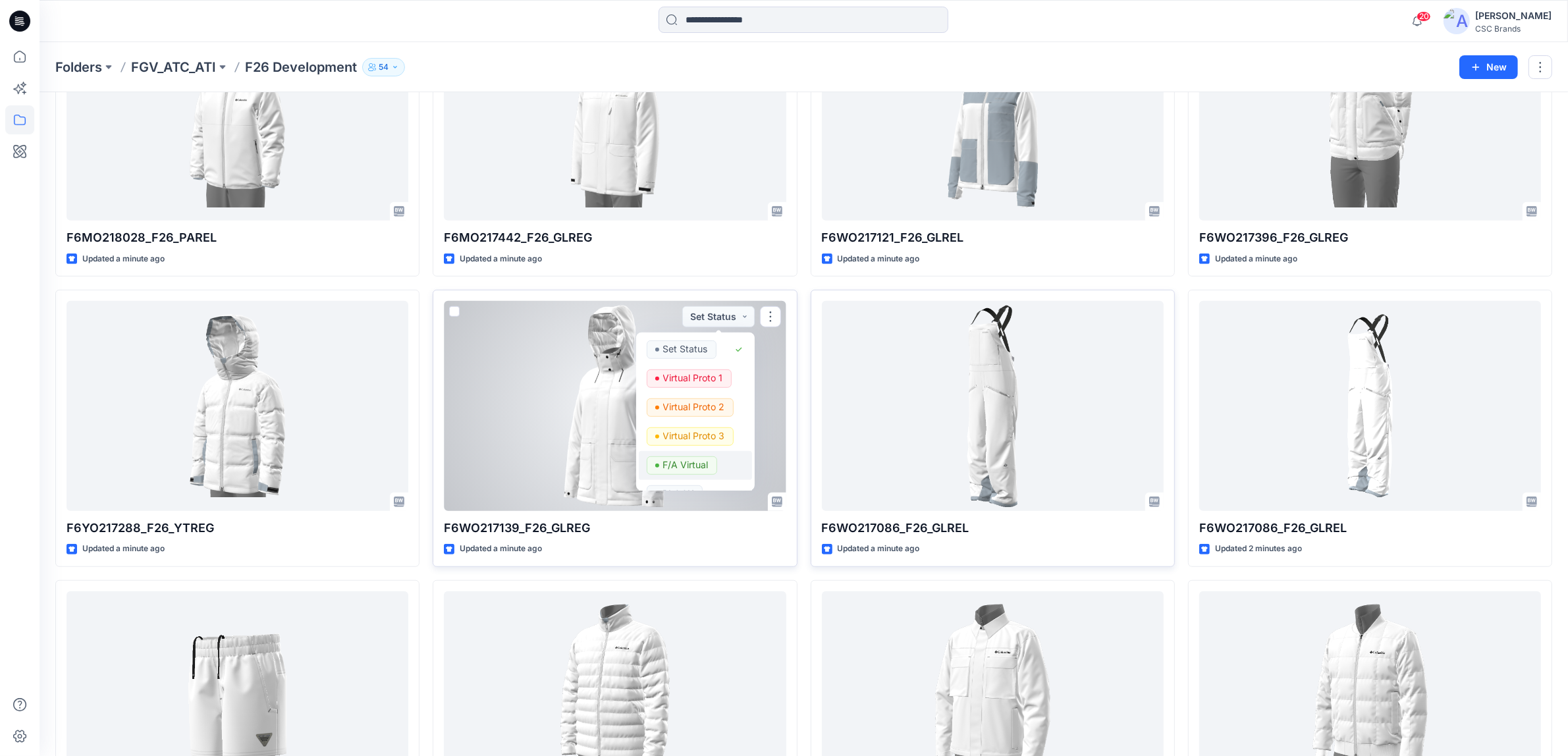
click at [689, 466] on p "F/A Virtual" at bounding box center [686, 465] width 46 height 17
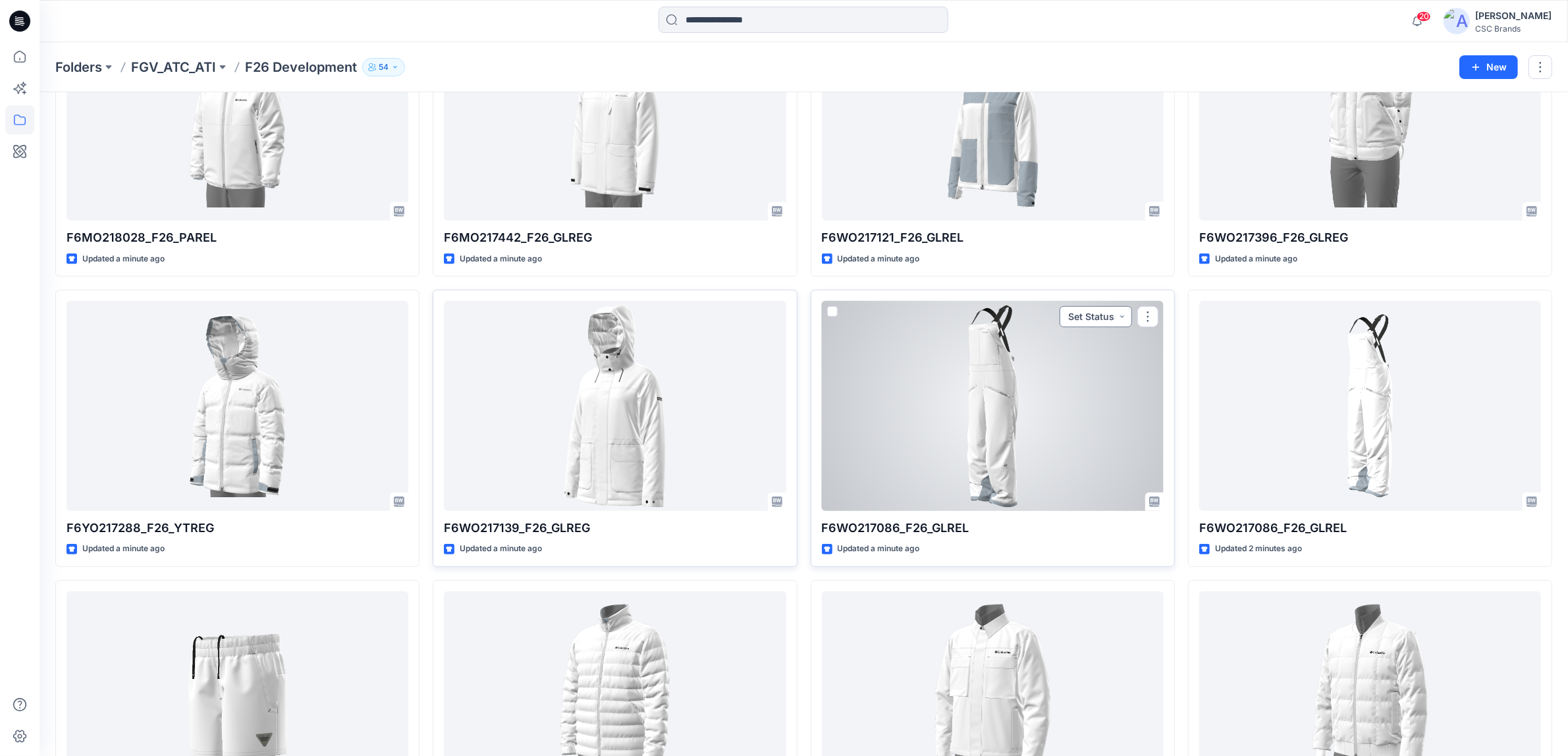
click at [1111, 318] on button "Set Status" at bounding box center [1096, 316] width 73 height 21
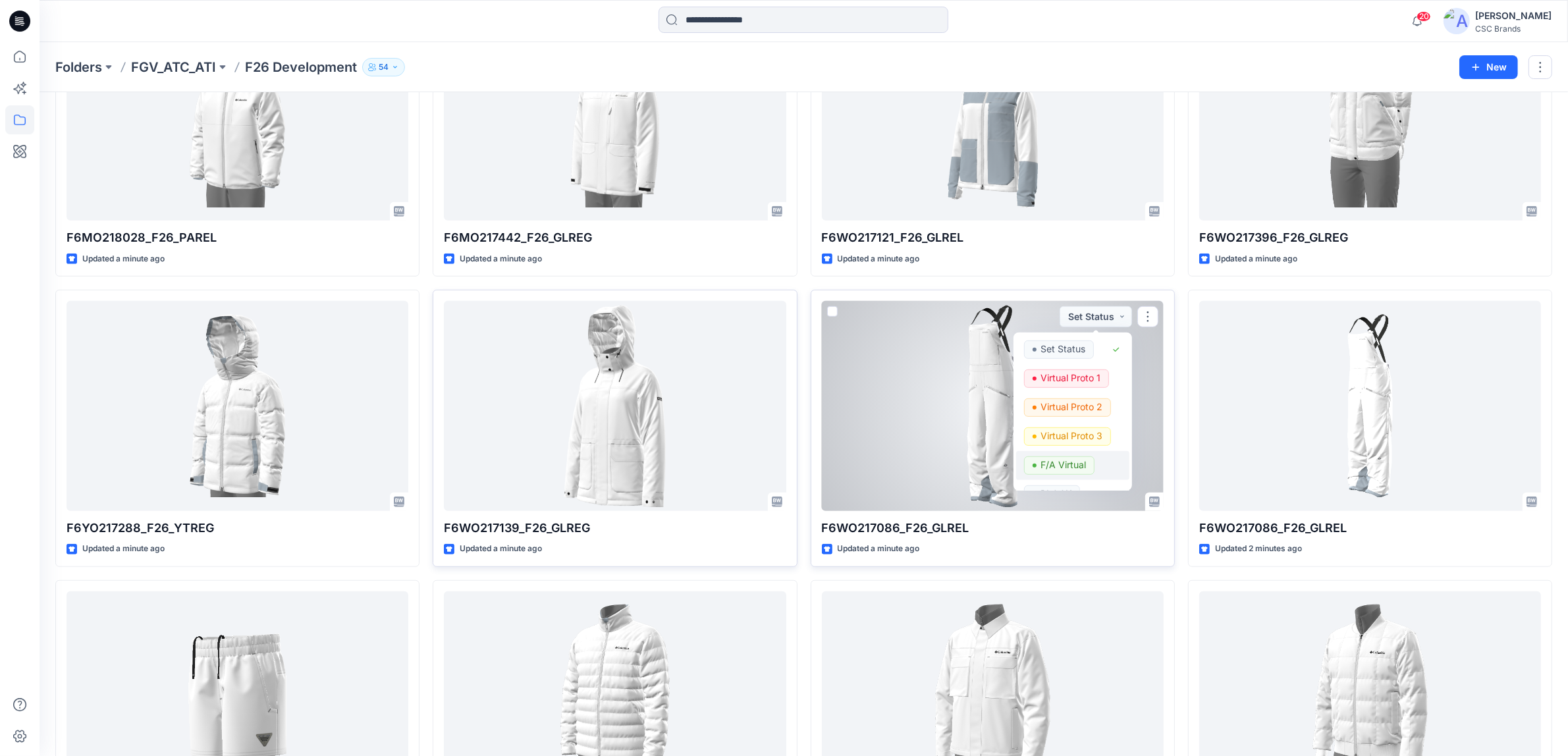
click at [1069, 467] on p "F/A Virtual" at bounding box center [1063, 465] width 46 height 17
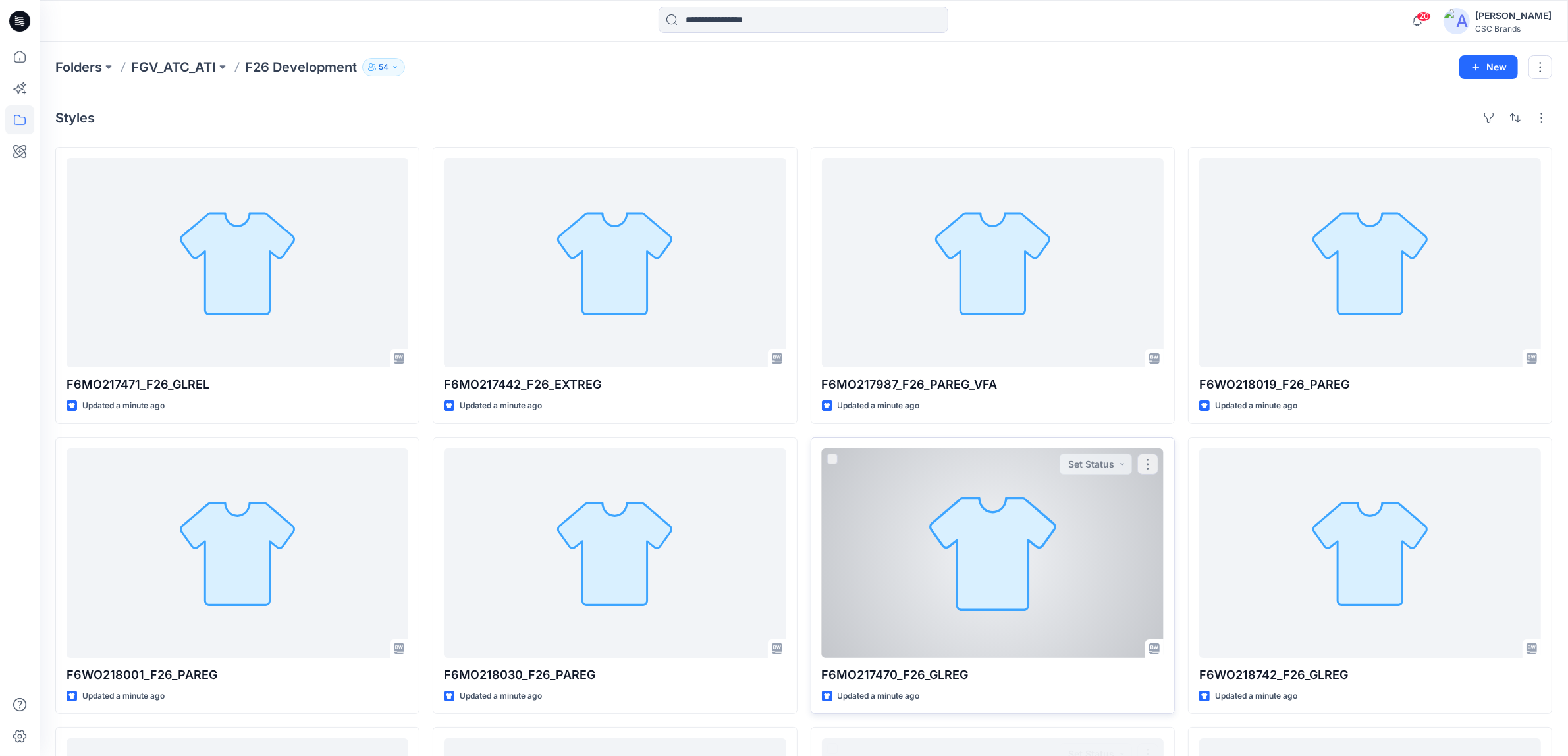
scroll to position [0, 0]
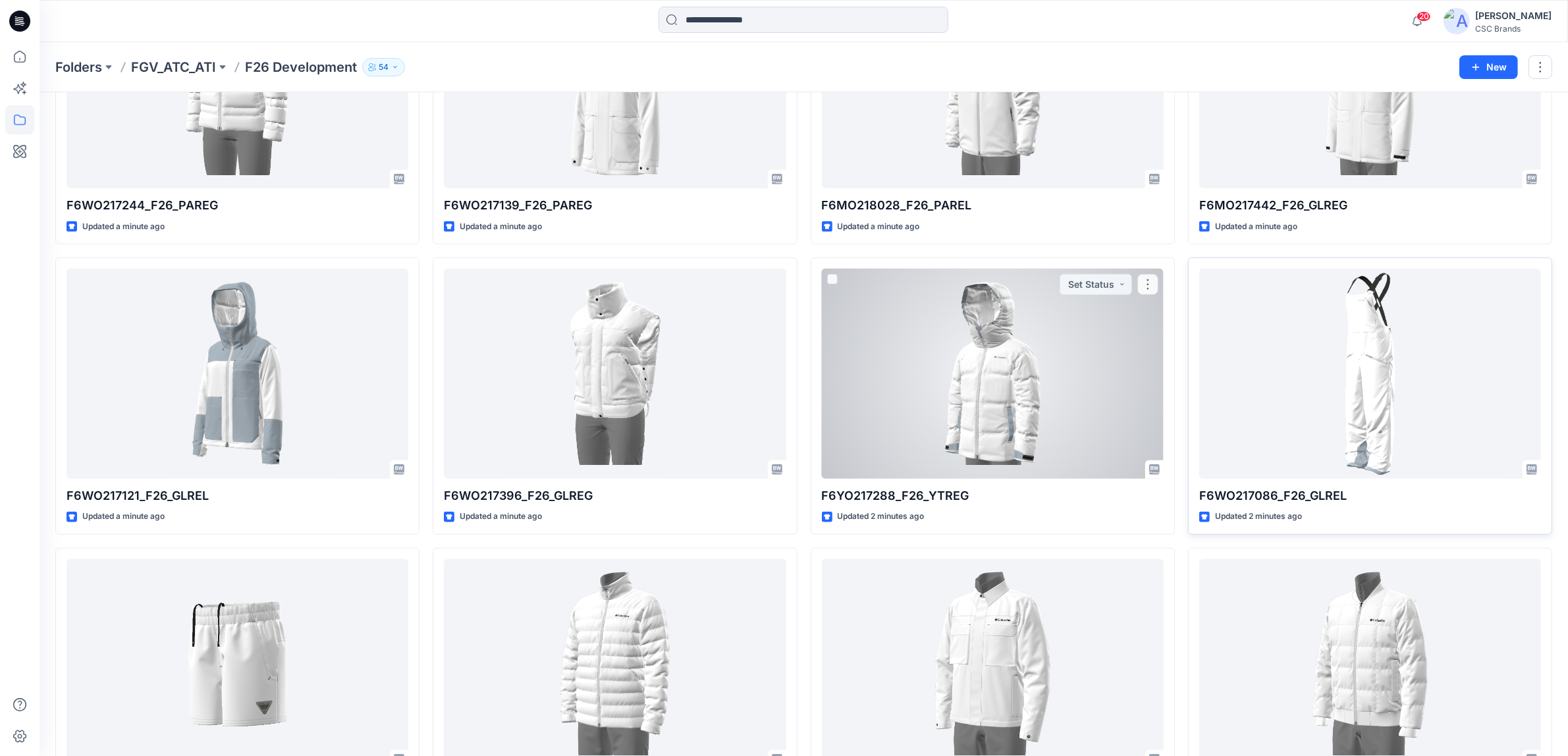
scroll to position [1070, 0]
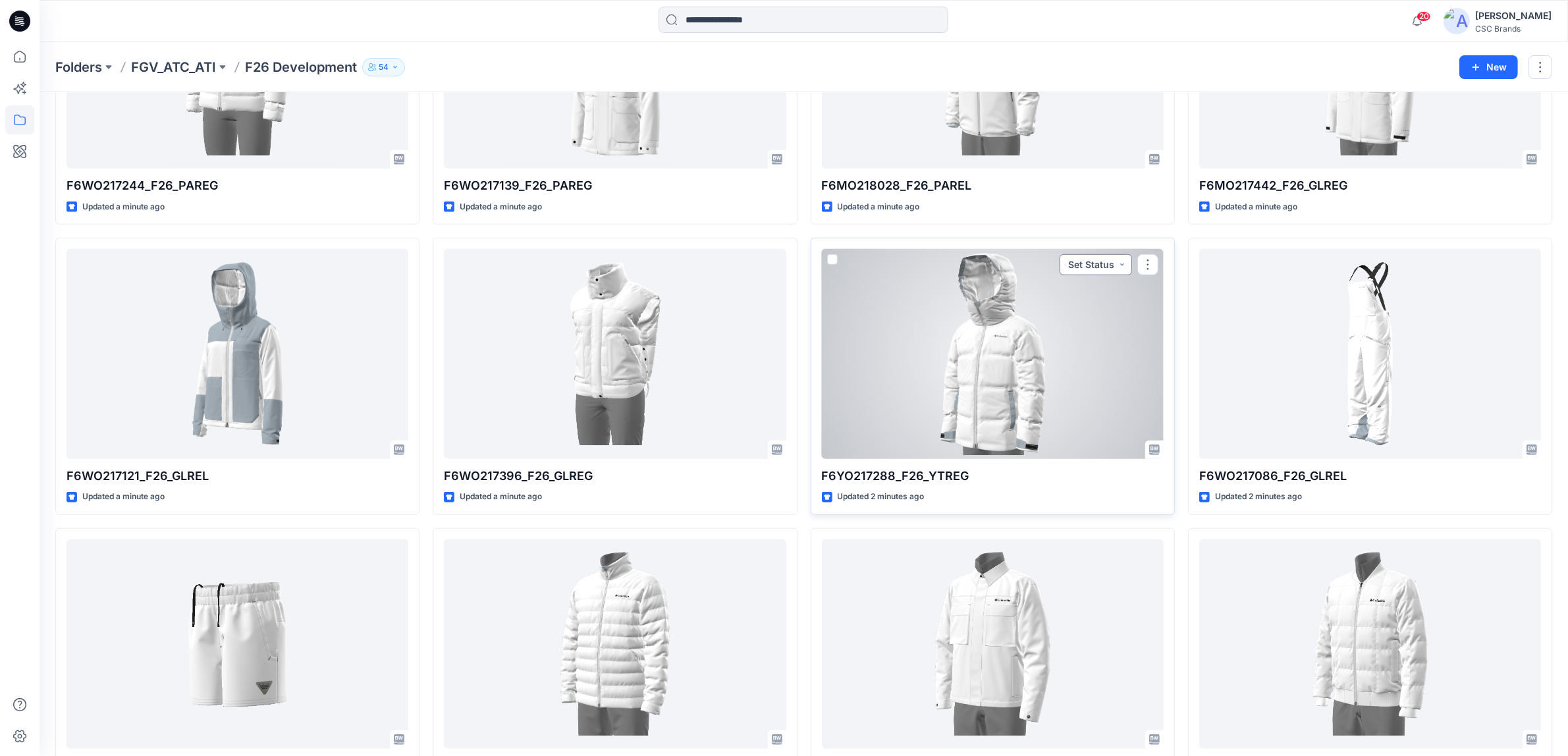
click at [1104, 265] on button "Set Status" at bounding box center [1096, 265] width 73 height 21
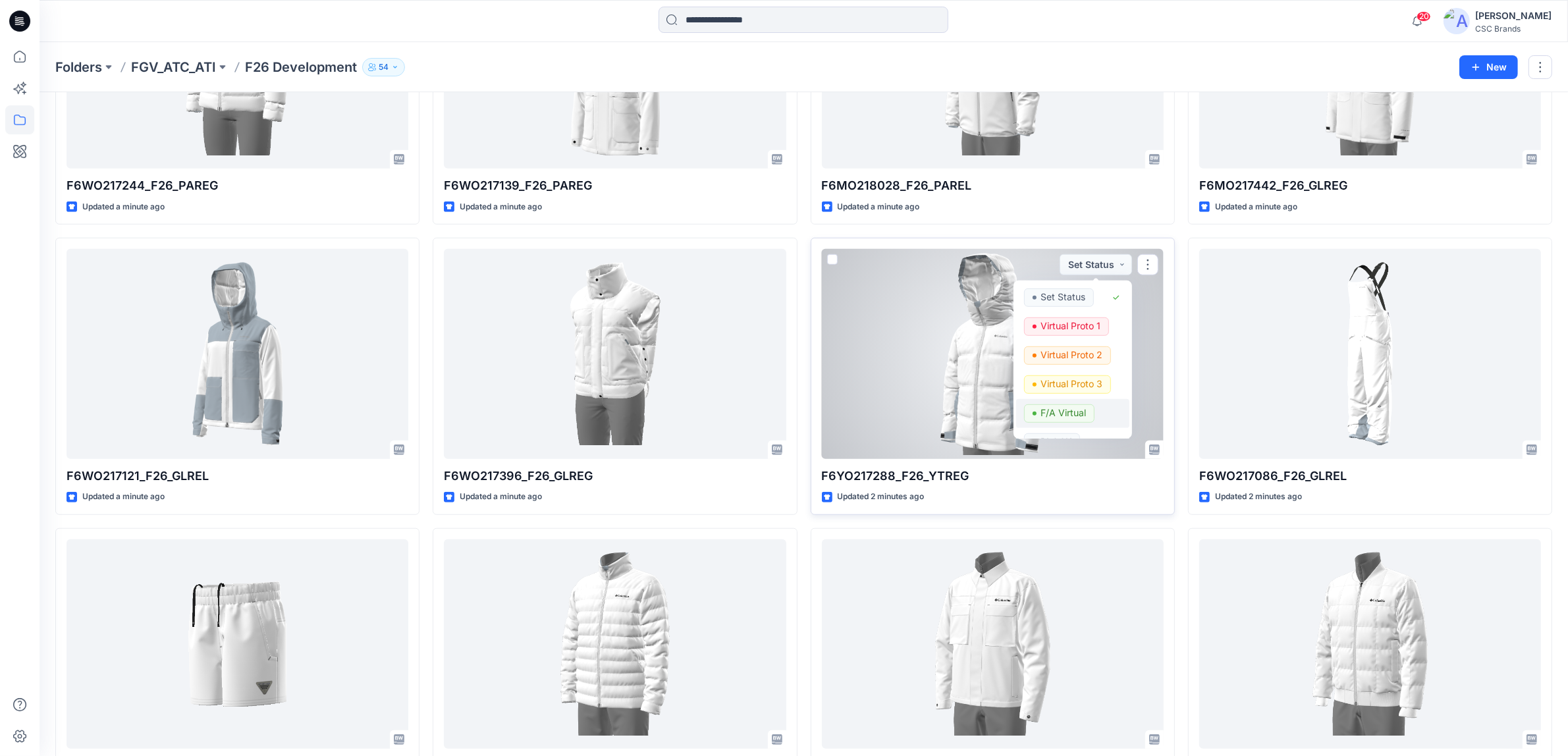
drag, startPoint x: 1069, startPoint y: 409, endPoint x: 1015, endPoint y: 380, distance: 61.3
click at [1067, 409] on p "F/A Virtual" at bounding box center [1063, 413] width 46 height 17
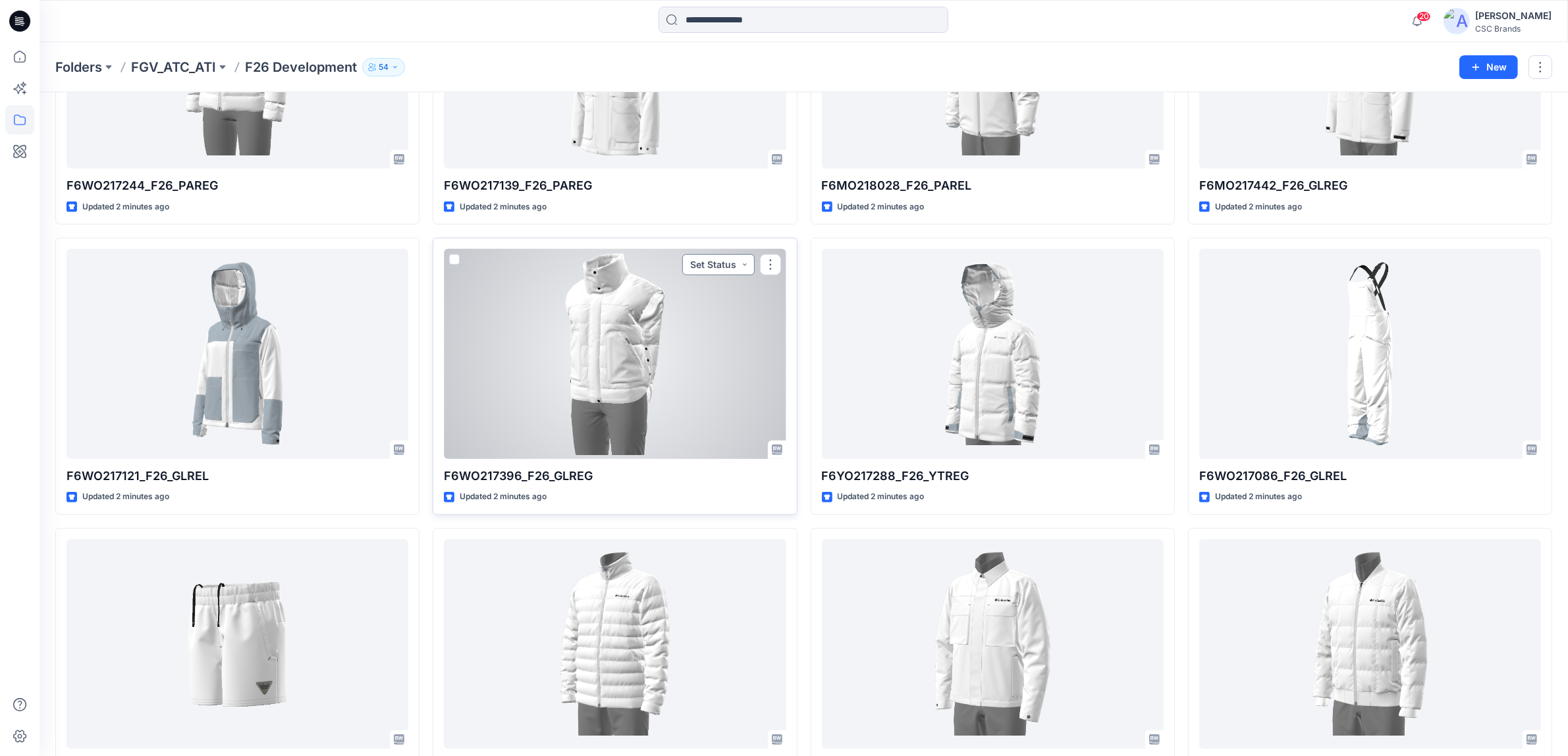
click at [704, 271] on button "Set Status" at bounding box center [719, 265] width 73 height 21
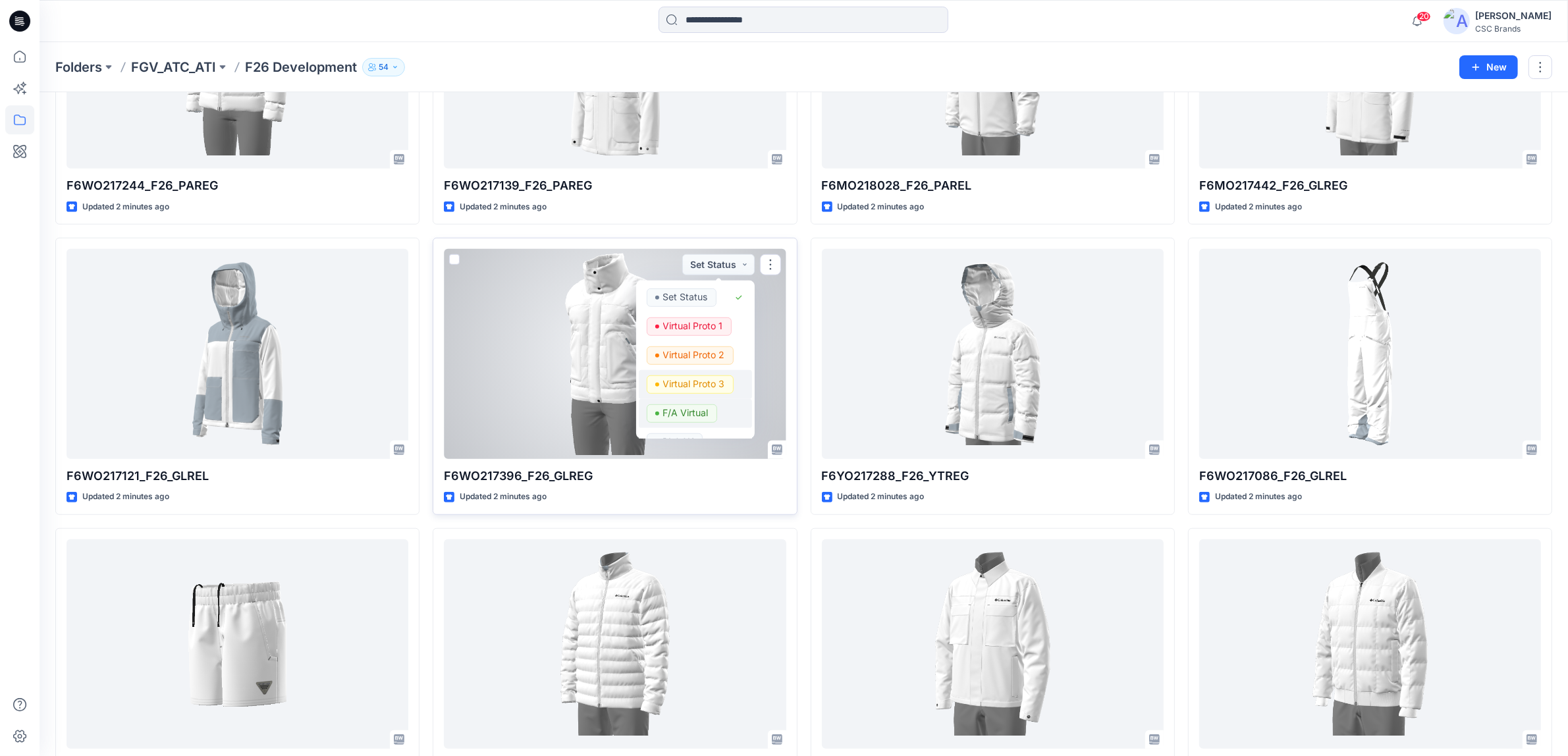
drag, startPoint x: 690, startPoint y: 412, endPoint x: 650, endPoint y: 394, distance: 43.9
click at [686, 412] on p "F/A Virtual" at bounding box center [686, 413] width 46 height 17
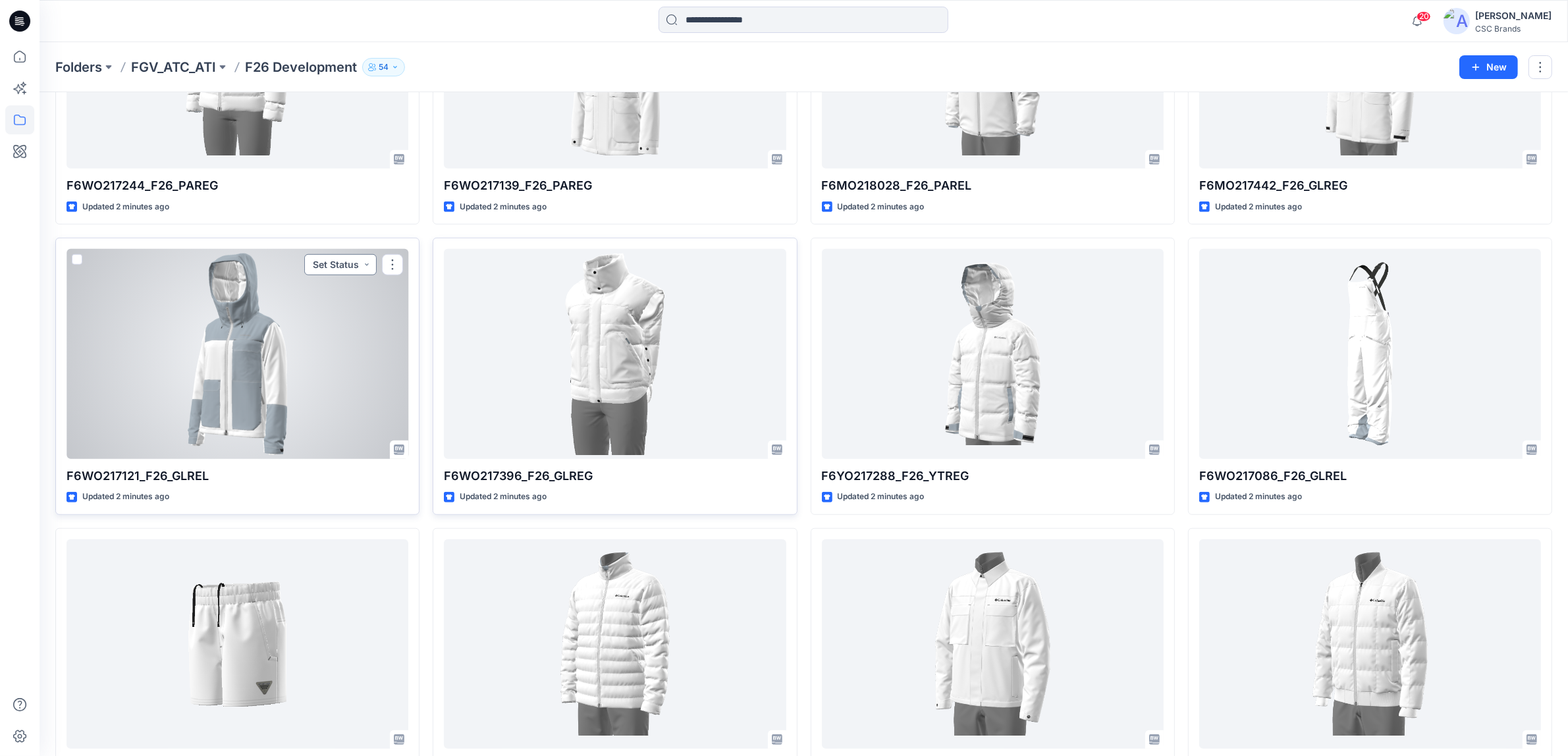
click at [323, 274] on button "Set Status" at bounding box center [341, 265] width 73 height 21
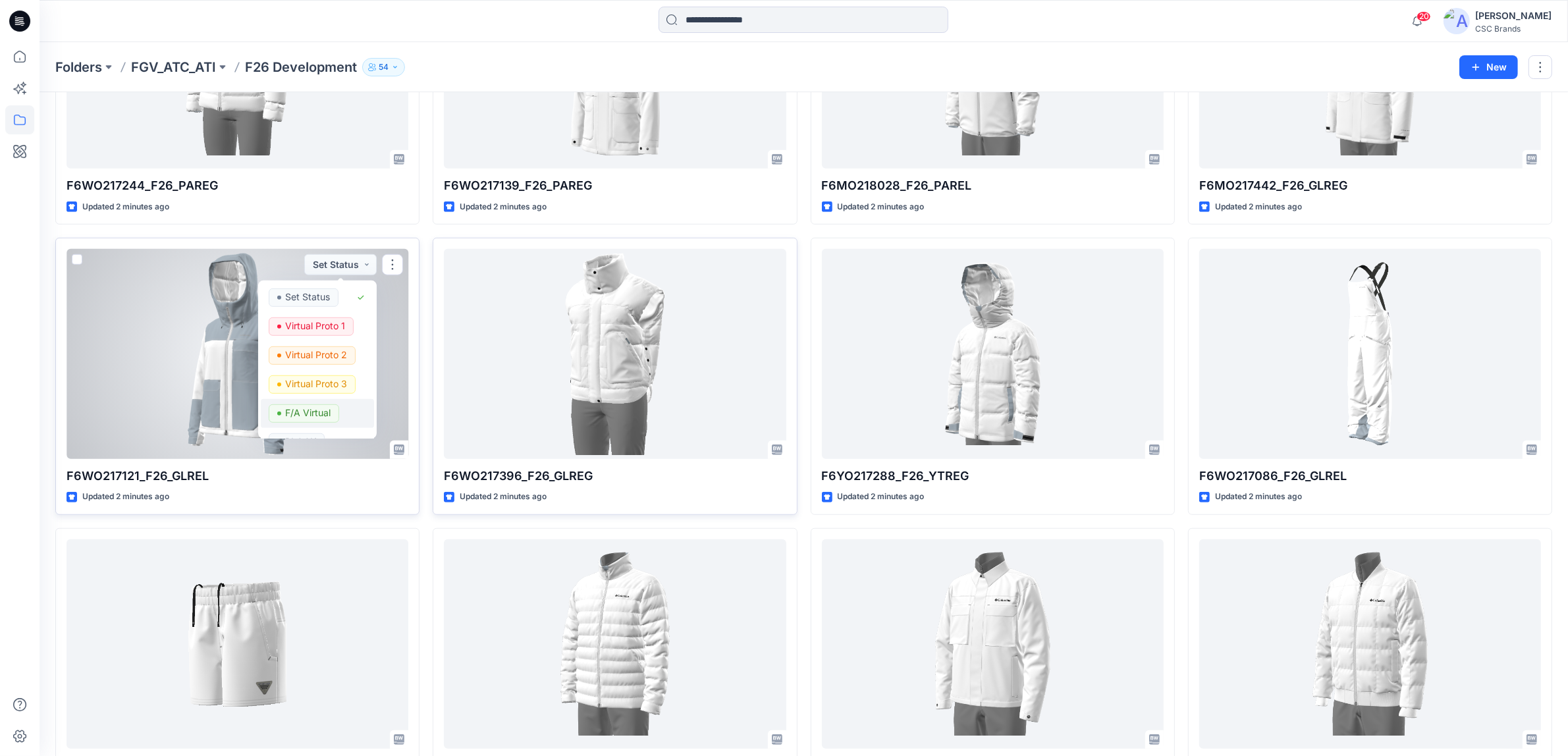
click at [324, 406] on p "F/A Virtual" at bounding box center [308, 413] width 46 height 17
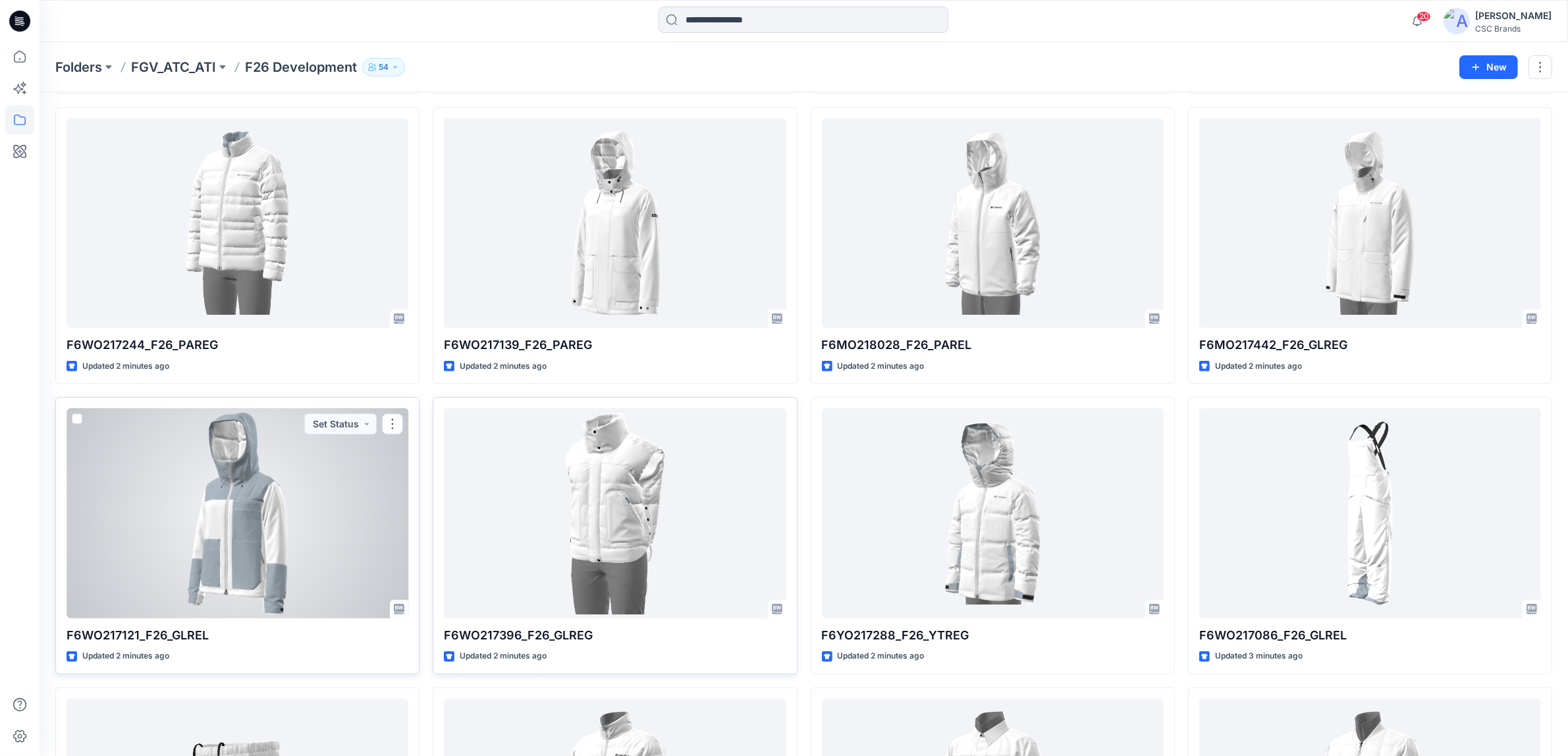
scroll to position [905, 0]
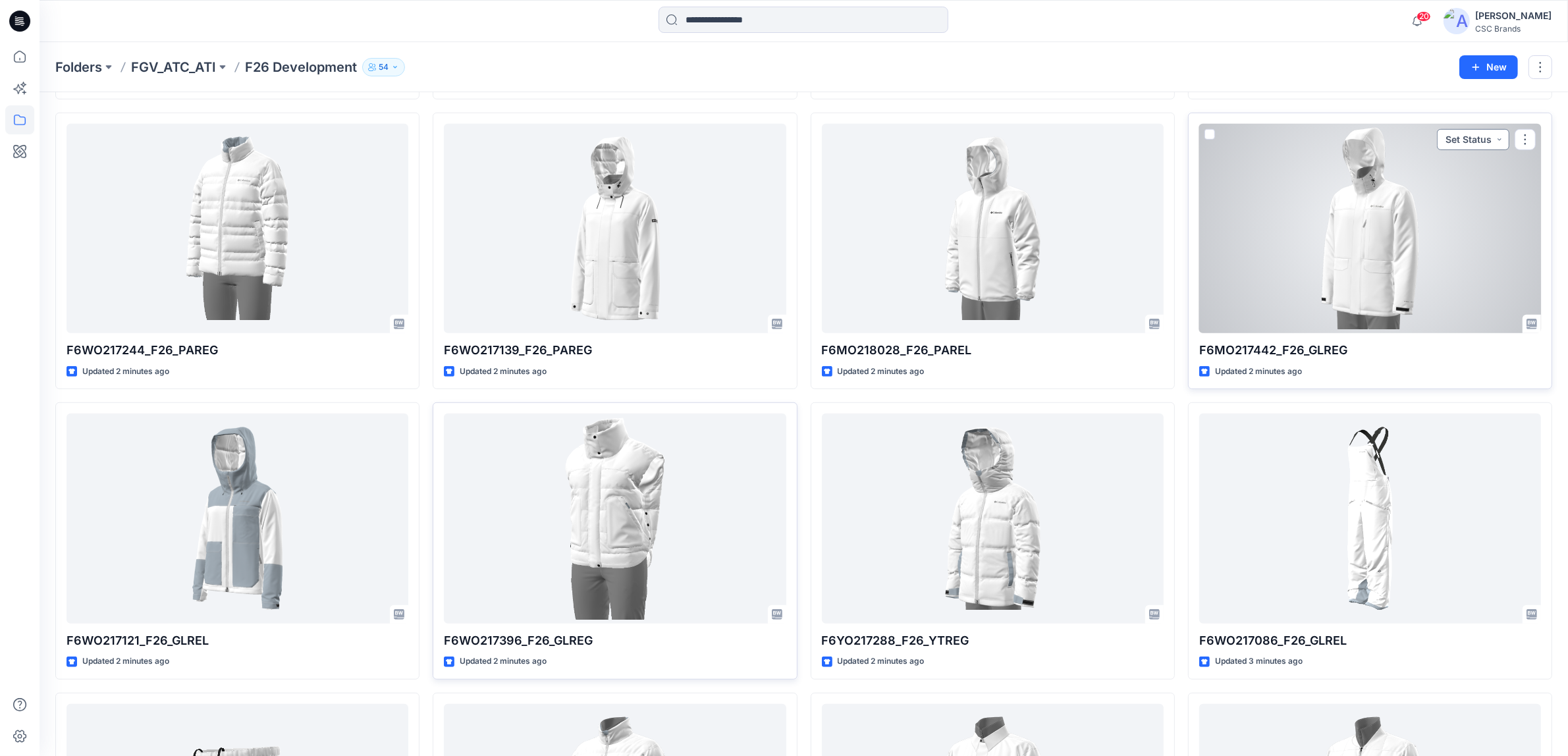
click at [1466, 132] on button "Set Status" at bounding box center [1474, 139] width 73 height 21
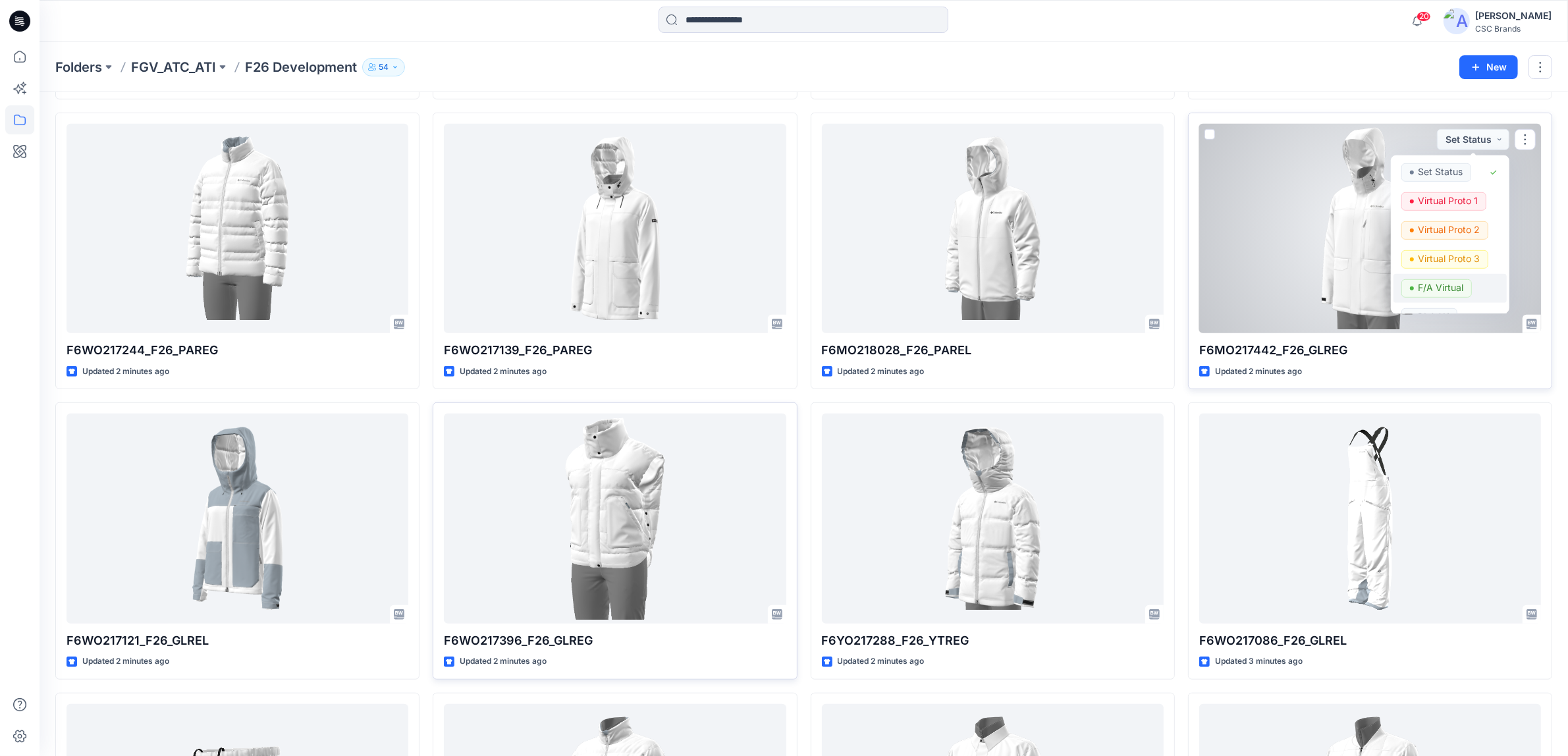
click at [1440, 292] on p "F/A Virtual" at bounding box center [1440, 288] width 46 height 17
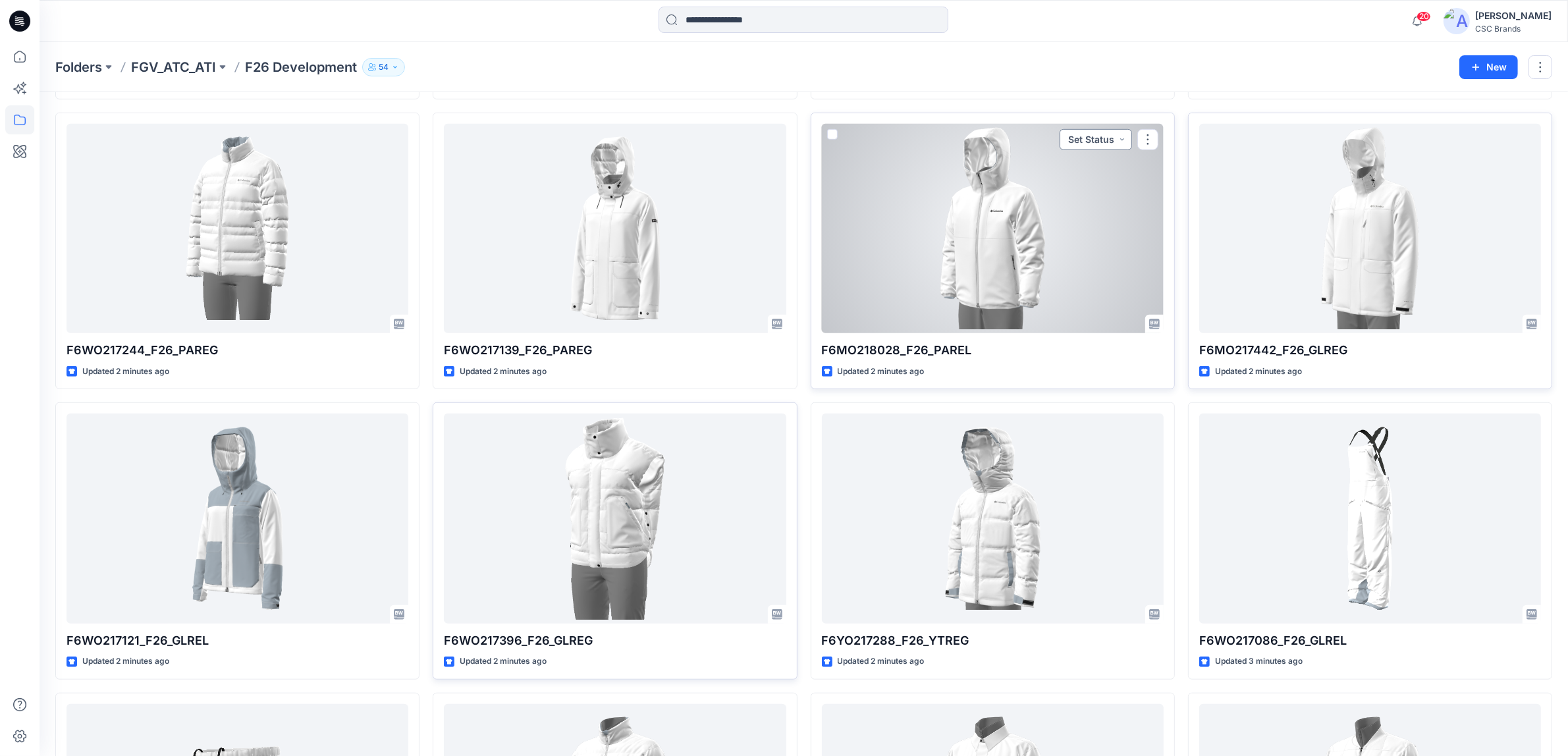
click at [1102, 142] on button "Set Status" at bounding box center [1096, 139] width 73 height 21
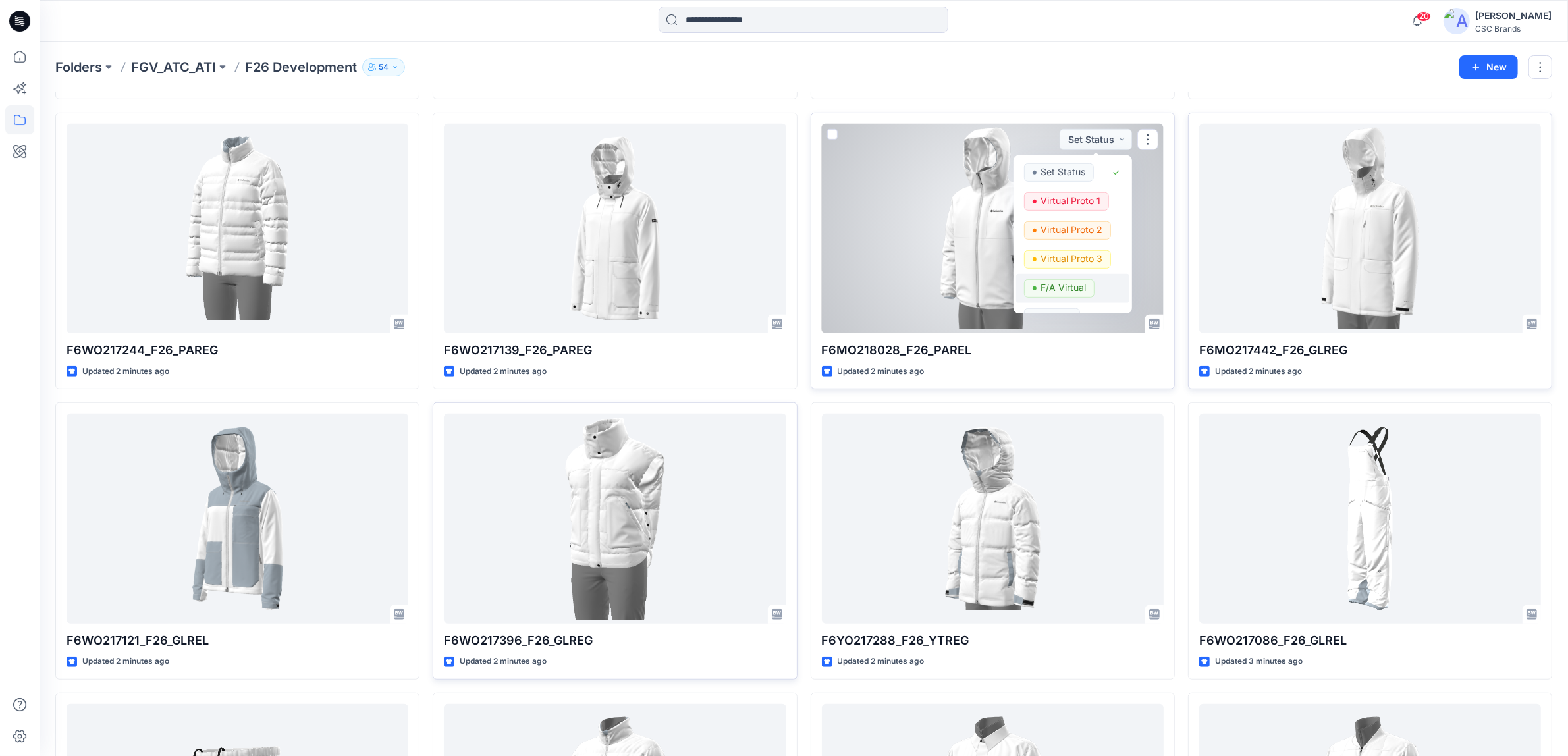
click at [1064, 285] on p "F/A Virtual" at bounding box center [1063, 288] width 46 height 17
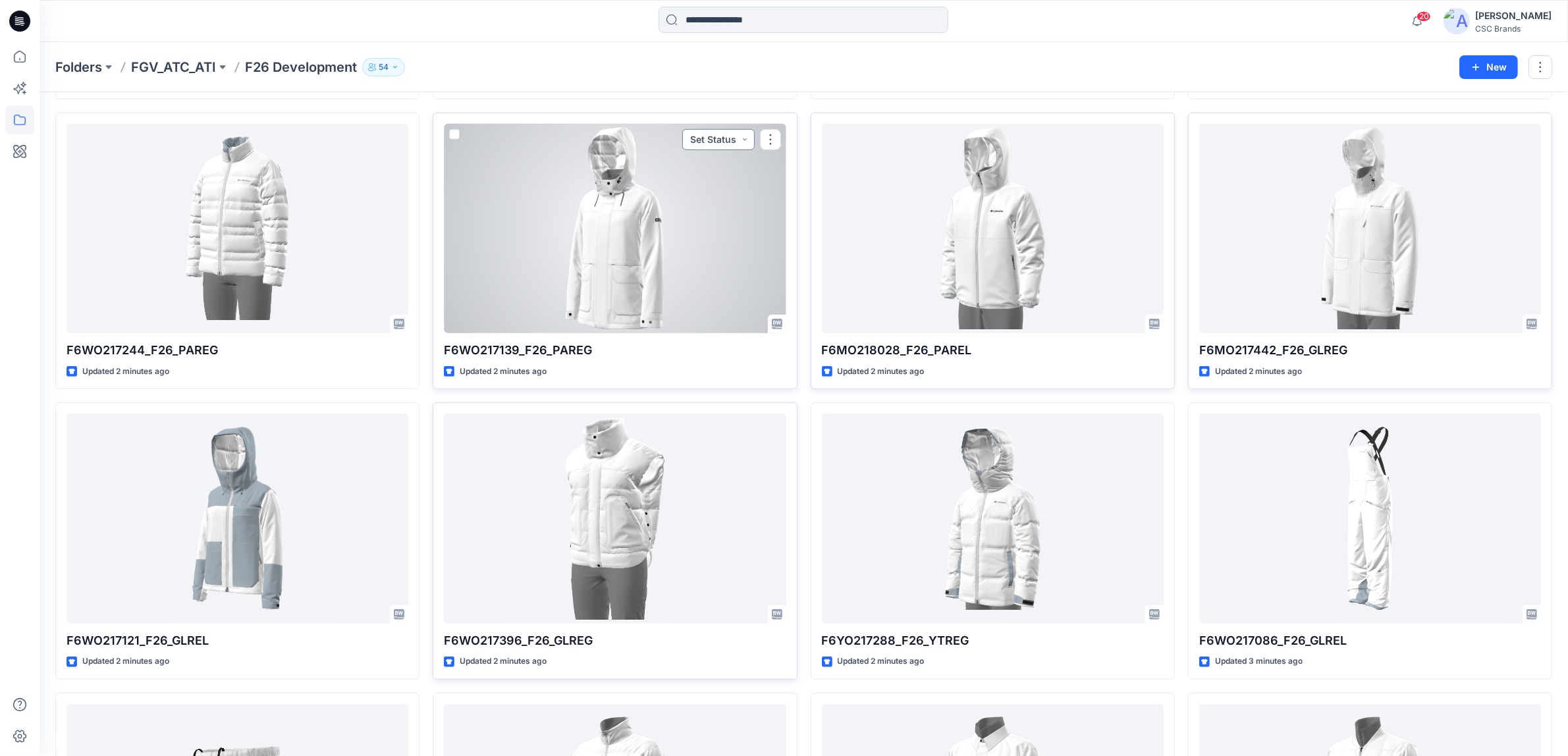
click at [709, 145] on button "Set Status" at bounding box center [719, 139] width 73 height 21
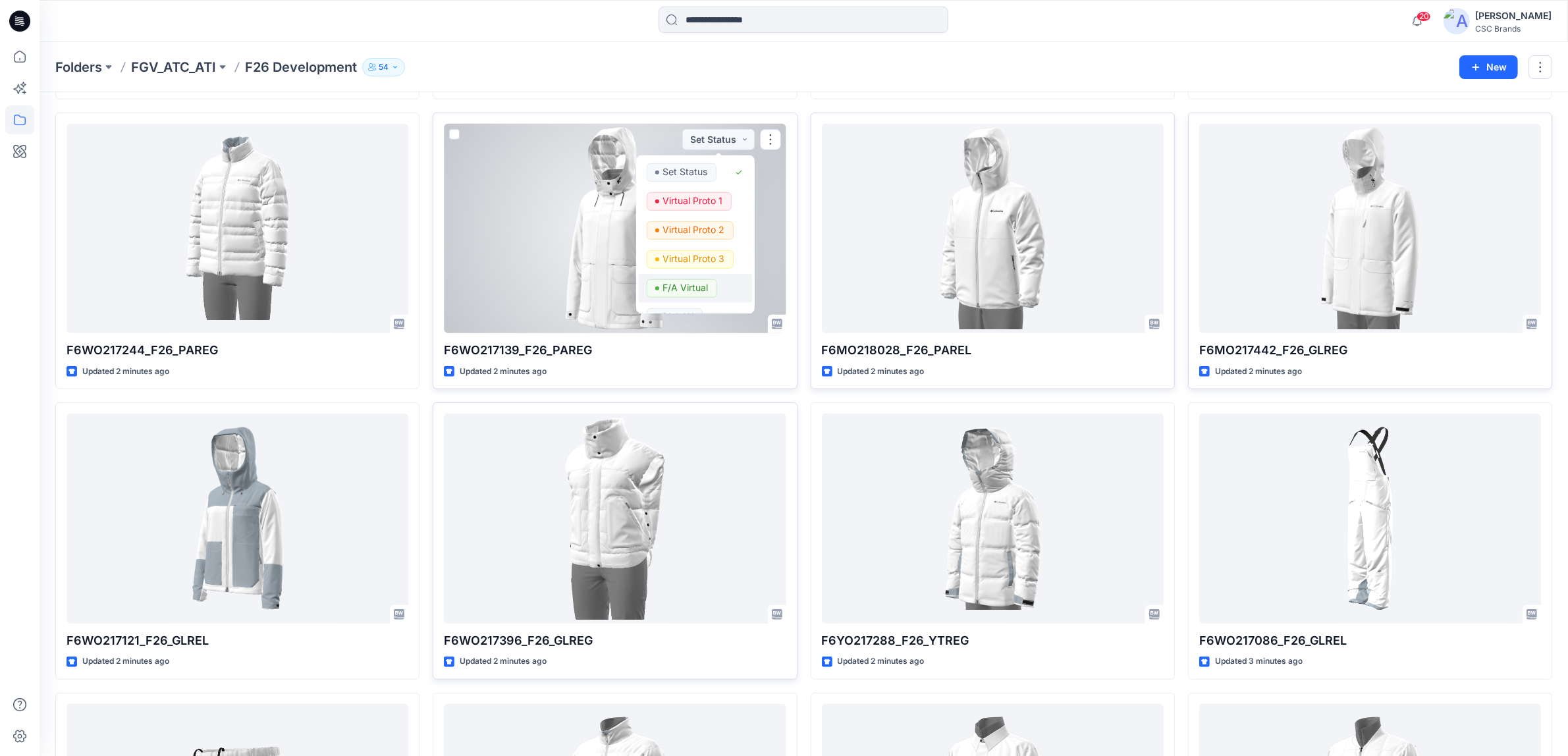
click at [697, 286] on p "F/A Virtual" at bounding box center [686, 288] width 46 height 17
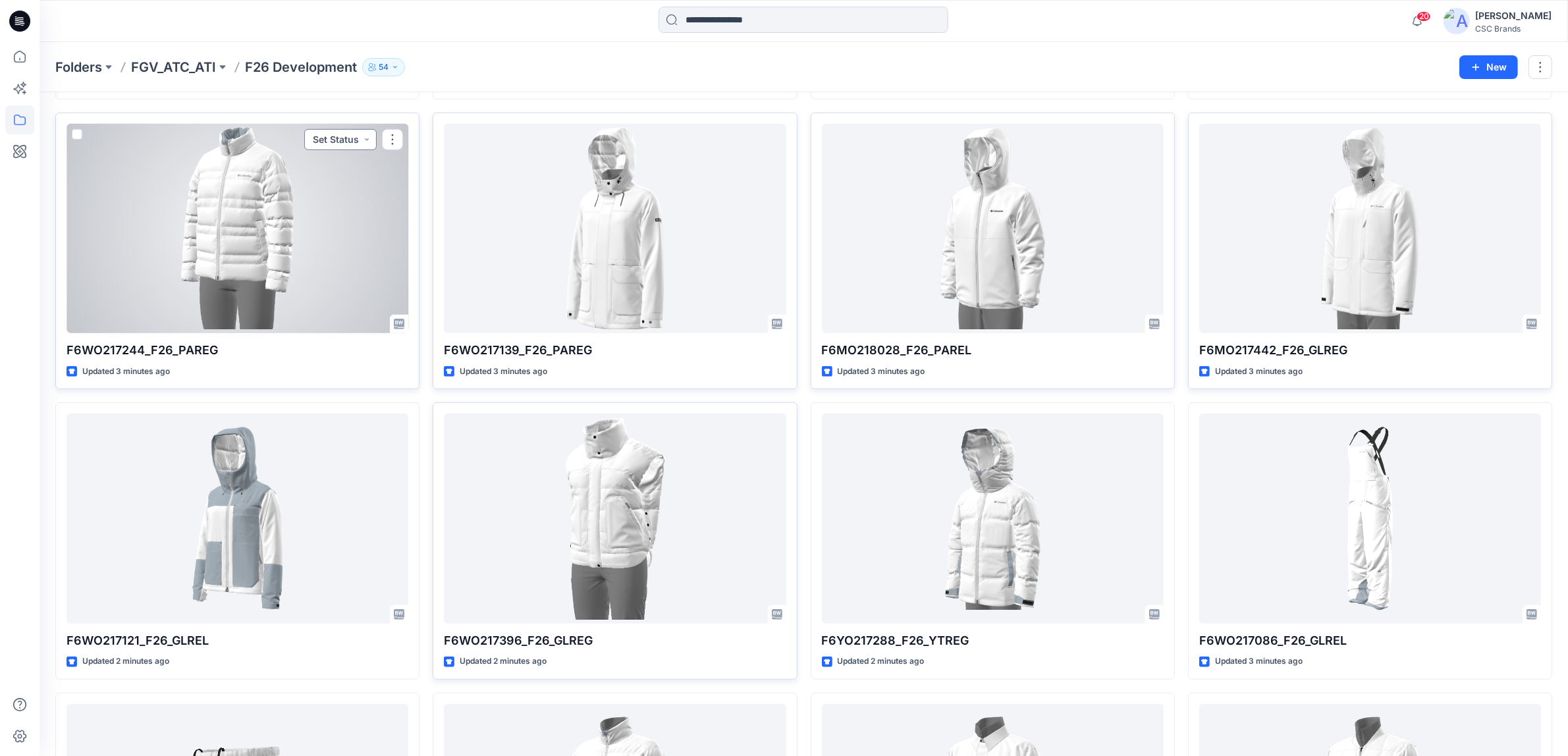
click at [317, 139] on button "Set Status" at bounding box center [341, 139] width 73 height 21
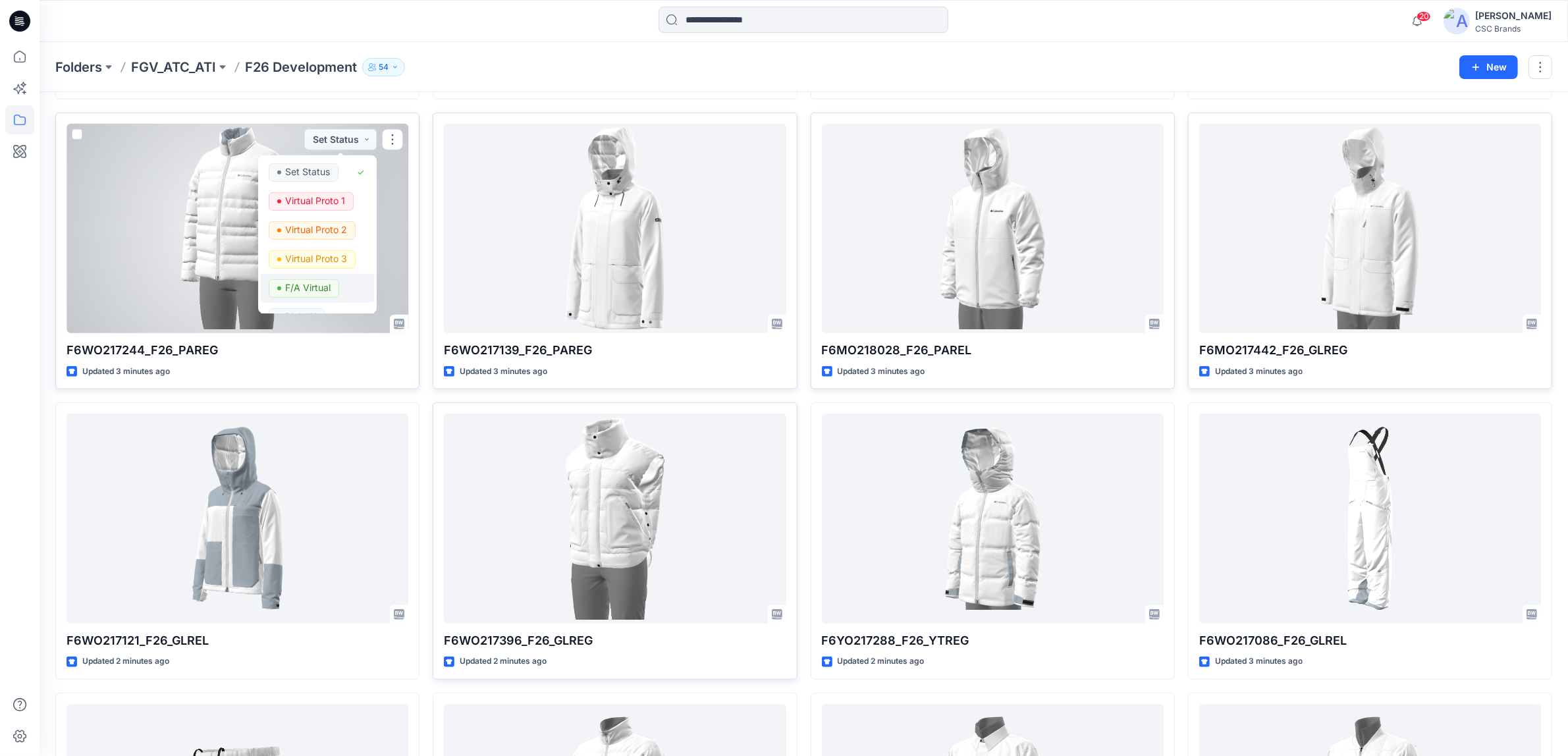
click at [320, 279] on p "F/A Virtual" at bounding box center [308, 288] width 46 height 17
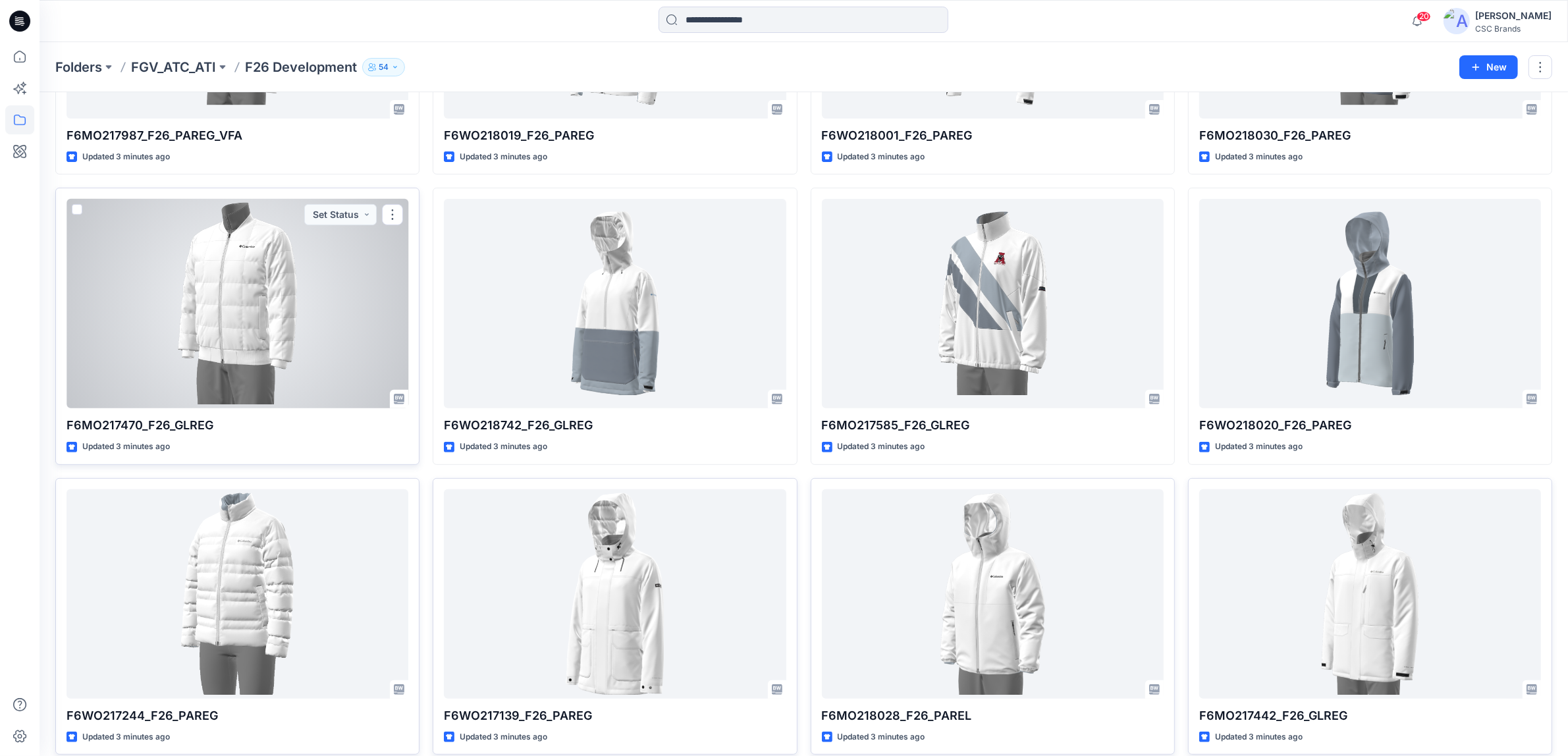
scroll to position [494, 0]
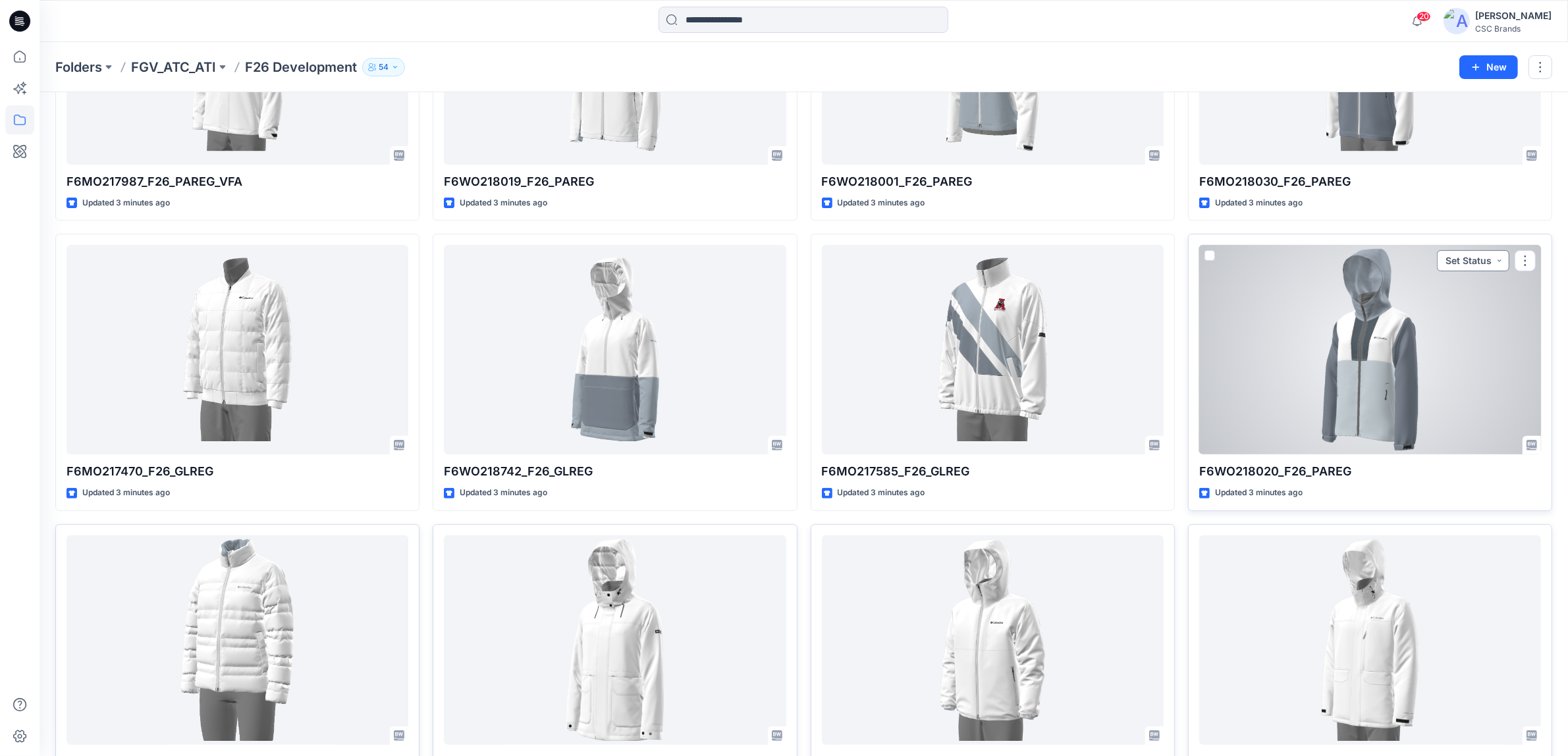
click at [1462, 265] on button "Set Status" at bounding box center [1474, 260] width 73 height 21
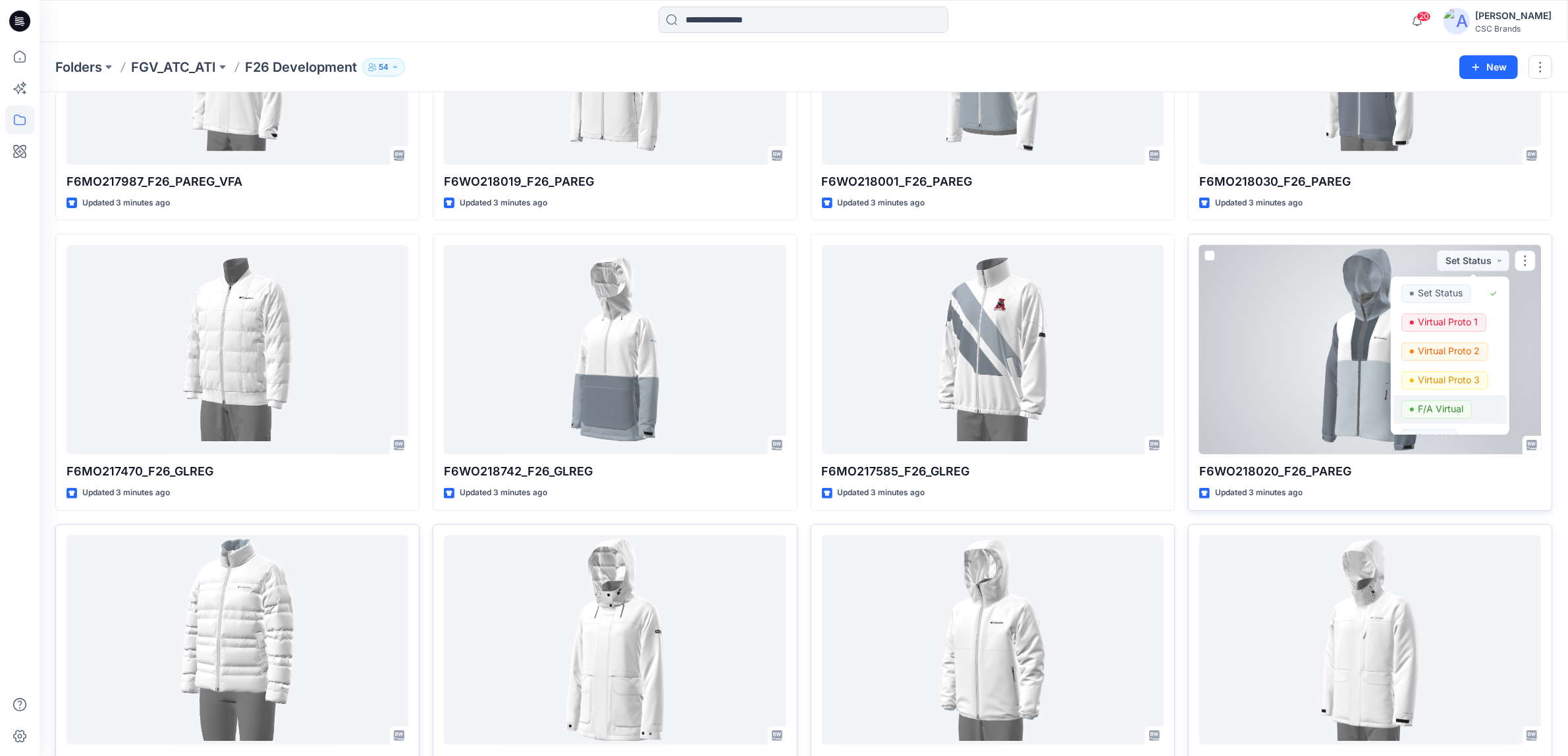
click at [1451, 409] on p "F/A Virtual" at bounding box center [1440, 409] width 46 height 17
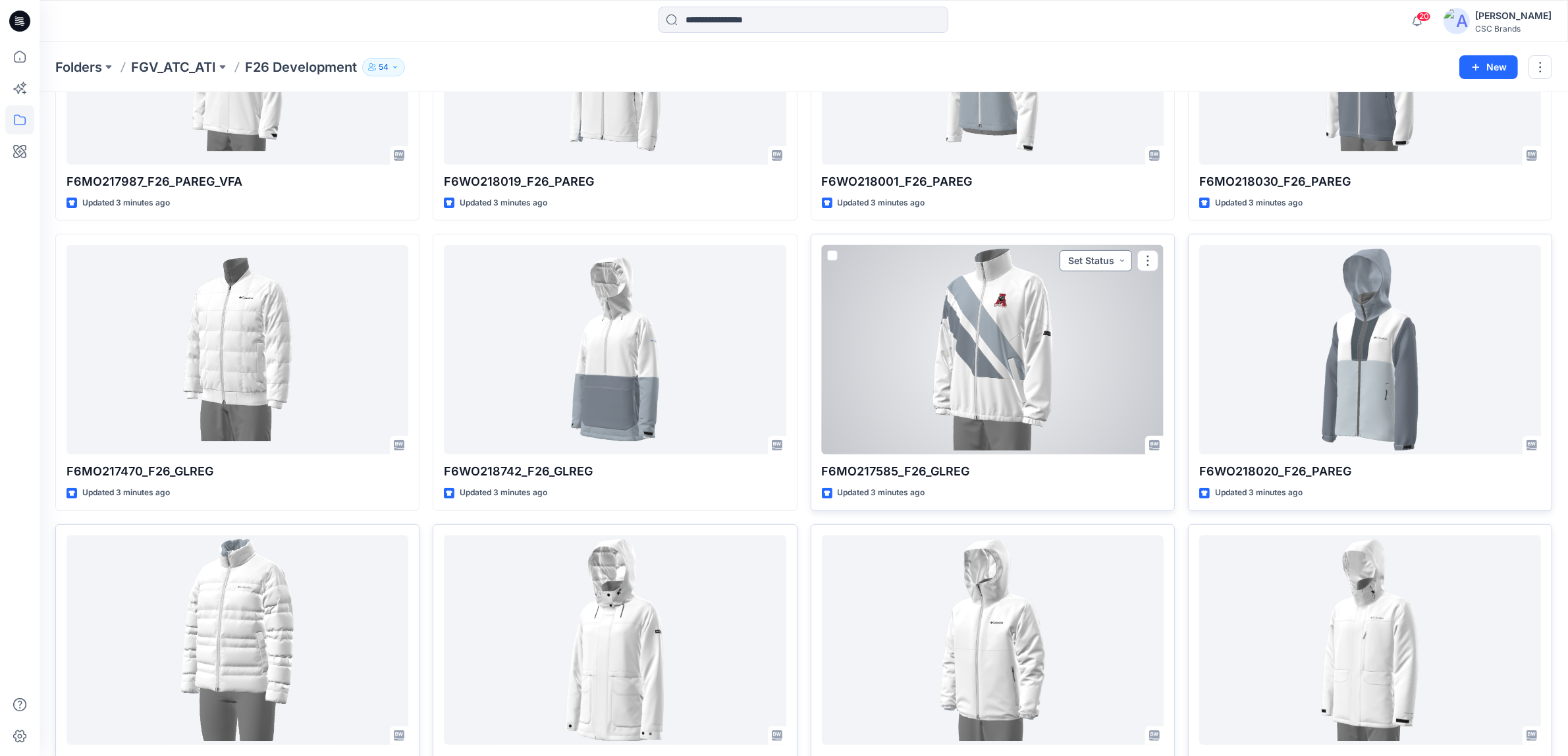
click at [1072, 265] on button "Set Status" at bounding box center [1096, 260] width 73 height 21
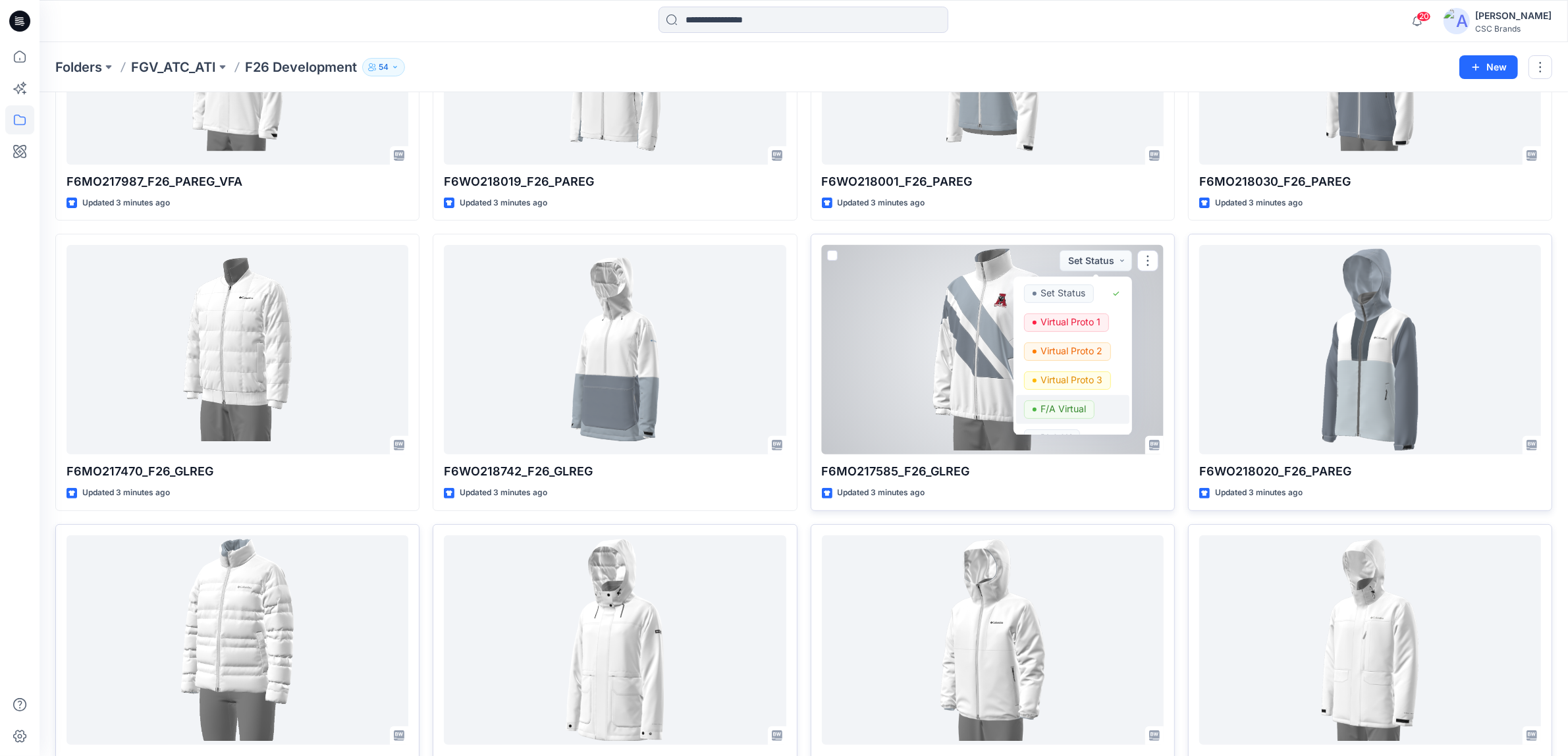
drag, startPoint x: 1071, startPoint y: 405, endPoint x: 868, endPoint y: 384, distance: 204.1
click at [1068, 405] on p "F/A Virtual" at bounding box center [1063, 409] width 46 height 17
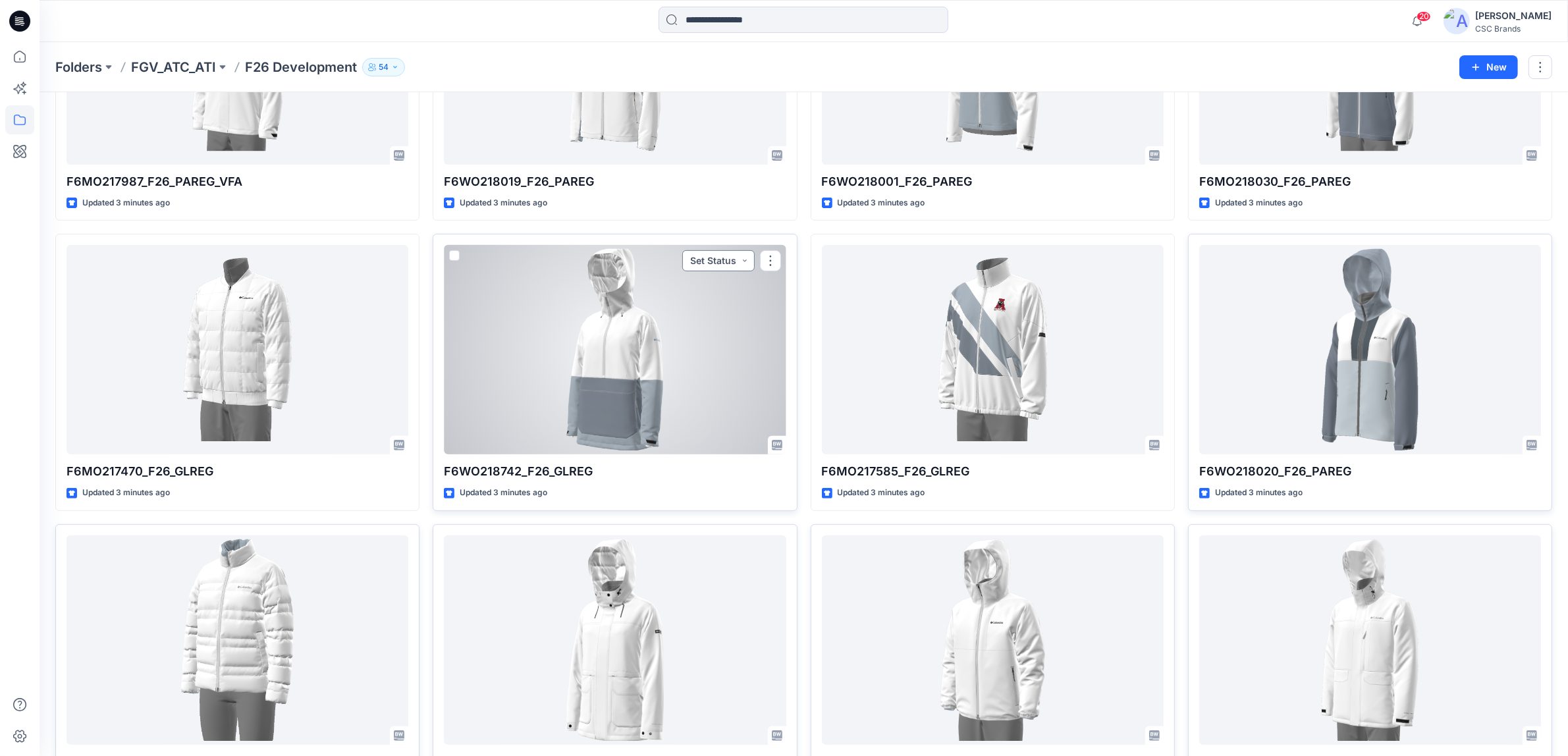
click at [730, 261] on button "Set Status" at bounding box center [719, 260] width 73 height 21
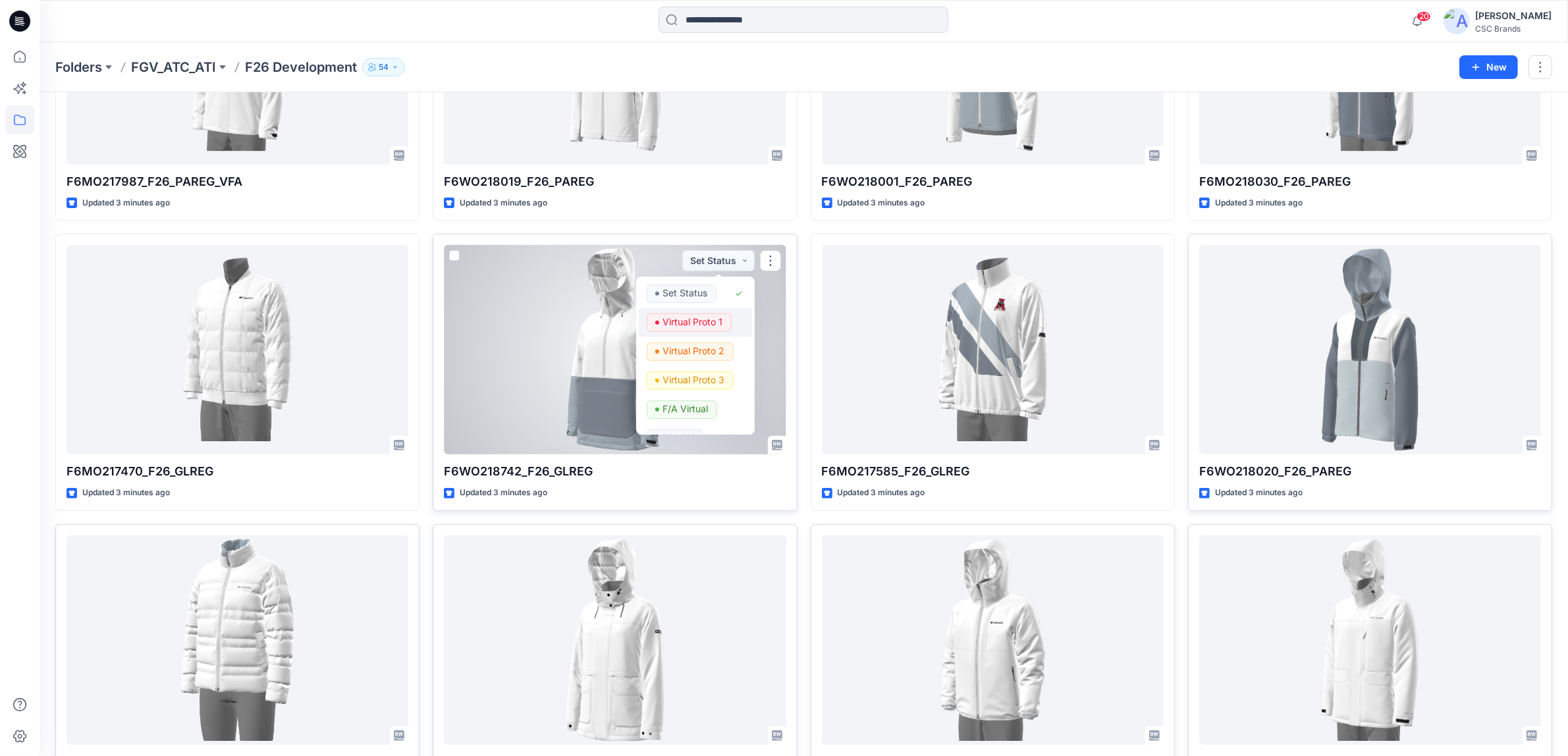
click at [683, 324] on p "Virtual Proto 1" at bounding box center [693, 322] width 60 height 17
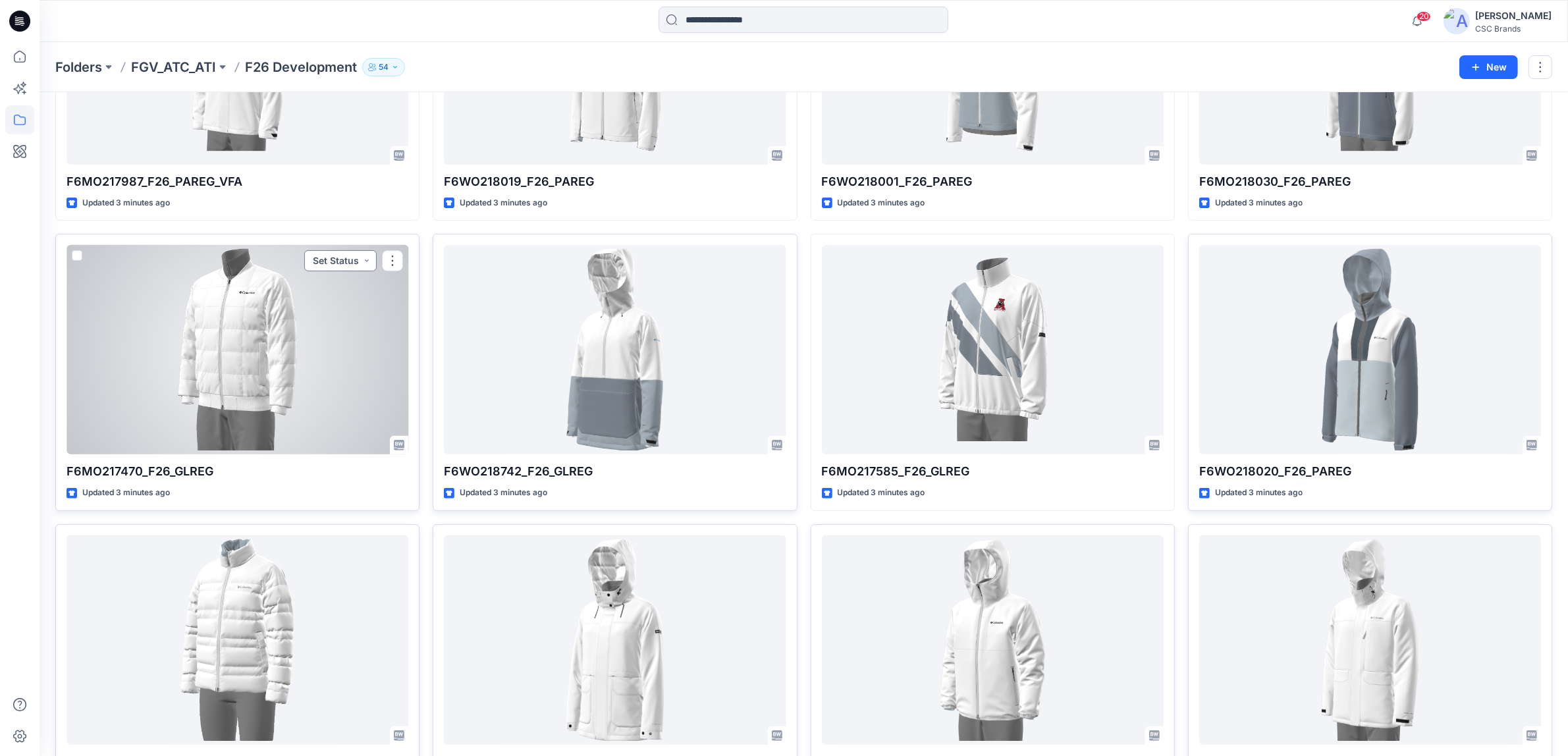
click at [344, 255] on button "Set Status" at bounding box center [341, 260] width 73 height 21
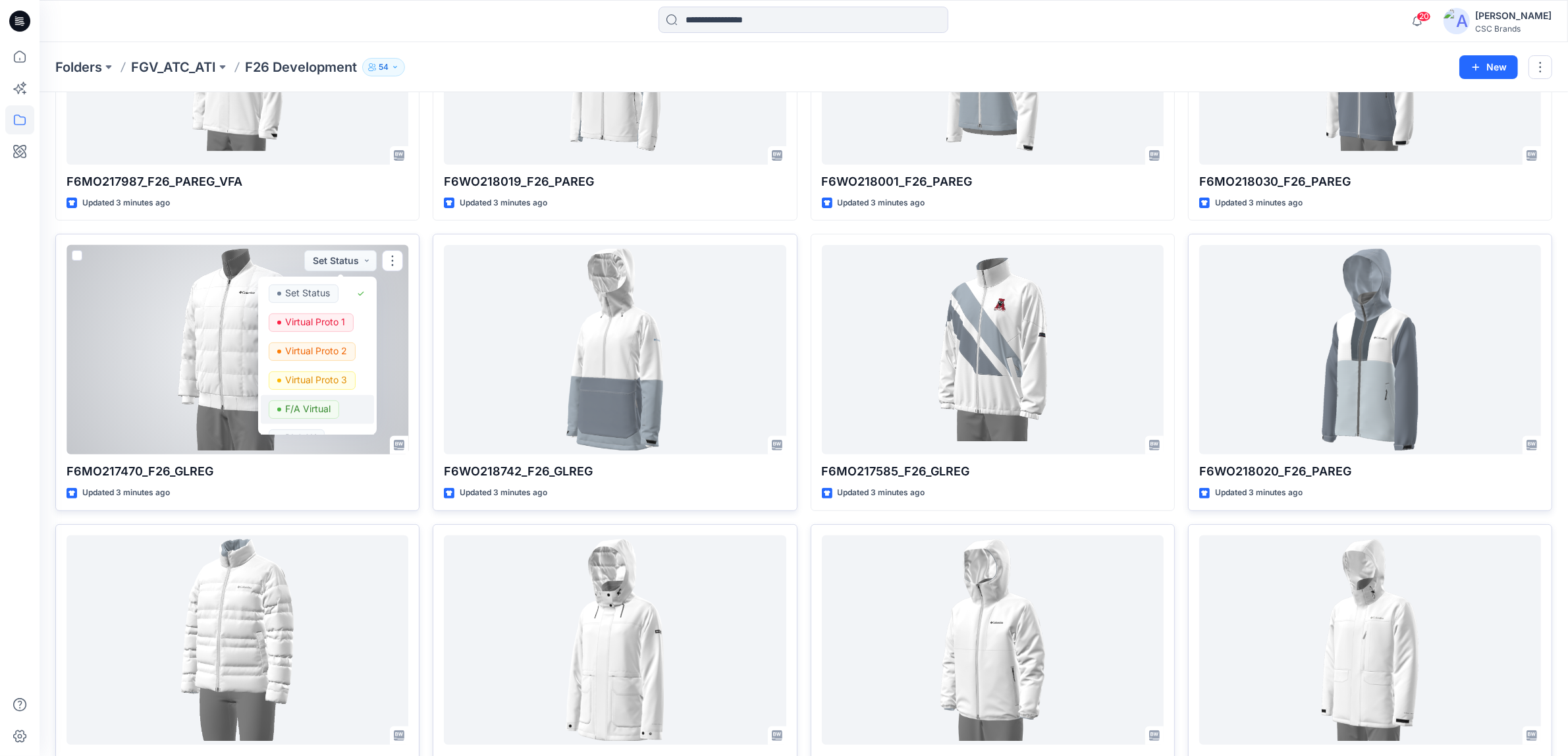
click at [320, 417] on p "F/A Virtual" at bounding box center [308, 409] width 46 height 17
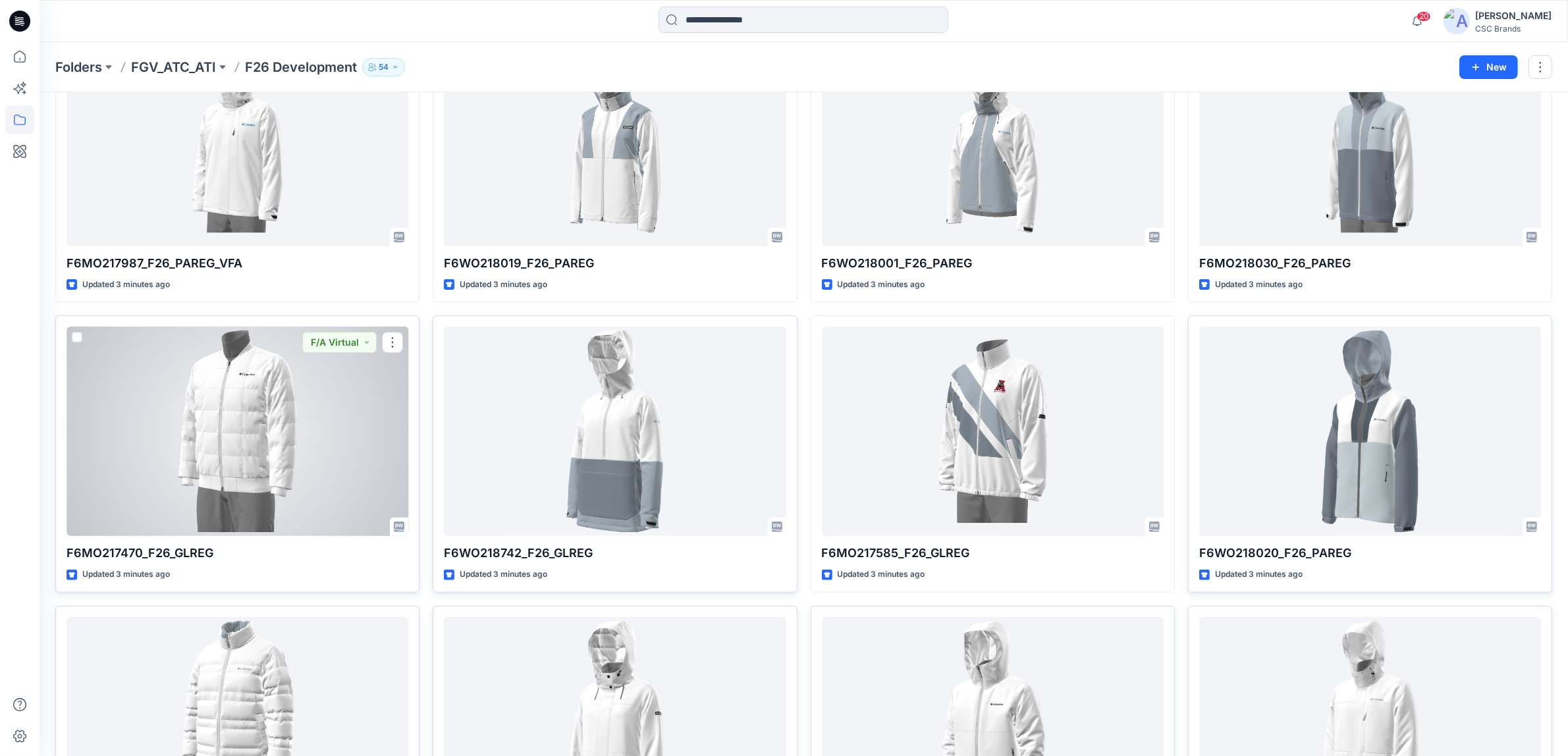
scroll to position [165, 0]
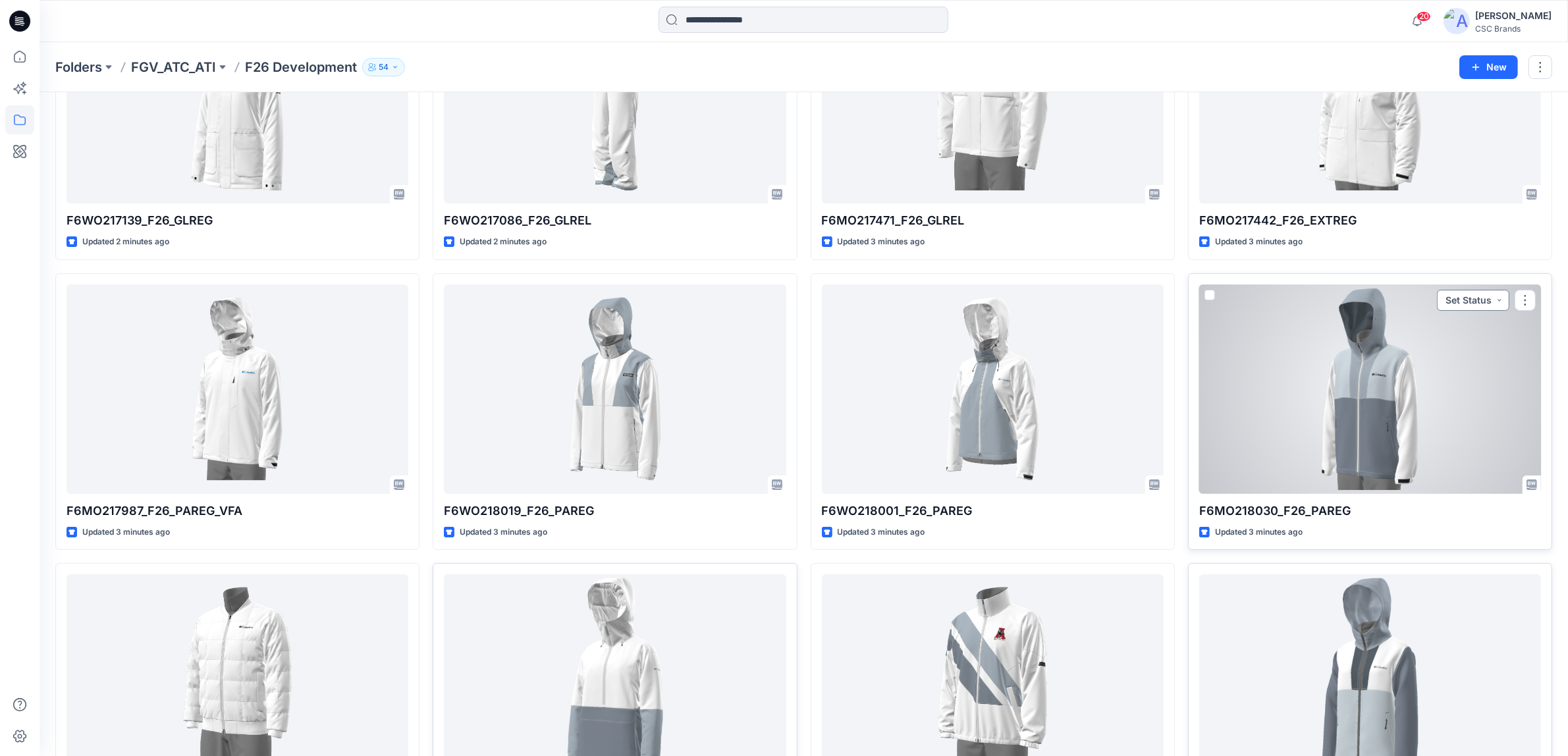
click at [1492, 306] on button "Set Status" at bounding box center [1474, 299] width 73 height 21
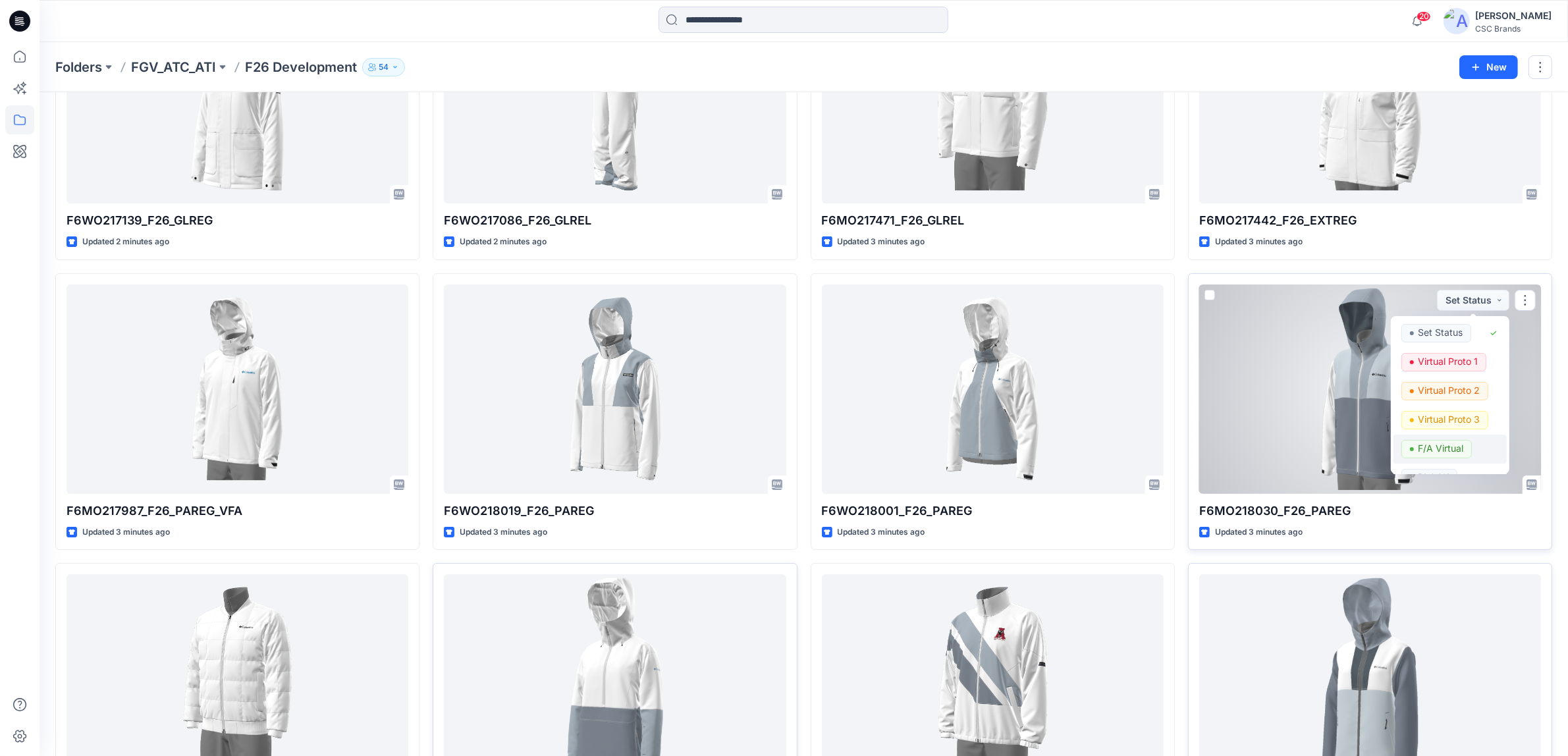
click at [1453, 446] on p "F/A Virtual" at bounding box center [1440, 449] width 46 height 17
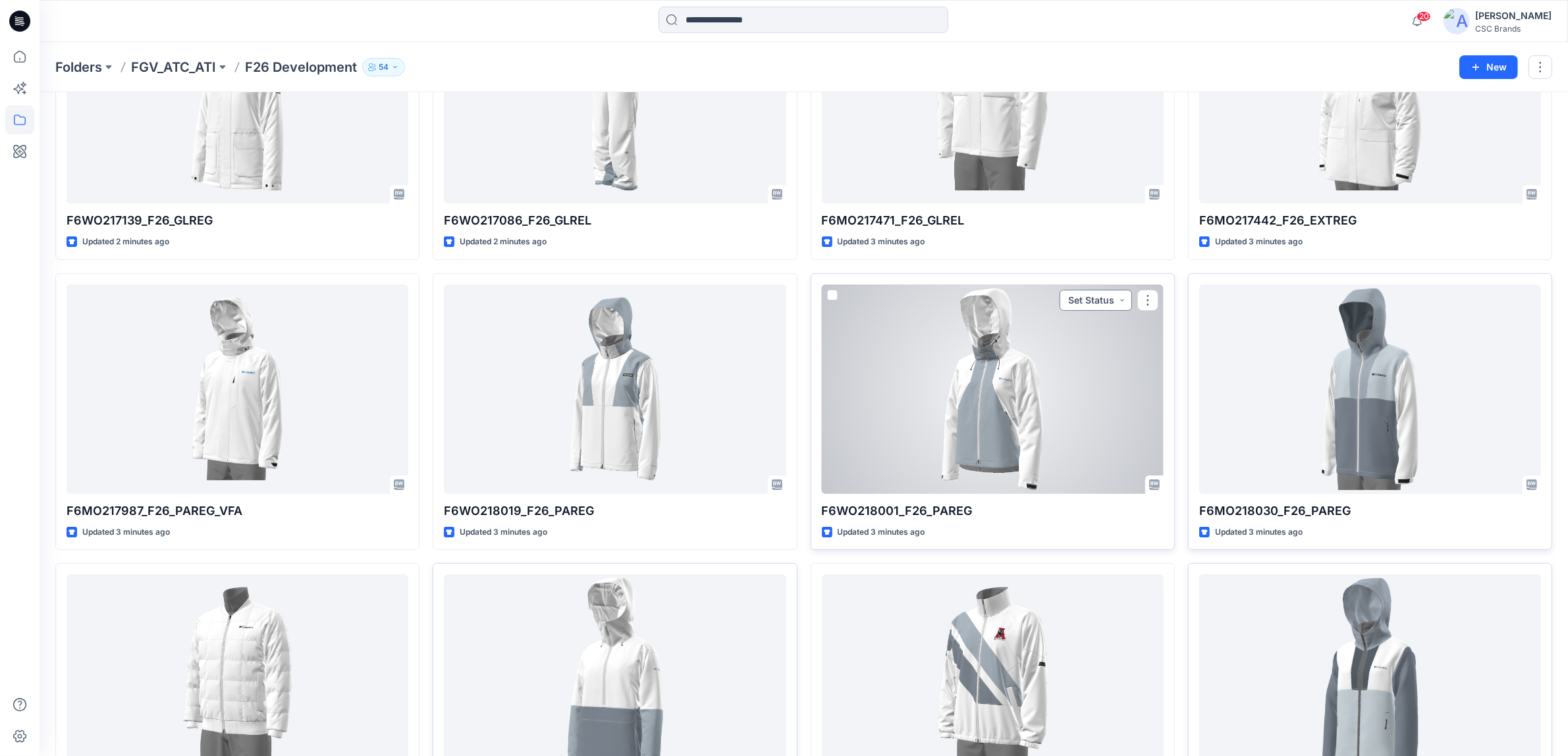
drag, startPoint x: 1114, startPoint y: 297, endPoint x: 1113, endPoint y: 306, distance: 9.1
click at [1113, 297] on button "Set Status" at bounding box center [1096, 299] width 73 height 21
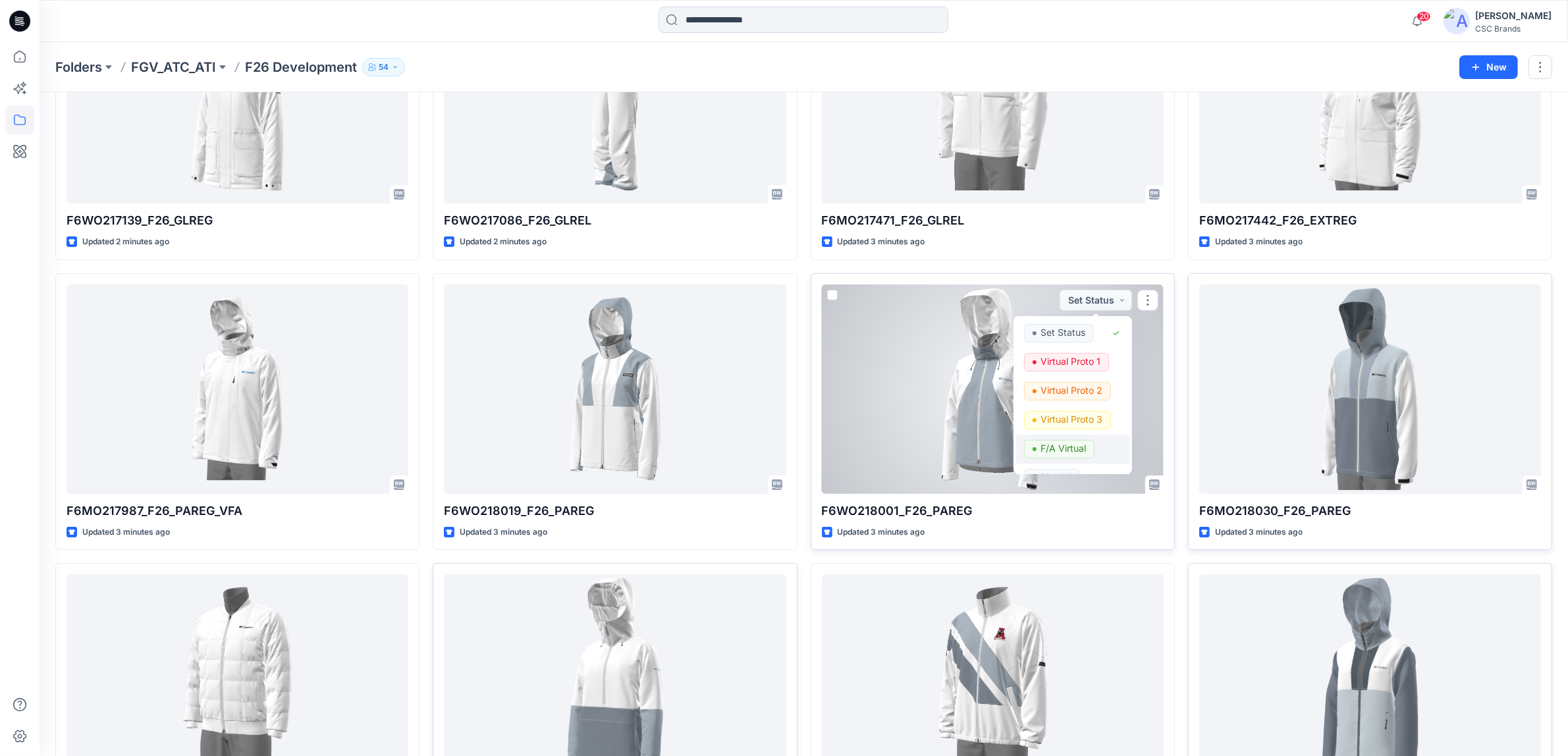
click at [1064, 438] on button "F/A Virtual" at bounding box center [1073, 449] width 113 height 29
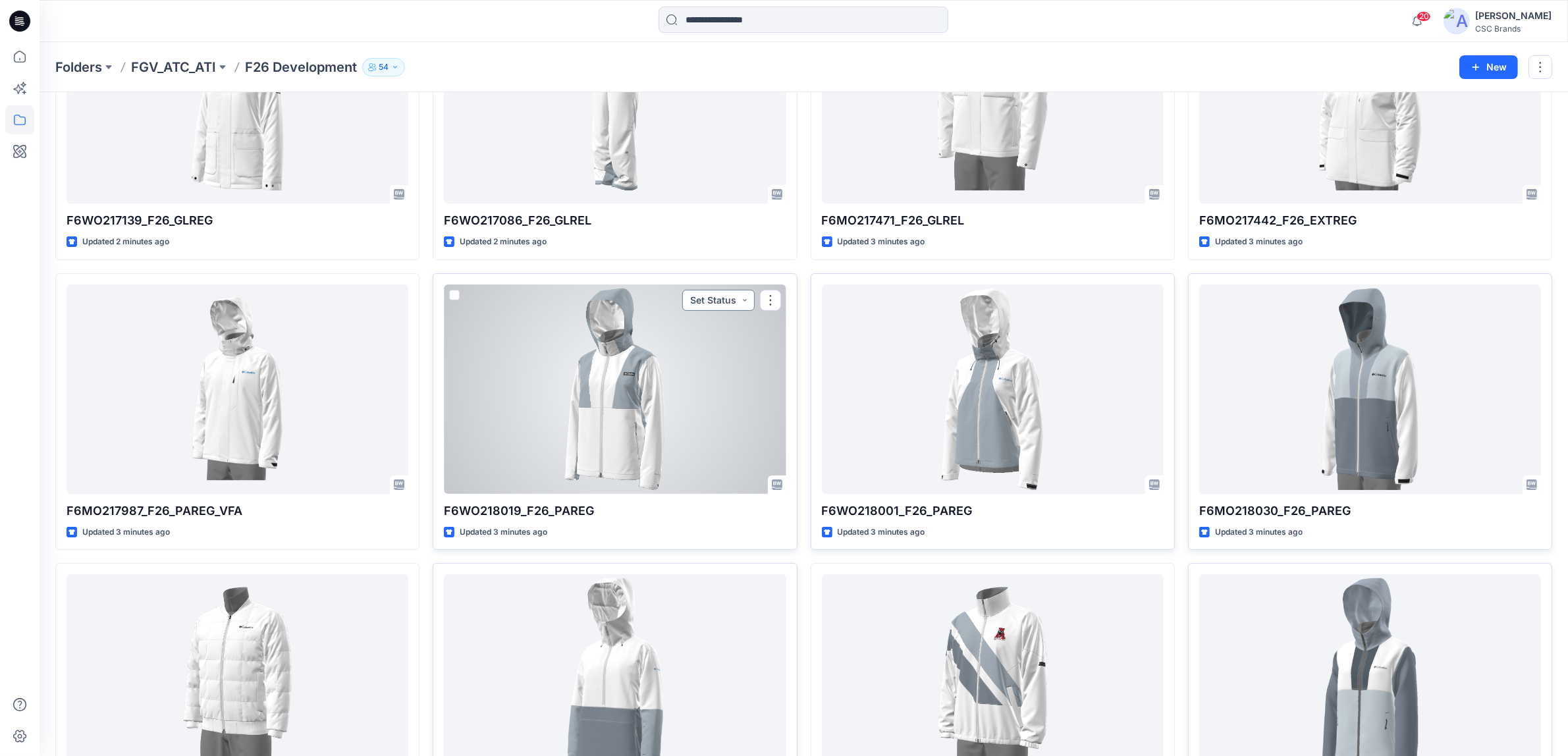
click at [728, 307] on button "Set Status" at bounding box center [719, 299] width 73 height 21
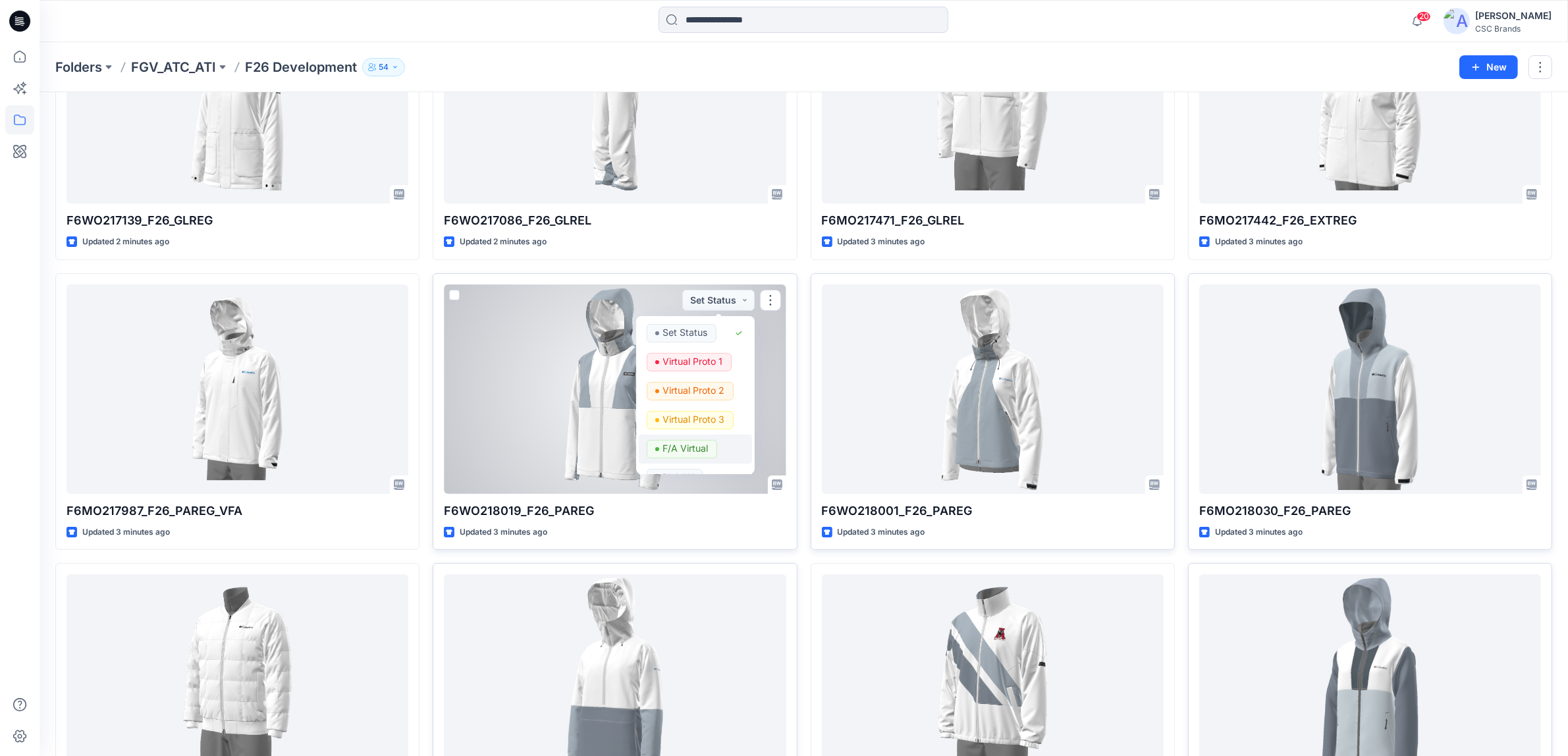
click at [686, 446] on p "F/A Virtual" at bounding box center [686, 449] width 46 height 17
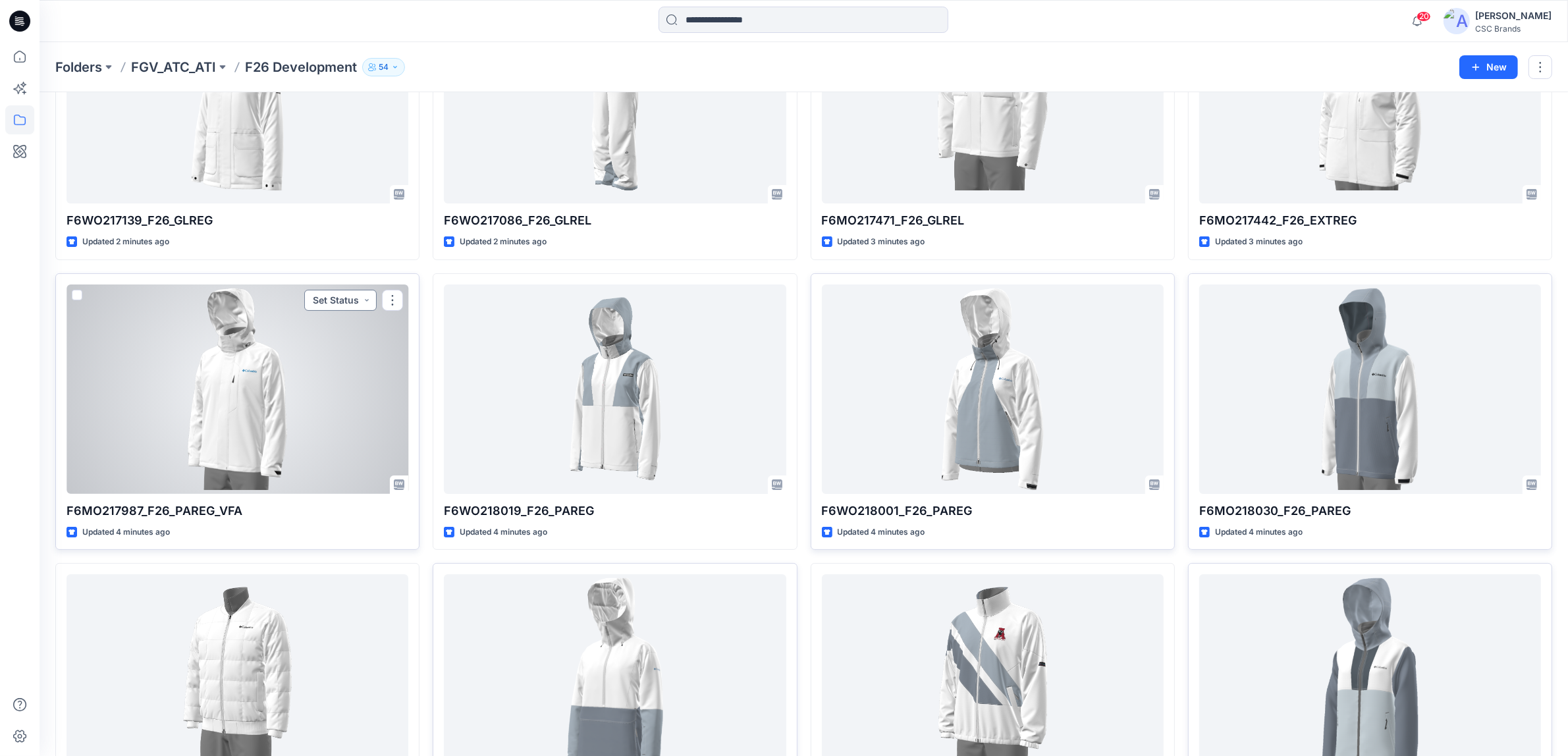
click at [330, 298] on button "Set Status" at bounding box center [341, 299] width 73 height 21
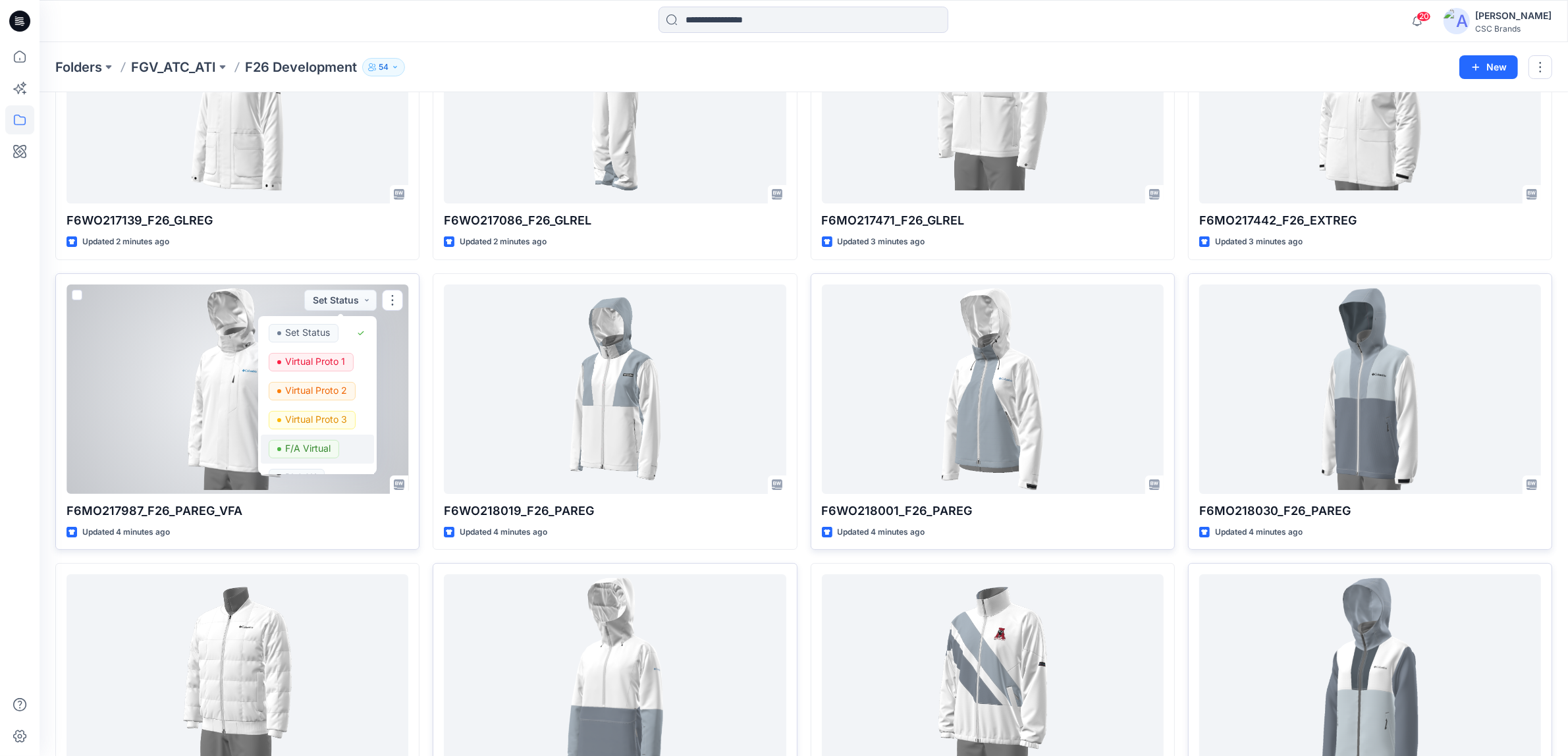
click at [303, 446] on p "F/A Virtual" at bounding box center [308, 449] width 46 height 17
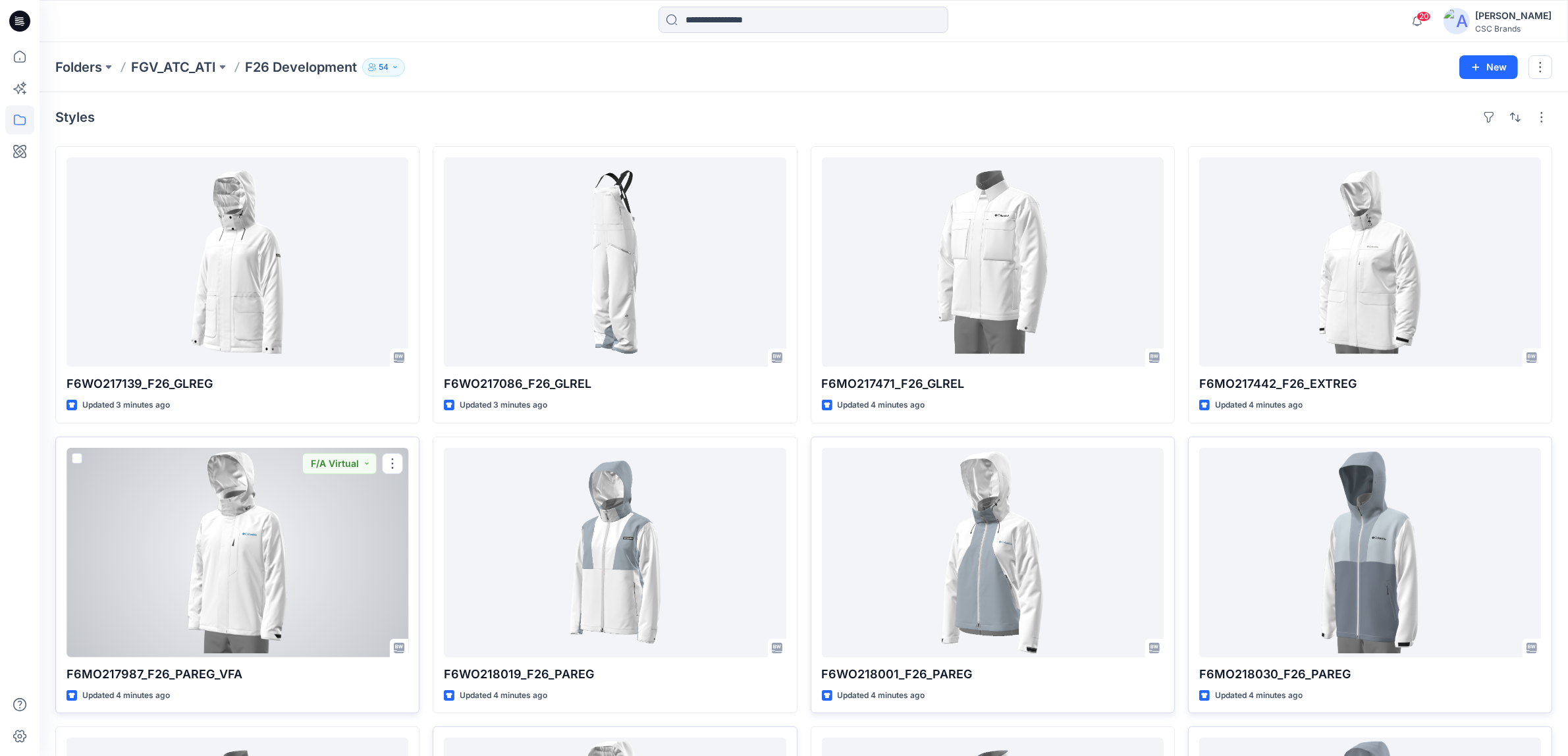
scroll to position [0, 0]
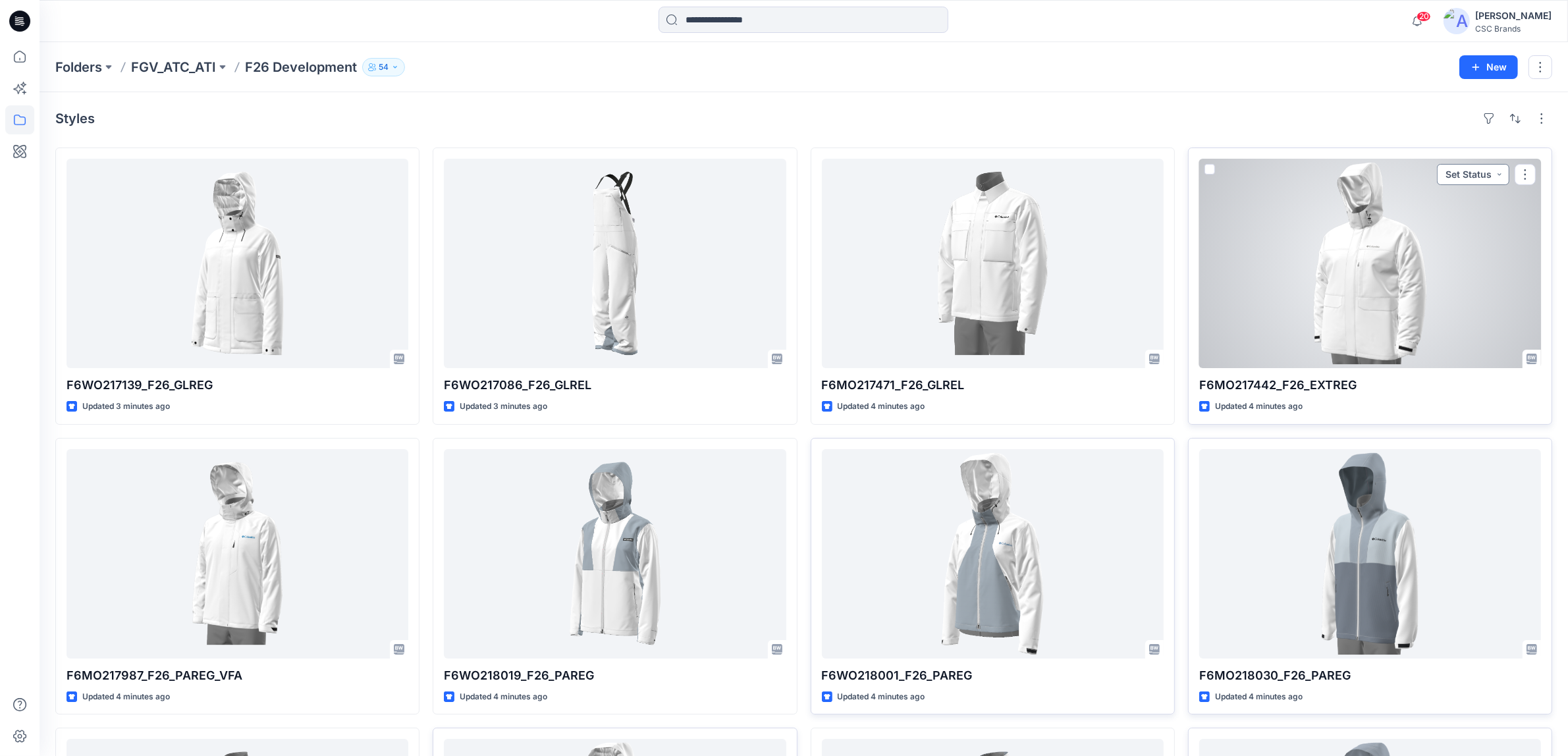
click at [1477, 169] on button "Set Status" at bounding box center [1474, 174] width 73 height 21
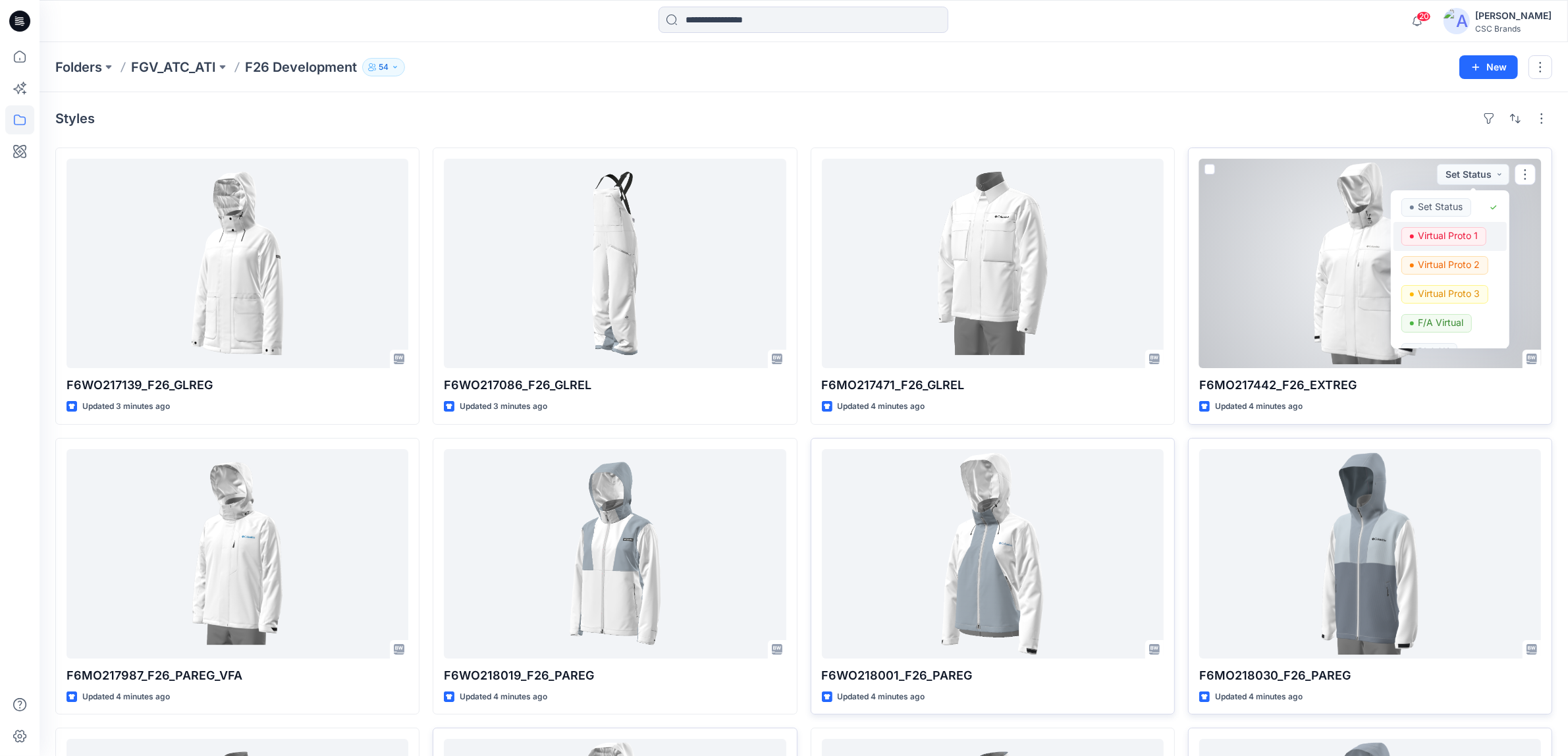
click at [1441, 236] on p "Virtual Proto 1" at bounding box center [1447, 236] width 60 height 17
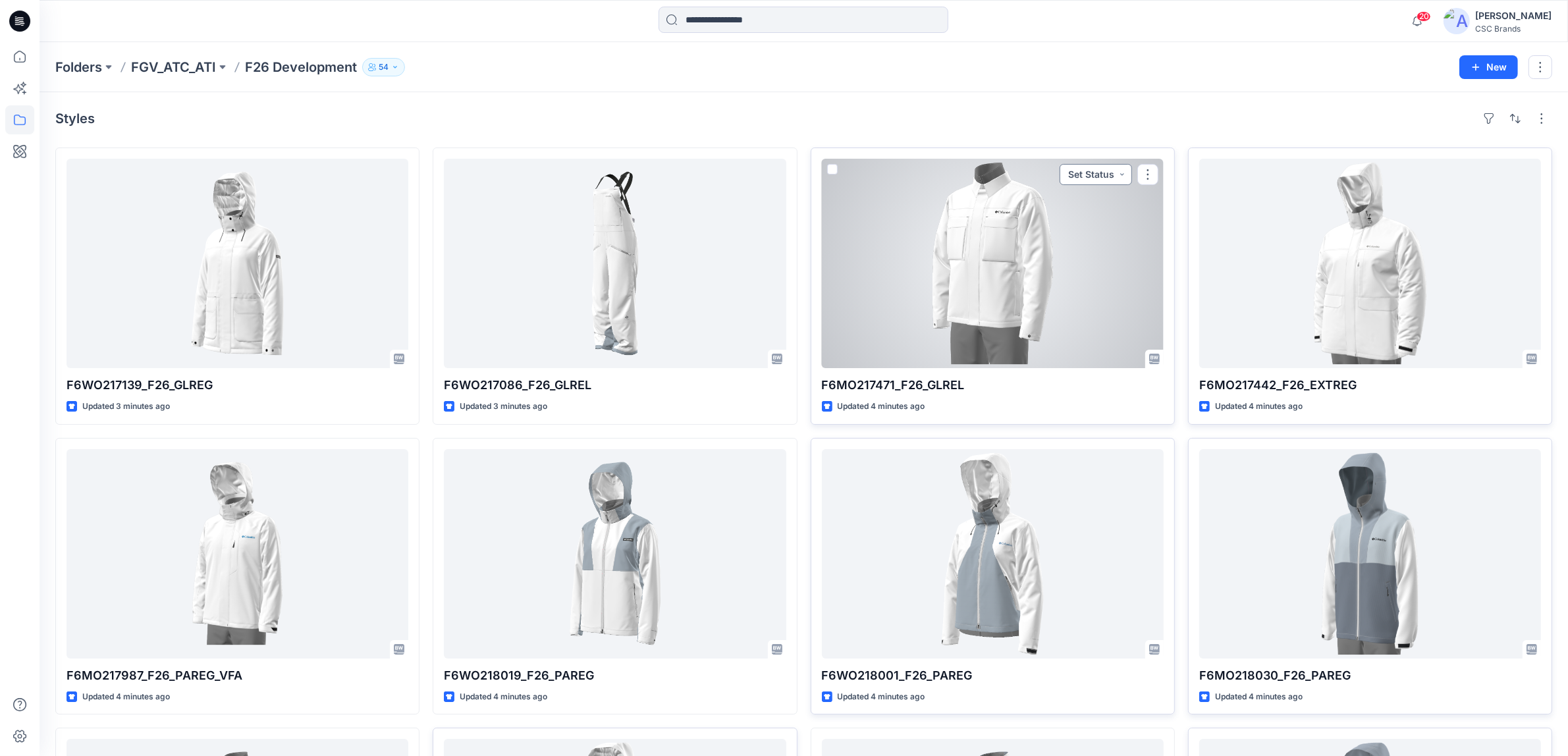
click at [1084, 179] on button "Set Status" at bounding box center [1096, 174] width 73 height 21
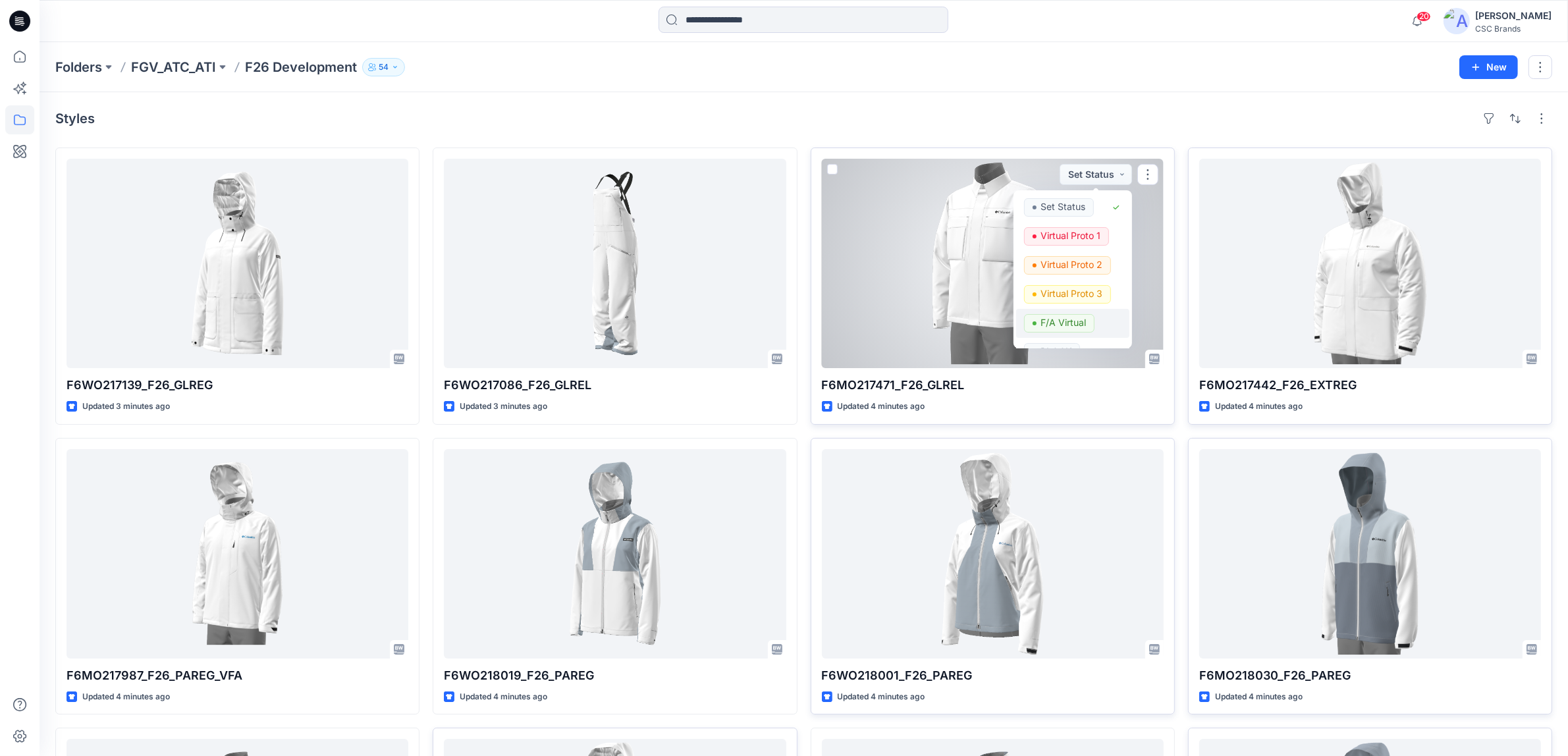
click at [1044, 324] on p "F/A Virtual" at bounding box center [1063, 323] width 46 height 17
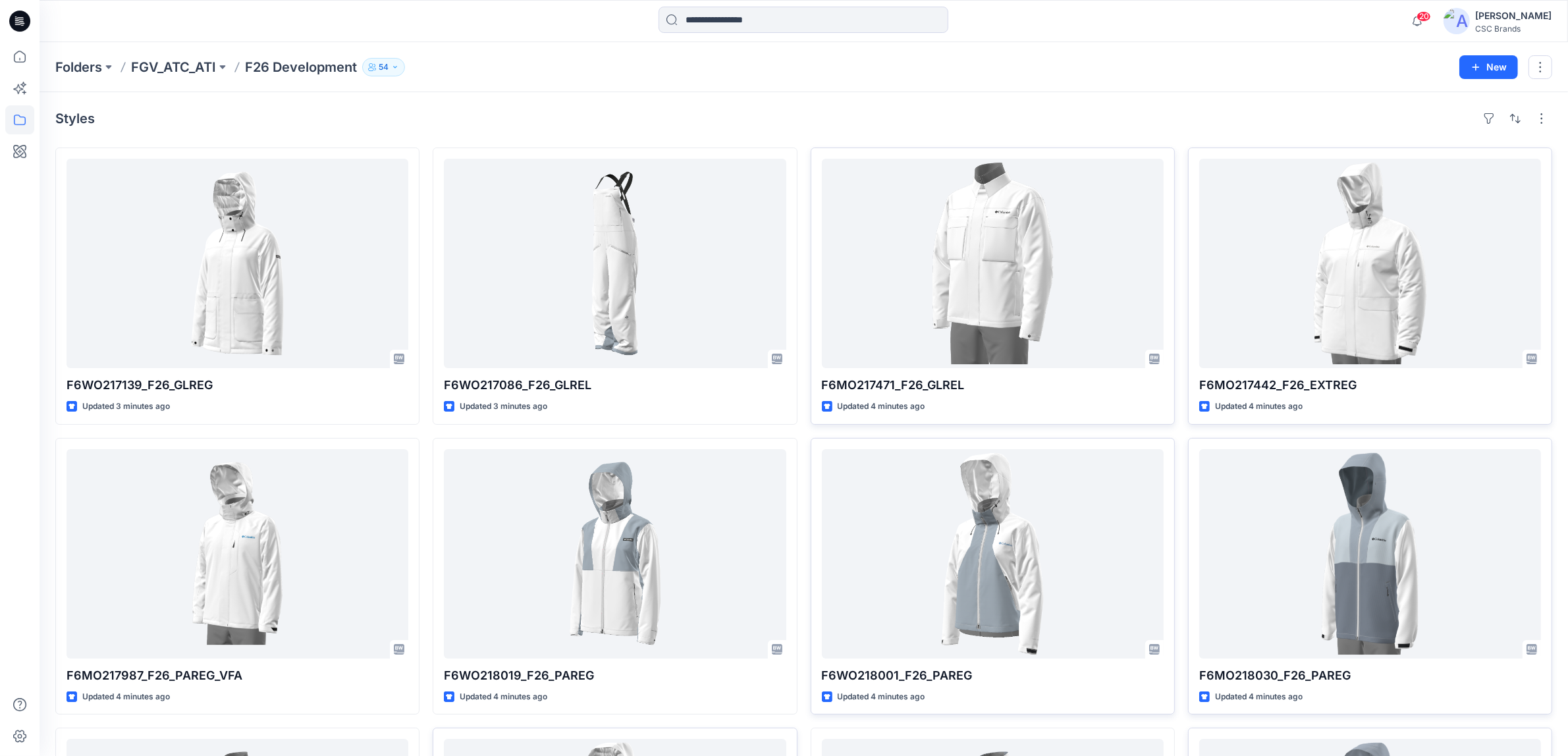
click at [608, 60] on div "Folders FGV_ATC_ATI F26 Development 54" at bounding box center [752, 67] width 1395 height 19
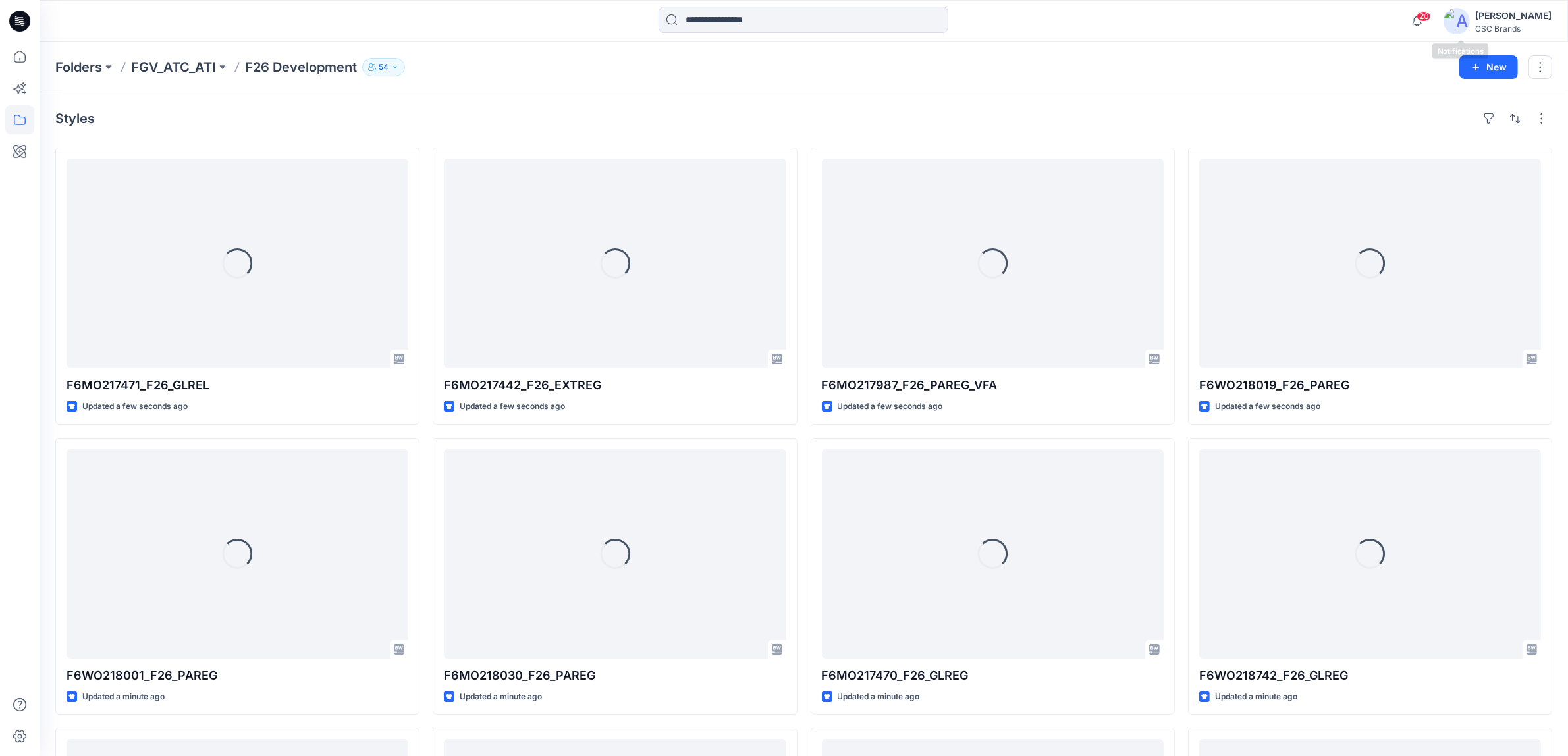
click at [1431, 18] on span "20" at bounding box center [1424, 16] width 15 height 11
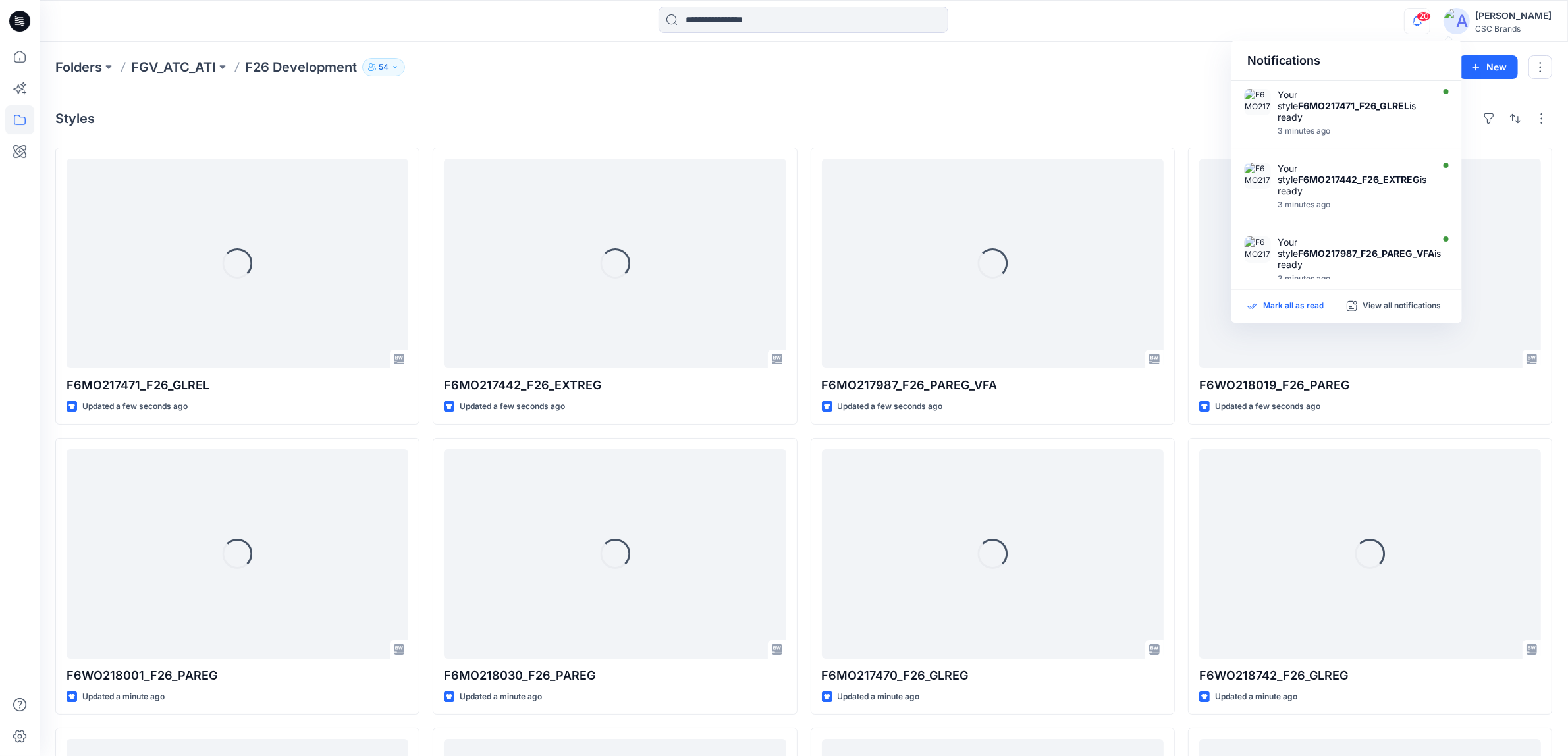
click at [1289, 310] on p "Mark all as read" at bounding box center [1293, 306] width 60 height 12
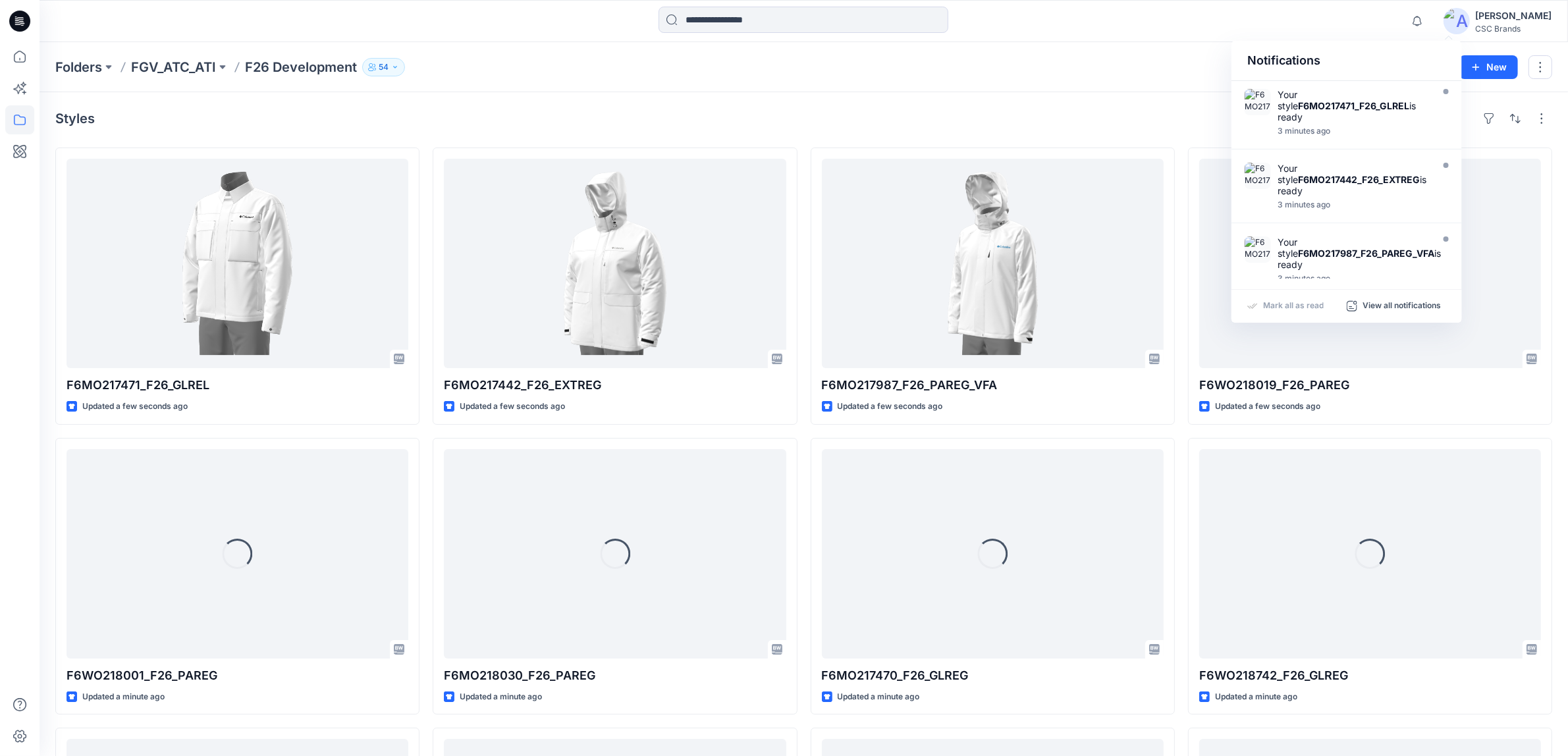
click at [1137, 23] on div at bounding box center [803, 21] width 764 height 29
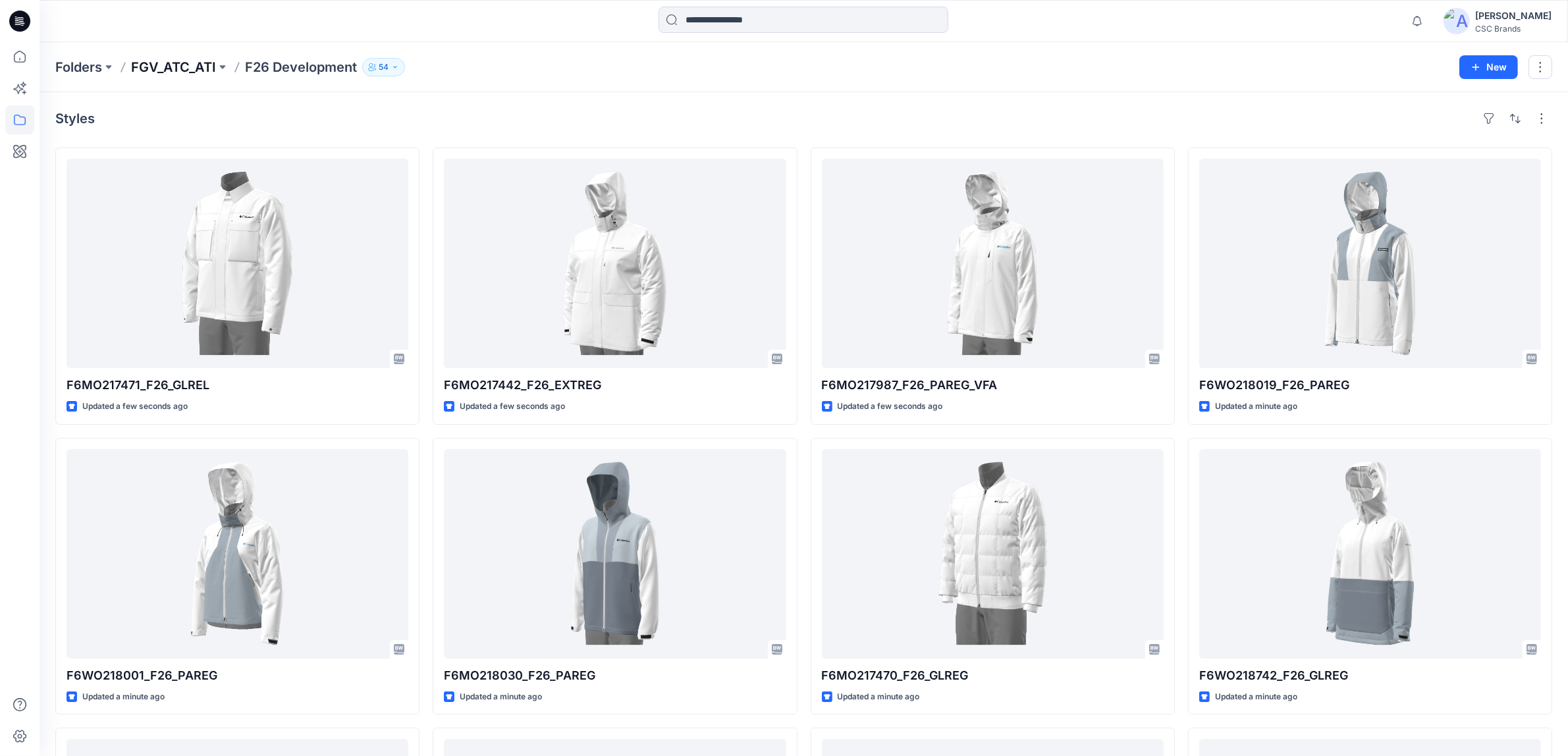
click at [195, 64] on p "FGV_ATC_ATI" at bounding box center [173, 67] width 85 height 19
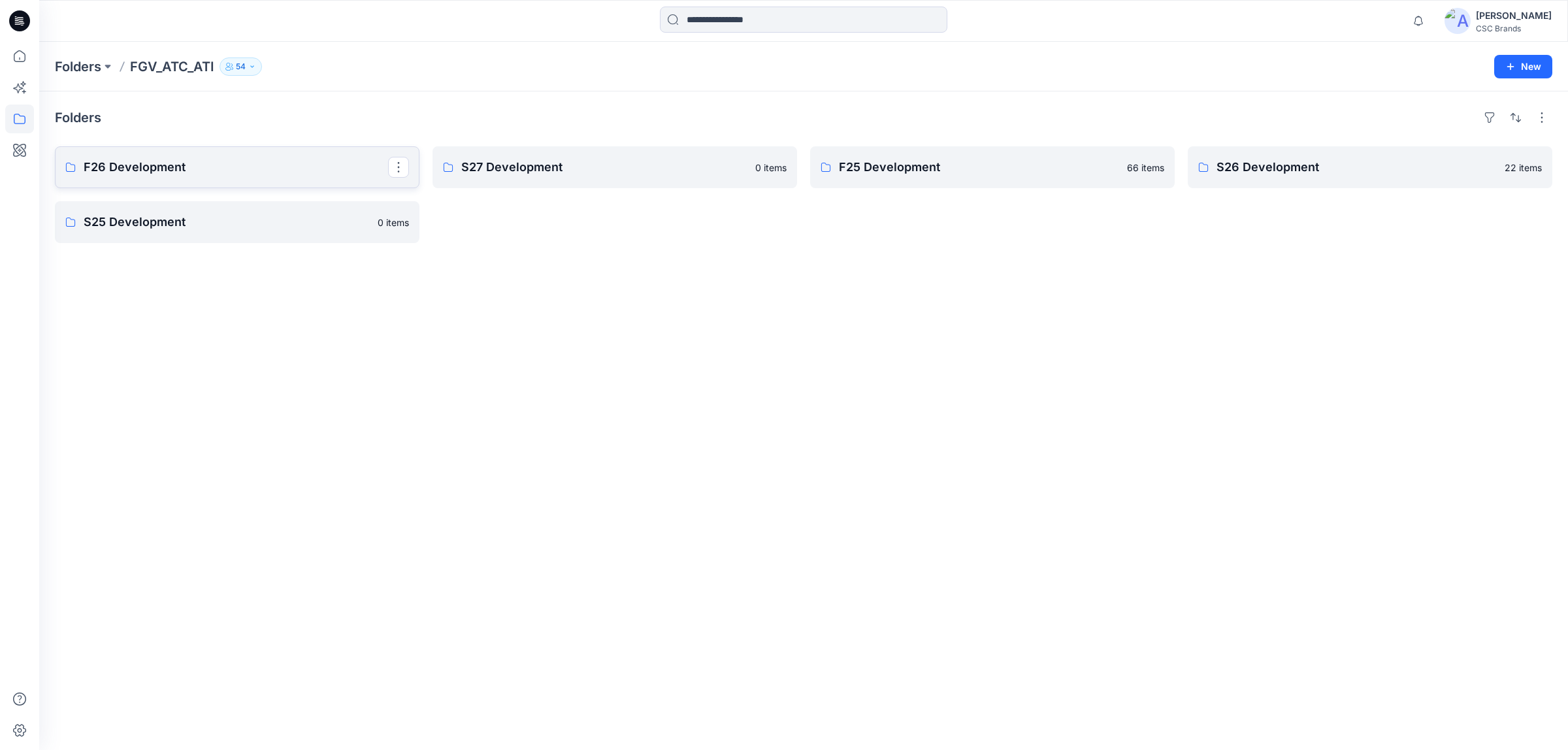
click at [296, 169] on p "F26 Development" at bounding box center [236, 167] width 305 height 18
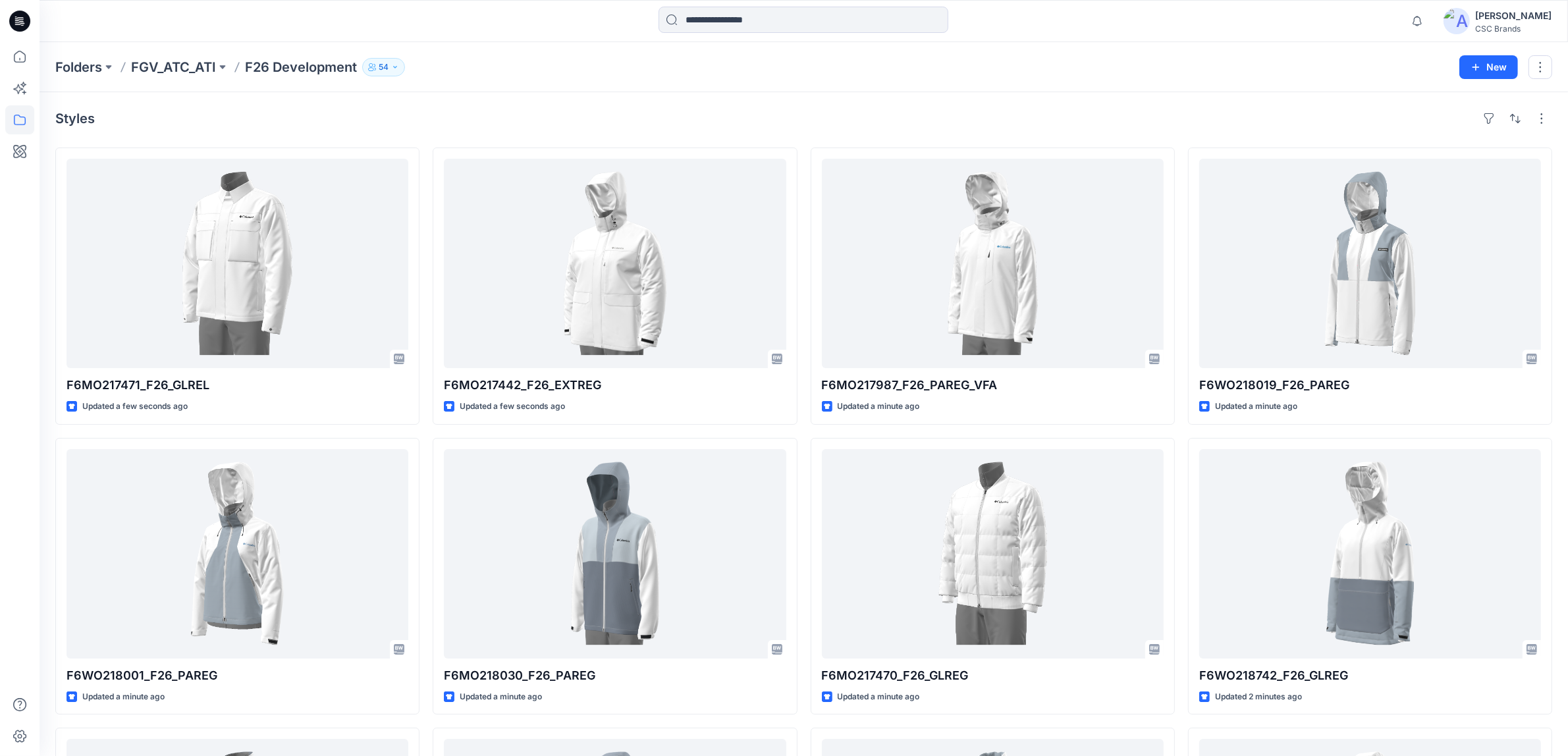
click at [1217, 113] on div "Styles" at bounding box center [803, 118] width 1497 height 21
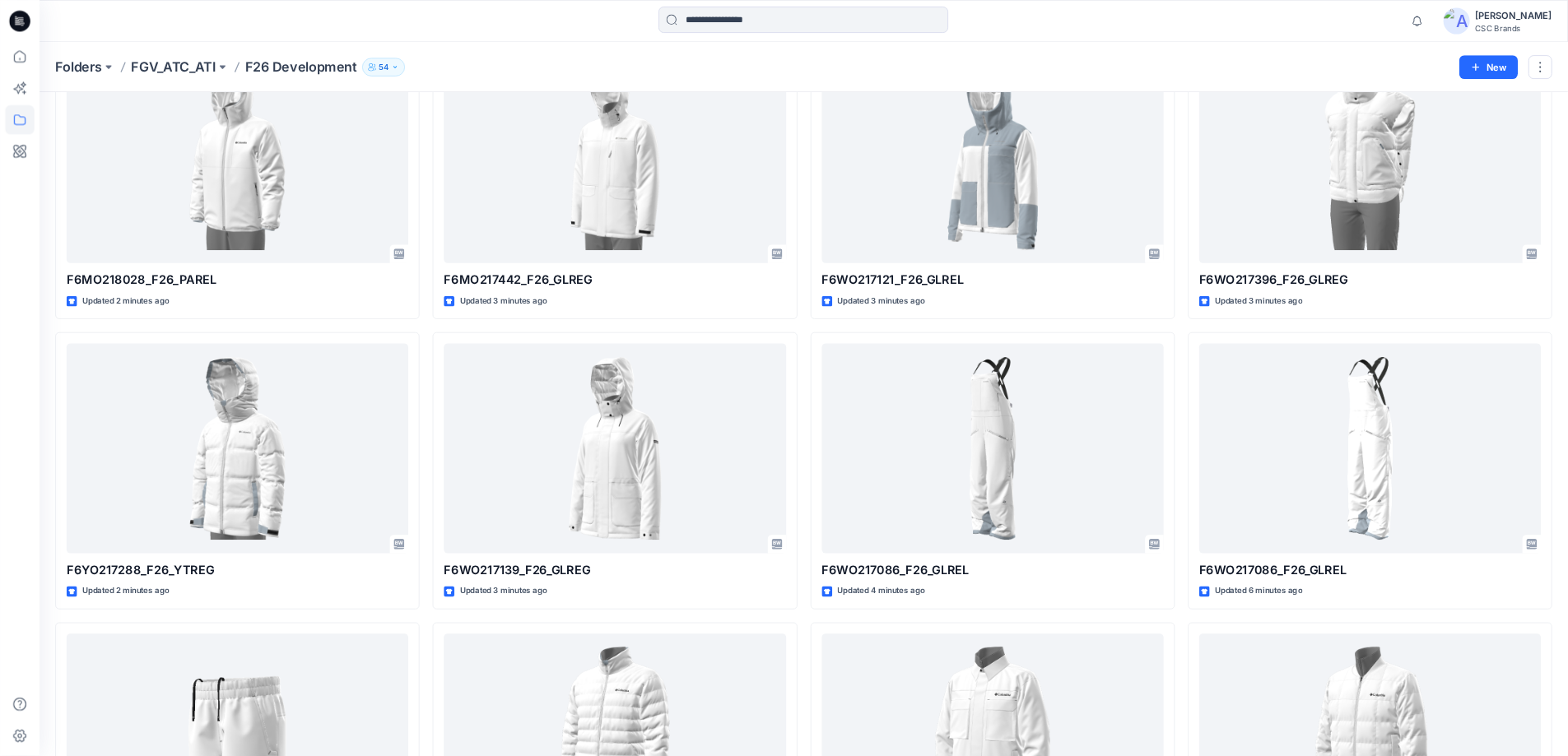
scroll to position [1218, 0]
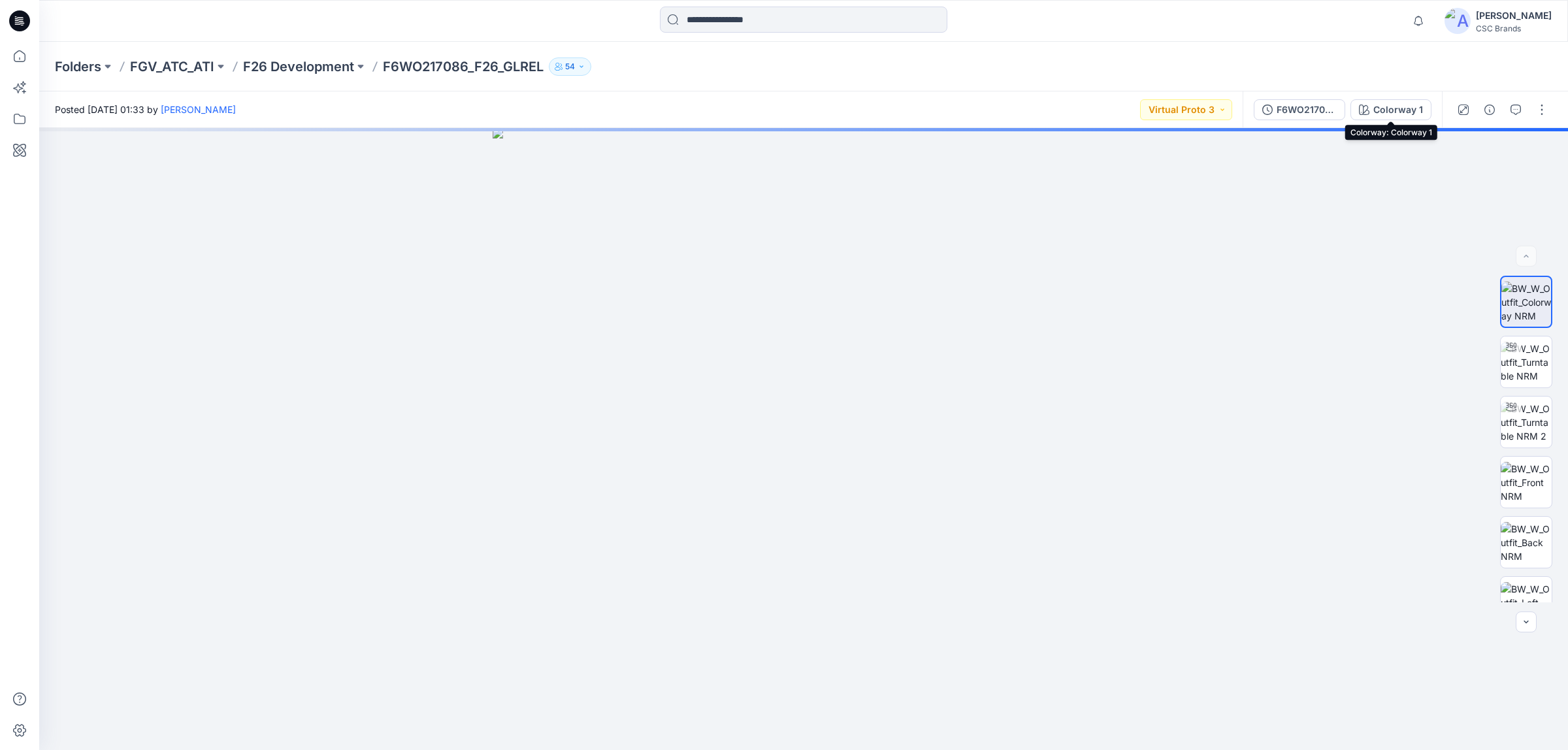
click at [1368, 111] on icon "button" at bounding box center [1364, 110] width 11 height 11
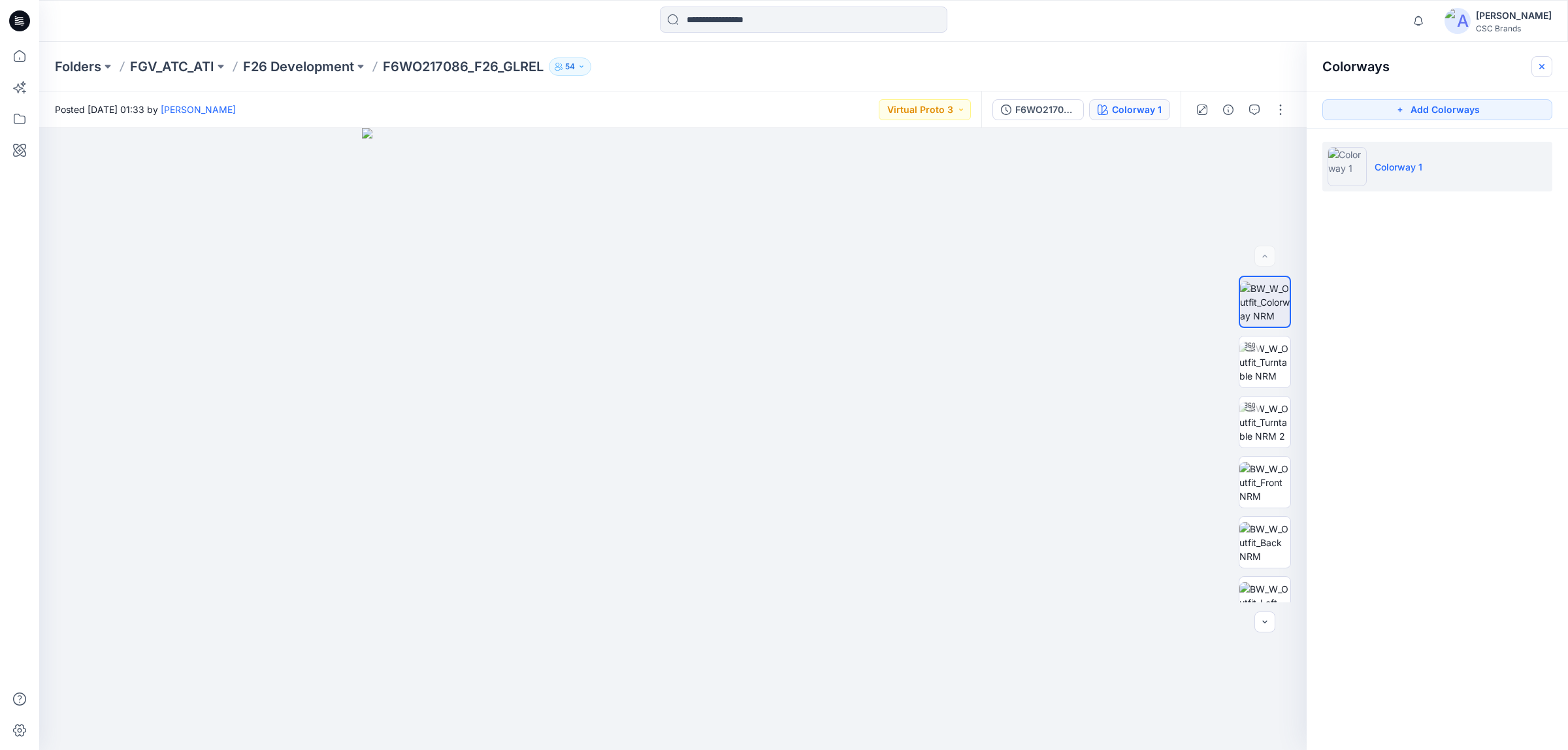
click at [1539, 67] on icon "button" at bounding box center [1542, 67] width 11 height 11
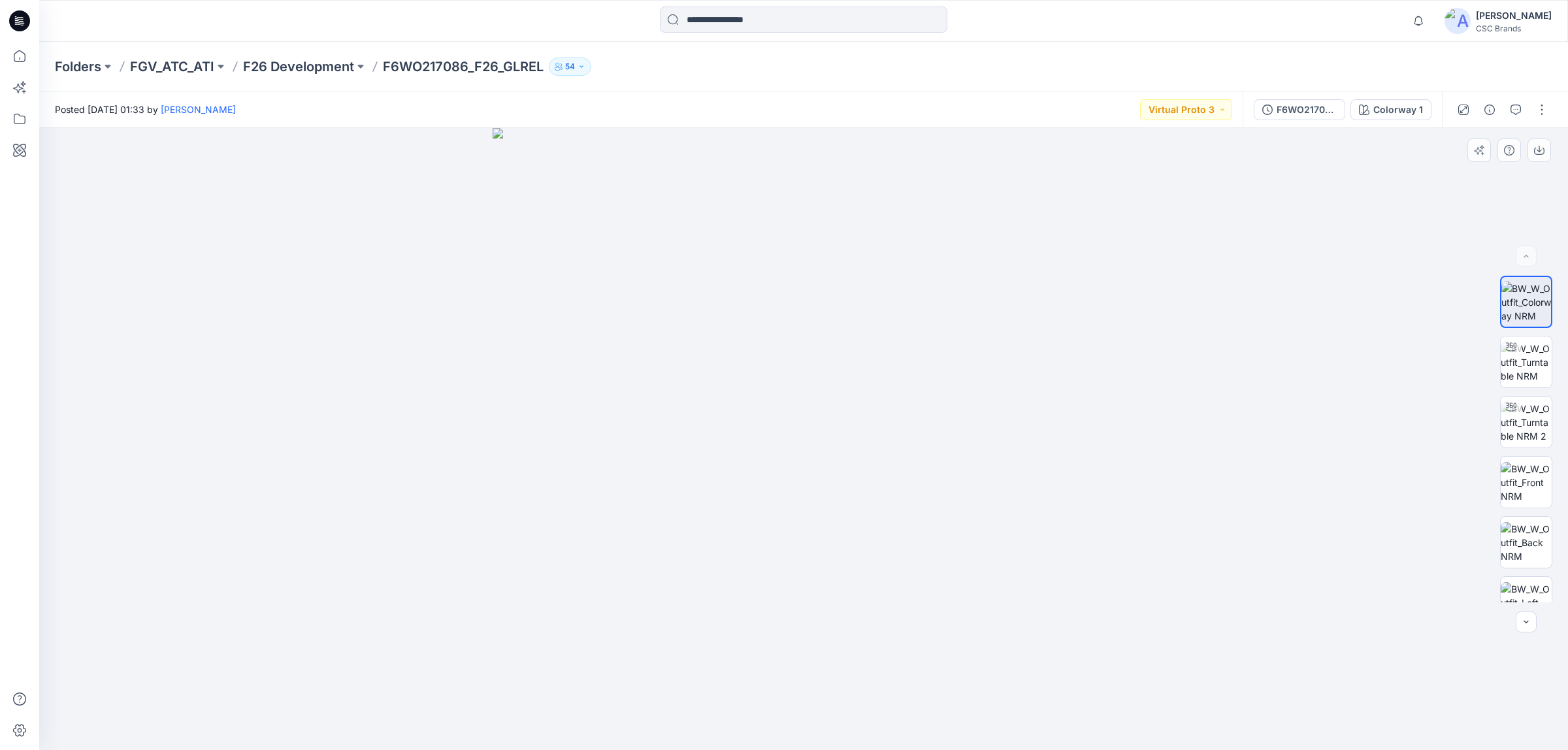
click at [1326, 312] on div at bounding box center [803, 439] width 1528 height 623
click at [1236, 607] on div at bounding box center [803, 439] width 1528 height 623
drag, startPoint x: 1200, startPoint y: 648, endPoint x: 1275, endPoint y: 643, distance: 75.2
click at [1200, 648] on div at bounding box center [803, 439] width 1528 height 623
click at [314, 64] on p "F26 Development" at bounding box center [299, 67] width 111 height 18
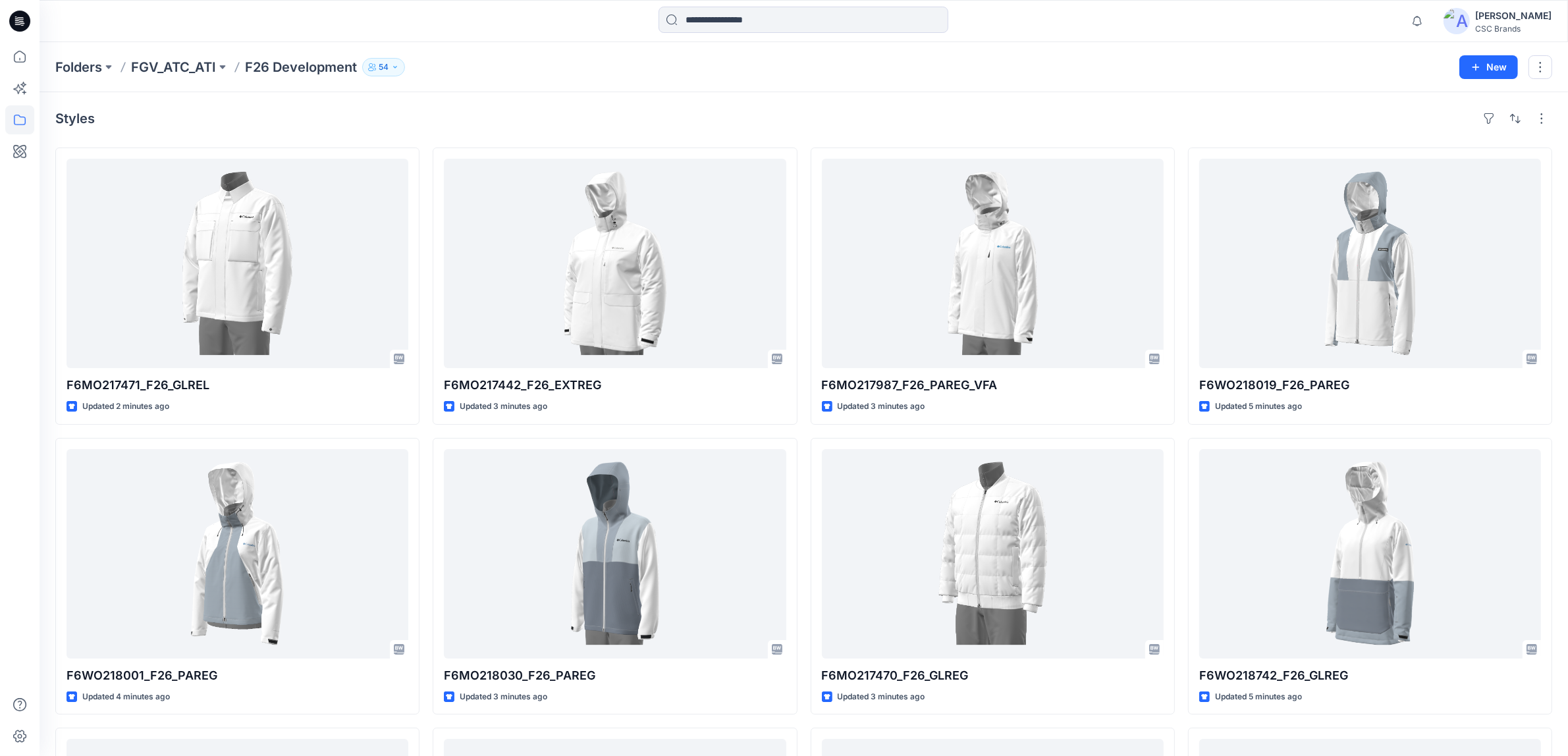
click at [1329, 74] on div "Folders FGV_ATC_ATI F26 Development 54" at bounding box center [752, 67] width 1395 height 19
click at [1430, 27] on icon "button" at bounding box center [1417, 21] width 25 height 26
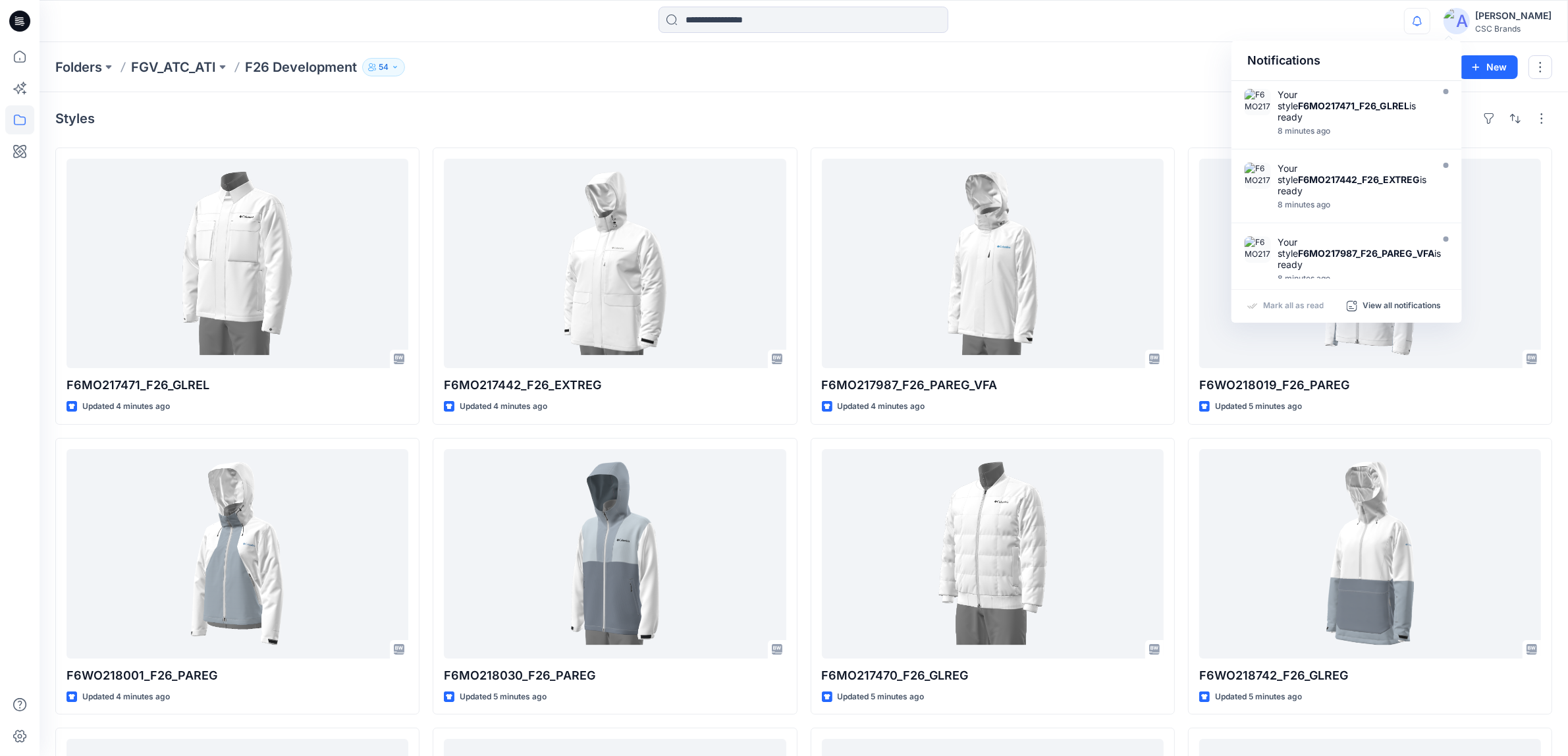
click at [1214, 94] on div "Styles F6MO217471_F26_GLREL Updated 4 minutes ago F6WO218001_F26_PAREG Updated …" at bounding box center [803, 580] width 1529 height 976
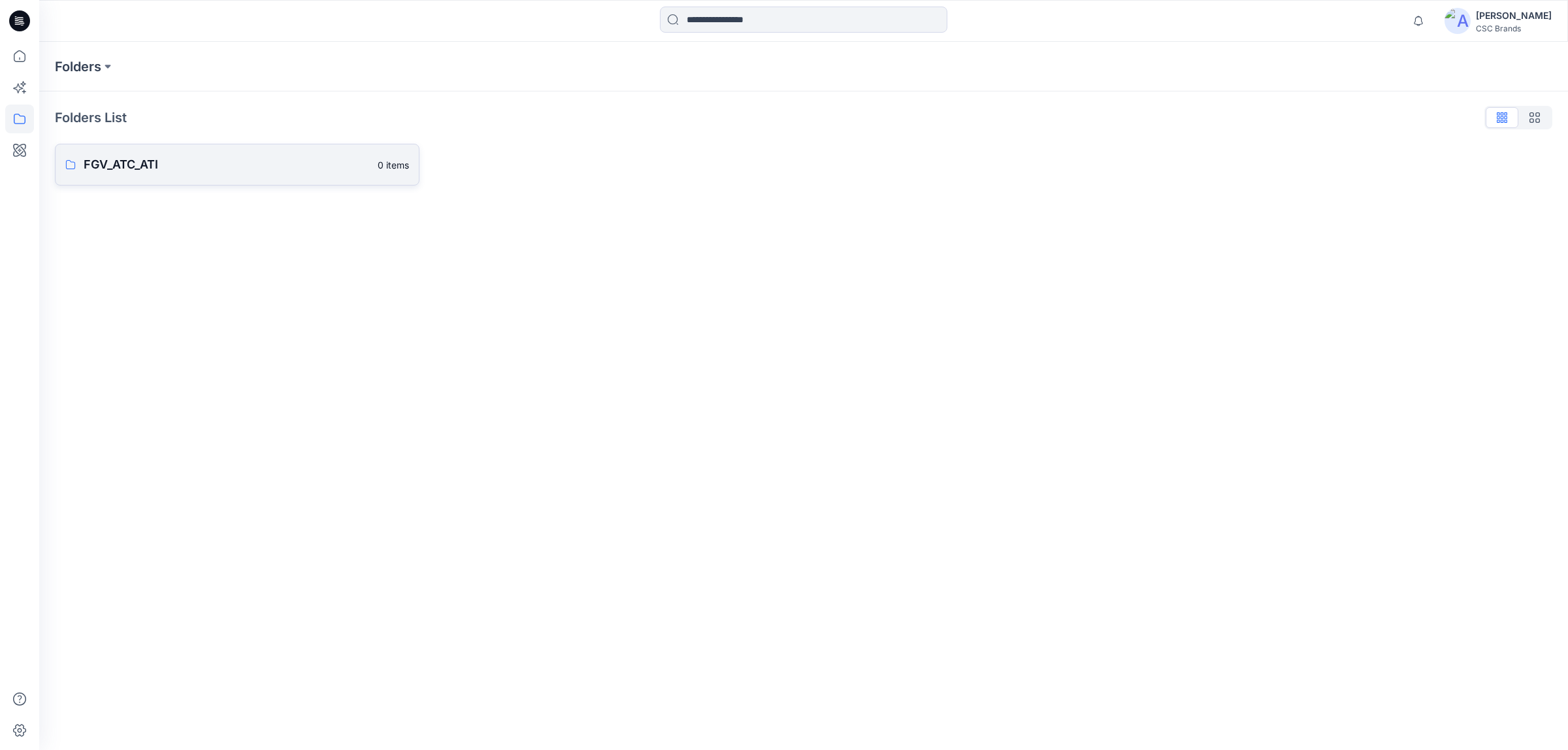
click at [159, 173] on p "FGV_ATC_ATI" at bounding box center [226, 165] width 286 height 18
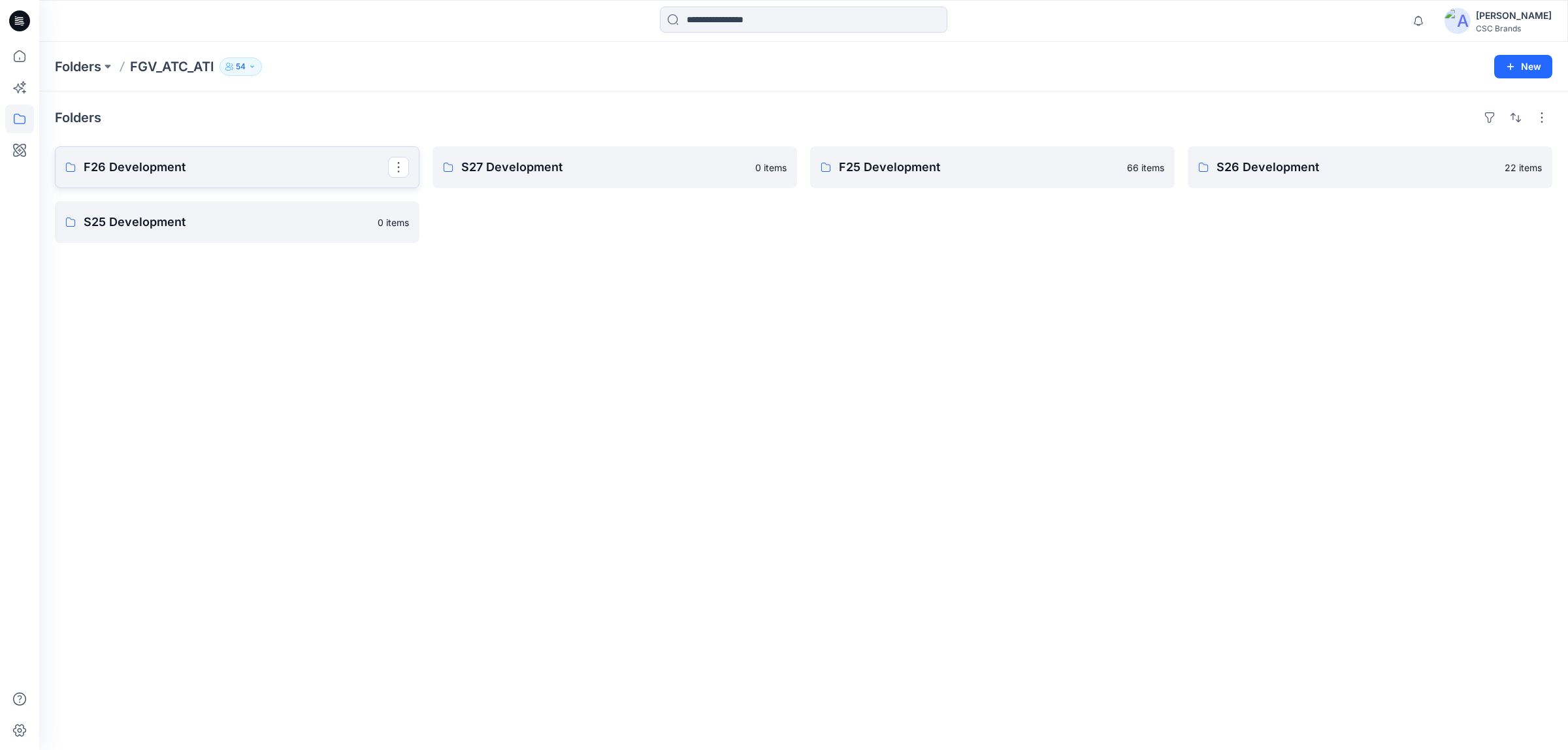
click at [295, 174] on p "F26 Development" at bounding box center [236, 167] width 305 height 18
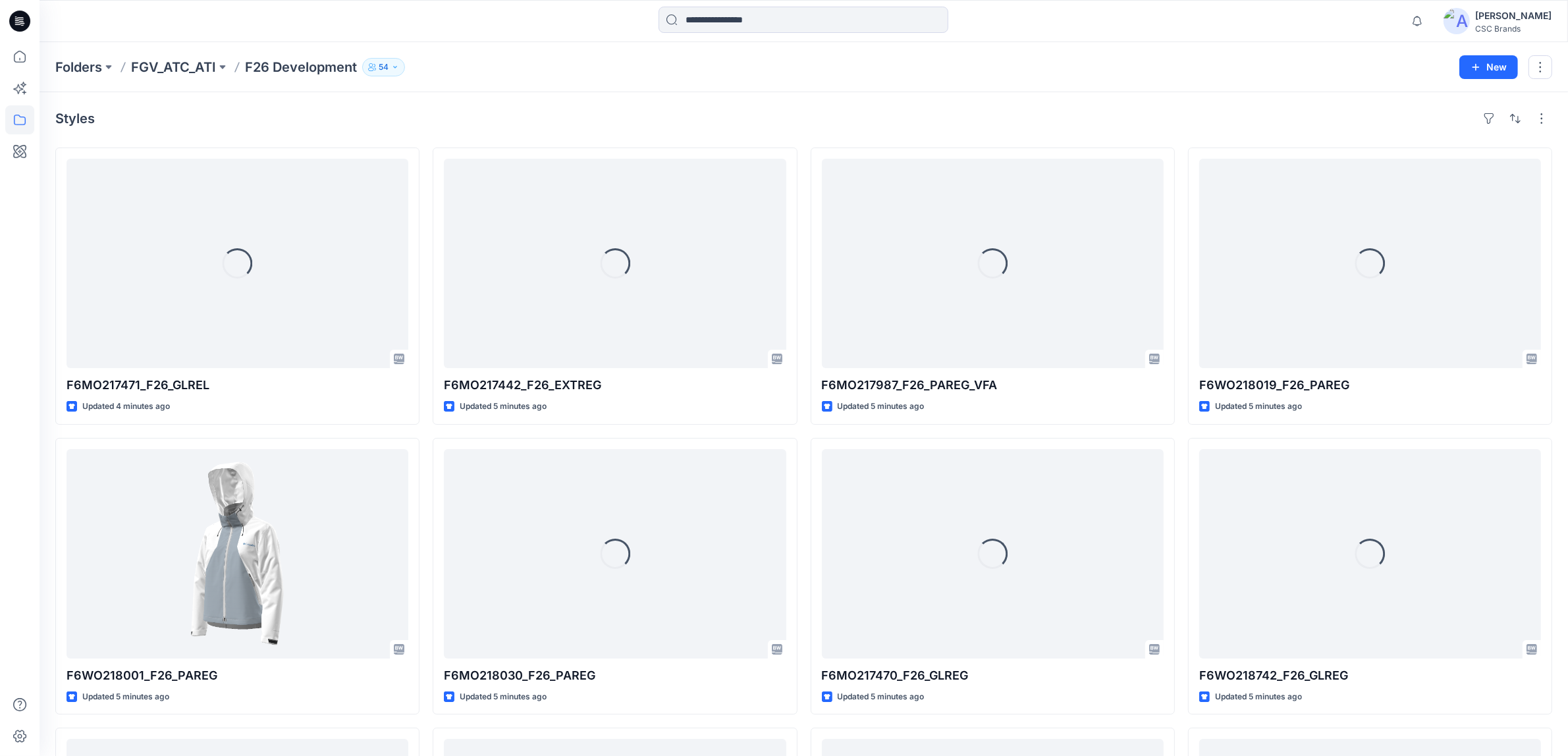
click at [1506, 18] on div "[PERSON_NAME] CSC Brands" at bounding box center [1498, 21] width 108 height 26
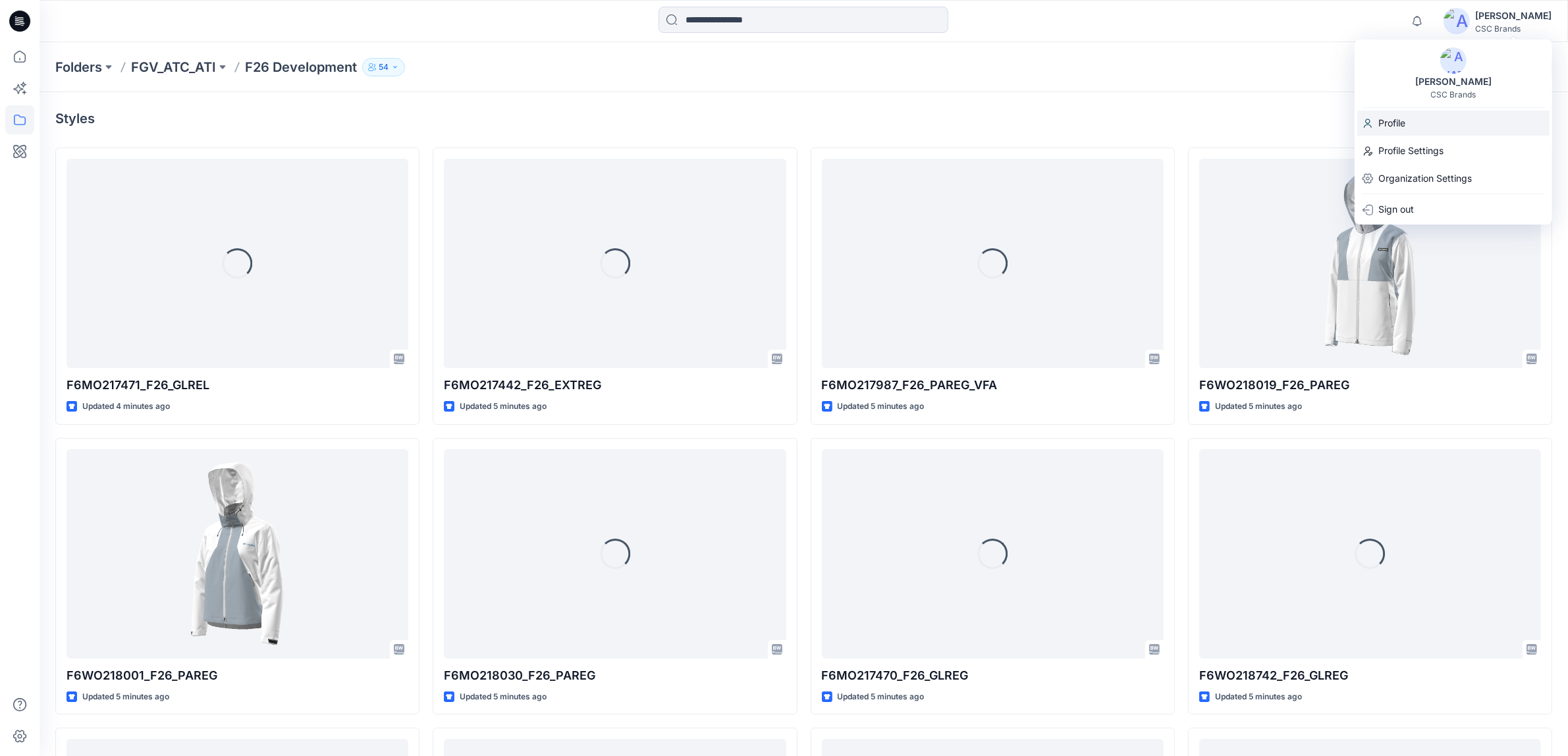
click at [1404, 128] on p "Profile" at bounding box center [1392, 123] width 27 height 25
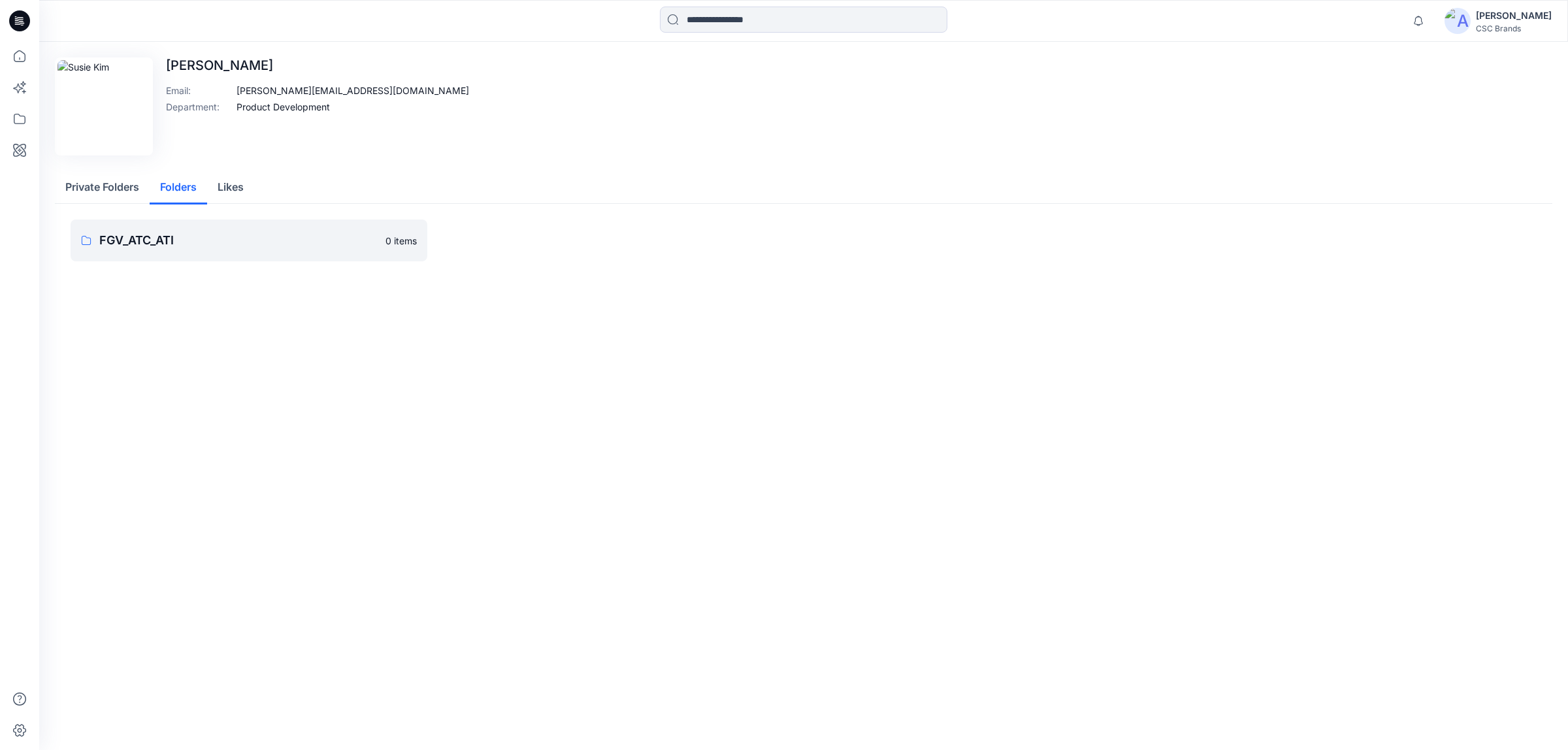
click at [183, 183] on button "Folders" at bounding box center [178, 187] width 58 height 33
click at [102, 193] on button "Private Folders" at bounding box center [101, 187] width 94 height 33
click at [141, 243] on p "Trash" at bounding box center [236, 240] width 273 height 18
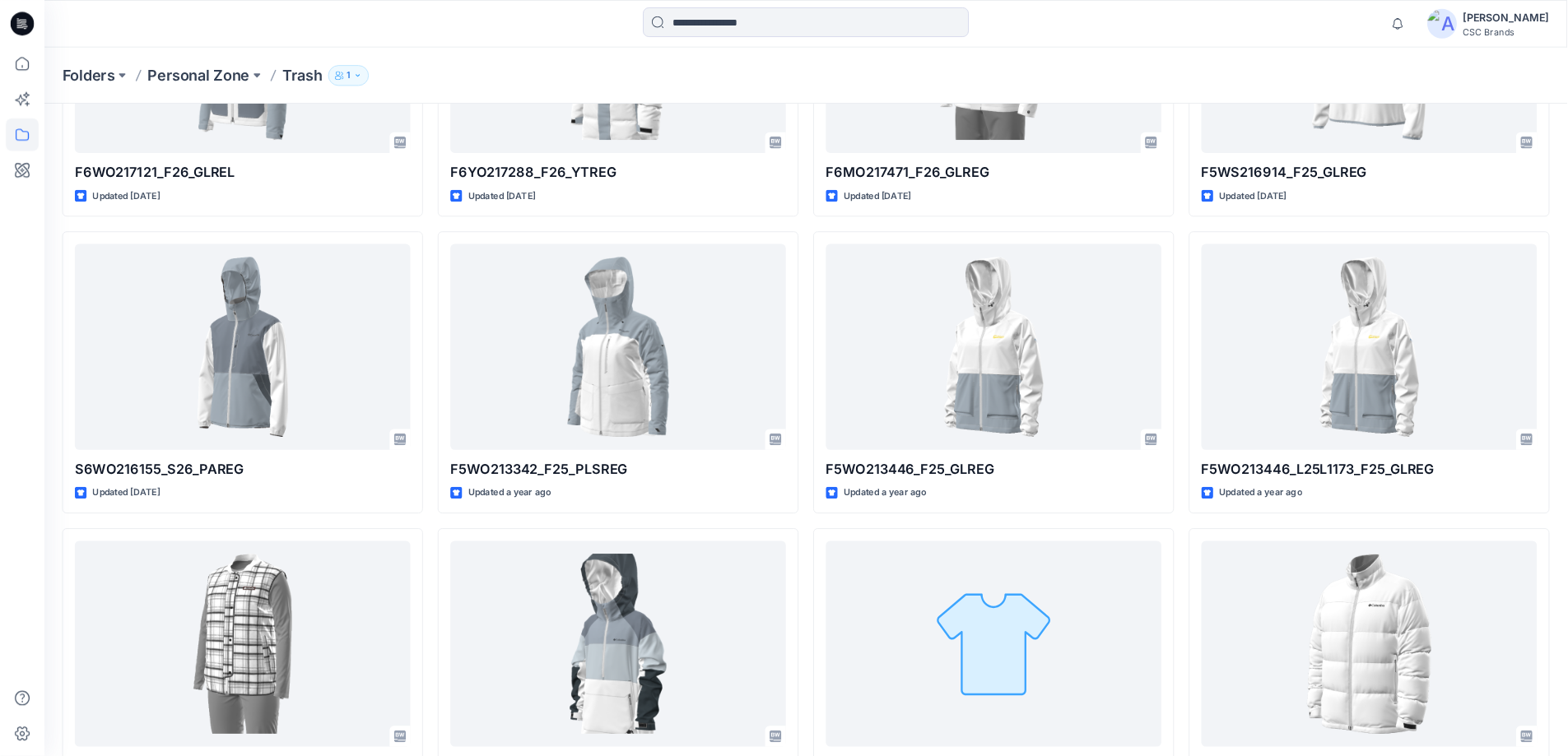
scroll to position [2566, 0]
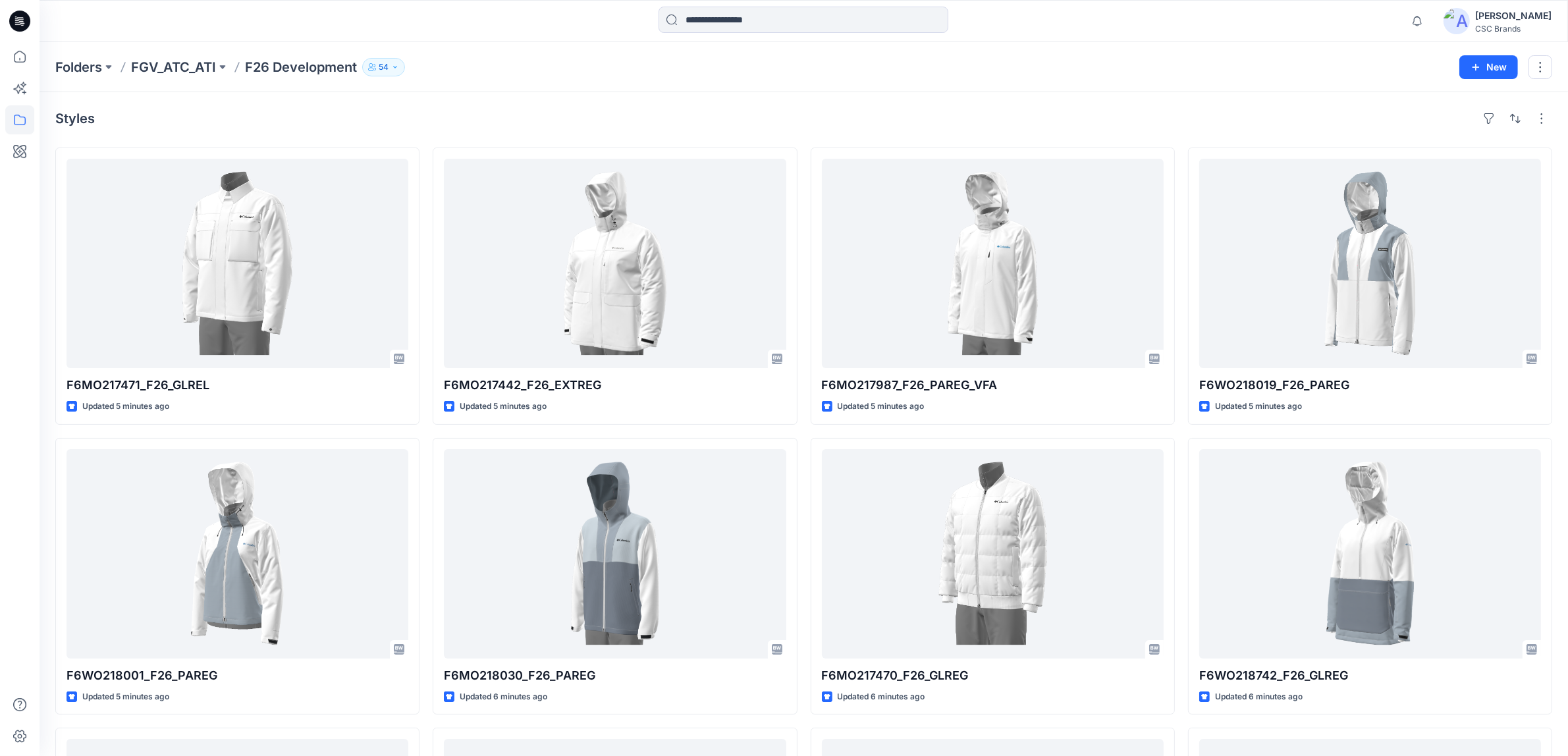
click at [14, 247] on div at bounding box center [19, 399] width 29 height 714
click at [1319, 121] on div "Styles" at bounding box center [803, 118] width 1497 height 21
click at [279, 77] on div "Folders FGV_ATC_ATI F26 Development 54 New" at bounding box center [803, 67] width 1529 height 50
click at [280, 69] on p "F26 Development" at bounding box center [301, 67] width 112 height 19
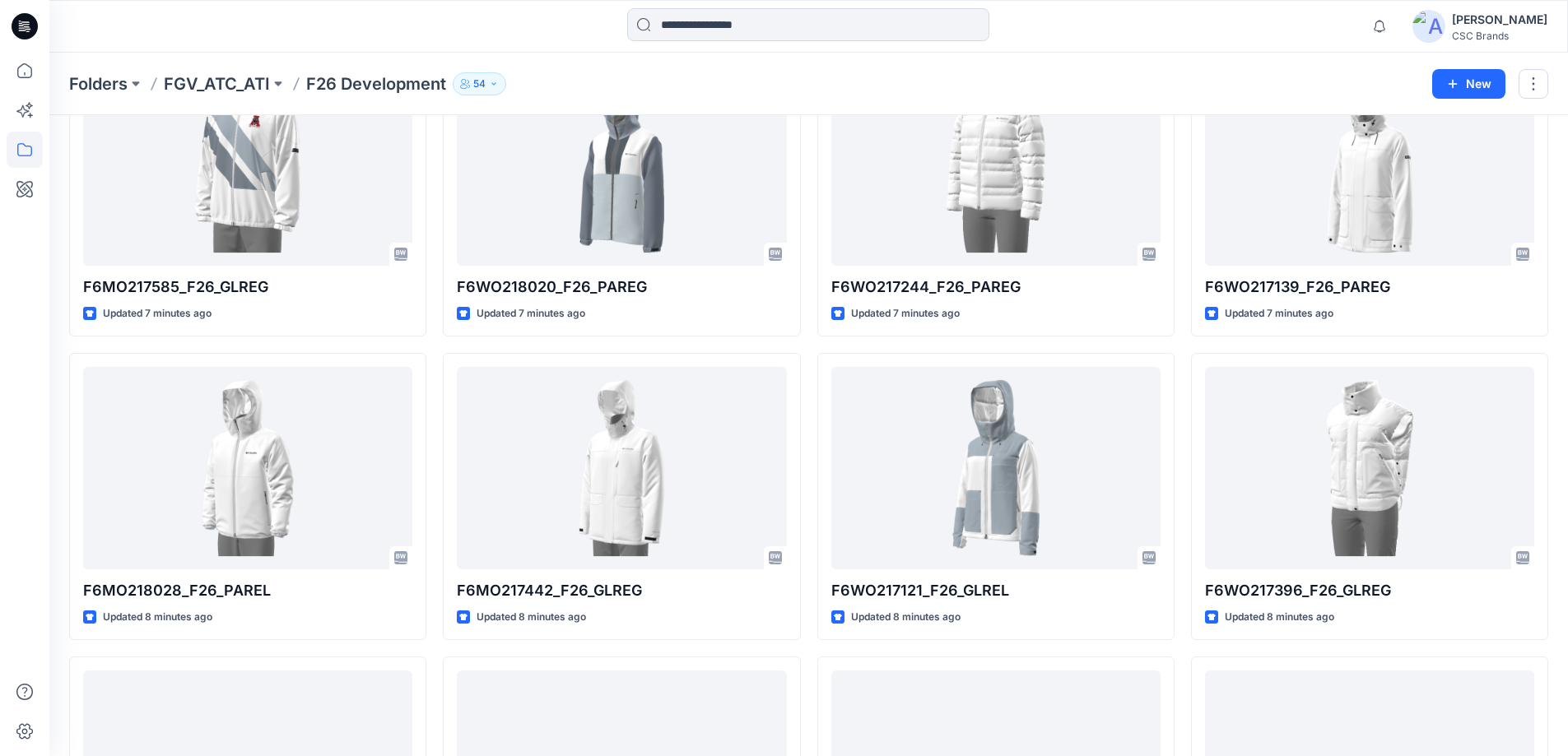
scroll to position [408, 0]
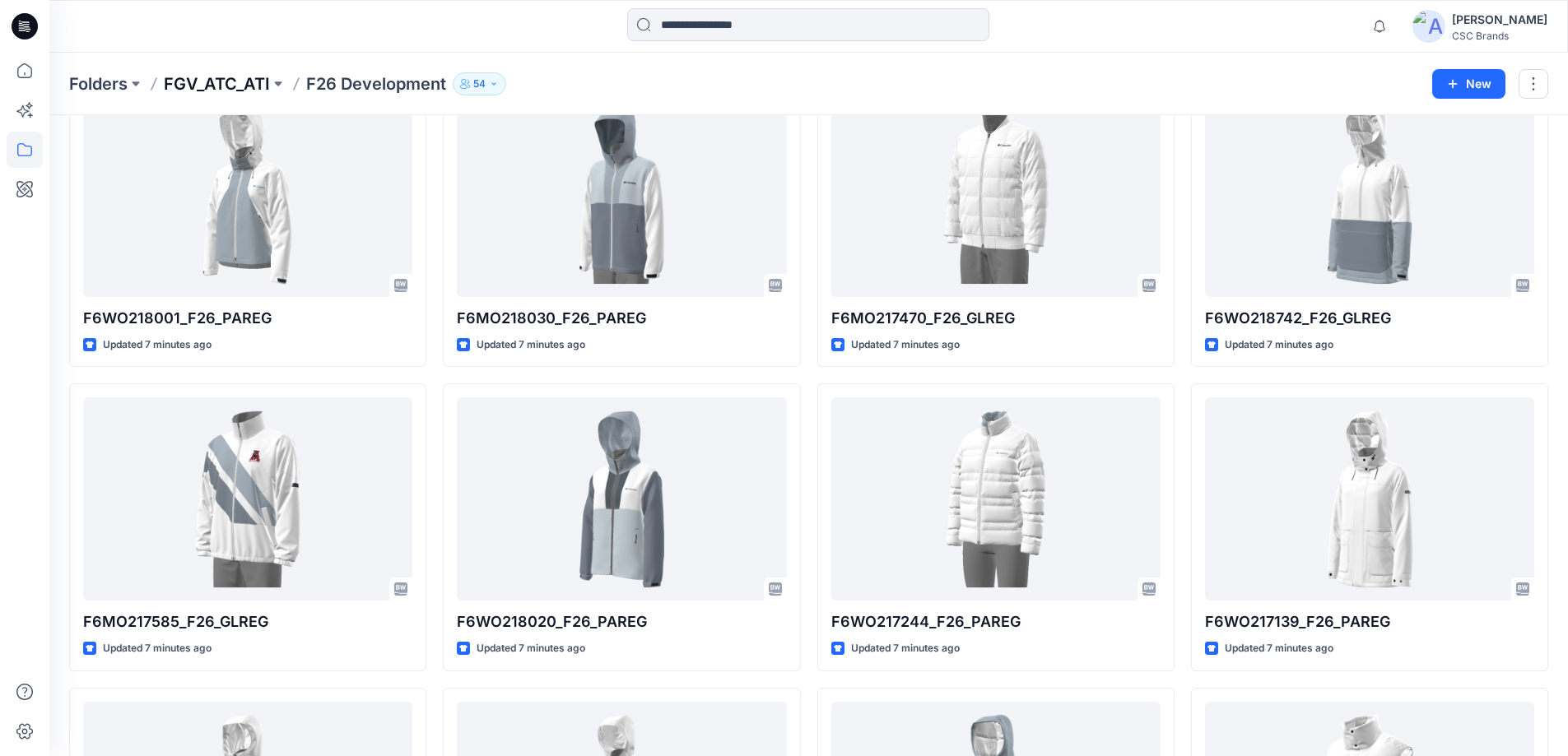
click at [266, 83] on p "FGV_ATC_ATI" at bounding box center [217, 84] width 106 height 23
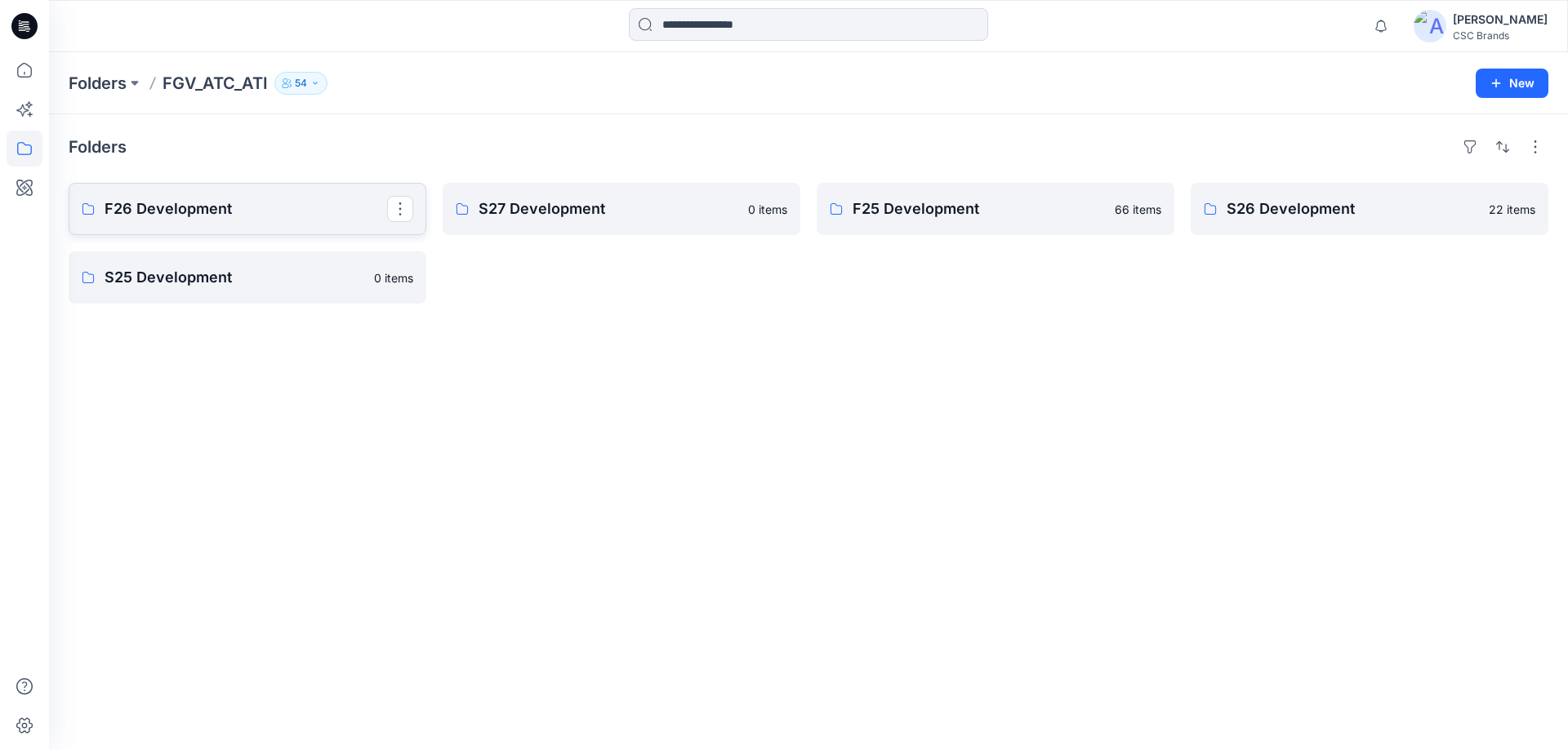
click at [243, 219] on p "F26 Development" at bounding box center [246, 209] width 282 height 23
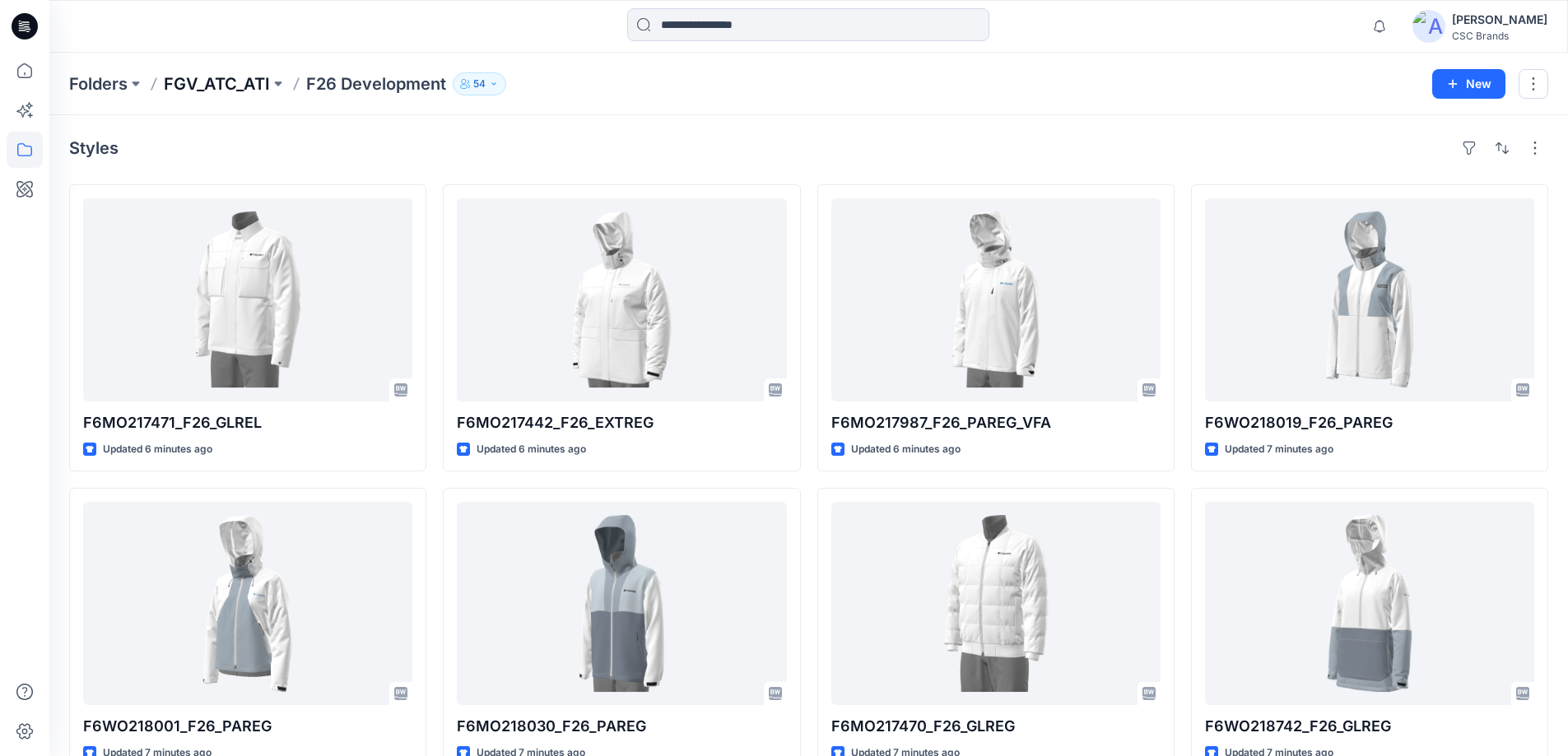
click at [236, 83] on p "FGV_ATC_ATI" at bounding box center [217, 84] width 106 height 23
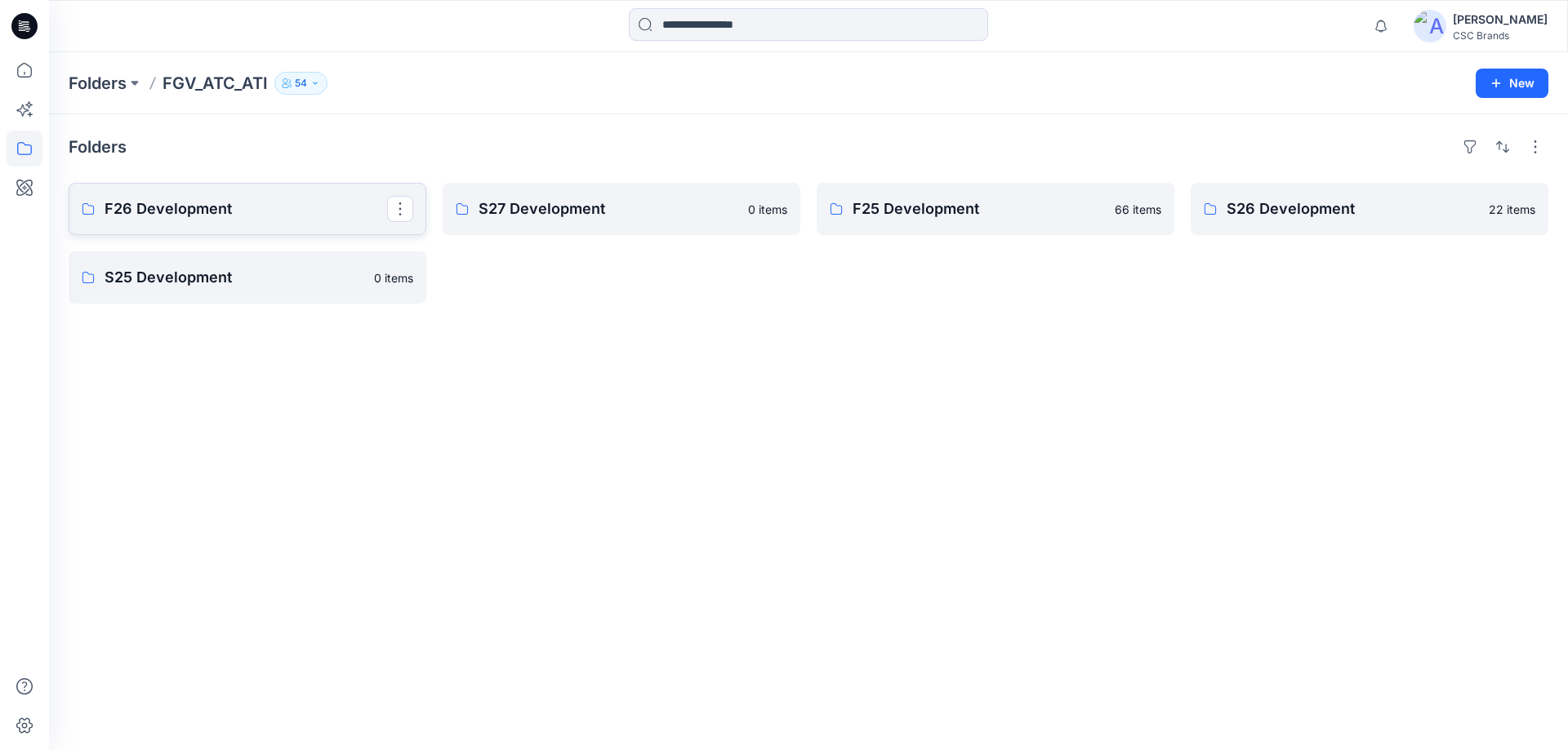
click at [268, 208] on p "F26 Development" at bounding box center [246, 209] width 282 height 23
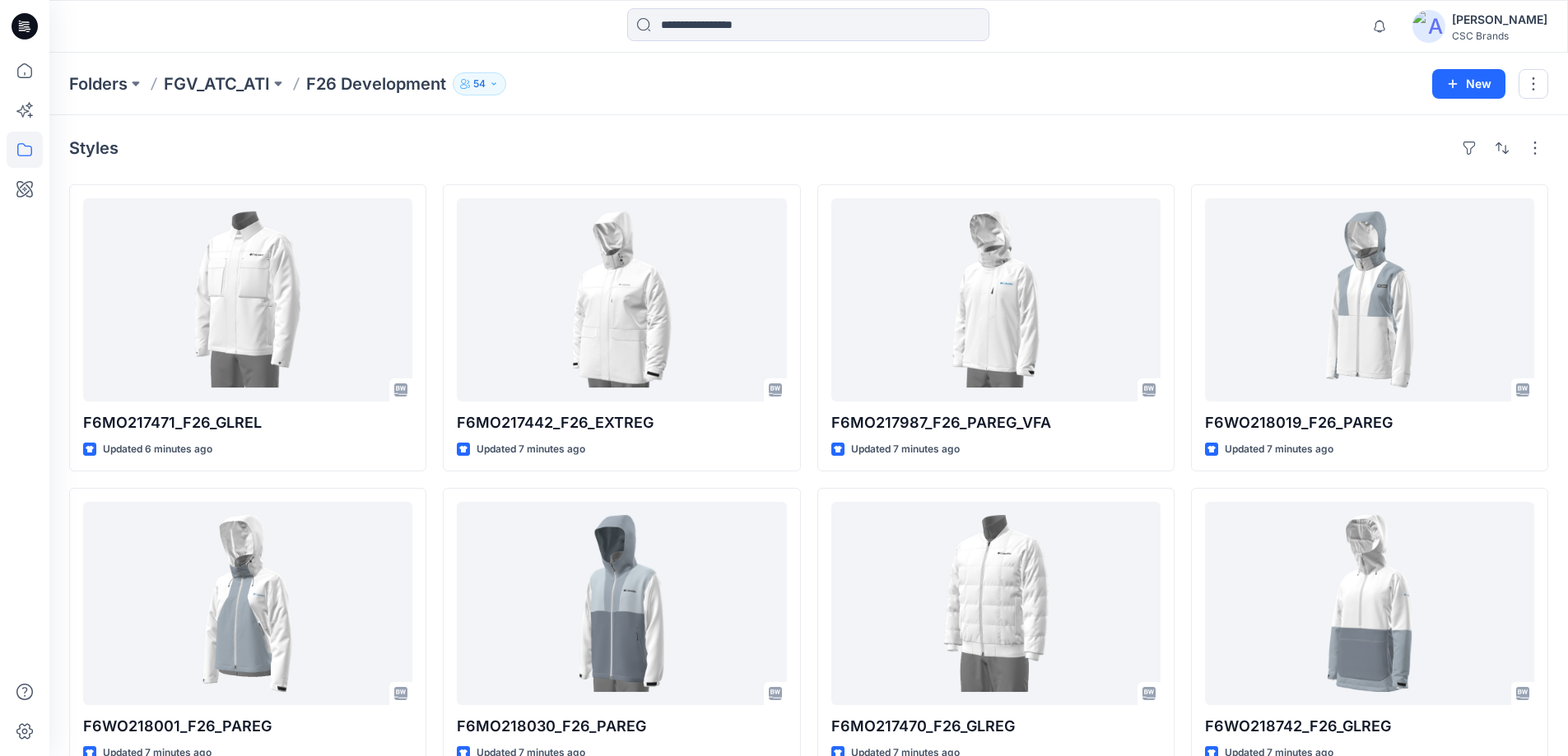
click at [473, 84] on p "54" at bounding box center [479, 83] width 13 height 18
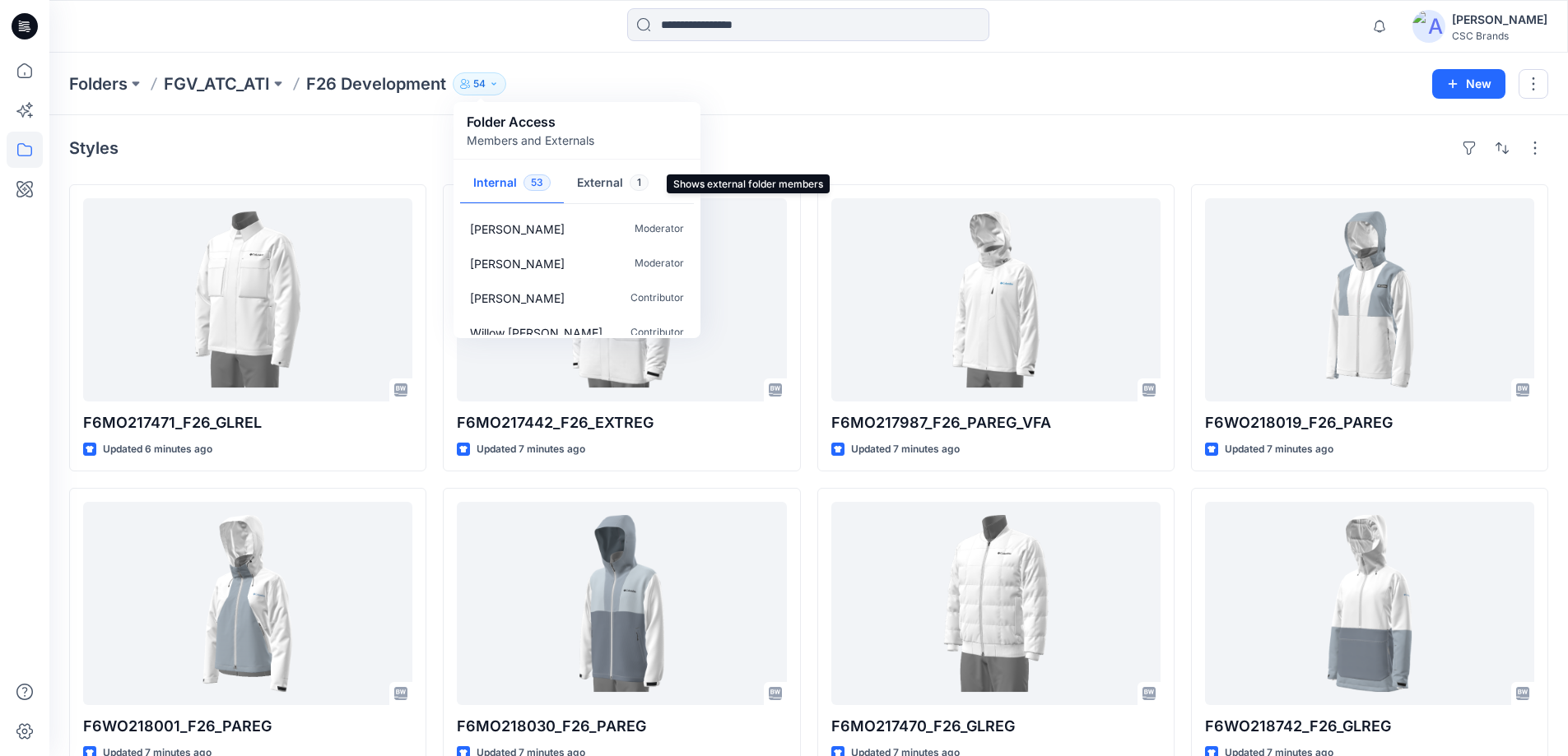
click at [612, 180] on button "External 1" at bounding box center [612, 184] width 98 height 42
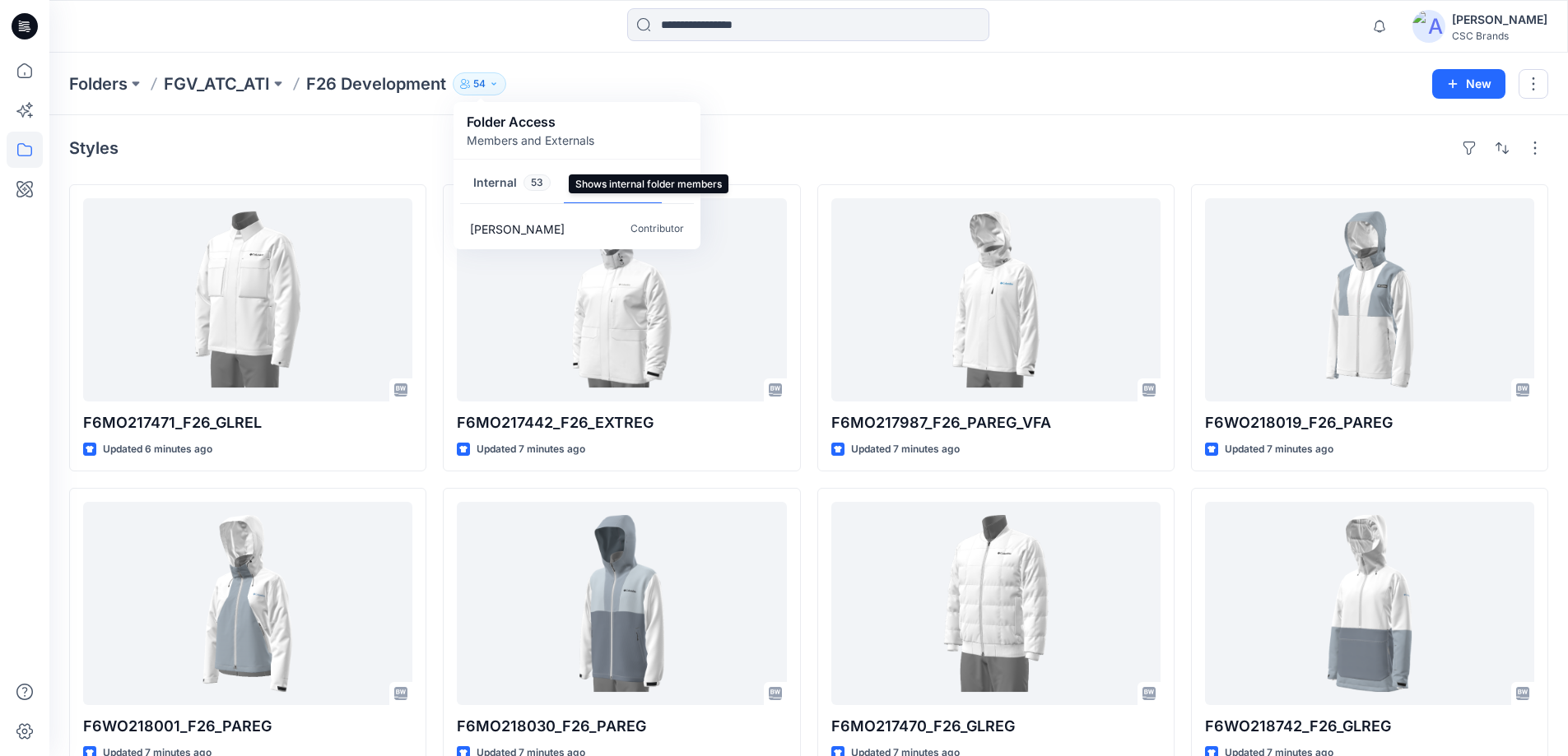
click at [492, 184] on button "Internal 53" at bounding box center [512, 184] width 104 height 42
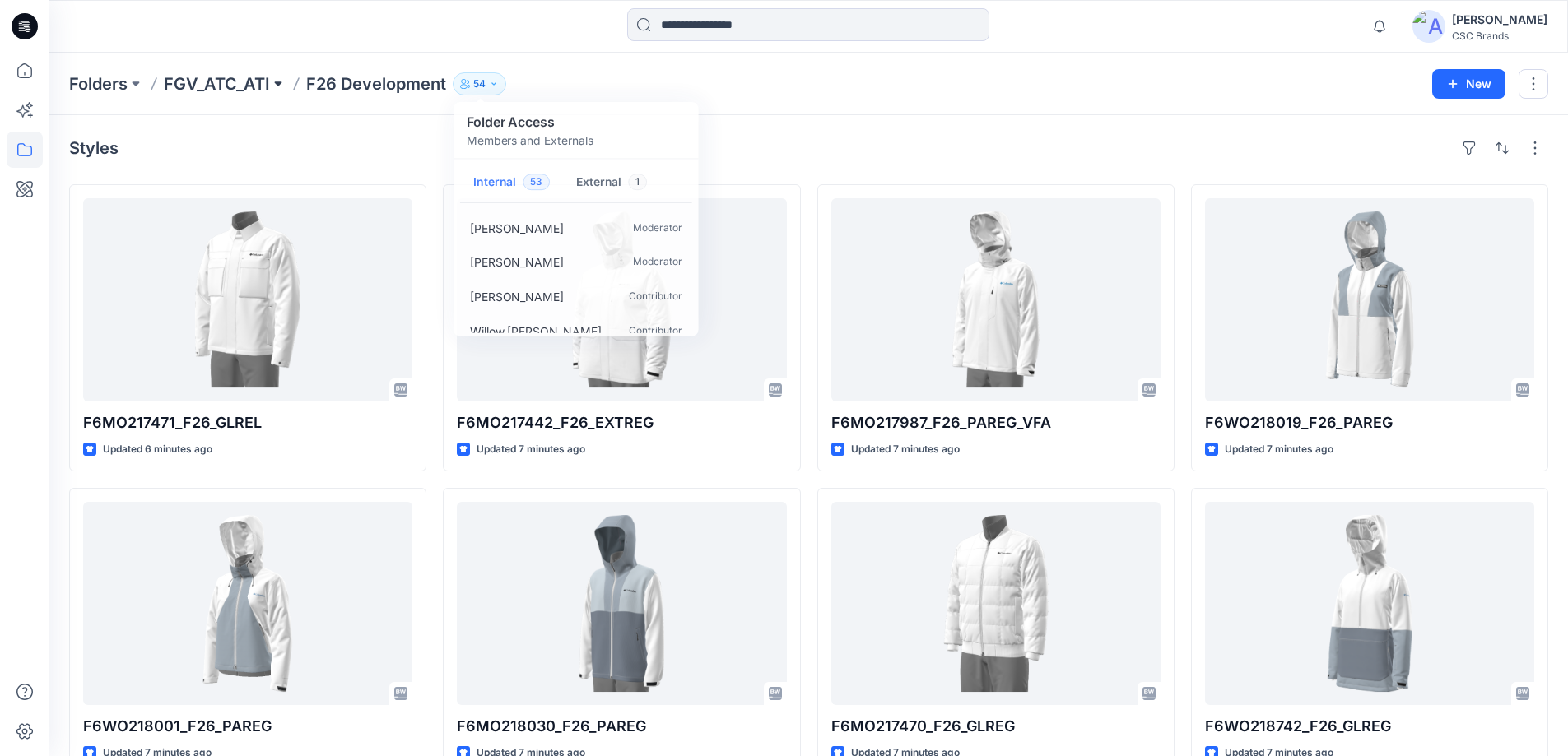
click at [277, 78] on button at bounding box center [278, 84] width 16 height 23
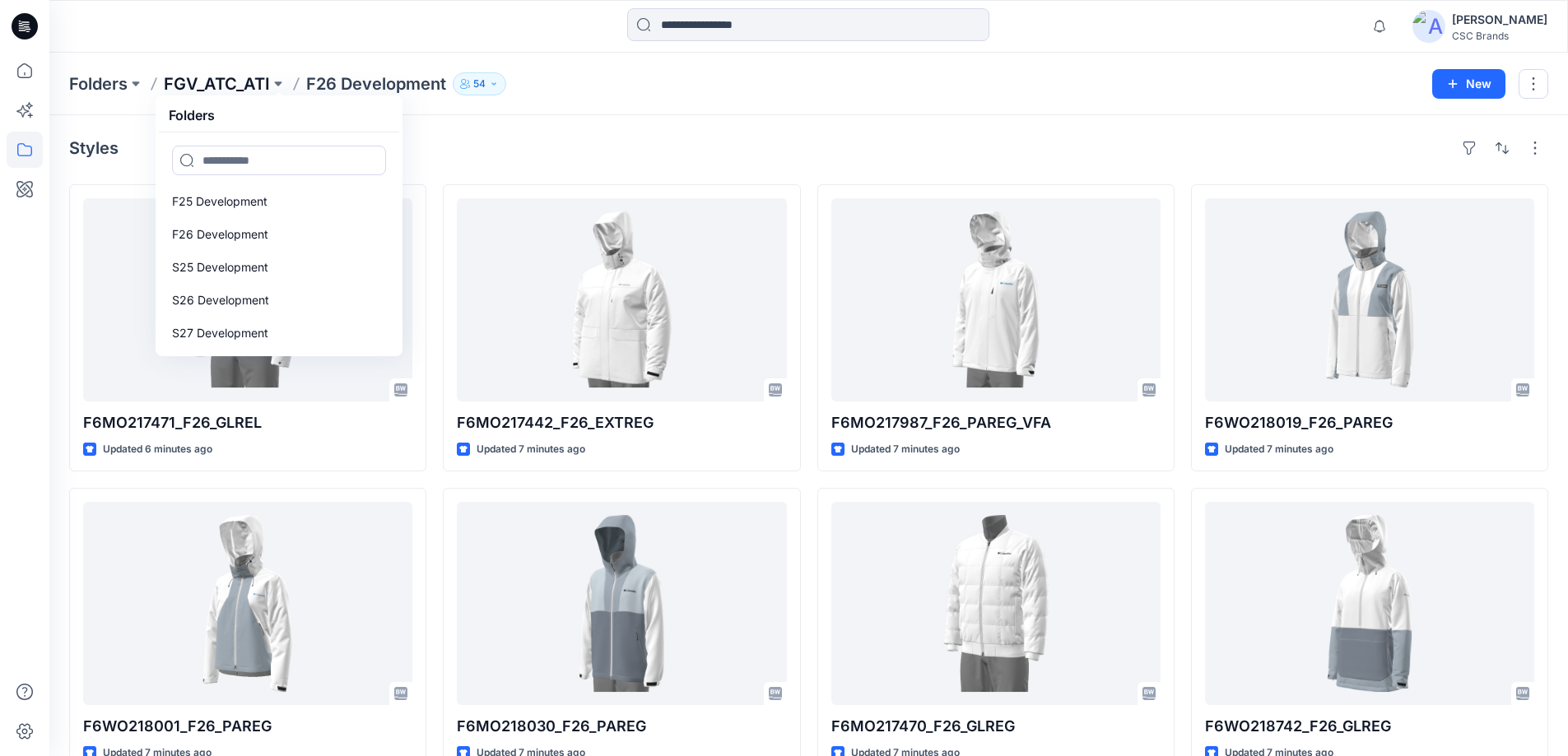
click at [253, 82] on p "FGV_ATC_ATI" at bounding box center [217, 84] width 106 height 23
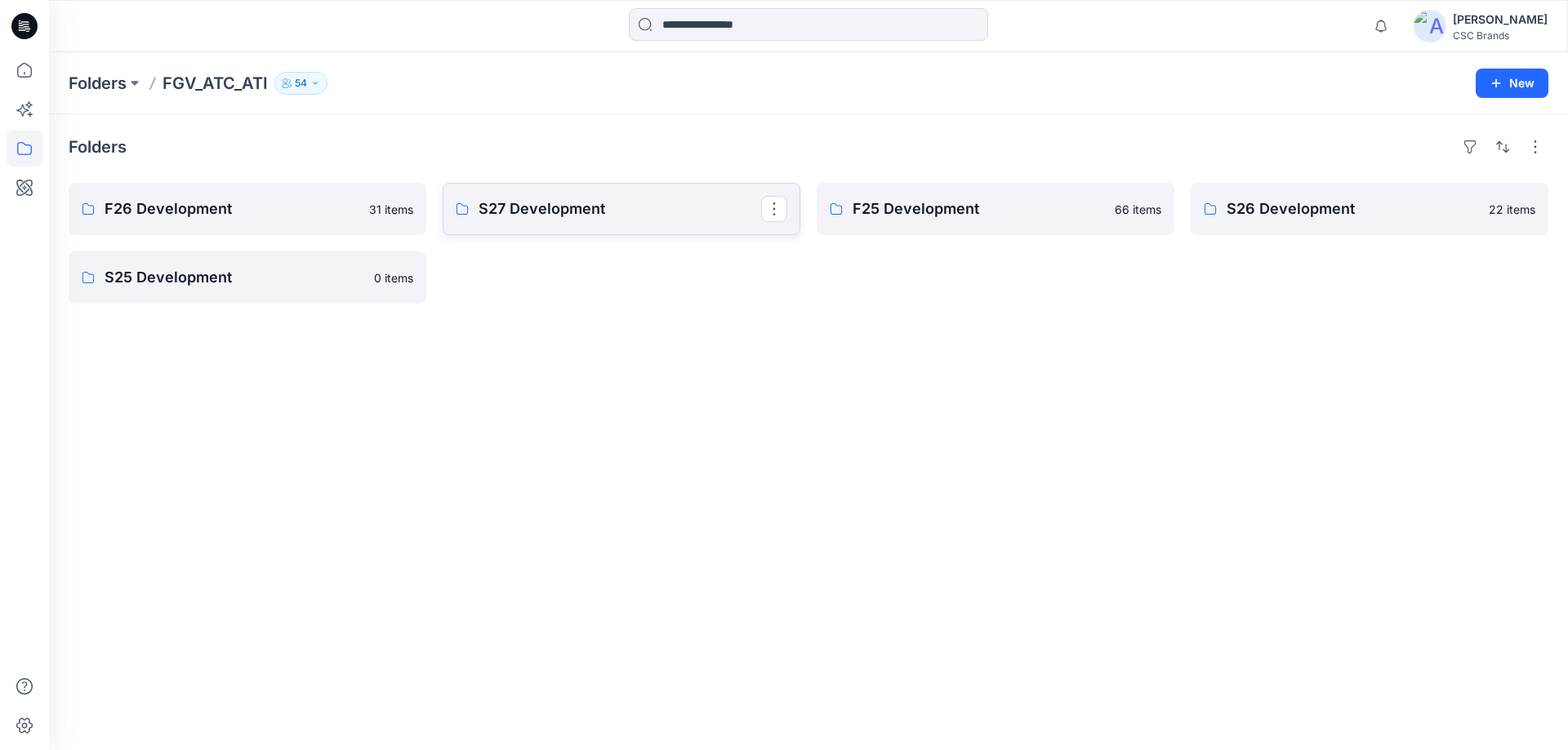
click at [512, 199] on p "S27 Development" at bounding box center [620, 209] width 282 height 23
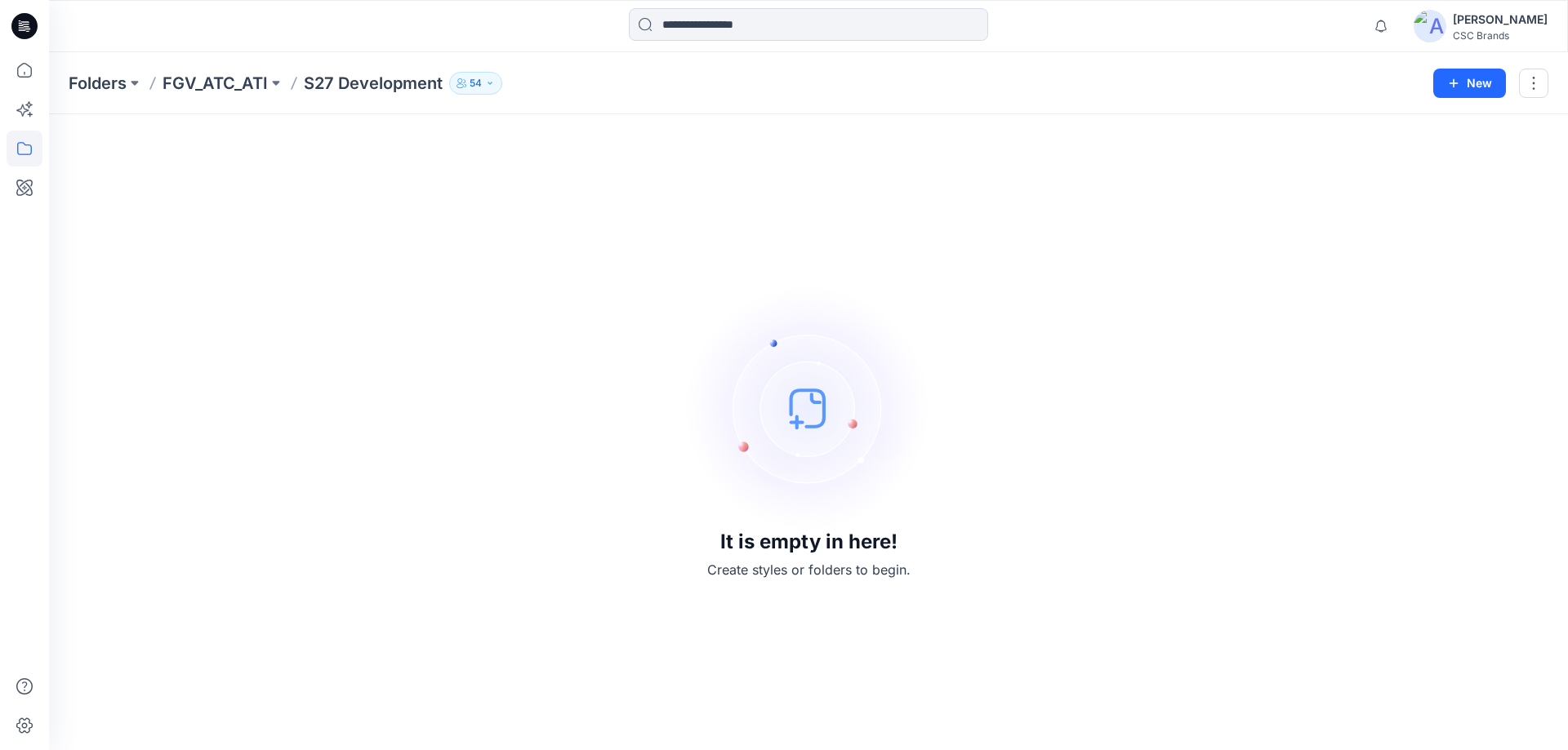
click at [465, 89] on button "54" at bounding box center [475, 83] width 53 height 23
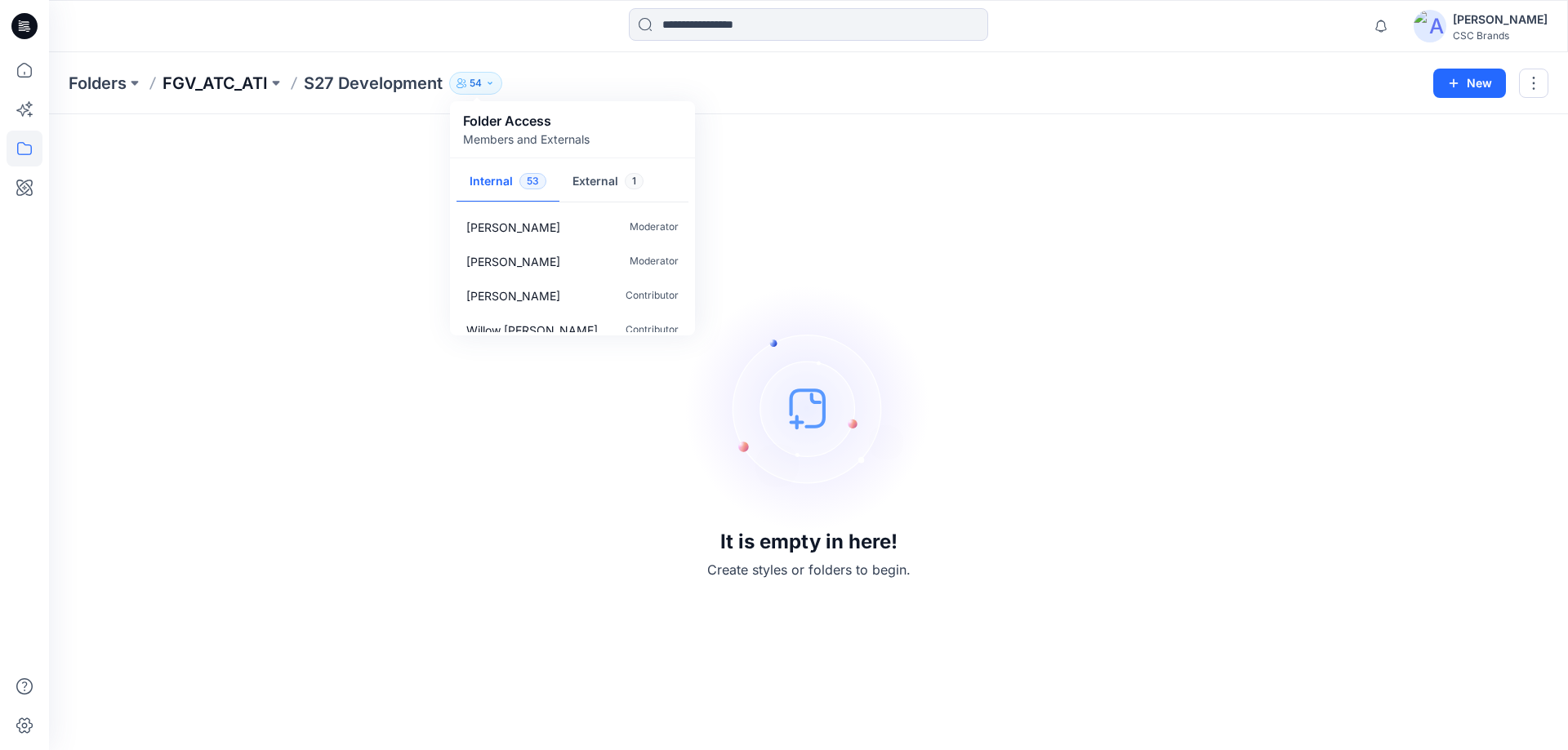
click at [257, 80] on p "FGV_ATC_ATI" at bounding box center [215, 83] width 106 height 23
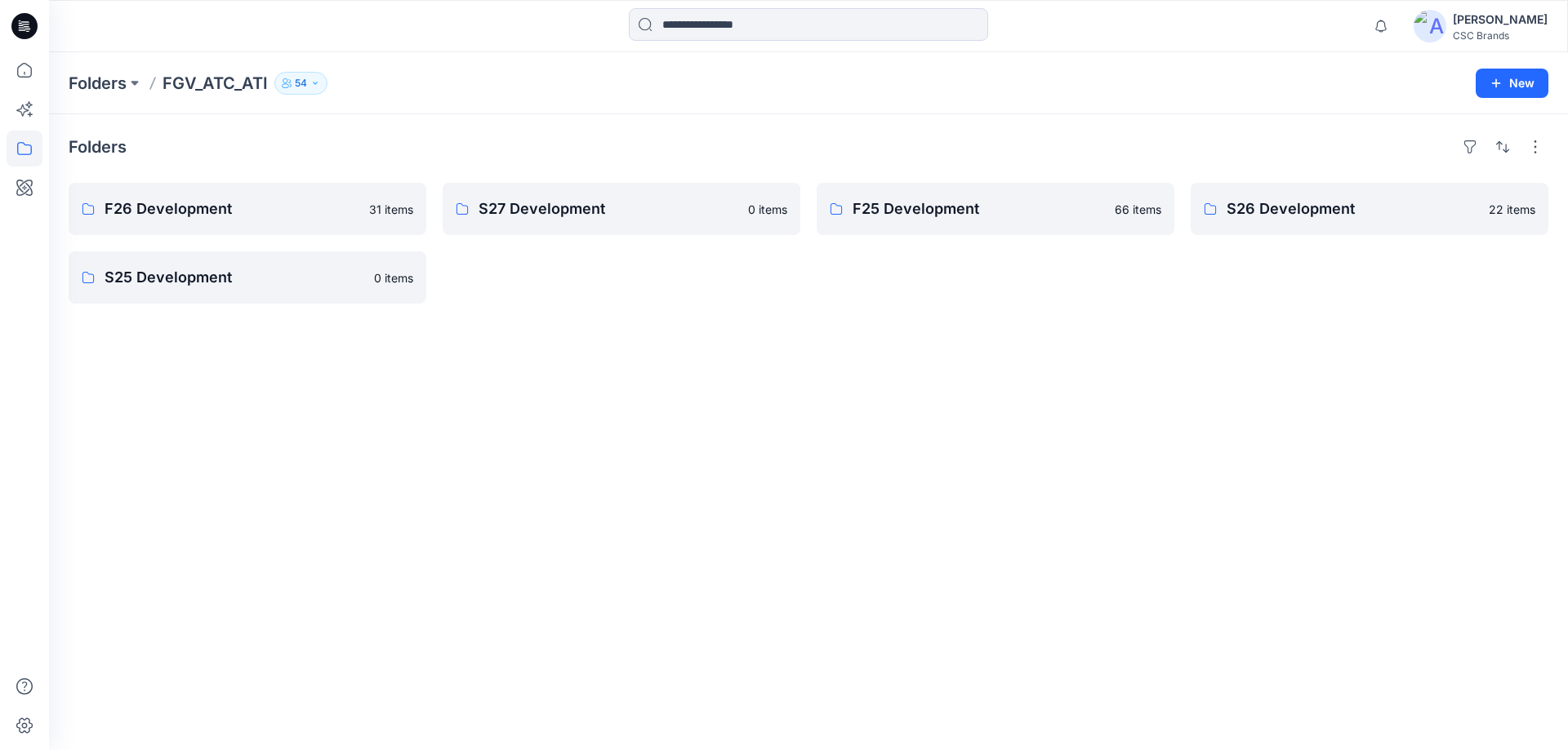
click at [535, 134] on div "Folders" at bounding box center [808, 147] width 1480 height 26
click at [1396, 20] on icon "button" at bounding box center [1381, 26] width 31 height 33
click at [962, 390] on div "Folders F26 Development 31 items S25 Development 0 items S27 Development 0 item…" at bounding box center [808, 432] width 1519 height 636
click at [298, 218] on p "F26 Development" at bounding box center [246, 209] width 282 height 23
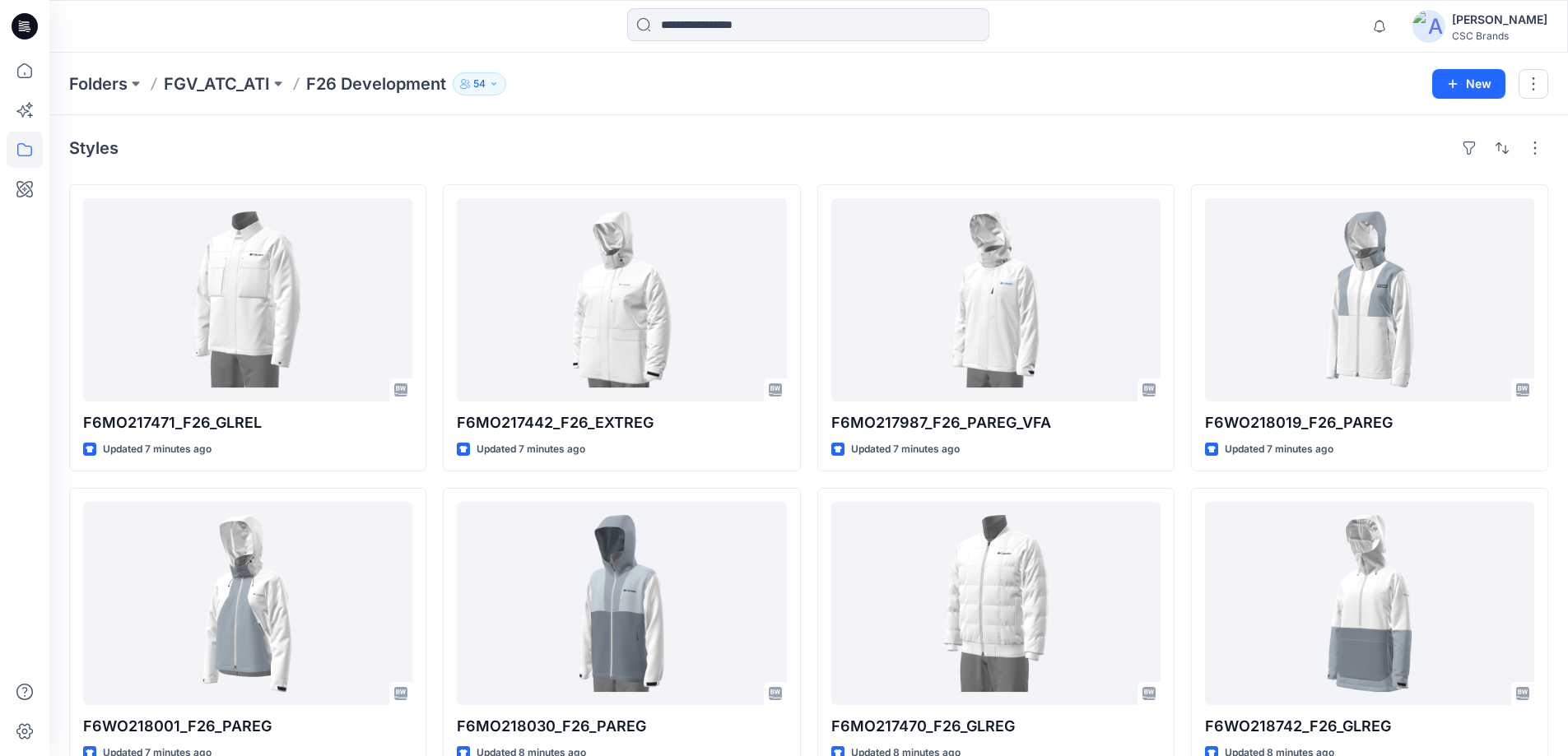
click at [1234, 91] on div "Folders FGV_ATC_ATI F26 Development 54 Folder Access Members and Externals Inte…" at bounding box center [744, 84] width 1351 height 23
click at [1252, 65] on div "Folders FGV_ATC_ATI F26 Development 54 Folder Access Members and Externals Inte…" at bounding box center [809, 83] width 1519 height 63
click at [246, 78] on p "FGV_ATC_ATI" at bounding box center [217, 84] width 106 height 23
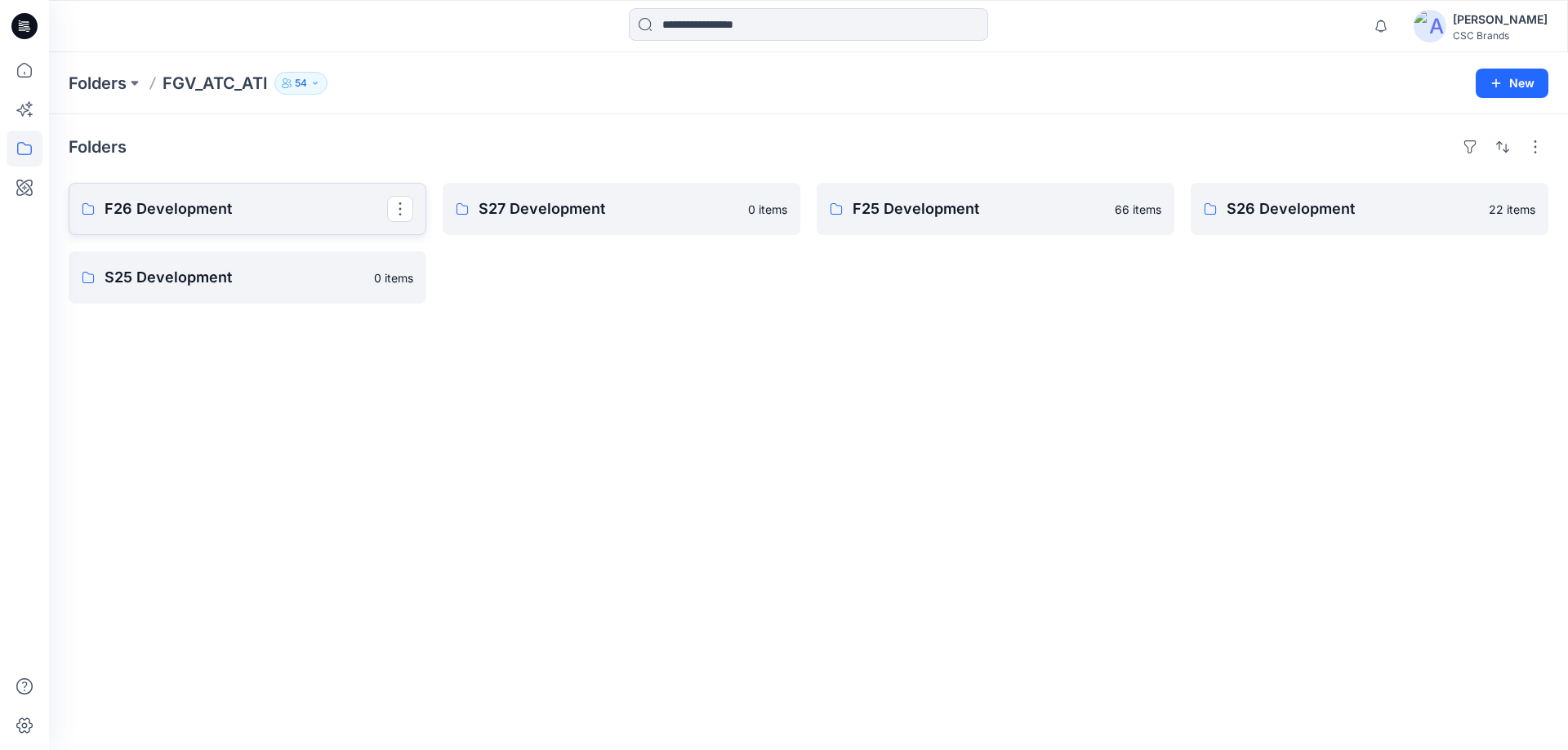
click at [263, 215] on p "F26 Development" at bounding box center [246, 209] width 282 height 23
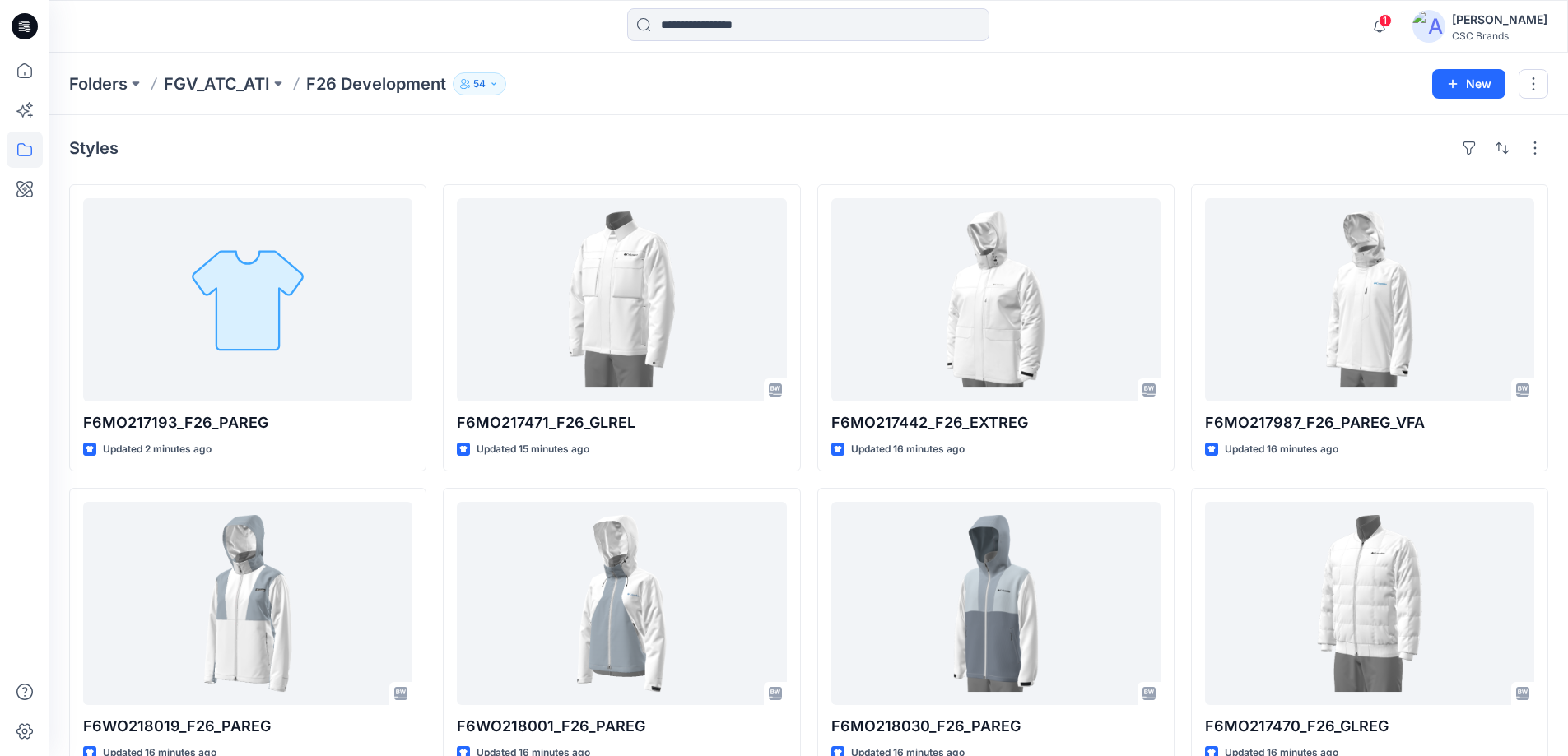
click at [458, 157] on div "Styles" at bounding box center [808, 148] width 1479 height 26
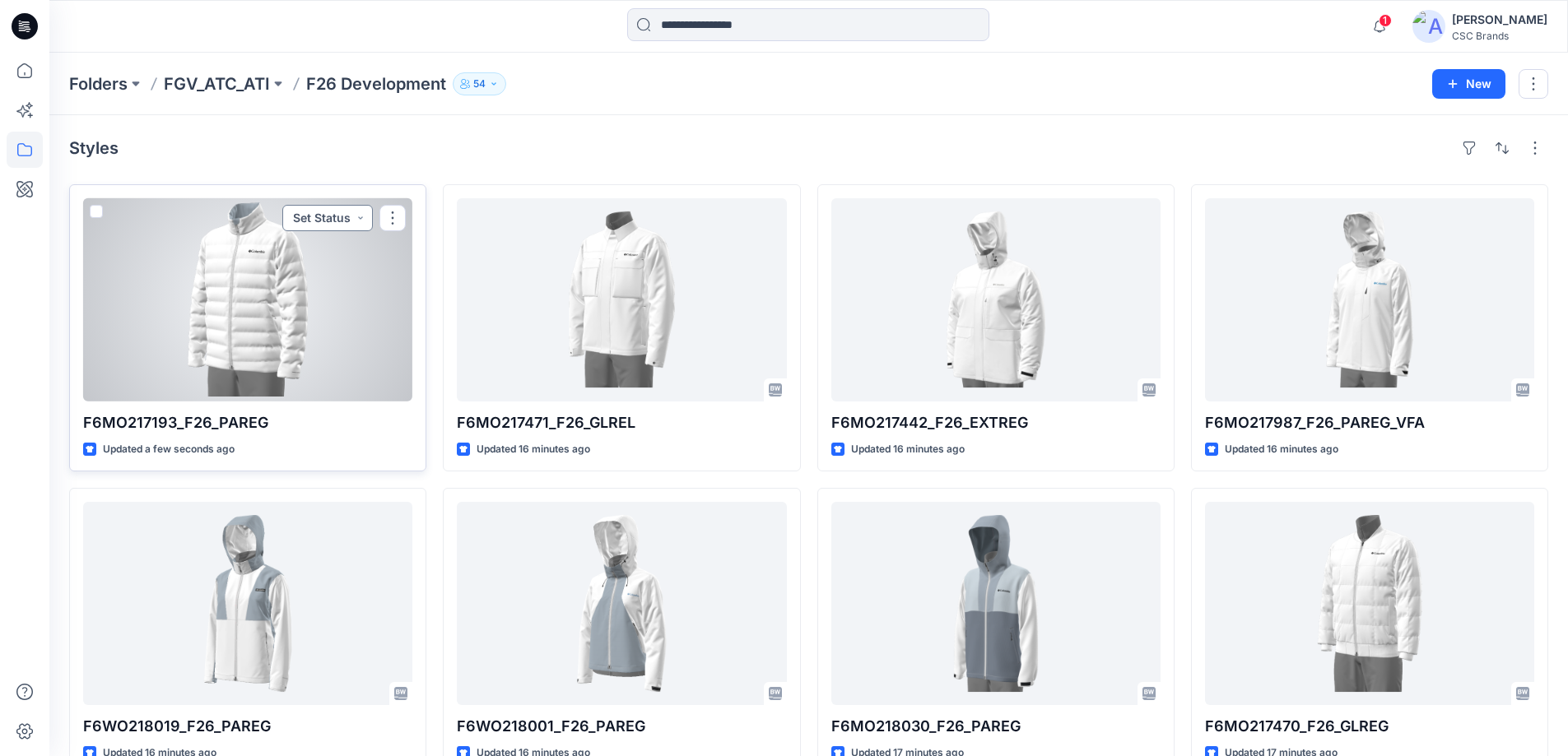
click at [340, 221] on button "Set Status" at bounding box center [328, 218] width 91 height 26
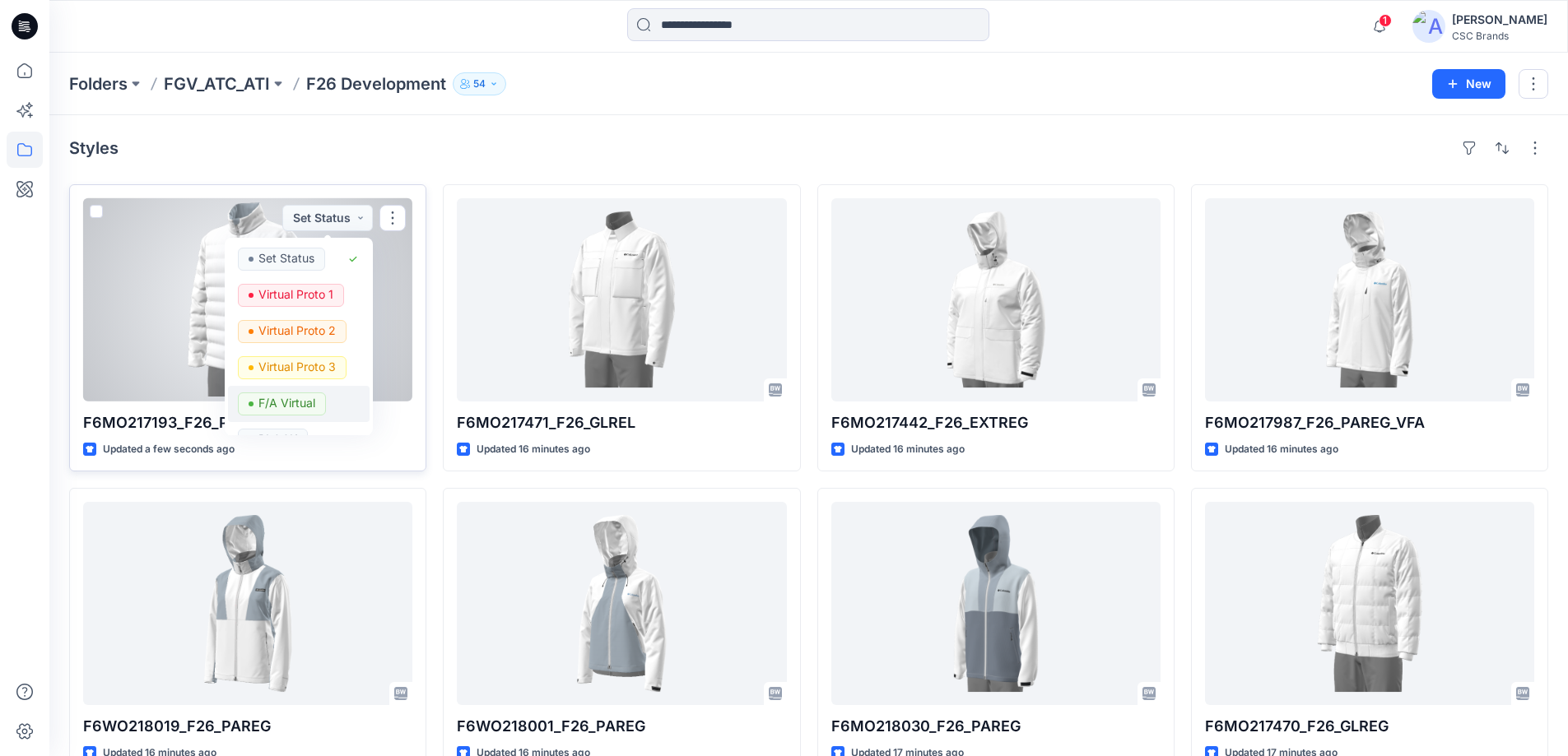
click at [288, 403] on p "F/A Virtual" at bounding box center [286, 403] width 57 height 21
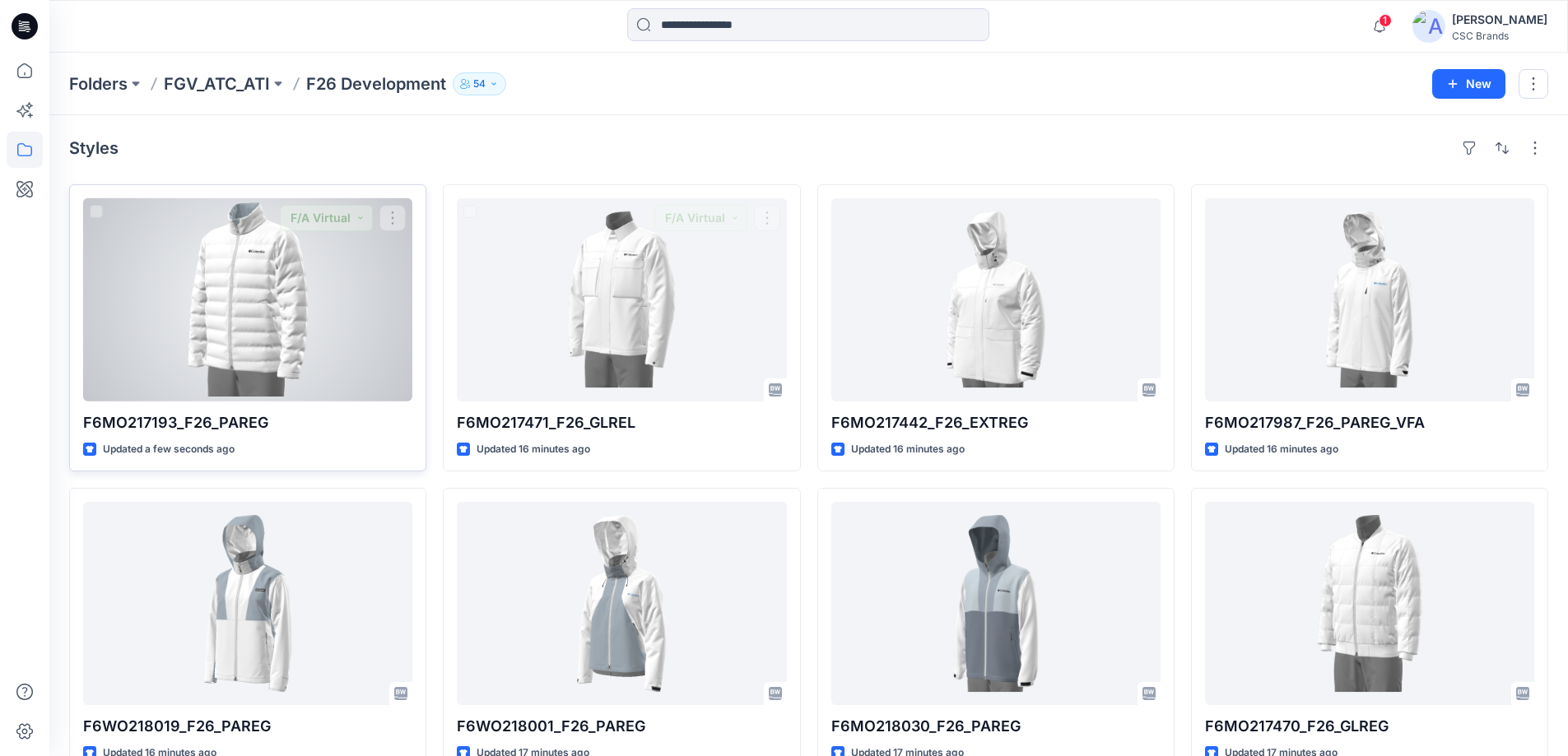
click at [351, 296] on div at bounding box center [248, 300] width 329 height 203
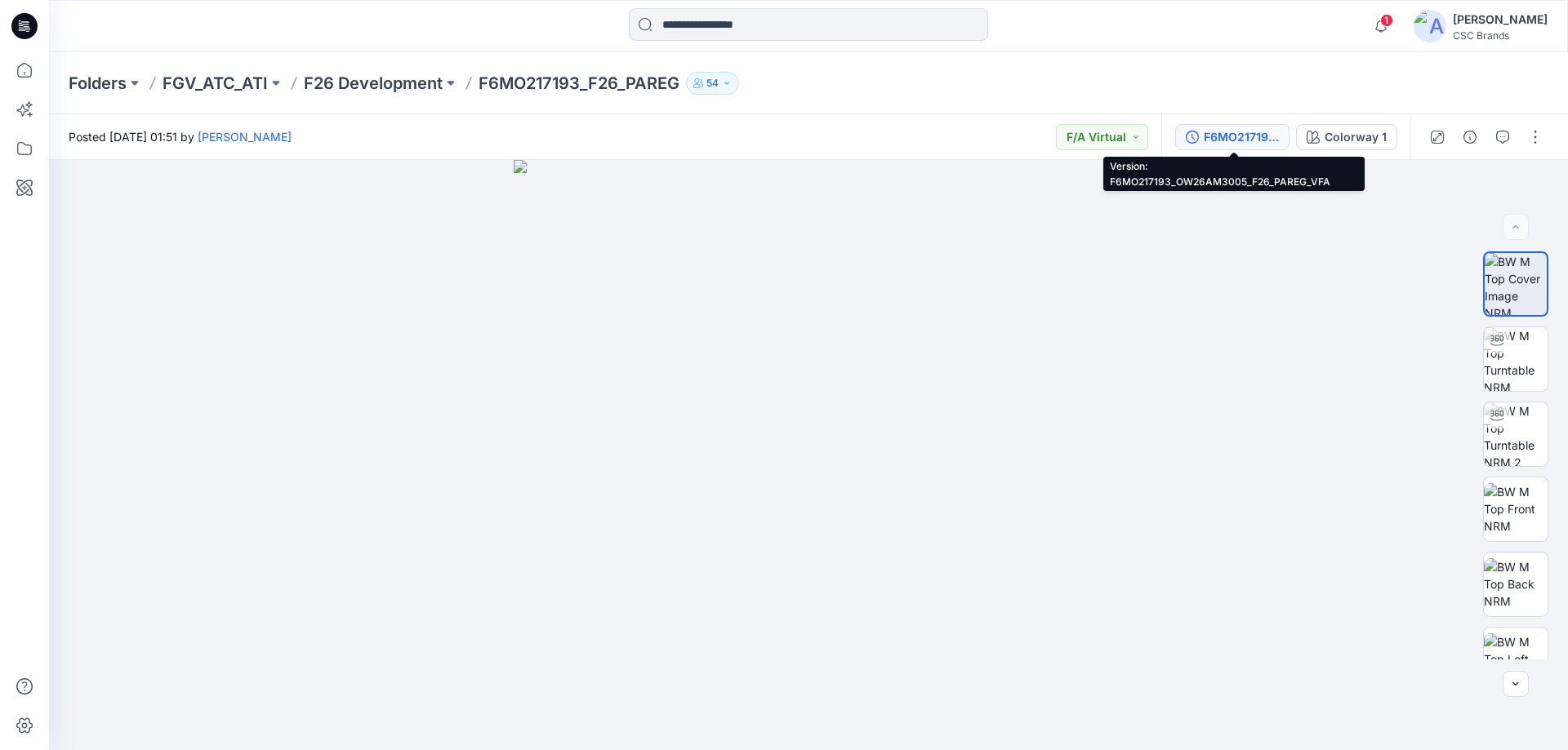
click at [1241, 141] on div "F6MO217193_OW26AM3005_F26_PAREG_VFA" at bounding box center [1241, 137] width 75 height 18
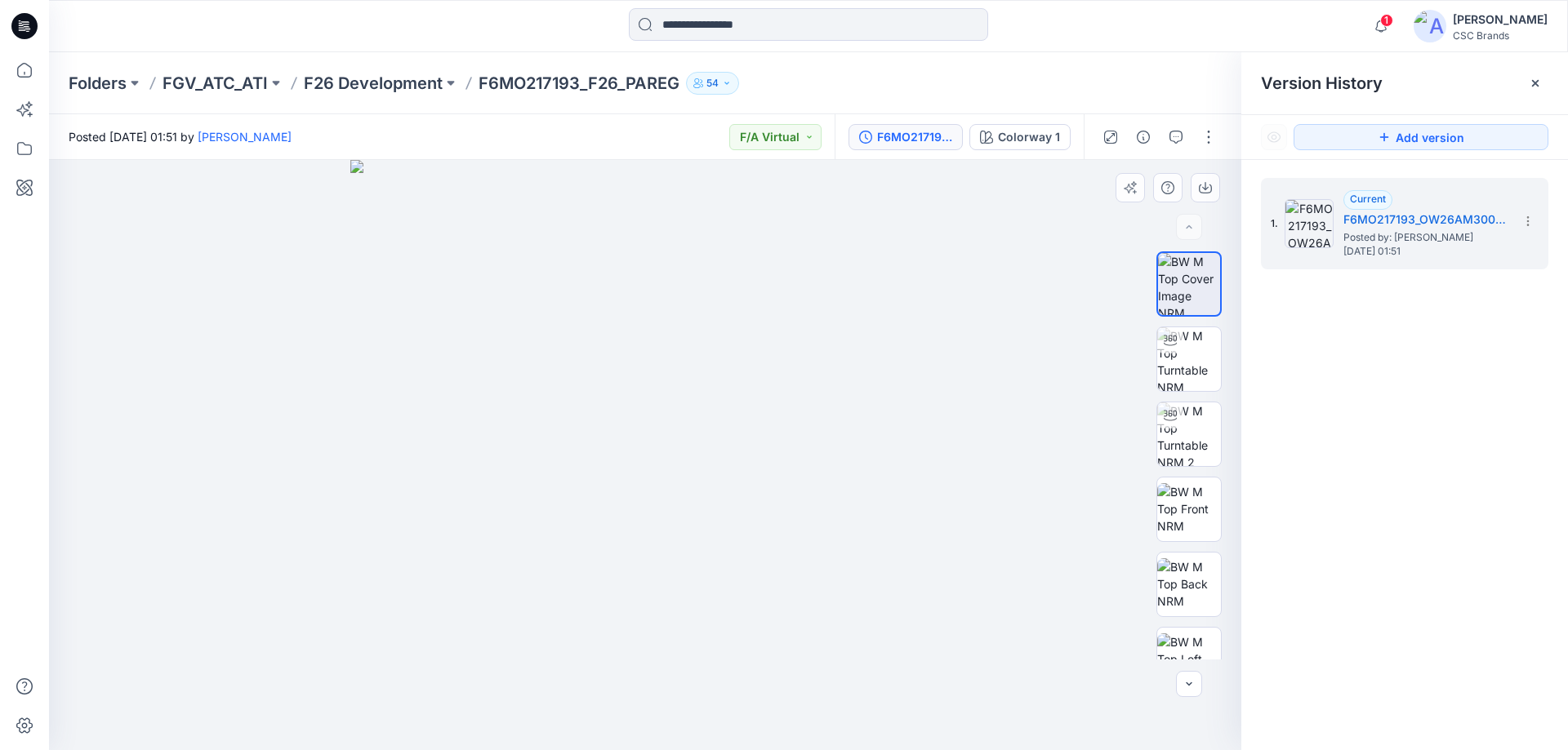
click at [956, 484] on div at bounding box center [645, 455] width 1193 height 590
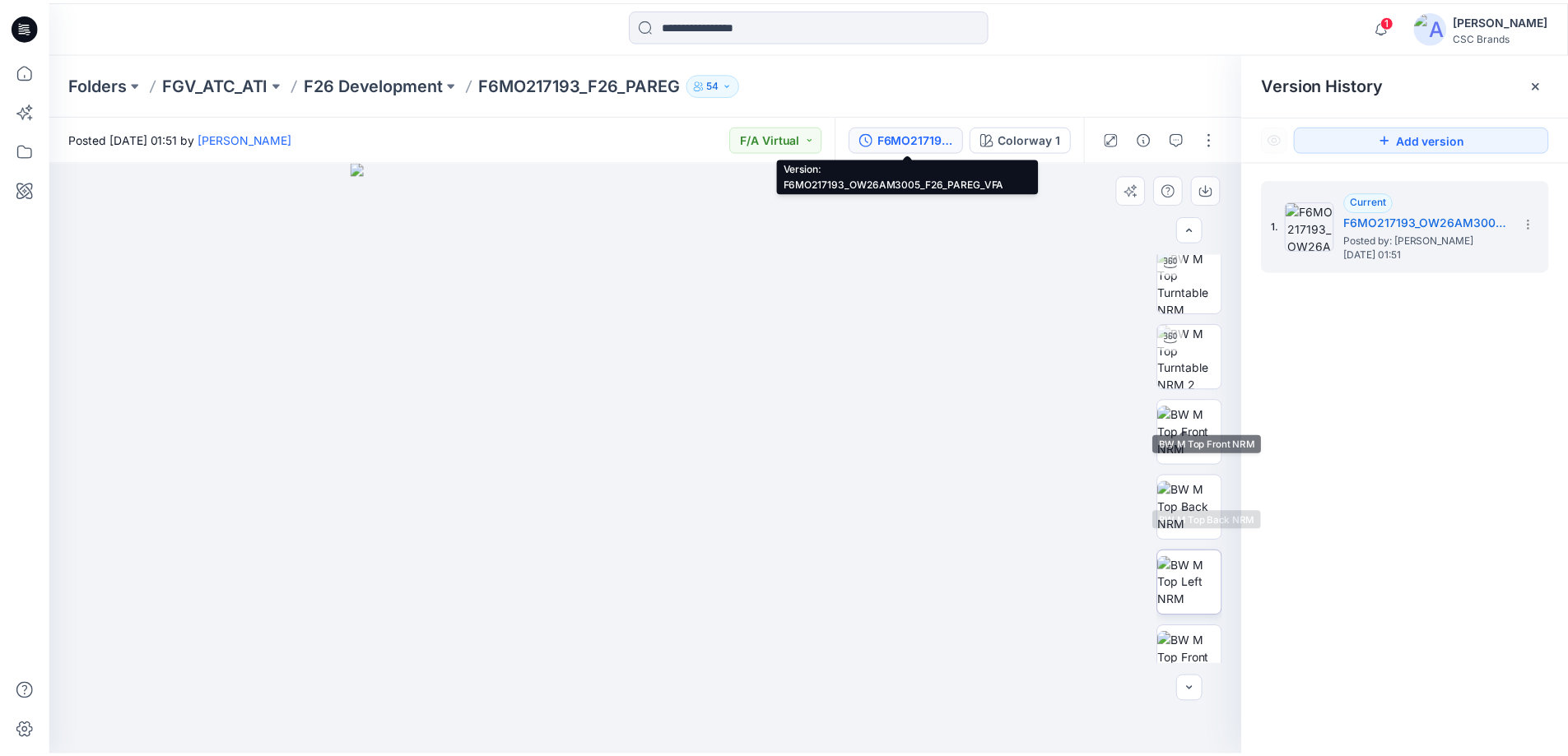
scroll to position [185, 0]
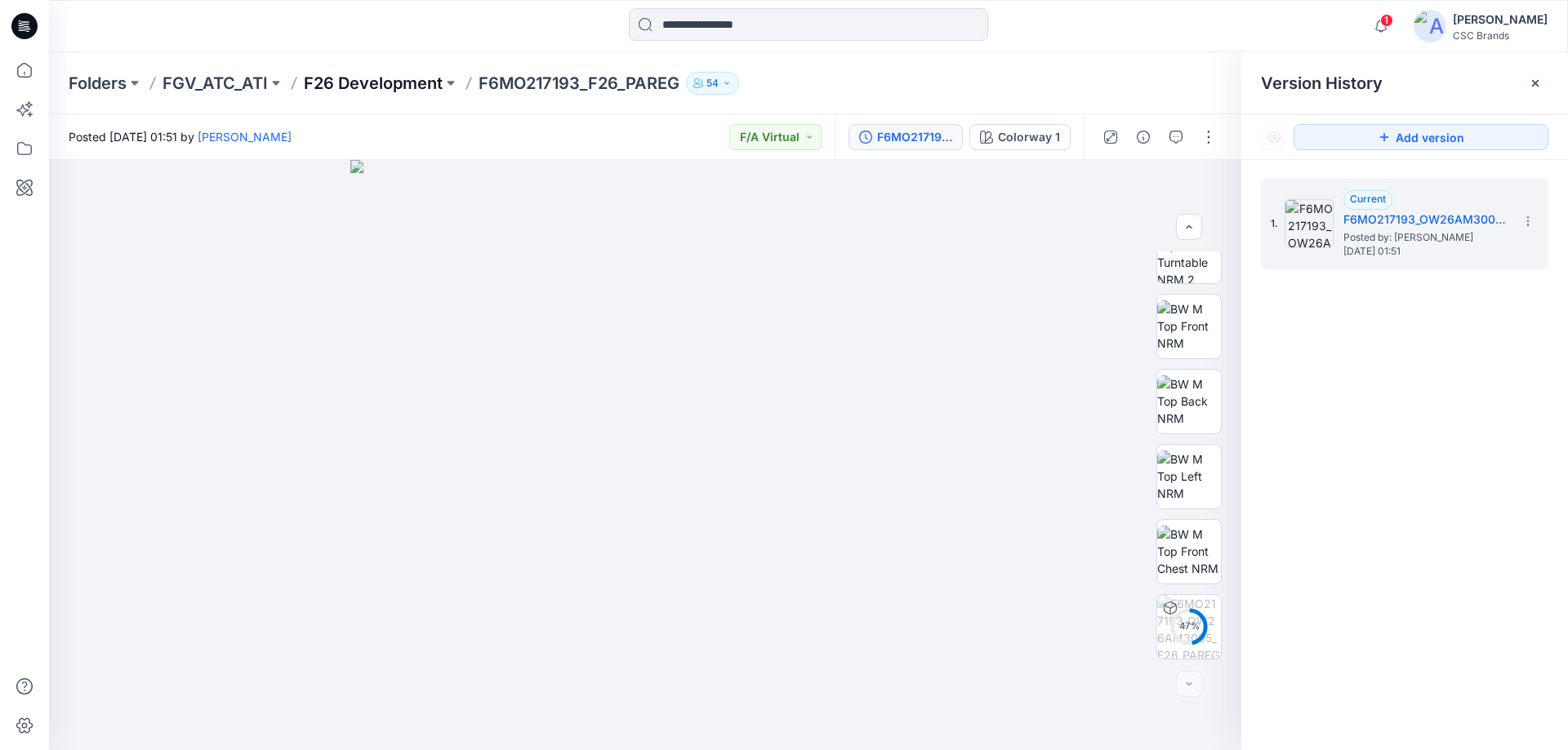
click at [416, 88] on p "F26 Development" at bounding box center [373, 83] width 139 height 23
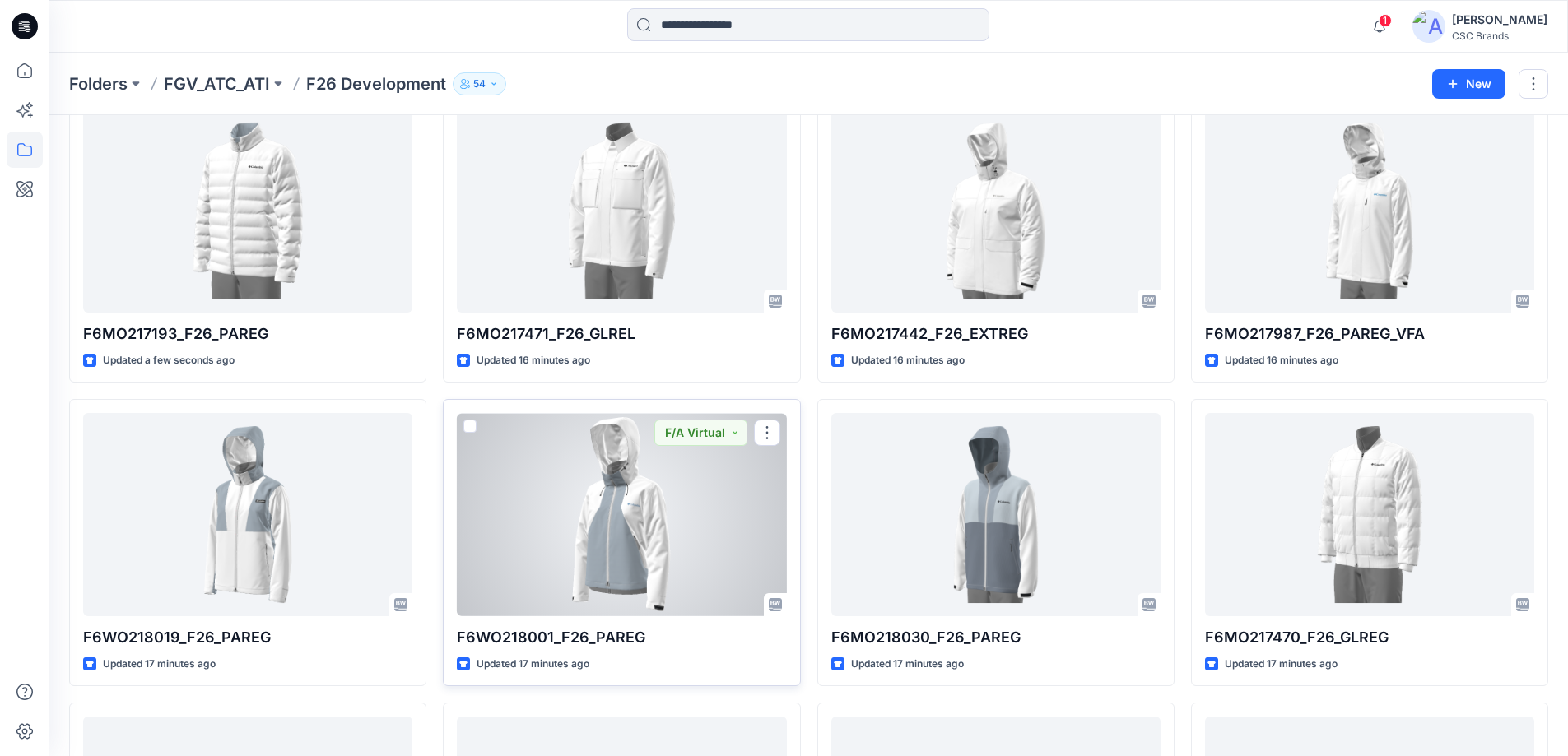
scroll to position [82, 0]
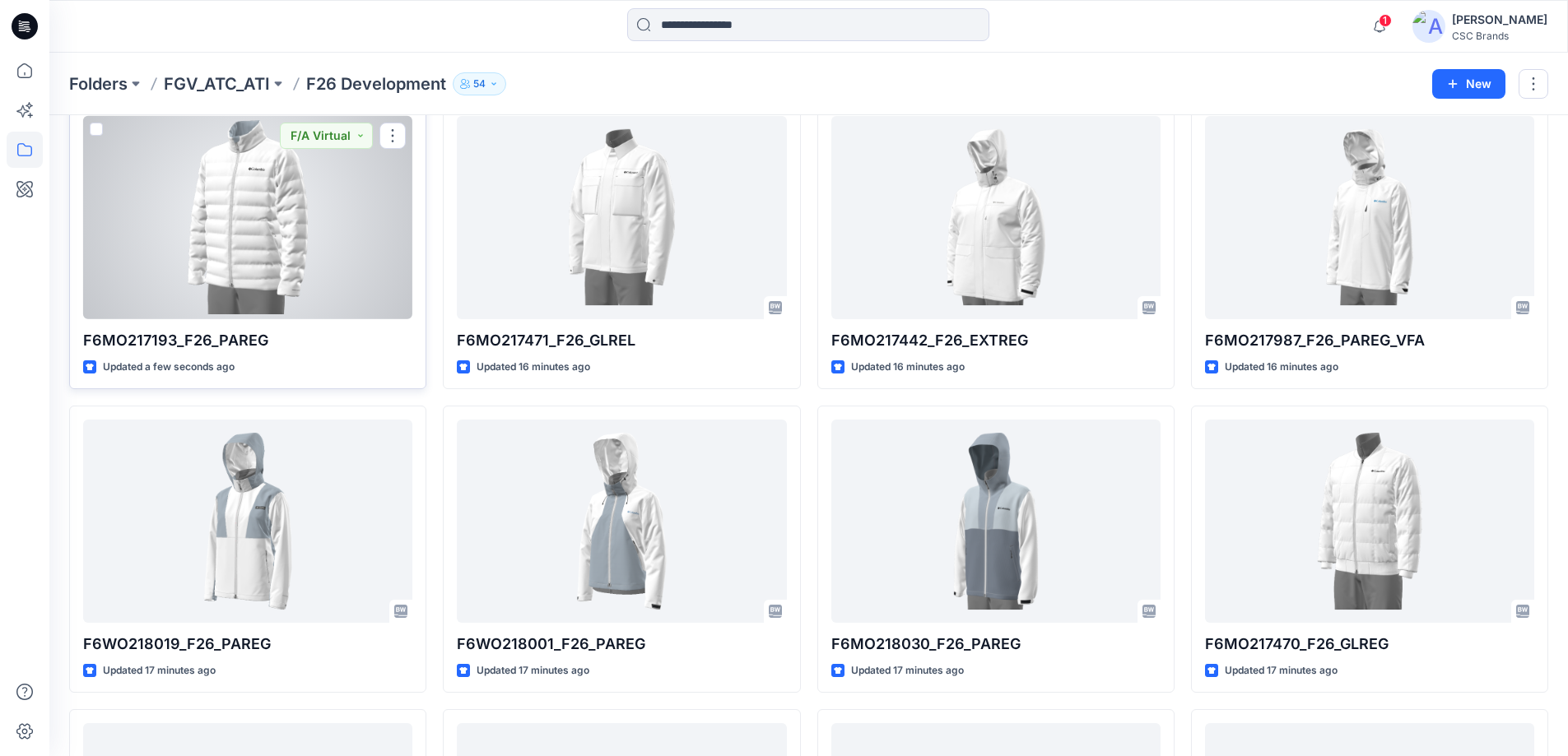
click at [370, 212] on div at bounding box center [248, 218] width 329 height 203
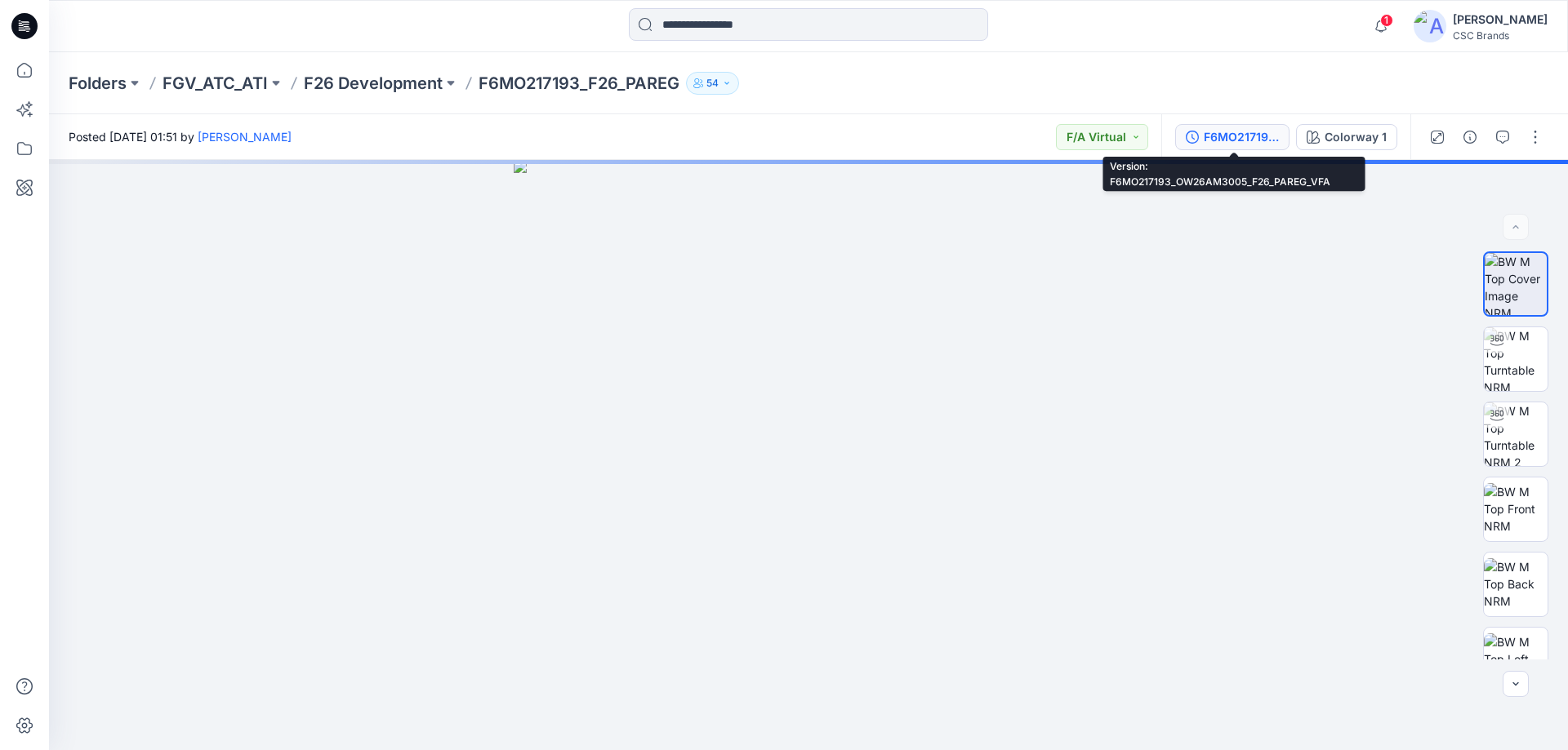
click at [1242, 138] on div "F6MO217193_OW26AM3005_F26_PAREG_VFA" at bounding box center [1241, 137] width 75 height 18
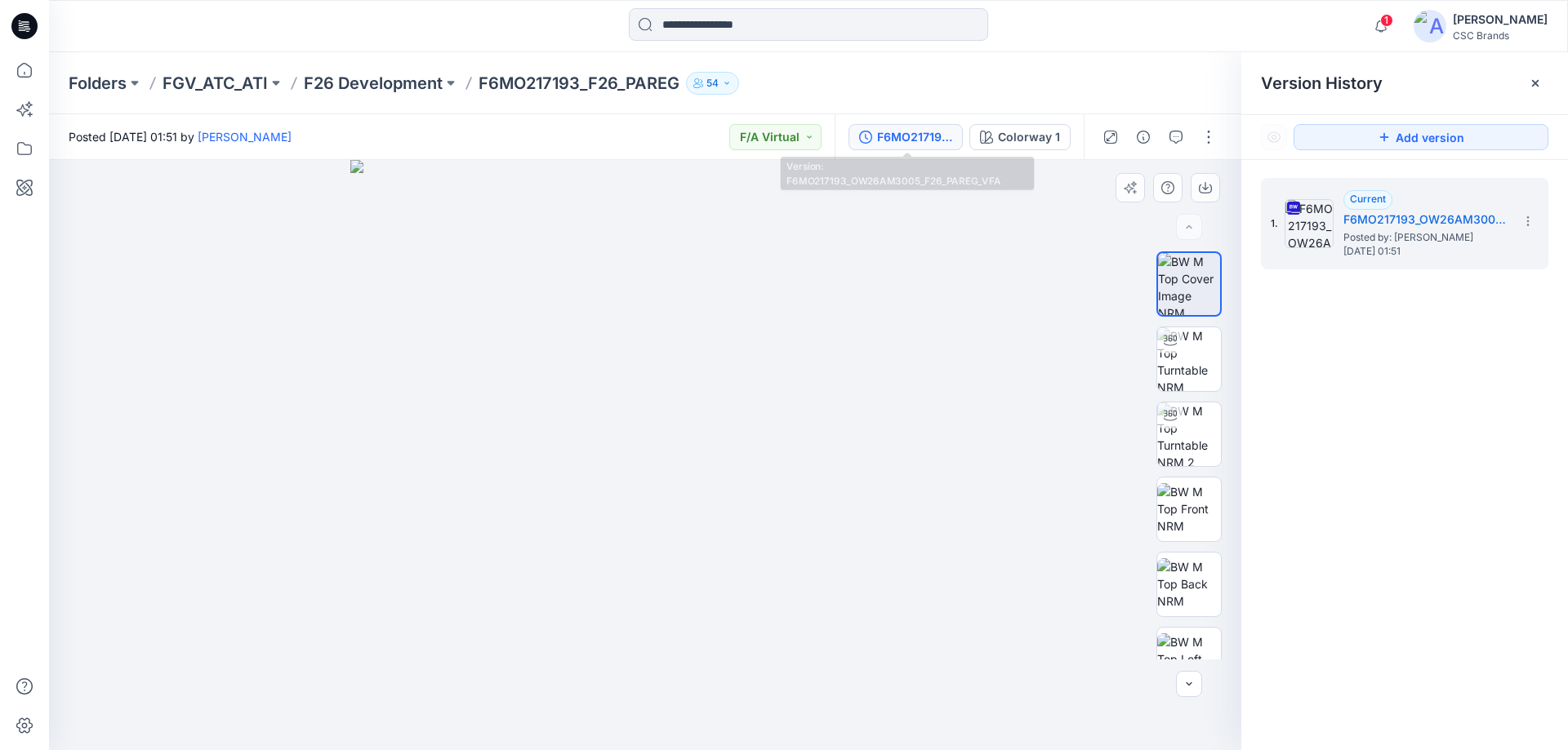
click at [890, 456] on img at bounding box center [645, 455] width 590 height 590
click at [381, 78] on p "F26 Development" at bounding box center [373, 83] width 139 height 23
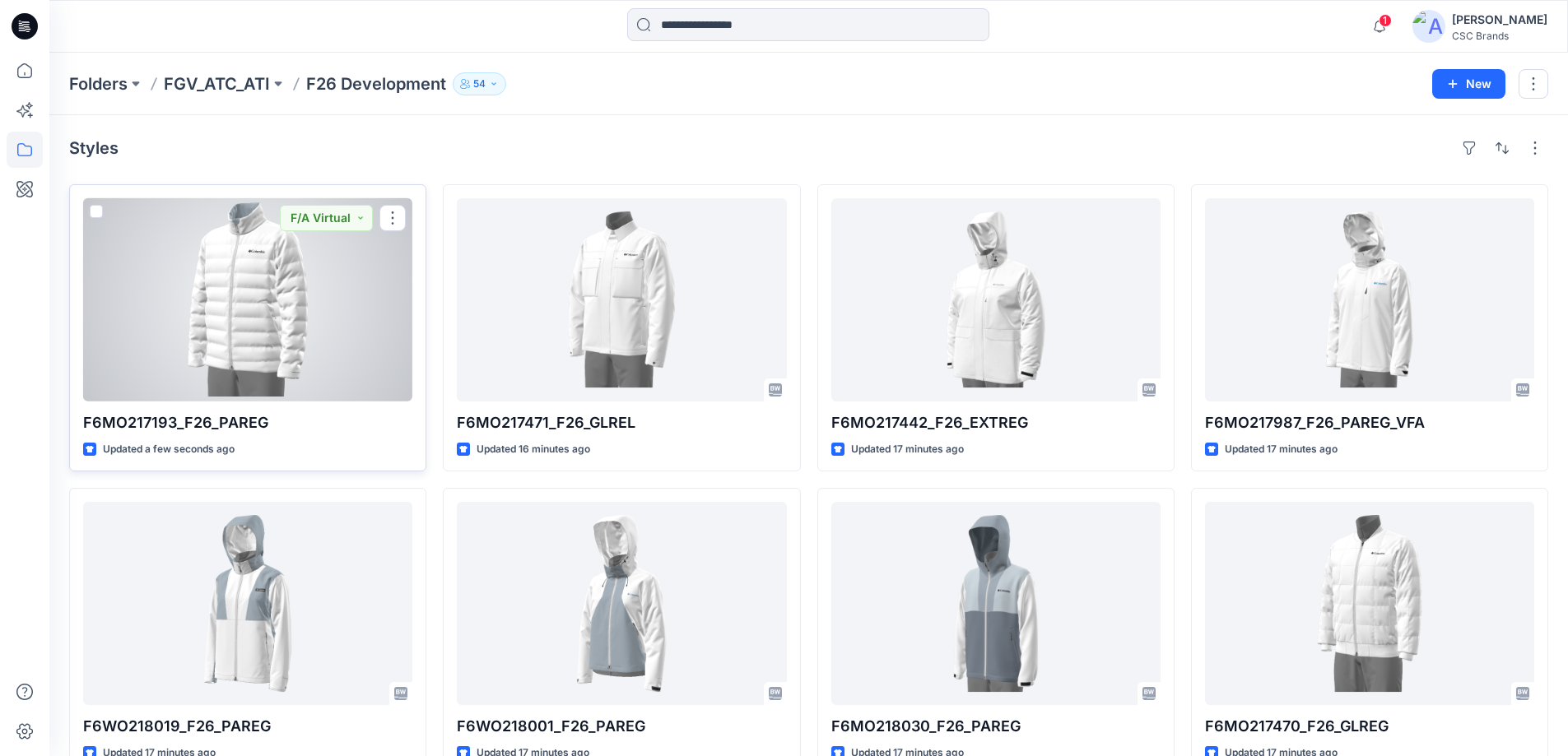
click at [347, 341] on div at bounding box center [248, 300] width 329 height 203
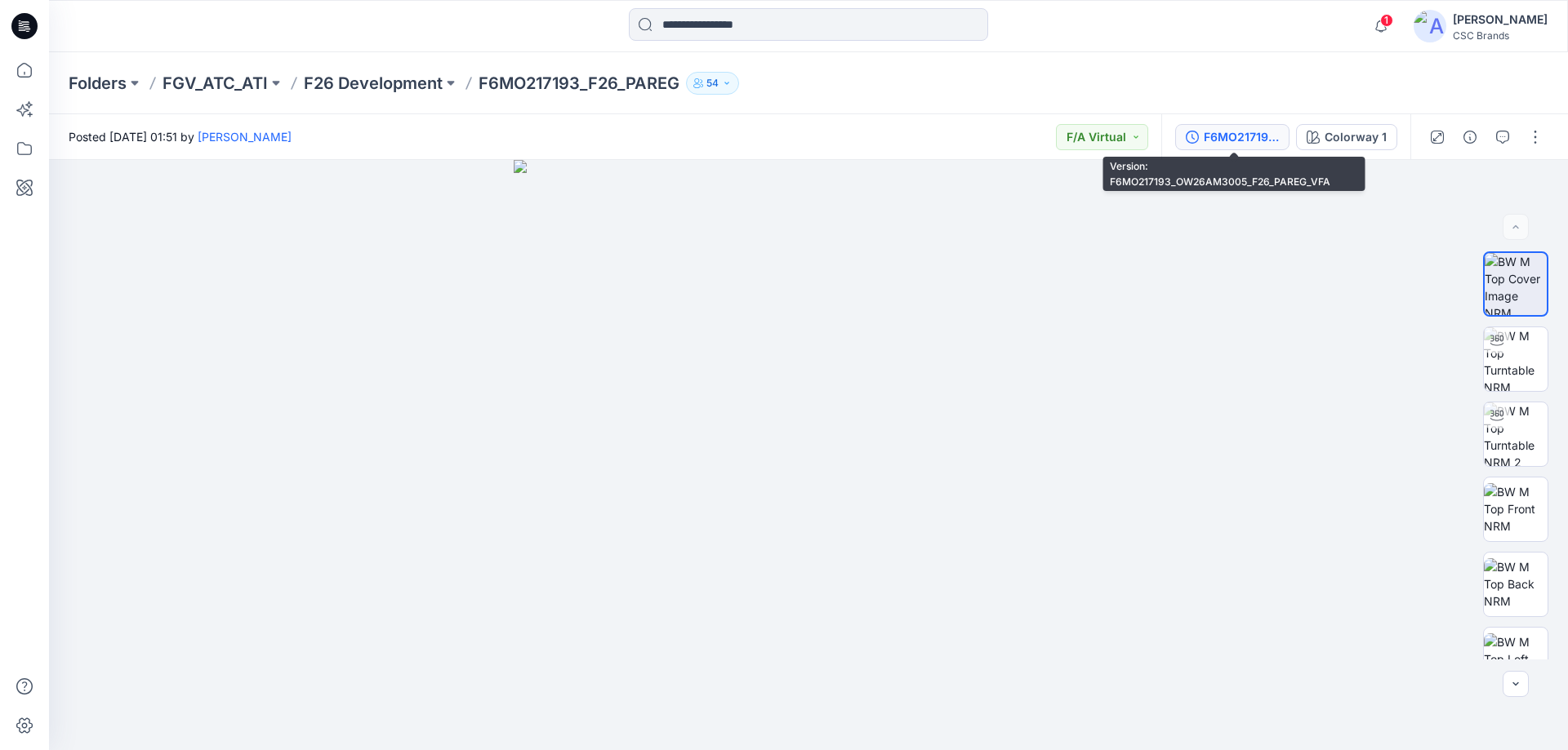
click at [1240, 140] on div "F6MO217193_OW26AM3005_F26_PAREG_VFA" at bounding box center [1241, 137] width 75 height 18
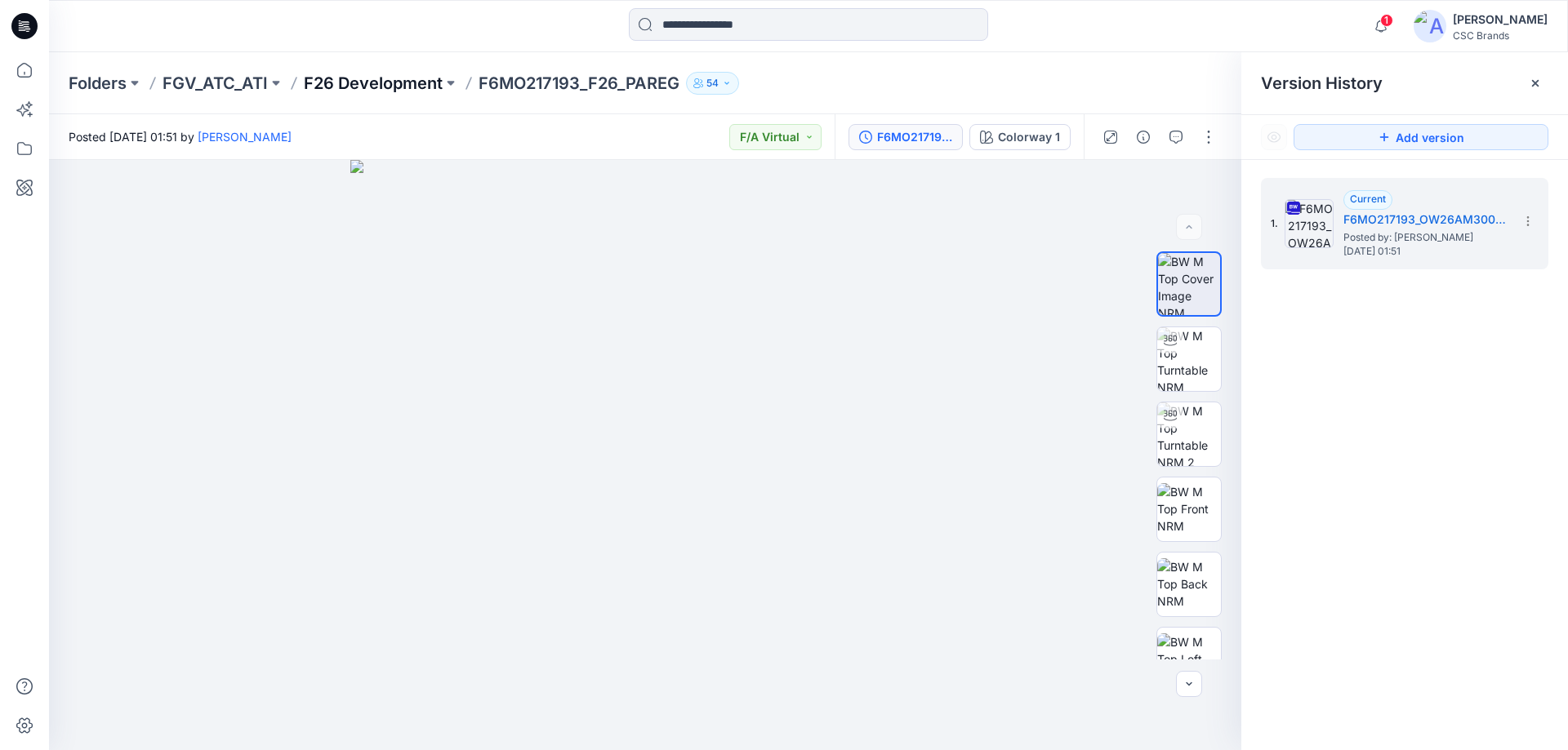
click at [408, 94] on p "F26 Development" at bounding box center [373, 83] width 139 height 23
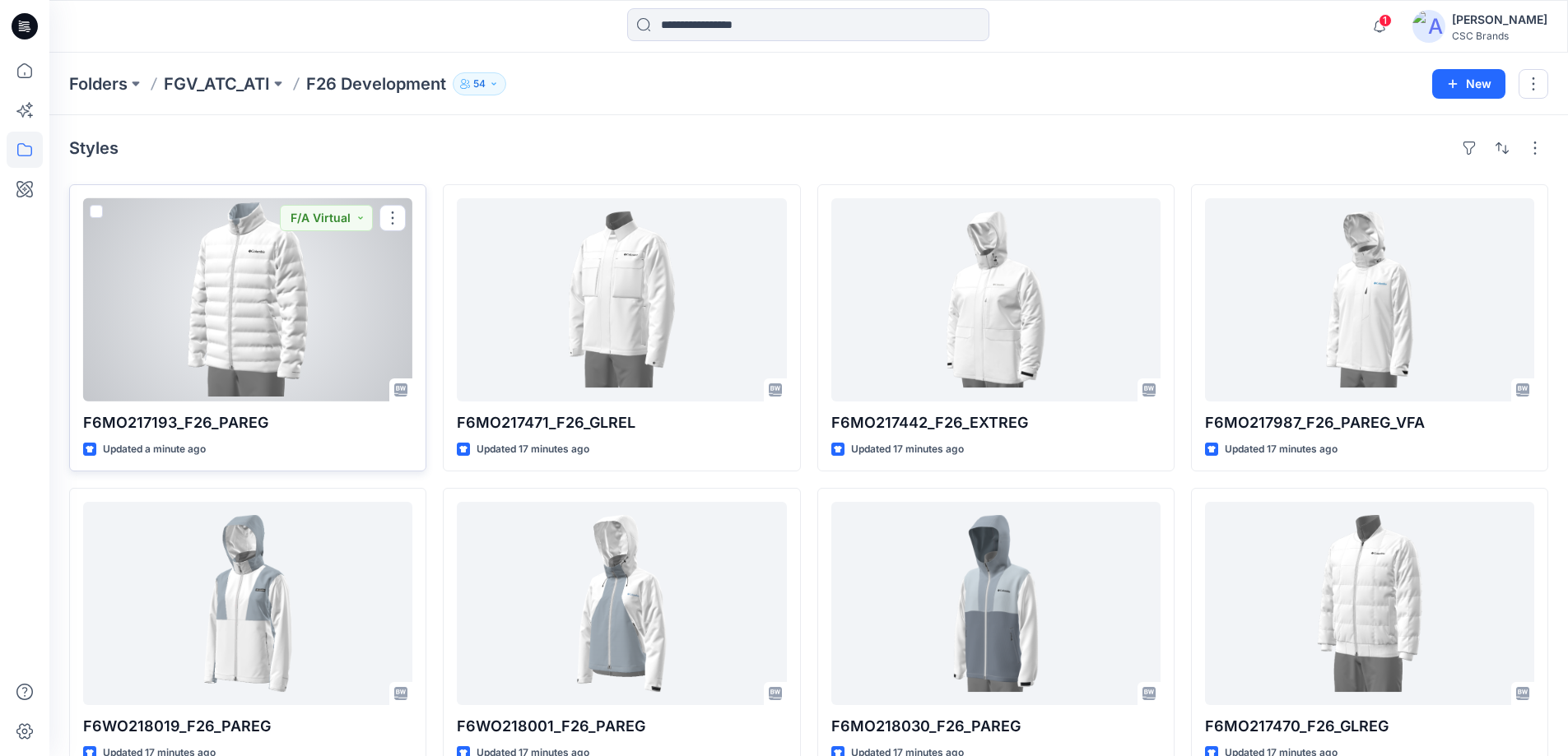
click at [367, 276] on div at bounding box center [248, 300] width 329 height 203
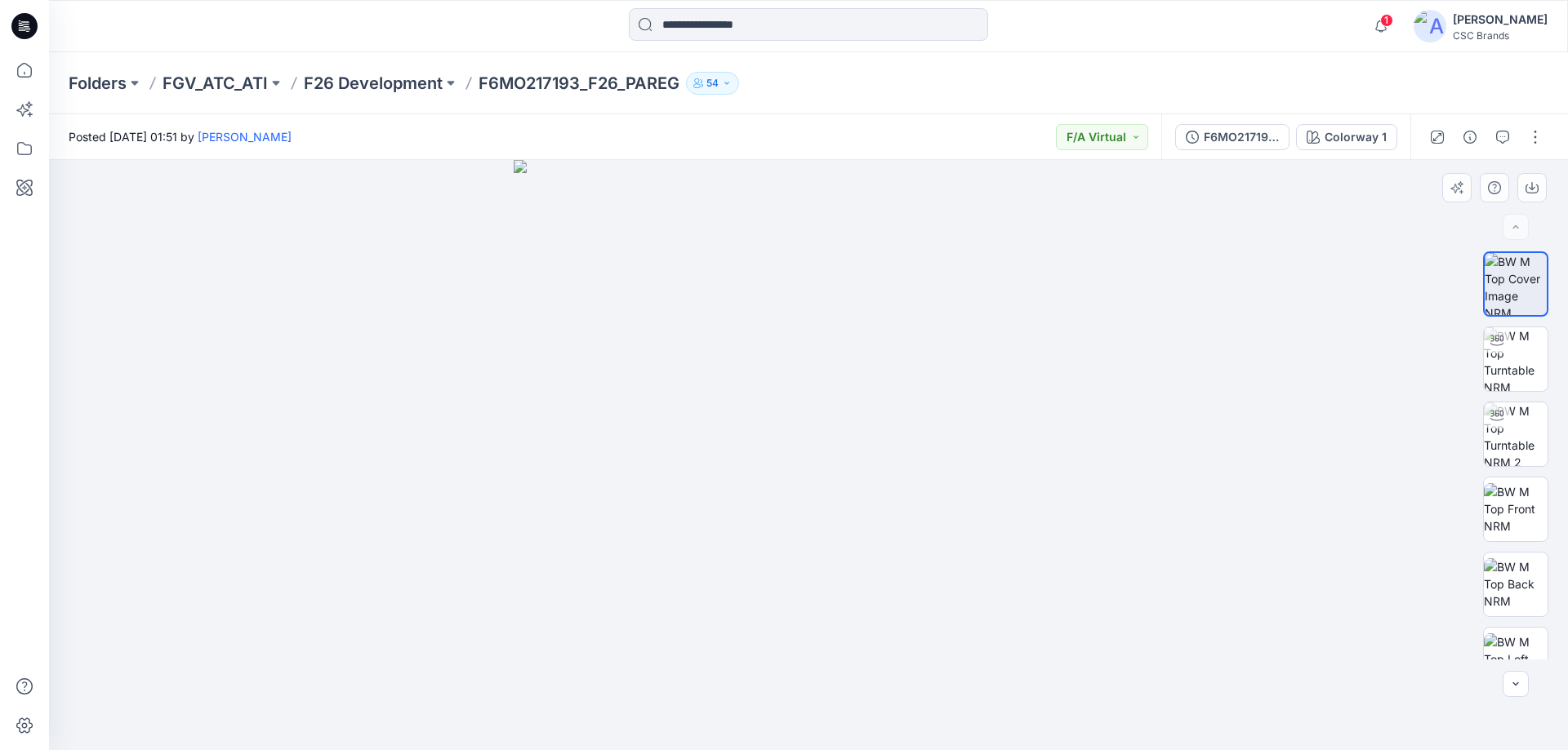
drag, startPoint x: 1192, startPoint y: 300, endPoint x: 1042, endPoint y: 326, distance: 152.2
click at [1485, 372] on img at bounding box center [1515, 359] width 63 height 63
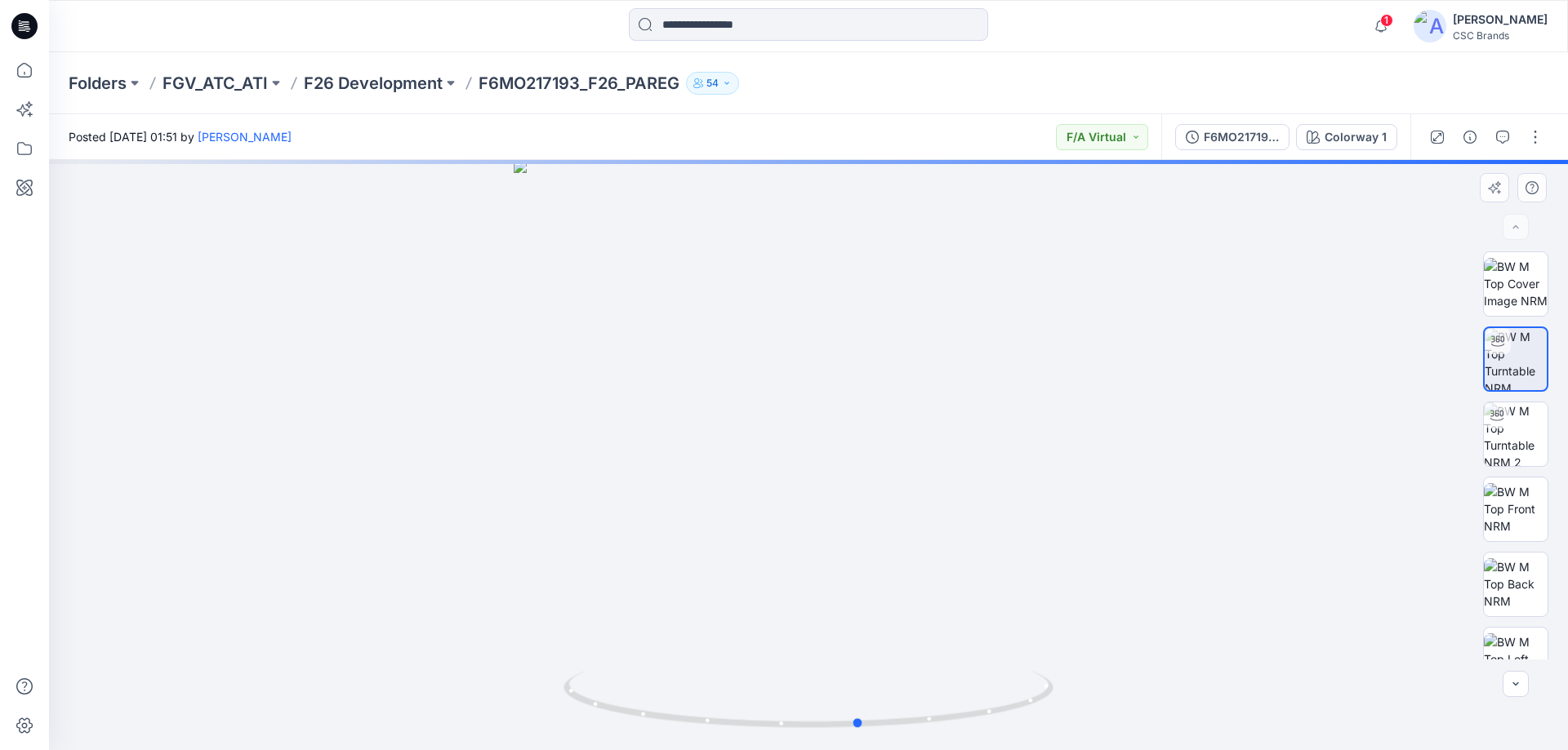
drag, startPoint x: 1003, startPoint y: 450, endPoint x: 1046, endPoint y: 502, distance: 67.5
drag, startPoint x: 1046, startPoint y: 502, endPoint x: 692, endPoint y: 270, distance: 423.2
click at [692, 270] on div at bounding box center [808, 455] width 1519 height 590
click at [416, 88] on p "F26 Development" at bounding box center [373, 83] width 139 height 23
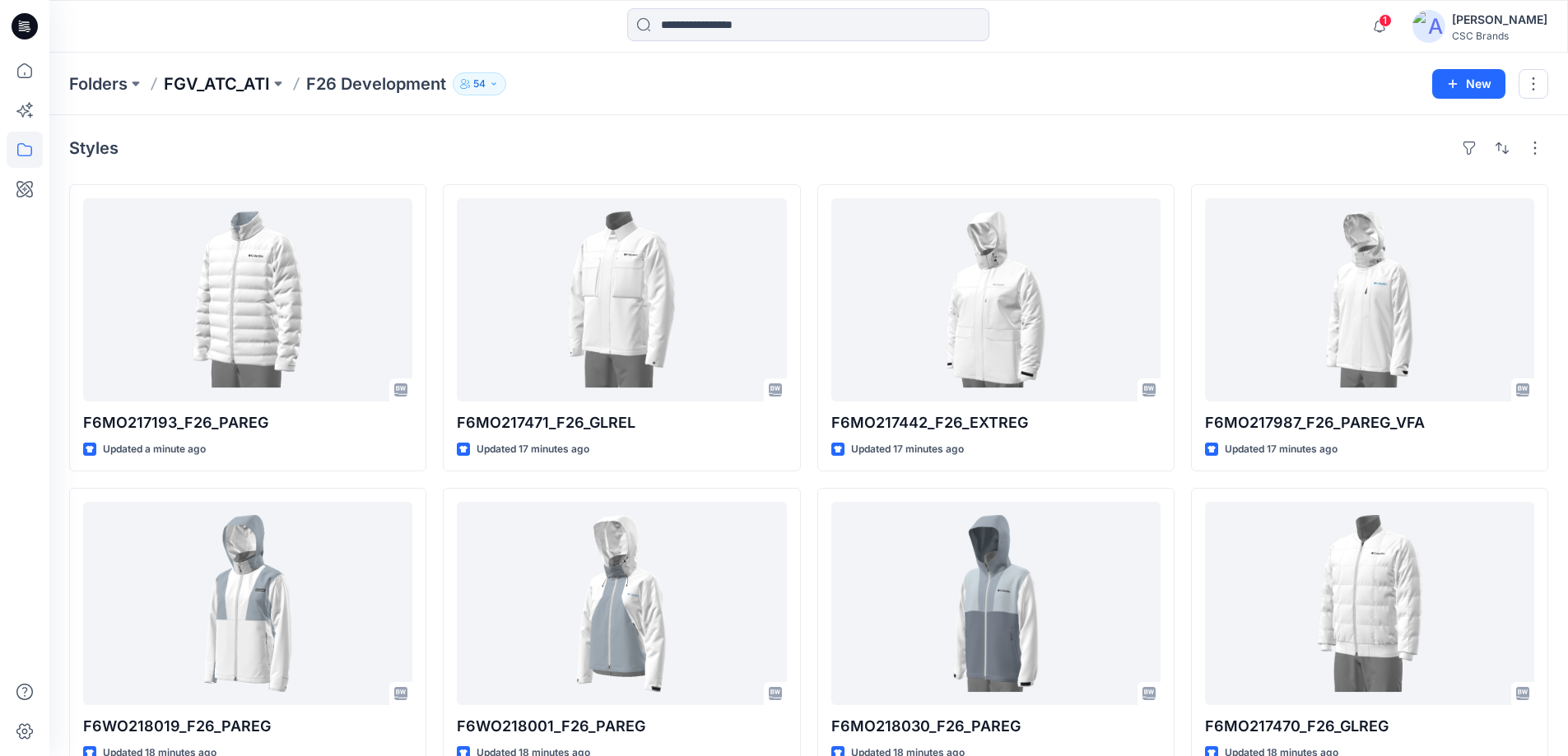
click at [234, 89] on p "FGV_ATC_ATI" at bounding box center [217, 84] width 106 height 23
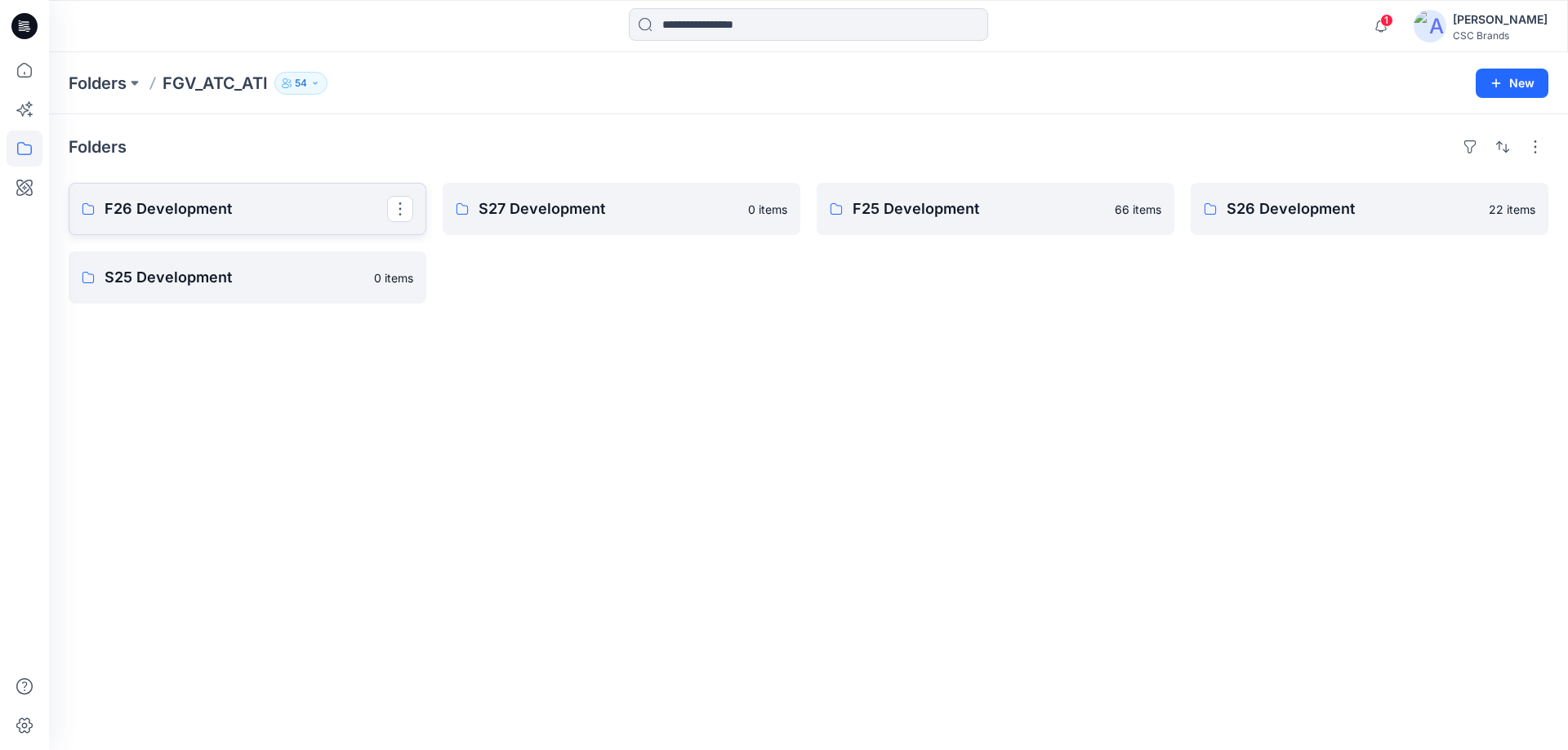
click at [232, 209] on p "F26 Development" at bounding box center [246, 209] width 282 height 23
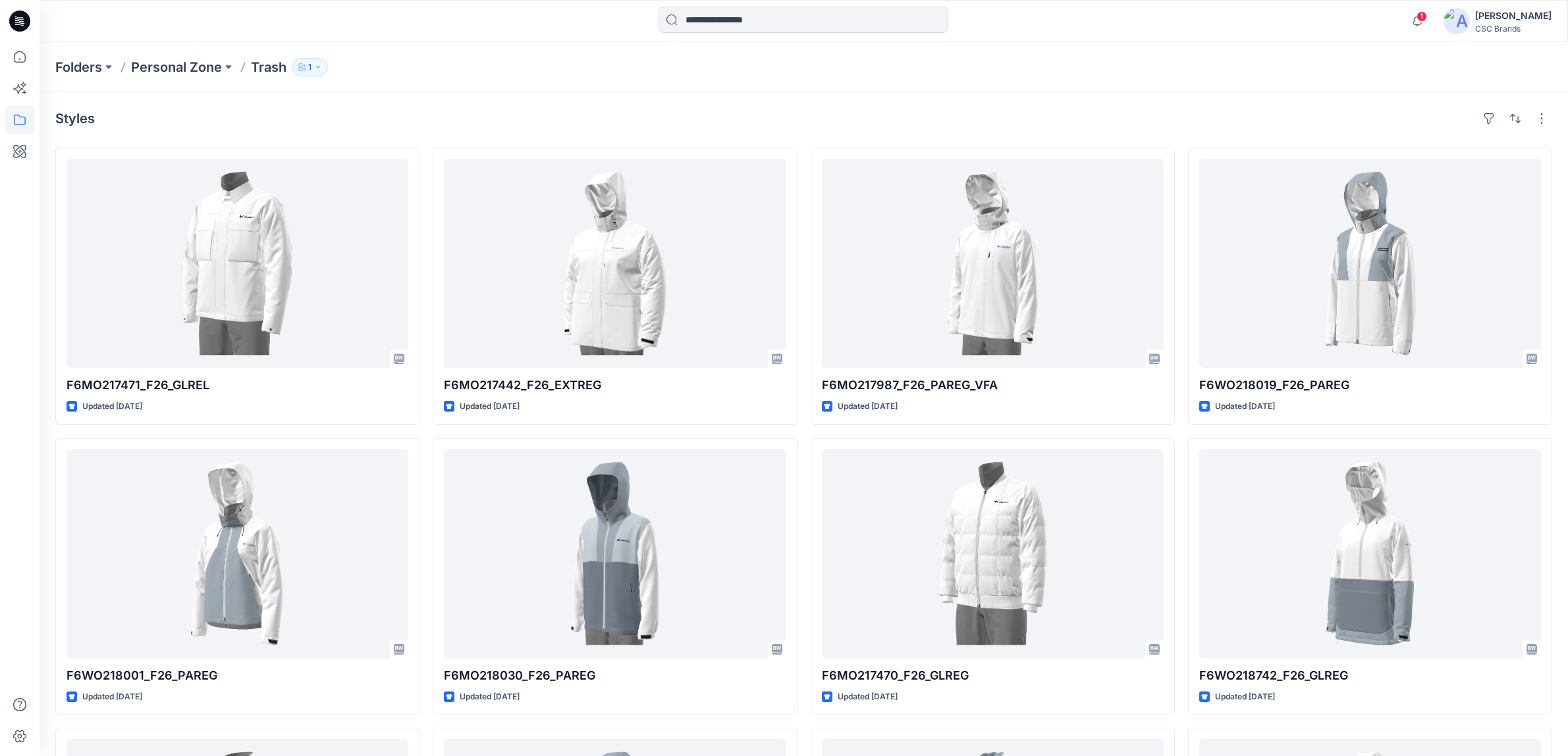
scroll to position [2054, 0]
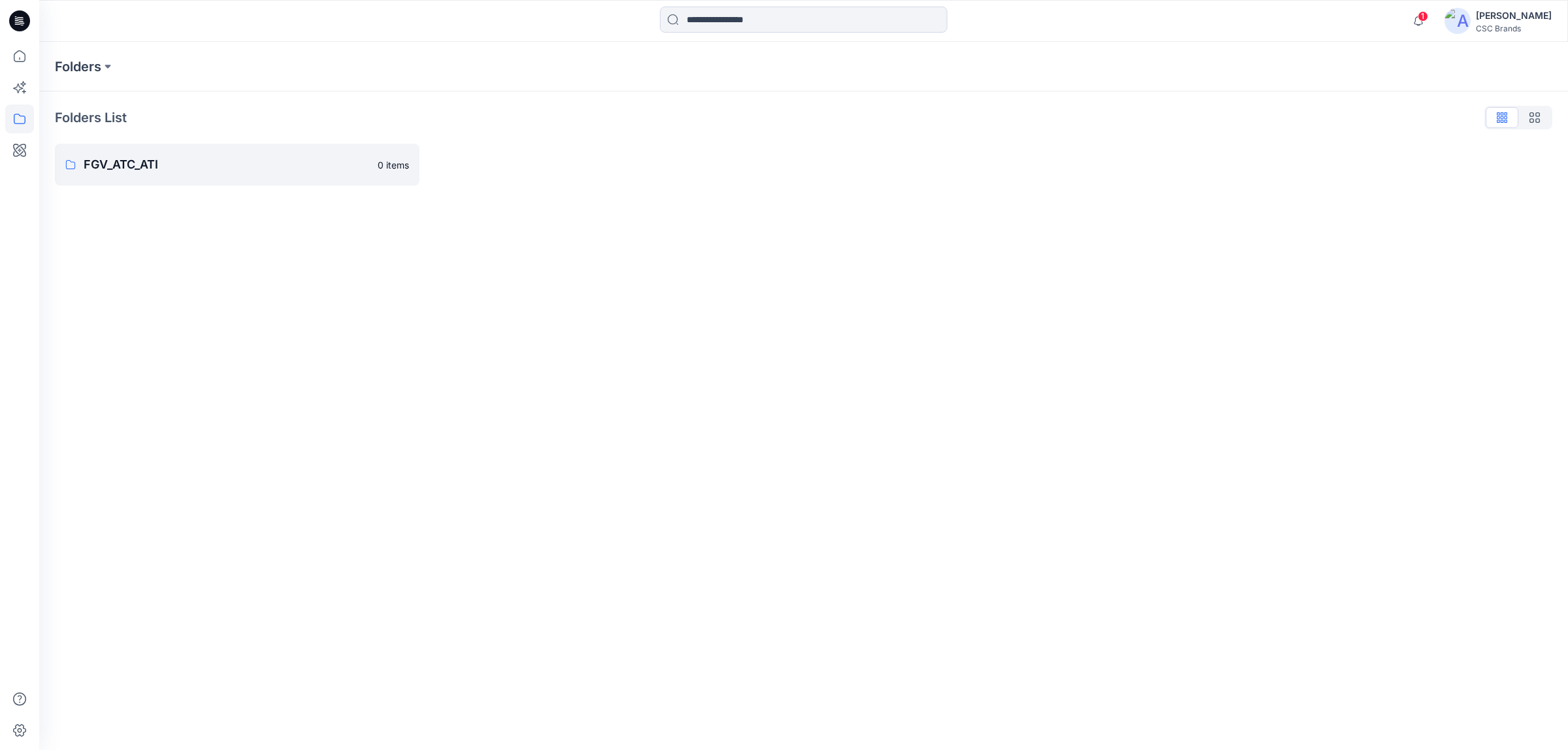
click at [1529, 20] on div "[PERSON_NAME]" at bounding box center [1514, 15] width 76 height 15
click at [1411, 115] on div "Profile" at bounding box center [1454, 122] width 191 height 25
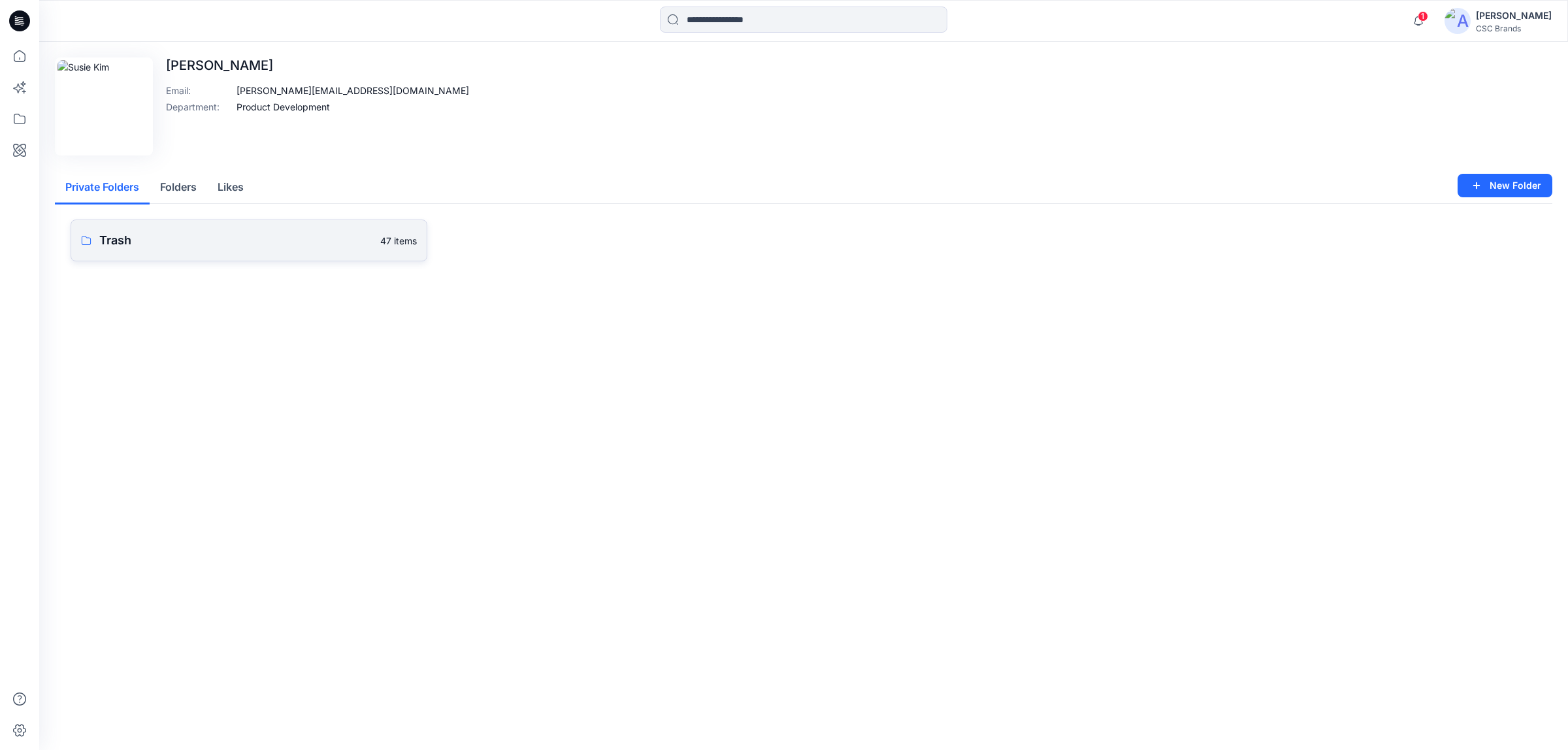
click at [191, 253] on link "Trash 47 items" at bounding box center [249, 240] width 357 height 41
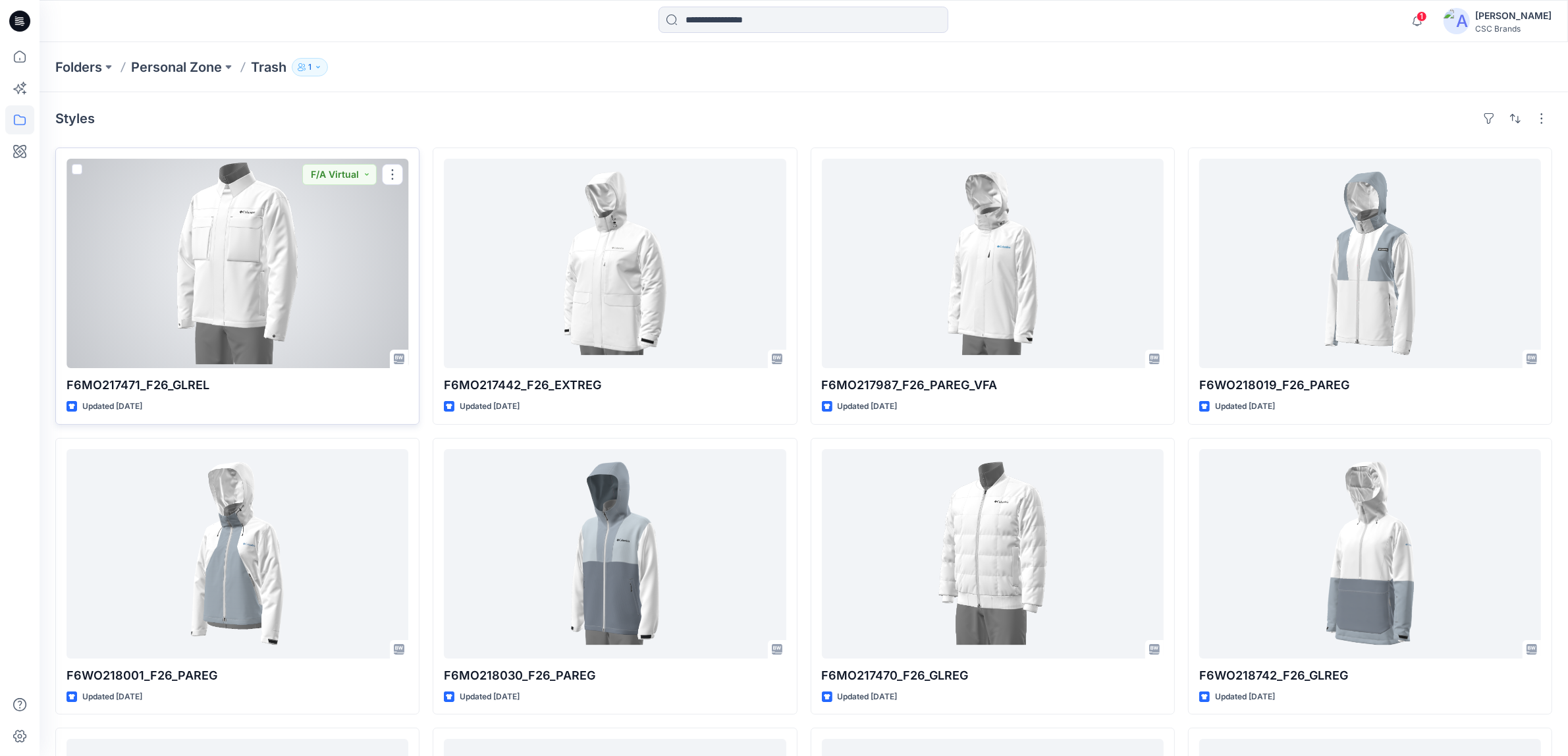
click at [77, 171] on span at bounding box center [77, 169] width 11 height 11
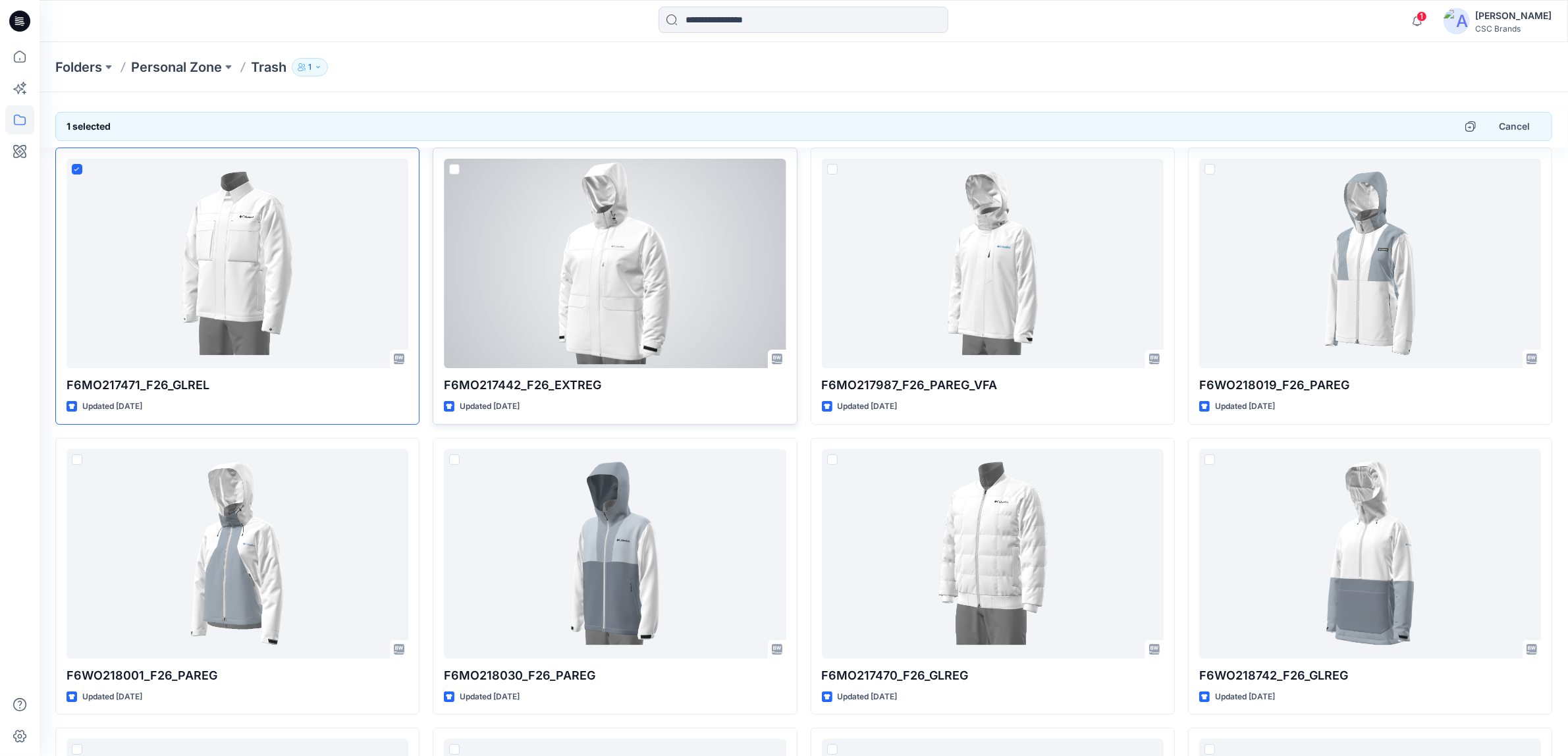
click at [450, 172] on span at bounding box center [454, 169] width 11 height 11
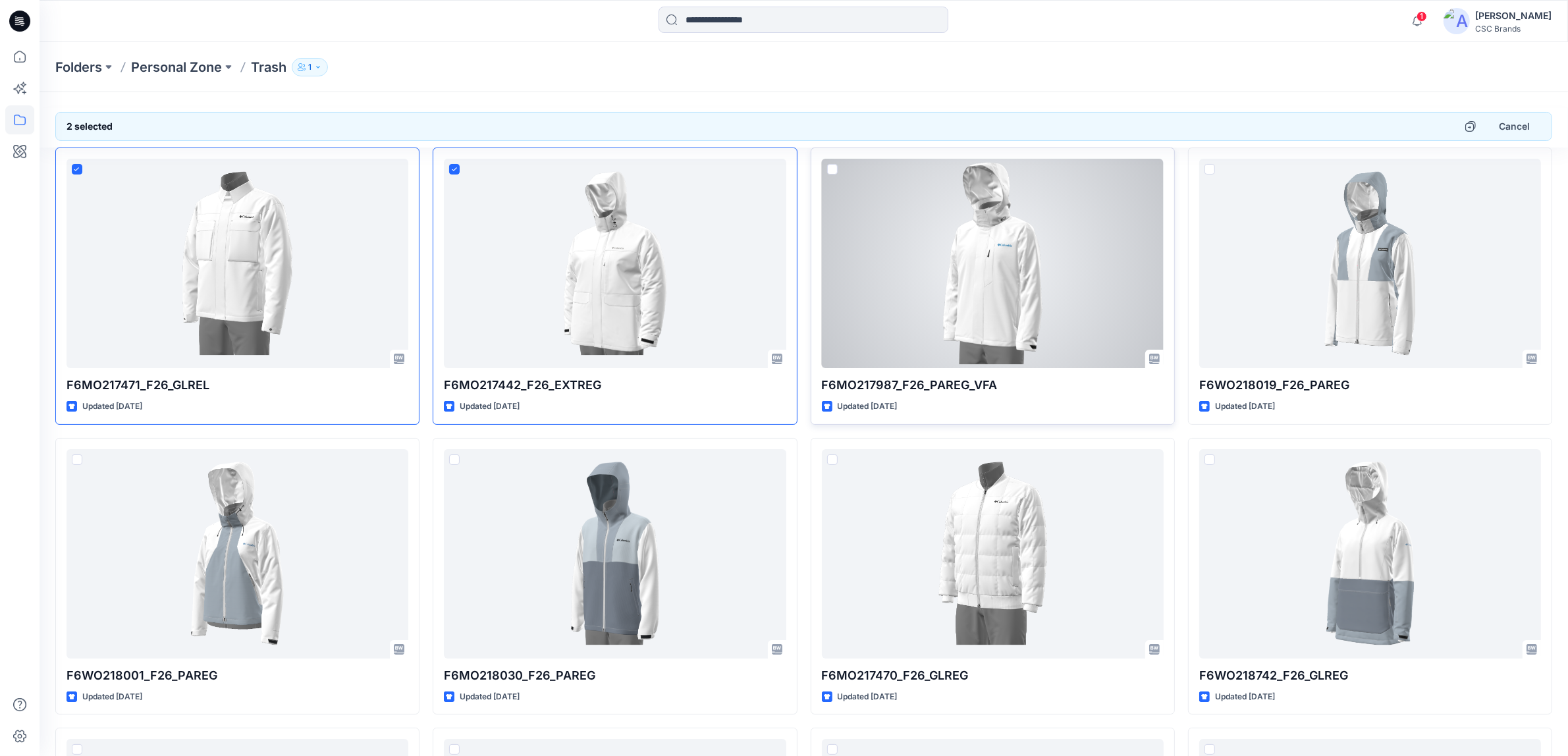
click at [835, 173] on span at bounding box center [833, 169] width 11 height 11
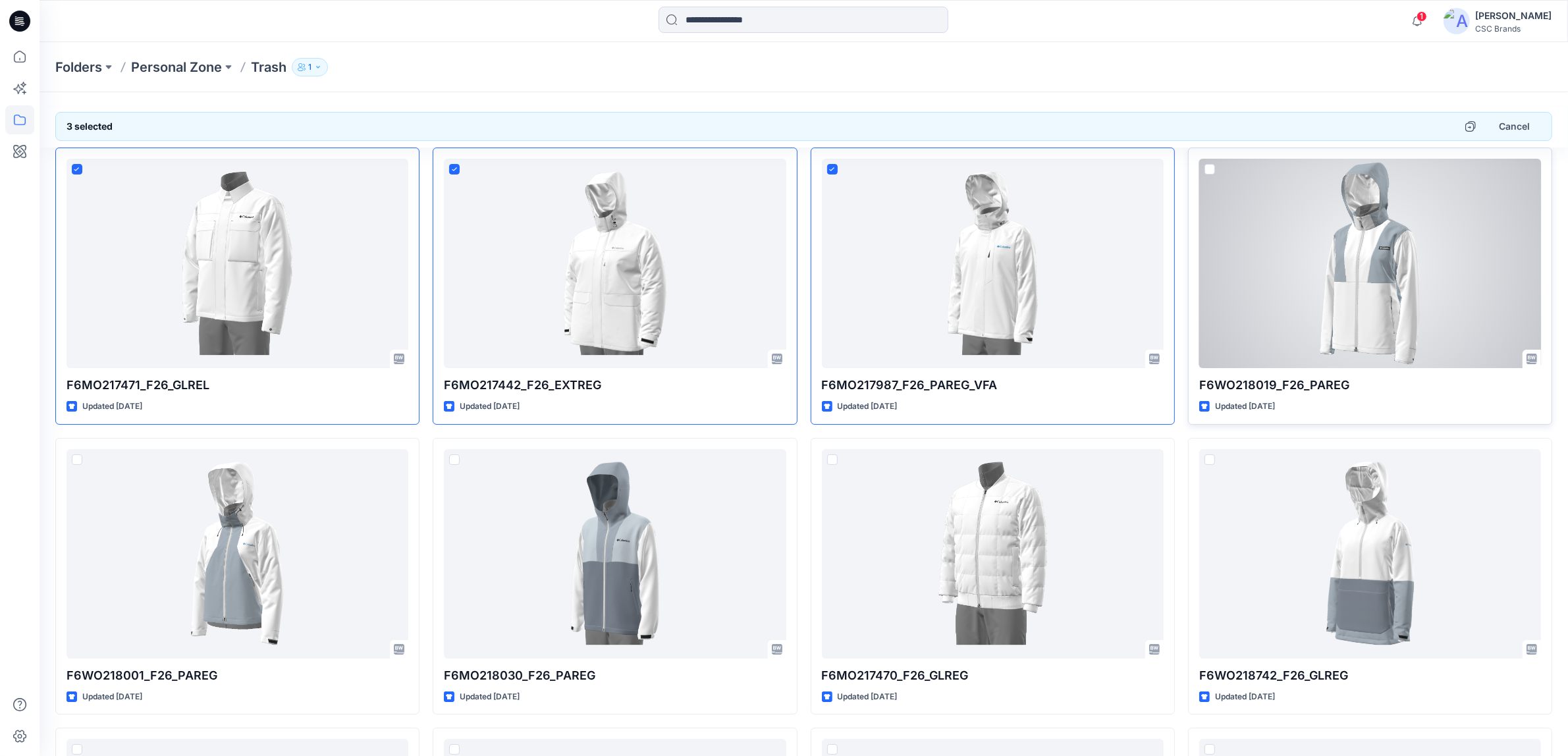
click at [1210, 172] on span at bounding box center [1210, 169] width 11 height 11
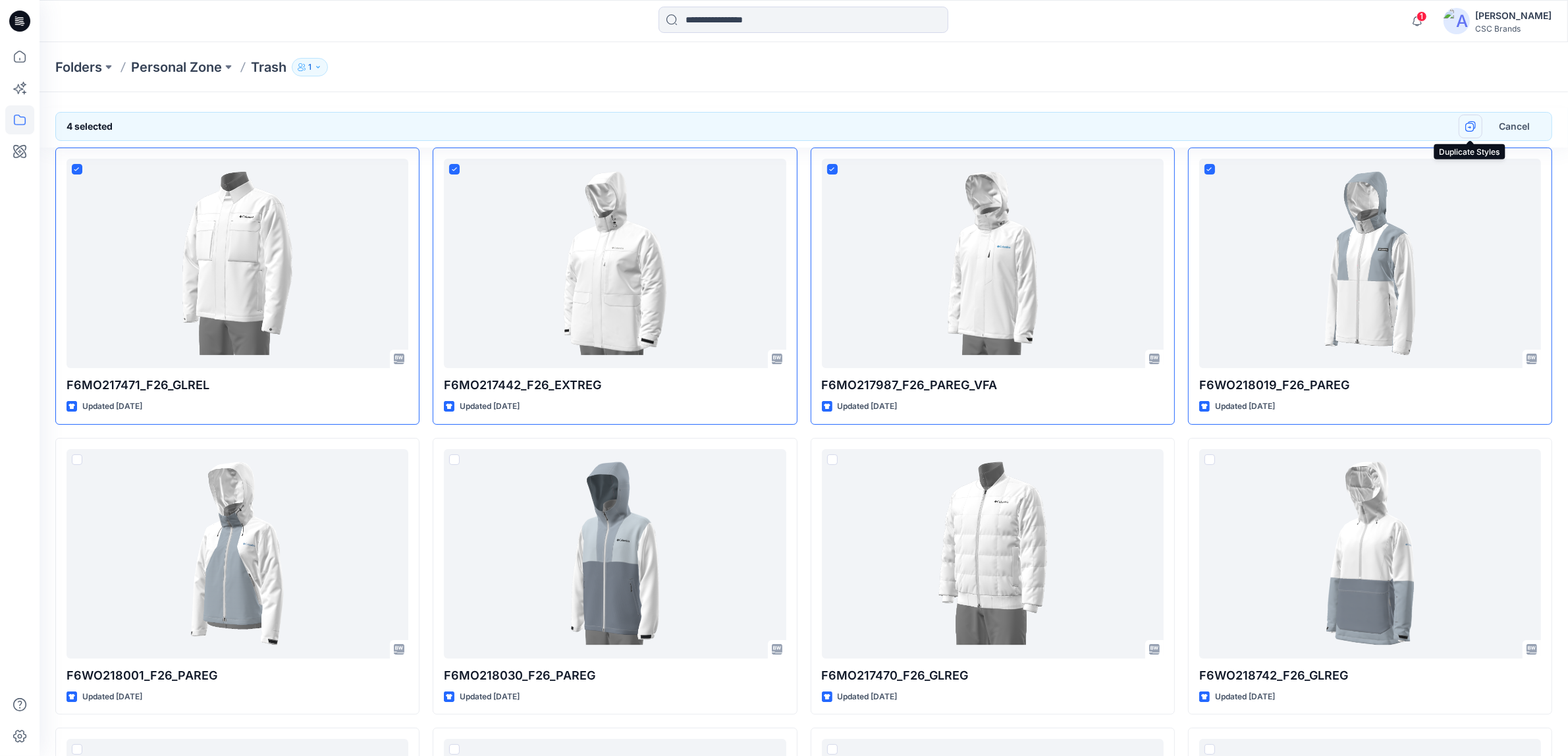
click at [1466, 131] on icon "button" at bounding box center [1470, 127] width 9 height 9
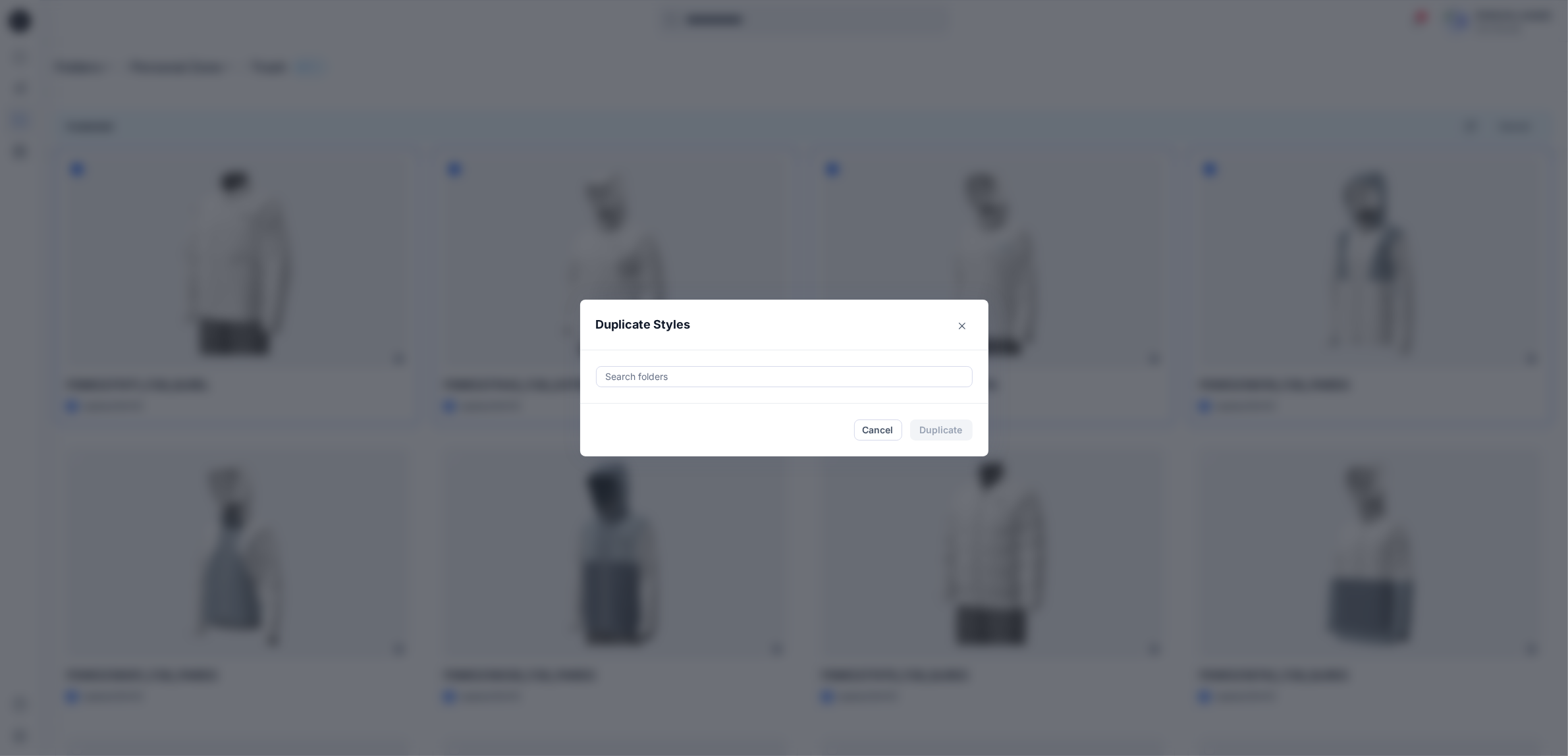
drag, startPoint x: 807, startPoint y: 320, endPoint x: 1000, endPoint y: 301, distance: 193.9
click at [1019, 294] on div "Duplicate Styles Search folders Cancel Duplicate" at bounding box center [784, 378] width 1568 height 756
drag, startPoint x: 769, startPoint y: 377, endPoint x: 748, endPoint y: 382, distance: 21.6
click at [768, 377] on div at bounding box center [784, 377] width 360 height 15
click at [621, 413] on icon "button" at bounding box center [618, 415] width 11 height 11
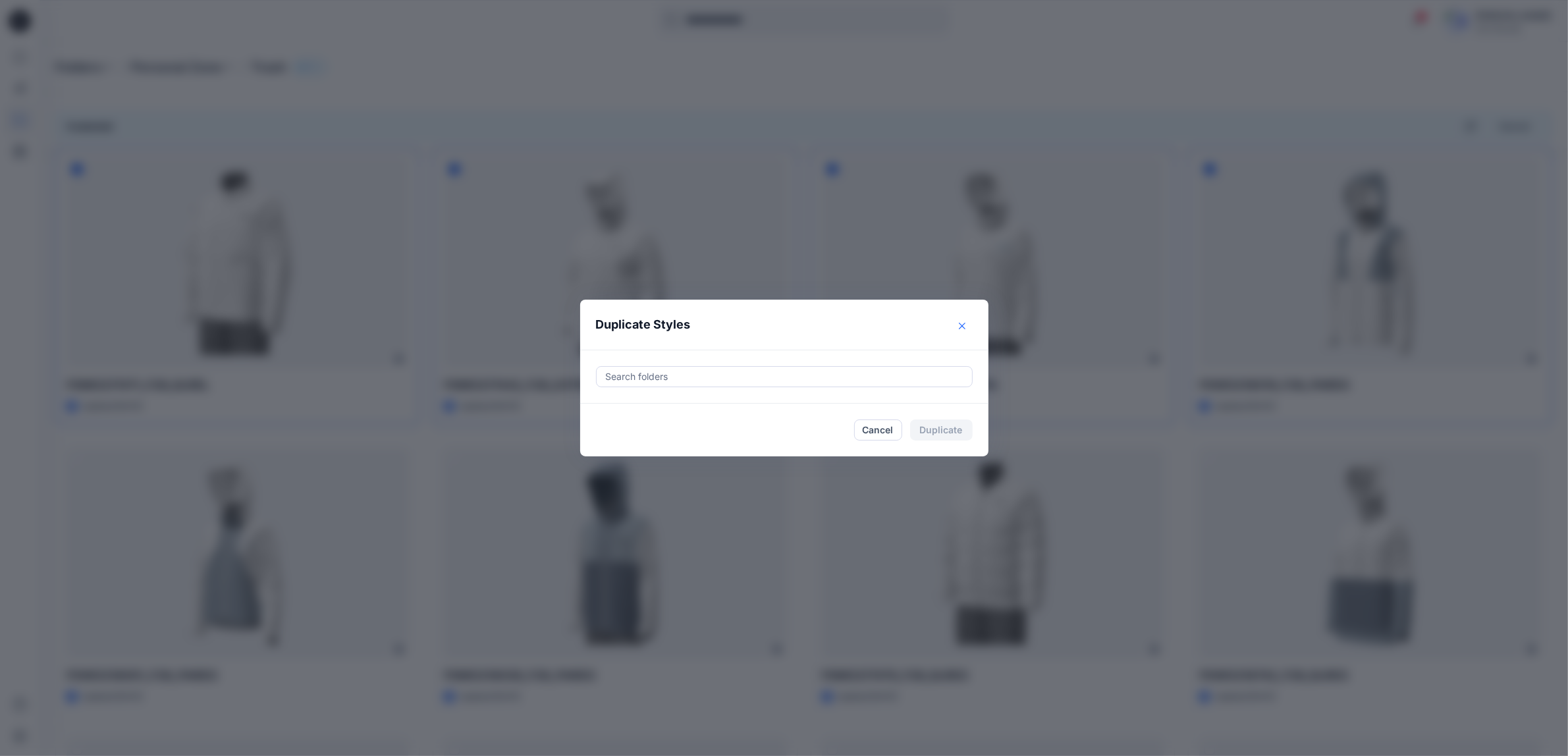
click at [966, 325] on icon "Close" at bounding box center [962, 326] width 7 height 7
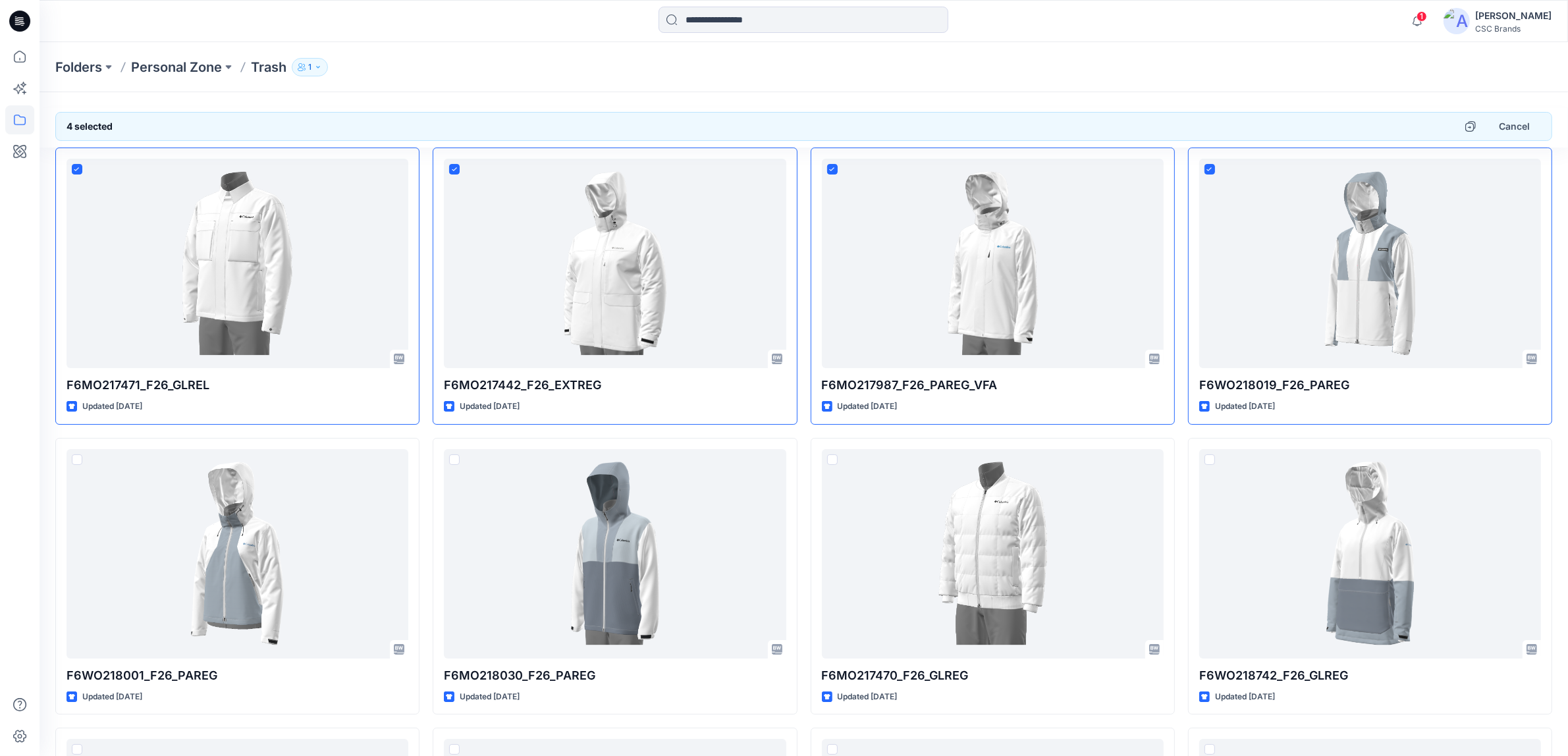
click at [1299, 61] on div "Folders Personal Zone Trash 1" at bounding box center [752, 67] width 1395 height 19
click at [23, 122] on icon at bounding box center [19, 119] width 29 height 29
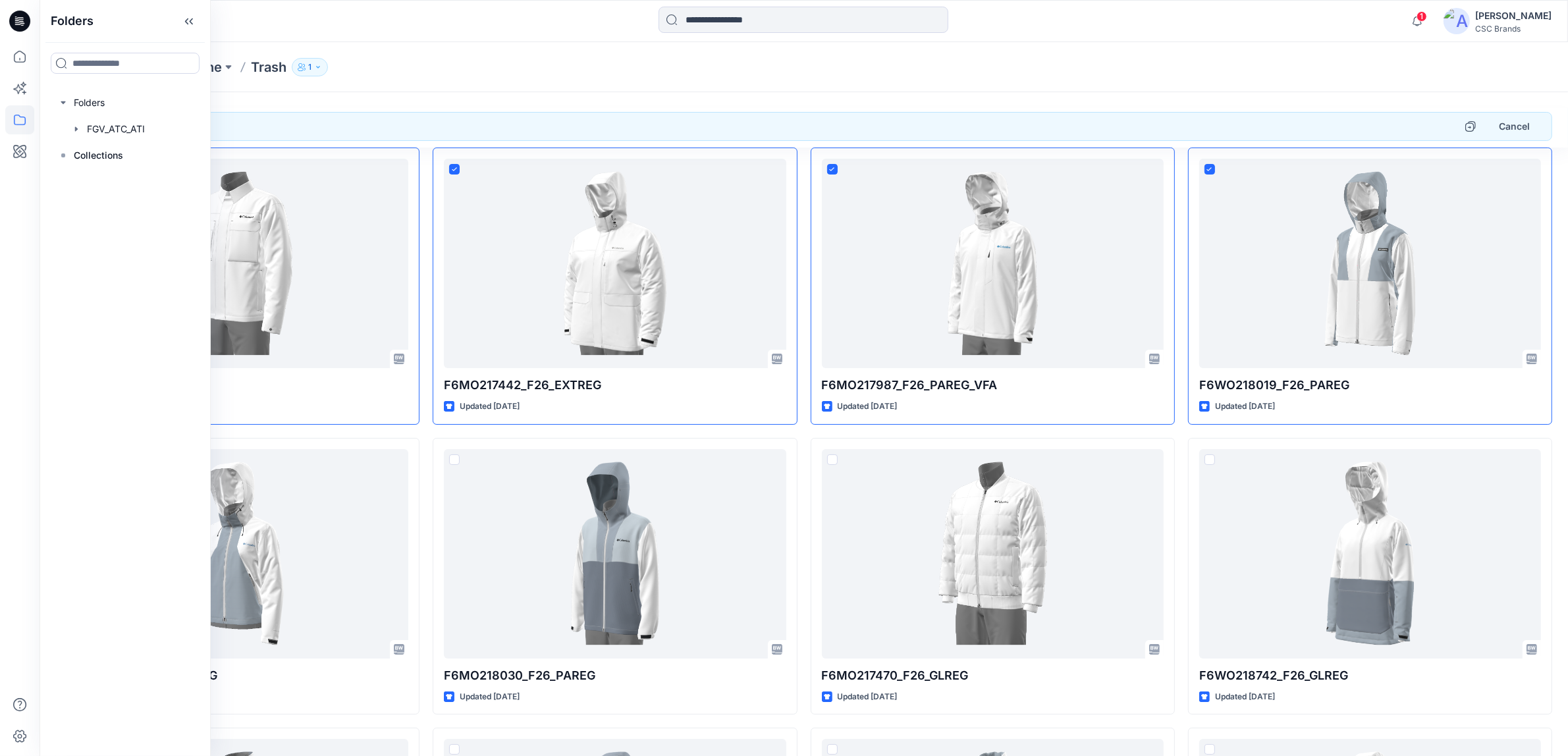
click at [449, 47] on div "Folders Personal Zone Trash 1" at bounding box center [803, 67] width 1529 height 50
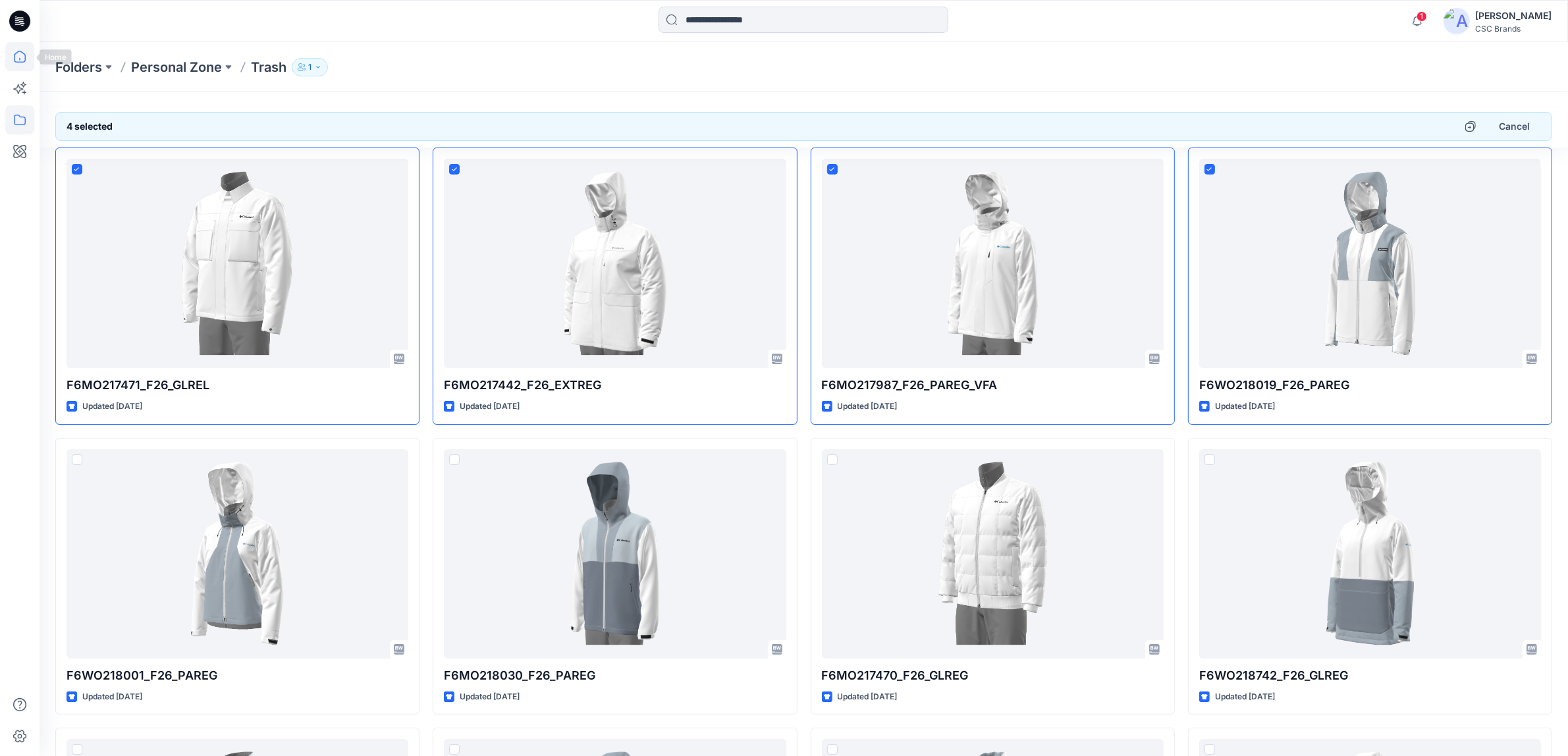
click at [16, 51] on icon at bounding box center [19, 56] width 29 height 29
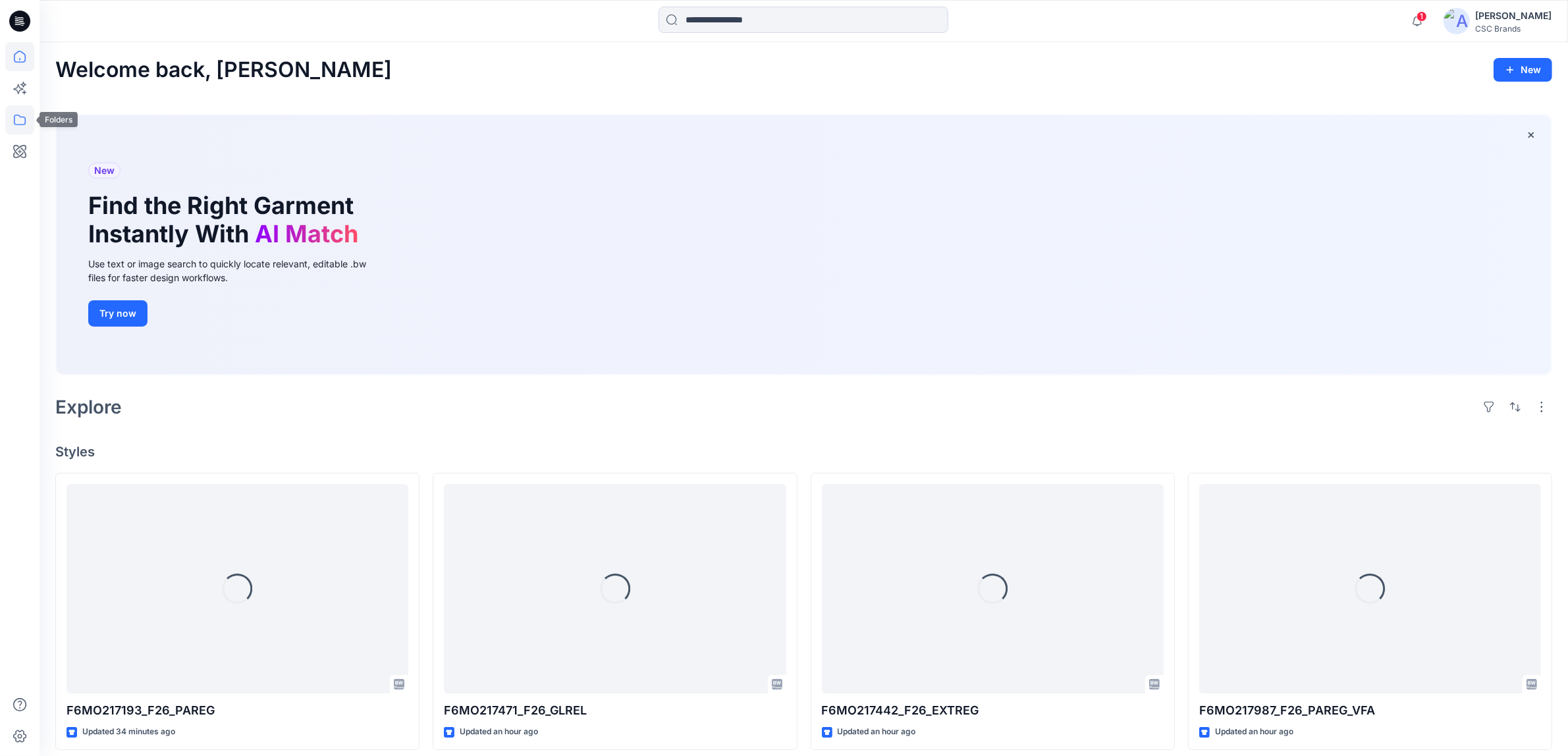
click at [10, 129] on icon at bounding box center [19, 119] width 29 height 29
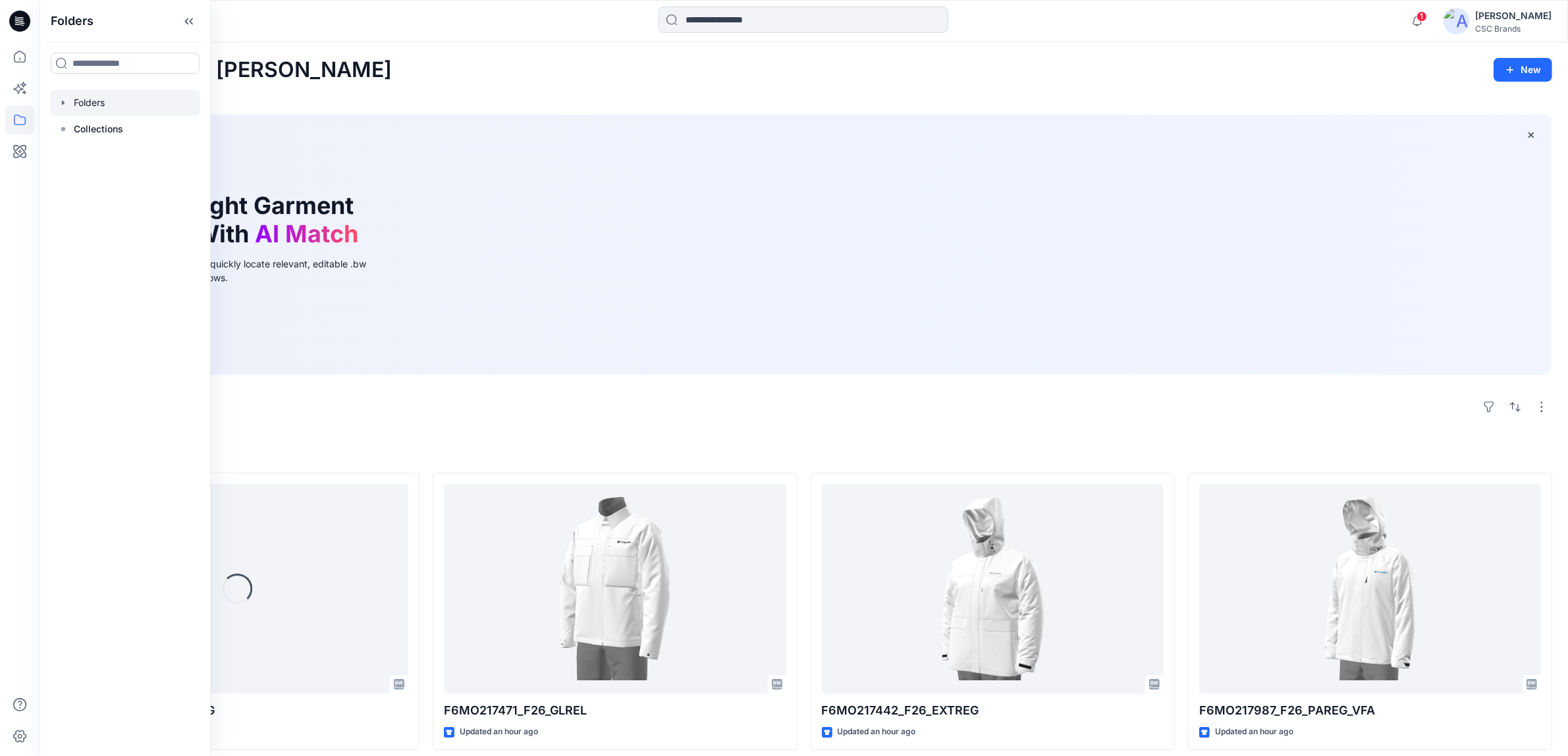
click at [63, 100] on icon "button" at bounding box center [63, 103] width 11 height 11
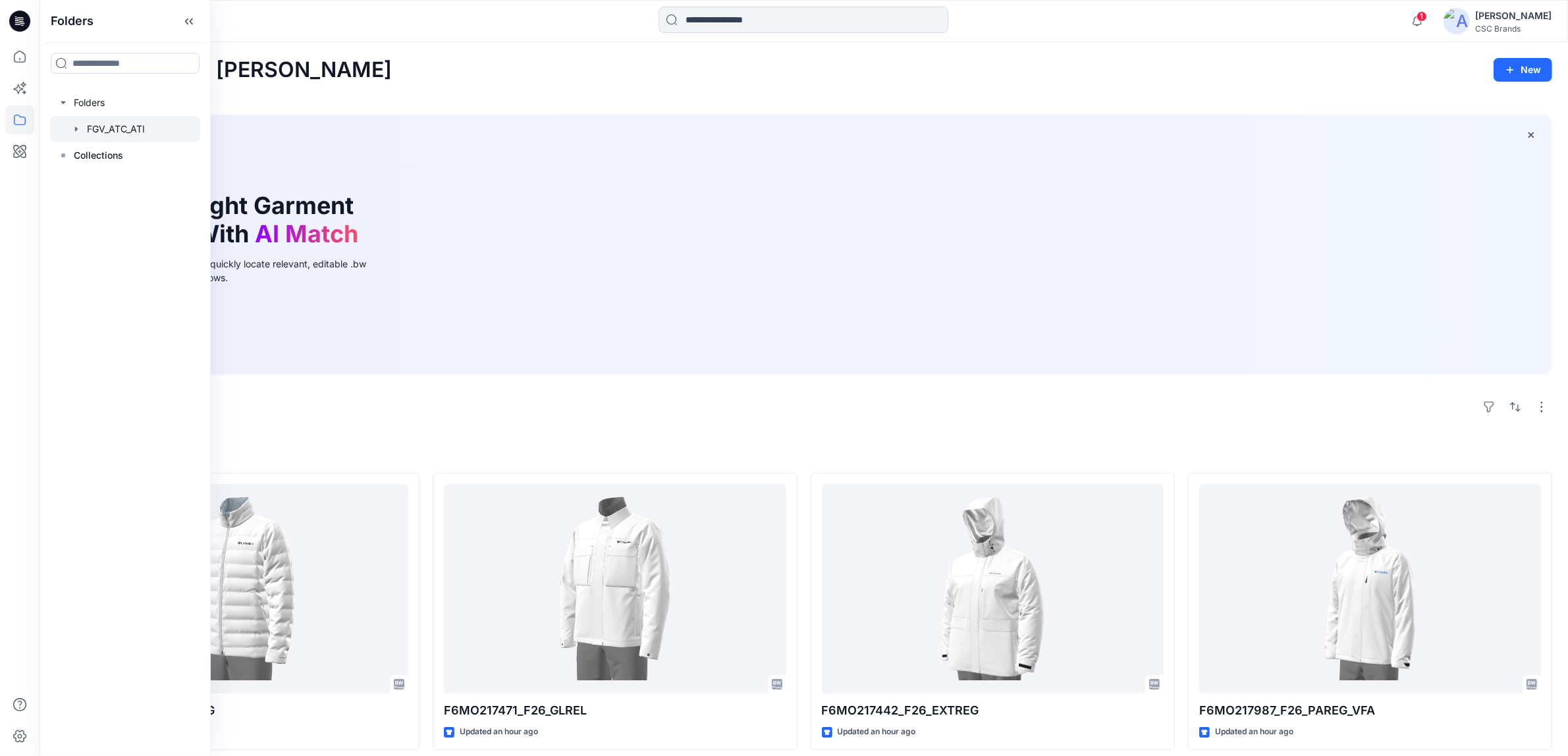
click at [82, 122] on div at bounding box center [125, 129] width 150 height 26
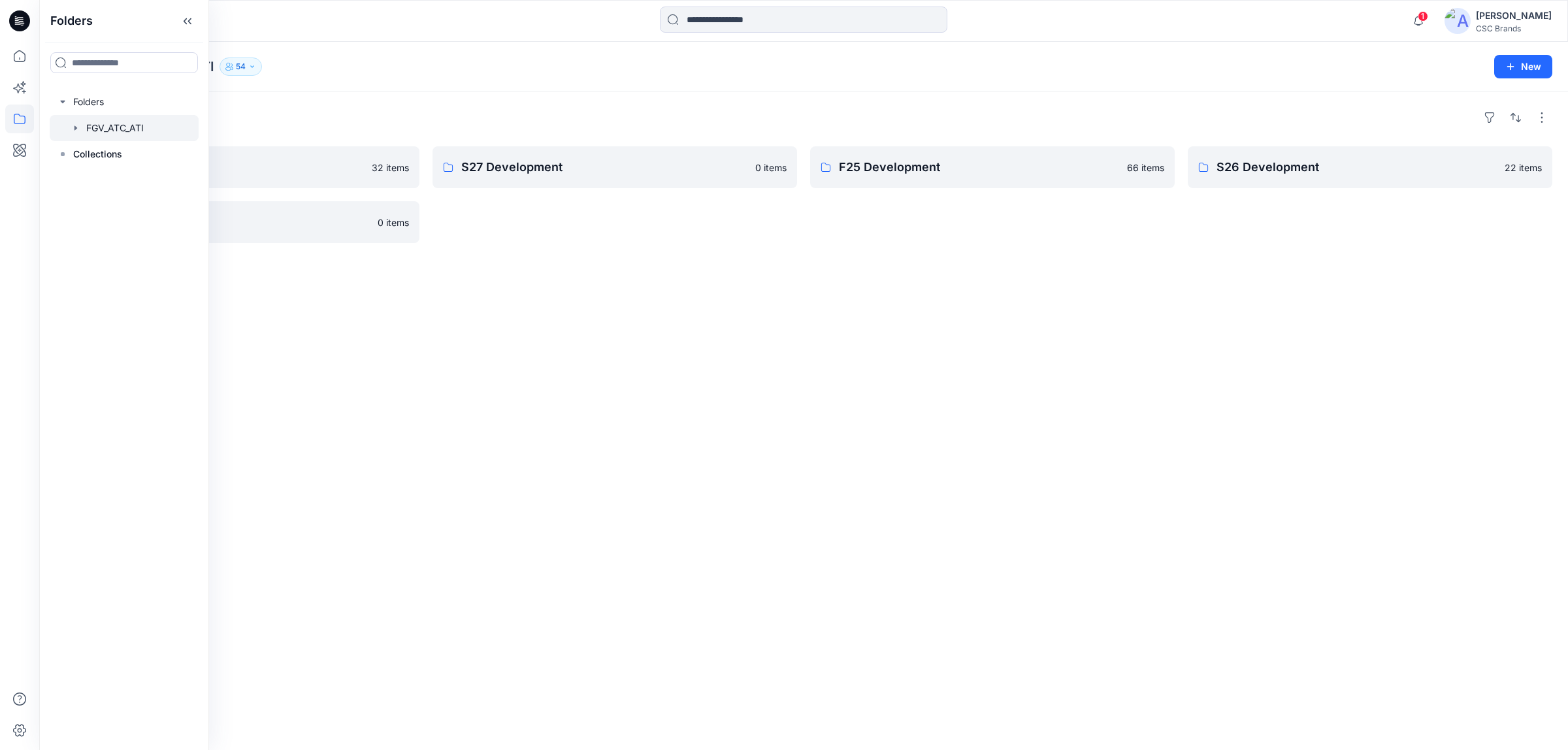
click at [504, 292] on div "Folders F26 Development 32 items S25 Development 0 items S27 Development 0 item…" at bounding box center [803, 421] width 1528 height 659
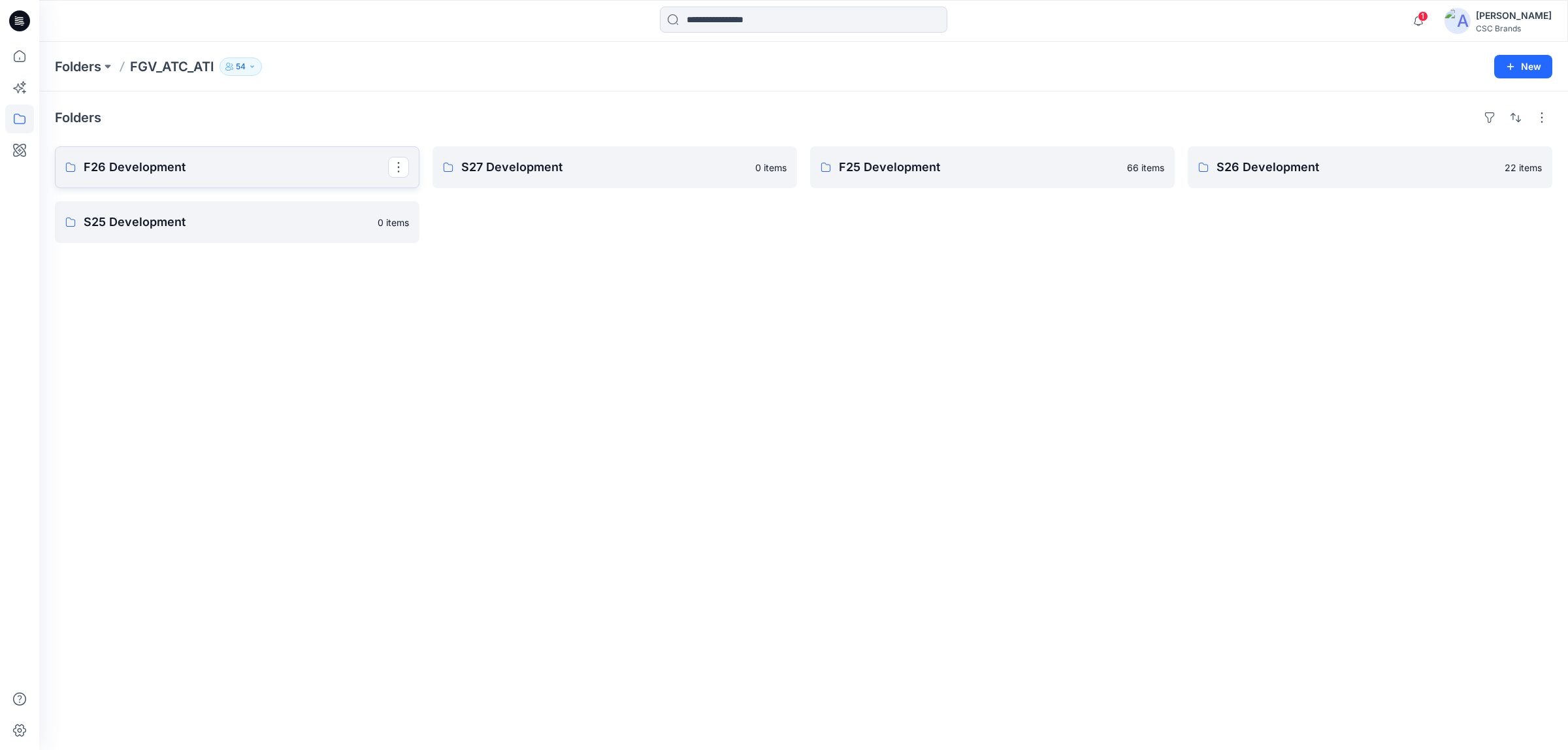
click at [222, 177] on link "F26 Development" at bounding box center [236, 167] width 365 height 41
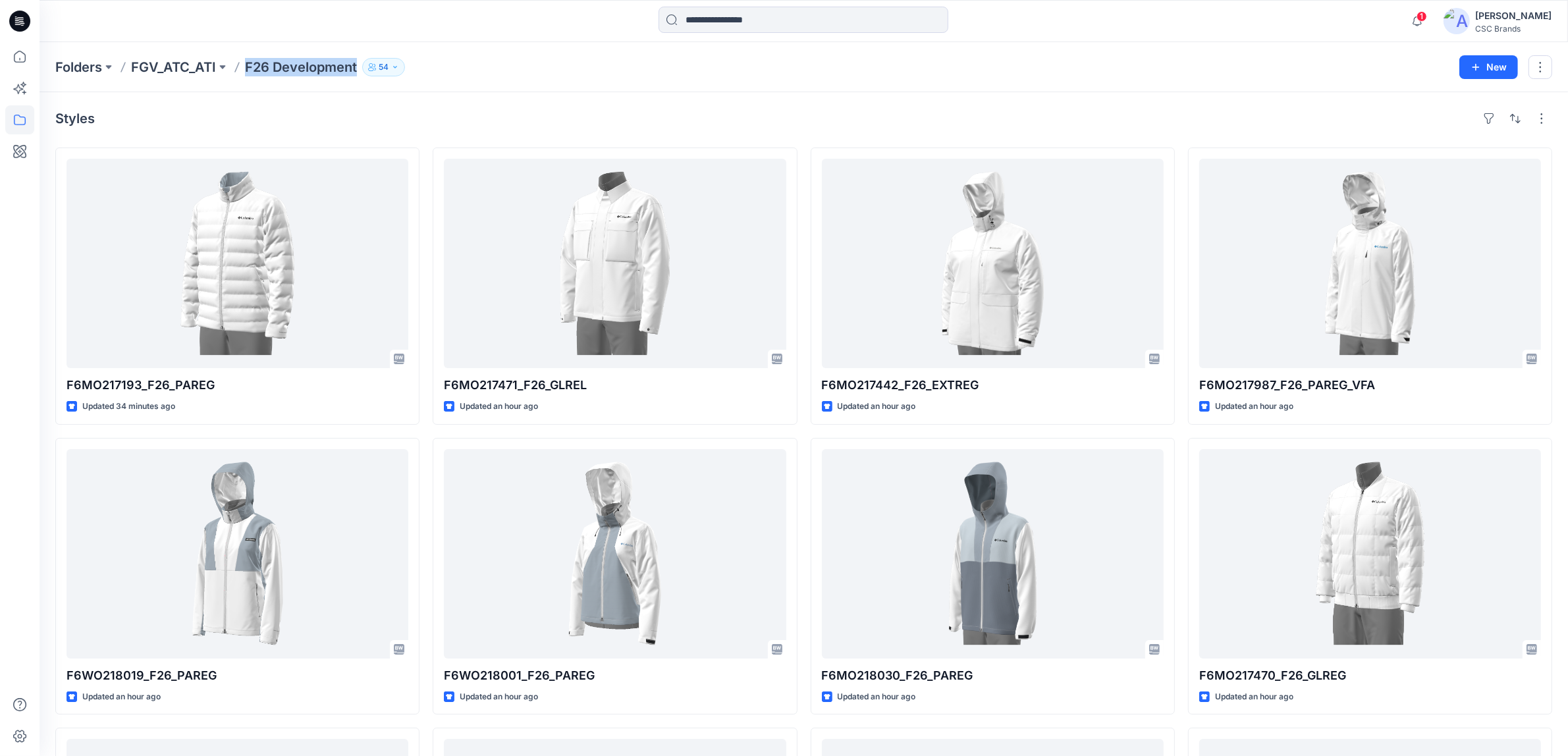
drag, startPoint x: 356, startPoint y: 71, endPoint x: 244, endPoint y: 66, distance: 112.1
click at [244, 66] on div "Folders FGV_ATC_ATI F26 Development 54" at bounding box center [752, 67] width 1395 height 19
copy p "F26 Development"
click at [193, 64] on p "FGV_ATC_ATI" at bounding box center [173, 67] width 85 height 19
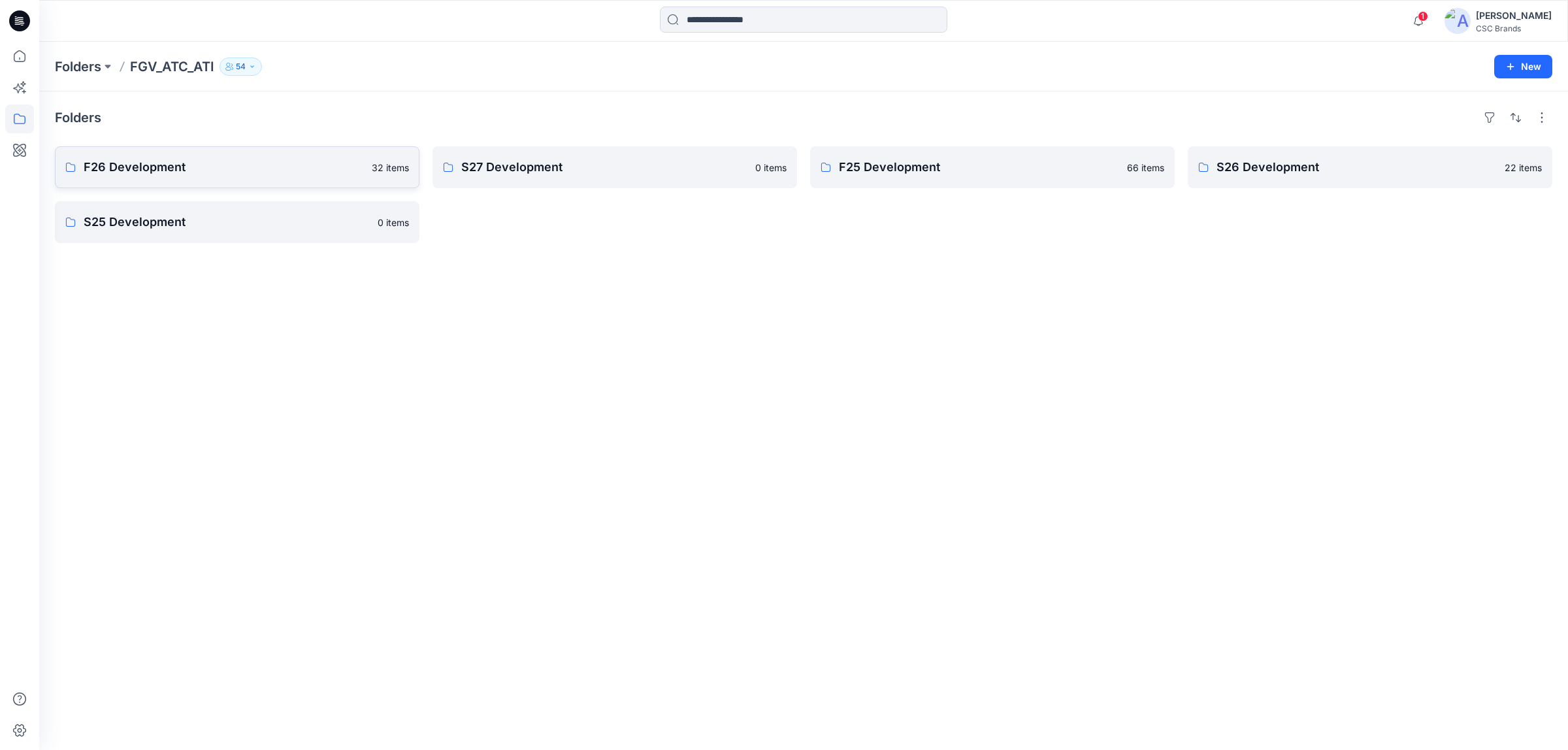
click at [198, 150] on link "F26 Development 32 items" at bounding box center [236, 167] width 365 height 41
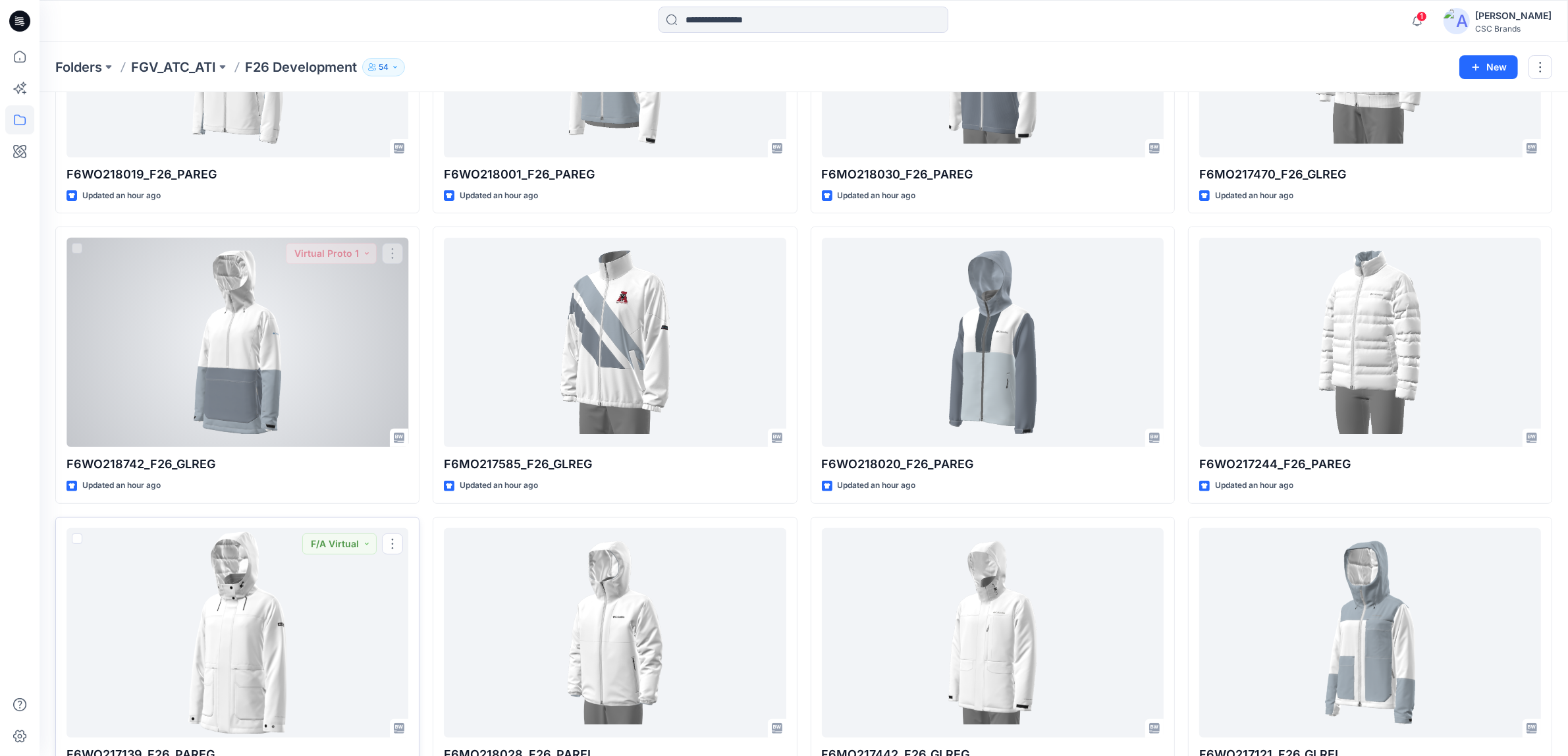
scroll to position [481, 0]
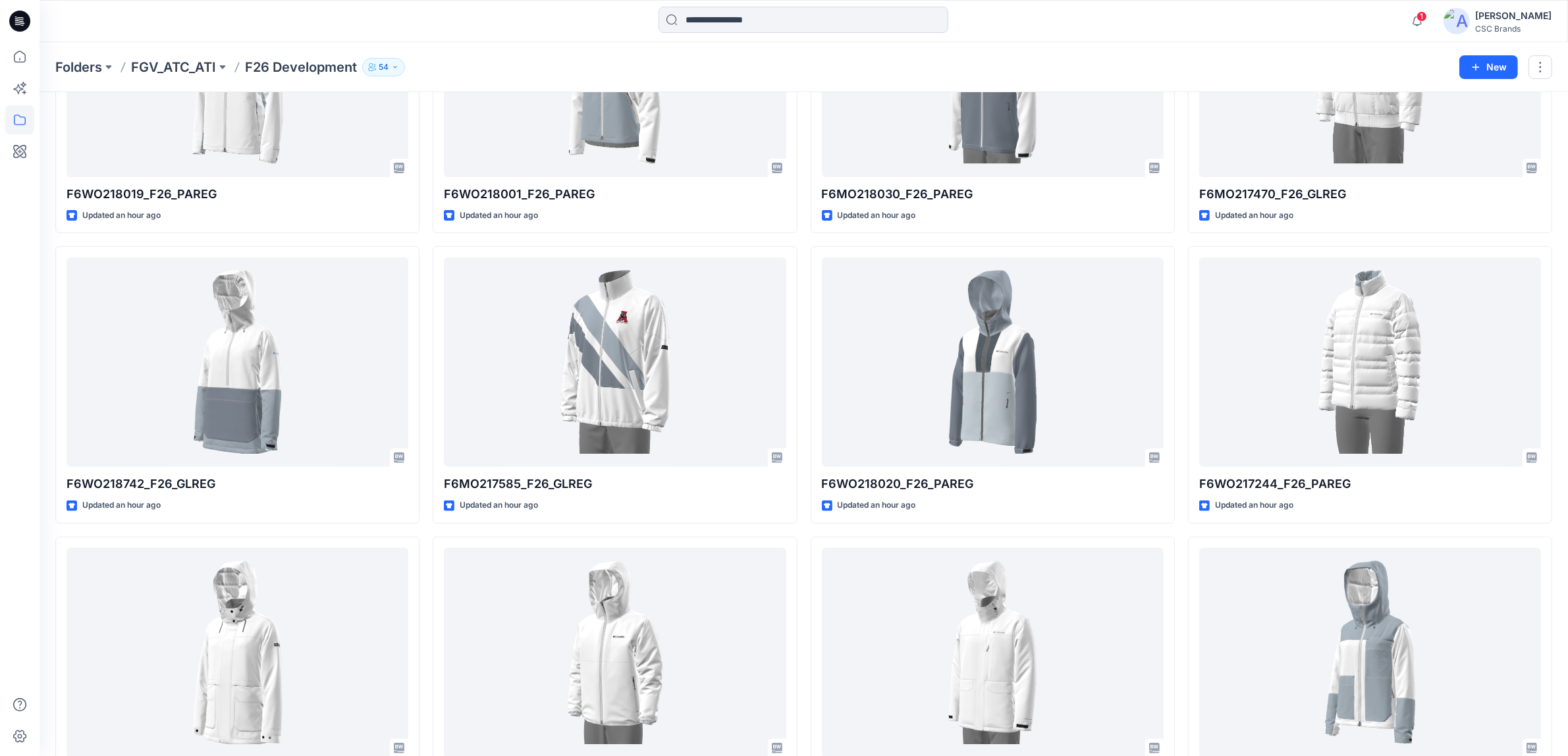
click at [3, 452] on div at bounding box center [19, 378] width 39 height 756
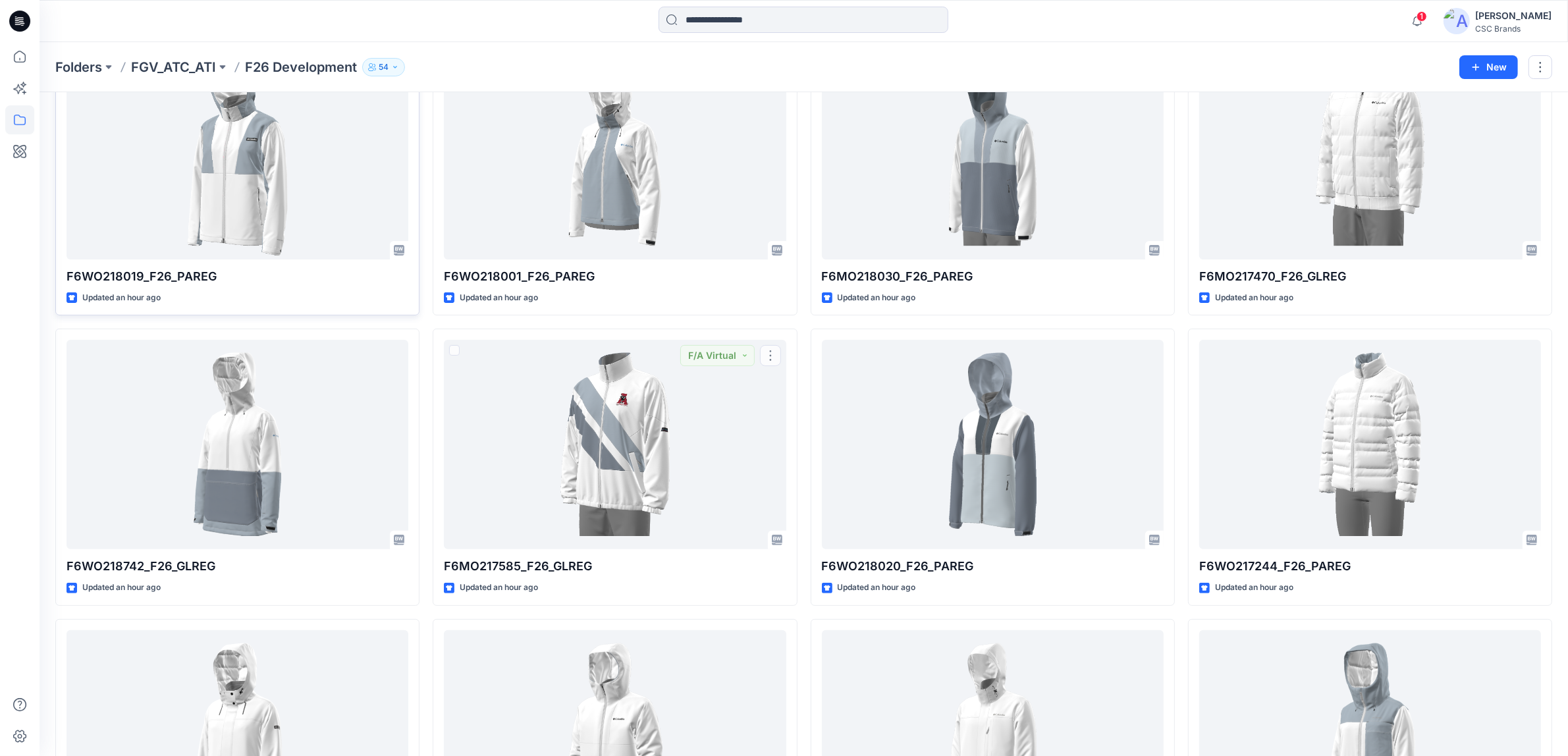
scroll to position [0, 0]
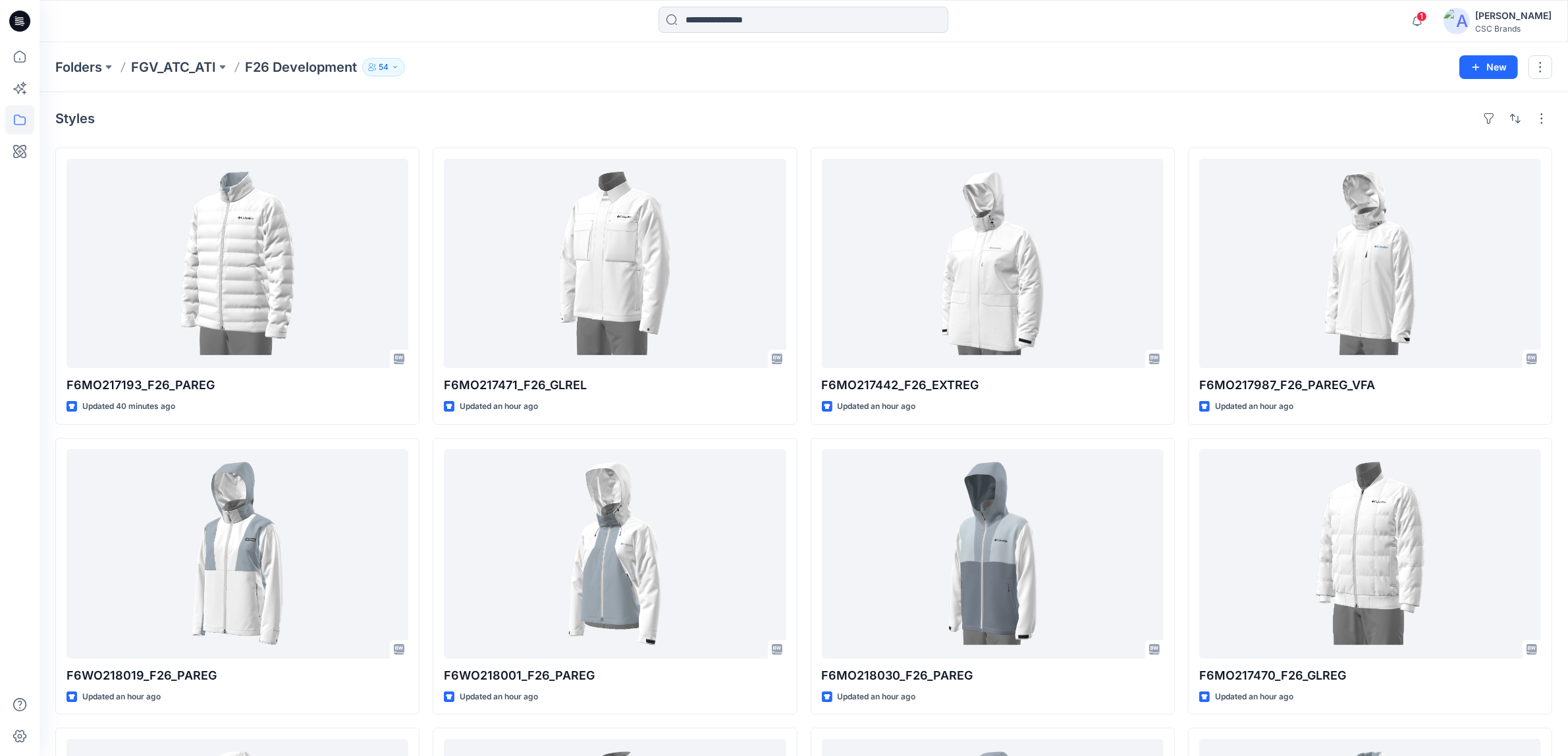
click at [286, 63] on p "F26 Development" at bounding box center [301, 67] width 112 height 19
click at [176, 66] on p "FGV_ATC_ATI" at bounding box center [173, 67] width 85 height 19
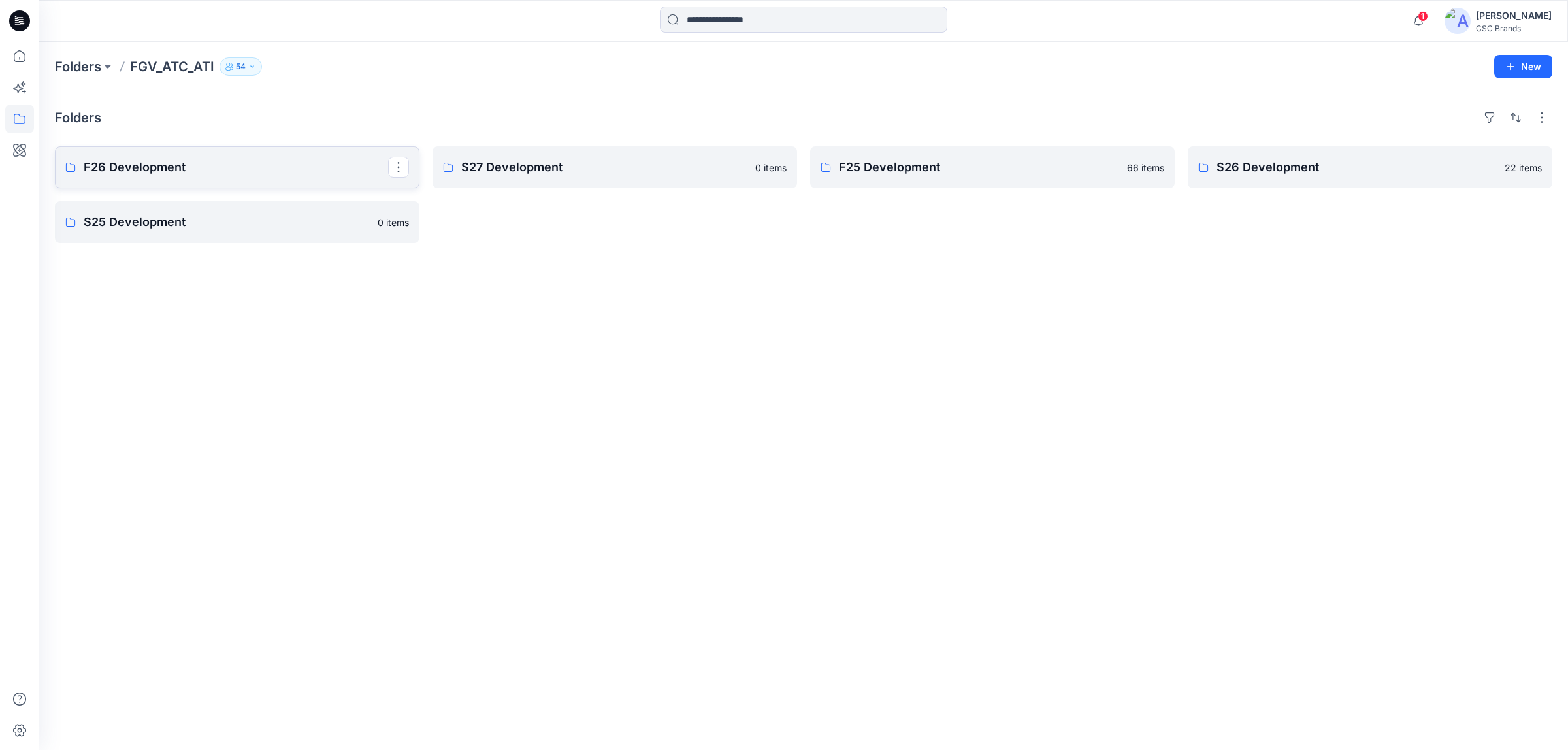
click at [253, 164] on p "F26 Development" at bounding box center [236, 167] width 305 height 18
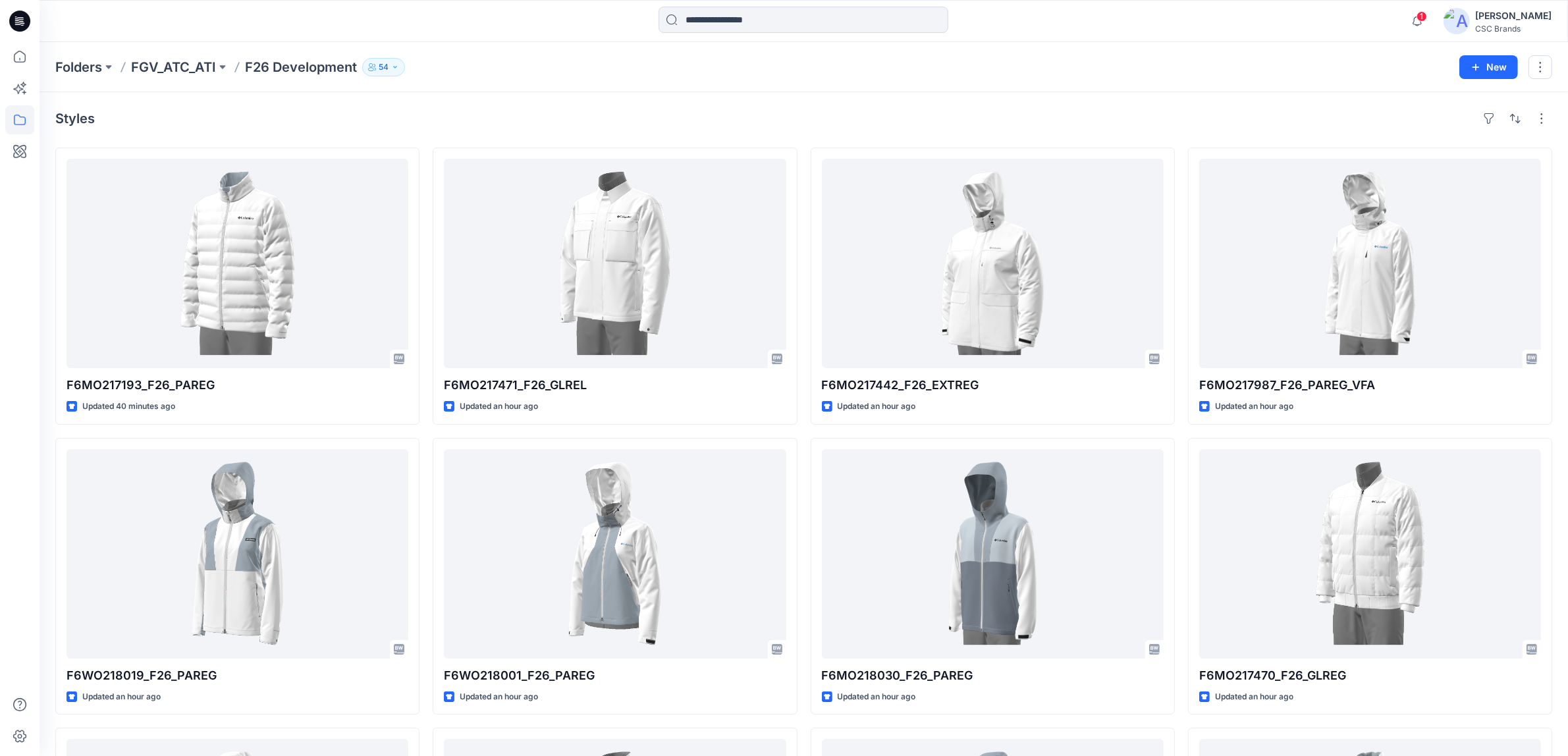
click at [998, 89] on div "Folders FGV_ATC_ATI F26 Development 54 New" at bounding box center [803, 67] width 1529 height 50
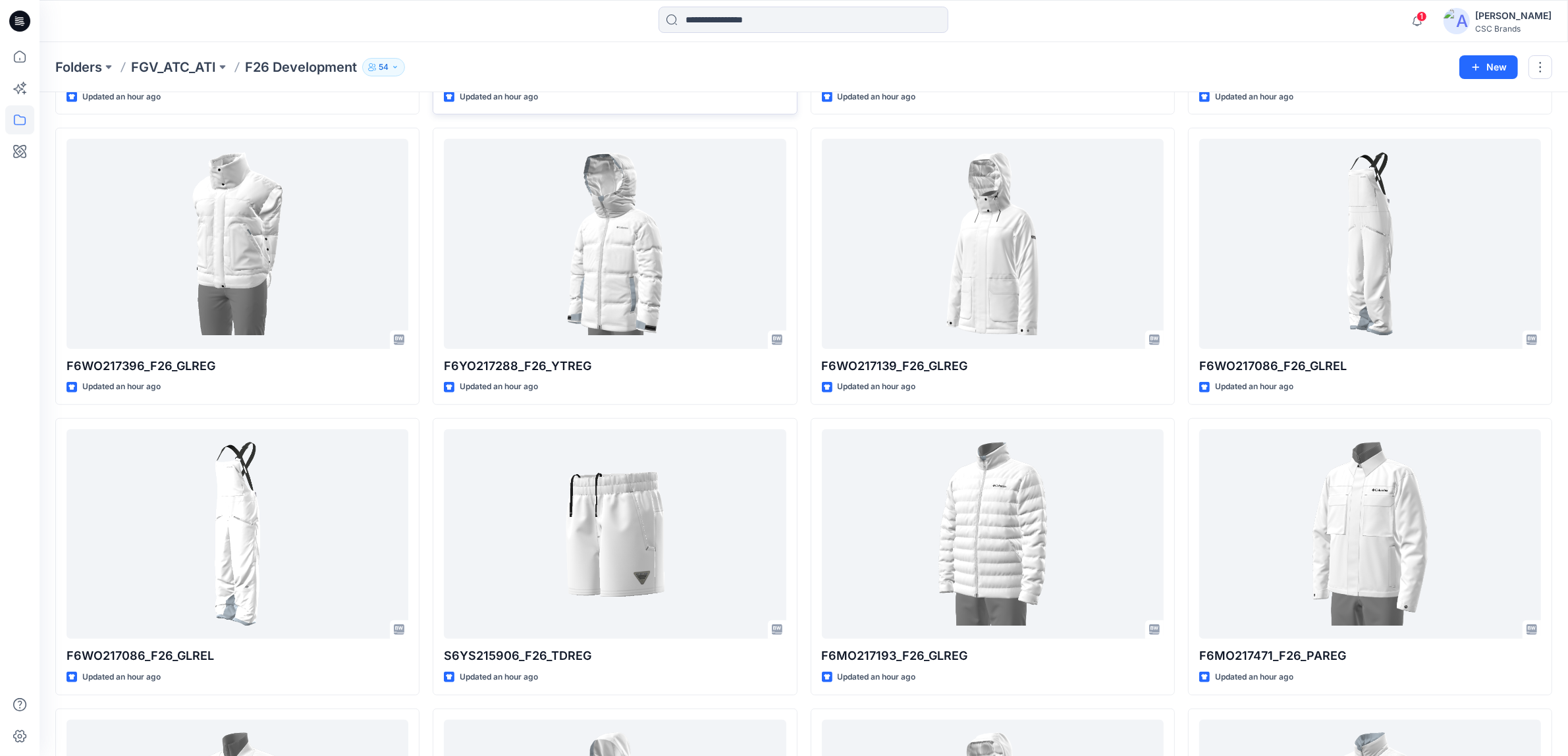
scroll to position [1235, 0]
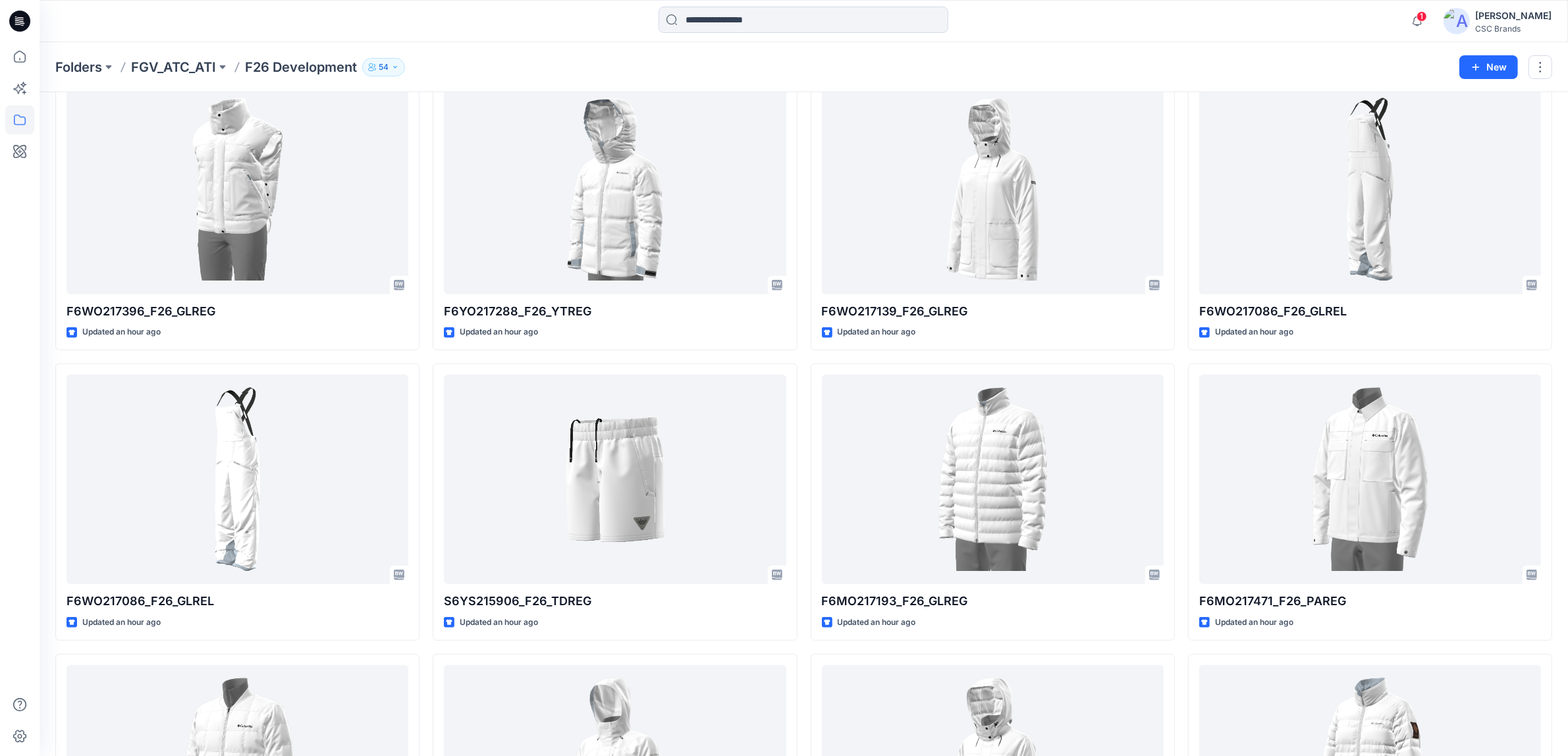
click at [21, 422] on div at bounding box center [19, 399] width 29 height 714
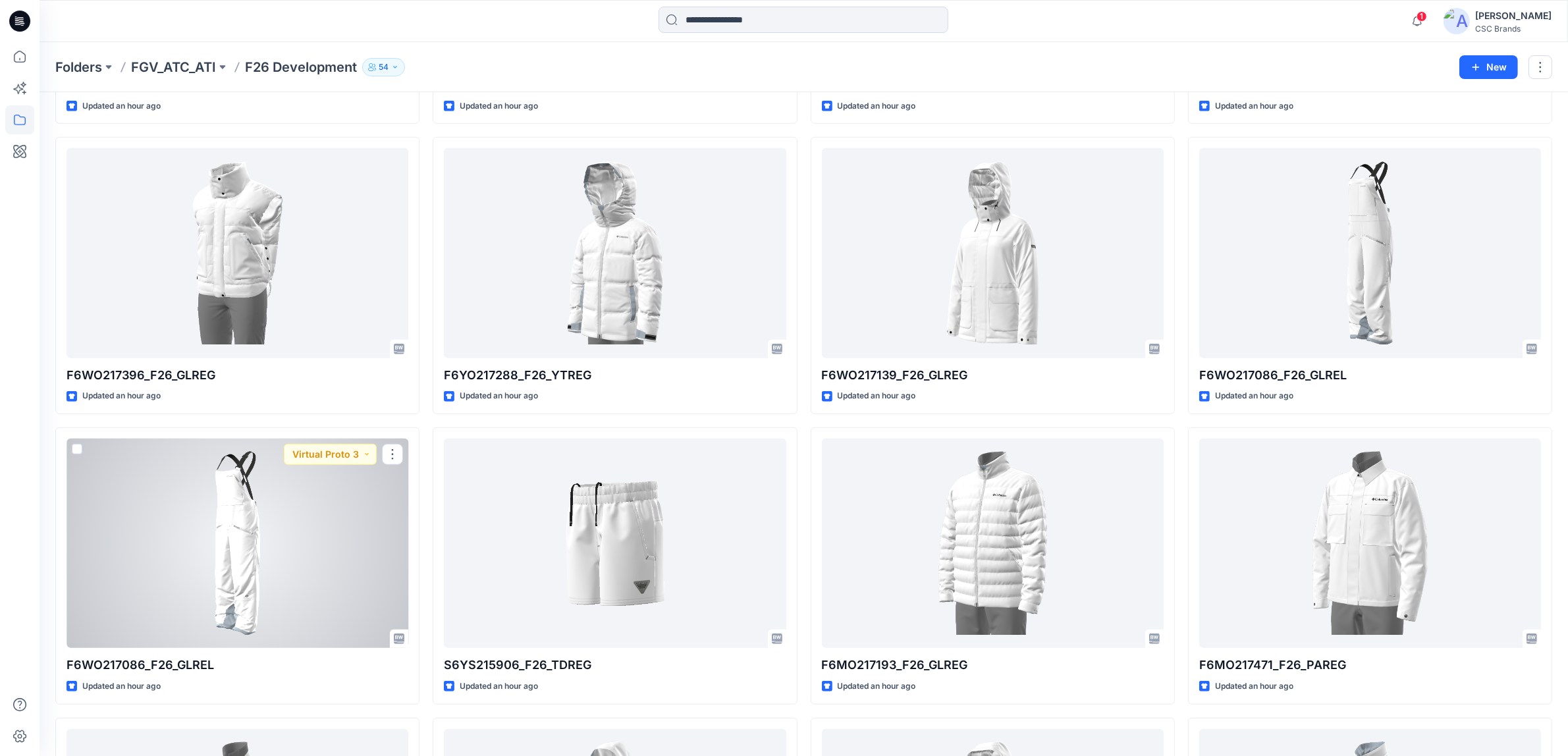
scroll to position [811, 0]
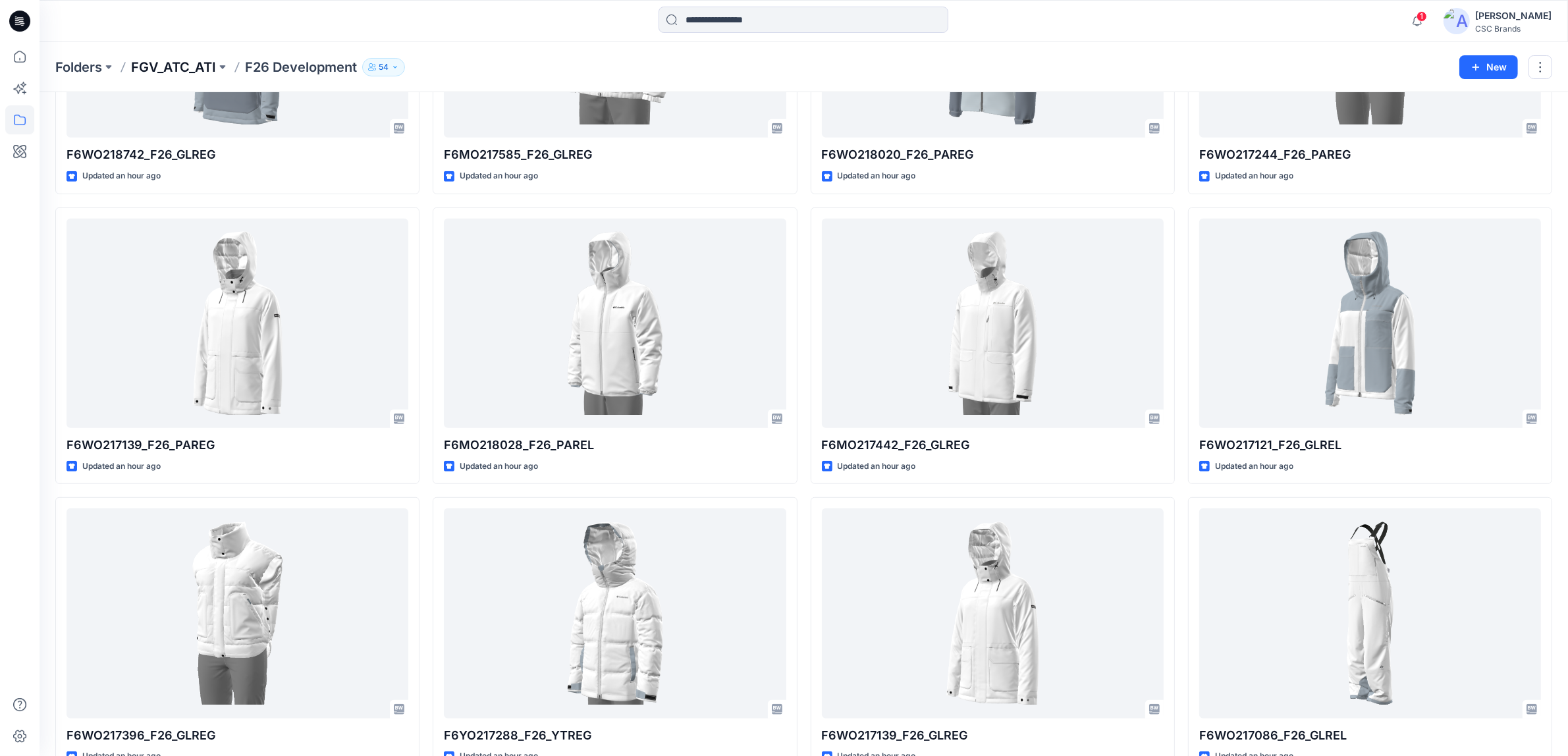
click at [166, 58] on p "FGV_ATC_ATI" at bounding box center [173, 67] width 85 height 19
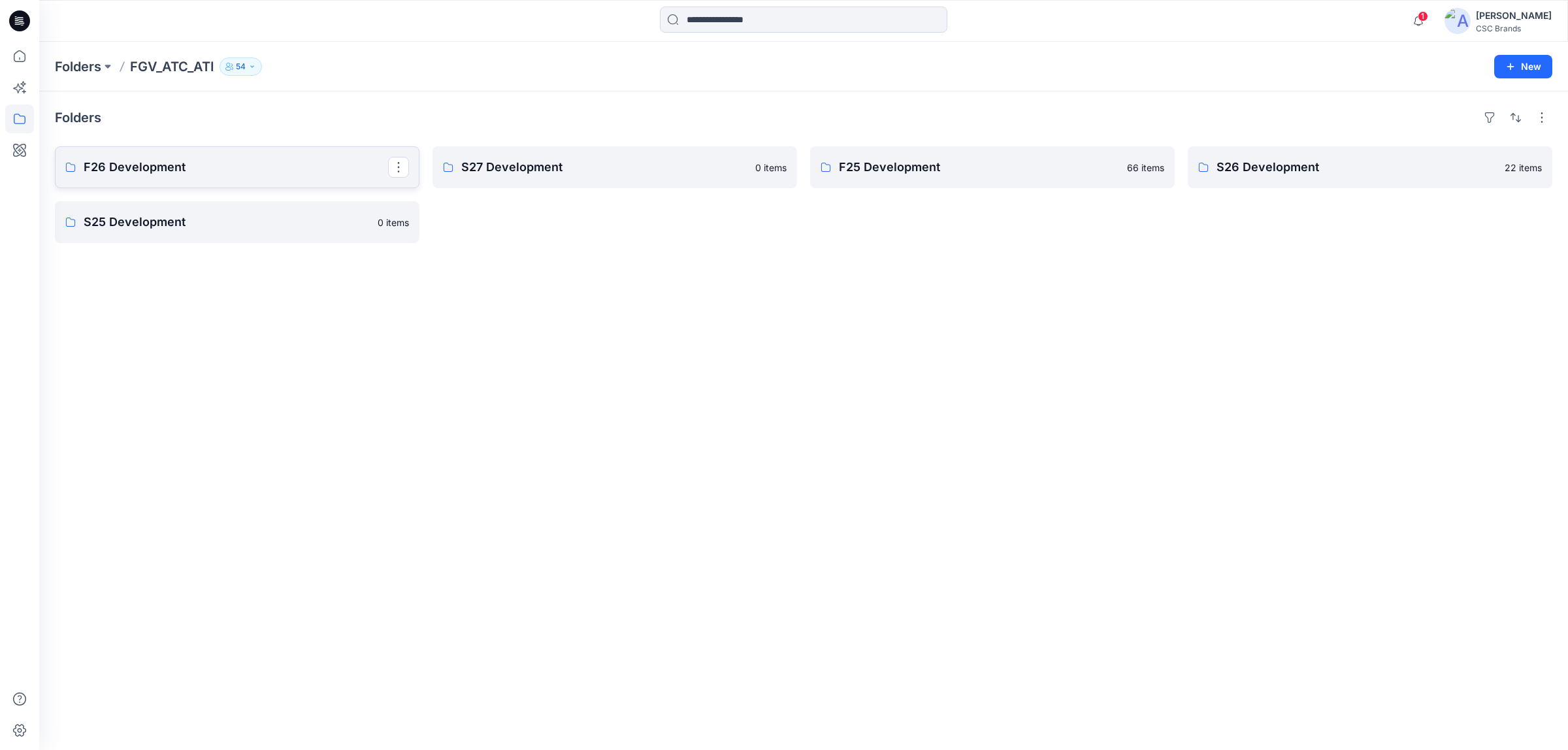
click at [275, 178] on link "F26 Development" at bounding box center [236, 167] width 365 height 41
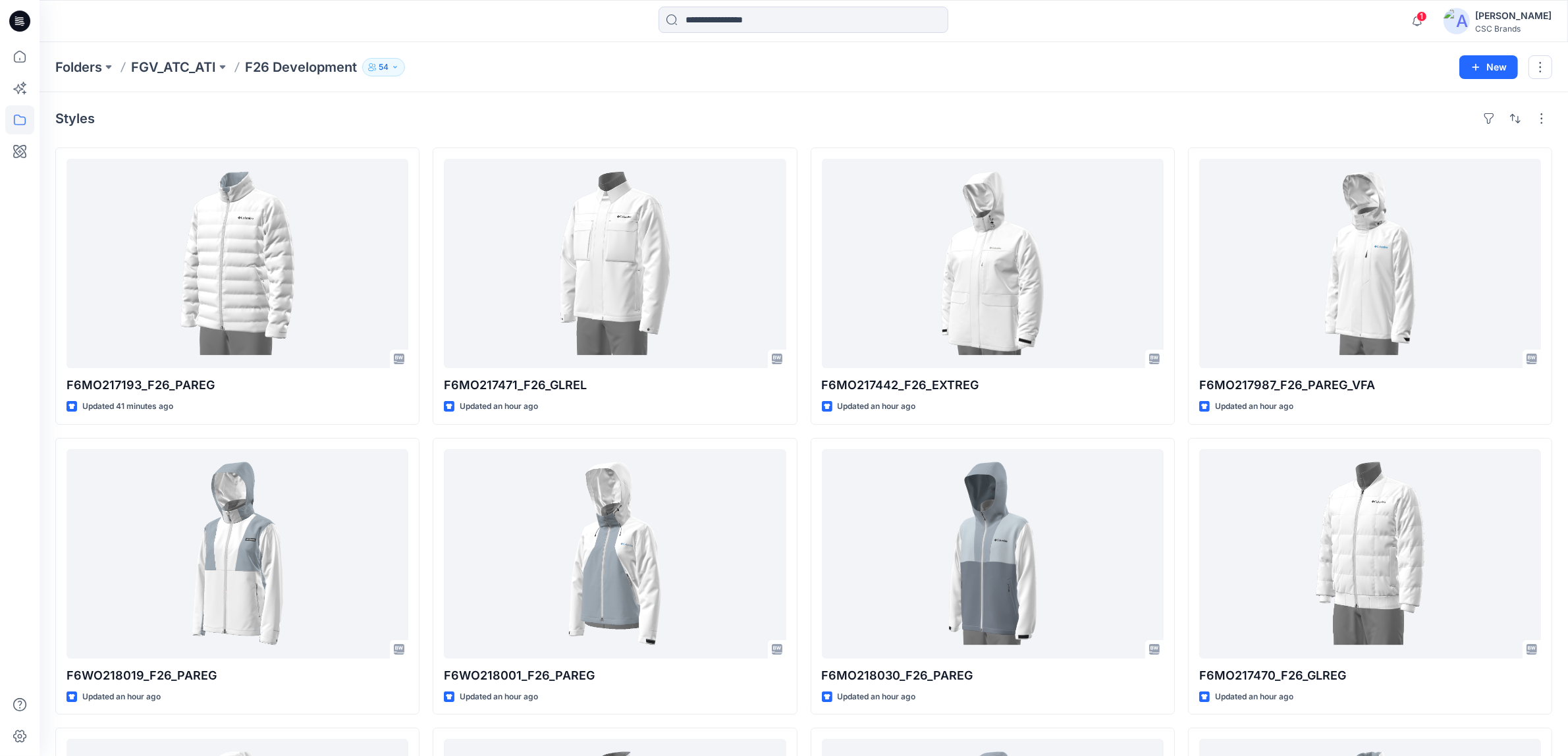
click at [375, 67] on icon "button" at bounding box center [372, 67] width 8 height 8
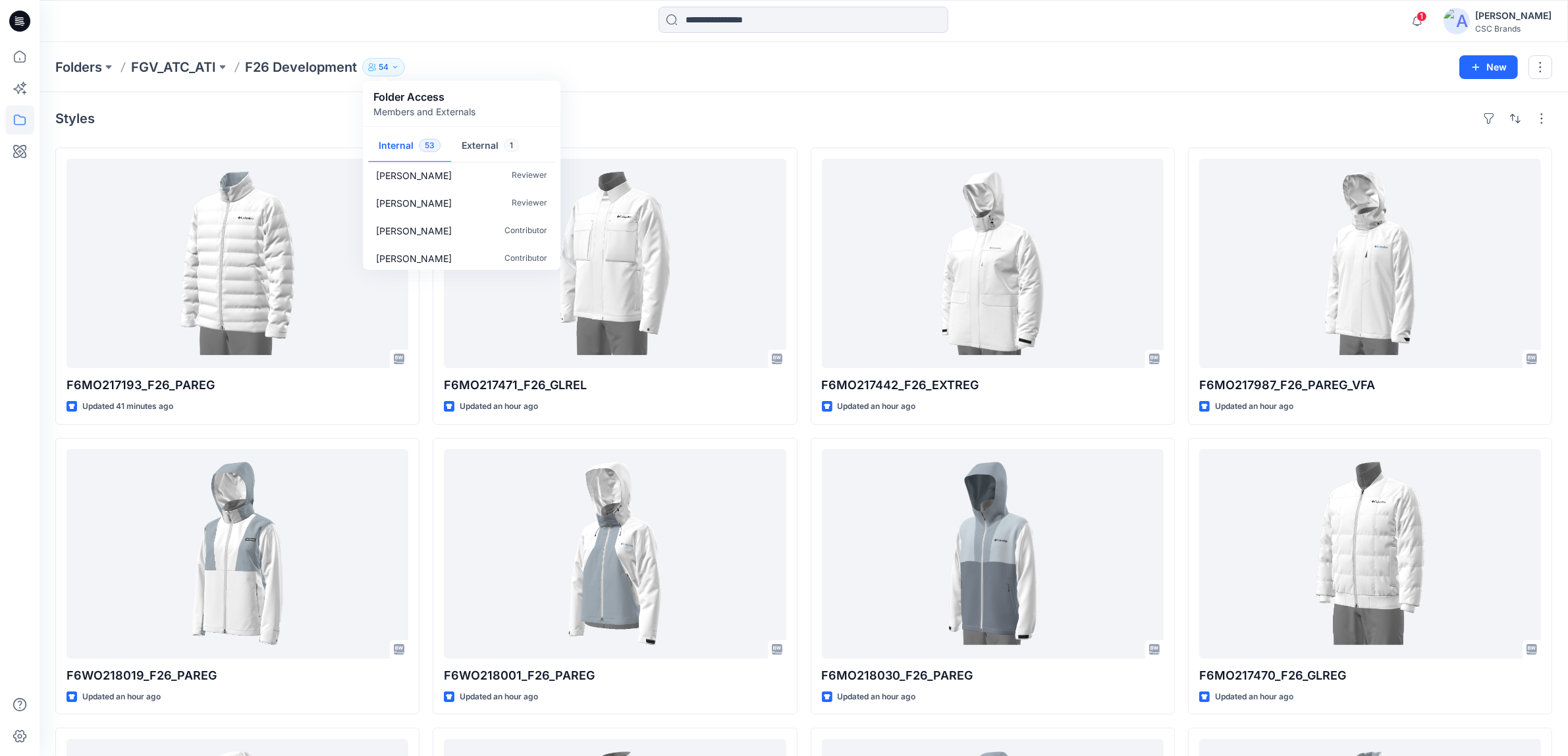
scroll to position [247, 0]
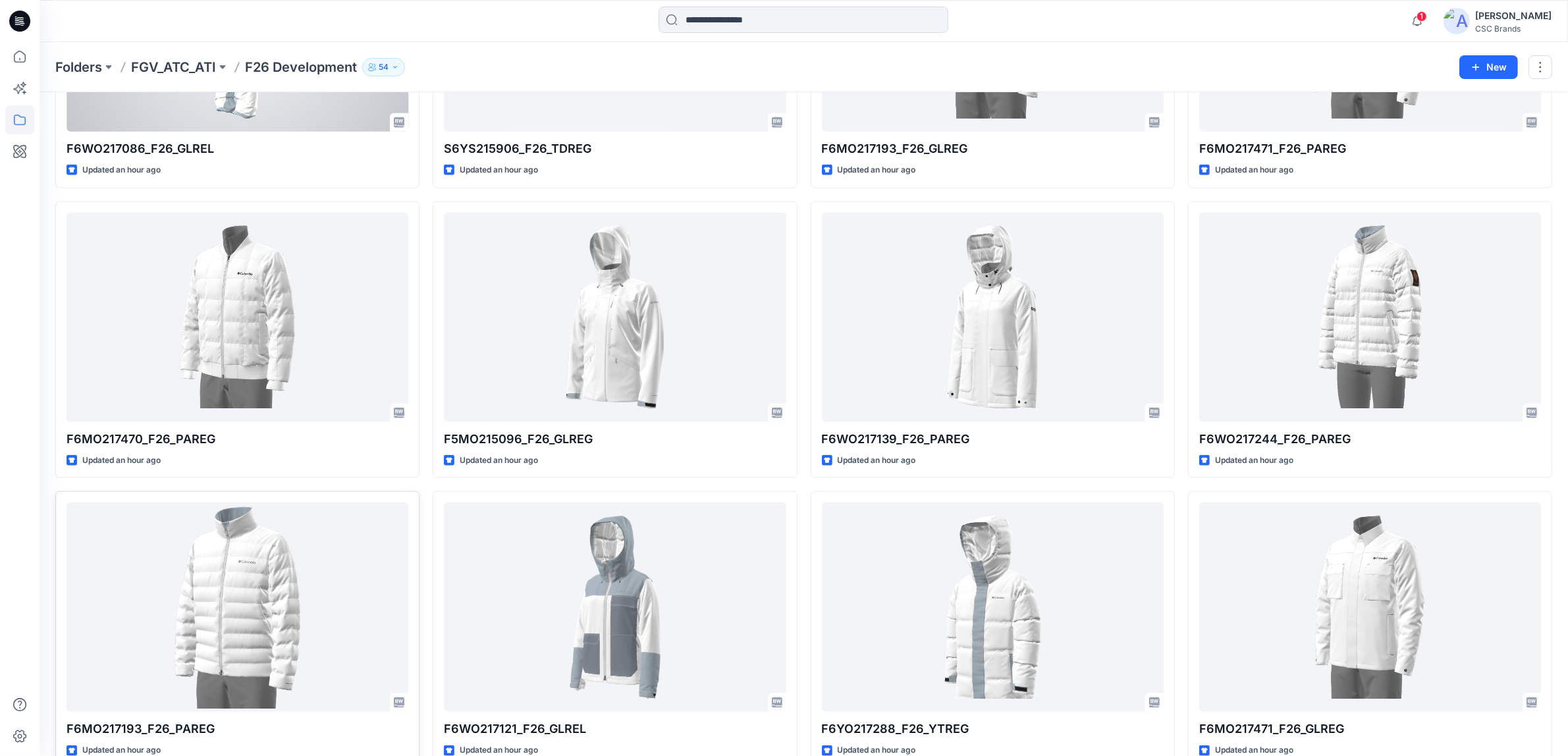
scroll to position [1716, 0]
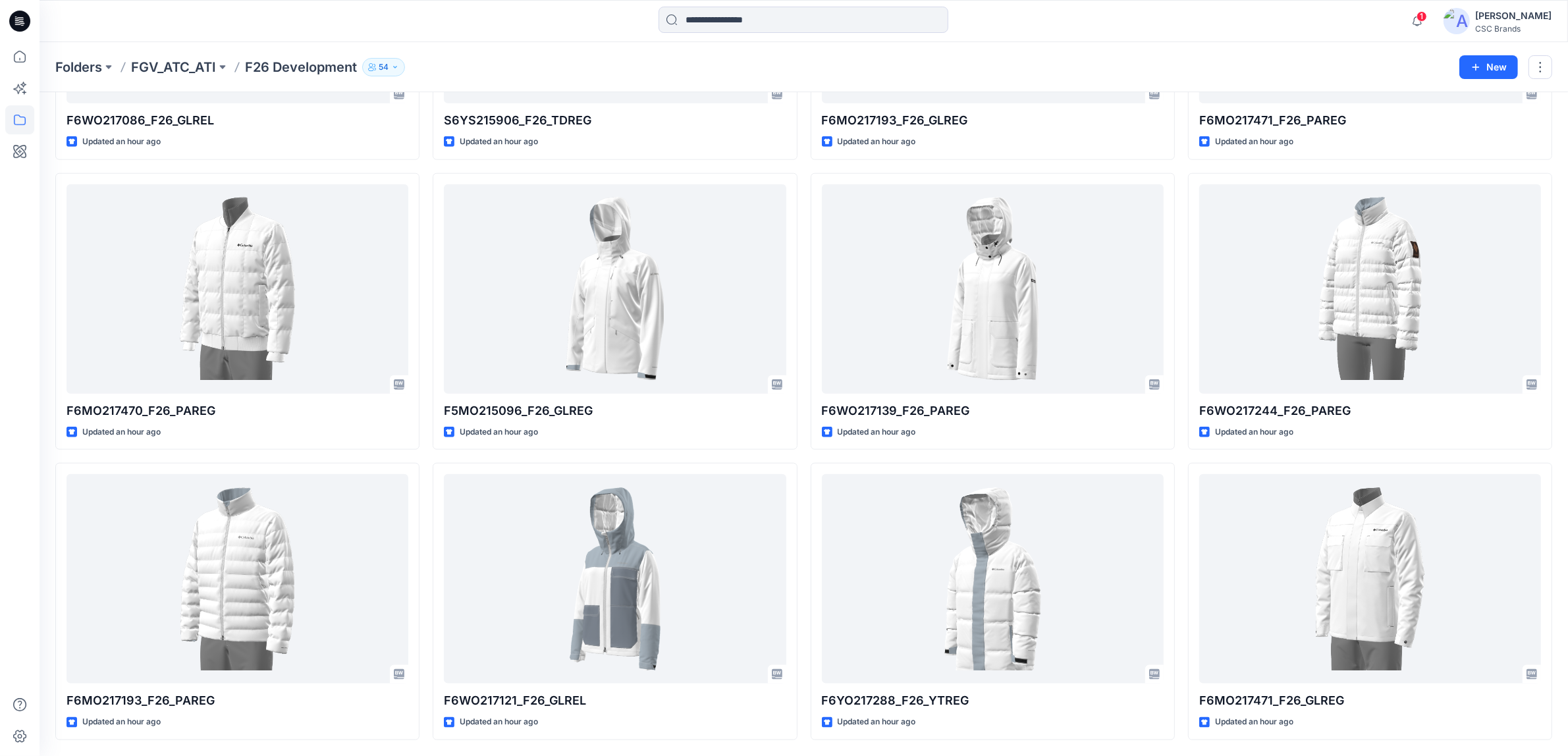
click at [918, 61] on div "Folders FGV_ATC_ATI F26 Development 54 Folder Access Members and Externals Inte…" at bounding box center [752, 67] width 1395 height 19
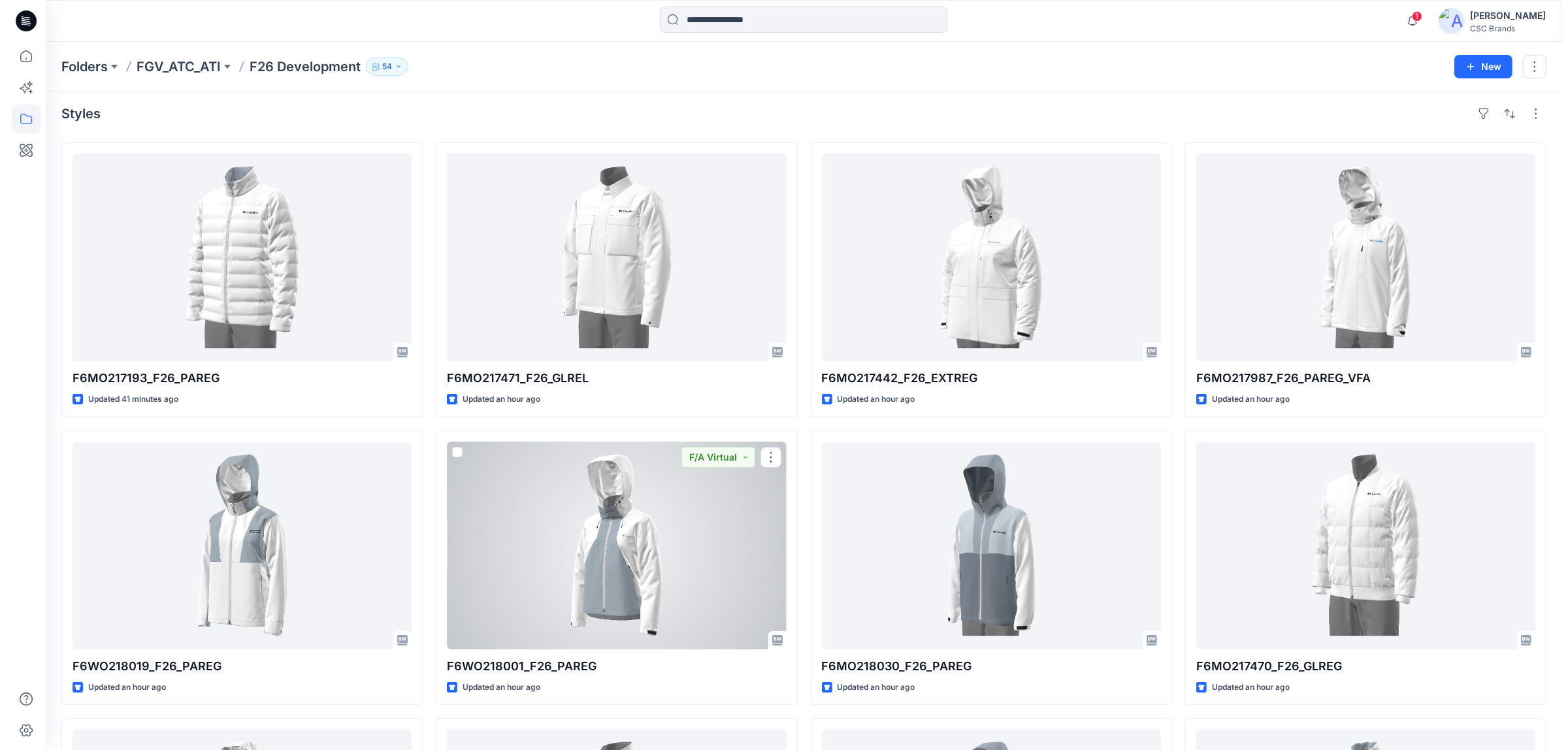
scroll to position [0, 0]
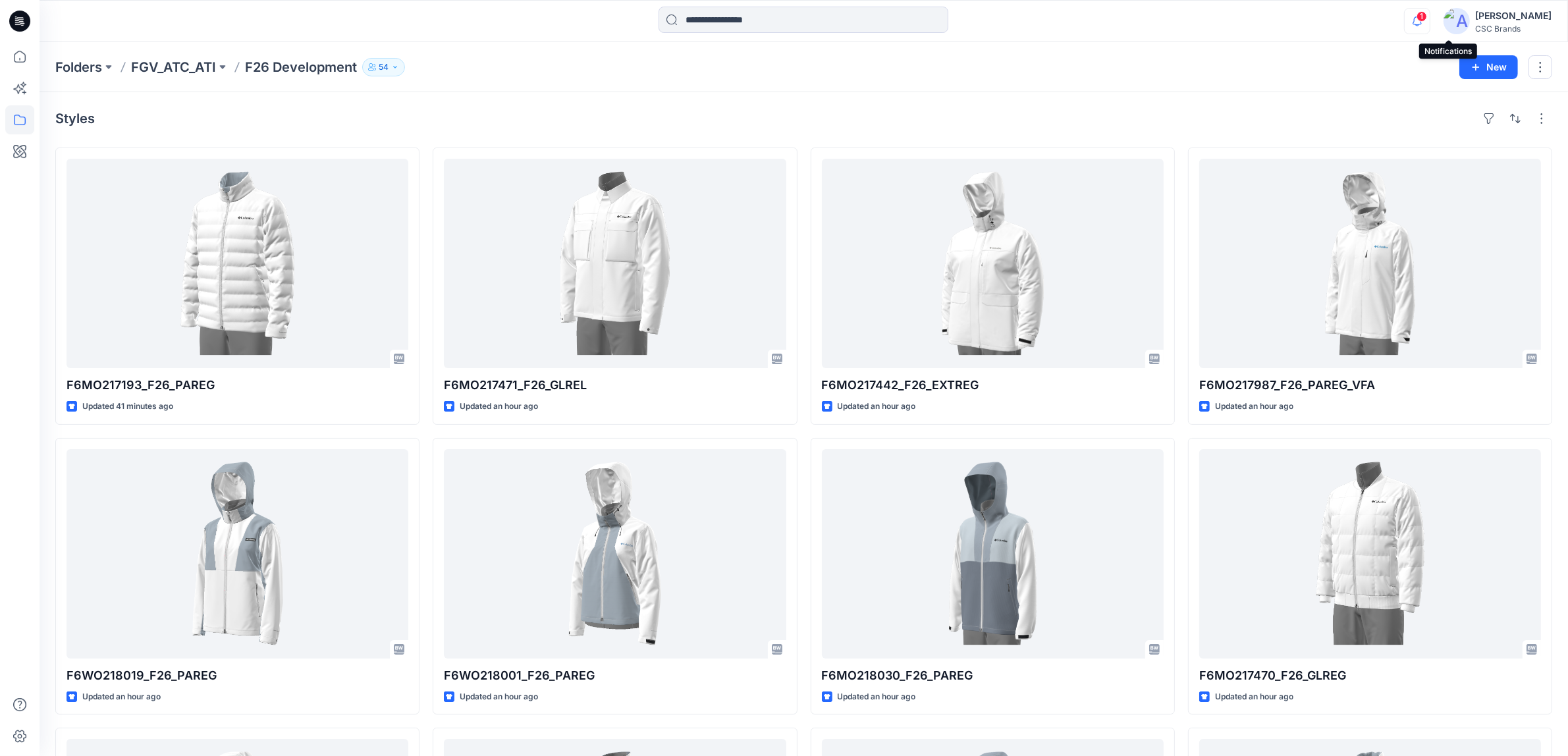
click at [1430, 23] on icon "button" at bounding box center [1417, 21] width 25 height 26
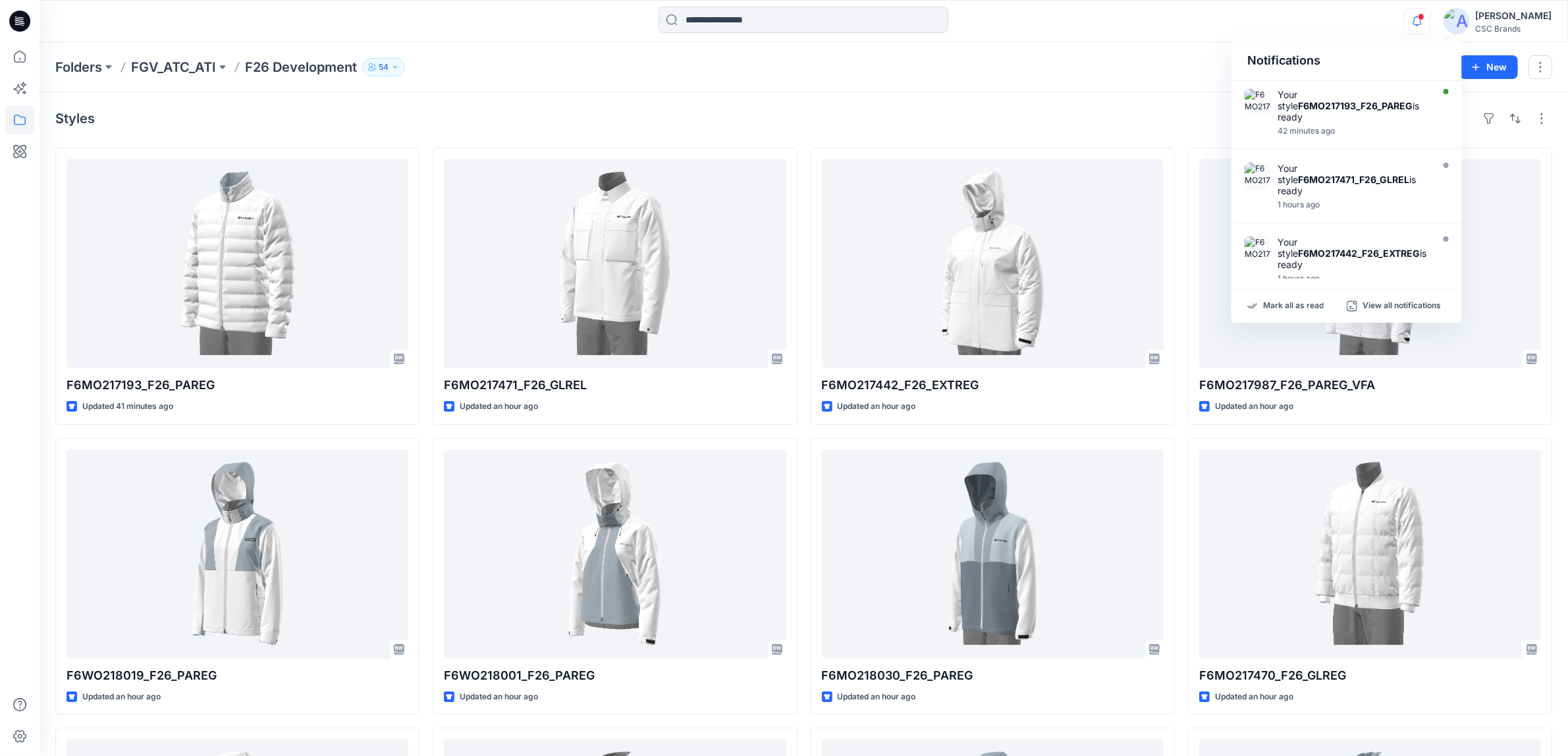
click at [1143, 60] on div "Folders FGV_ATC_ATI F26 Development 54 Folder Access Members and Externals Inte…" at bounding box center [752, 67] width 1395 height 19
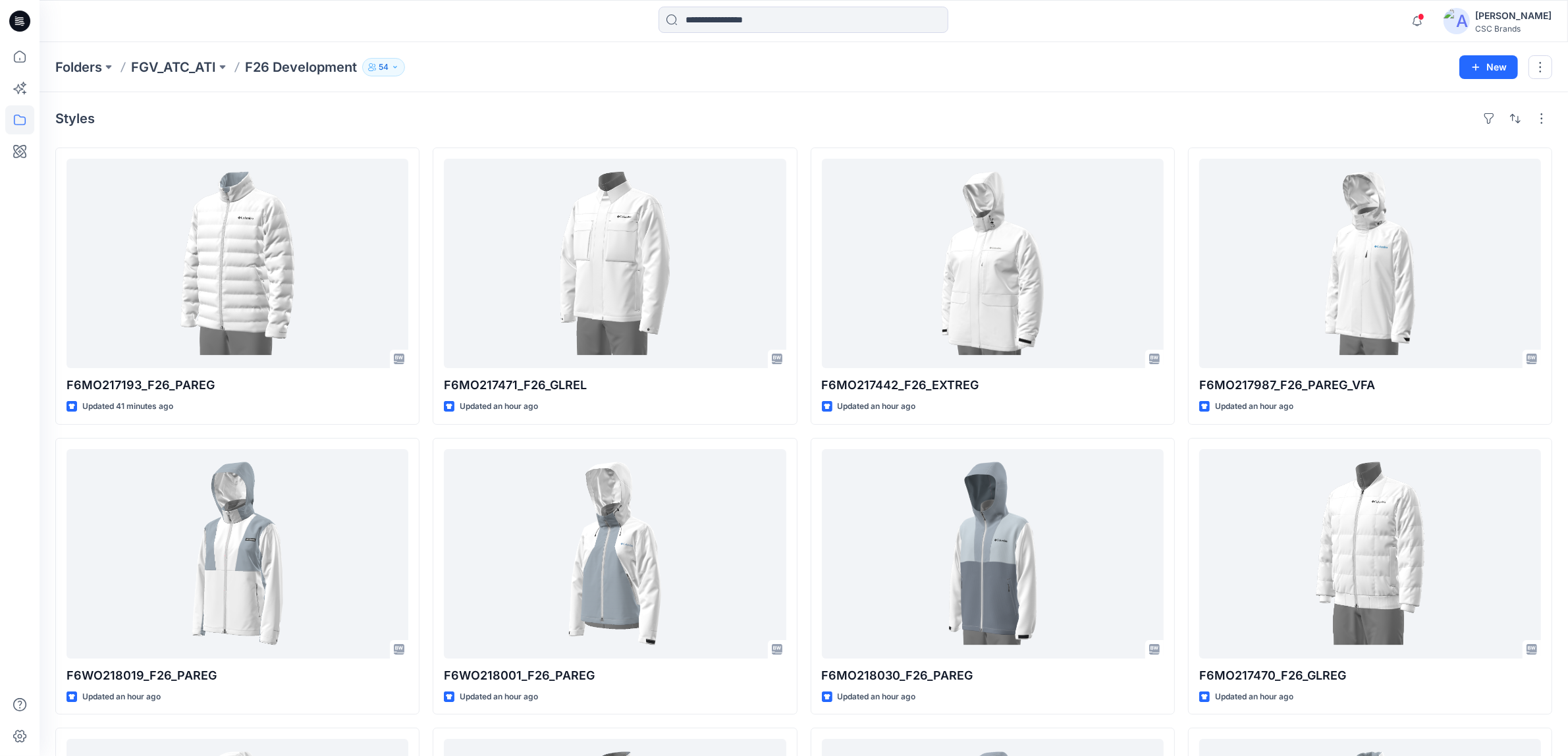
click at [1131, 110] on div "Styles" at bounding box center [803, 118] width 1497 height 21
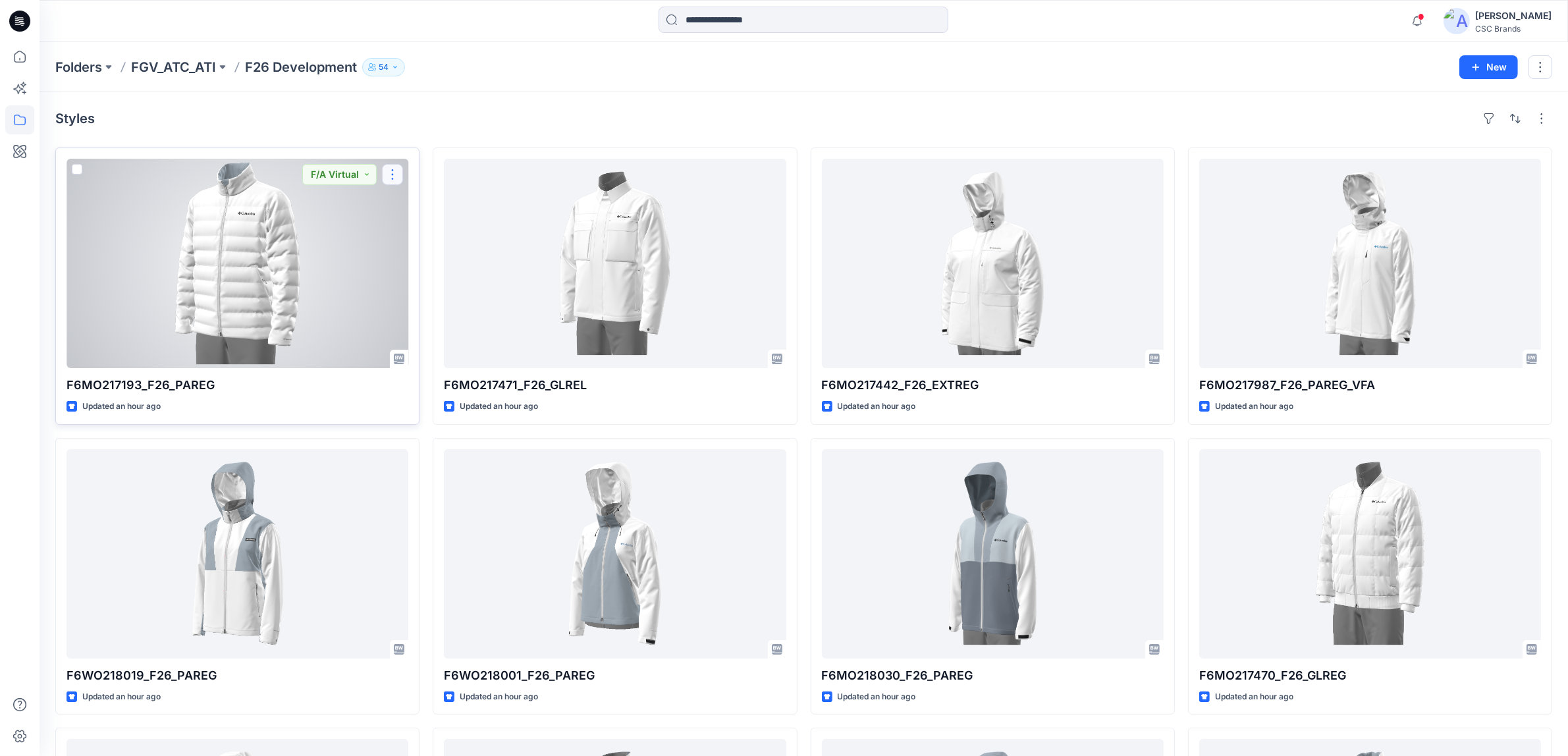
click at [393, 181] on button "button" at bounding box center [392, 174] width 21 height 21
click at [436, 210] on button "Edit" at bounding box center [456, 204] width 142 height 24
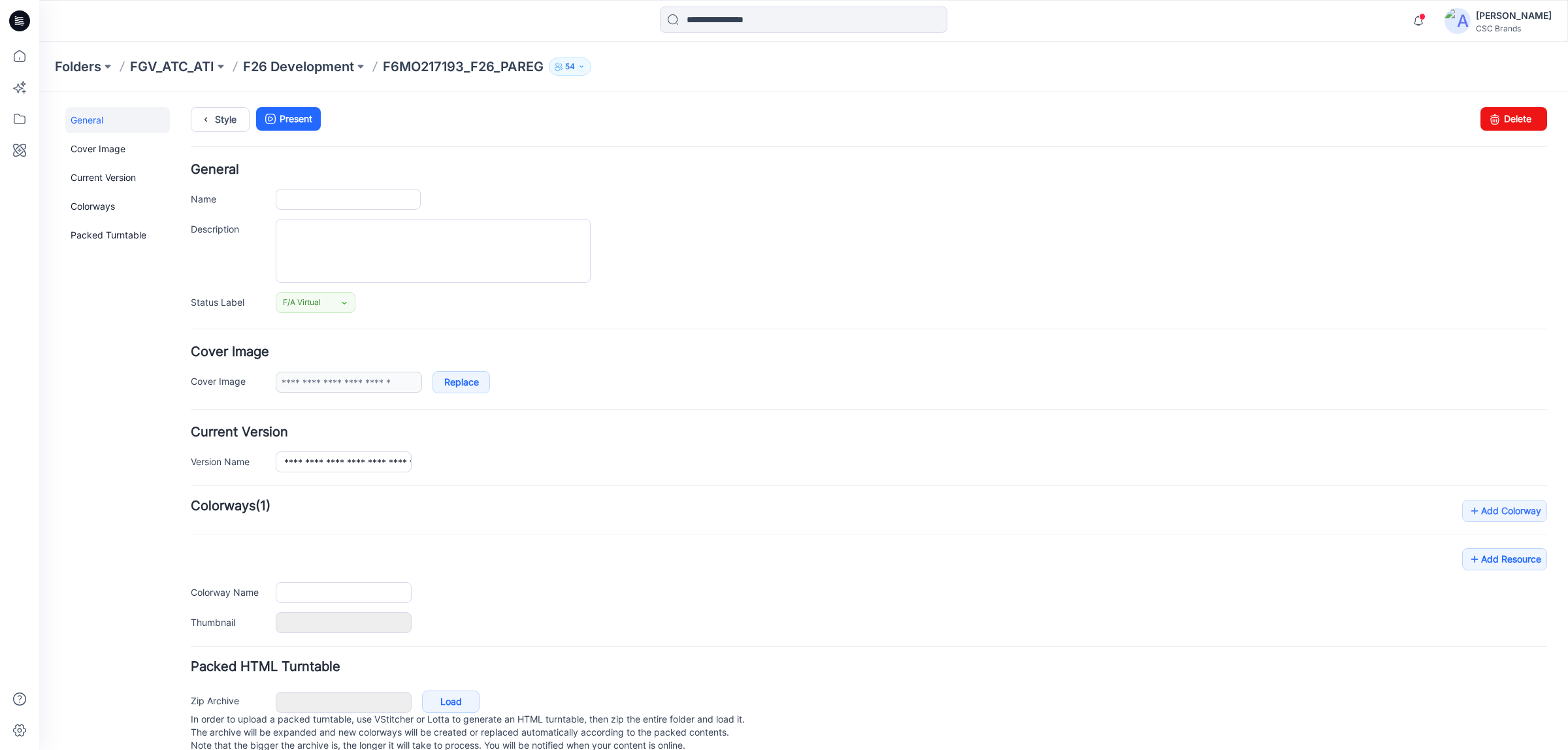
type input "**********"
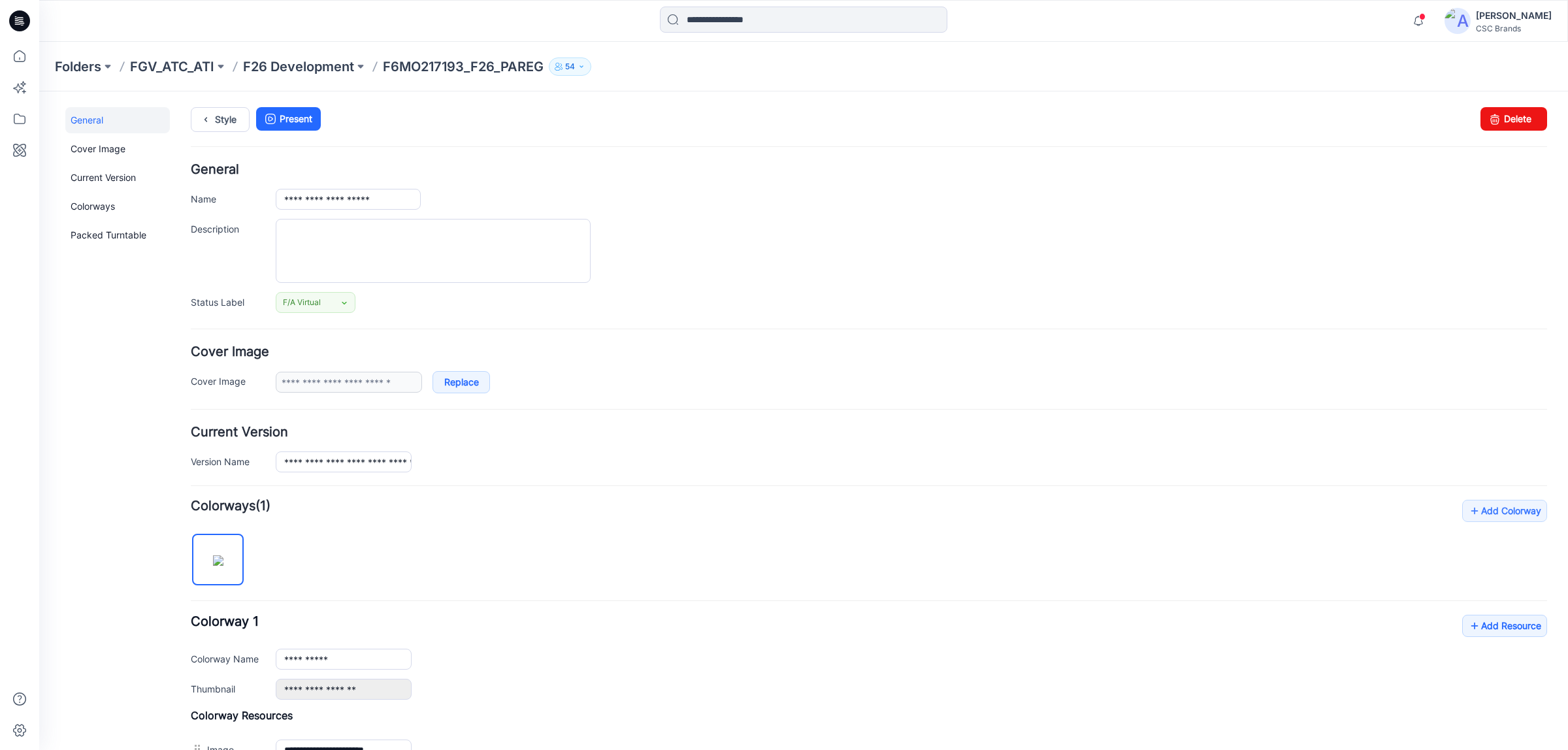
click at [1064, 72] on div "Folders FGV_ATC_ATI F26 Development F6MO217193_F26_PAREG 54" at bounding box center [752, 67] width 1395 height 18
click at [324, 72] on p "F26 Development" at bounding box center [299, 67] width 111 height 18
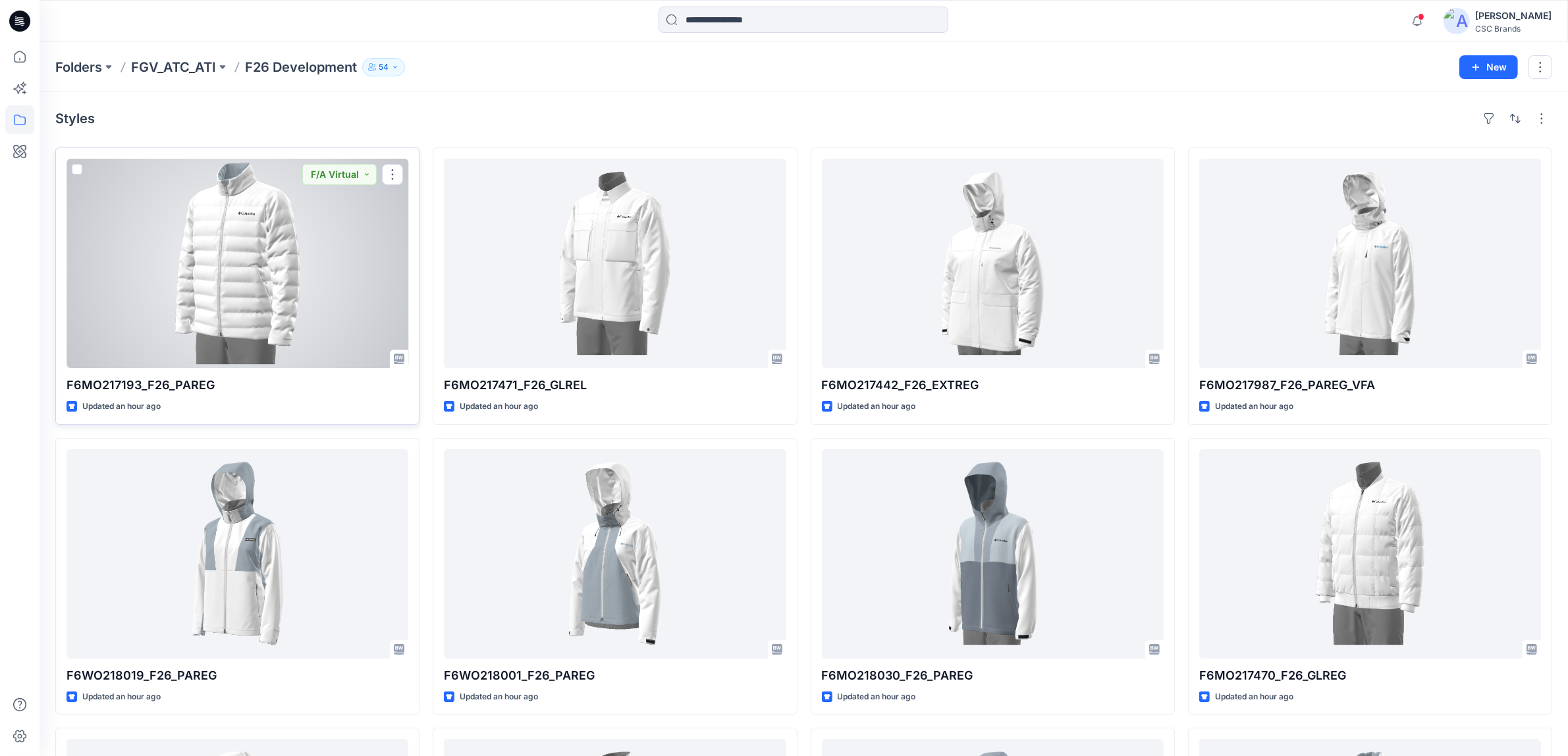
click at [74, 169] on span at bounding box center [77, 169] width 11 height 11
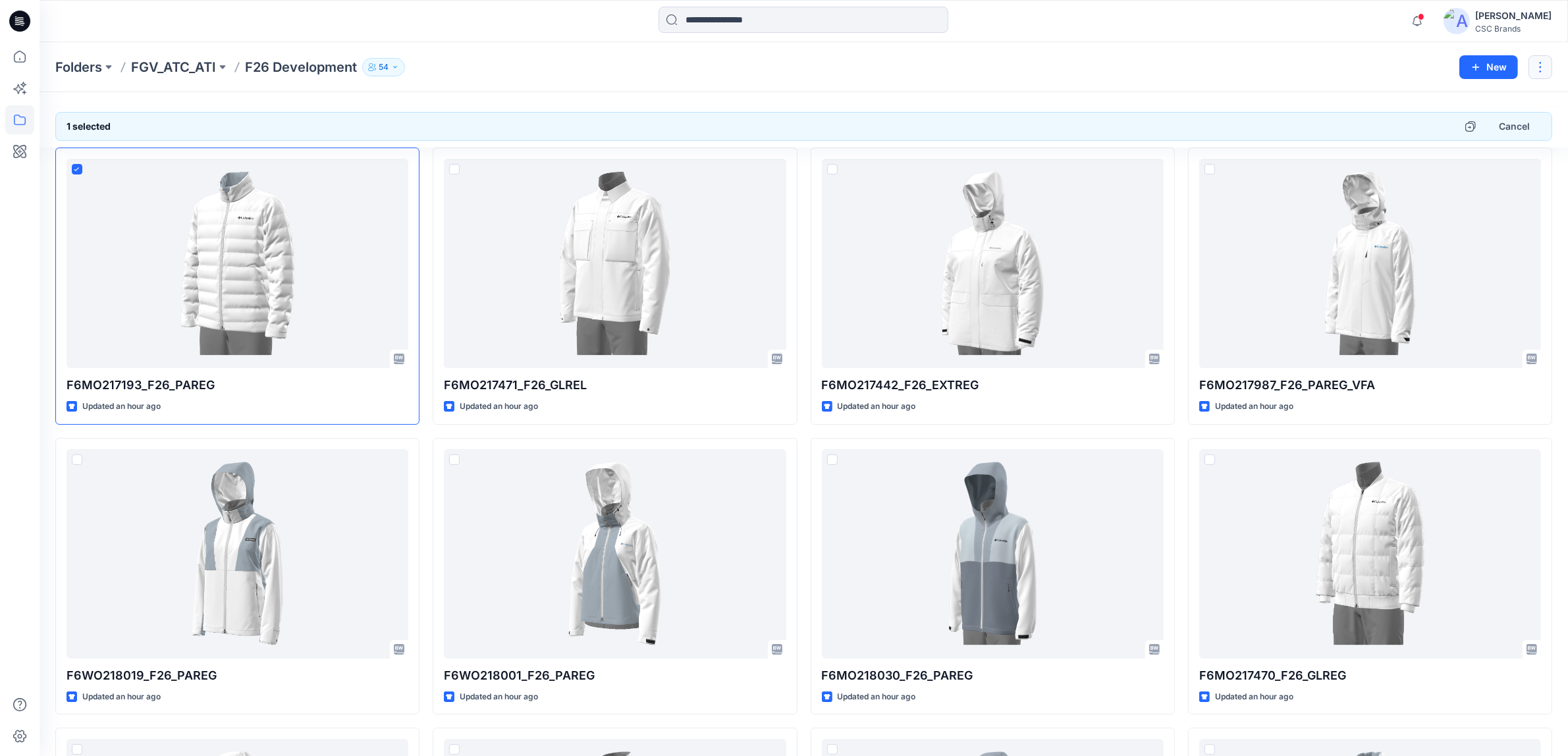
click at [1540, 69] on button "button" at bounding box center [1540, 67] width 24 height 24
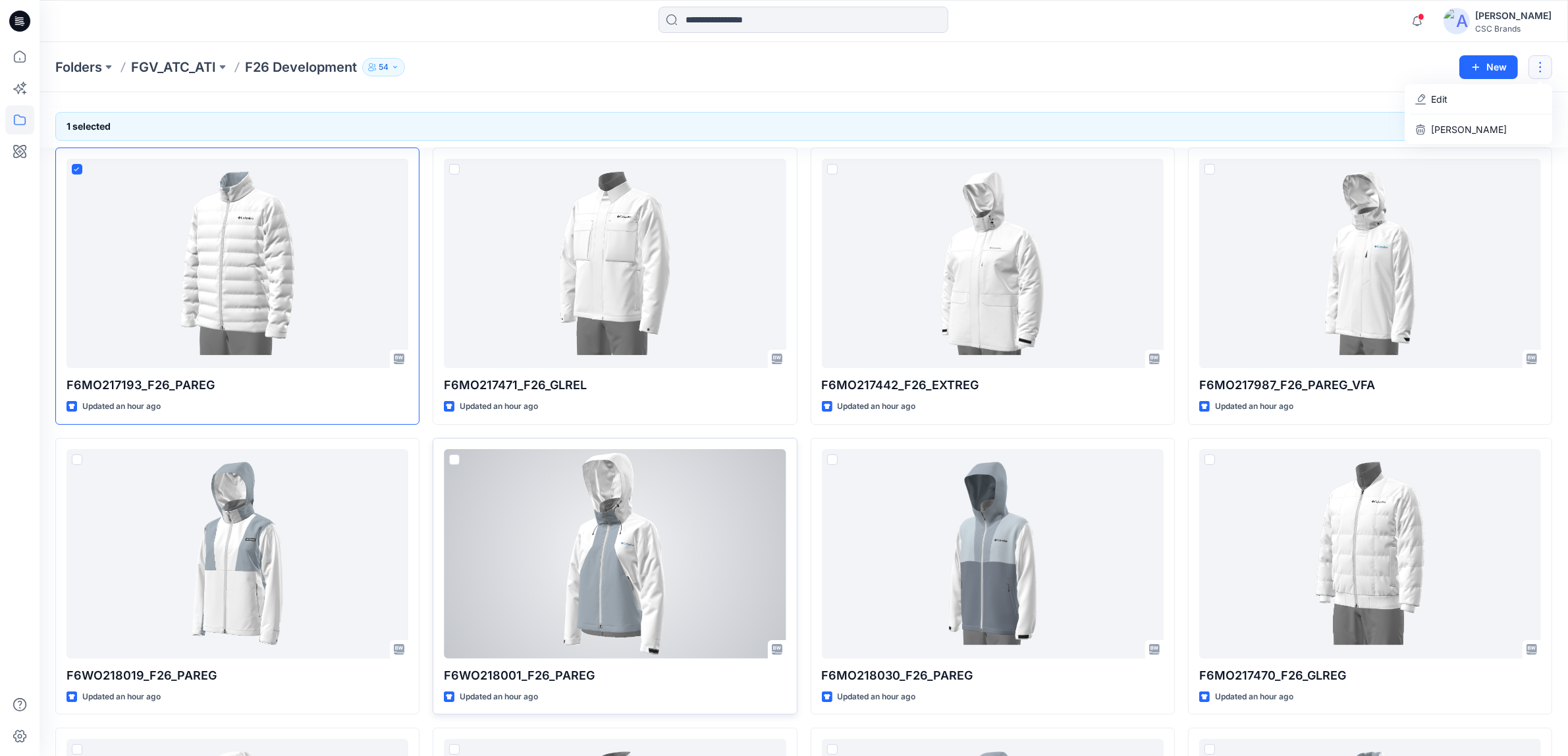
click at [548, 505] on div at bounding box center [615, 553] width 342 height 210
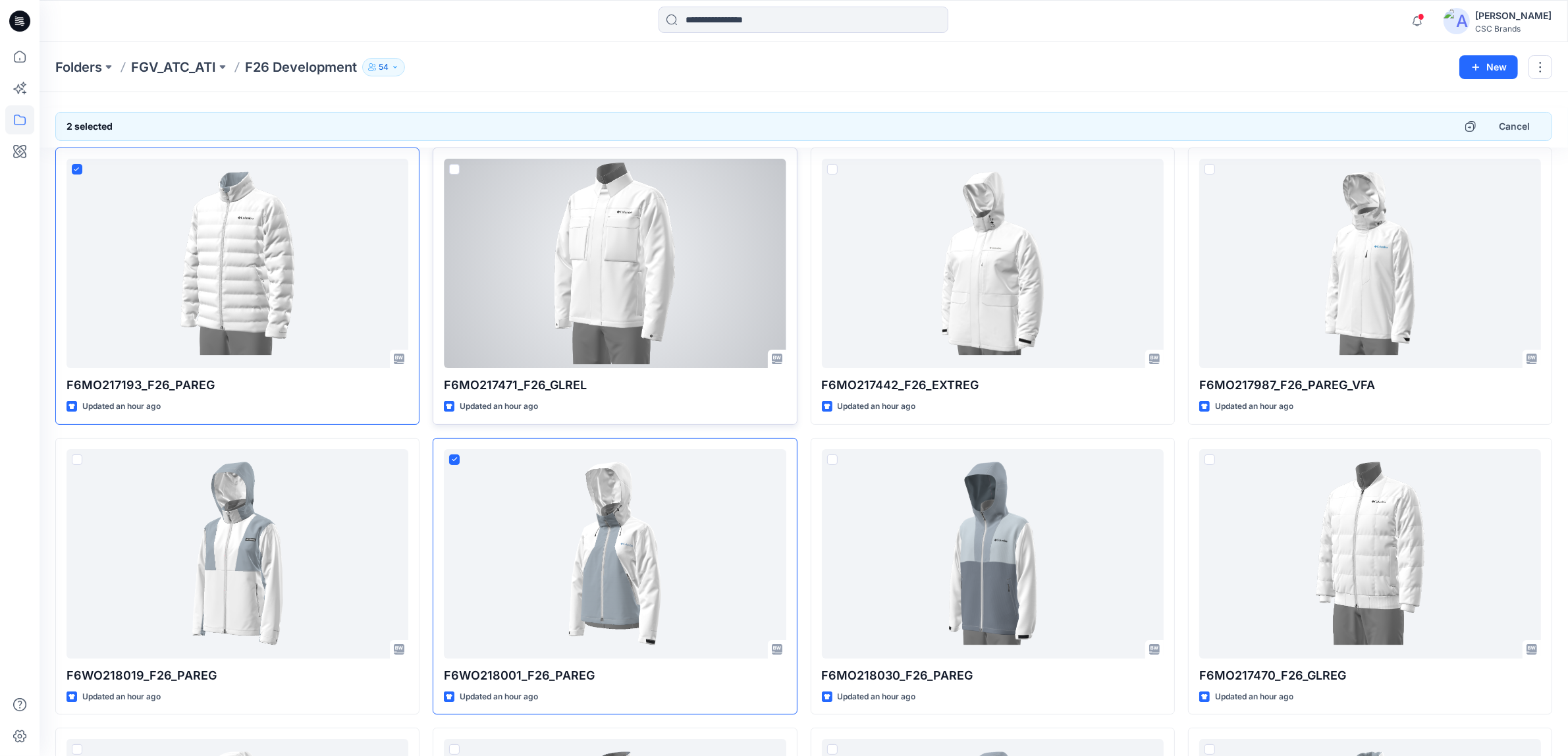
click at [515, 382] on p "F6MO217471_F26_GLREL" at bounding box center [615, 385] width 342 height 19
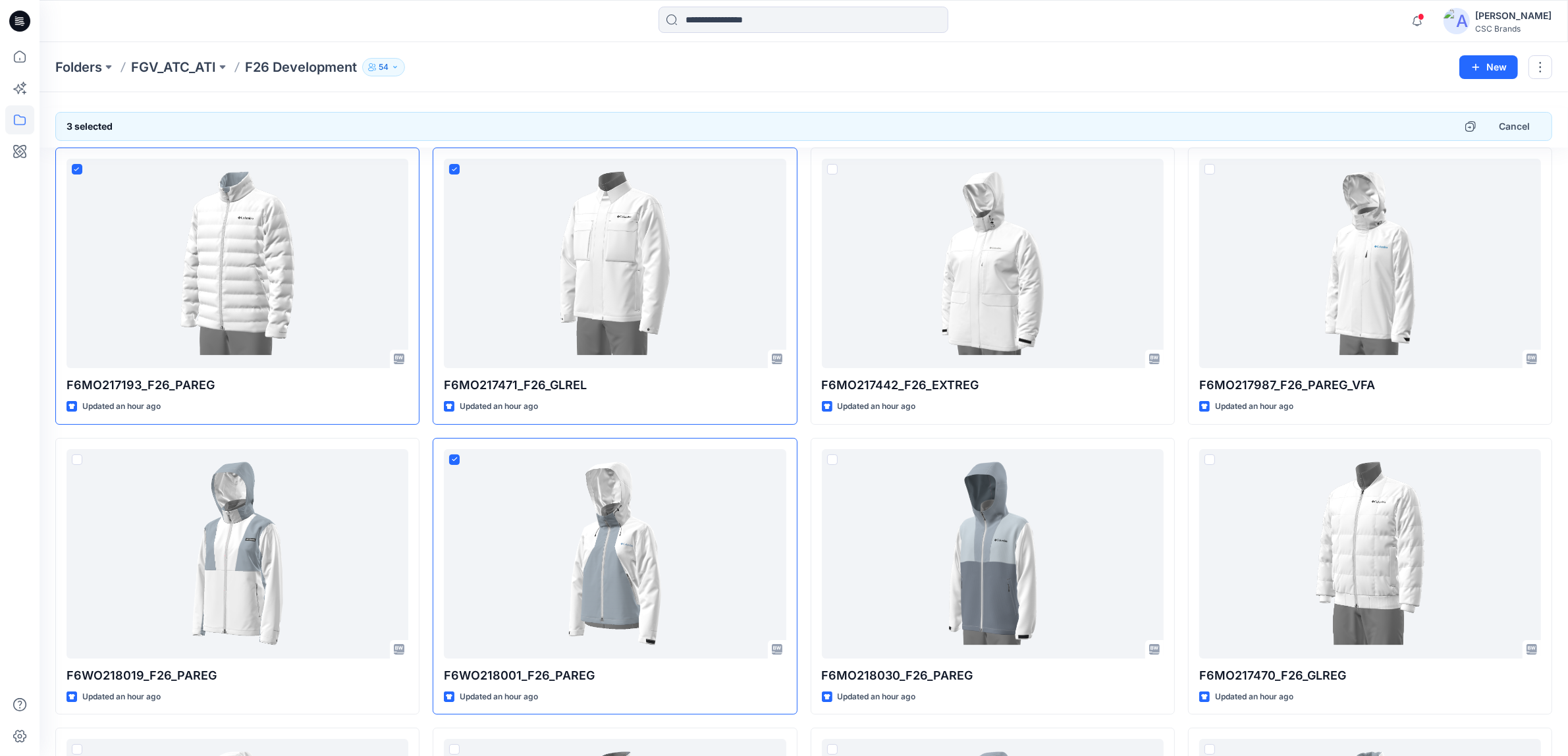
click at [1206, 33] on div "Notifications Your style F6MO217193_F26_PAREG is ready 42 minutes ago Your styl…" at bounding box center [803, 21] width 1528 height 29
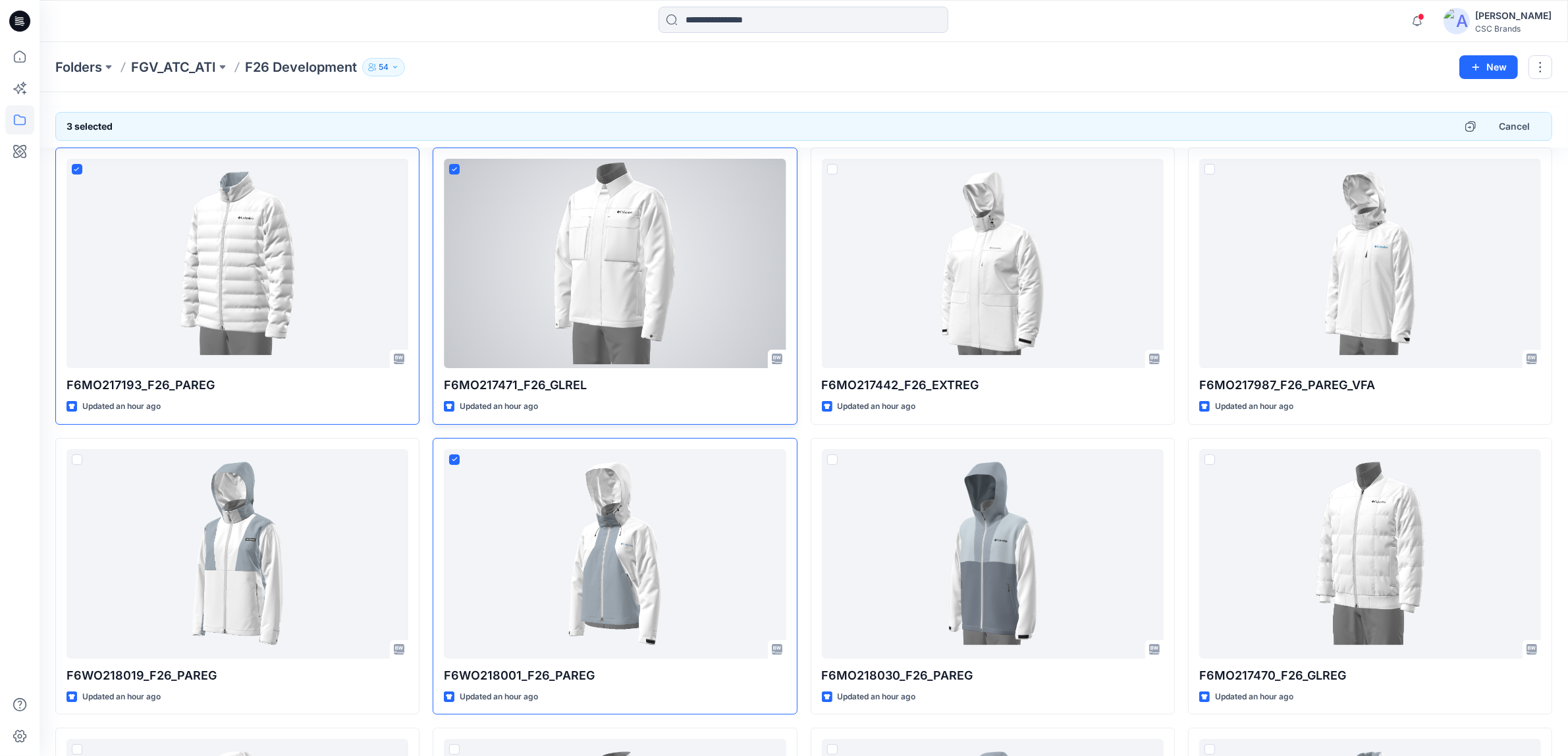
click at [454, 173] on span at bounding box center [454, 169] width 11 height 11
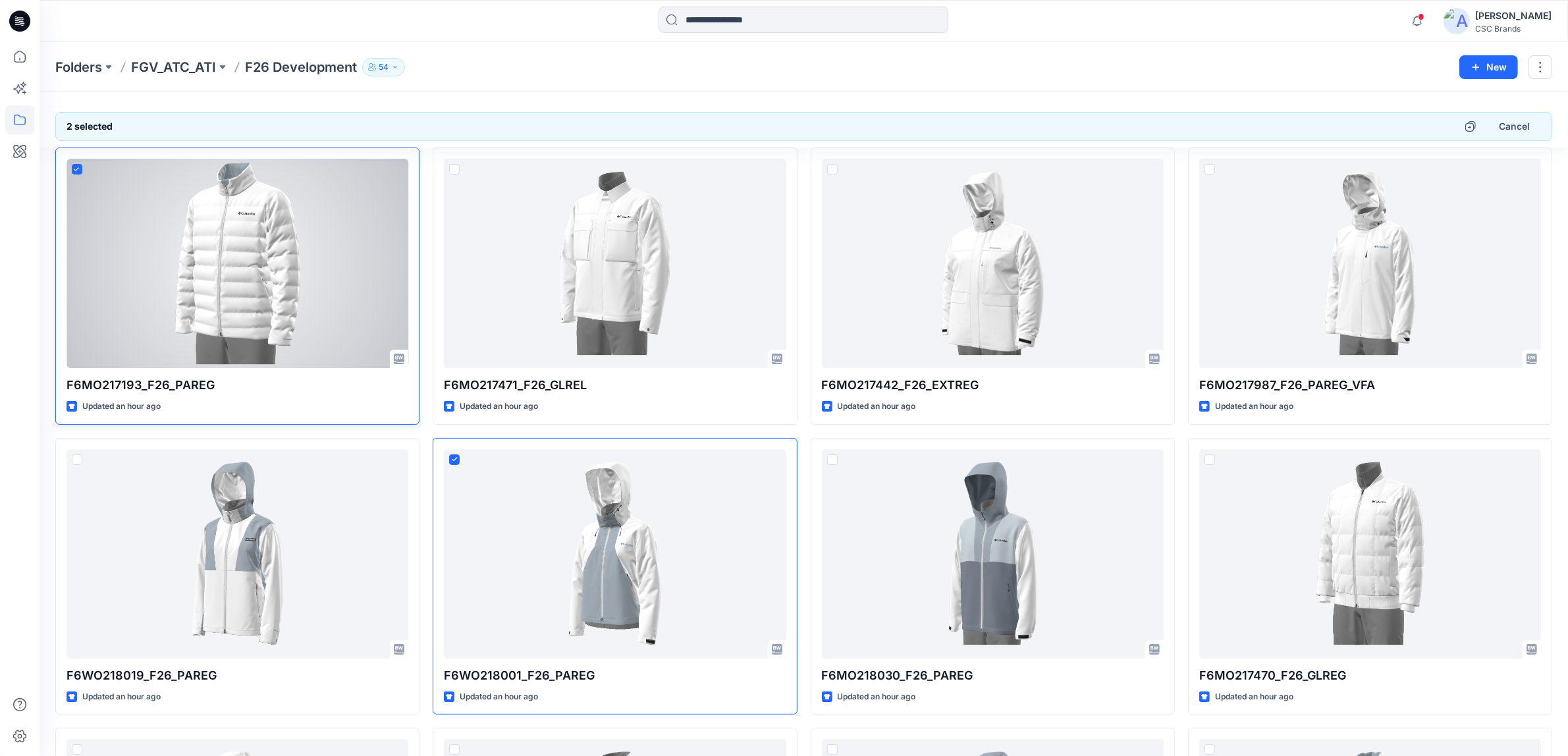
click at [67, 170] on div at bounding box center [238, 263] width 342 height 210
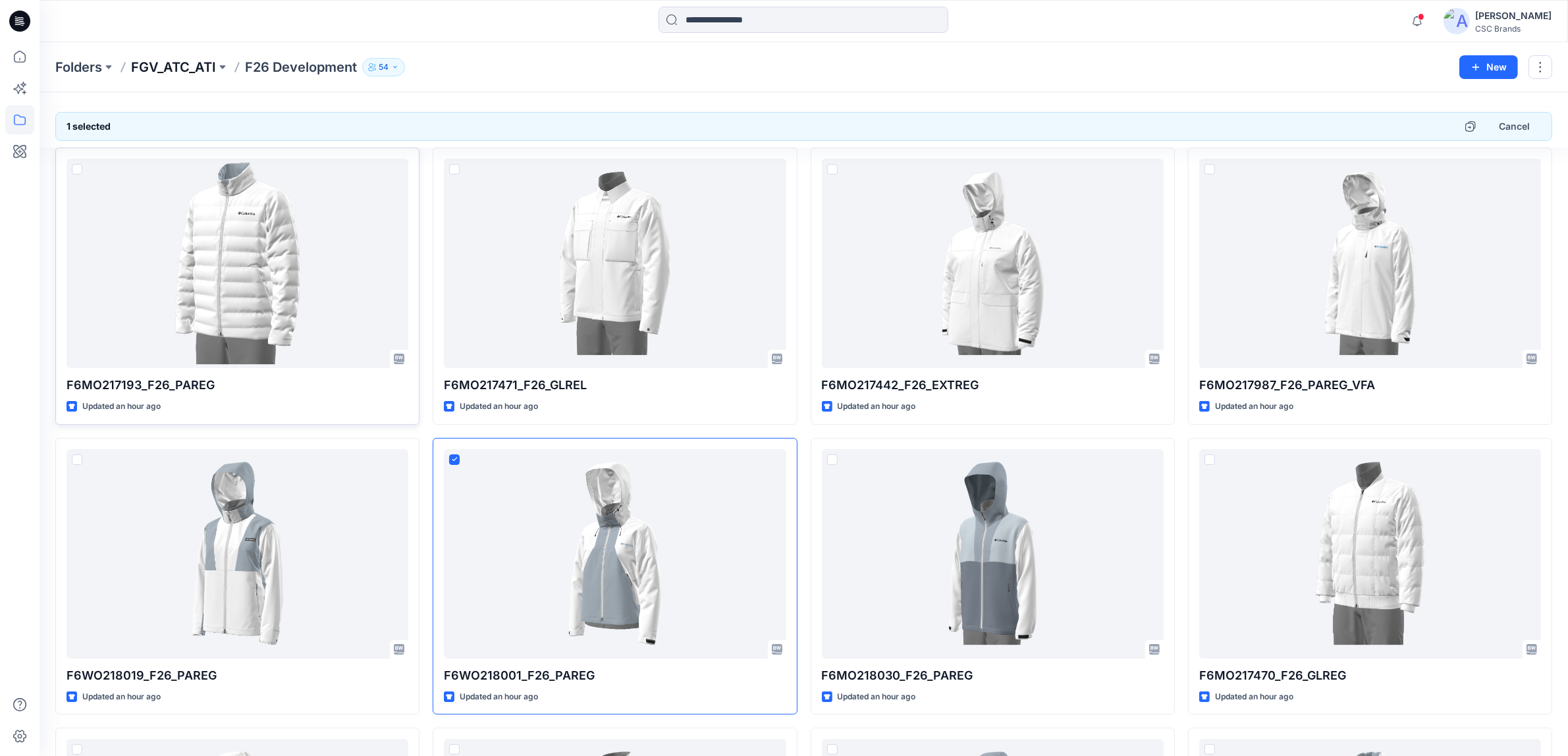
click at [183, 68] on p "FGV_ATC_ATI" at bounding box center [173, 67] width 85 height 19
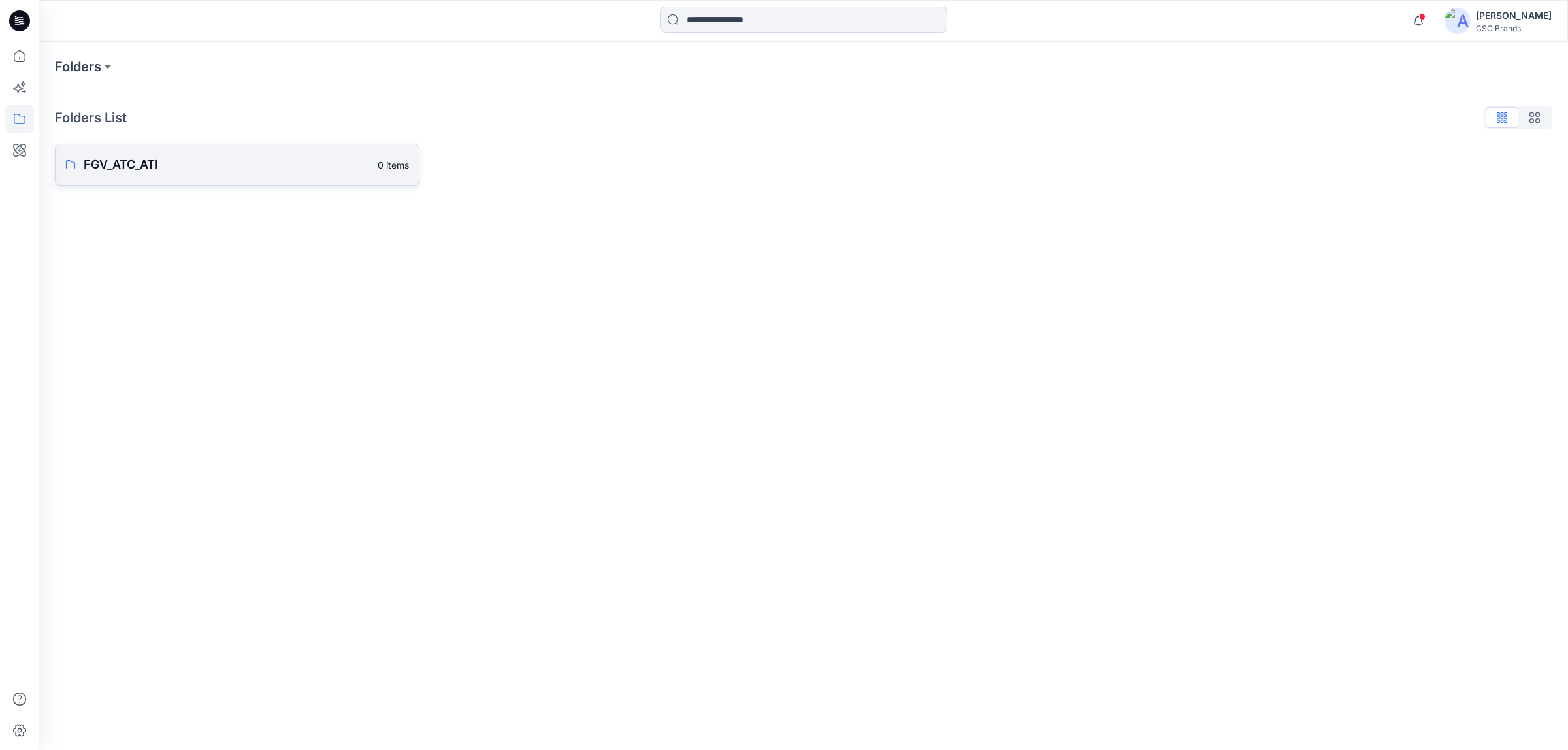
click at [200, 162] on p "FGV_ATC_ATI" at bounding box center [226, 165] width 286 height 18
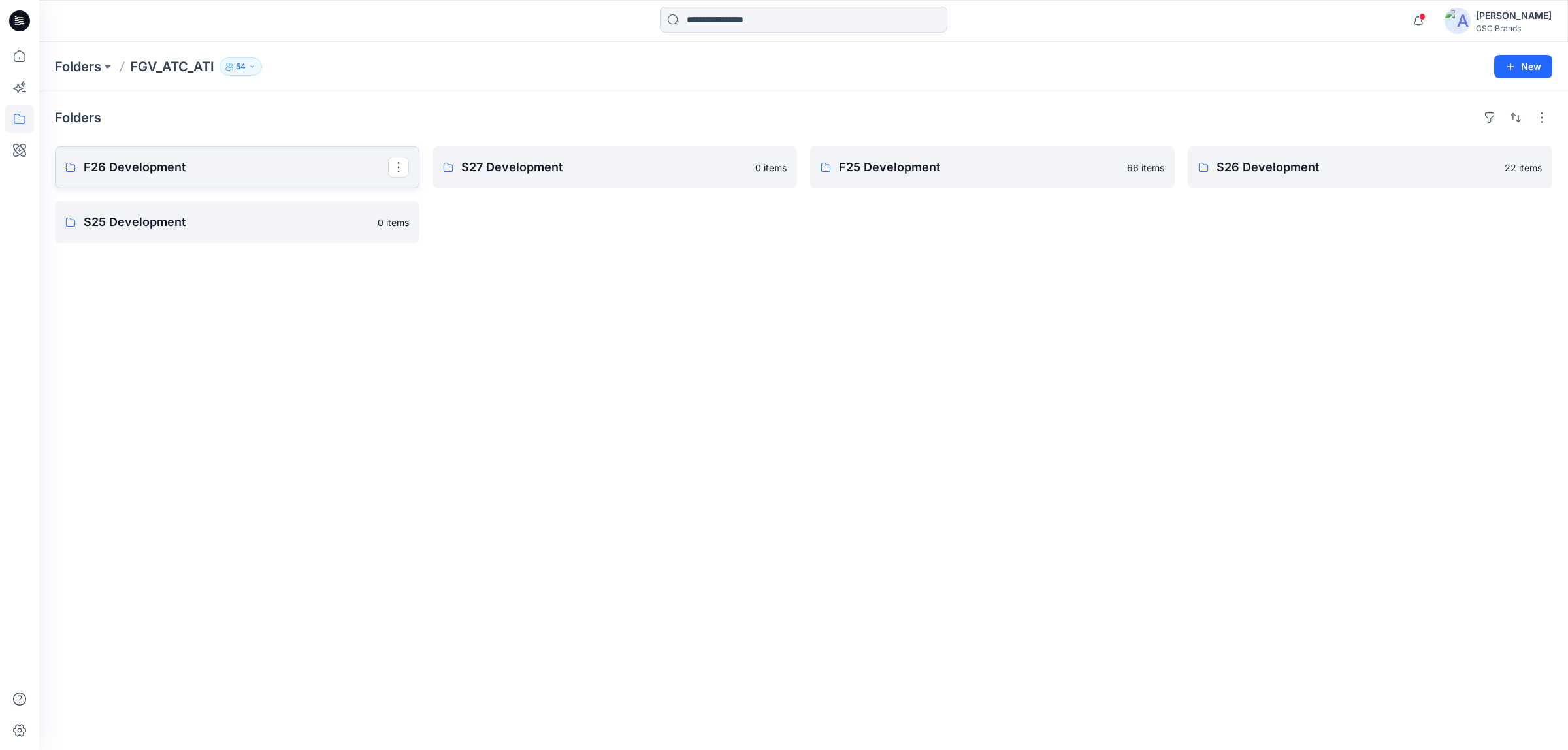
click at [203, 173] on p "F26 Development" at bounding box center [236, 167] width 305 height 18
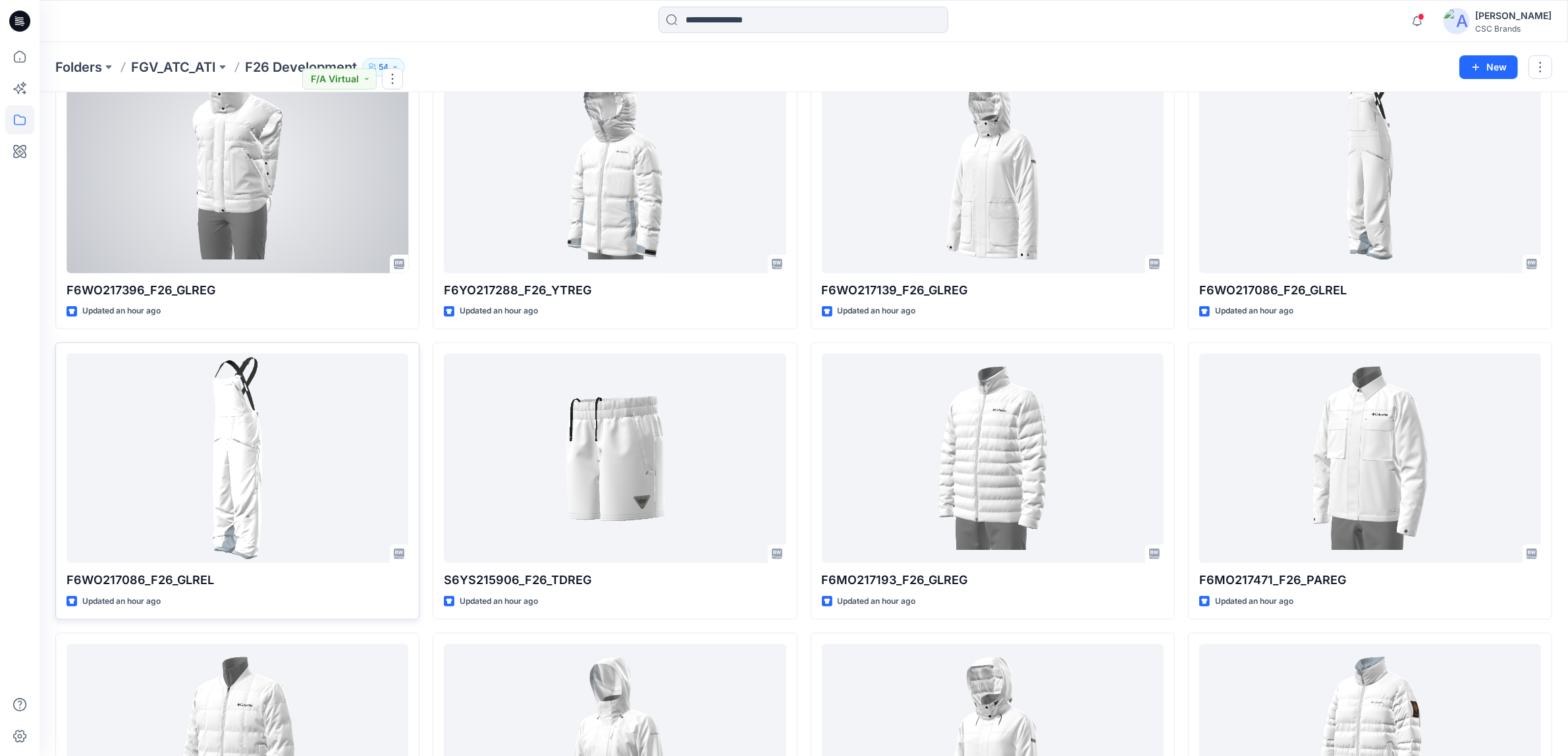
scroll to position [1265, 0]
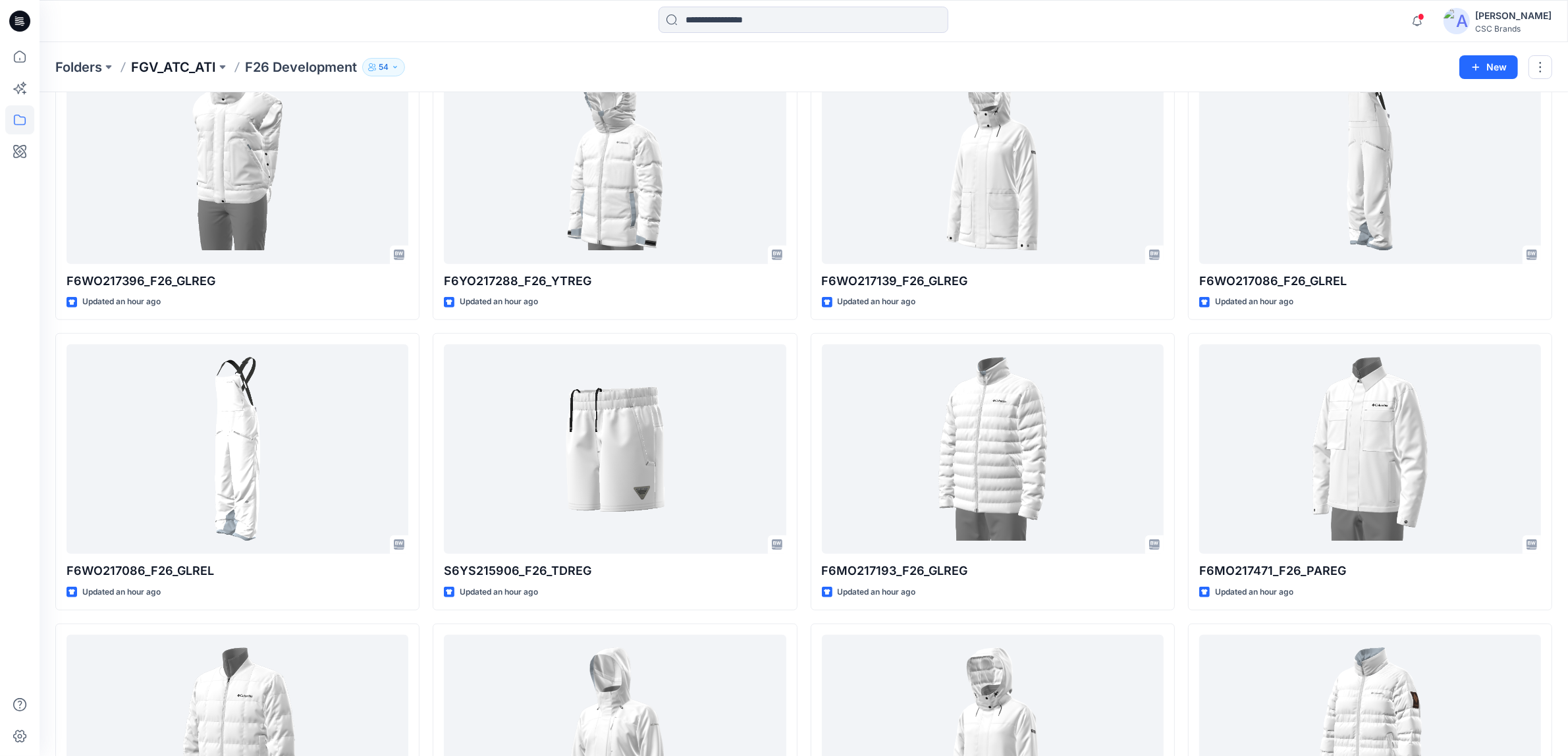
click at [198, 60] on p "FGV_ATC_ATI" at bounding box center [173, 67] width 85 height 19
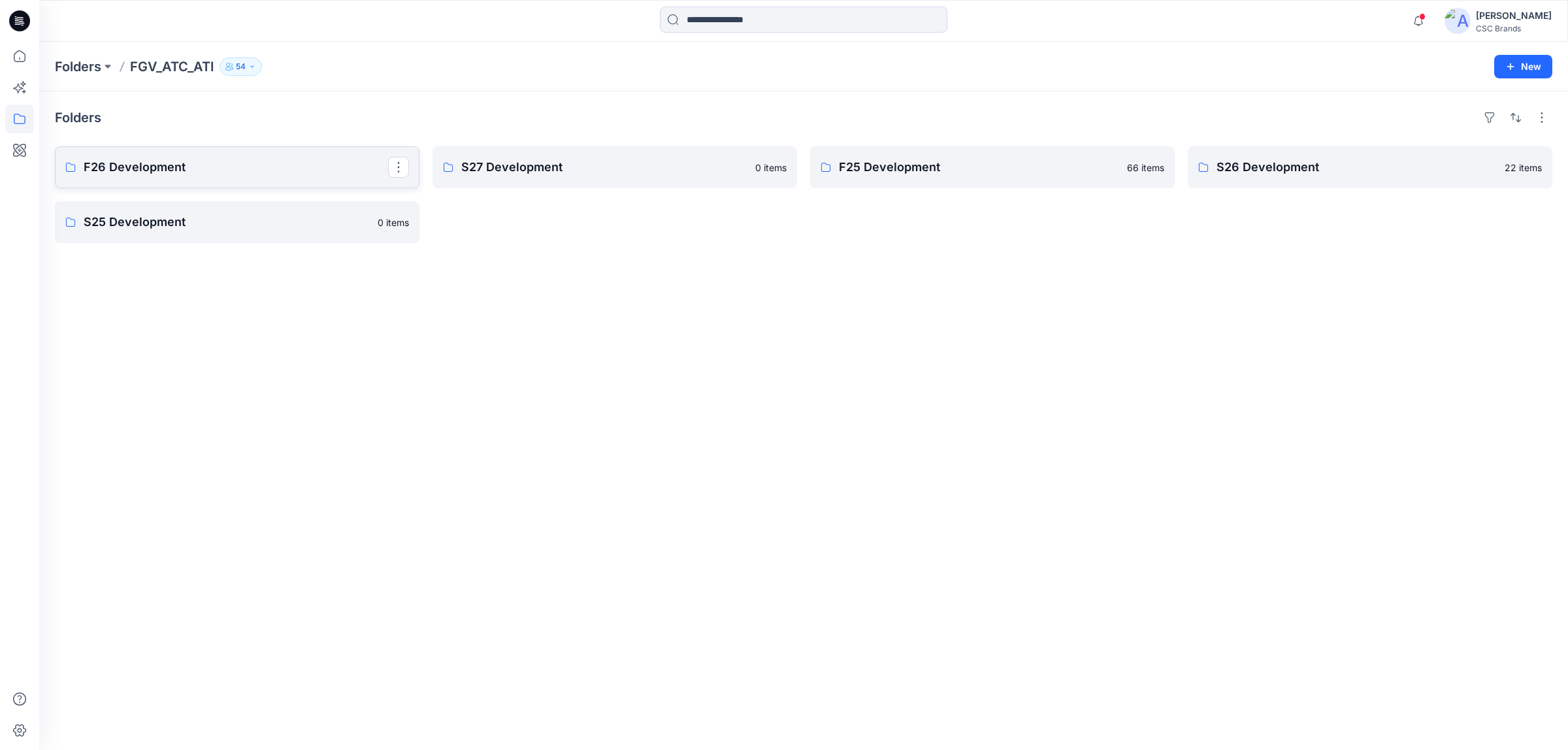
click at [282, 168] on p "F26 Development" at bounding box center [236, 167] width 305 height 18
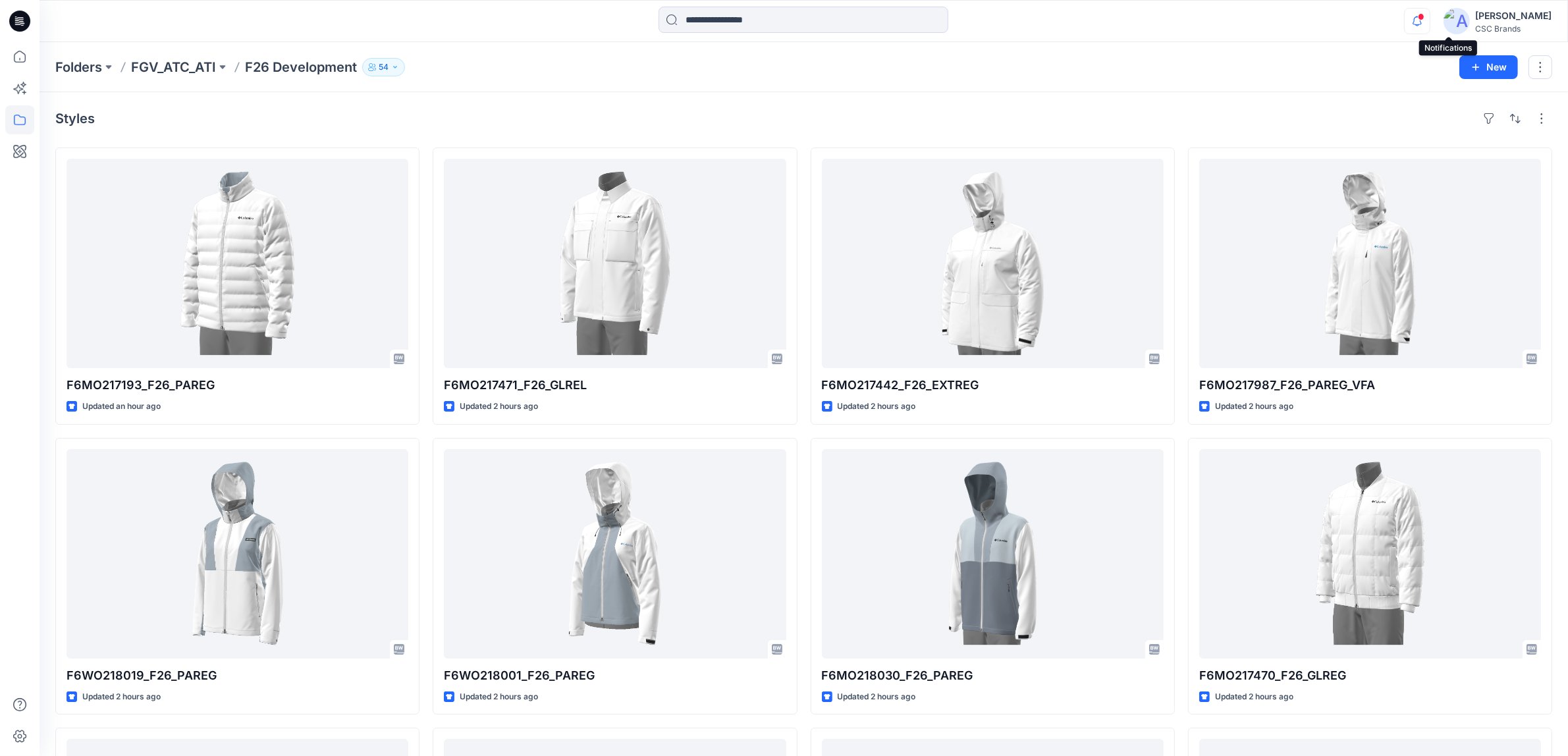
click at [1430, 24] on icon "button" at bounding box center [1417, 21] width 25 height 26
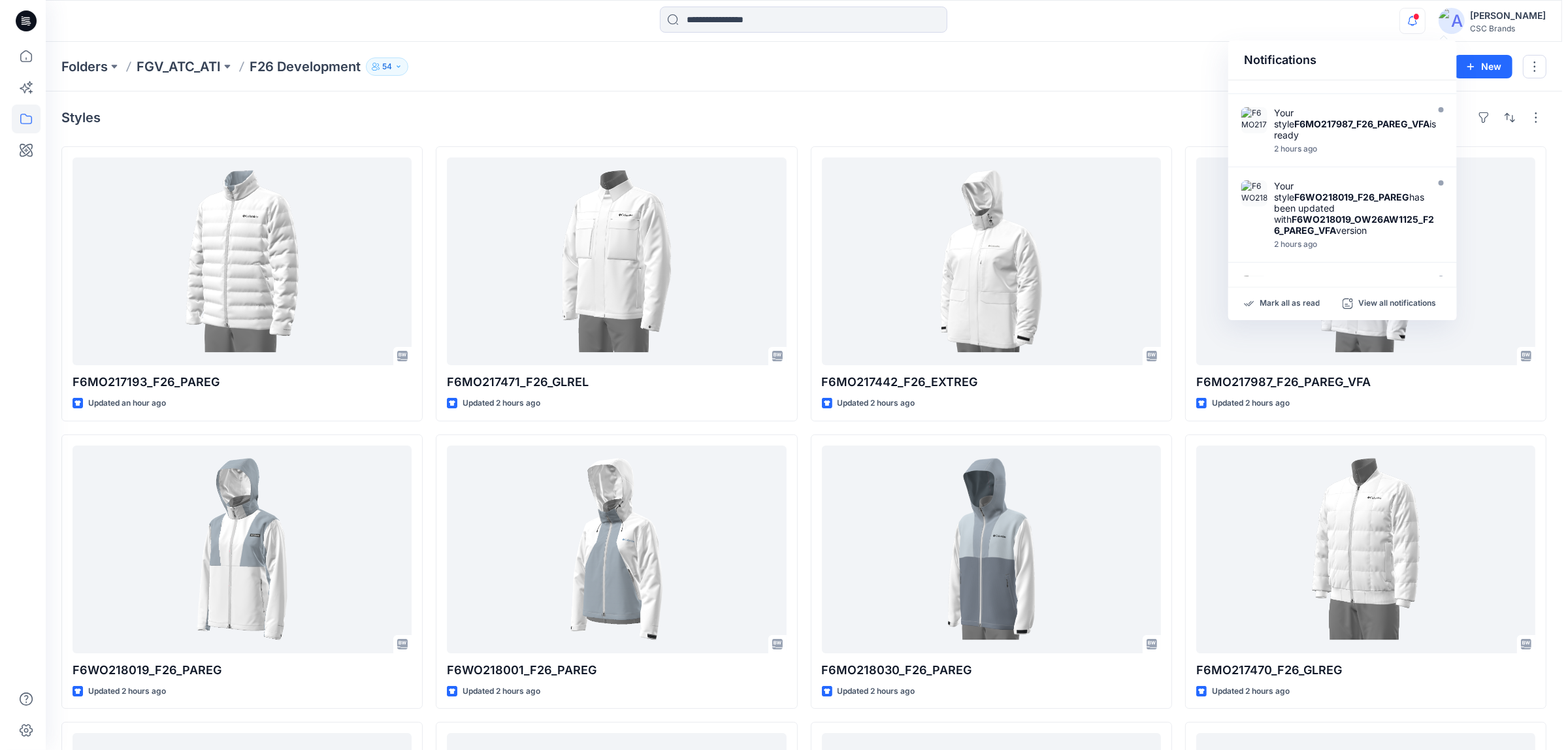
scroll to position [245, 0]
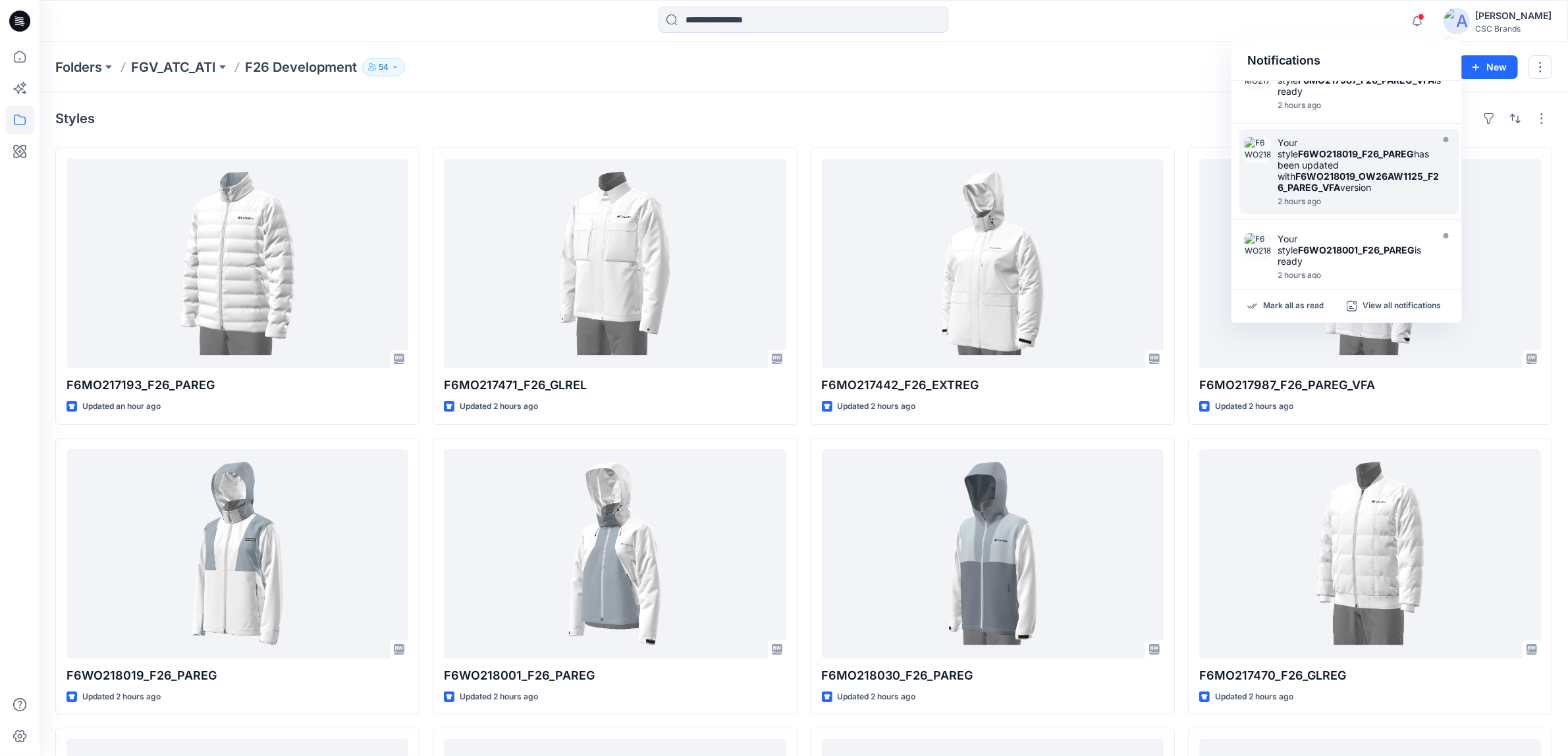
click at [1348, 191] on div "Your style F6WO218019_F26_PAREG has been updated with F6WO218019_OW26AW1125_F26…" at bounding box center [1359, 165] width 163 height 56
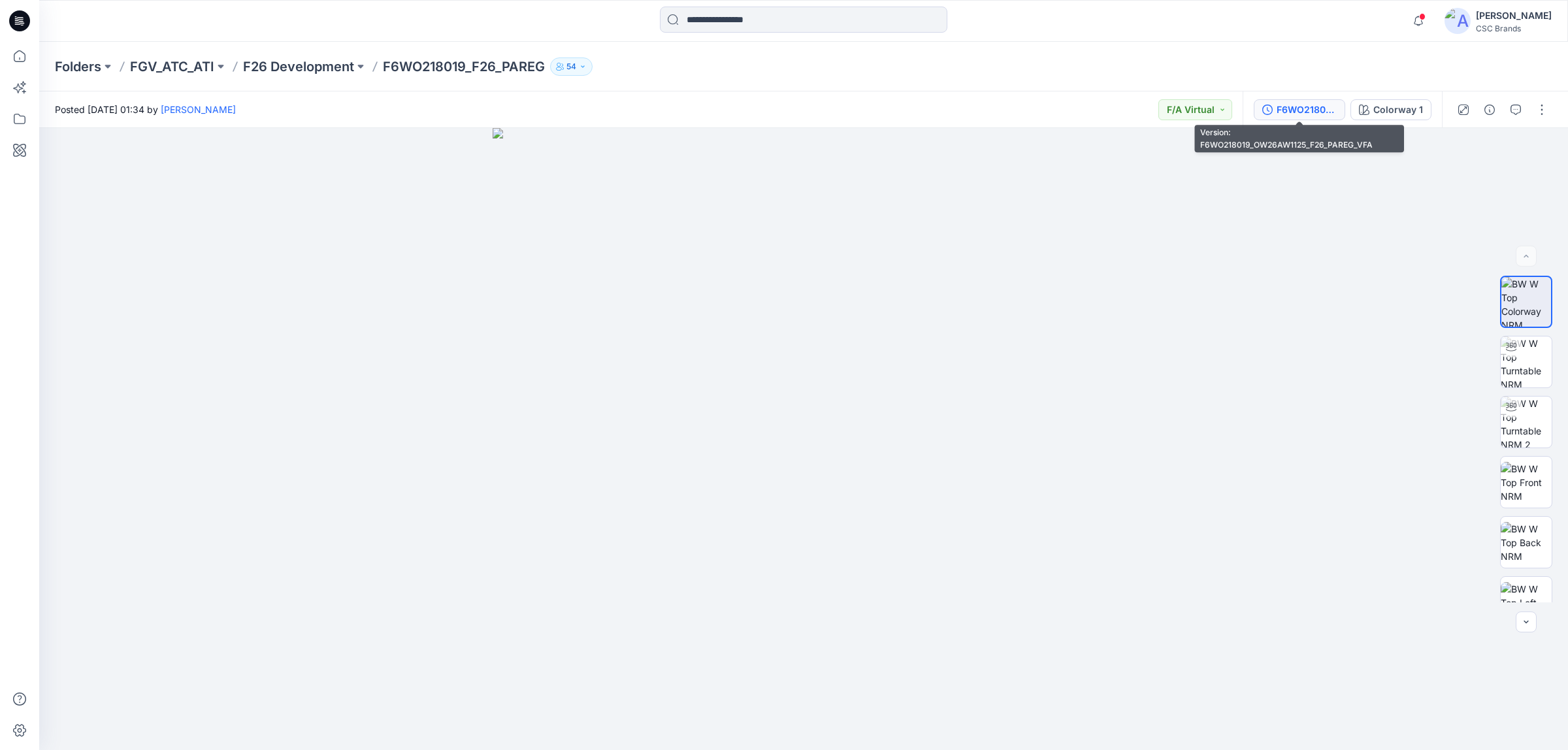
click at [1302, 108] on div "F6WO218019_OW26AW1125_F26_PAREG_VFA" at bounding box center [1306, 110] width 60 height 15
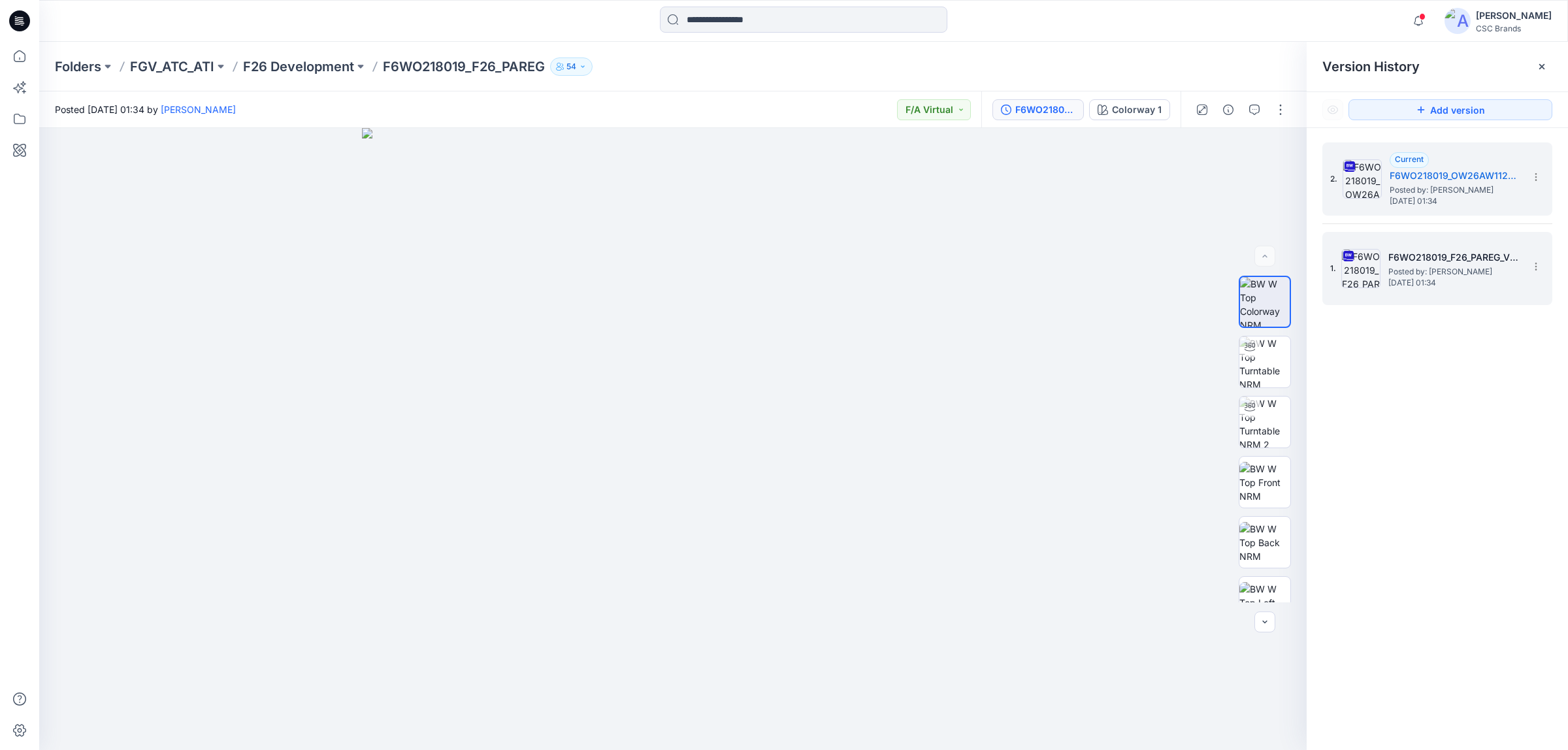
click at [1392, 279] on span "[DATE] 01:34" at bounding box center [1453, 283] width 130 height 9
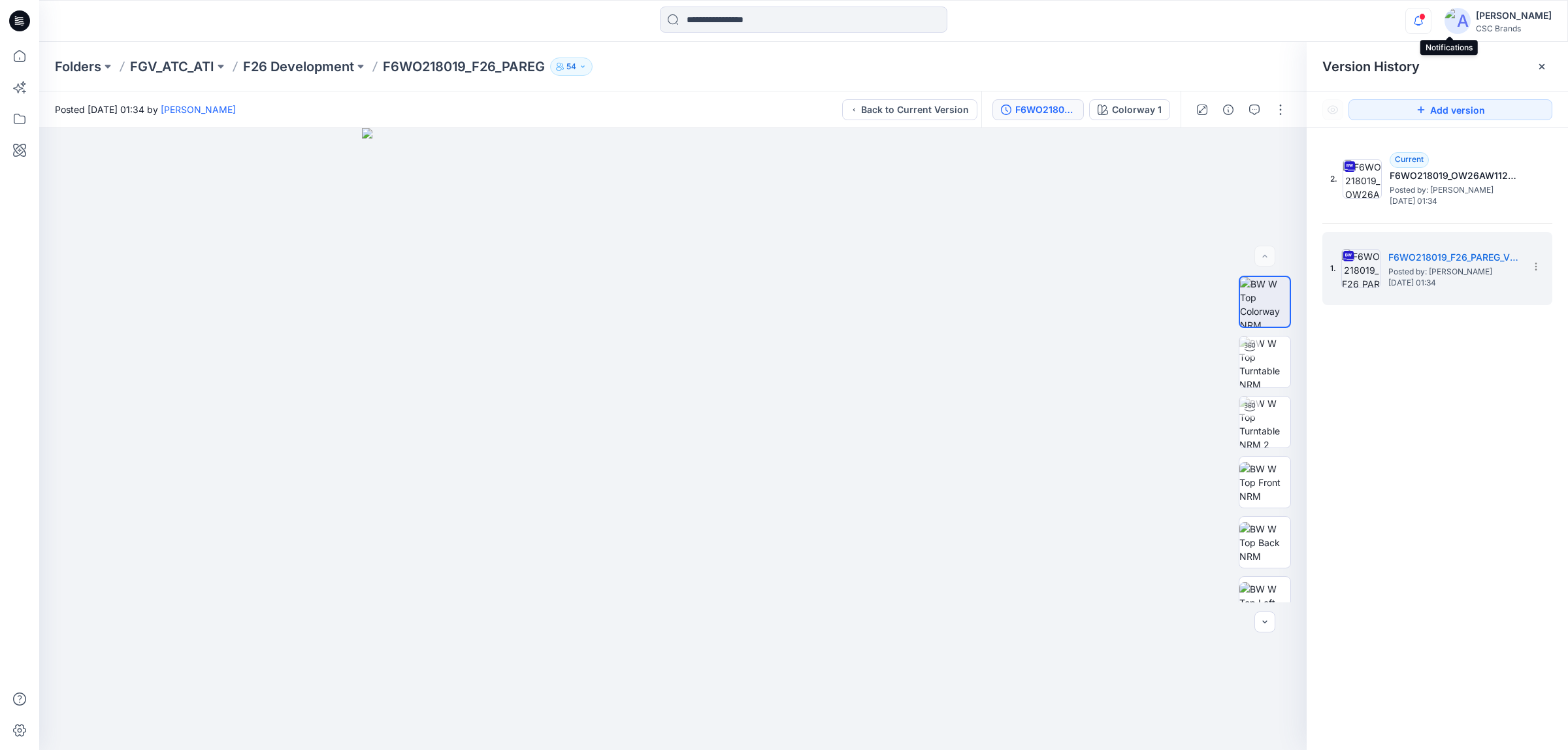
click at [1431, 20] on icon "button" at bounding box center [1418, 21] width 25 height 26
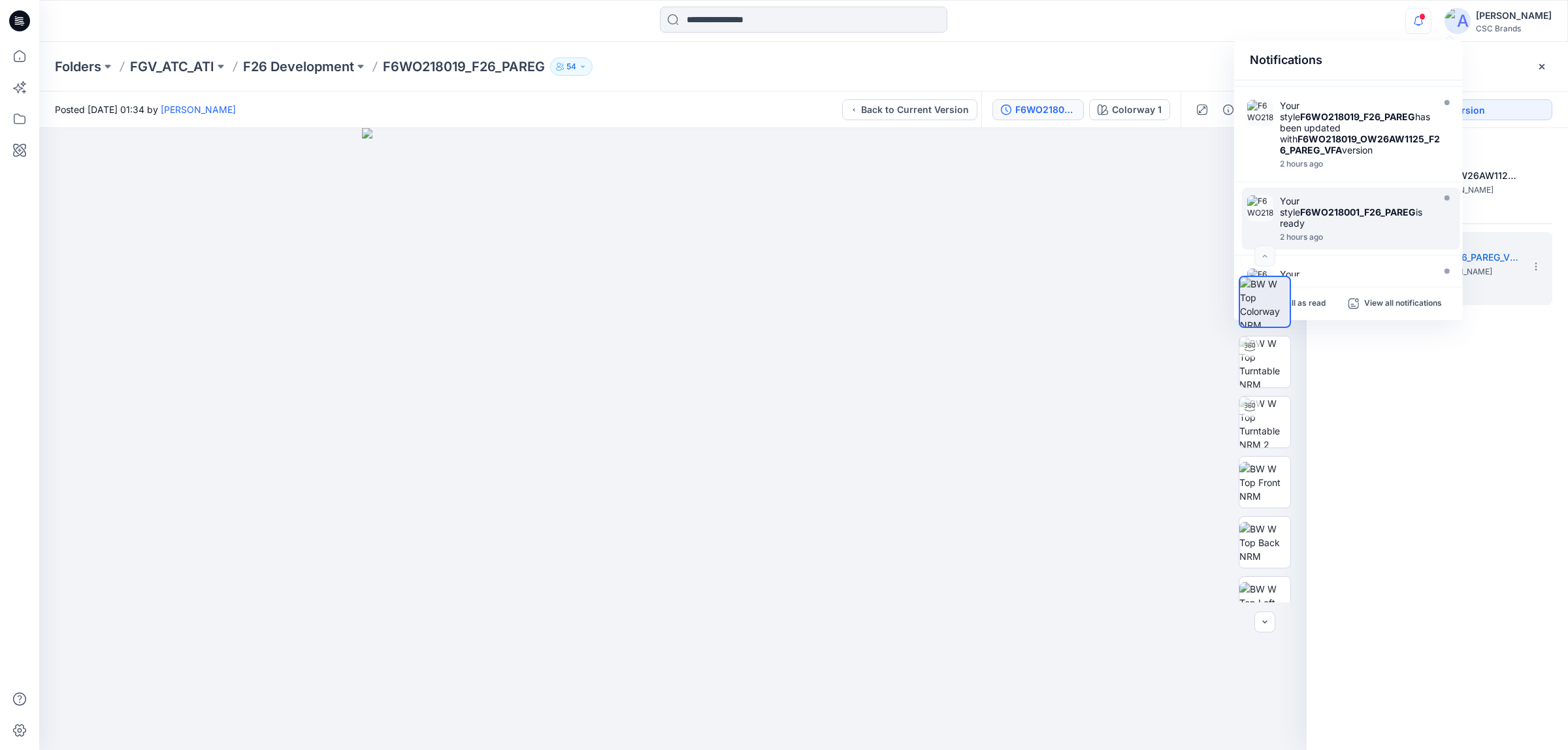
scroll to position [245, 0]
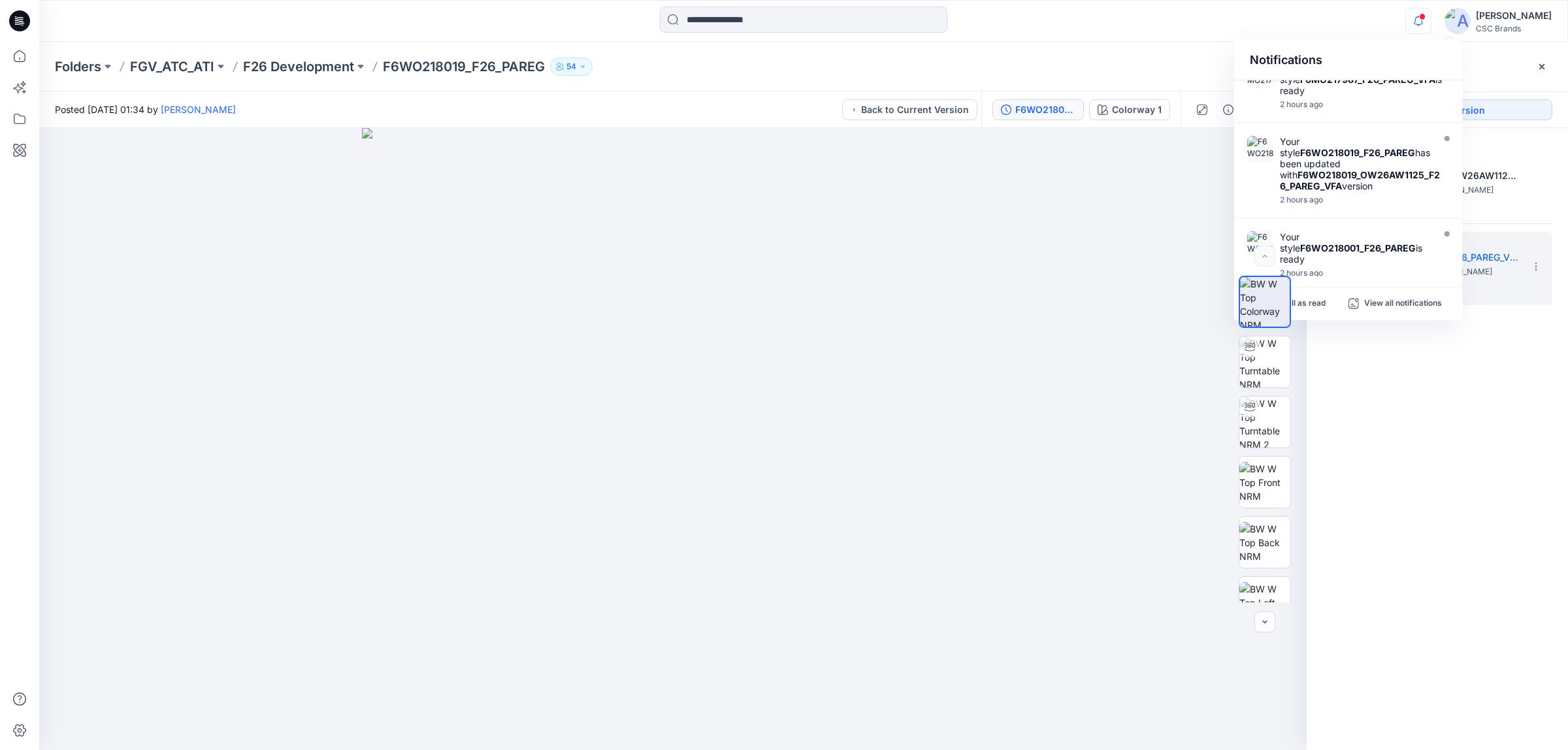
click at [1395, 461] on div "2. Current F6WO218019_OW26AW1125_F26_PAREG_VFA Posted by: Susie Kim Tuesday, Oc…" at bounding box center [1437, 448] width 261 height 641
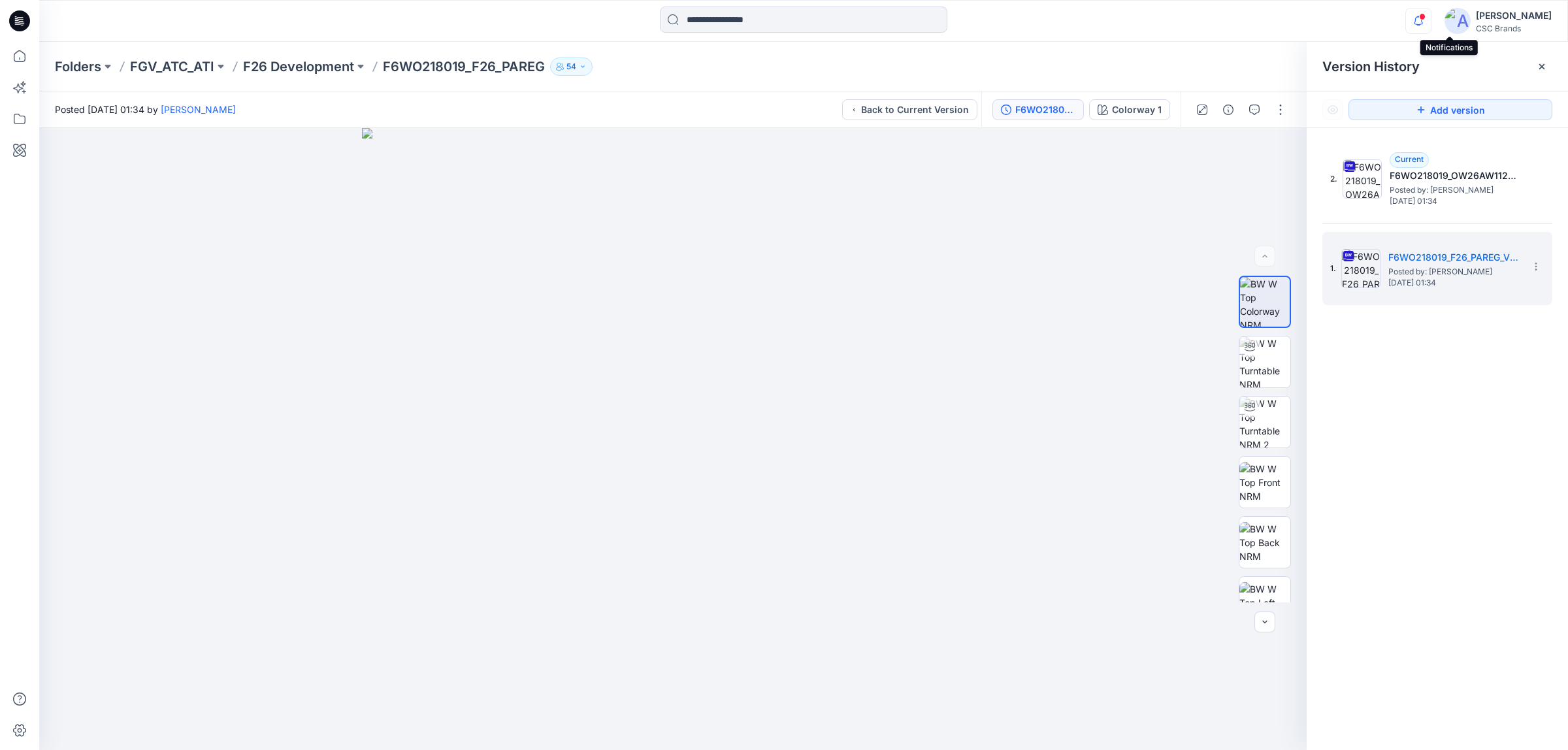
click at [1431, 20] on icon "button" at bounding box center [1418, 21] width 25 height 26
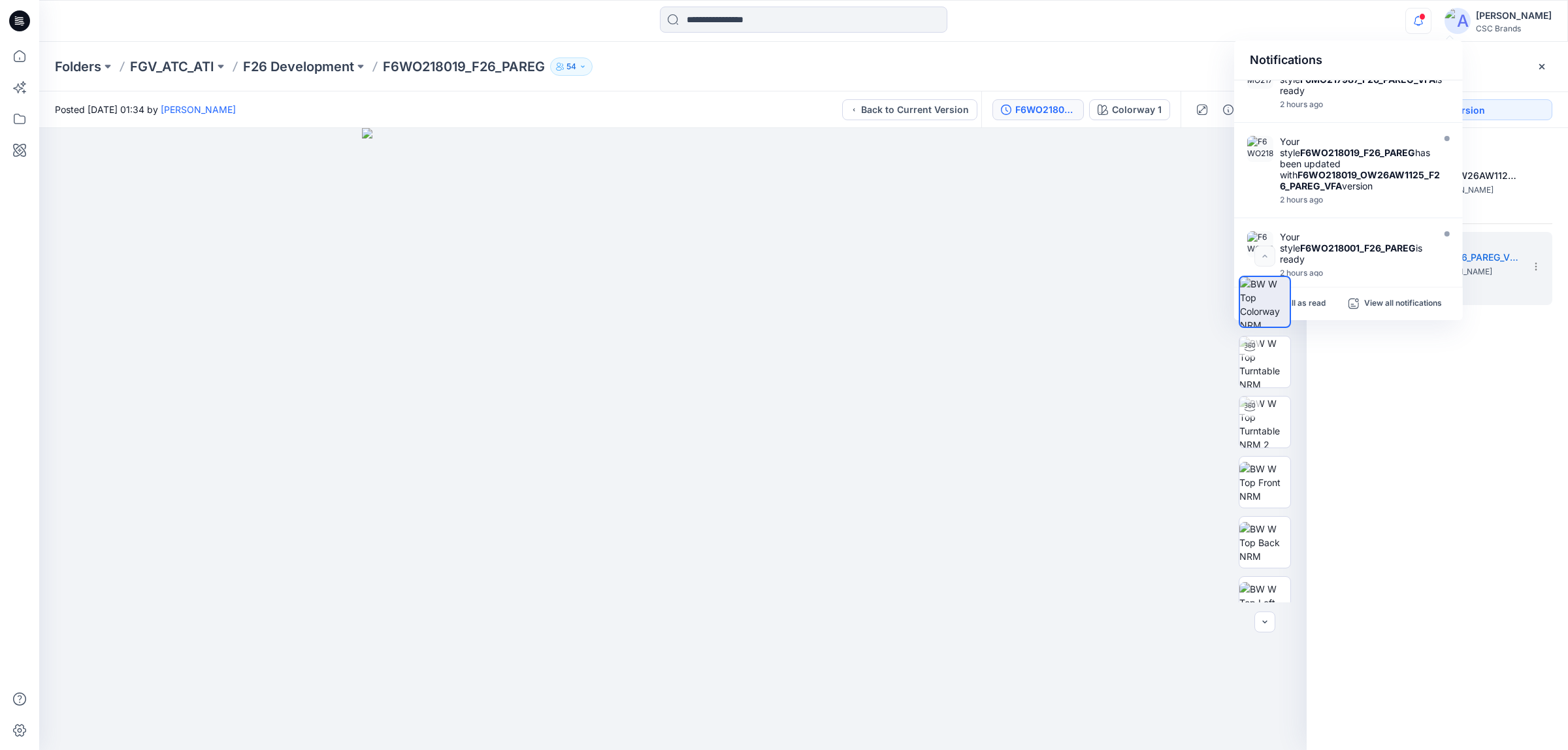
click at [1486, 425] on div "2. Current F6WO218019_OW26AW1125_F26_PAREG_VFA Posted by: Susie Kim Tuesday, Oc…" at bounding box center [1437, 448] width 261 height 641
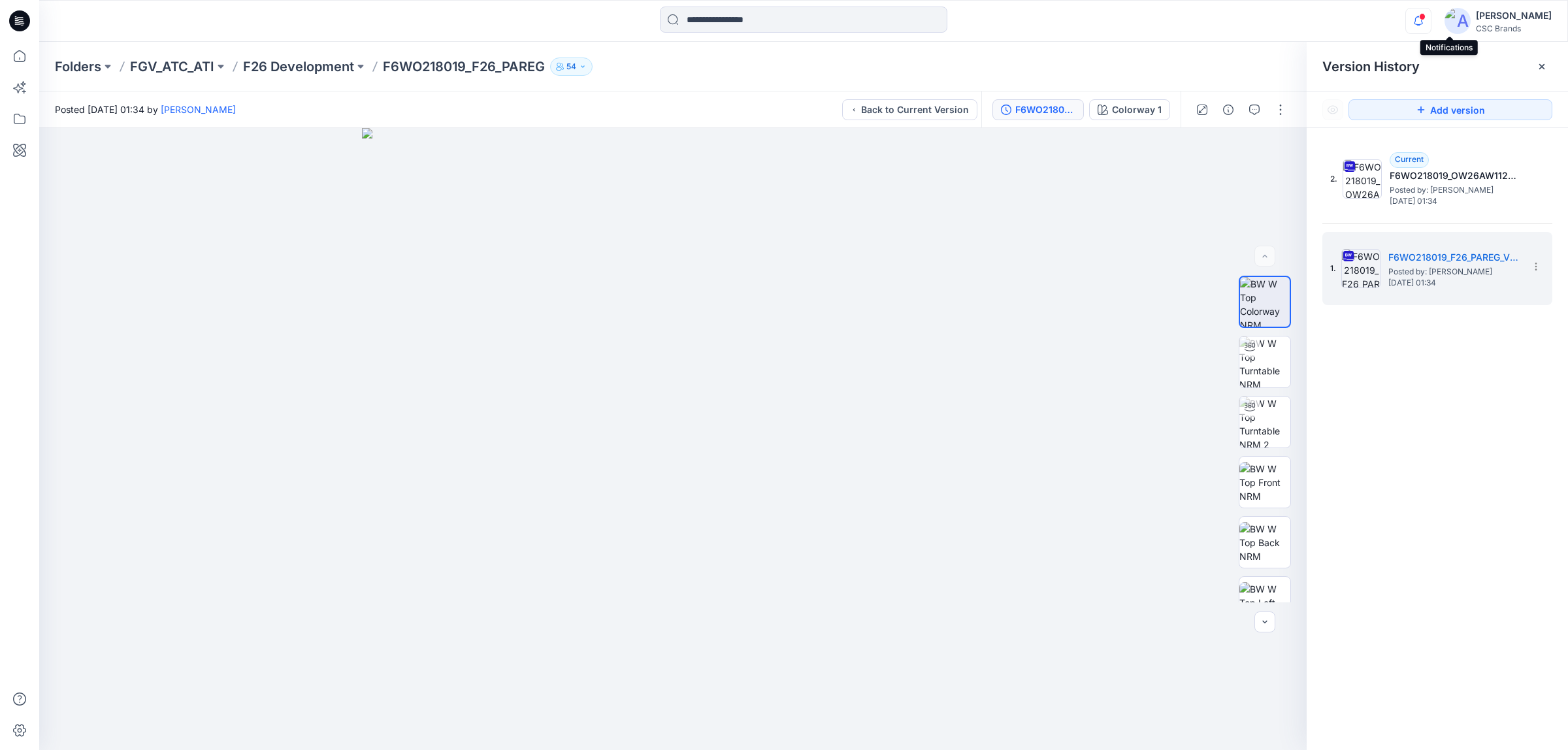
click at [1431, 18] on icon "button" at bounding box center [1418, 21] width 25 height 26
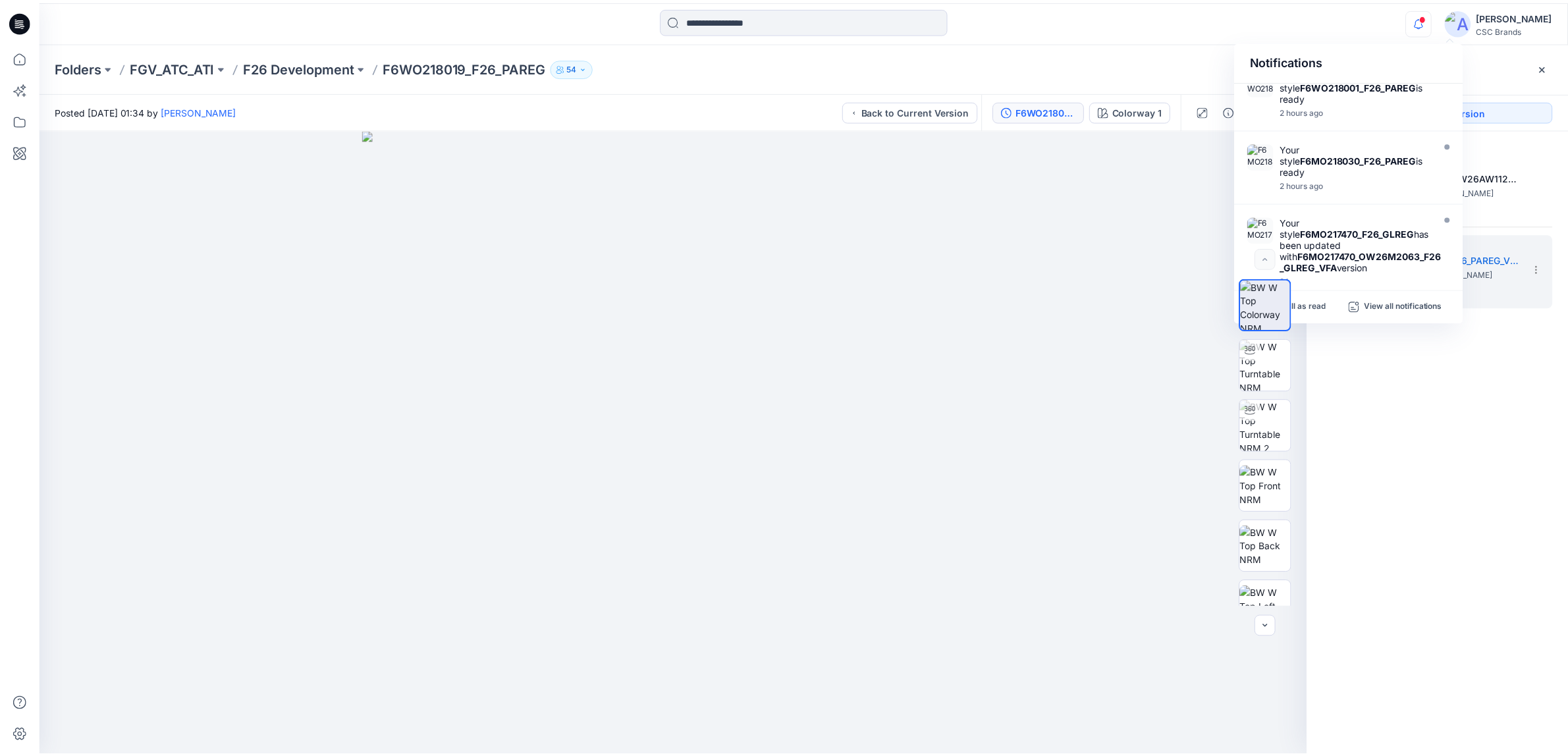
scroll to position [494, 0]
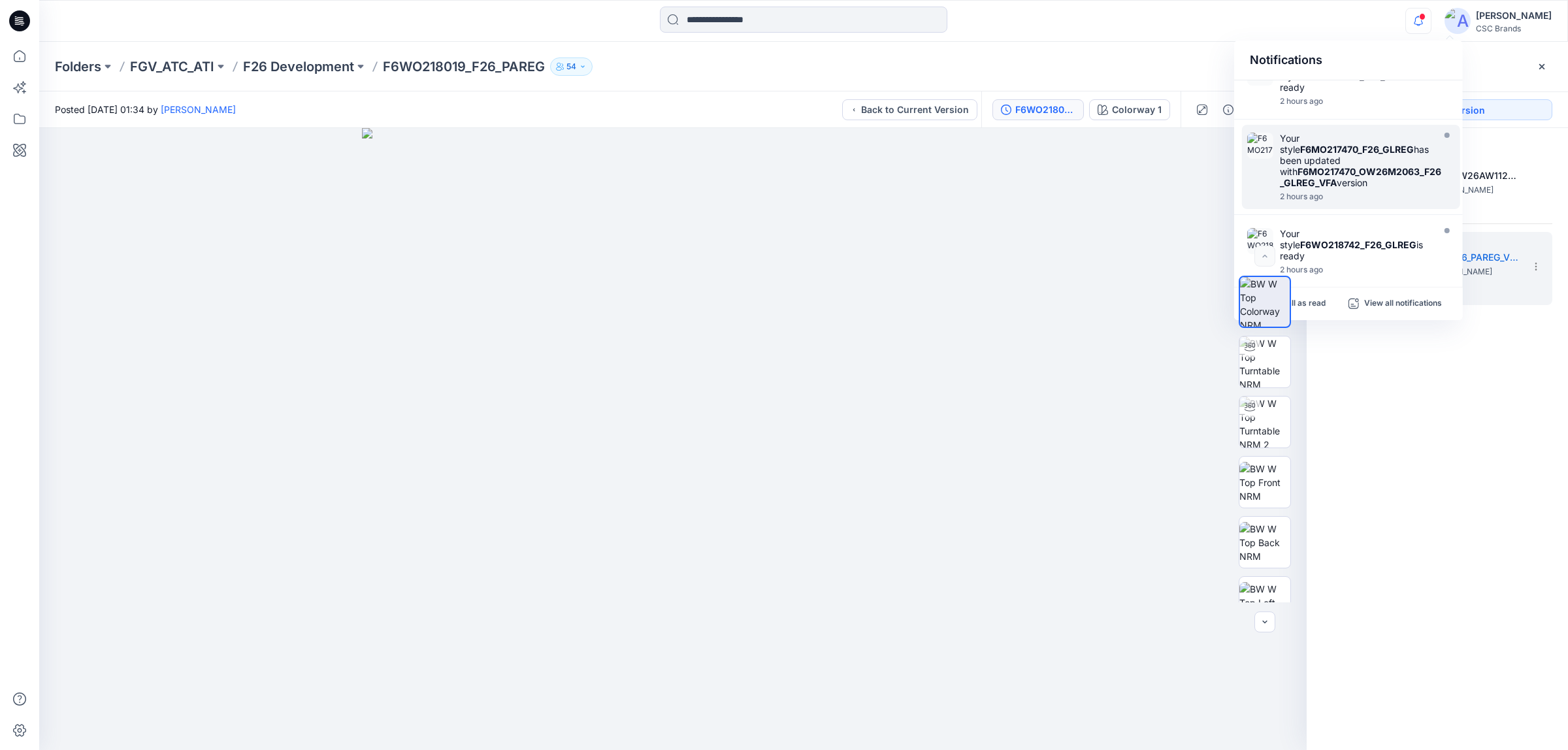
click at [1364, 188] on strong "F6MO217470_OW26M2063_F26_GLREG_VFA" at bounding box center [1360, 177] width 161 height 22
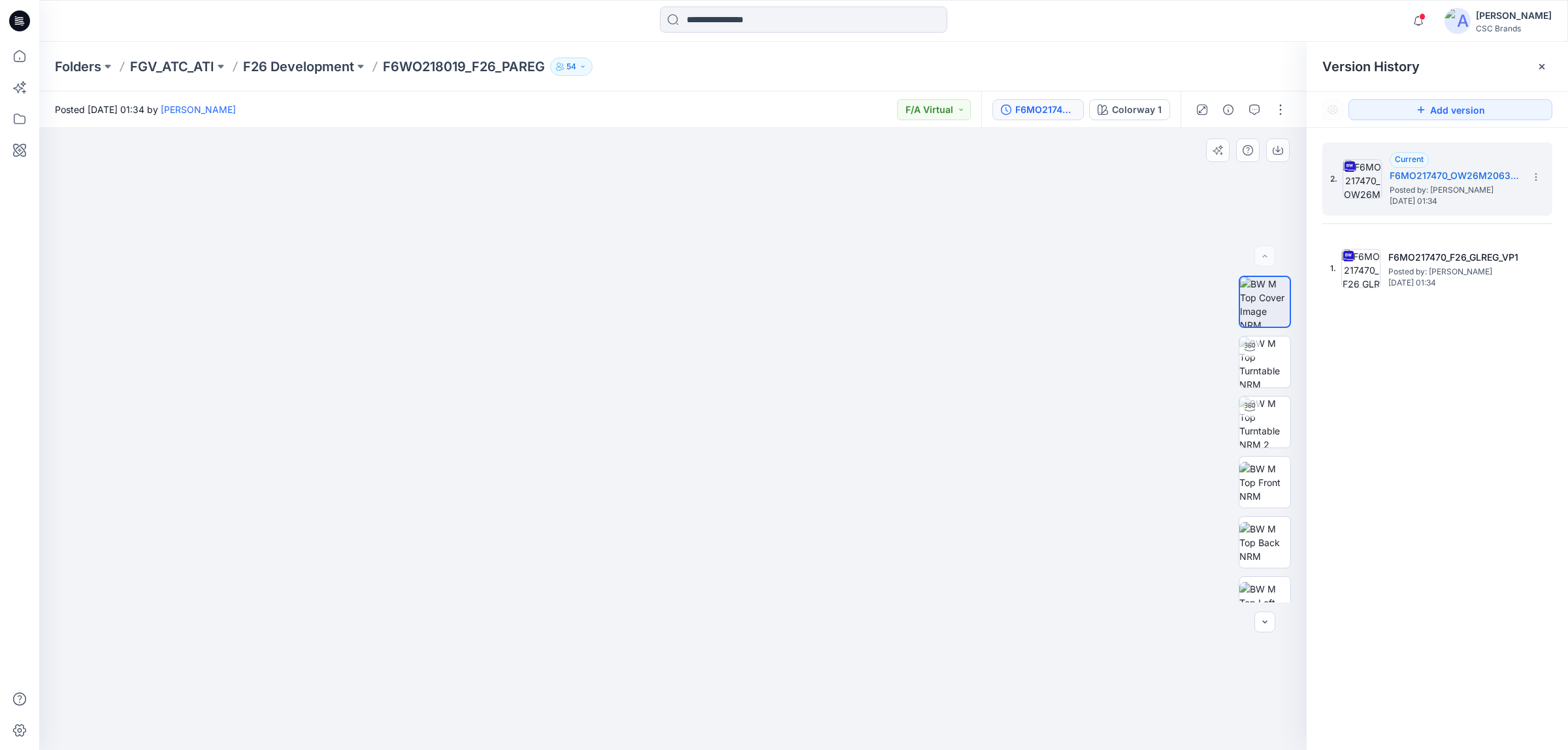
drag, startPoint x: 923, startPoint y: 384, endPoint x: 885, endPoint y: 368, distance: 41.2
click at [1538, 173] on icon at bounding box center [1536, 177] width 11 height 11
click at [1428, 376] on div "2. Current F6MO217470_OW26M2063_F26_GLREG_VFA Posted by: Susie Kim Tuesday, Oct…" at bounding box center [1437, 448] width 261 height 641
drag, startPoint x: 941, startPoint y: 441, endPoint x: 602, endPoint y: 388, distance: 343.1
click at [463, 68] on p "F6WO218019_F26_PAREG" at bounding box center [464, 67] width 162 height 18
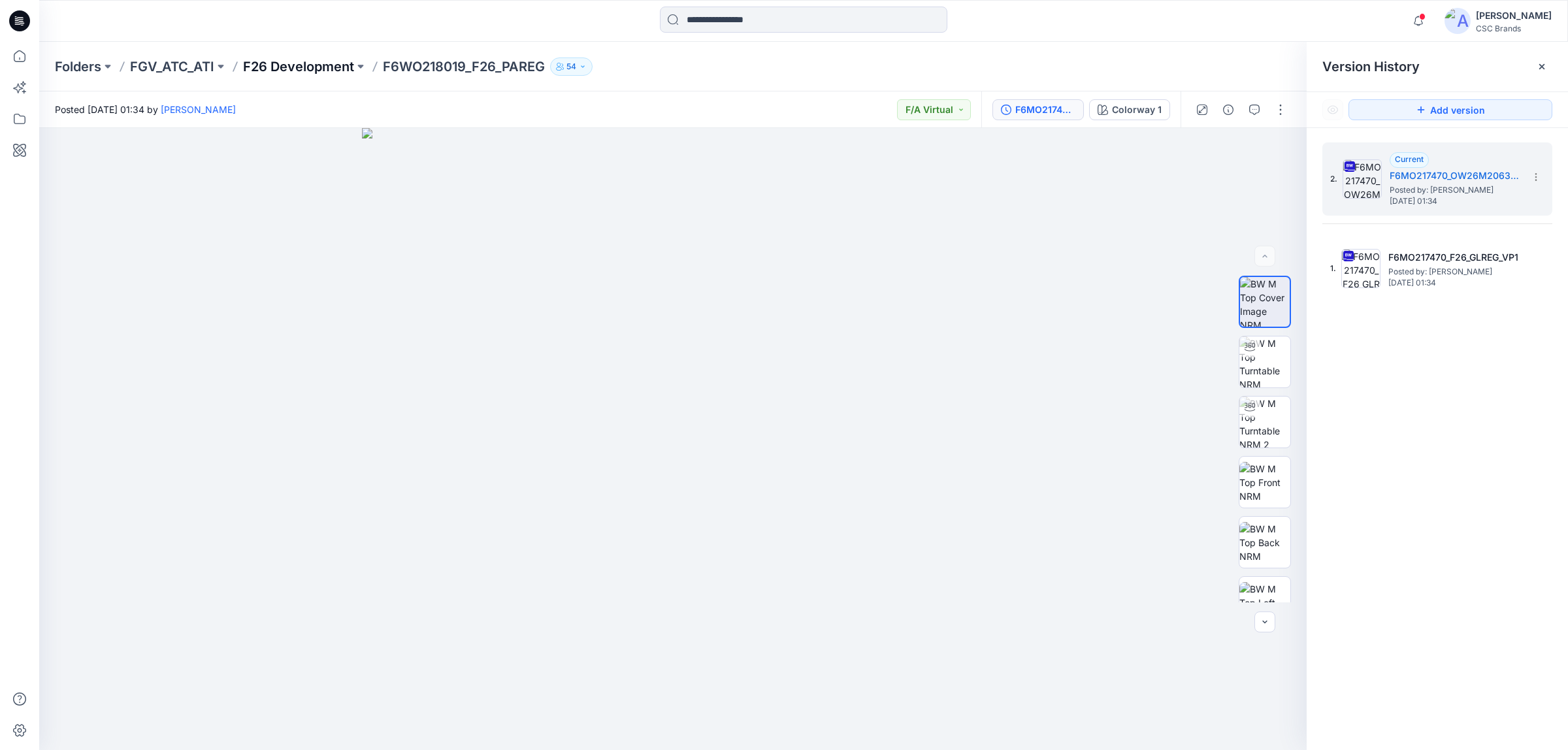
click at [304, 62] on p "F26 Development" at bounding box center [299, 67] width 111 height 18
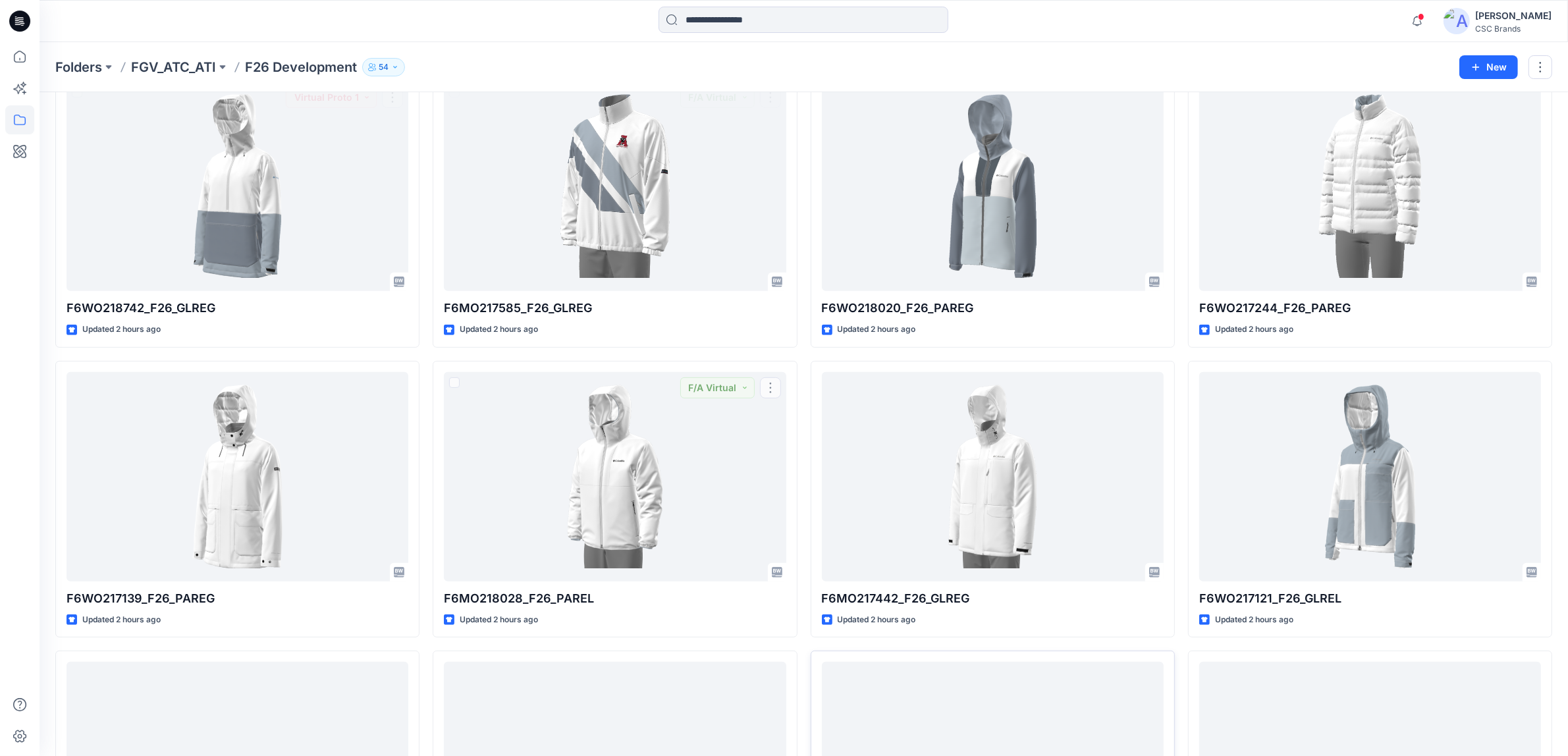
scroll to position [659, 0]
click at [29, 378] on div at bounding box center [19, 399] width 29 height 714
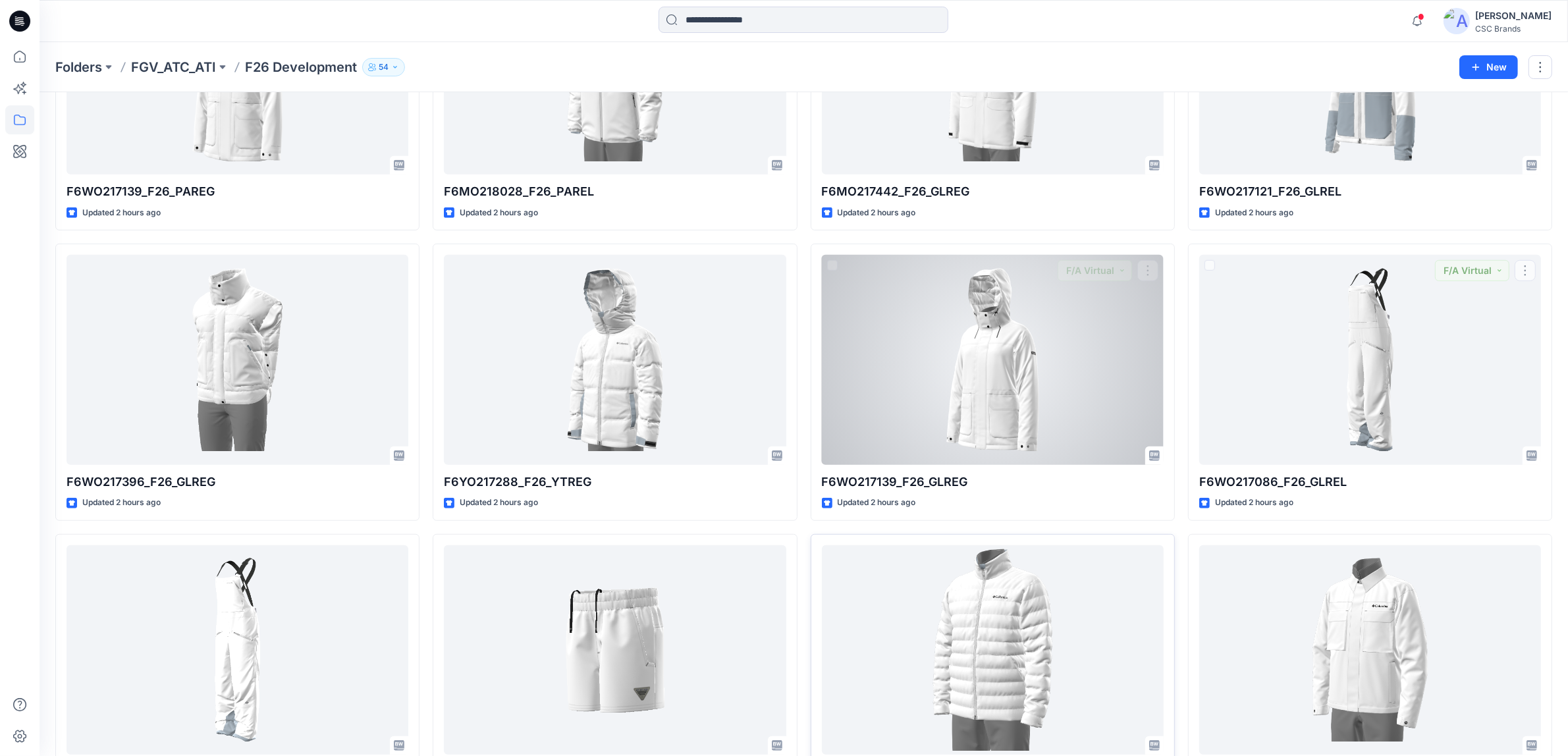
scroll to position [1140, 0]
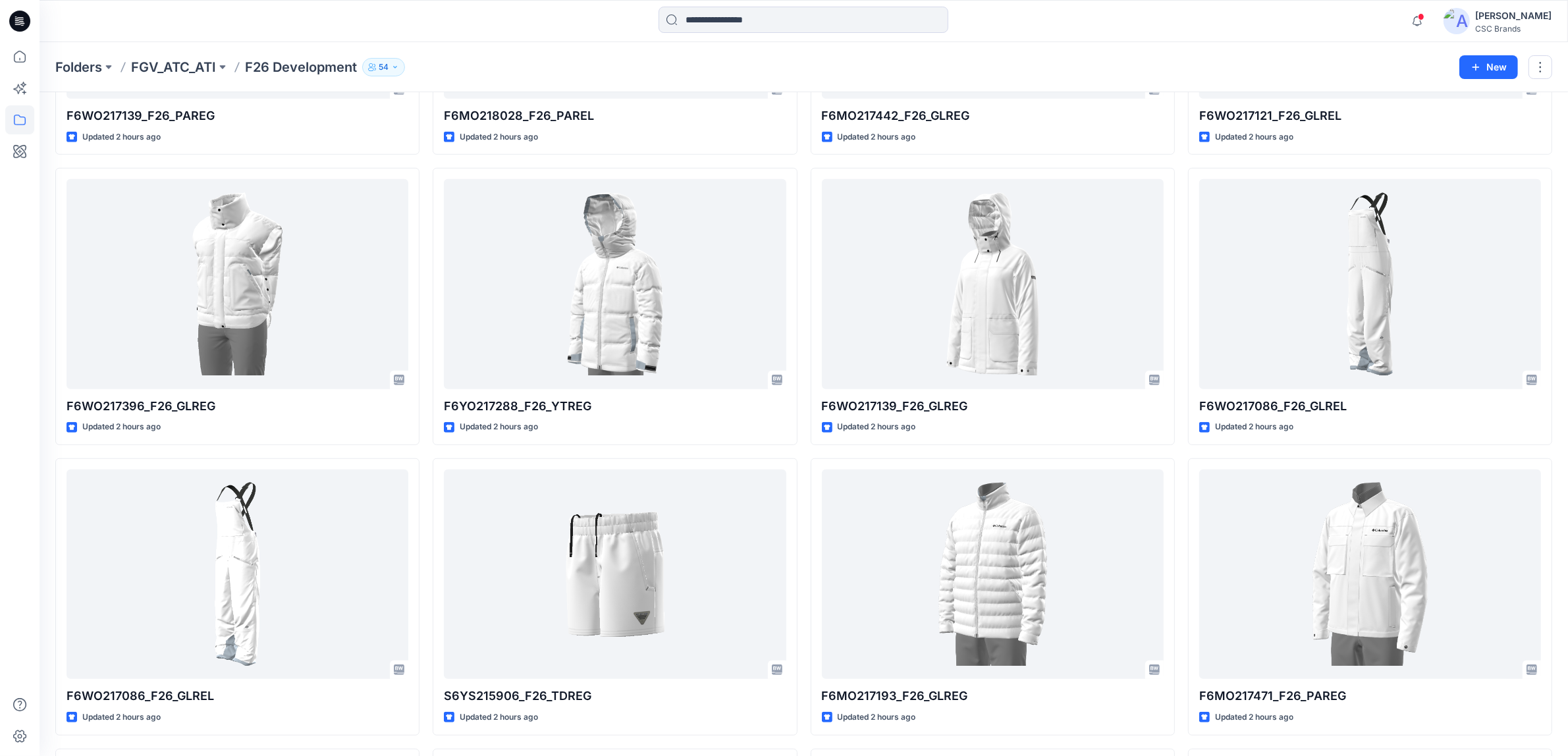
click at [7, 498] on div at bounding box center [19, 399] width 29 height 714
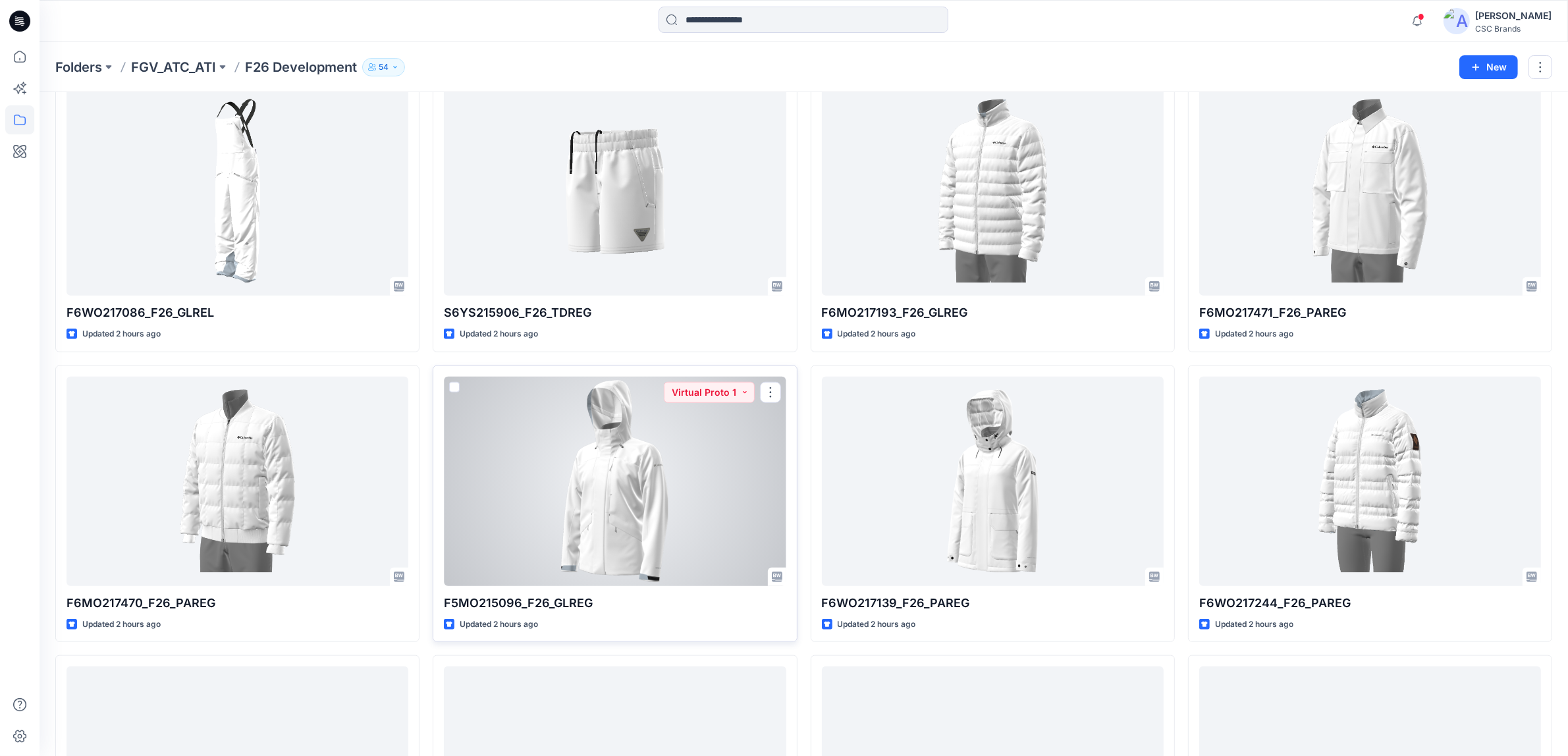
scroll to position [1716, 0]
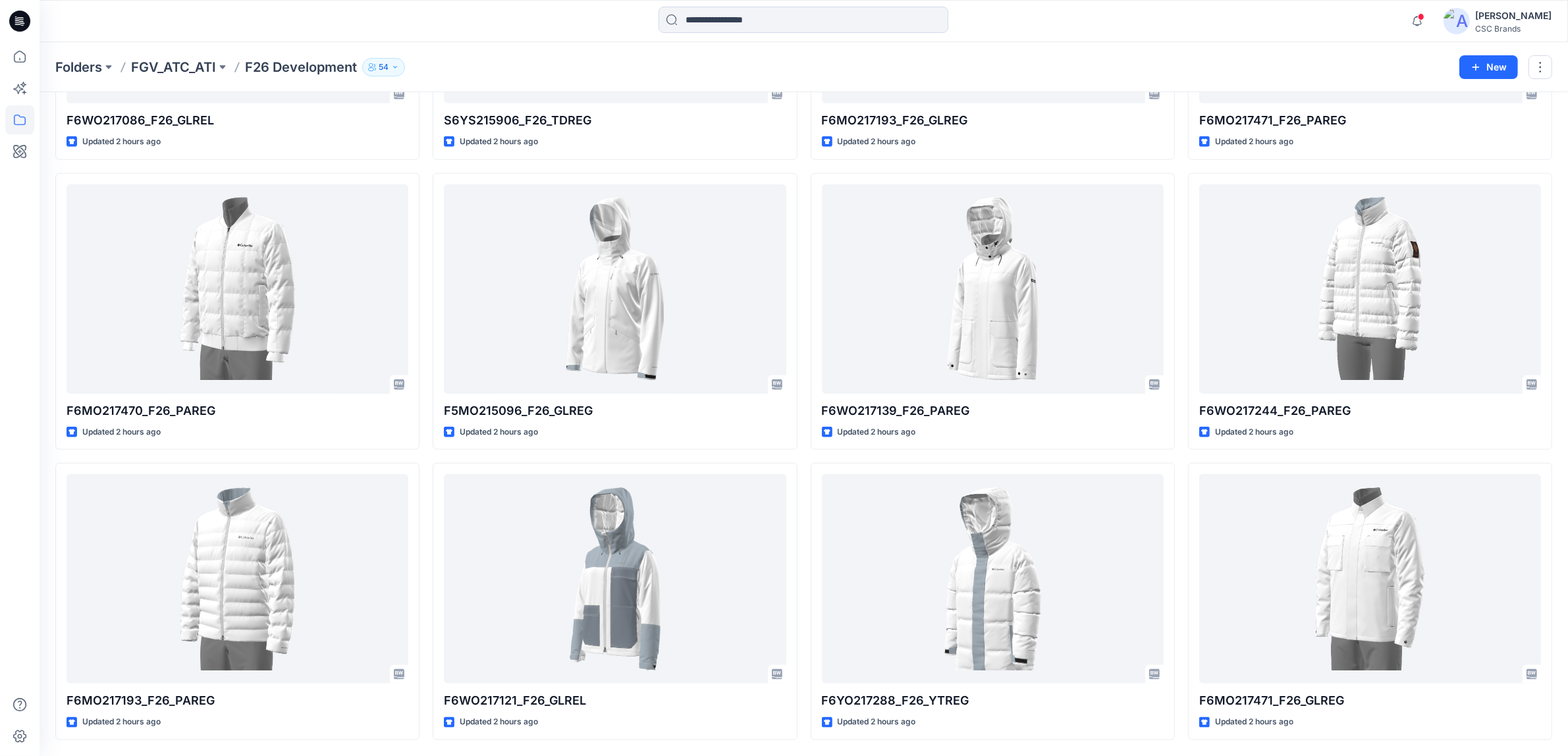
click at [1009, 53] on div "Folders FGV_ATC_ATI F26 Development 54 New" at bounding box center [803, 67] width 1529 height 50
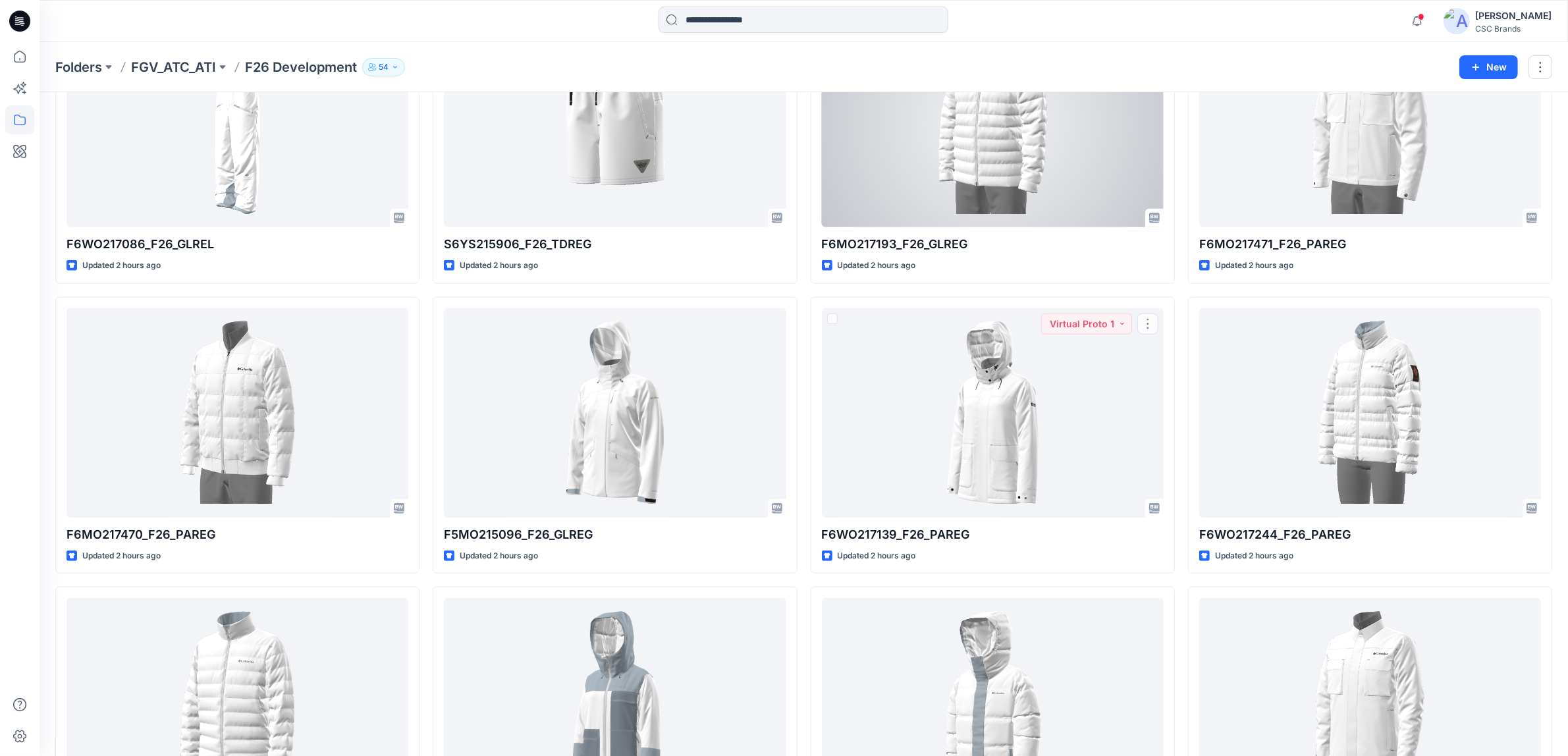
scroll to position [1387, 0]
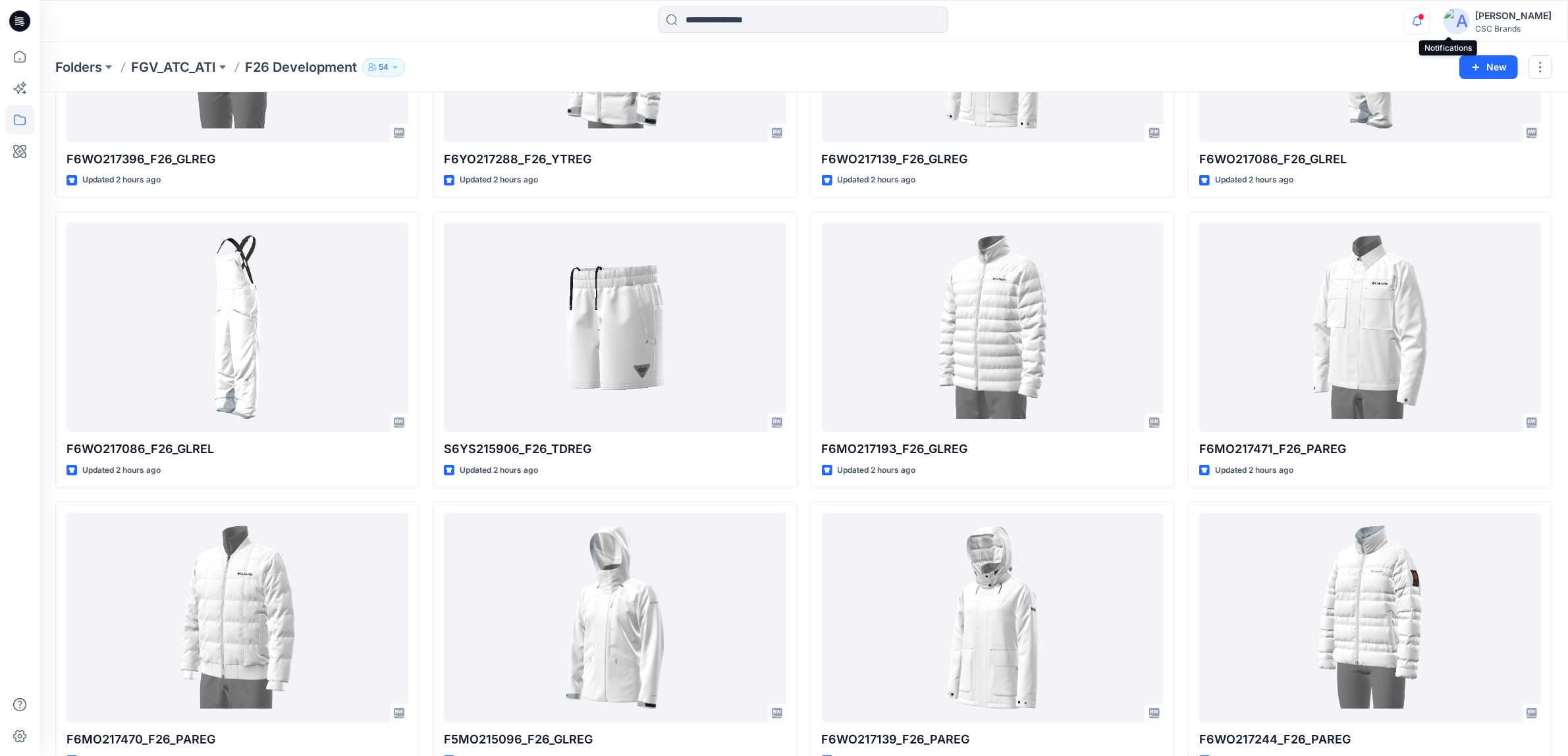
click at [1430, 25] on icon "button" at bounding box center [1417, 21] width 25 height 26
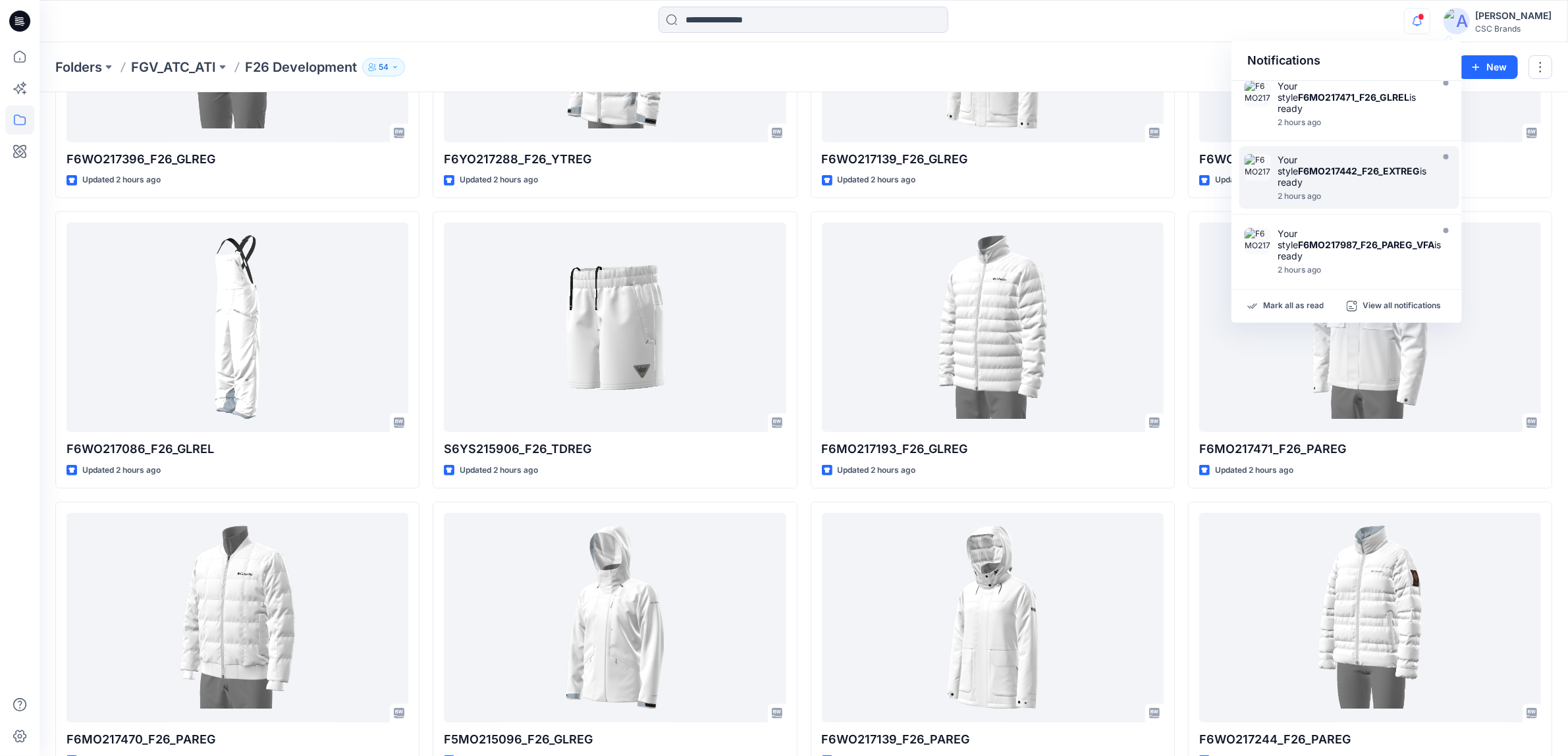
scroll to position [0, 0]
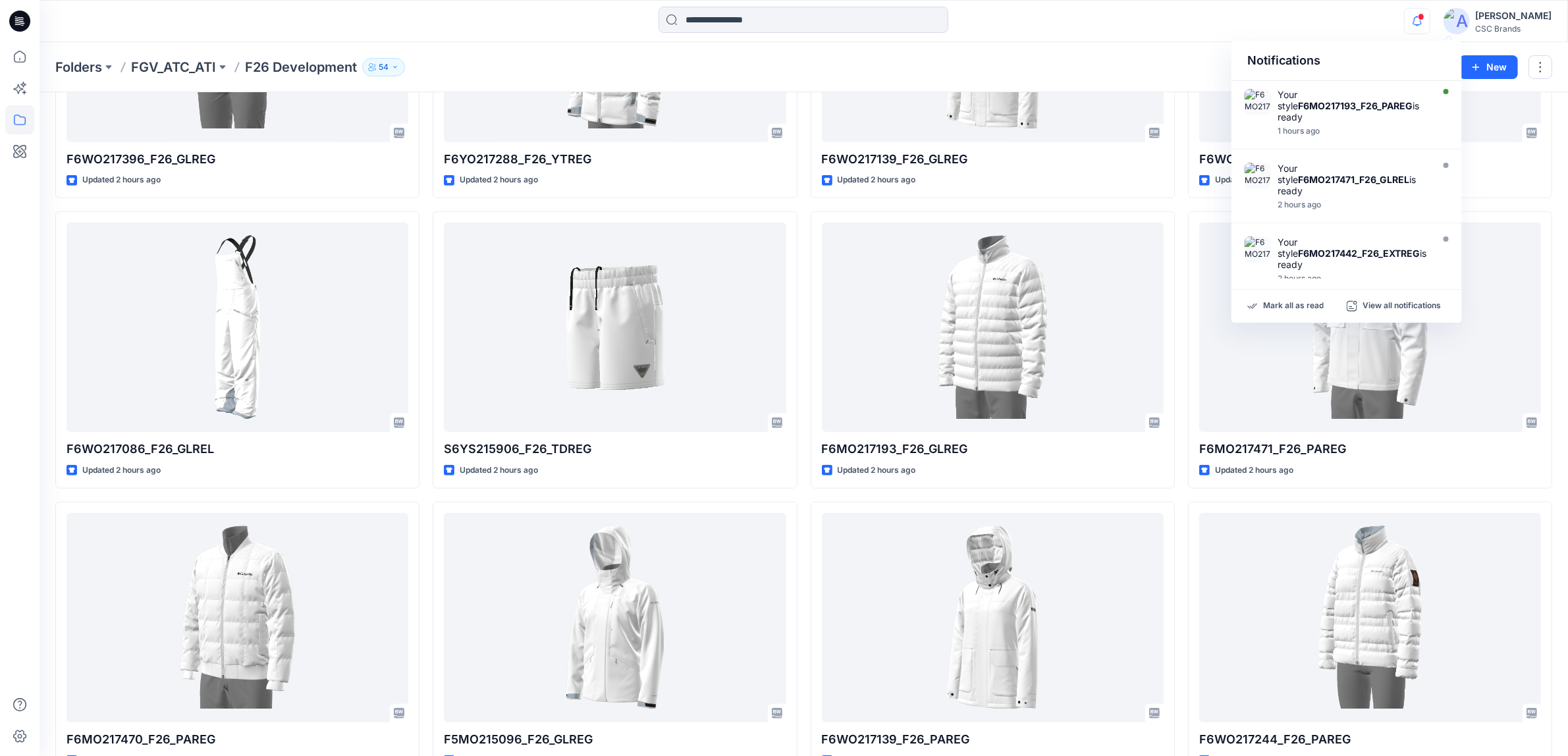
click at [1358, 25] on div "Notifications Your style F6MO217193_F26_PAREG is ready 1 hours ago Your style F…" at bounding box center [803, 21] width 1528 height 29
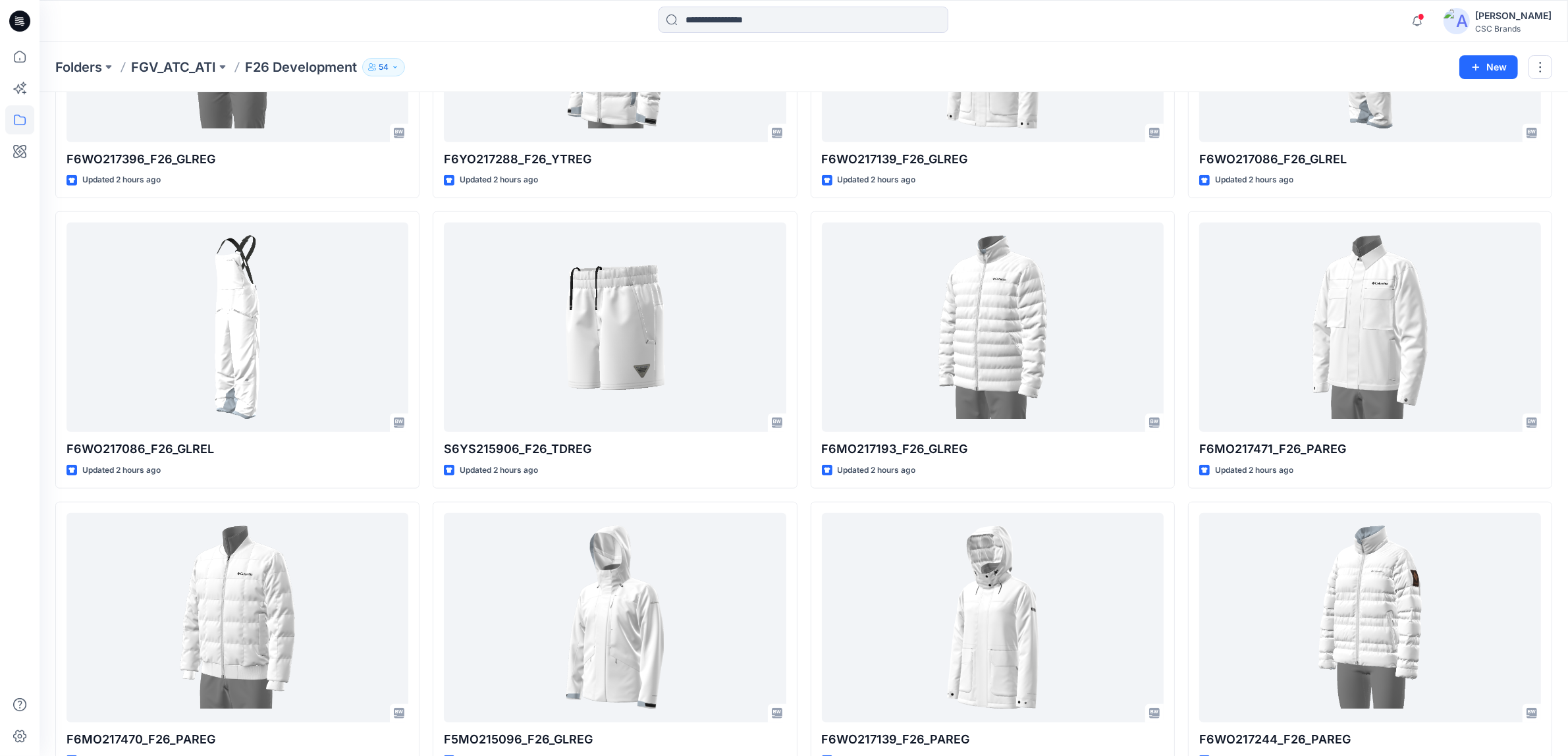
click at [20, 568] on div at bounding box center [19, 399] width 29 height 714
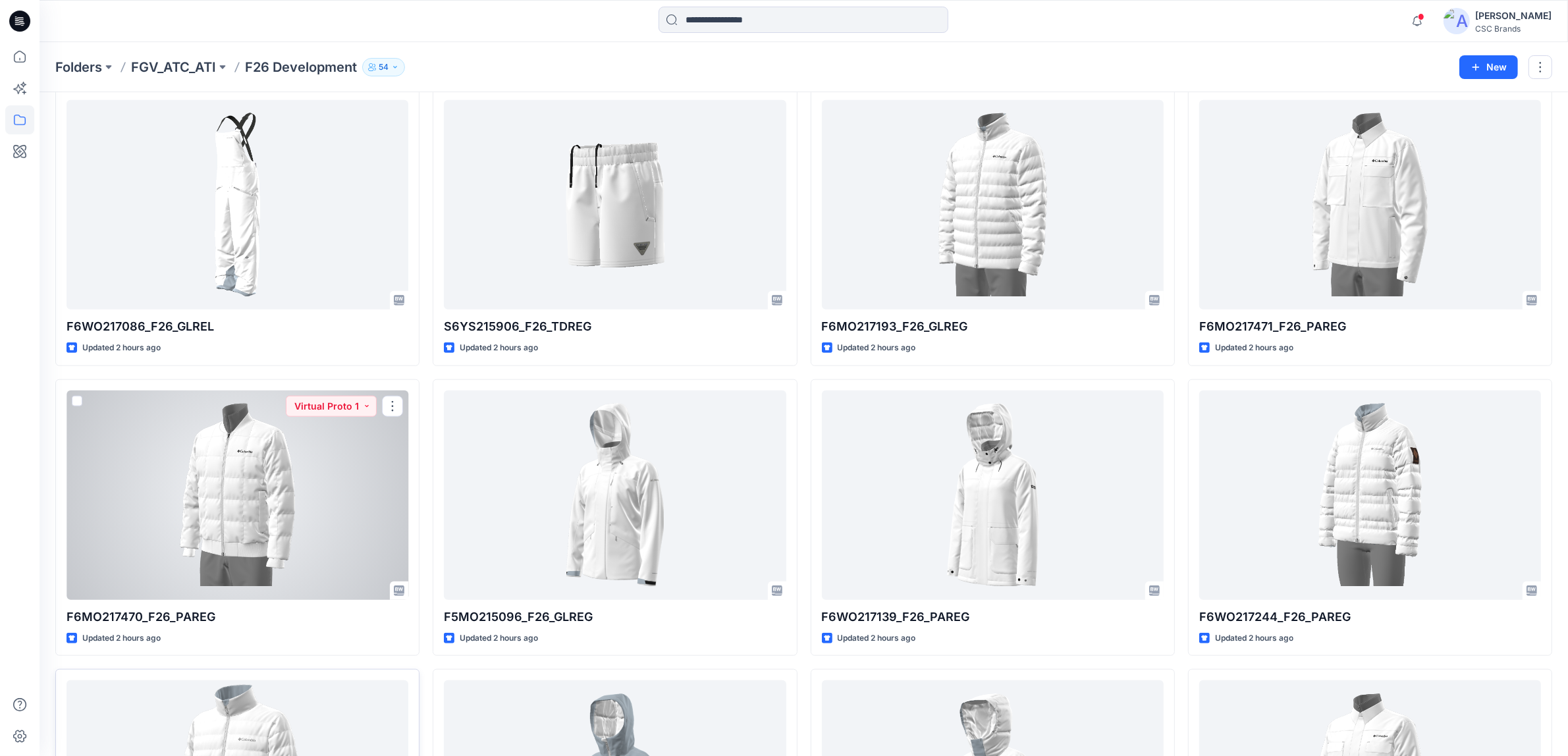
scroll to position [1716, 0]
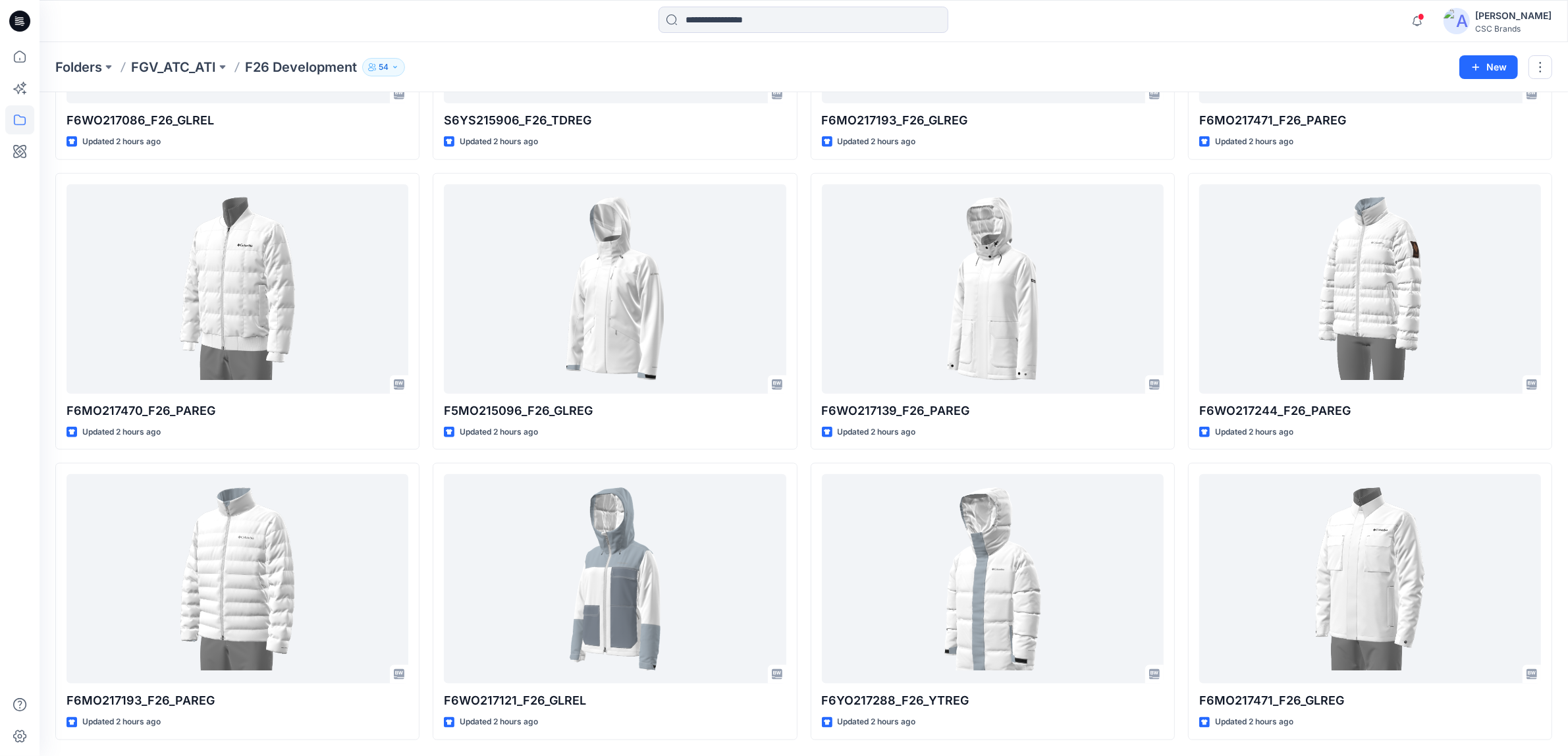
click at [24, 491] on div at bounding box center [19, 399] width 29 height 714
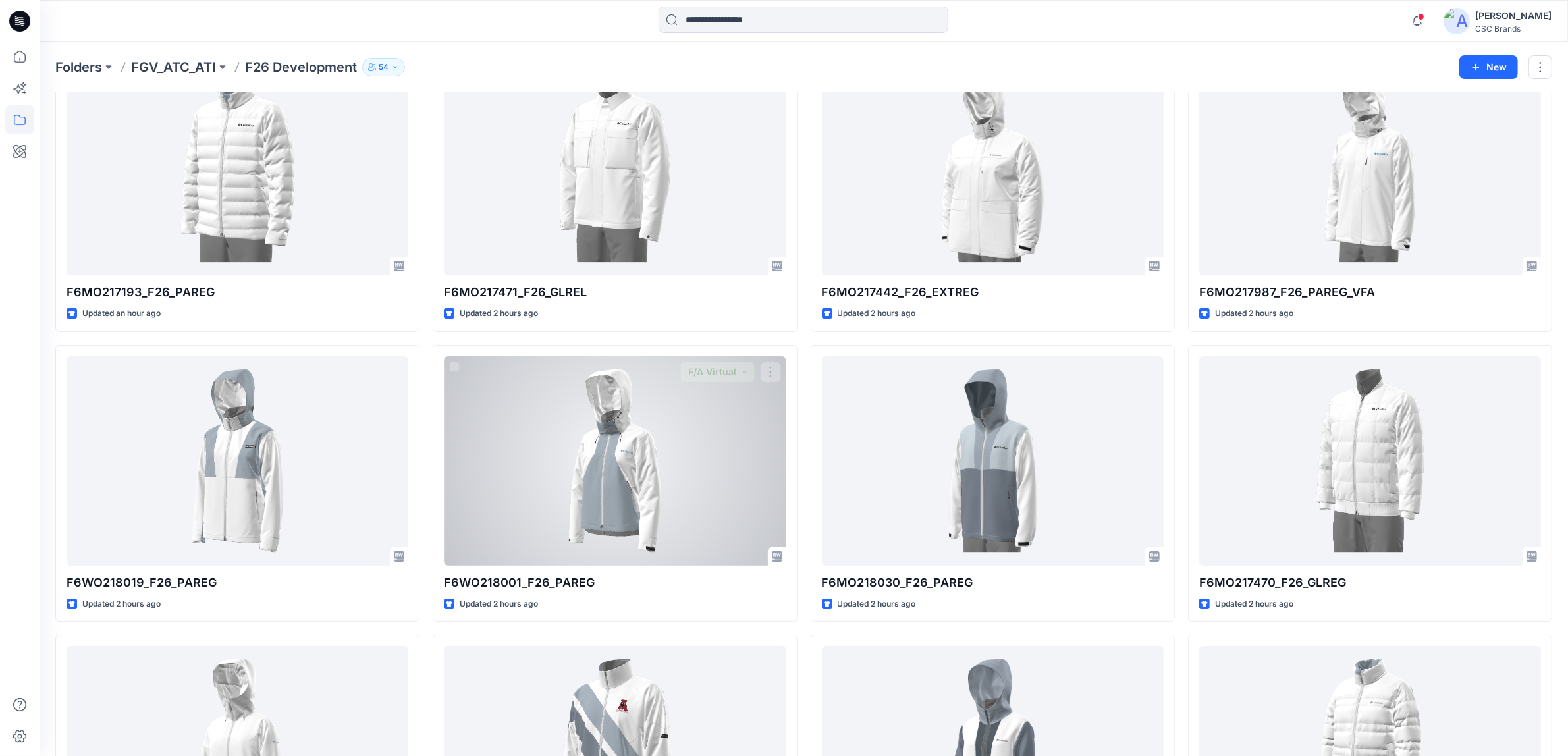
scroll to position [0, 0]
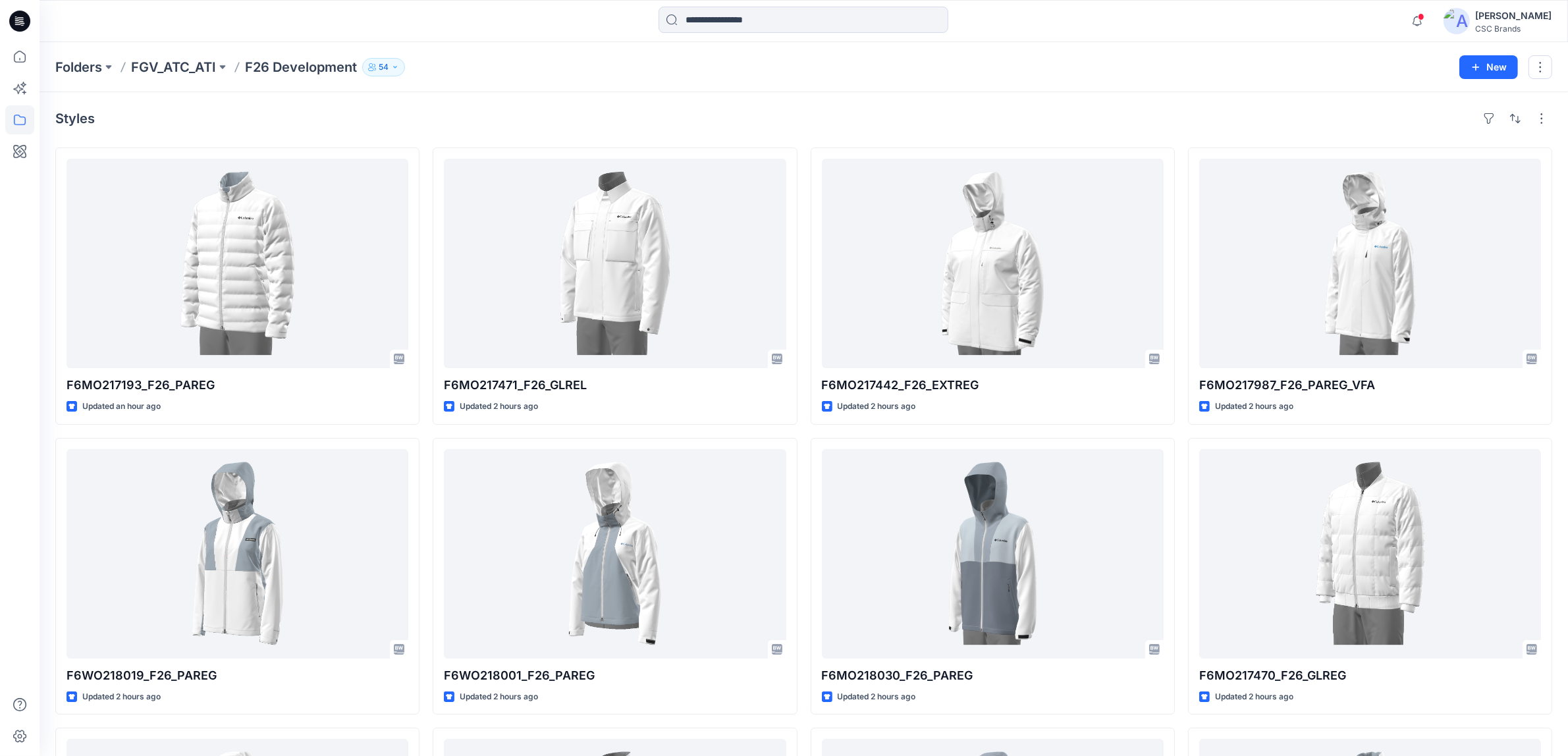
click at [24, 587] on div at bounding box center [19, 399] width 29 height 714
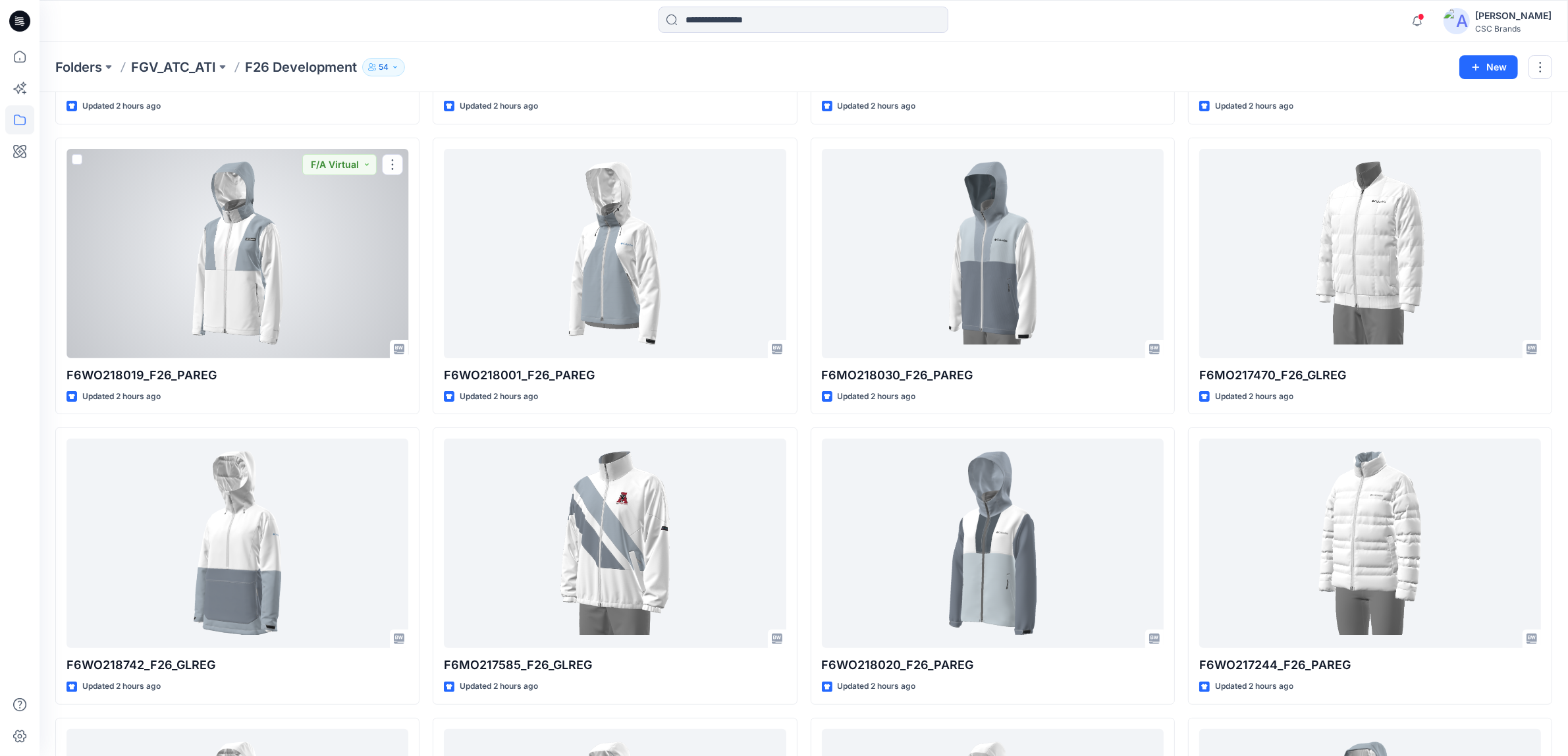
scroll to position [330, 0]
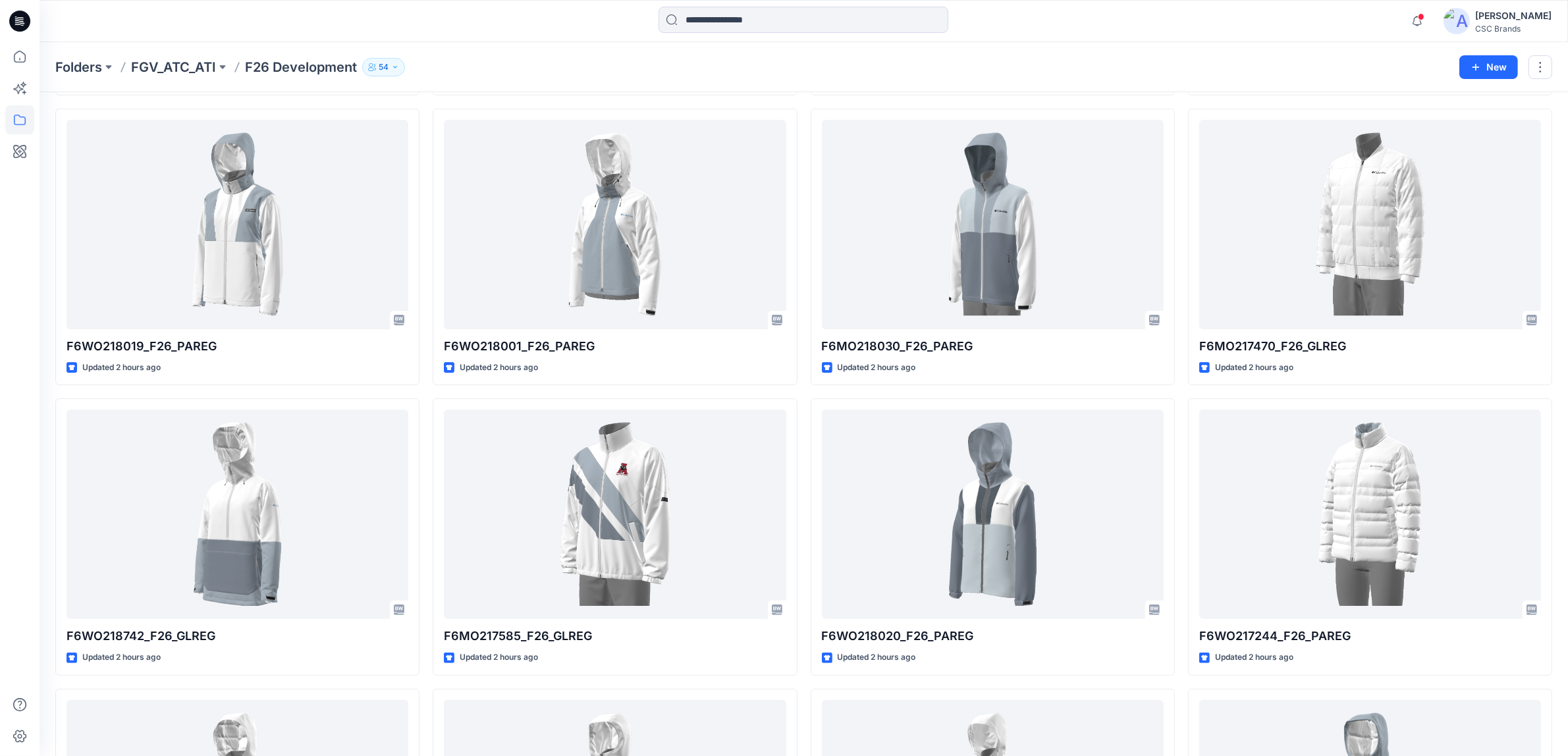
click at [1224, 40] on div "Notifications Your style F6MO217193_F26_PAREG is ready 1 hours ago Your style F…" at bounding box center [803, 21] width 1529 height 42
click at [1430, 24] on icon "button" at bounding box center [1417, 21] width 25 height 26
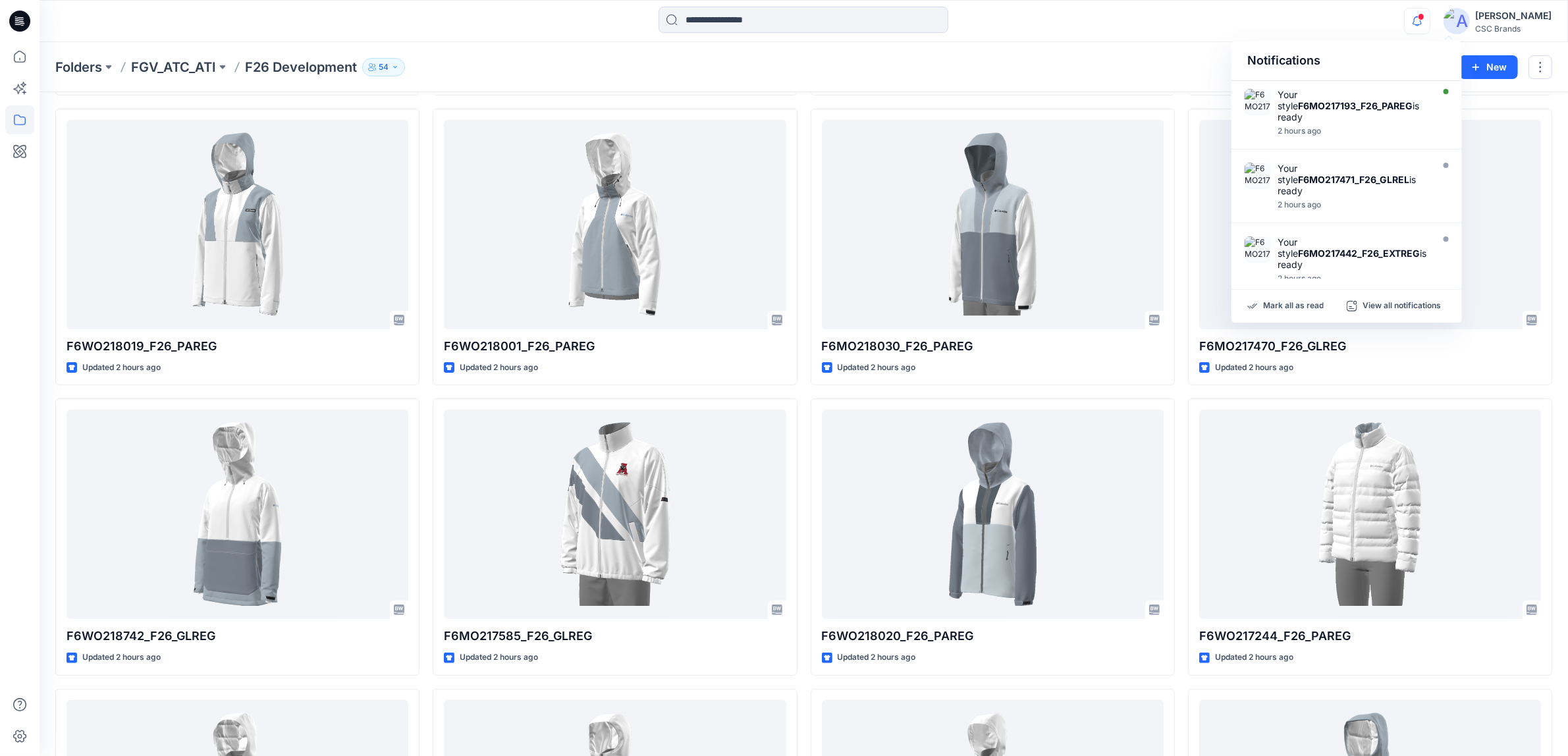
click at [1125, 54] on div "Folders FGV_ATC_ATI F26 Development 54 New" at bounding box center [803, 67] width 1529 height 50
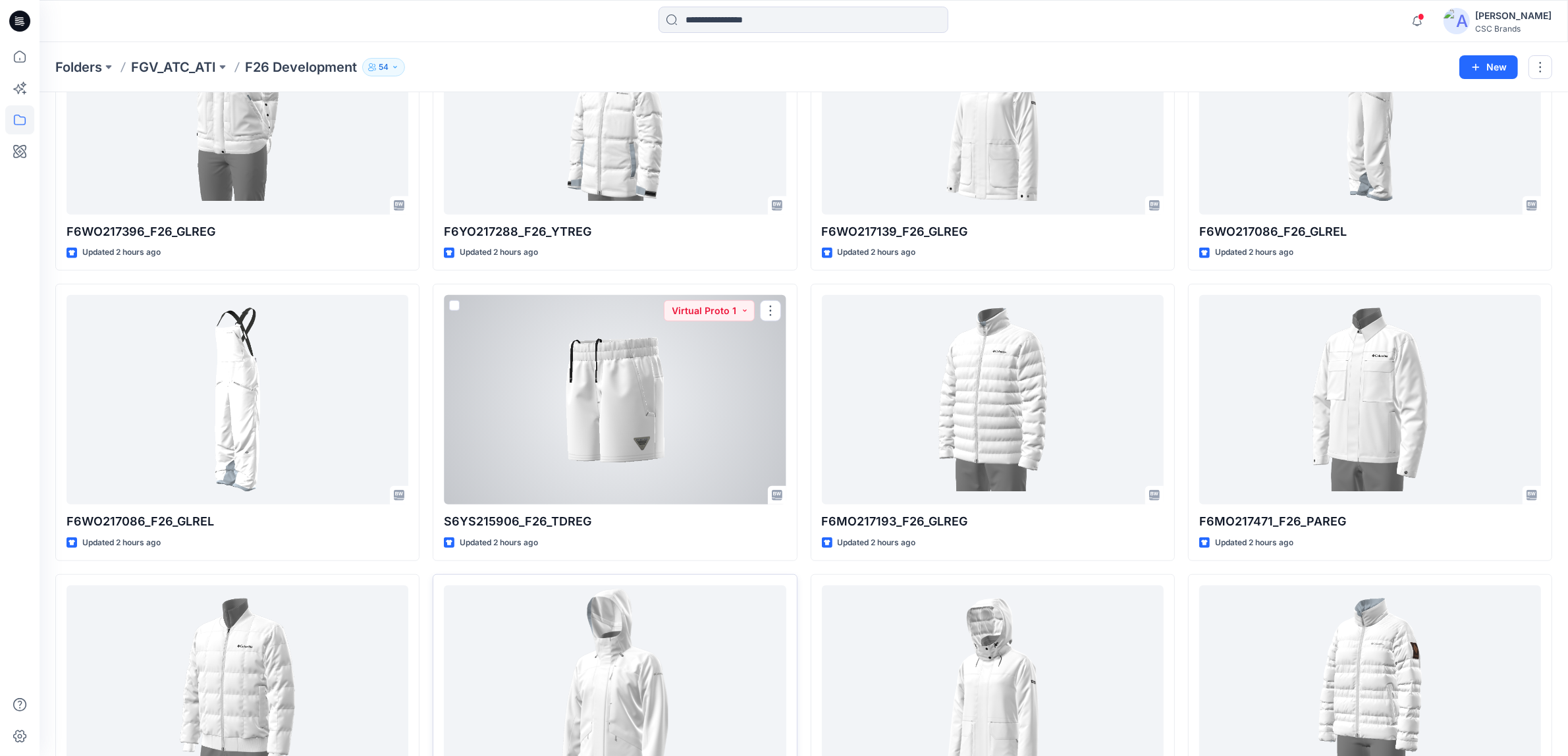
scroll to position [1317, 0]
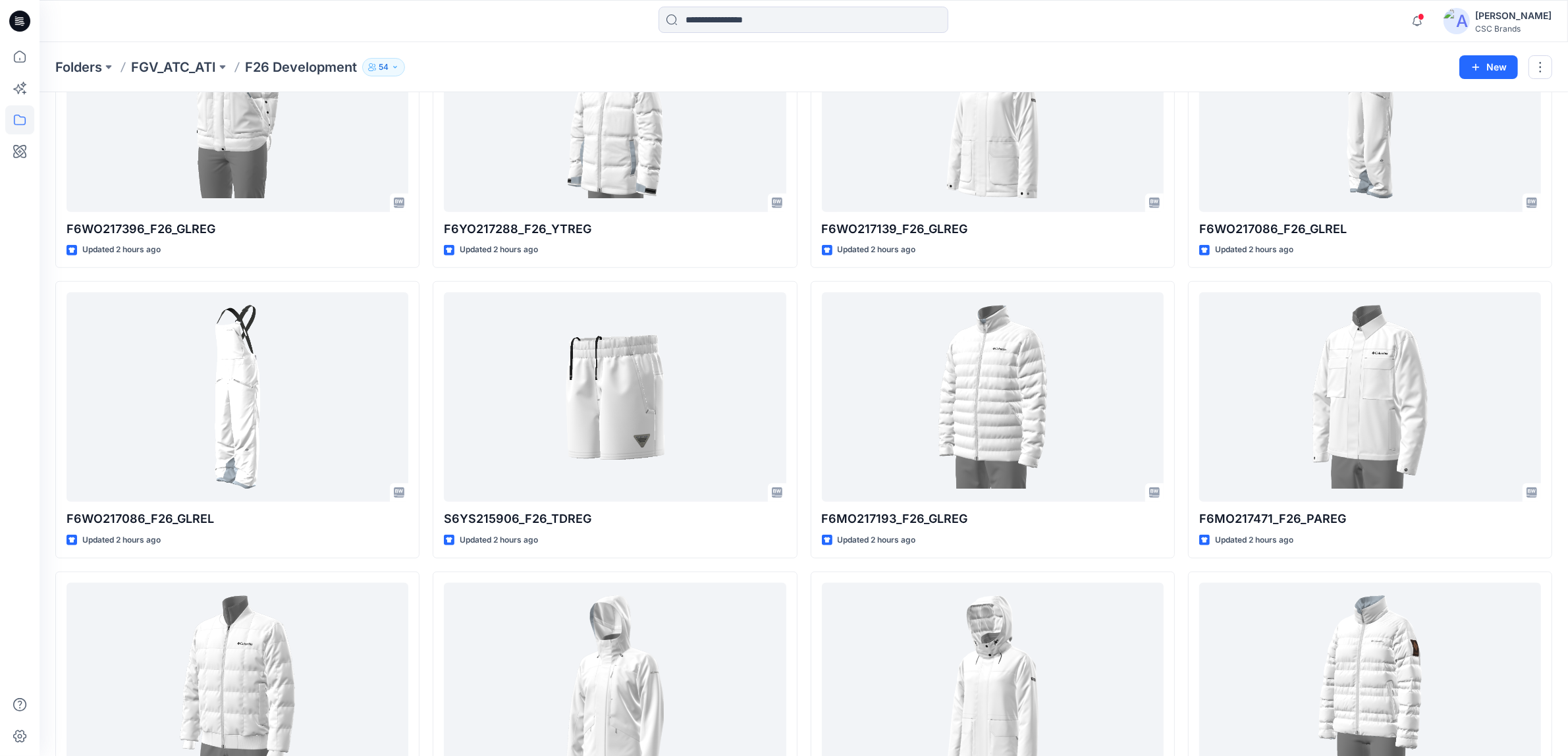
click at [10, 409] on div at bounding box center [19, 399] width 29 height 714
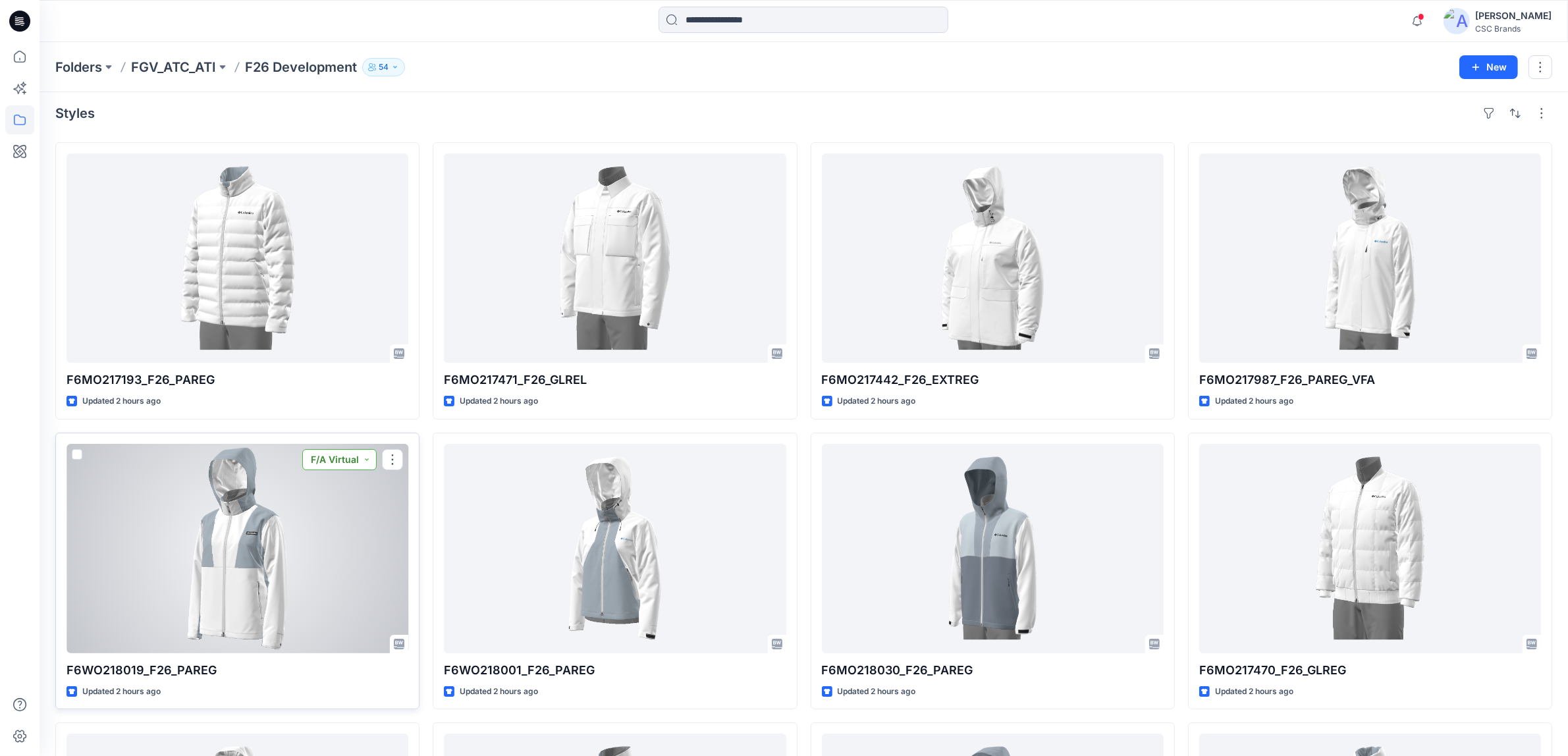
scroll to position [0, 0]
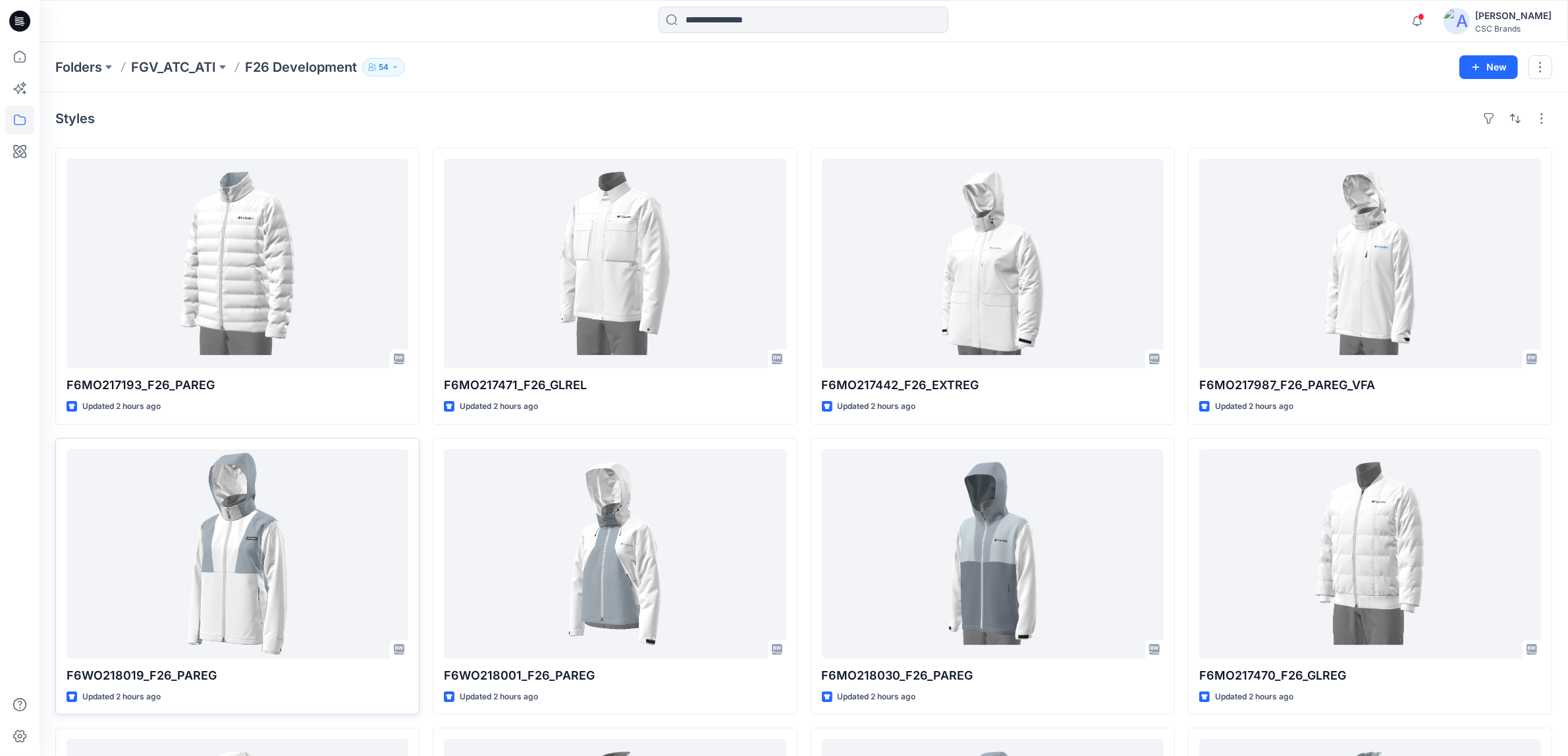
click at [10, 376] on div at bounding box center [19, 399] width 29 height 714
click at [17, 410] on div at bounding box center [19, 399] width 29 height 714
click at [690, 123] on div "Styles" at bounding box center [803, 118] width 1497 height 21
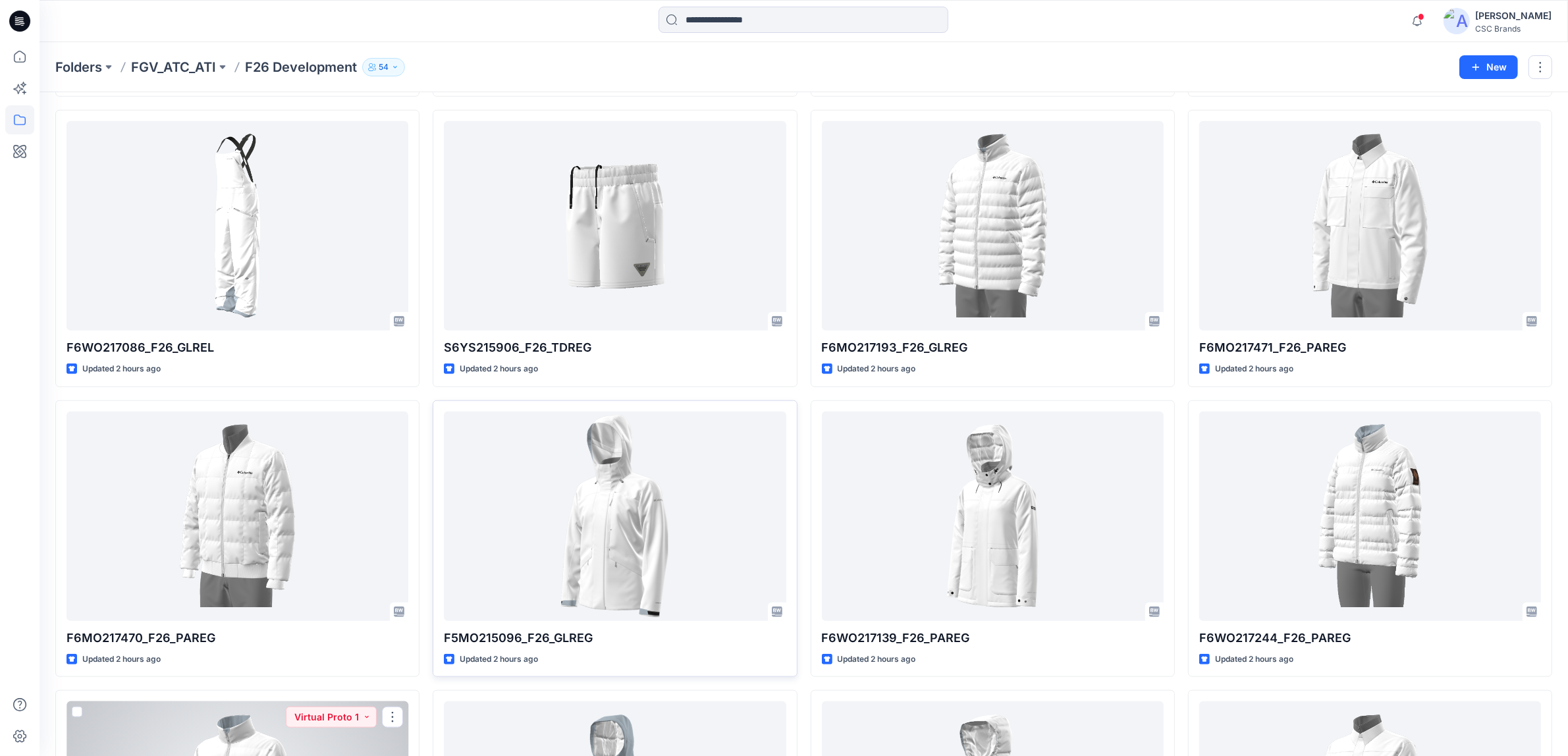
scroll to position [1469, 0]
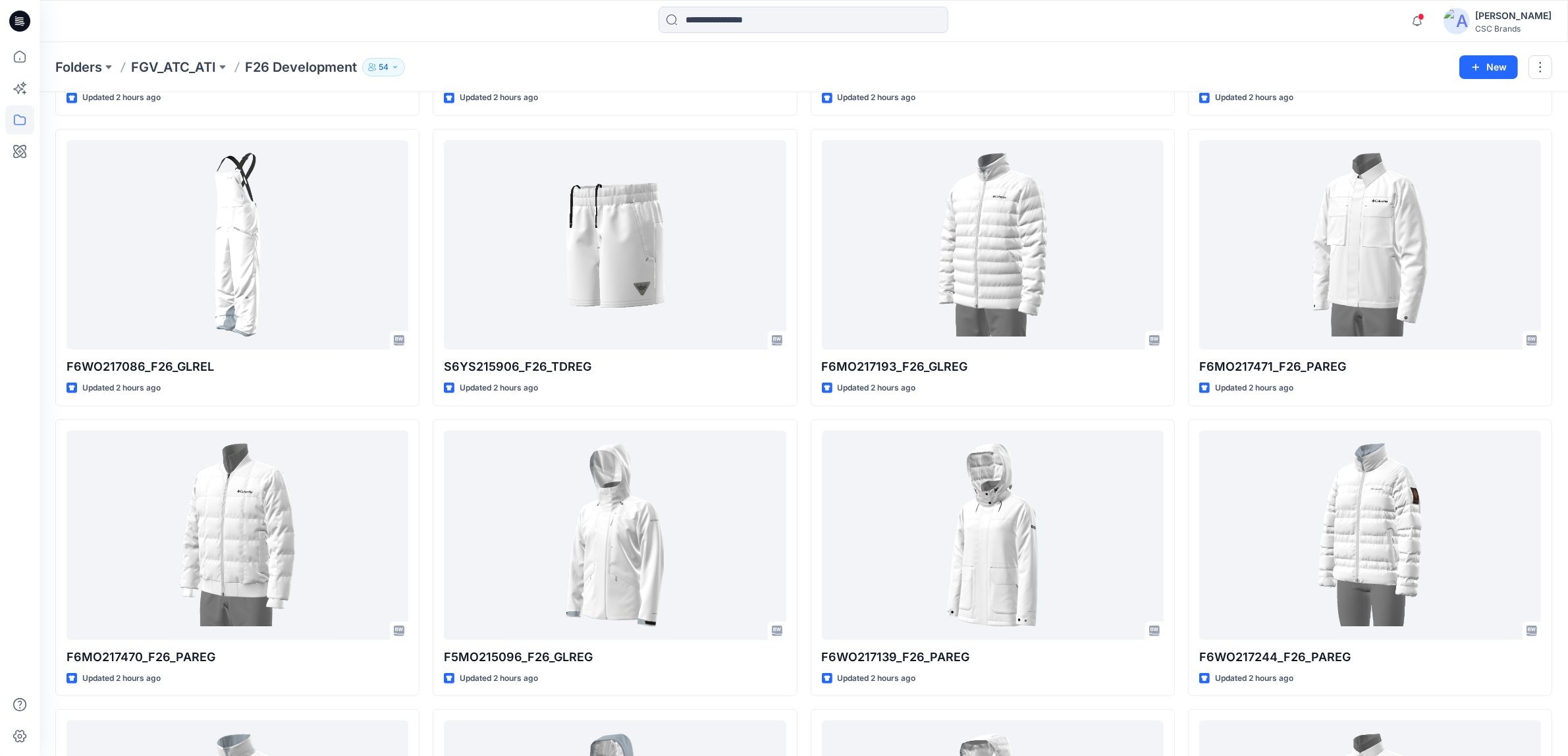
click at [28, 453] on div at bounding box center [19, 399] width 29 height 714
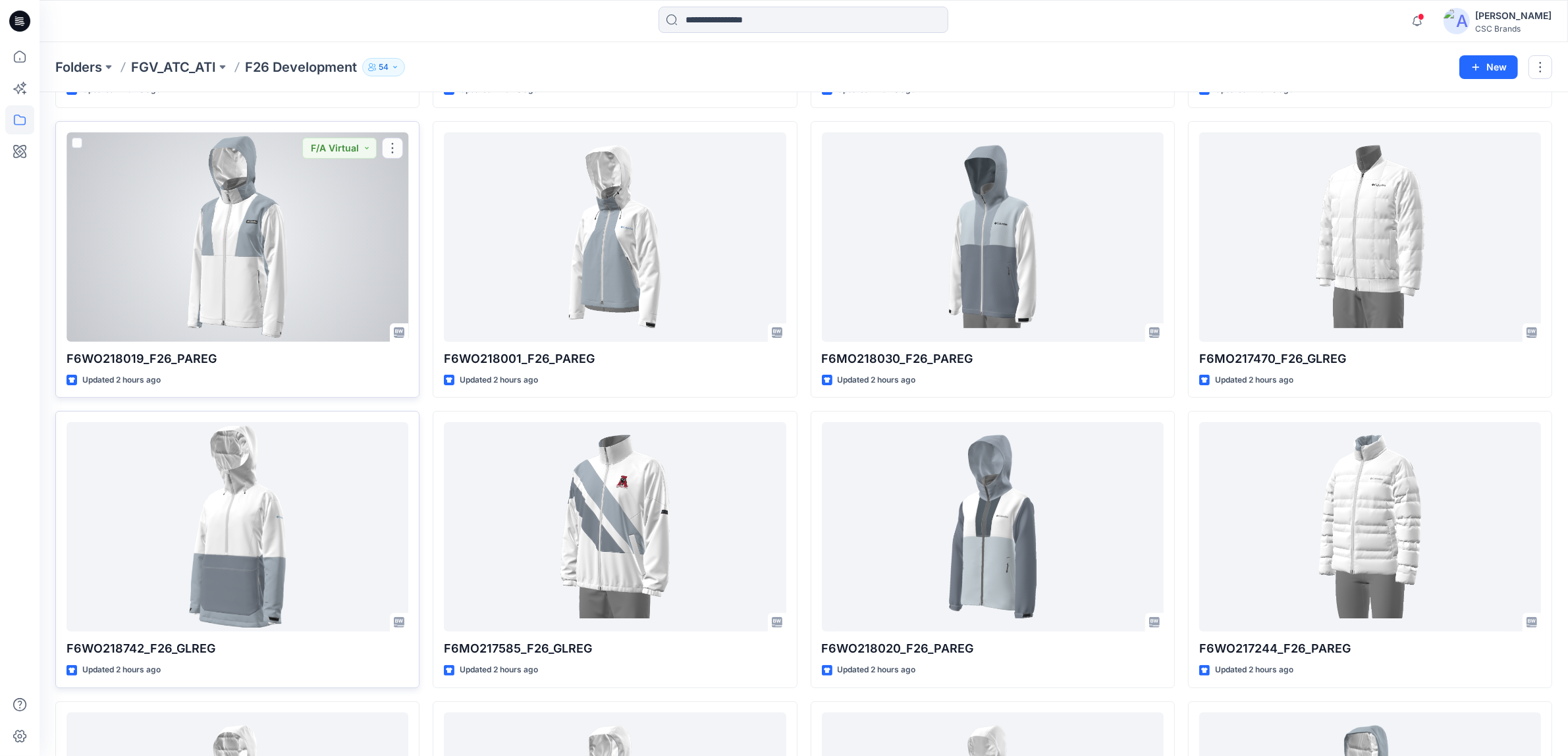
scroll to position [0, 0]
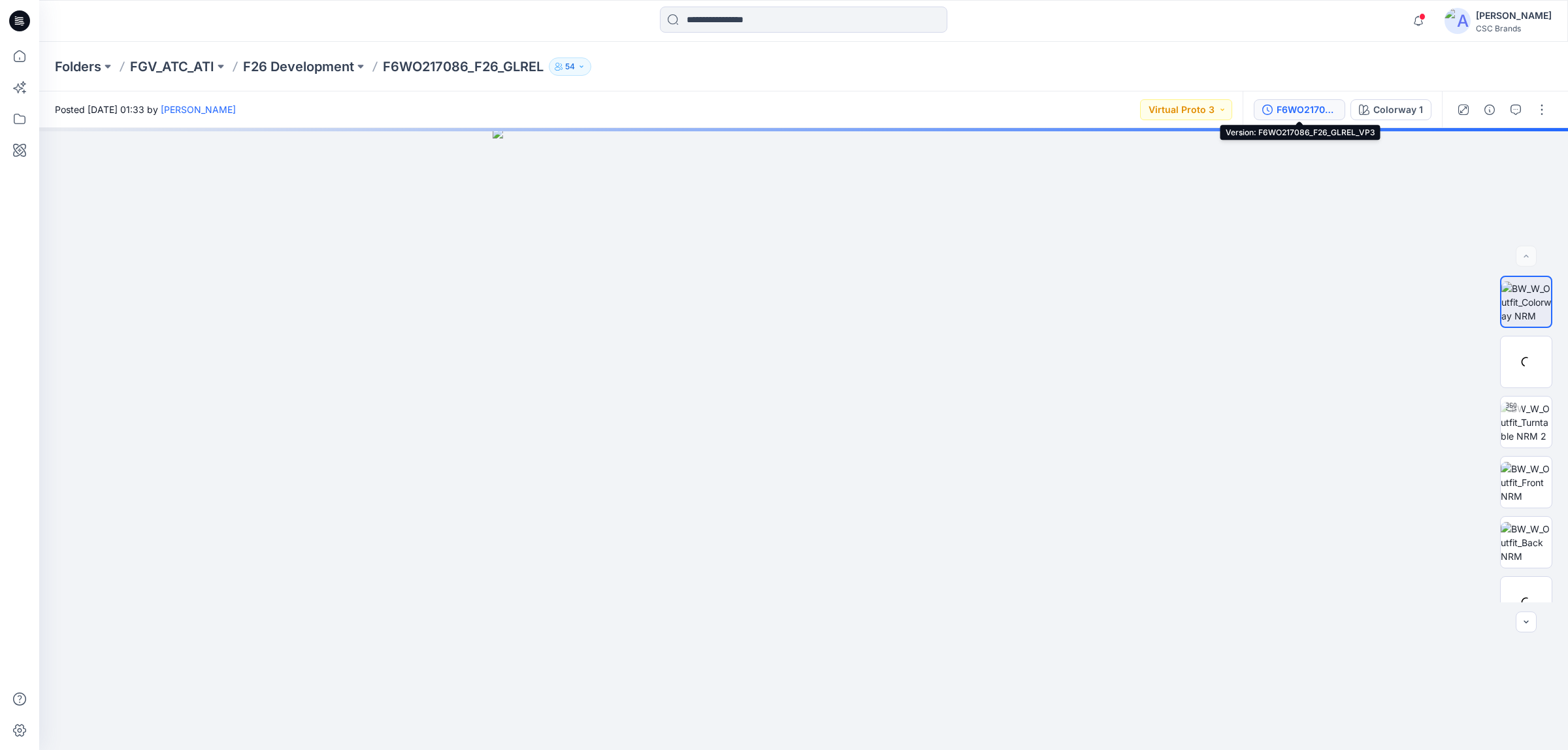
click at [1282, 111] on div "F6WO217086_F26_GLREL_VP3" at bounding box center [1306, 110] width 60 height 15
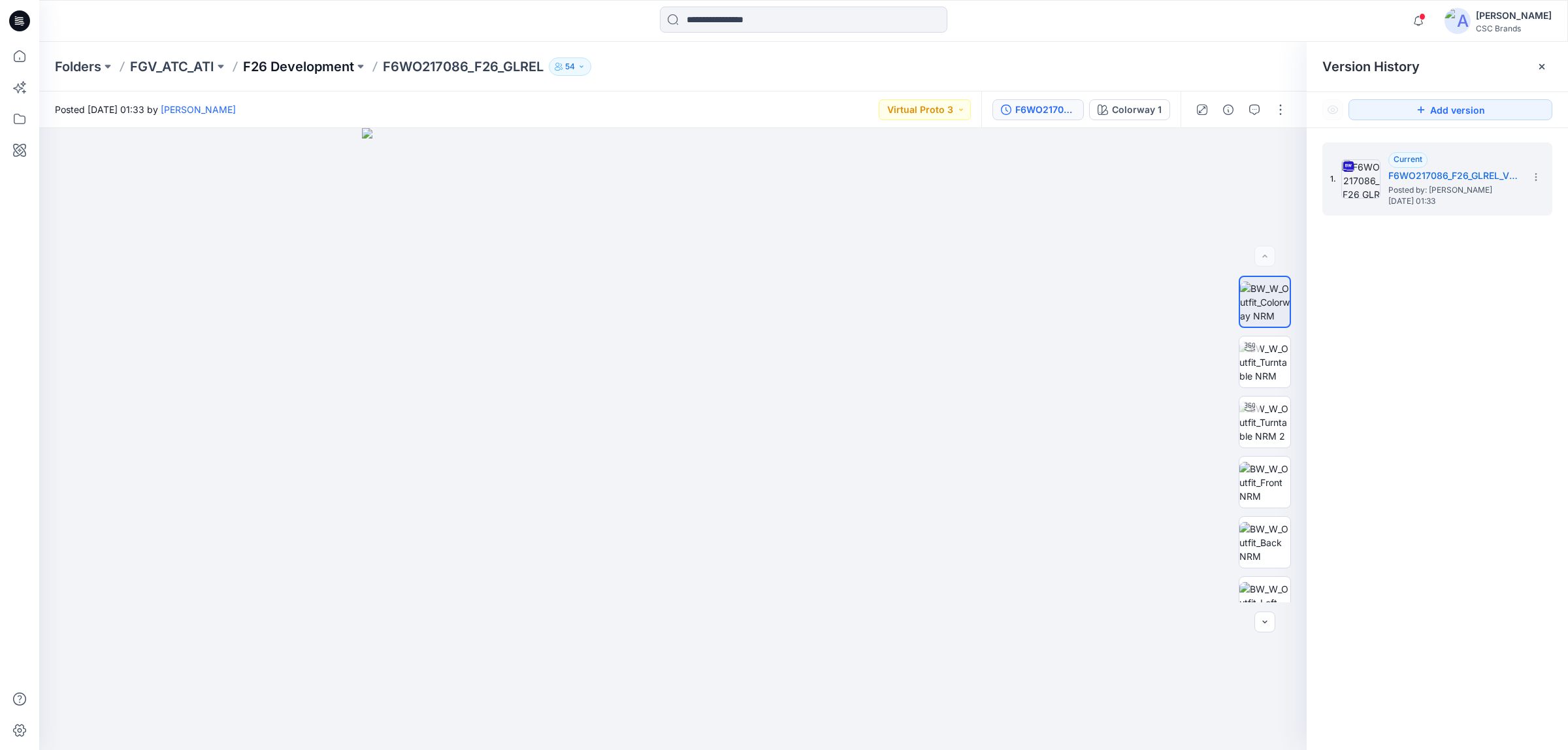
click at [304, 66] on p "F26 Development" at bounding box center [299, 67] width 111 height 18
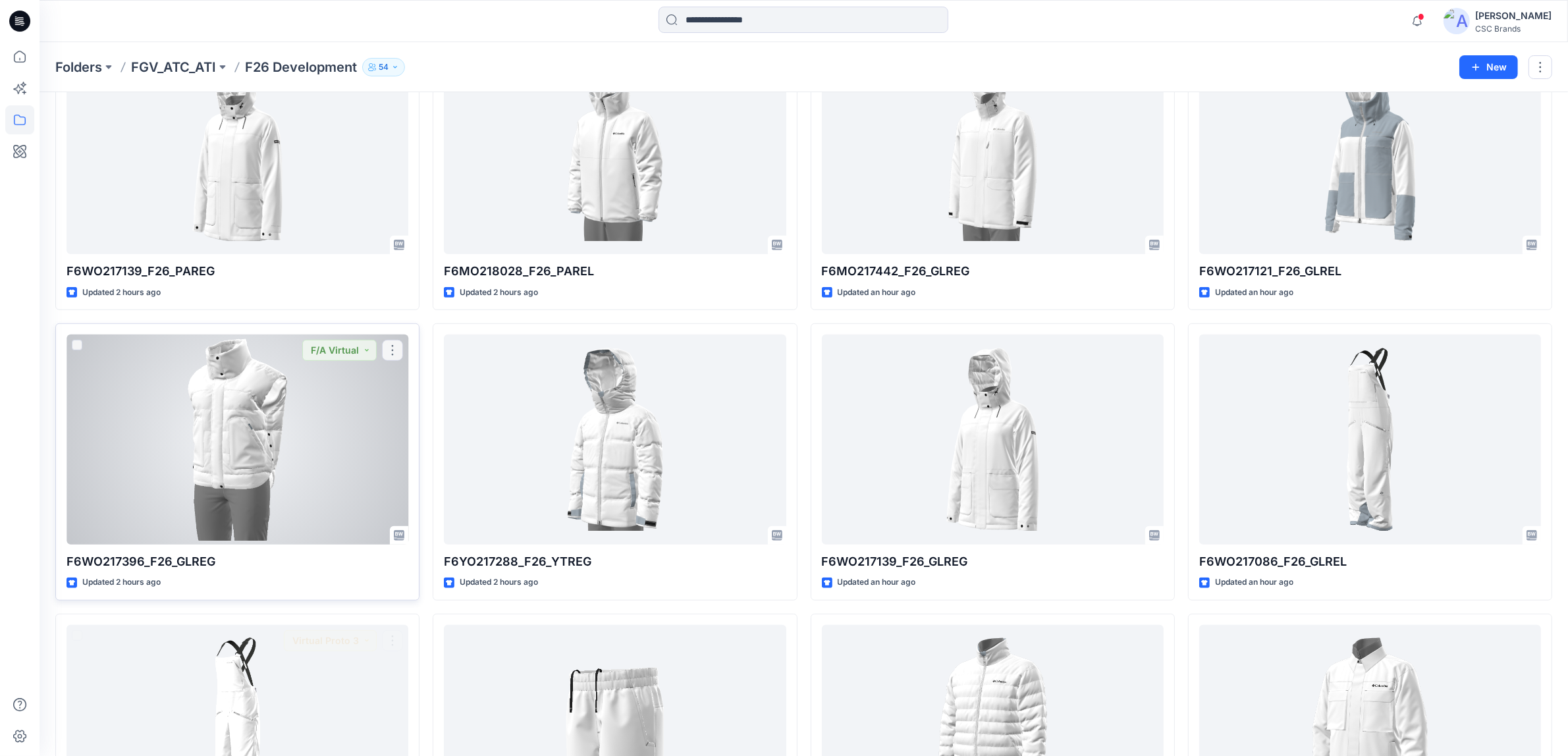
scroll to position [975, 0]
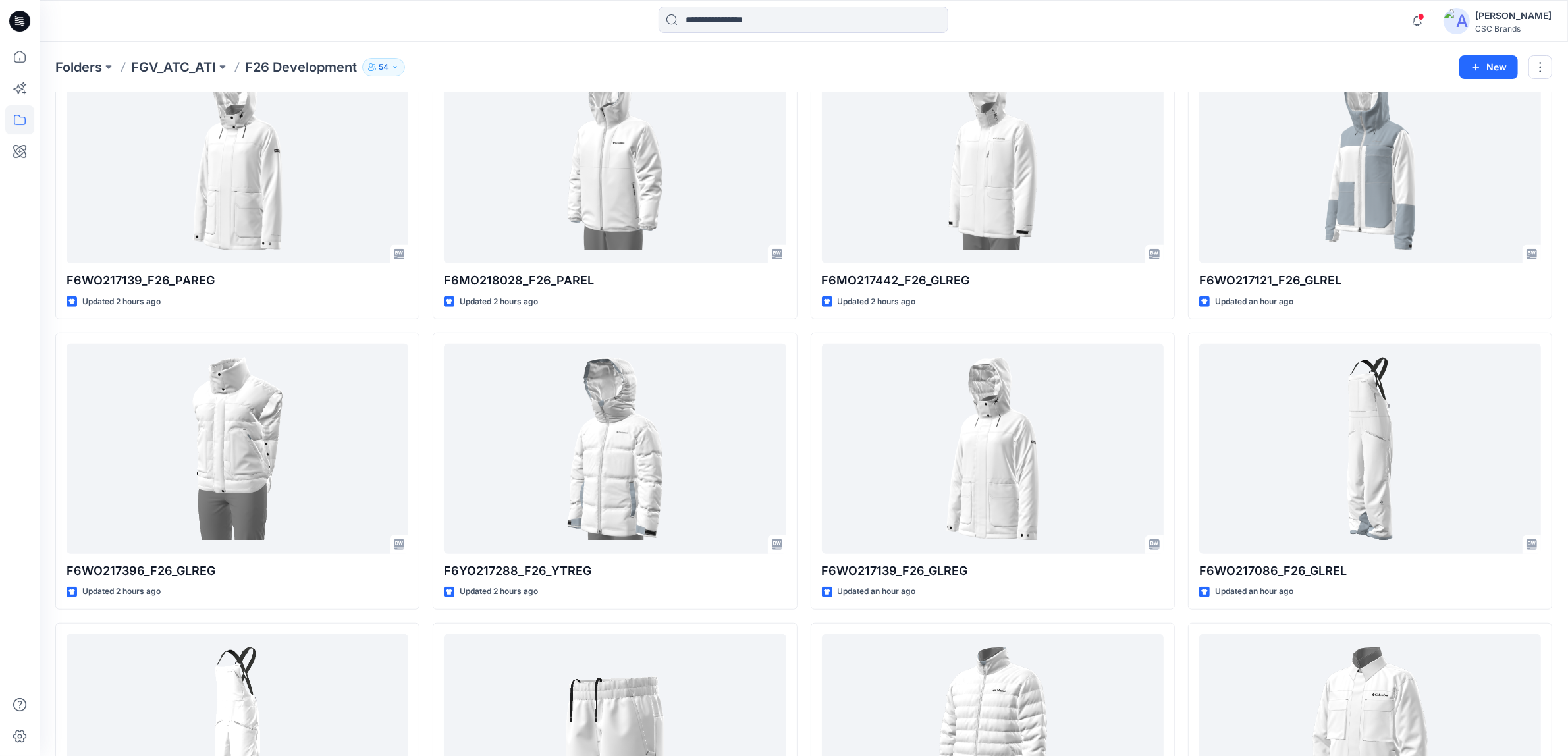
click at [1508, 15] on div "[PERSON_NAME]" at bounding box center [1513, 15] width 77 height 15
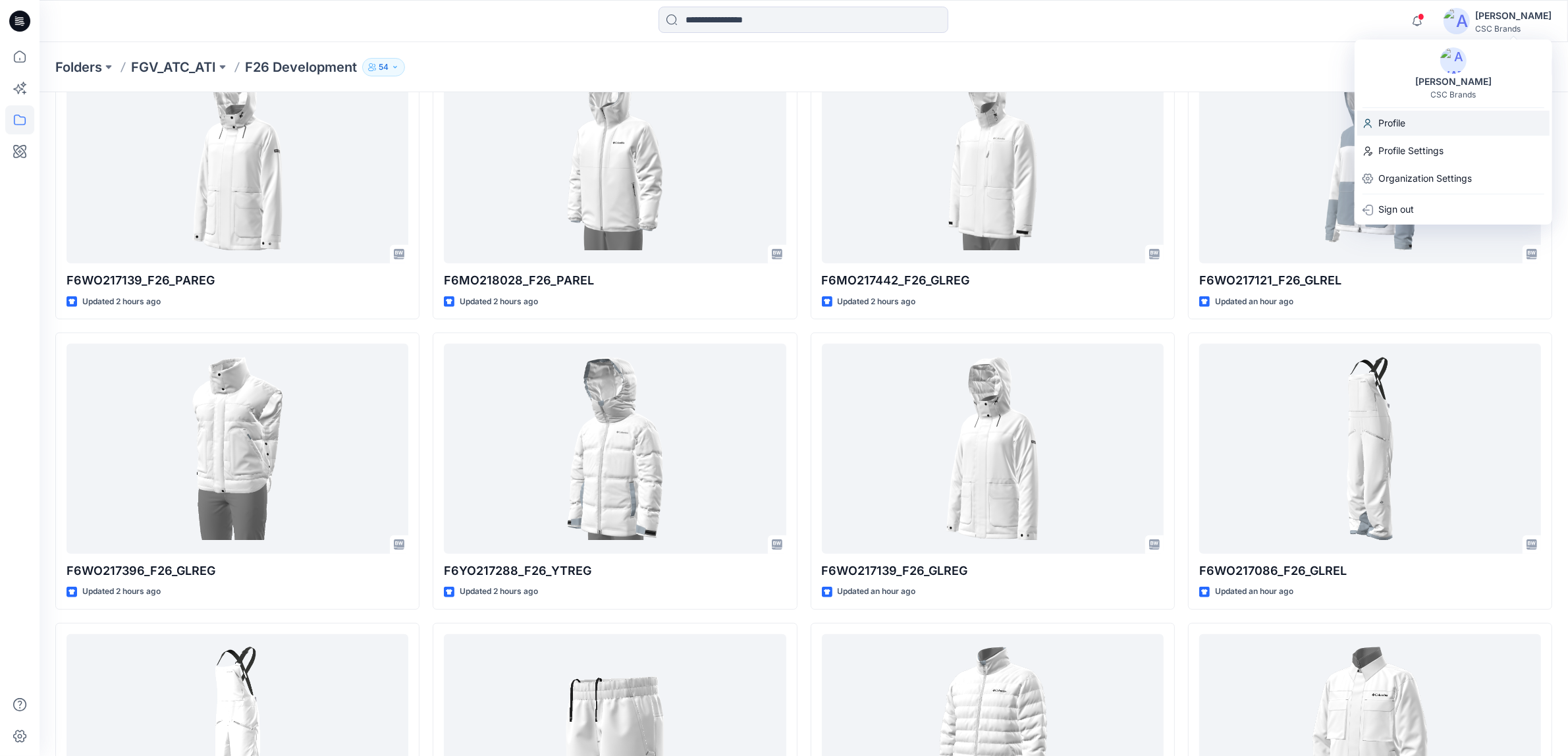
click at [1420, 118] on div "Profile" at bounding box center [1453, 123] width 193 height 25
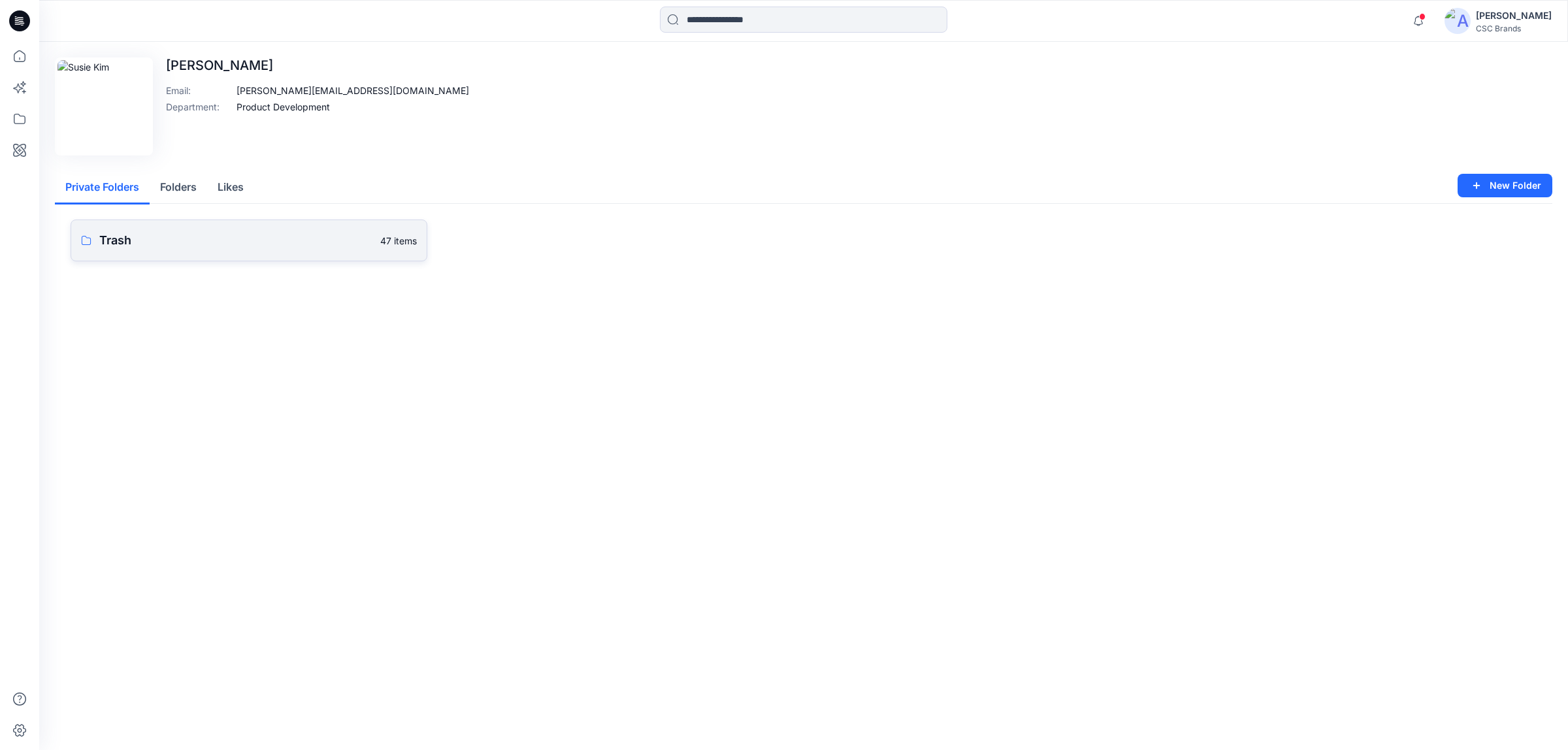
click at [170, 231] on p "Trash" at bounding box center [236, 240] width 273 height 18
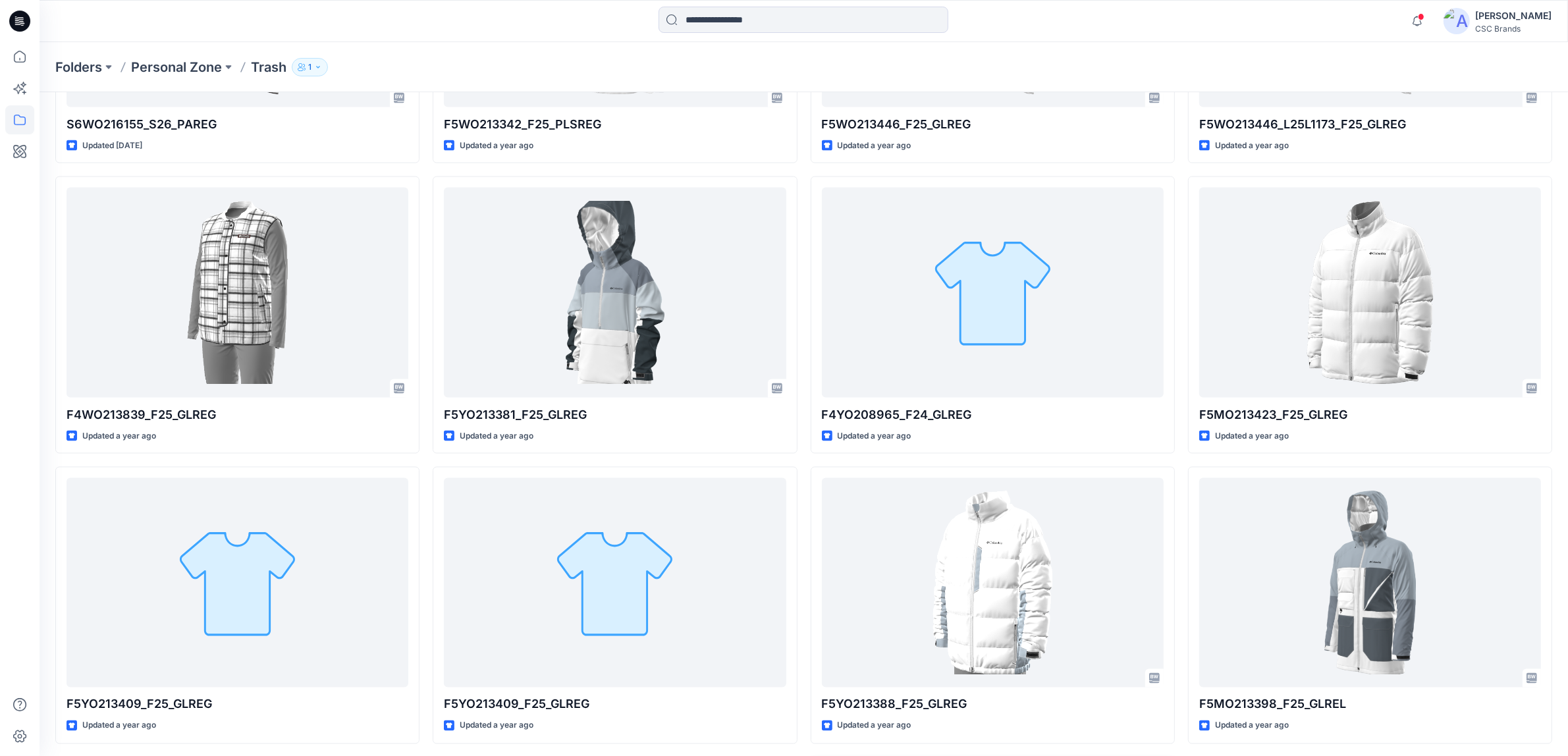
scroll to position [2547, 0]
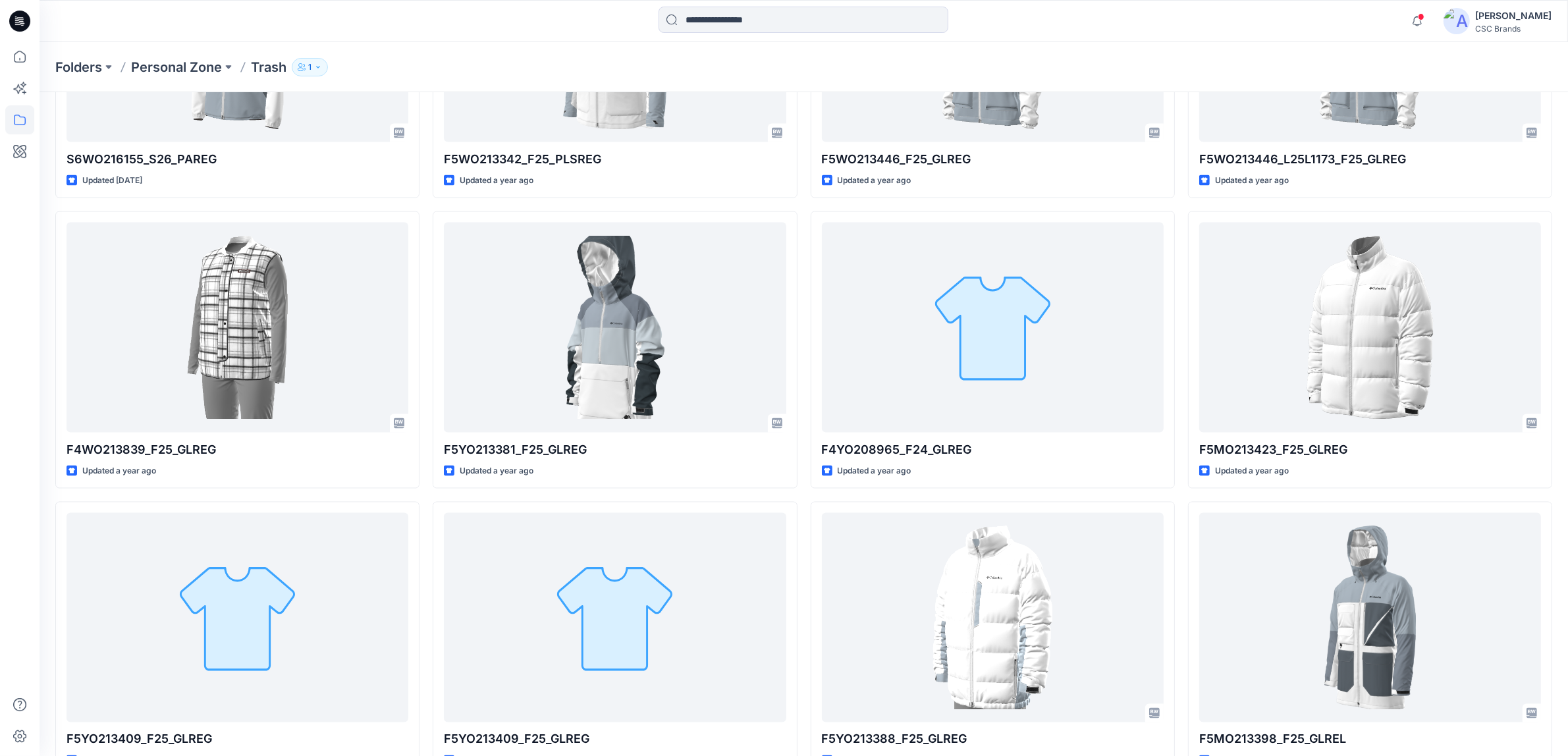
click at [11, 449] on div at bounding box center [19, 399] width 29 height 714
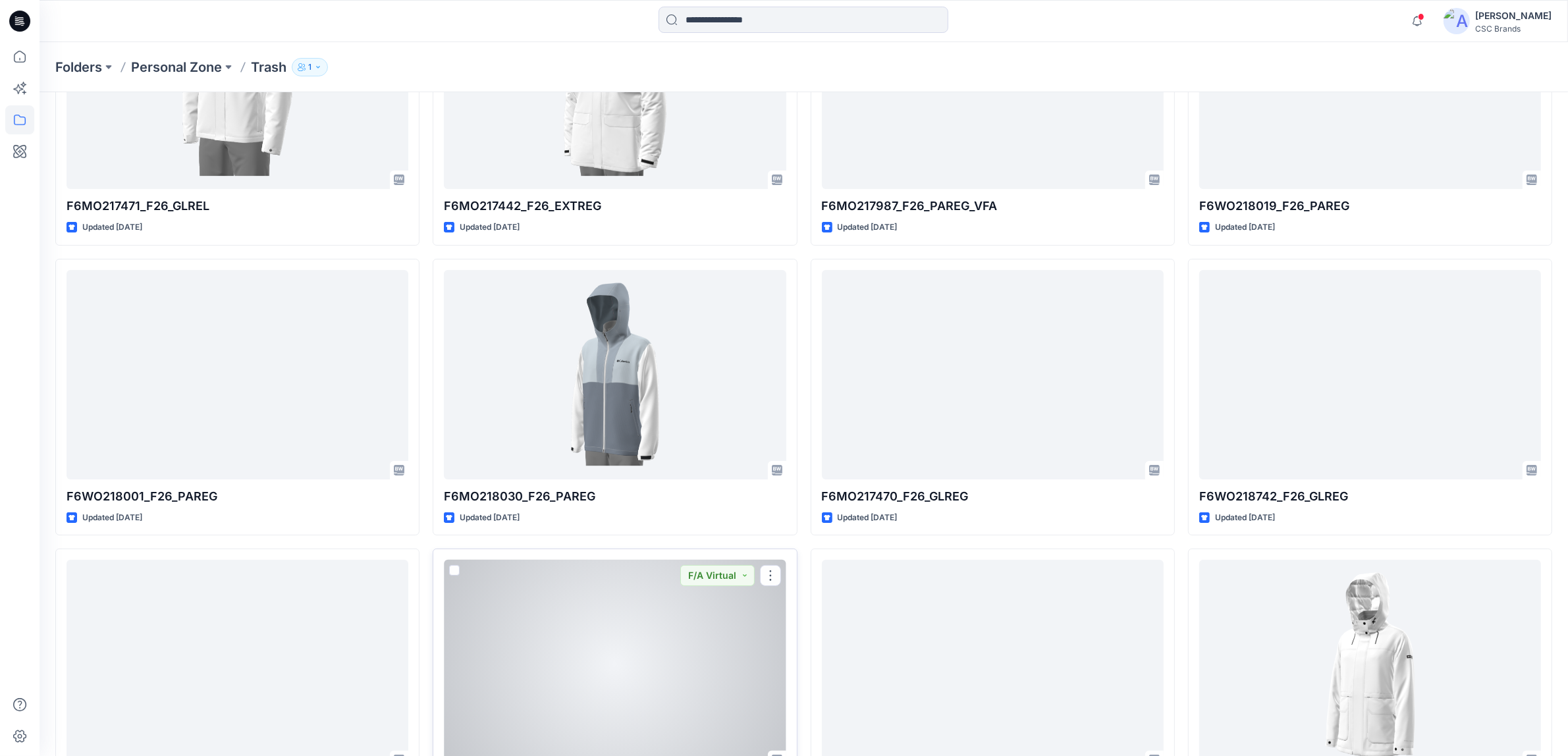
scroll to position [160, 0]
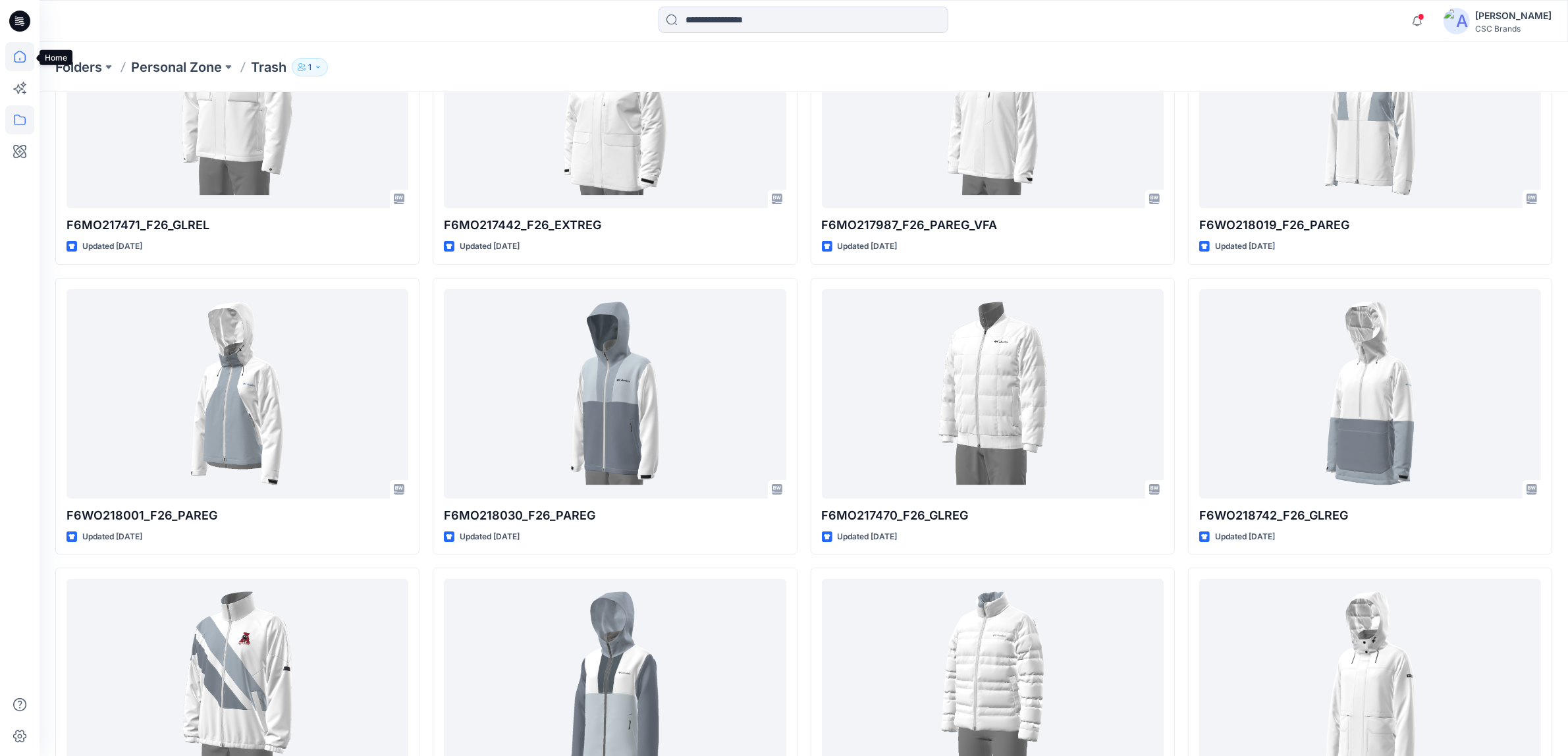
click at [20, 55] on icon at bounding box center [19, 56] width 29 height 29
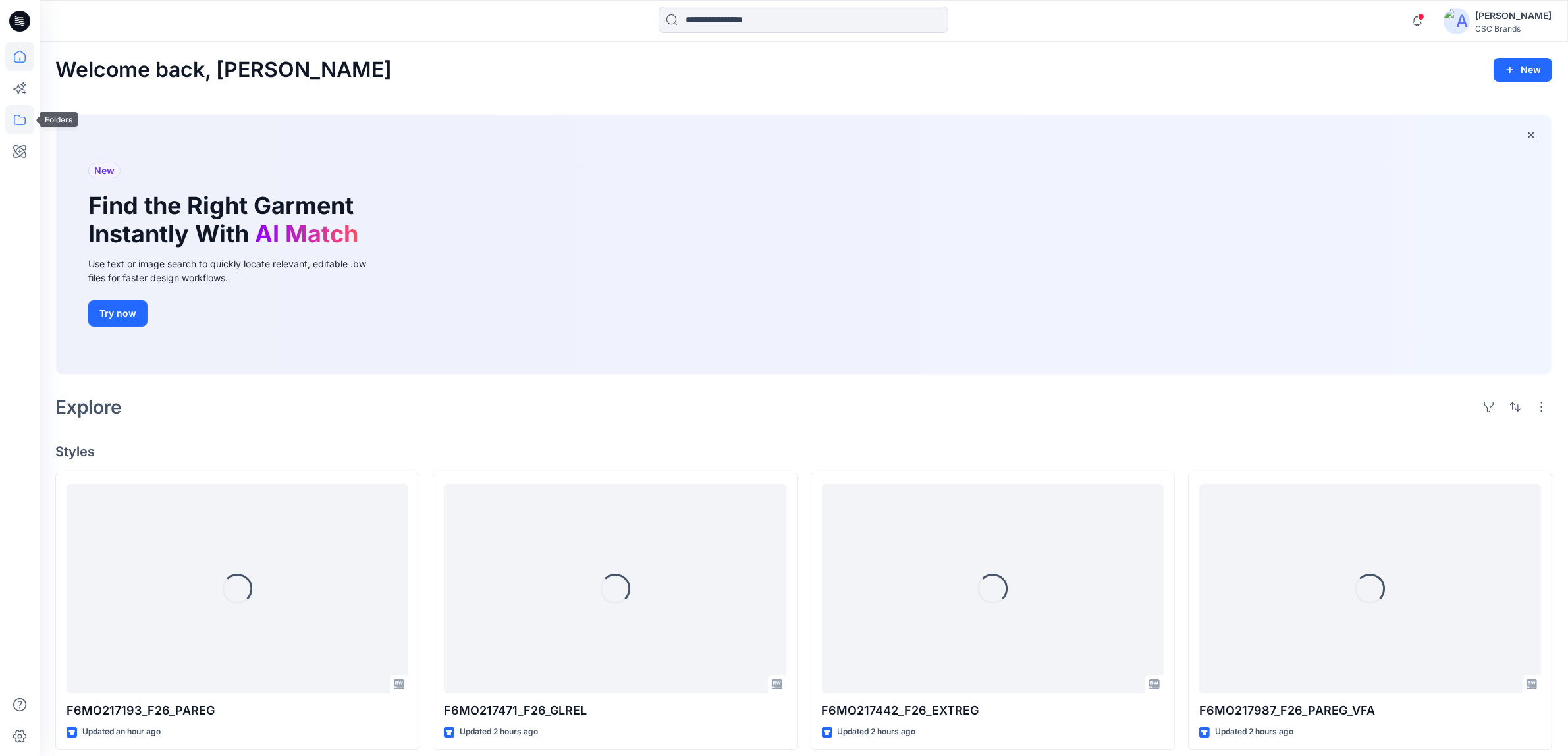
click at [20, 118] on icon at bounding box center [19, 119] width 29 height 29
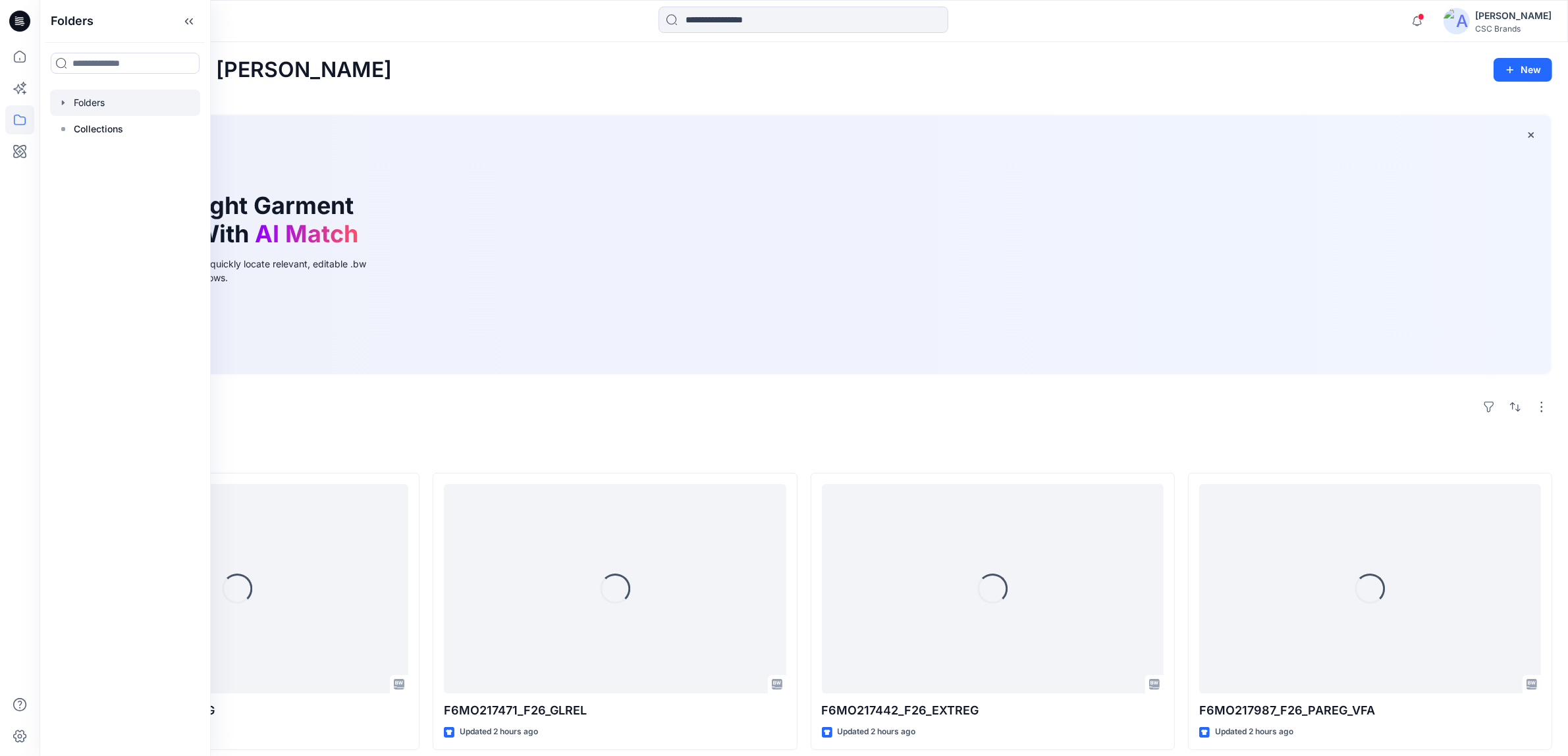
click at [94, 108] on div at bounding box center [125, 103] width 150 height 26
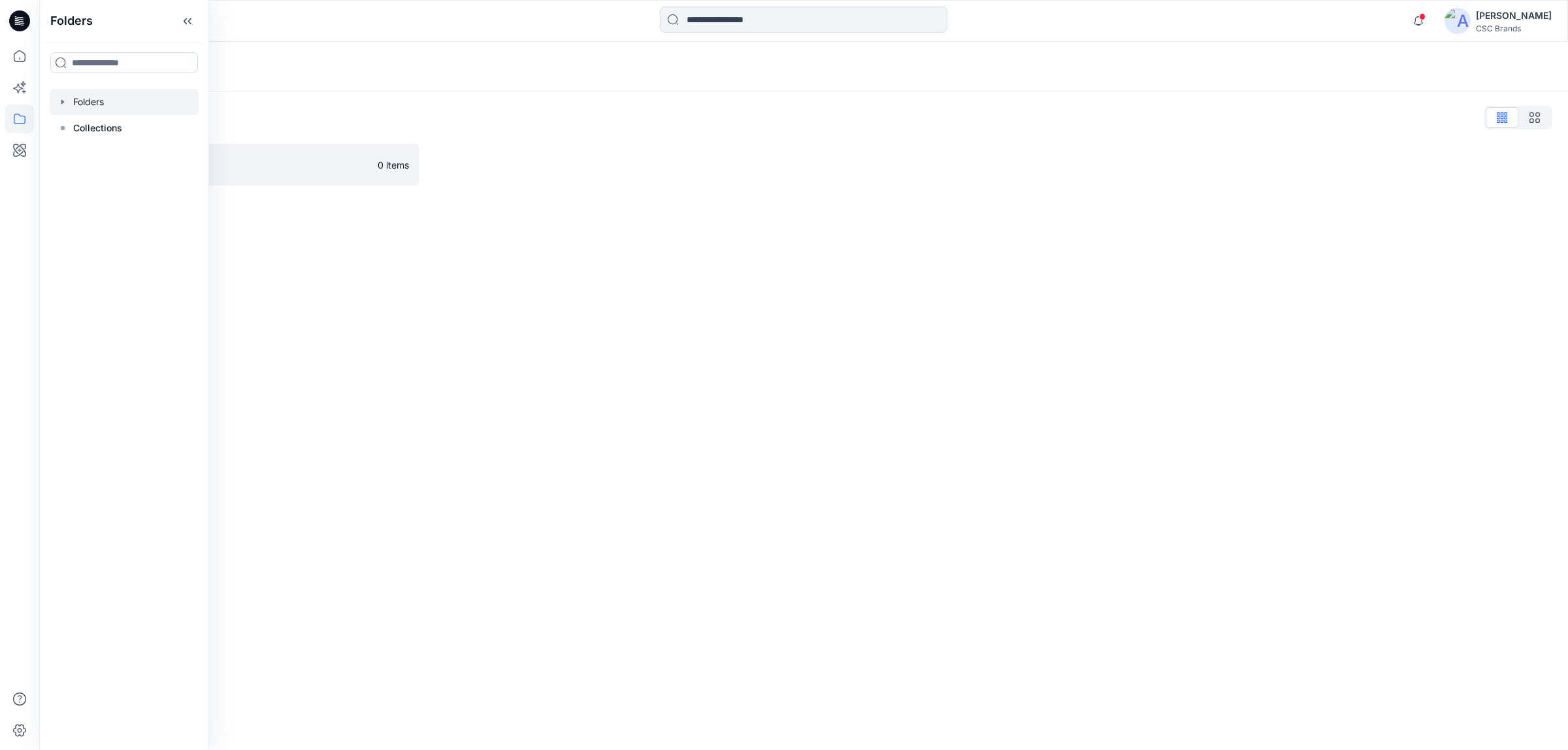
click at [488, 44] on div "Folders" at bounding box center [803, 66] width 1528 height 50
click at [220, 155] on link "FGV_ATC_ATI 0 items" at bounding box center [236, 164] width 365 height 41
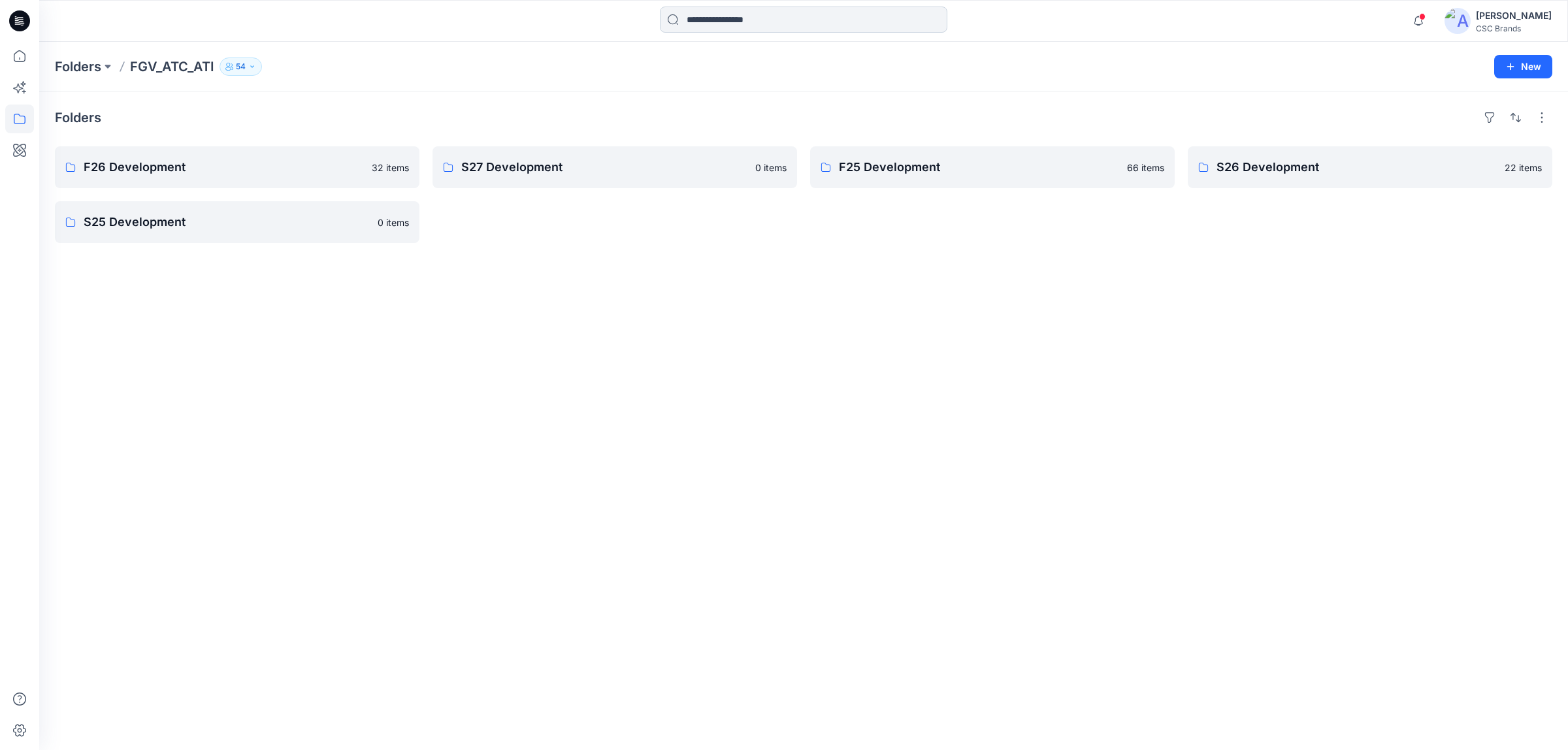
click at [720, 18] on input at bounding box center [804, 20] width 287 height 26
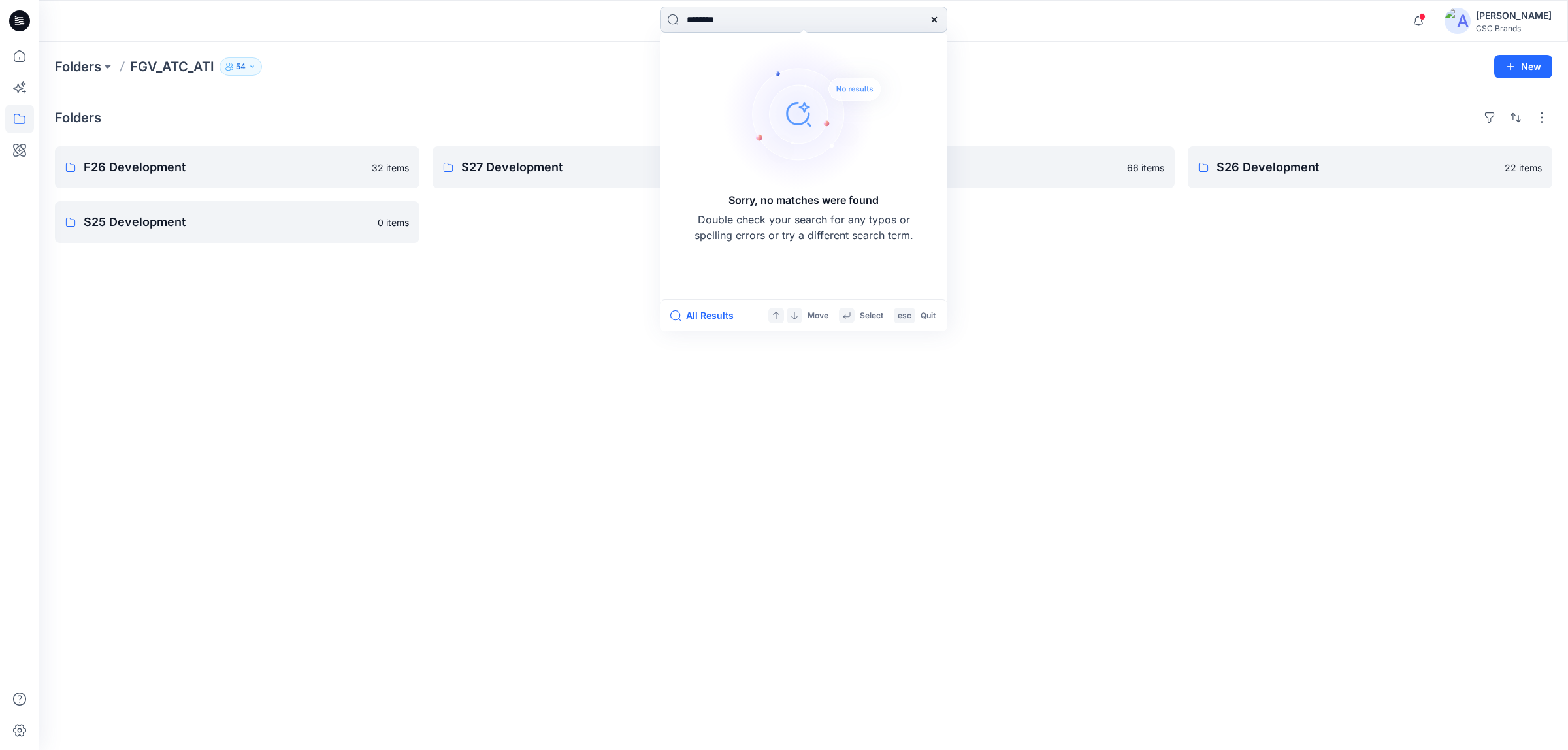
type input "********"
drag, startPoint x: 741, startPoint y: 18, endPoint x: 681, endPoint y: 23, distance: 60.2
click at [681, 23] on input "********" at bounding box center [804, 20] width 287 height 26
click at [1041, 18] on div "******** Sorry, no matches were found Double check your search for any typos or…" at bounding box center [804, 21] width 764 height 28
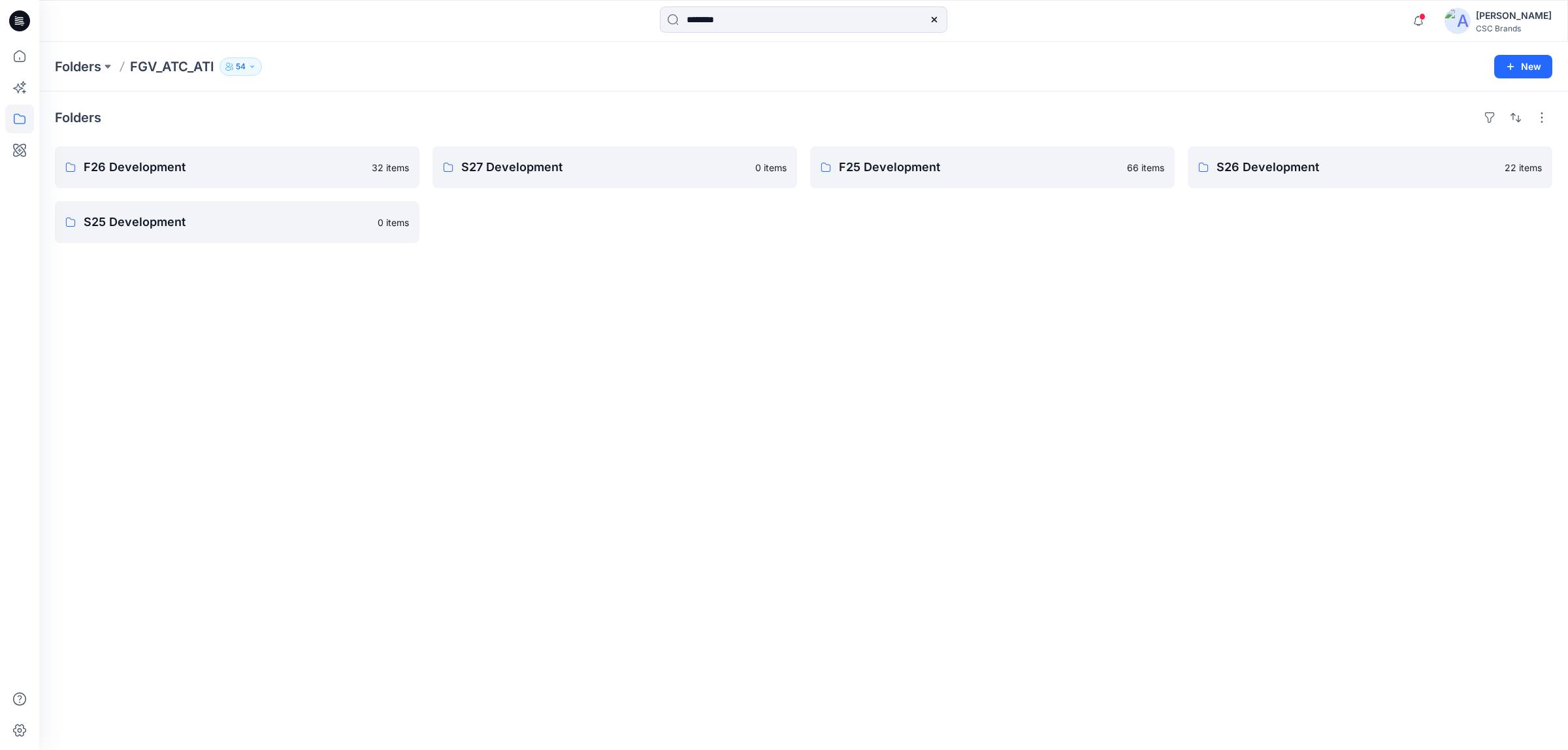
click at [1471, 20] on img at bounding box center [1457, 21] width 26 height 26
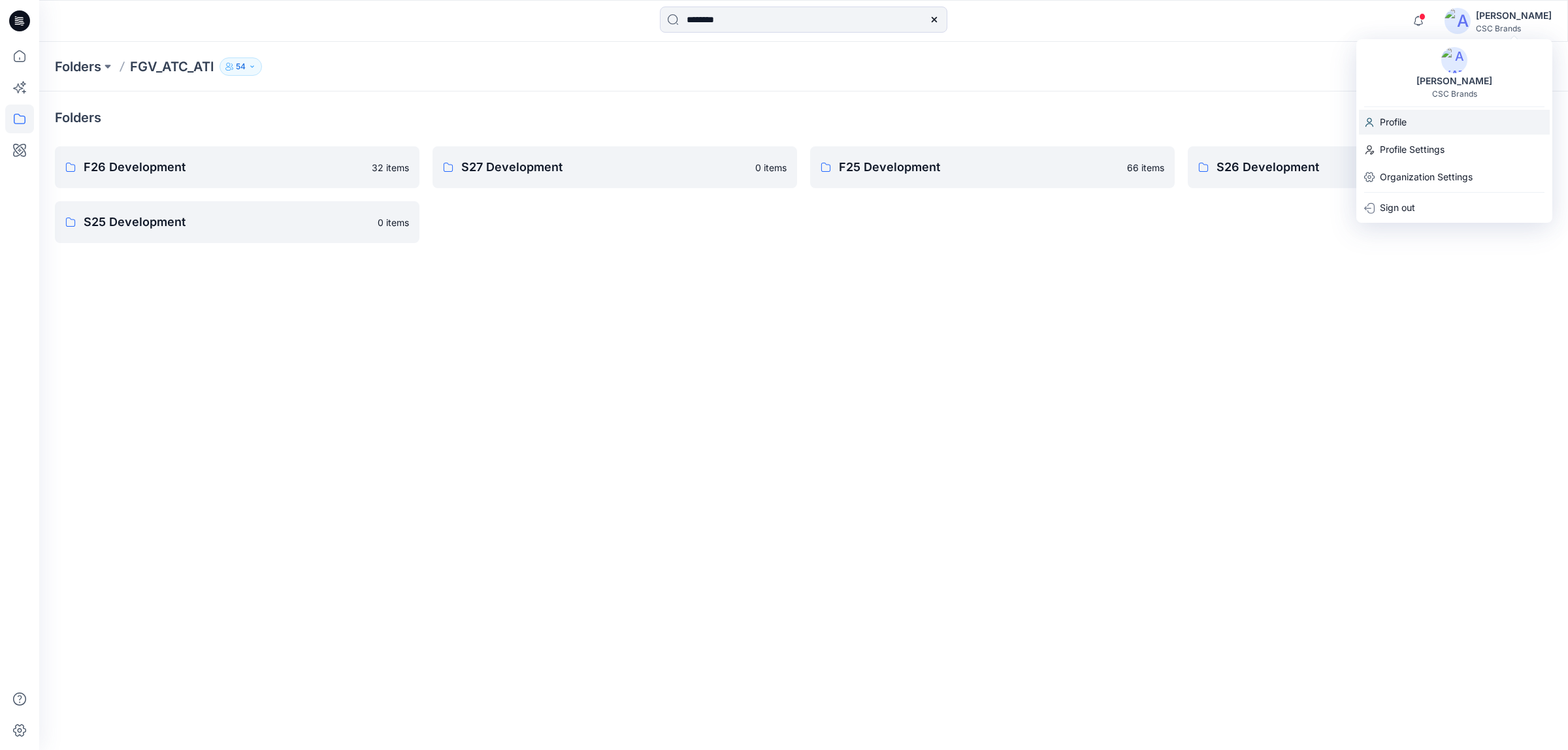
click at [1418, 122] on div "Profile" at bounding box center [1454, 122] width 191 height 25
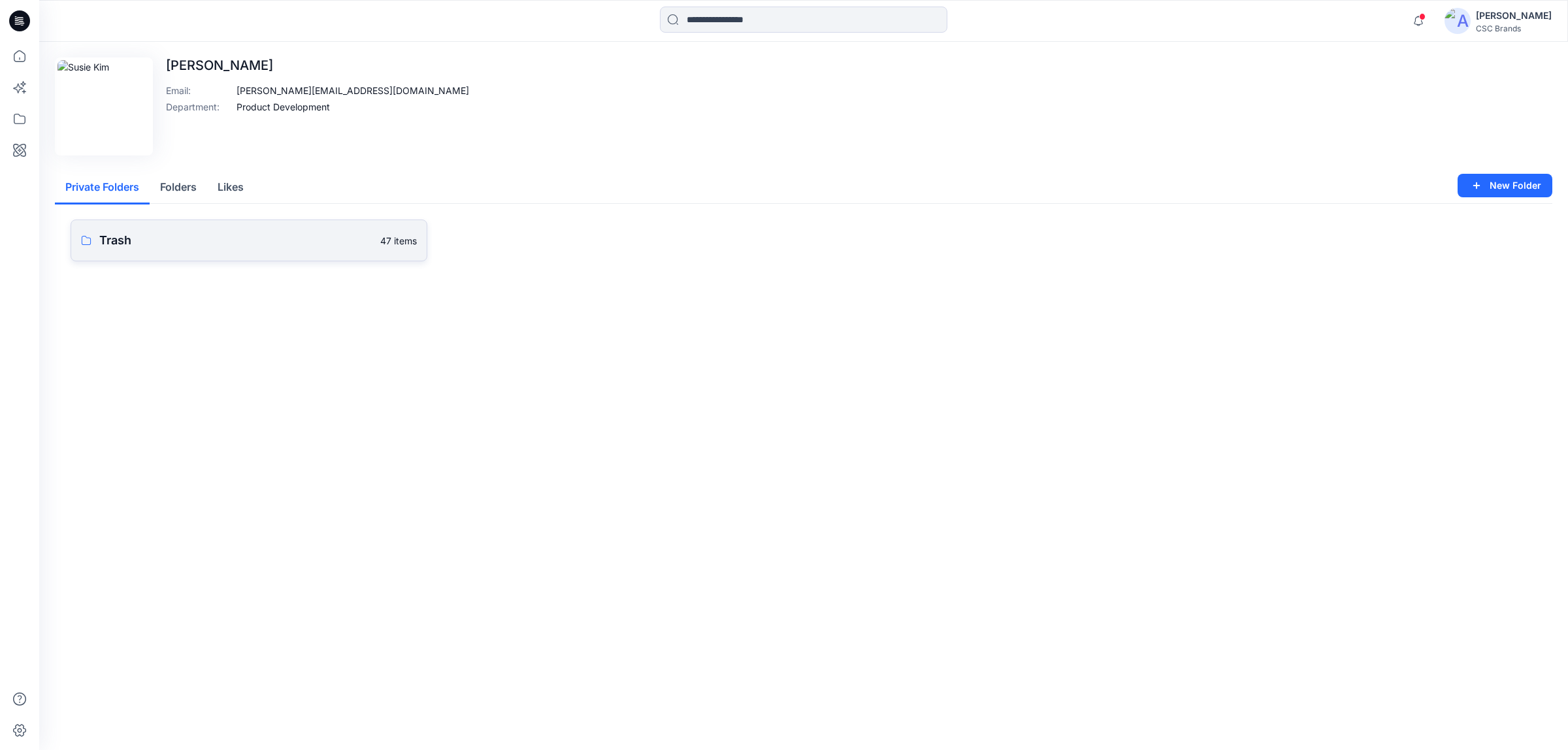
click at [156, 234] on p "Trash" at bounding box center [236, 240] width 273 height 18
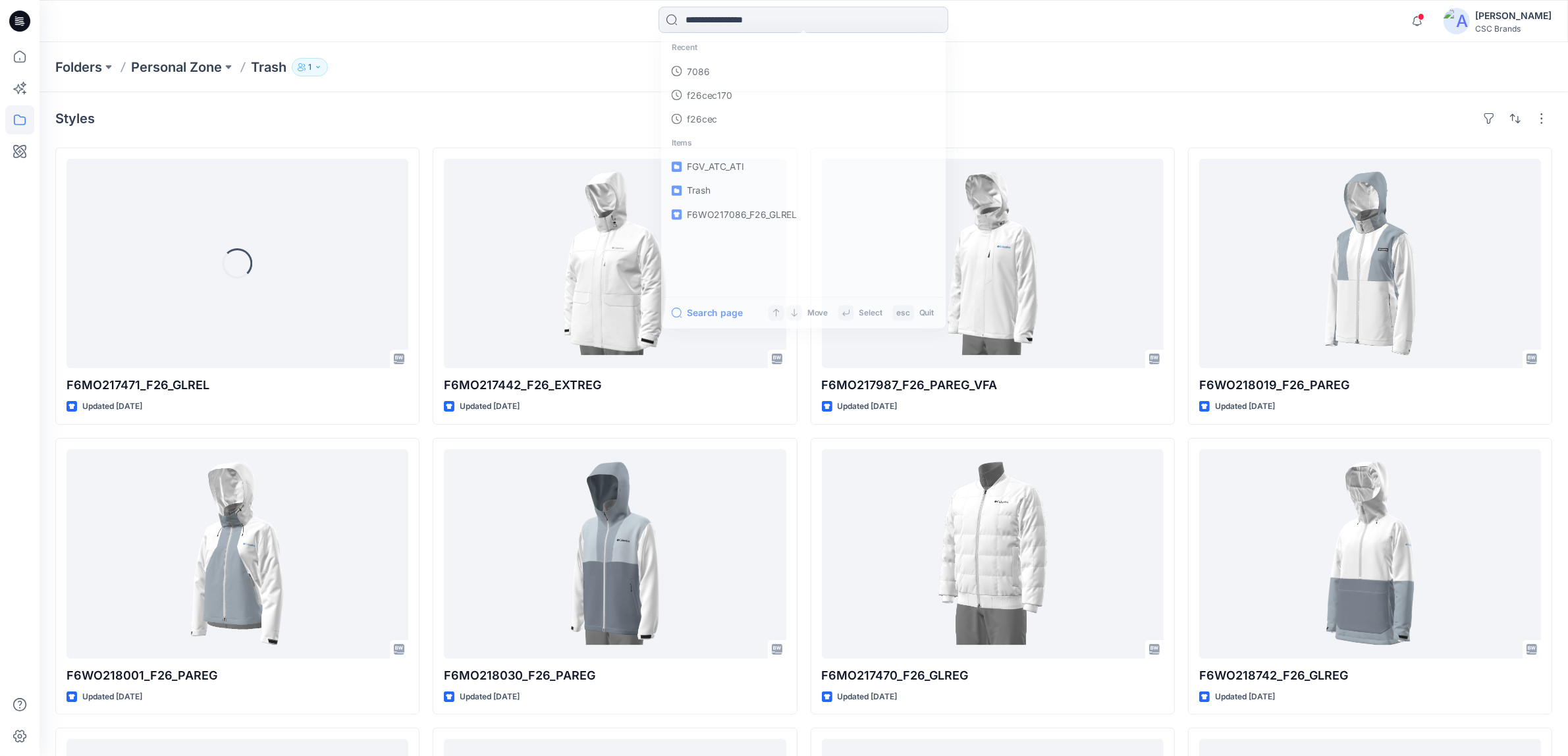
click at [707, 17] on input at bounding box center [803, 20] width 289 height 26
paste input "********"
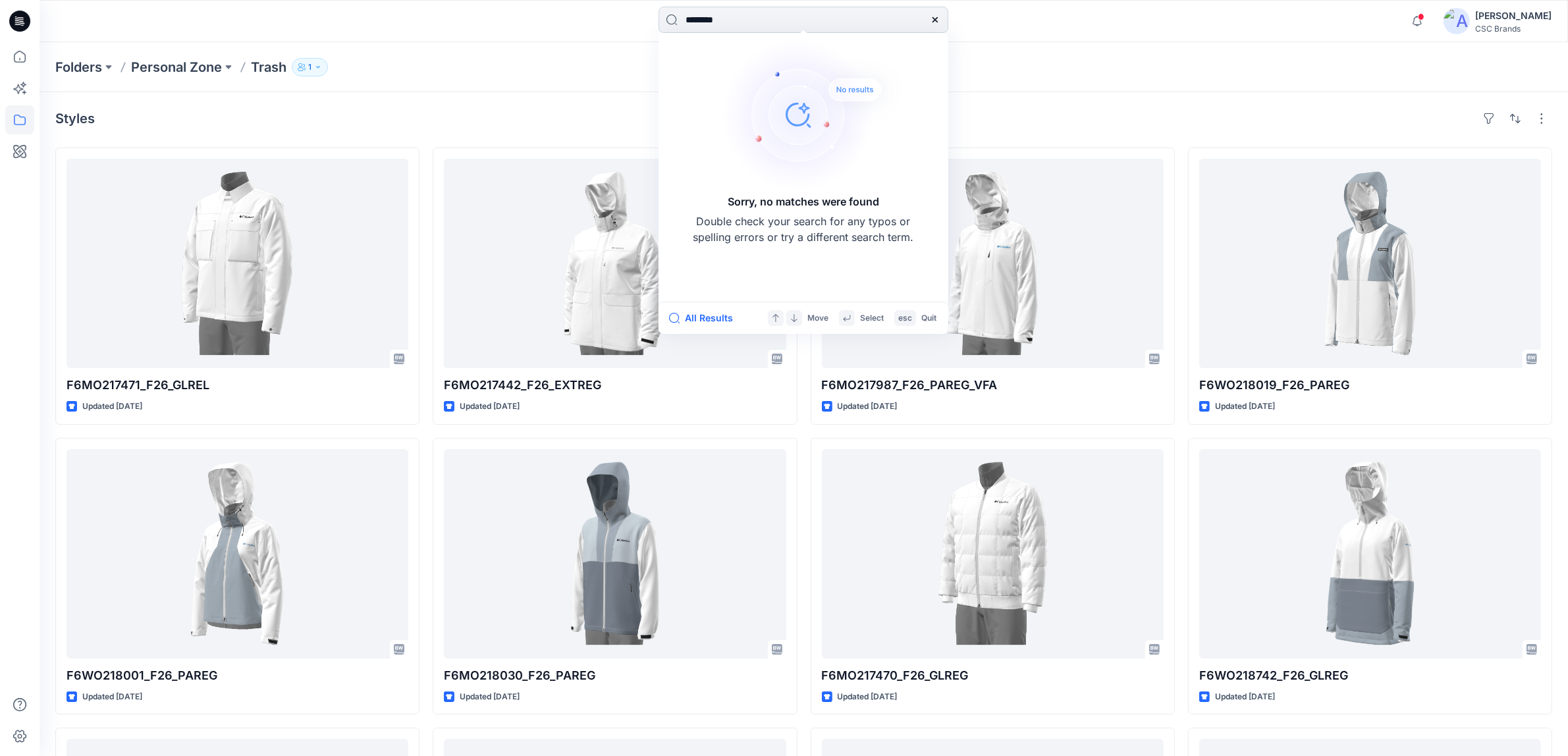
type input "********"
click at [578, 71] on div "Folders Personal Zone Trash 1" at bounding box center [752, 67] width 1395 height 19
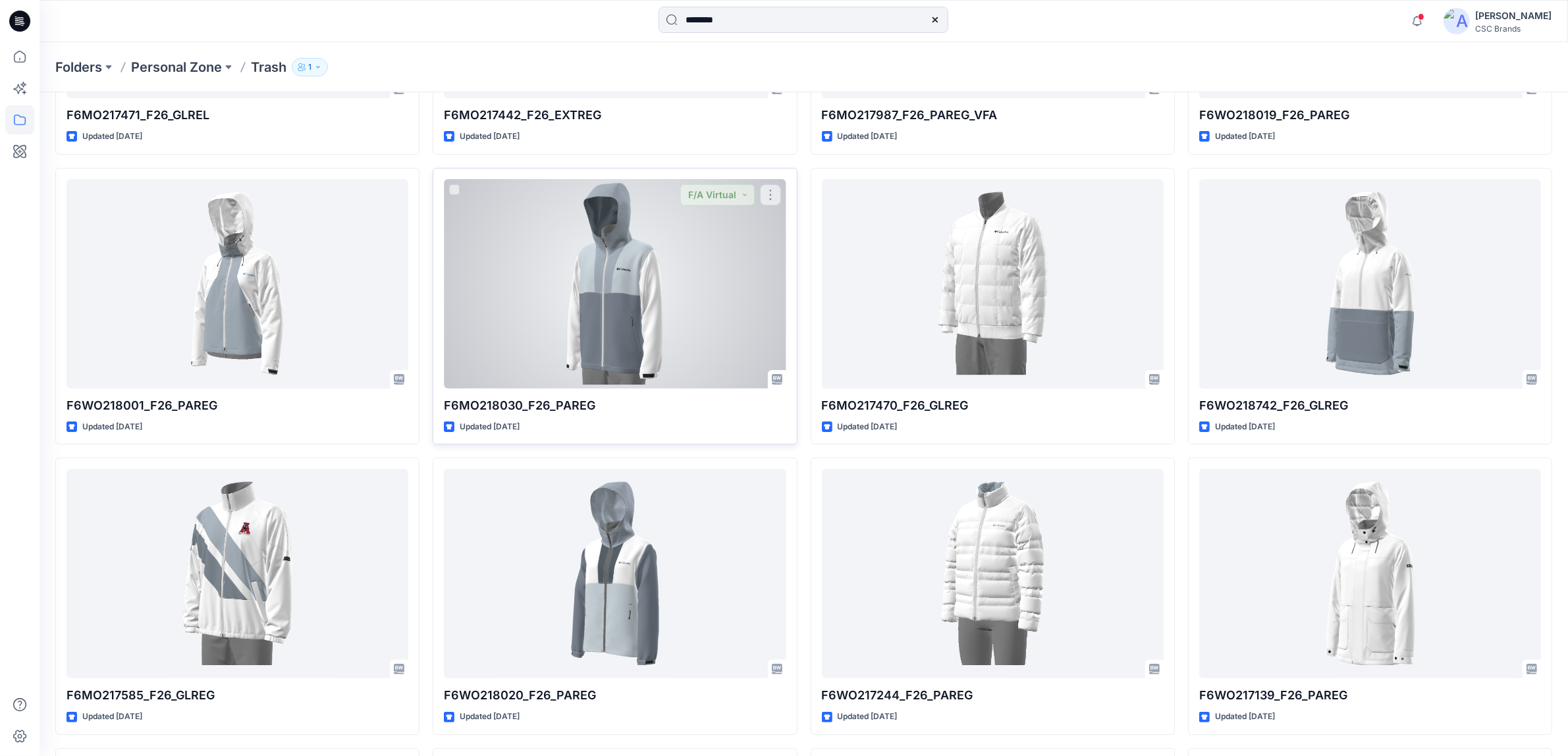
scroll to position [330, 0]
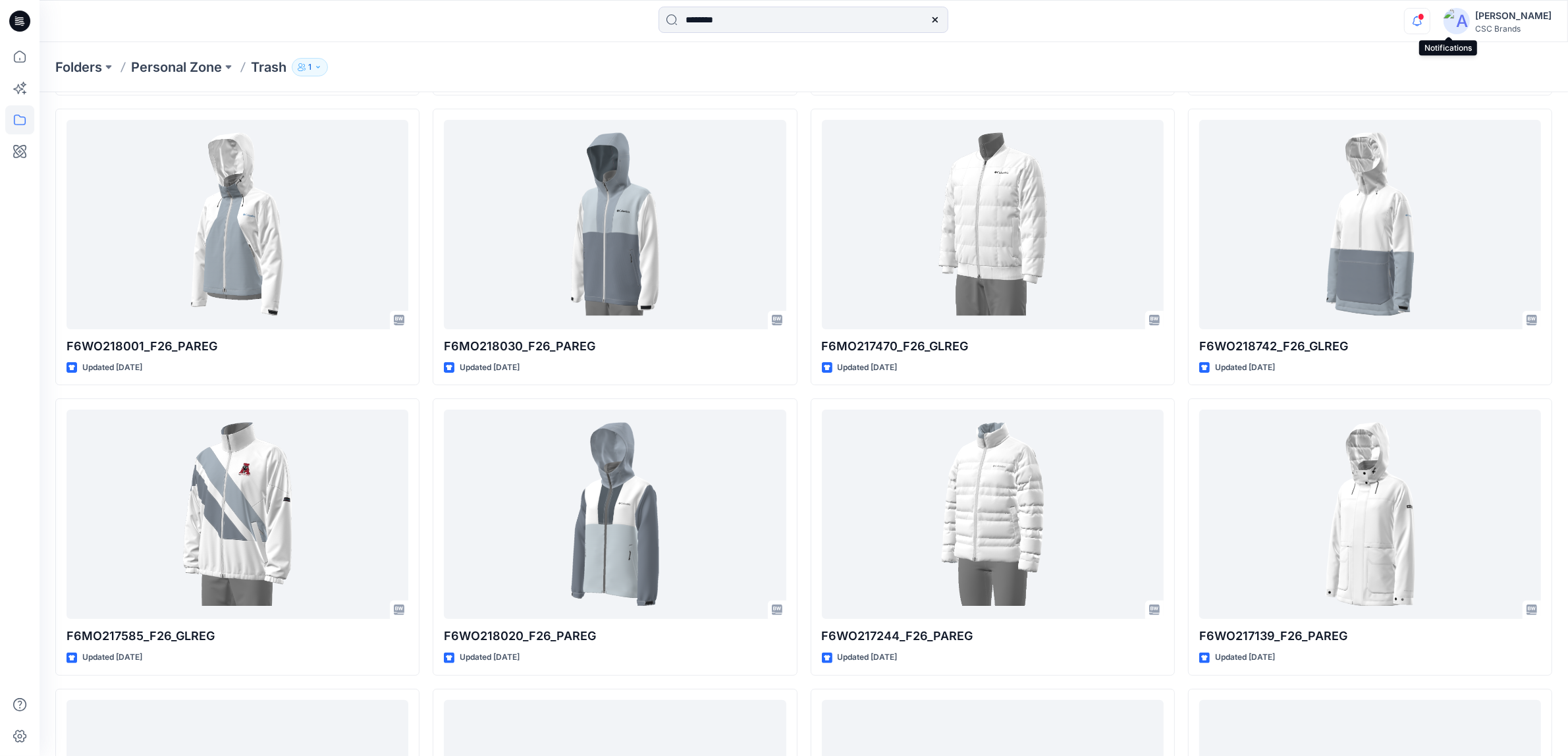
click at [1422, 20] on icon "button" at bounding box center [1418, 20] width 9 height 9
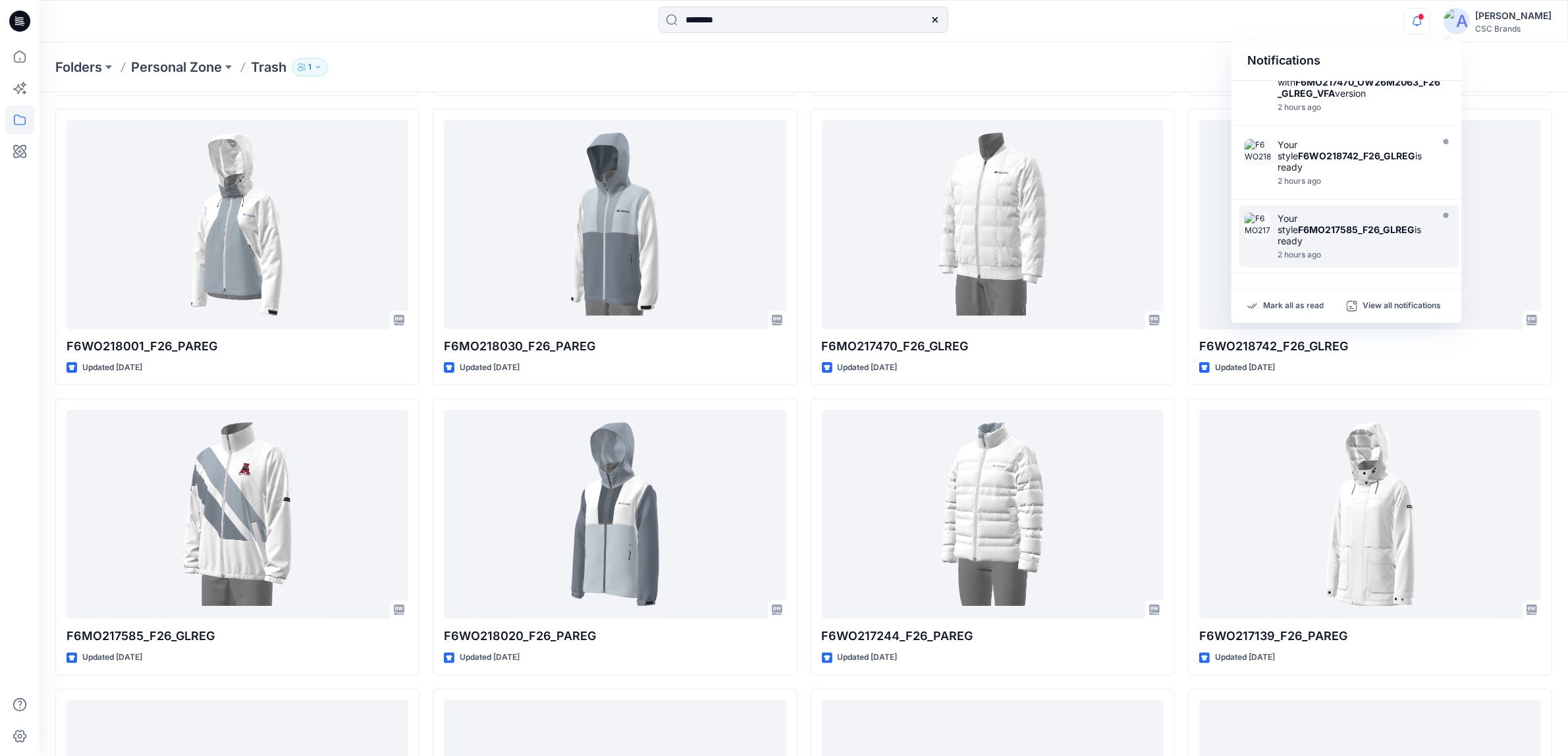
scroll to position [608, 0]
click at [1381, 297] on div "Mark all as read View all notifications" at bounding box center [1347, 306] width 231 height 33
click at [1378, 302] on p "View all notifications" at bounding box center [1402, 306] width 78 height 12
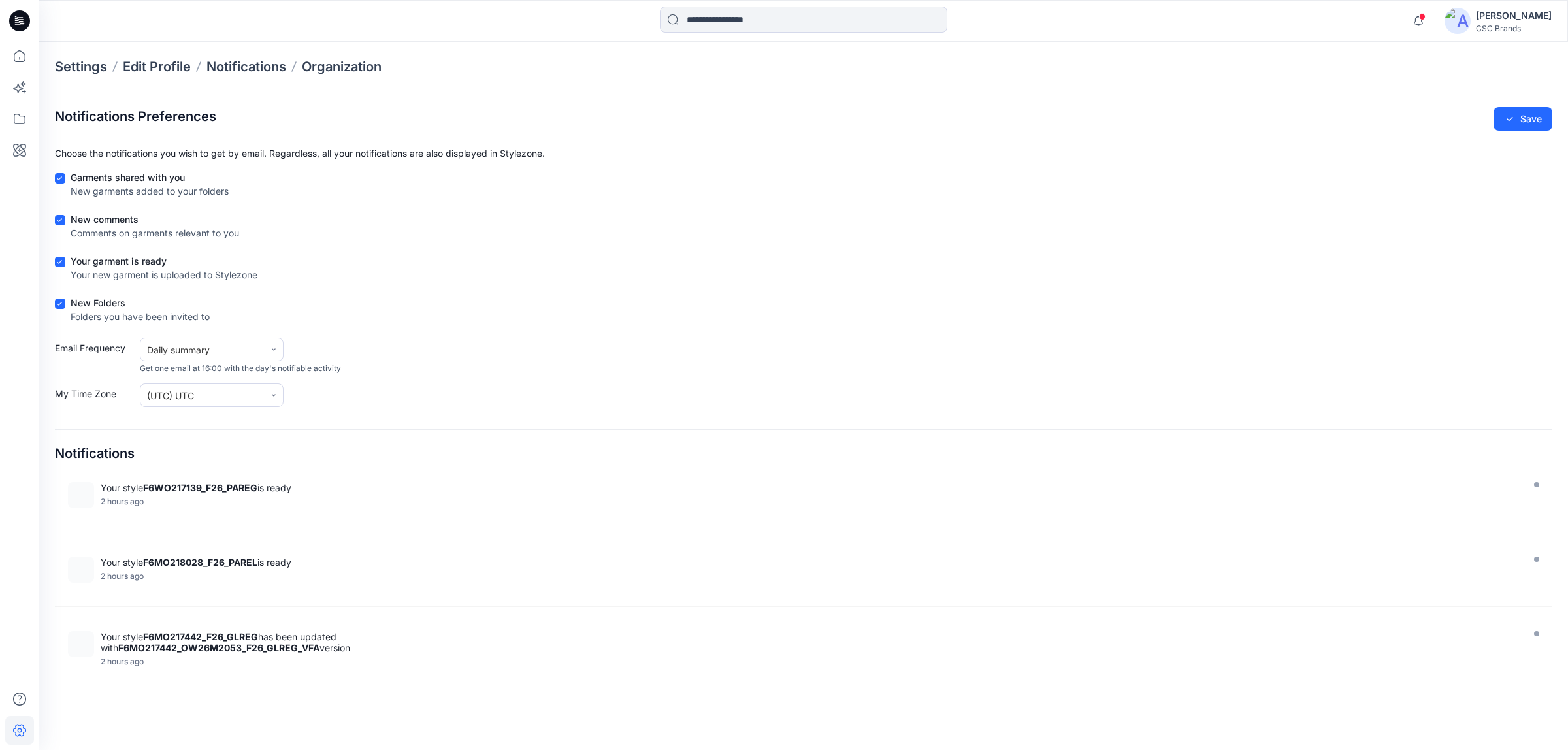
scroll to position [980, 0]
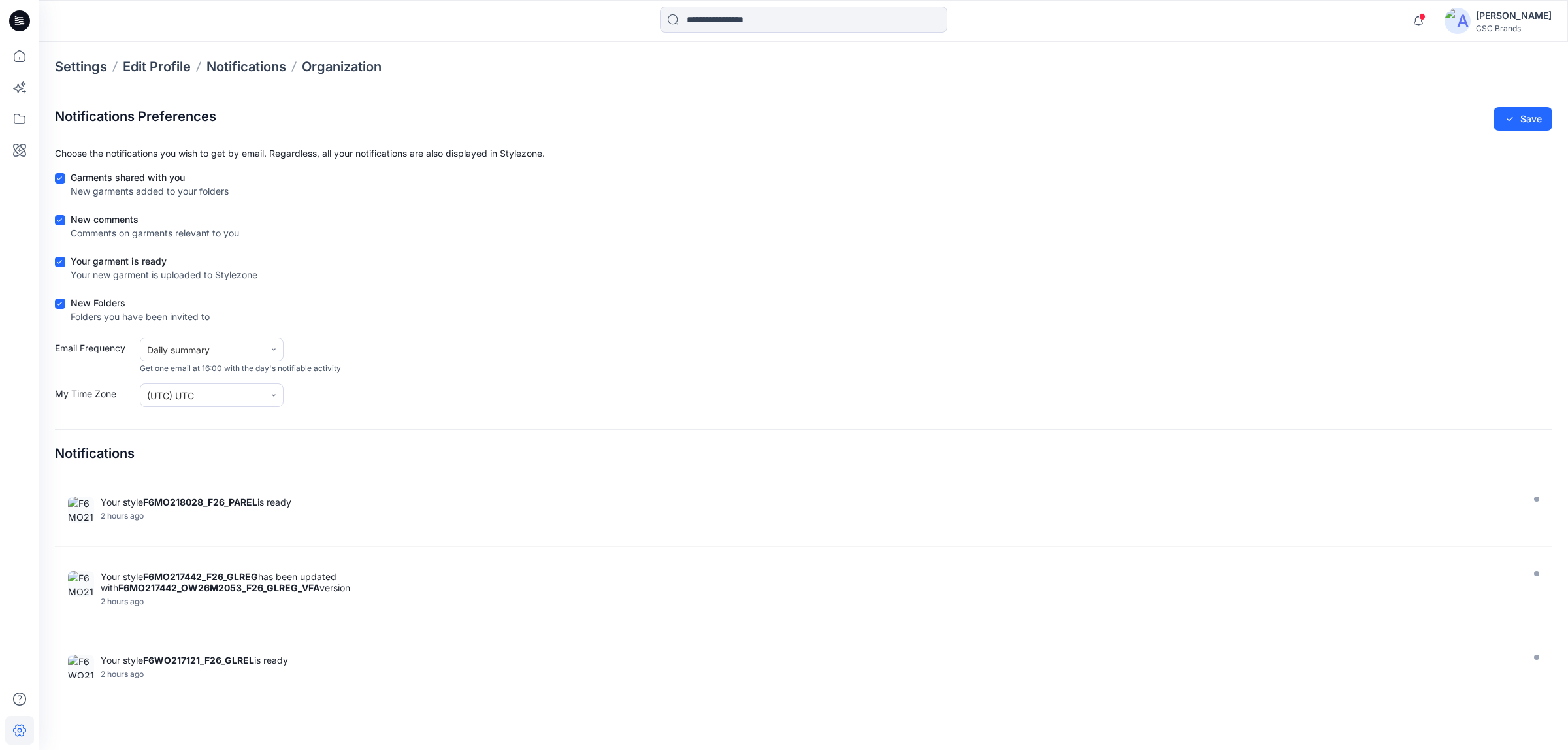
drag, startPoint x: 343, startPoint y: 428, endPoint x: 662, endPoint y: 437, distance: 319.1
click at [360, 415] on div "Notifications Preferences Save Choose the notifications you wish to get by emai…" at bounding box center [803, 393] width 1497 height 571
click at [1226, 428] on div "Notifications Preferences Save Choose the notifications you wish to get by emai…" at bounding box center [803, 393] width 1497 height 571
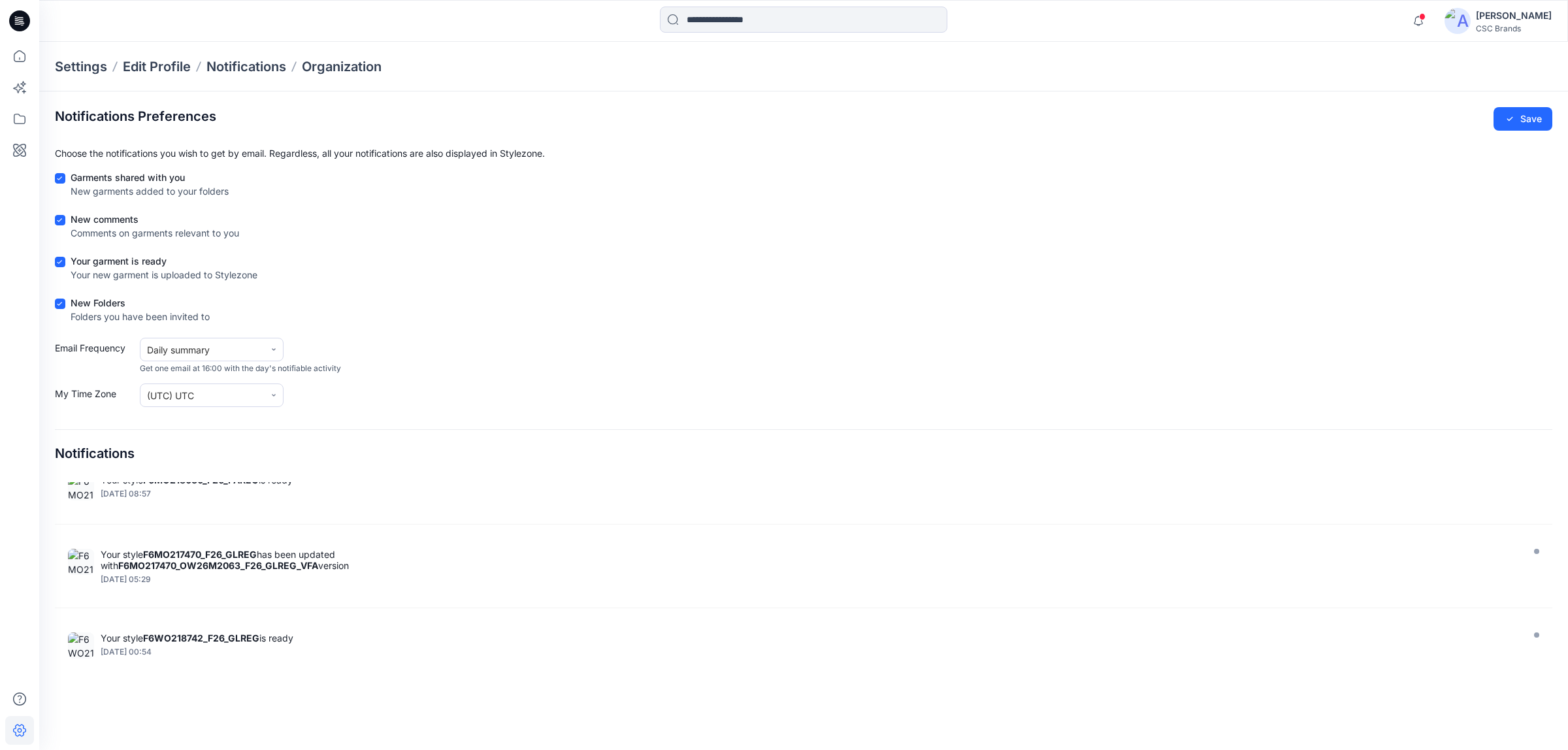
scroll to position [2902, 0]
click at [1066, 377] on form "Garments shared with you New garments added to your folders New comments Commen…" at bounding box center [803, 289] width 1497 height 236
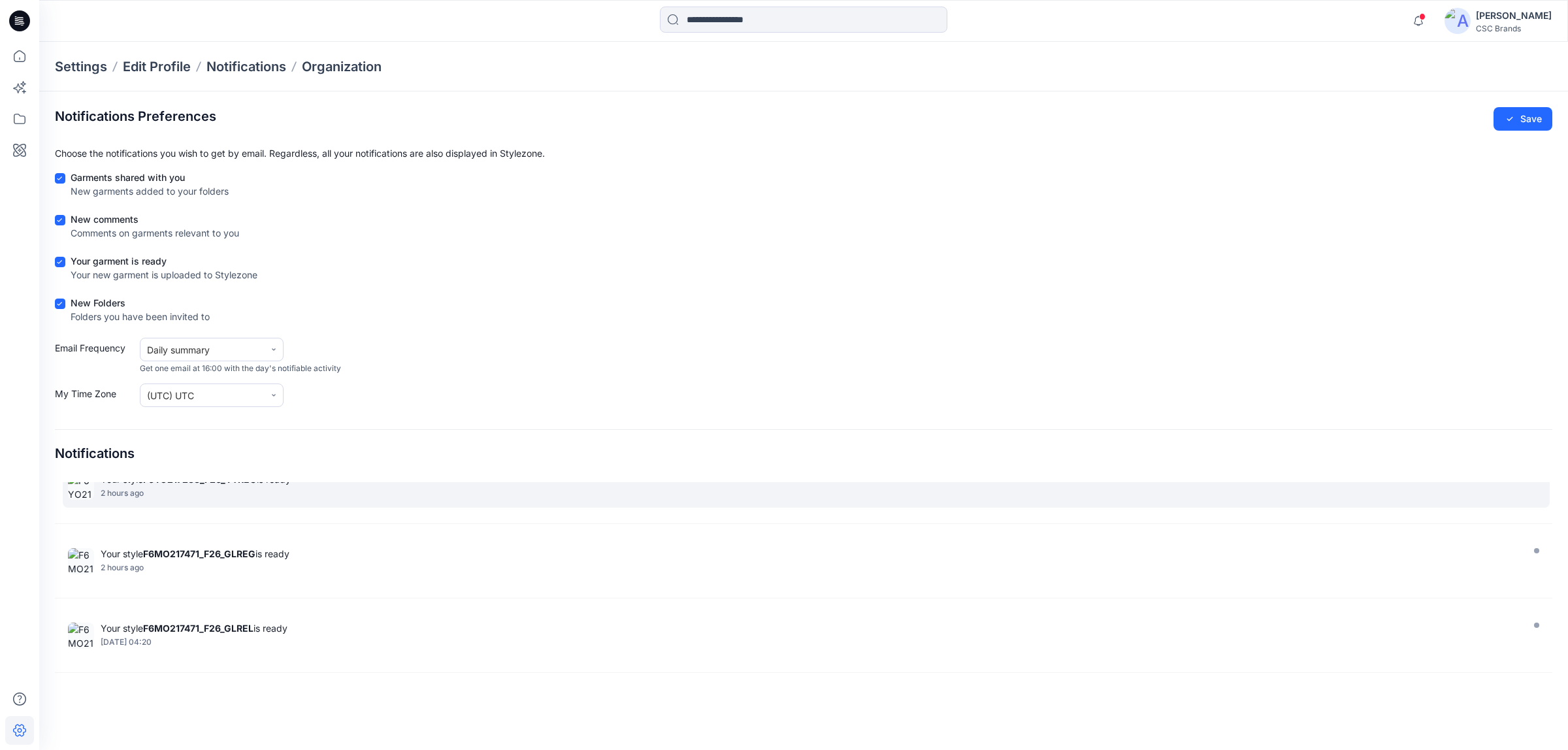
scroll to position [2331, 0]
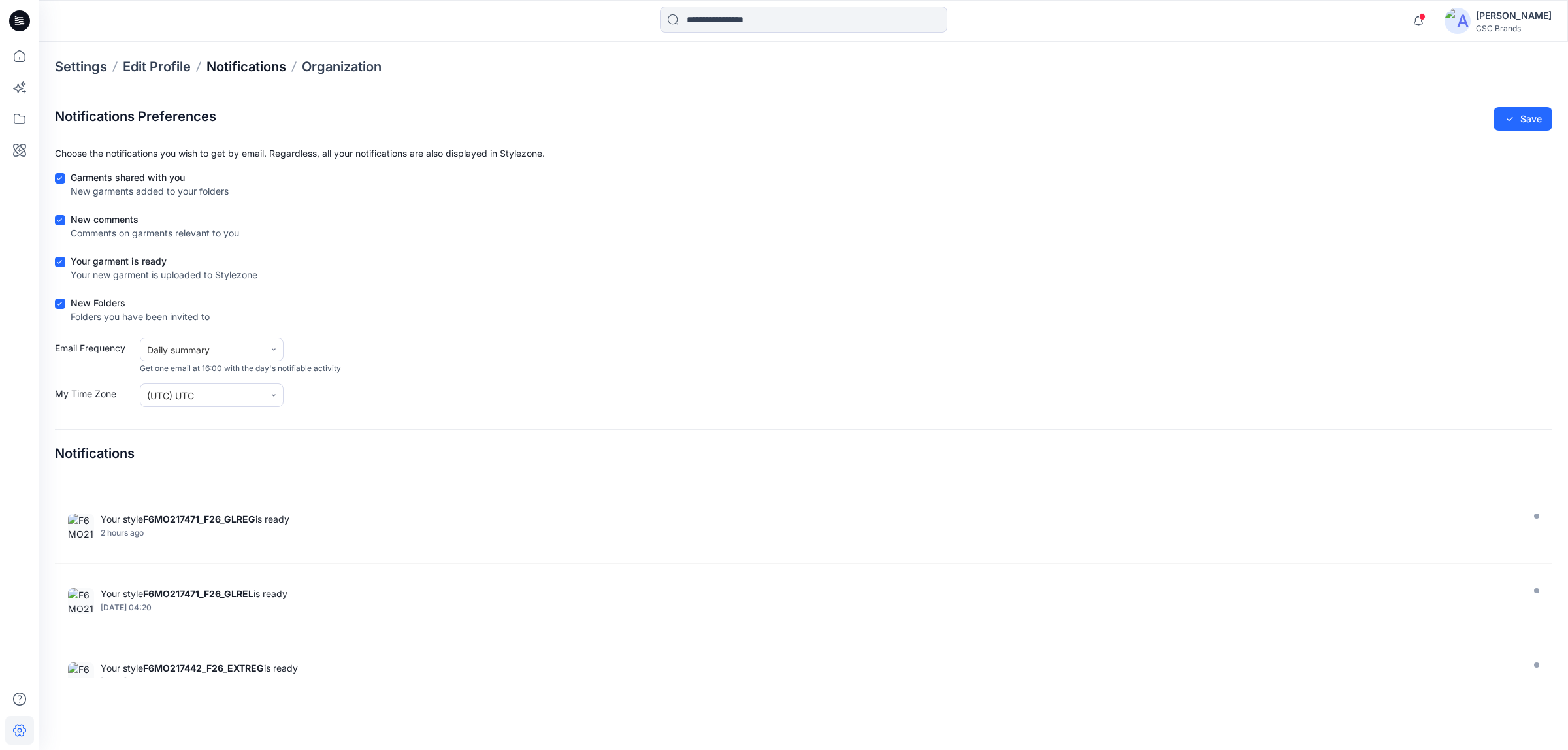
click at [269, 64] on p "Notifications" at bounding box center [246, 67] width 80 height 18
click at [160, 63] on p "Edit Profile" at bounding box center [157, 67] width 68 height 18
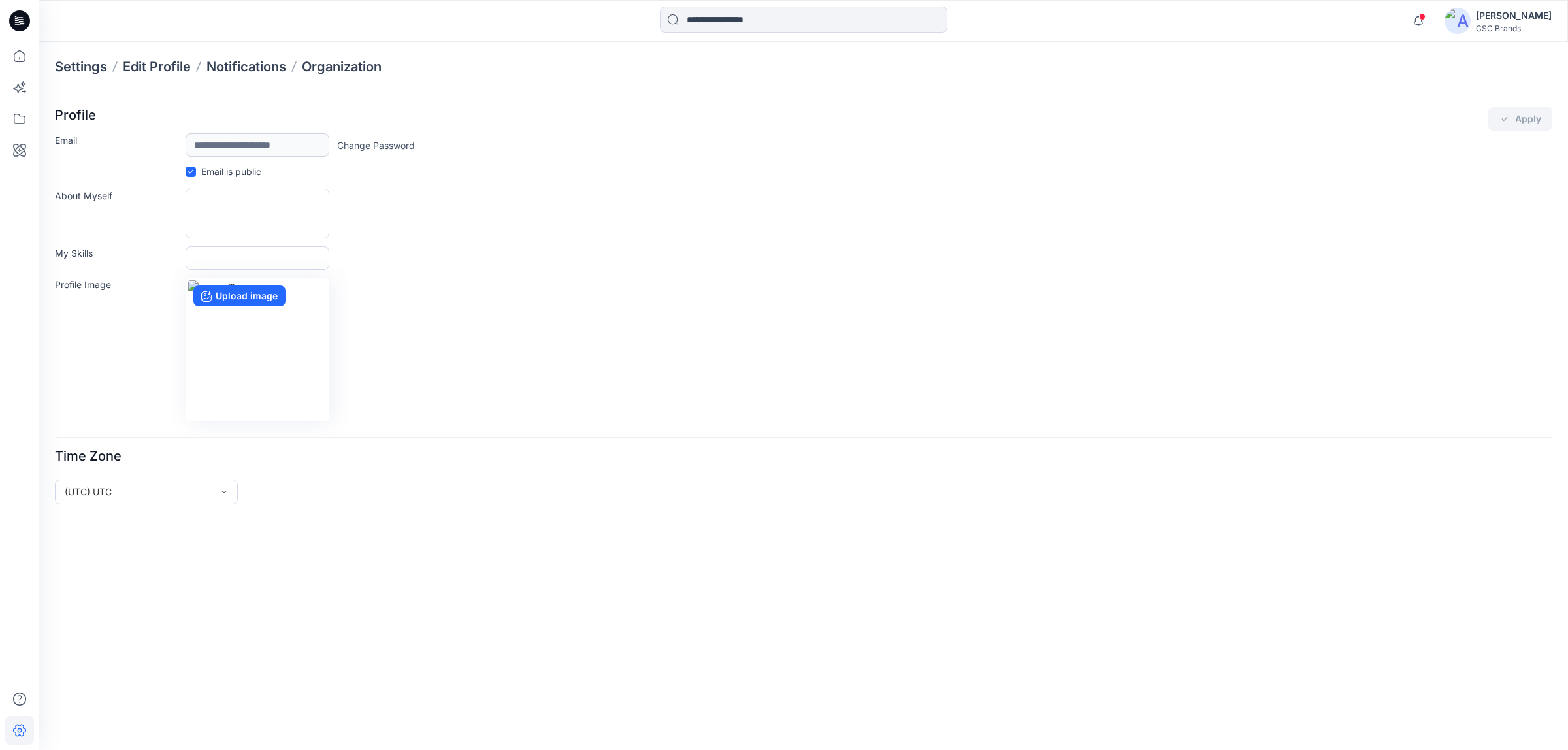
click at [75, 65] on p "Settings" at bounding box center [81, 67] width 52 height 18
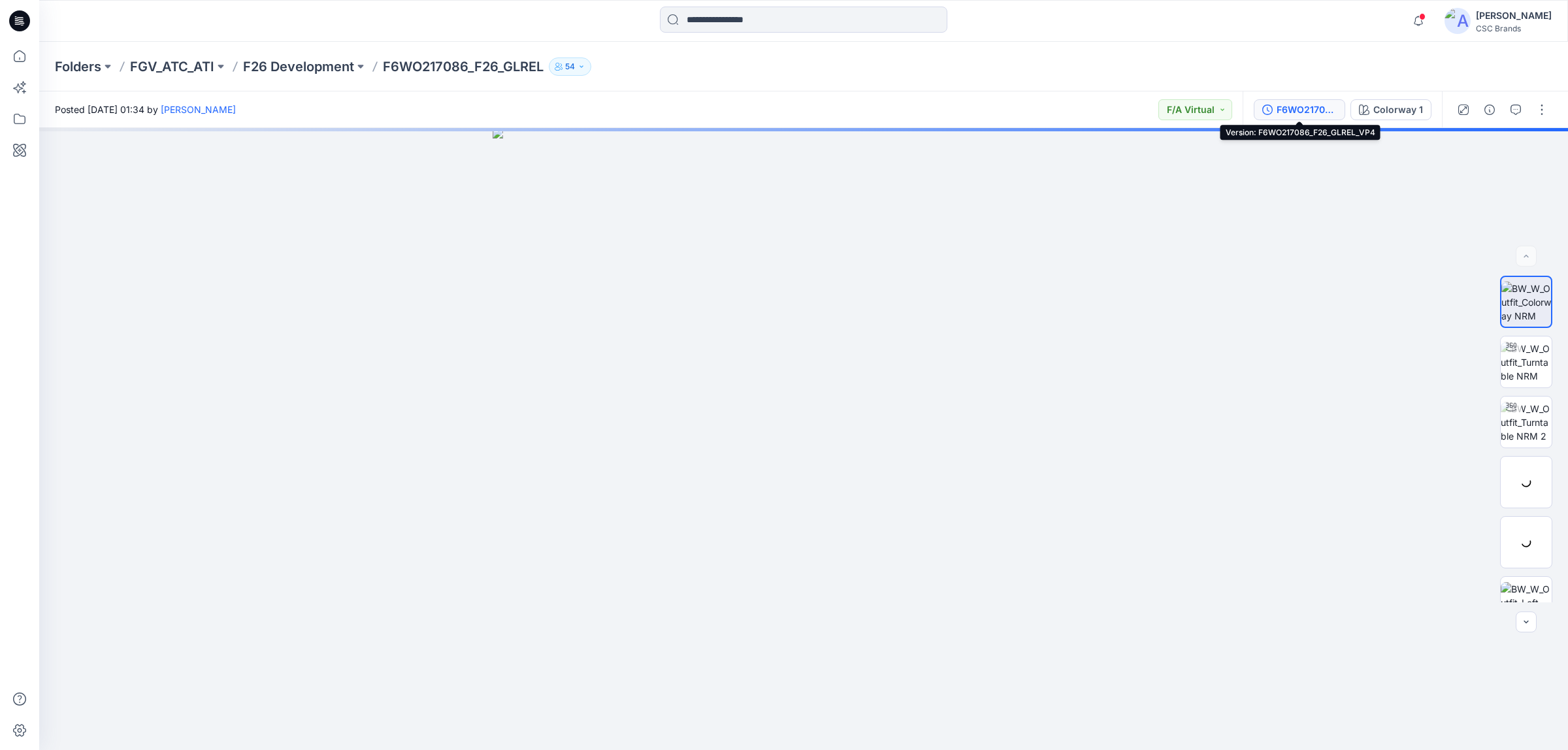
click at [1299, 111] on div "F6WO217086_F26_GLREL_VP4" at bounding box center [1306, 110] width 60 height 15
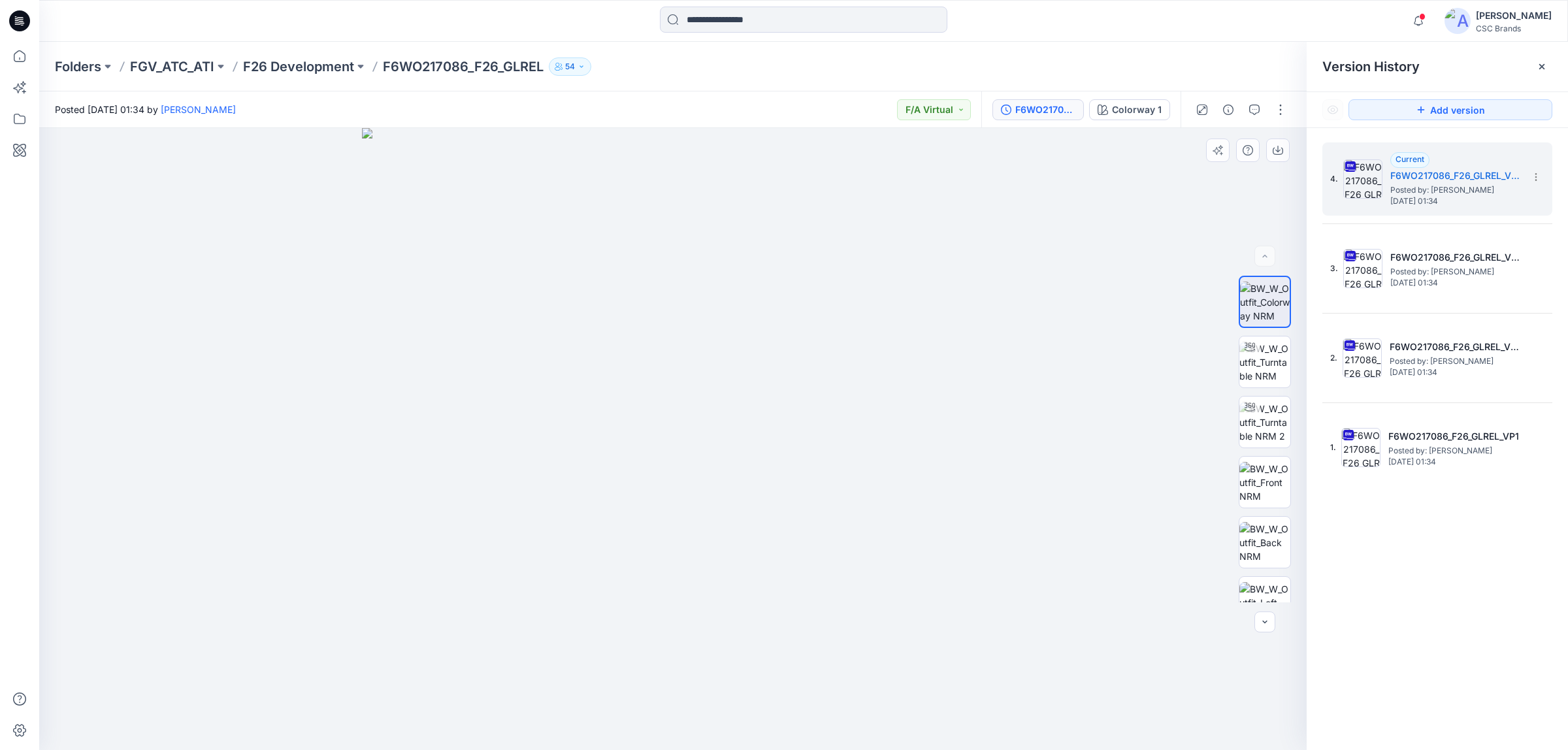
click at [1085, 294] on div at bounding box center [672, 439] width 1267 height 623
click at [346, 62] on p "F26 Development" at bounding box center [299, 67] width 111 height 18
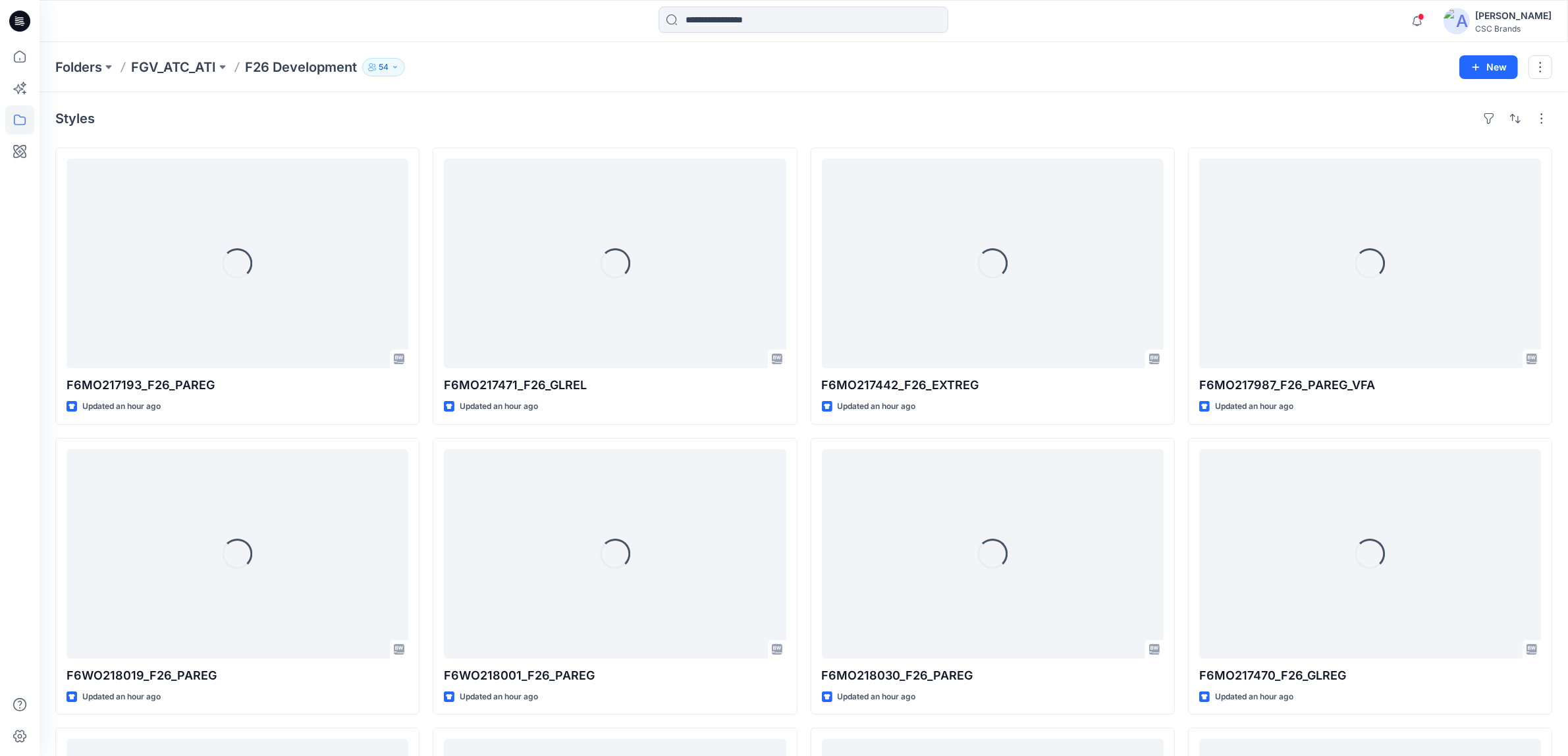
click at [1470, 15] on img at bounding box center [1457, 21] width 26 height 26
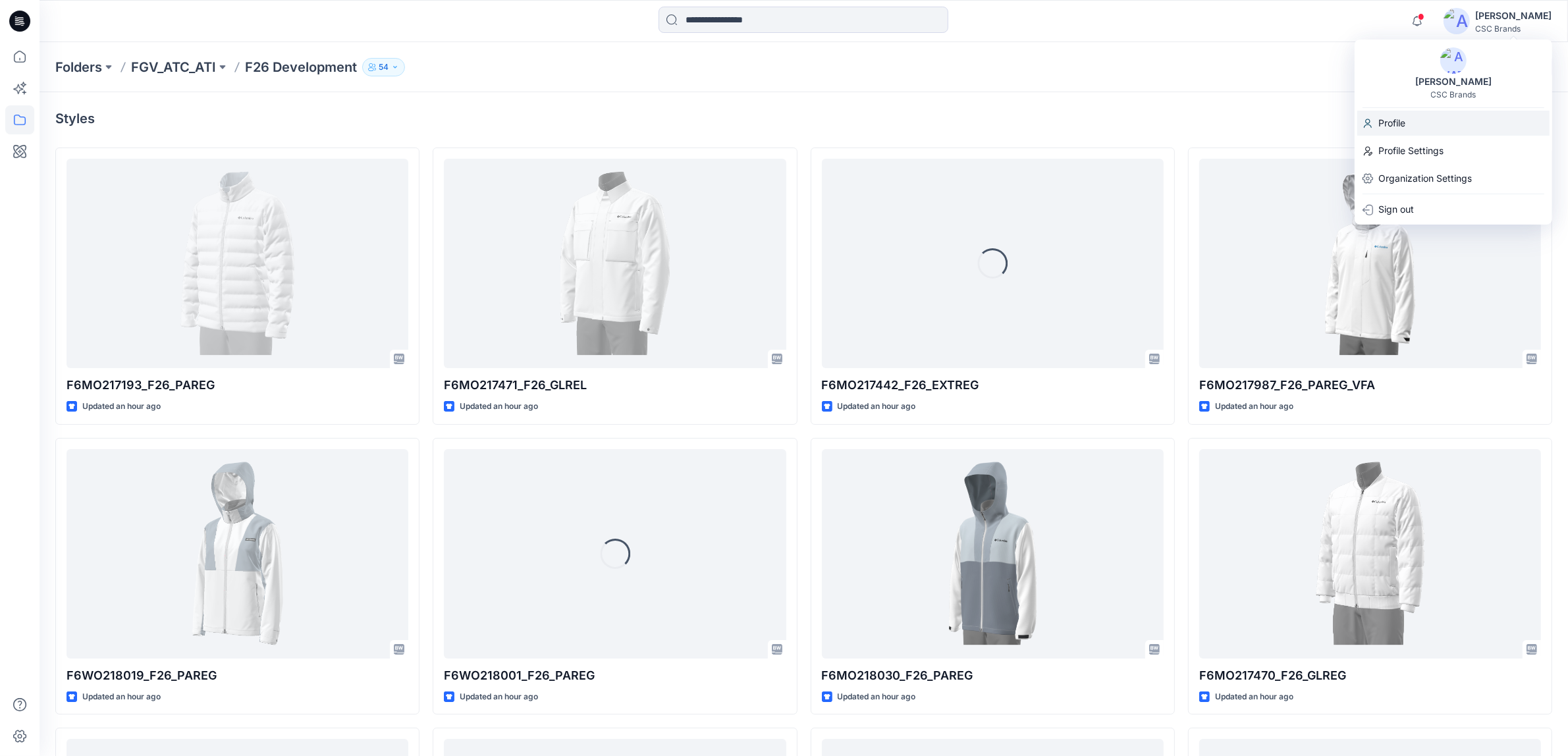
click at [1394, 126] on p "Profile" at bounding box center [1392, 123] width 27 height 25
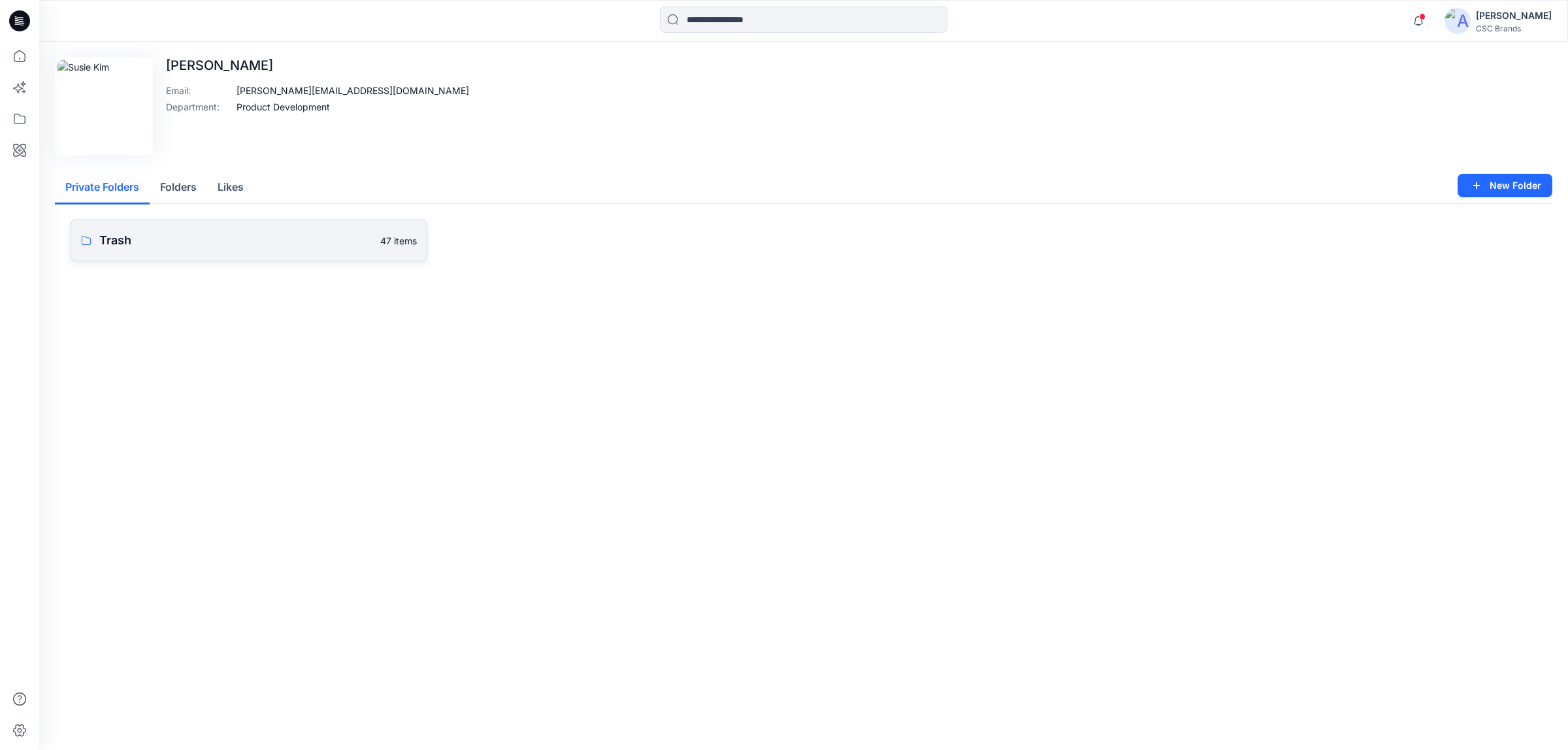
click at [154, 240] on p "Trash" at bounding box center [236, 240] width 273 height 18
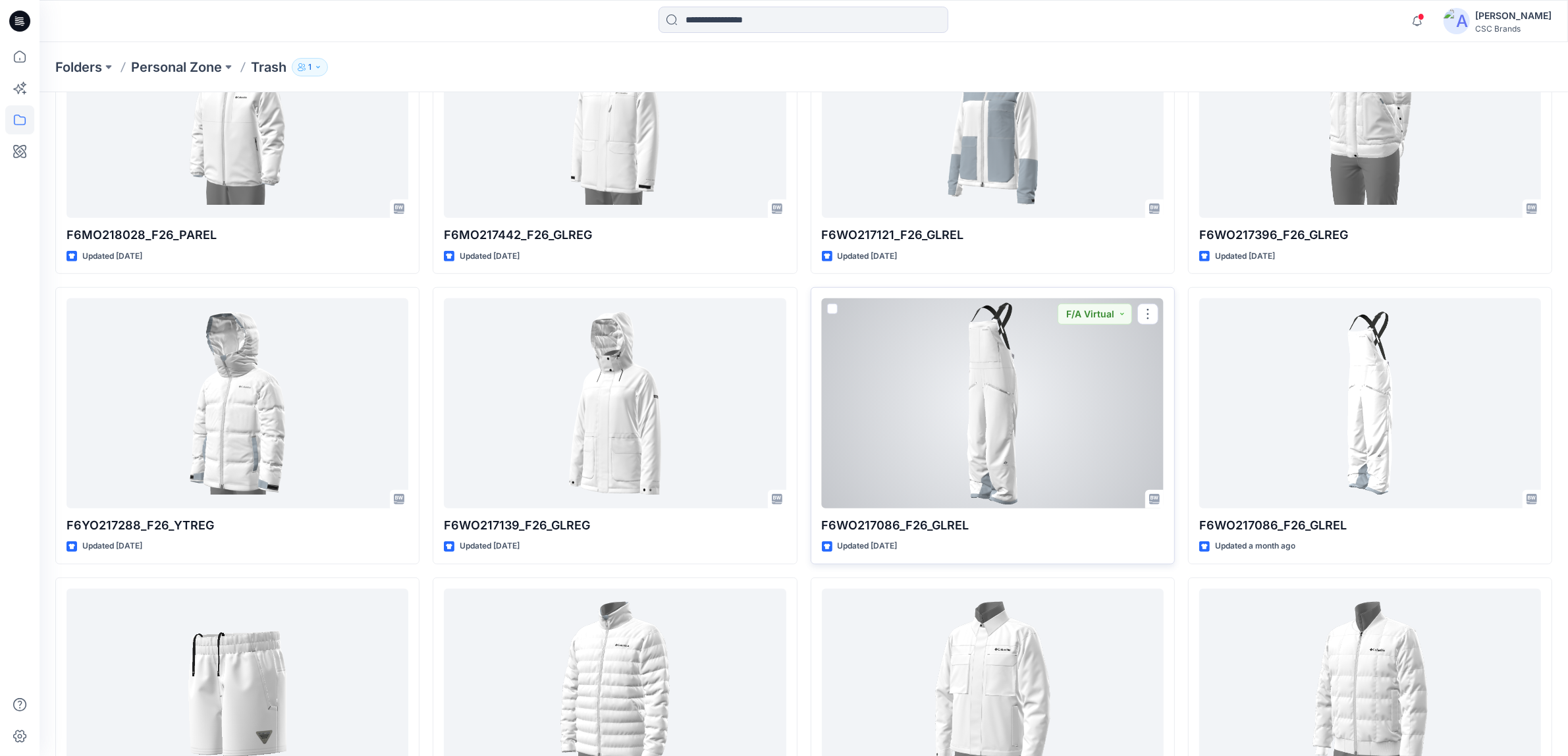
scroll to position [1018, 0]
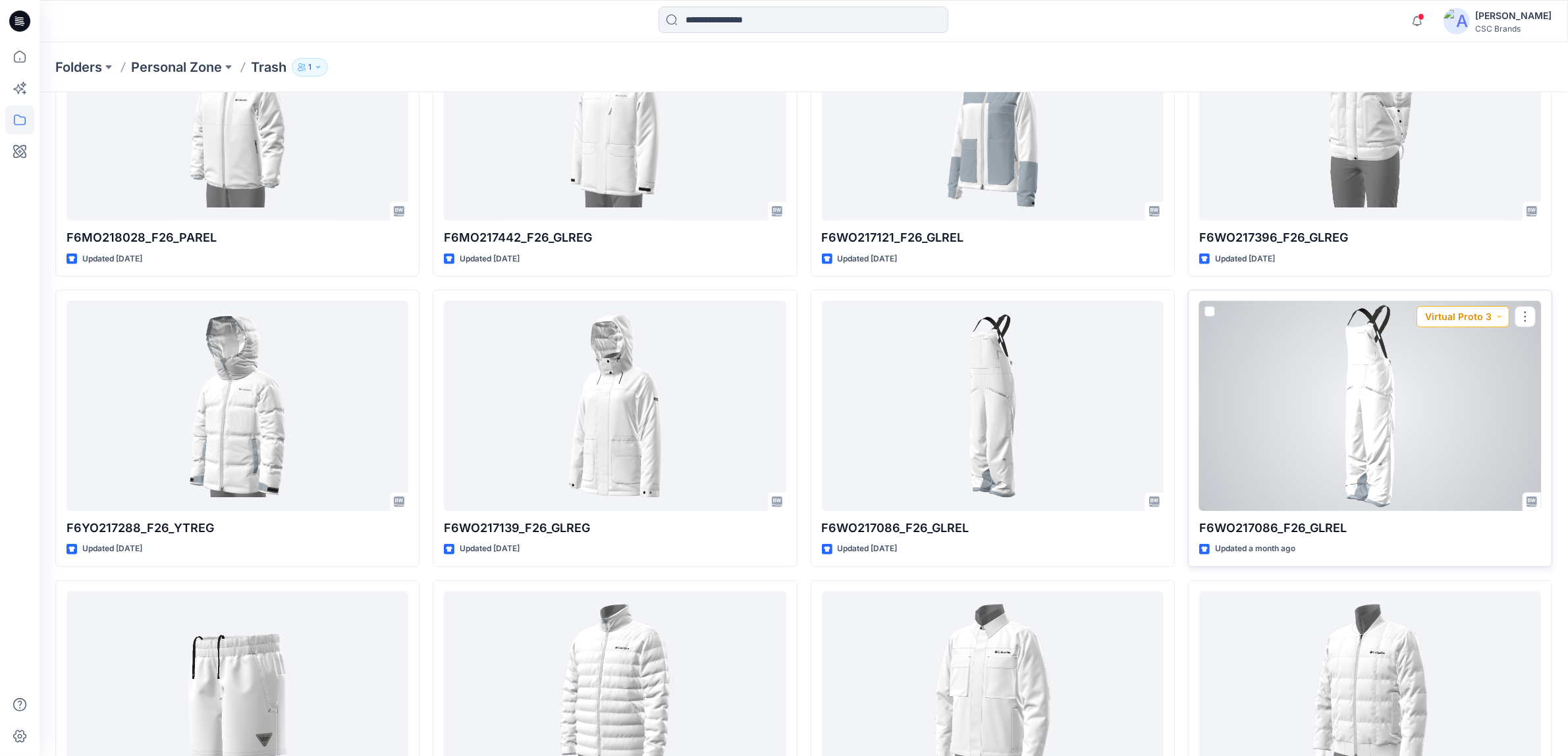
click at [1466, 318] on button "Virtual Proto 3" at bounding box center [1464, 316] width 93 height 21
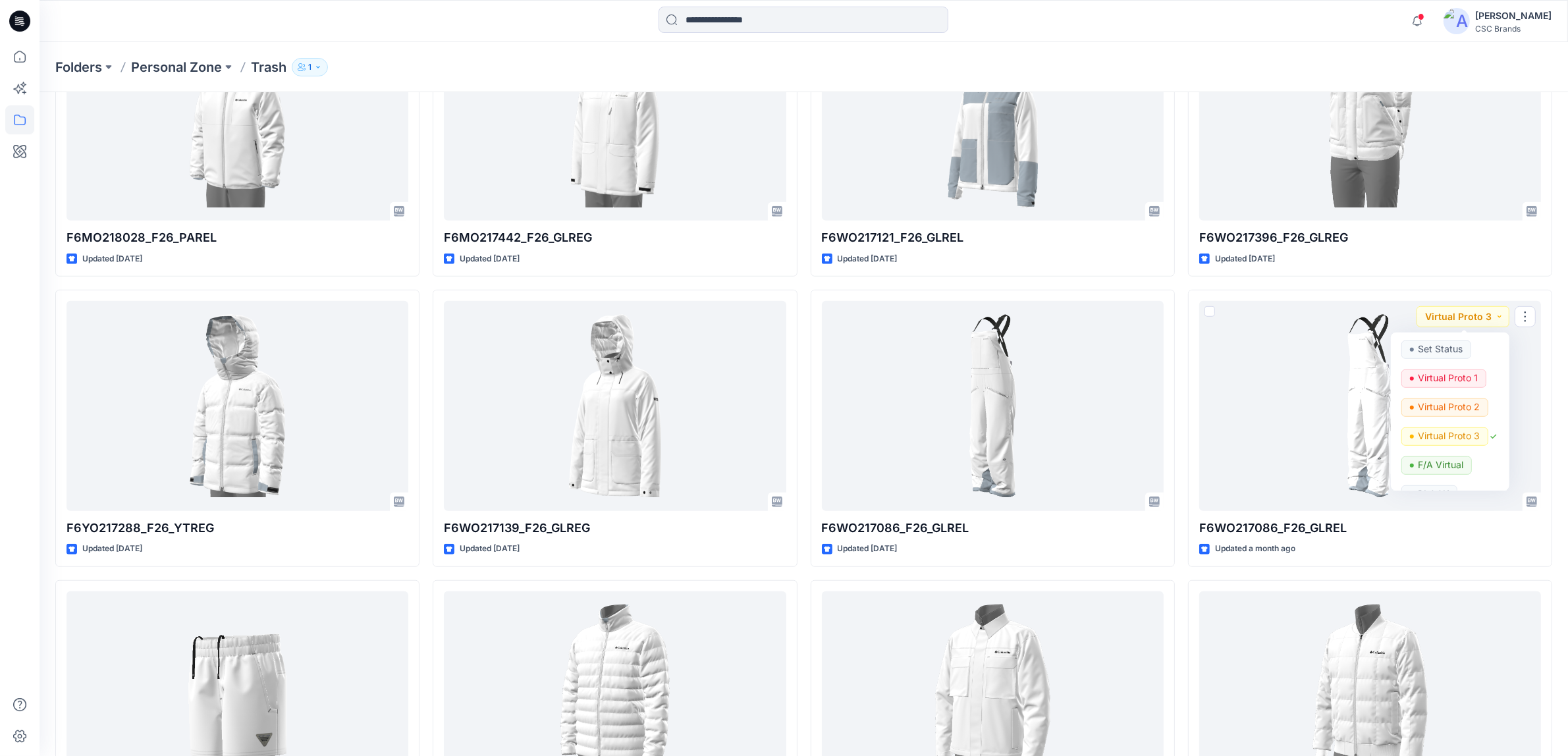
click at [1307, 283] on div "F6WO218019_F26_PAREG Updated [DATE] F6WO218742_F26_GLREG Updated [DATE] F6WO217…" at bounding box center [1370, 428] width 365 height 2598
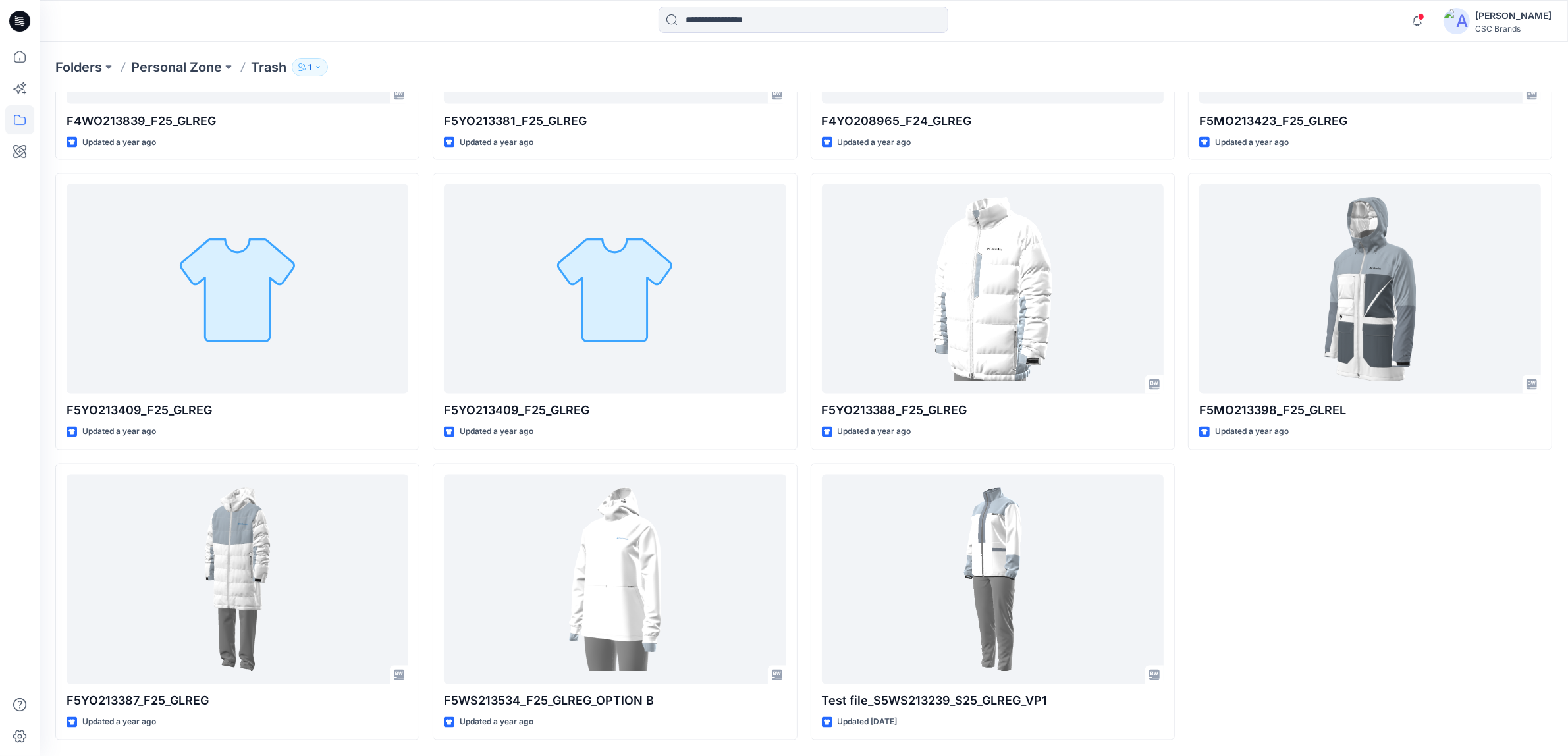
scroll to position [2359, 0]
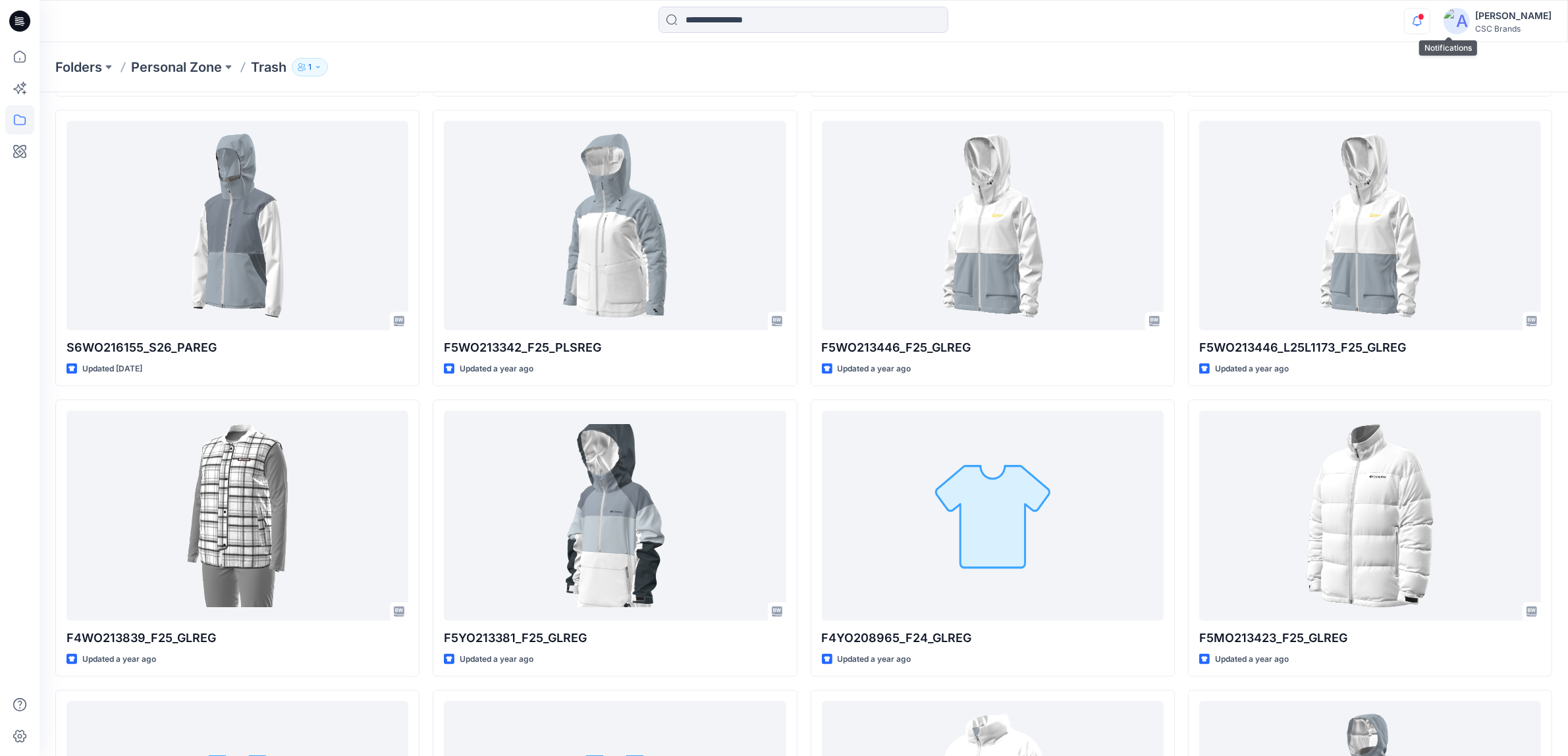
click at [1430, 20] on icon "button" at bounding box center [1417, 21] width 25 height 26
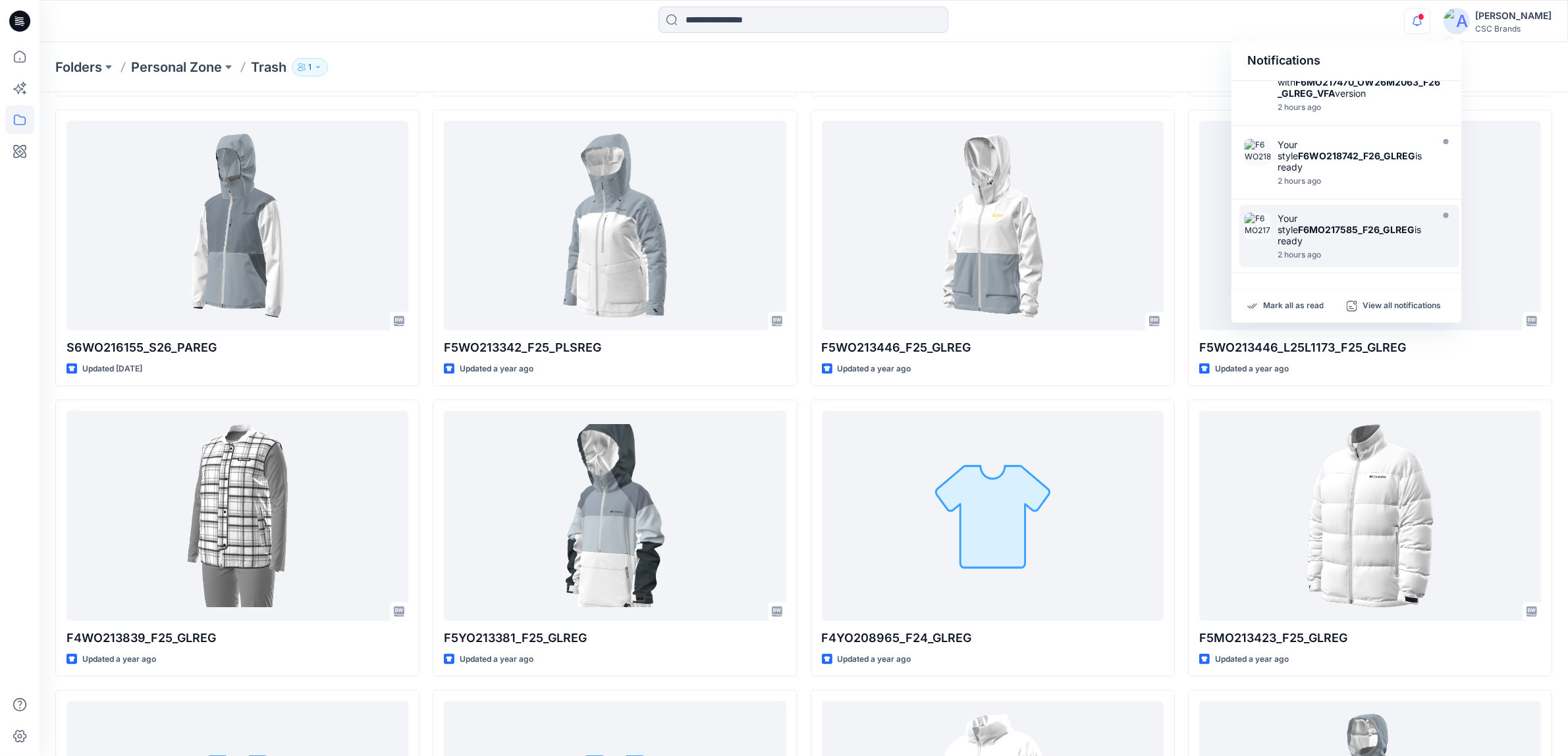
scroll to position [608, 0]
click at [1385, 306] on p "View all notifications" at bounding box center [1402, 306] width 78 height 12
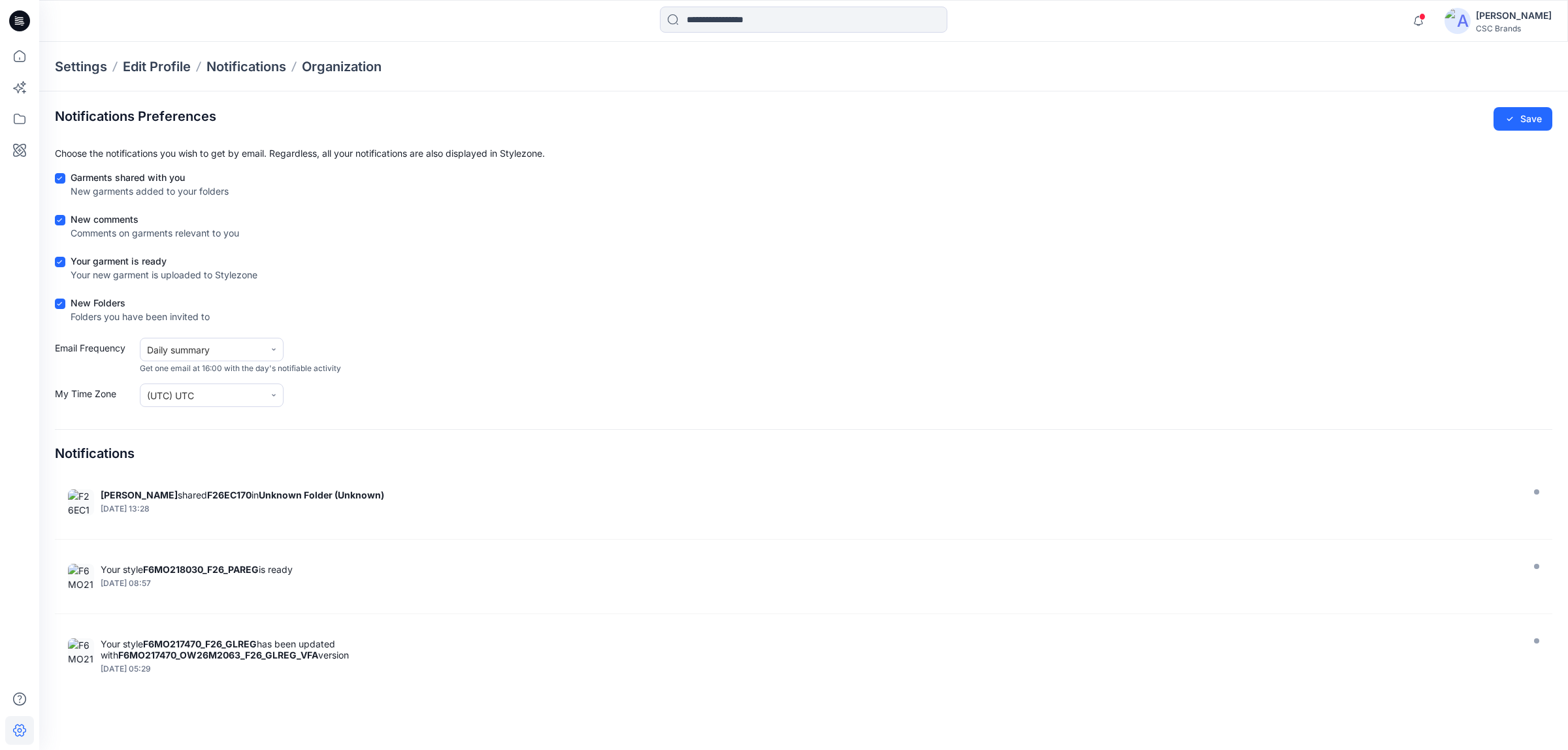
scroll to position [2695, 0]
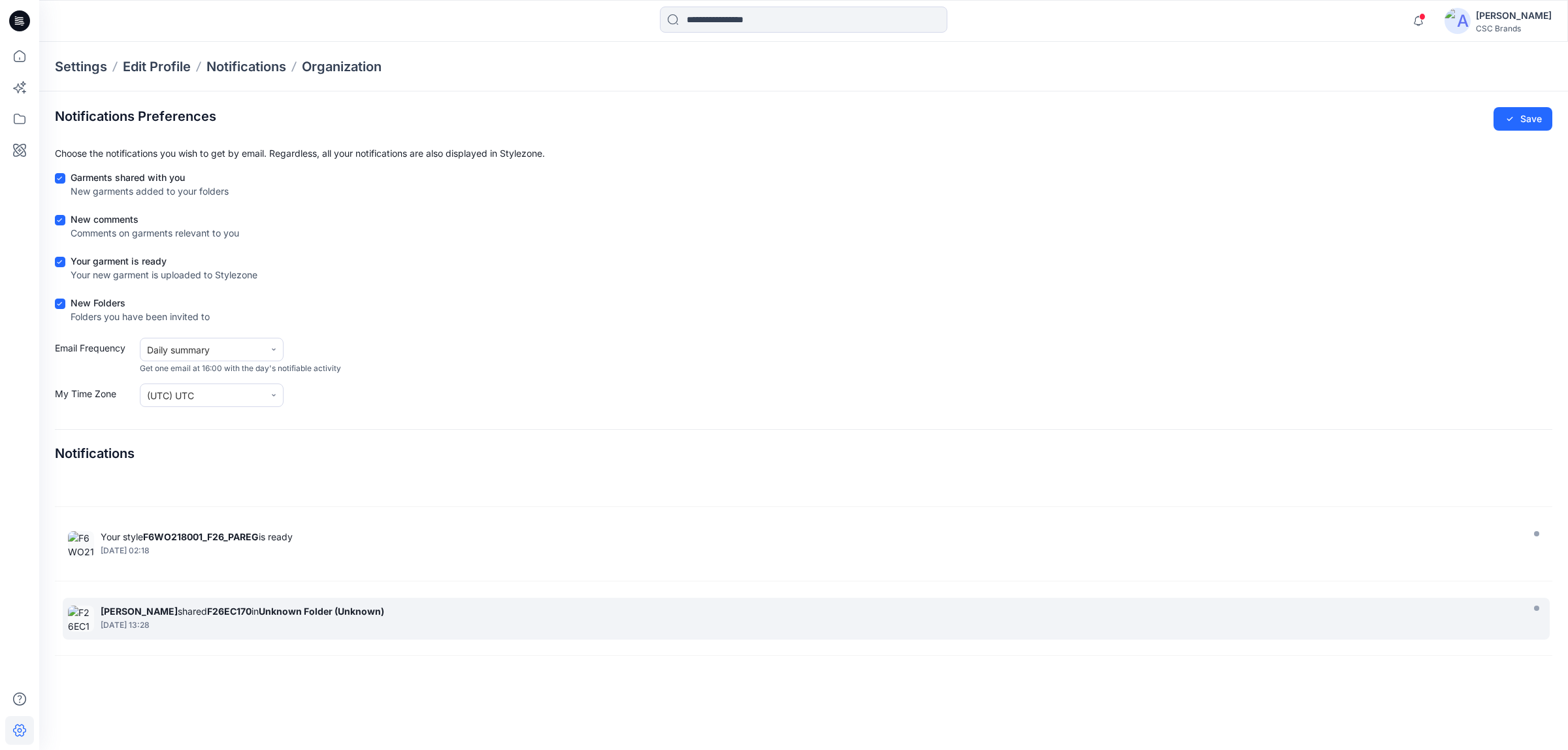
click at [423, 616] on div "[PERSON_NAME] shared F26EC170 in Unknown Folder (Unknown)" at bounding box center [809, 611] width 1418 height 11
